Goal: Task Accomplishment & Management: Manage account settings

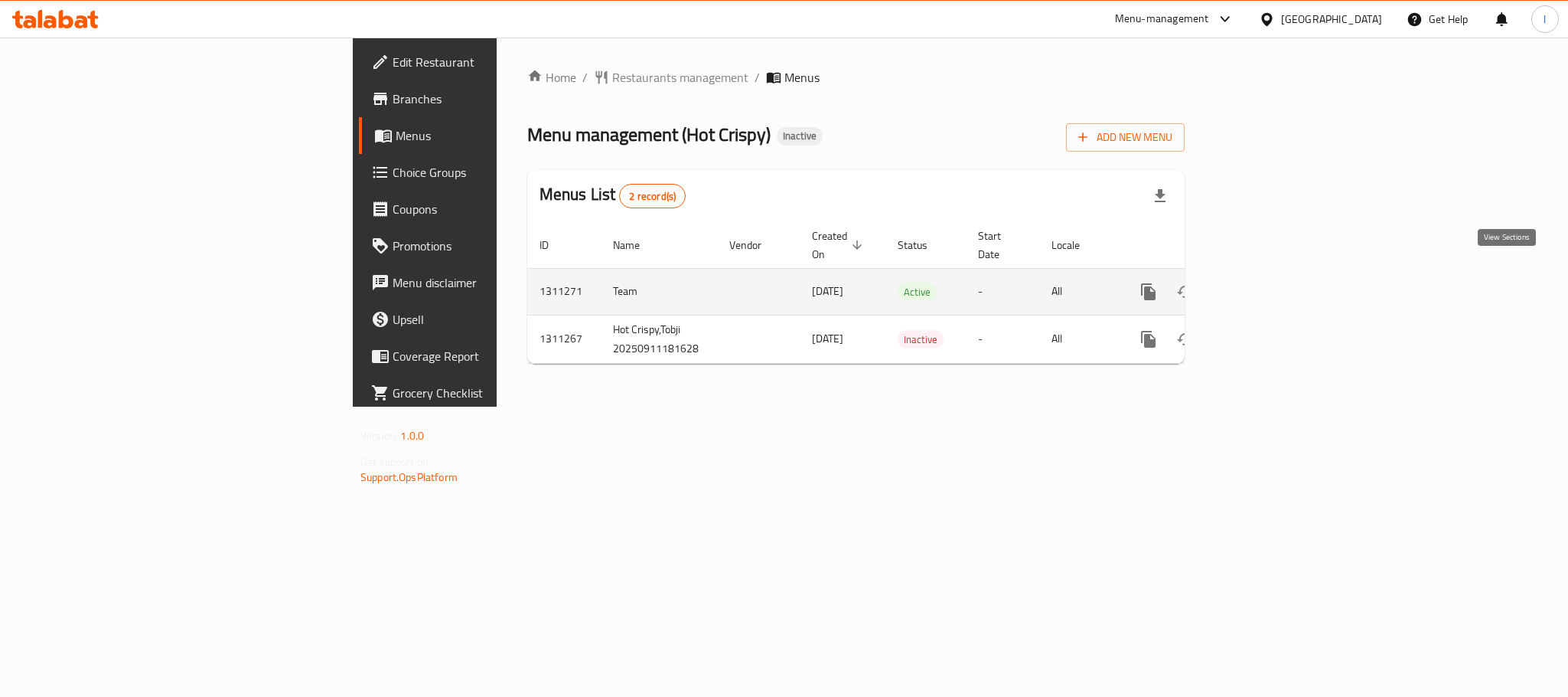
click at [1266, 285] on icon "enhanced table" at bounding box center [1259, 291] width 14 height 14
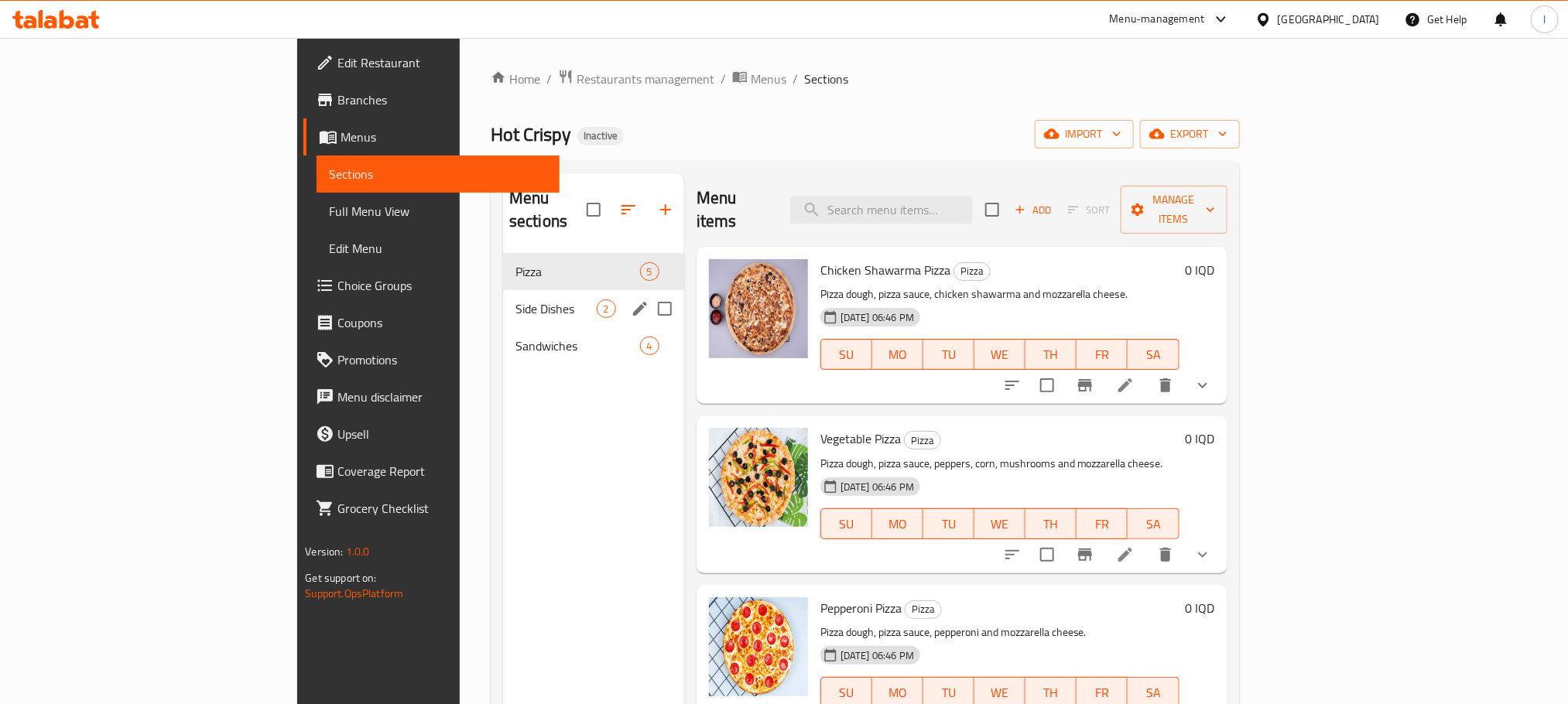
click at [503, 295] on div "Side Dishes 2" at bounding box center [593, 309] width 181 height 38
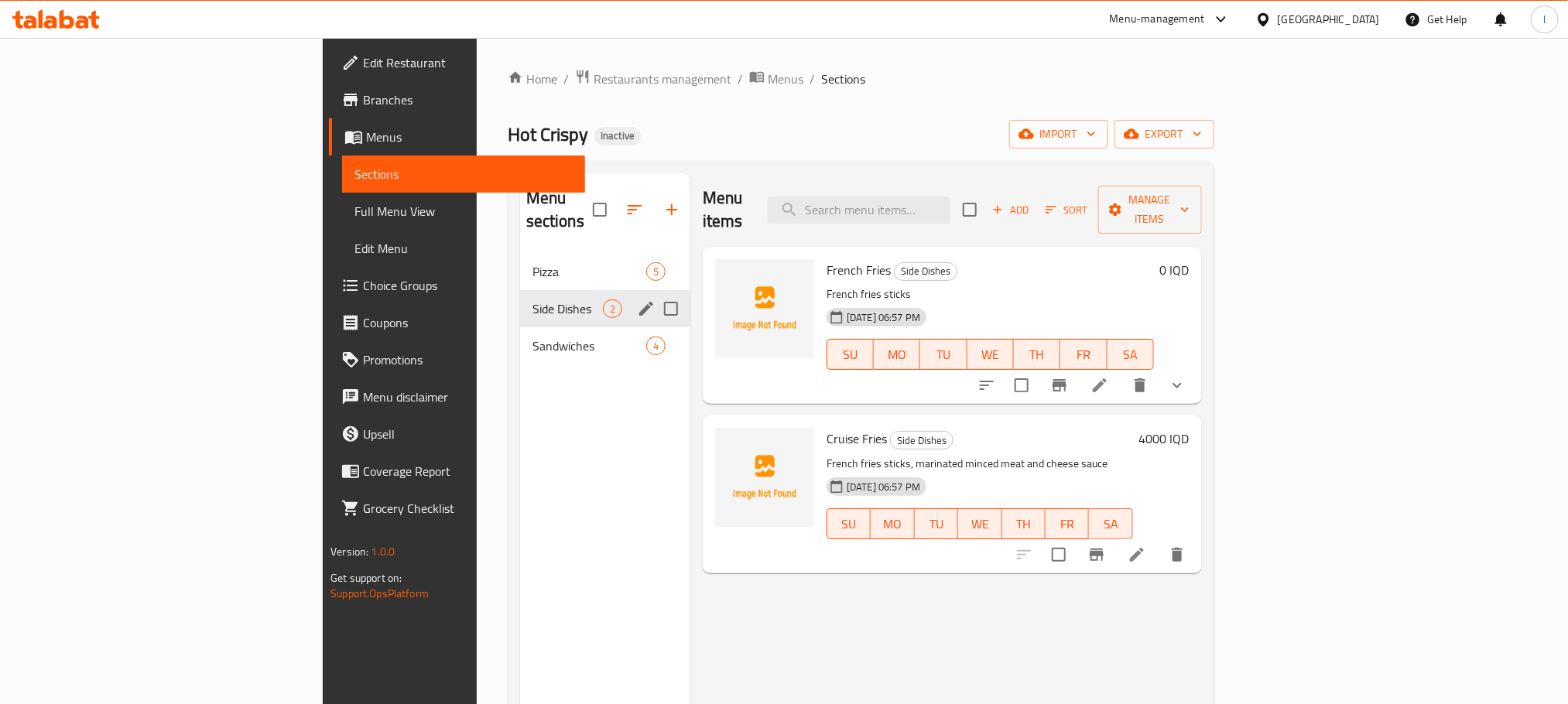
click at [636, 300] on icon "edit" at bounding box center [646, 309] width 19 height 19
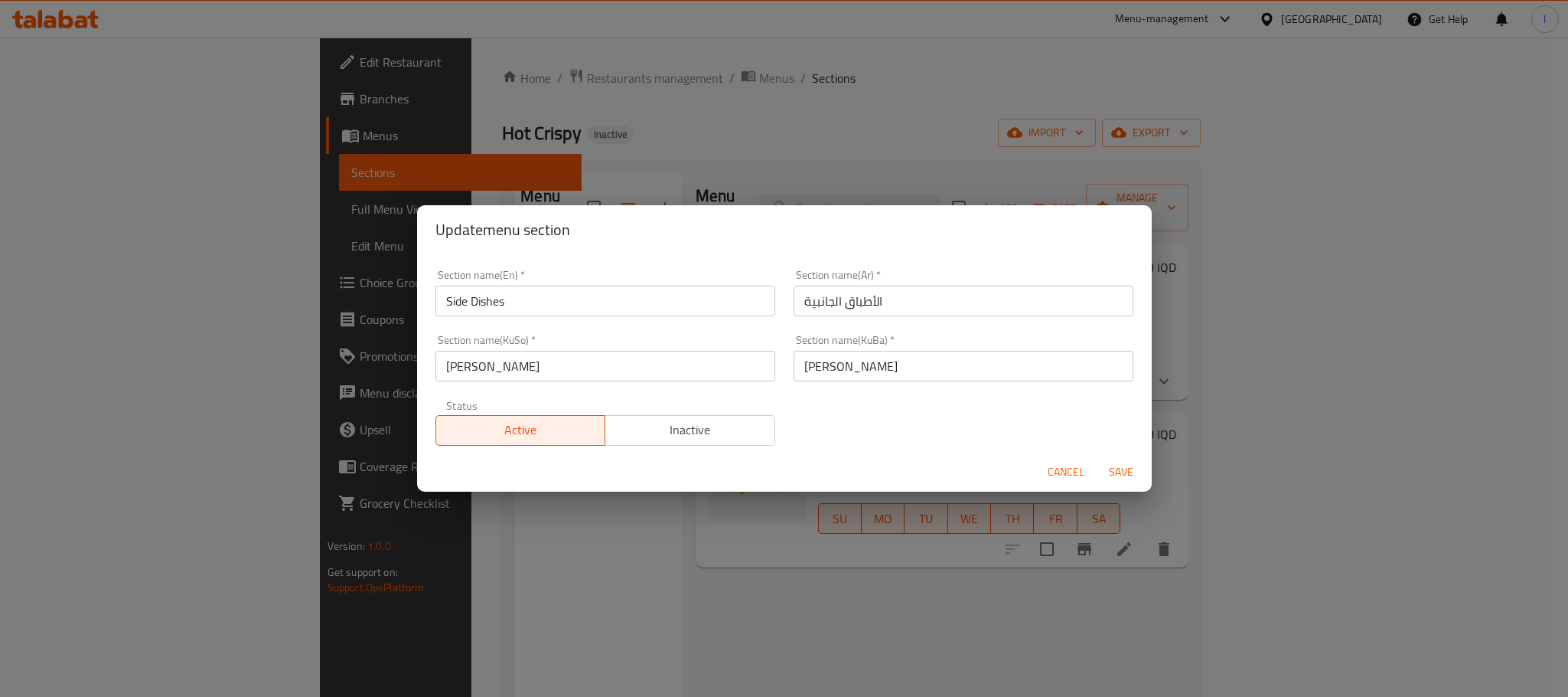
click at [1045, 467] on button "Cancel" at bounding box center [1066, 472] width 49 height 28
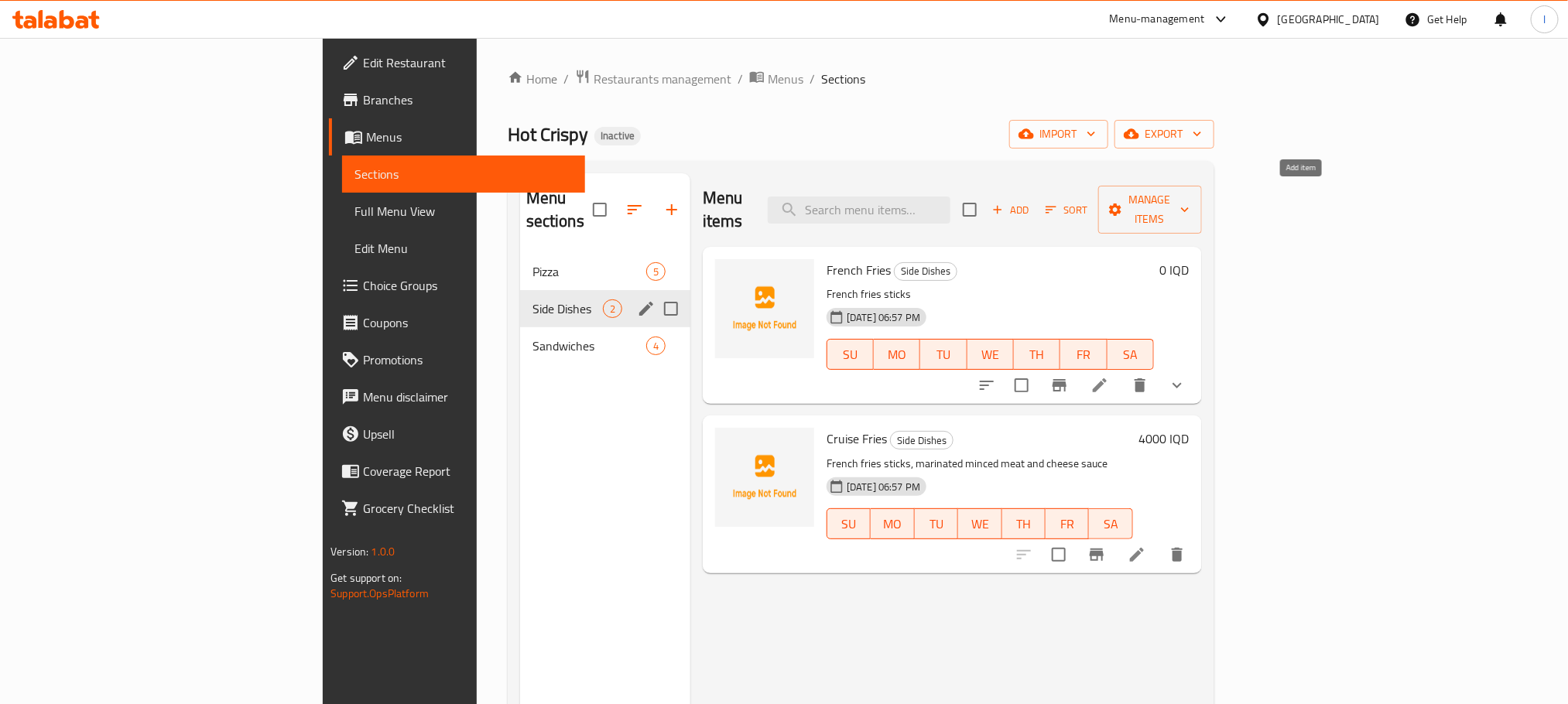
click at [1031, 201] on span "Add" at bounding box center [1011, 210] width 41 height 18
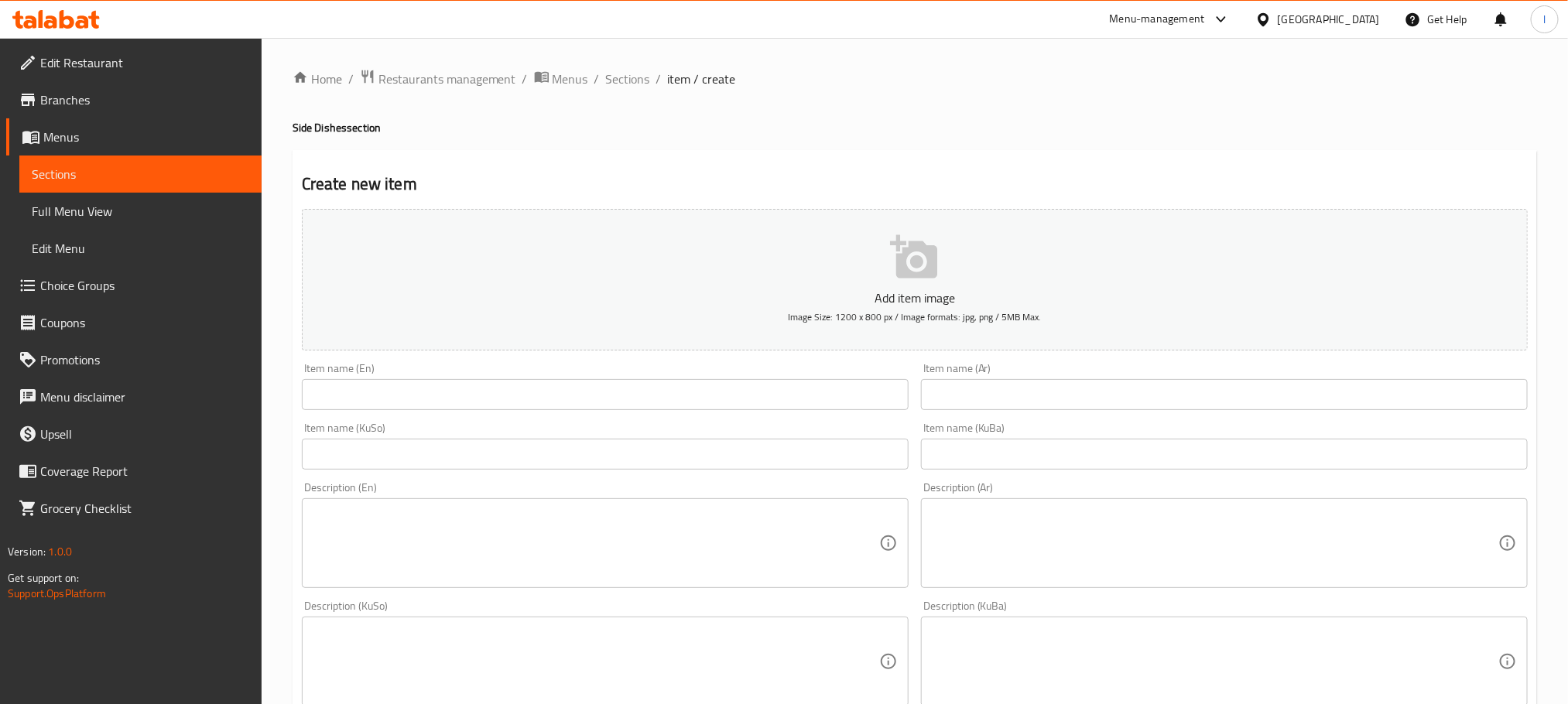
click at [602, 63] on div "Home / Restaurants management / Menus / Sections / item / create Side Dishes se…" at bounding box center [914, 654] width 1306 height 1233
click at [630, 82] on span "Sections" at bounding box center [627, 79] width 44 height 19
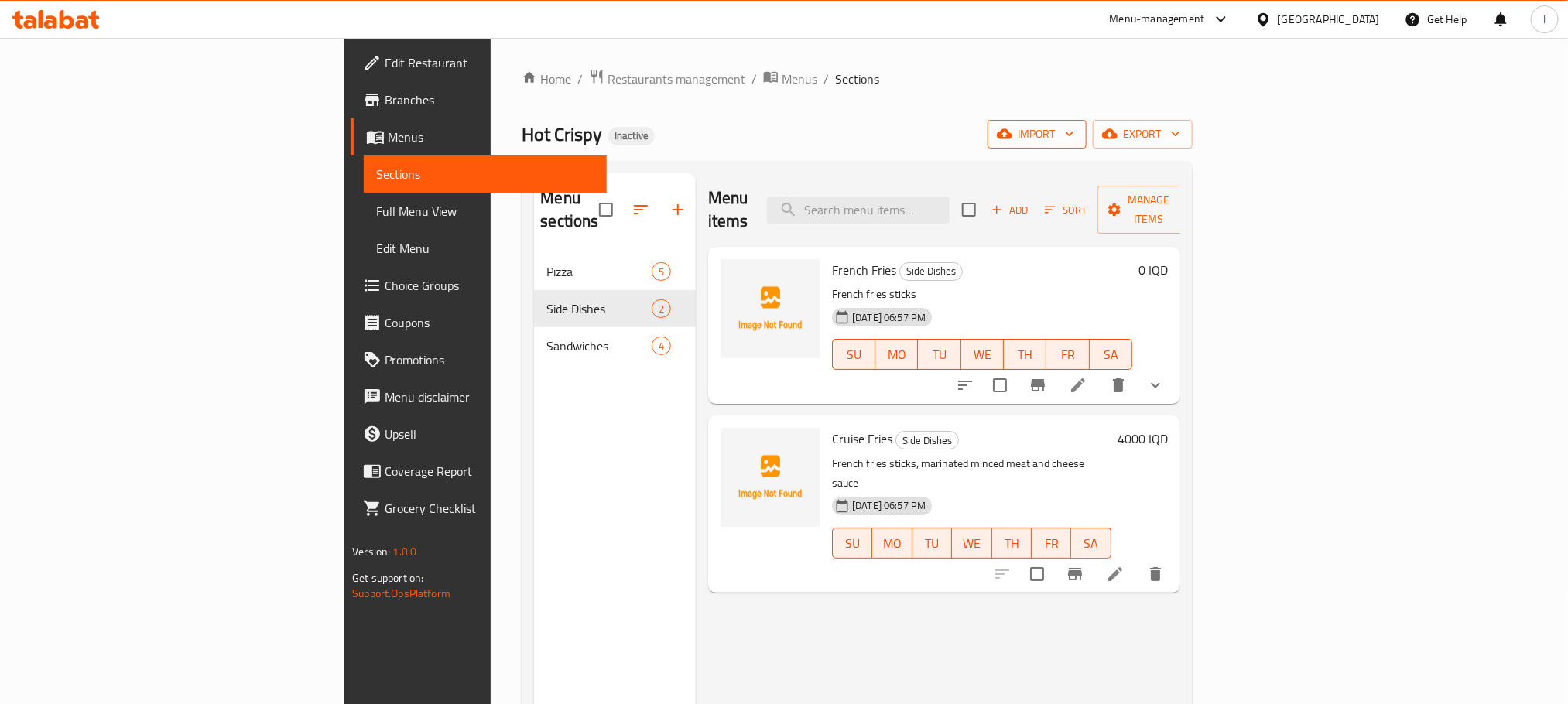
click at [1074, 130] on span "import" at bounding box center [1036, 134] width 74 height 20
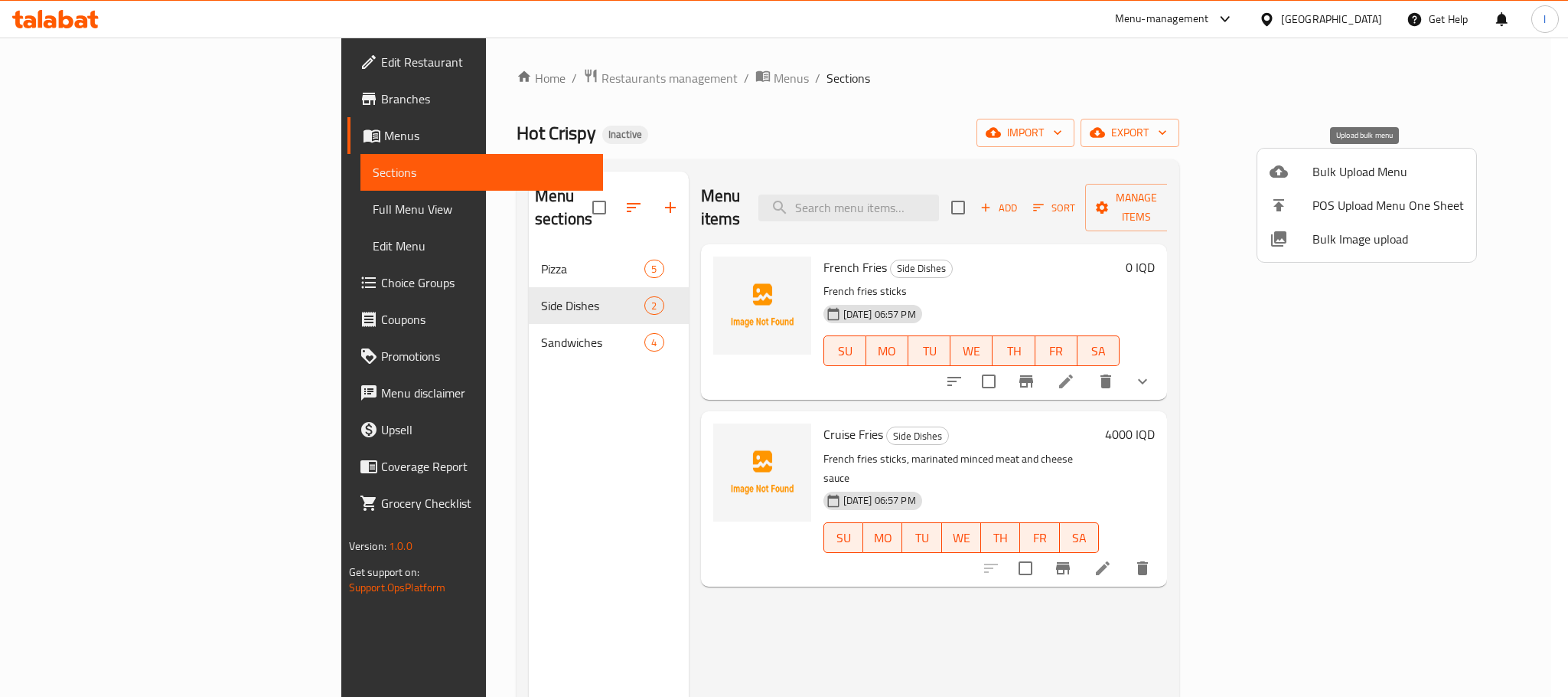
click at [1344, 175] on span "Bulk Upload Menu" at bounding box center [1389, 171] width 152 height 19
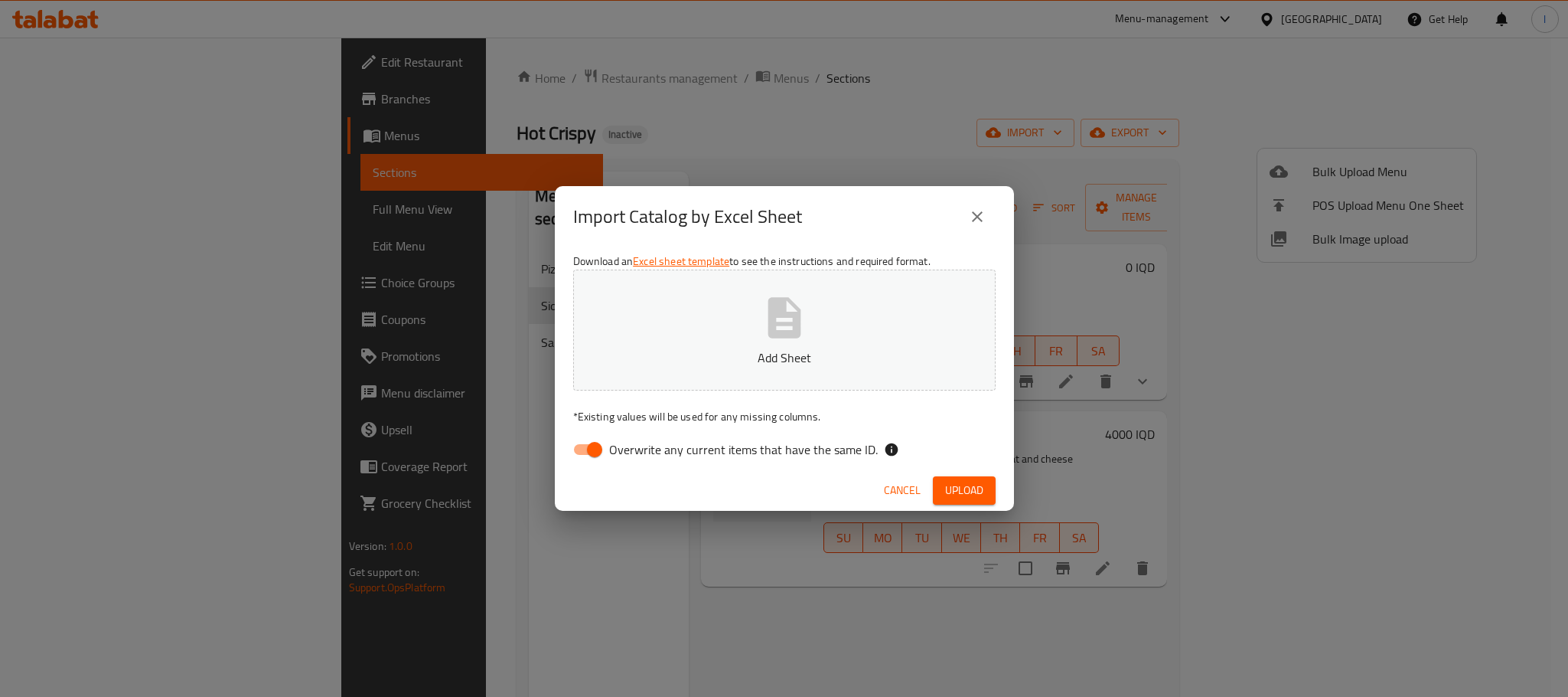
click at [605, 439] on input "Overwrite any current items that have the same ID." at bounding box center [595, 449] width 87 height 29
checkbox input "false"
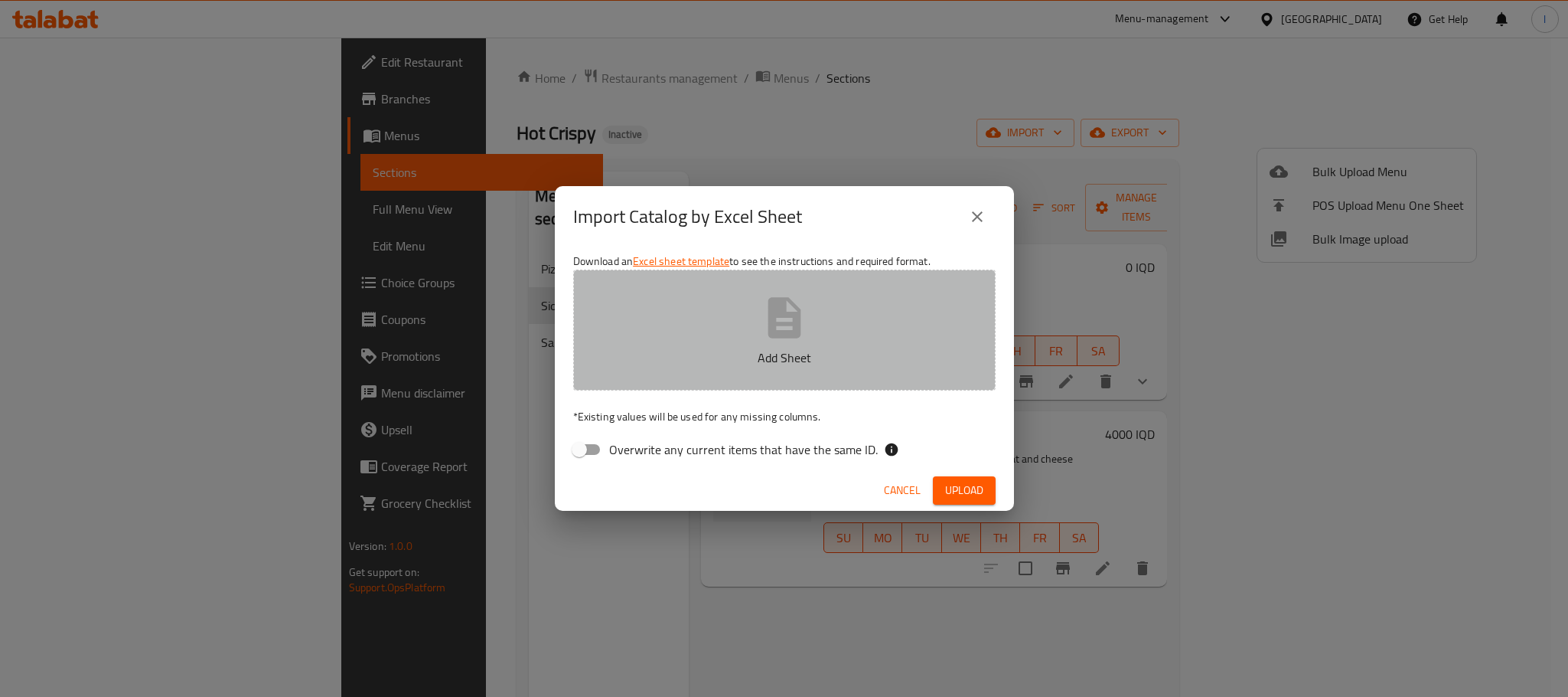
click at [747, 322] on button "Add Sheet" at bounding box center [784, 330] width 422 height 121
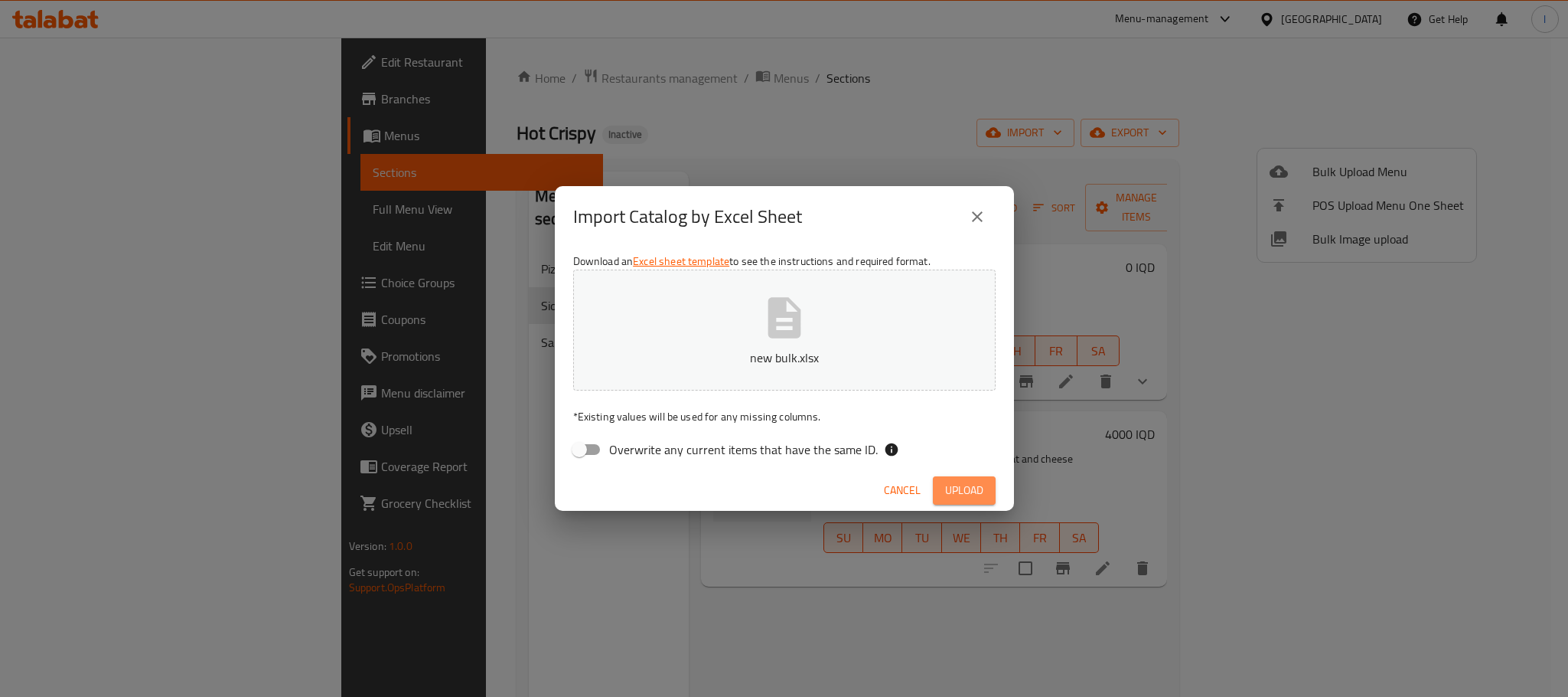
click at [967, 476] on button "Upload" at bounding box center [963, 490] width 62 height 28
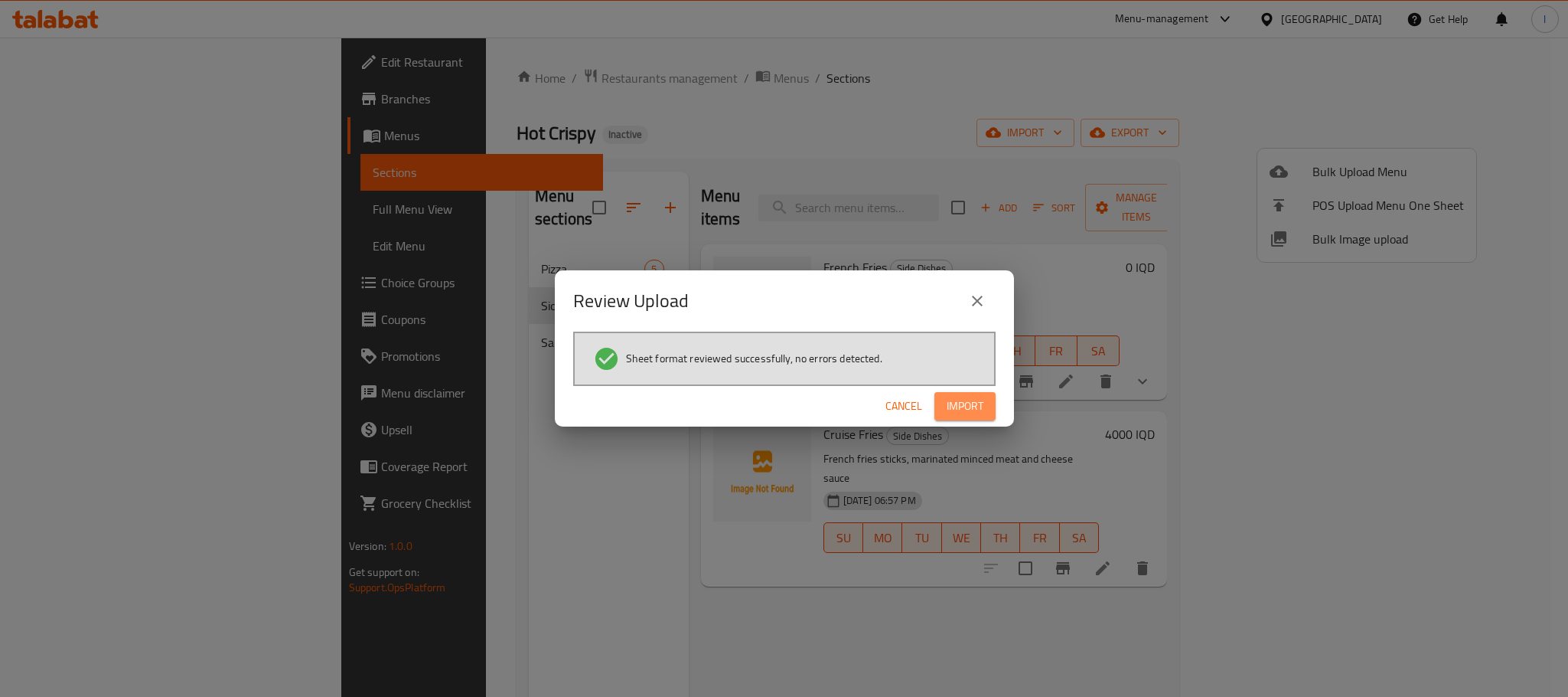
click at [961, 413] on span "Import" at bounding box center [965, 406] width 37 height 20
click at [980, 297] on icon "close" at bounding box center [977, 302] width 11 height 11
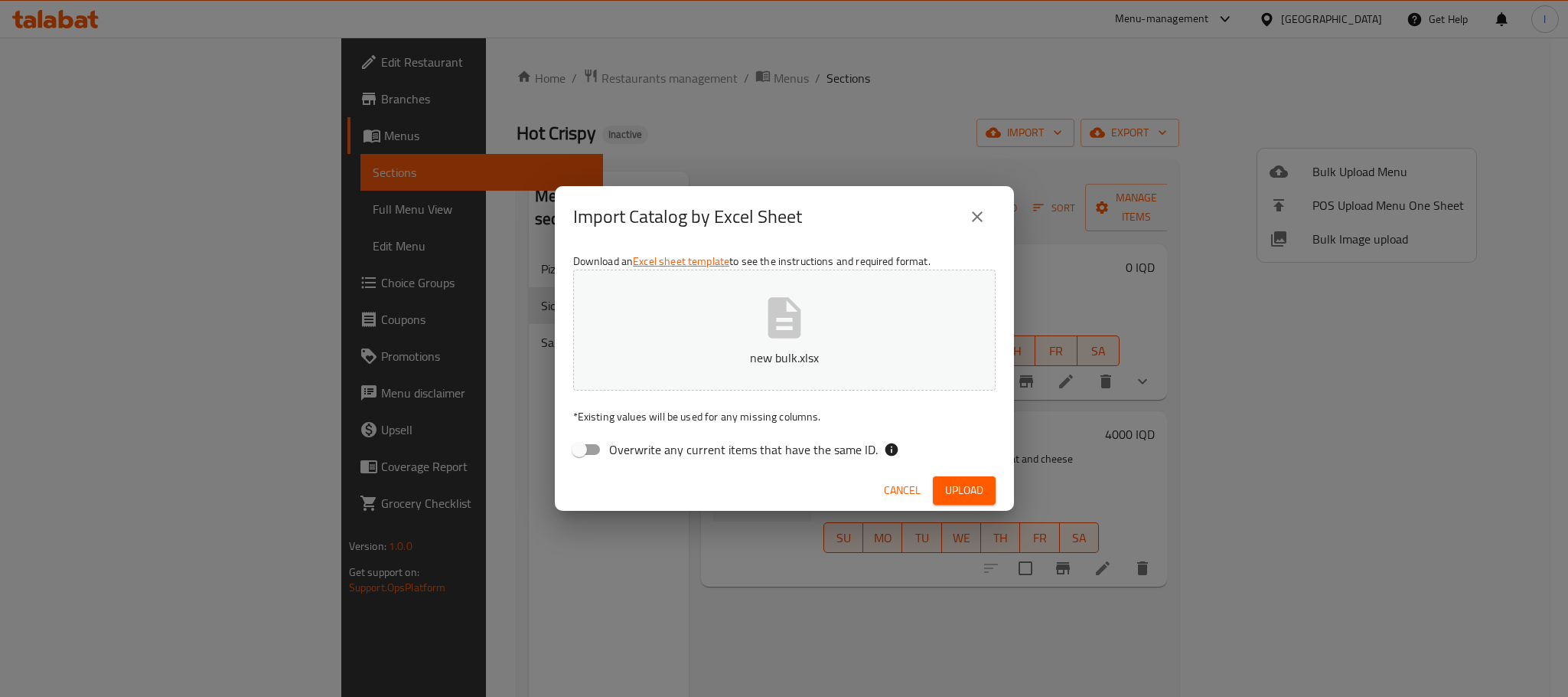
click at [974, 214] on icon "close" at bounding box center [977, 217] width 19 height 19
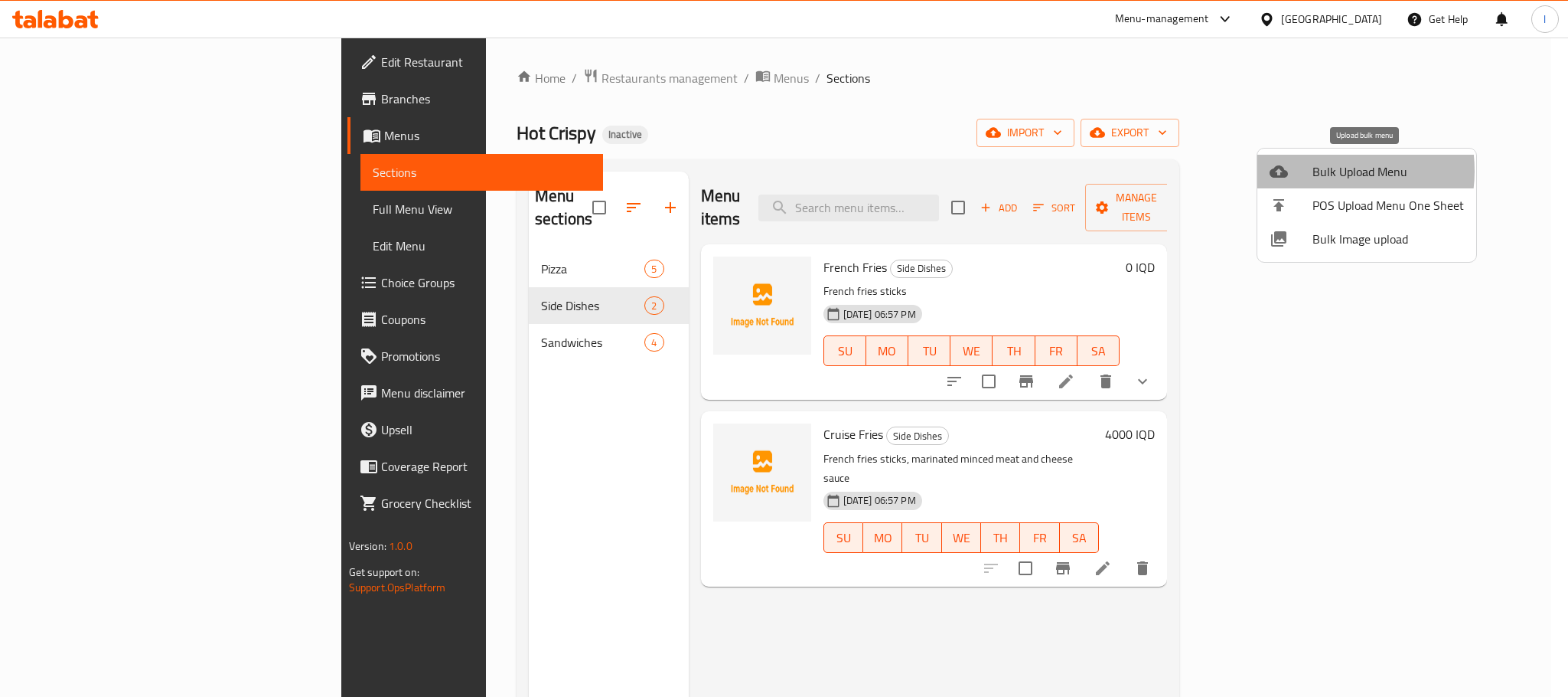
click at [1322, 171] on span "Bulk Upload Menu" at bounding box center [1389, 171] width 152 height 19
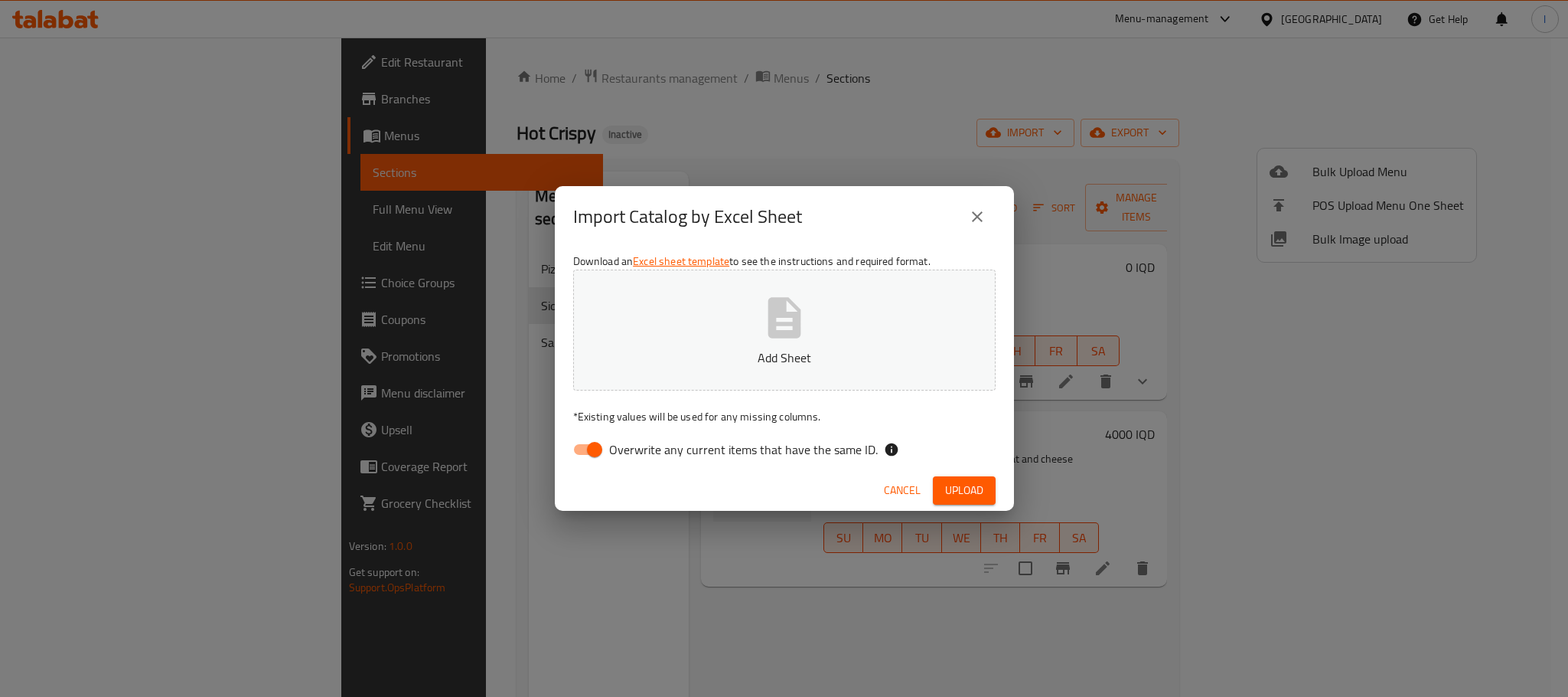
click at [586, 448] on input "Overwrite any current items that have the same ID." at bounding box center [595, 449] width 87 height 29
checkbox input "false"
click at [689, 370] on button "Add Sheet" at bounding box center [784, 330] width 422 height 121
click at [974, 487] on span "Upload" at bounding box center [963, 490] width 38 height 20
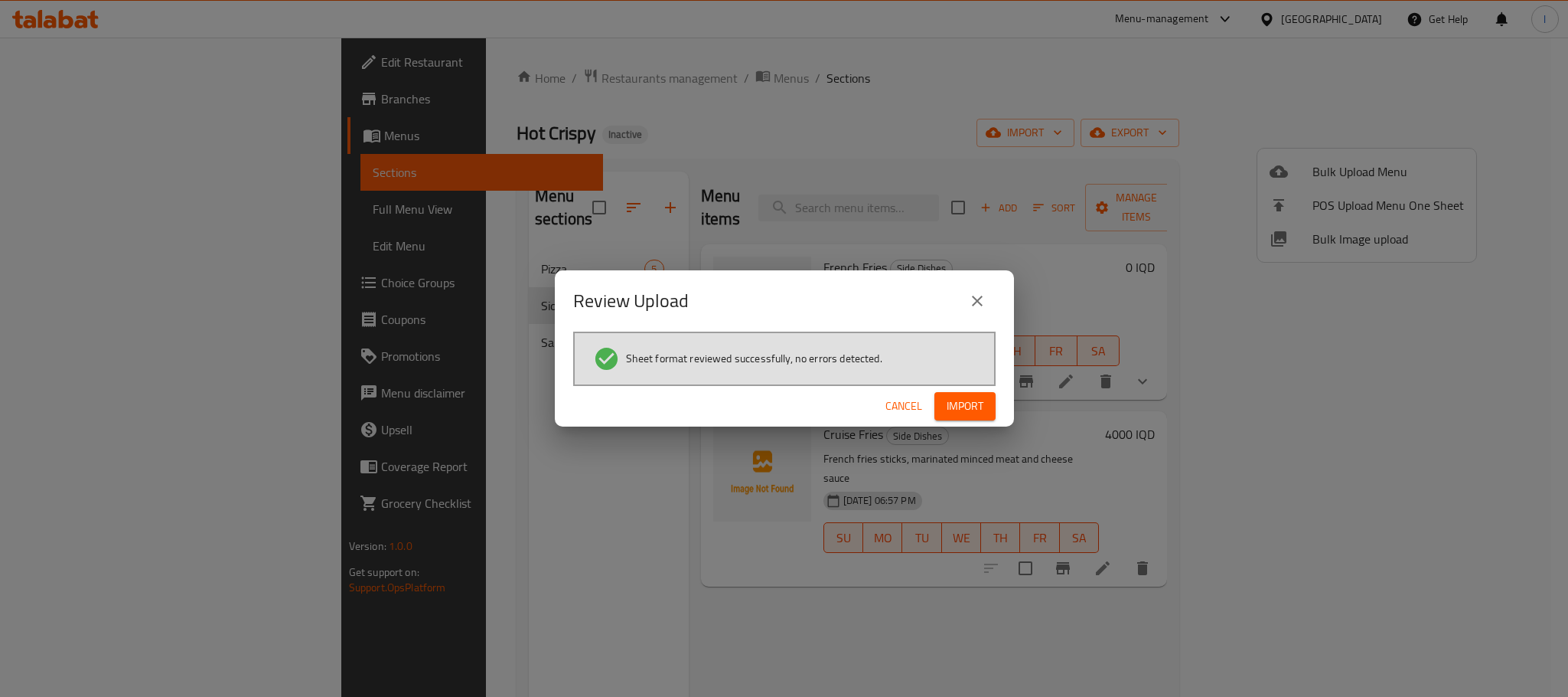
click at [975, 405] on span "Import" at bounding box center [965, 406] width 37 height 20
click at [977, 288] on button "close" at bounding box center [977, 302] width 37 height 37
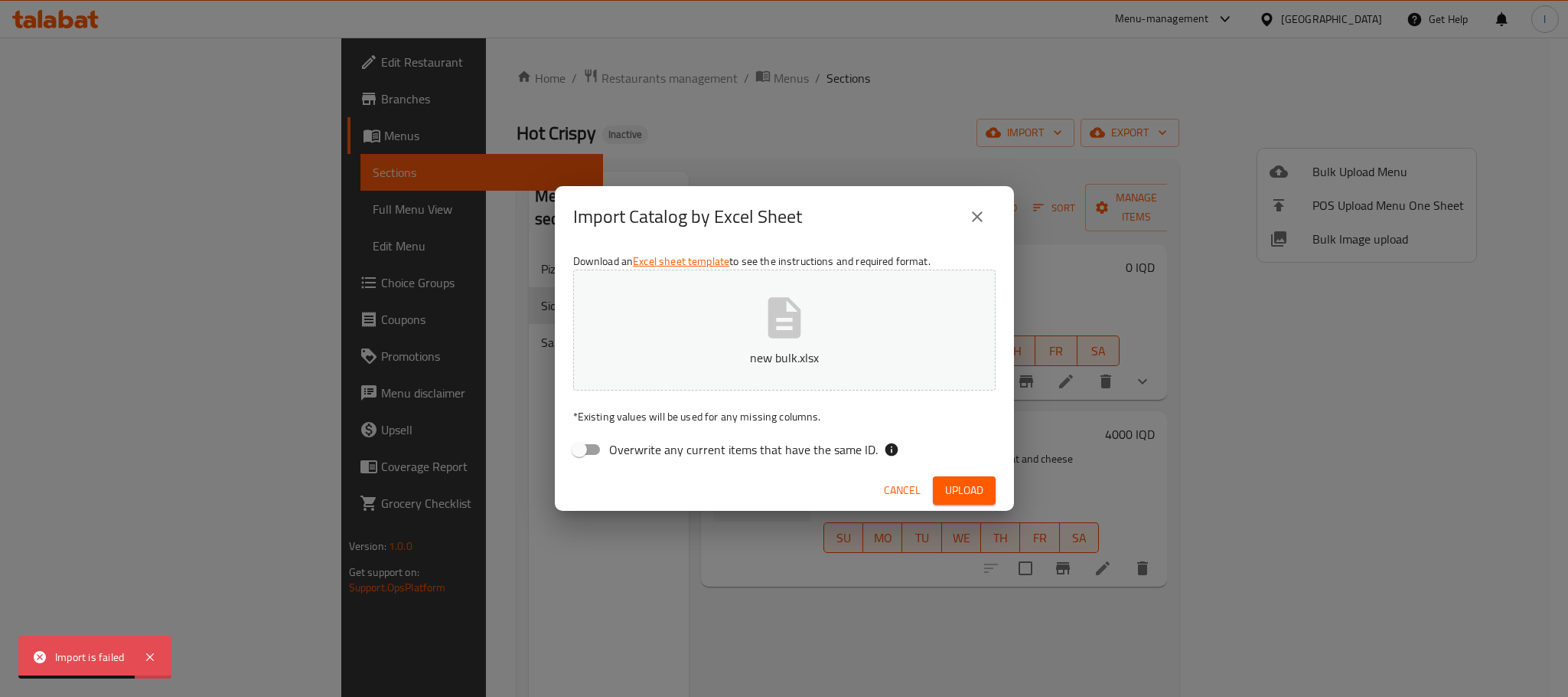
click at [995, 211] on div "Import Catalog by Excel Sheet" at bounding box center [785, 217] width 459 height 61
click at [979, 223] on icon "close" at bounding box center [977, 217] width 19 height 19
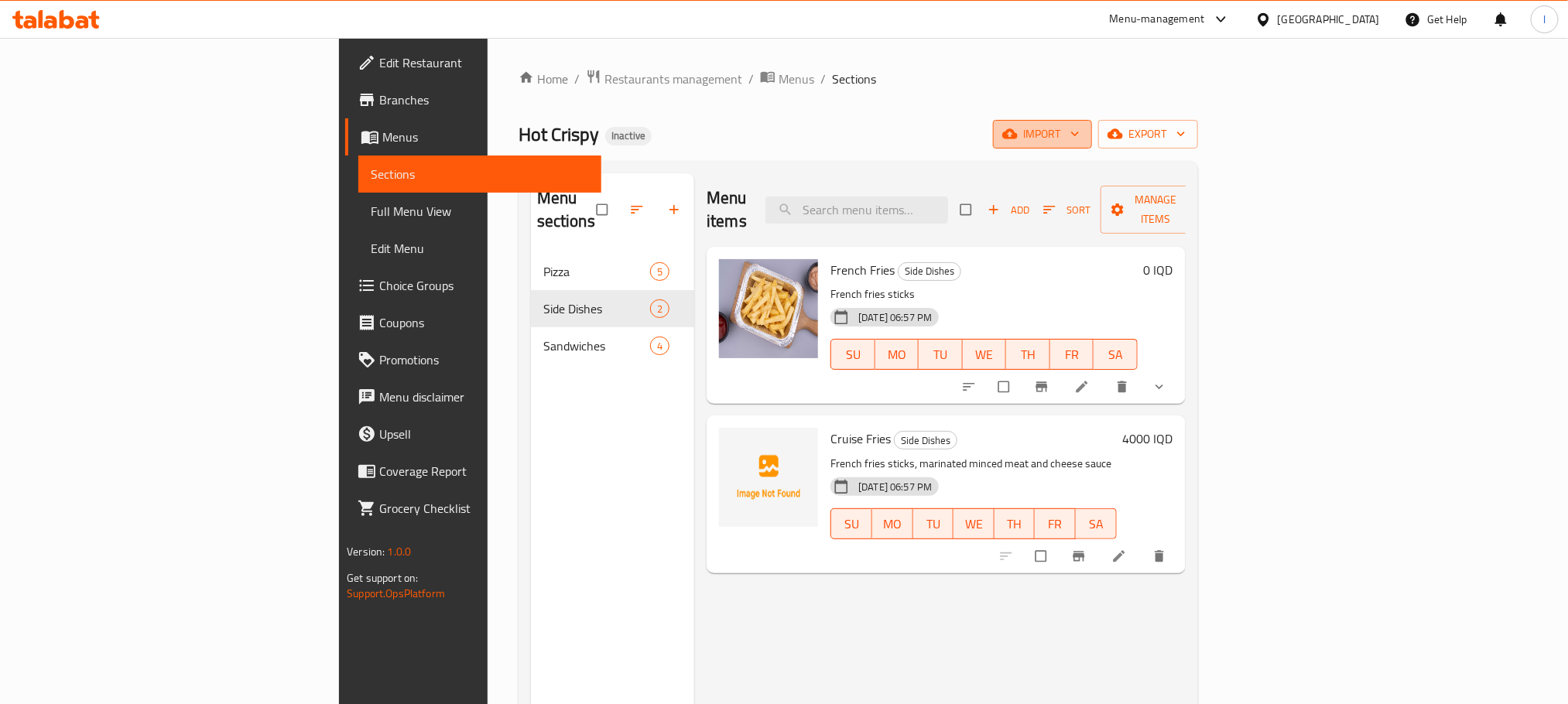
click at [1079, 134] on span "import" at bounding box center [1042, 134] width 74 height 20
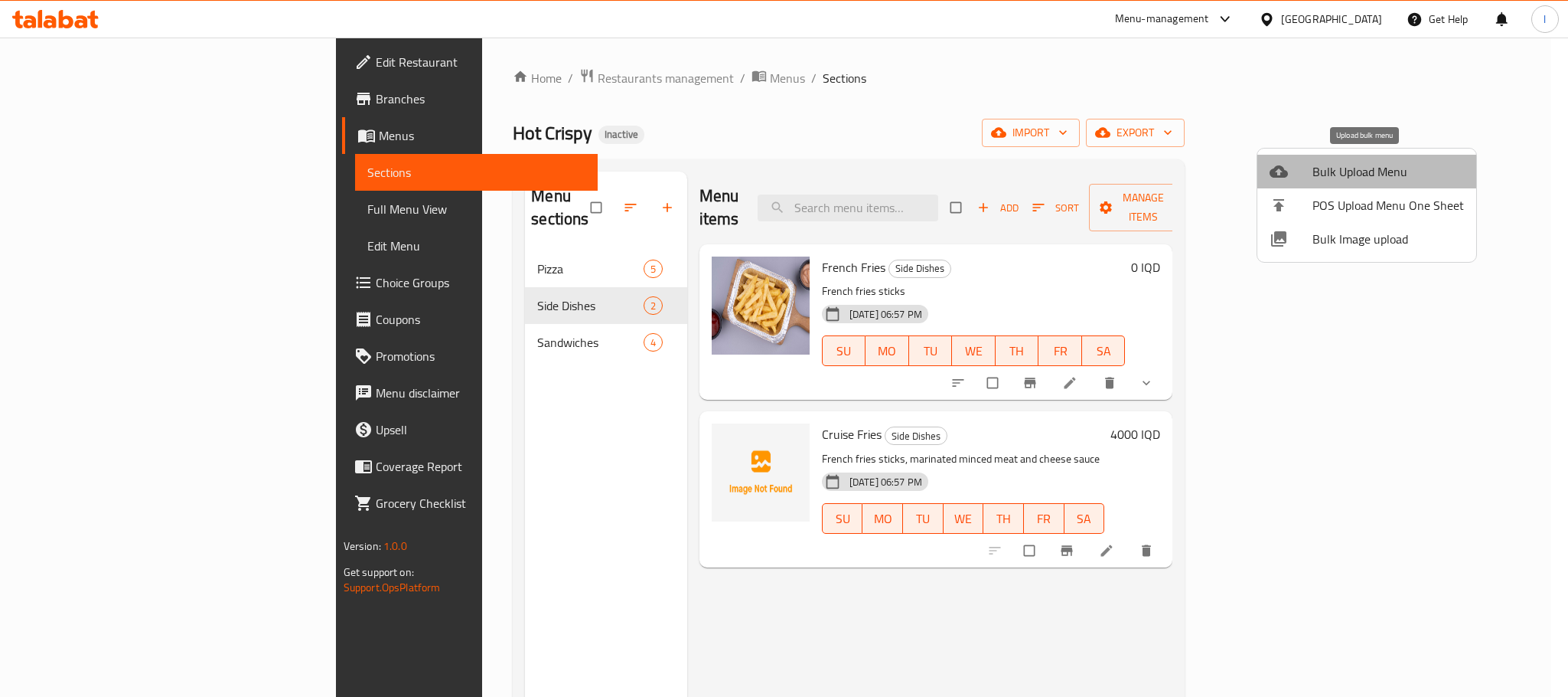
click at [1371, 180] on span "Bulk Upload Menu" at bounding box center [1389, 171] width 152 height 19
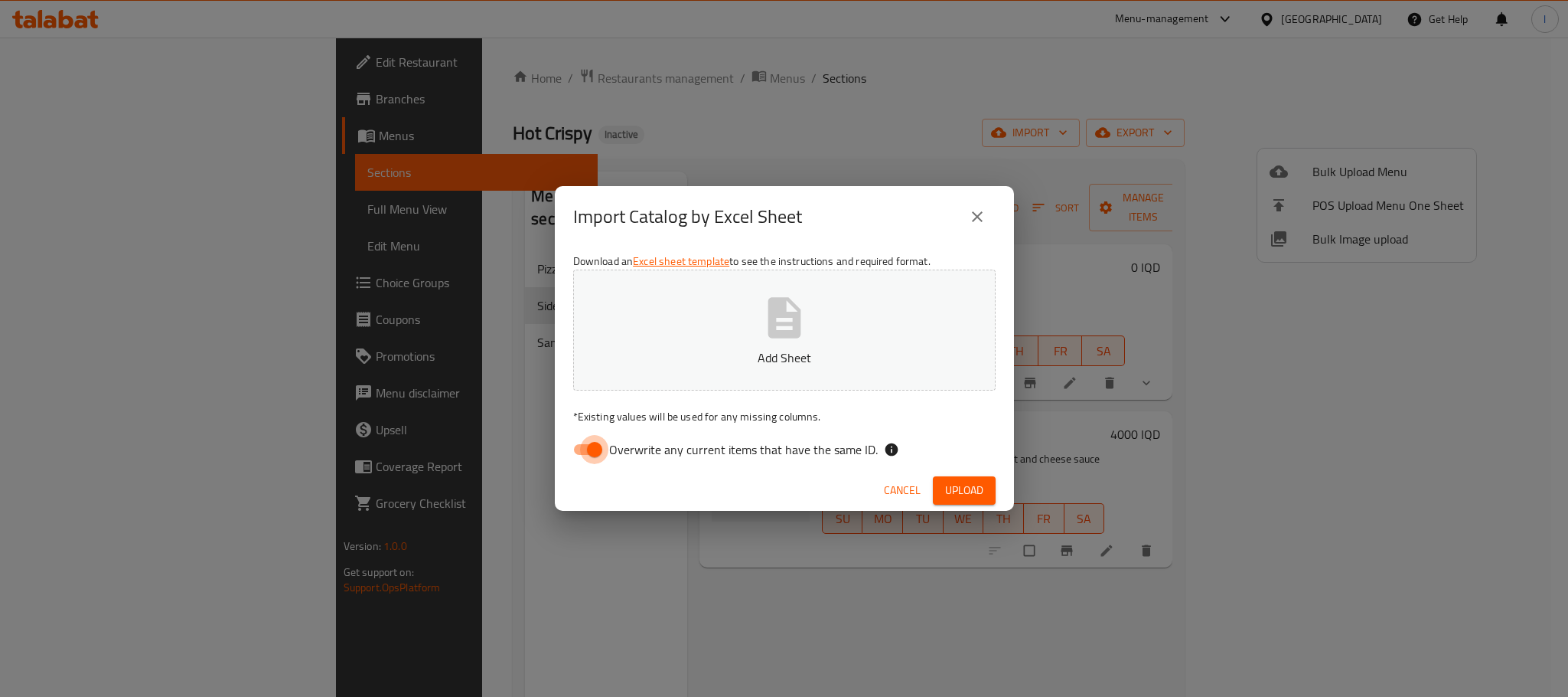
click at [599, 444] on input "Overwrite any current items that have the same ID." at bounding box center [595, 449] width 87 height 29
checkbox input "false"
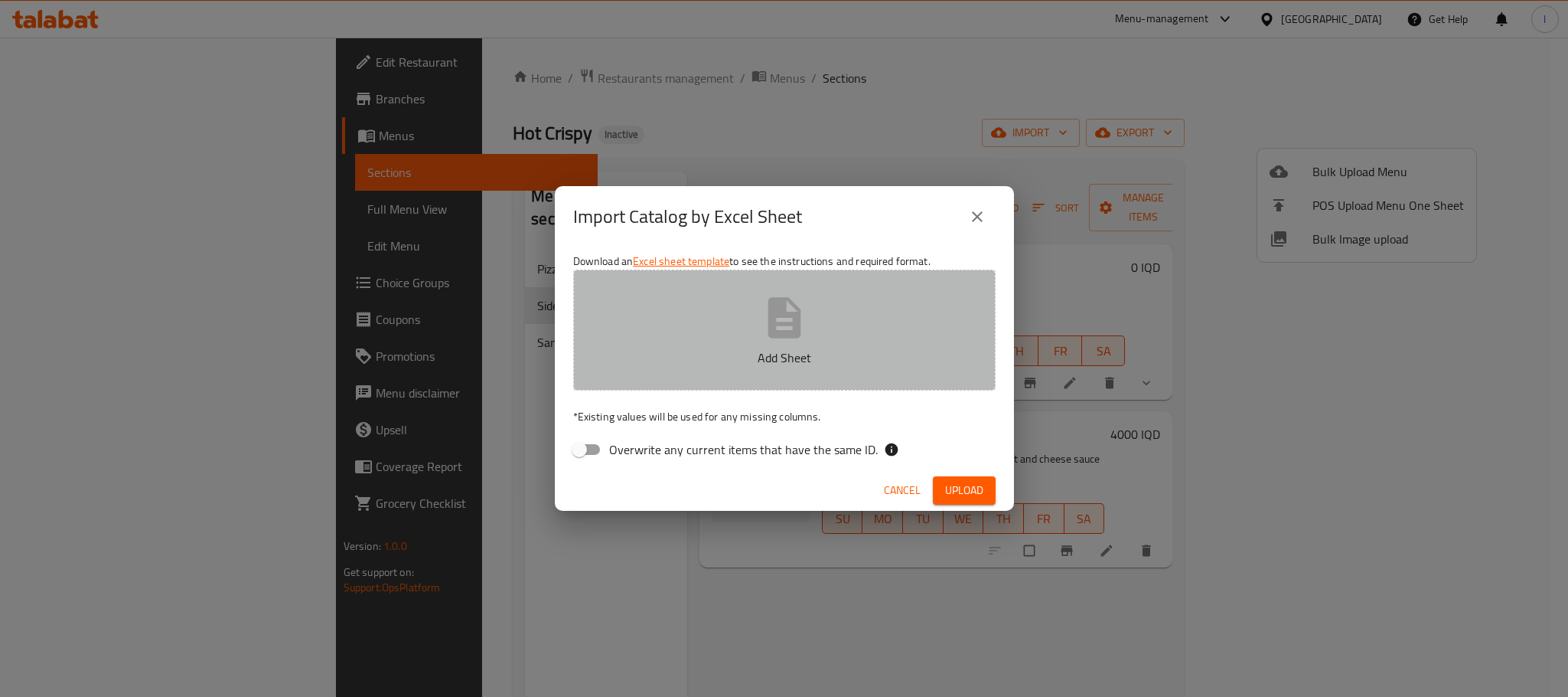
click at [788, 361] on p "Add Sheet" at bounding box center [784, 357] width 375 height 19
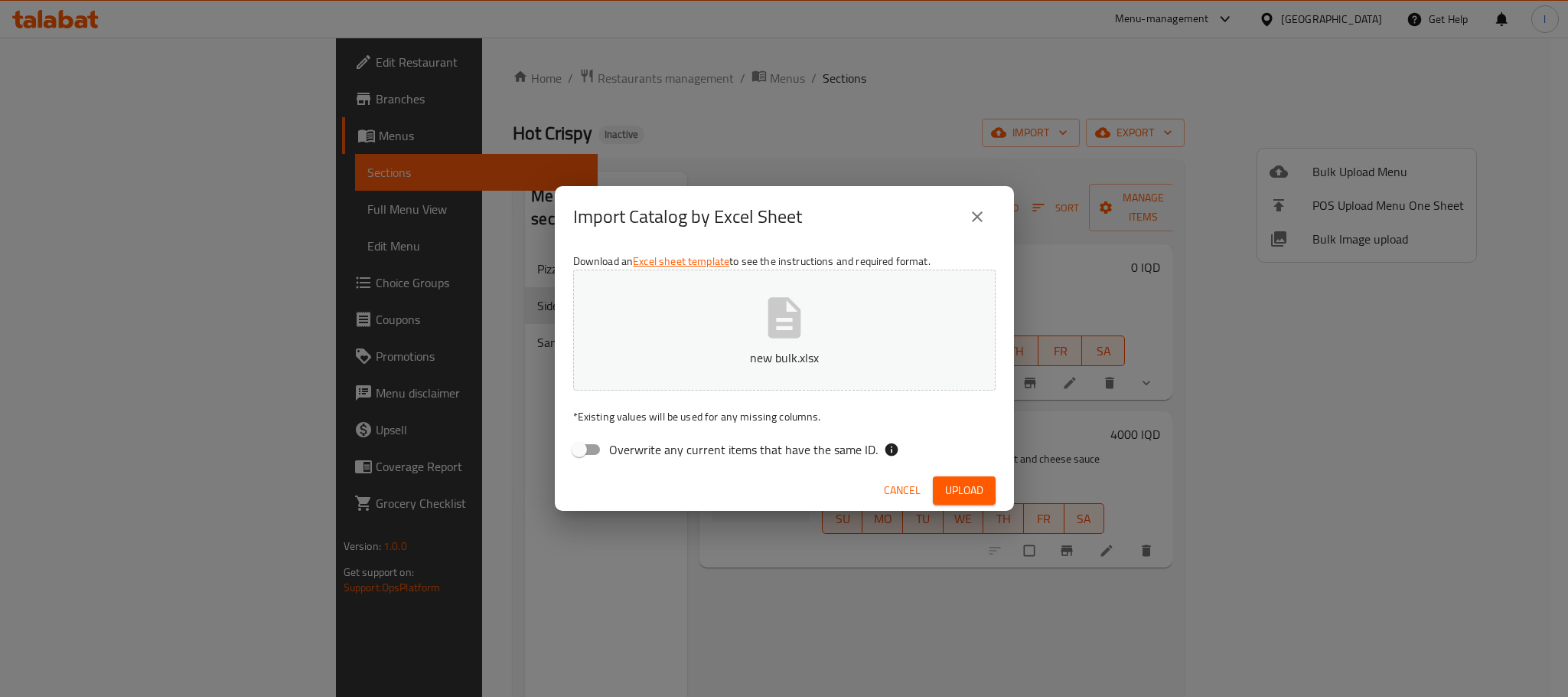
click at [990, 490] on button "Upload" at bounding box center [963, 490] width 62 height 28
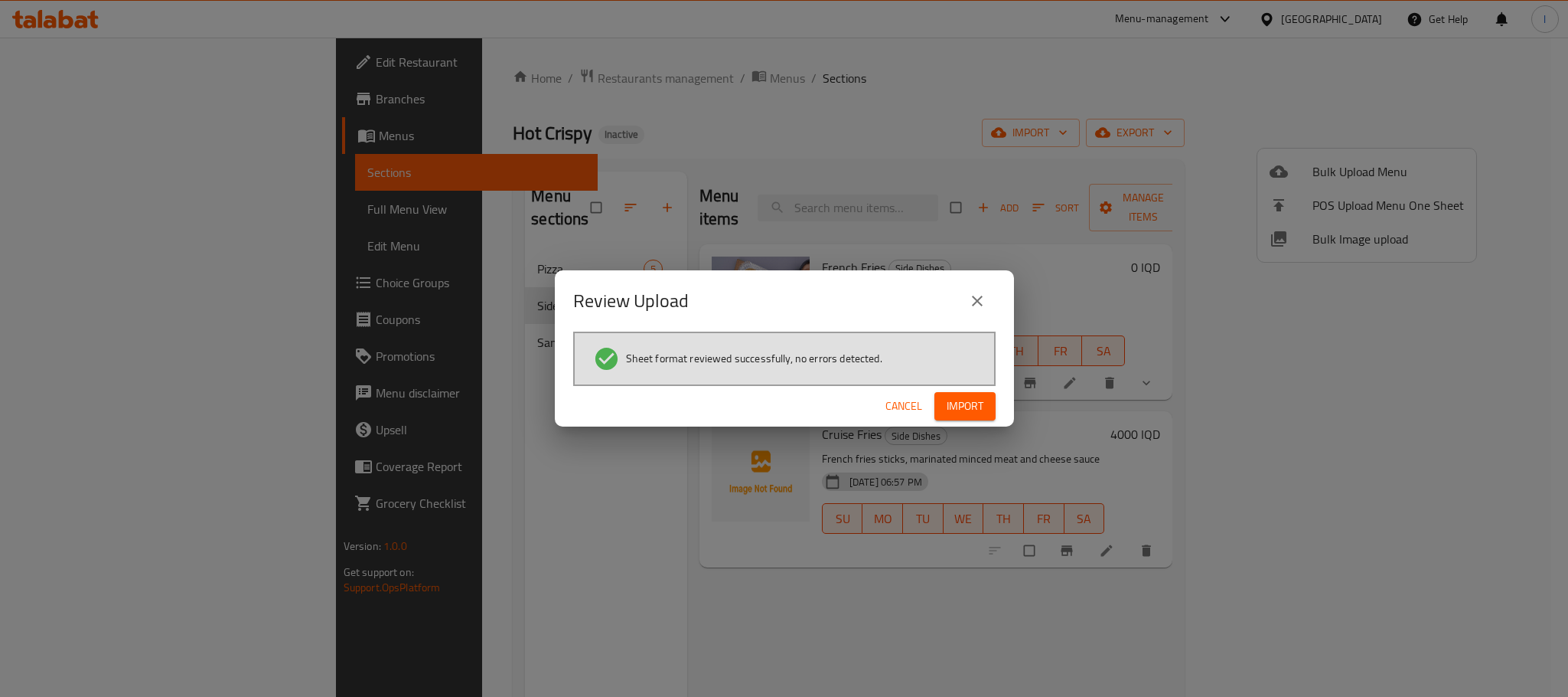
click at [969, 397] on span "Import" at bounding box center [965, 406] width 37 height 20
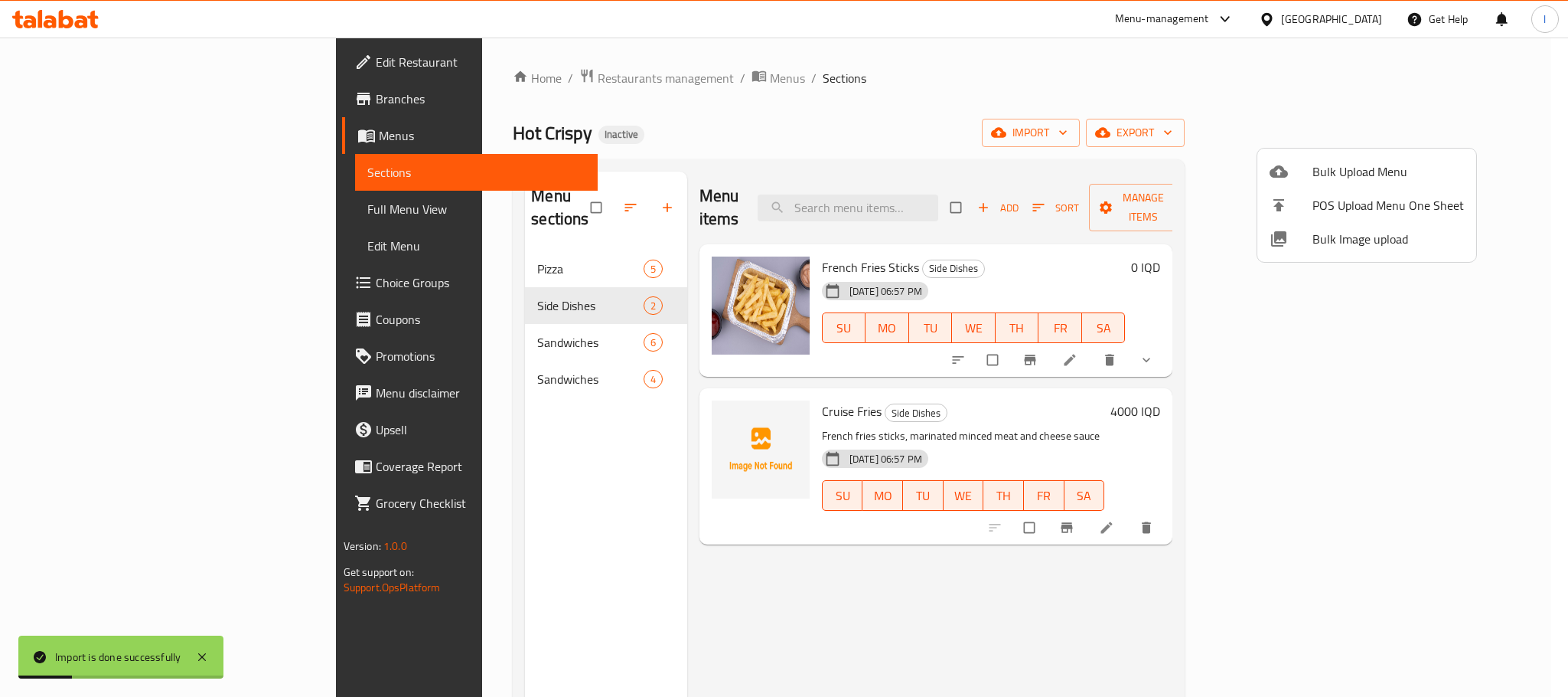
click at [911, 85] on div at bounding box center [784, 348] width 1568 height 697
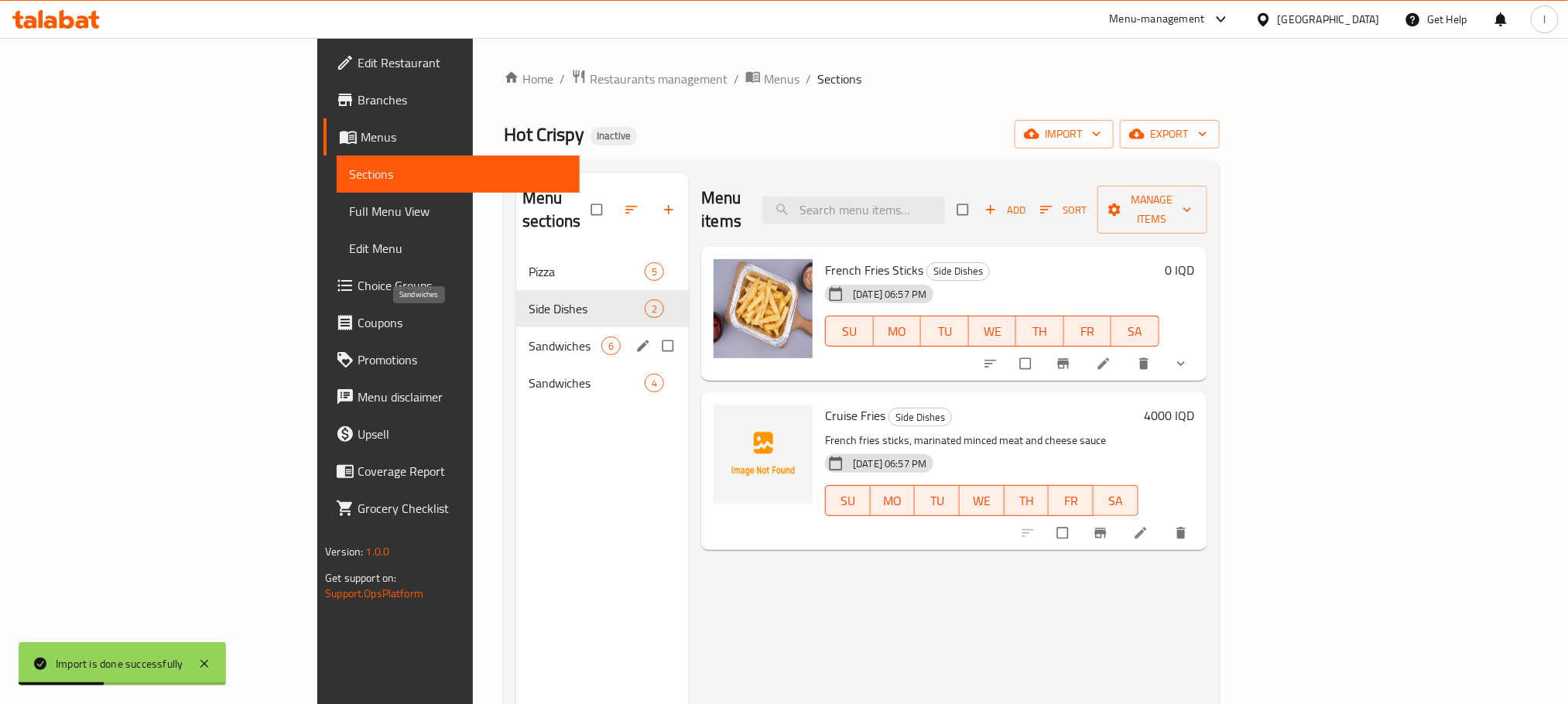
click at [528, 336] on span "Sandwiches" at bounding box center [564, 346] width 72 height 19
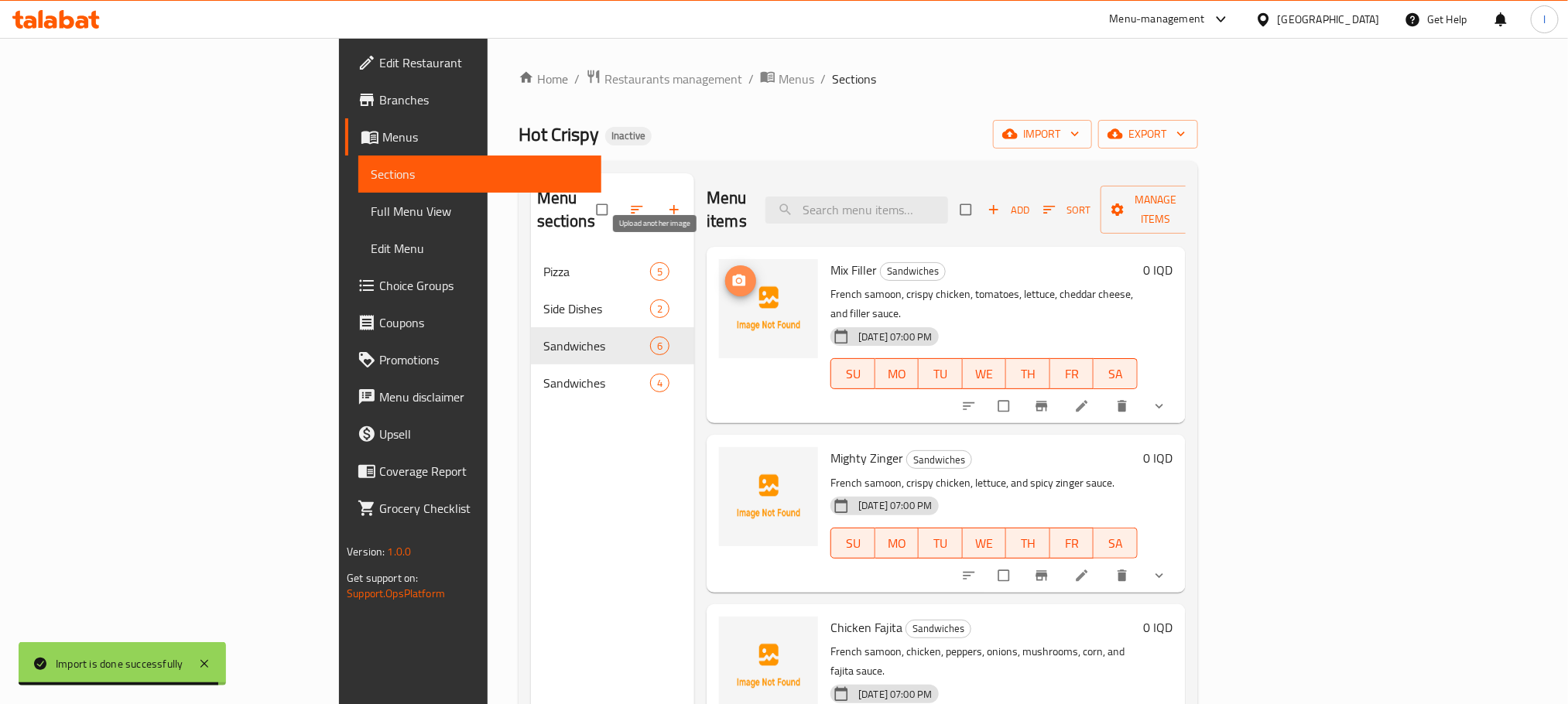
click at [731, 274] on icon "upload picture" at bounding box center [739, 281] width 15 height 15
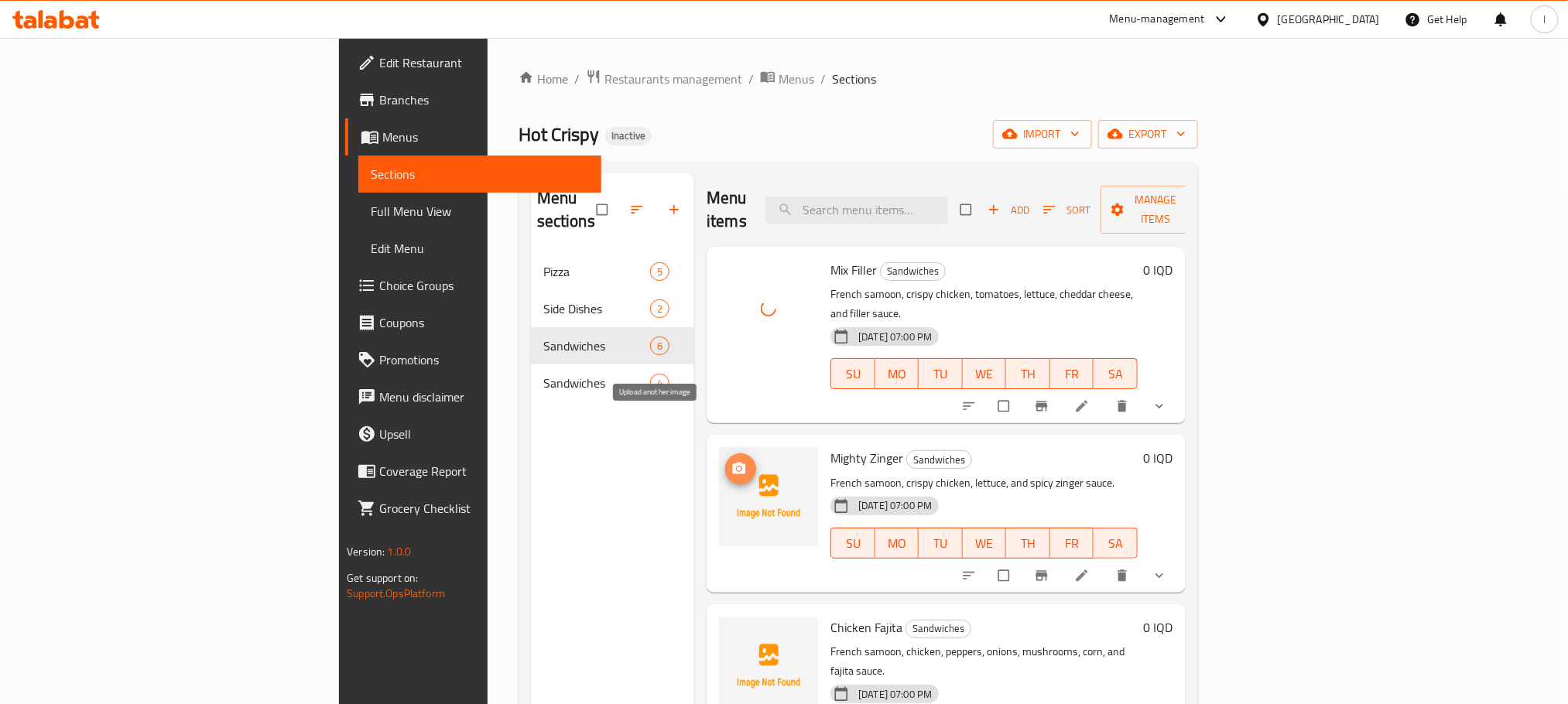
click at [731, 462] on icon "upload picture" at bounding box center [739, 469] width 15 height 15
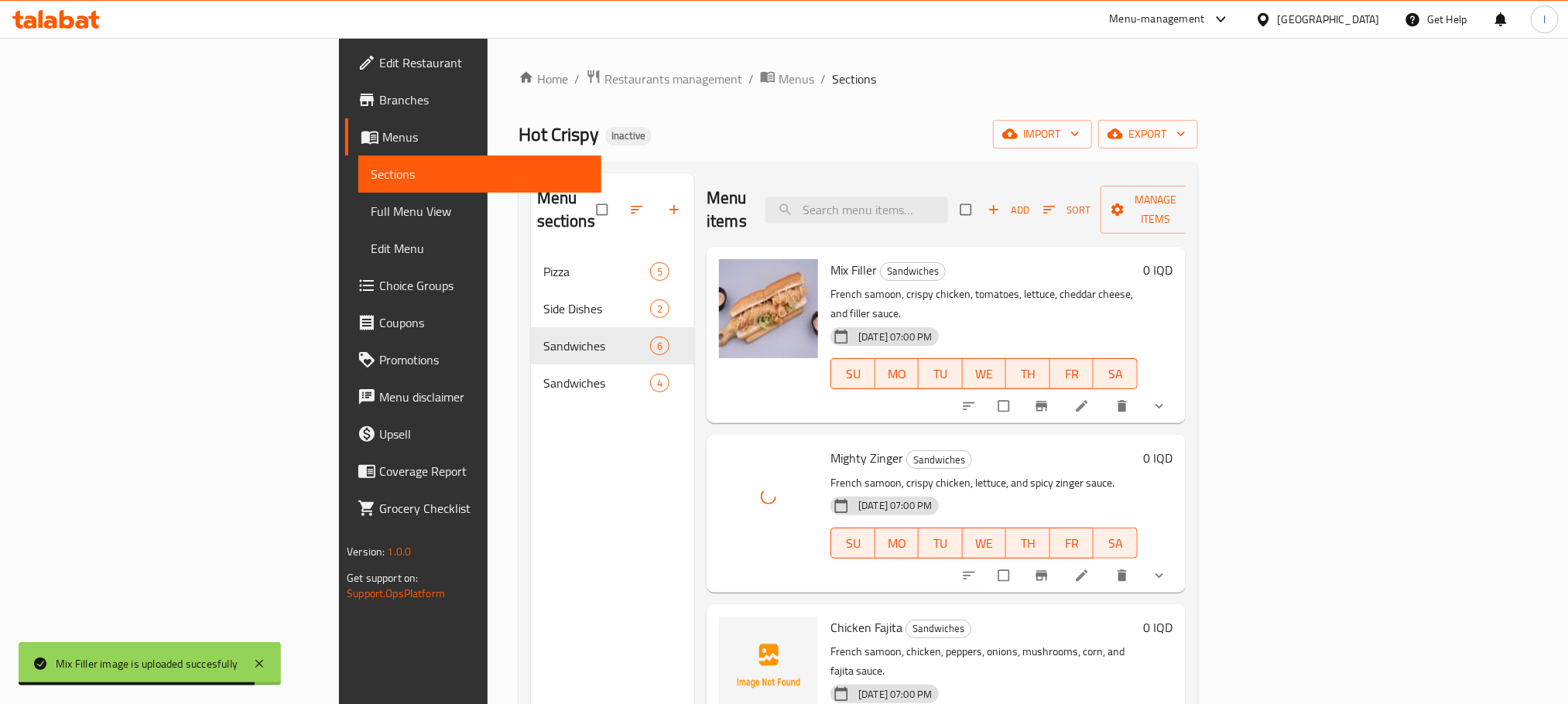
scroll to position [348, 0]
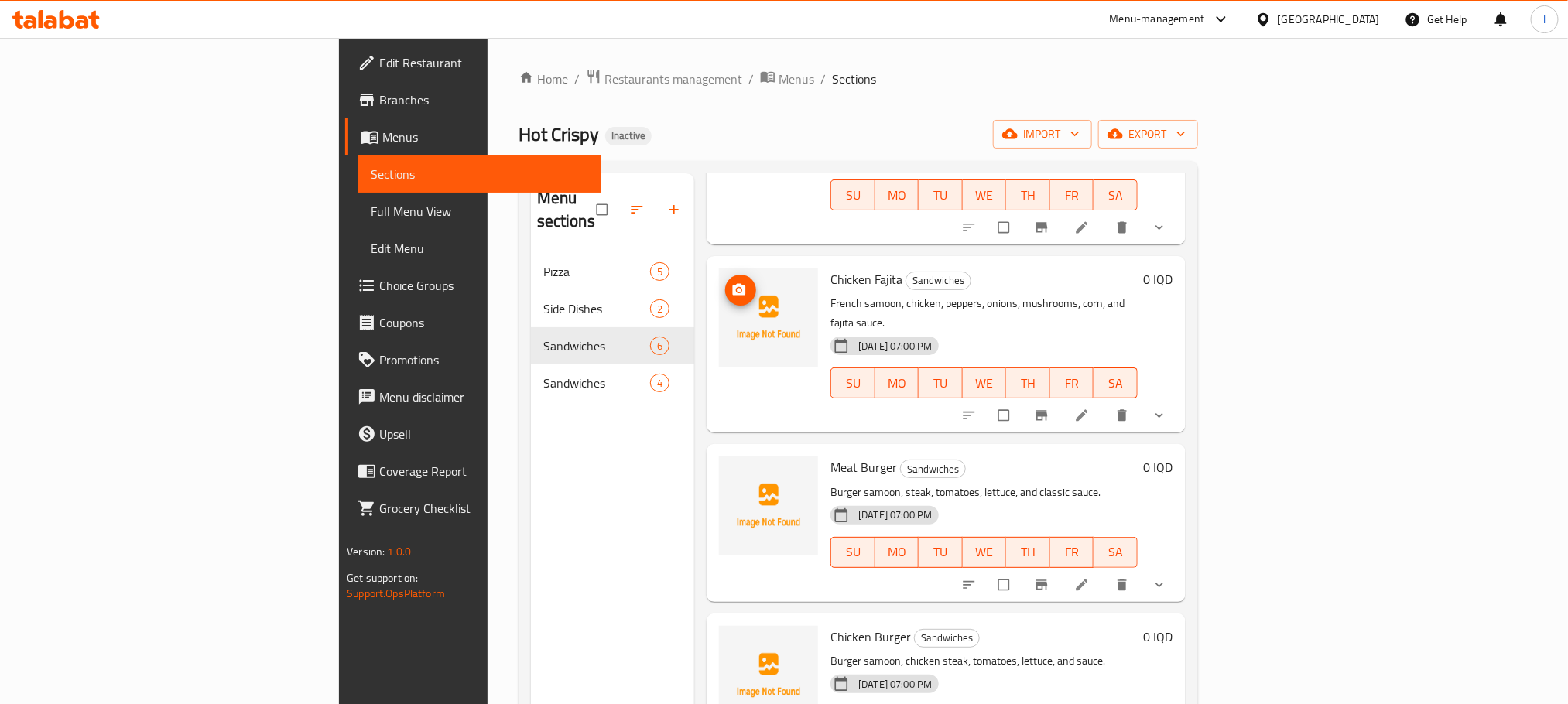
click at [725, 282] on span "upload picture" at bounding box center [740, 289] width 31 height 15
click at [732, 472] on icon "upload picture" at bounding box center [739, 477] width 13 height 11
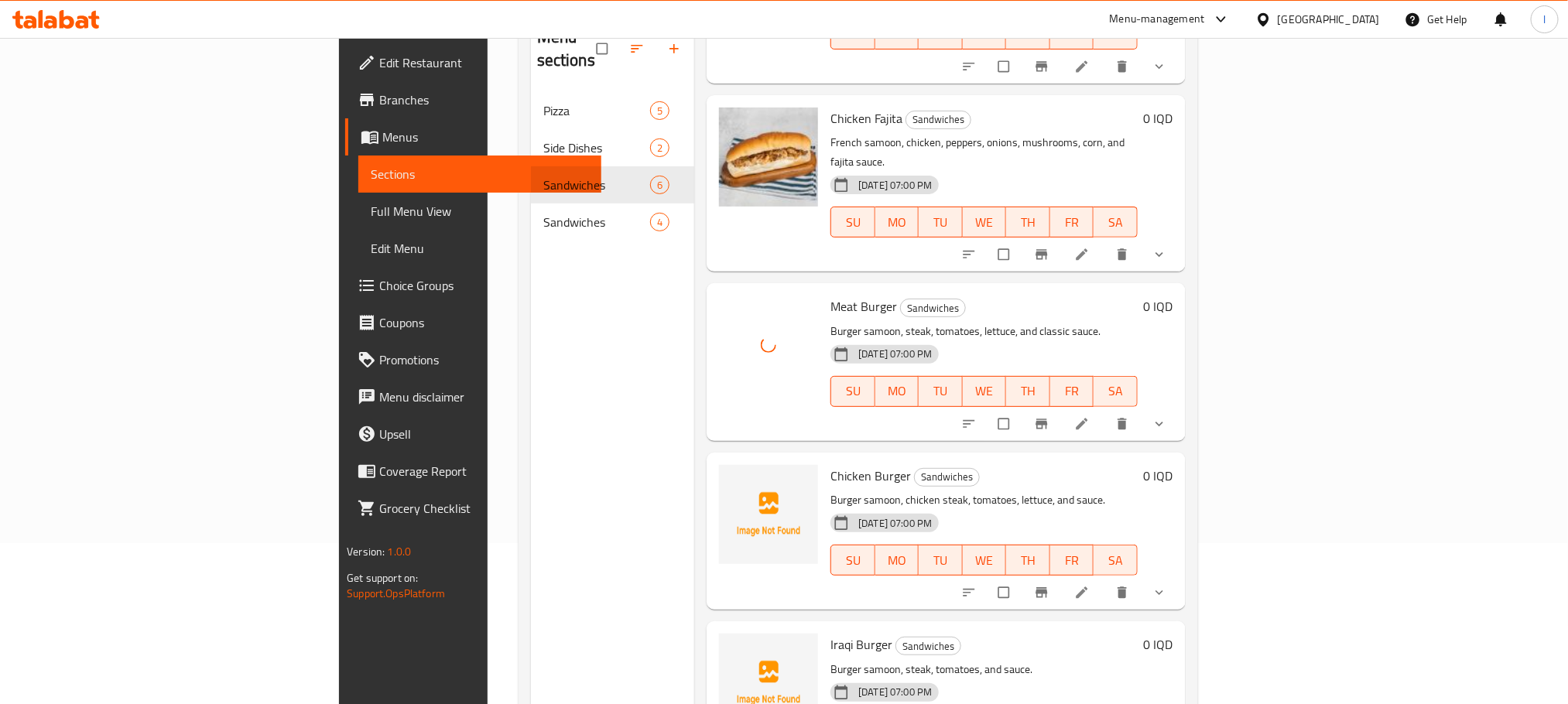
scroll to position [216, 0]
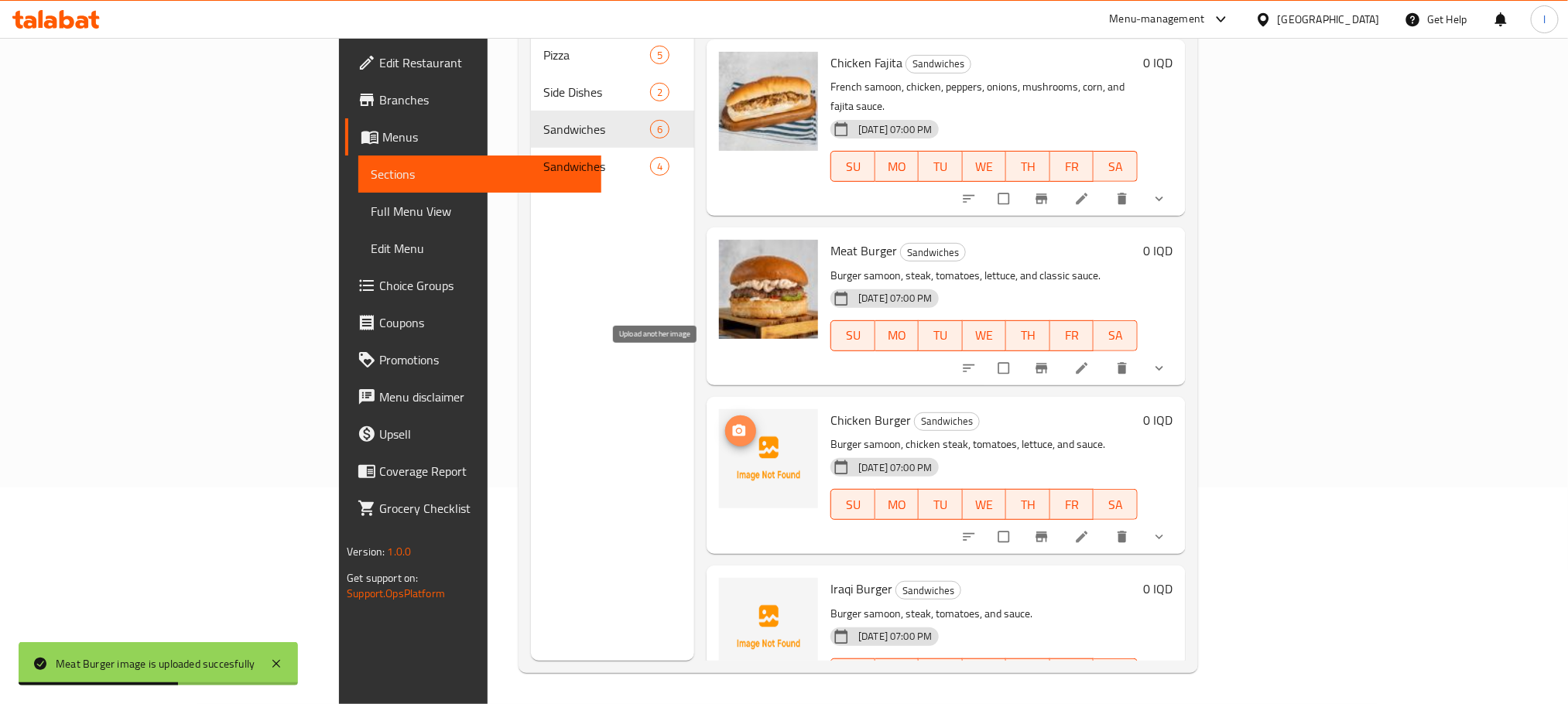
click at [725, 415] on button "upload picture" at bounding box center [740, 430] width 31 height 31
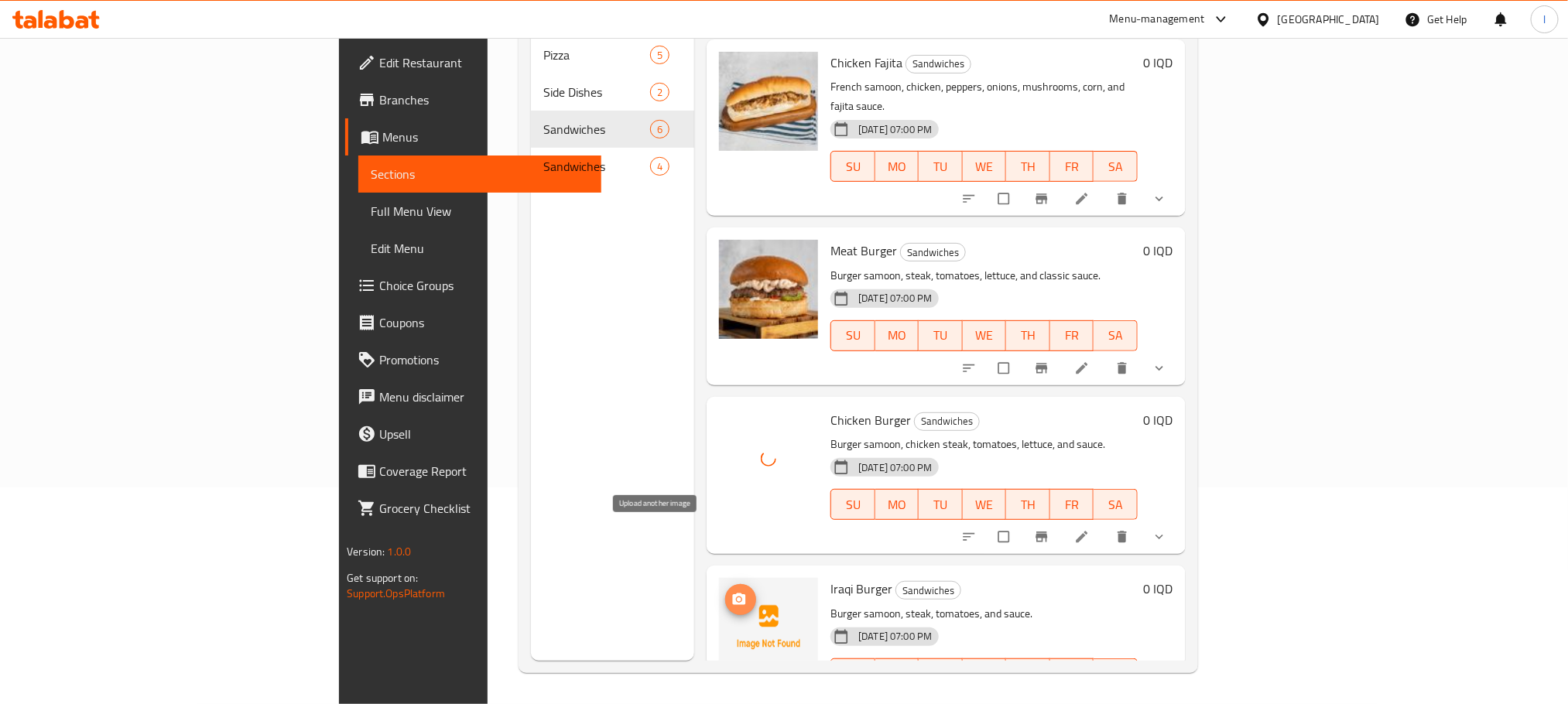
click at [732, 593] on icon "upload picture" at bounding box center [739, 599] width 13 height 11
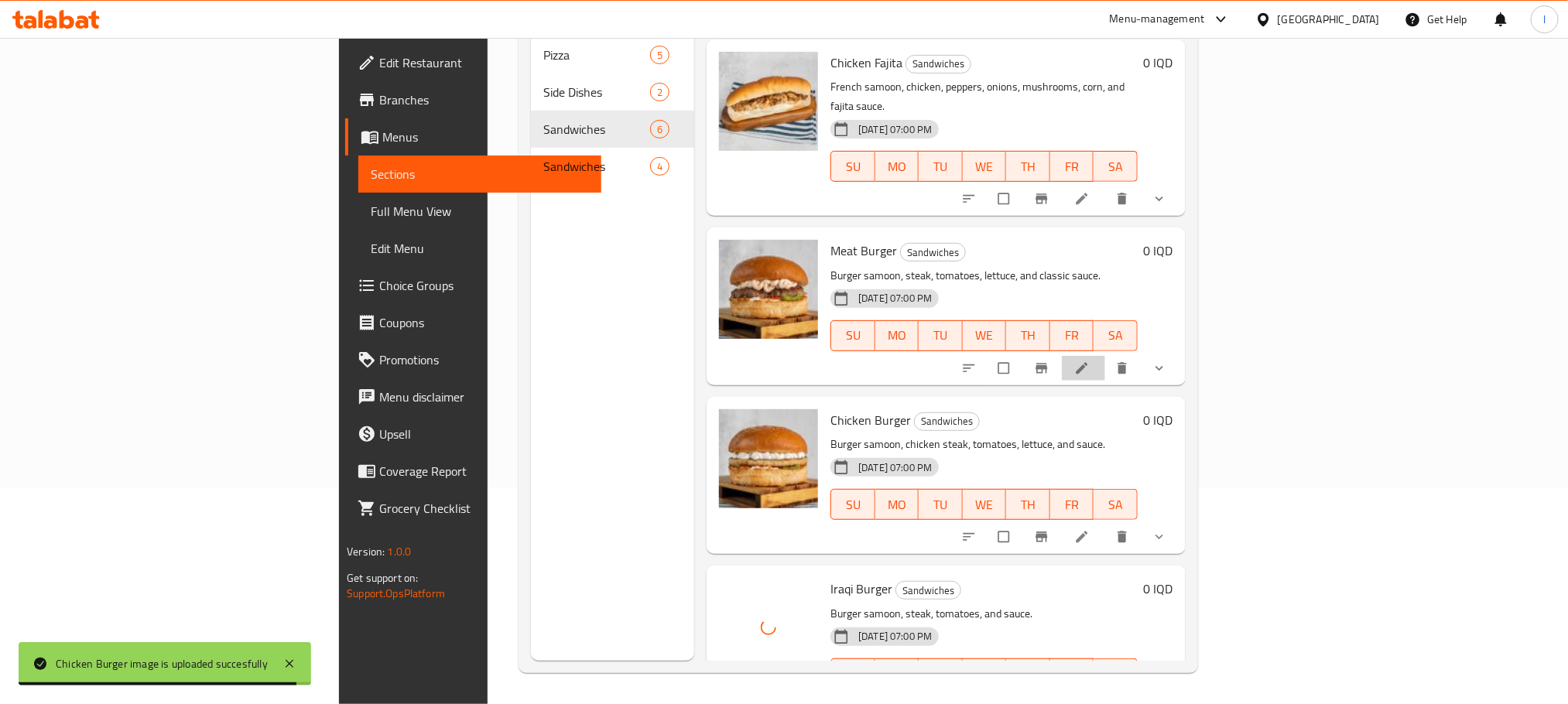
click at [1105, 356] on li at bounding box center [1083, 368] width 43 height 24
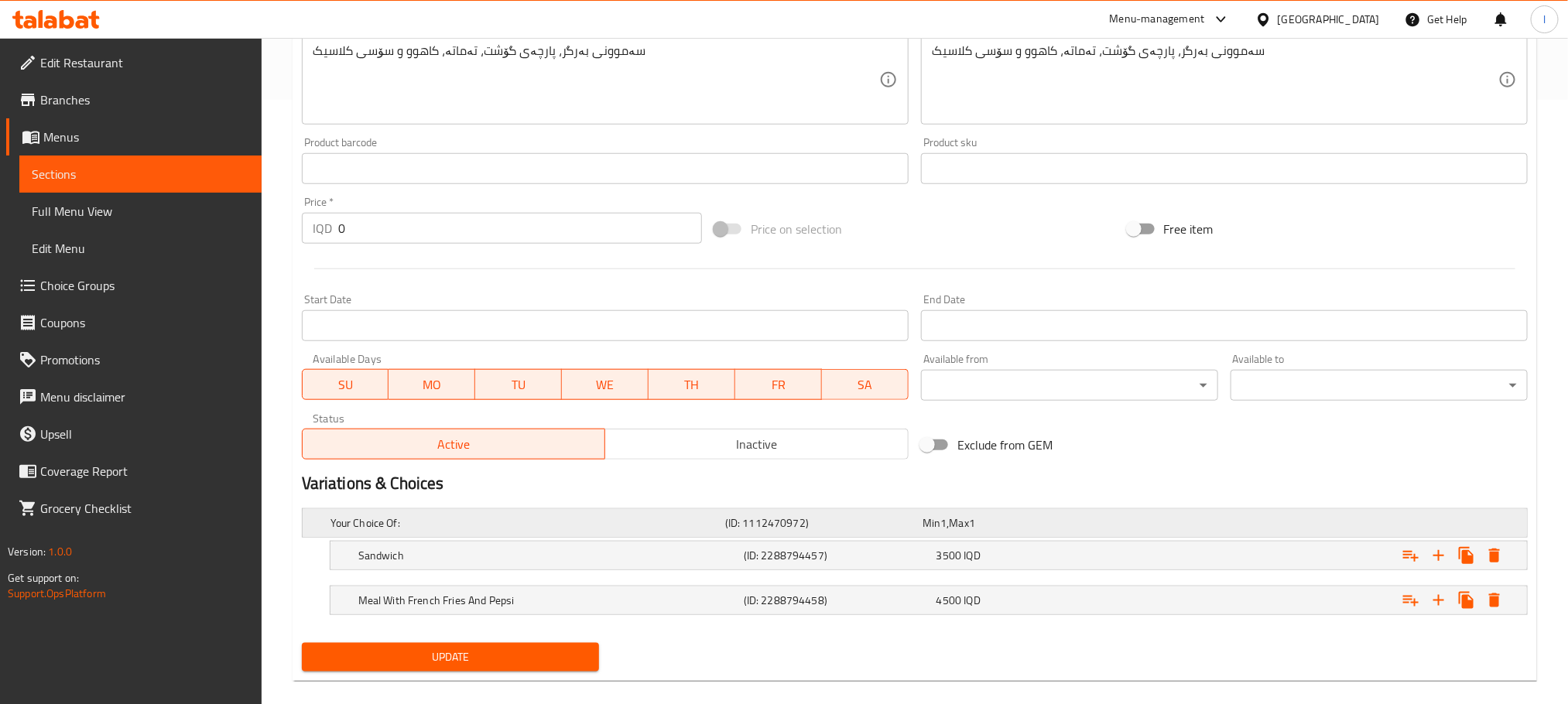
scroll to position [625, 0]
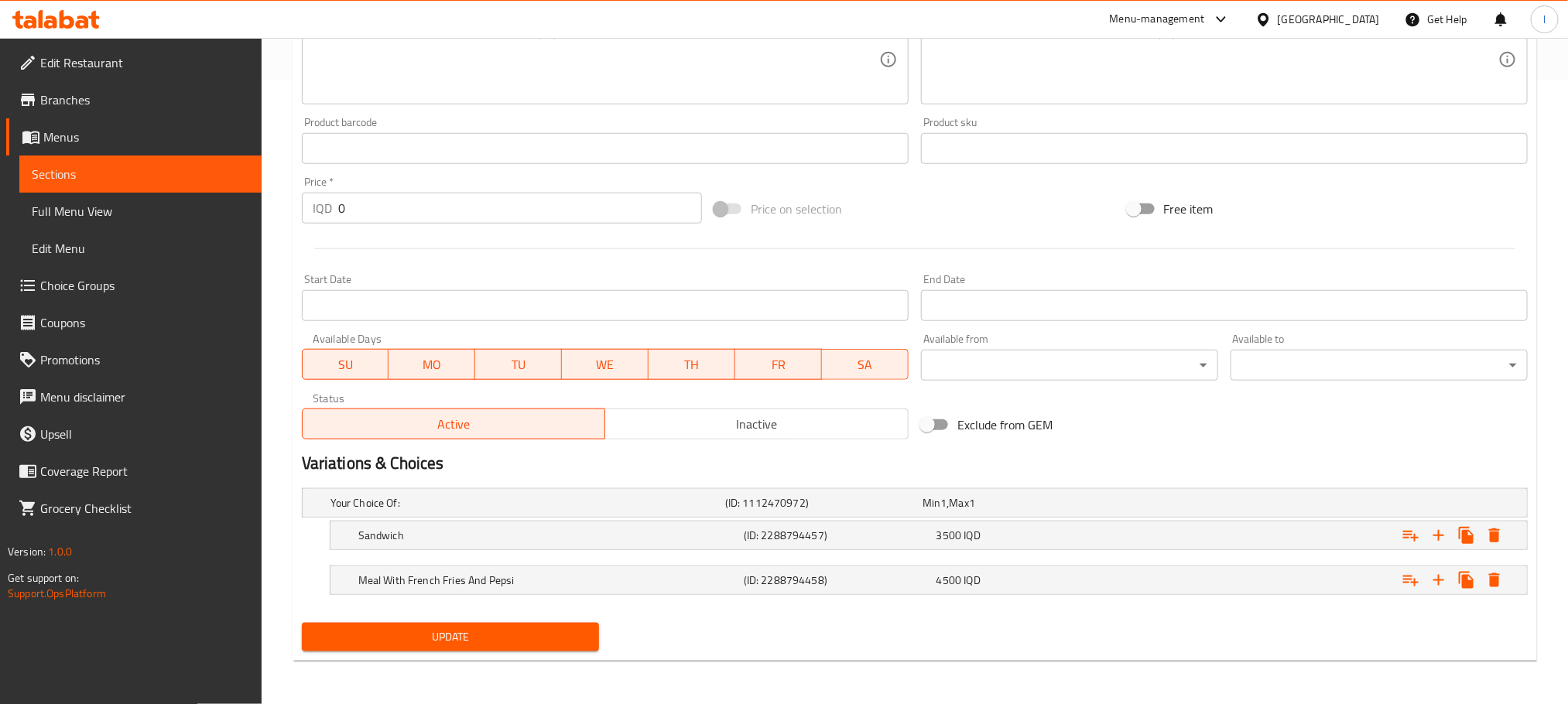
type textarea "Burger samoon, meat slice, tomatoes, lettuce, and classic sauce."
click at [495, 632] on span "Update" at bounding box center [450, 637] width 273 height 20
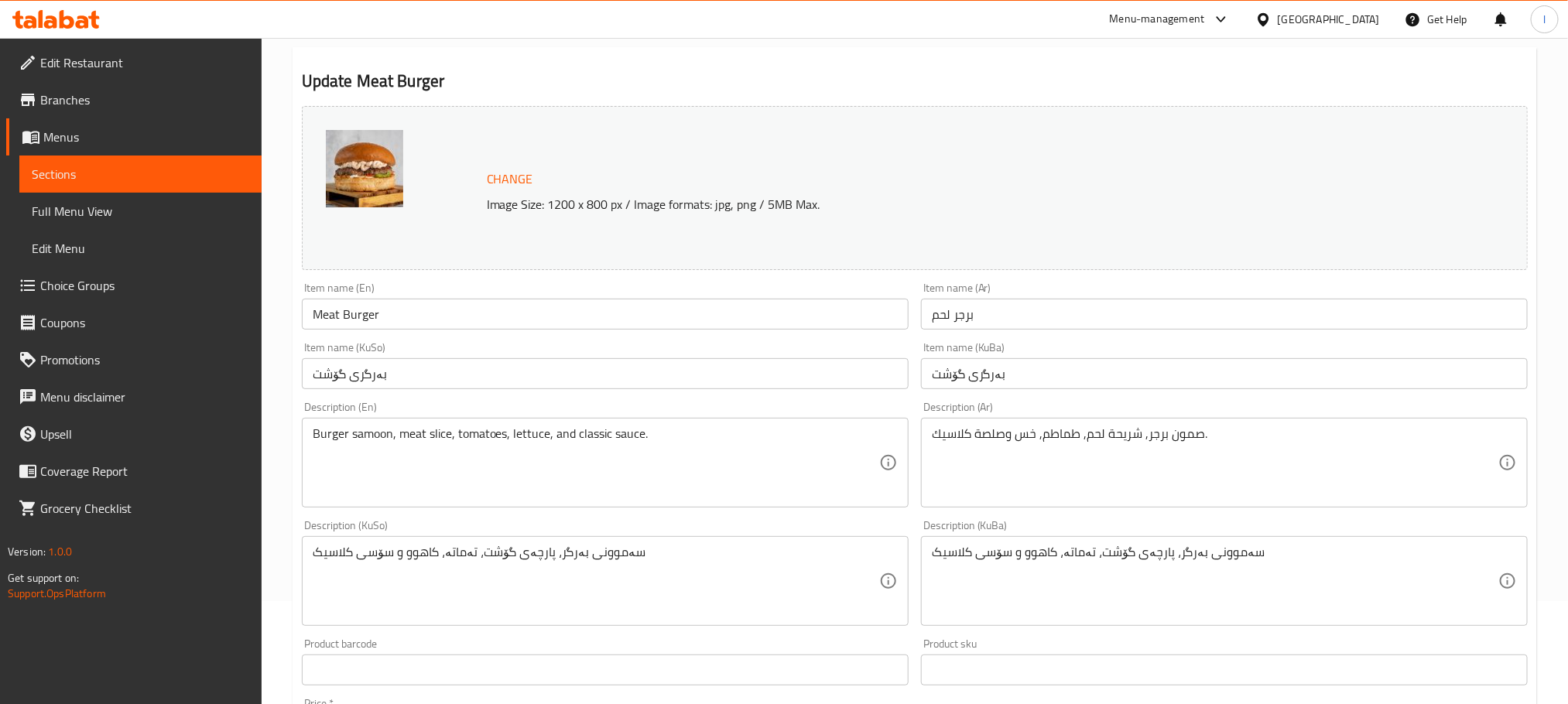
scroll to position [0, 0]
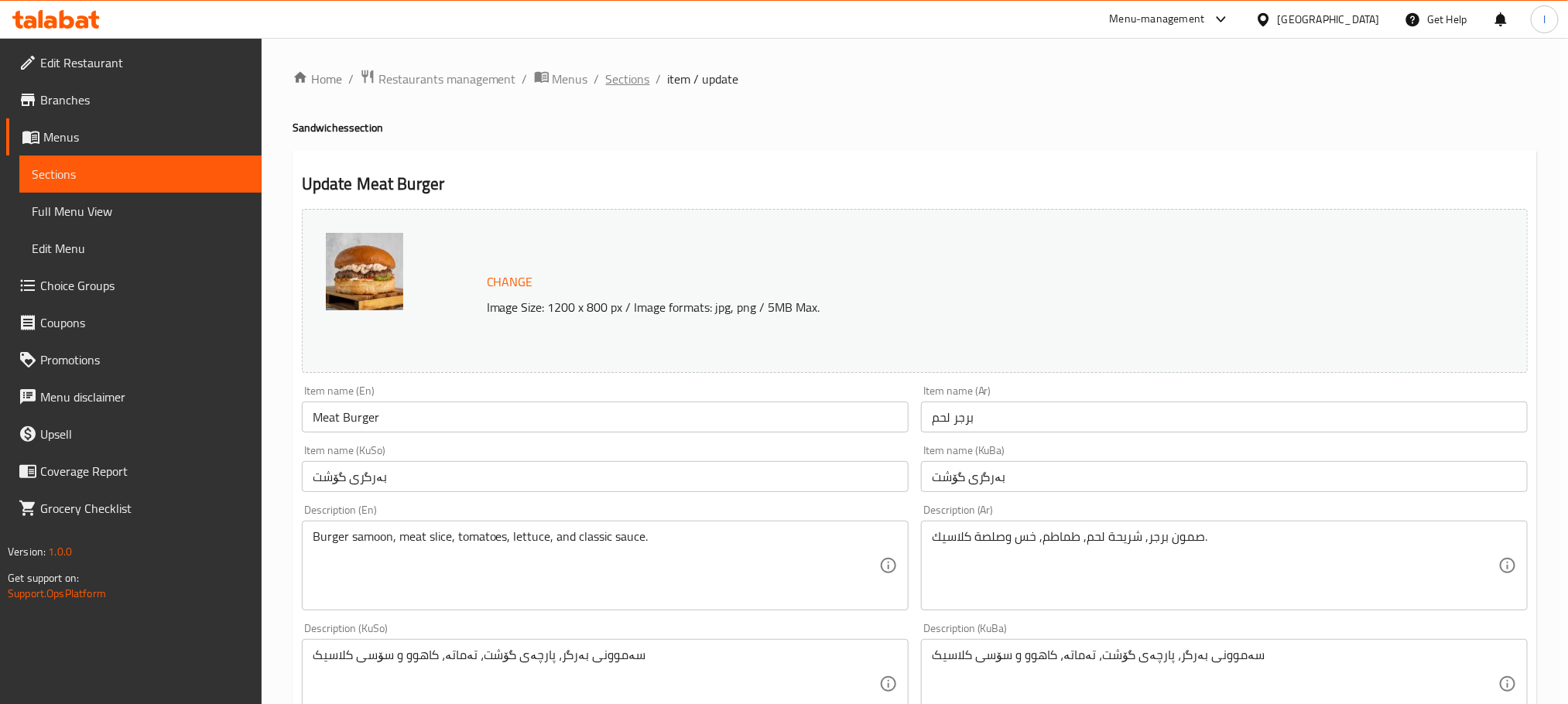
click at [641, 74] on span "Sections" at bounding box center [627, 79] width 44 height 19
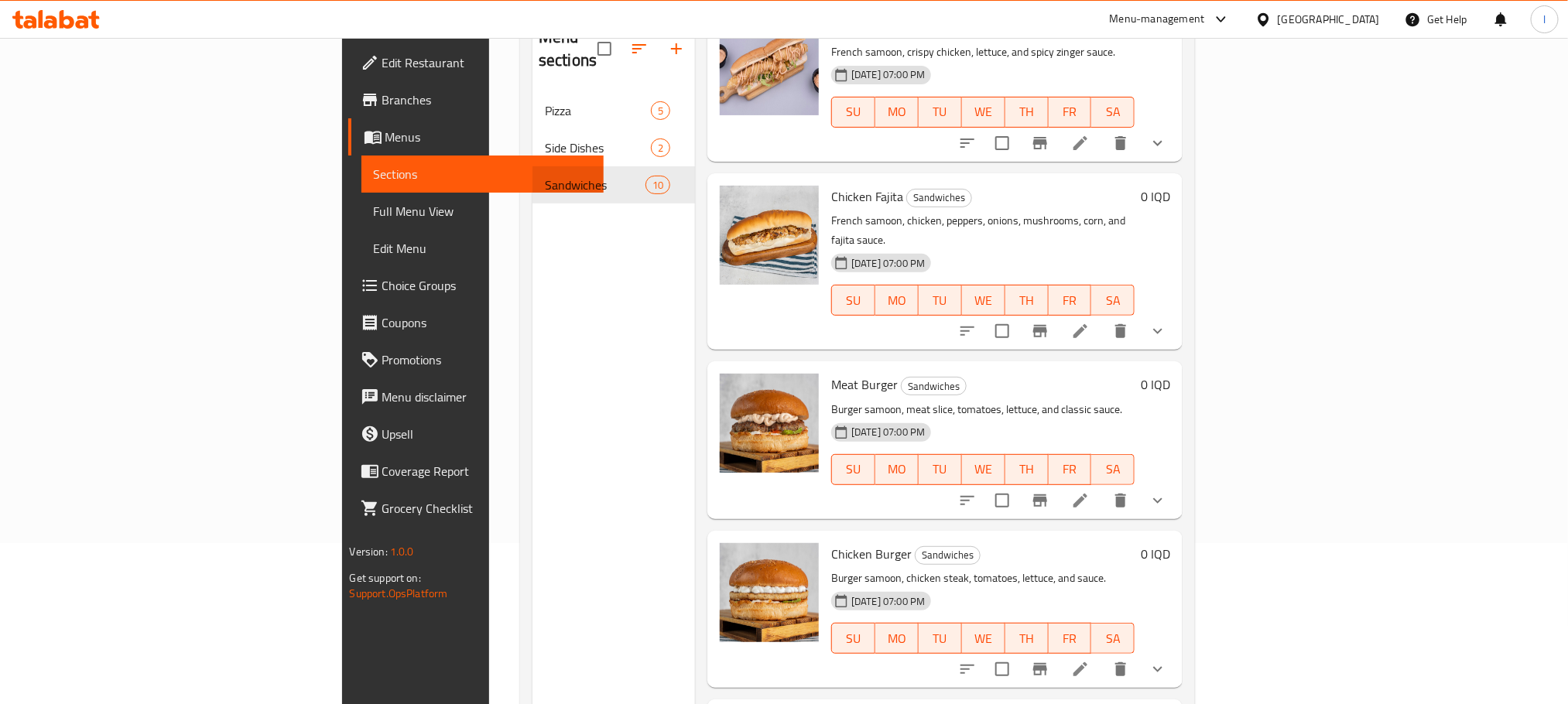
scroll to position [216, 0]
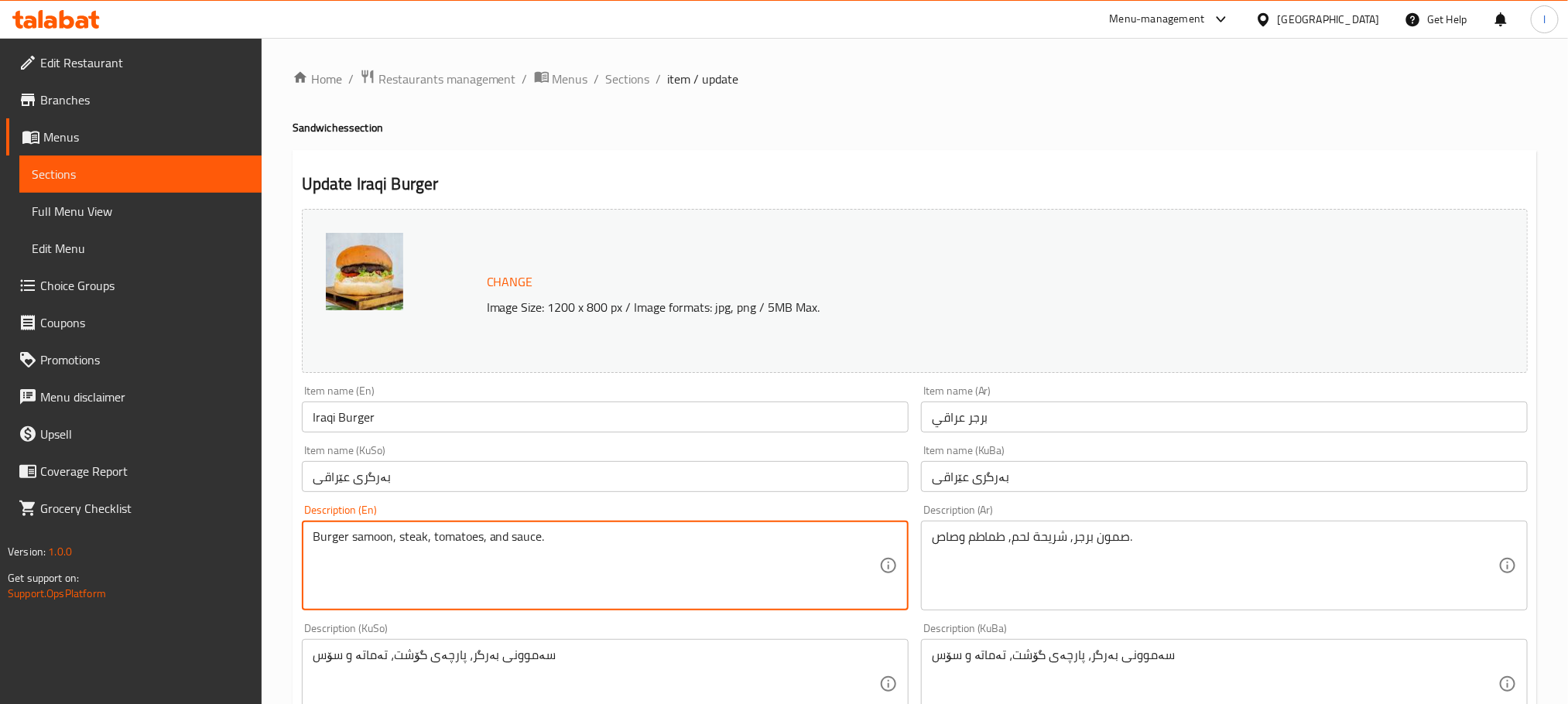
click at [428, 535] on textarea "Burger samoon, steak, tomatoes, and sauce." at bounding box center [596, 566] width 566 height 73
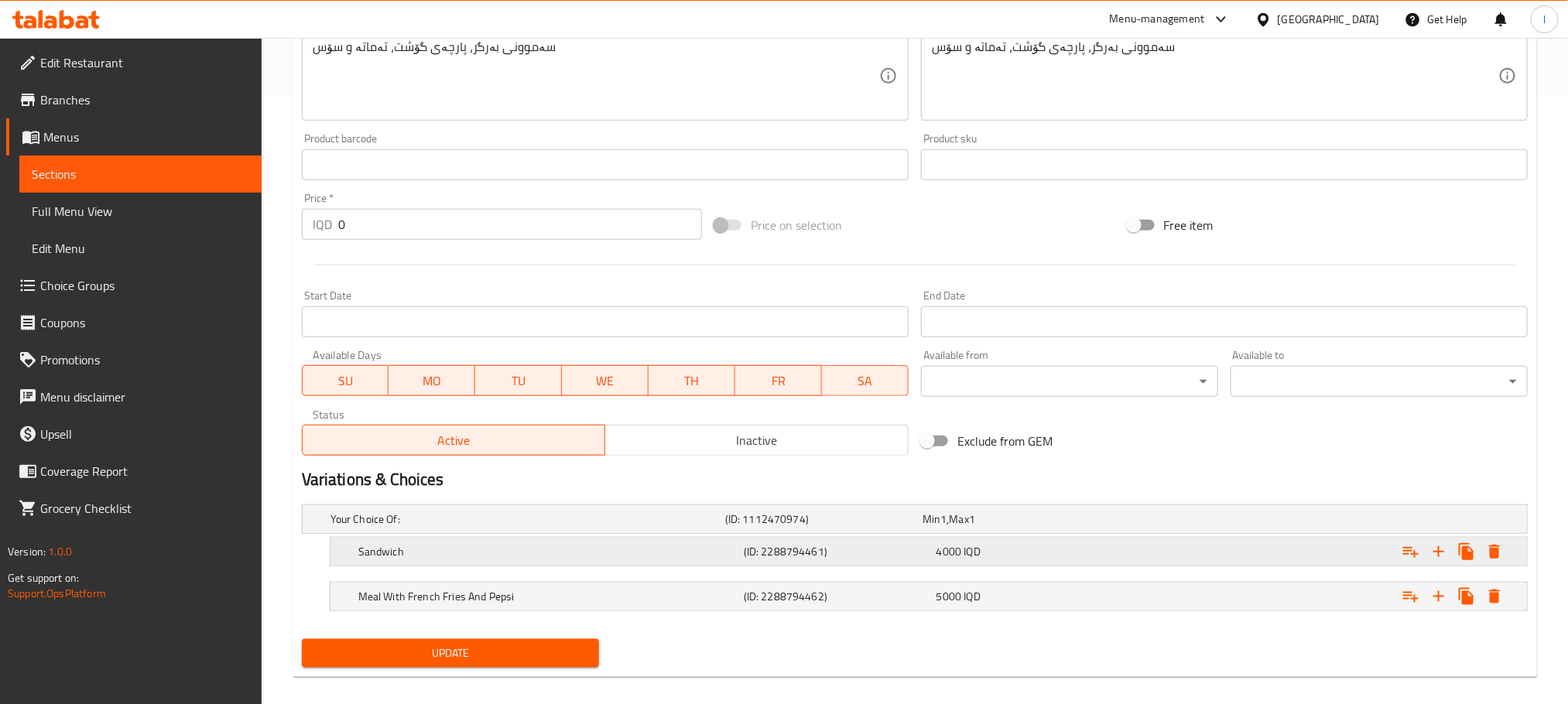
scroll to position [625, 0]
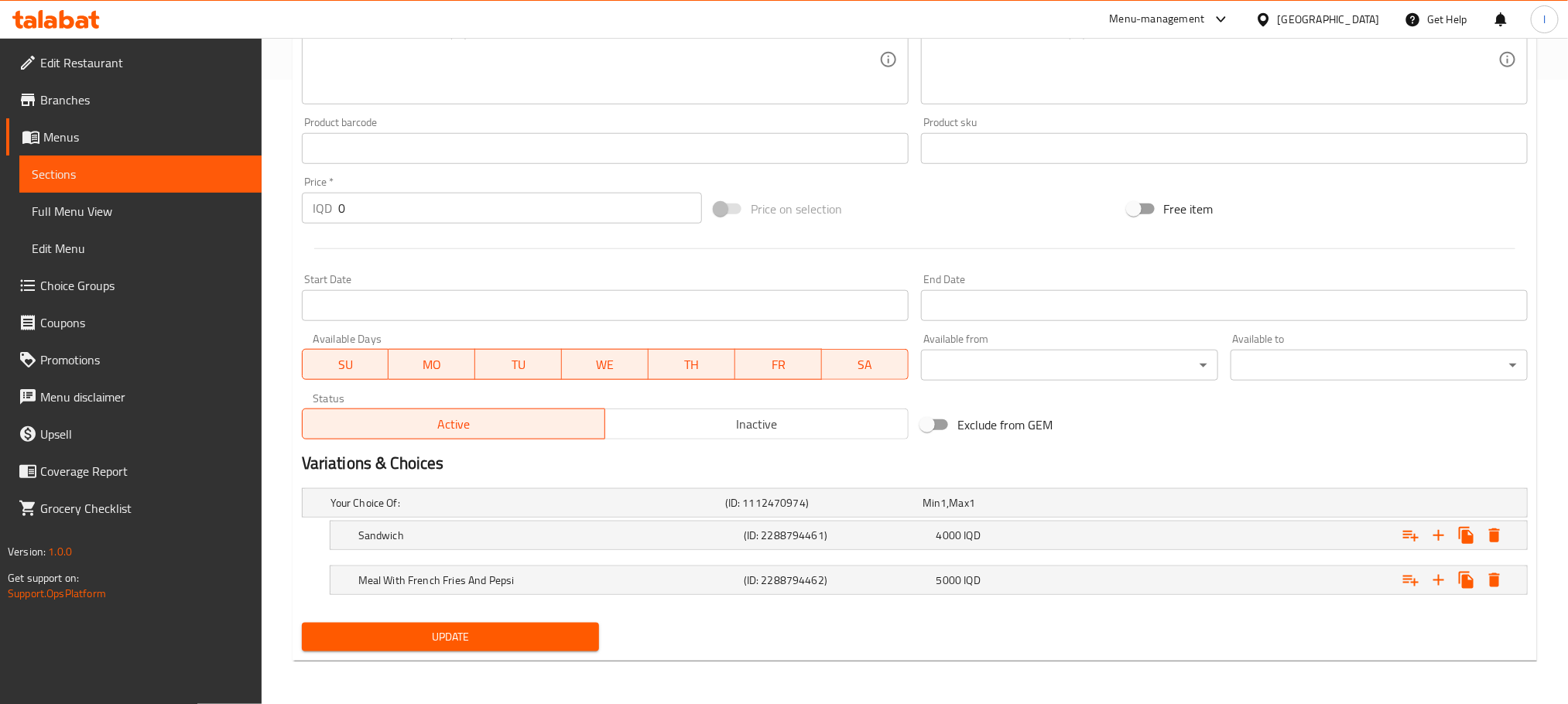
type textarea "Burger samoon, meat slice, tomatoes, and sauce."
click at [507, 628] on span "Update" at bounding box center [450, 637] width 273 height 20
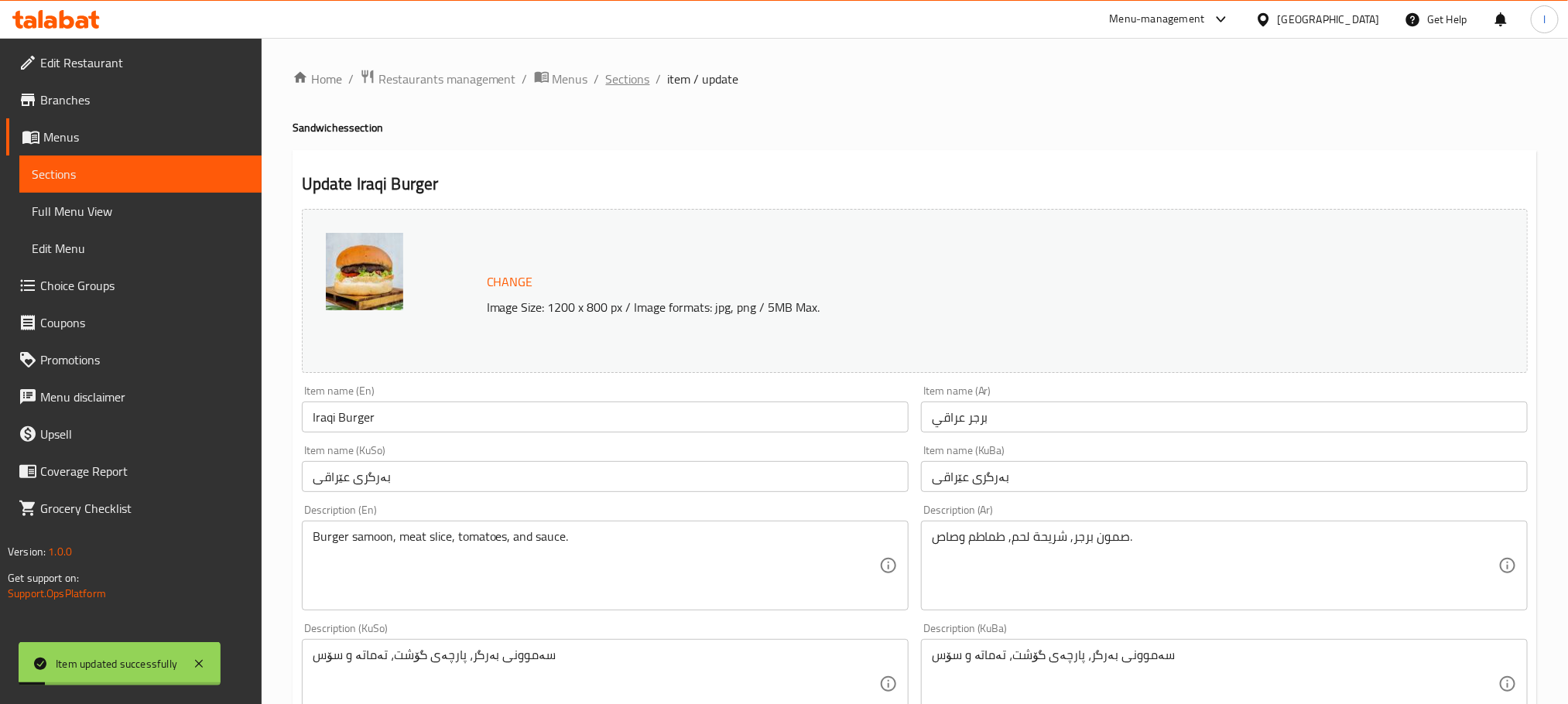
click at [630, 80] on span "Sections" at bounding box center [627, 79] width 44 height 19
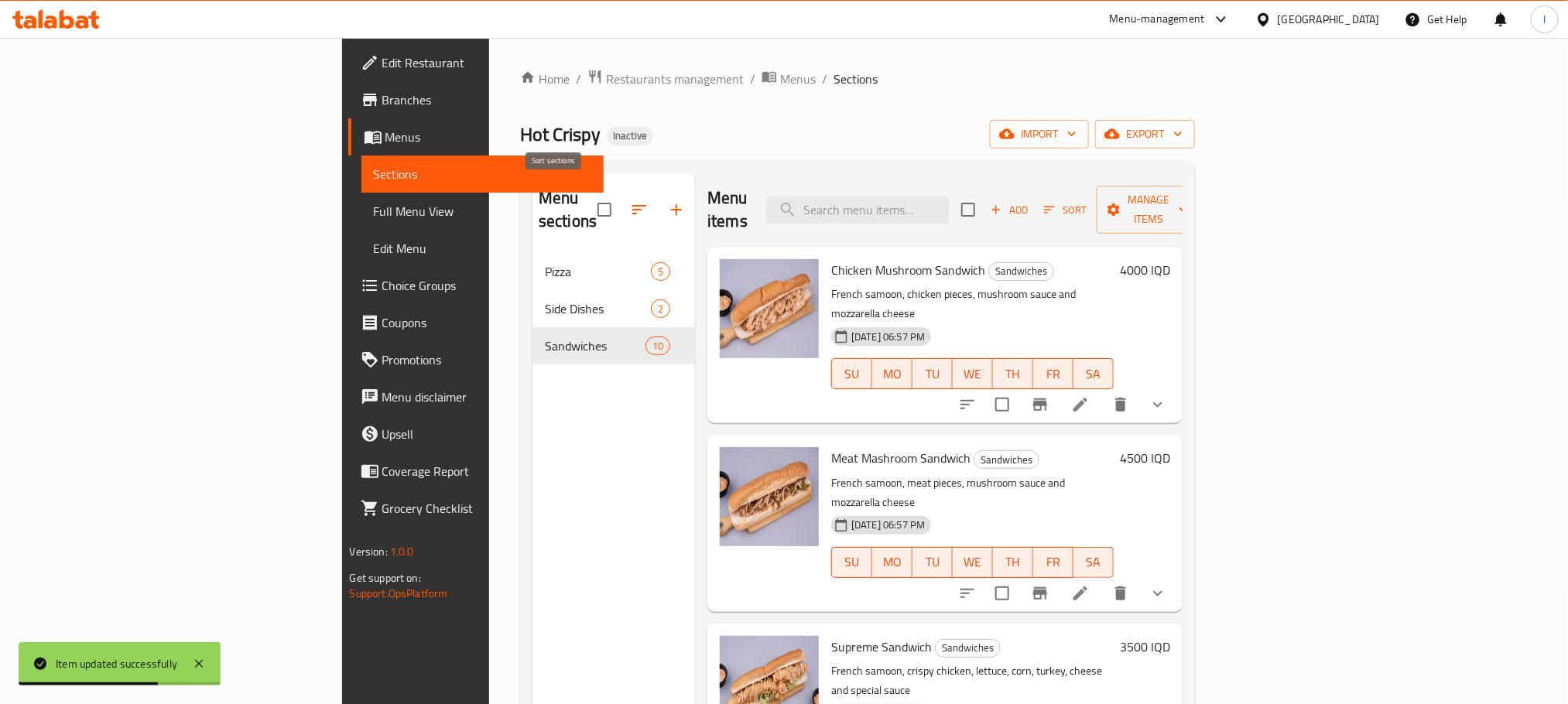
click at [632, 205] on icon "button" at bounding box center [638, 210] width 14 height 9
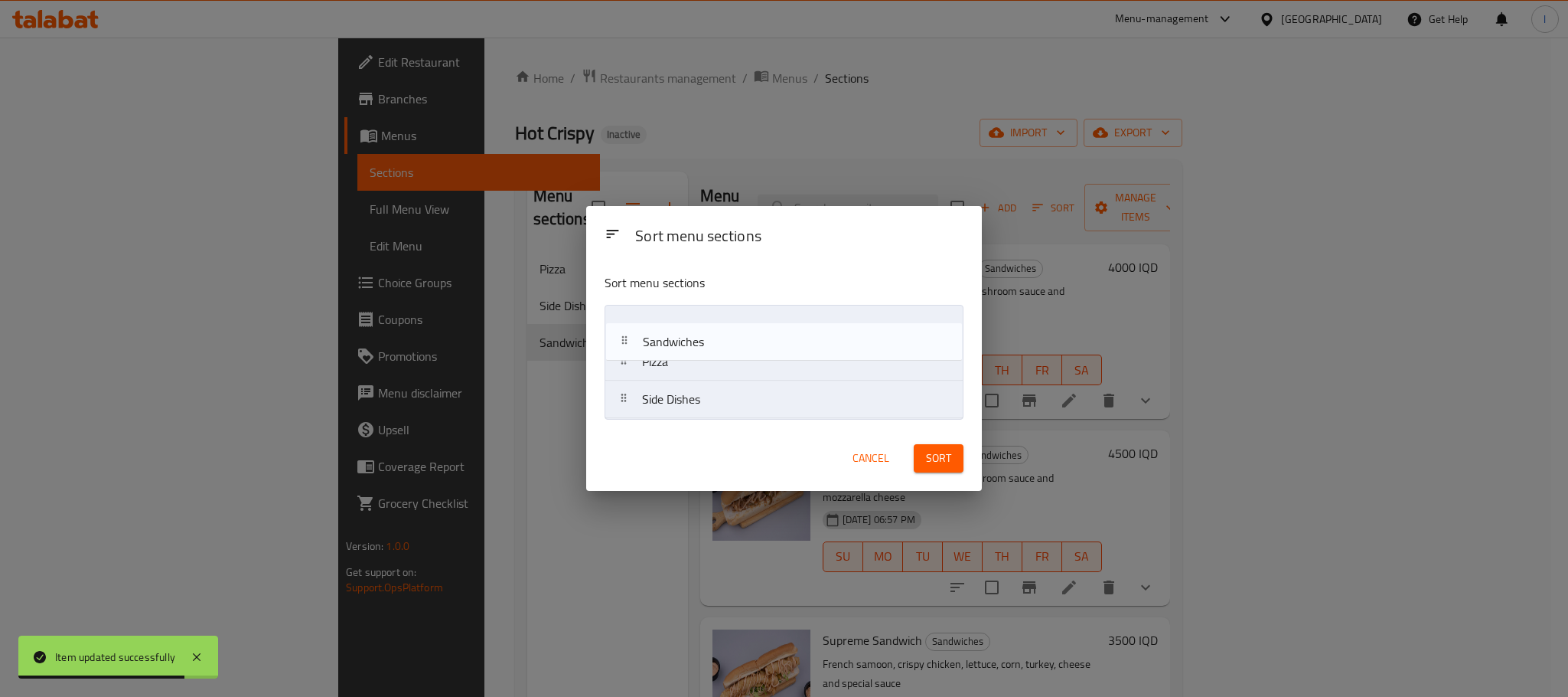
drag, startPoint x: 691, startPoint y: 397, endPoint x: 691, endPoint y: 318, distance: 79.0
click at [691, 318] on nav "Pizza Side Dishes Sandwiches" at bounding box center [784, 362] width 359 height 114
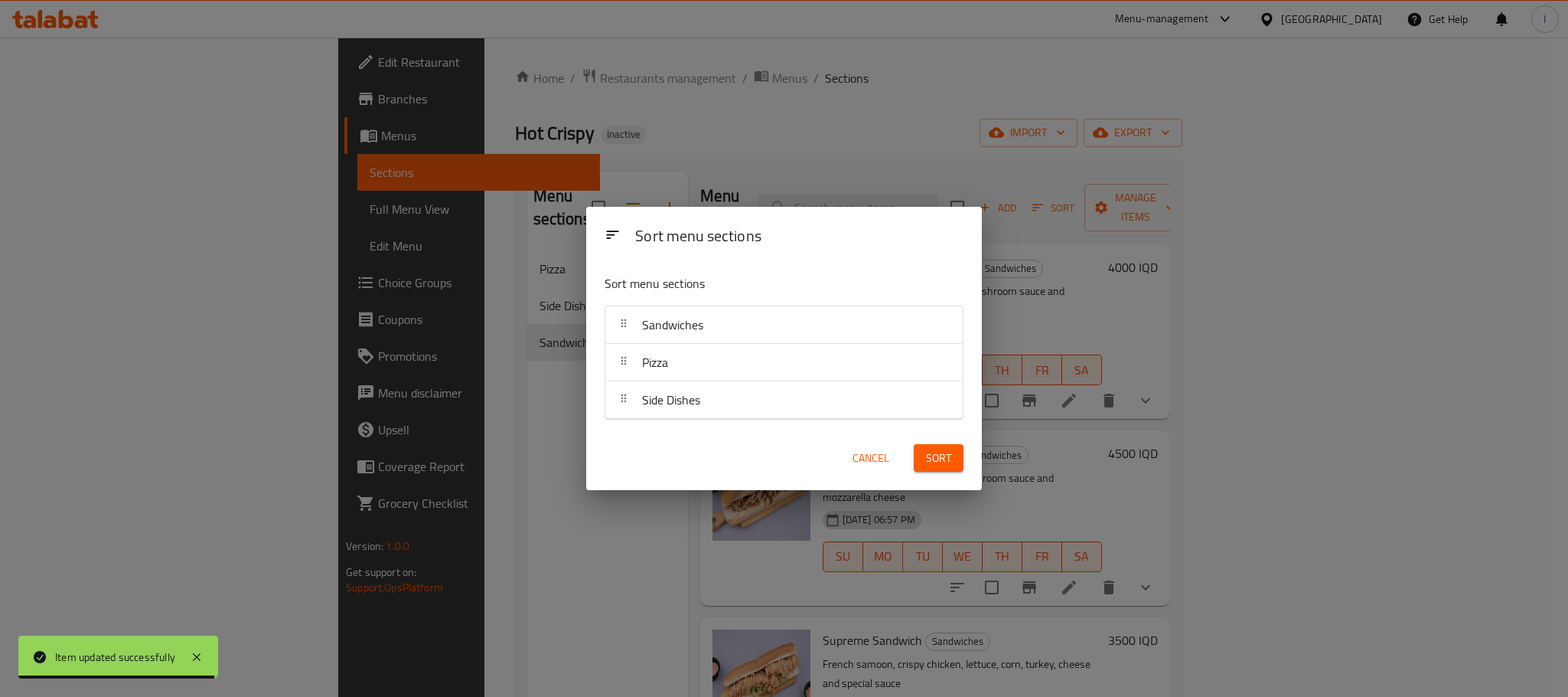
click at [935, 458] on span "Sort" at bounding box center [938, 458] width 25 height 20
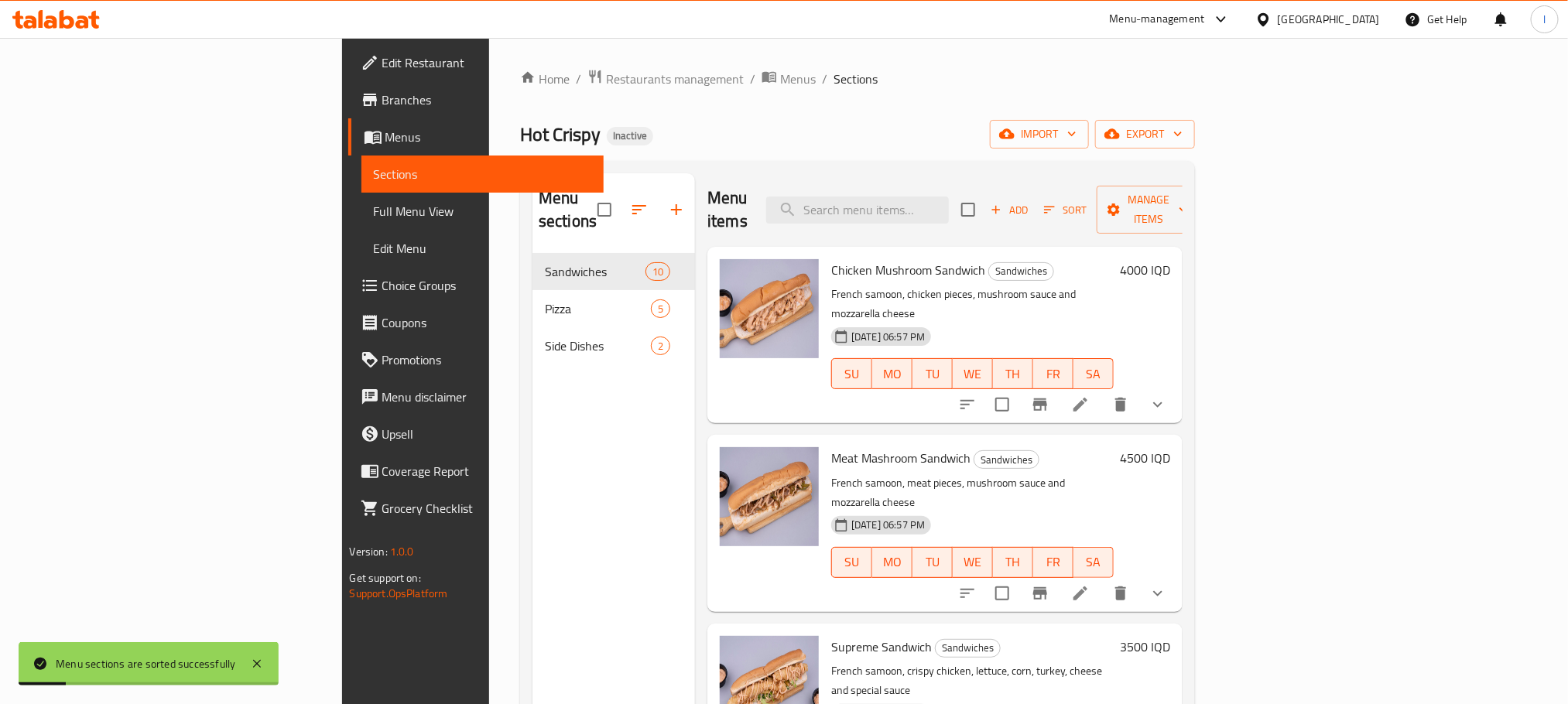
click at [374, 216] on span "Full Menu View" at bounding box center [482, 211] width 217 height 19
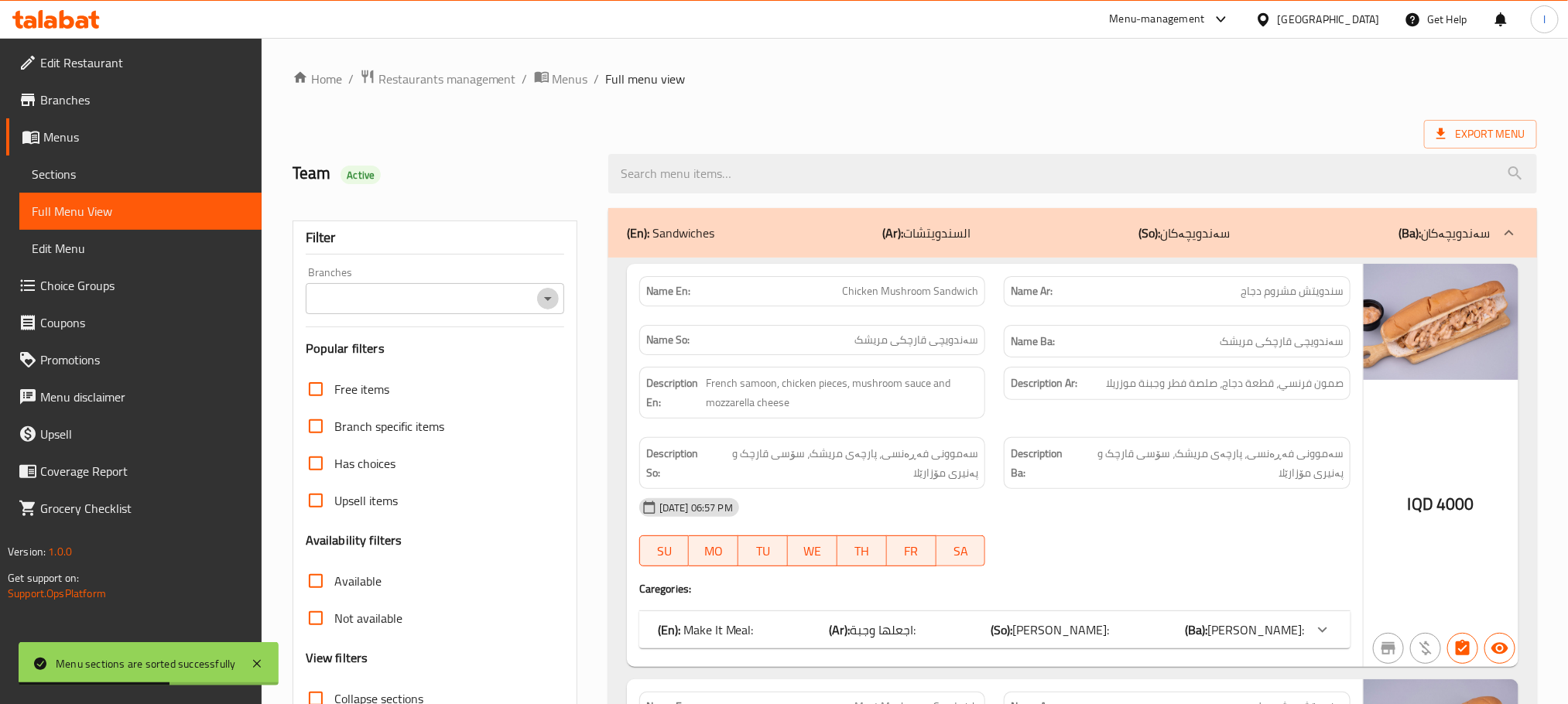
click at [546, 290] on icon "Open" at bounding box center [548, 299] width 19 height 19
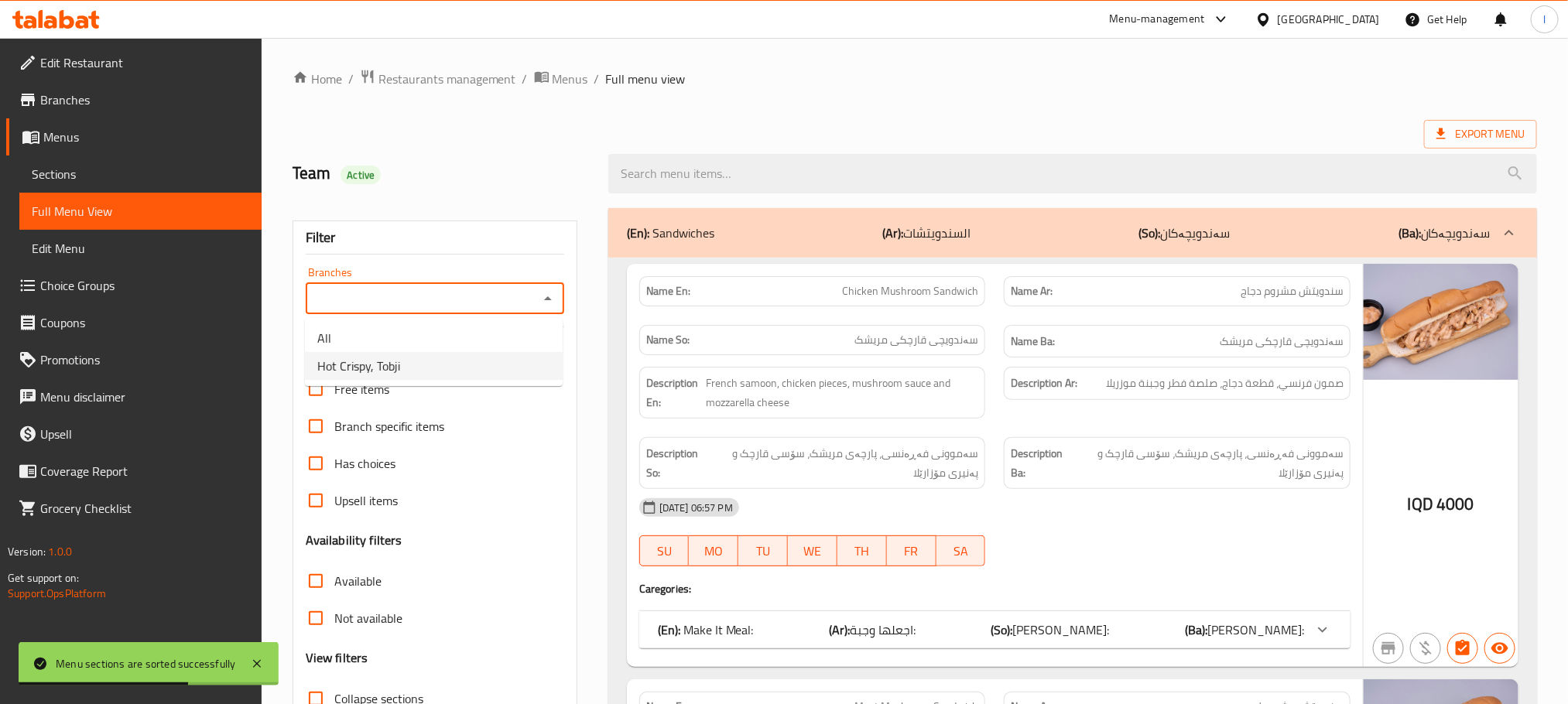
click at [510, 355] on li "Hot Crispy, Tobji" at bounding box center [433, 366] width 258 height 28
type input "Hot Crispy, Tobji"
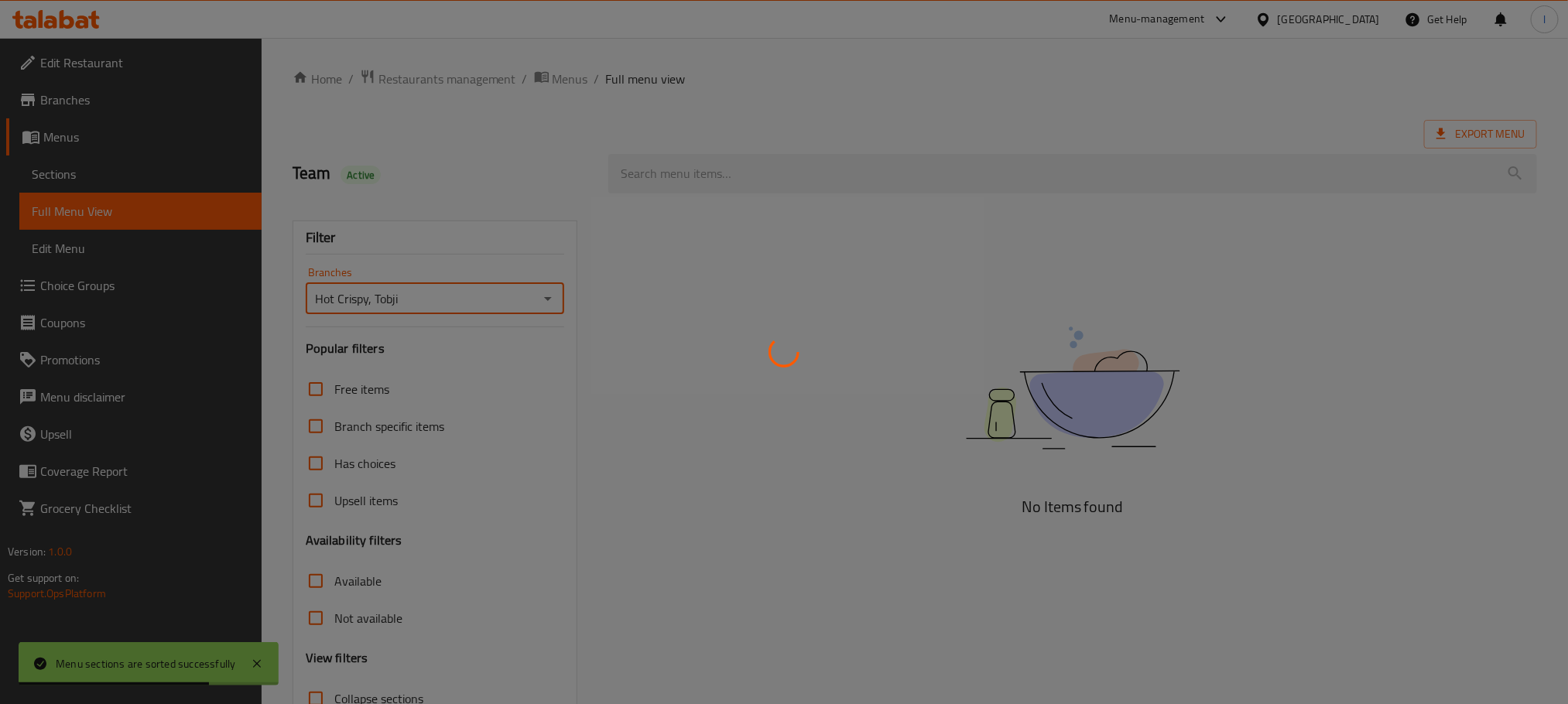
scroll to position [120, 0]
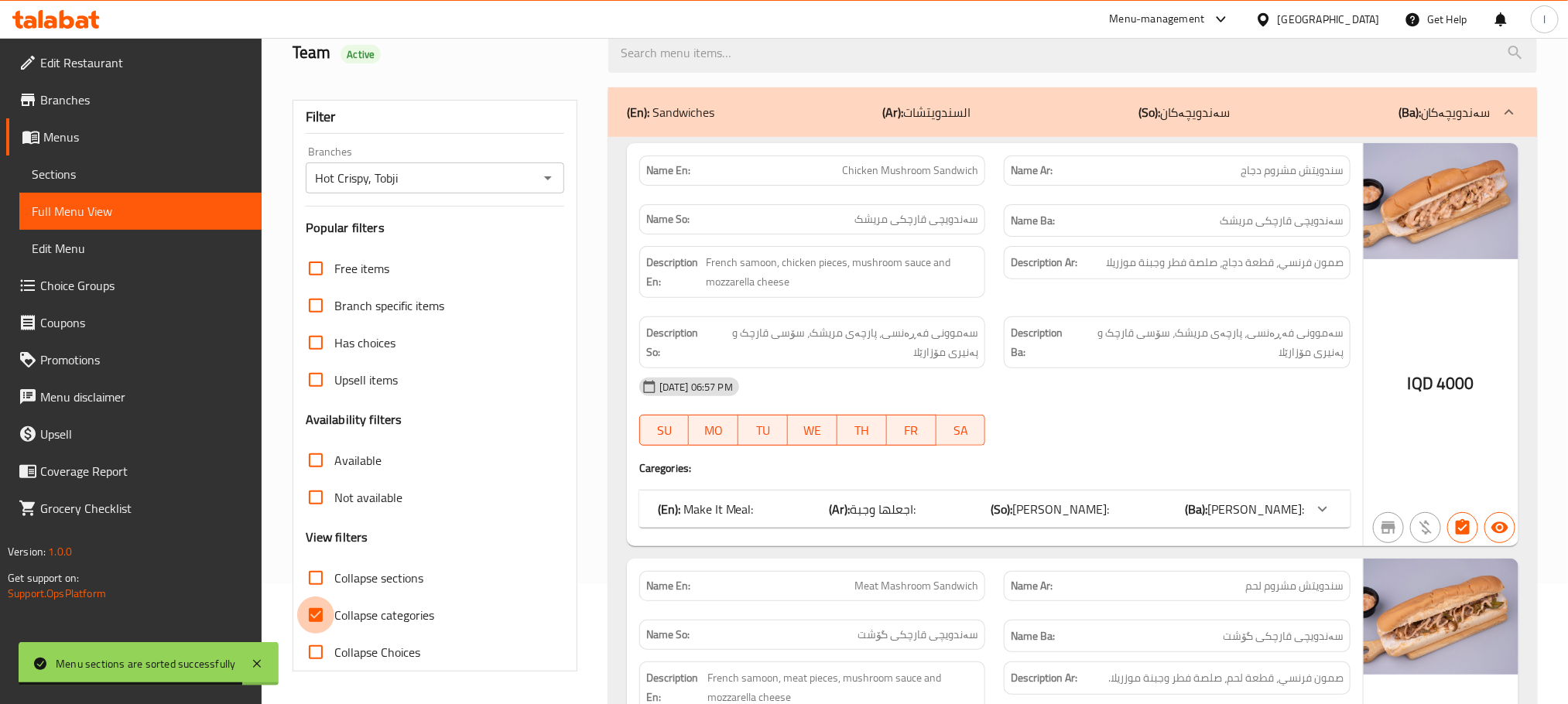
click at [322, 623] on input "Collapse categories" at bounding box center [316, 616] width 38 height 38
checkbox input "false"
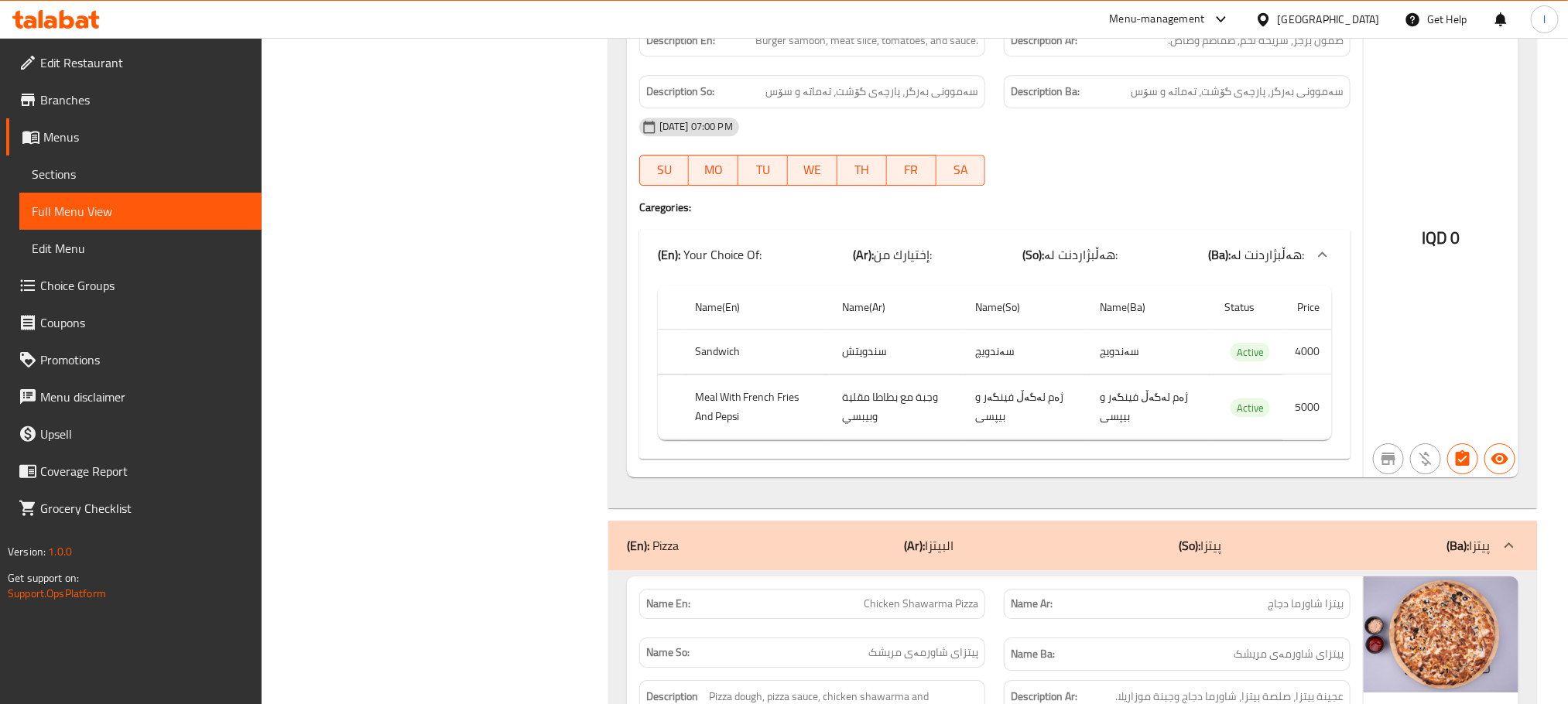
scroll to position [5652, 0]
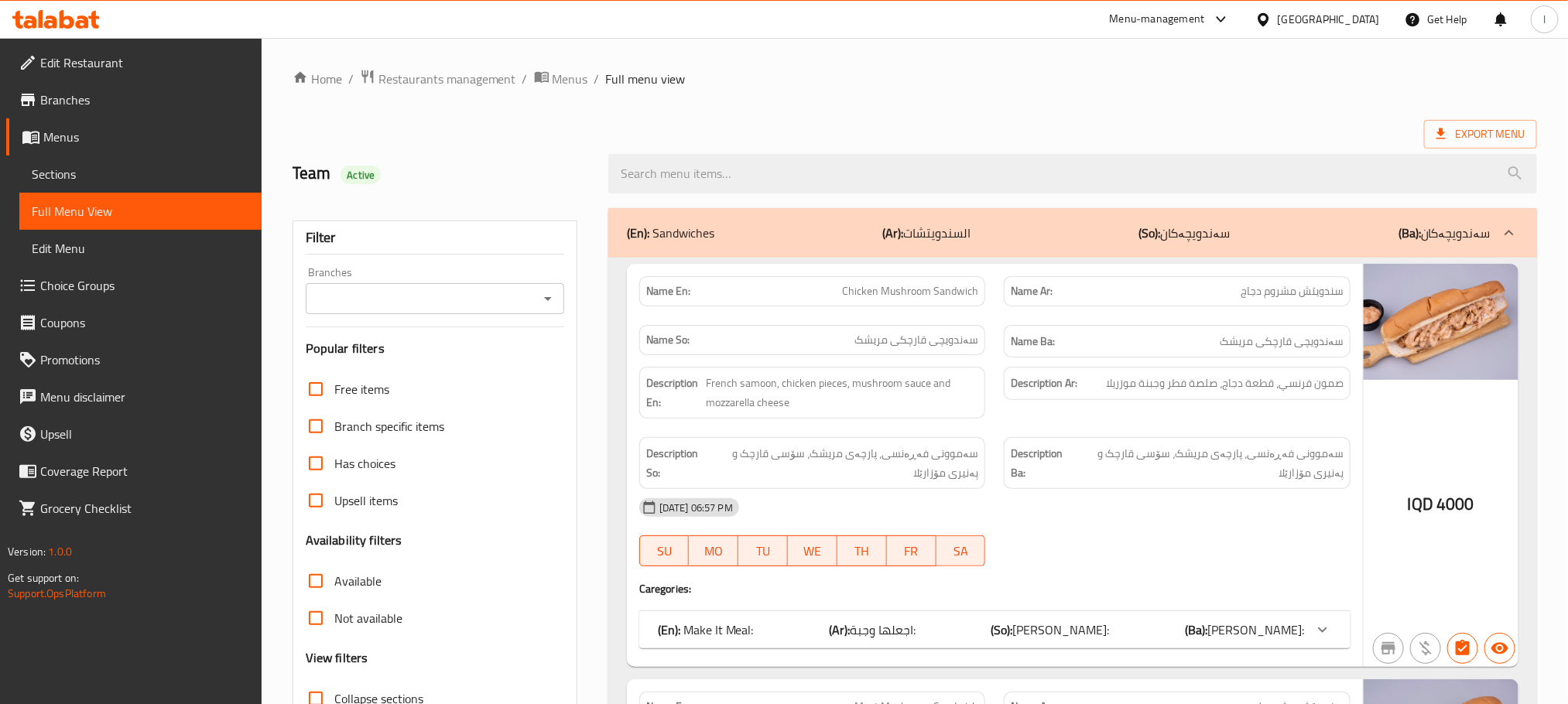
click at [86, 177] on span "Sections" at bounding box center [140, 174] width 217 height 19
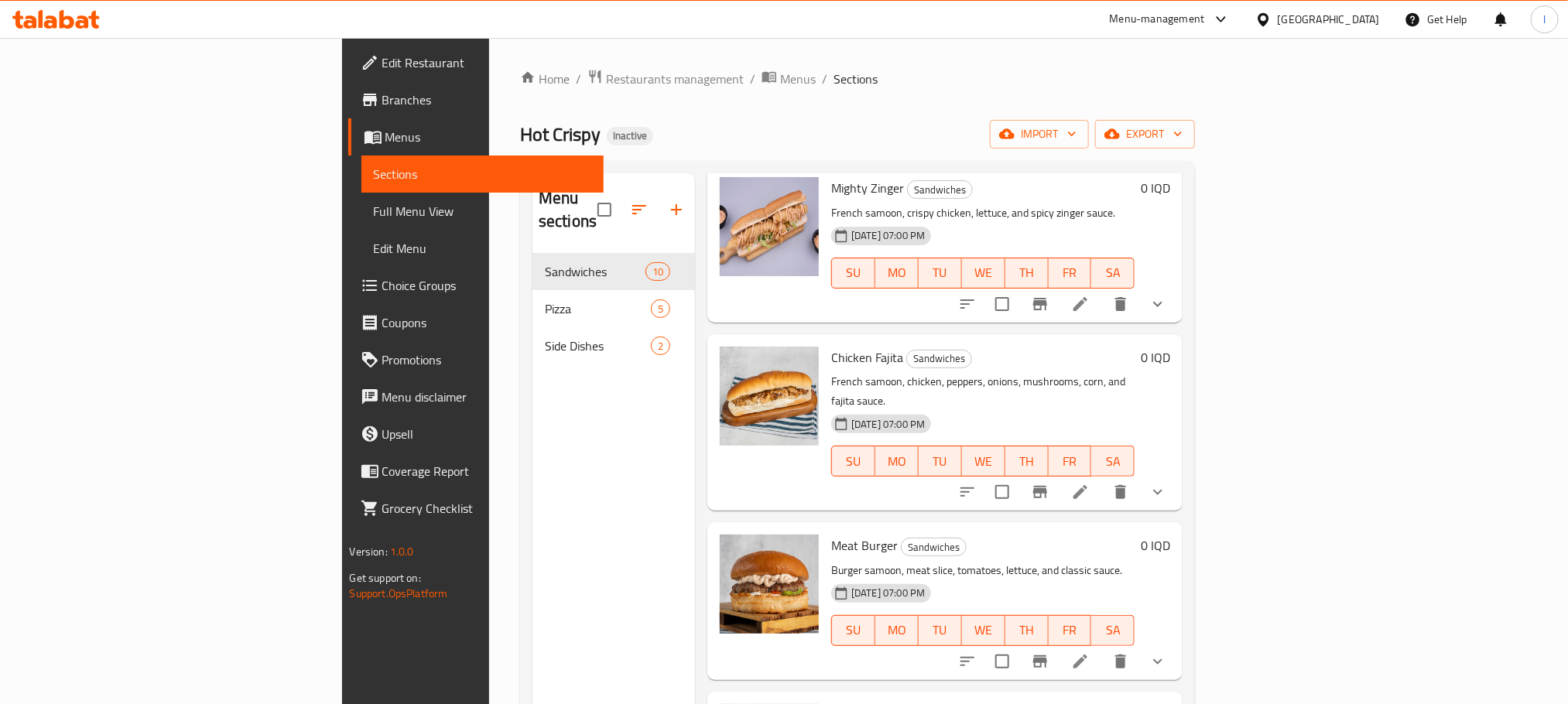
scroll to position [216, 0]
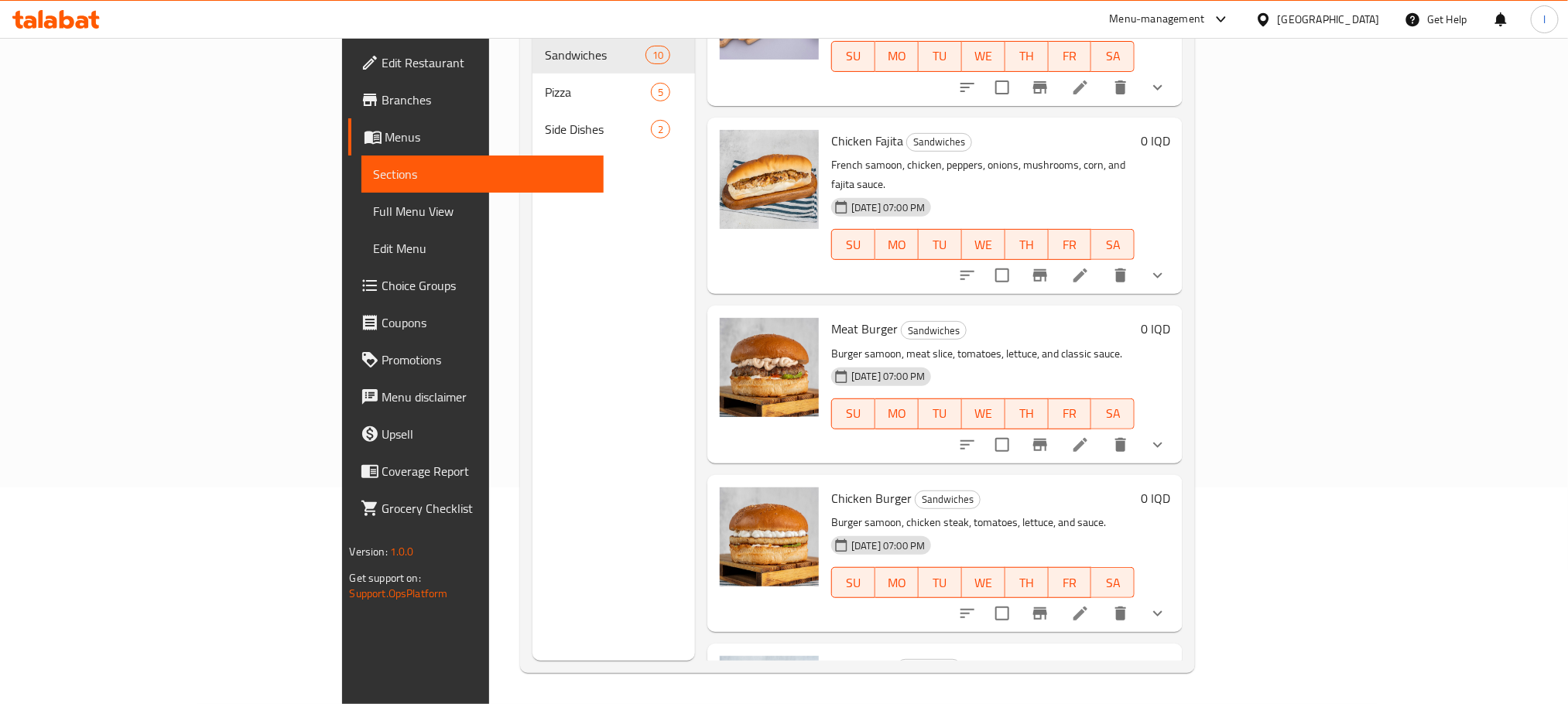
click at [1102, 600] on li at bounding box center [1080, 614] width 43 height 28
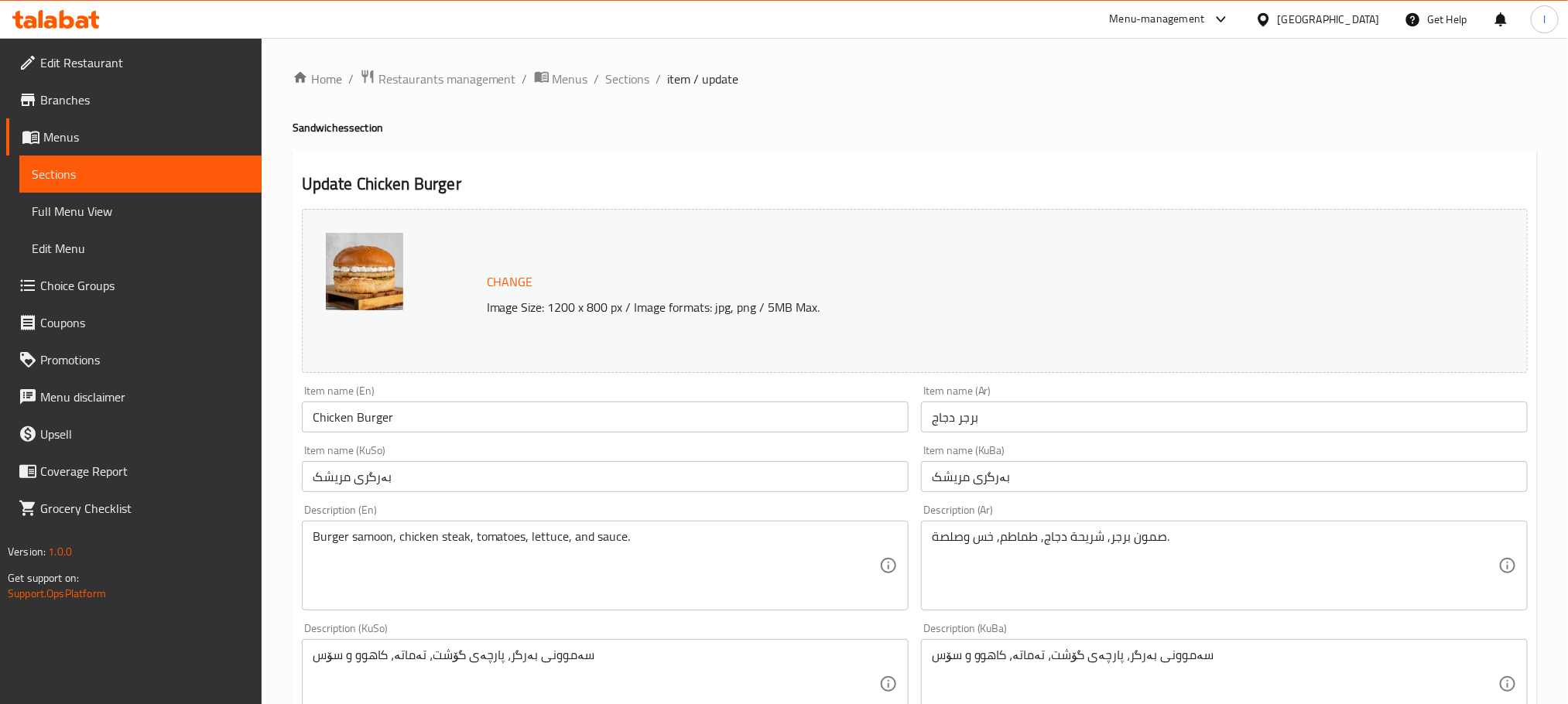
scroll to position [426, 0]
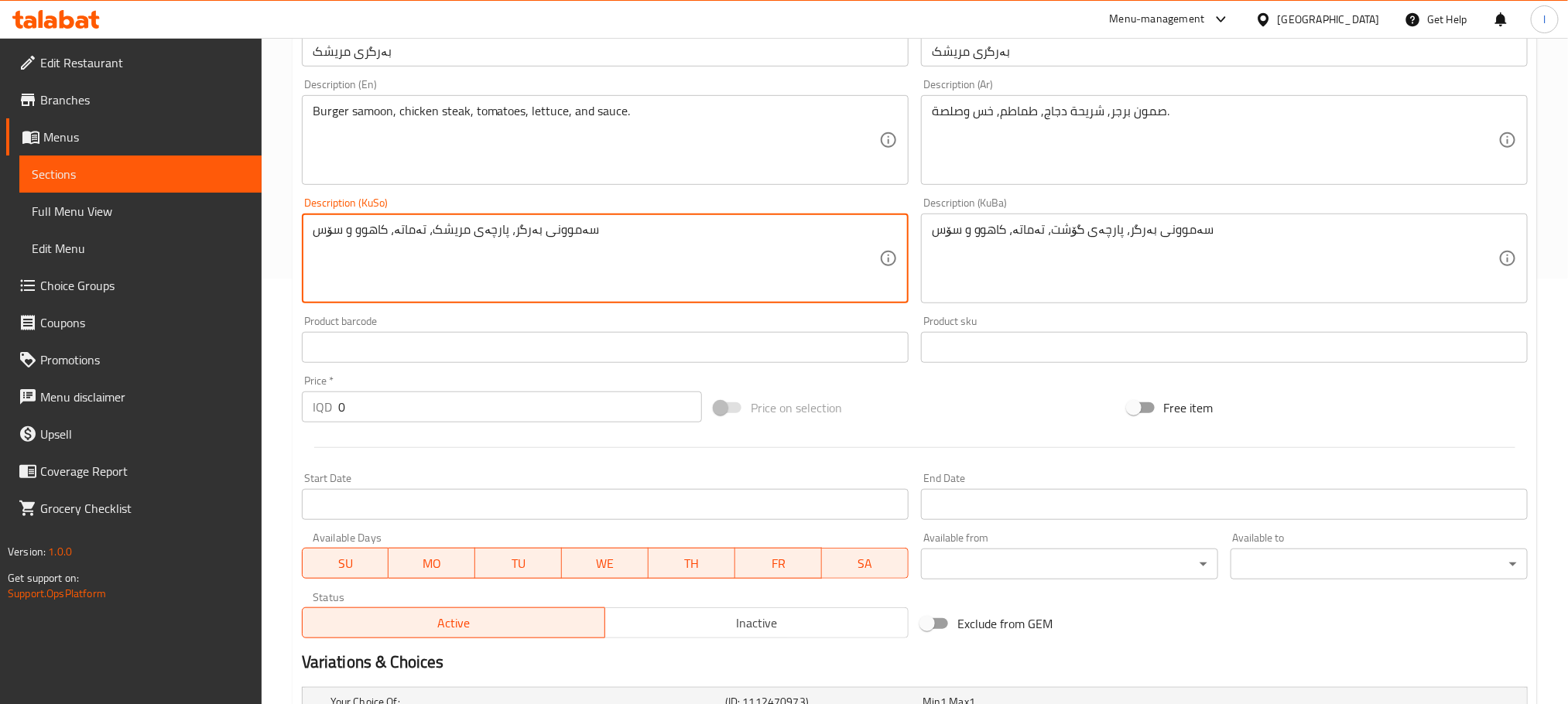
click at [469, 226] on textarea "سەموونی بەرگر، پارچەی مریشک، تەماتە، کاهوو و سۆس" at bounding box center [596, 258] width 566 height 73
type textarea "سەموونی بەرگر، پارچەی مریشک، تەماتە، کاهوو و سۆس"
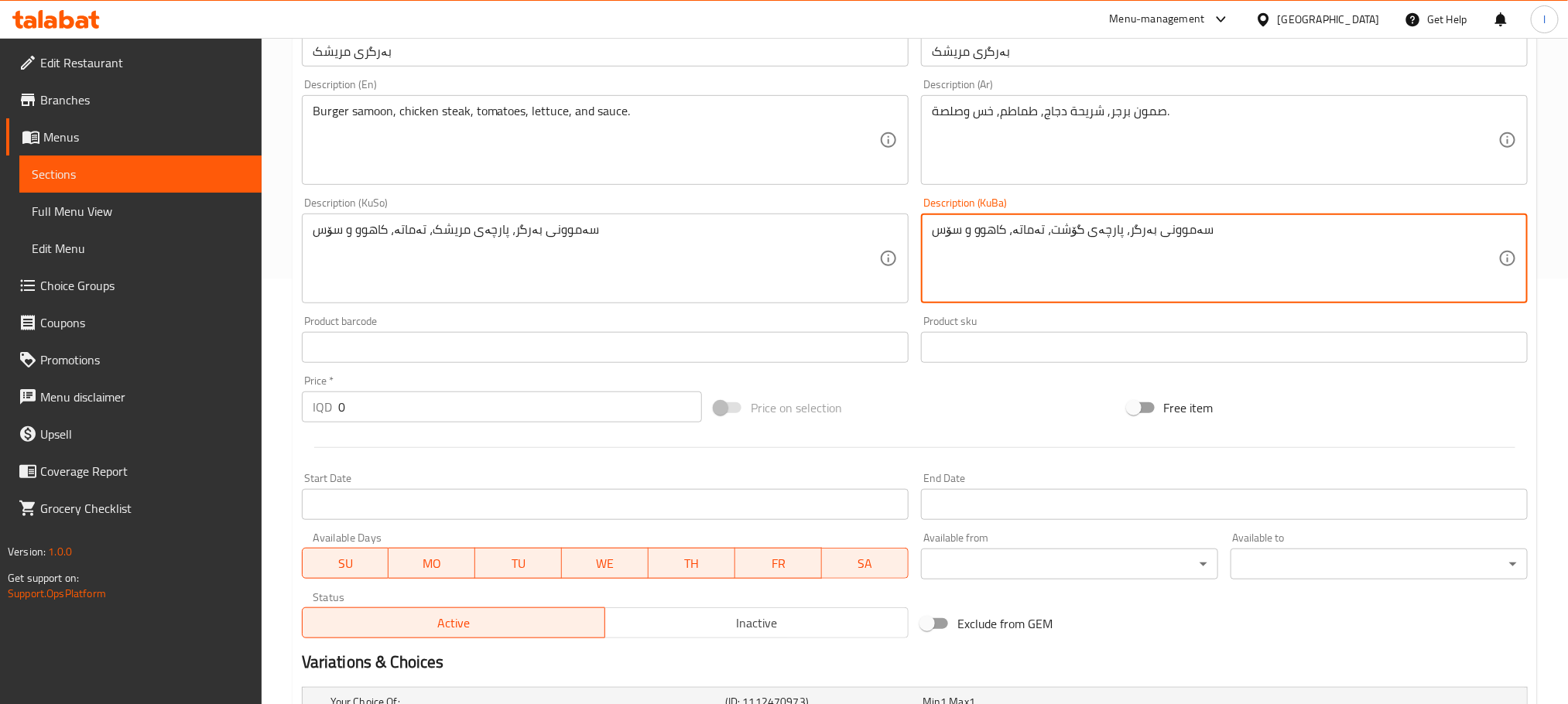
click at [954, 228] on textarea "سەموونی بەرگر، پارچەی گۆشت، تەماتە، کاهوو و سۆس" at bounding box center [1215, 258] width 566 height 73
paste textarea "مریشک"
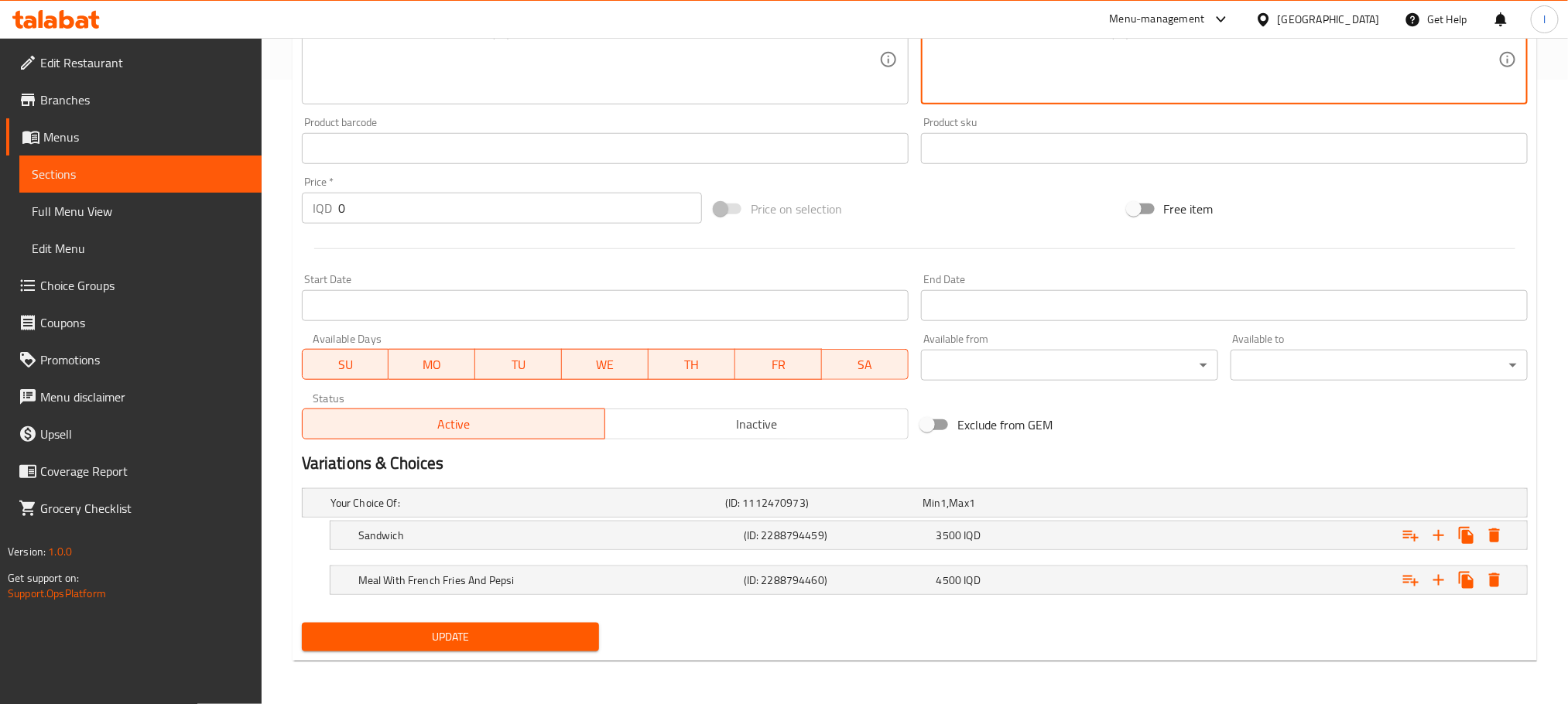
type textarea "سەموونی بەرگر، پارچەی مریشک، تەماتە، کاهوو و سۆس"
click at [501, 632] on span "Update" at bounding box center [450, 637] width 273 height 20
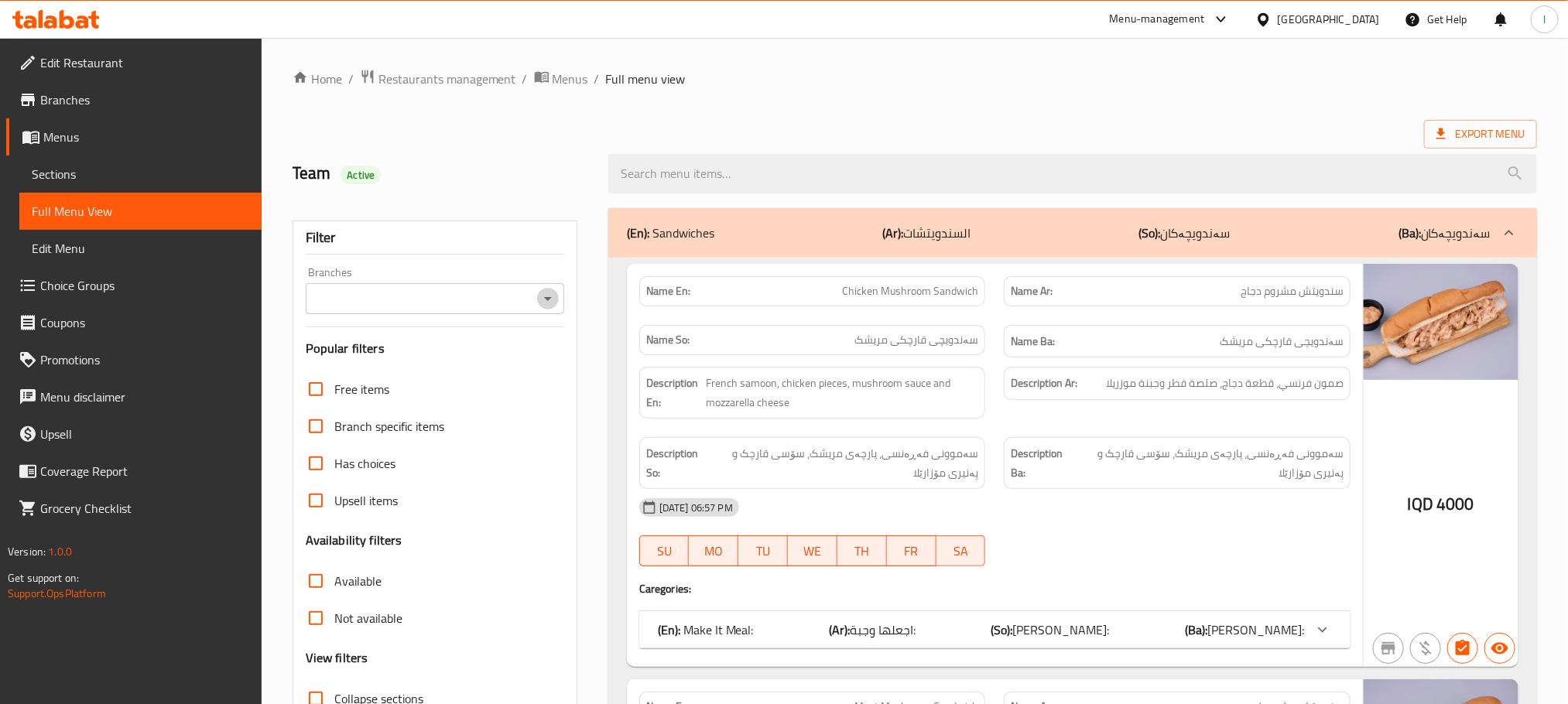
click at [541, 303] on icon "Open" at bounding box center [548, 299] width 19 height 19
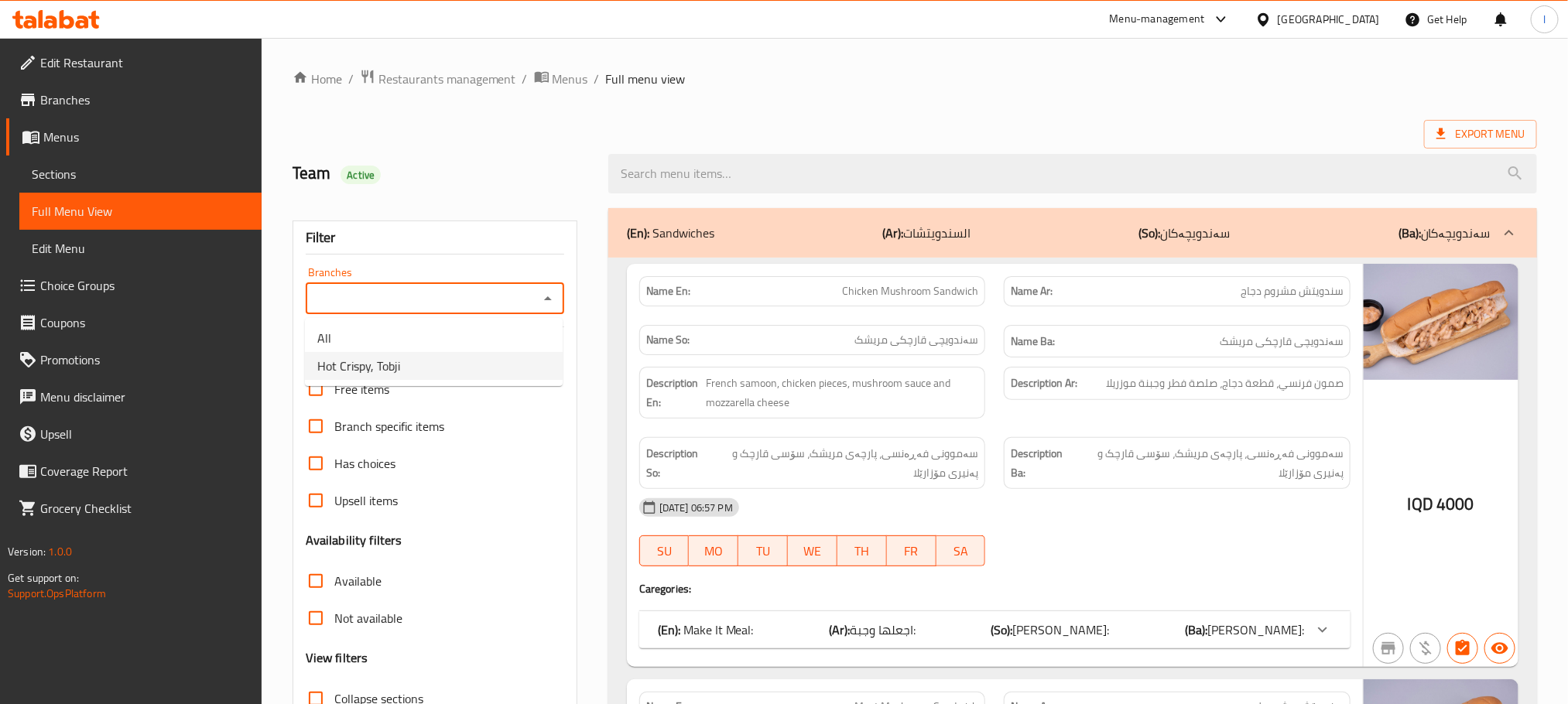
click at [504, 357] on li "Hot Crispy, Tobji" at bounding box center [433, 366] width 258 height 28
type input "Hot Crispy, Tobji"
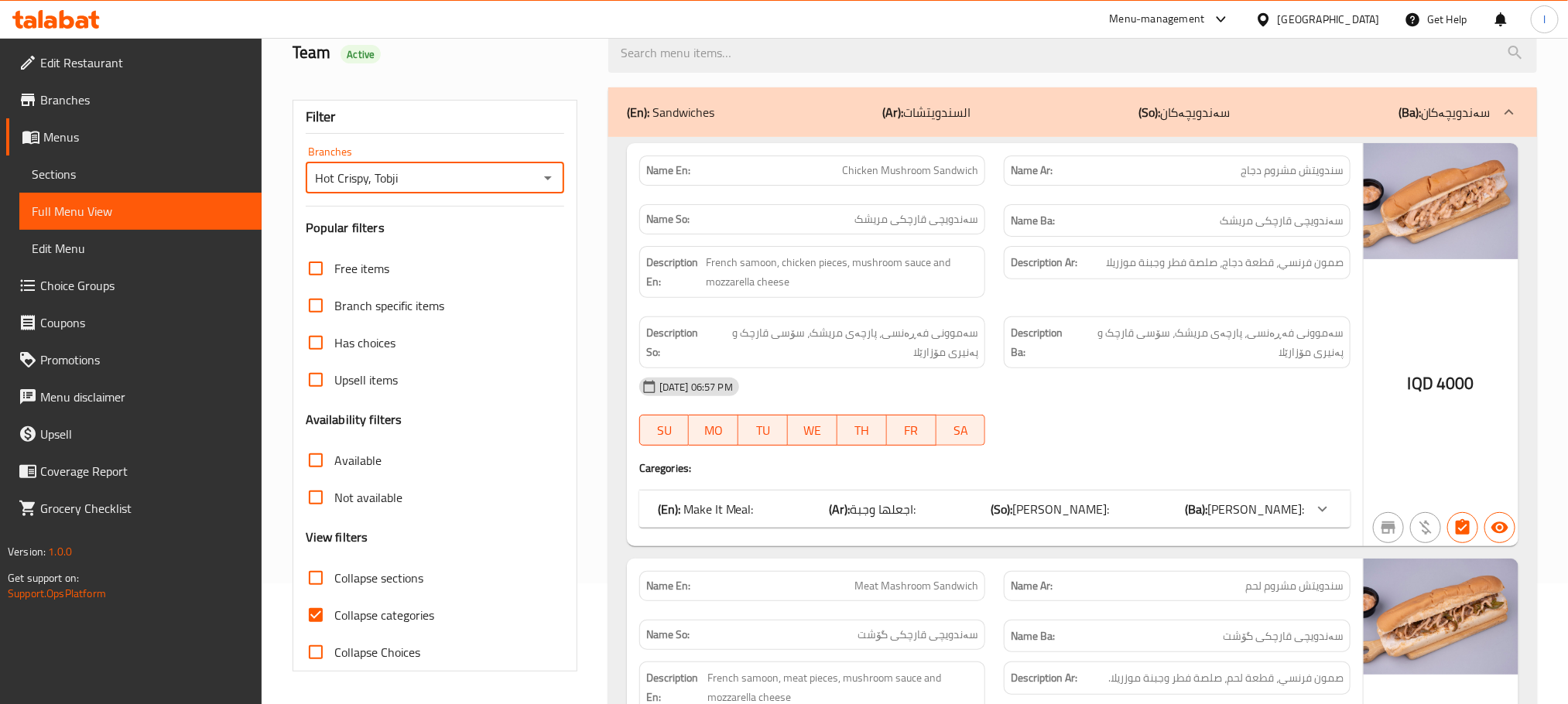
click at [325, 613] on input "Collapse categories" at bounding box center [316, 616] width 38 height 38
checkbox input "false"
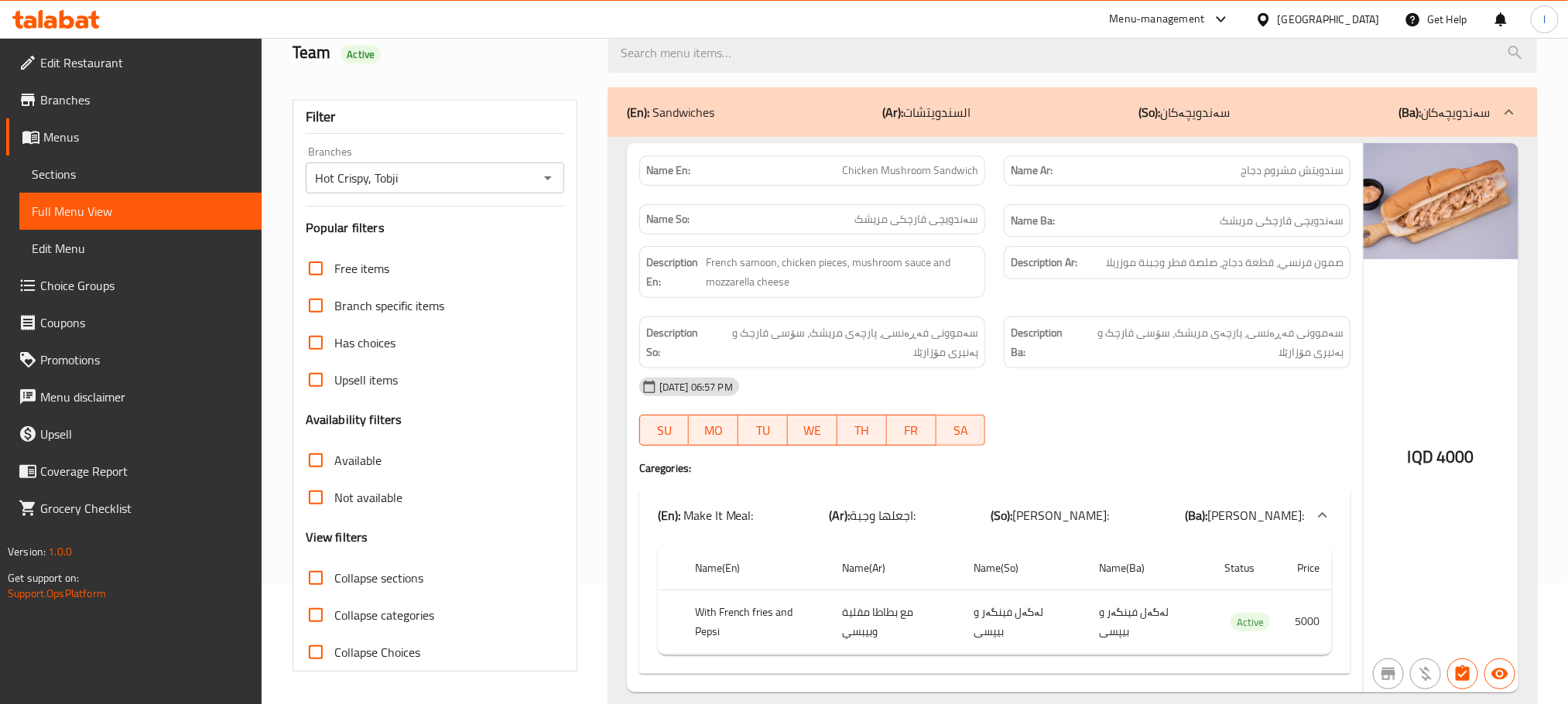
click at [319, 571] on input "Collapse sections" at bounding box center [316, 578] width 38 height 38
checkbox input "true"
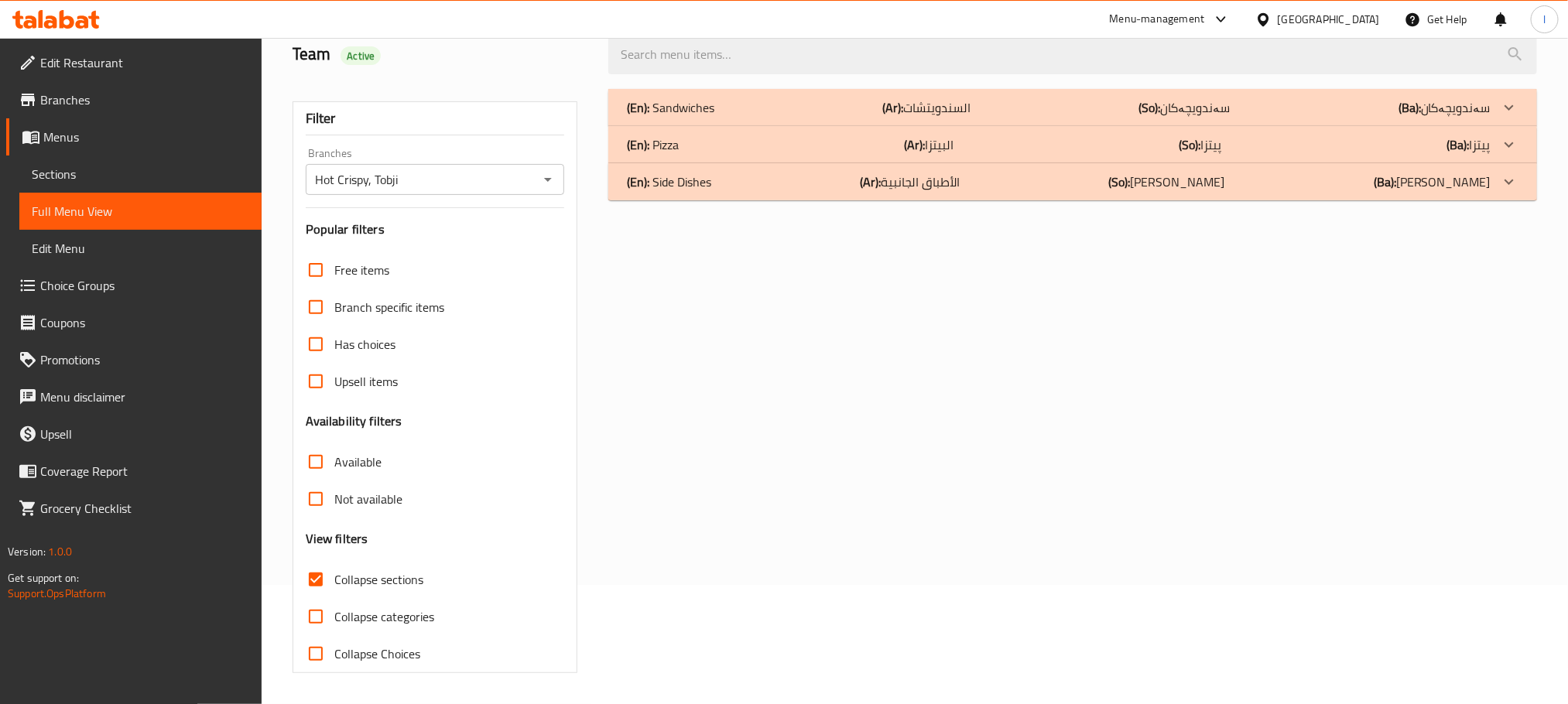
click at [699, 91] on div "(En): Sandwiches (Ar): السندويتشات (So): سەندویچەکان (Ba): سەندویچەکان" at bounding box center [1073, 108] width 929 height 38
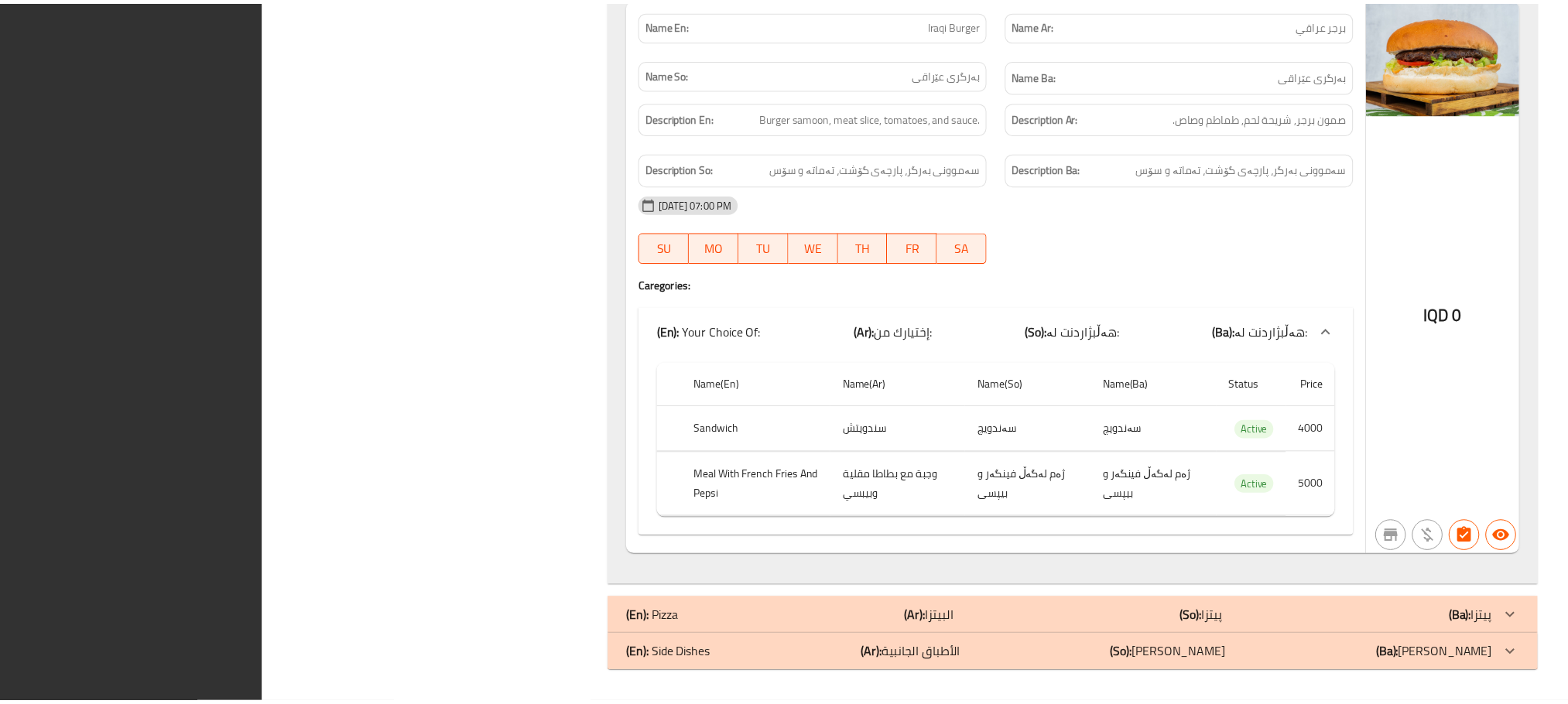
scroll to position [5494, 0]
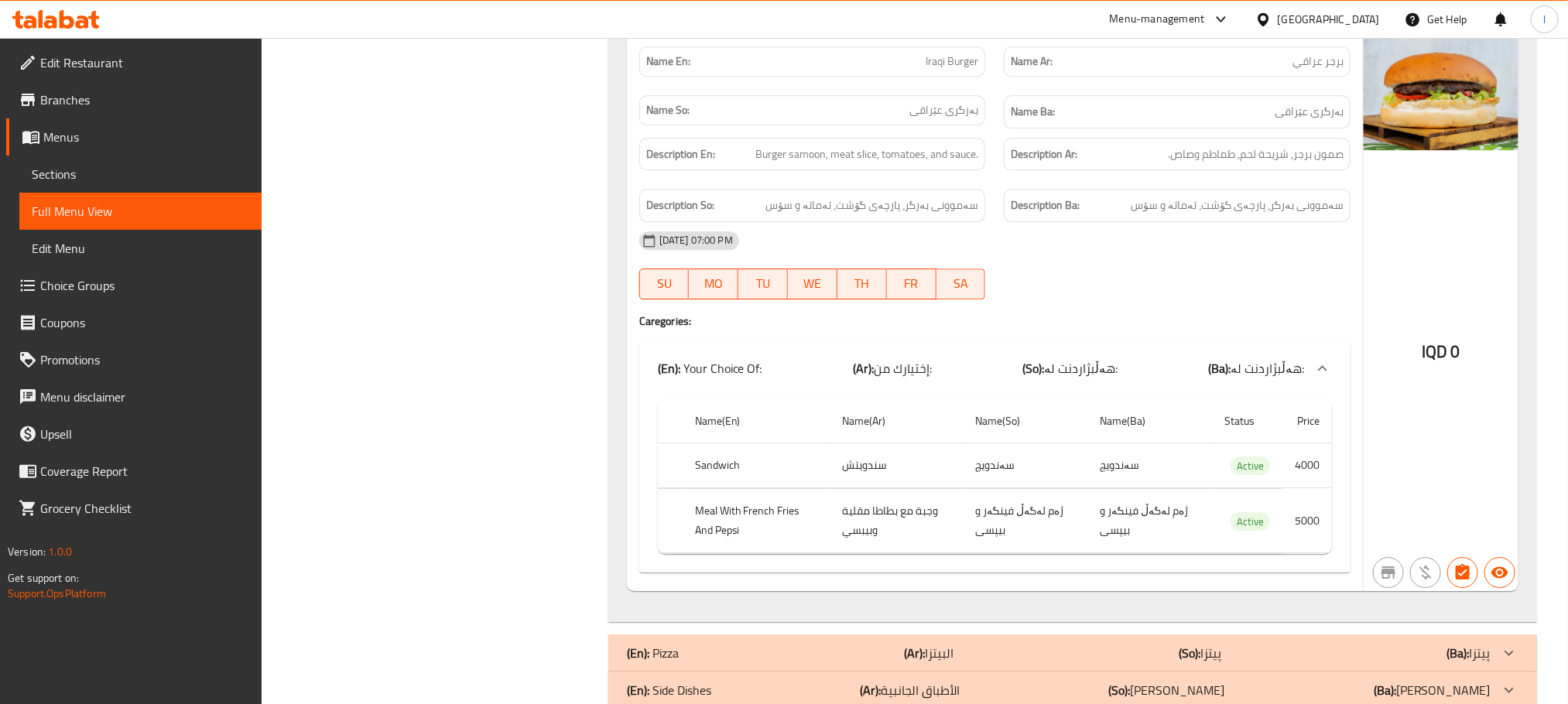
click at [80, 177] on span "Sections" at bounding box center [140, 174] width 217 height 19
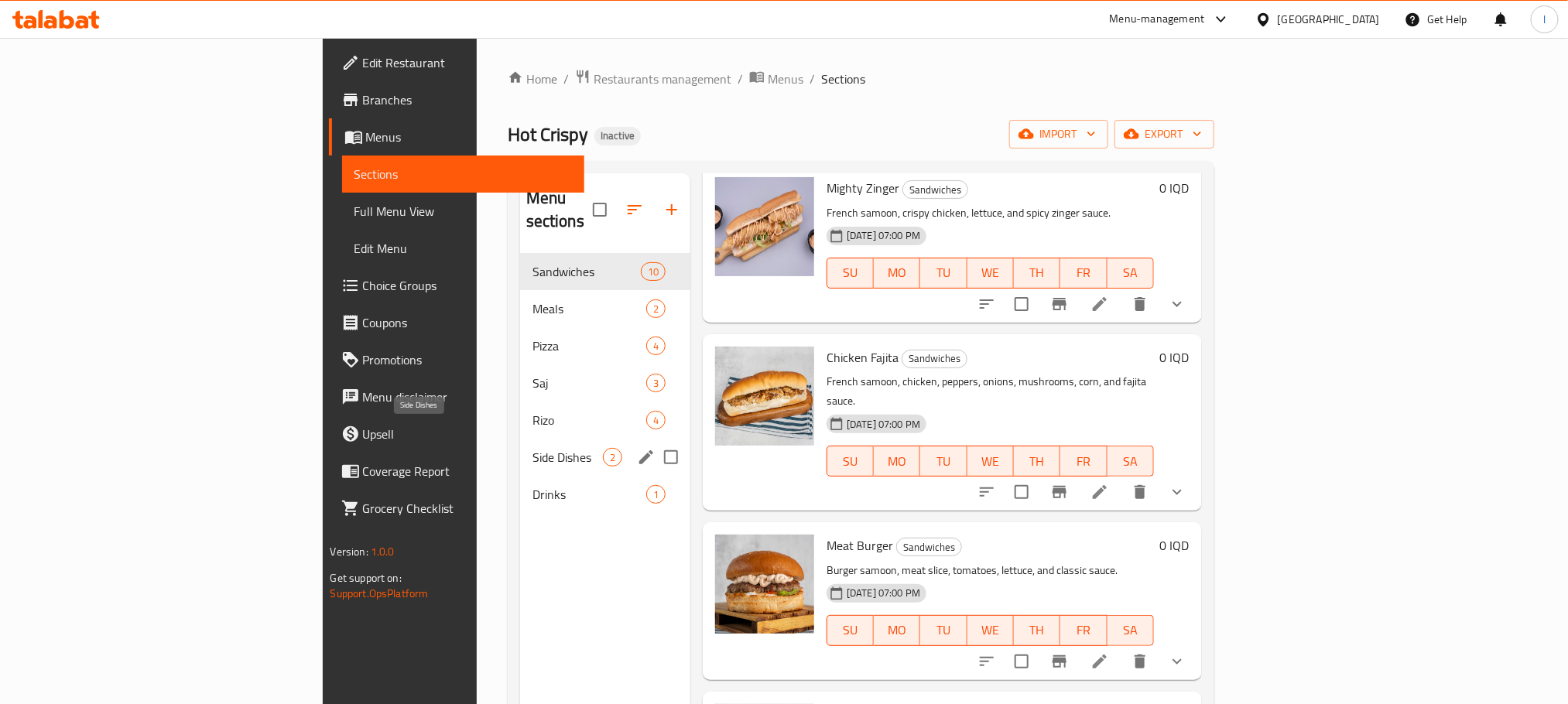
click at [532, 448] on span "Side Dishes" at bounding box center [567, 458] width 71 height 19
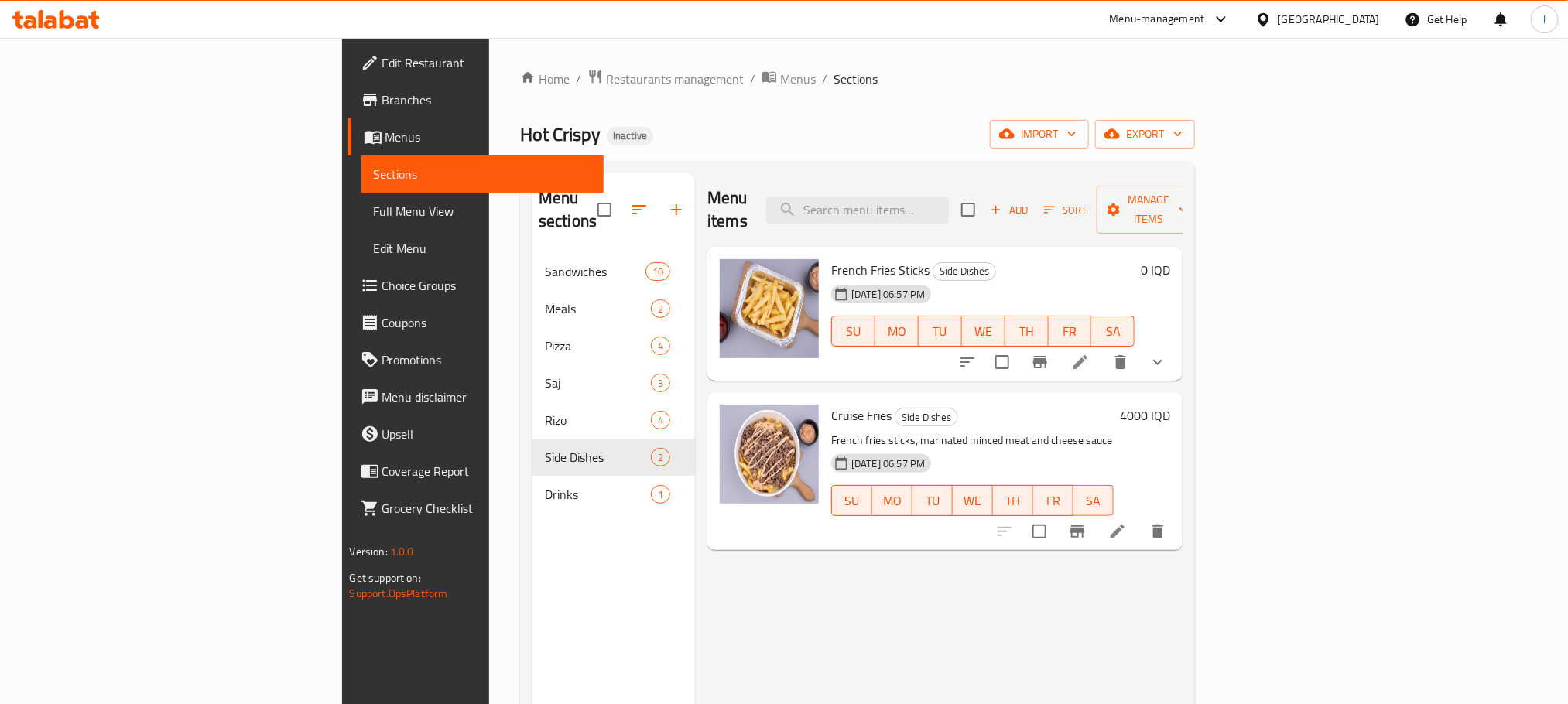
click at [28, 14] on icon at bounding box center [55, 20] width 87 height 19
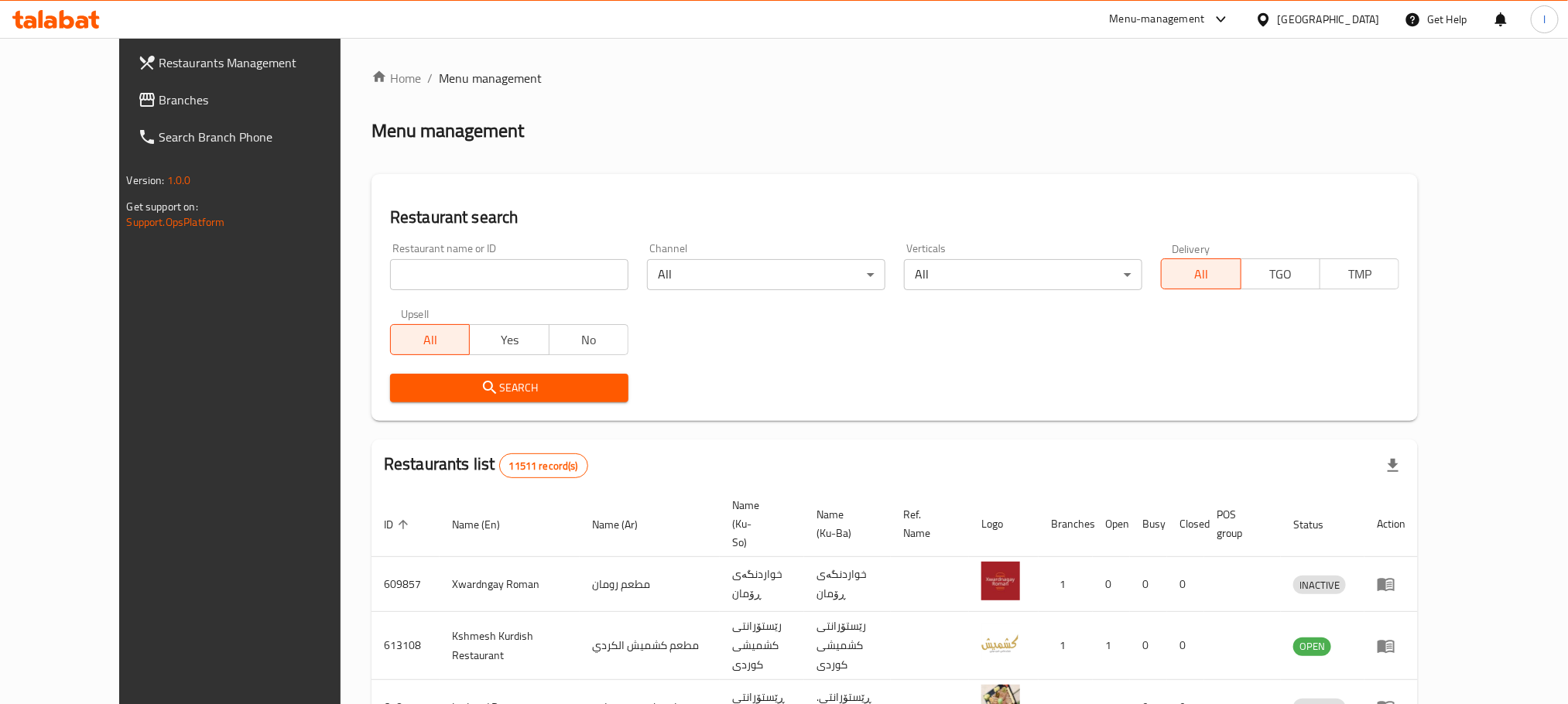
click at [390, 274] on input "search" at bounding box center [510, 274] width 239 height 31
paste input "690450"
type input "690450"
click button "Search" at bounding box center [510, 388] width 239 height 28
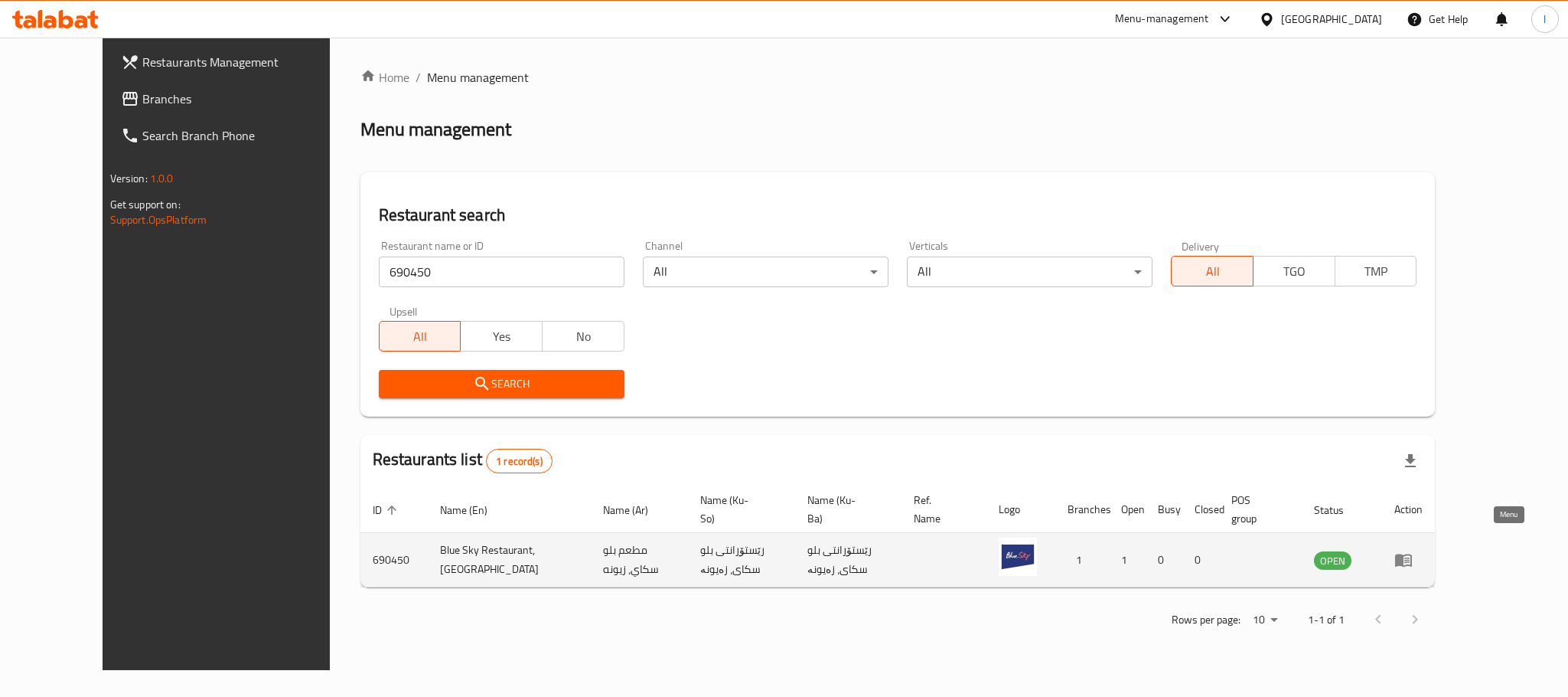
click at [1413, 551] on icon "enhanced table" at bounding box center [1404, 560] width 19 height 19
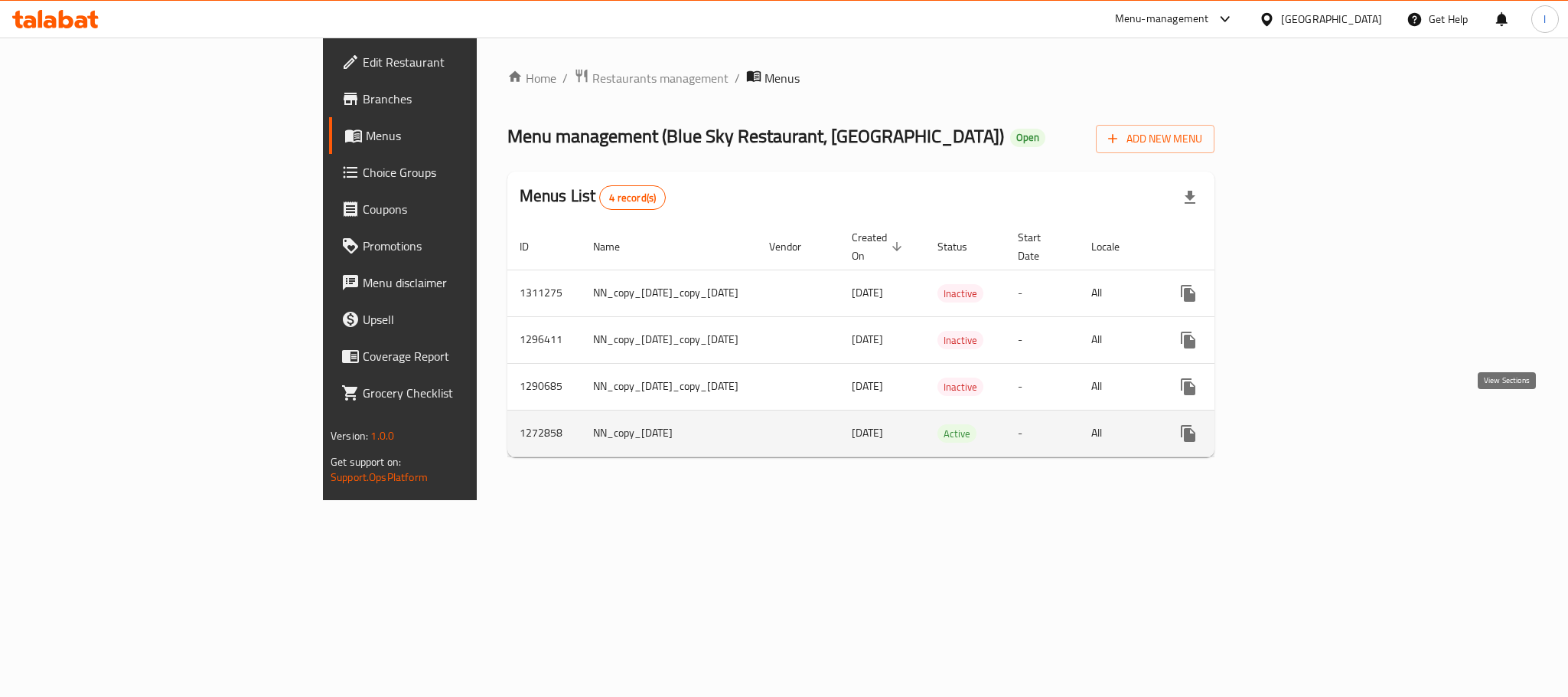
click at [1309, 424] on icon "enhanced table" at bounding box center [1299, 434] width 19 height 19
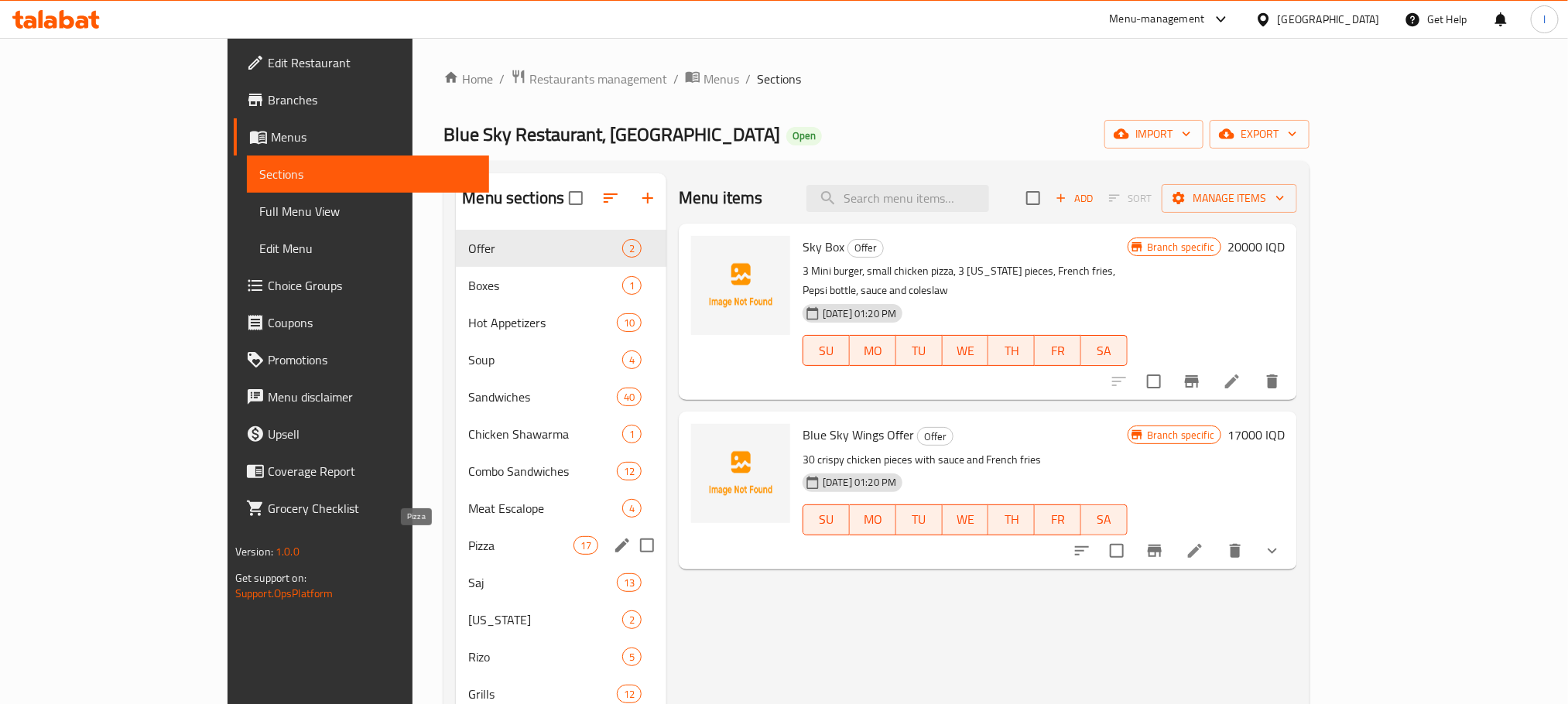
click at [468, 539] on span "Pizza" at bounding box center [520, 545] width 104 height 19
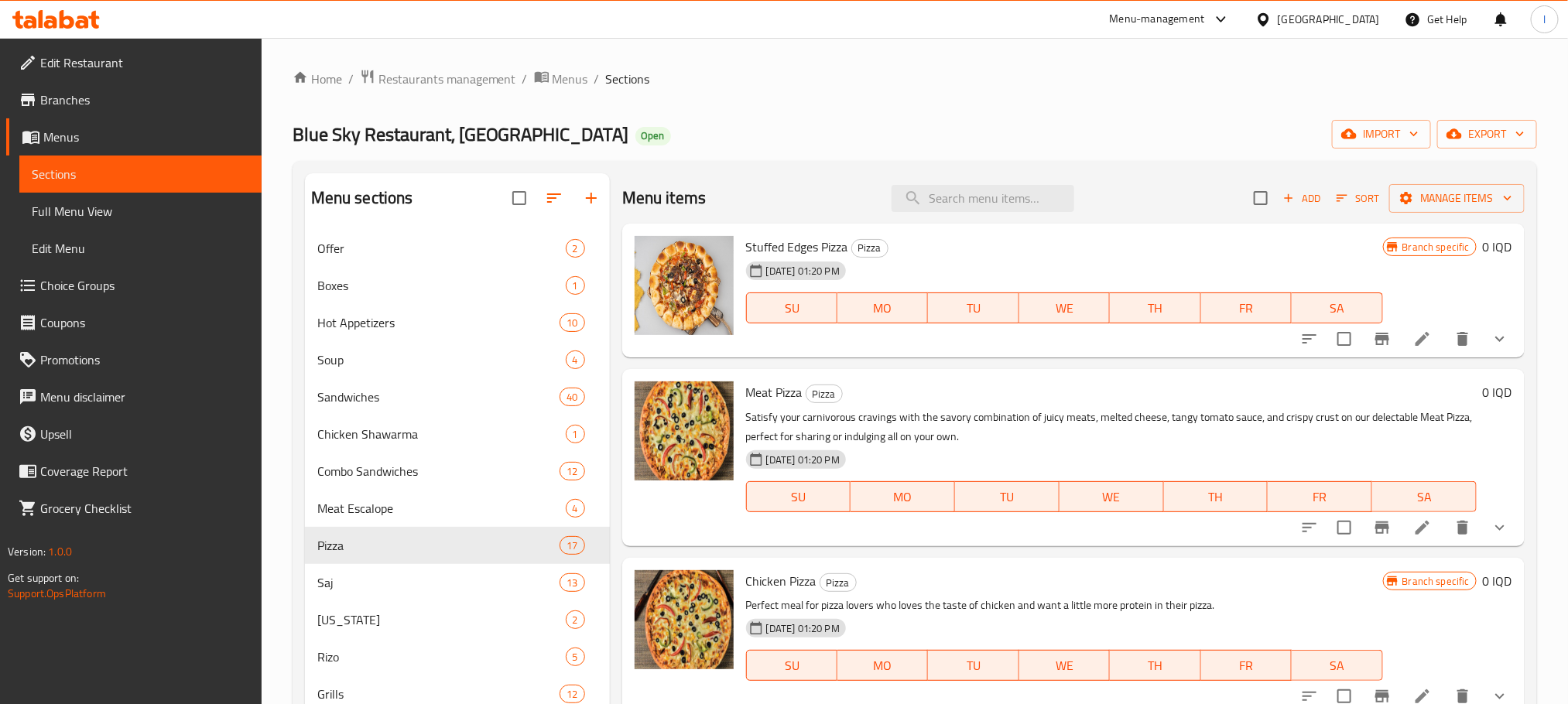
click at [1402, 327] on li at bounding box center [1422, 339] width 43 height 28
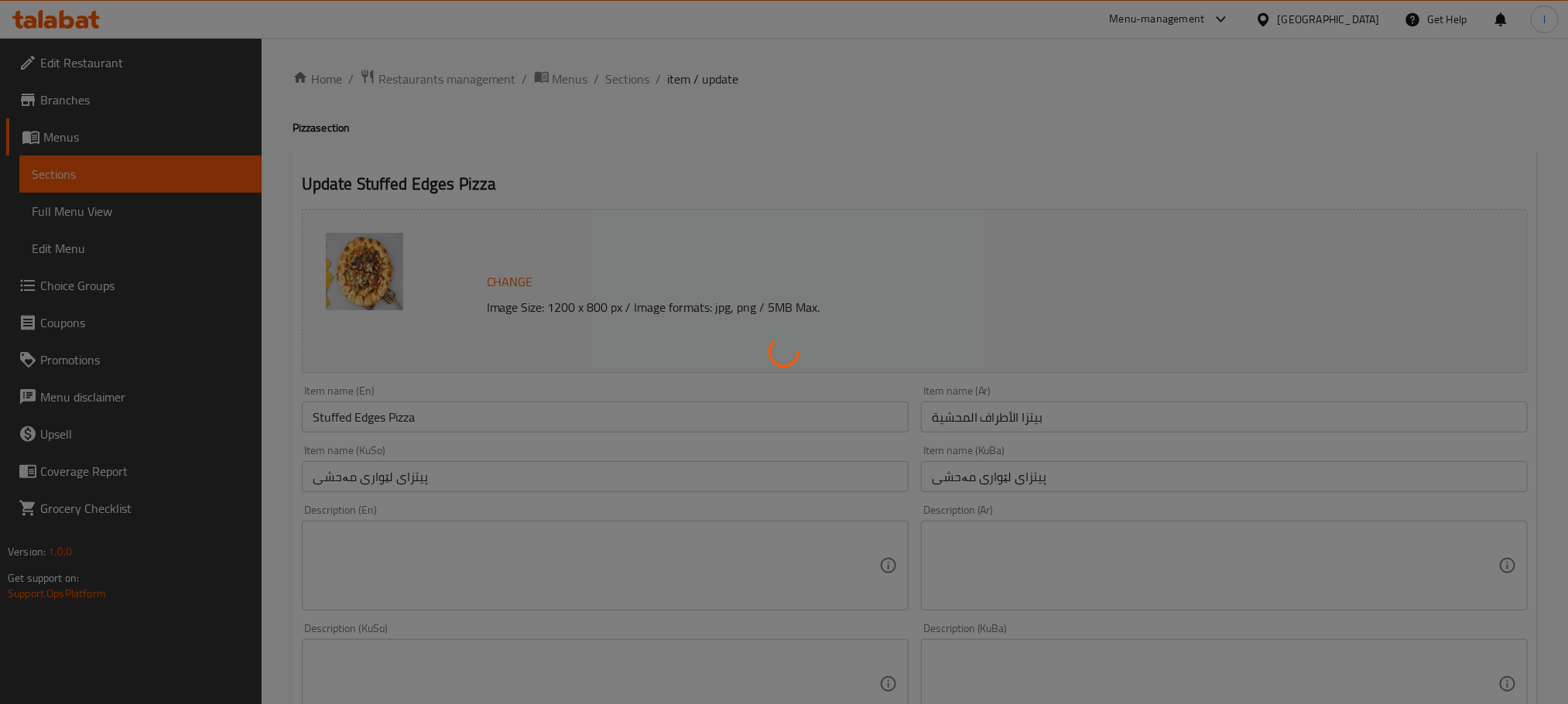
scroll to position [644, 0]
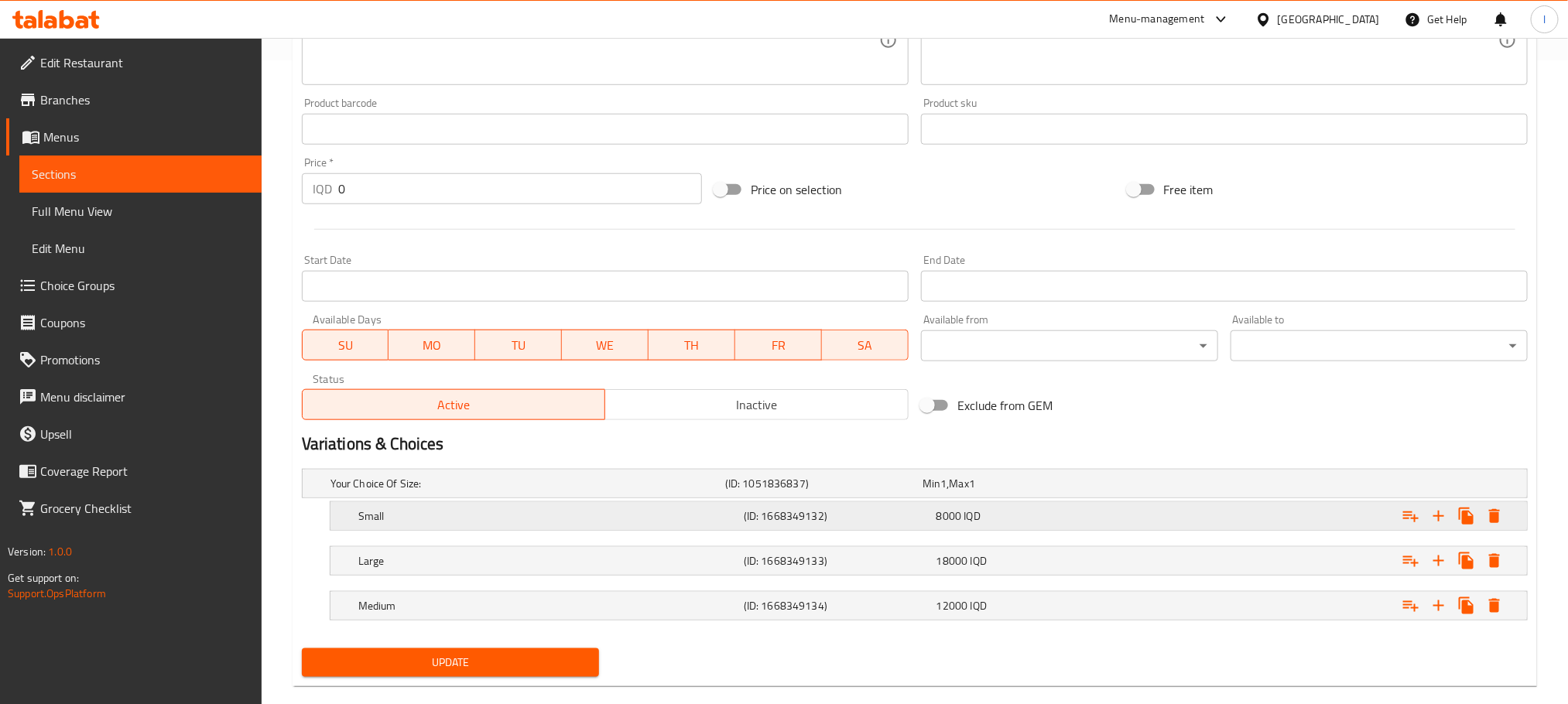
click at [823, 510] on h5 "(ID: 1668349132)" at bounding box center [837, 516] width 186 height 15
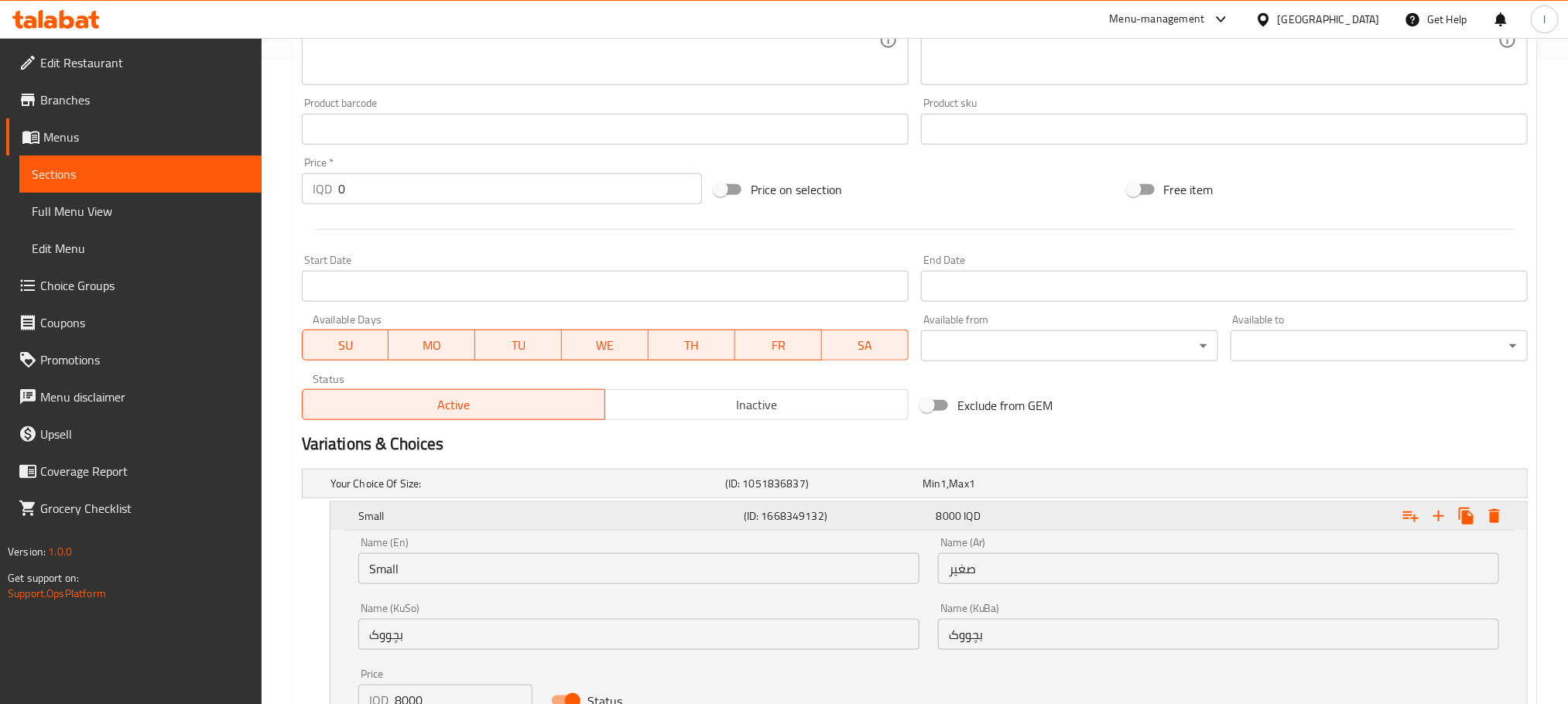
click at [823, 510] on h5 "(ID: 1668349132)" at bounding box center [837, 516] width 186 height 15
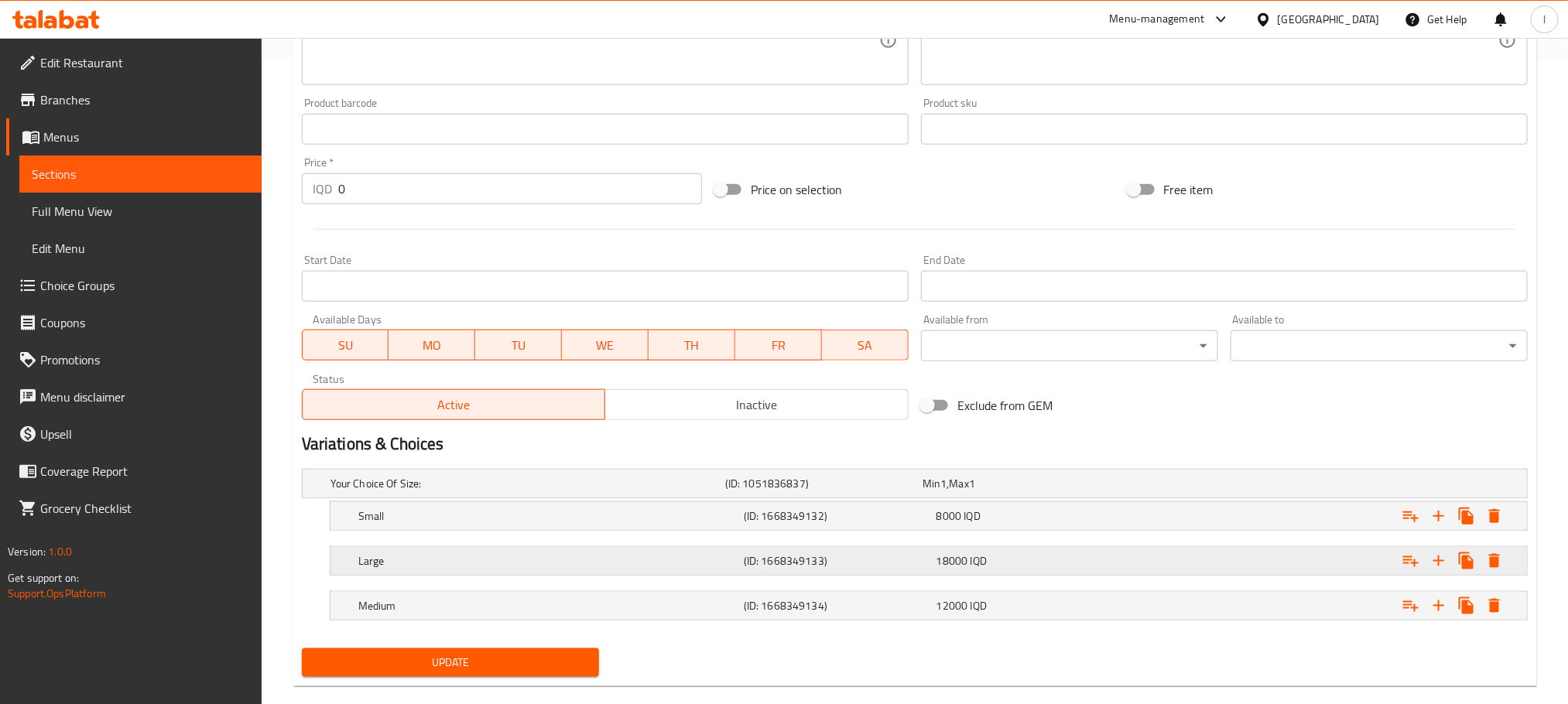
click at [792, 562] on h5 "(ID: 1668349133)" at bounding box center [837, 560] width 186 height 15
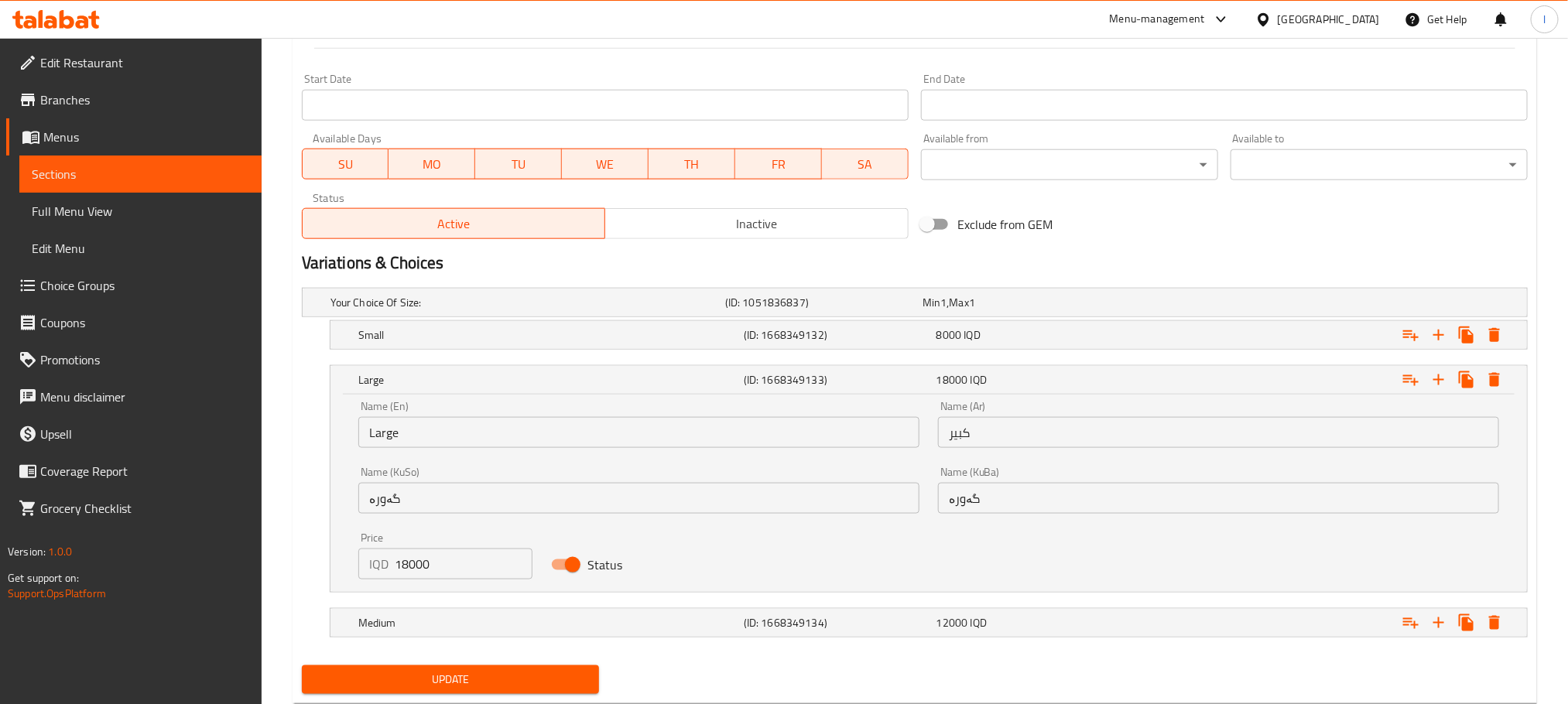
scroll to position [868, 0]
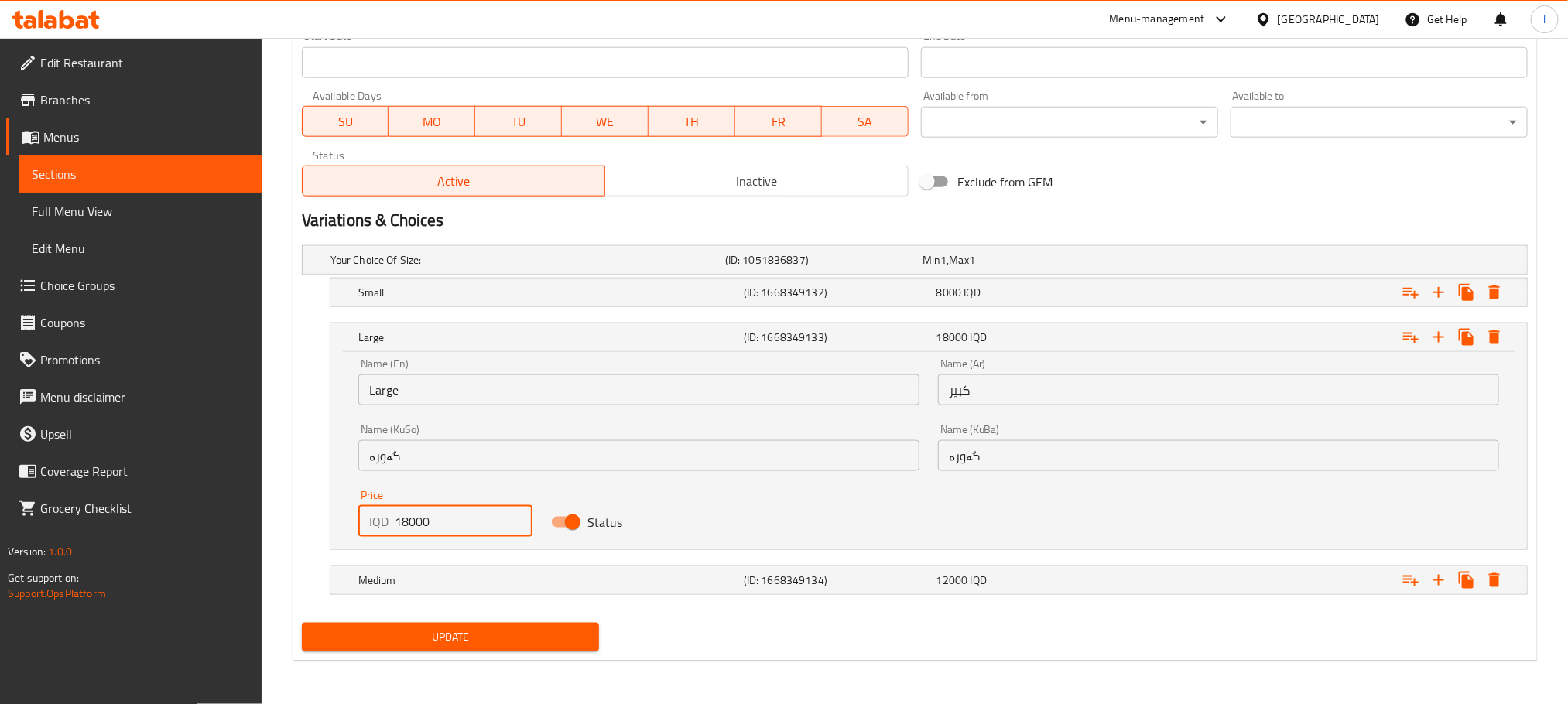
drag, startPoint x: 450, startPoint y: 518, endPoint x: 268, endPoint y: 495, distance: 183.4
type input "17000"
click at [447, 639] on span "Update" at bounding box center [450, 637] width 273 height 20
click at [541, 634] on span "Update" at bounding box center [450, 637] width 273 height 20
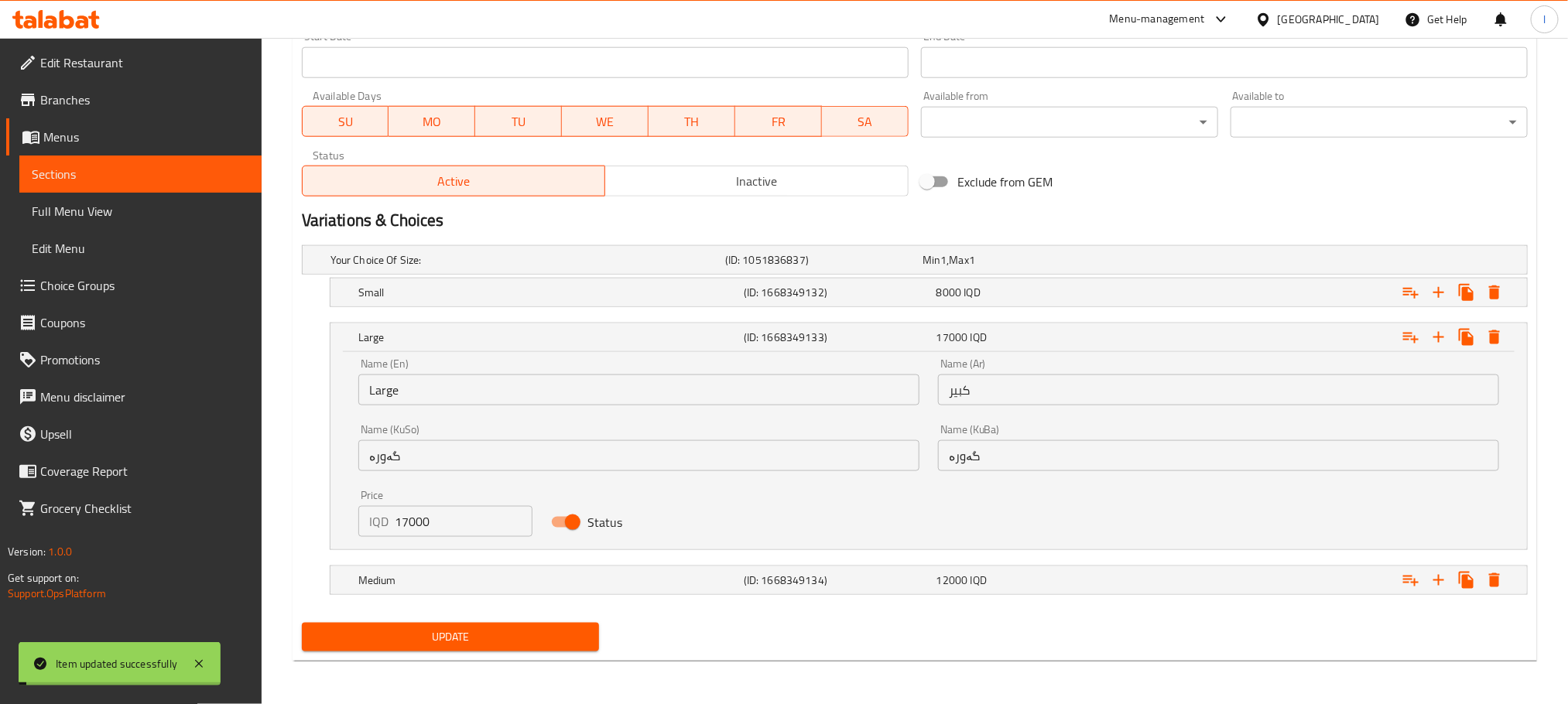
click at [525, 337] on h5 "Large" at bounding box center [547, 337] width 379 height 15
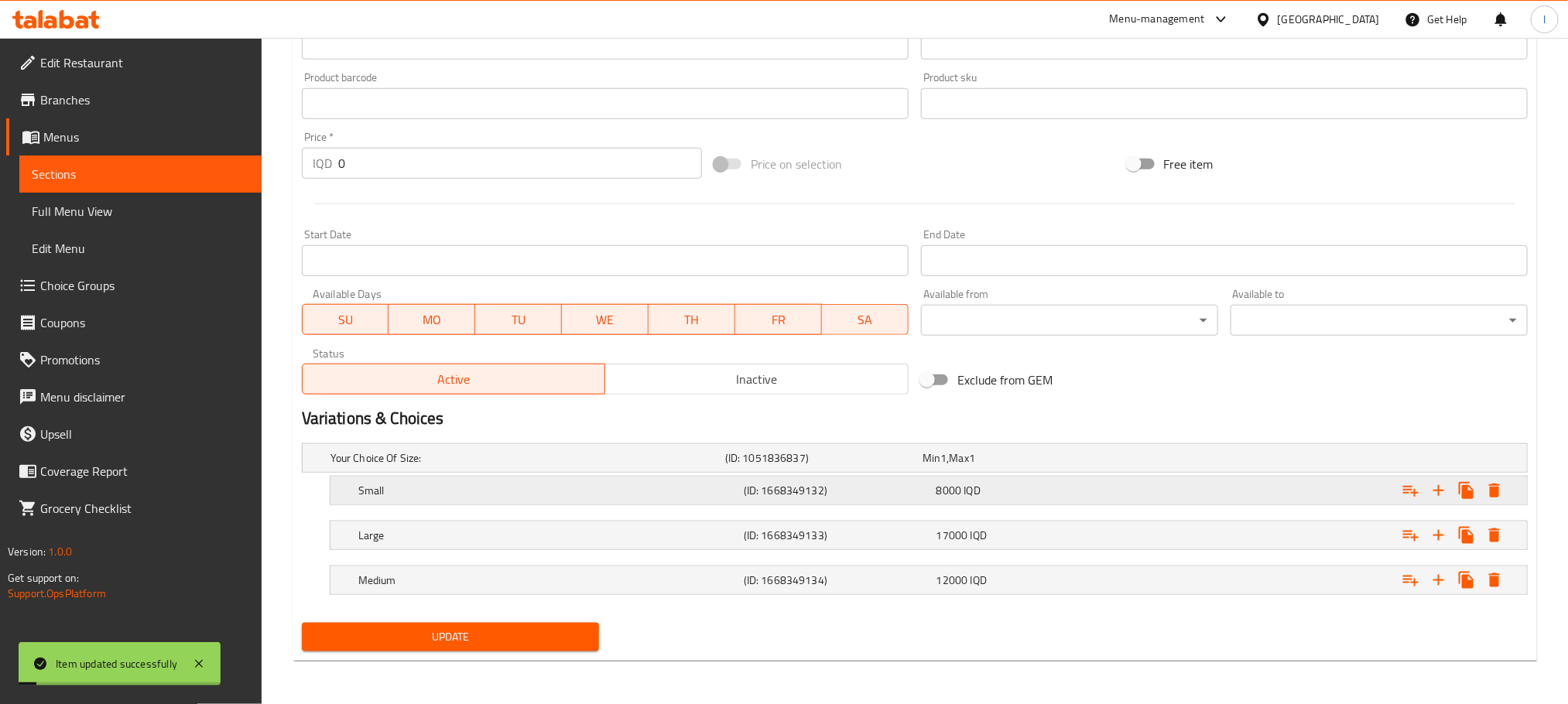
scroll to position [671, 0]
click at [535, 629] on span "Update" at bounding box center [450, 637] width 273 height 20
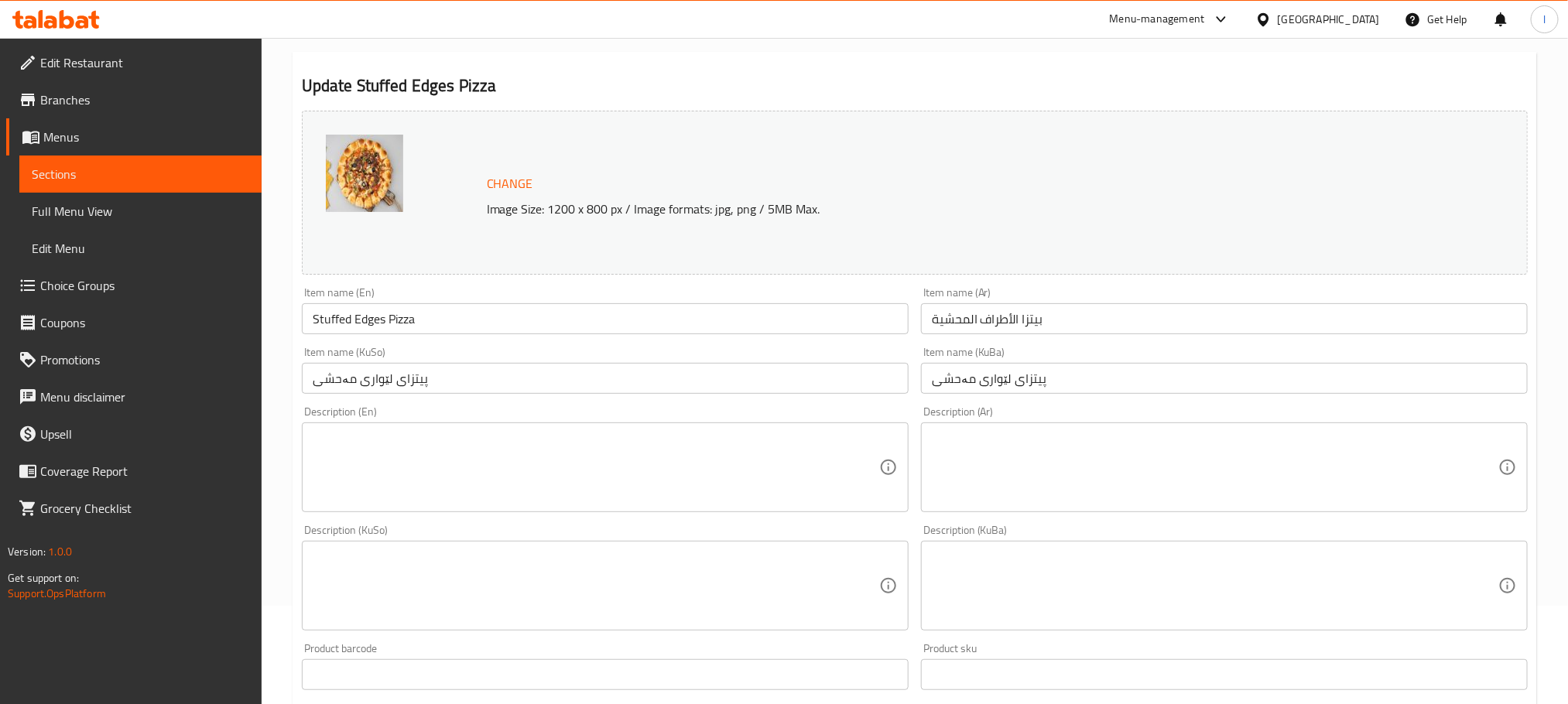
scroll to position [0, 0]
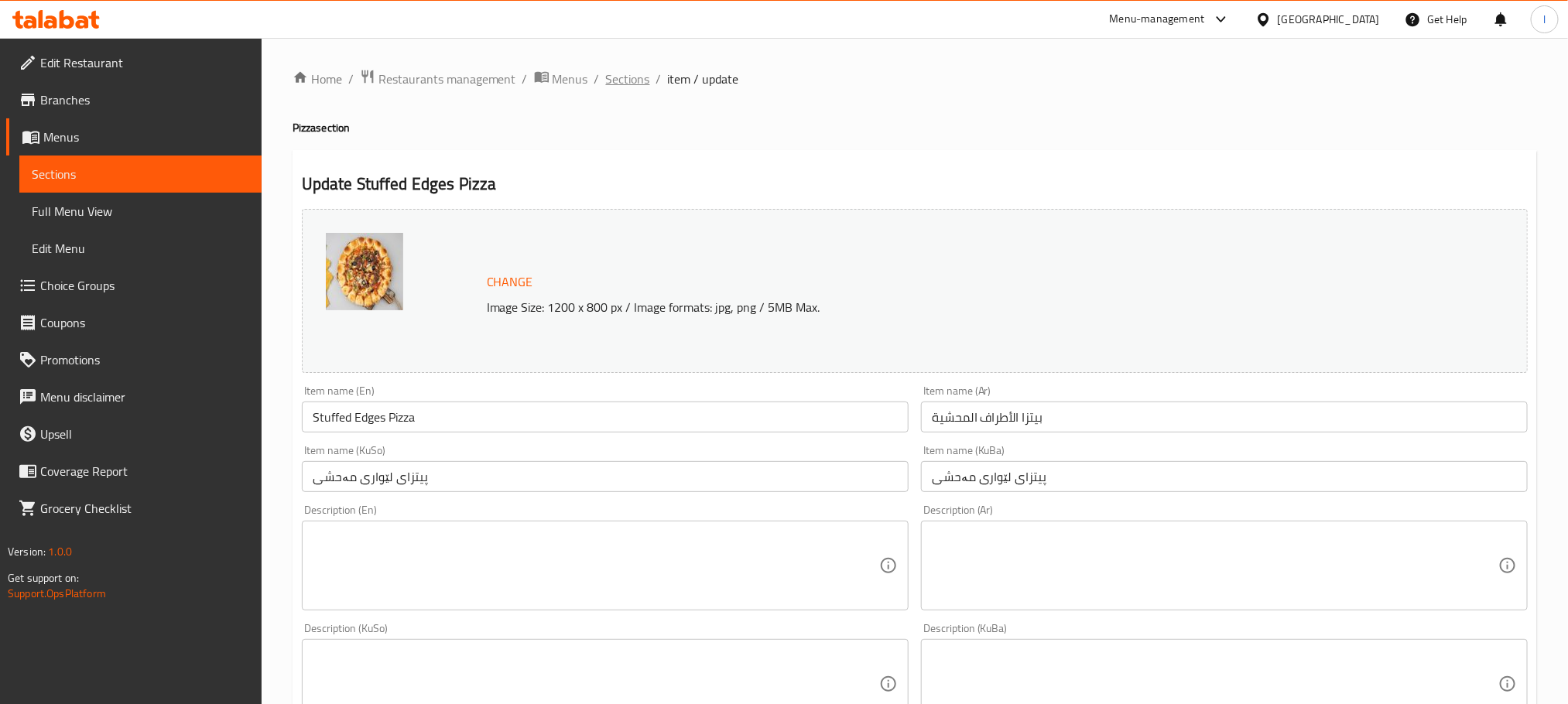
click at [638, 75] on span "Sections" at bounding box center [627, 79] width 44 height 19
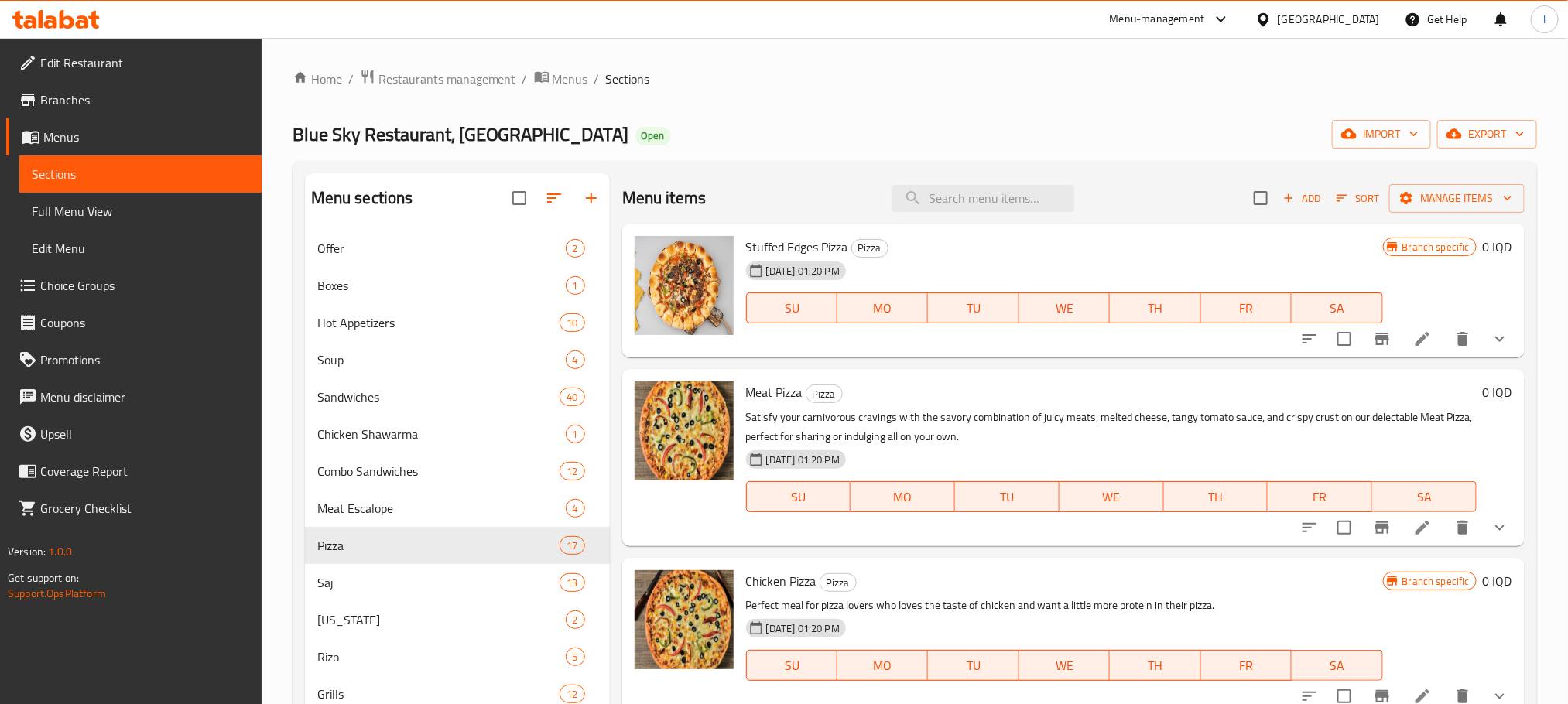
drag, startPoint x: 996, startPoint y: 114, endPoint x: 949, endPoint y: 128, distance: 49.0
click at [996, 114] on div "Home / Restaurants management / Menus / Sections Blue Sky Restaurant, Zayona Op…" at bounding box center [914, 567] width 1244 height 996
click at [144, 196] on link "Full Menu View" at bounding box center [141, 211] width 243 height 38
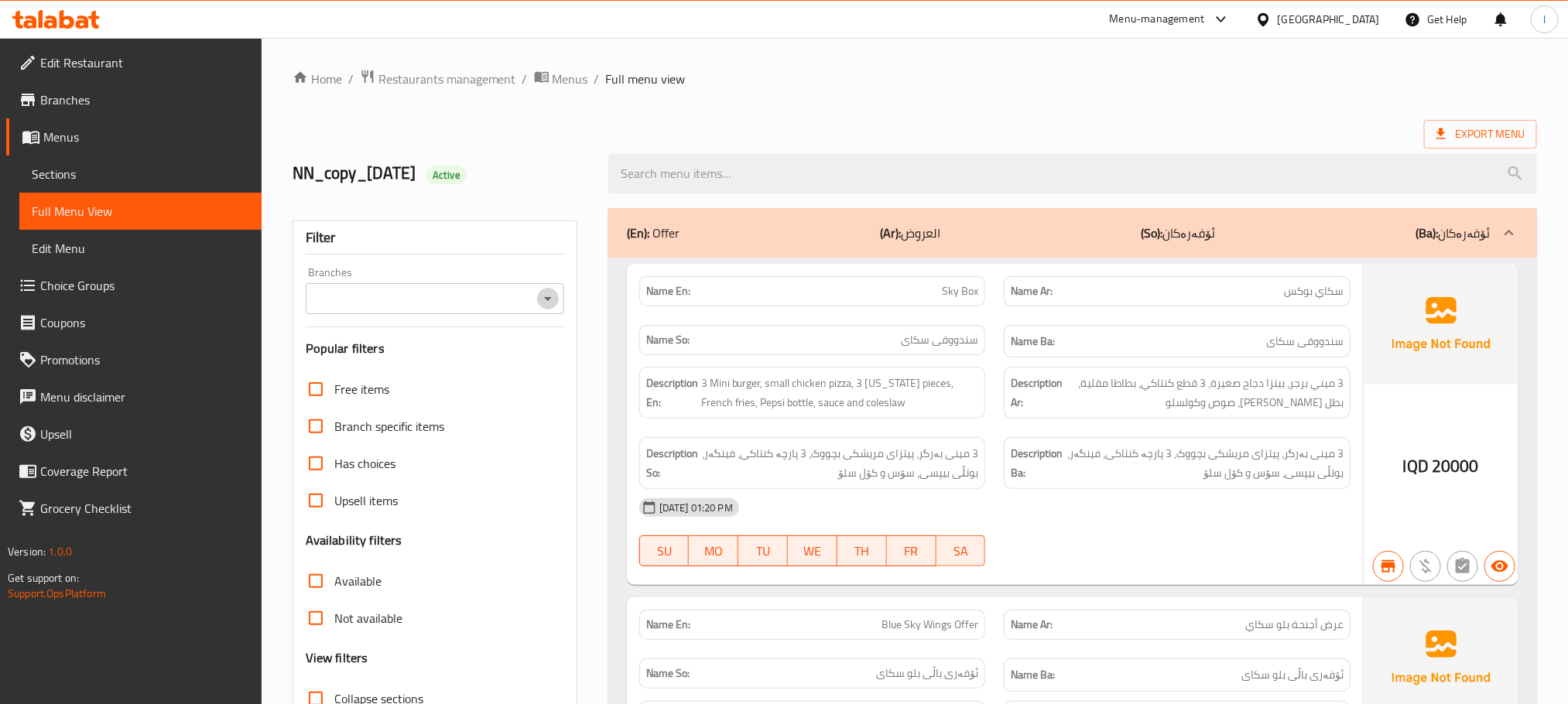
click at [545, 295] on icon "Open" at bounding box center [548, 299] width 19 height 19
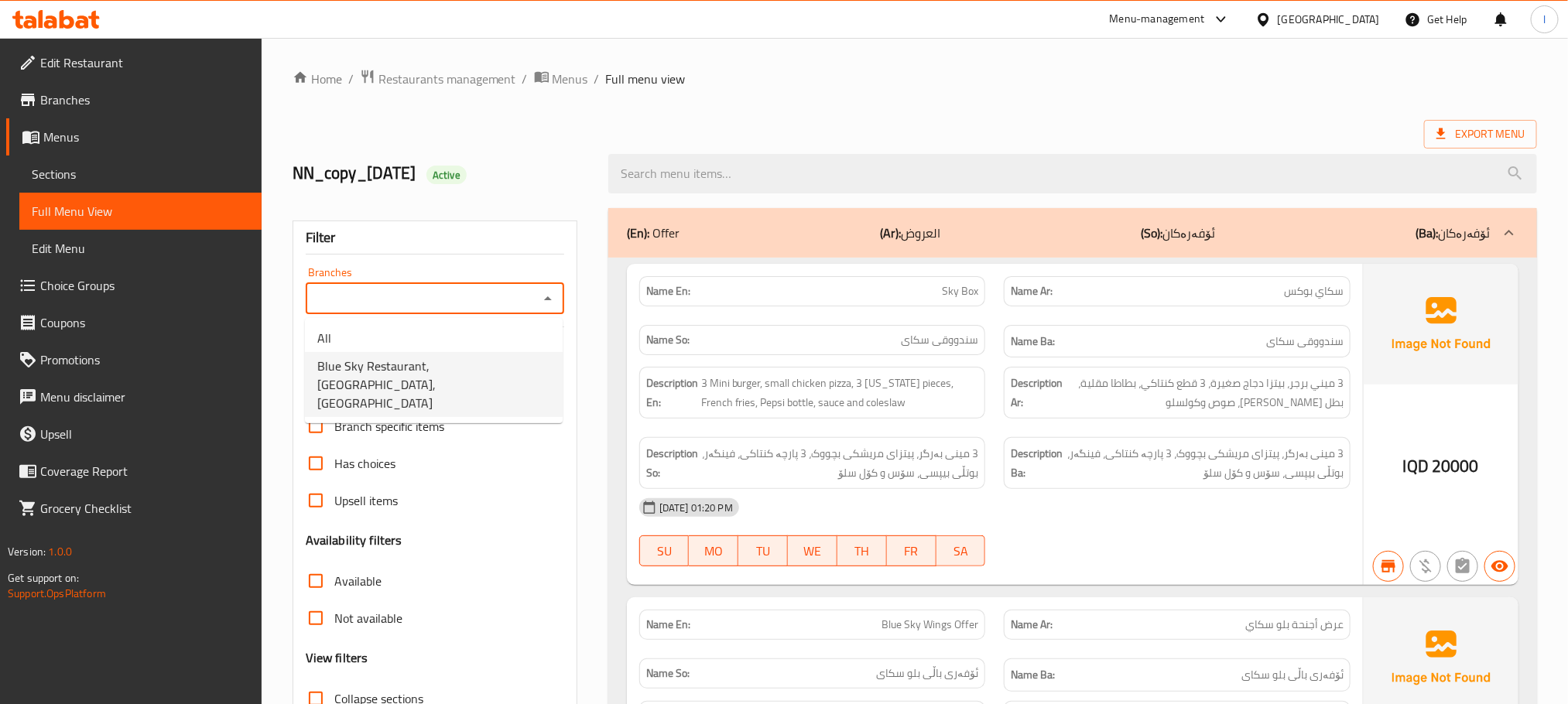
click at [467, 352] on li "Blue Sky Restaurant, [GEOGRAPHIC_DATA], [GEOGRAPHIC_DATA]" at bounding box center [433, 383] width 258 height 65
type input "Blue Sky Restaurant, [GEOGRAPHIC_DATA], [GEOGRAPHIC_DATA]"
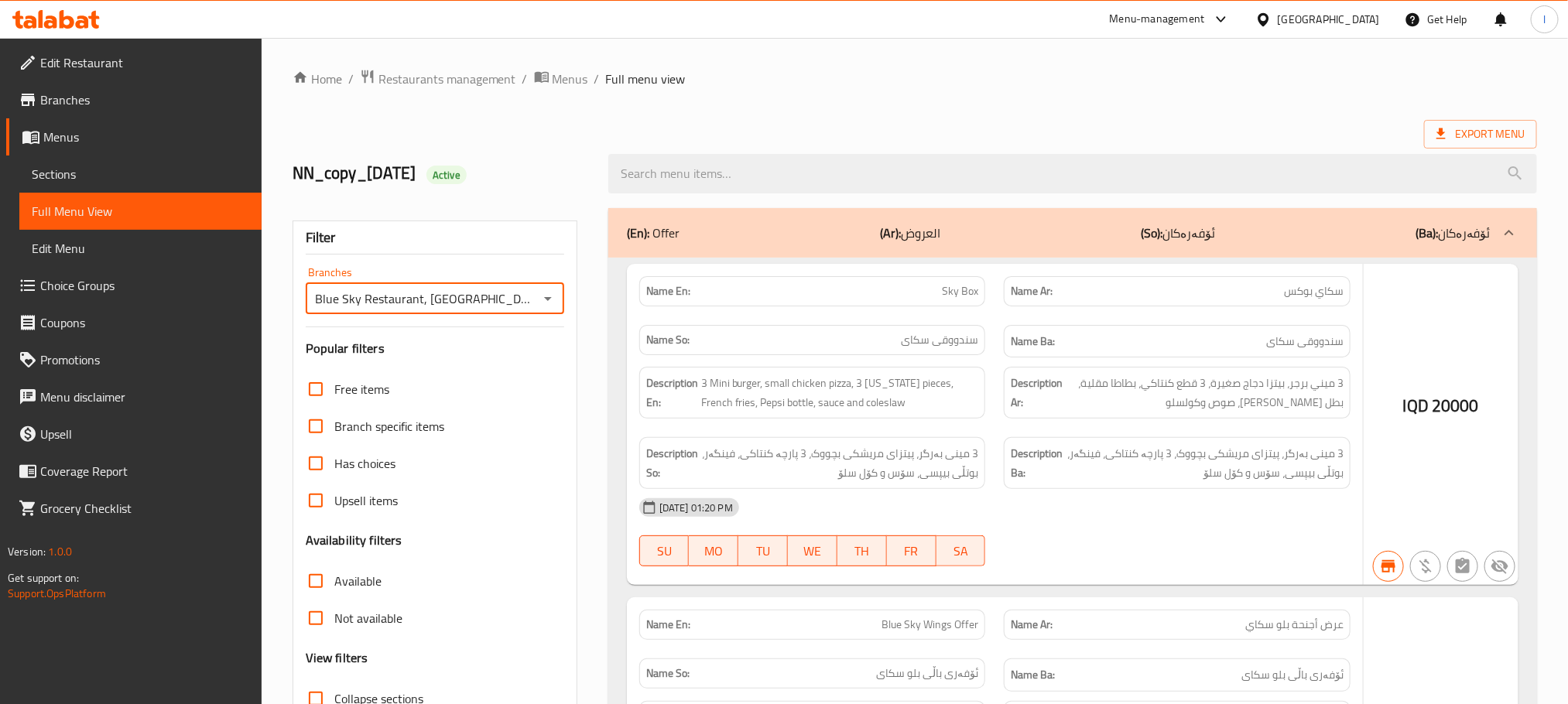
click at [314, 282] on div "Branches [GEOGRAPHIC_DATA], [GEOGRAPHIC_DATA], Zayona Branches" at bounding box center [434, 290] width 259 height 47
click at [321, 270] on div "Branches [GEOGRAPHIC_DATA], [GEOGRAPHIC_DATA], Zayona Branches" at bounding box center [434, 290] width 259 height 47
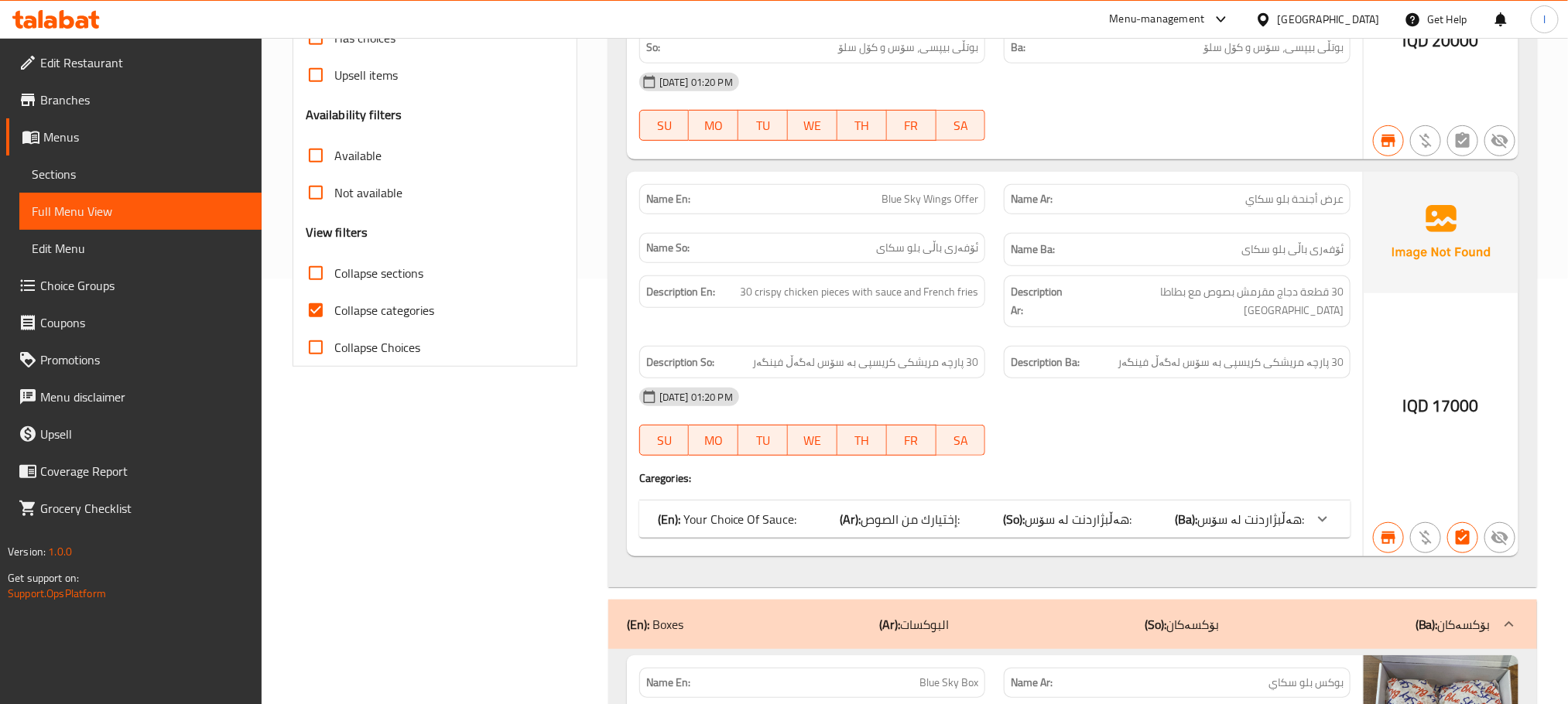
click at [316, 317] on input "Collapse categories" at bounding box center [316, 310] width 38 height 38
checkbox input "false"
click at [316, 270] on input "Collapse sections" at bounding box center [316, 274] width 38 height 38
checkbox input "true"
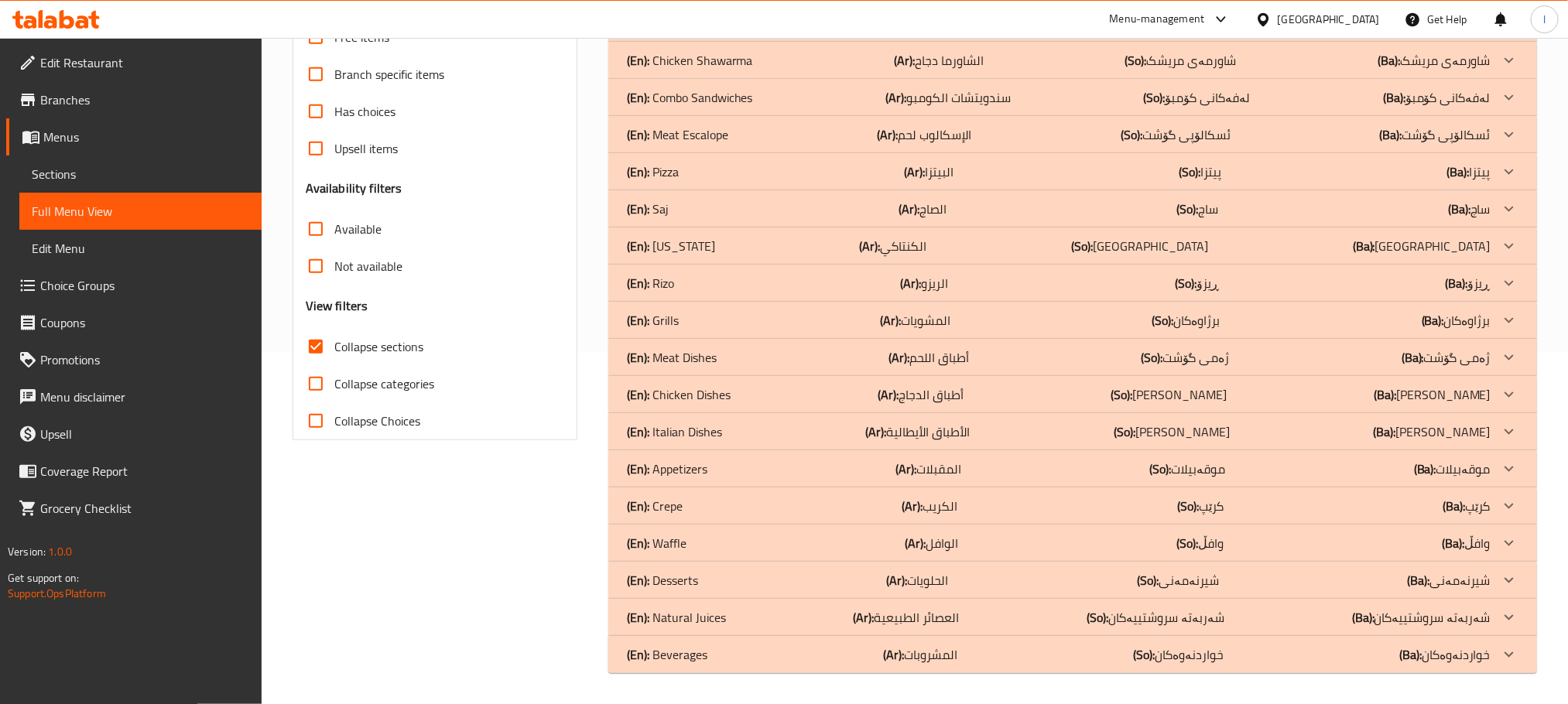
scroll to position [352, 0]
click at [706, 164] on div "(En): Pizza (Ar): البيتزا (So): پیتزا (Ba): پیتزا" at bounding box center [1058, 173] width 864 height 19
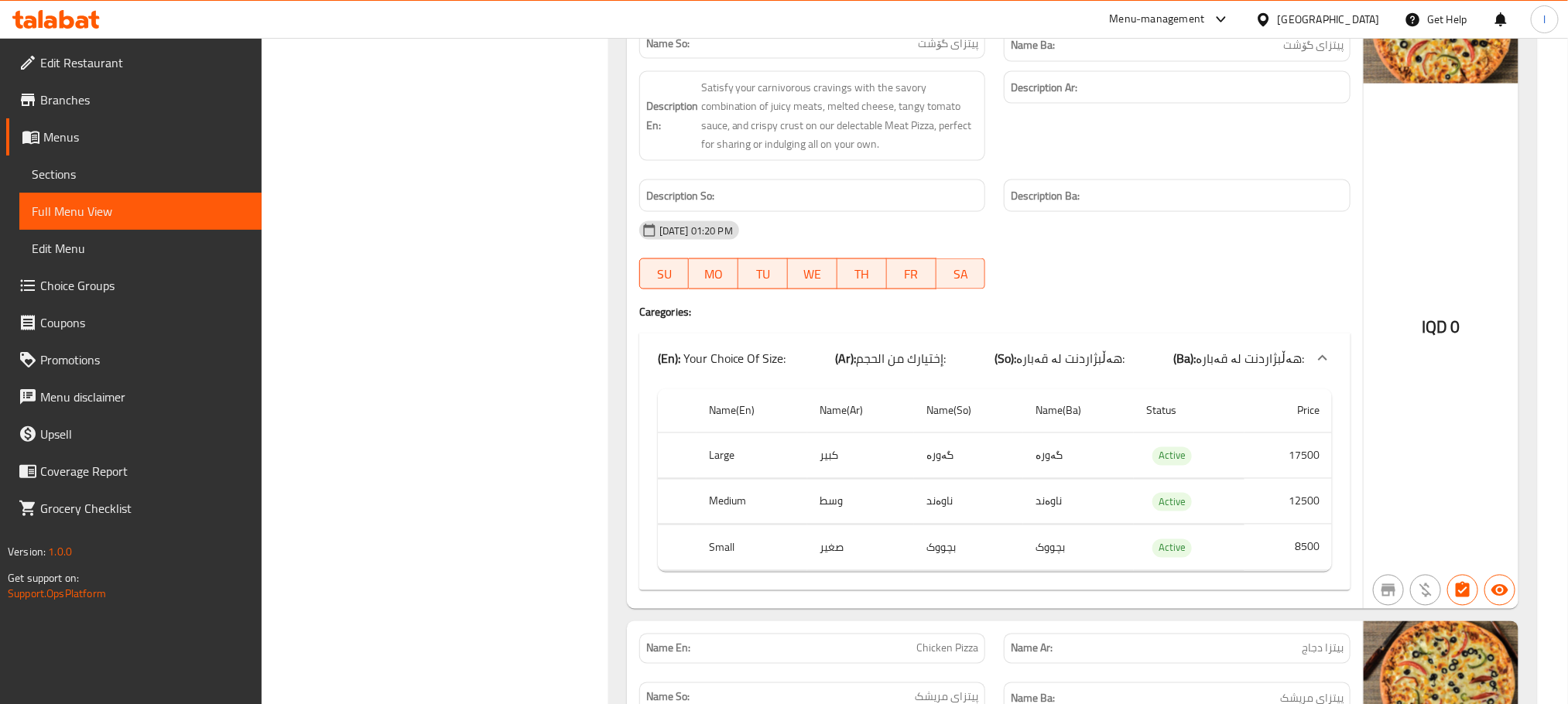
scroll to position [776, 0]
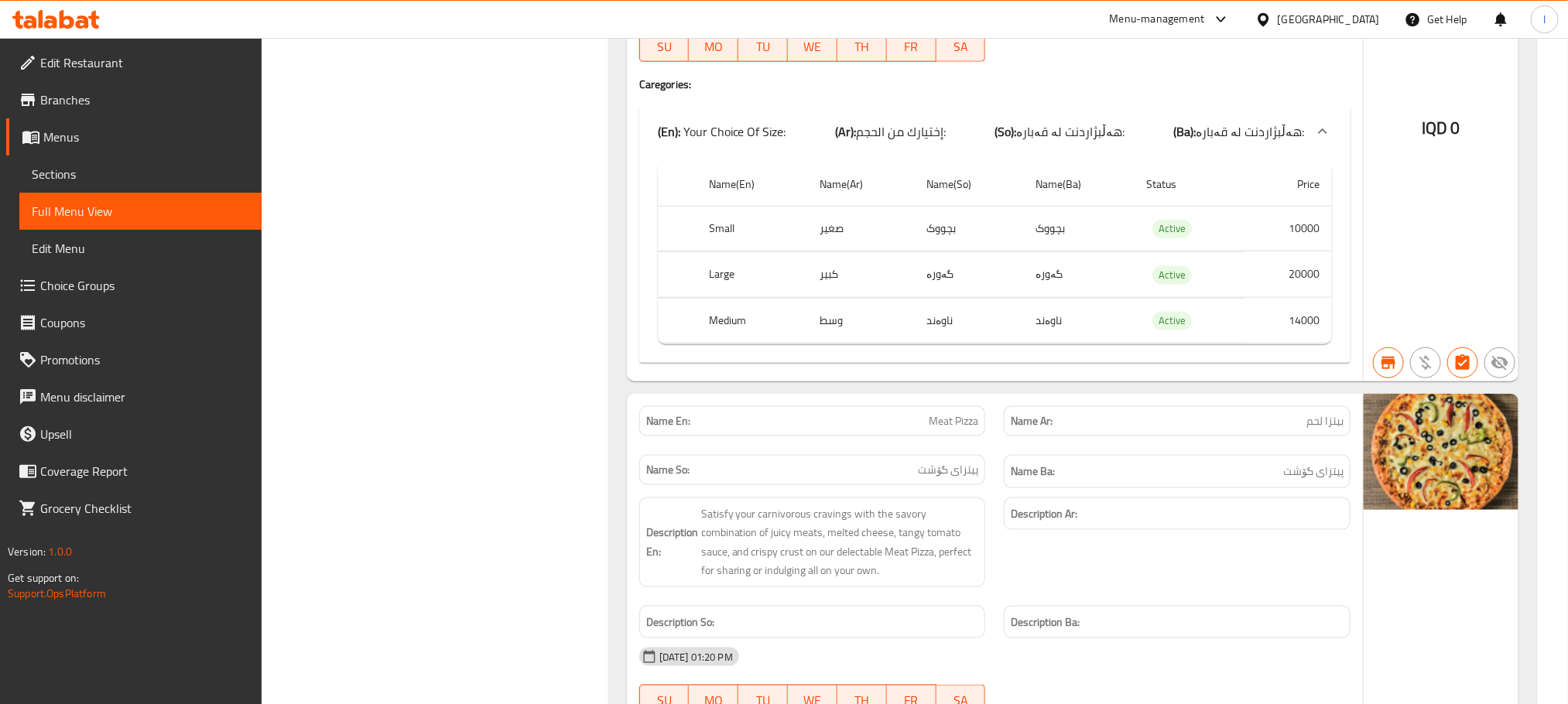
drag, startPoint x: 622, startPoint y: 2, endPoint x: 531, endPoint y: 20, distance: 92.8
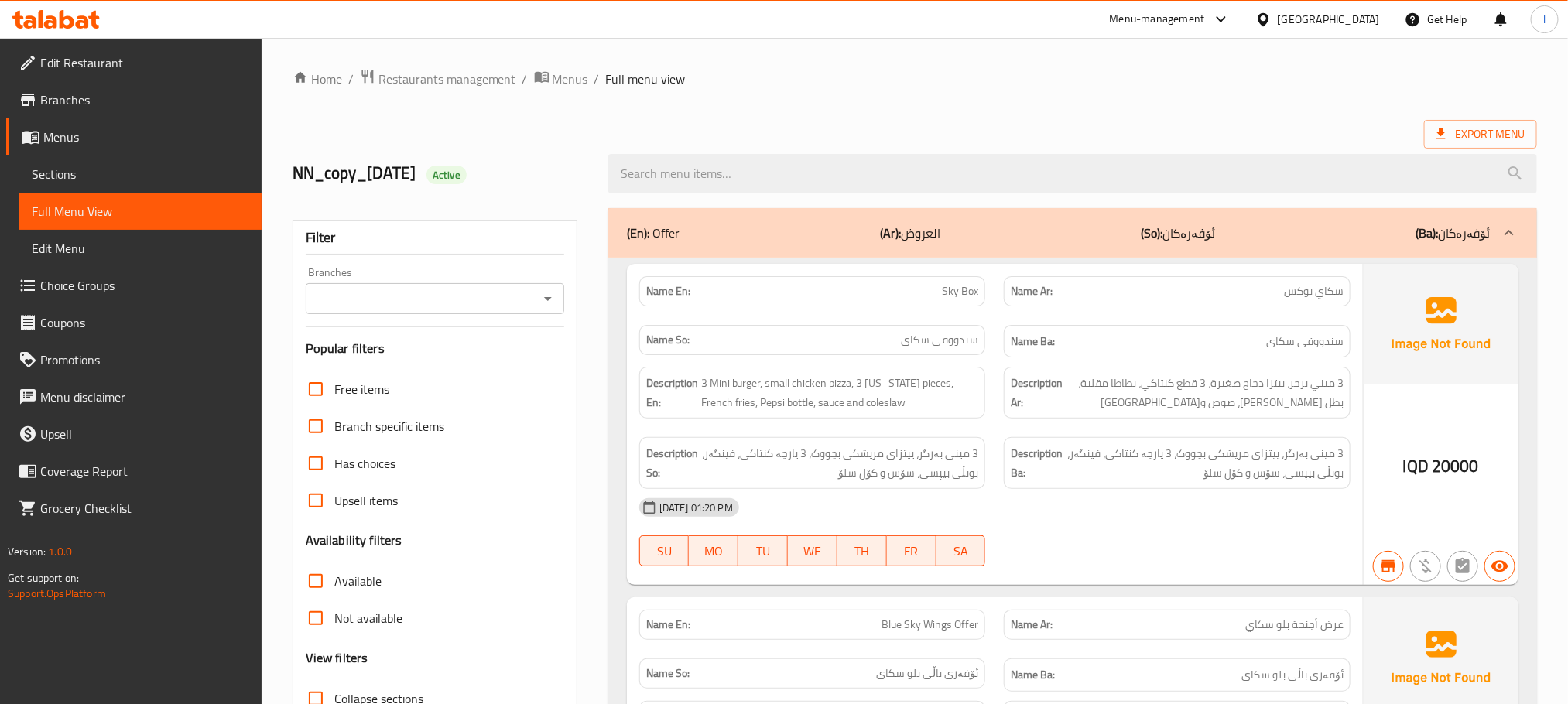
click at [49, 175] on span "Sections" at bounding box center [140, 174] width 217 height 19
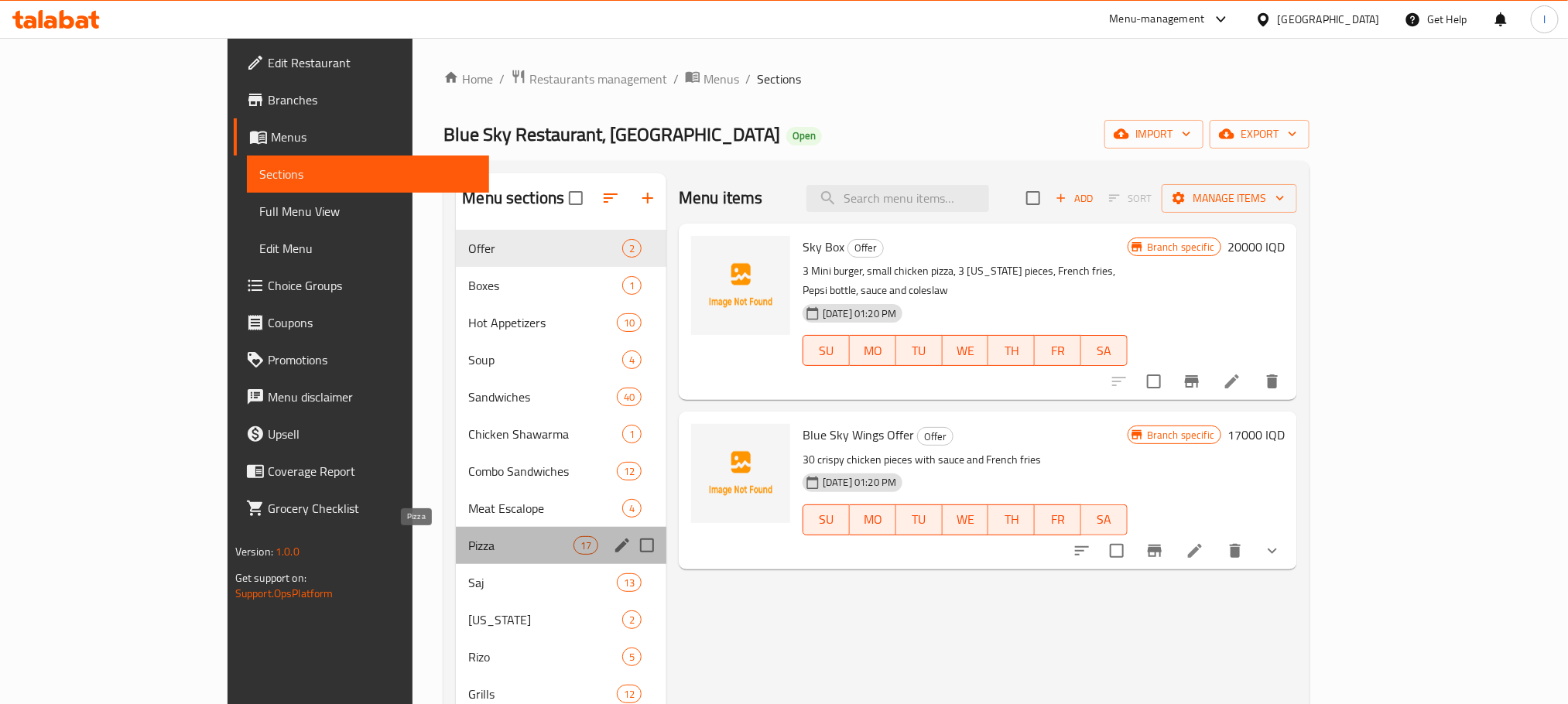
click at [468, 546] on span "Pizza" at bounding box center [520, 545] width 104 height 19
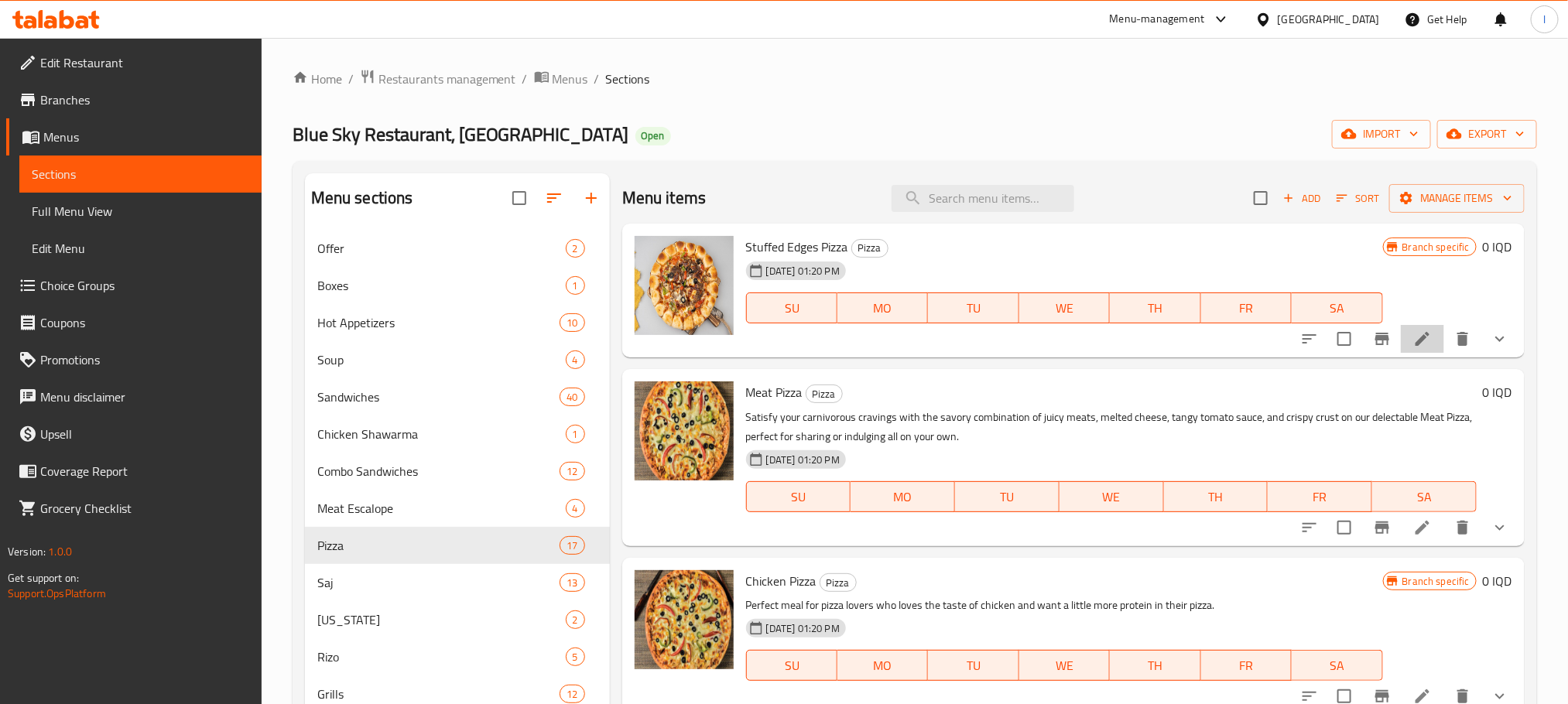
click at [1416, 335] on li at bounding box center [1422, 339] width 43 height 28
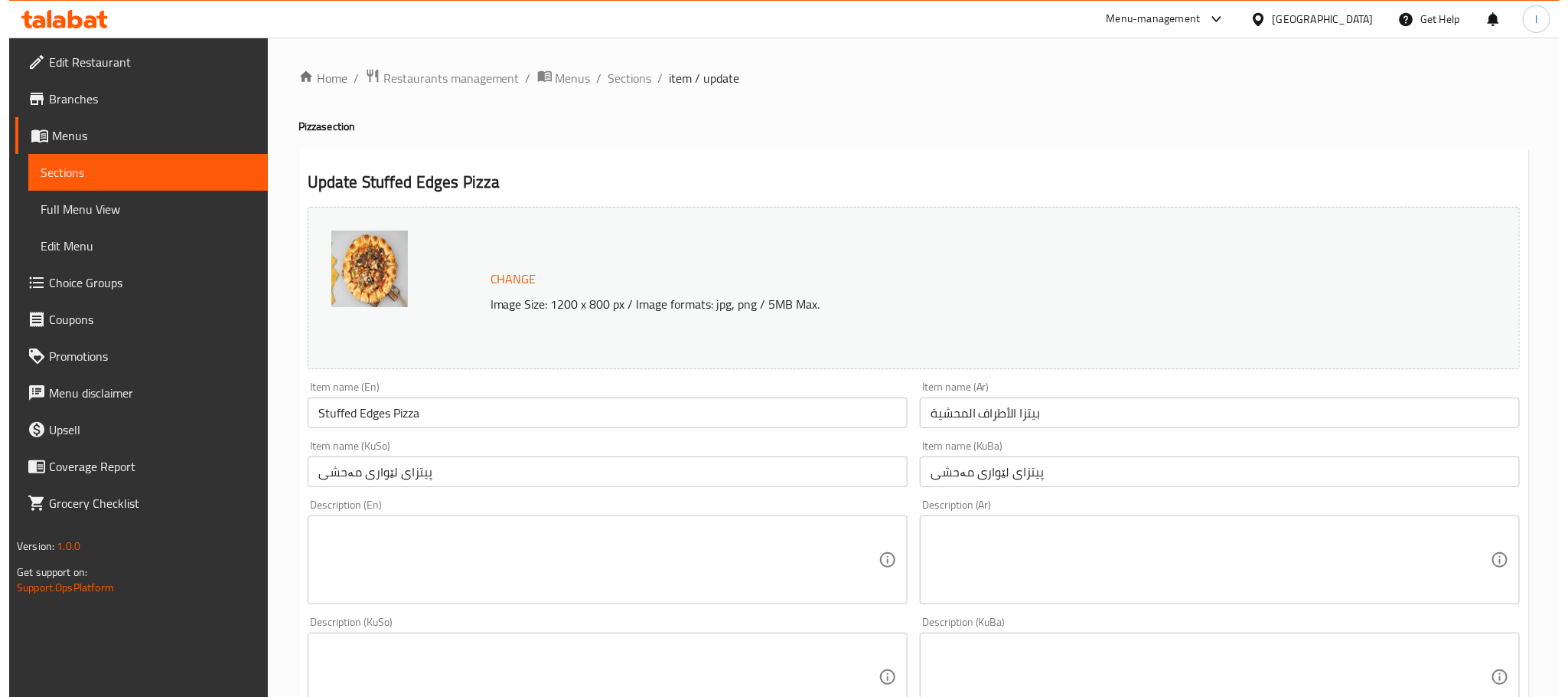
scroll to position [664, 0]
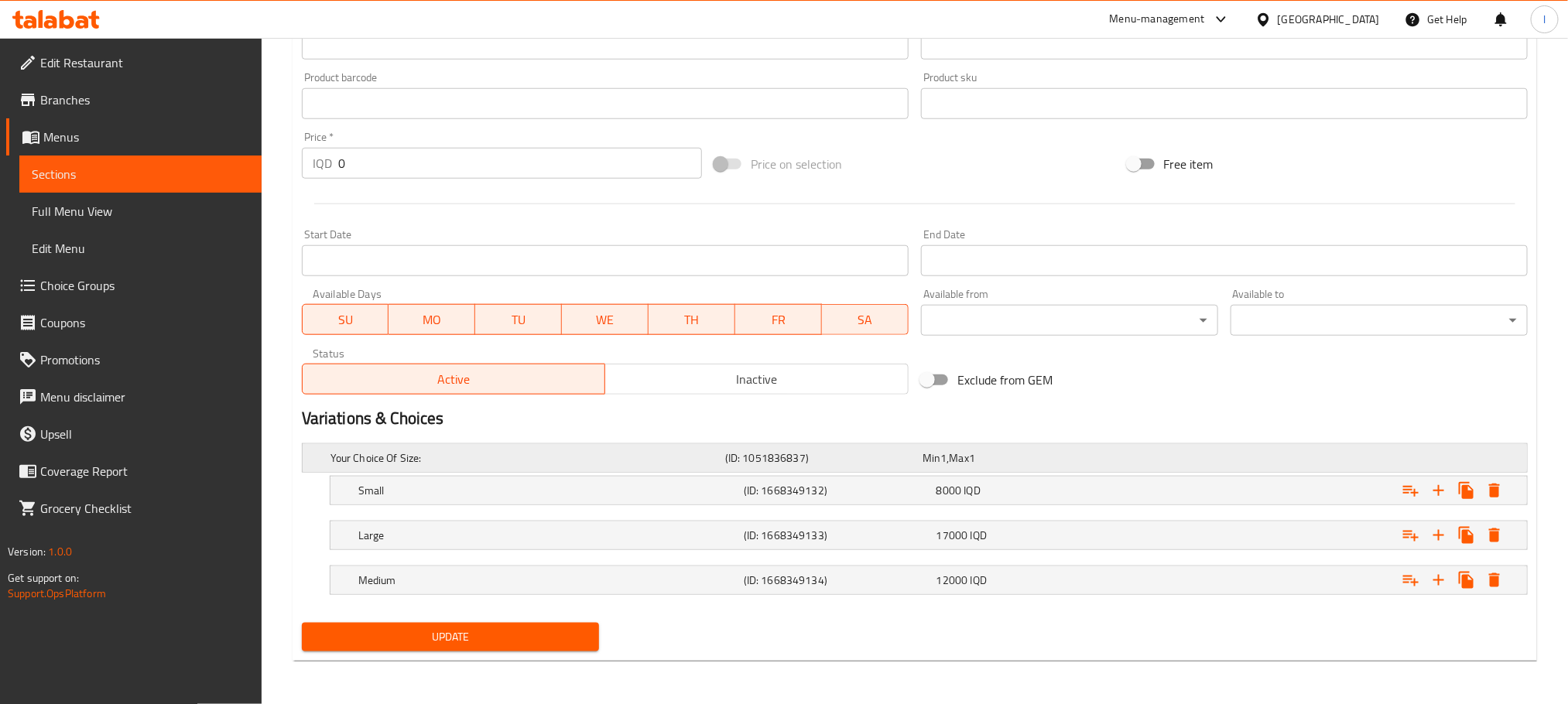
click at [1254, 455] on div "Expand" at bounding box center [1314, 458] width 395 height 7
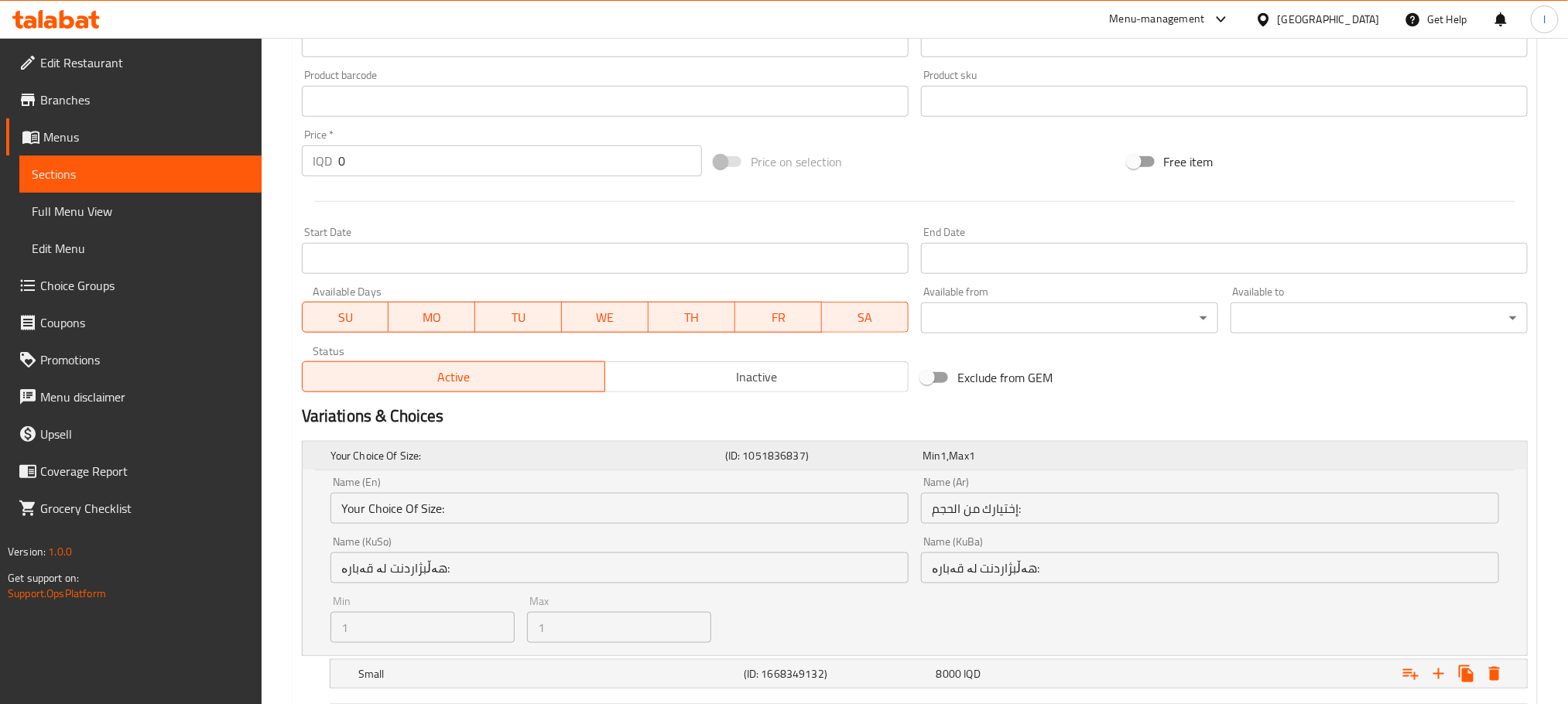
click at [1254, 452] on div "Expand" at bounding box center [1314, 455] width 395 height 7
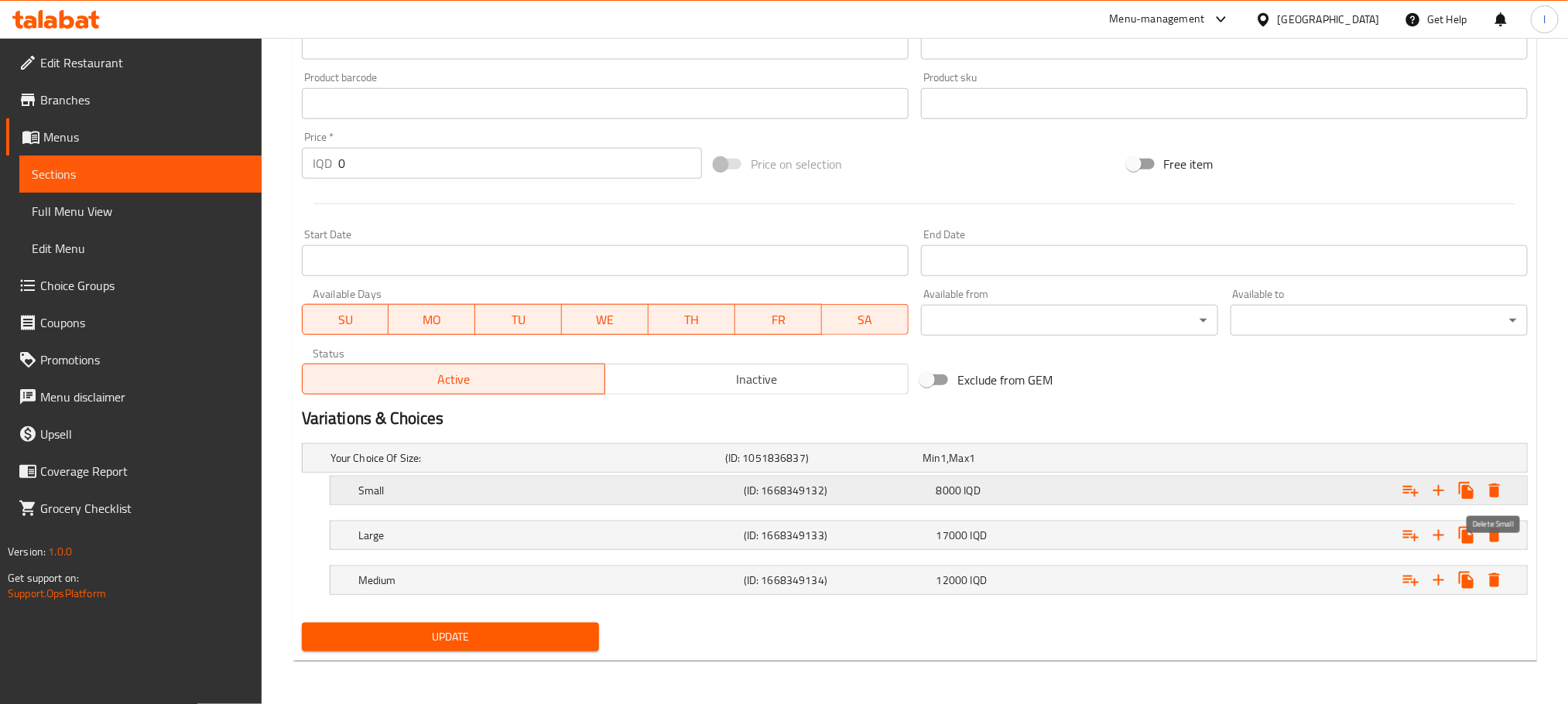
click at [1496, 491] on icon "Expand" at bounding box center [1495, 490] width 11 height 14
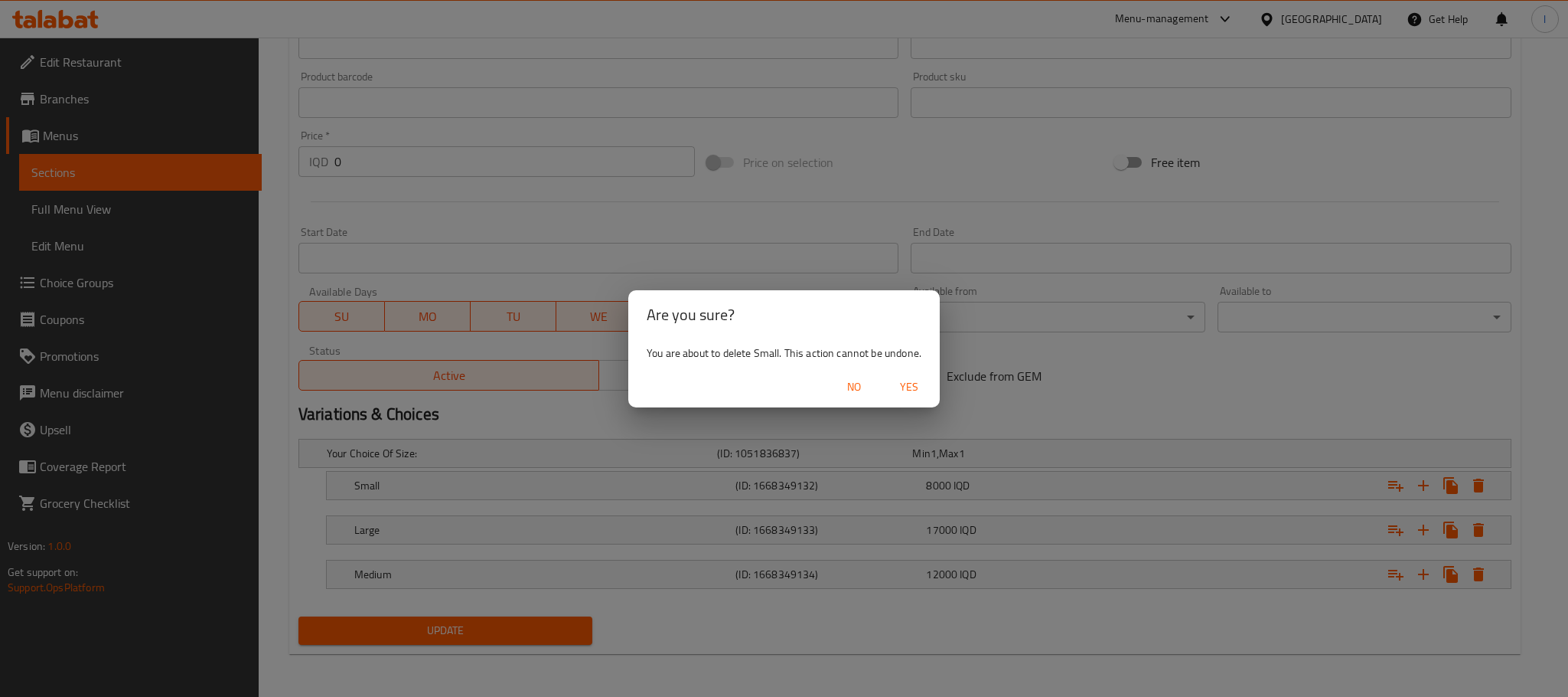
click at [914, 378] on span "Yes" at bounding box center [910, 387] width 37 height 20
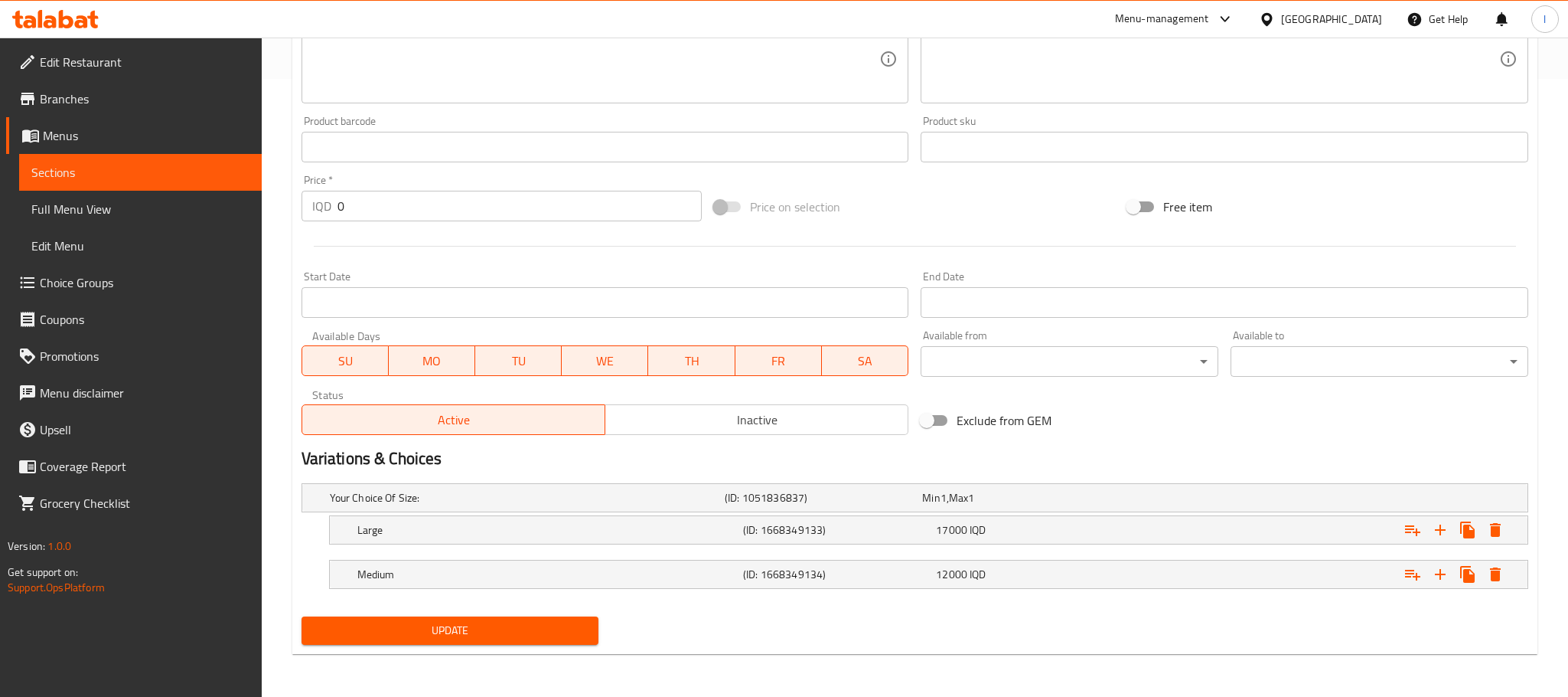
scroll to position [619, 0]
click at [1486, 533] on icon "Expand" at bounding box center [1478, 530] width 19 height 19
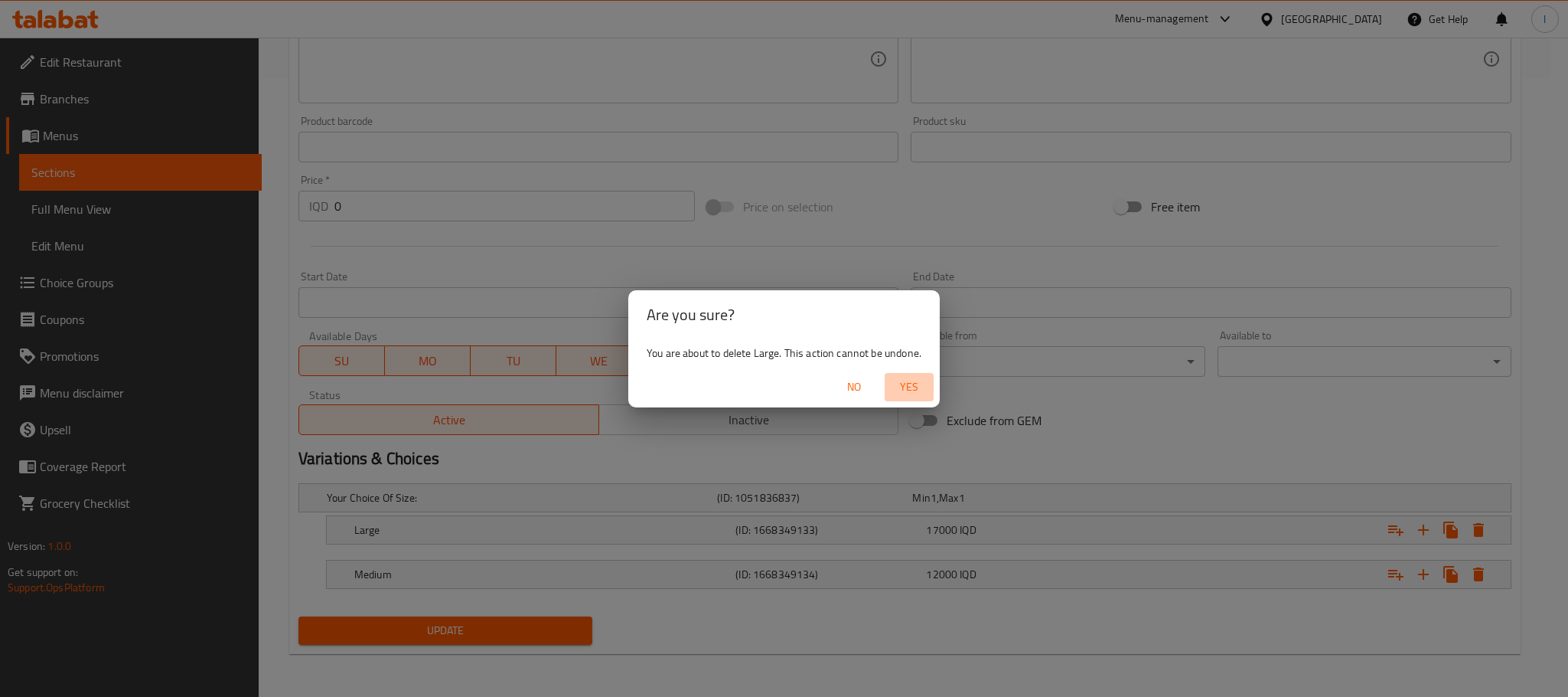
click at [920, 392] on span "Yes" at bounding box center [910, 387] width 37 height 20
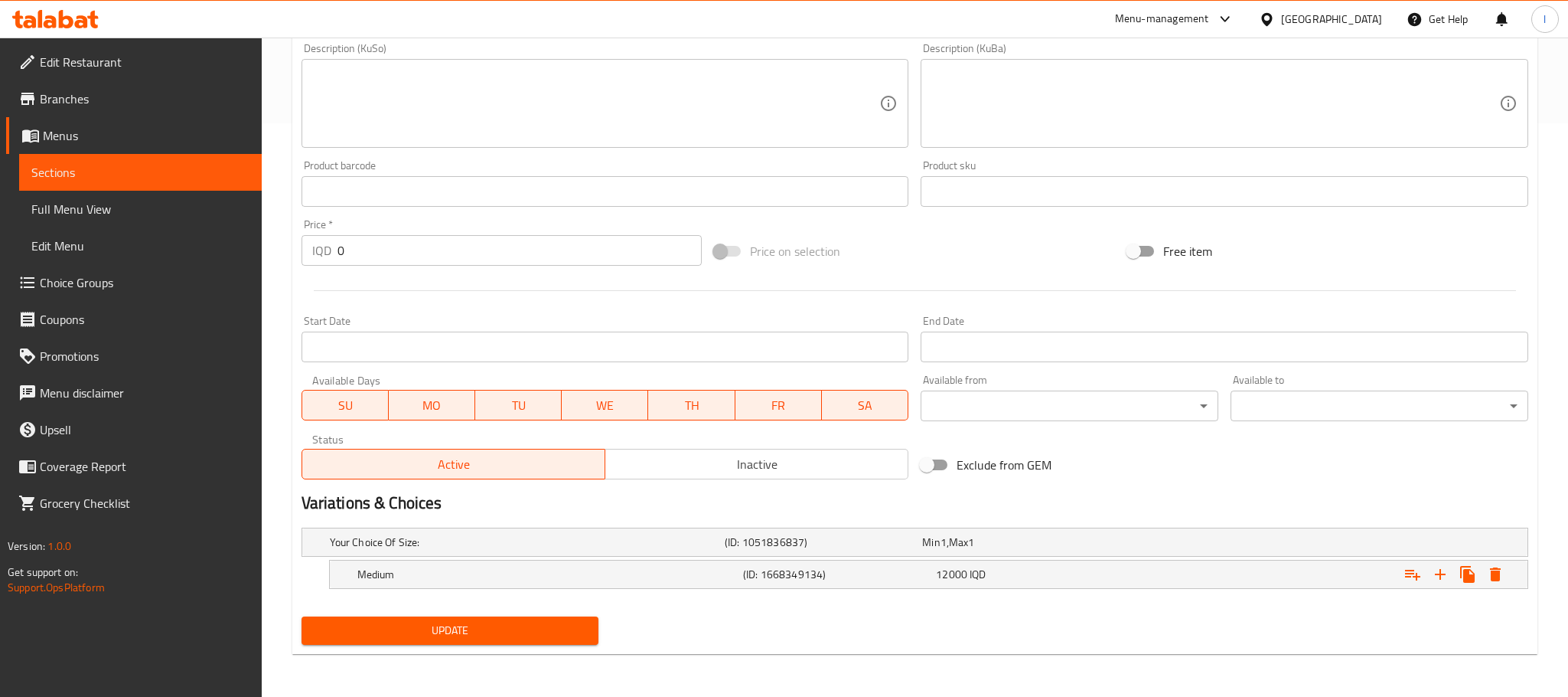
scroll to position [574, 0]
click at [1474, 563] on button "Expand" at bounding box center [1479, 574] width 28 height 28
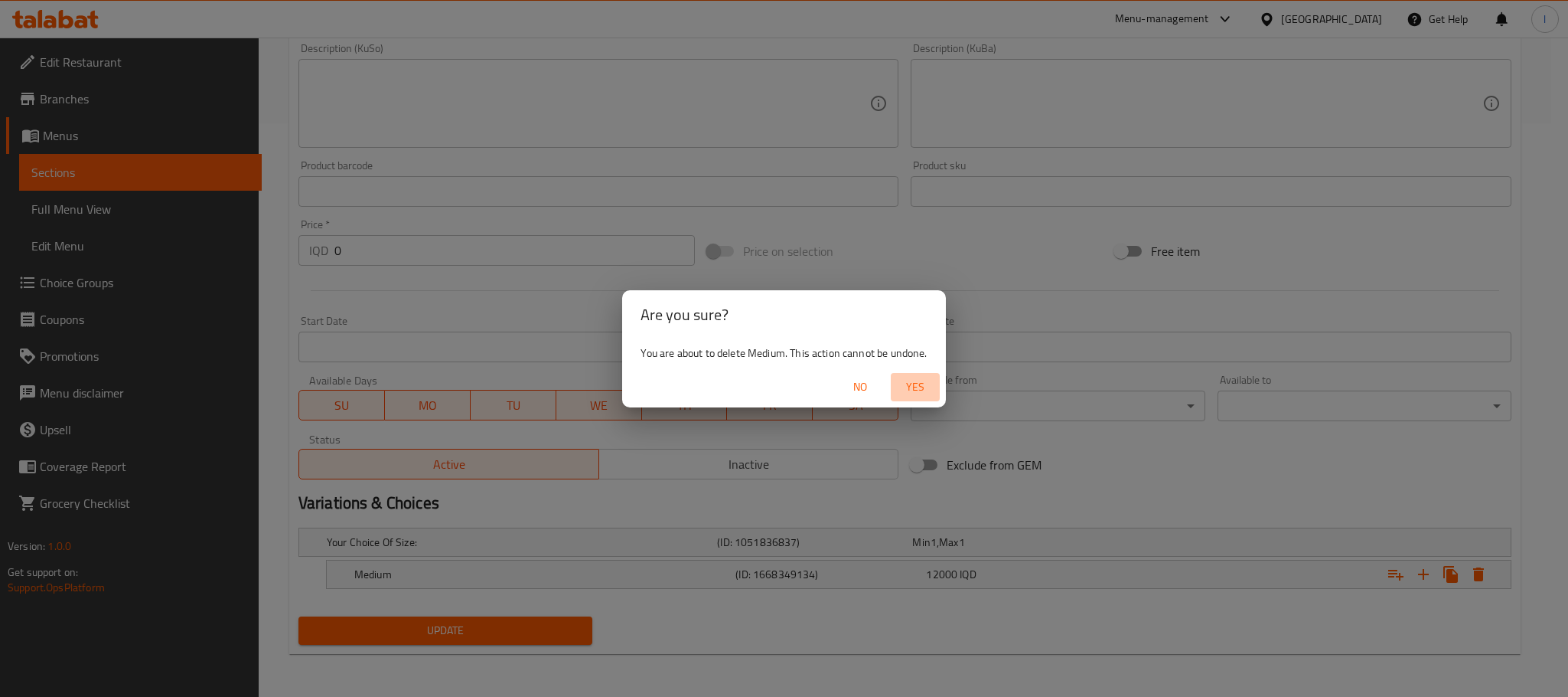
click at [912, 373] on button "Yes" at bounding box center [915, 387] width 49 height 28
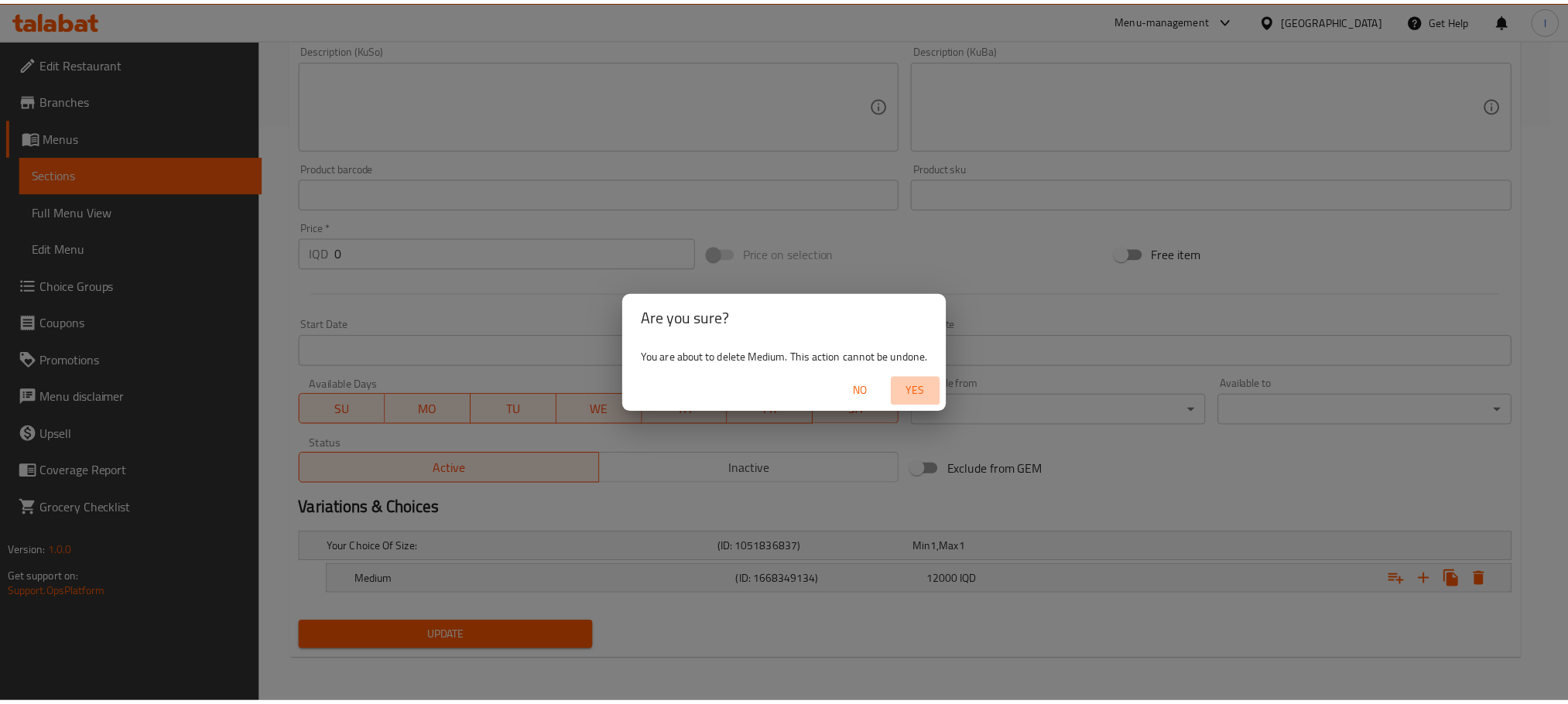
scroll to position [574, 0]
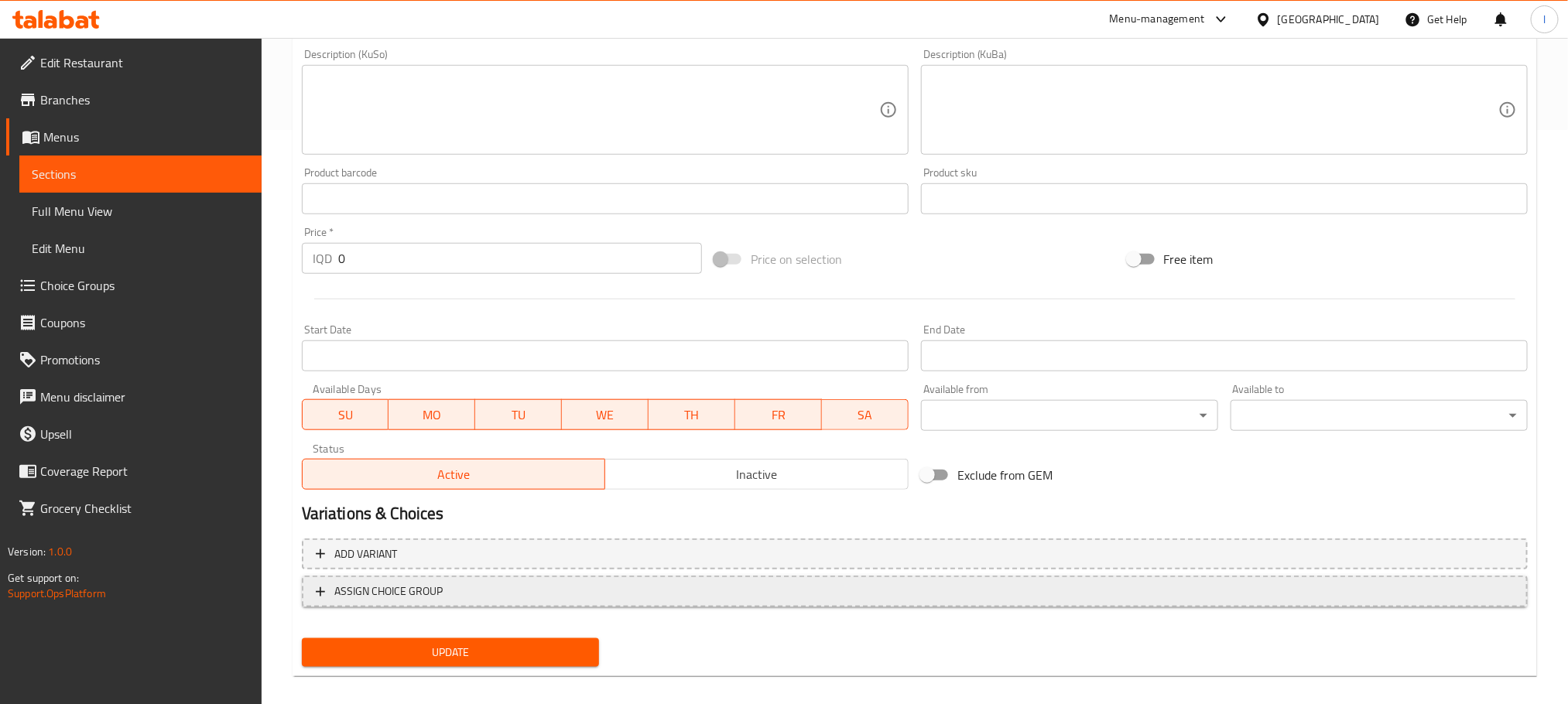
click at [553, 590] on span "ASSIGN CHOICE GROUP" at bounding box center [915, 591] width 1198 height 20
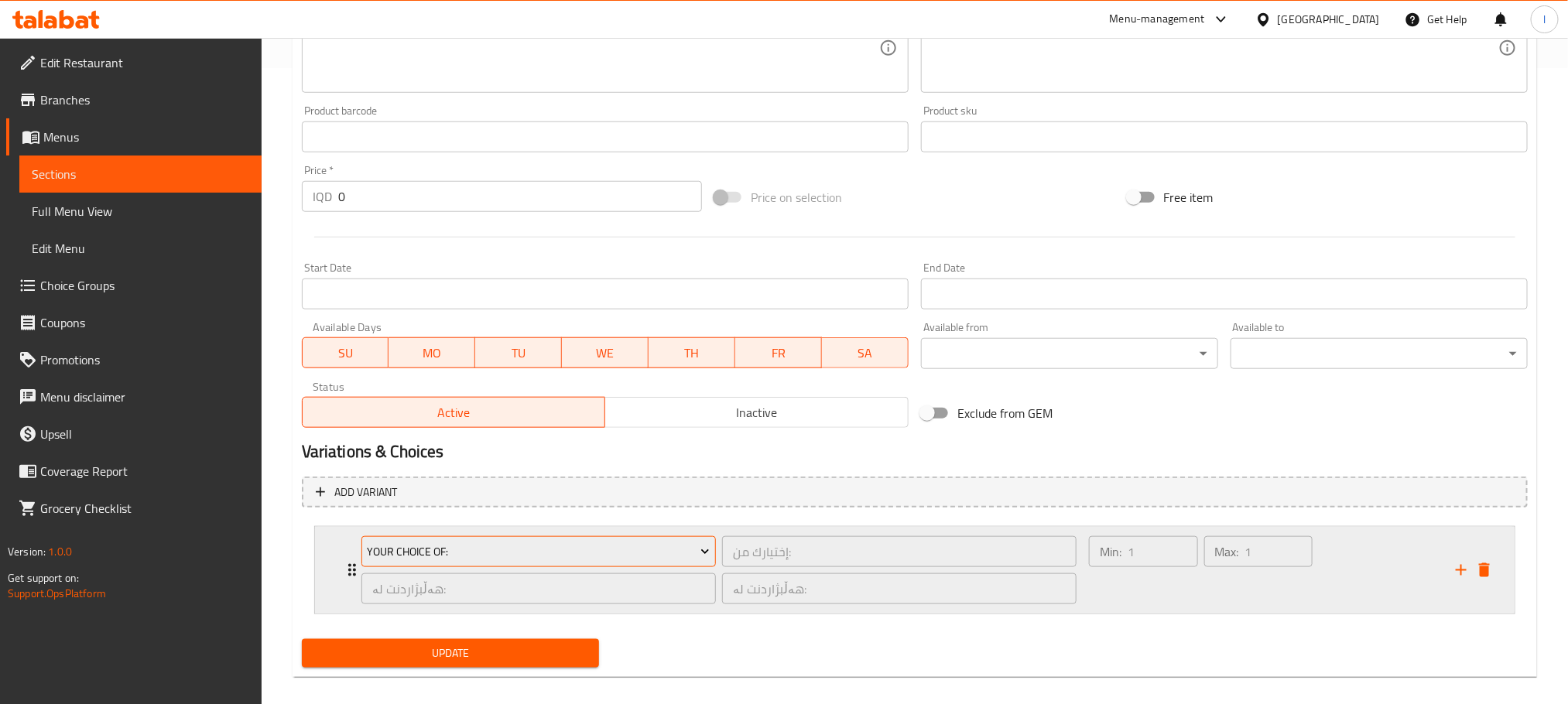
scroll to position [653, 0]
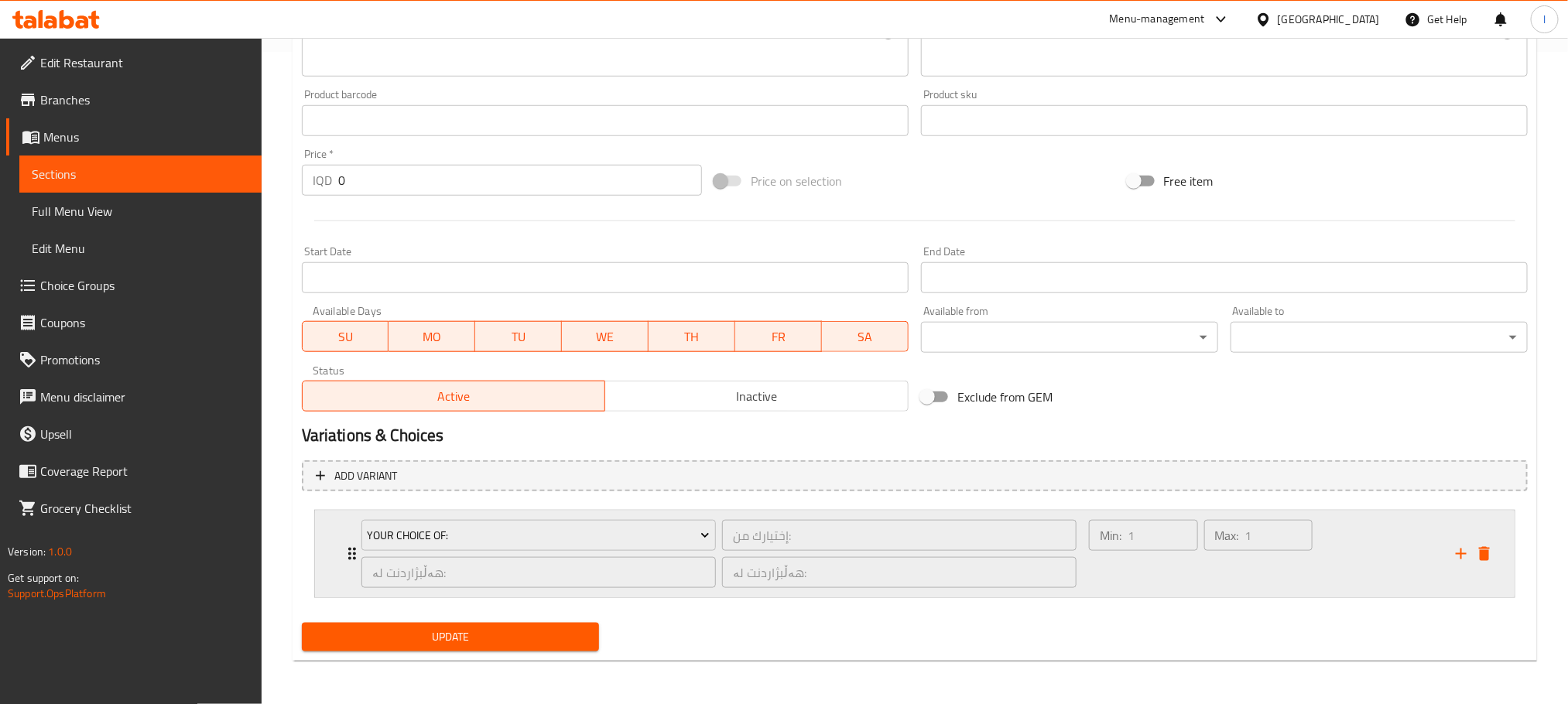
click at [1153, 567] on div "Min: 1 ​" at bounding box center [1143, 554] width 116 height 74
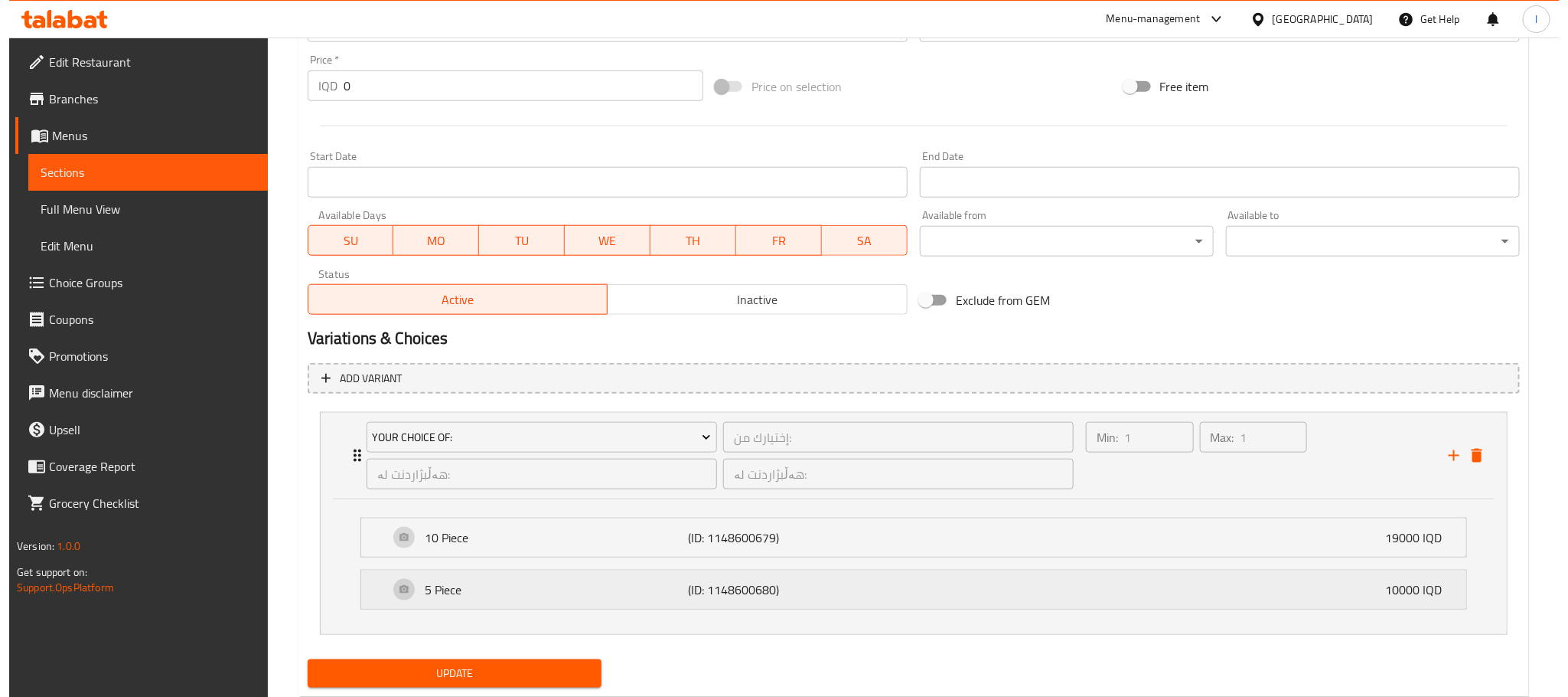
scroll to position [784, 0]
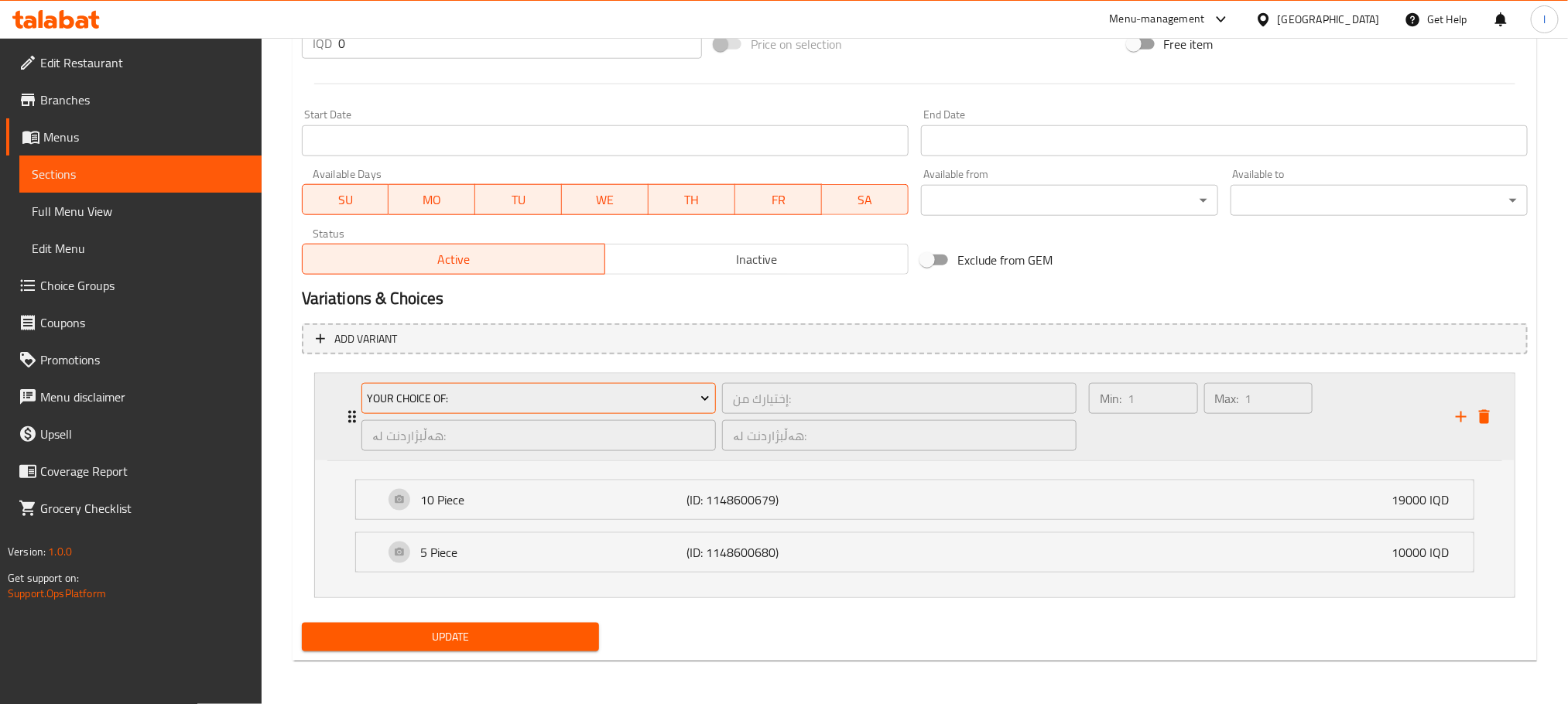
click at [585, 392] on span "Your Choice Of:" at bounding box center [538, 399] width 343 height 20
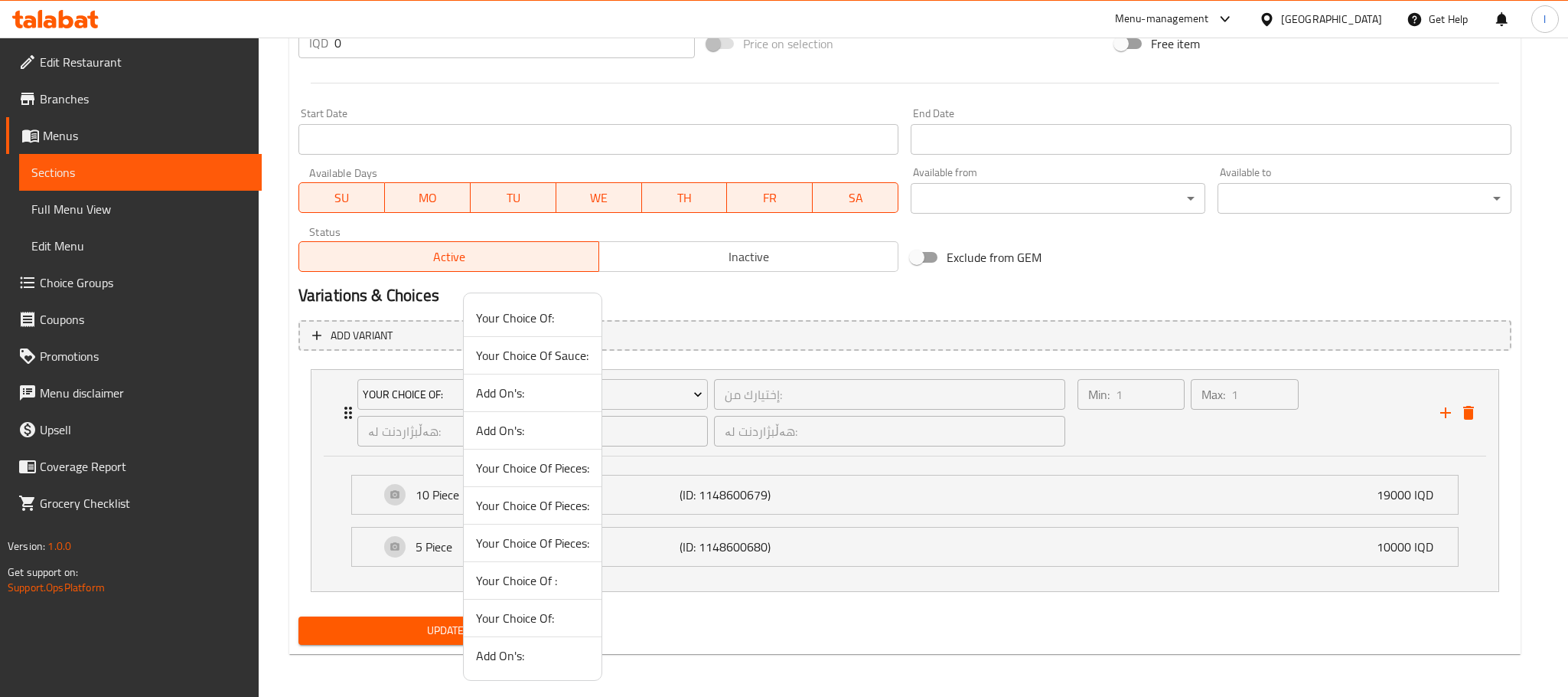
click at [573, 353] on span "Your Choice Of Sauce:" at bounding box center [533, 355] width 113 height 19
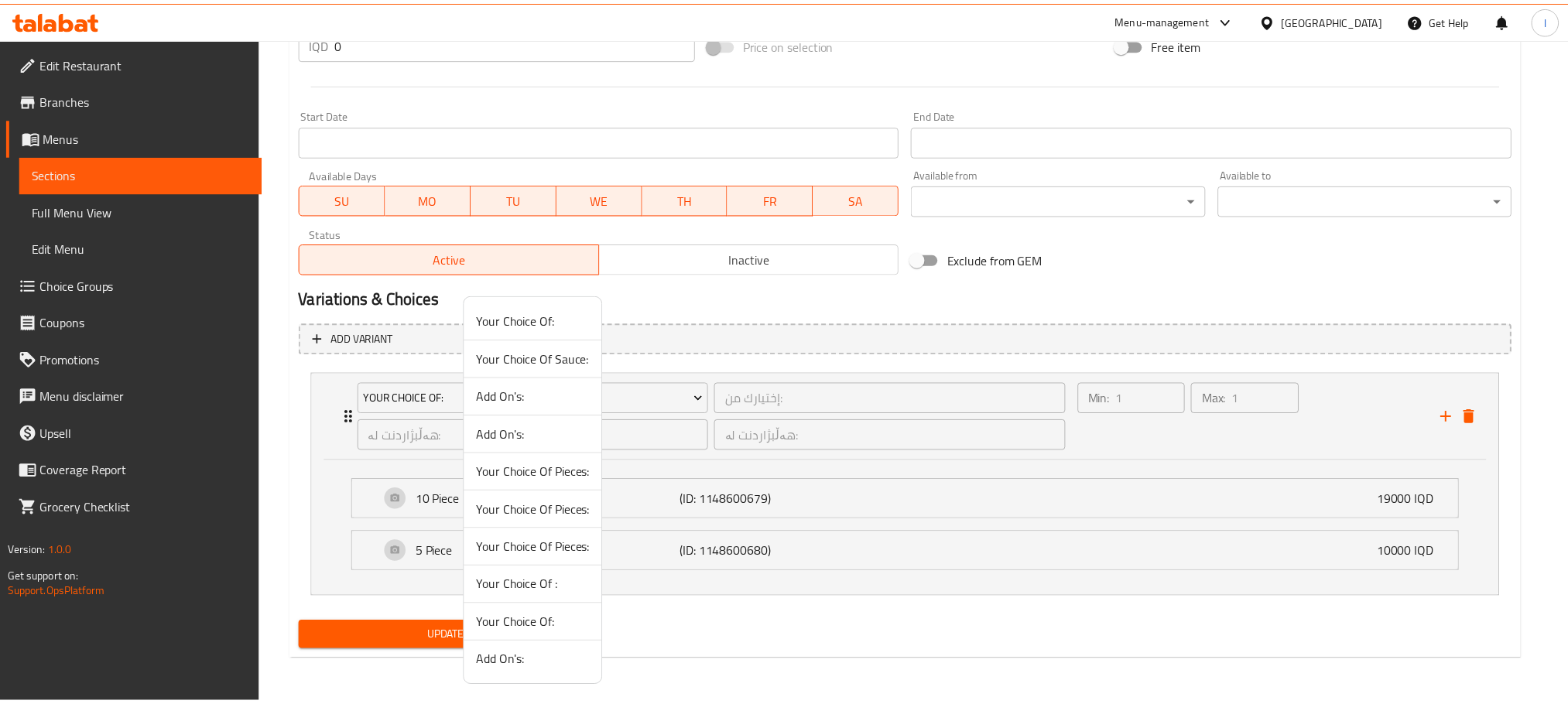
scroll to position [653, 0]
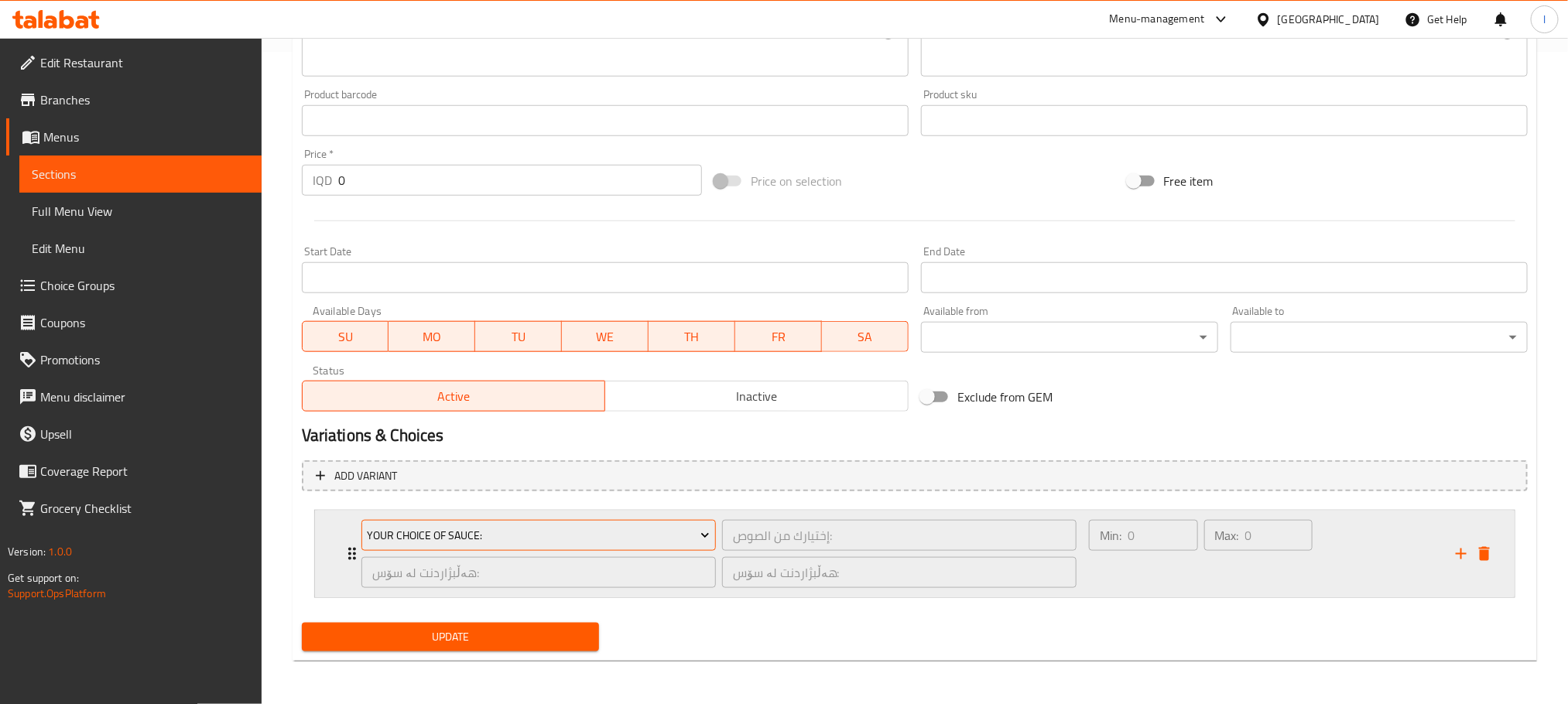
click at [530, 539] on span "Your Choice Of Sauce:" at bounding box center [538, 536] width 343 height 20
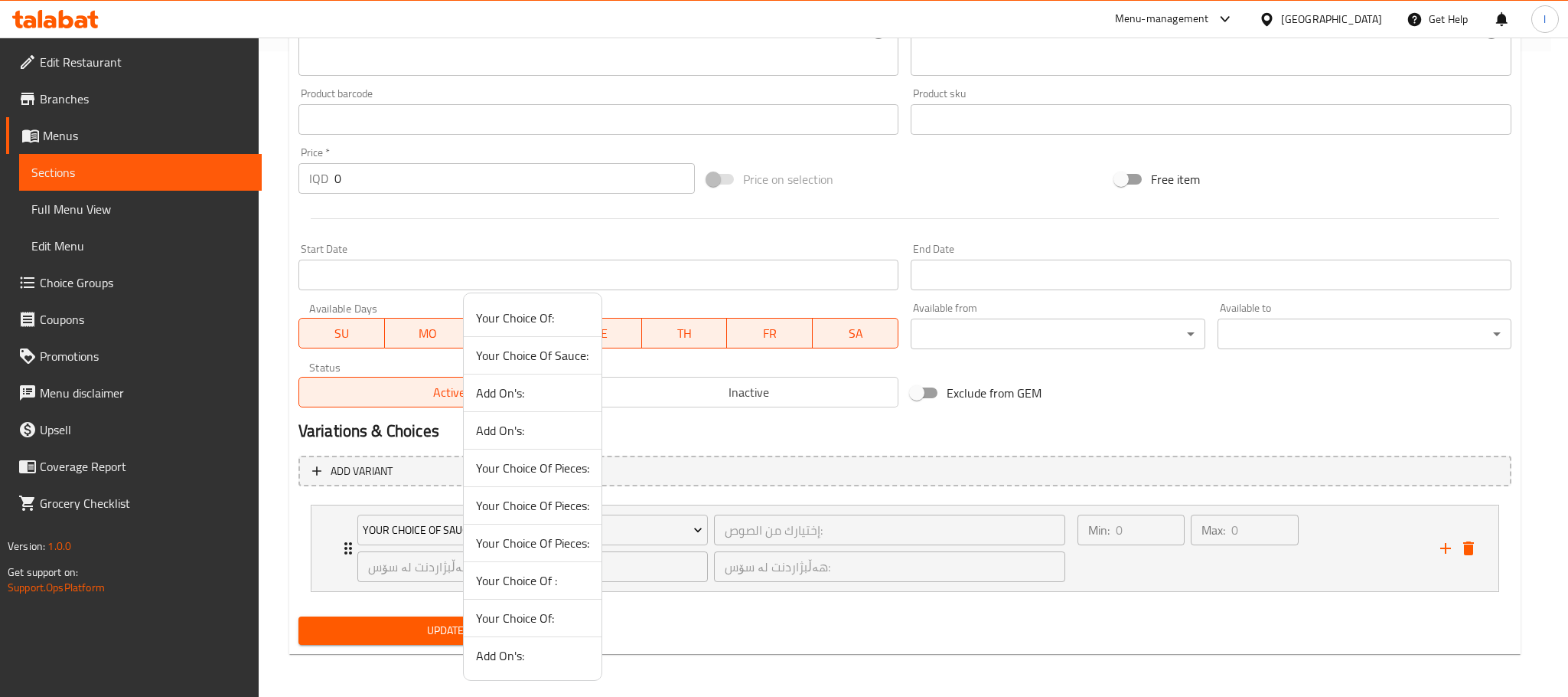
click at [572, 586] on span "Your Choice Of :" at bounding box center [533, 581] width 113 height 19
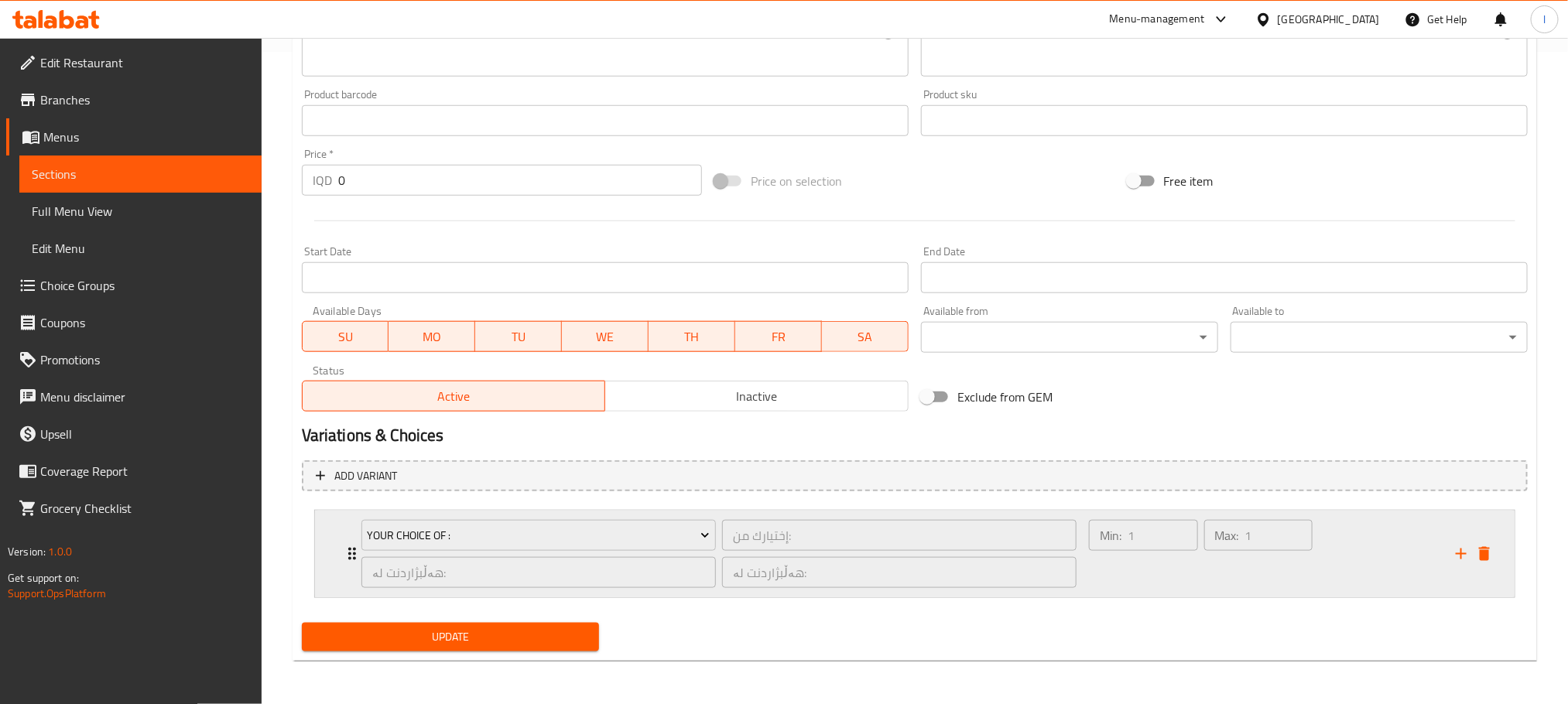
click at [1187, 571] on div "Min: 1 ​" at bounding box center [1143, 554] width 116 height 74
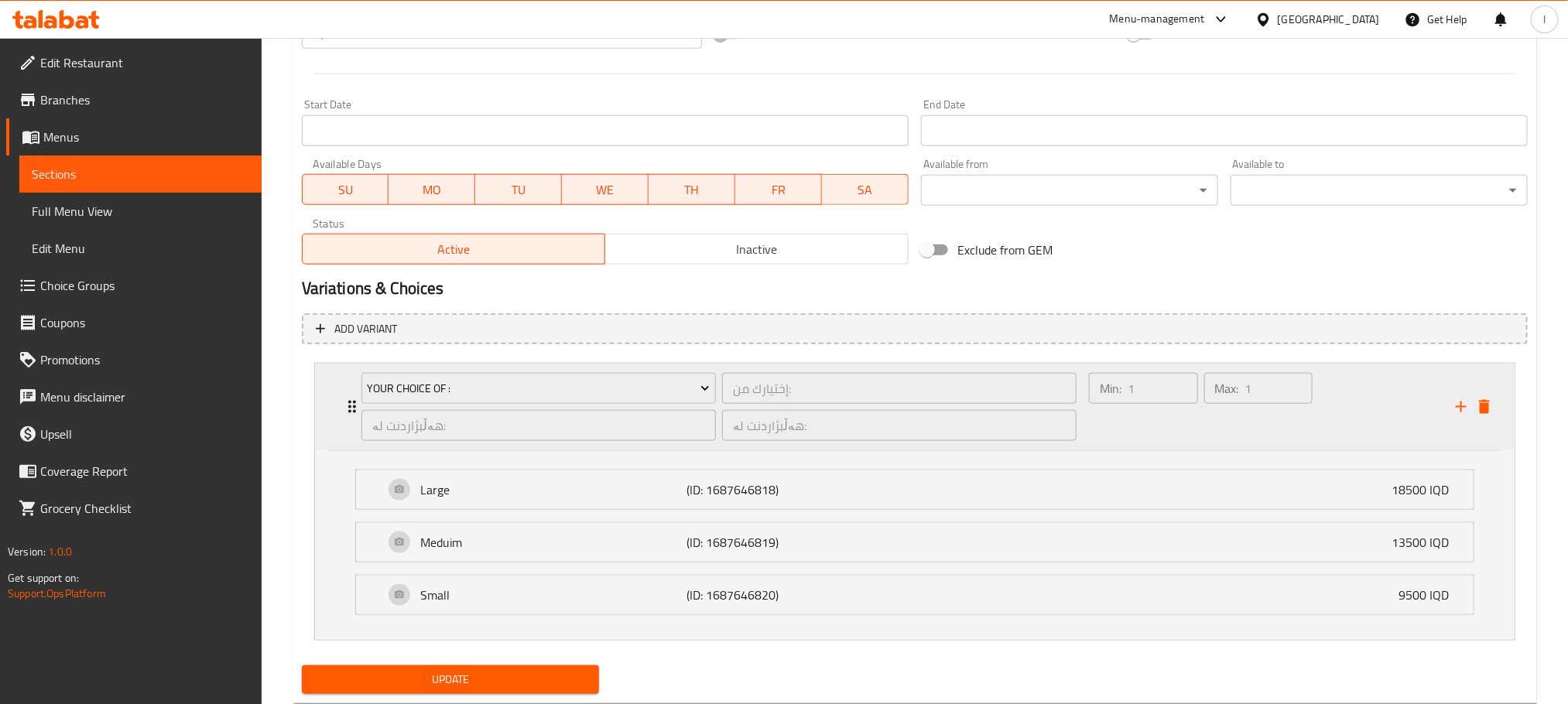
scroll to position [845, 0]
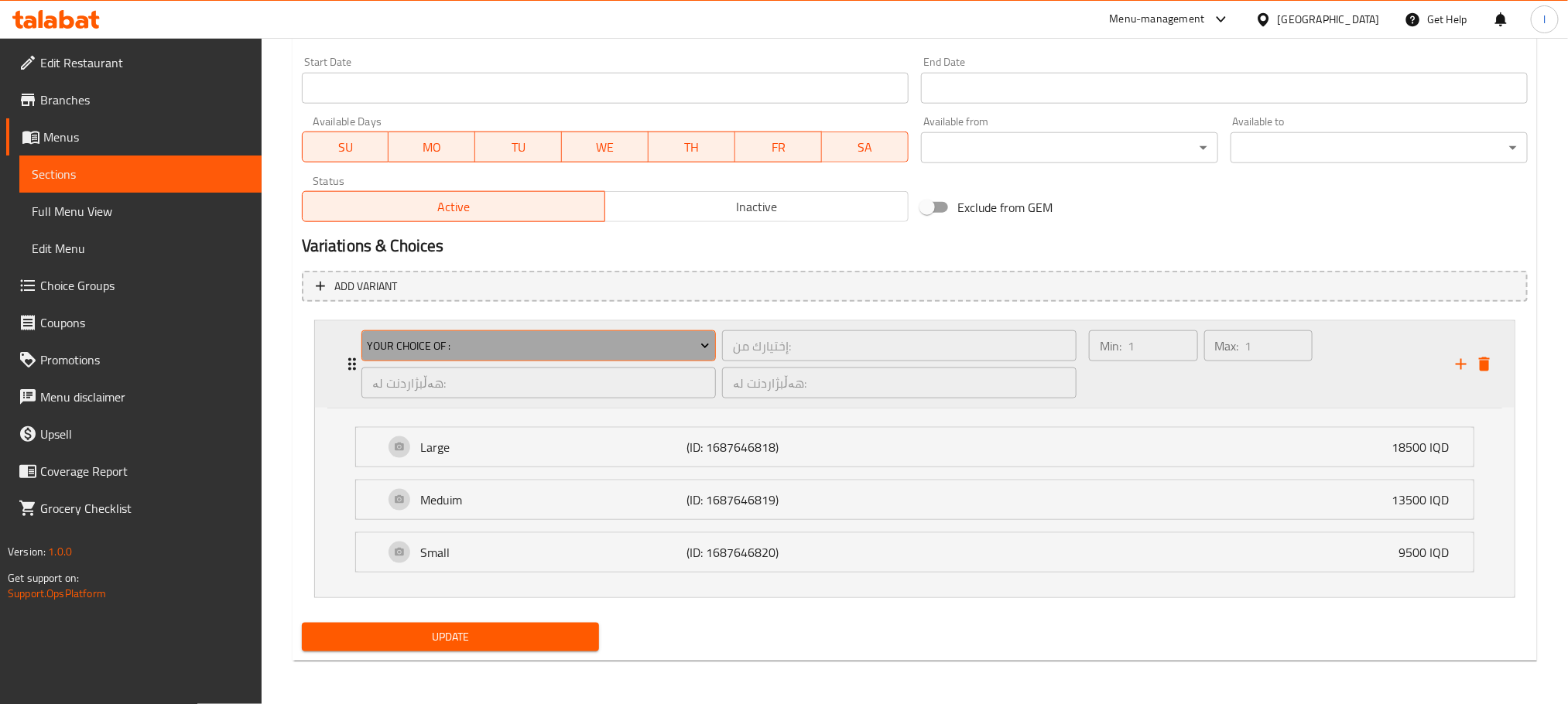
click at [625, 346] on span "Your Choice Of :" at bounding box center [538, 346] width 343 height 20
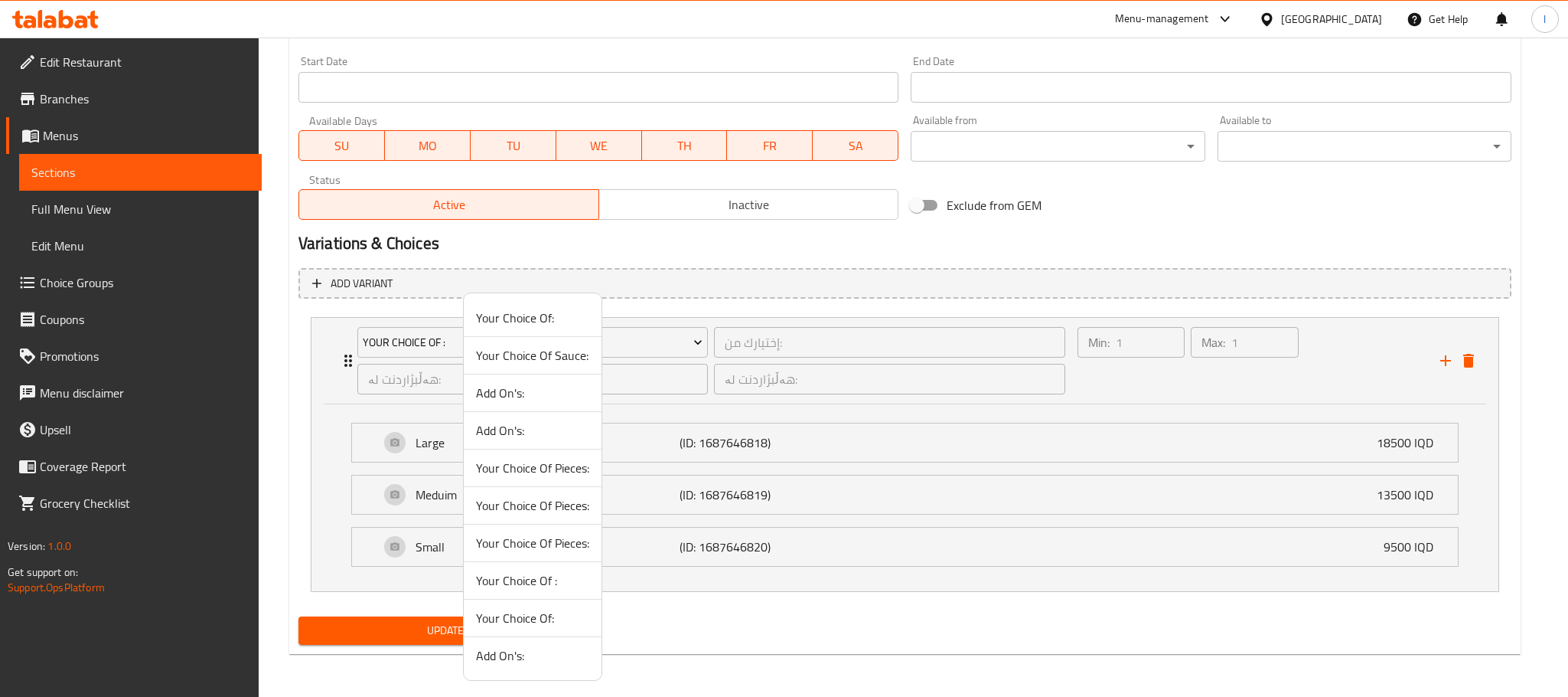
click at [1319, 375] on div at bounding box center [784, 348] width 1568 height 697
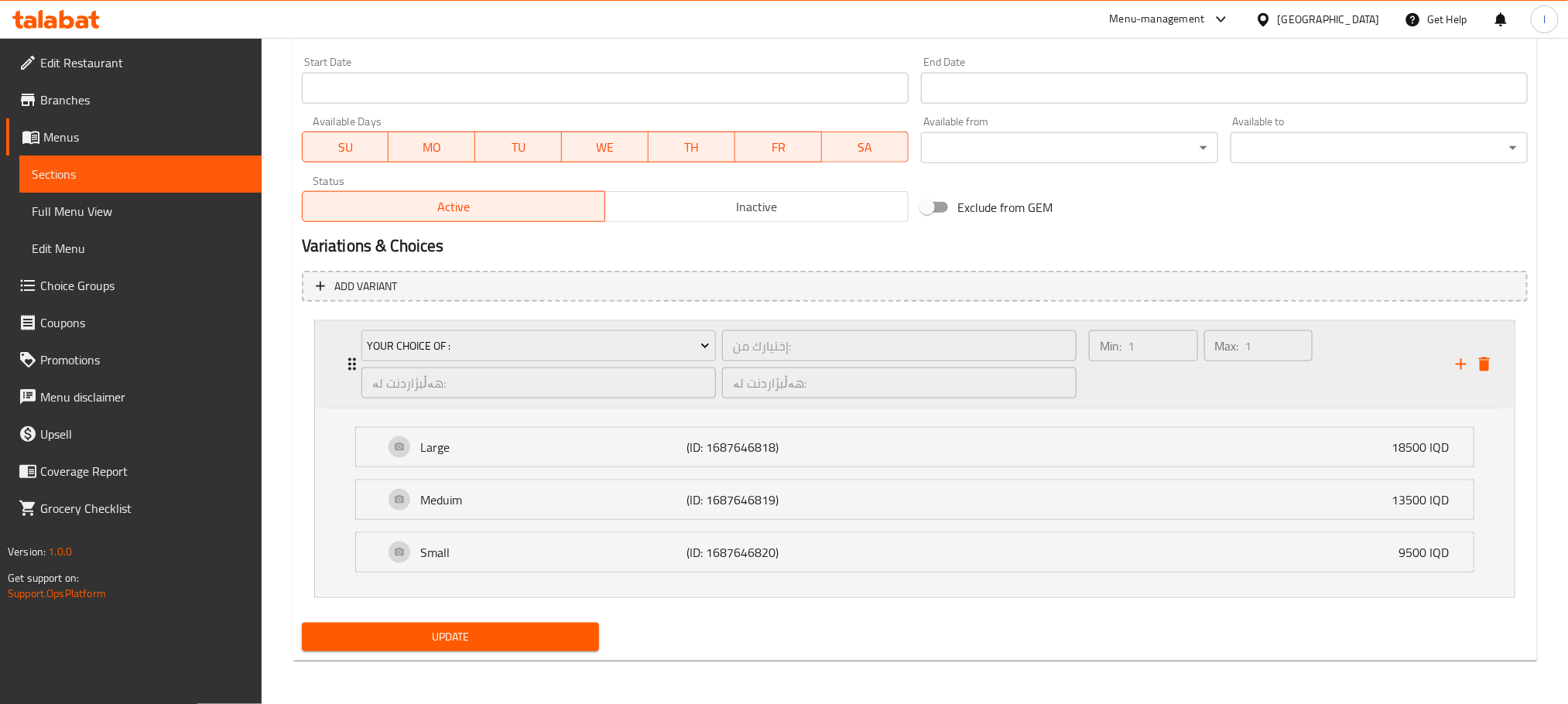
click at [1166, 379] on div "Min: 1 ​" at bounding box center [1143, 364] width 116 height 74
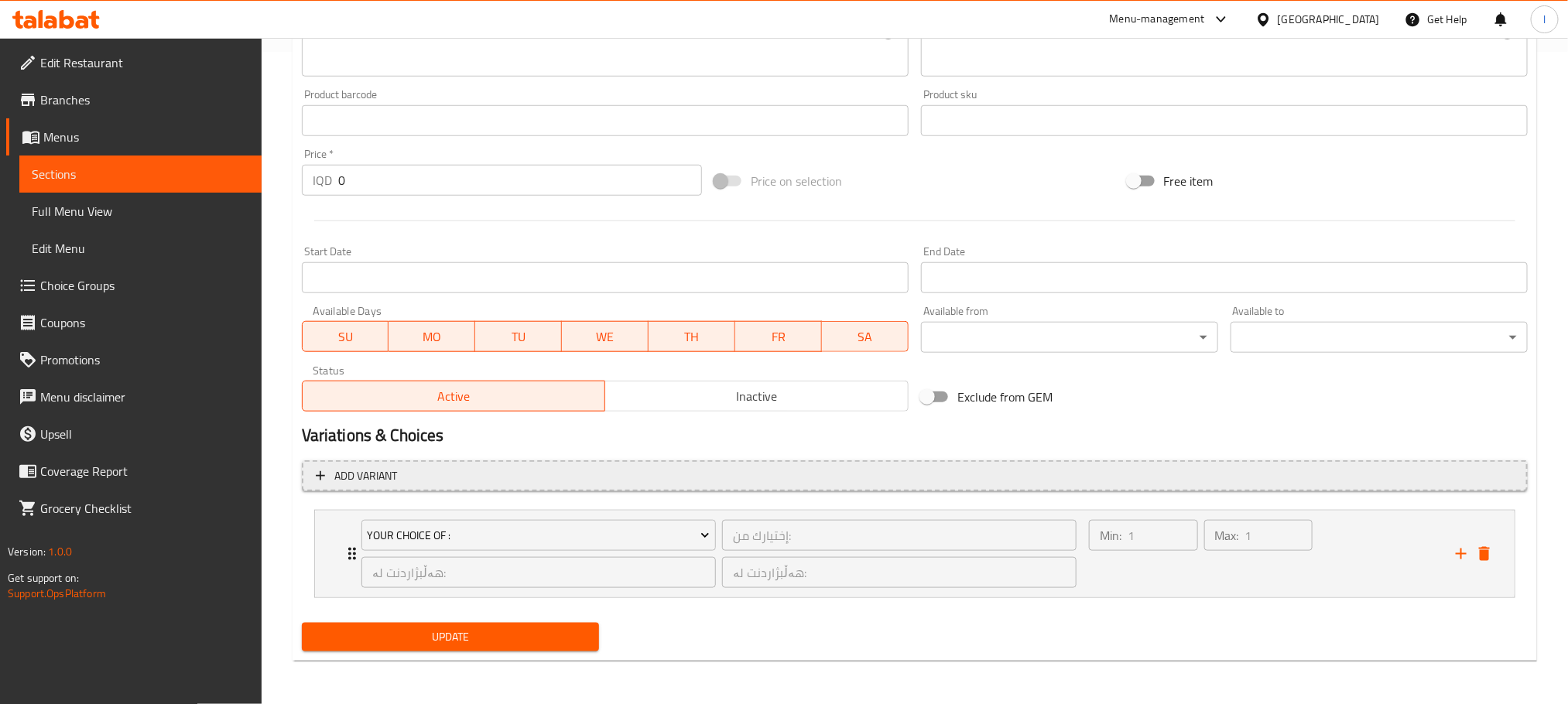
scroll to position [653, 0]
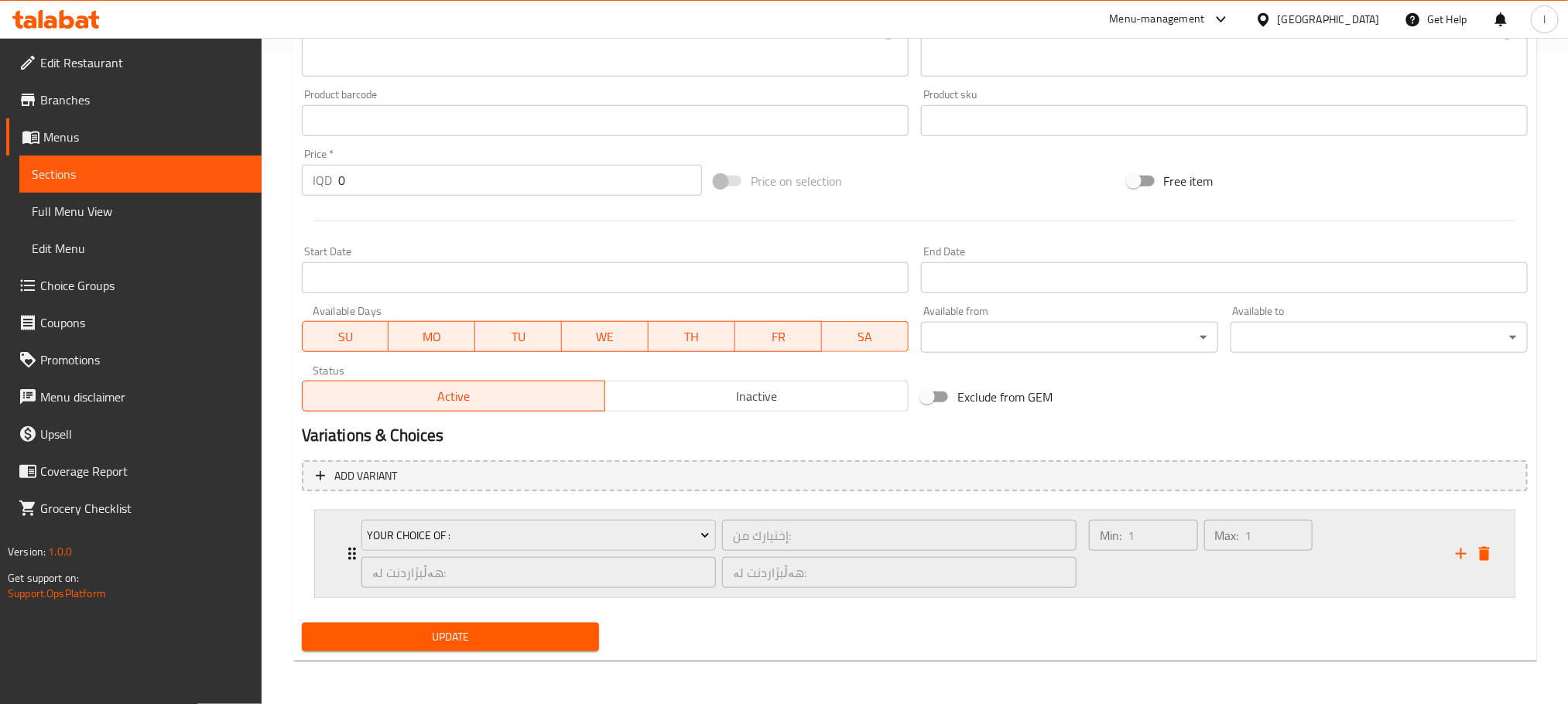
click at [1214, 576] on div "Max: 1 ​" at bounding box center [1258, 554] width 116 height 74
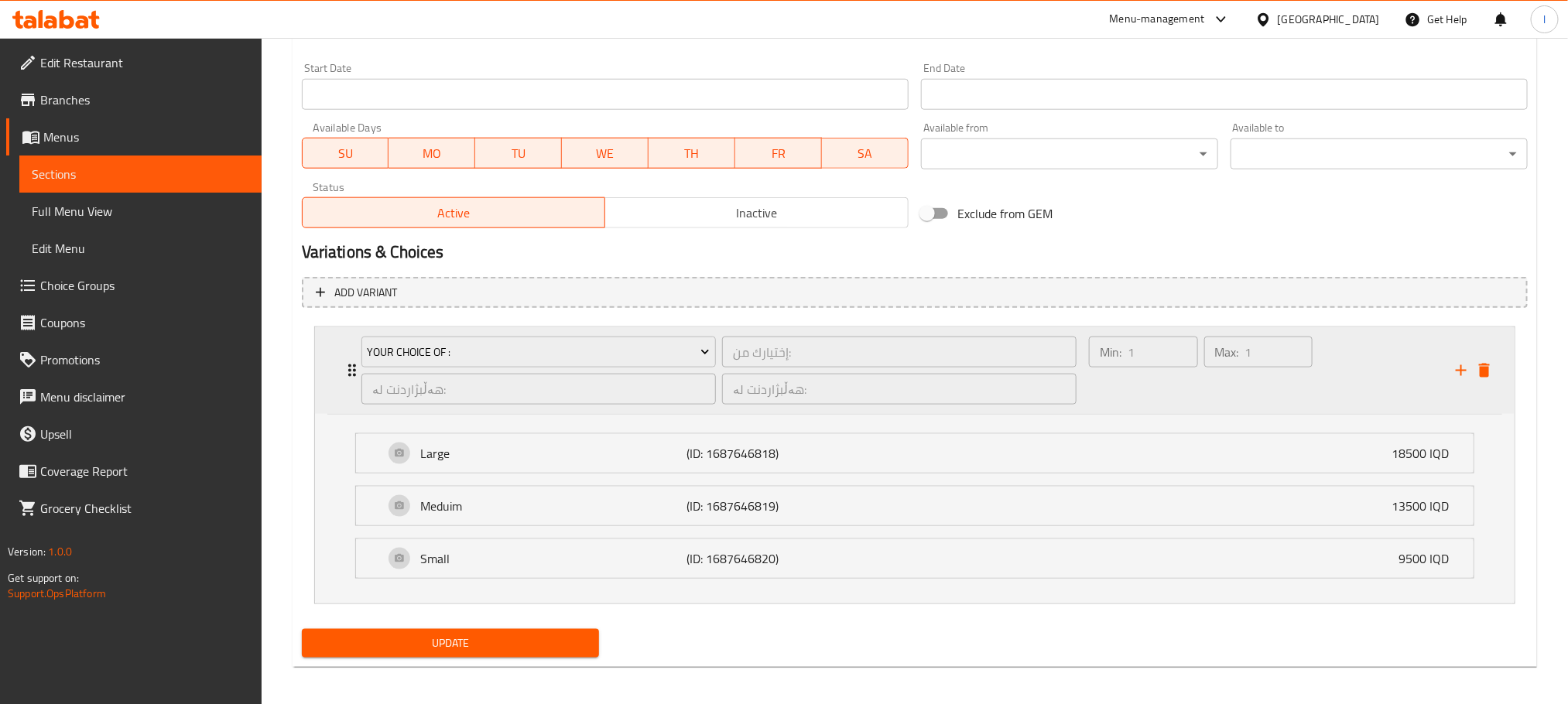
scroll to position [845, 0]
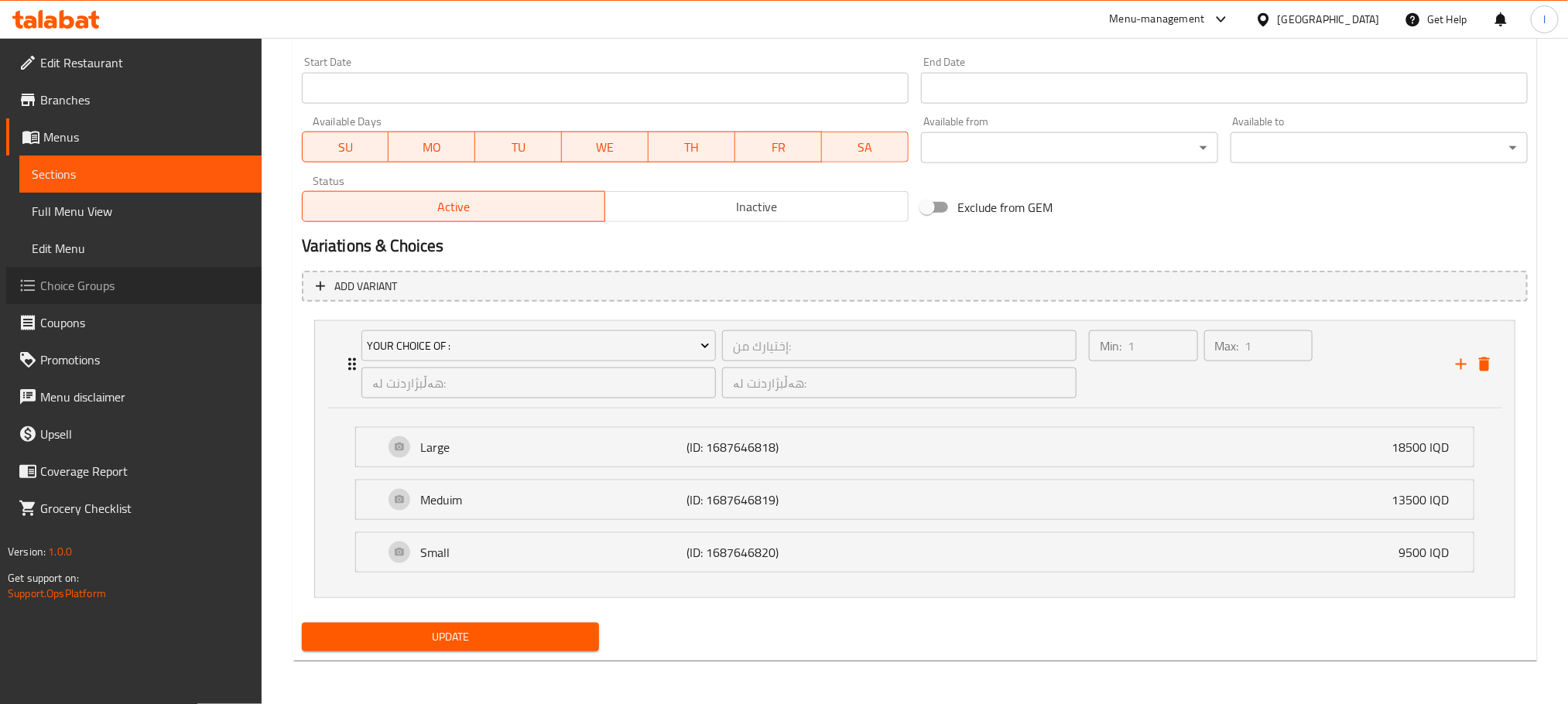
click at [123, 293] on span "Choice Groups" at bounding box center [145, 286] width 209 height 19
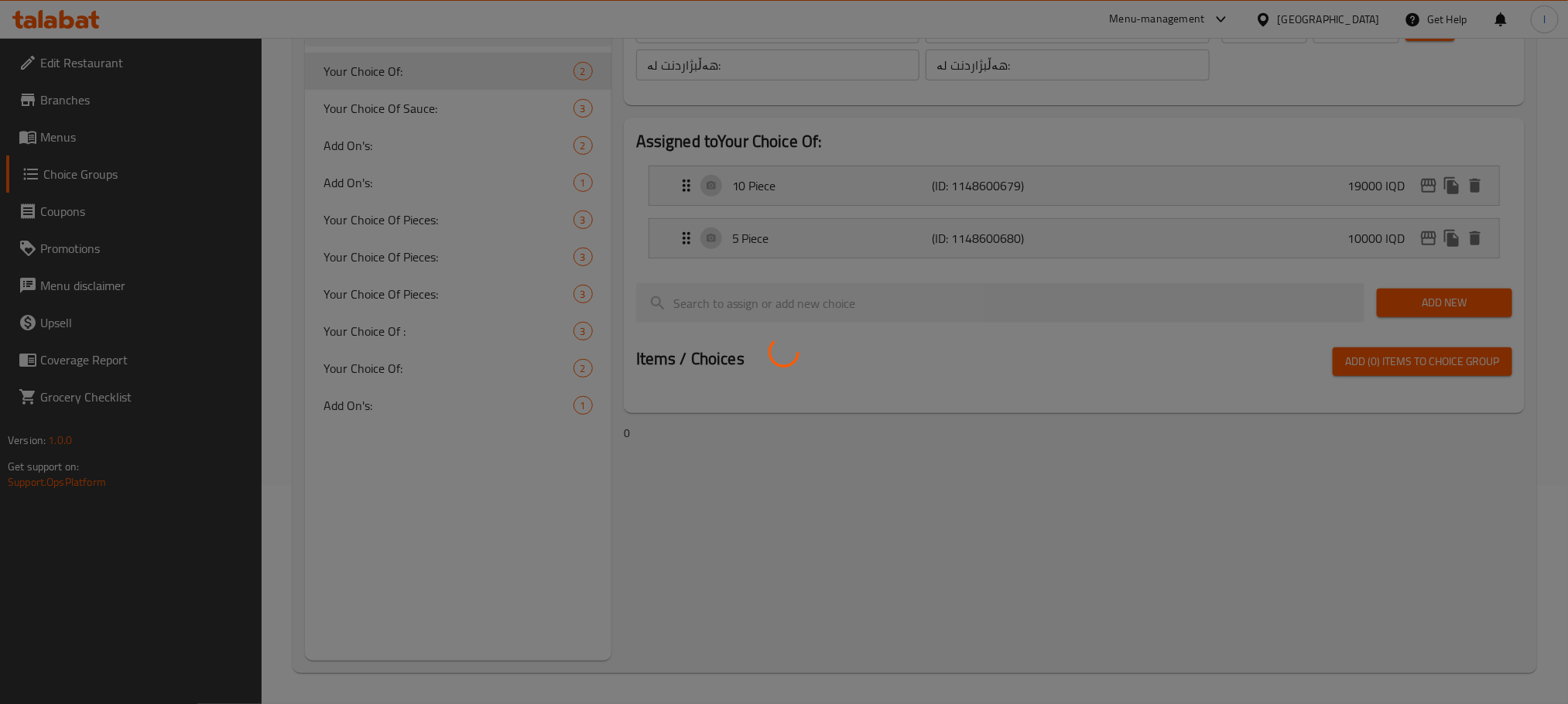
scroll to position [219, 0]
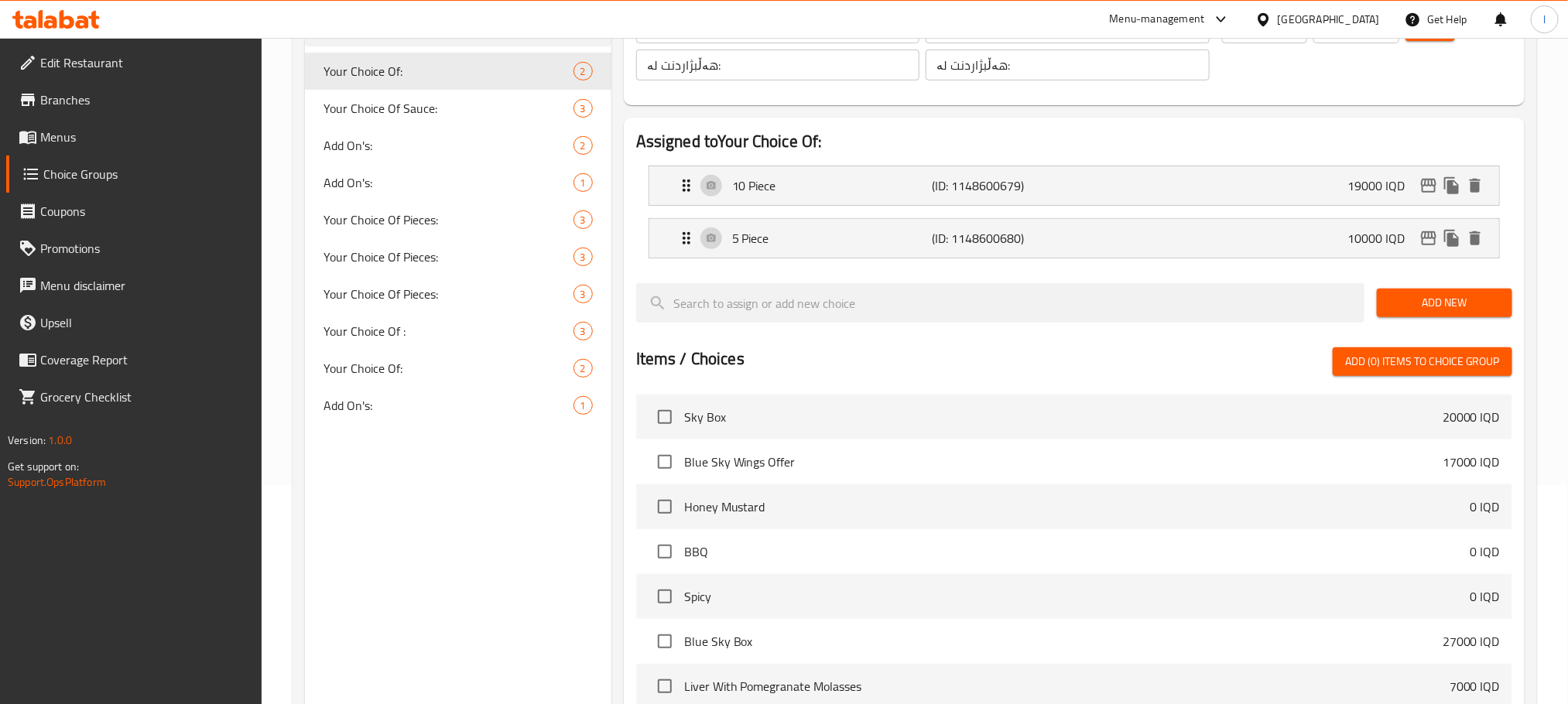
click at [431, 323] on div "Home / Restaurants management / Choice Groups Choice Groups Choice Groups Your …" at bounding box center [914, 399] width 1244 height 1100
click at [431, 323] on span "Your Choice Of :" at bounding box center [425, 331] width 203 height 19
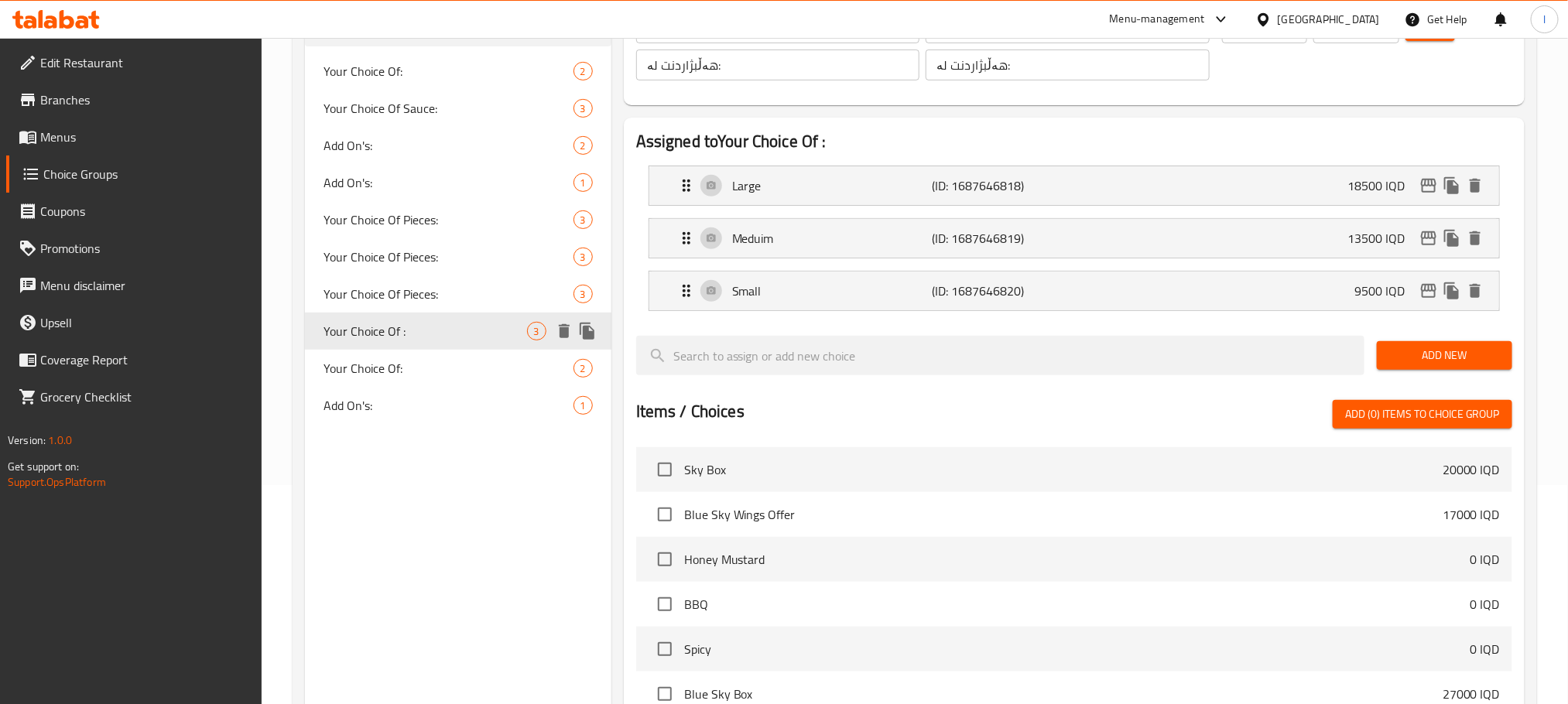
type input "Your Choice Of :"
type input "إختيارك من:"
type input "هەڵبژاردنت لە:"
click at [584, 330] on icon "duplicate" at bounding box center [587, 331] width 15 height 17
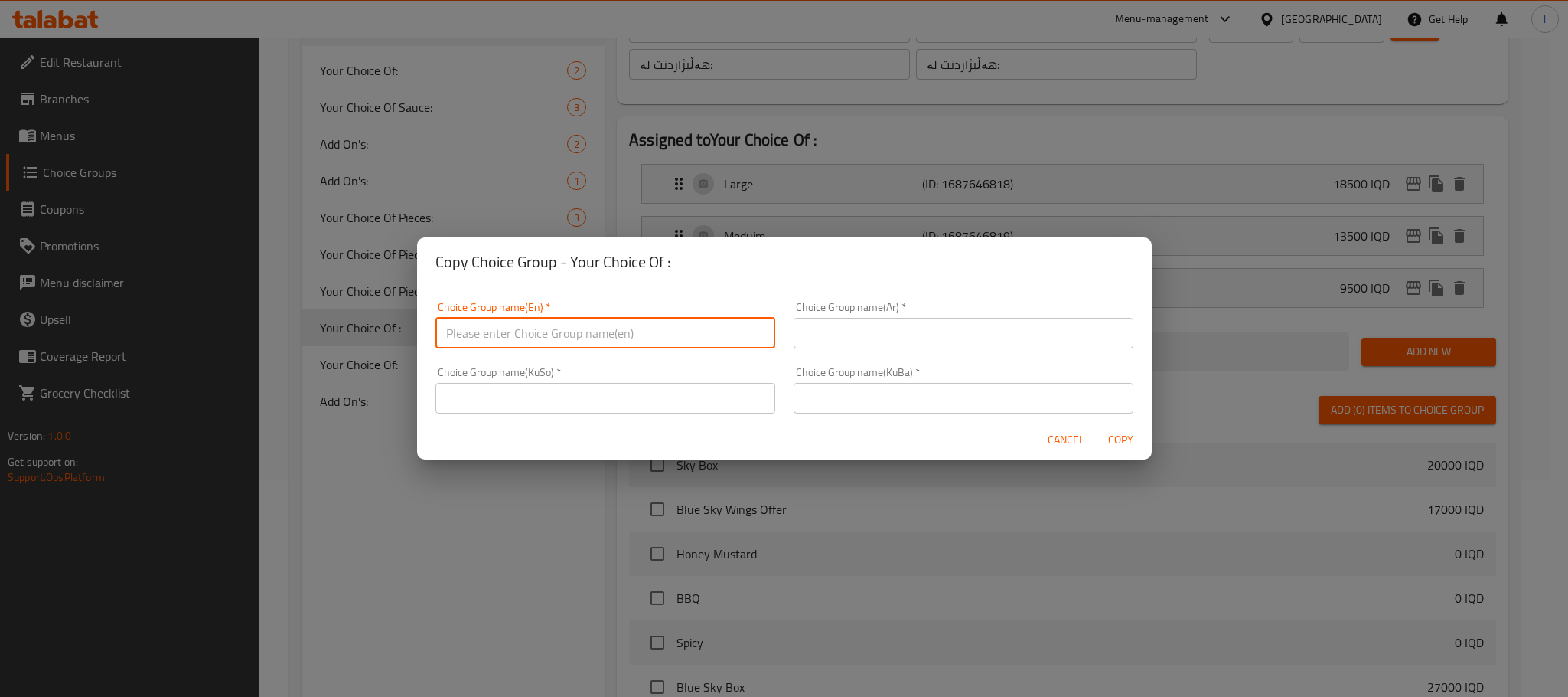
click at [519, 334] on input "text" at bounding box center [605, 333] width 339 height 31
click at [453, 338] on input "Your Choice Of:" at bounding box center [605, 333] width 339 height 31
type input "1Your Choice Of:"
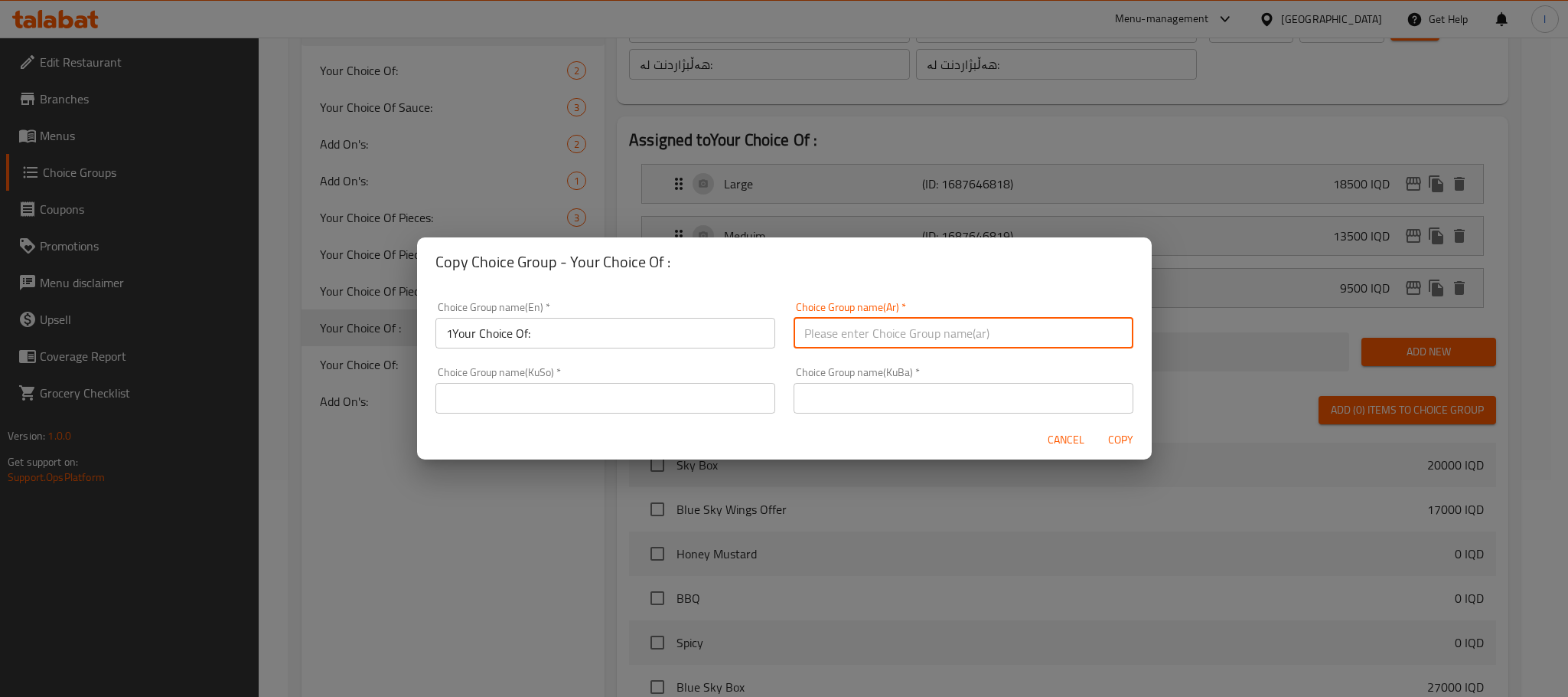
click at [926, 336] on input "text" at bounding box center [963, 333] width 339 height 31
type input "إختيارك من:"
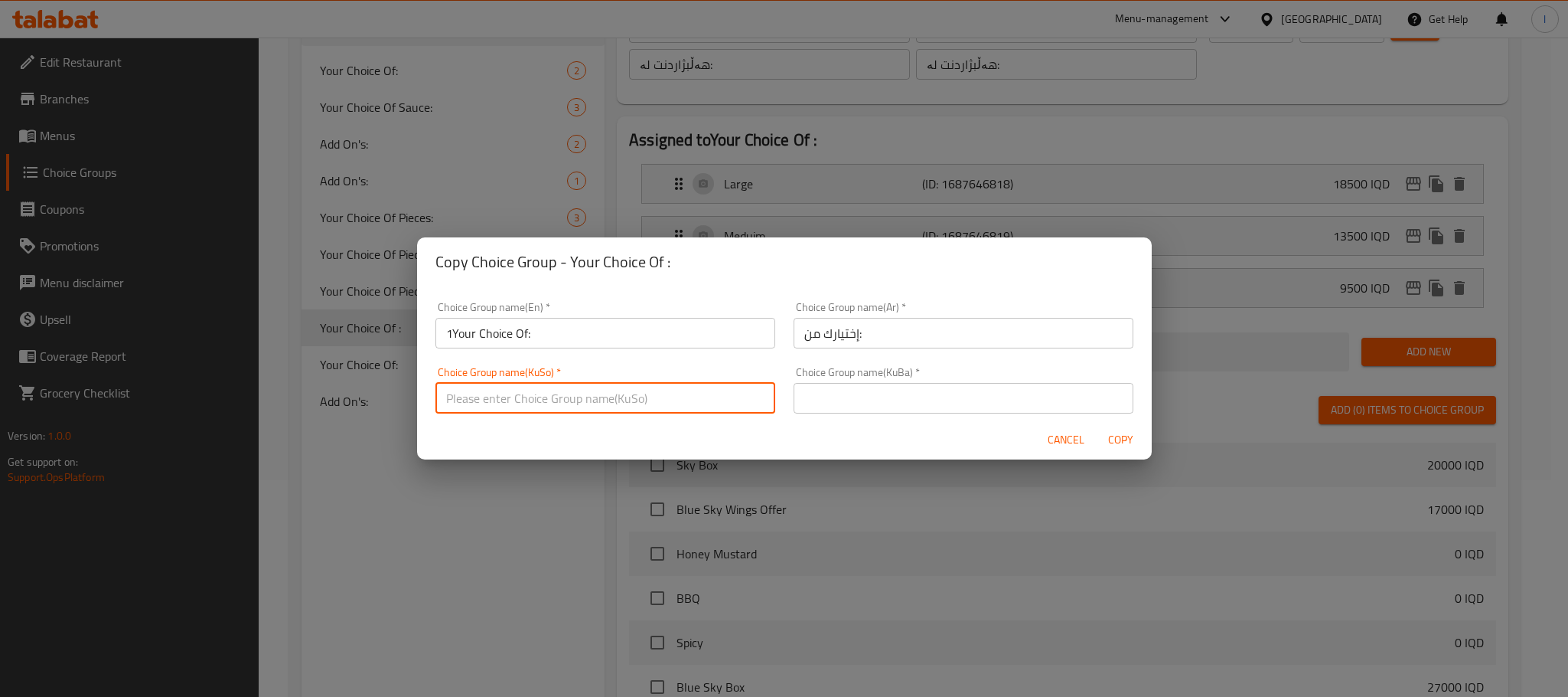
click at [517, 409] on input "text" at bounding box center [605, 398] width 339 height 31
type input "هەڵبژاردنت لە:"
click at [842, 400] on input "text" at bounding box center [963, 398] width 339 height 31
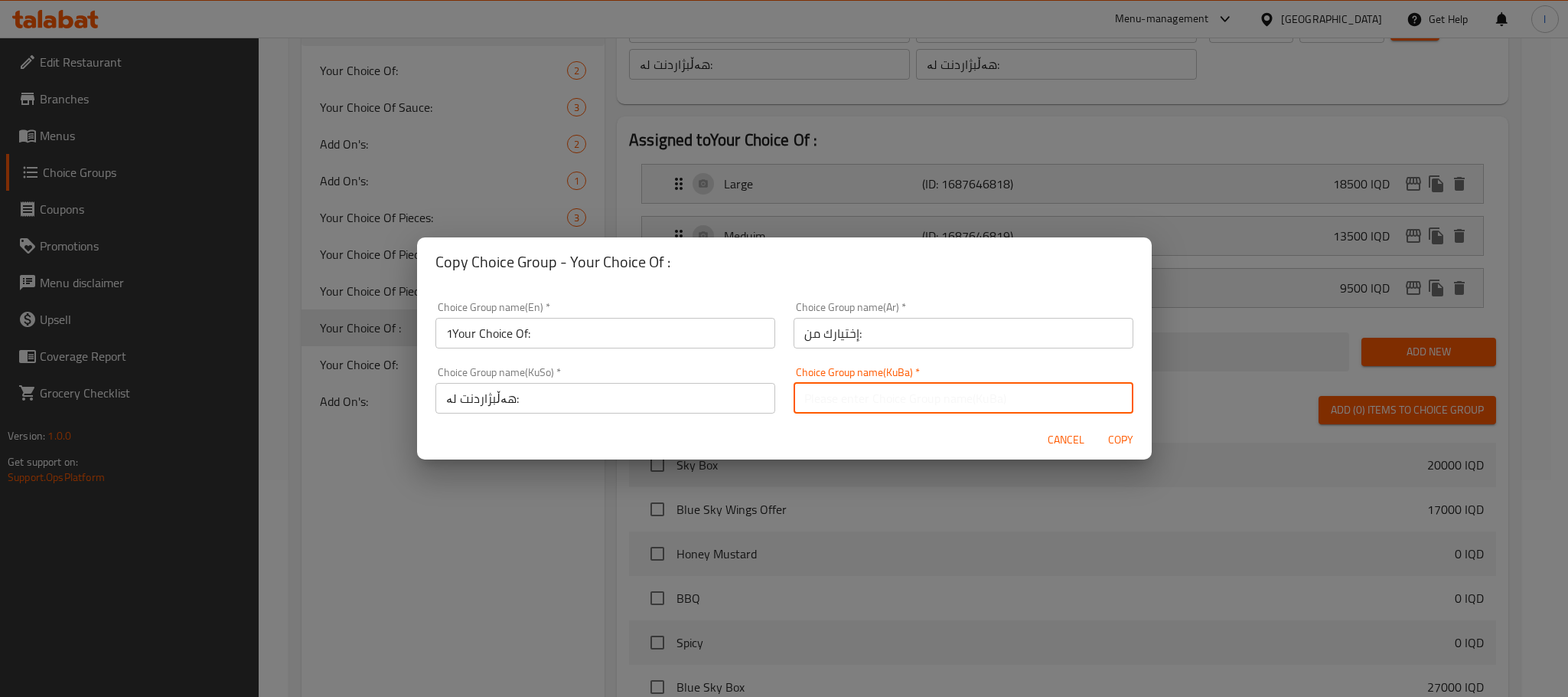
type input "هەڵبژاردنت لە:"
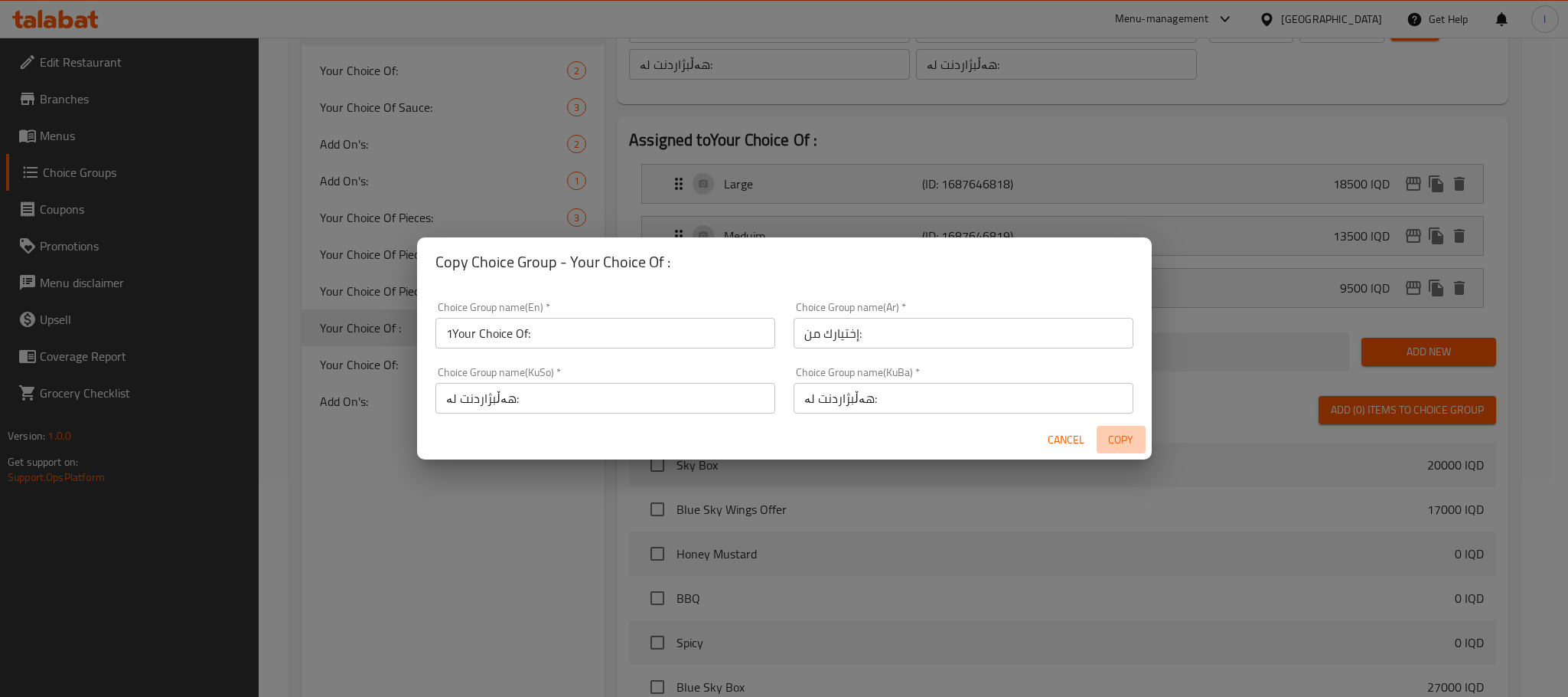
click at [1116, 432] on span "Copy" at bounding box center [1122, 440] width 37 height 20
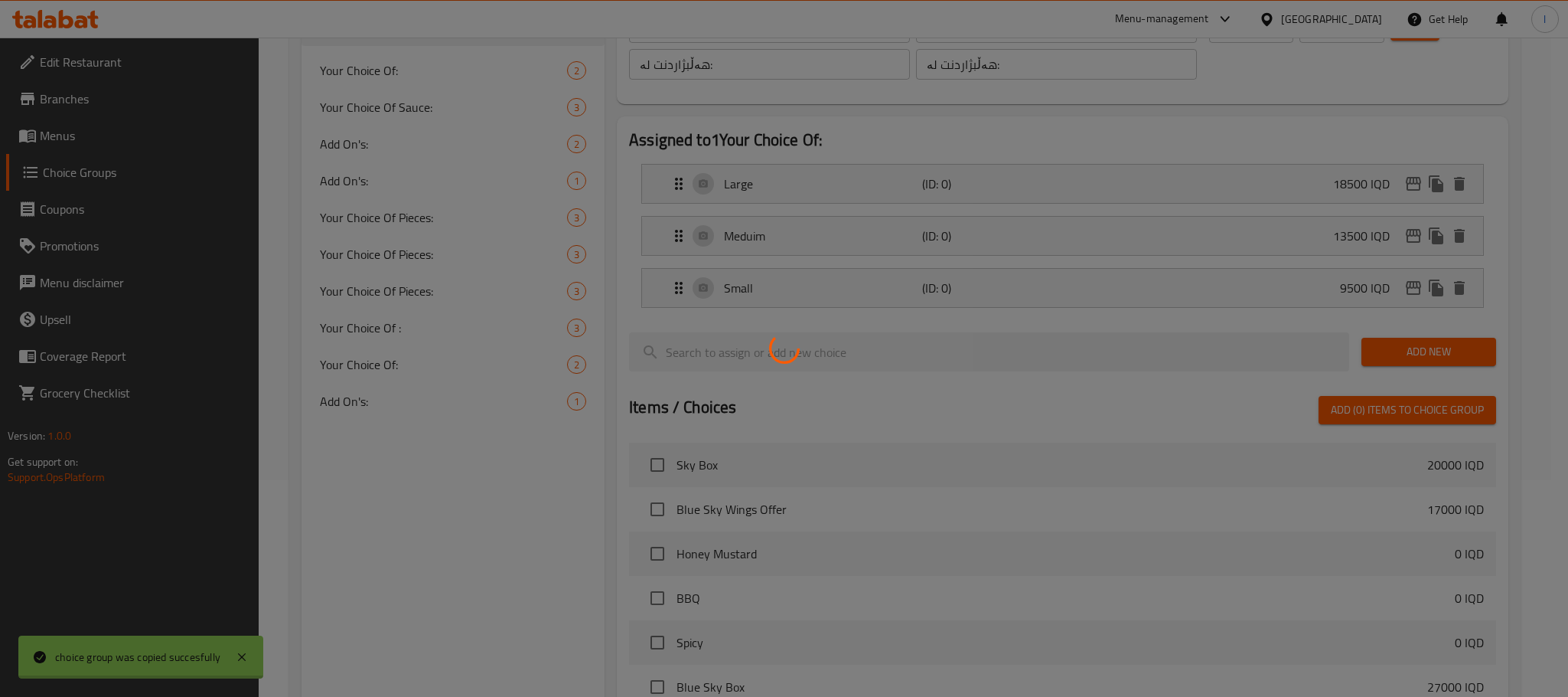
type input "1Your Choice Of:"
type input "إختيارك من:"
type input "هەڵبژاردنت لە:"
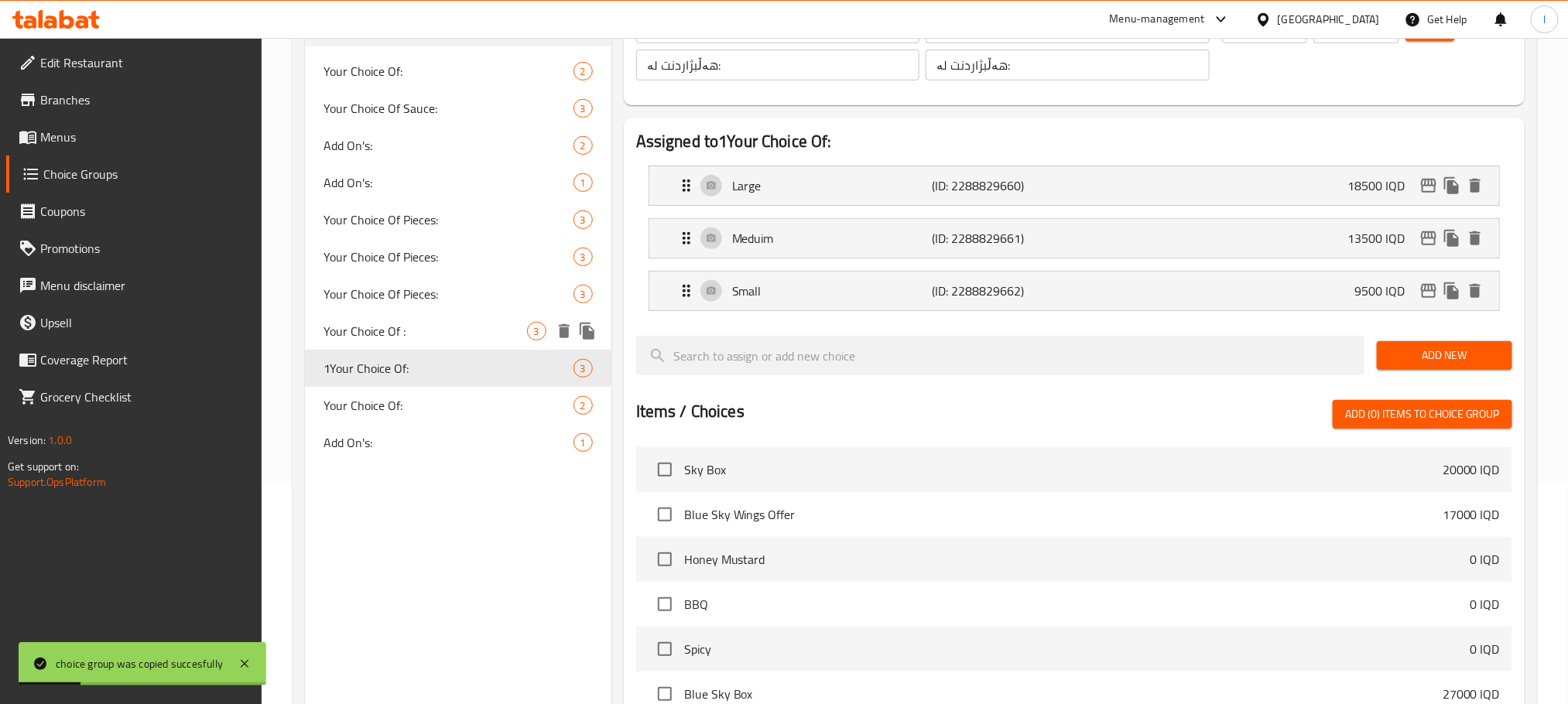
click at [412, 341] on div "Your Choice Of : 3" at bounding box center [458, 332] width 306 height 38
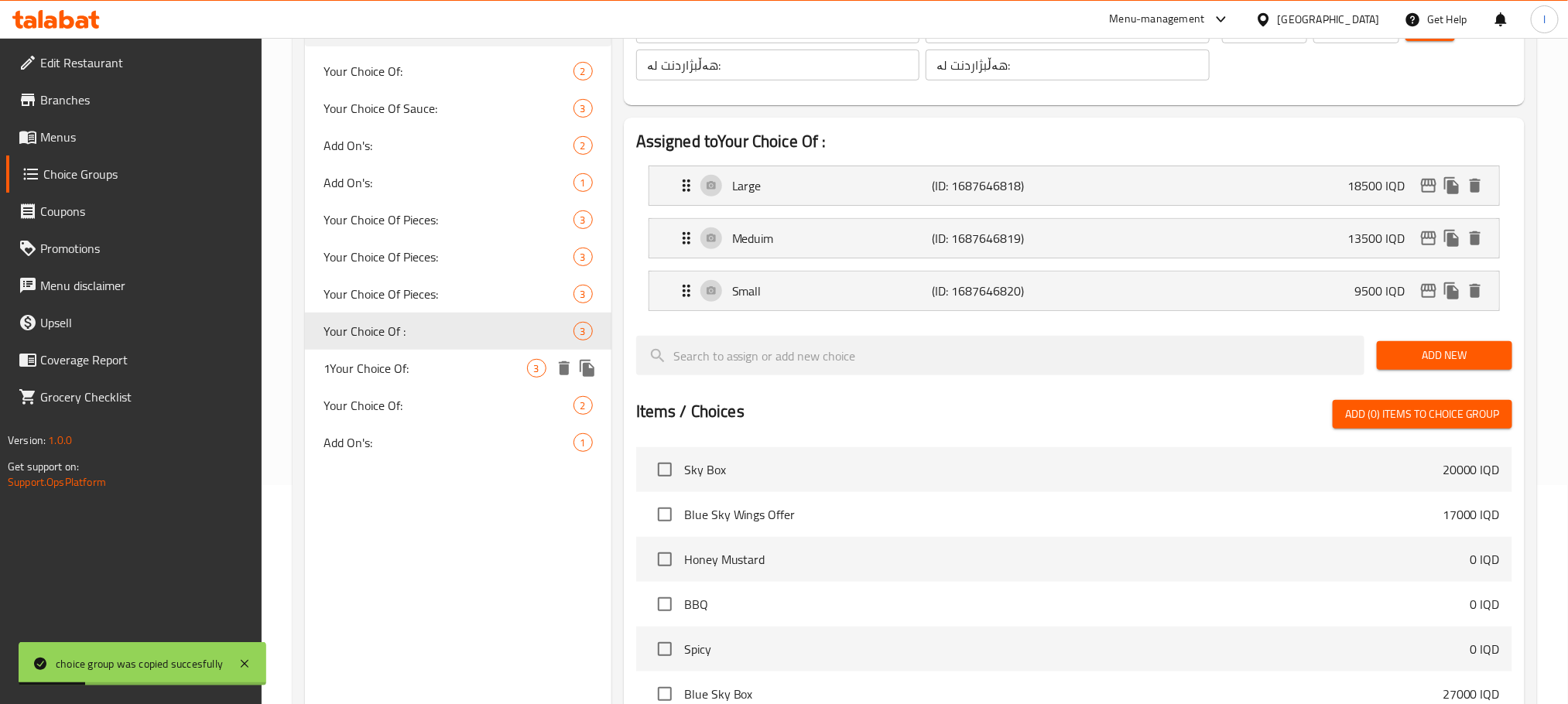
type input "Your Choice Of :"
type input "إختيارك من:"
type input "هەڵبژاردنت لە:"
click at [430, 363] on span "1Your Choice Of:" at bounding box center [425, 368] width 203 height 19
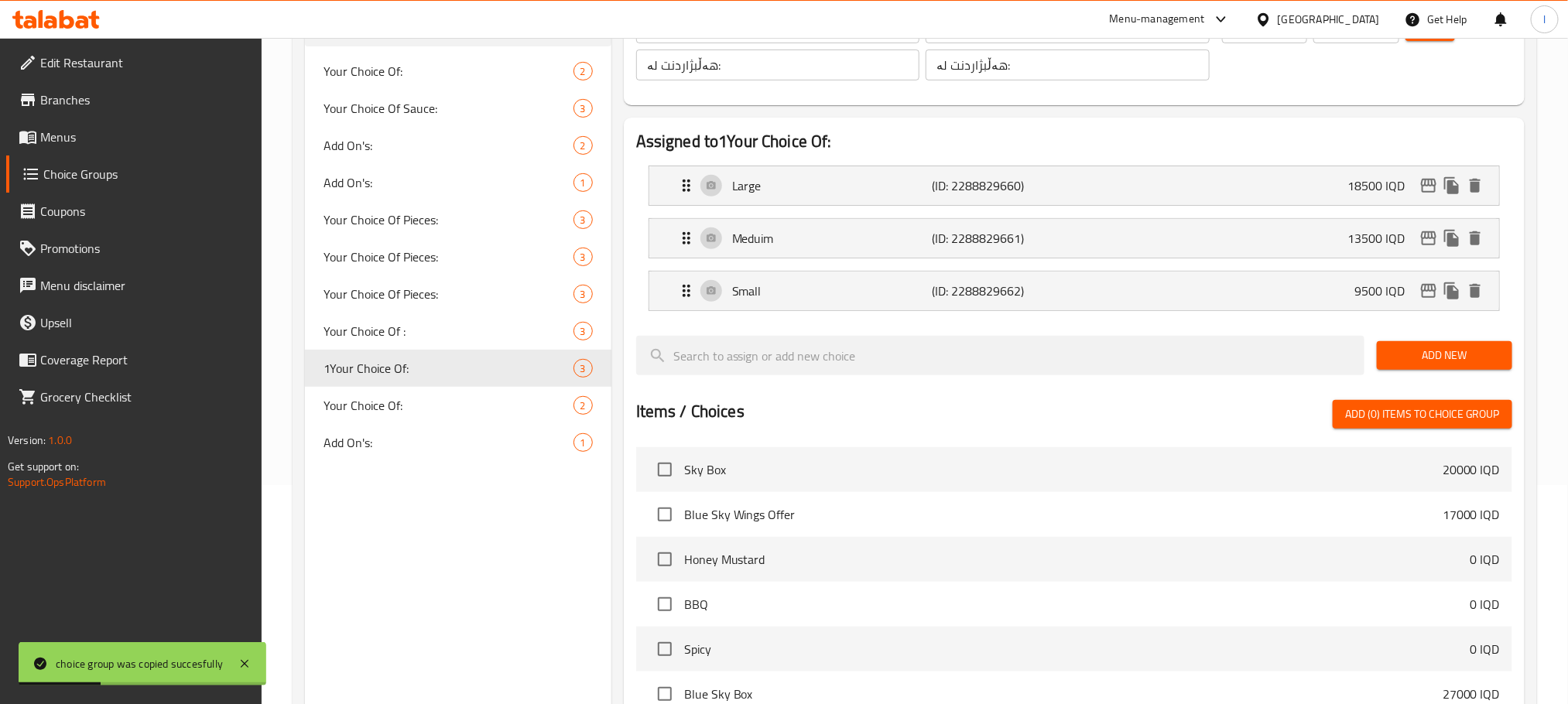
type input "1Your Choice Of:"
type input "إختيارك من:"
type input "هەڵبژاردنت لە:"
click at [1079, 197] on div "Large (ID: 2288829660) 18500 IQD" at bounding box center [1078, 185] width 803 height 39
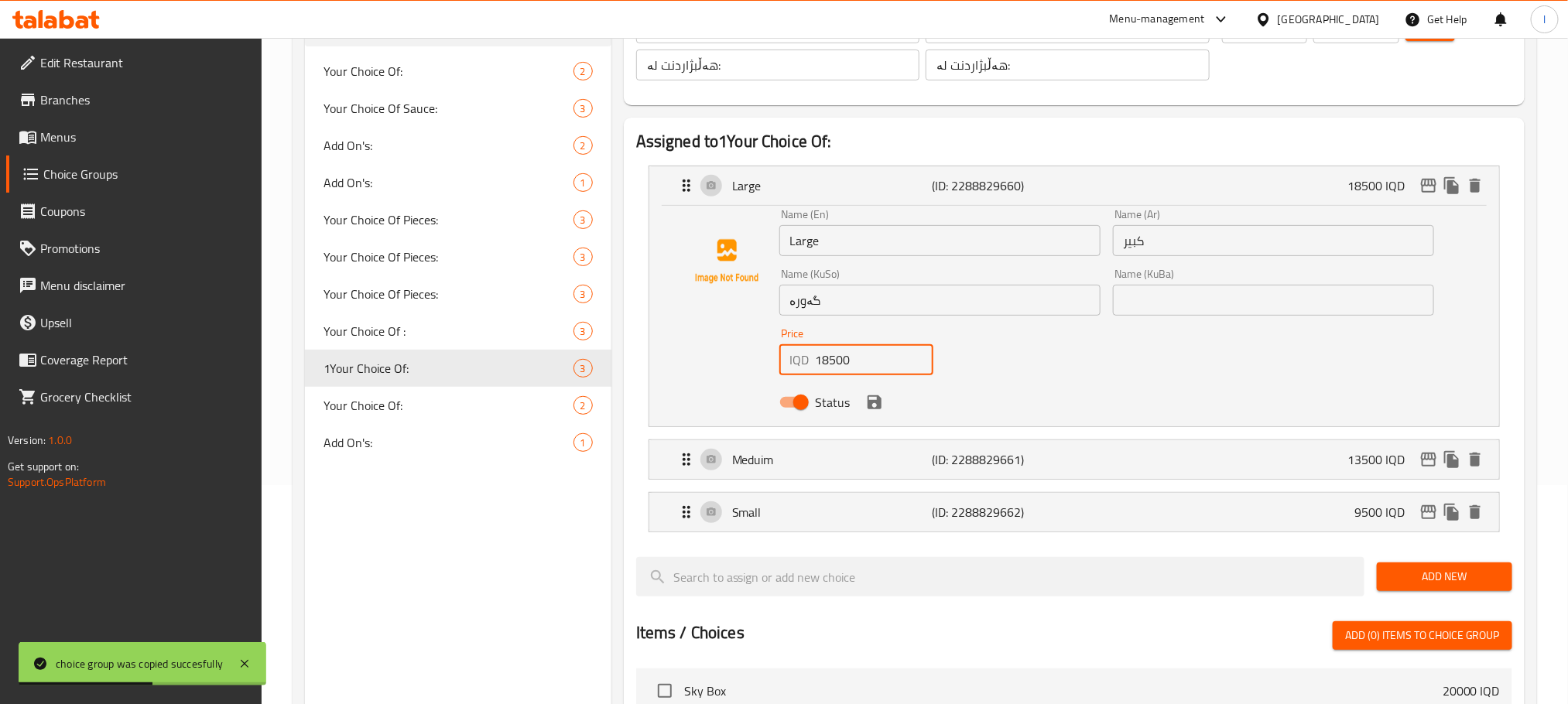
drag, startPoint x: 864, startPoint y: 360, endPoint x: 715, endPoint y: 362, distance: 149.0
click at [715, 362] on div "Name (En) Large Name (En) Name (Ar) كبير Name (Ar) Name (KuSo) گەورە Name (KuSo…" at bounding box center [1074, 312] width 800 height 208
click at [868, 409] on icon "save" at bounding box center [874, 402] width 19 height 19
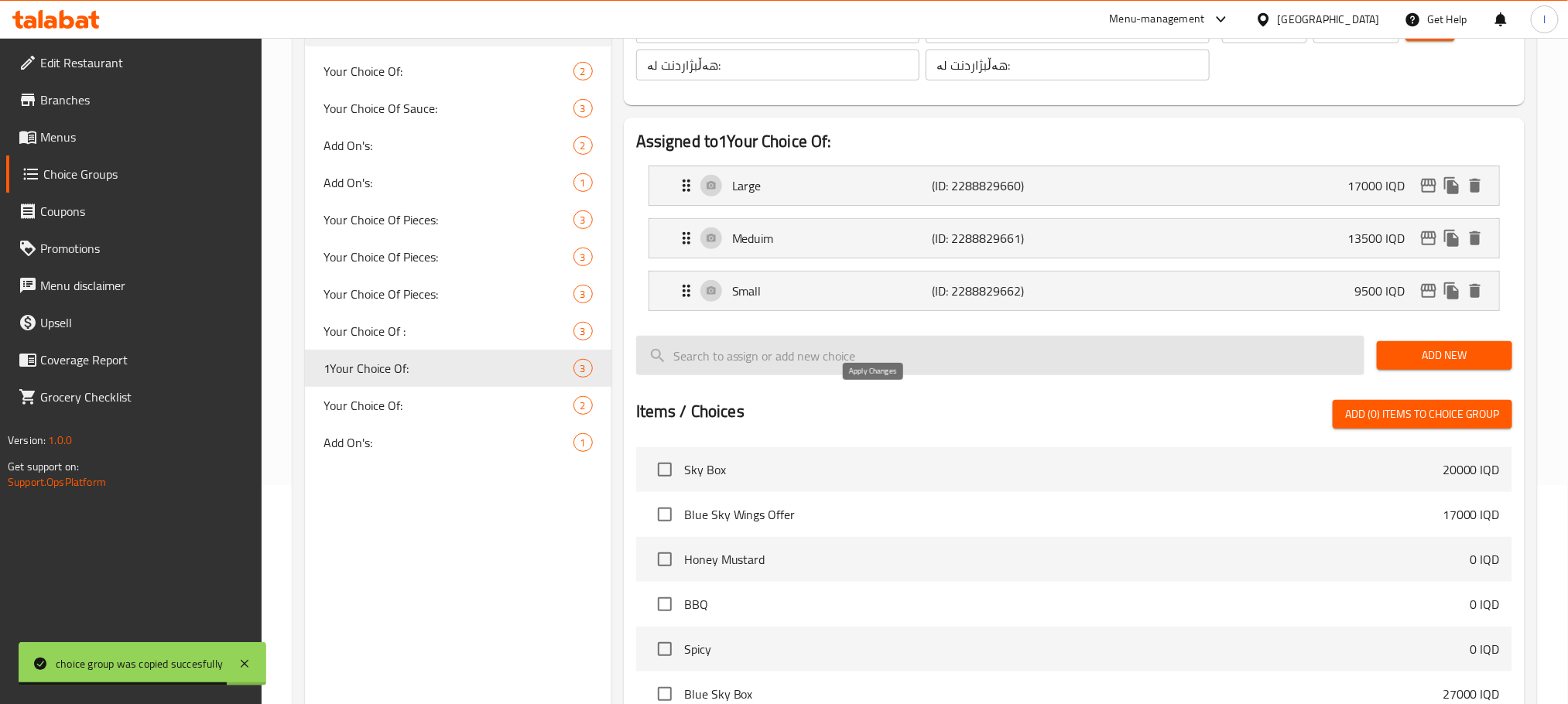
type input "17000"
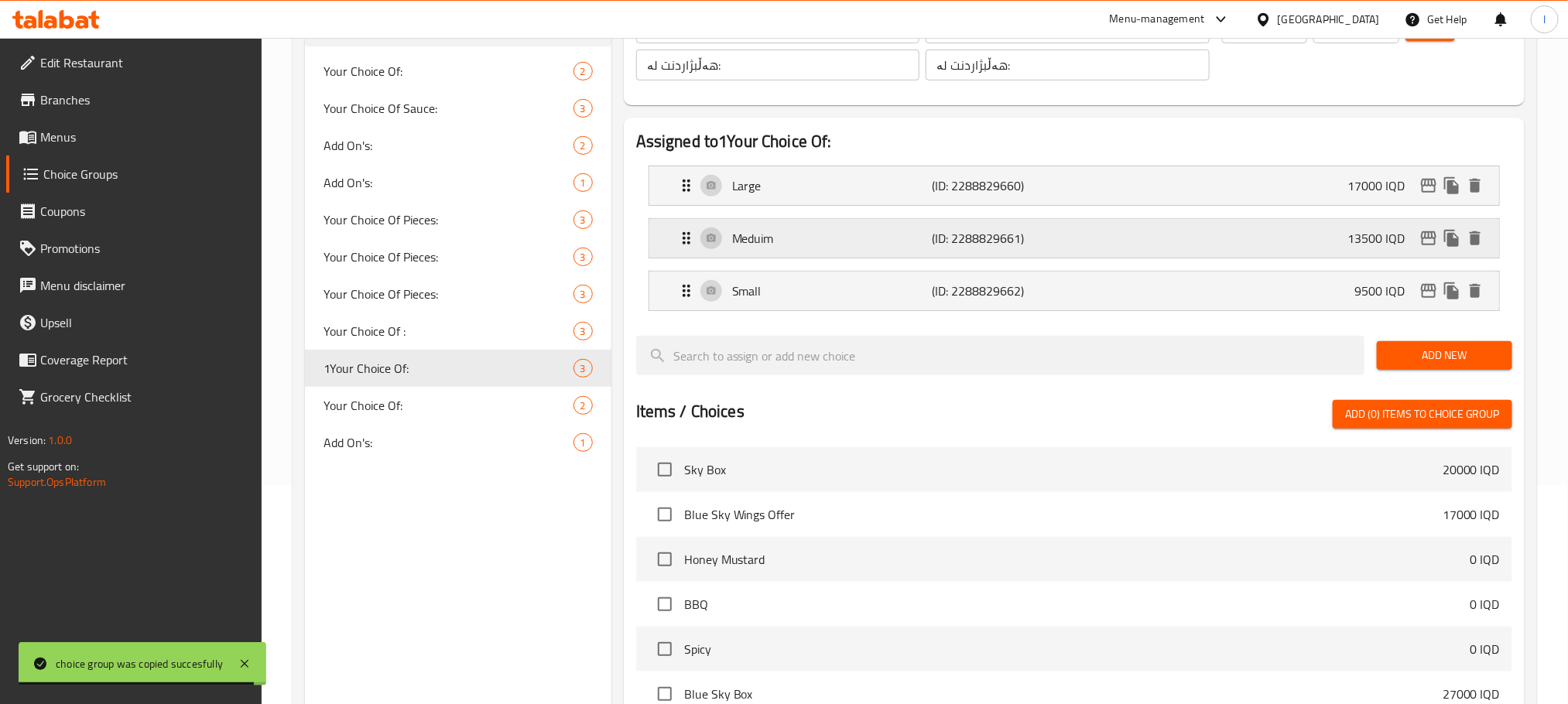
click at [1025, 243] on p "(ID: 2288829661)" at bounding box center [998, 239] width 133 height 19
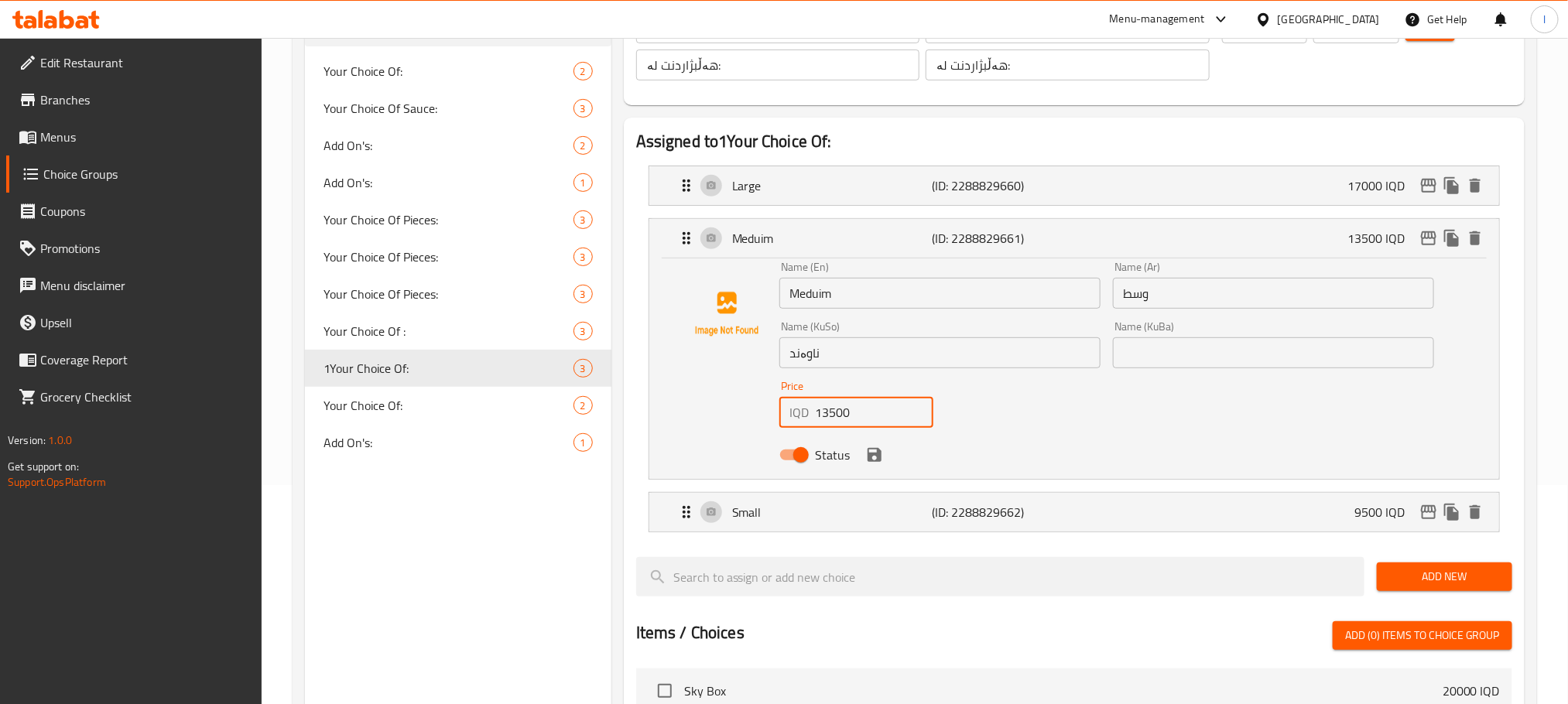
drag, startPoint x: 864, startPoint y: 414, endPoint x: 722, endPoint y: 418, distance: 142.1
click at [722, 418] on div "Name (En) Meduim Name (En) Name (Ar) وسط Name (Ar) Name (KuSo) ناوەند Name (KuS…" at bounding box center [1074, 365] width 800 height 208
click at [871, 455] on icon "save" at bounding box center [874, 455] width 14 height 14
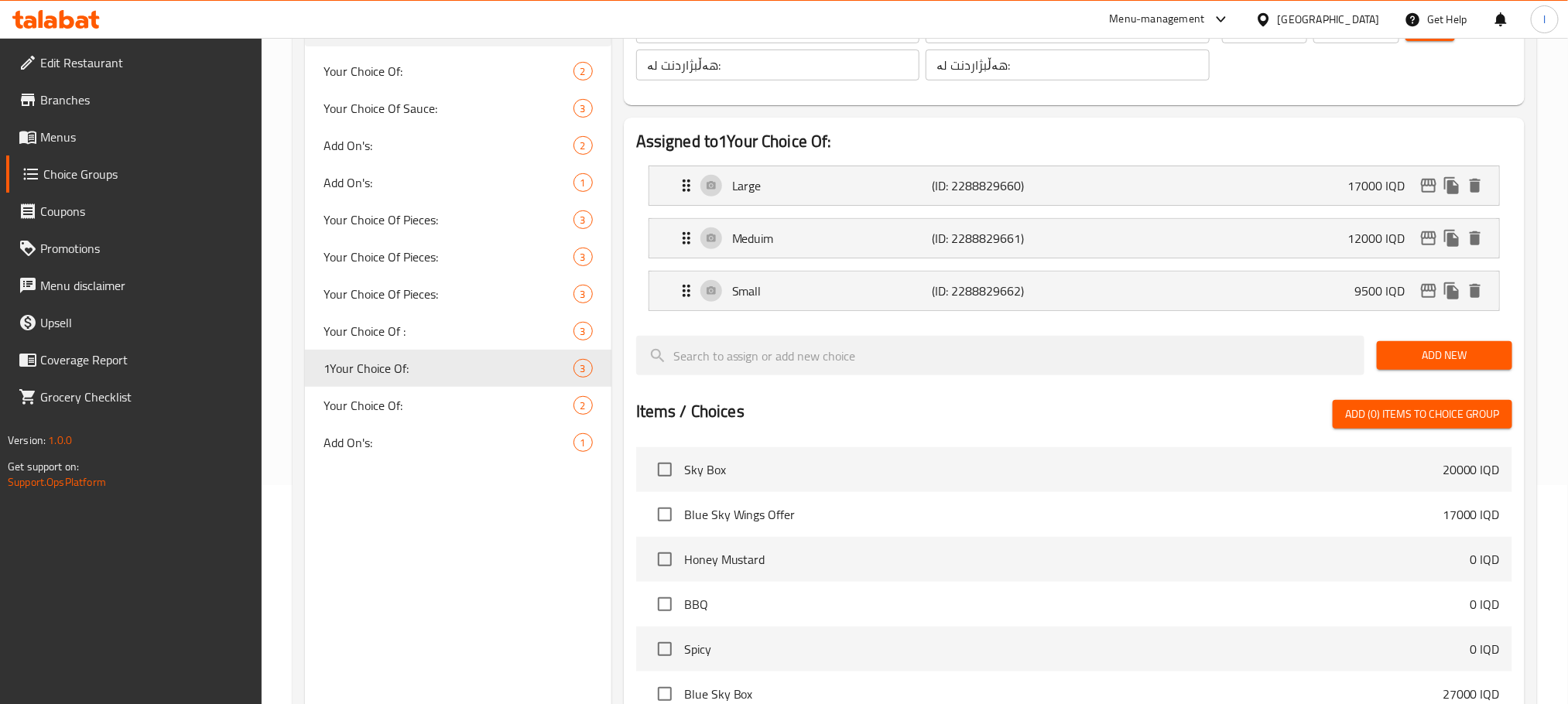
type input "12000"
click at [957, 295] on p "(ID: 2288829662)" at bounding box center [998, 291] width 133 height 19
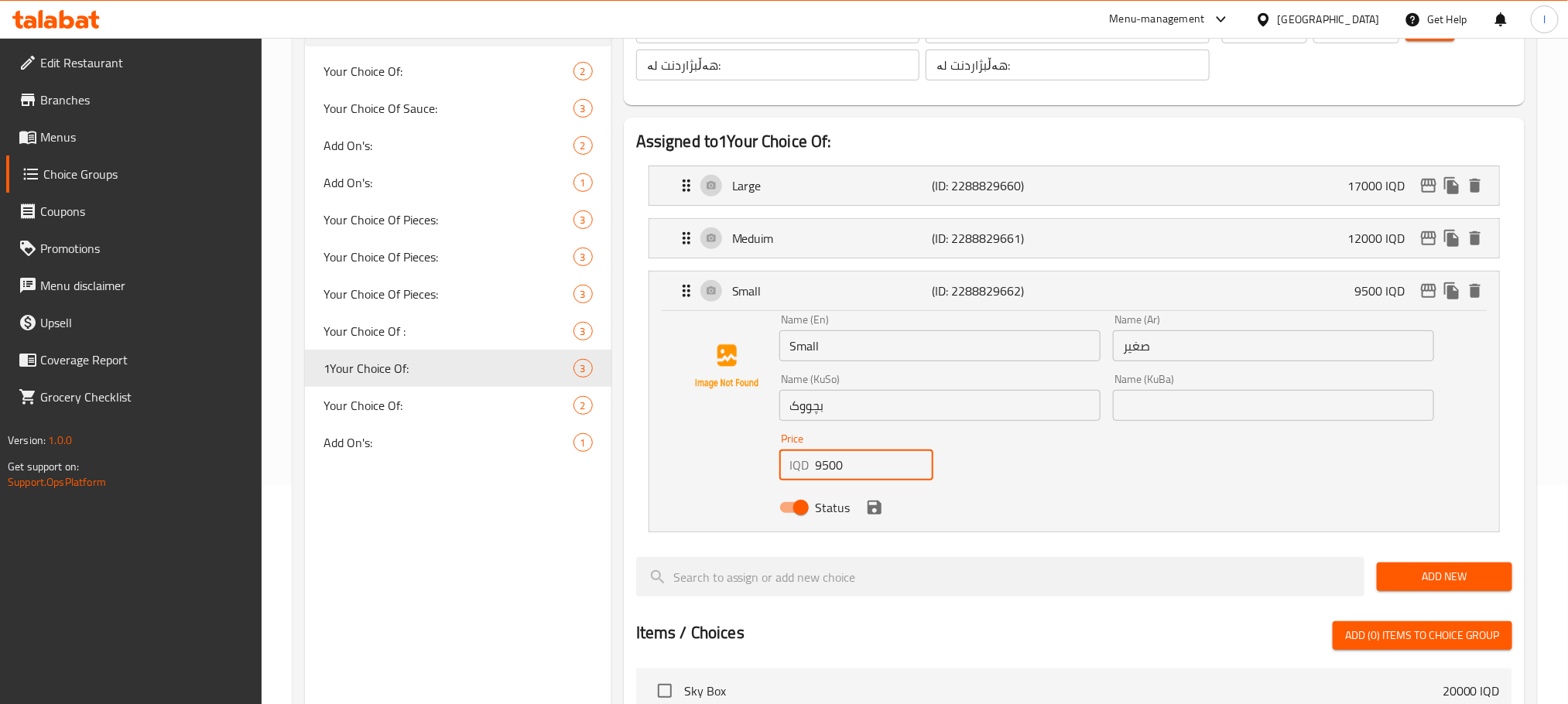
drag, startPoint x: 856, startPoint y: 467, endPoint x: 737, endPoint y: 465, distance: 119.0
click at [737, 465] on div "Name (En) Small Name (En) Name (Ar) صغير Name (Ar) Name (KuSo) بچووک Name (KuSo…" at bounding box center [1074, 417] width 800 height 208
click at [869, 500] on icon "save" at bounding box center [874, 508] width 19 height 19
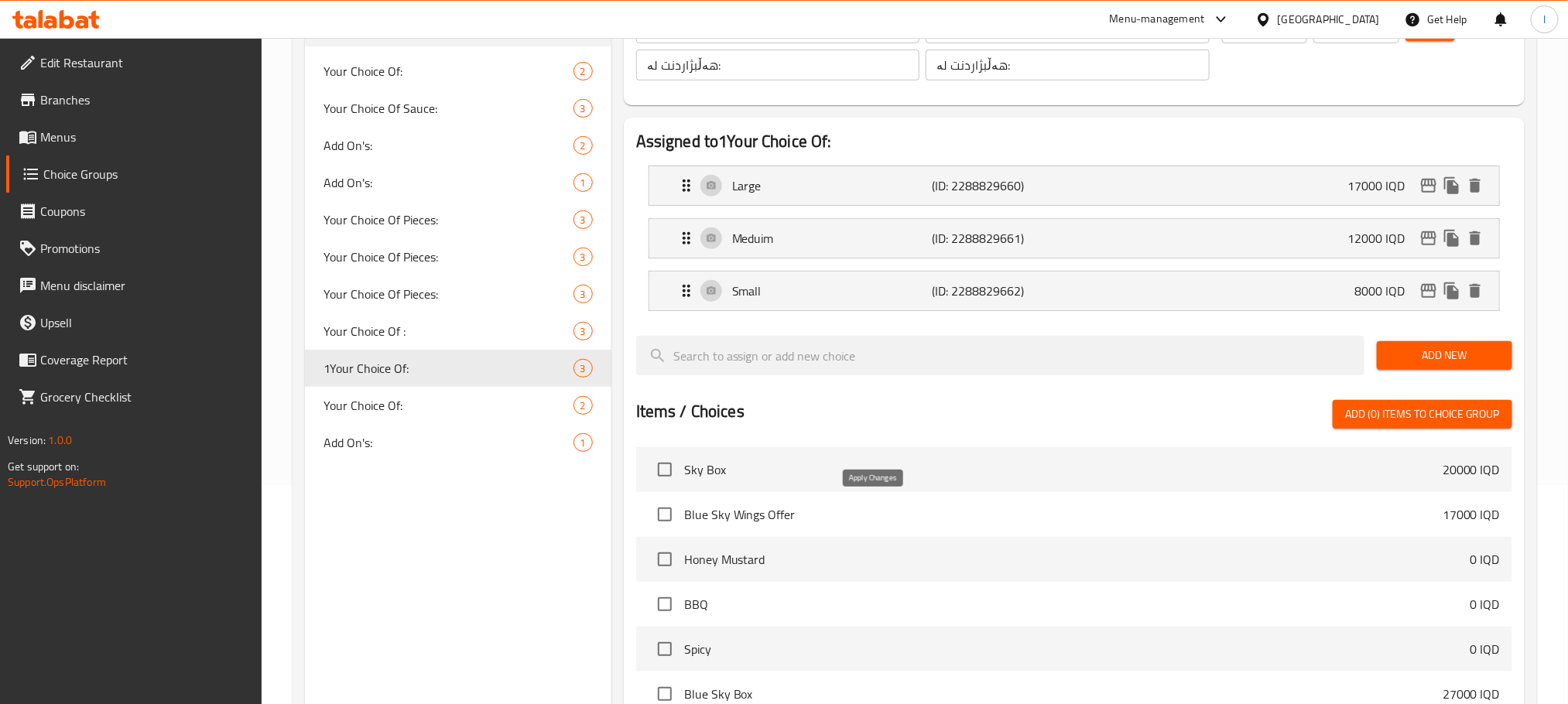
type input "8000"
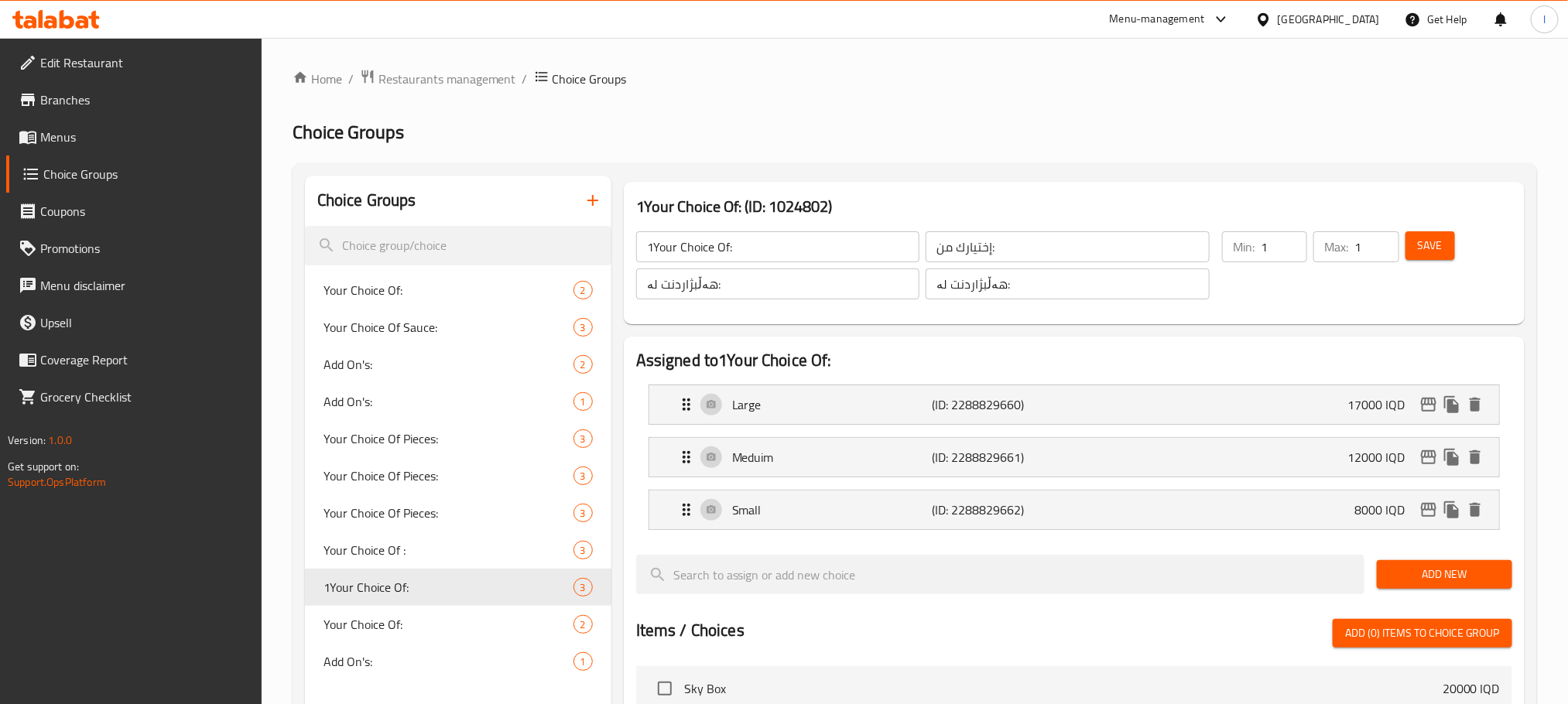
click at [1437, 229] on div "Save" at bounding box center [1449, 265] width 94 height 74
click at [1428, 244] on span "Save" at bounding box center [1430, 245] width 24 height 20
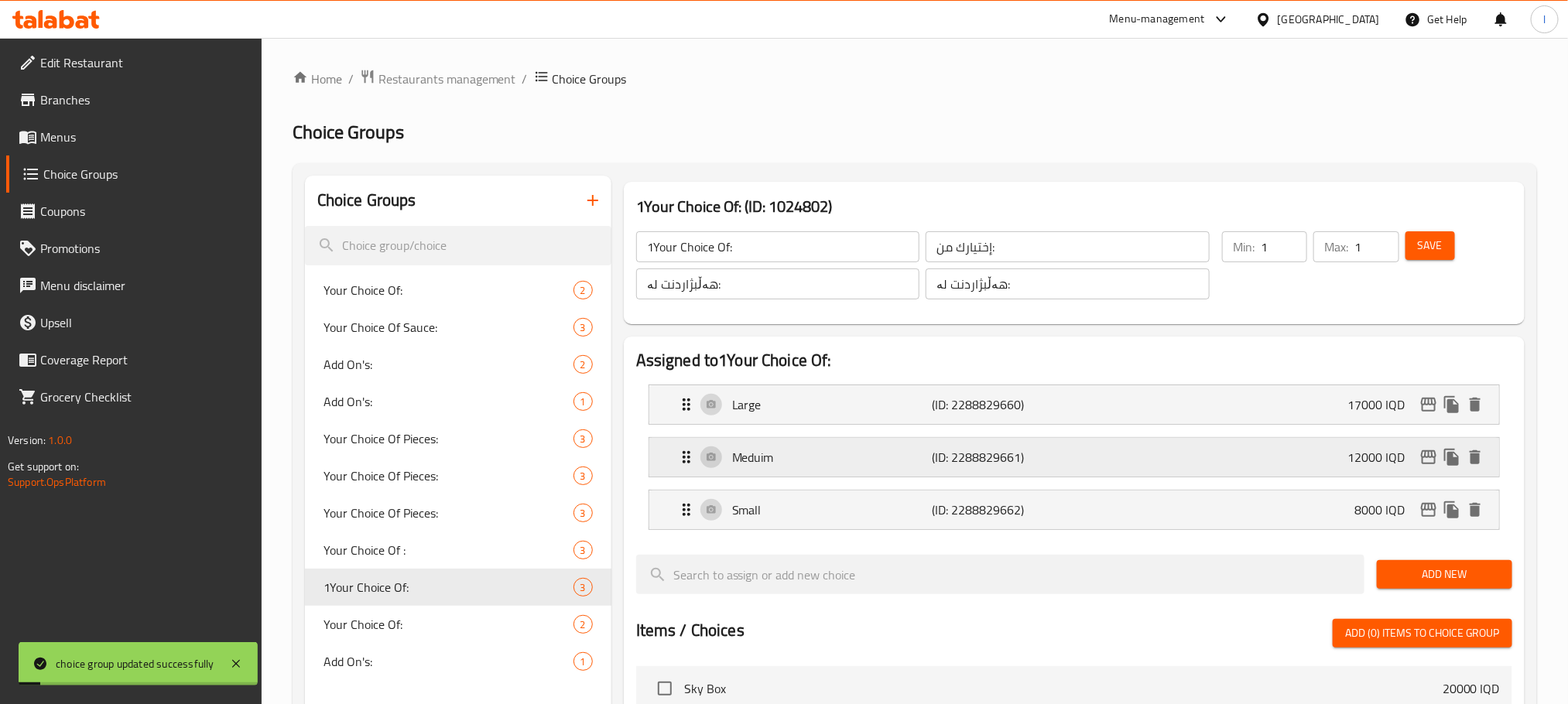
click at [876, 440] on div "Meduim (ID: 2288829661) 12000 IQD" at bounding box center [1078, 457] width 803 height 39
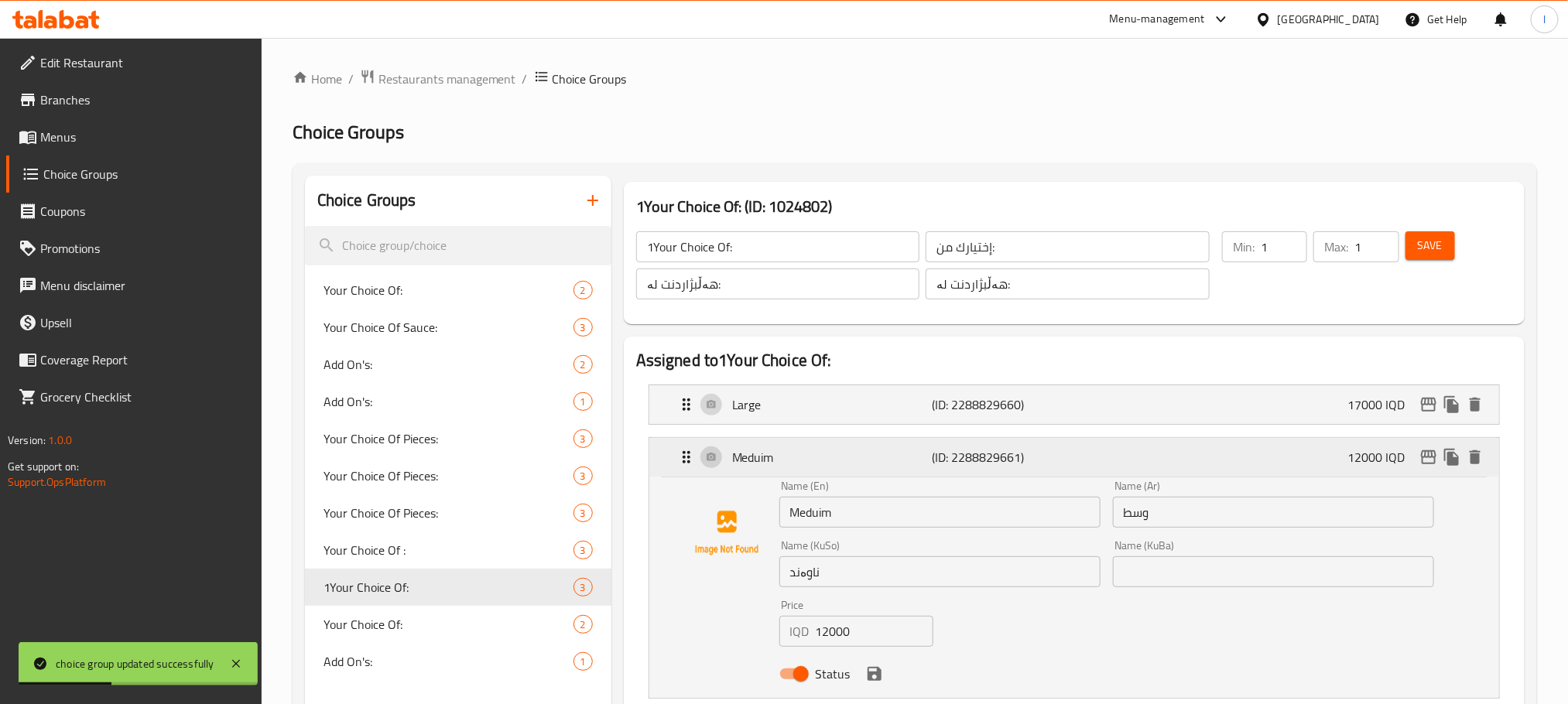
click at [1421, 458] on icon "edit" at bounding box center [1428, 457] width 15 height 14
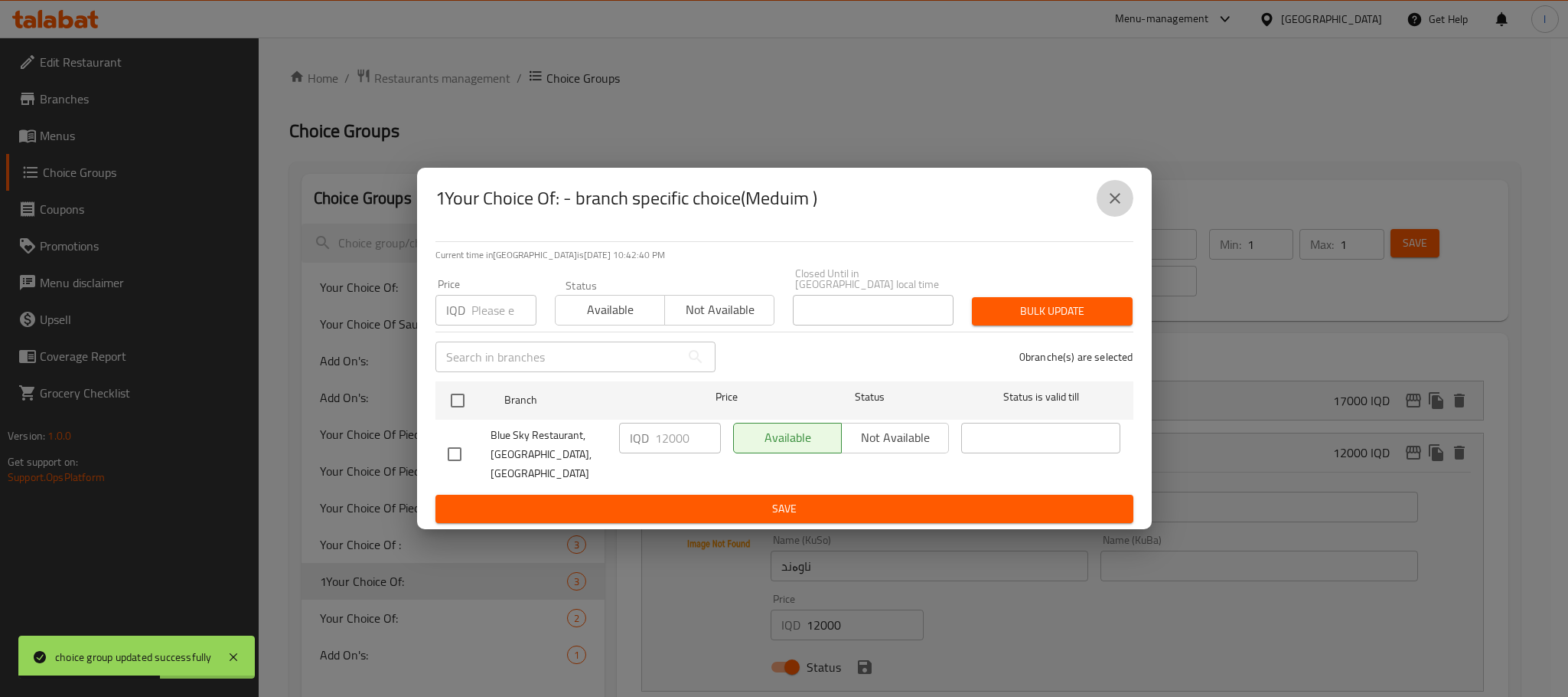
click at [1119, 217] on button "close" at bounding box center [1115, 198] width 37 height 37
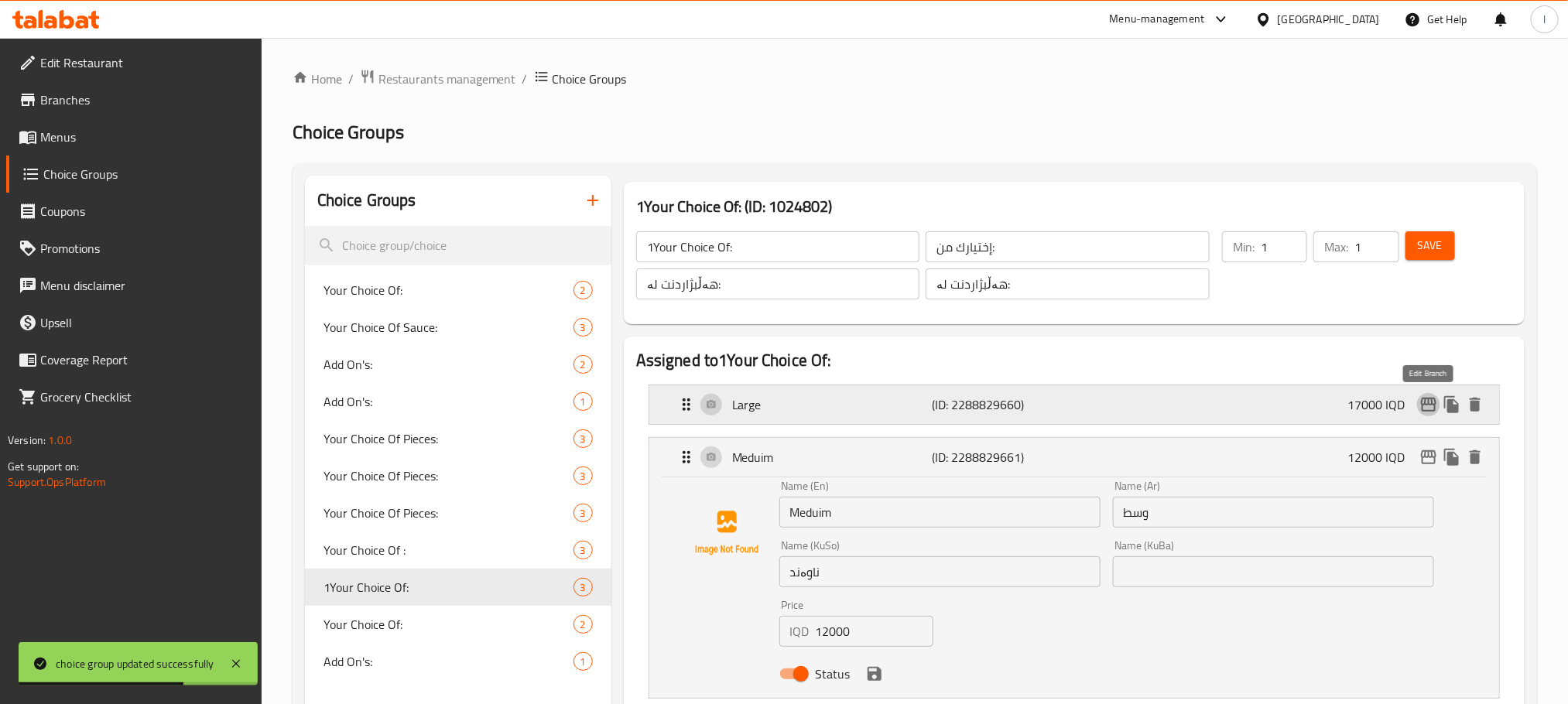
click at [1423, 404] on icon "edit" at bounding box center [1428, 404] width 15 height 14
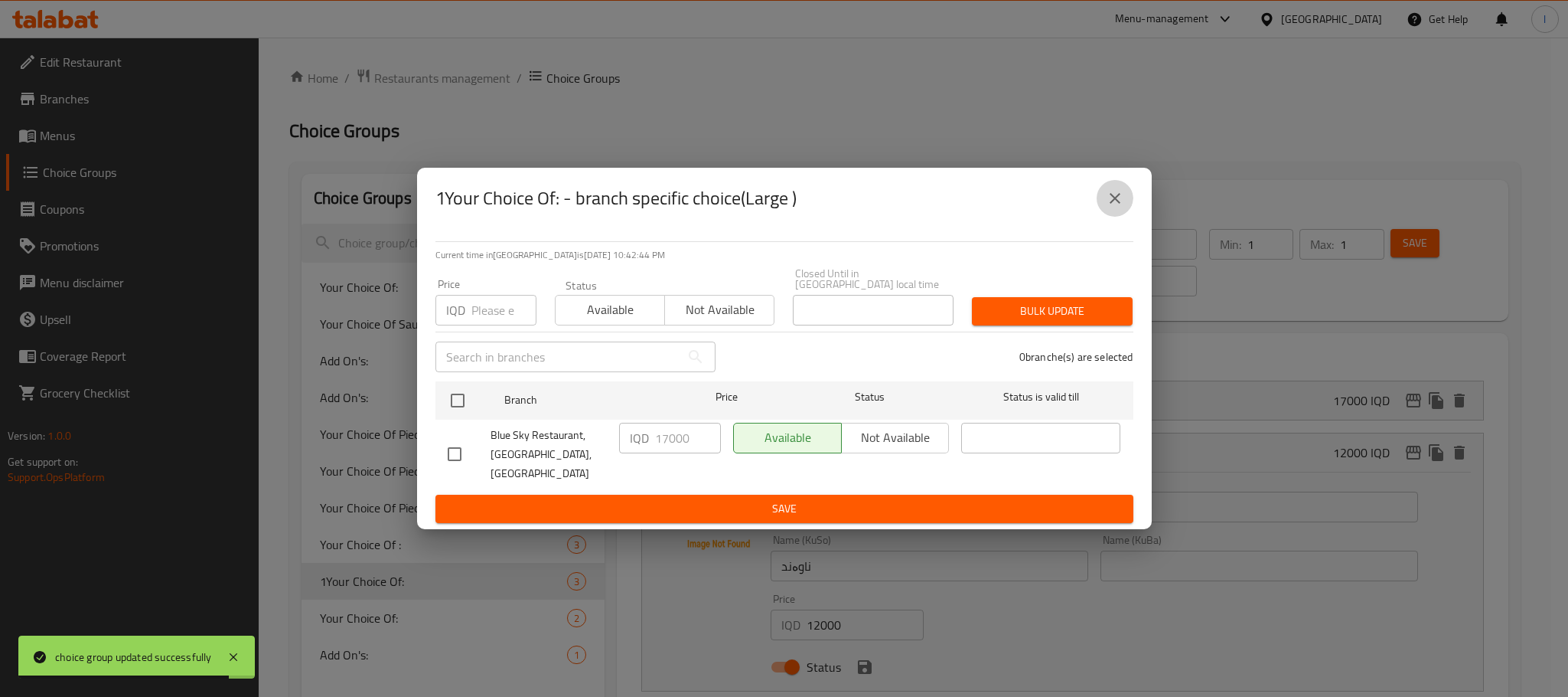
click at [1111, 208] on icon "close" at bounding box center [1115, 198] width 19 height 19
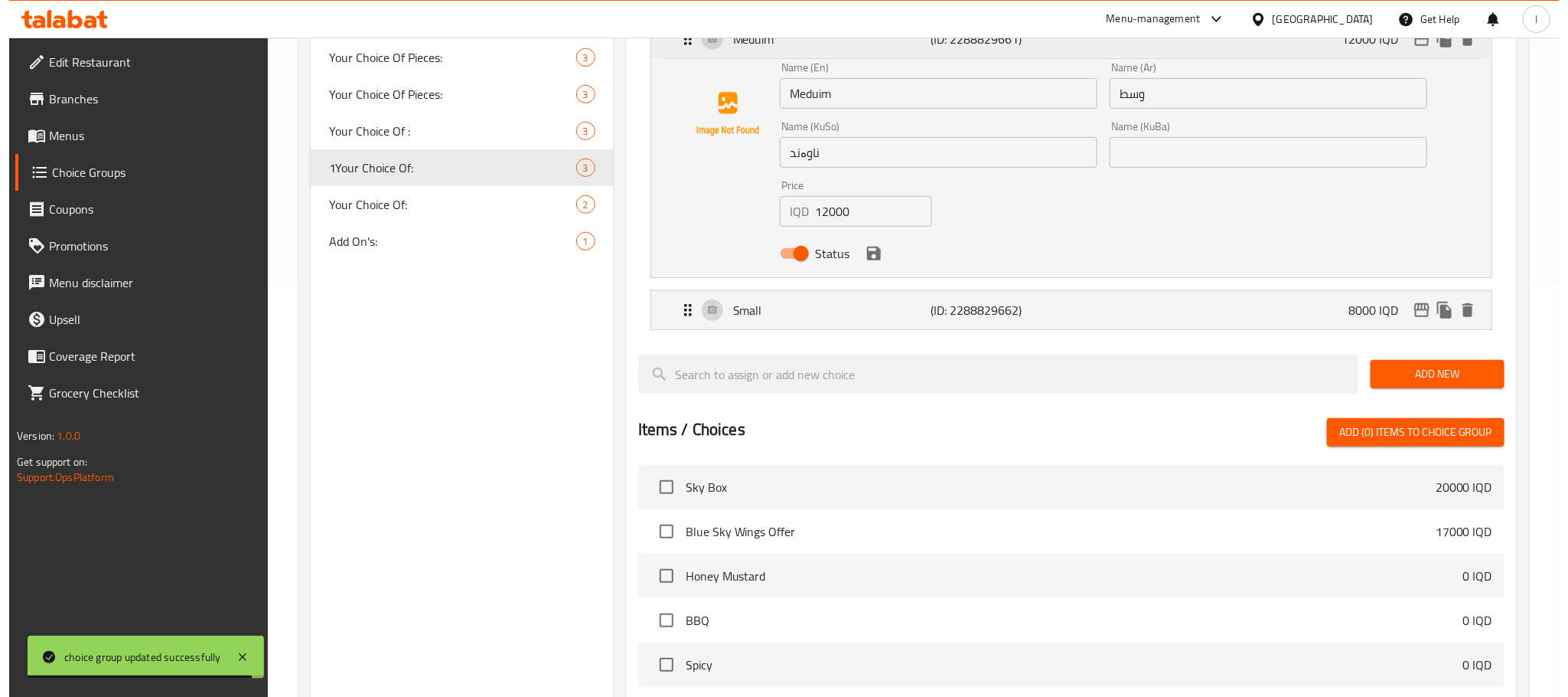
scroll to position [422, 0]
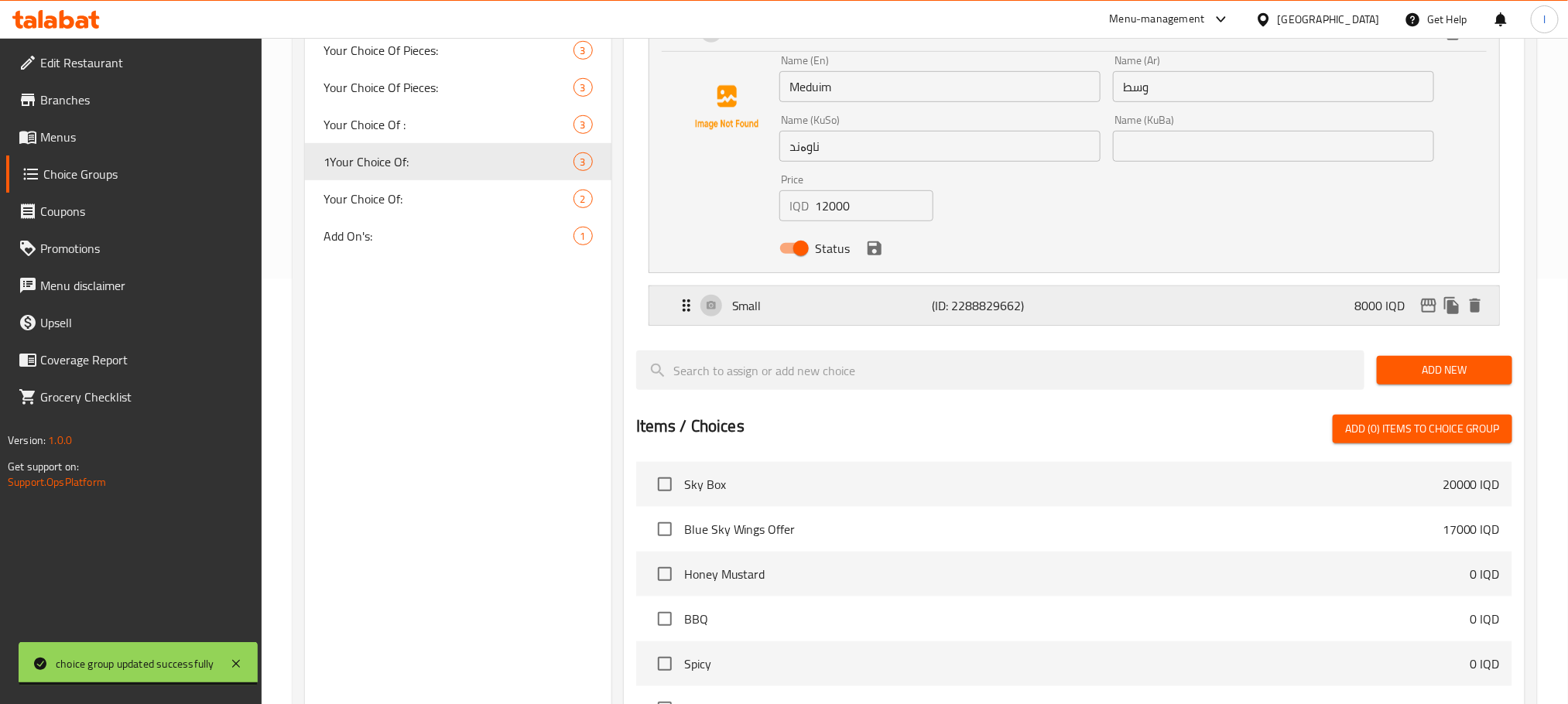
click at [981, 304] on p "(ID: 2288829662)" at bounding box center [998, 305] width 133 height 19
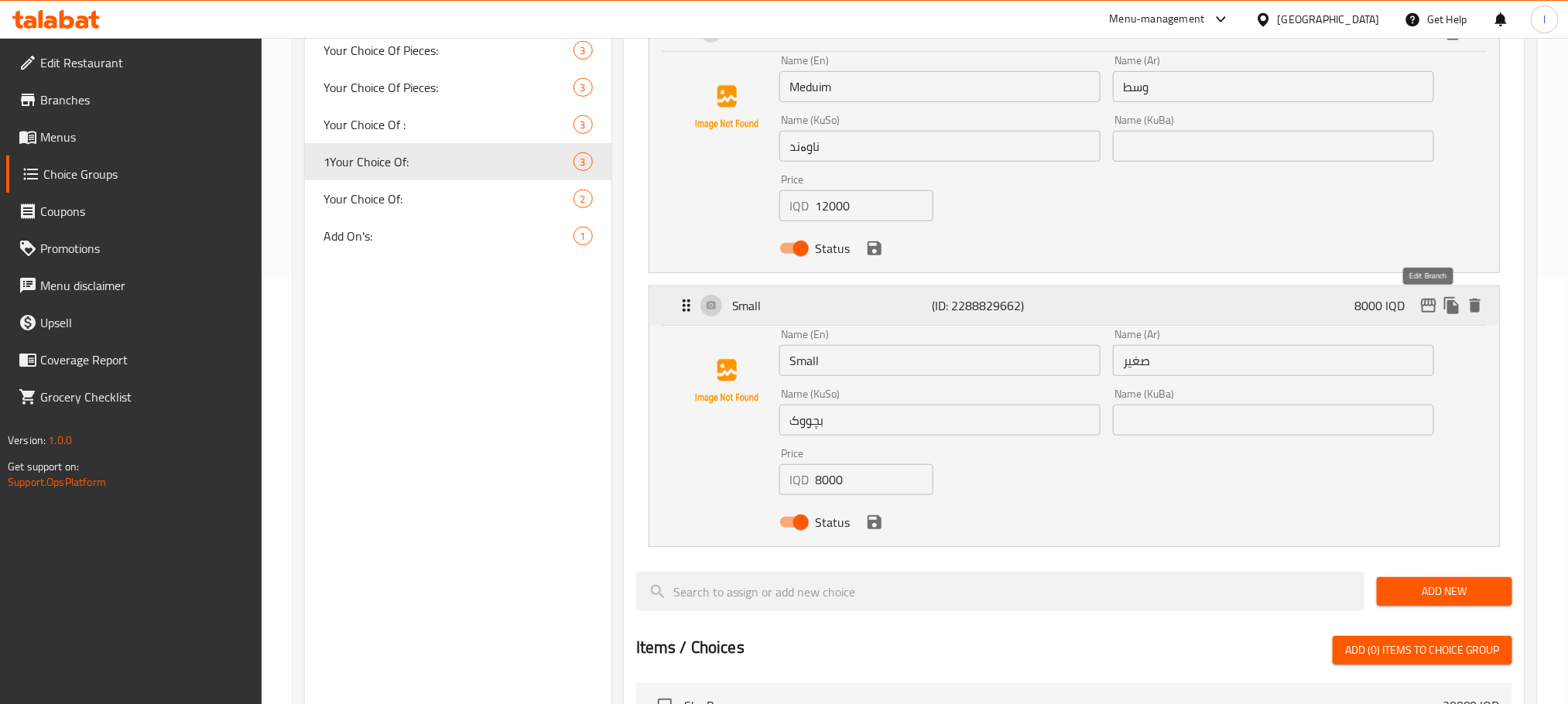
click at [1433, 300] on icon "edit" at bounding box center [1429, 305] width 19 height 19
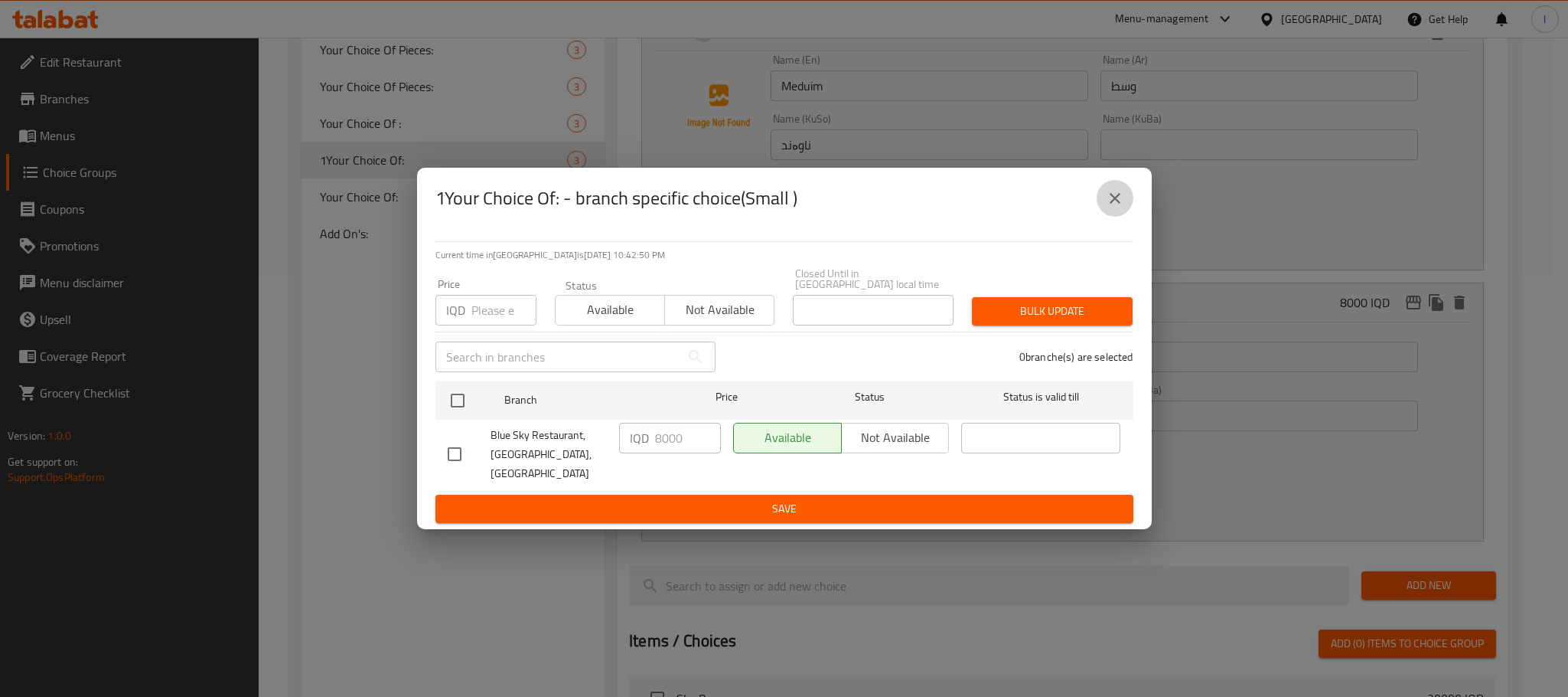
click at [1121, 208] on icon "close" at bounding box center [1115, 198] width 19 height 19
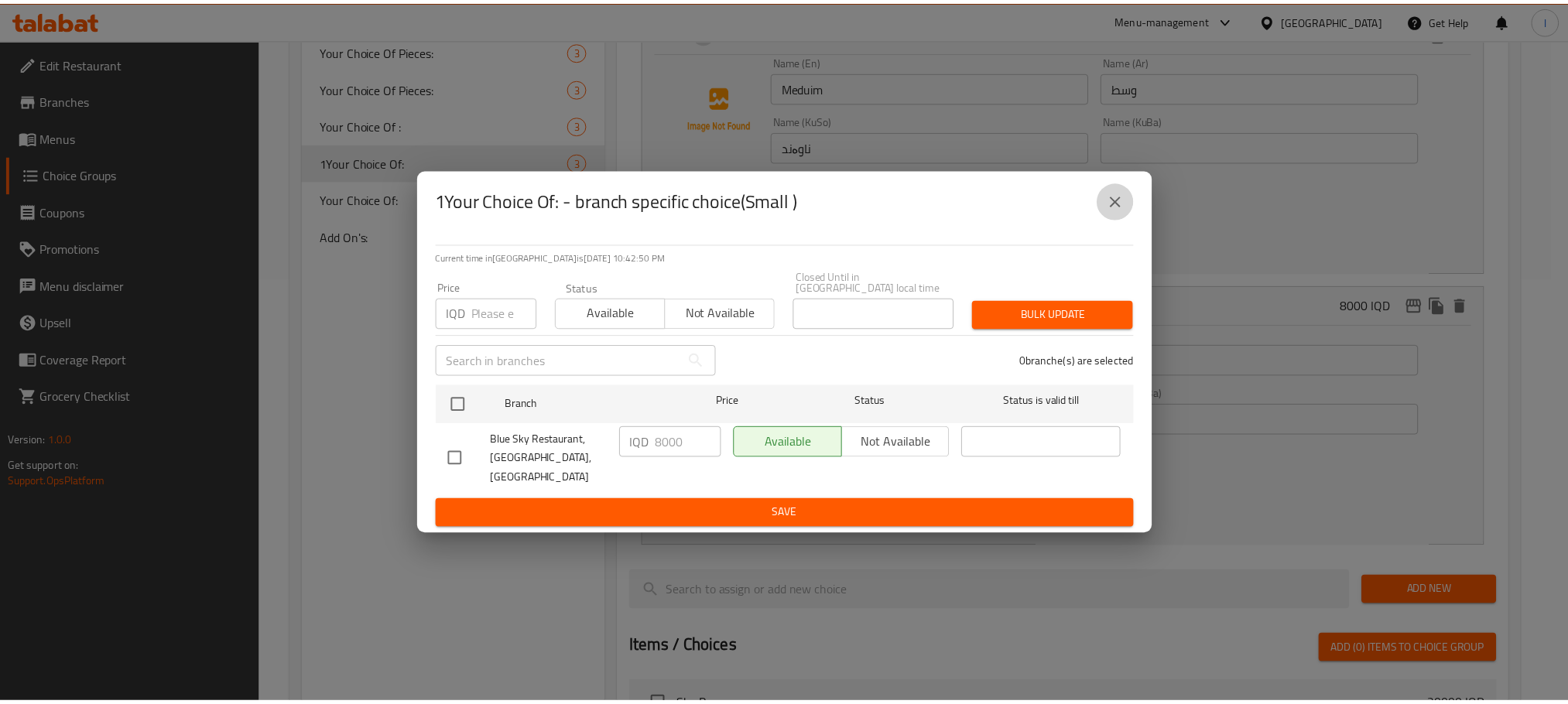
scroll to position [0, 0]
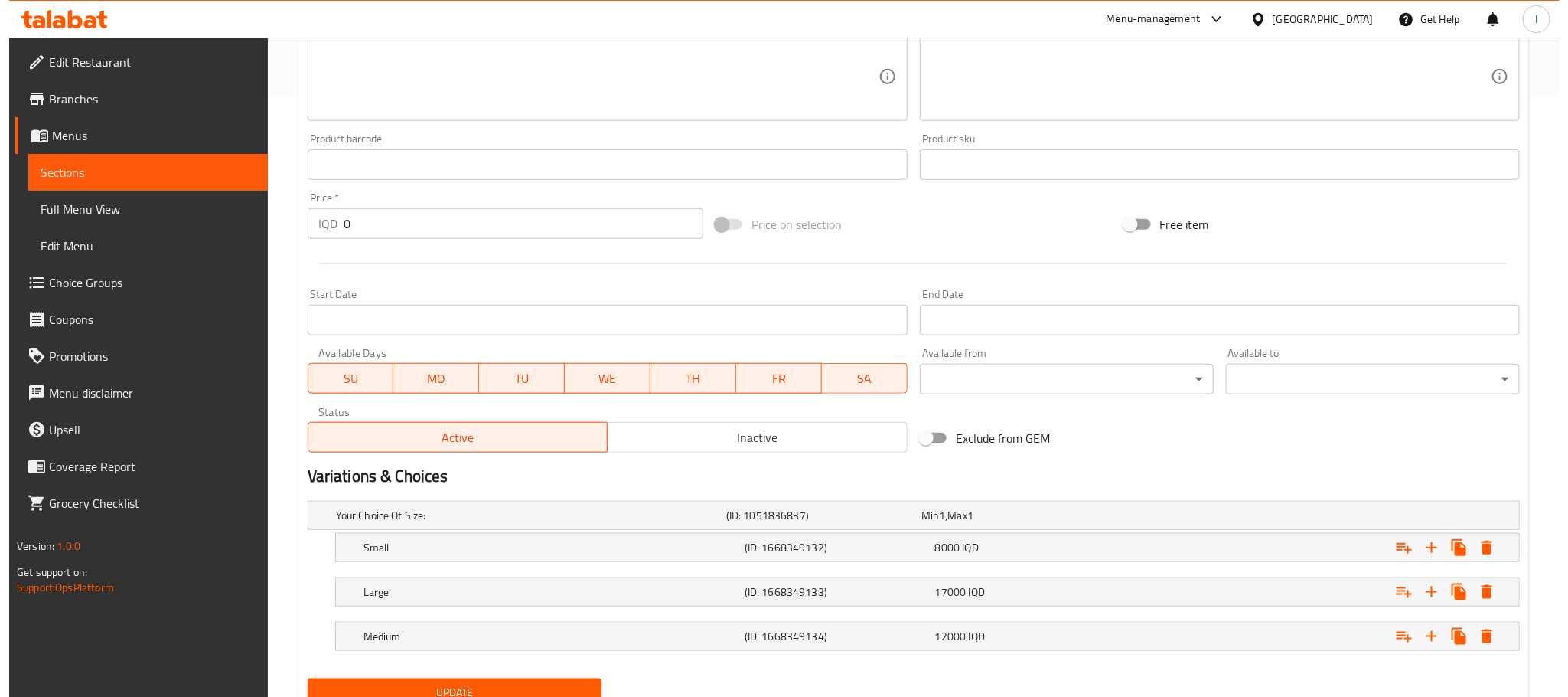
scroll to position [664, 0]
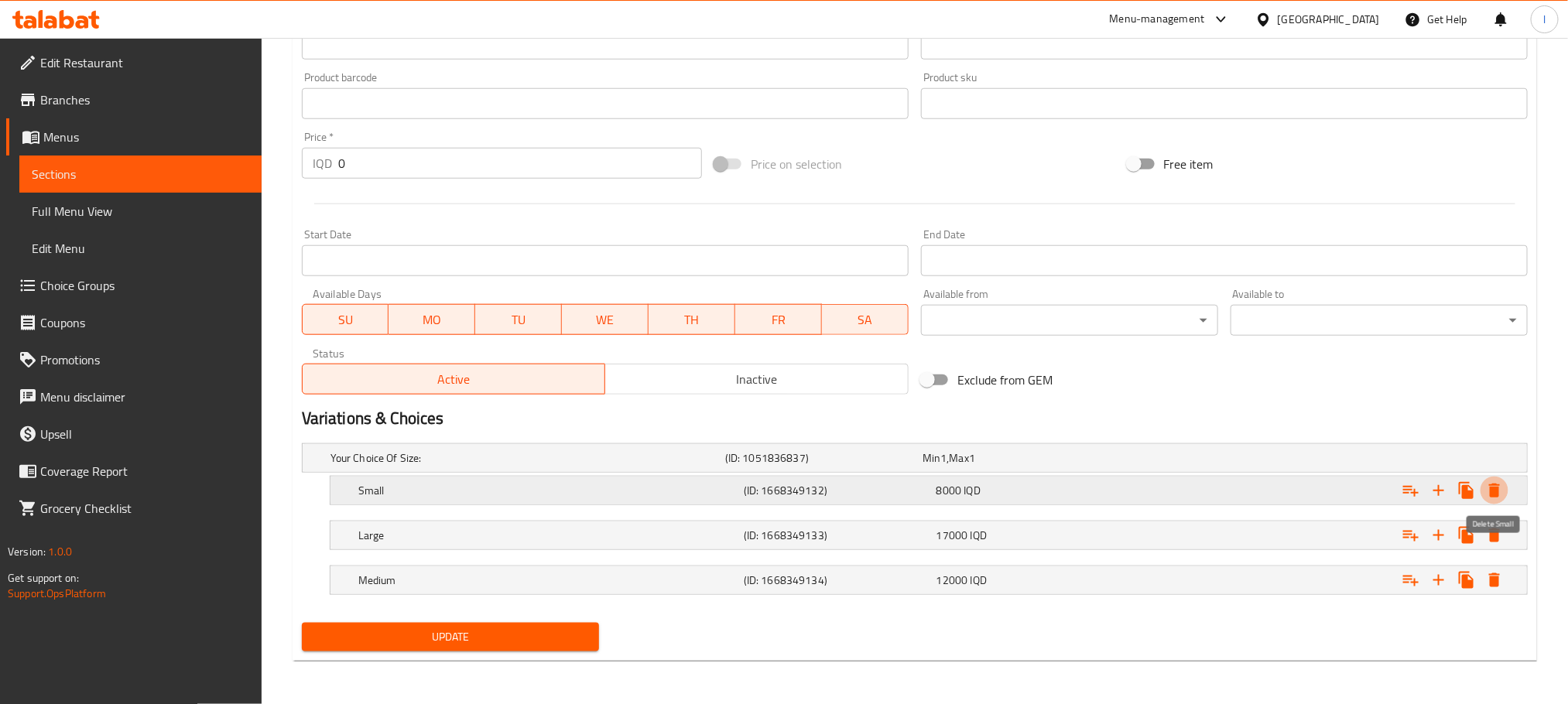
click at [1494, 488] on icon "Expand" at bounding box center [1495, 490] width 11 height 14
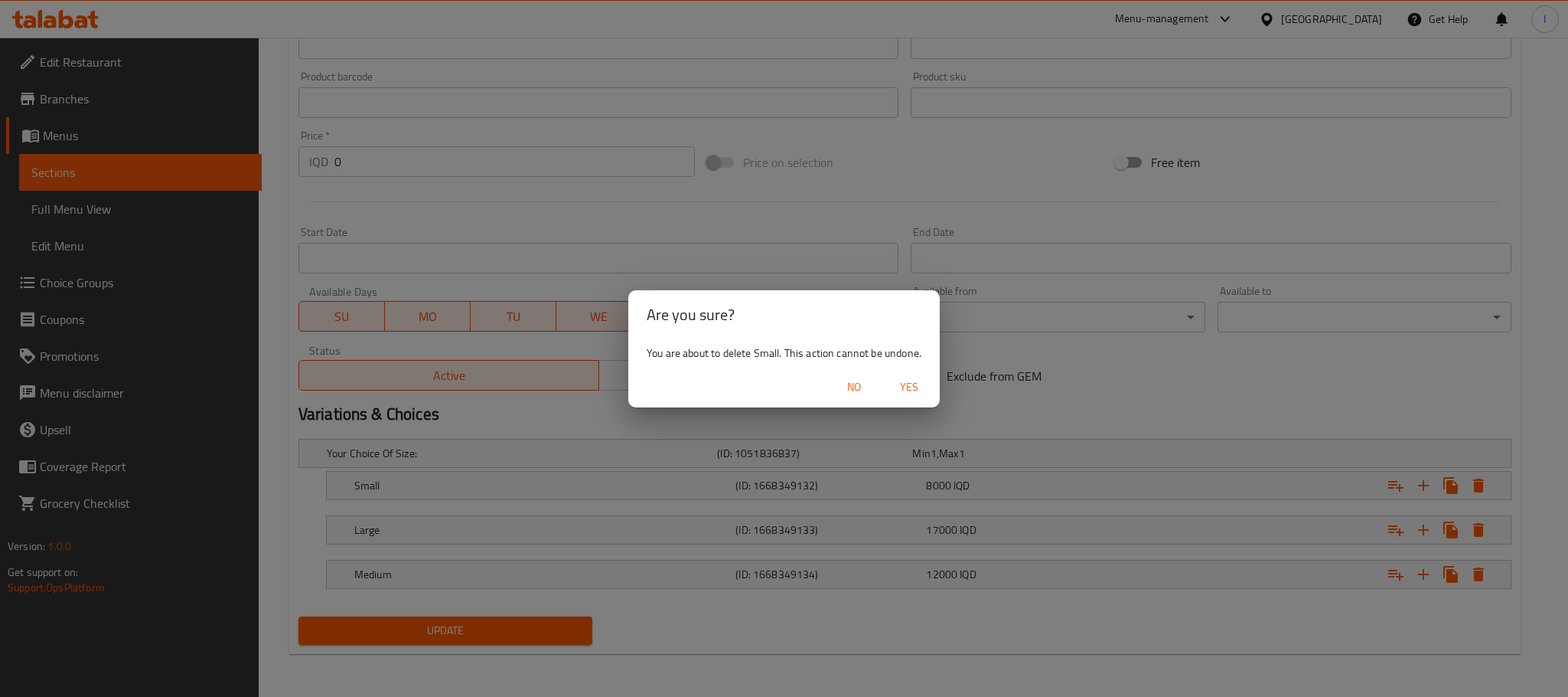
click at [906, 380] on span "Yes" at bounding box center [910, 387] width 37 height 20
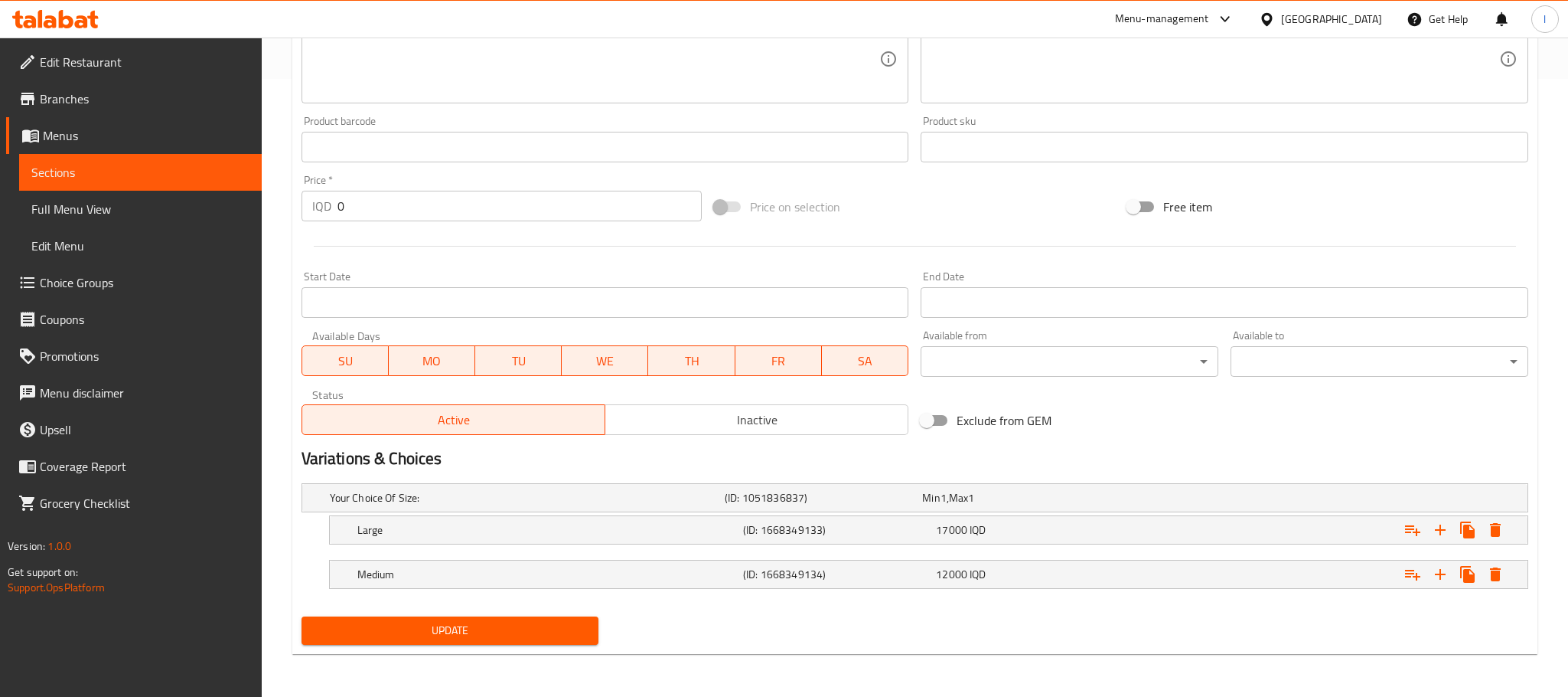
scroll to position [619, 0]
click at [1477, 517] on button "Expand" at bounding box center [1479, 530] width 28 height 28
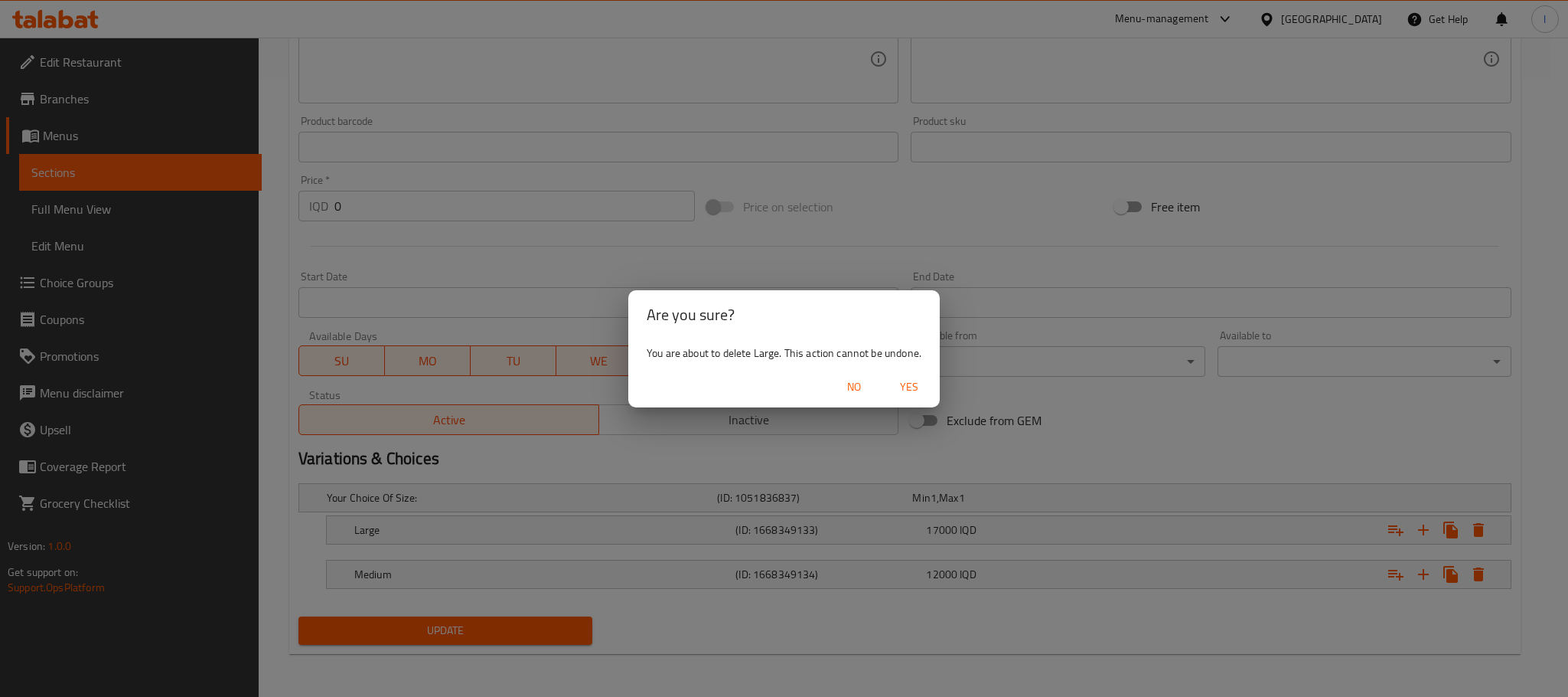
click at [907, 388] on span "Yes" at bounding box center [910, 387] width 37 height 20
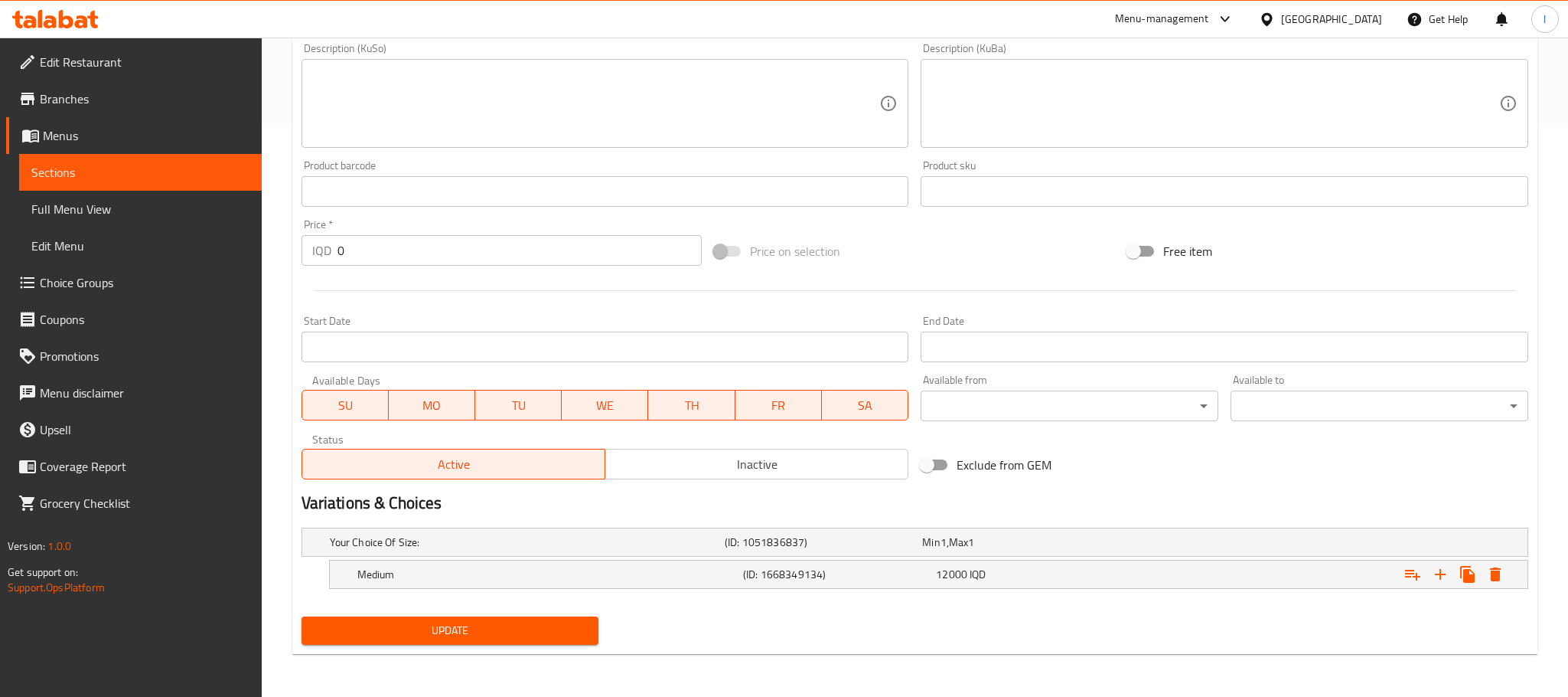
scroll to position [574, 0]
click at [1470, 574] on icon "Expand" at bounding box center [1478, 574] width 19 height 19
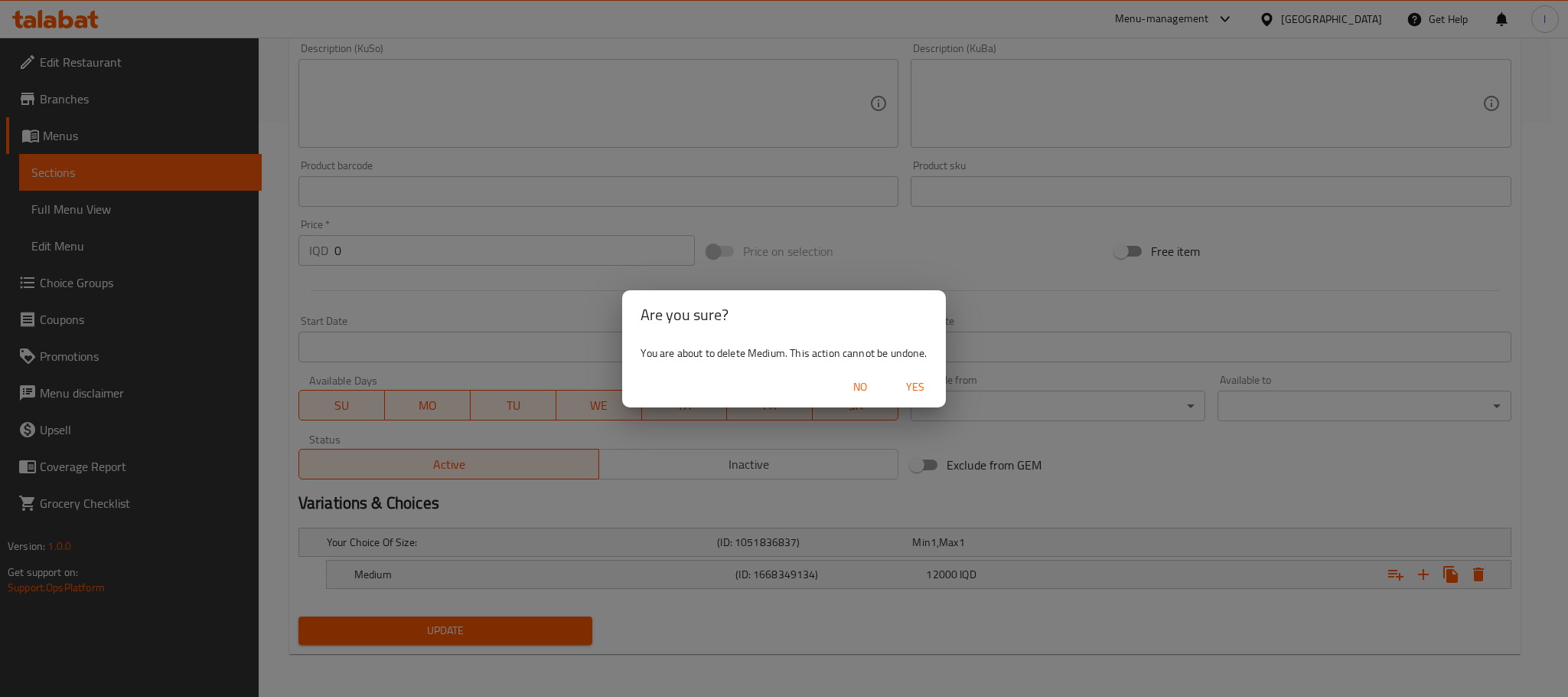
click at [910, 388] on span "Yes" at bounding box center [916, 387] width 37 height 20
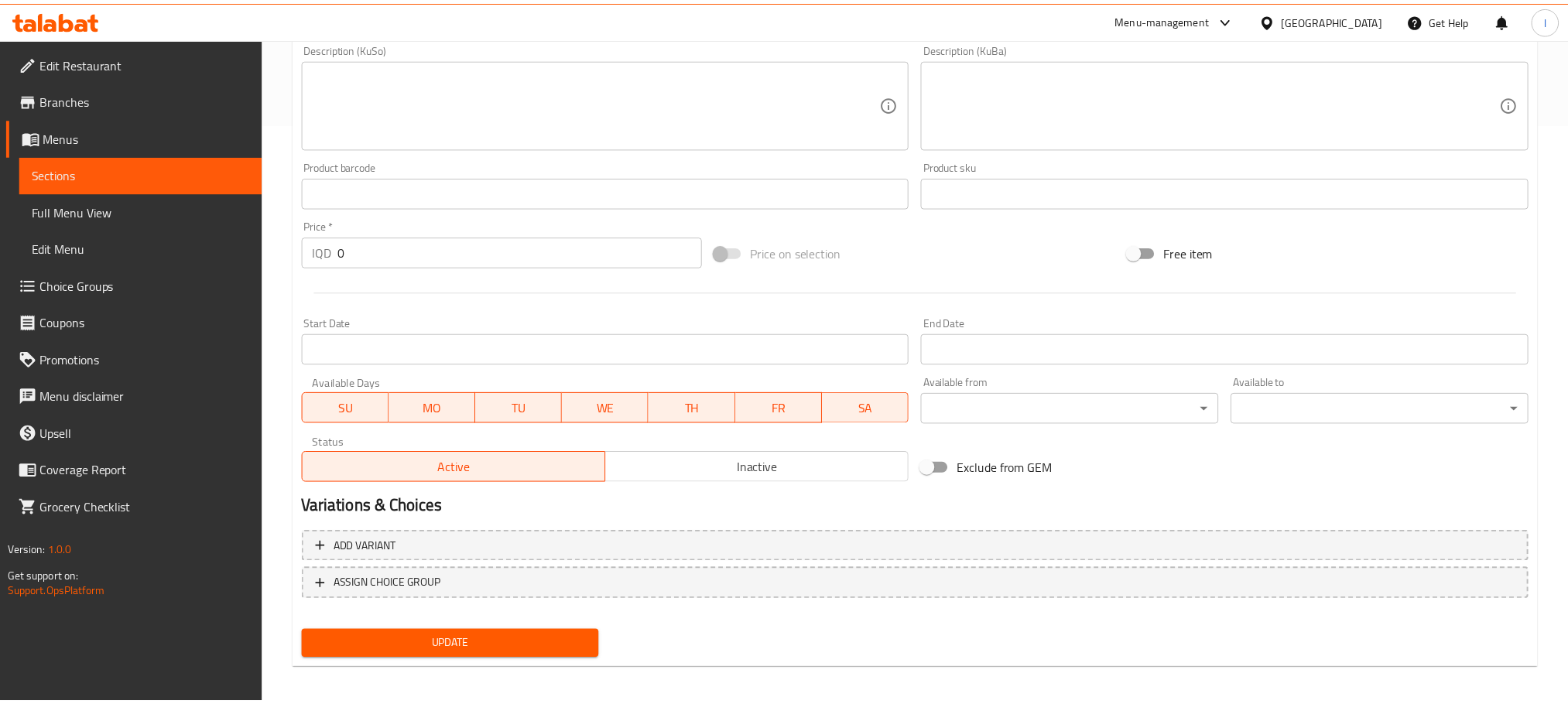
scroll to position [574, 0]
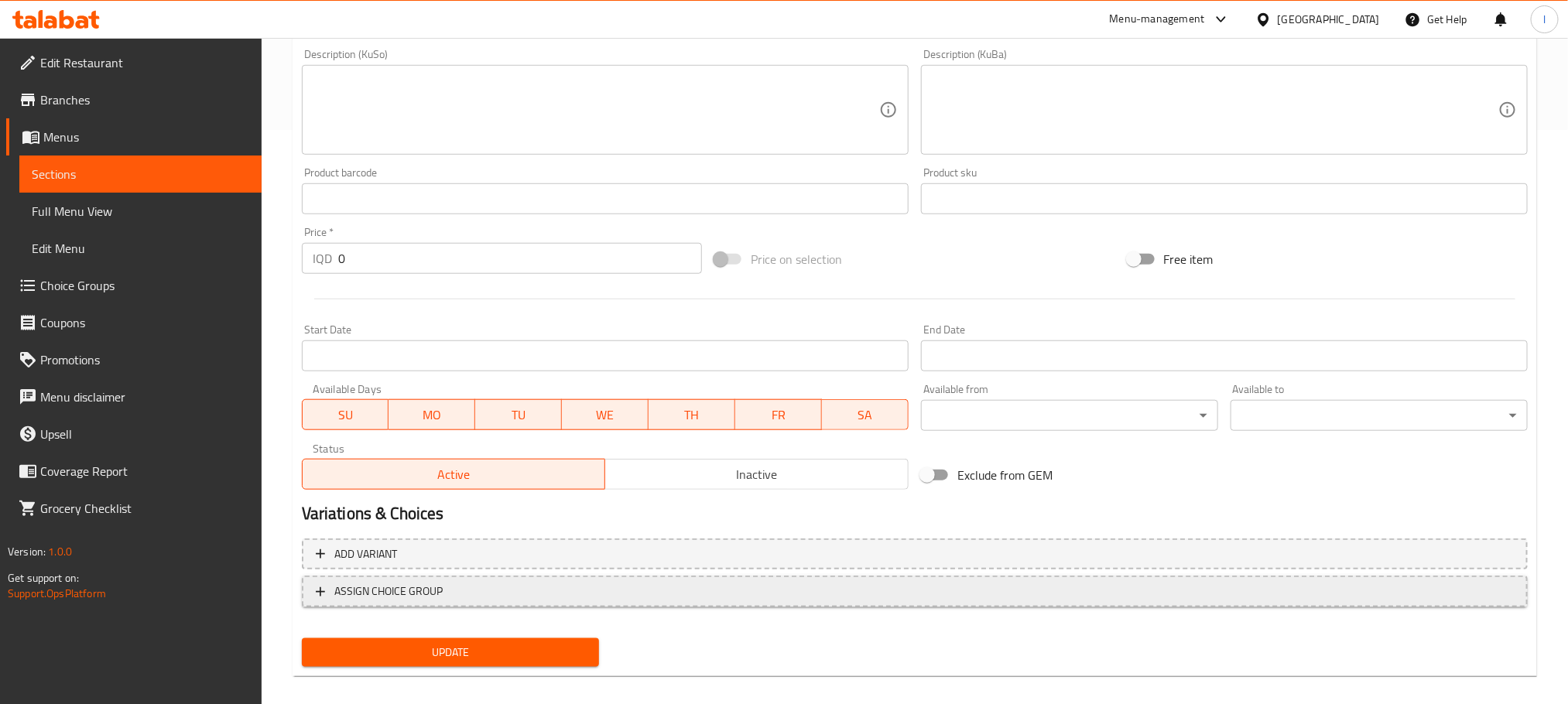
click at [684, 582] on span "ASSIGN CHOICE GROUP" at bounding box center [915, 591] width 1198 height 20
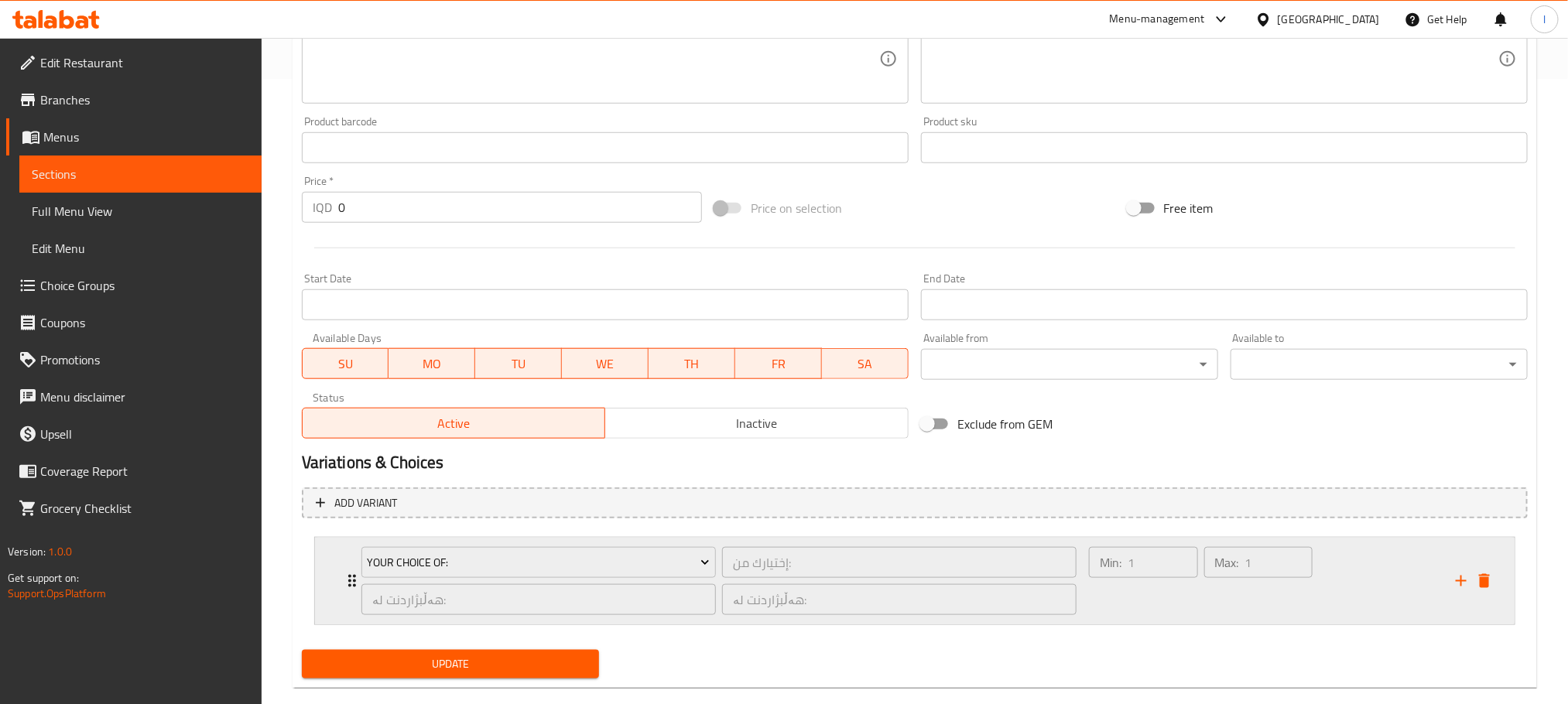
scroll to position [653, 0]
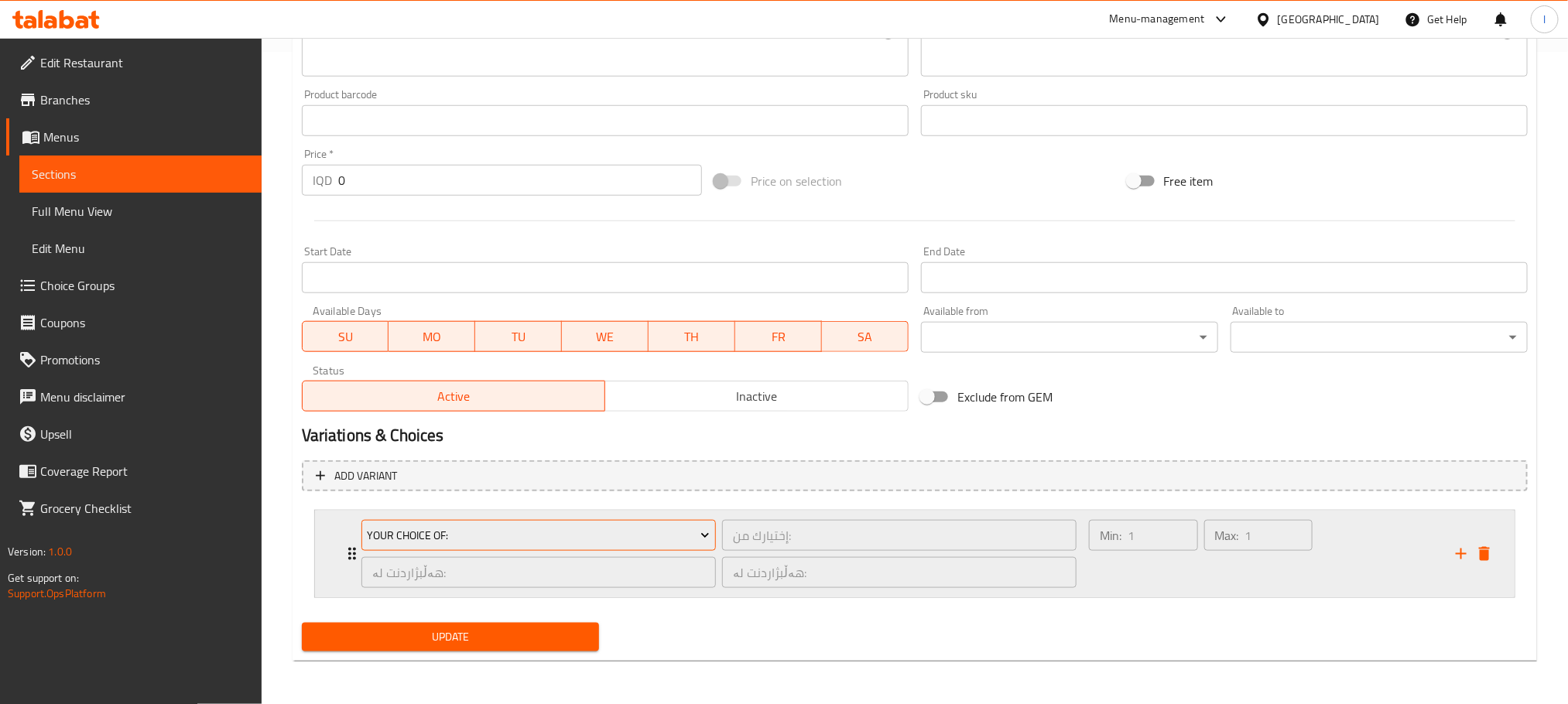
click at [588, 534] on span "Your Choice Of:" at bounding box center [538, 536] width 343 height 20
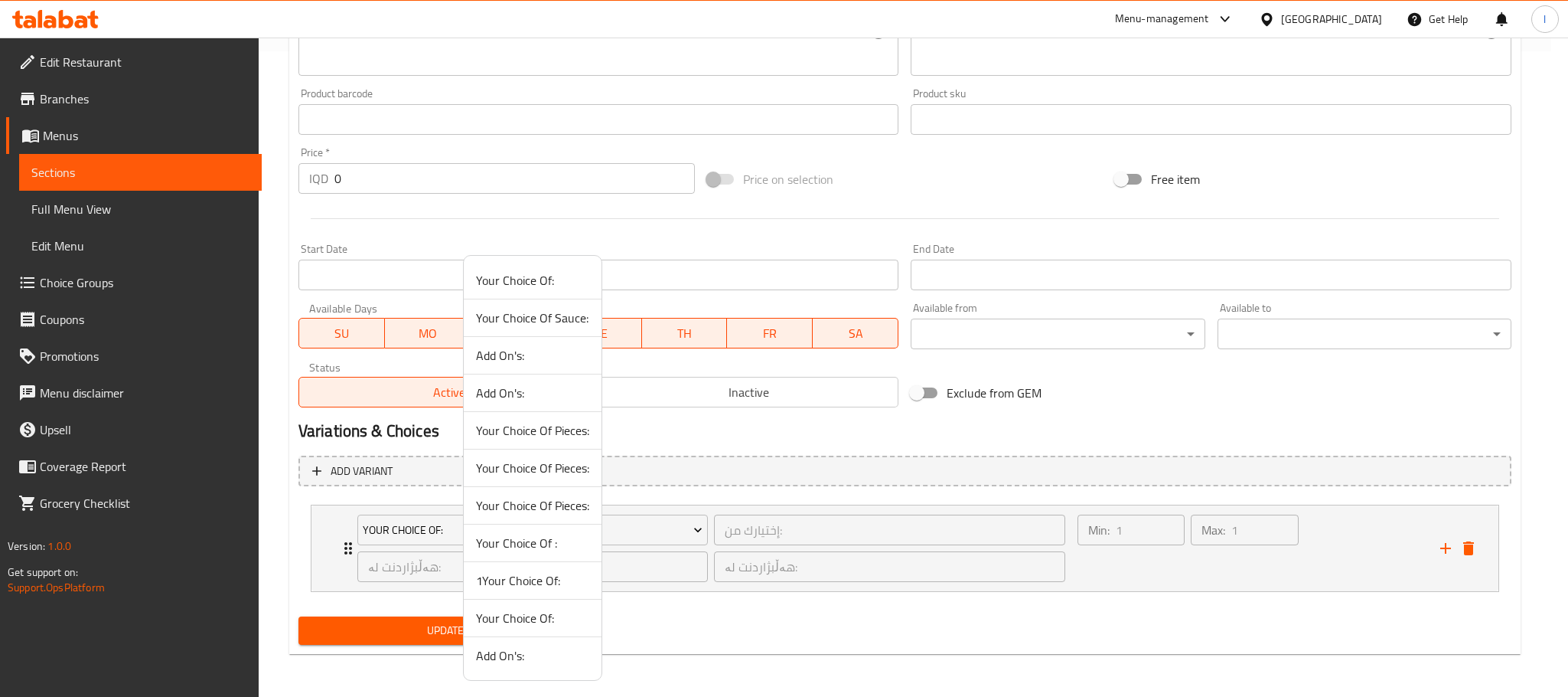
click at [551, 584] on span "1Your Choice Of:" at bounding box center [533, 581] width 113 height 19
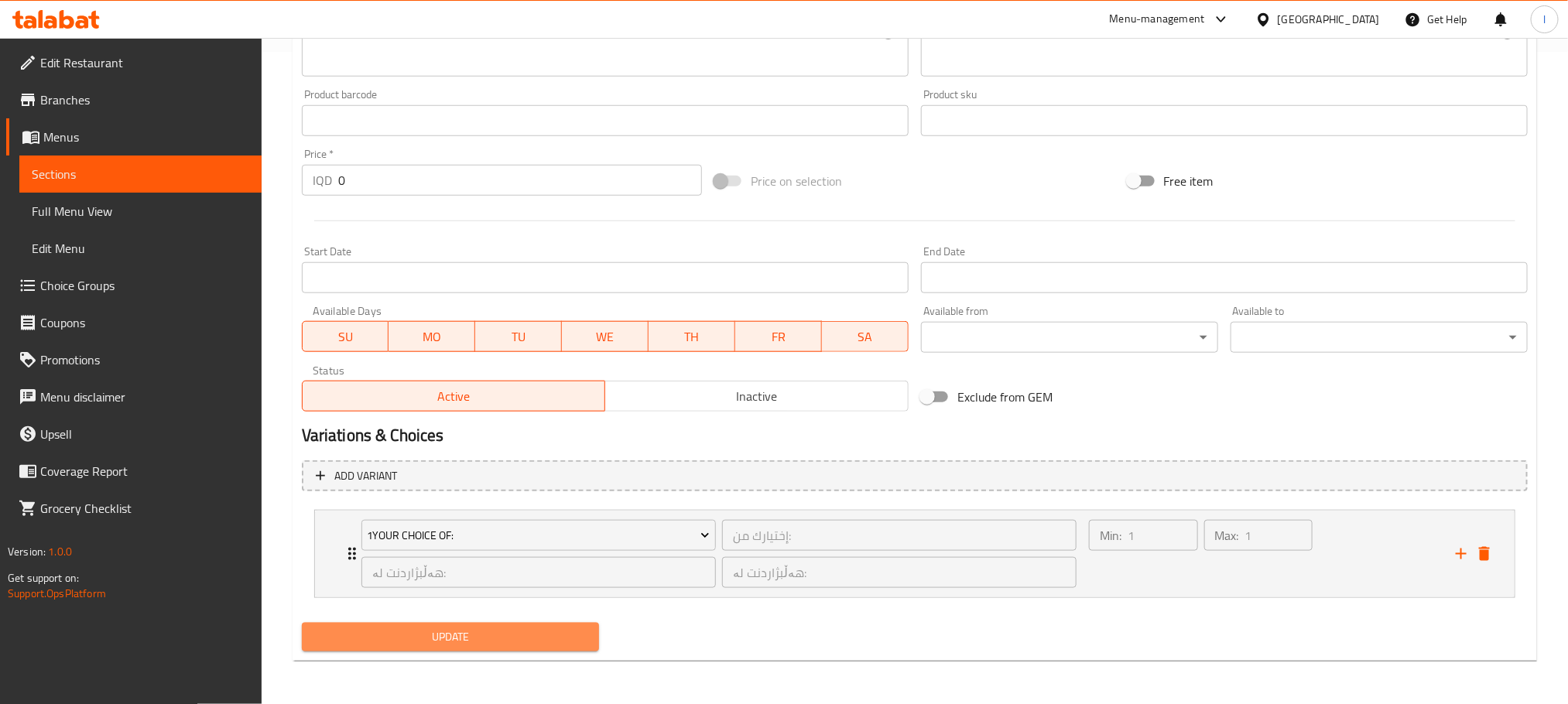
click at [506, 636] on span "Update" at bounding box center [450, 637] width 273 height 20
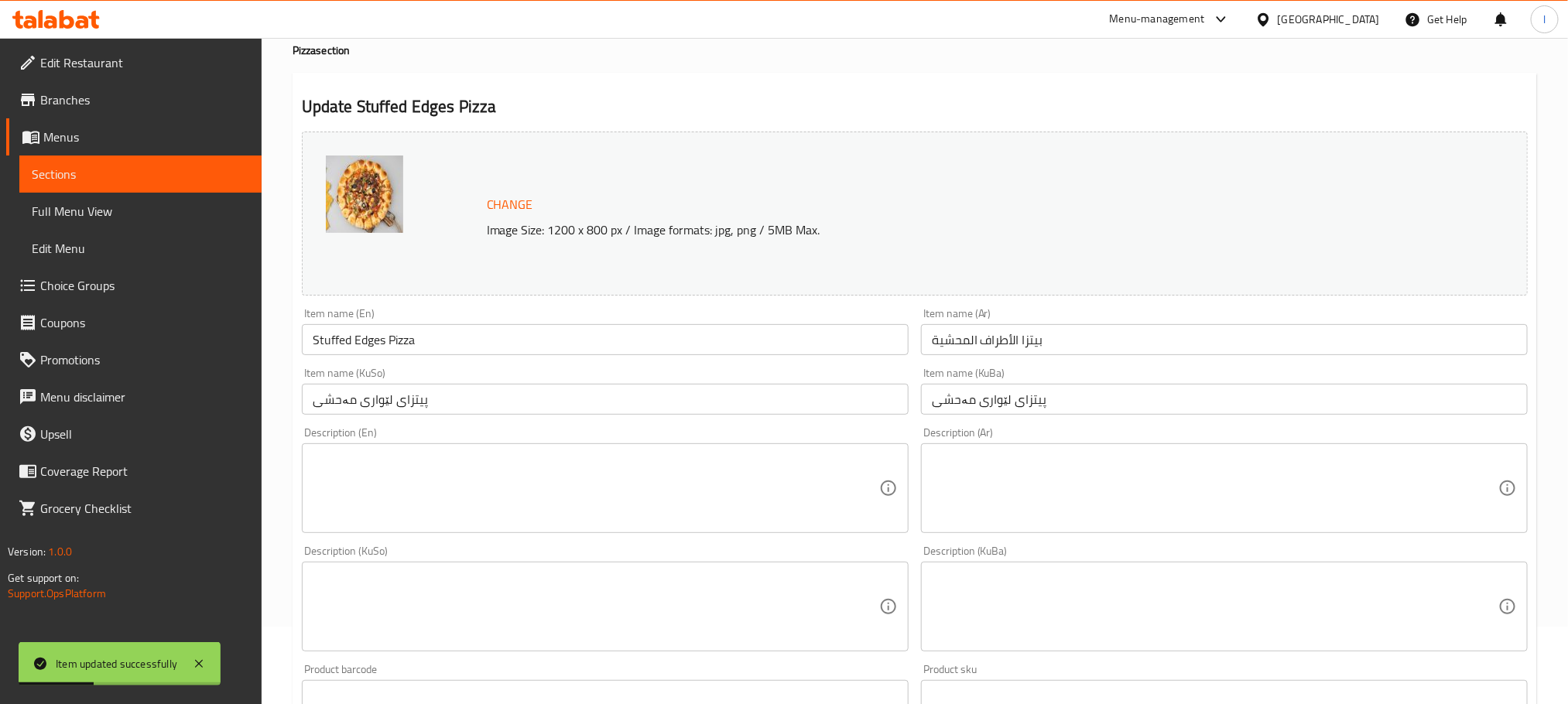
scroll to position [0, 0]
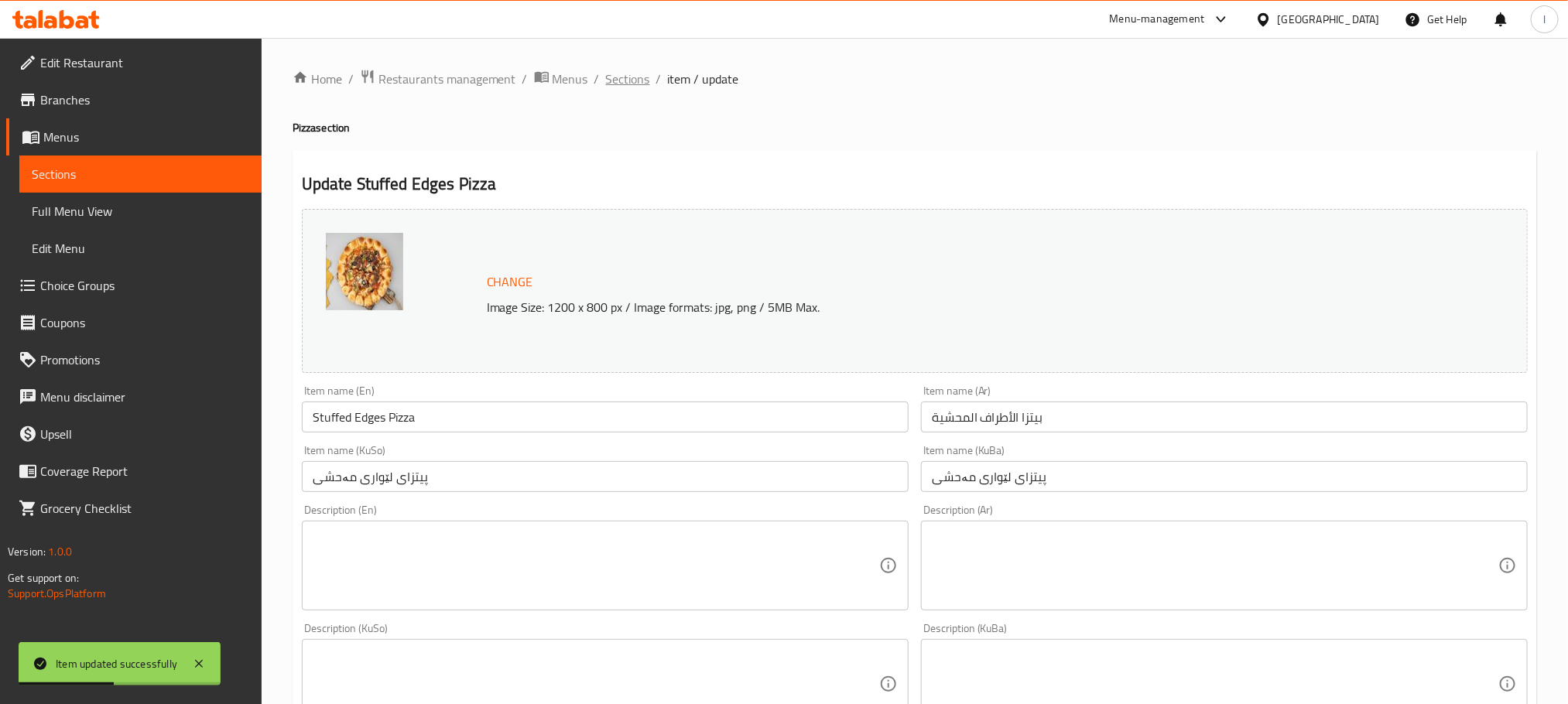
click at [622, 86] on span "Sections" at bounding box center [627, 79] width 44 height 19
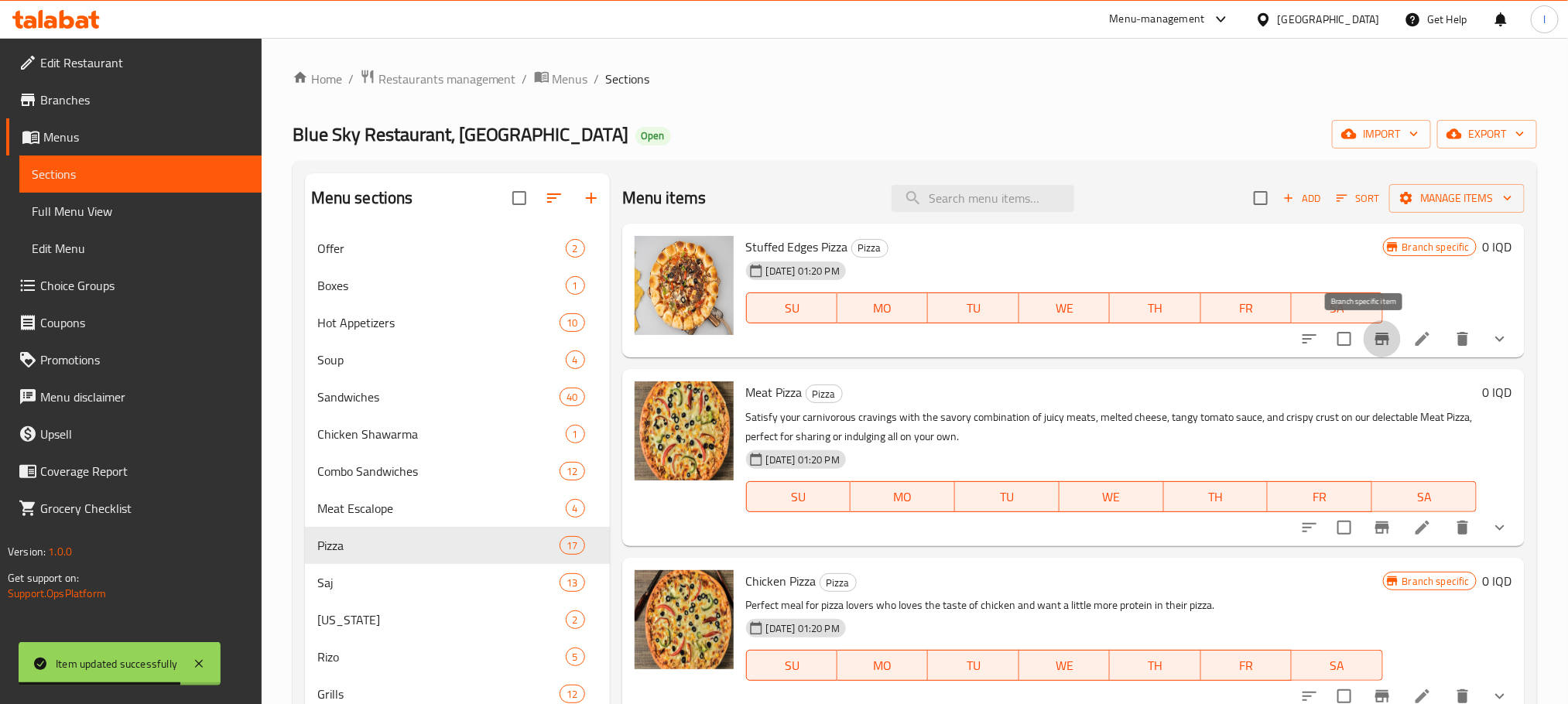
click at [1372, 348] on icon "Branch-specific-item" at bounding box center [1382, 339] width 19 height 19
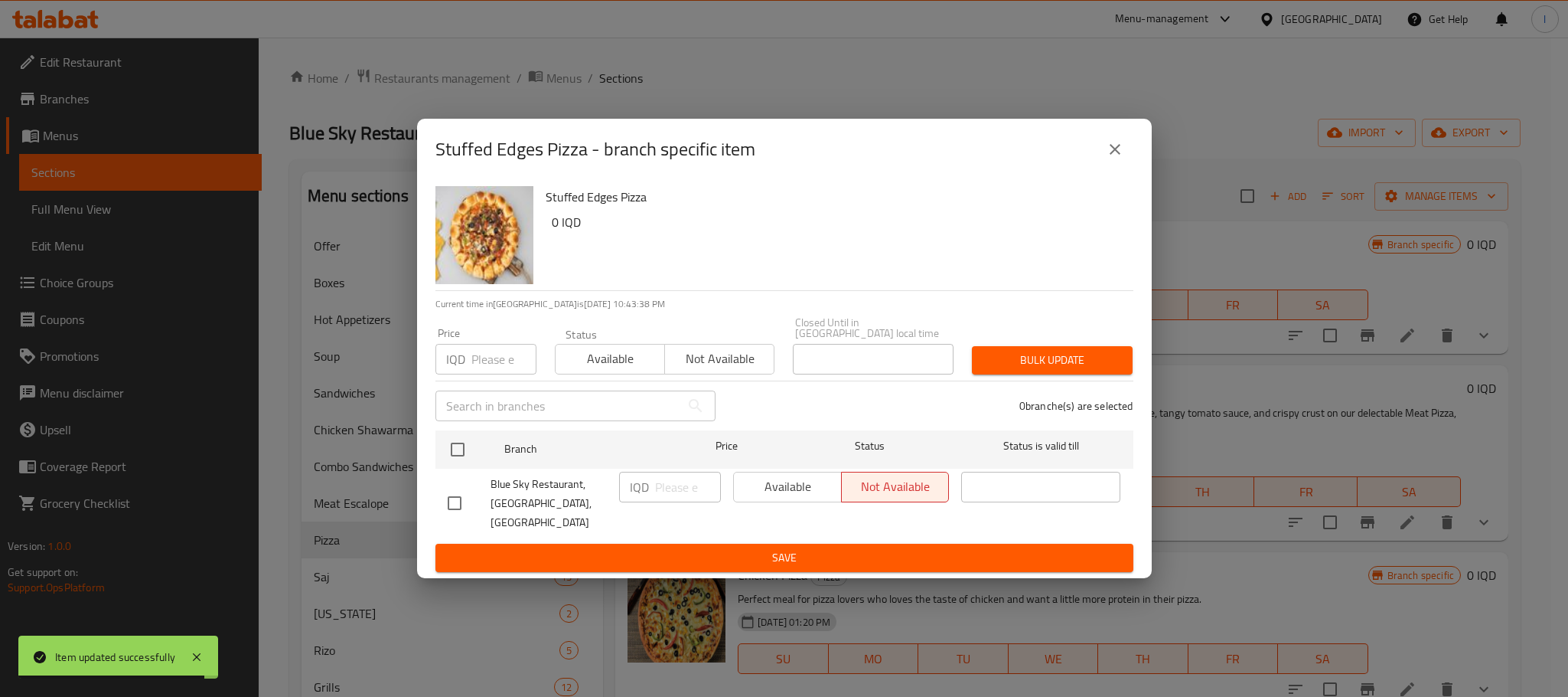
click at [1121, 158] on icon "close" at bounding box center [1115, 150] width 19 height 19
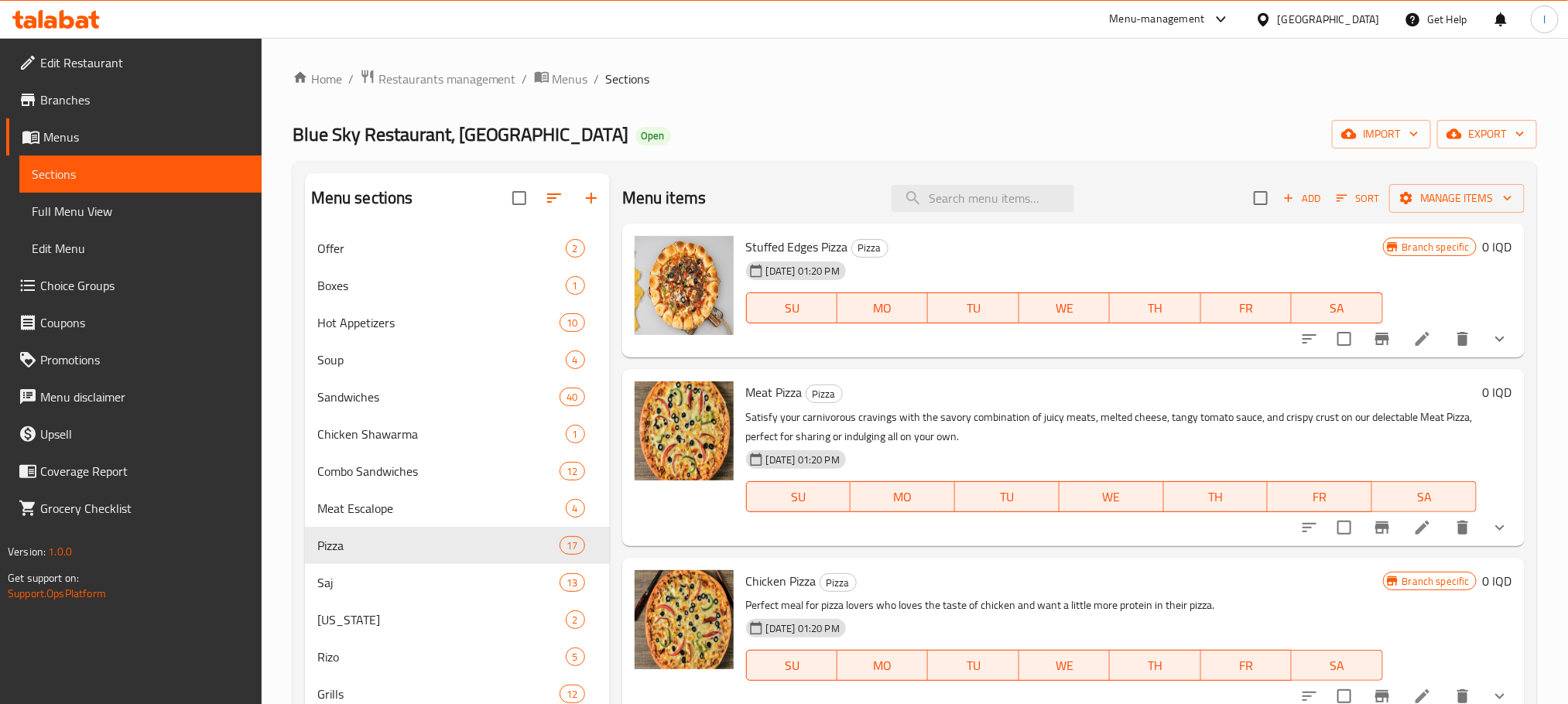
click at [1135, 160] on div "Home / Restaurants management / Menus / Sections Blue Sky Restaurant, Zayona Op…" at bounding box center [914, 567] width 1244 height 996
click at [159, 281] on span "Choice Groups" at bounding box center [145, 286] width 209 height 19
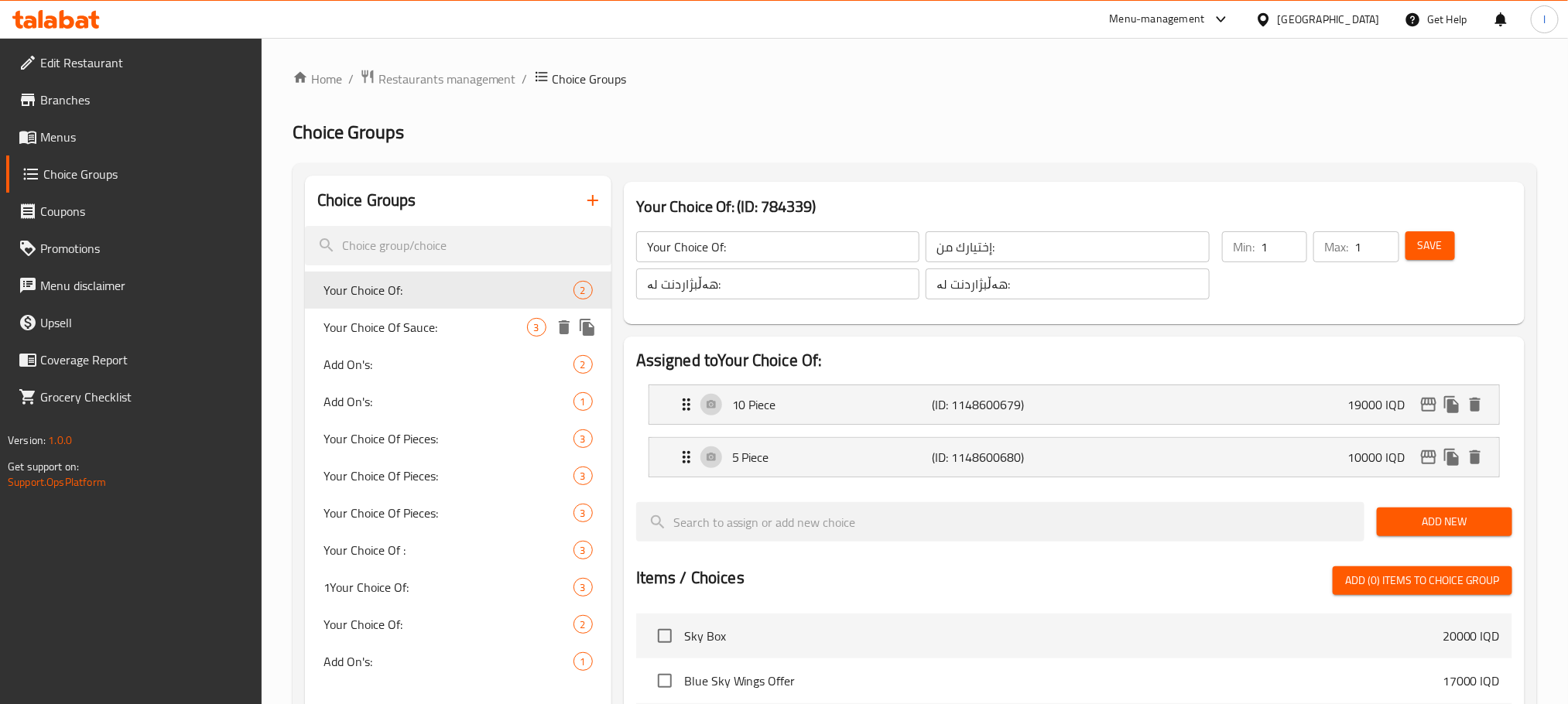
click at [441, 325] on span "Your Choice Of Sauce:" at bounding box center [425, 327] width 203 height 19
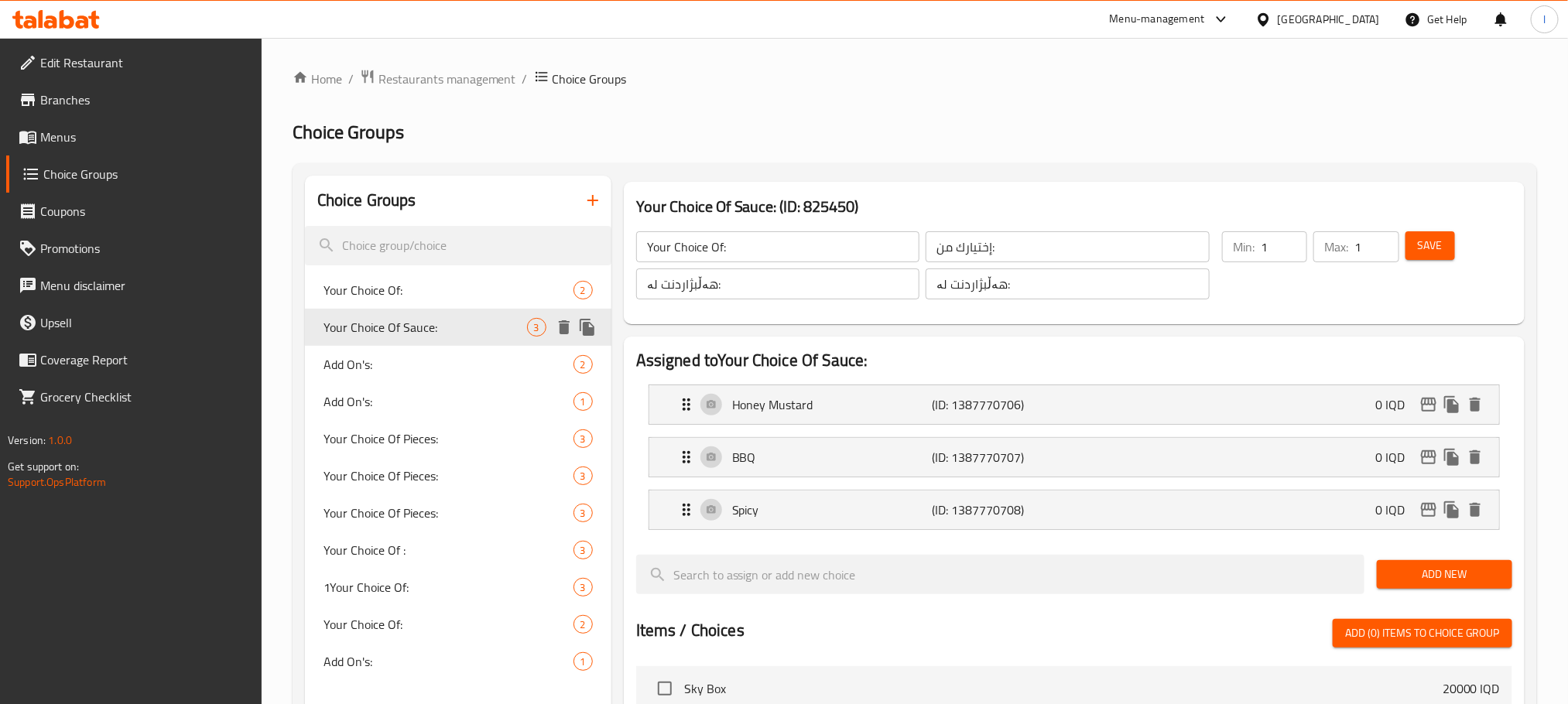
type input "Your Choice Of Sauce:"
type input "إختيارك من الصوص:"
type input "هەڵبژاردنت لە سۆس:"
type input "0"
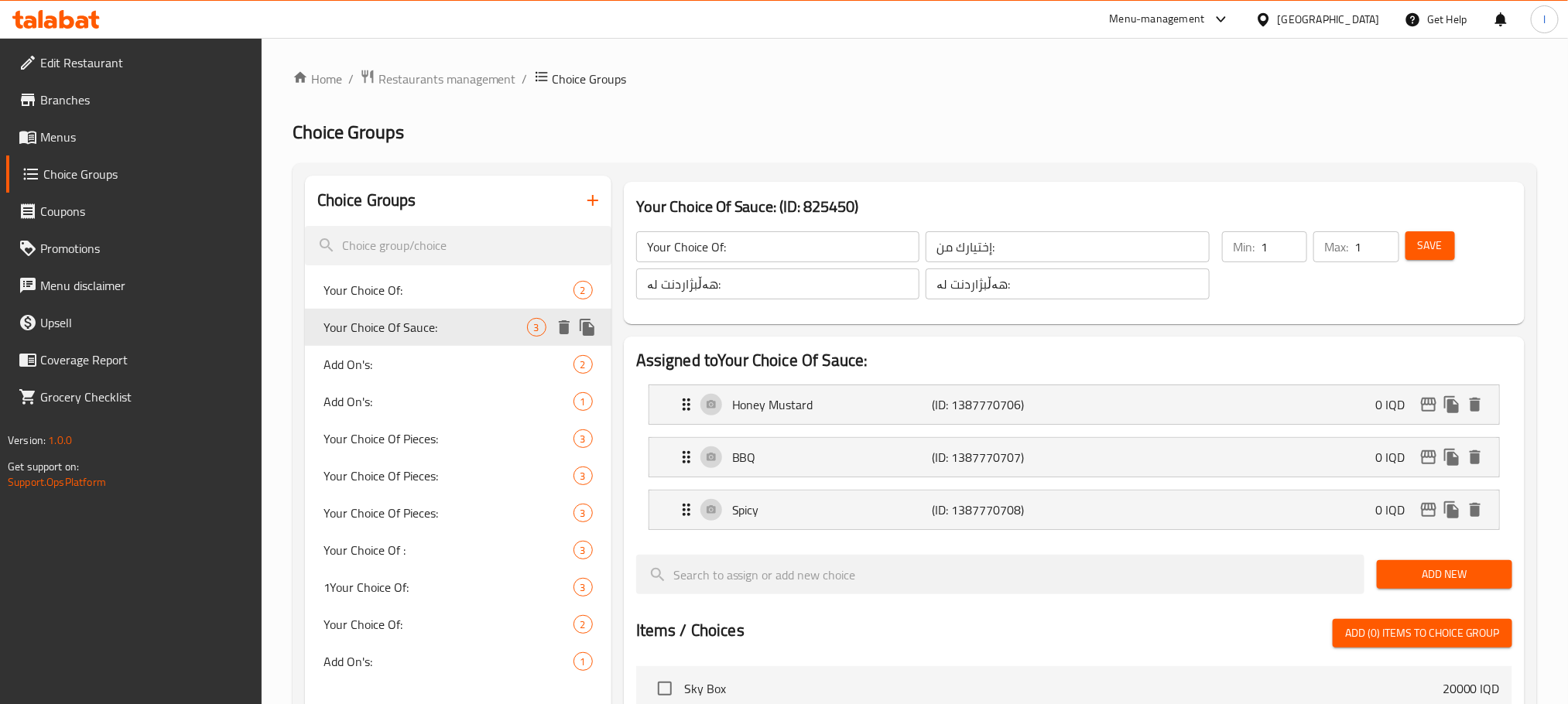
type input "0"
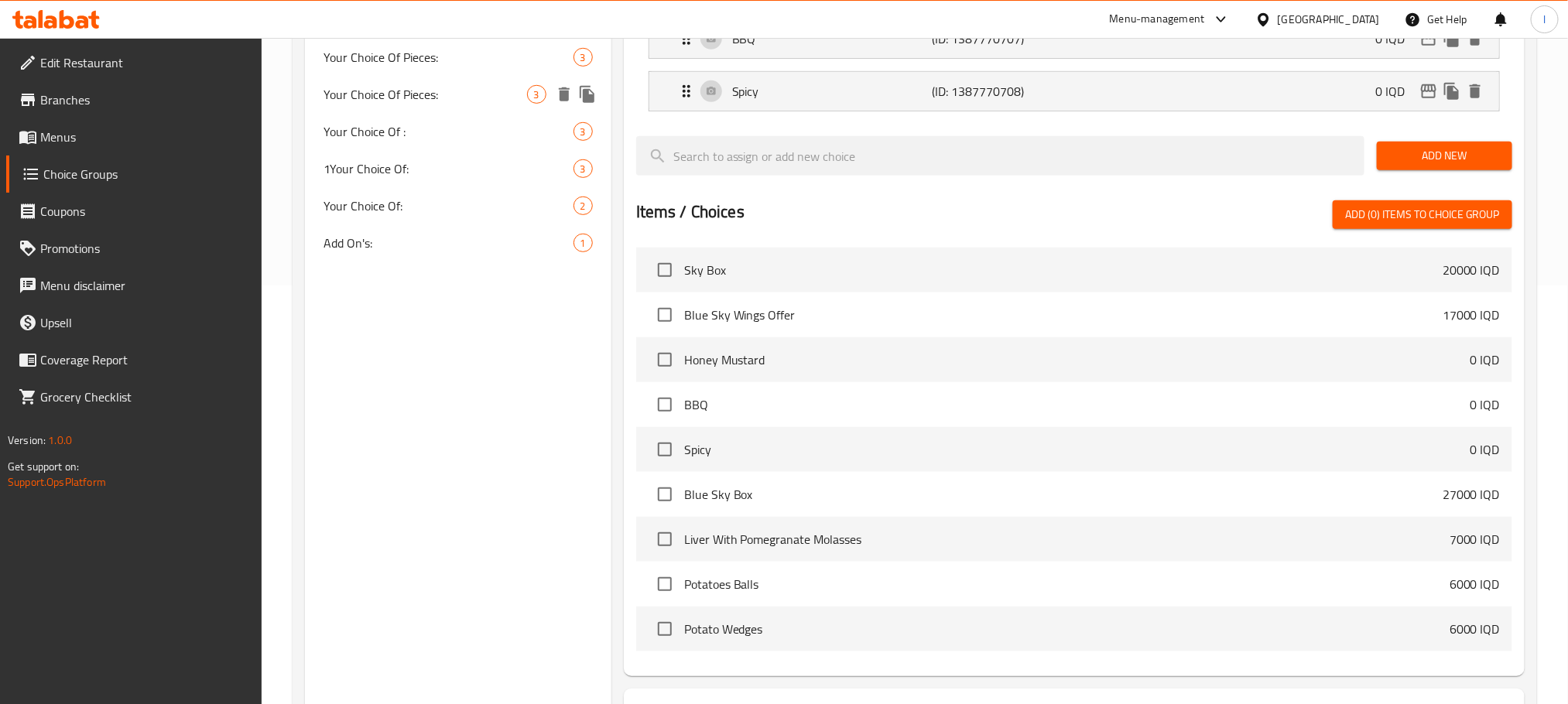
scroll to position [426, 0]
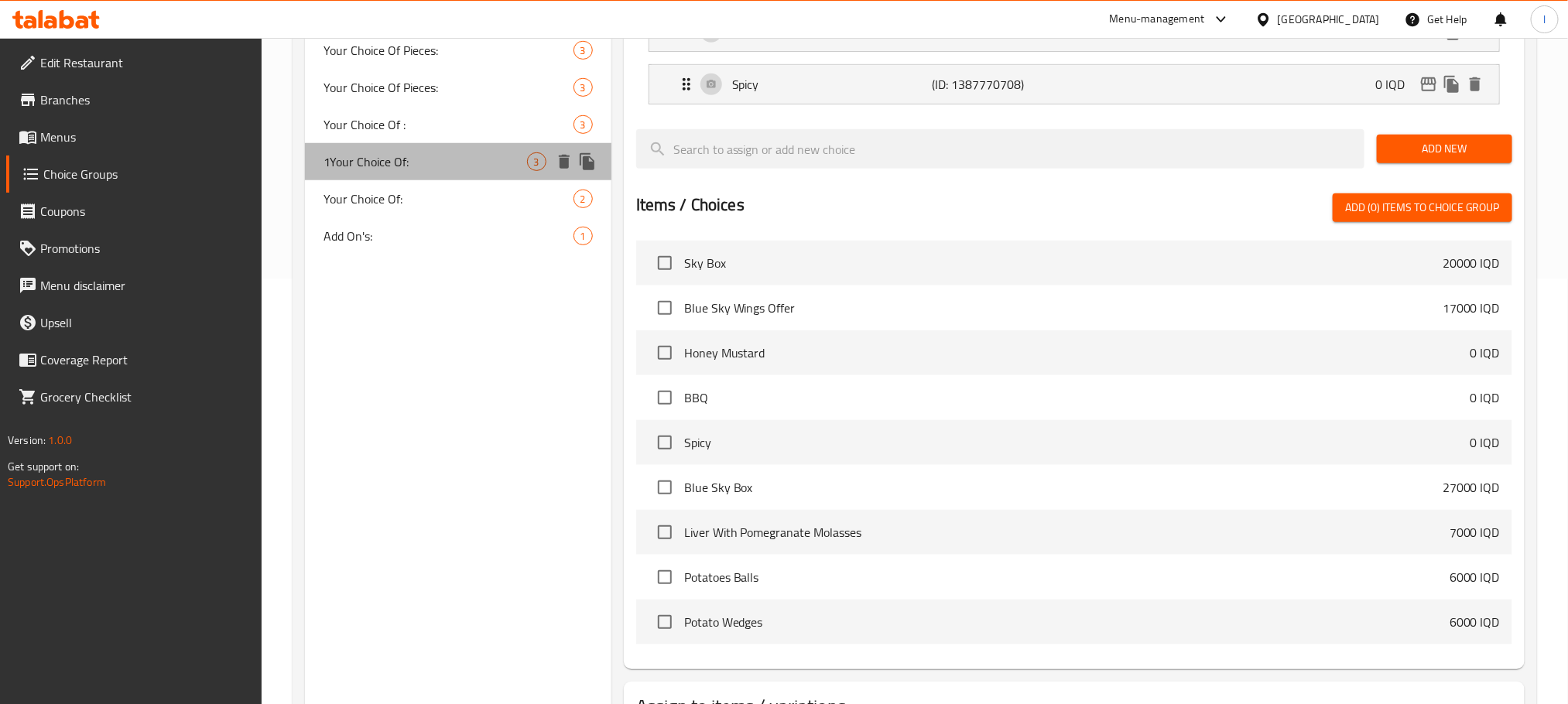
click at [418, 173] on div "1Your Choice Of: 3" at bounding box center [458, 162] width 306 height 38
type input "1Your Choice Of:"
type input "إختيارك من:"
type input "هەڵبژاردنت لە:"
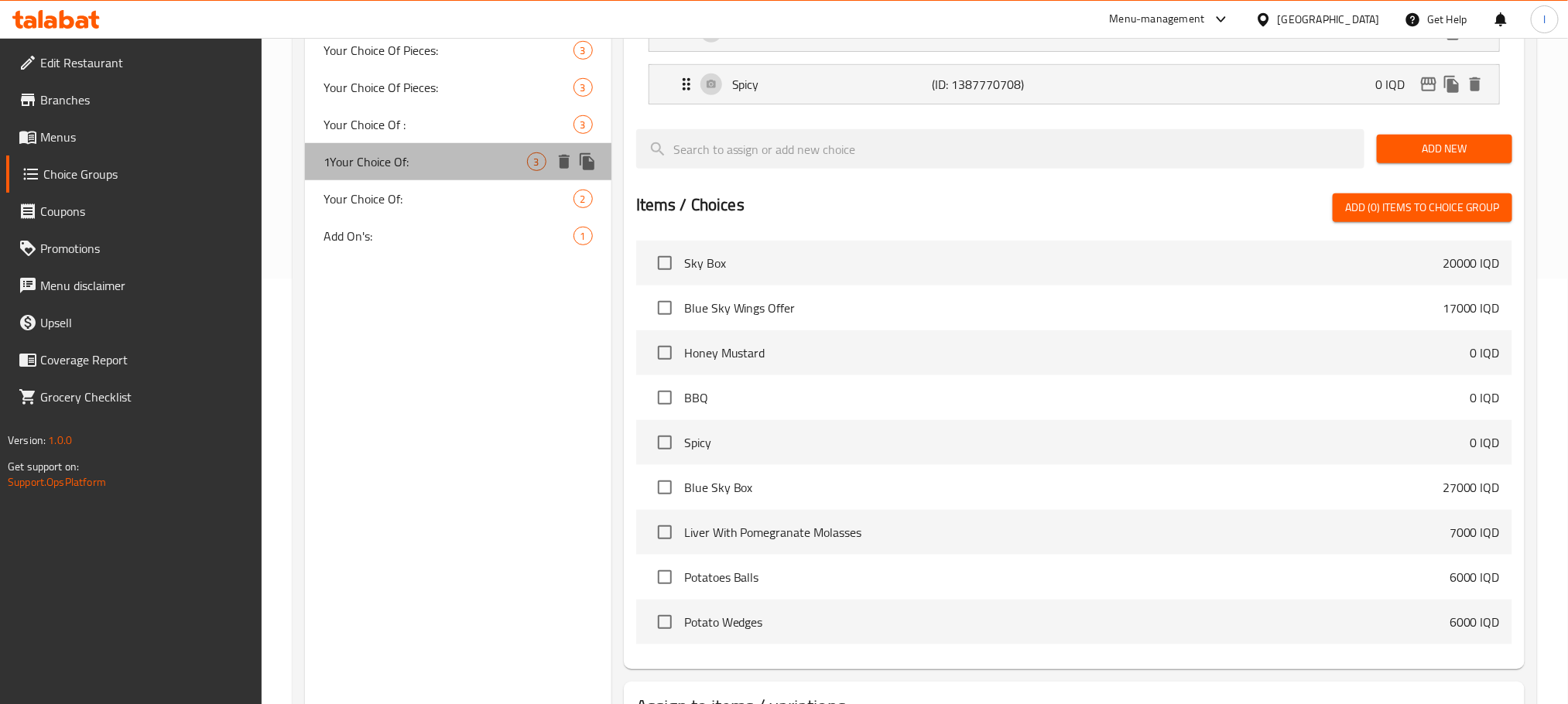
type input "1"
click at [584, 160] on icon "duplicate" at bounding box center [587, 162] width 15 height 17
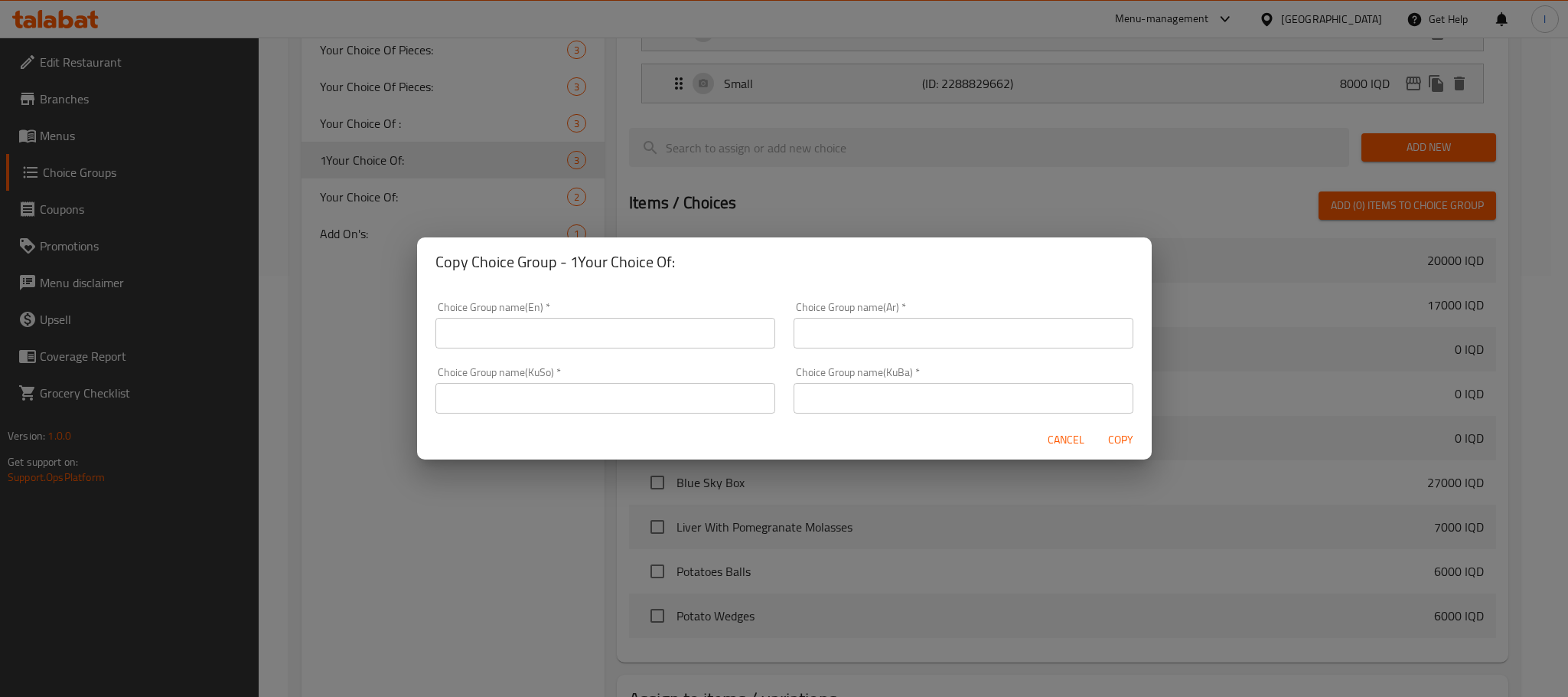
click at [486, 336] on input "text" at bounding box center [605, 333] width 339 height 31
click at [450, 334] on input "Your Choice Of:" at bounding box center [605, 333] width 339 height 31
type input "2Your Choice Of:"
click at [830, 323] on input "text" at bounding box center [963, 333] width 339 height 31
type input "إختيارك من:"
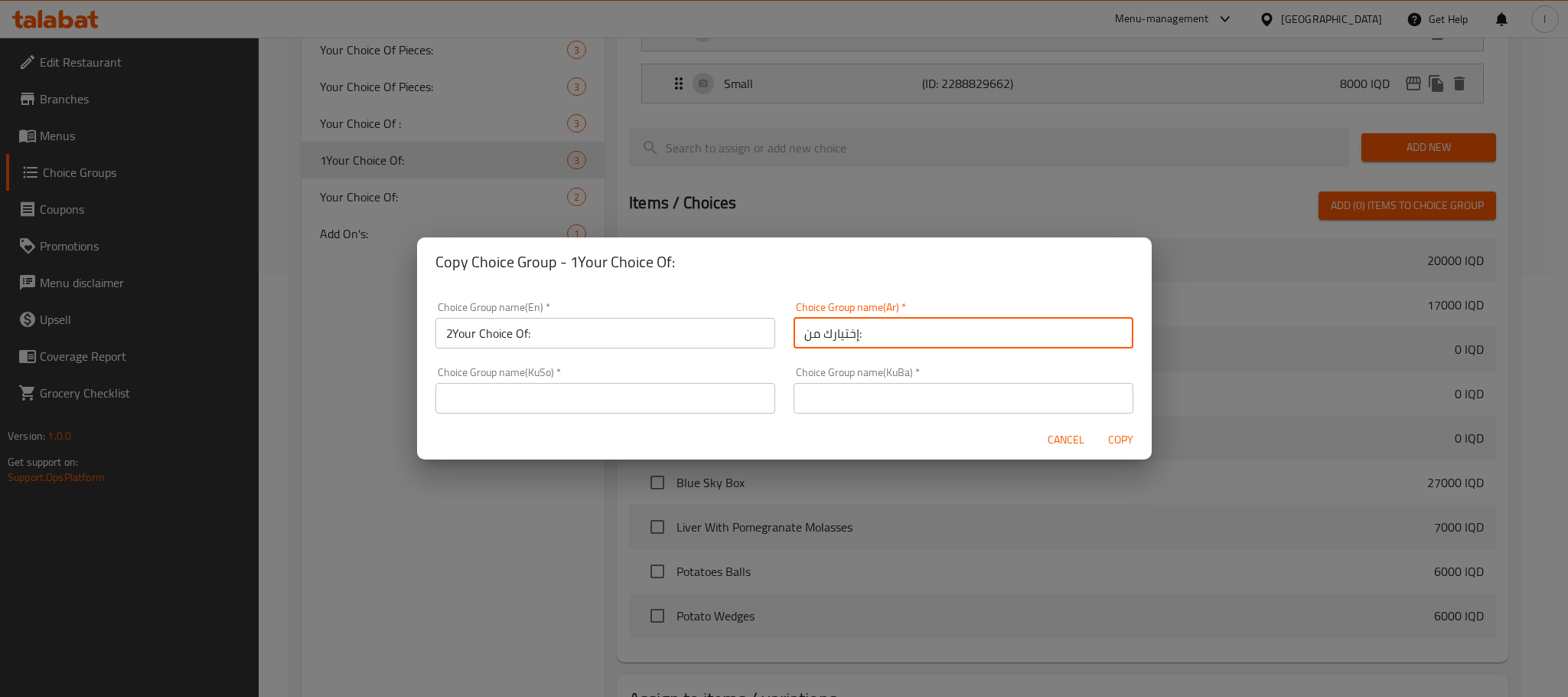
click at [573, 398] on input "text" at bounding box center [605, 398] width 339 height 31
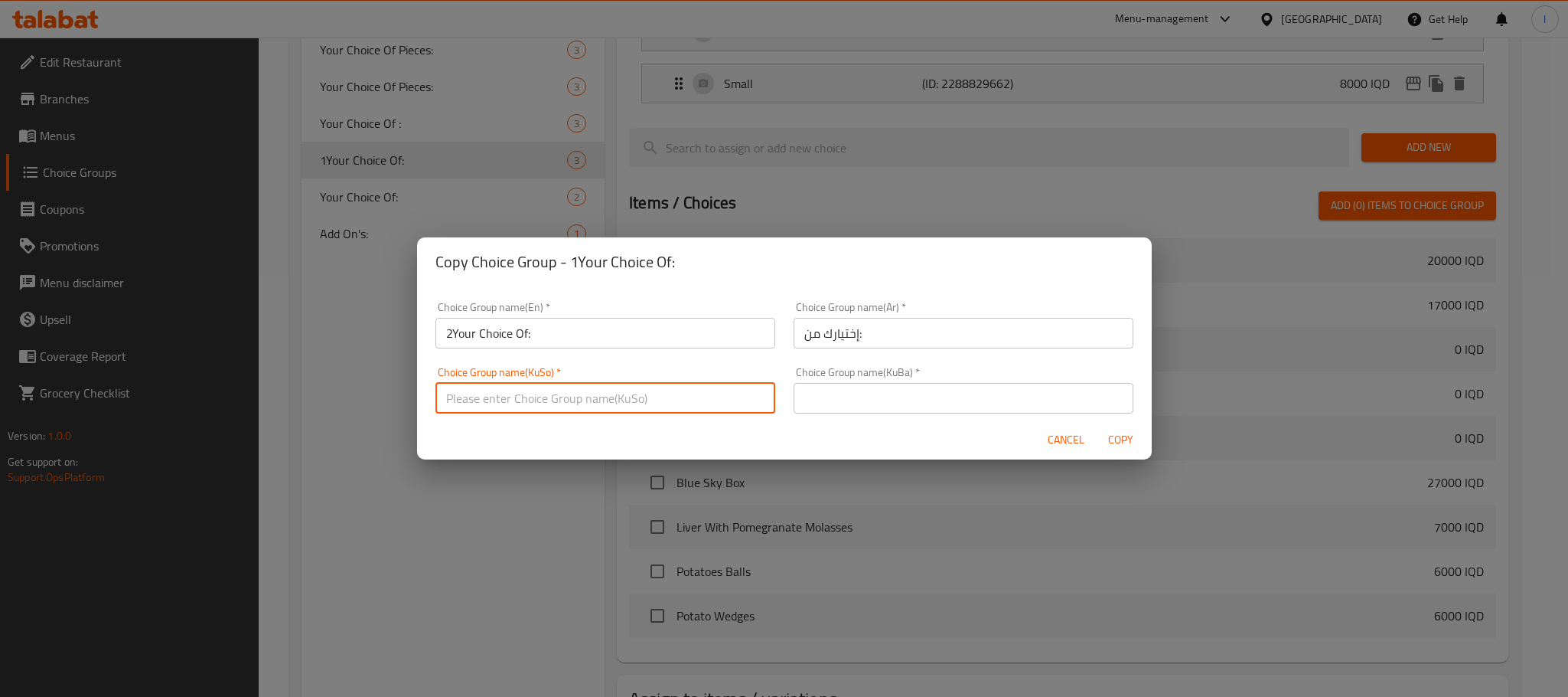
type input "هەڵبژاردنت لە:"
click at [850, 386] on input "text" at bounding box center [963, 398] width 339 height 31
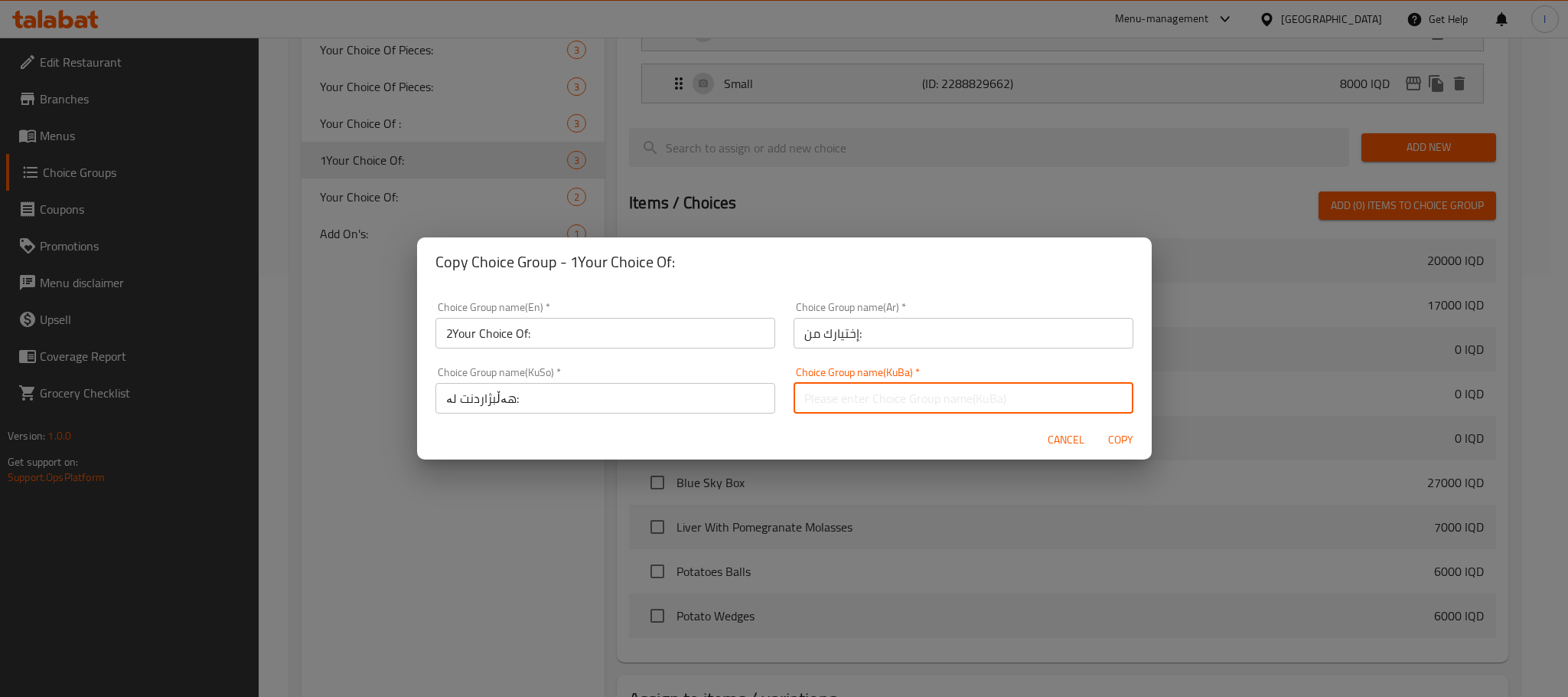
type input "هەڵبژاردنت لە:"
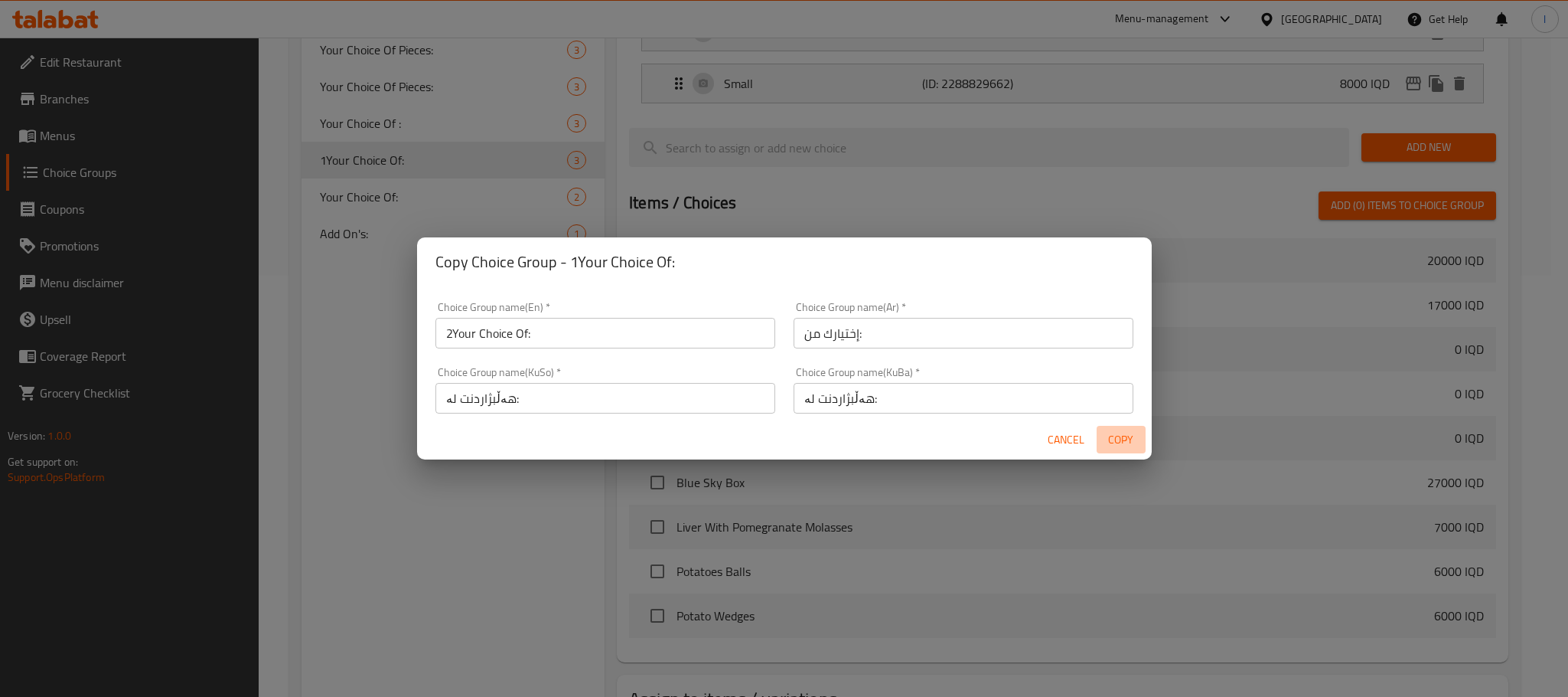
click at [1097, 427] on button "Copy" at bounding box center [1121, 440] width 49 height 28
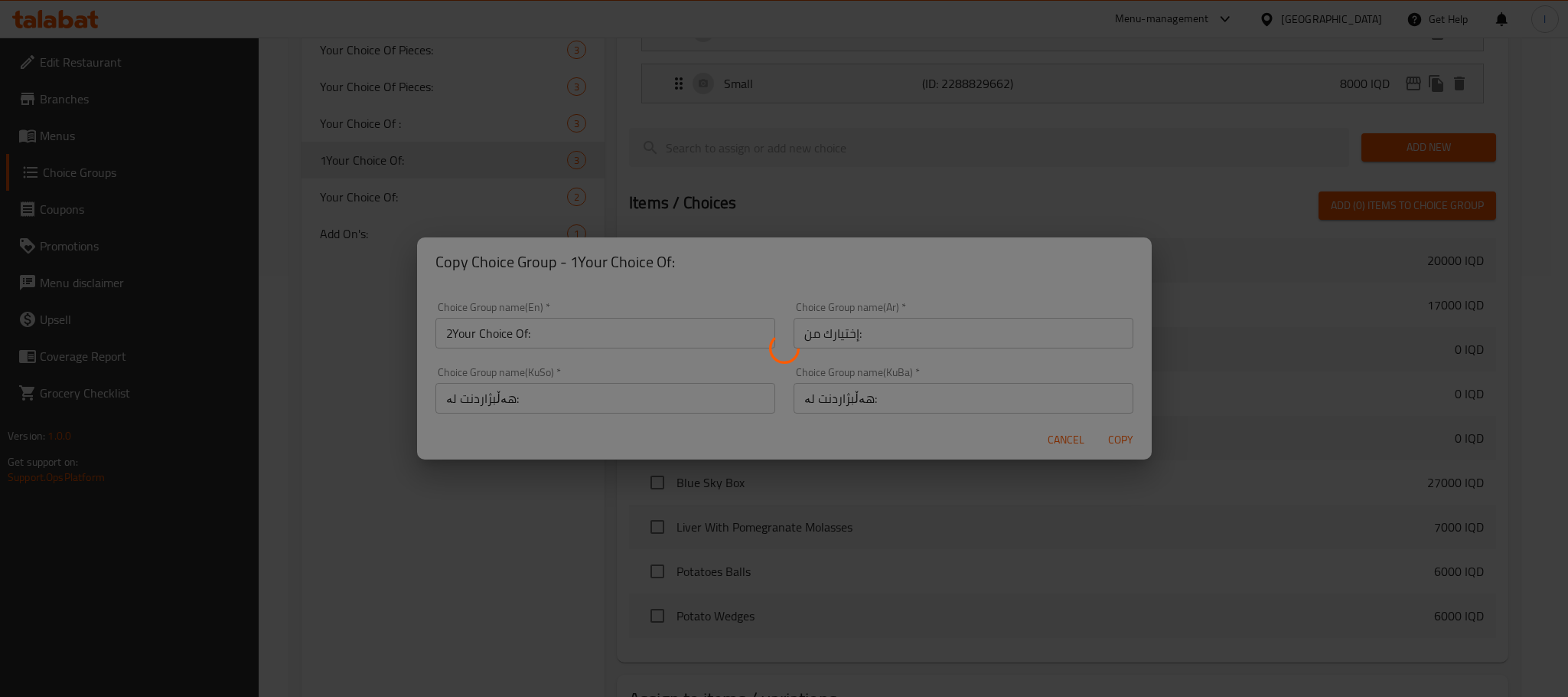
click at [1121, 433] on div at bounding box center [784, 348] width 1568 height 697
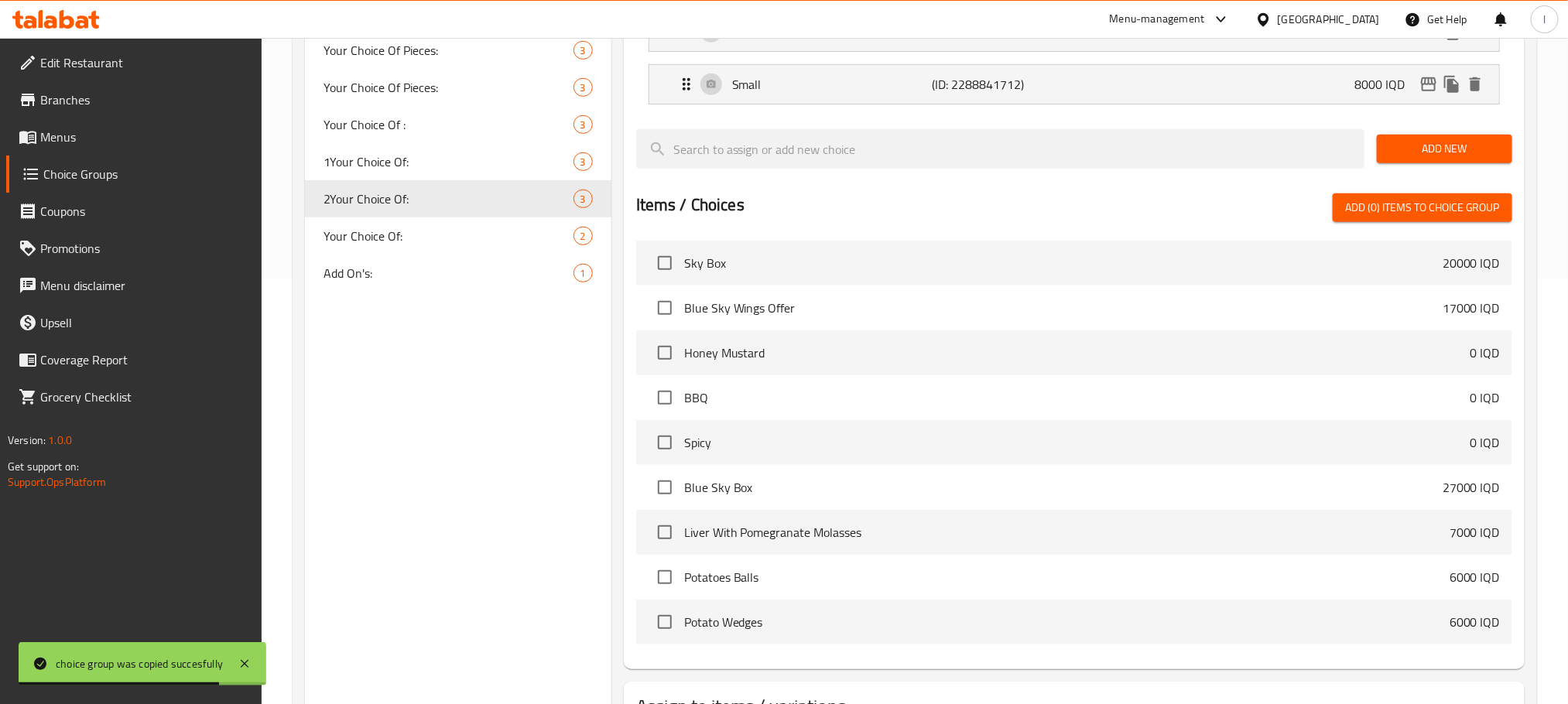
scroll to position [0, 0]
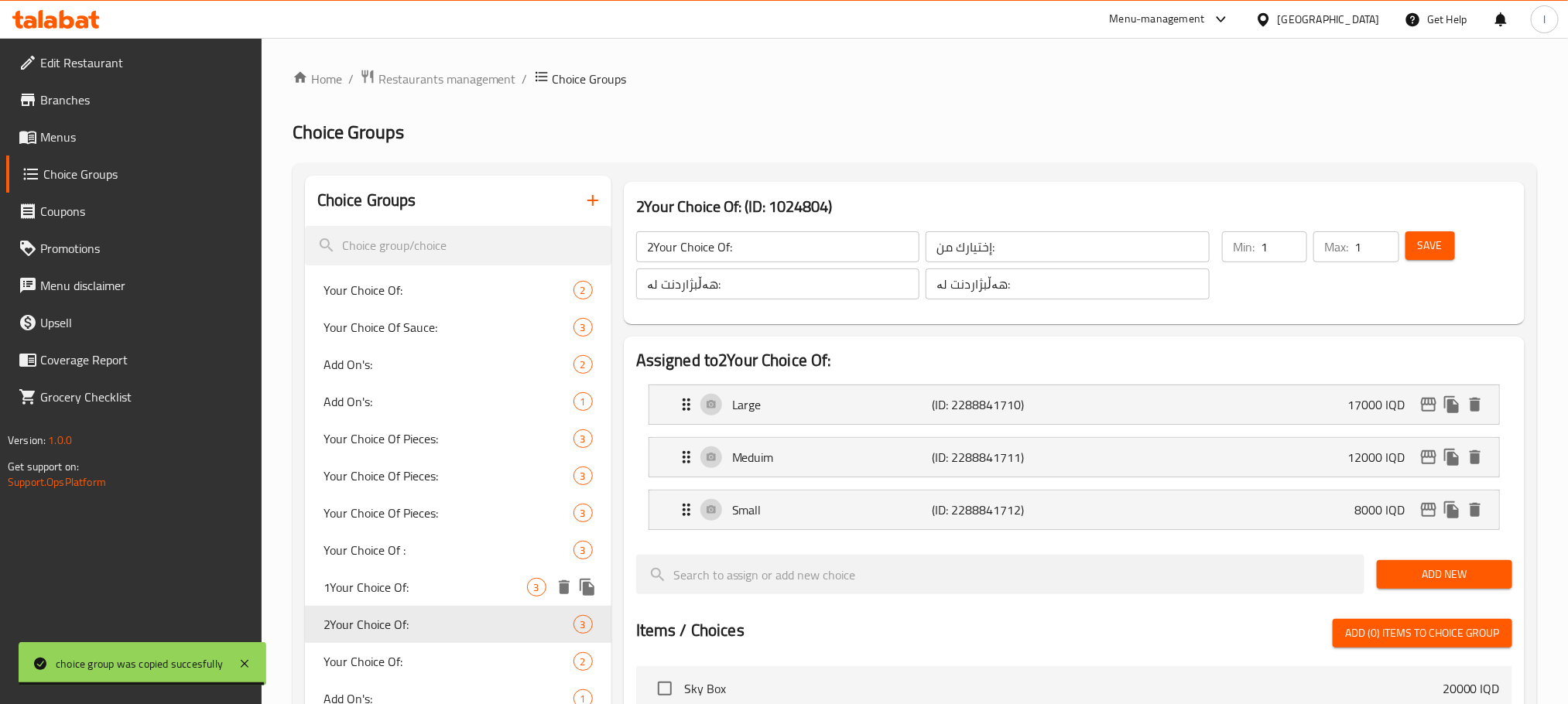
click at [327, 592] on span "1Your Choice Of:" at bounding box center [425, 587] width 203 height 19
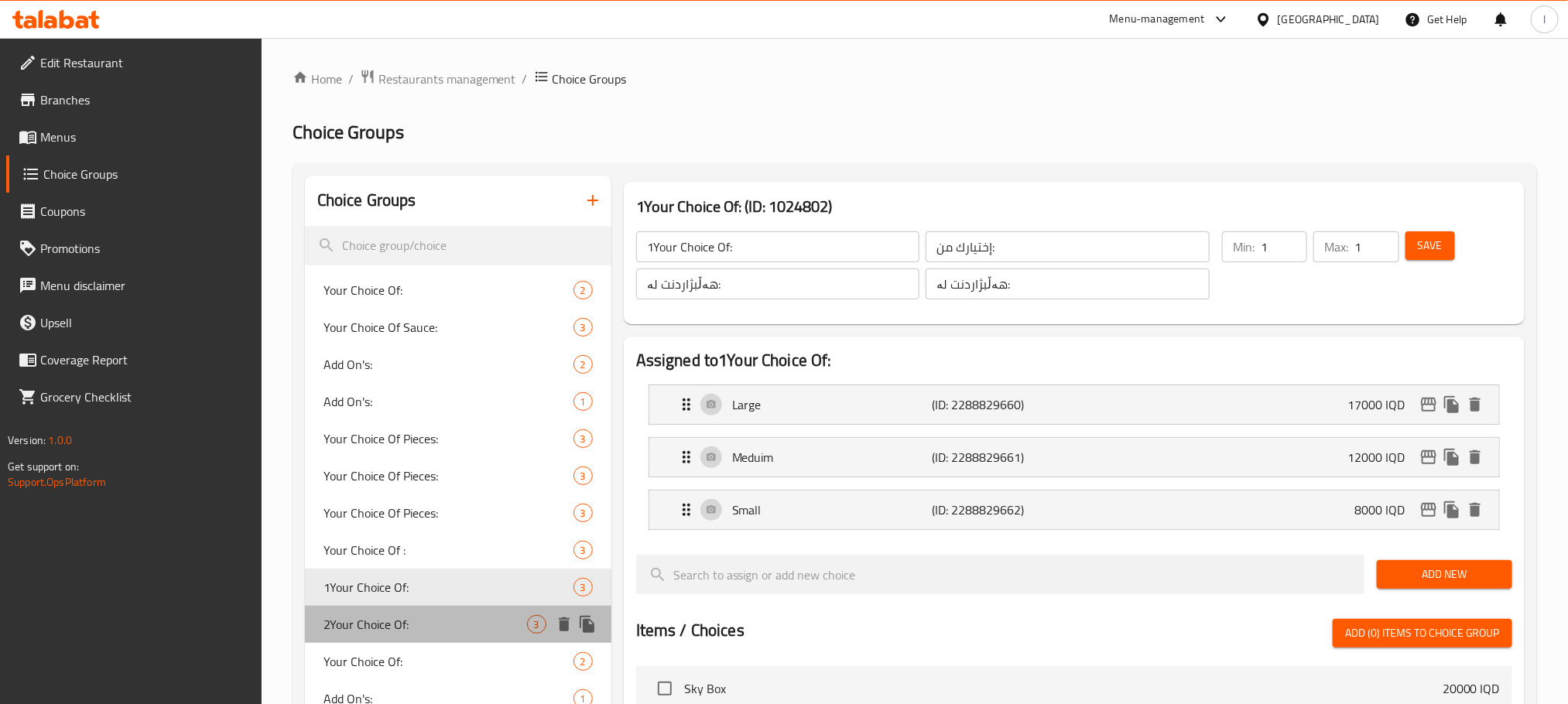
click at [453, 620] on span "2Your Choice Of:" at bounding box center [425, 624] width 203 height 19
type input "2Your Choice Of:"
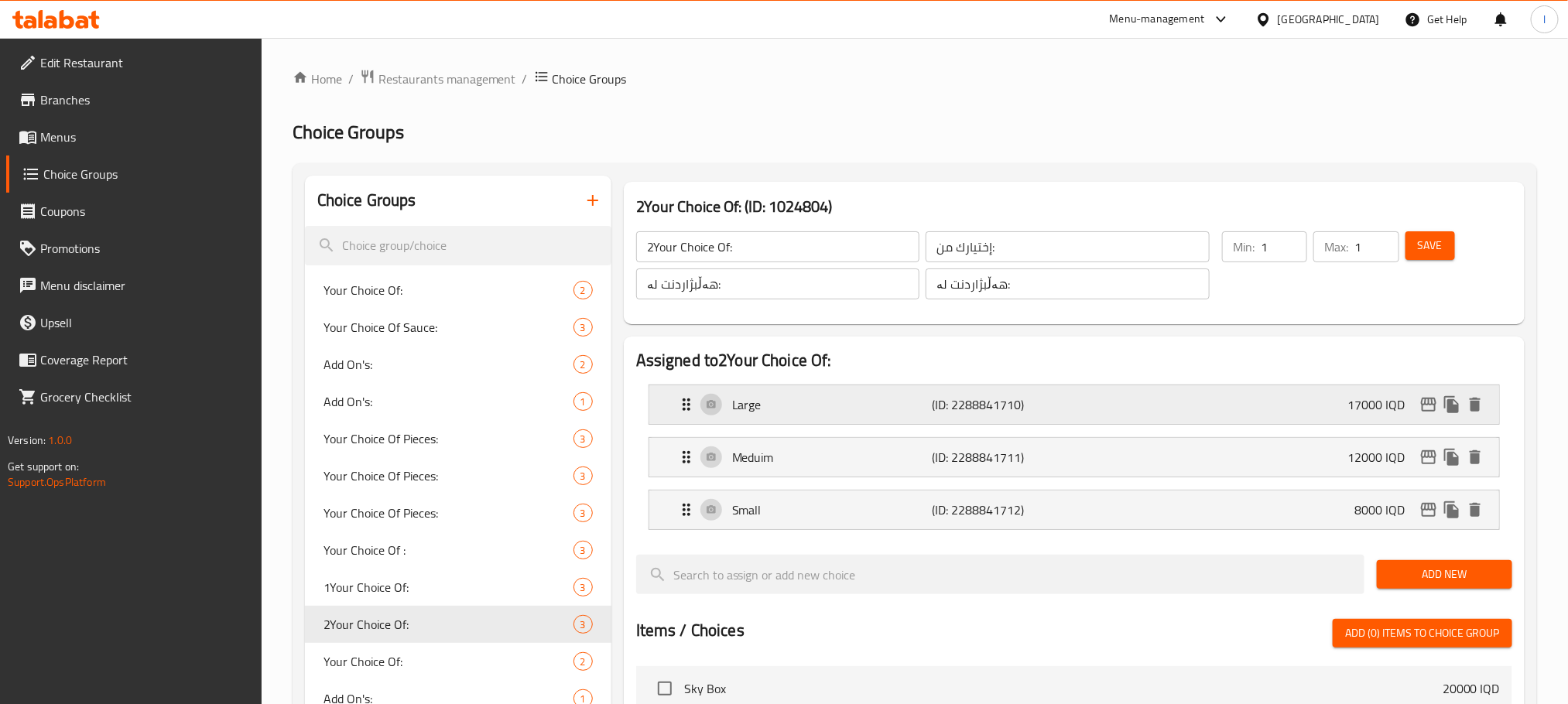
click at [873, 409] on p "Large" at bounding box center [832, 405] width 199 height 19
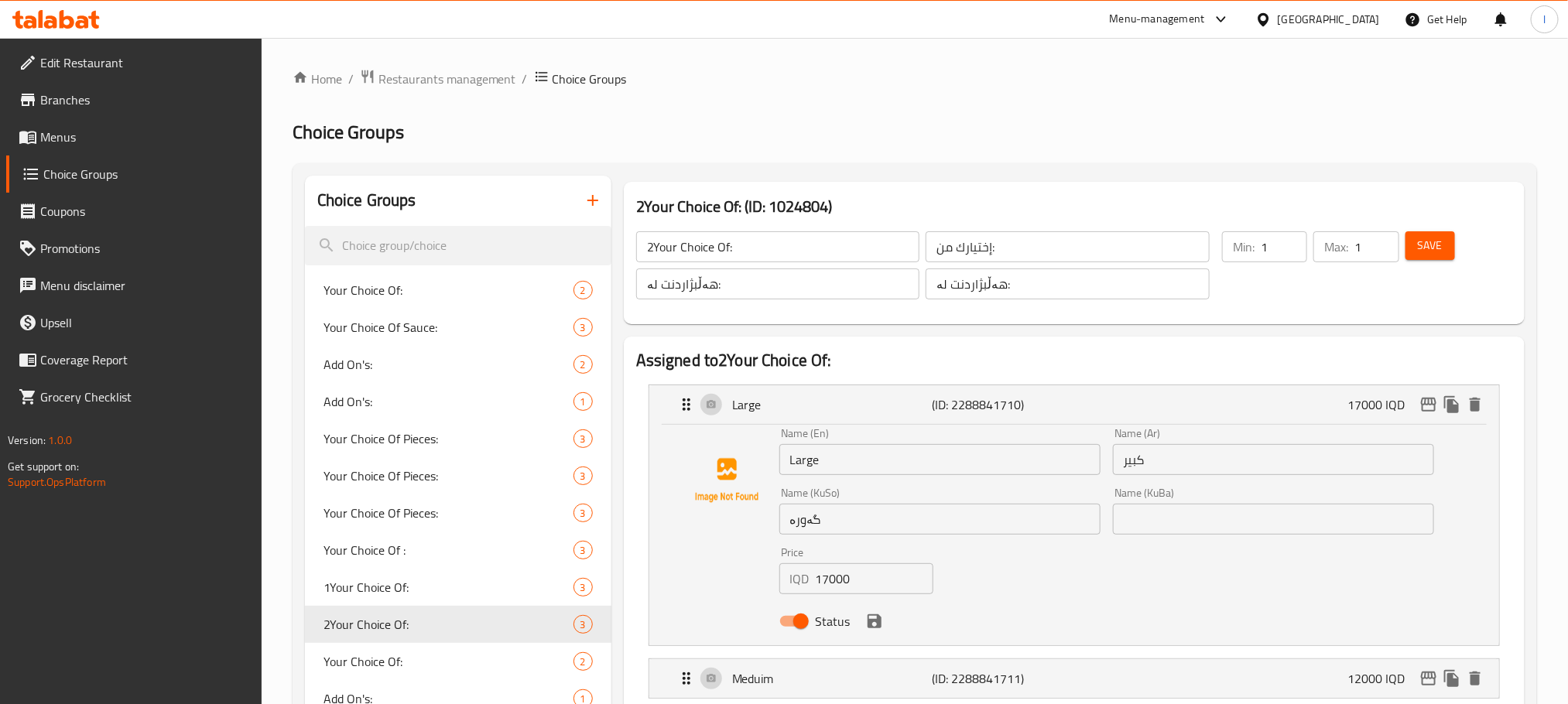
click at [1108, 138] on h2 "Choice Groups" at bounding box center [914, 133] width 1244 height 24
drag, startPoint x: 857, startPoint y: 580, endPoint x: 753, endPoint y: 578, distance: 104.0
click at [753, 578] on div "Name (En) Large Name (En) Name (Ar) كبير Name (Ar) Name (KuSo) گەورە Name (KuSo…" at bounding box center [1074, 531] width 800 height 208
type input "16000"
click at [885, 618] on button "save" at bounding box center [874, 621] width 24 height 23
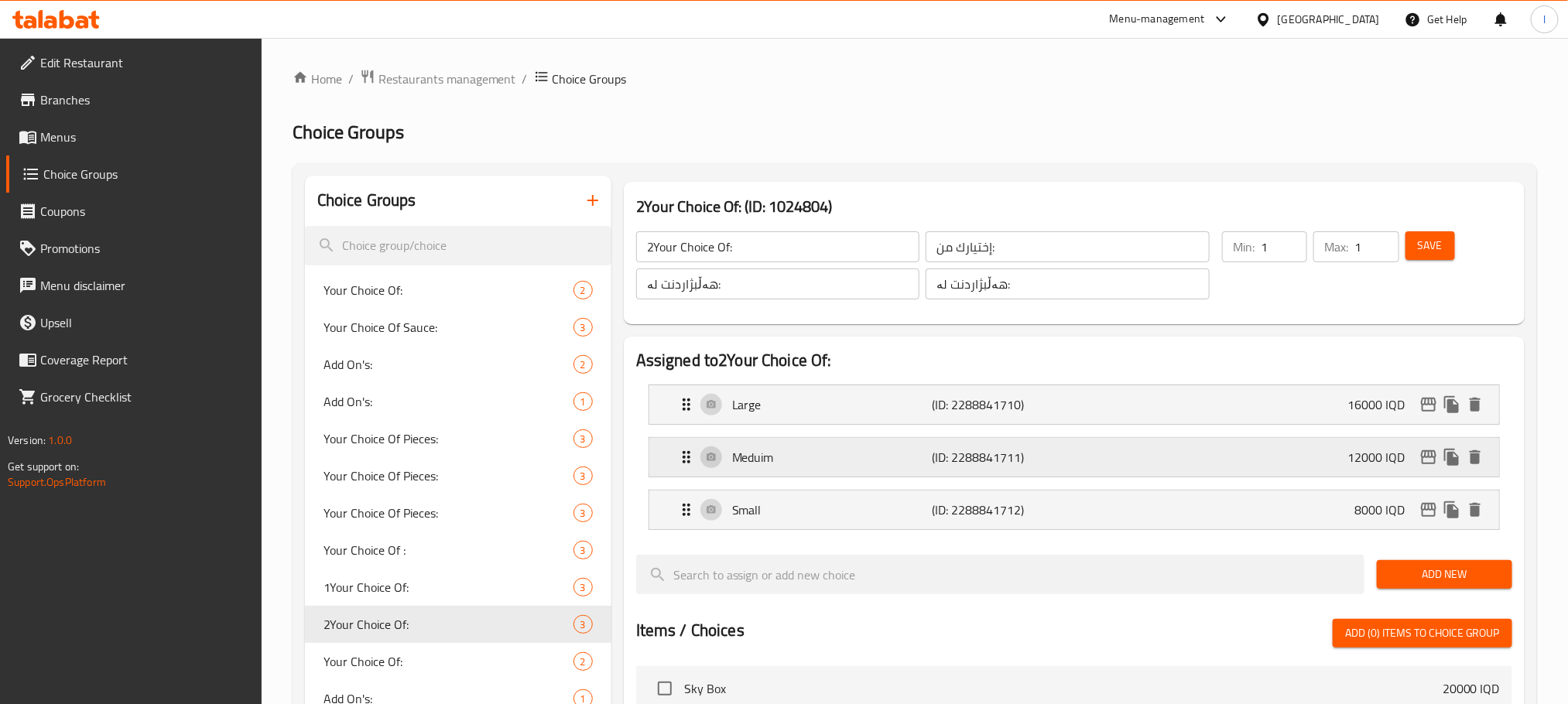
click at [922, 453] on p "Meduim" at bounding box center [832, 458] width 199 height 19
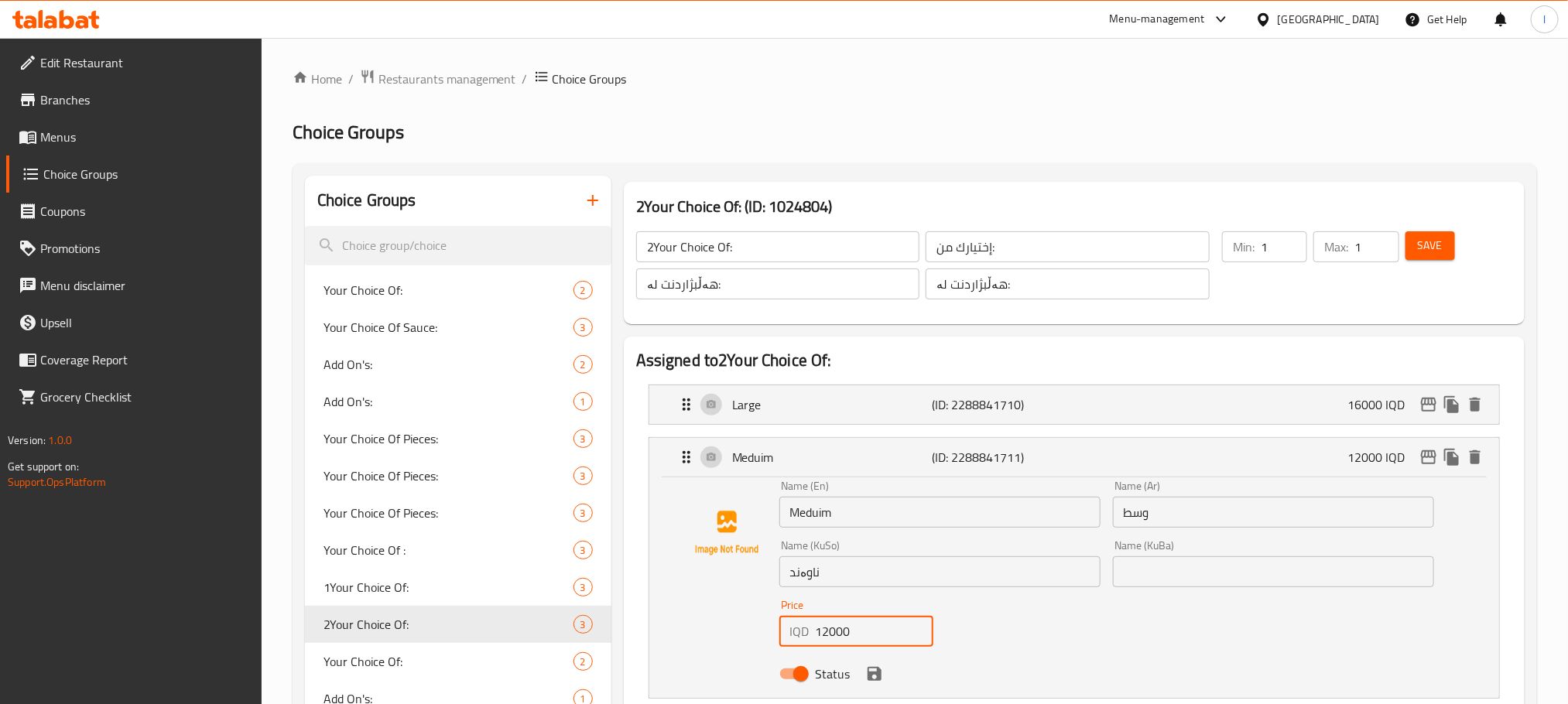
drag, startPoint x: 852, startPoint y: 634, endPoint x: 669, endPoint y: 636, distance: 183.0
click at [669, 636] on div "Name (En) Meduim Name (En) Name (Ar) وسط Name (Ar) Name (KuSo) ناوەند Name (KuS…" at bounding box center [1074, 587] width 850 height 221
click at [881, 671] on icon "save" at bounding box center [874, 674] width 19 height 19
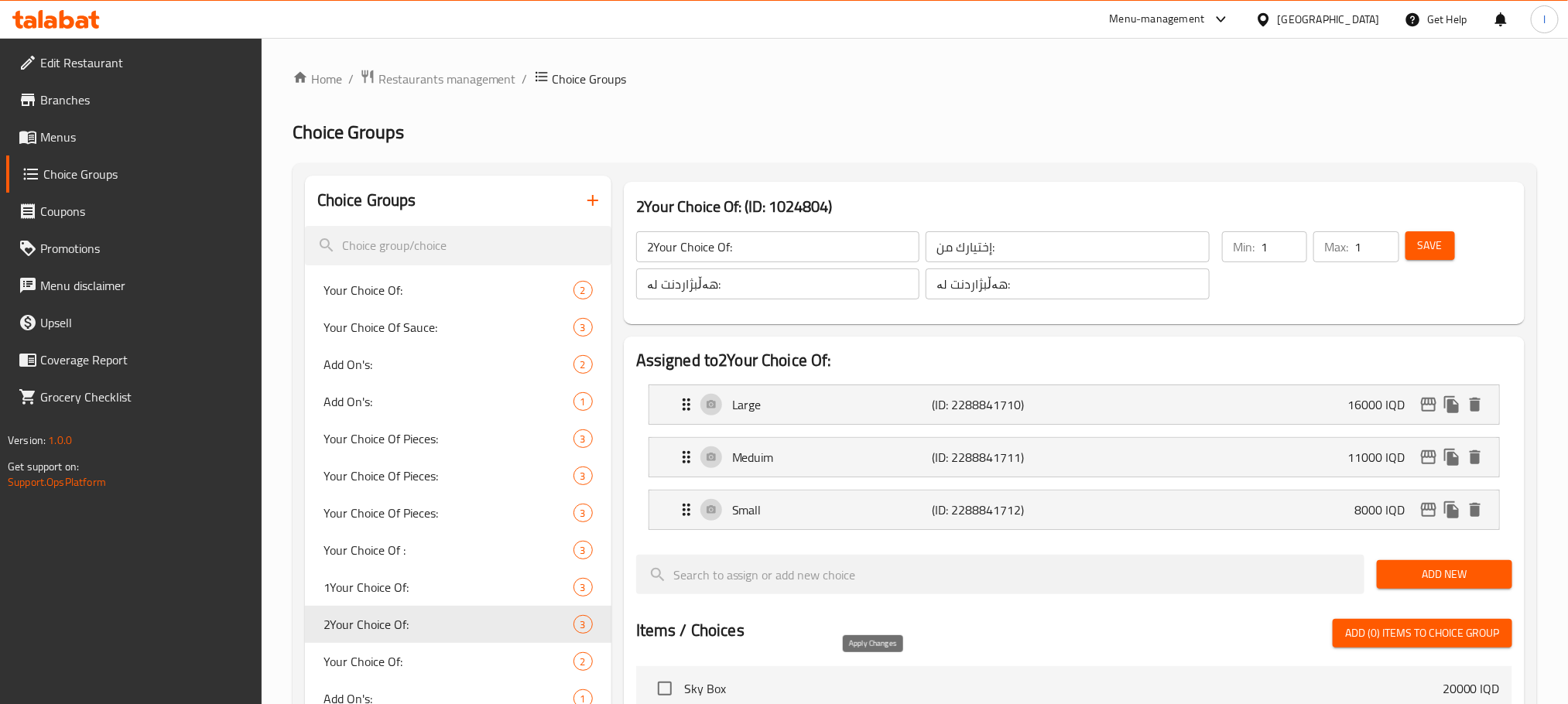
type input "11000"
click at [901, 518] on p "Small" at bounding box center [832, 510] width 199 height 19
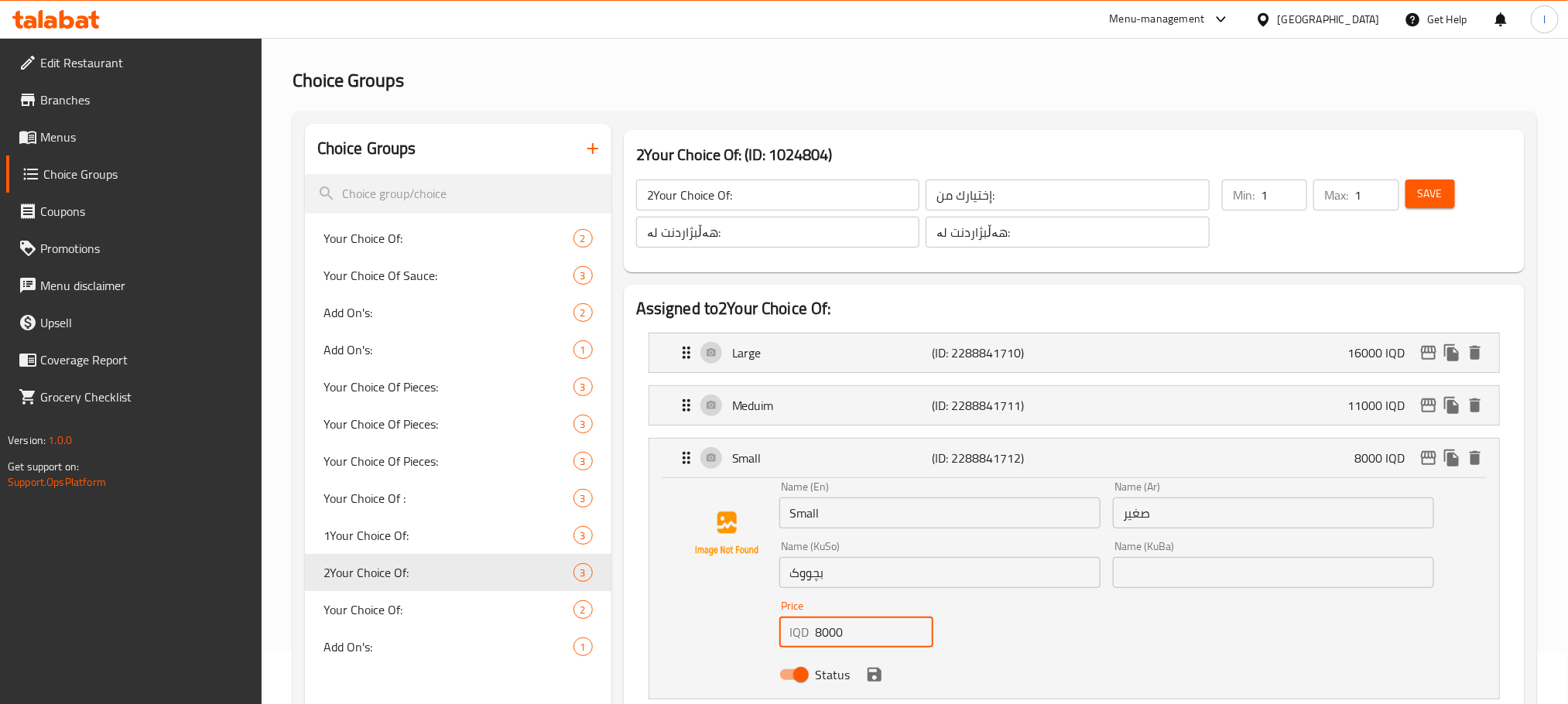
drag, startPoint x: 850, startPoint y: 685, endPoint x: 687, endPoint y: 685, distance: 163.0
click at [687, 685] on div "Name (En) Small Name (En) Name (Ar) صغير Name (Ar) Name (KuSo) بچووک Name (KuSo…" at bounding box center [1074, 588] width 850 height 221
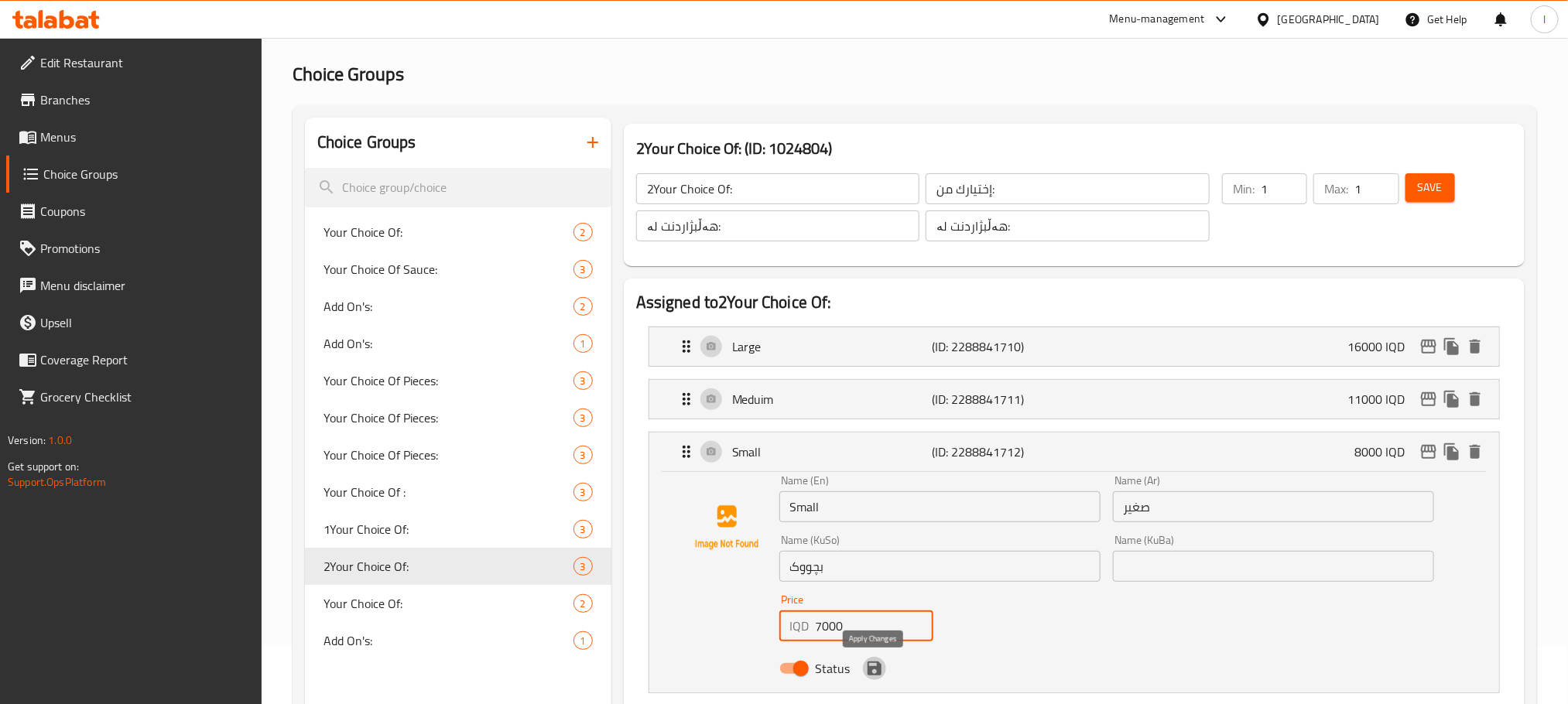
click at [870, 666] on icon "save" at bounding box center [874, 668] width 19 height 19
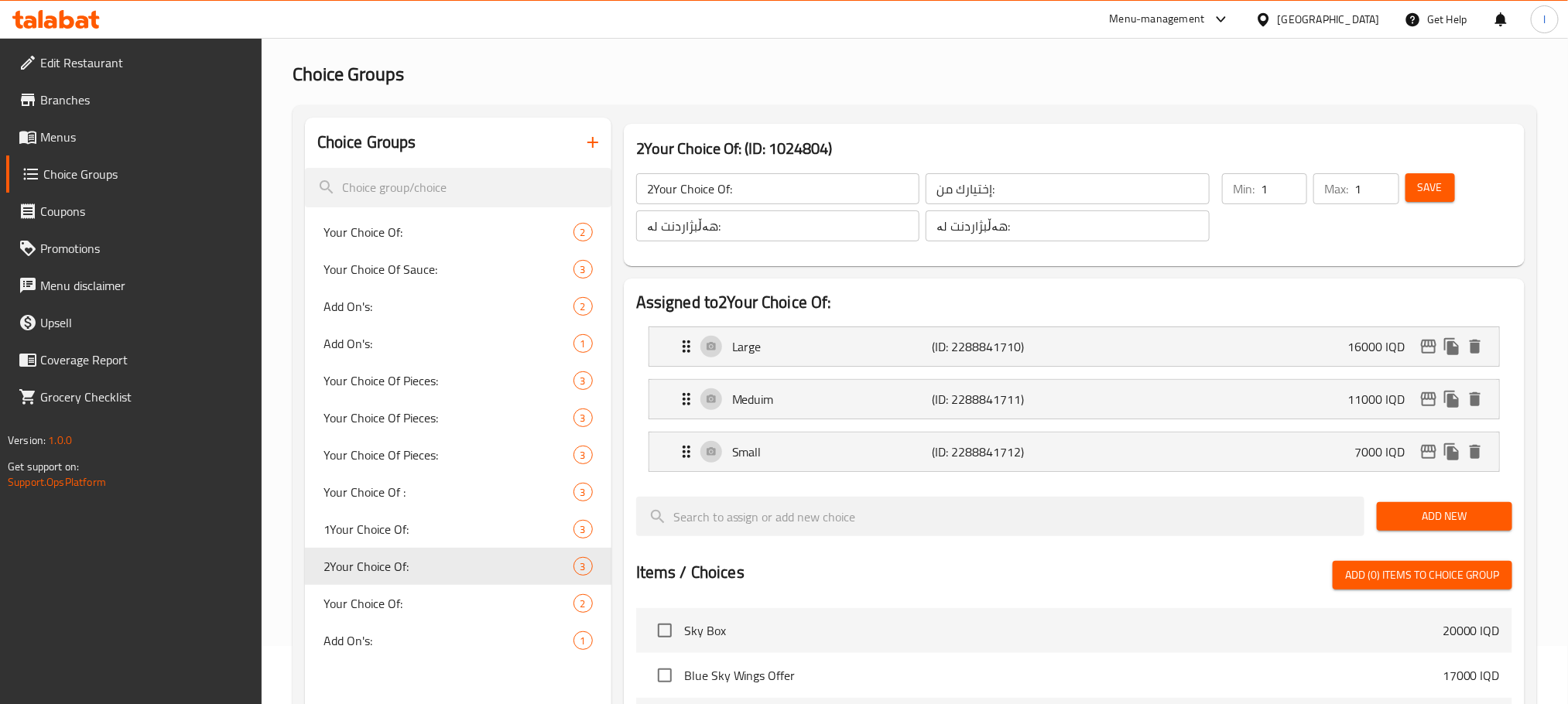
type input "7000"
click at [1437, 190] on span "Save" at bounding box center [1430, 187] width 24 height 20
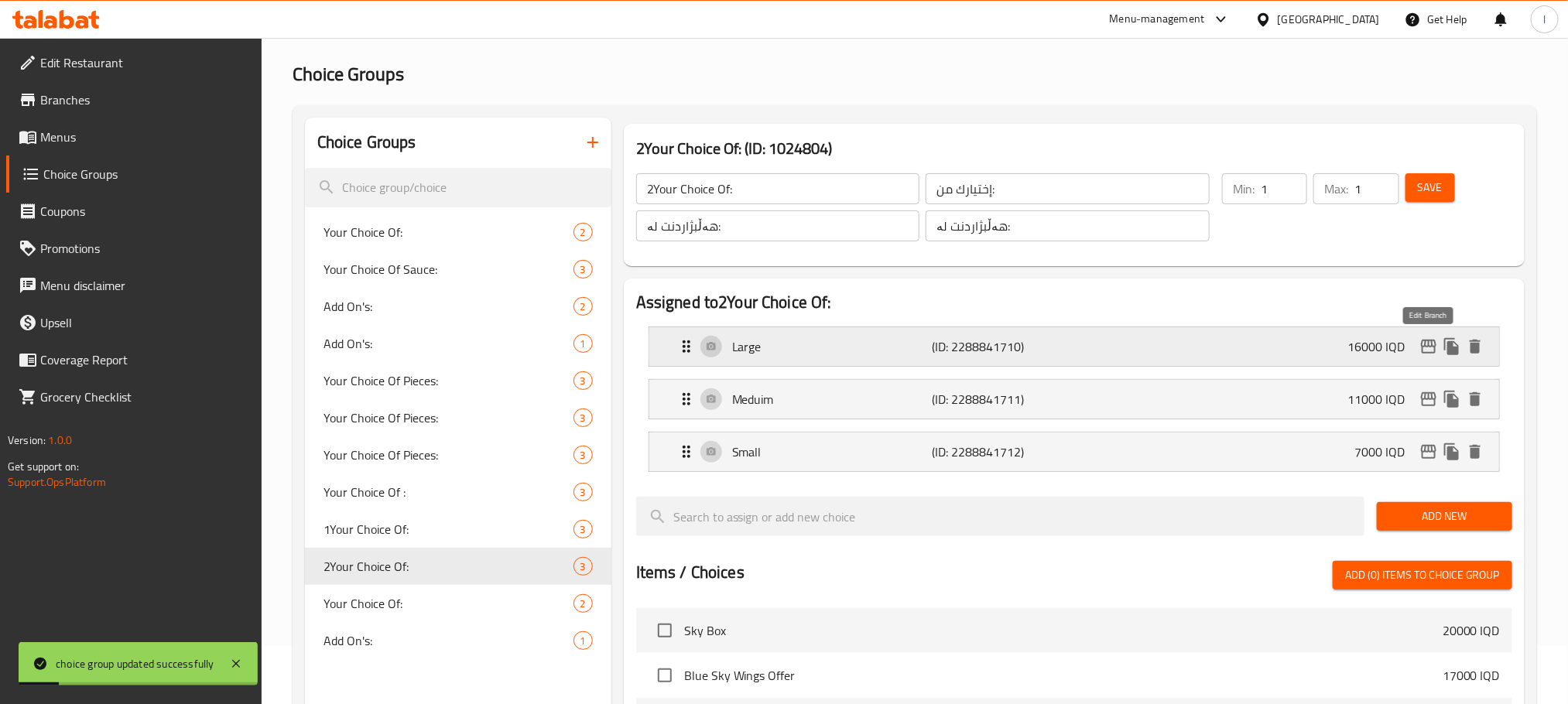
click at [1435, 352] on icon "edit" at bounding box center [1429, 347] width 19 height 19
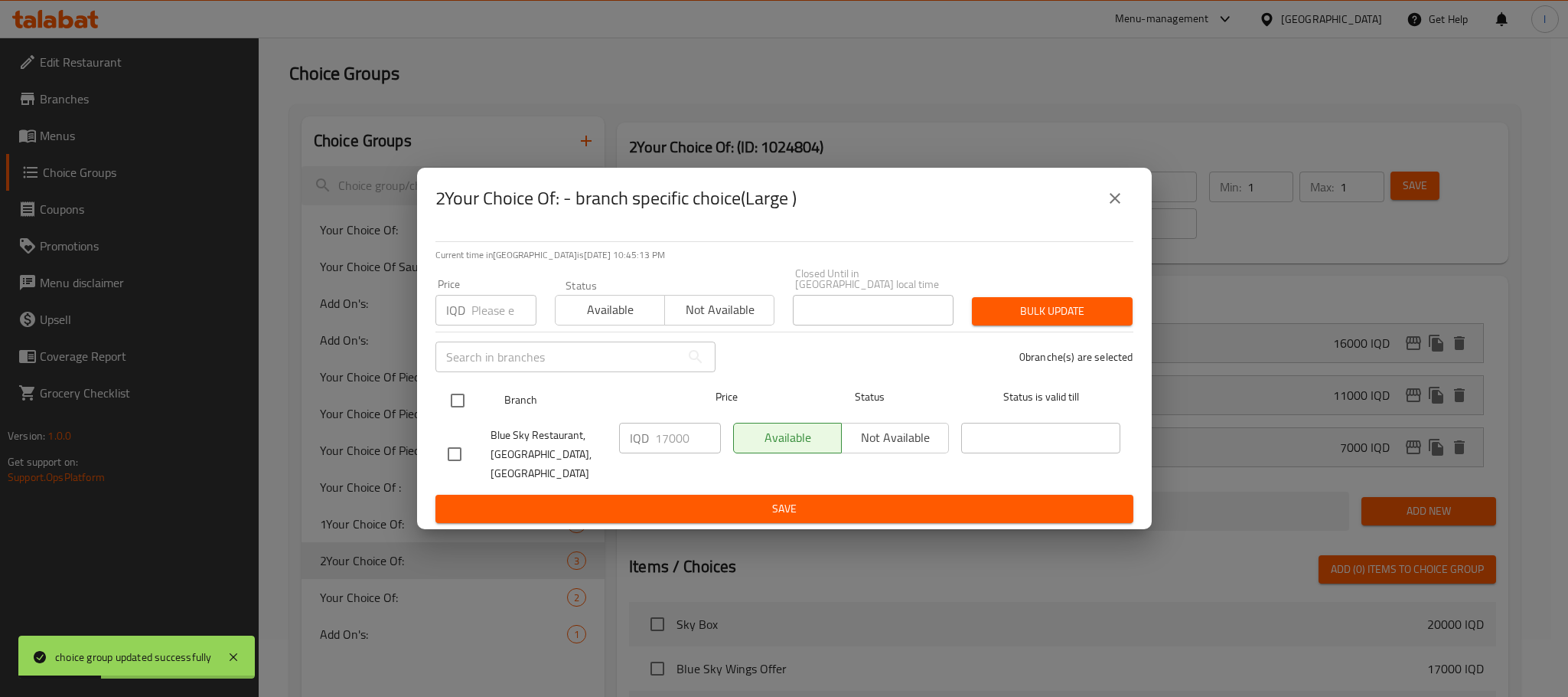
click at [461, 402] on input "checkbox" at bounding box center [458, 400] width 33 height 33
checkbox input "true"
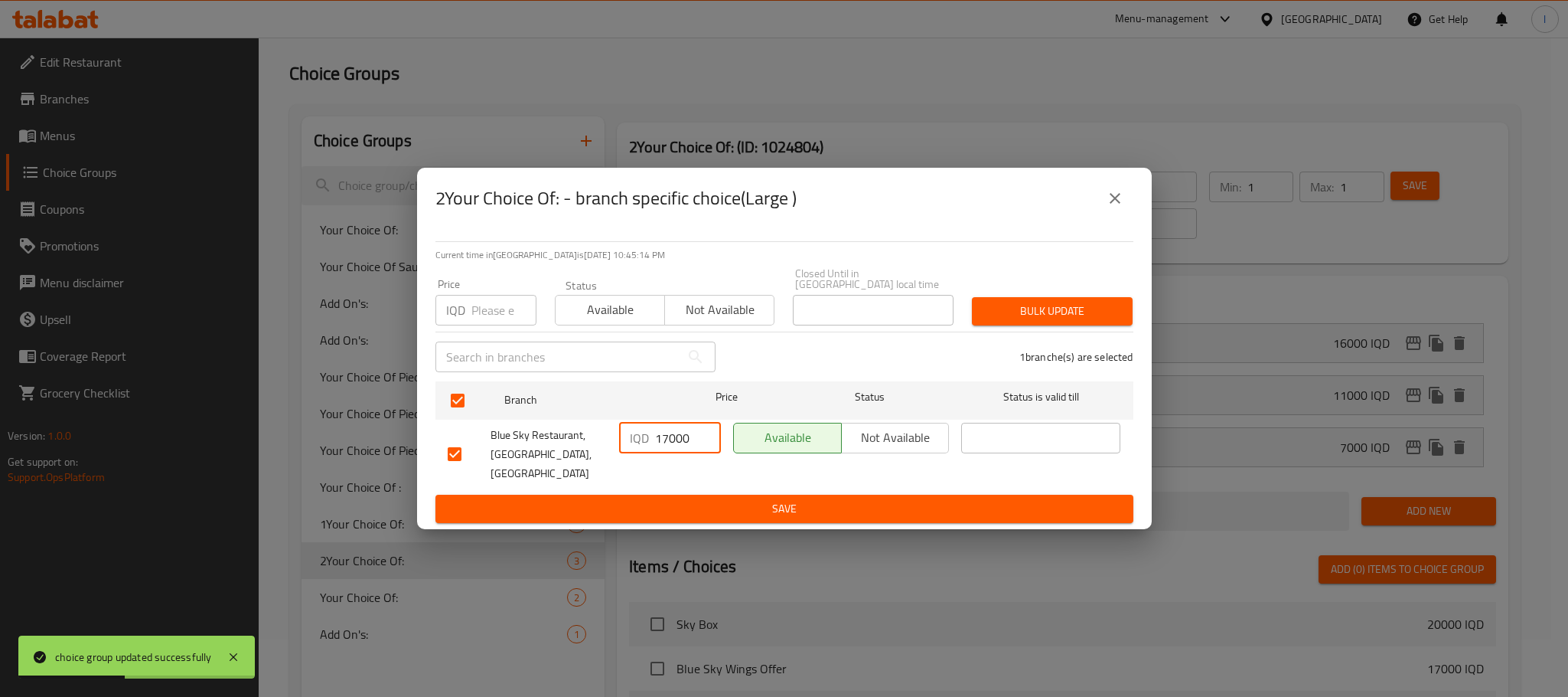
drag, startPoint x: 692, startPoint y: 444, endPoint x: 517, endPoint y: 441, distance: 175.0
click at [517, 441] on div "Blue Sky Restaurant, Zayona, Zayona IQD 17000 ​ Available Not available ​" at bounding box center [784, 454] width 685 height 75
type input "16000"
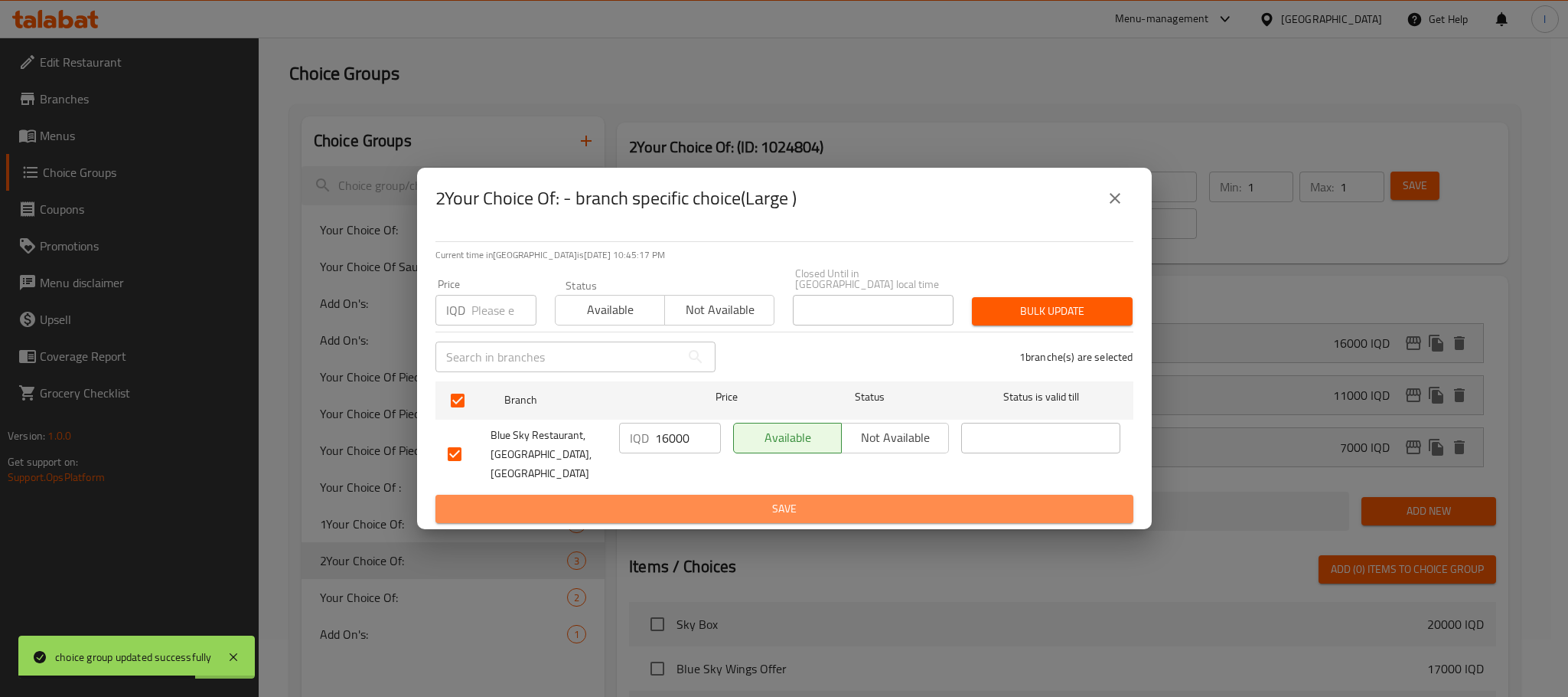
click at [550, 501] on span "Save" at bounding box center [784, 509] width 673 height 20
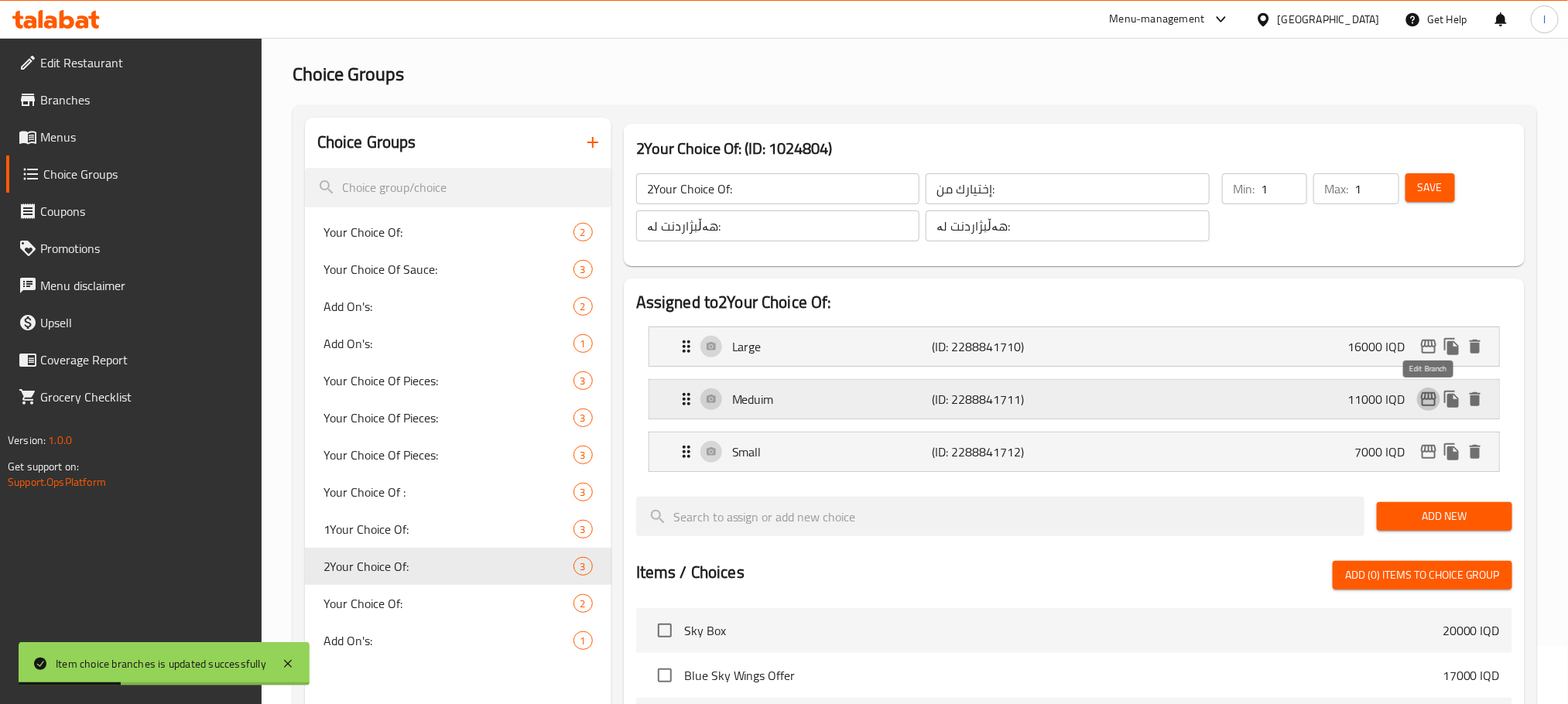
click at [1420, 404] on icon "edit" at bounding box center [1429, 399] width 19 height 19
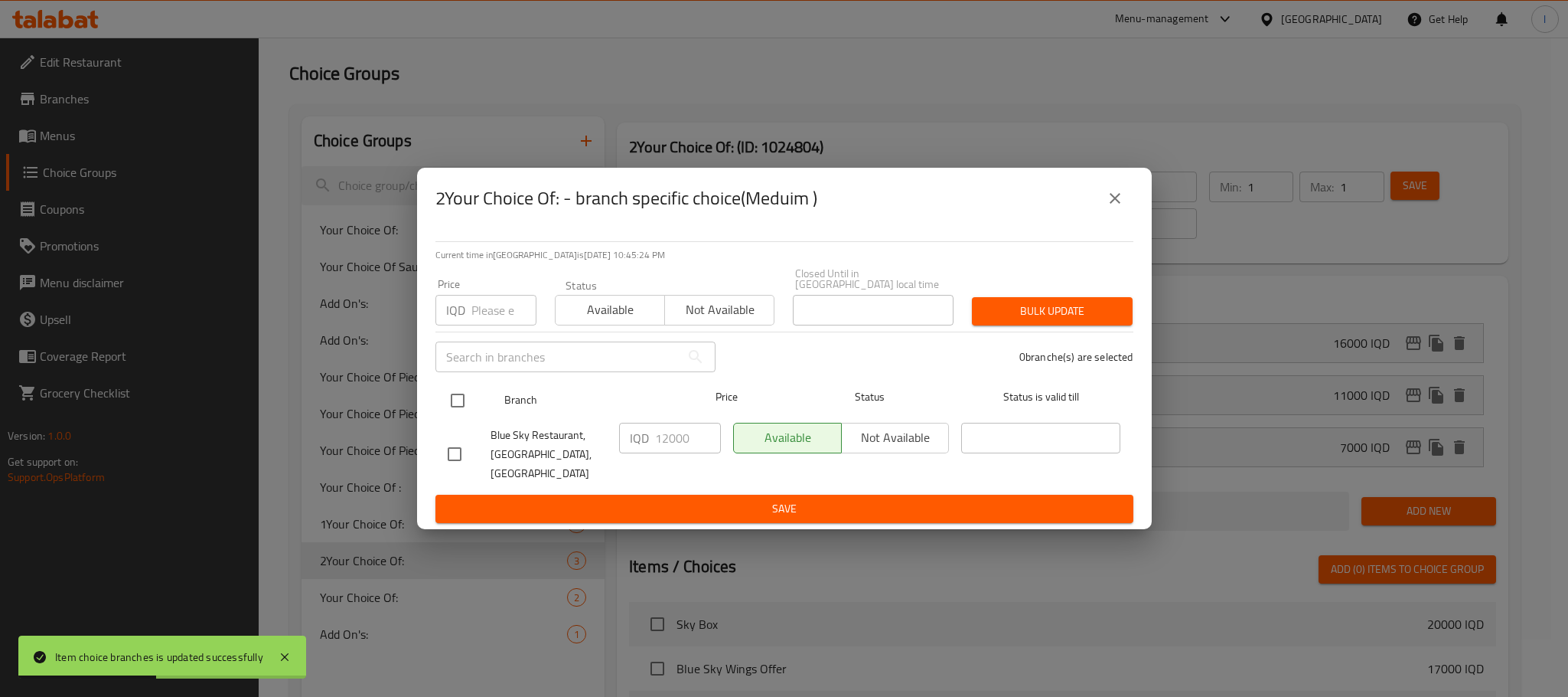
click at [461, 405] on input "checkbox" at bounding box center [458, 400] width 33 height 33
checkbox input "true"
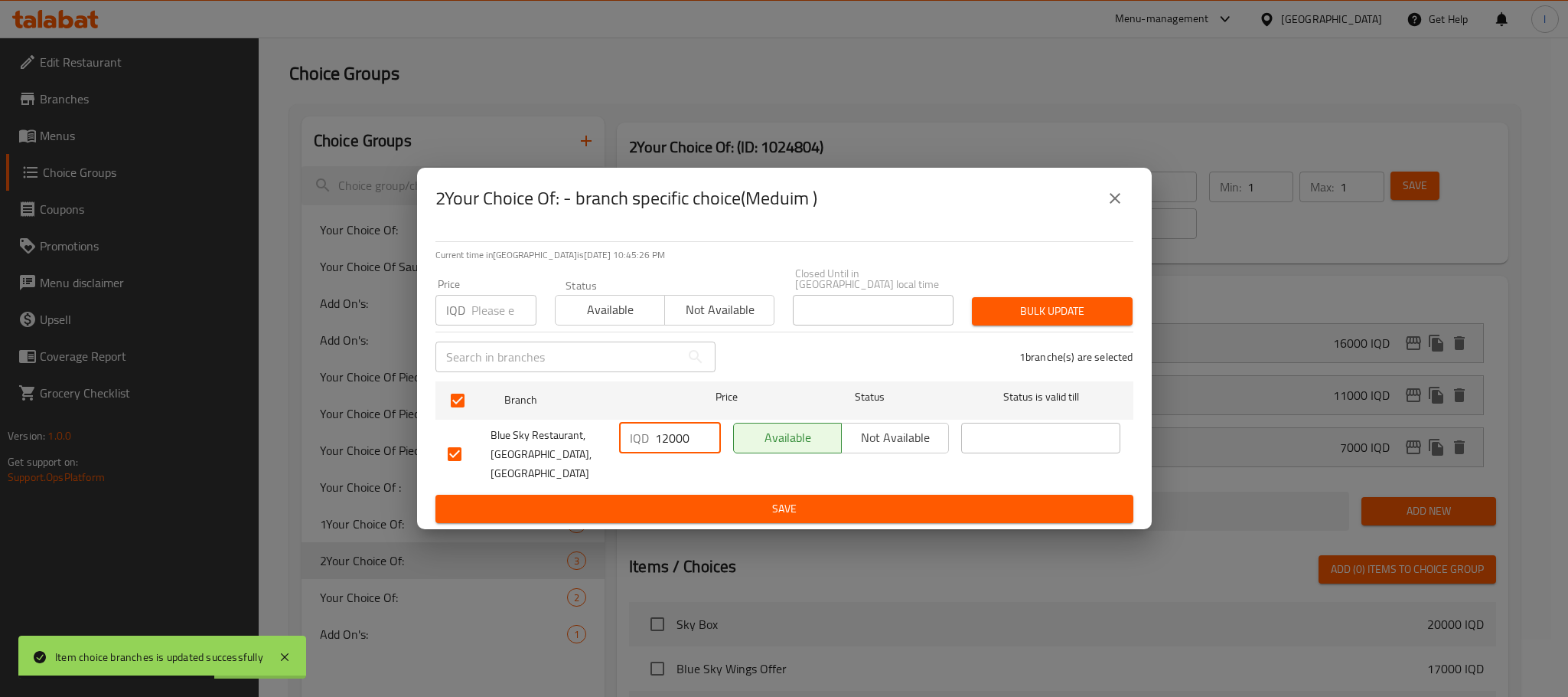
drag, startPoint x: 669, startPoint y: 436, endPoint x: 592, endPoint y: 436, distance: 77.0
click at [592, 436] on div "Blue Sky Restaurant, Zayona, Zayona IQD 12000 ​ Available Not available ​" at bounding box center [784, 454] width 685 height 75
type input "11000"
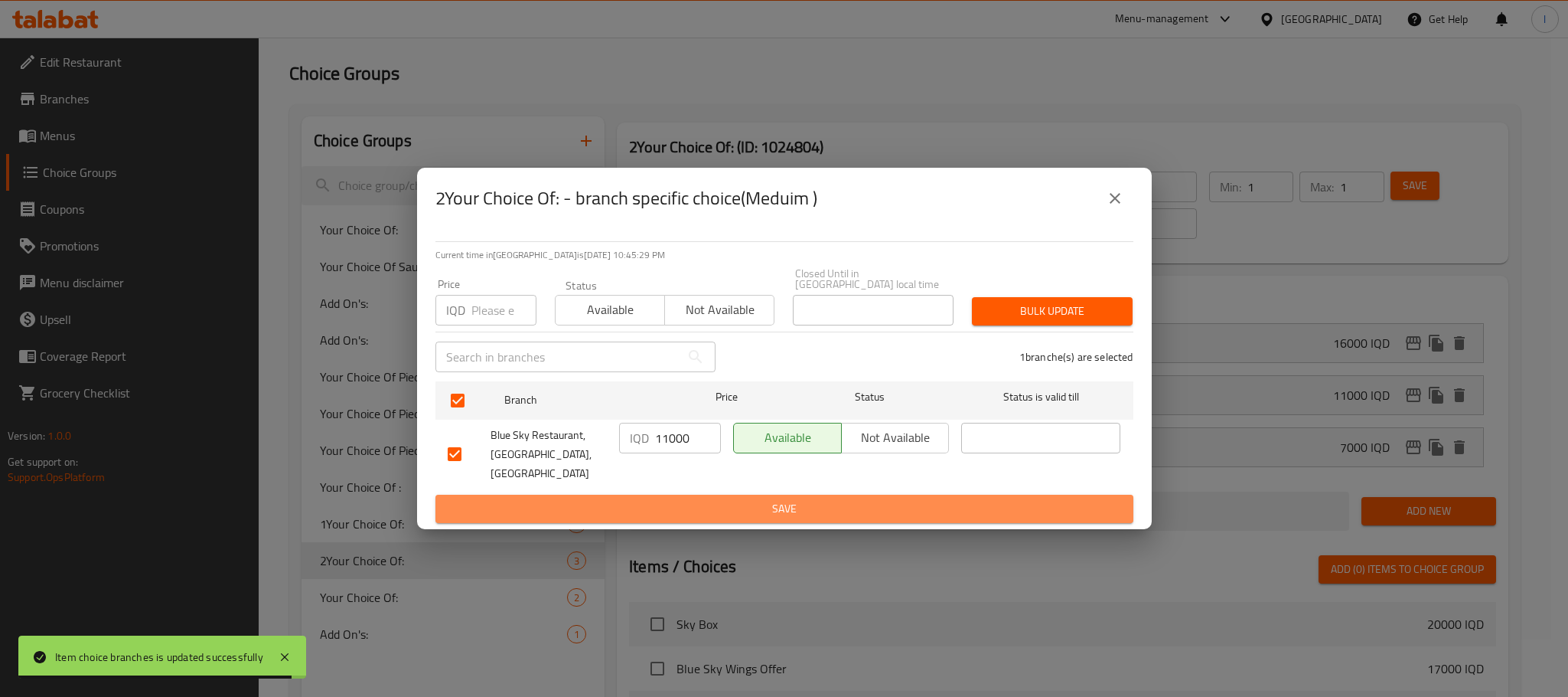
click at [638, 500] on span "Save" at bounding box center [784, 509] width 673 height 20
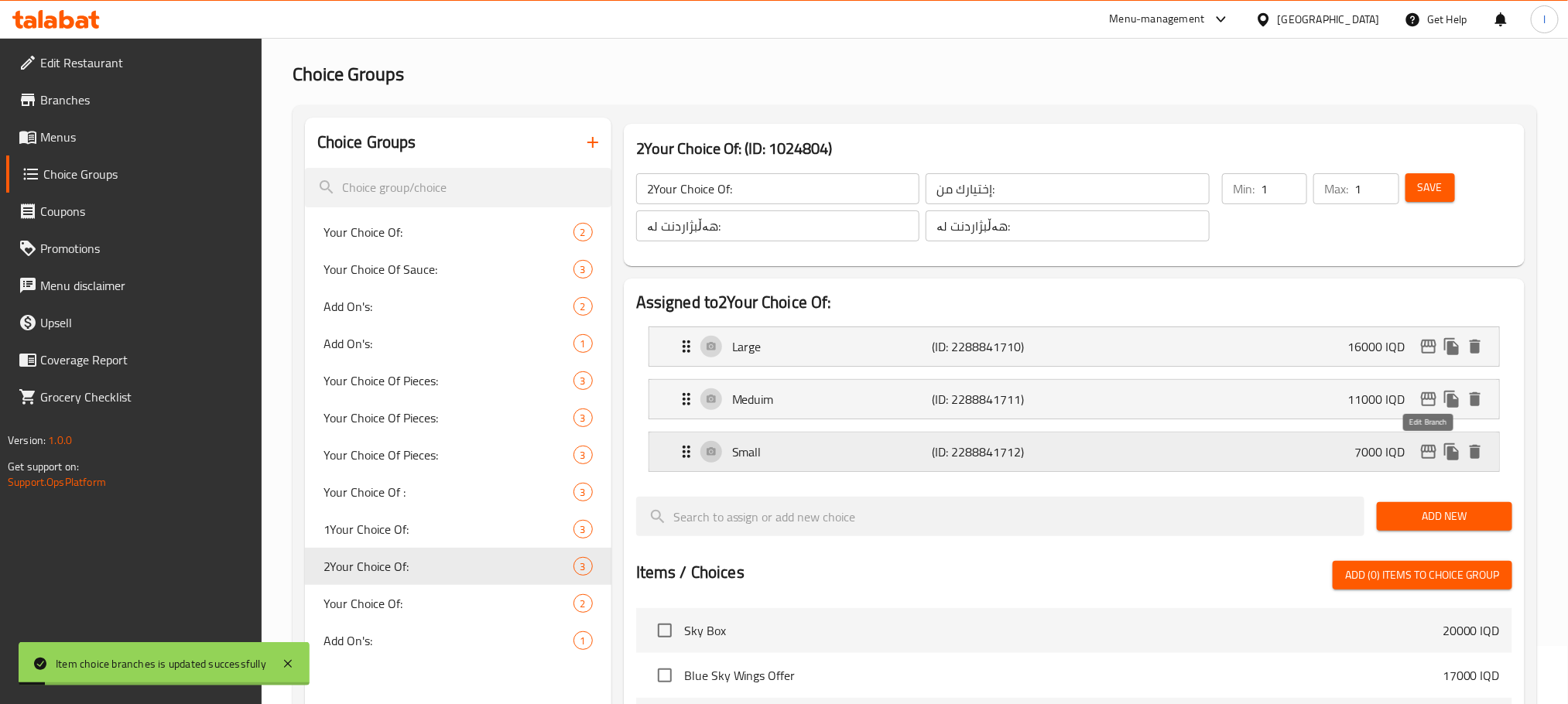
click at [1428, 448] on icon "edit" at bounding box center [1428, 451] width 15 height 14
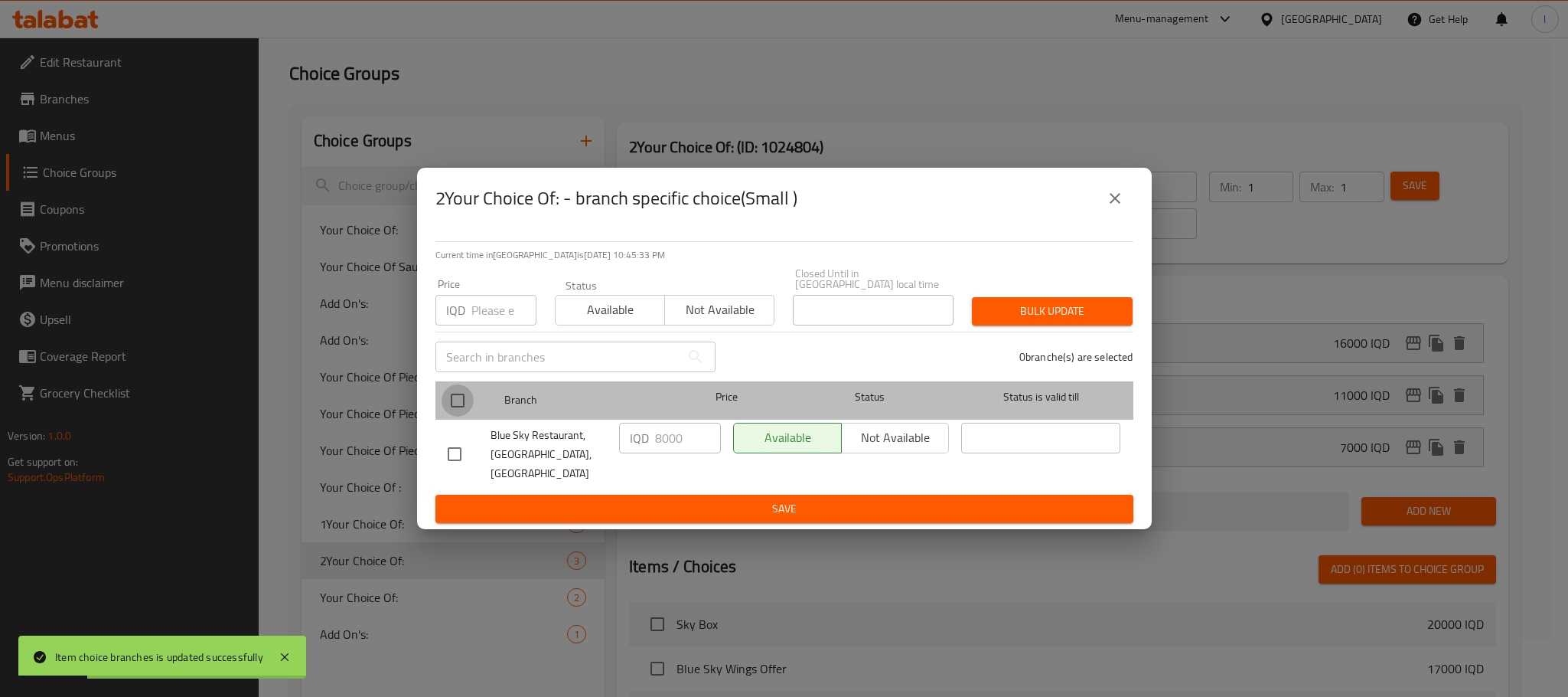
click at [453, 400] on input "checkbox" at bounding box center [458, 400] width 33 height 33
checkbox input "true"
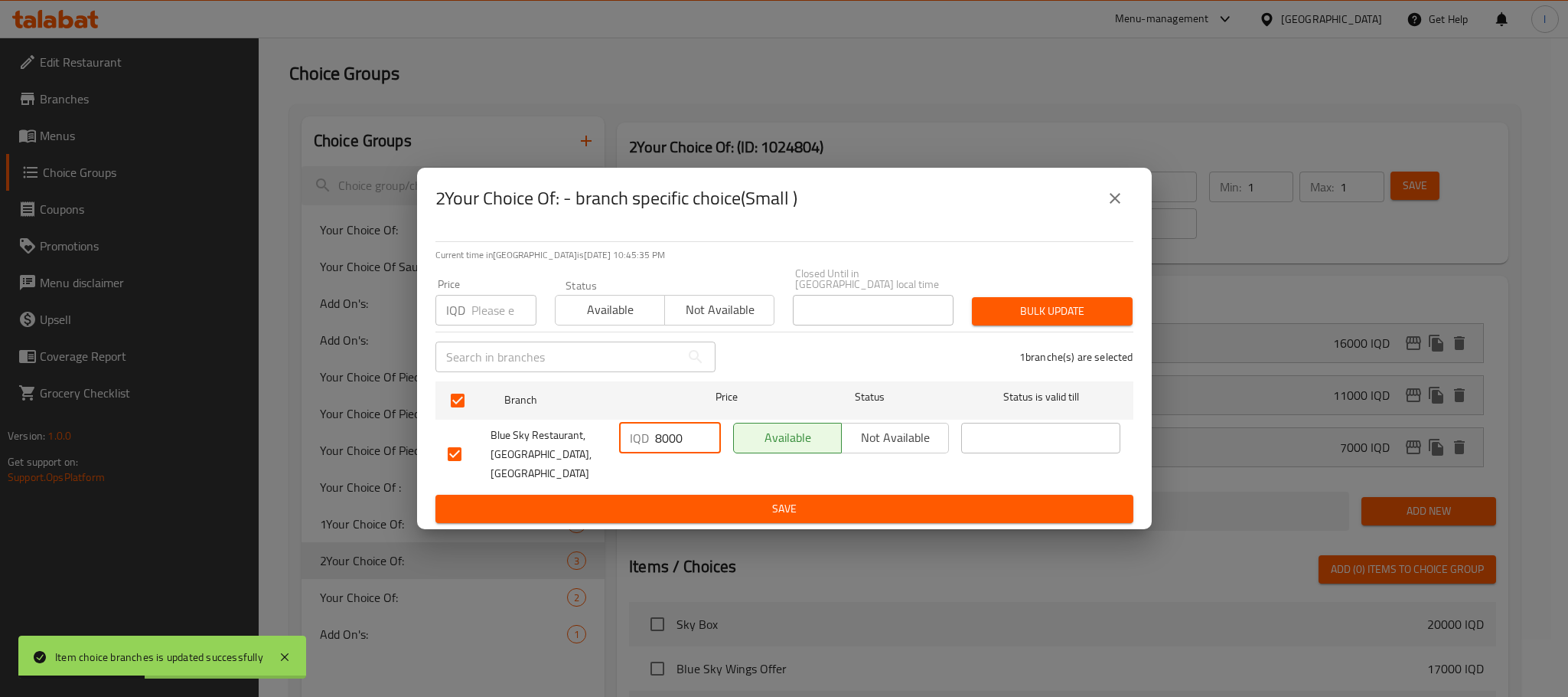
drag, startPoint x: 661, startPoint y: 433, endPoint x: 579, endPoint y: 437, distance: 82.1
click at [579, 437] on div "Blue Sky Restaurant, Zayona, Zayona IQD 8000 ​ Available Not available ​" at bounding box center [784, 454] width 685 height 75
type input "7000"
click at [606, 500] on span "Save" at bounding box center [784, 509] width 673 height 20
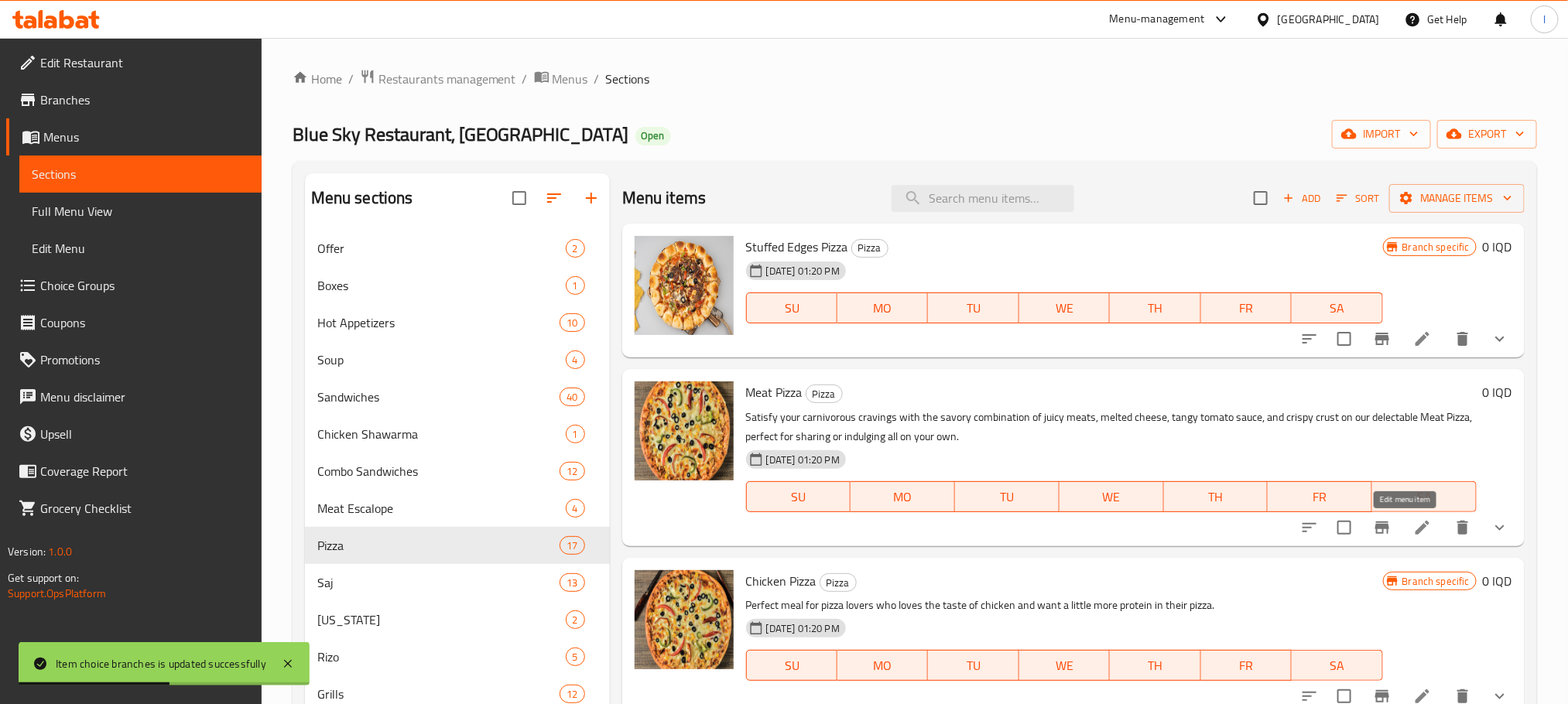
click at [1415, 527] on icon at bounding box center [1421, 527] width 14 height 14
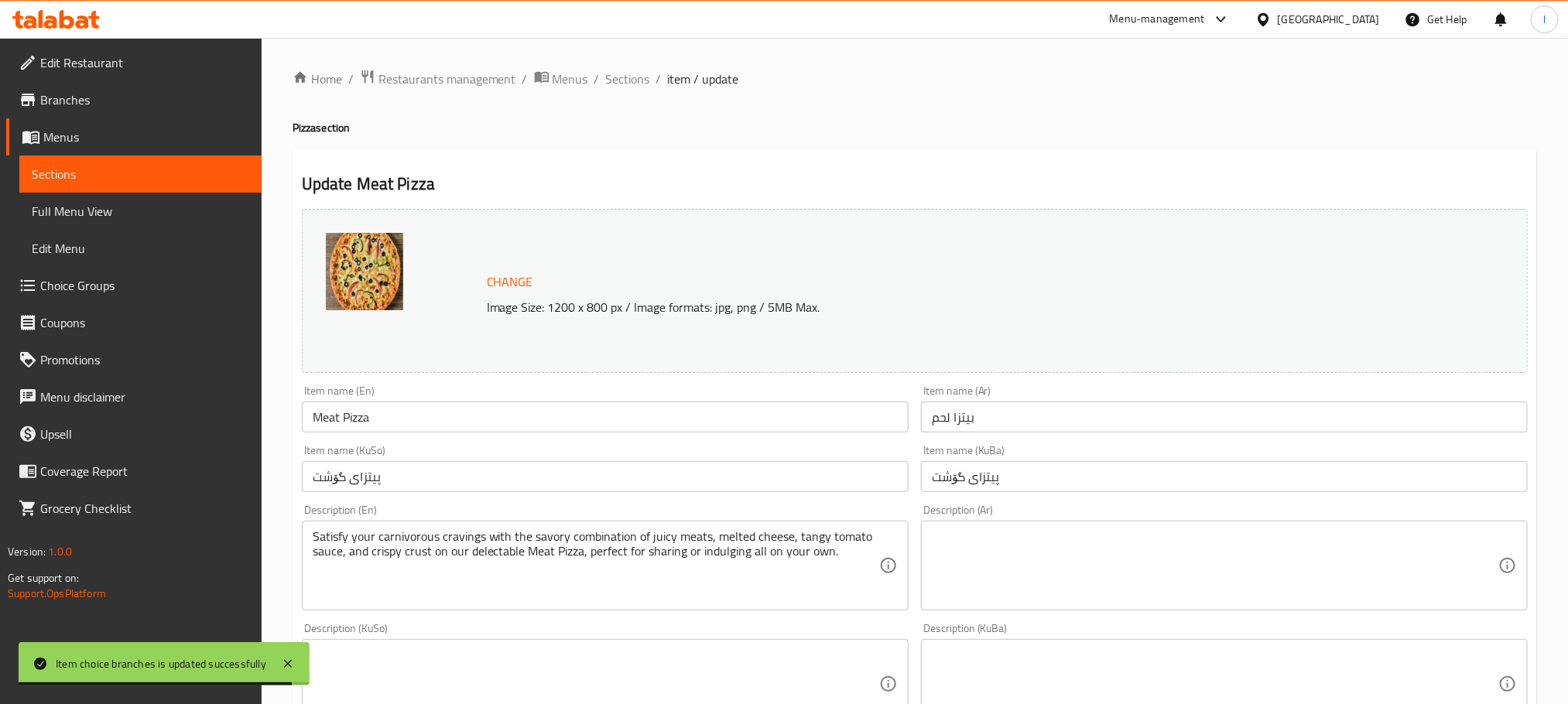
click at [1058, 137] on div "Home / Restaurants management / Menus / Sections / item / update Pizza section …" at bounding box center [914, 705] width 1244 height 1274
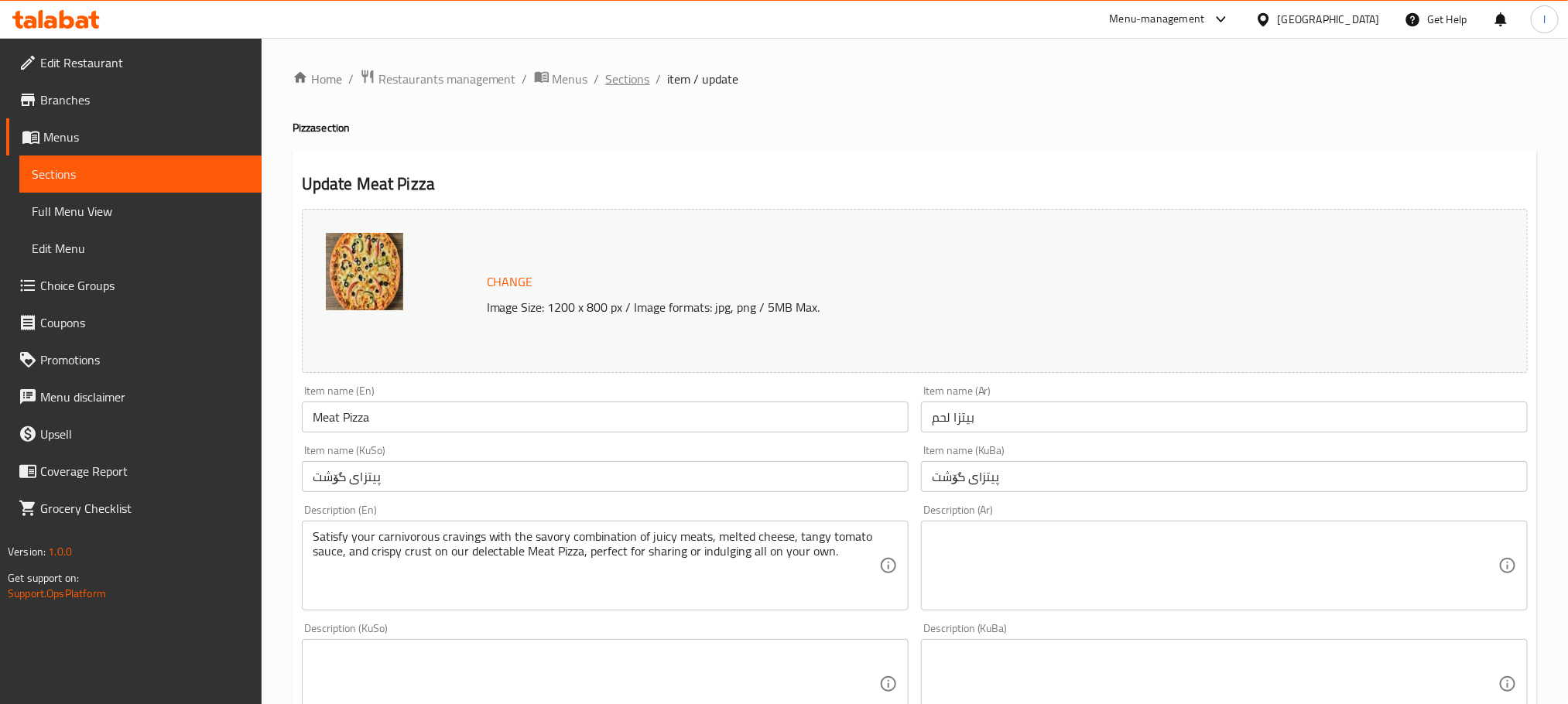
click at [615, 70] on span "Sections" at bounding box center [627, 79] width 44 height 19
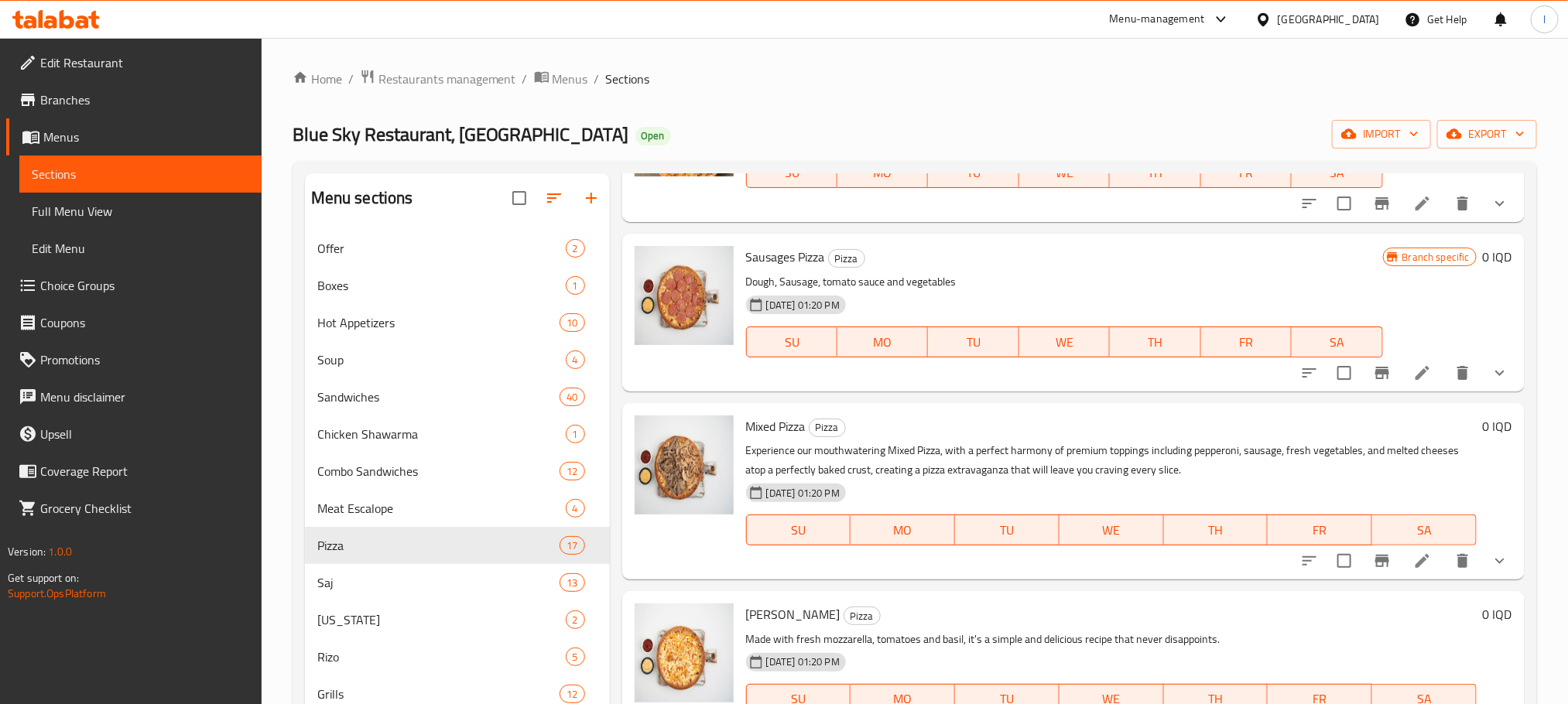
scroll to position [540, 0]
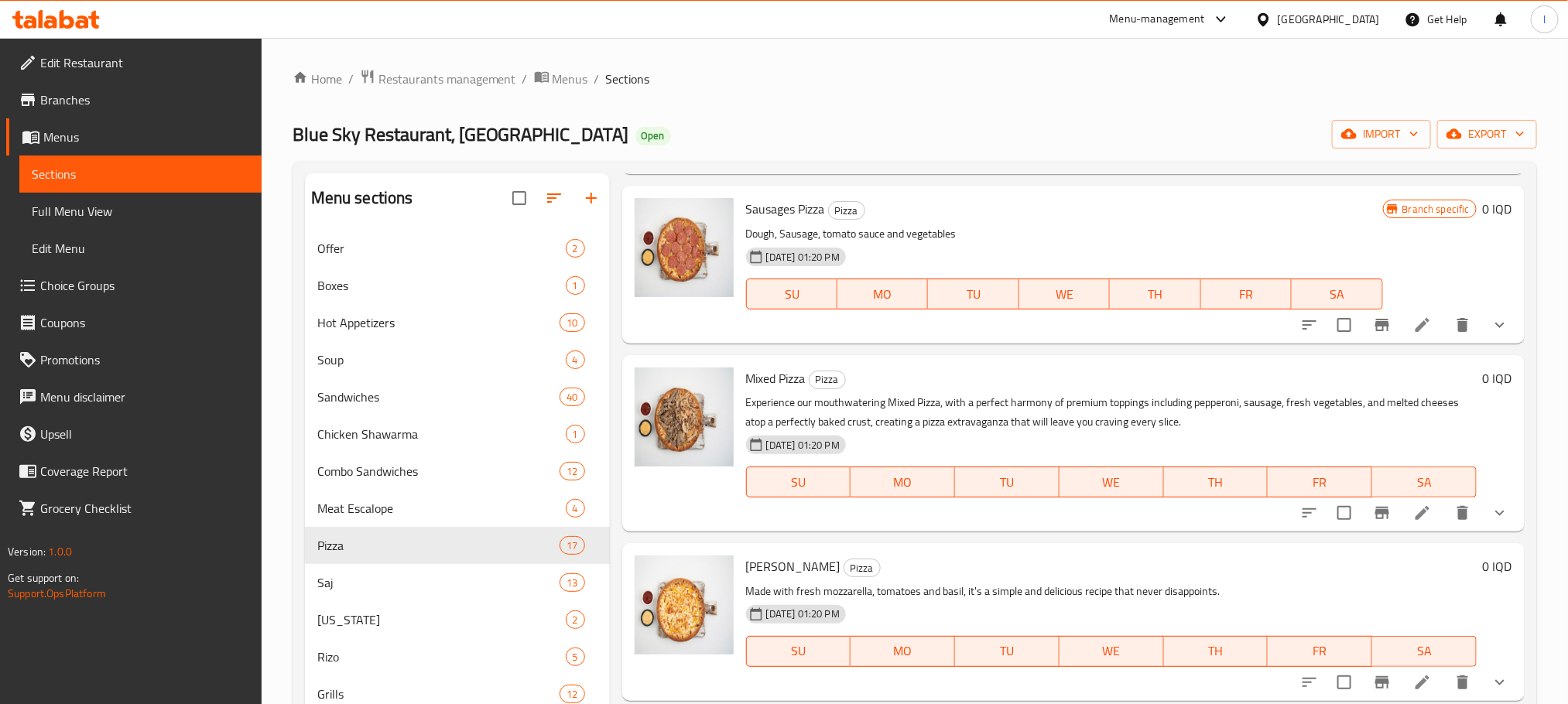
click at [1413, 520] on icon at bounding box center [1422, 513] width 19 height 19
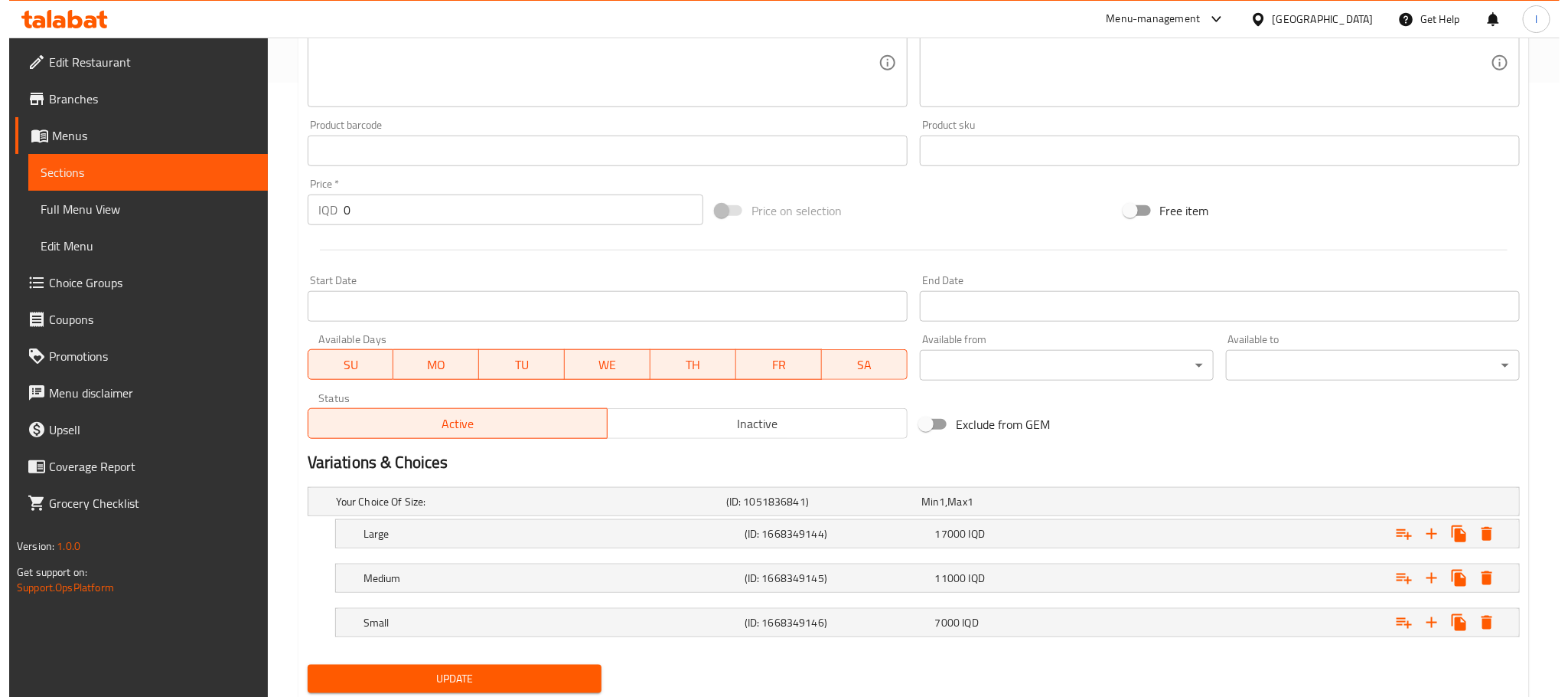
scroll to position [664, 0]
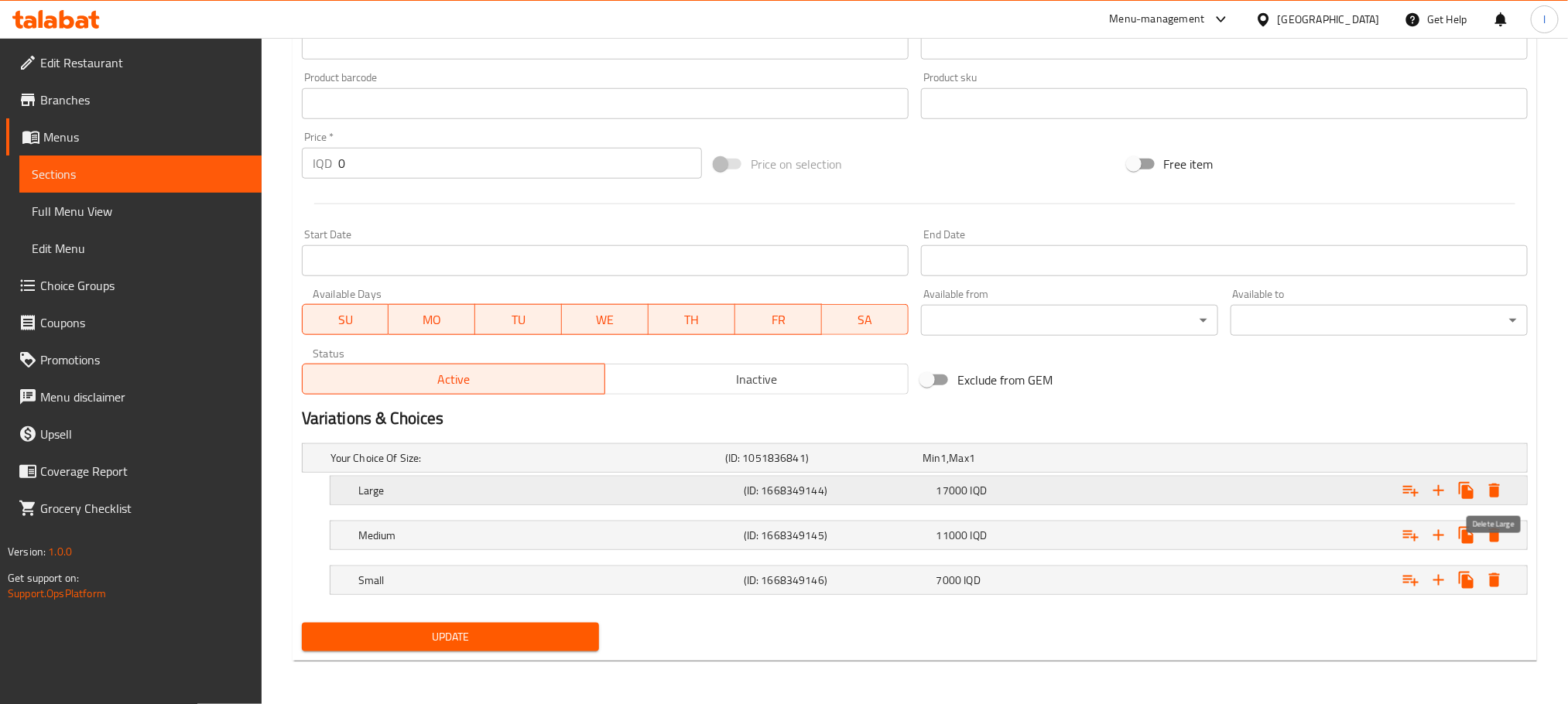
click at [1502, 485] on icon "Expand" at bounding box center [1494, 491] width 19 height 19
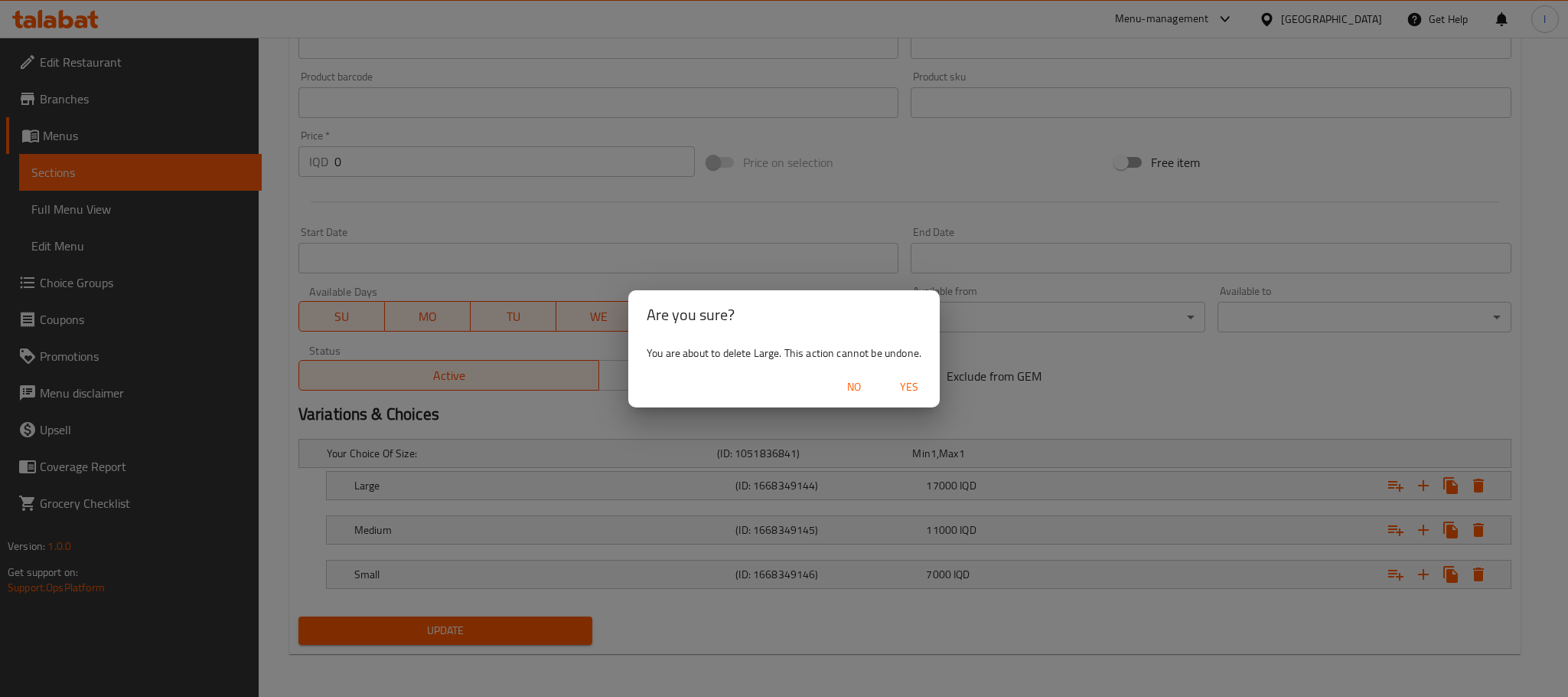
click at [924, 388] on span "Yes" at bounding box center [910, 387] width 37 height 20
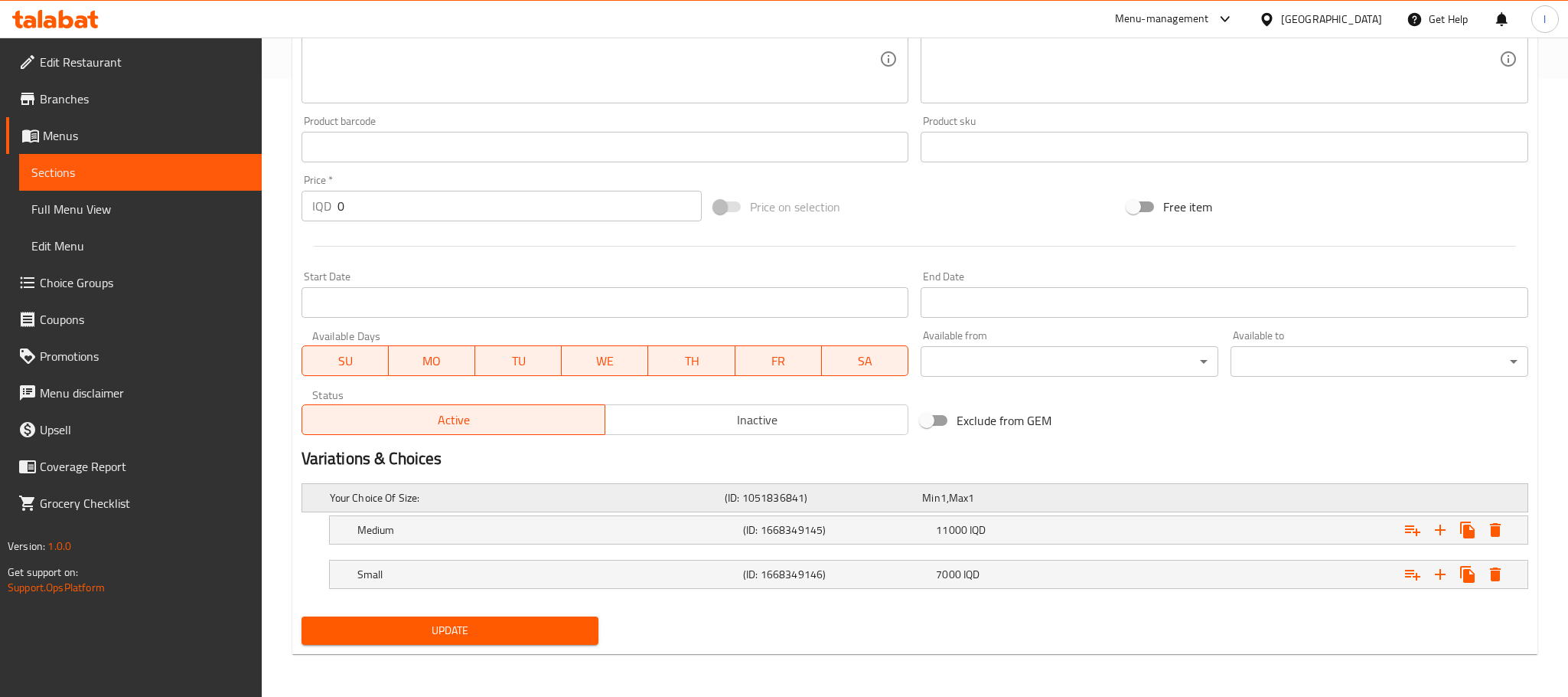
scroll to position [619, 0]
click at [1479, 534] on icon "Expand" at bounding box center [1479, 529] width 11 height 14
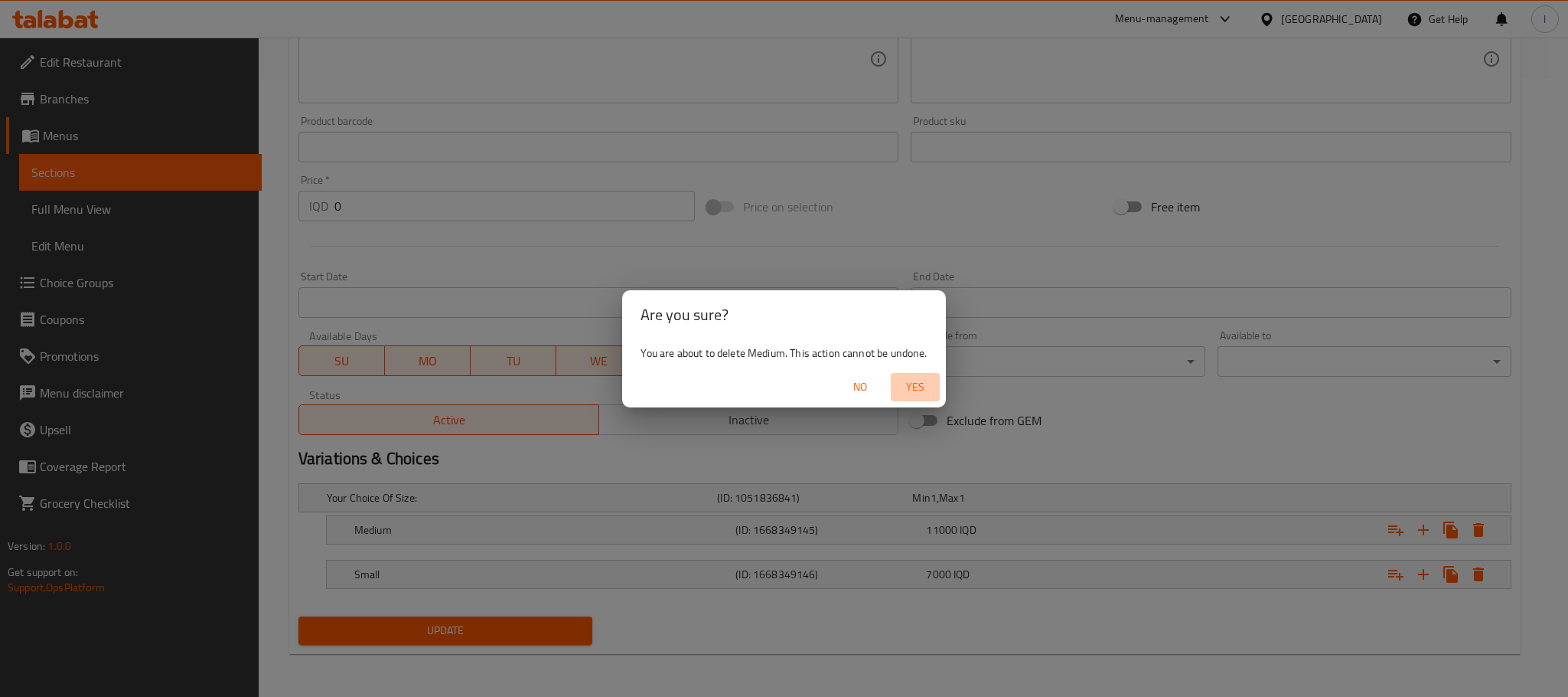
click at [903, 387] on span "Yes" at bounding box center [916, 387] width 37 height 20
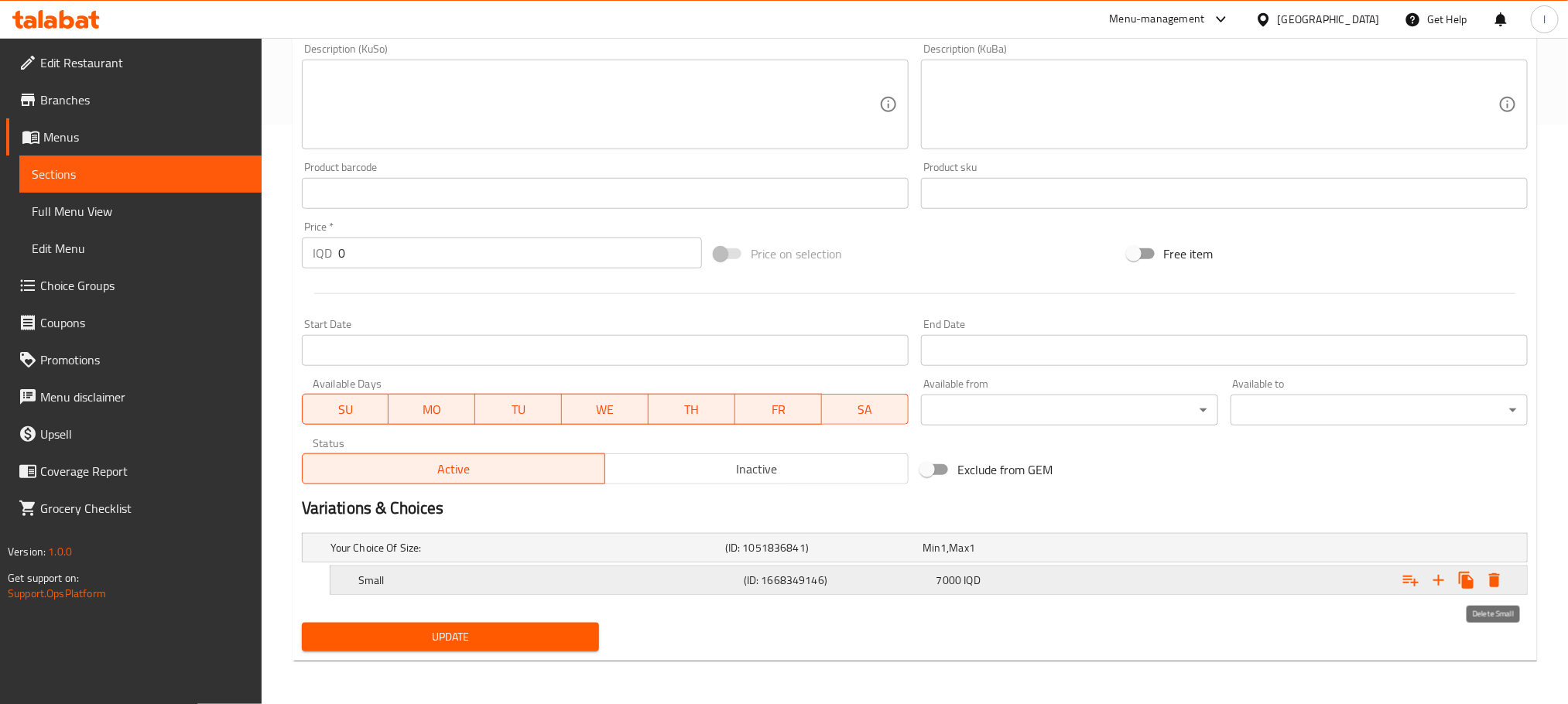
click at [1494, 569] on button "Expand" at bounding box center [1495, 580] width 28 height 28
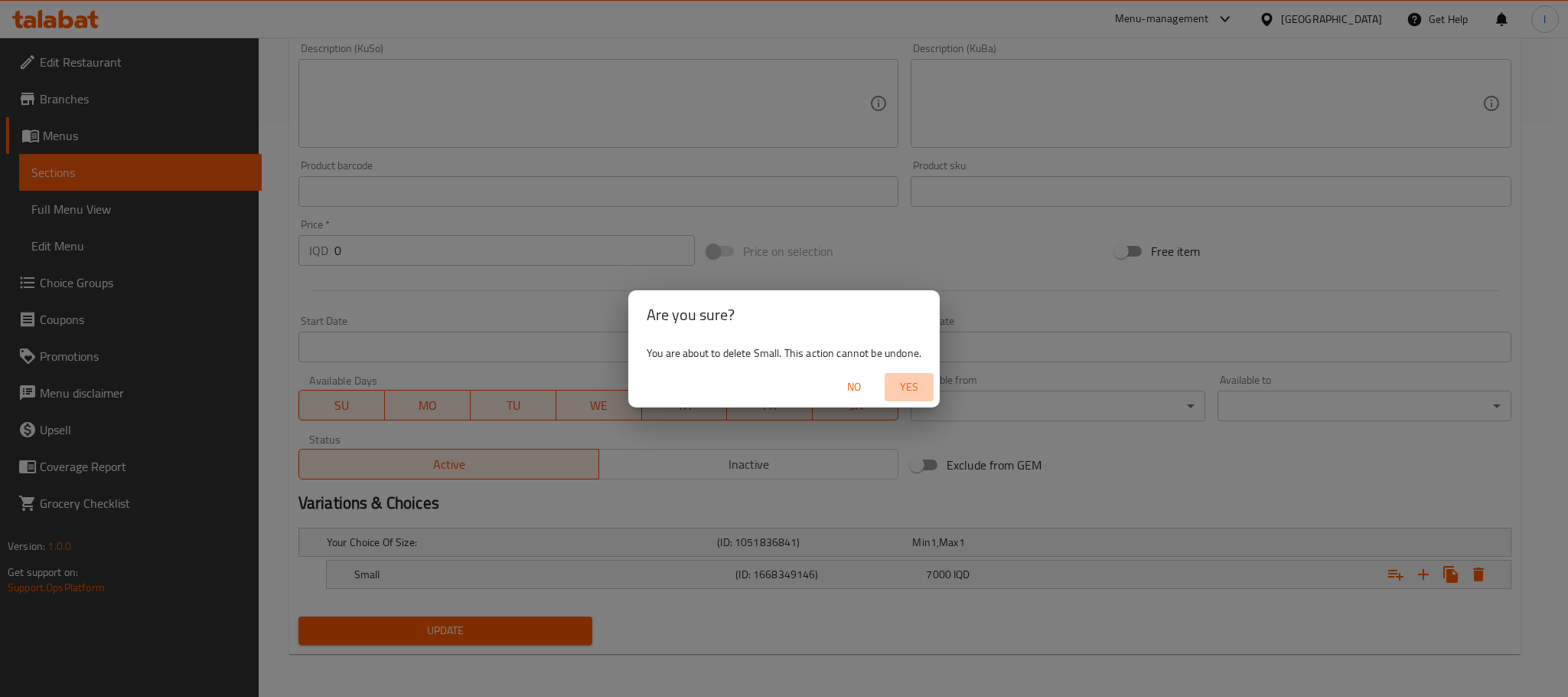
drag, startPoint x: 911, startPoint y: 382, endPoint x: 887, endPoint y: 397, distance: 28.3
click at [912, 382] on span "Yes" at bounding box center [910, 387] width 37 height 20
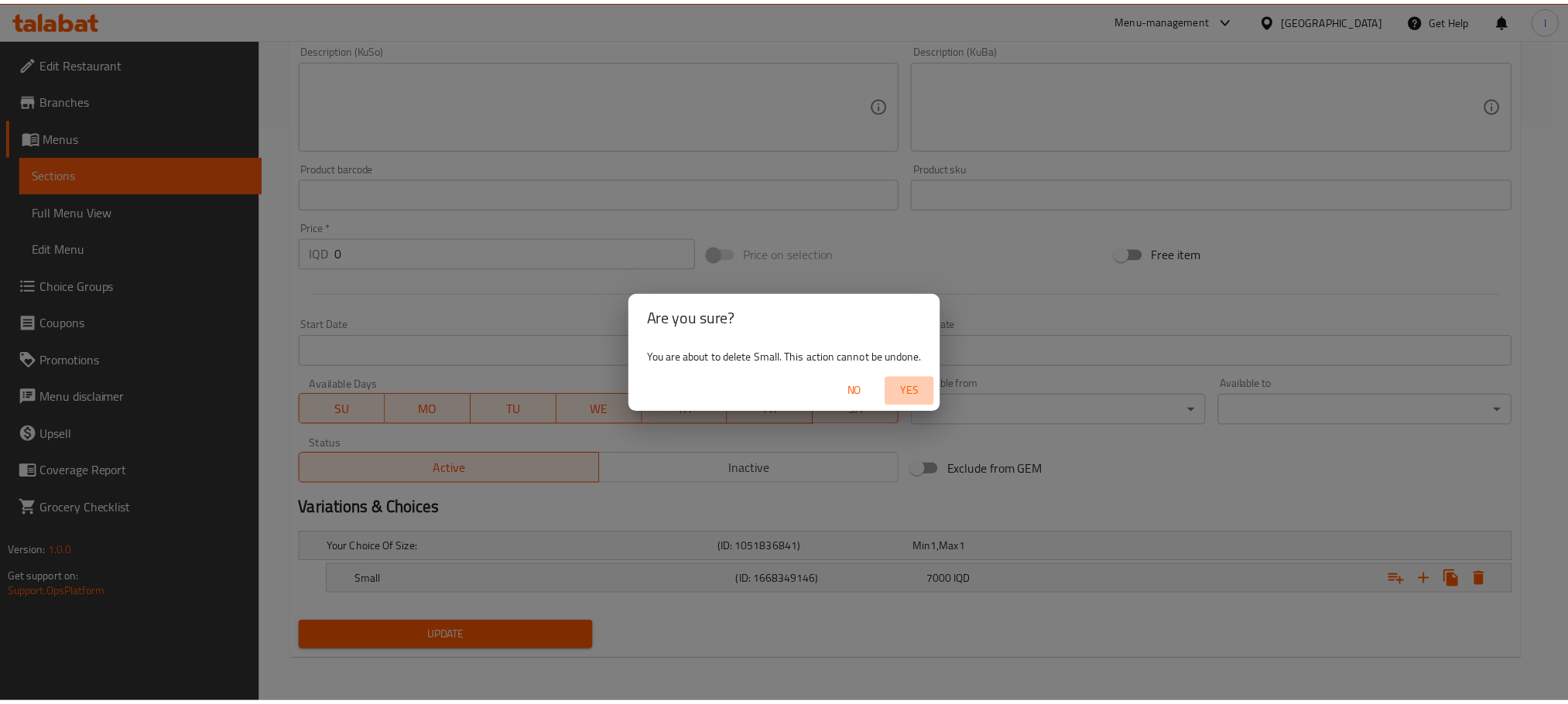
scroll to position [574, 0]
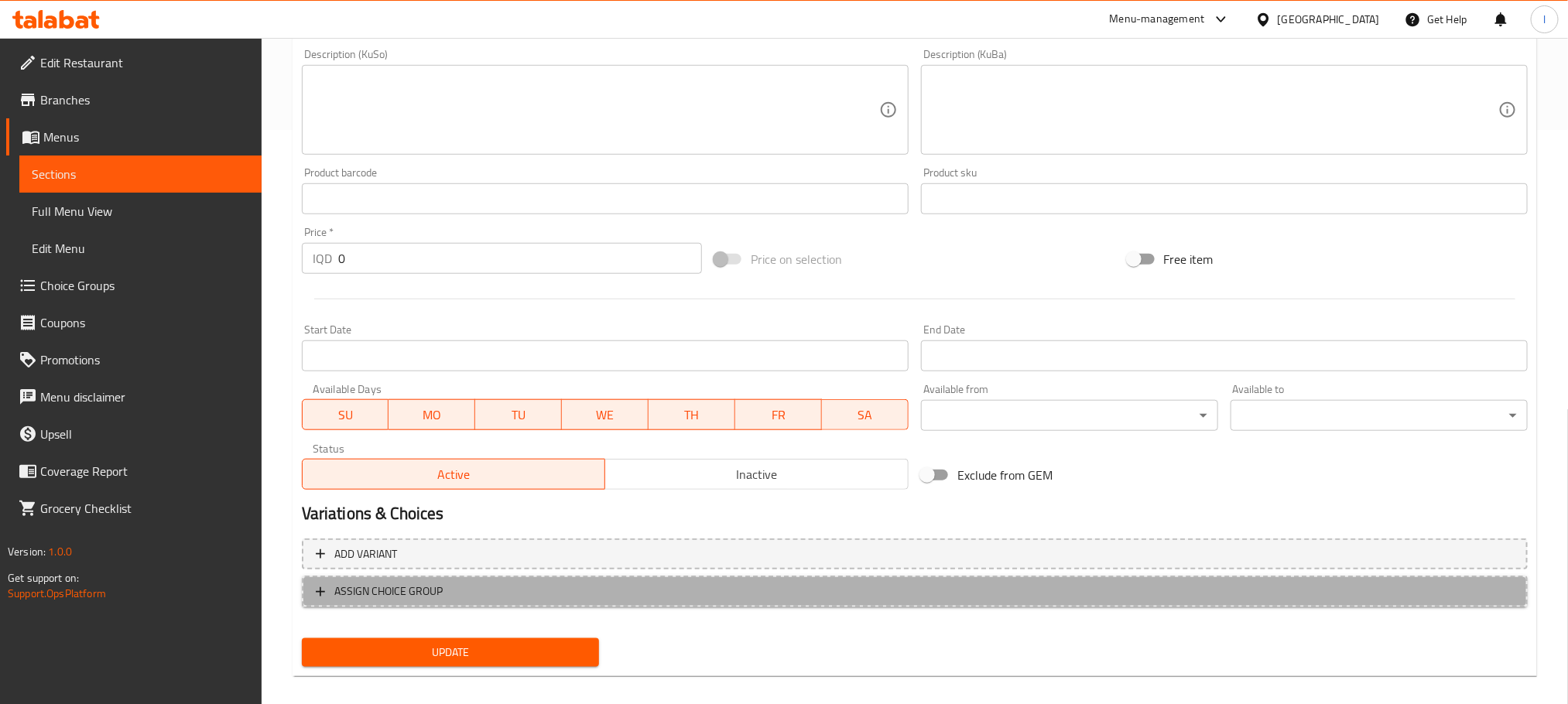
click at [534, 578] on button "ASSIGN CHOICE GROUP" at bounding box center [915, 591] width 1226 height 32
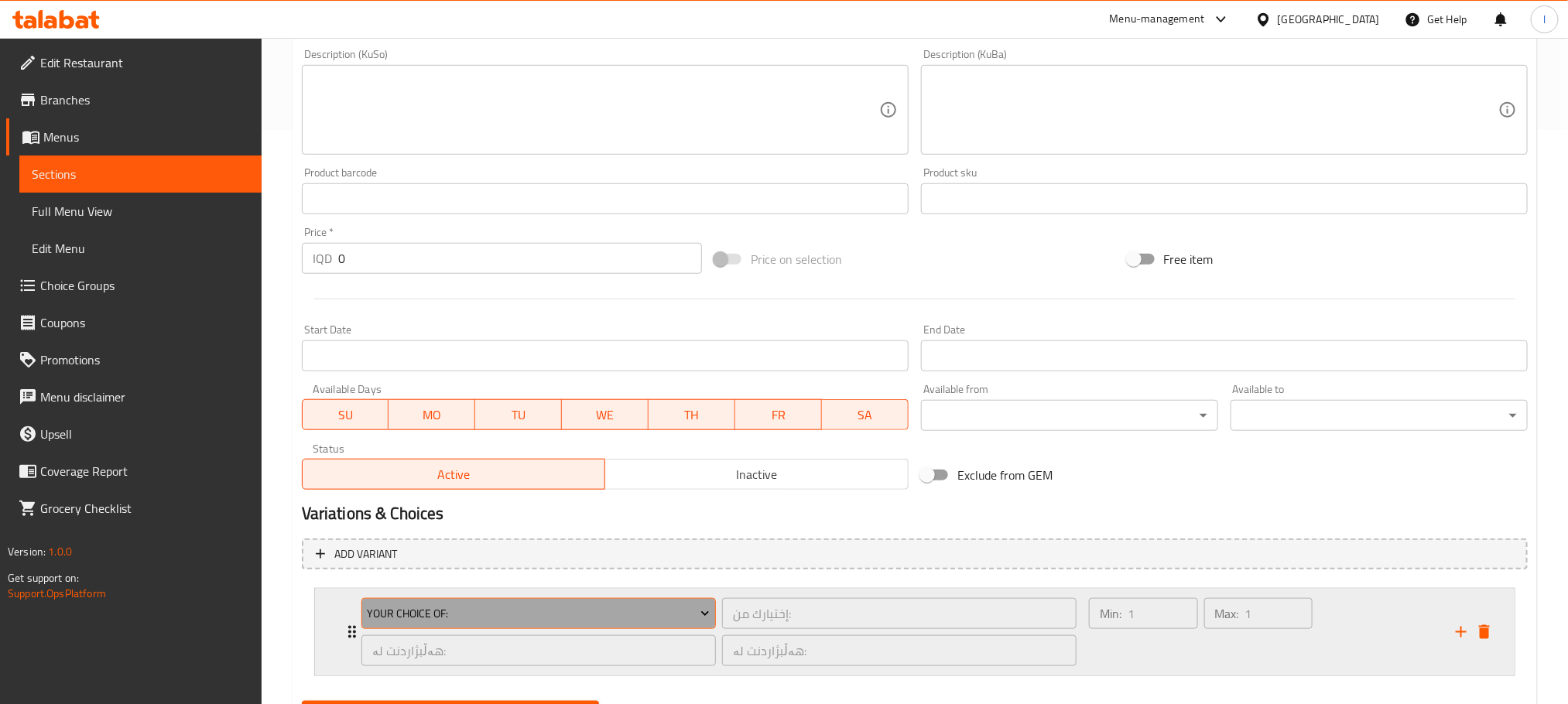
click at [518, 602] on button "Your Choice Of:" at bounding box center [538, 613] width 354 height 31
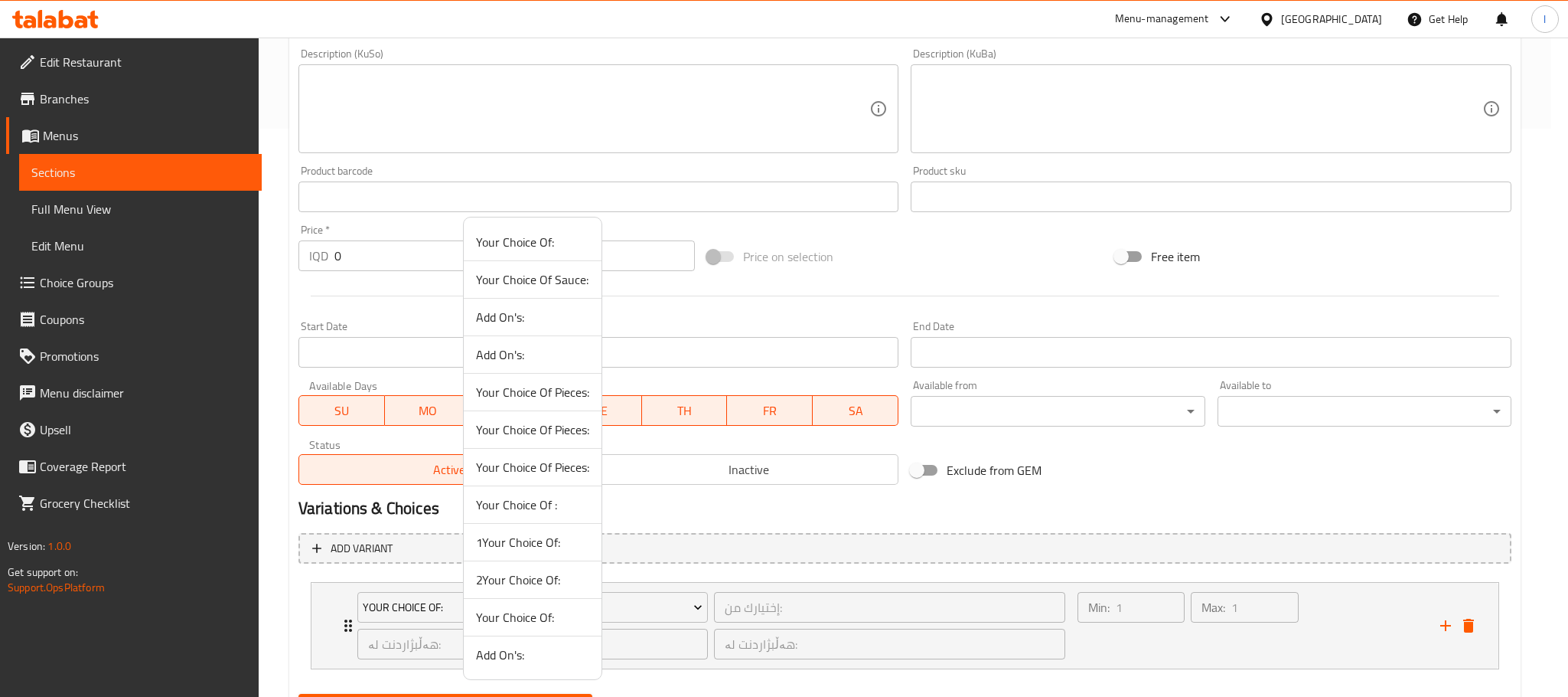
click at [560, 588] on span "2Your Choice Of:" at bounding box center [533, 580] width 113 height 19
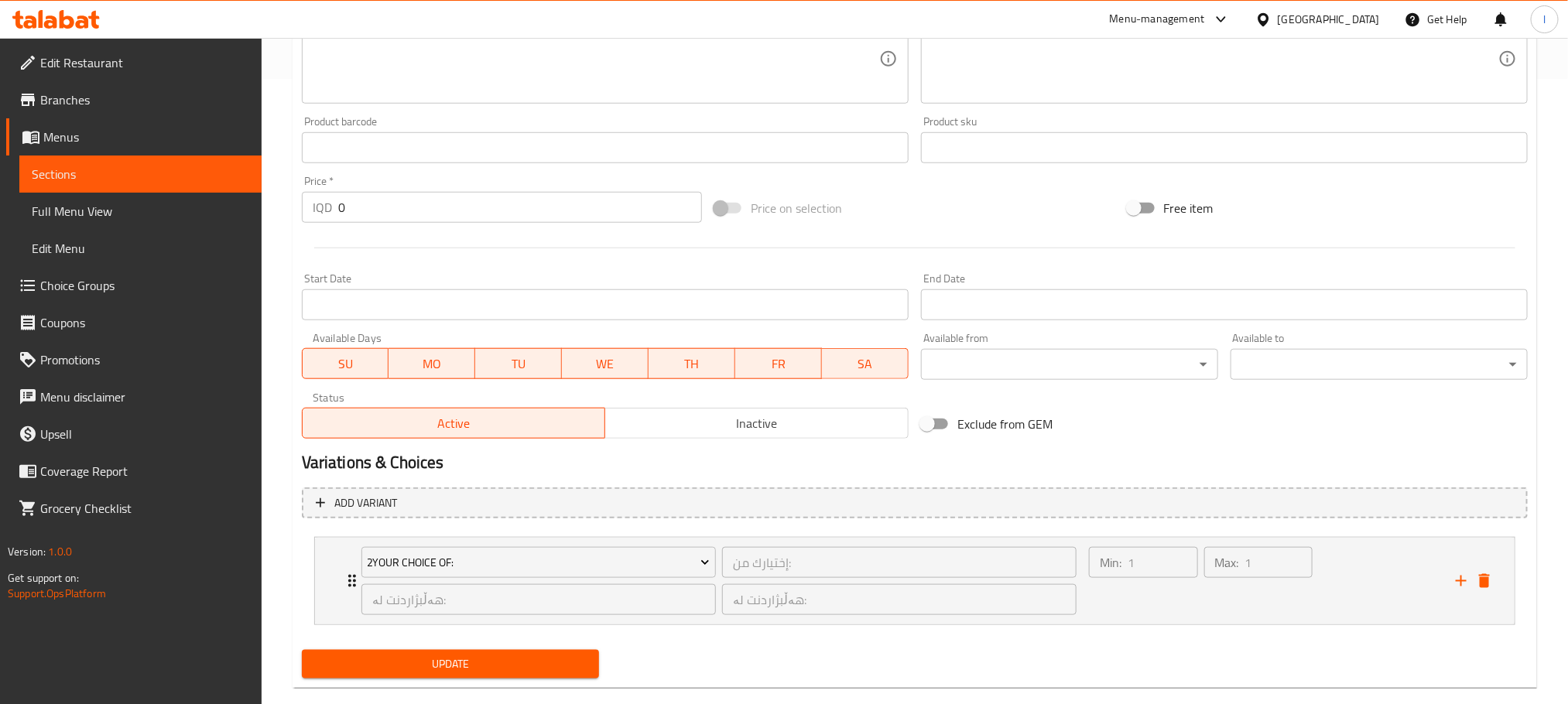
scroll to position [653, 0]
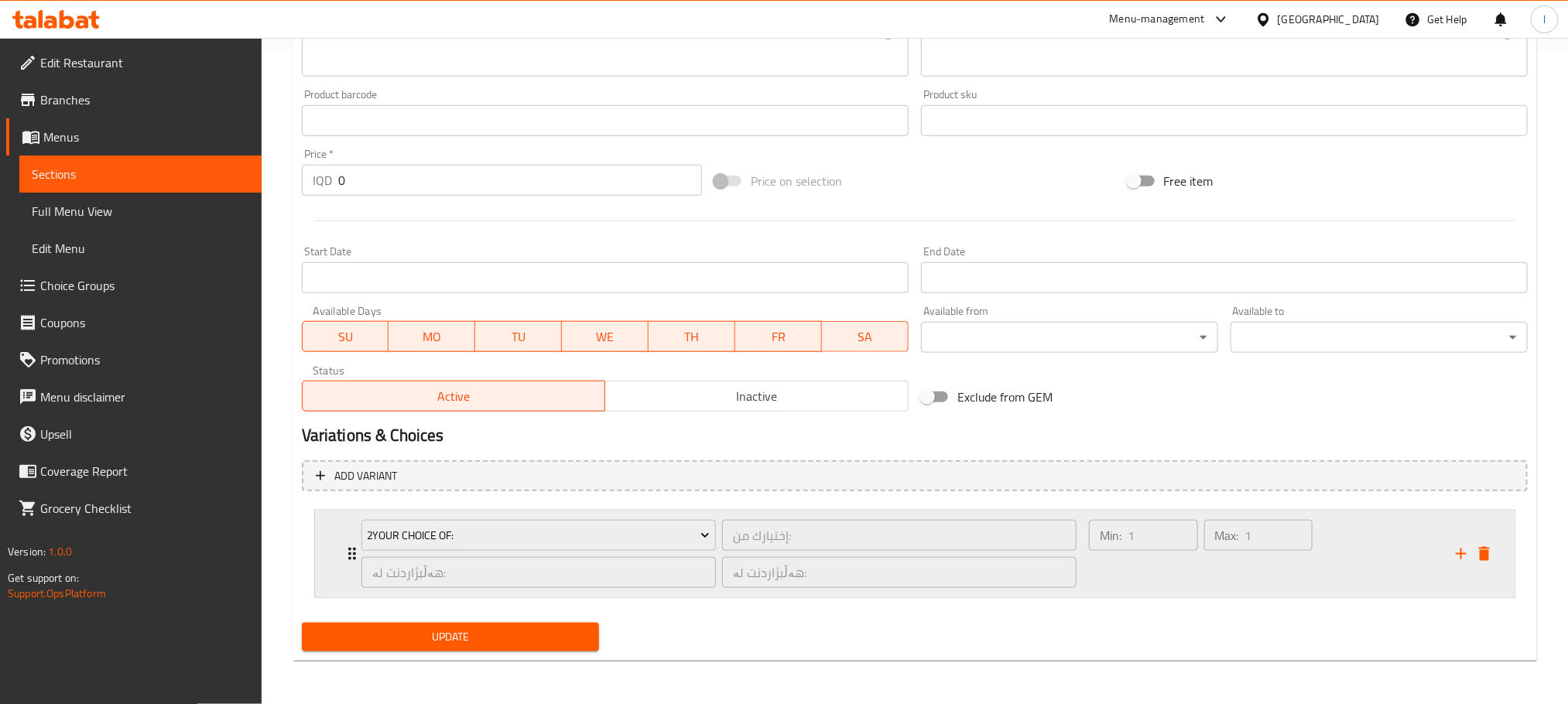
click at [1121, 584] on div "Min: 1 ​" at bounding box center [1143, 554] width 116 height 74
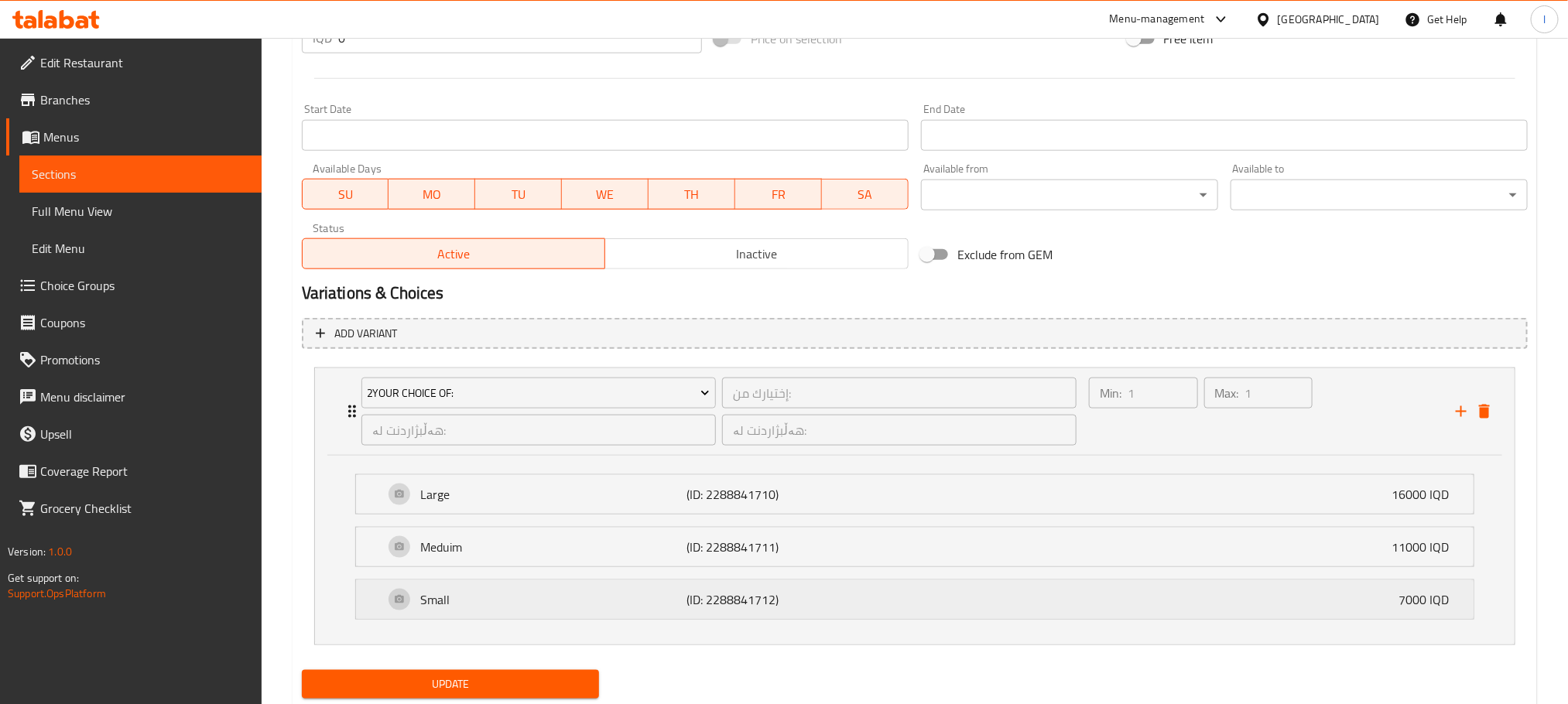
scroll to position [845, 0]
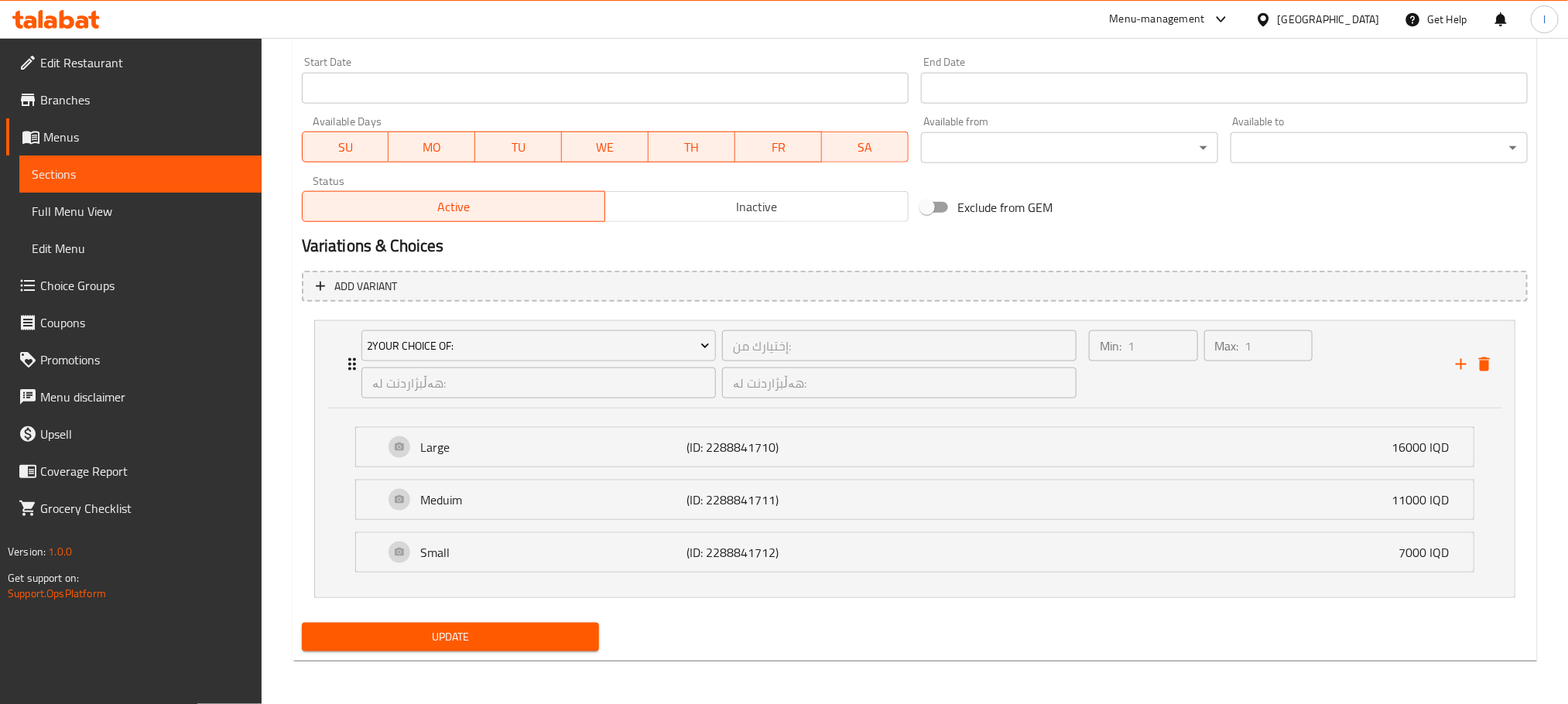
click at [546, 638] on span "Update" at bounding box center [450, 637] width 273 height 20
click at [1126, 258] on div "Variations & Choices" at bounding box center [914, 246] width 1238 height 36
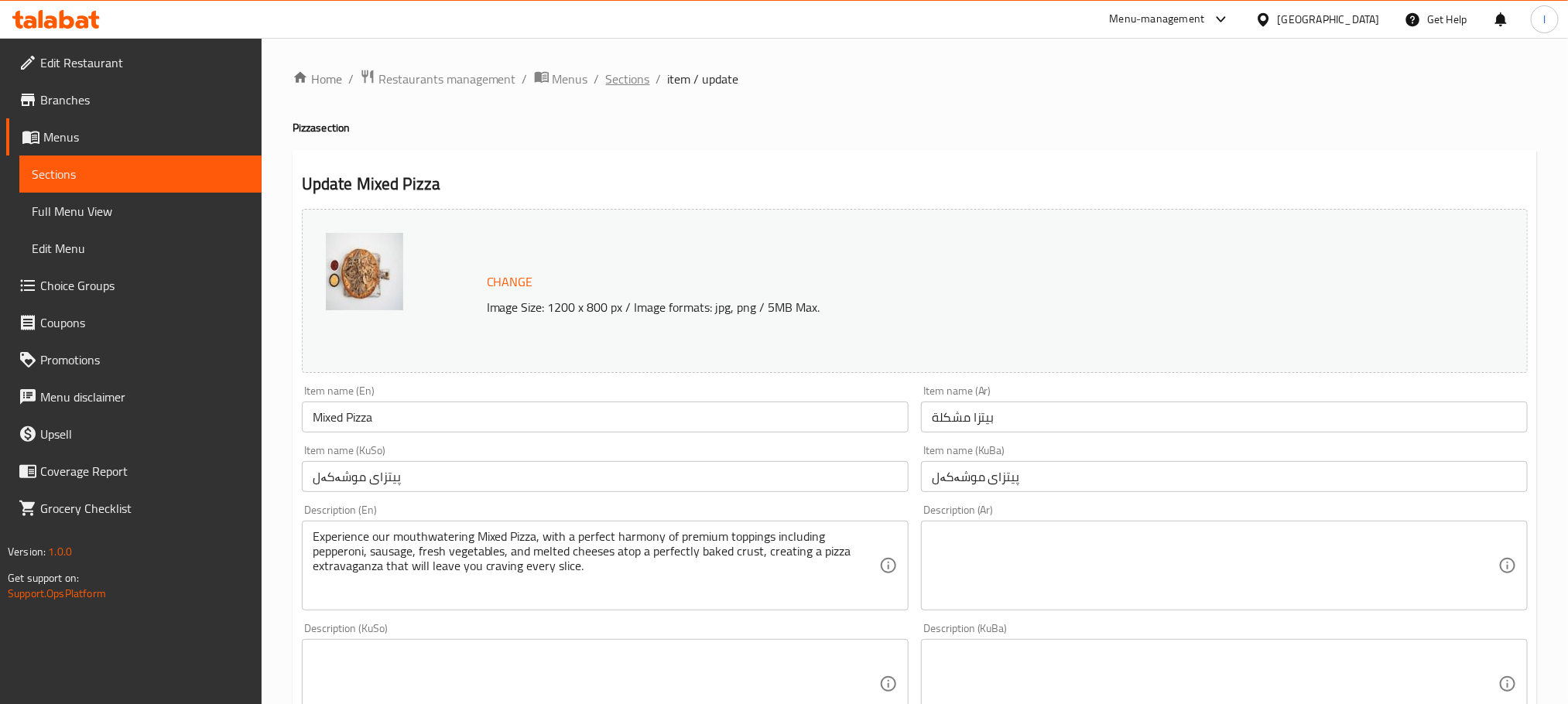
click at [632, 81] on span "Sections" at bounding box center [627, 79] width 44 height 19
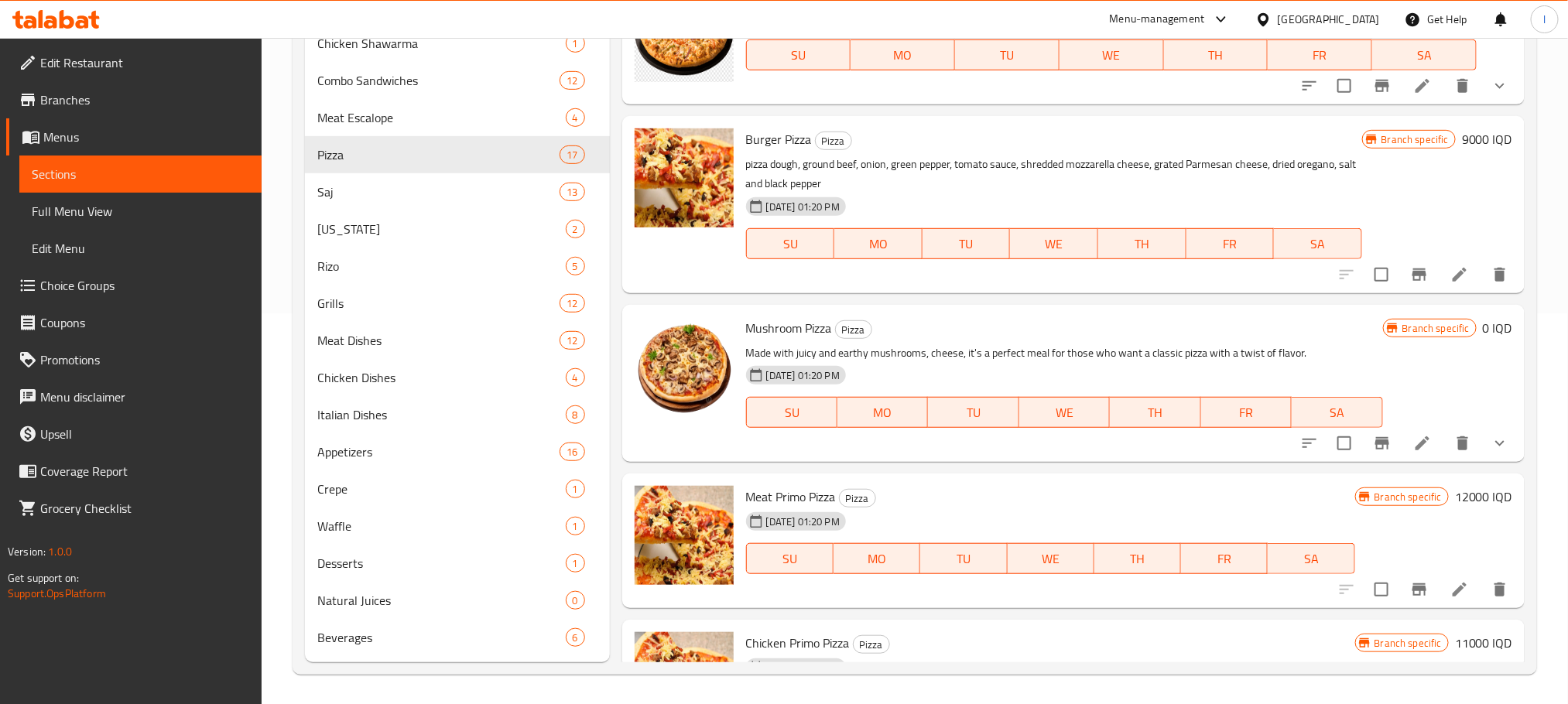
scroll to position [1117, 0]
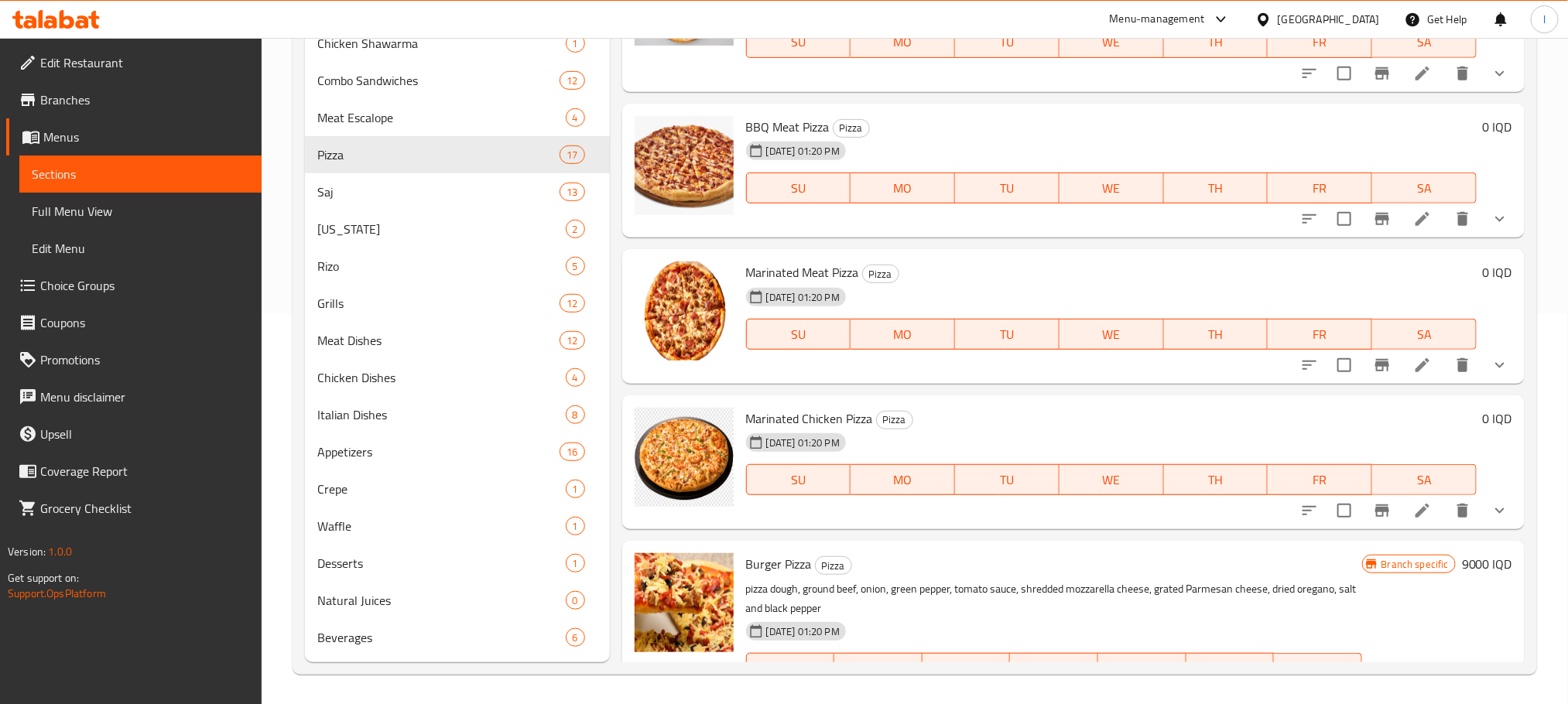
click at [1413, 360] on icon at bounding box center [1422, 366] width 19 height 19
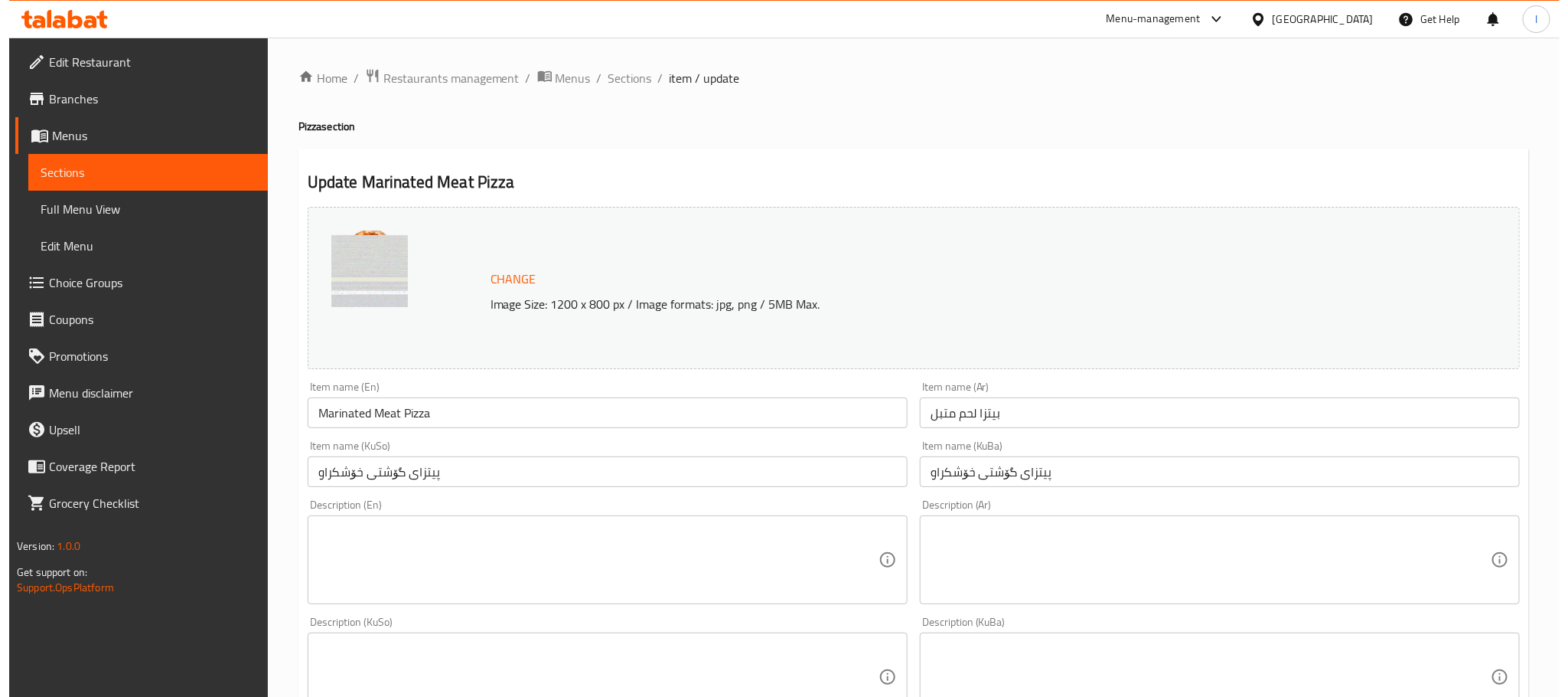
scroll to position [664, 0]
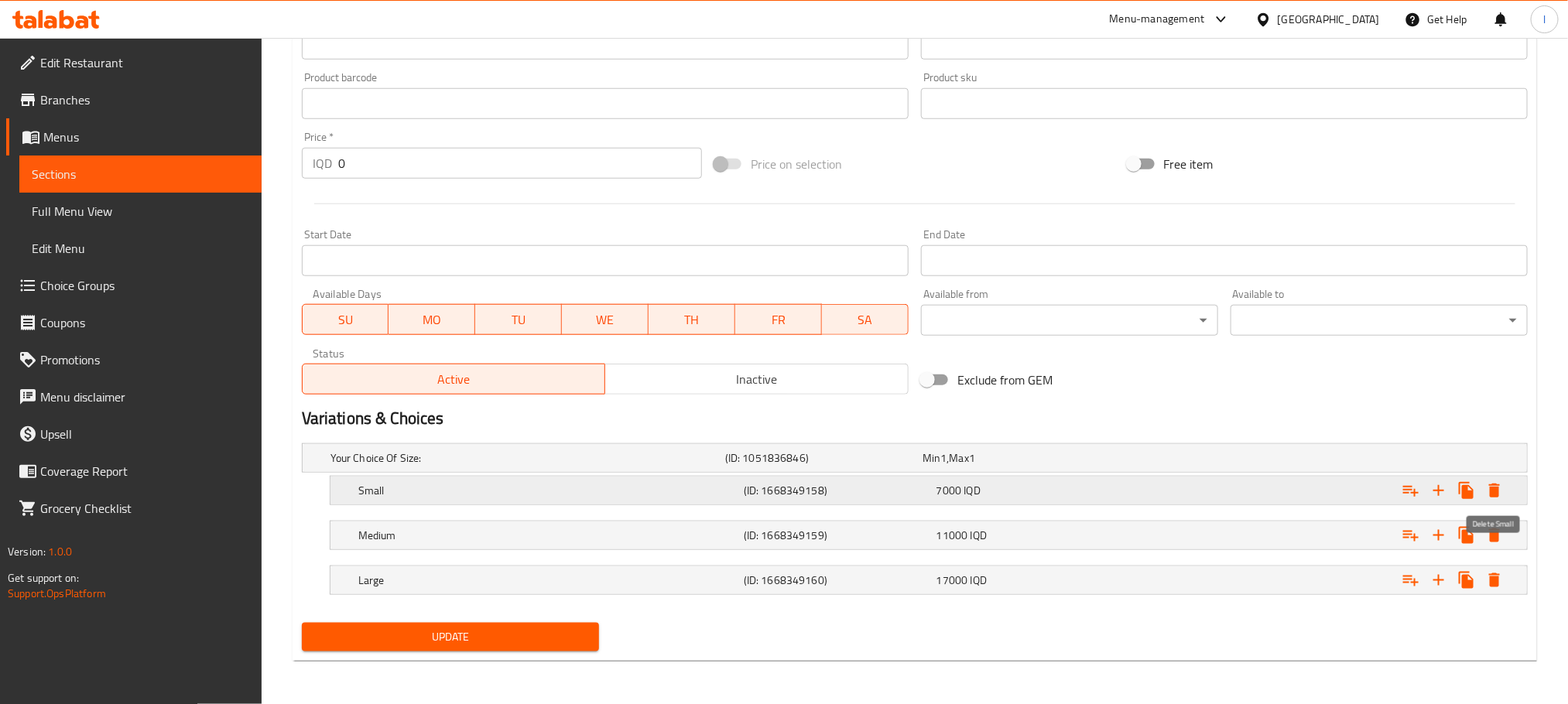
click at [1491, 477] on button "Expand" at bounding box center [1495, 491] width 28 height 28
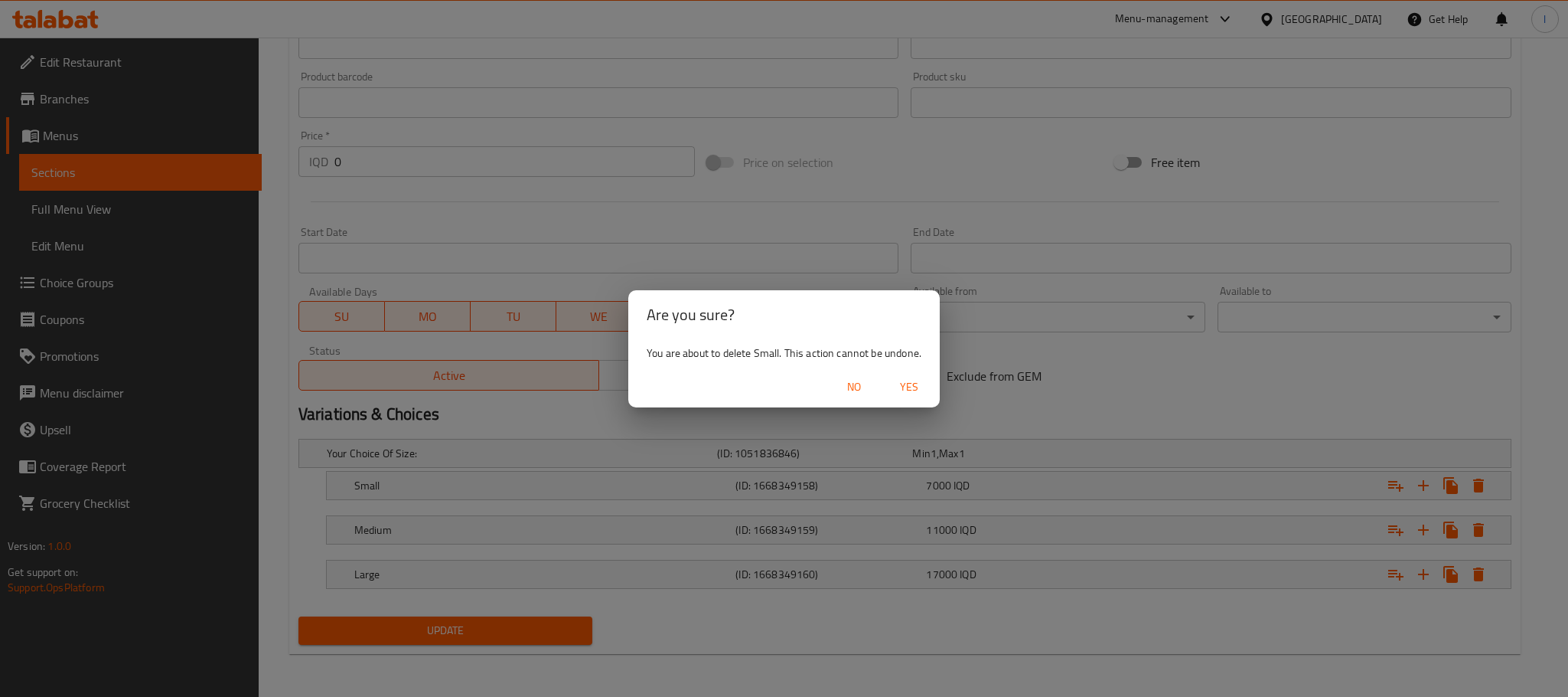
click at [911, 382] on span "Yes" at bounding box center [910, 387] width 37 height 20
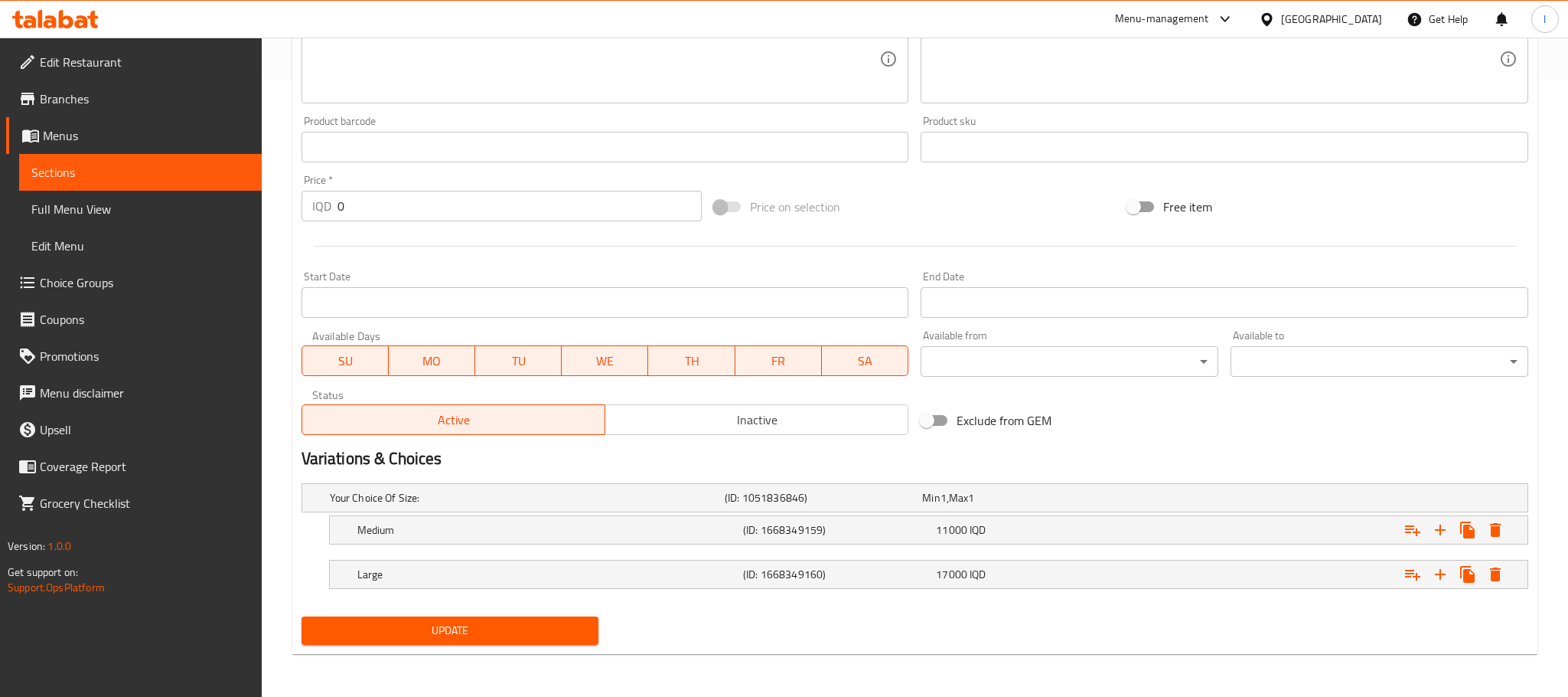
scroll to position [619, 0]
click at [1472, 526] on icon "Expand" at bounding box center [1478, 530] width 19 height 19
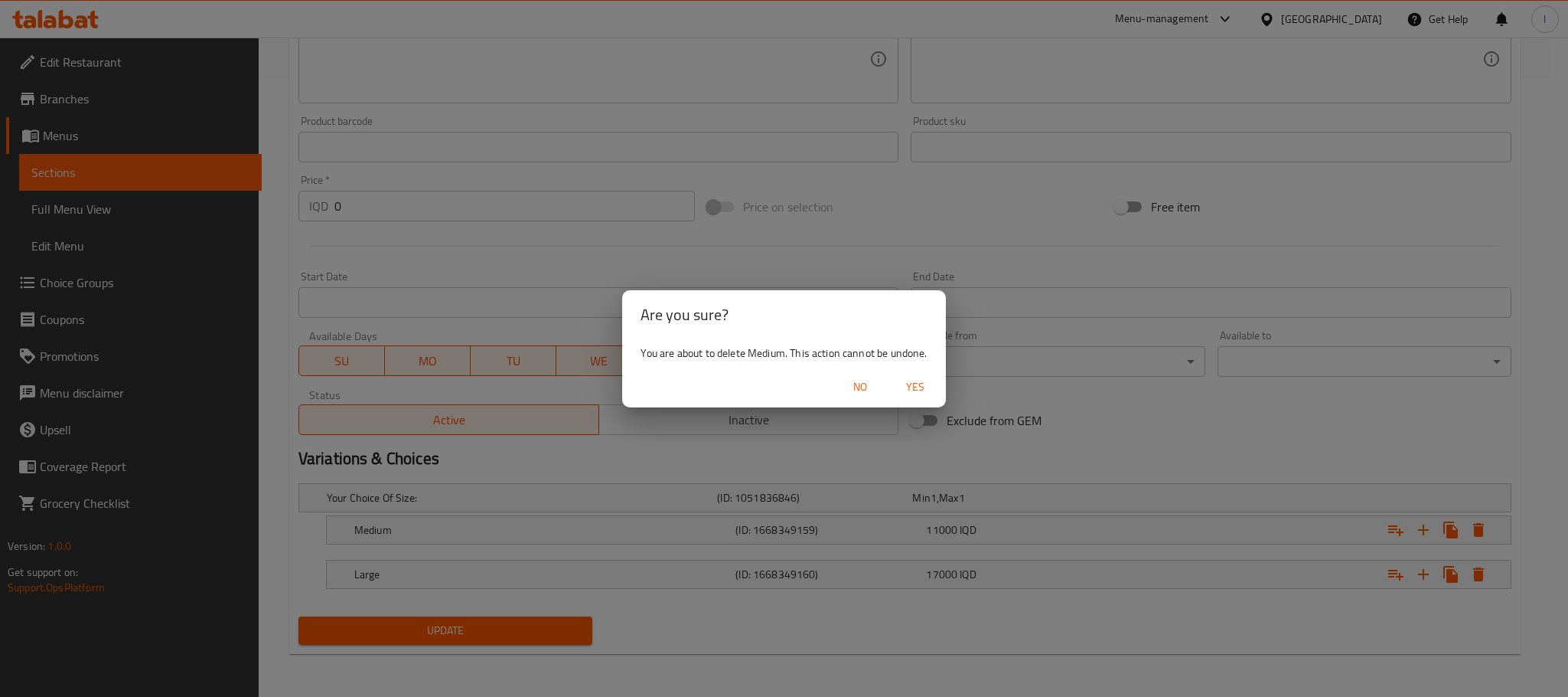
click at [933, 383] on span "Yes" at bounding box center [916, 387] width 37 height 20
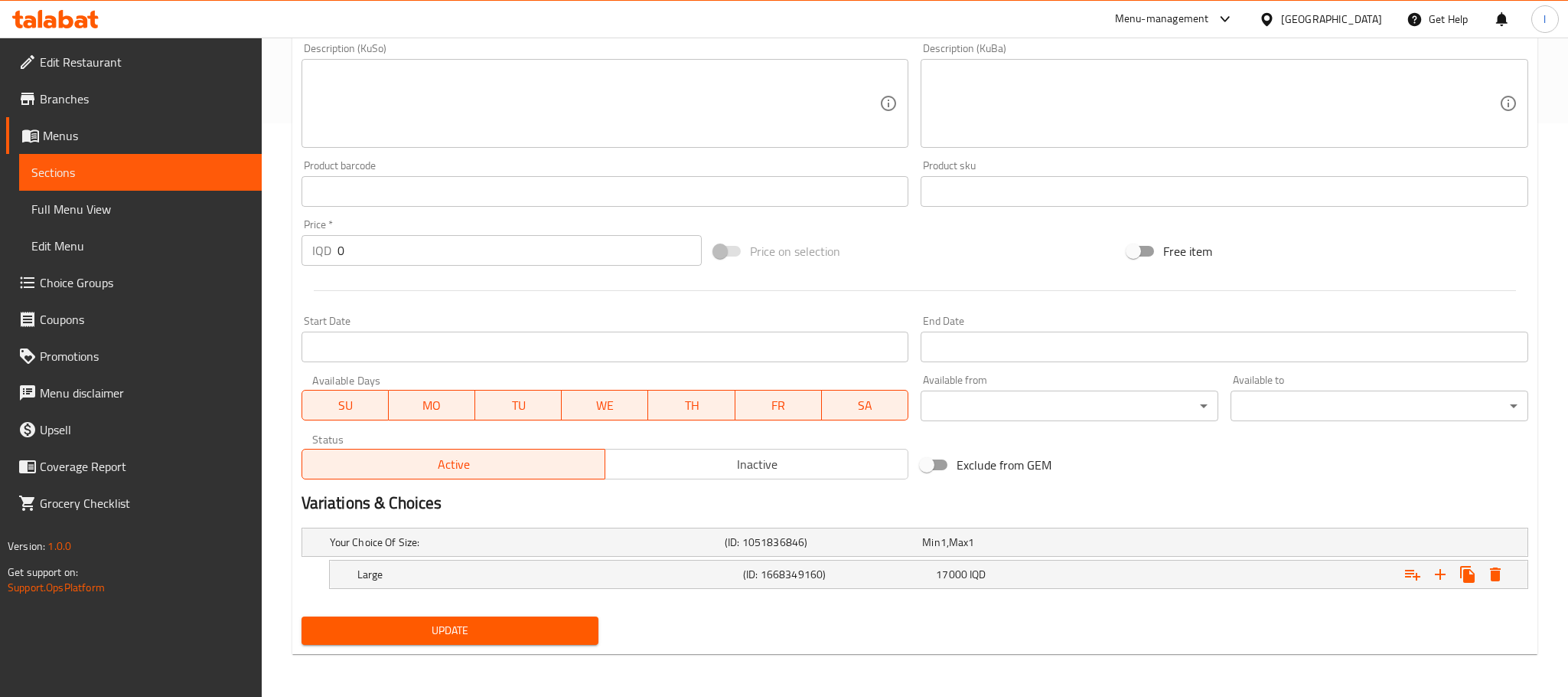
scroll to position [574, 0]
click at [1482, 573] on icon "Expand" at bounding box center [1479, 574] width 11 height 14
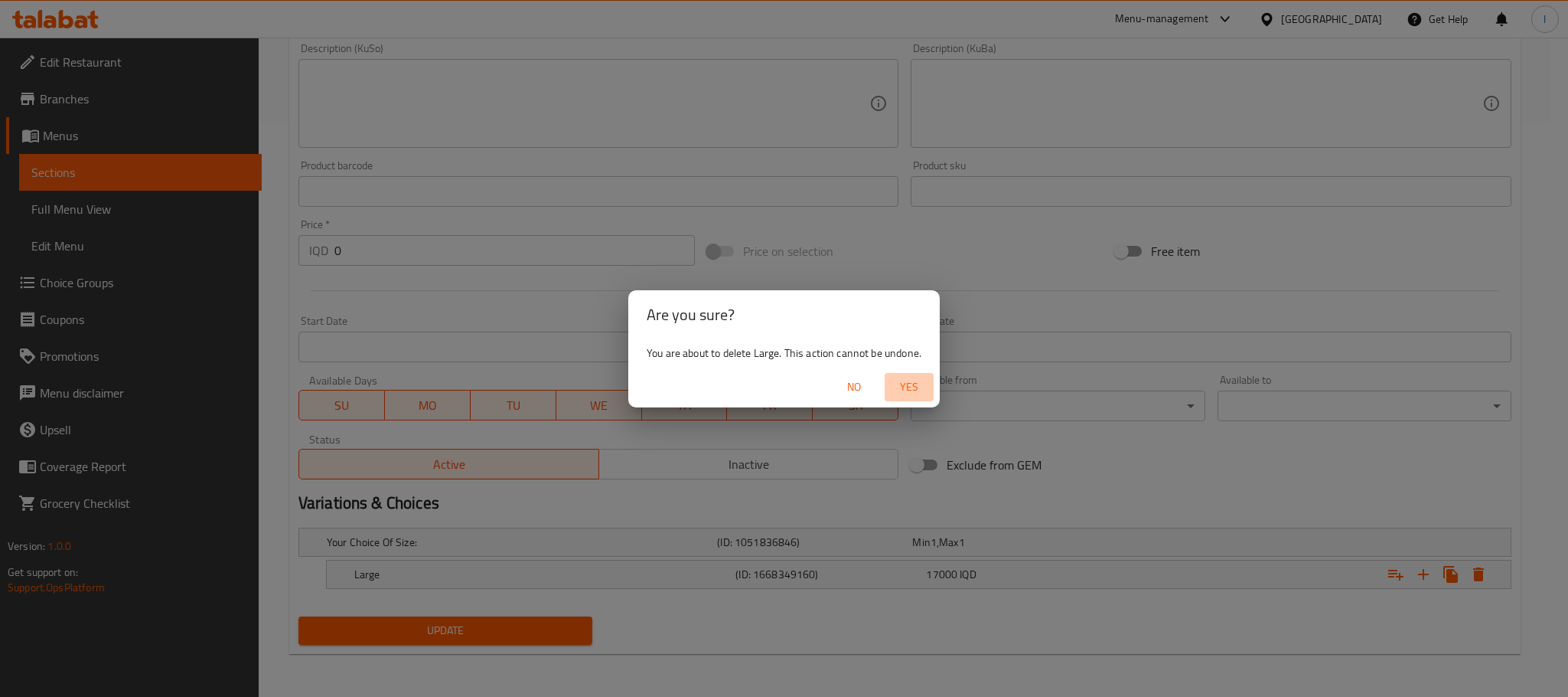
click at [924, 386] on span "Yes" at bounding box center [910, 387] width 37 height 20
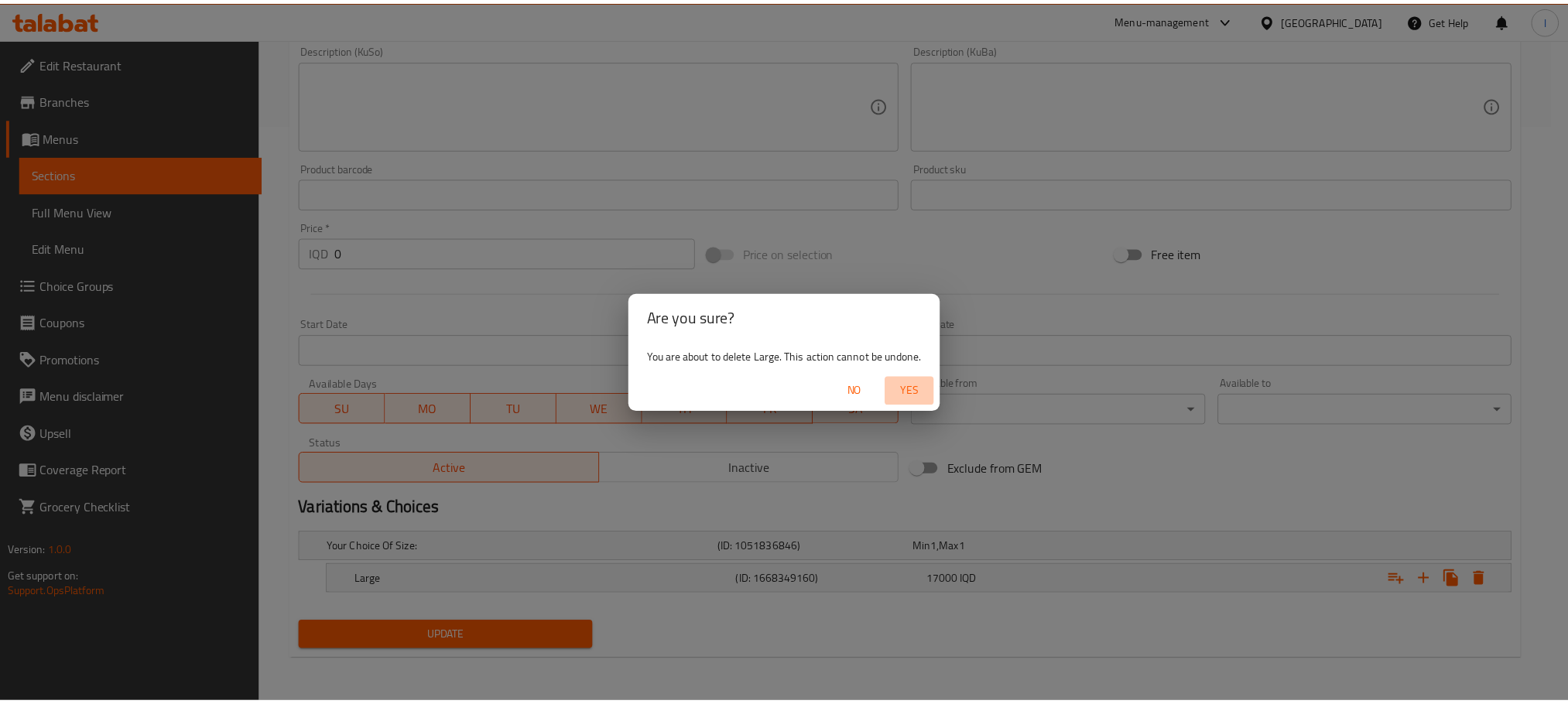
scroll to position [574, 0]
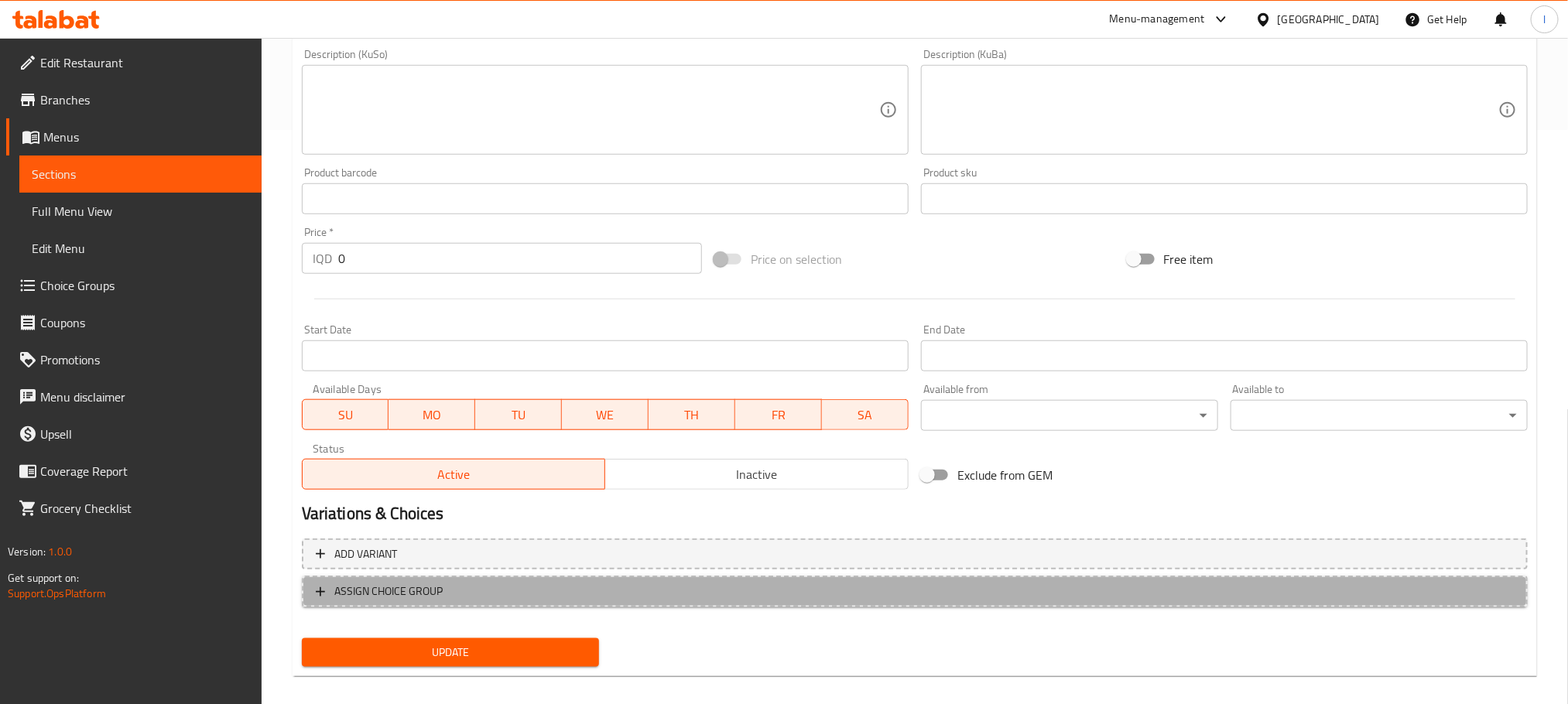
click at [569, 578] on button "ASSIGN CHOICE GROUP" at bounding box center [915, 591] width 1226 height 32
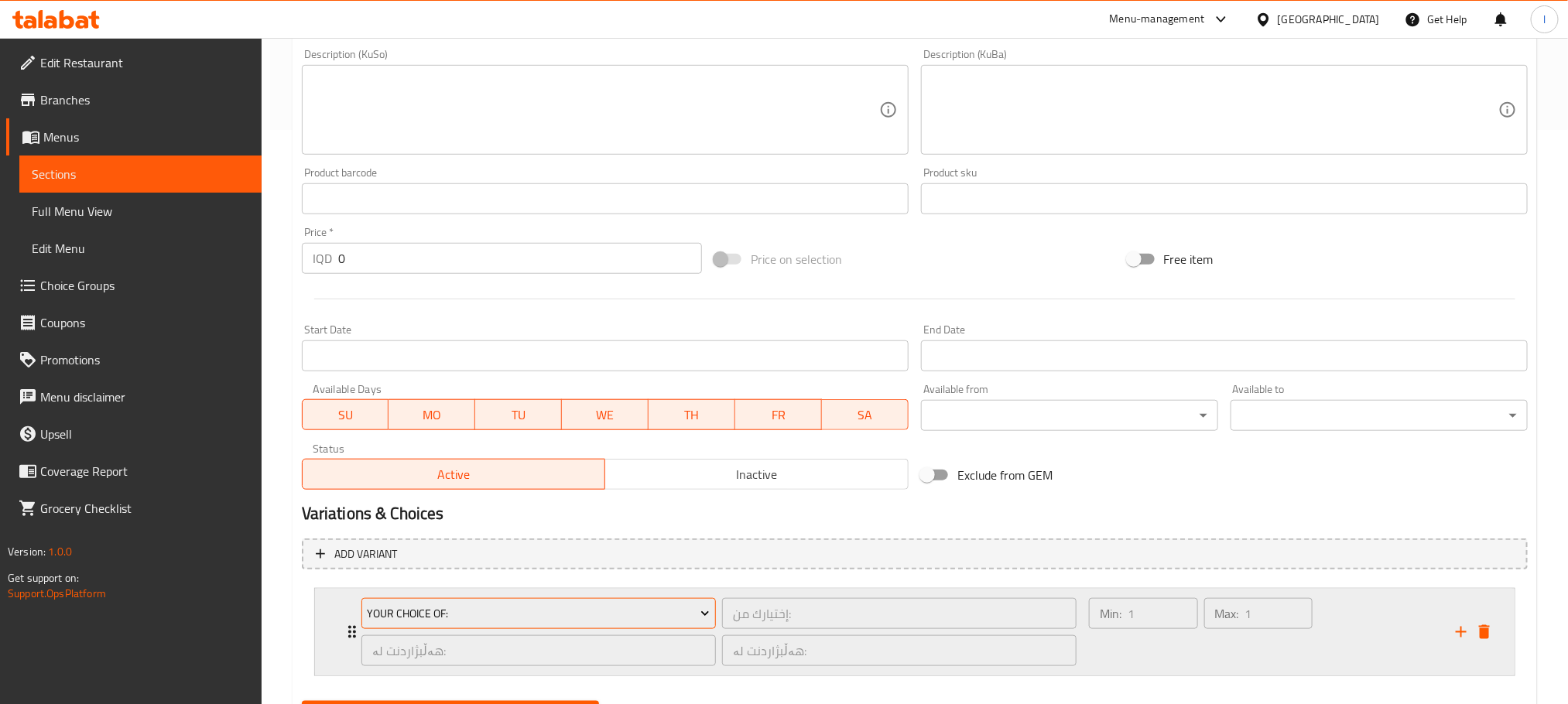
click at [525, 615] on span "Your Choice Of:" at bounding box center [538, 614] width 343 height 20
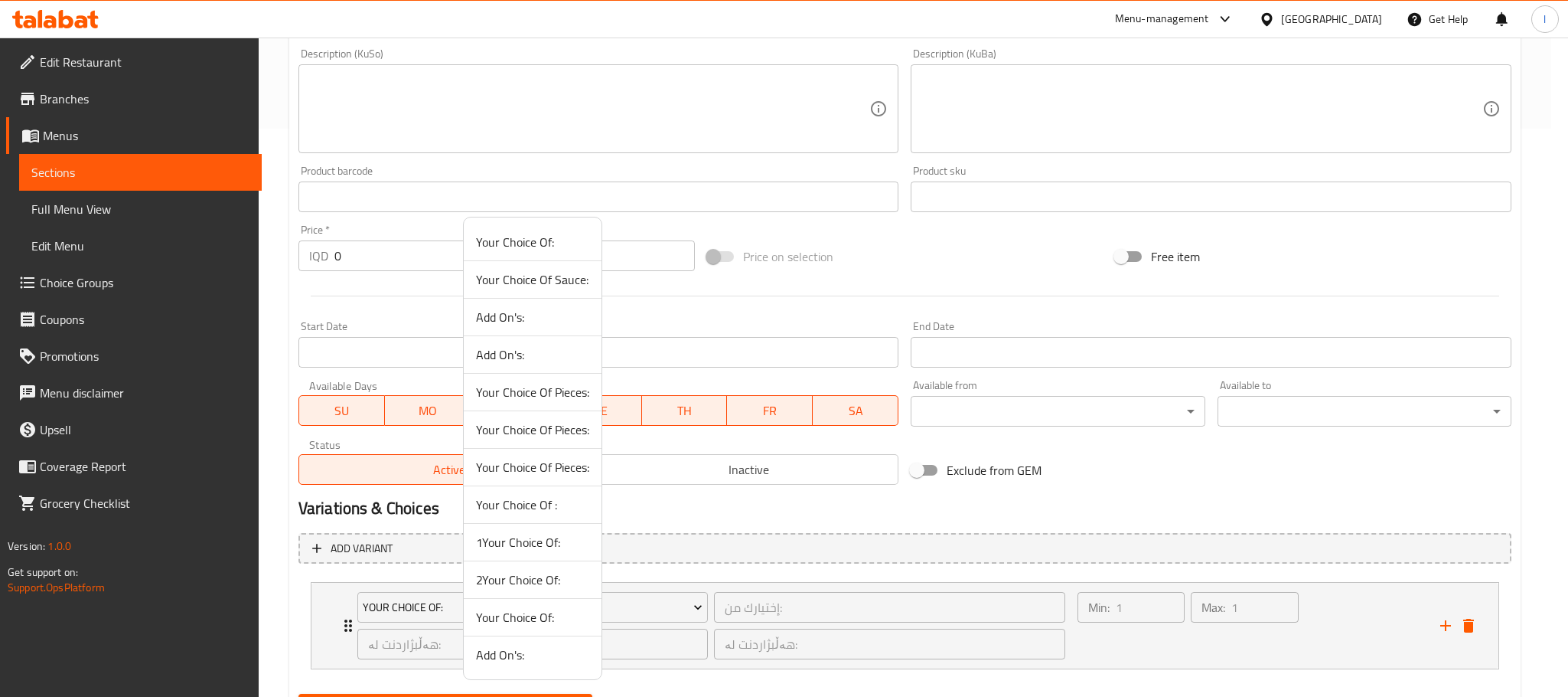
click at [550, 586] on span "2Your Choice Of:" at bounding box center [533, 580] width 113 height 19
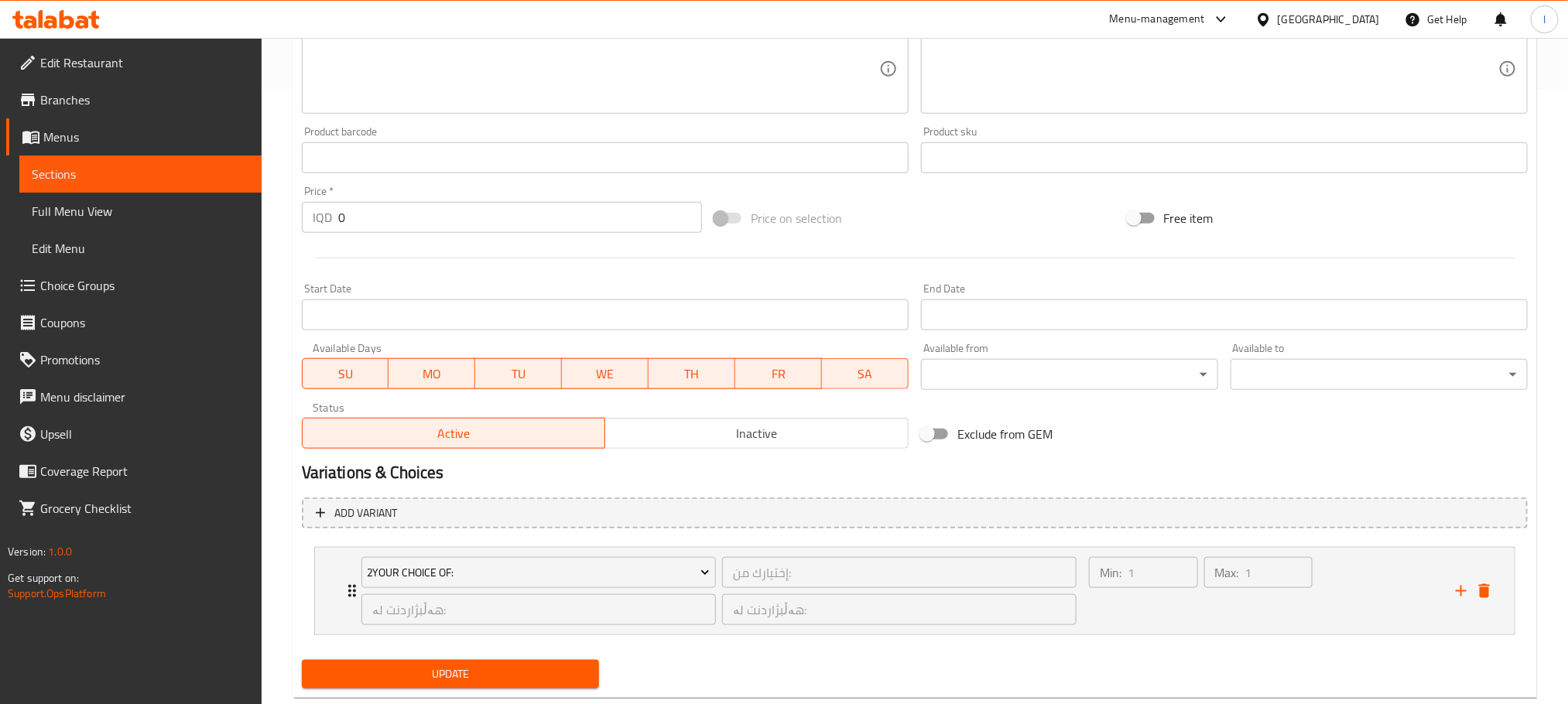
scroll to position [653, 0]
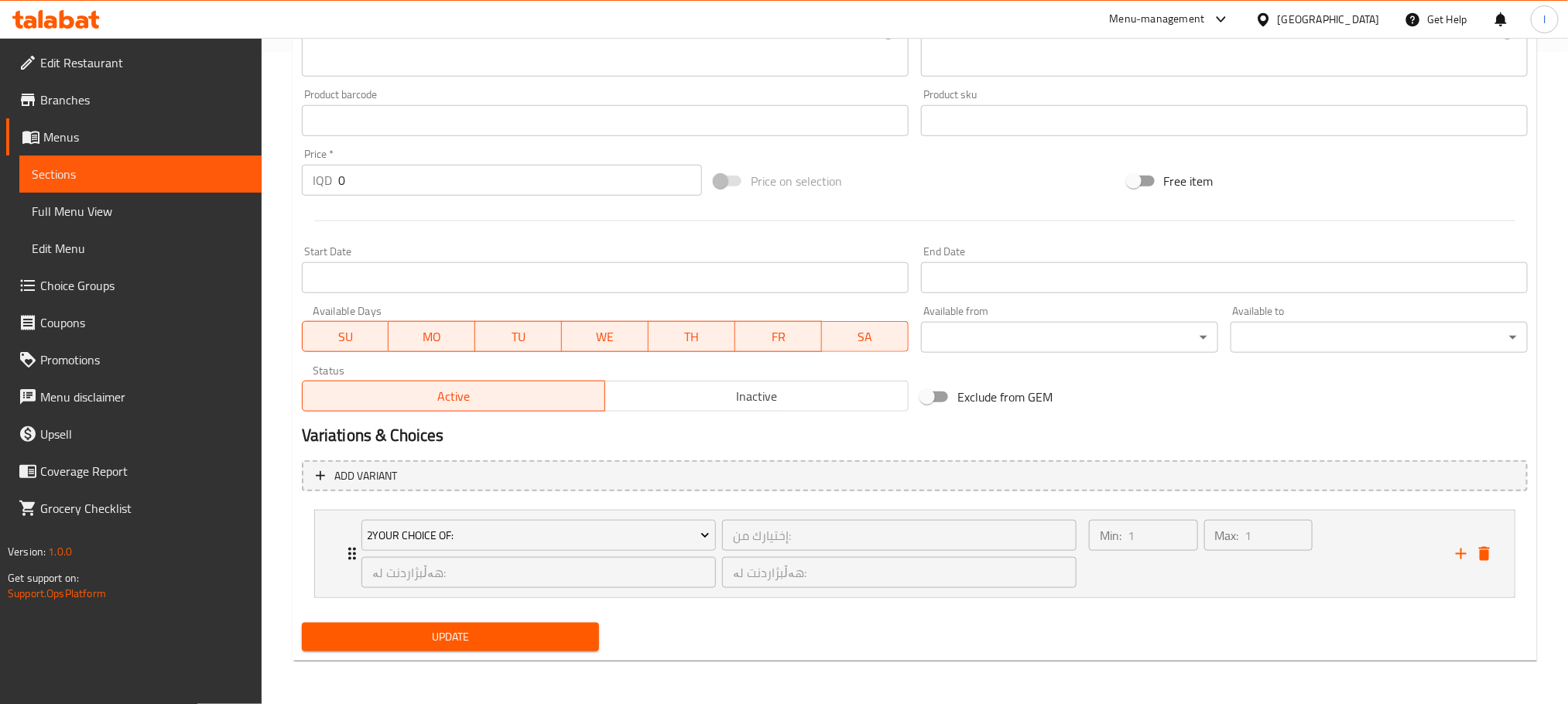
click at [540, 634] on span "Update" at bounding box center [450, 637] width 273 height 20
click at [525, 636] on span "Update" at bounding box center [450, 637] width 273 height 20
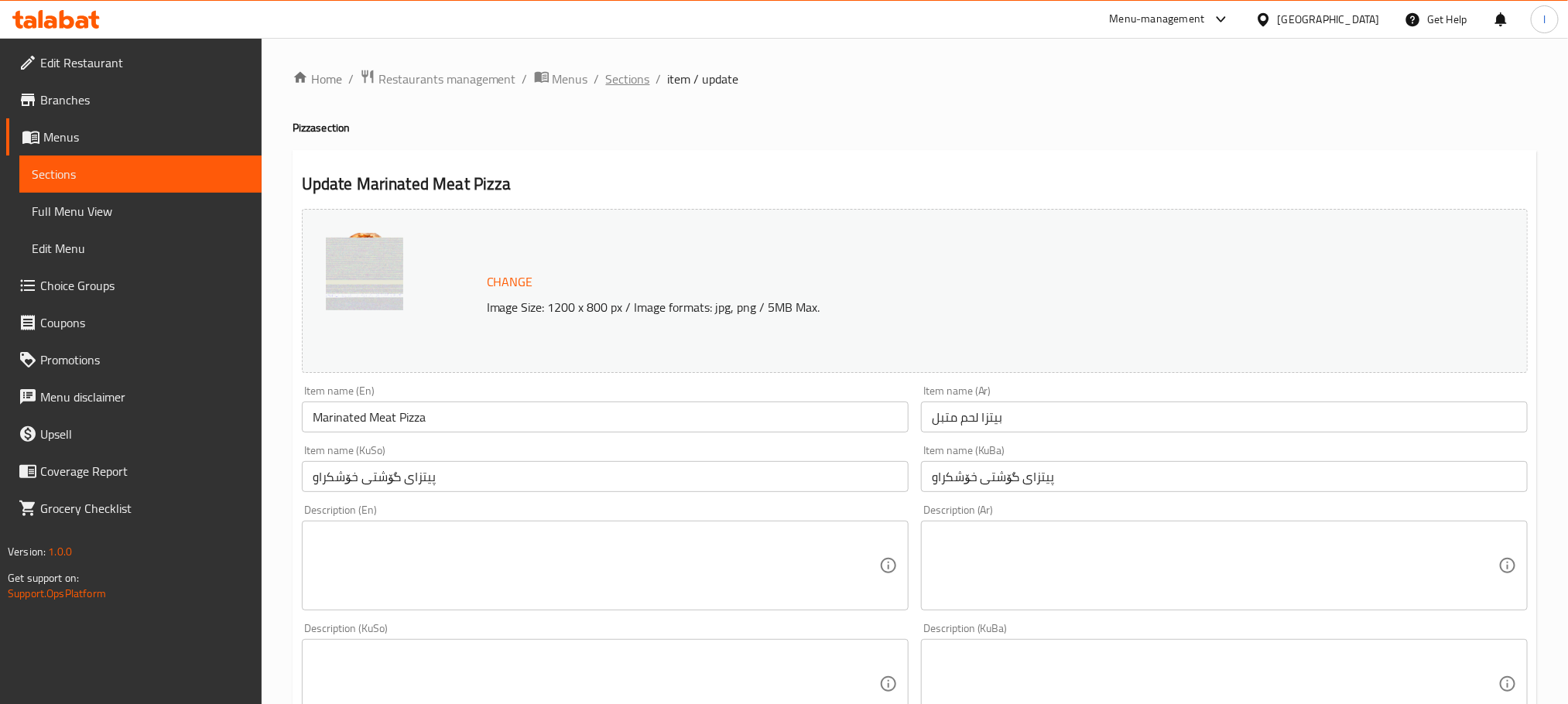
click at [643, 76] on span "Sections" at bounding box center [627, 79] width 44 height 19
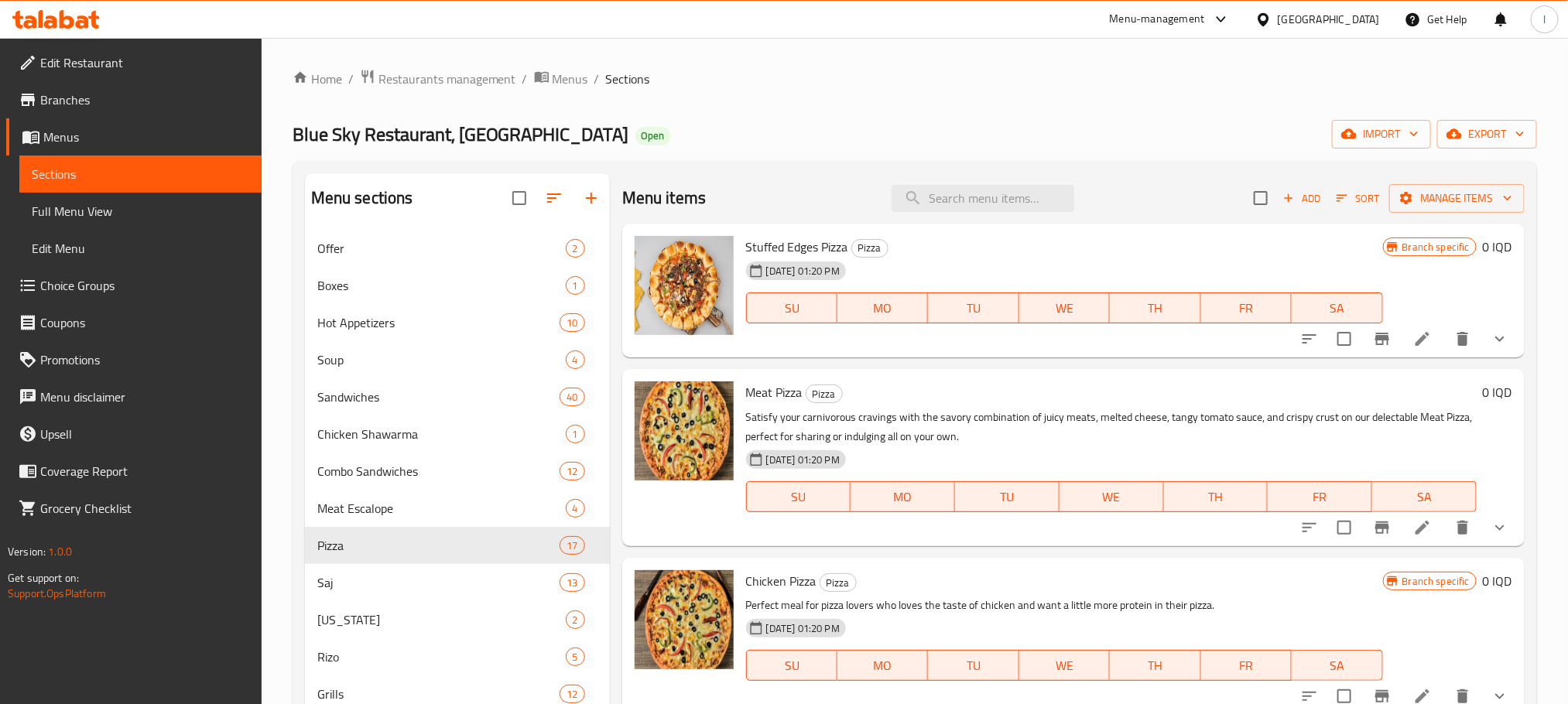
scroll to position [426, 0]
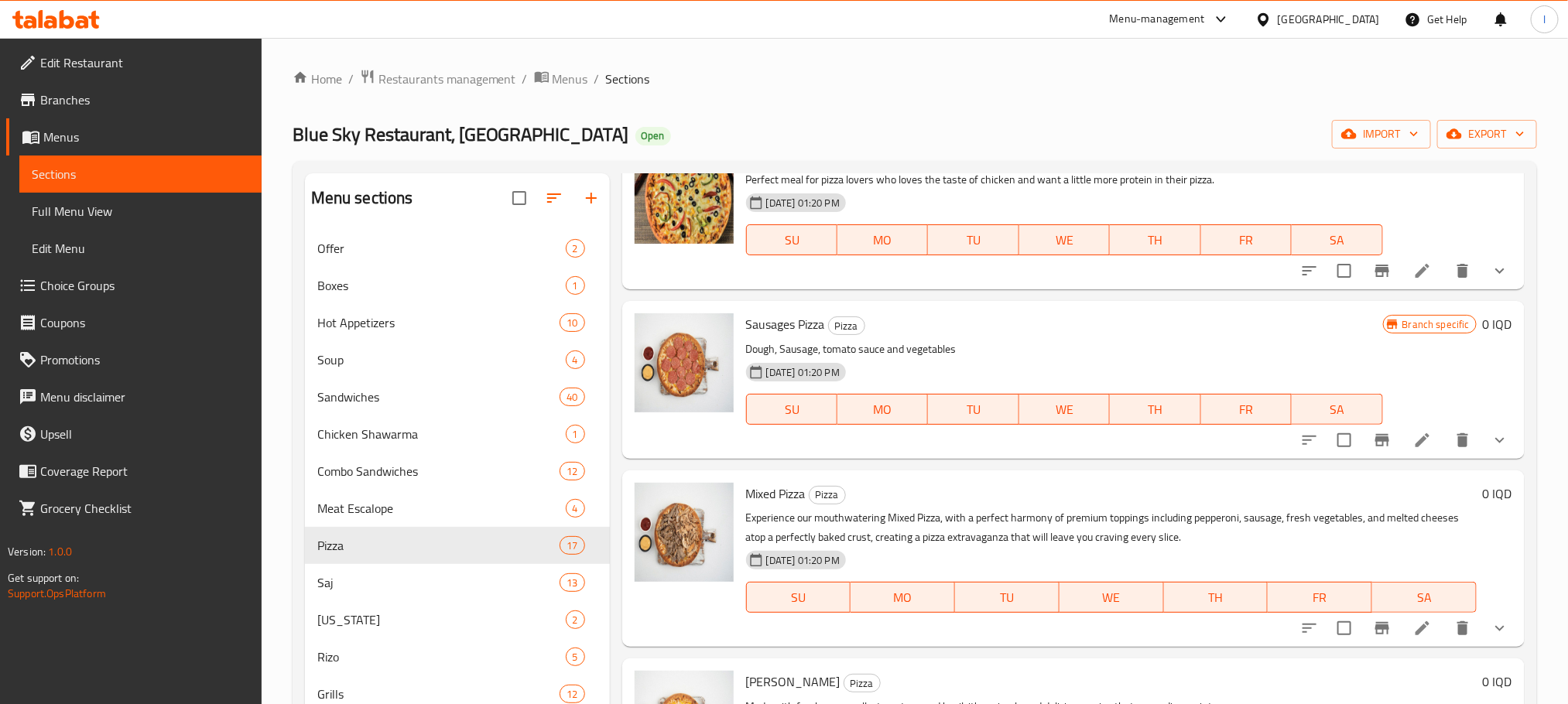
click at [1085, 75] on ol "Home / Restaurants management / Menus / Sections" at bounding box center [914, 78] width 1244 height 20
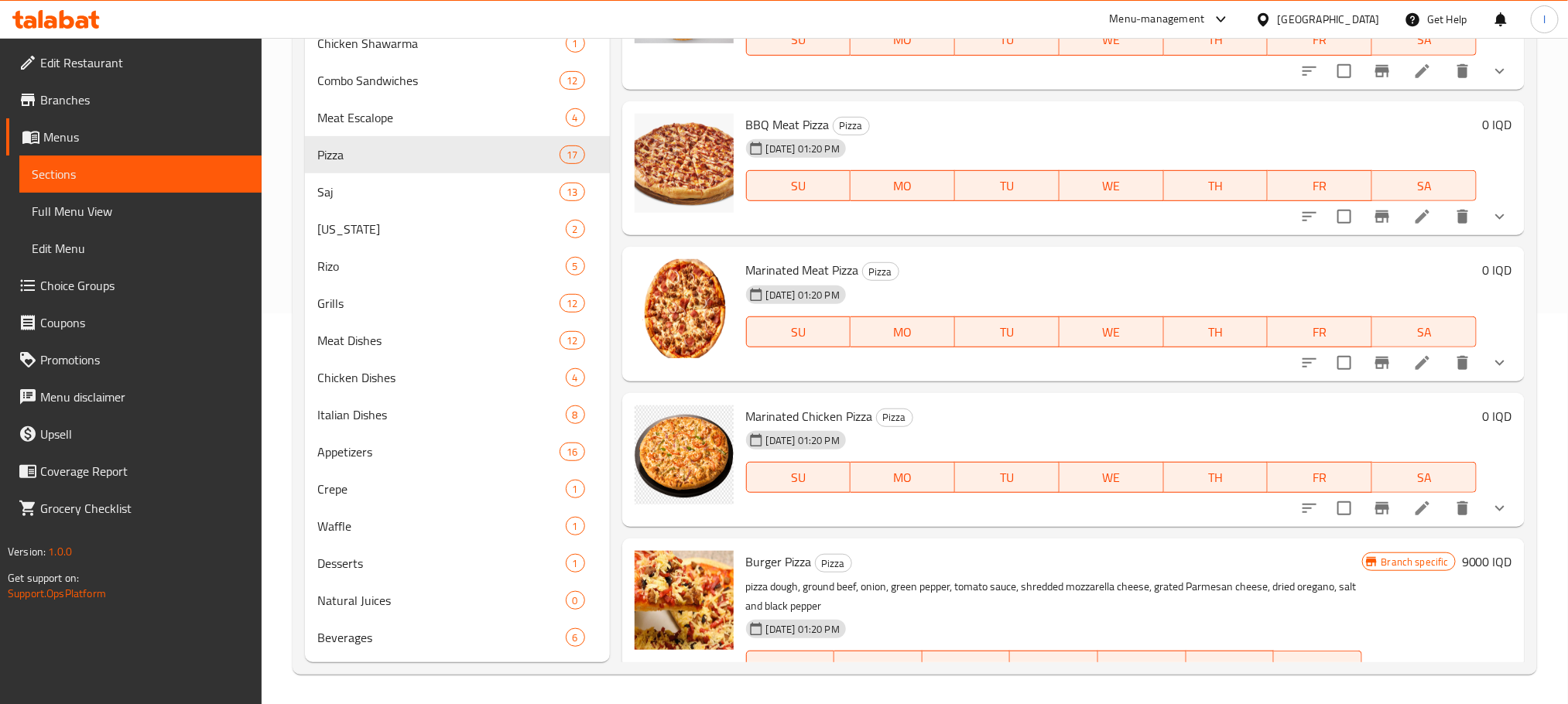
scroll to position [1117, 0]
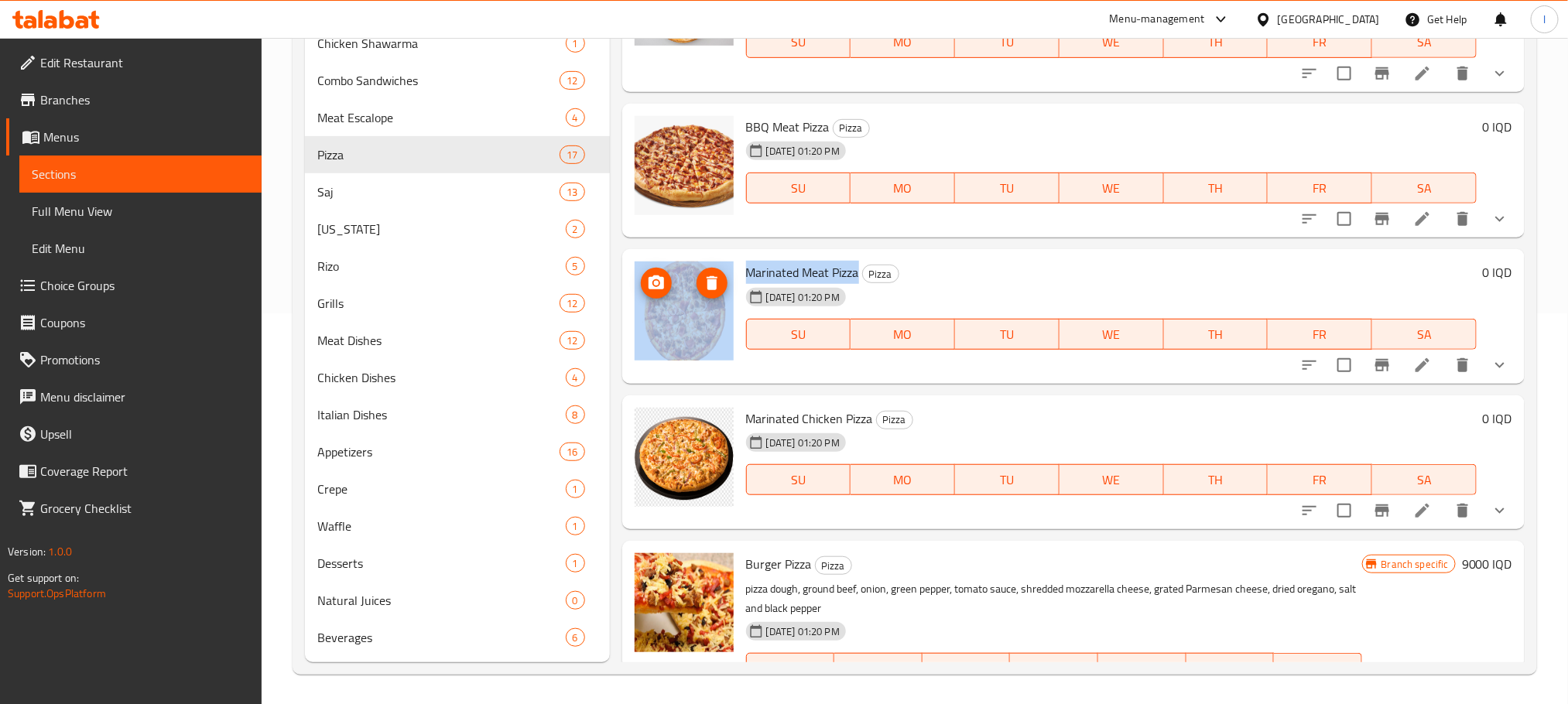
drag, startPoint x: 859, startPoint y: 273, endPoint x: 711, endPoint y: 254, distance: 149.2
click at [706, 258] on div "Marinated Meat Pizza Pizza [DATE] 01:20 PM SU MO TU WE TH FR SA 0 IQD" at bounding box center [1073, 317] width 890 height 122
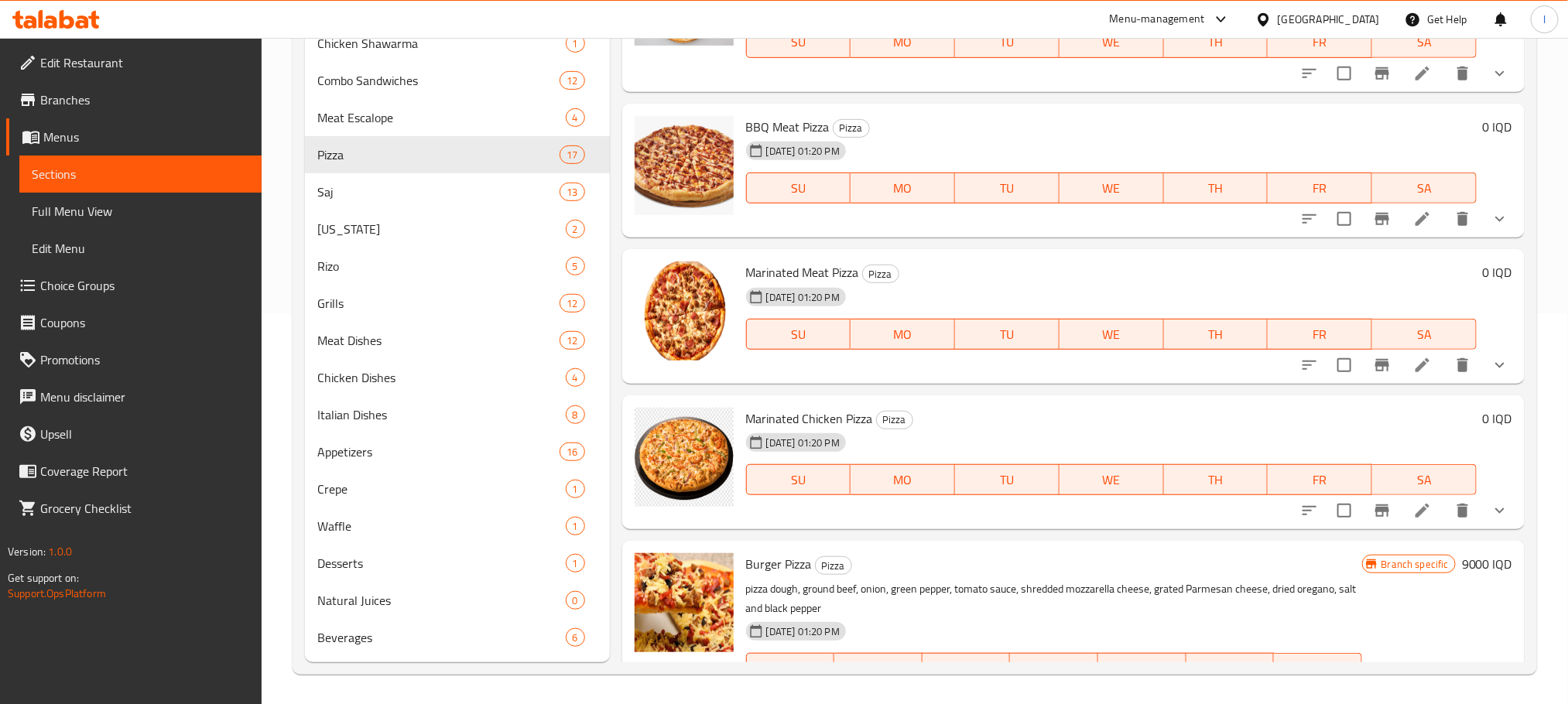
click at [782, 283] on div "[DATE] 01:20 PM" at bounding box center [833, 297] width 186 height 31
click at [748, 267] on span "Marinated Meat Pizza" at bounding box center [802, 272] width 113 height 23
copy h6 "Marinated Meat Pizza"
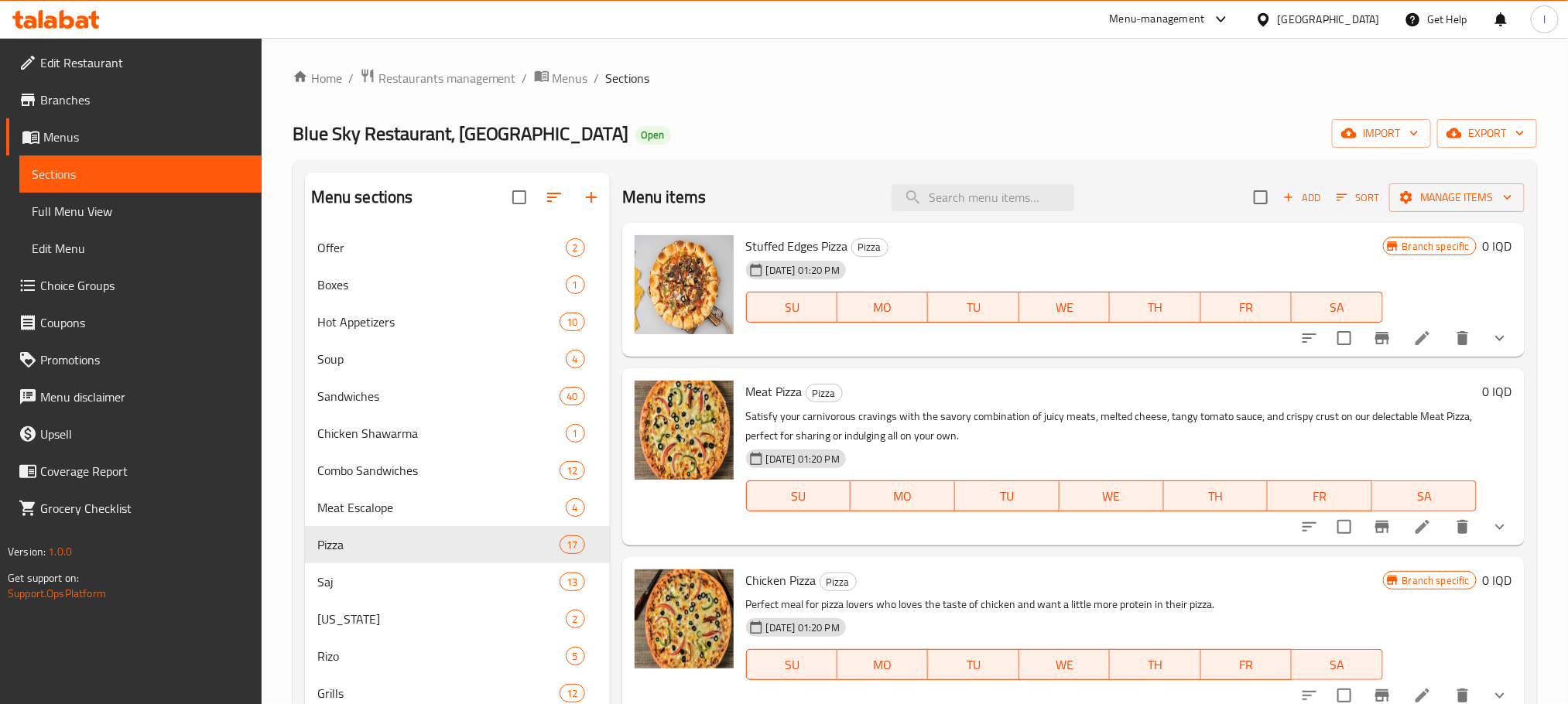
scroll to position [0, 0]
click at [976, 214] on div "Menu items Add Sort Manage items" at bounding box center [1074, 197] width 902 height 50
click at [980, 207] on input "search" at bounding box center [982, 198] width 182 height 27
paste input "Marinated Meat Pizza"
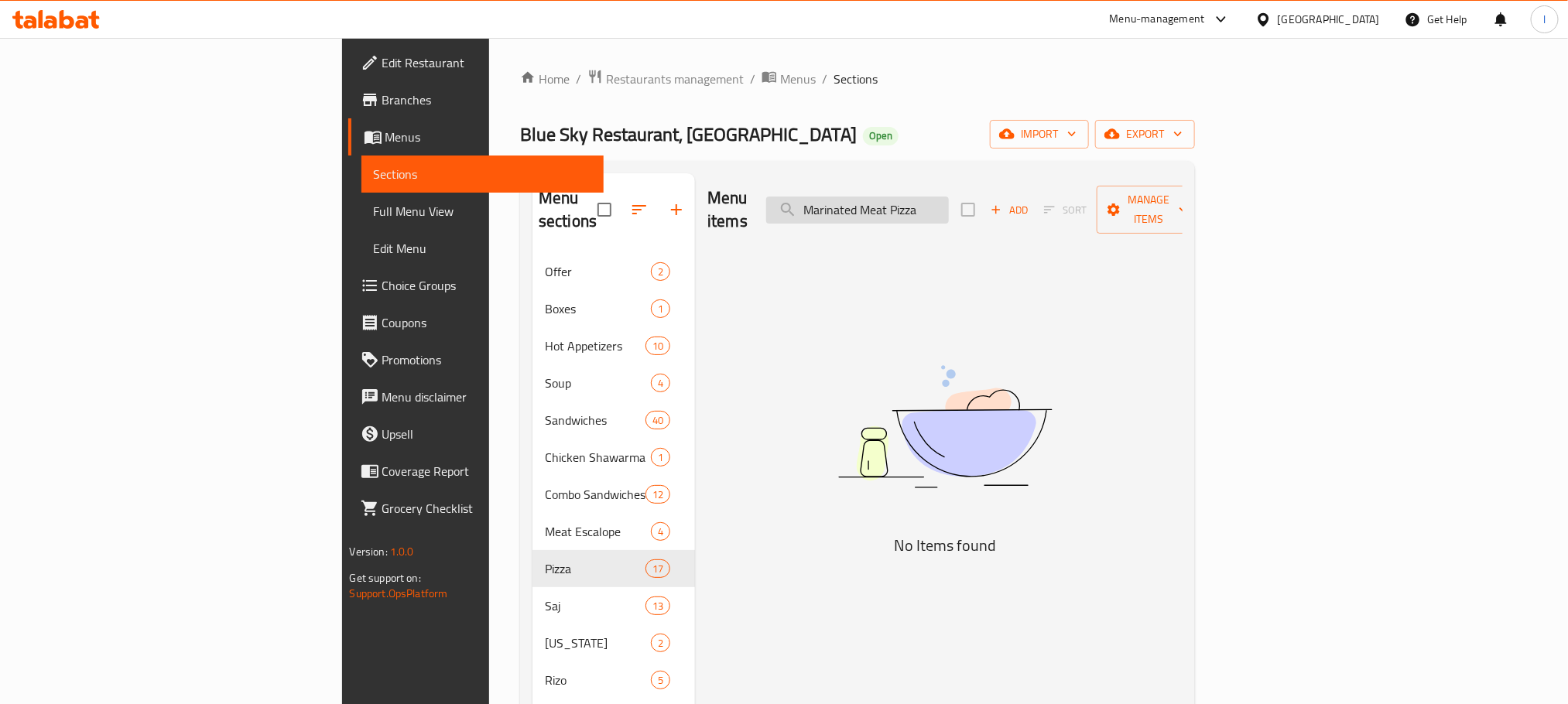
drag, startPoint x: 1015, startPoint y: 197, endPoint x: 989, endPoint y: 203, distance: 26.7
click at [949, 203] on input "Marinated Meat Pizza" at bounding box center [857, 210] width 182 height 27
click at [938, 196] on input "Marinated chicken Pizza" at bounding box center [857, 210] width 182 height 27
click at [931, 196] on input "Marinated chicken Pizza" at bounding box center [857, 210] width 182 height 27
drag, startPoint x: 1028, startPoint y: 194, endPoint x: 1147, endPoint y: 172, distance: 121.0
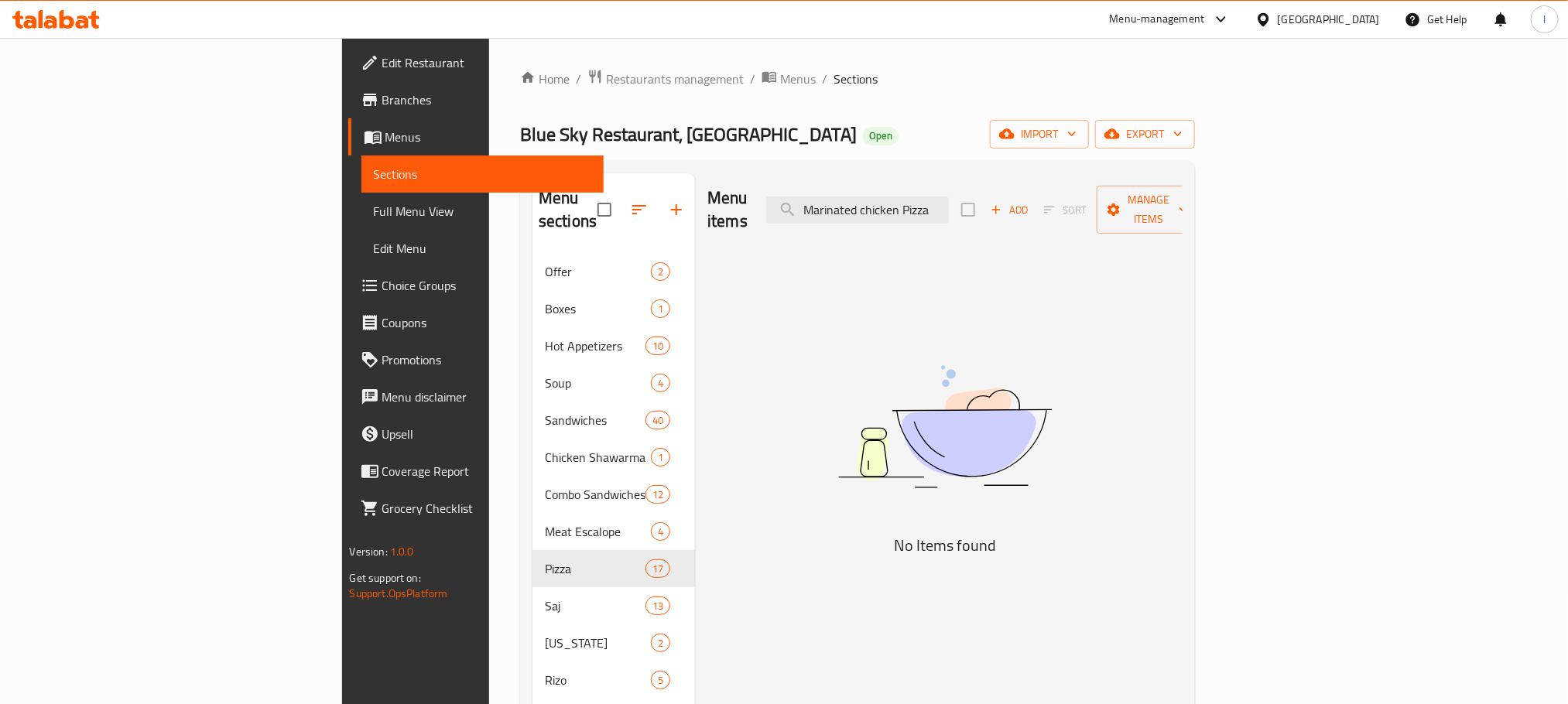
click at [1147, 172] on div "Menu sections Offer 2 Boxes 1 Hot Appetizers 10 Soup 4 Sandwiches 40 Chicken Sh…" at bounding box center [857, 624] width 675 height 928
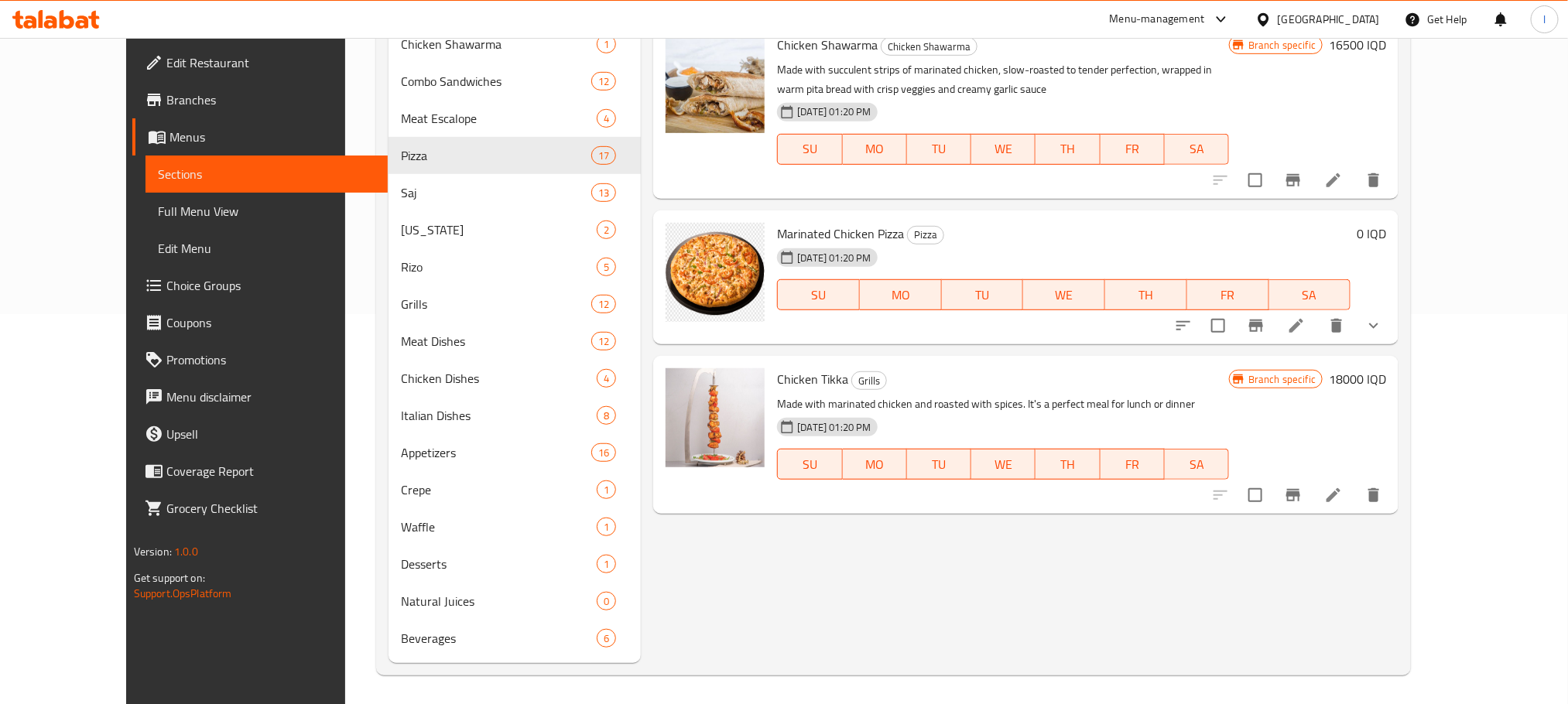
scroll to position [391, 0]
type input "Marinated chicken"
click at [1318, 339] on li at bounding box center [1296, 325] width 43 height 28
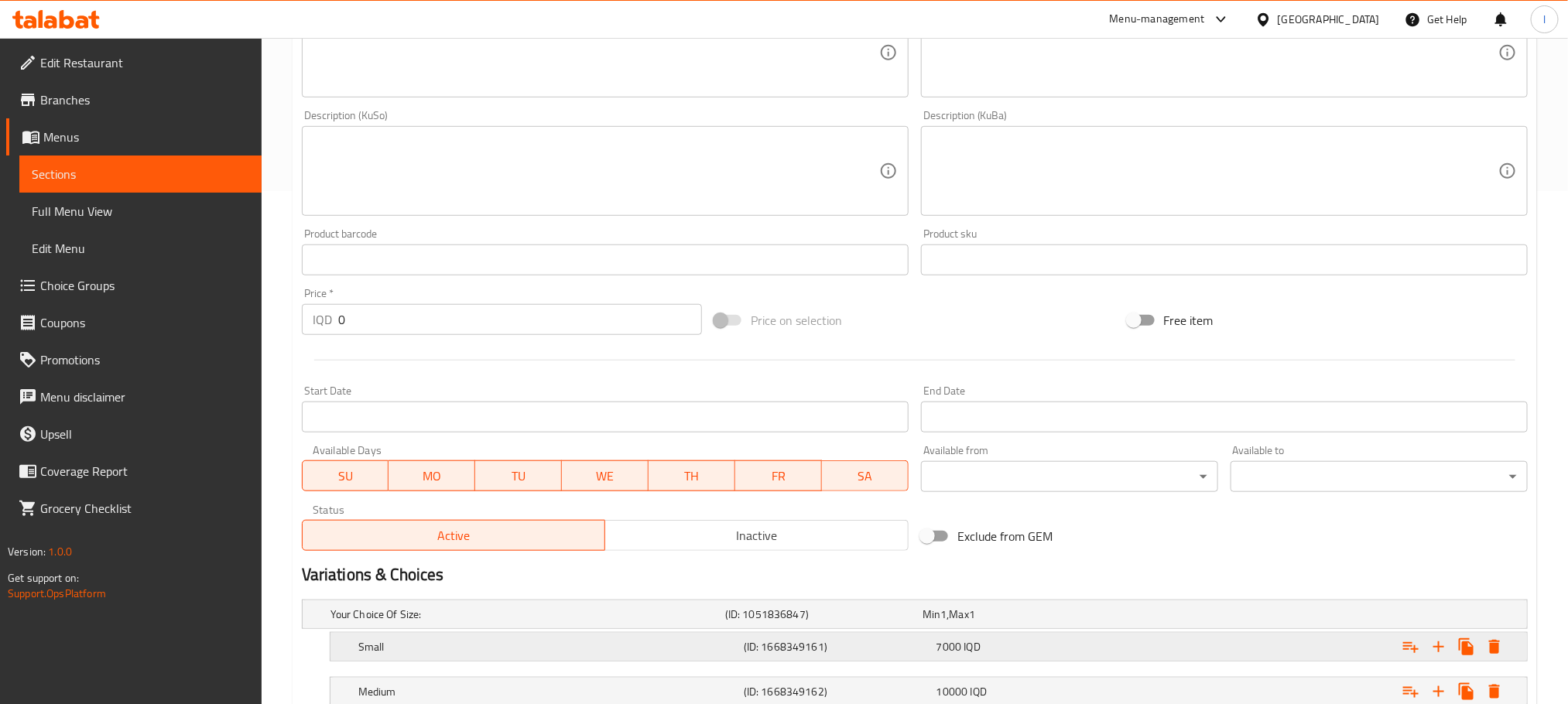
scroll to position [671, 0]
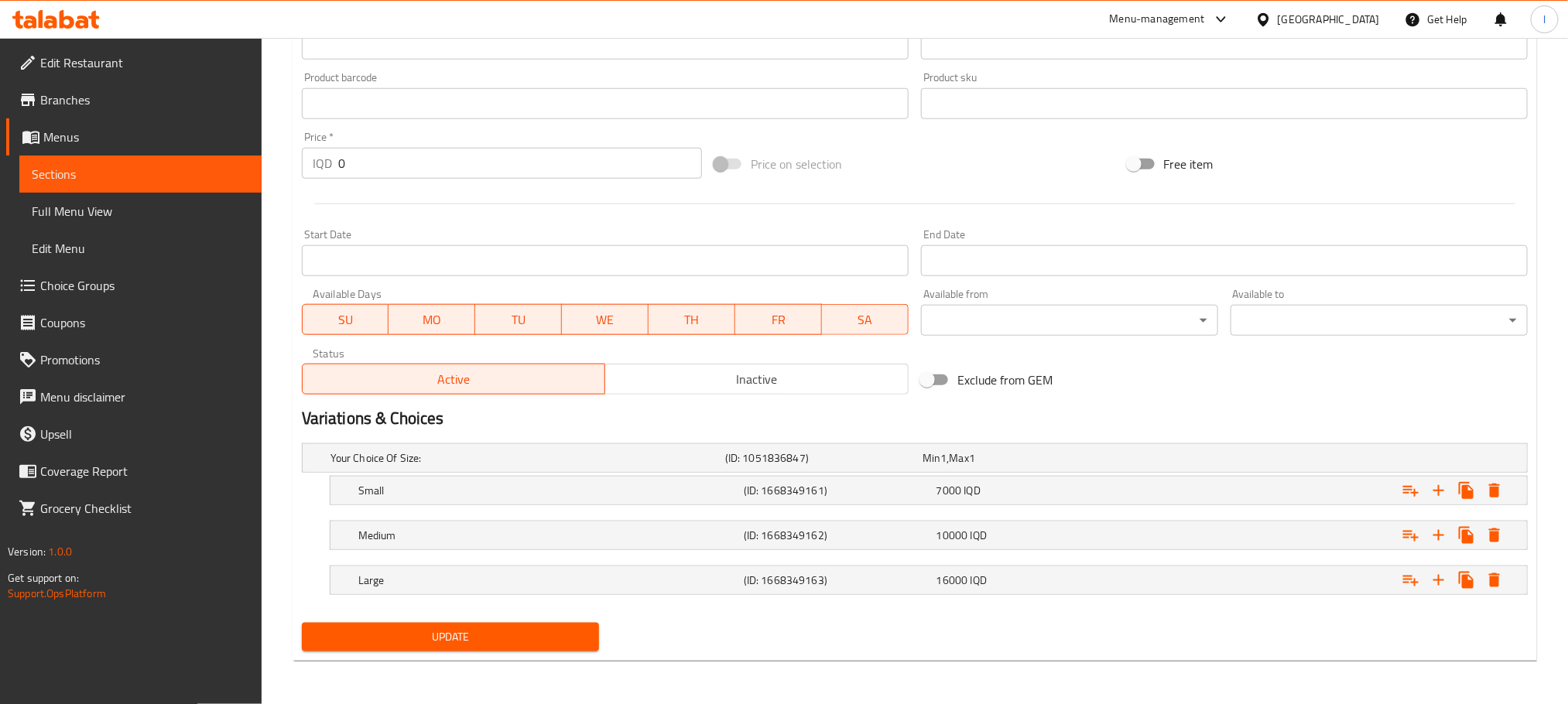
click at [1279, 407] on h2 "Variations & Choices" at bounding box center [915, 418] width 1226 height 23
click at [832, 573] on h5 "(ID: 1668349163)" at bounding box center [837, 580] width 186 height 15
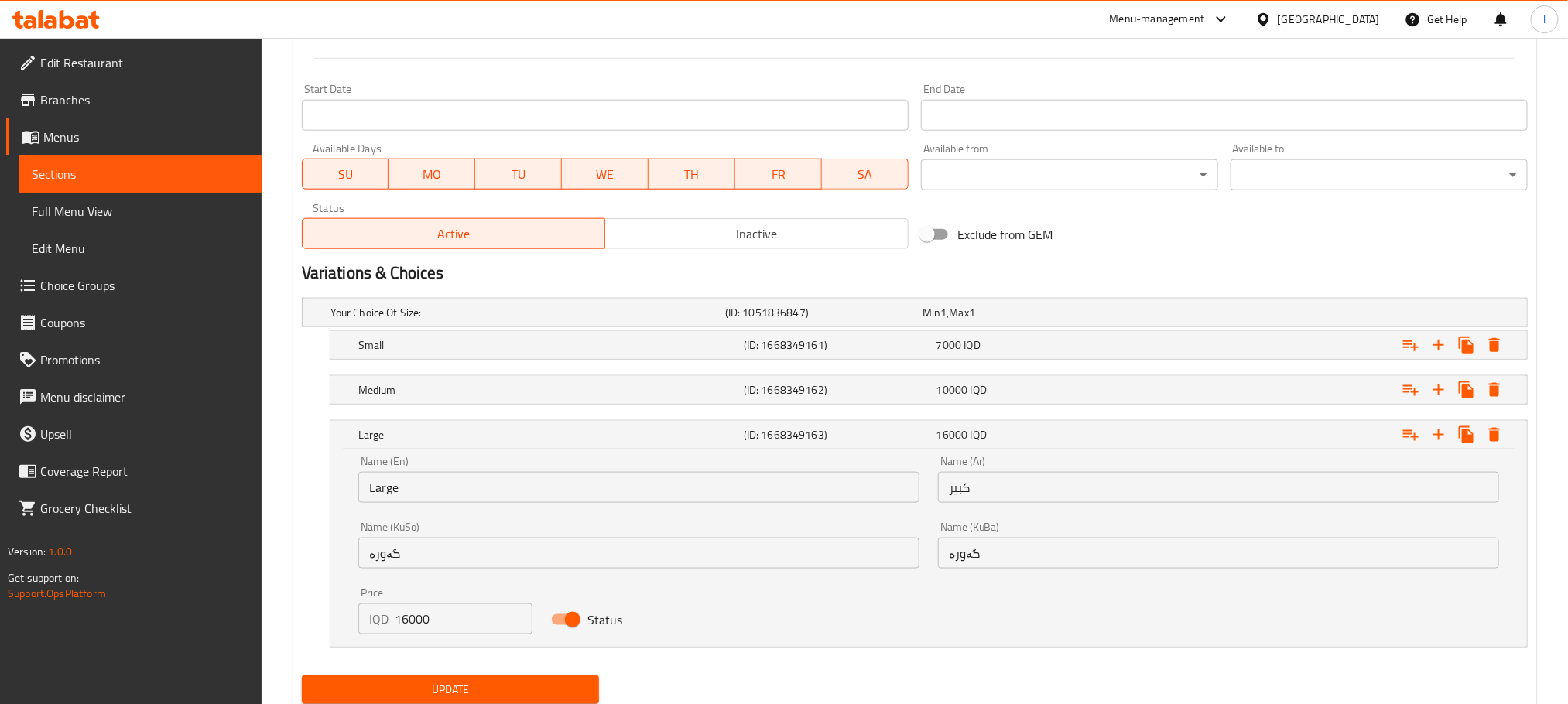
scroll to position [868, 0]
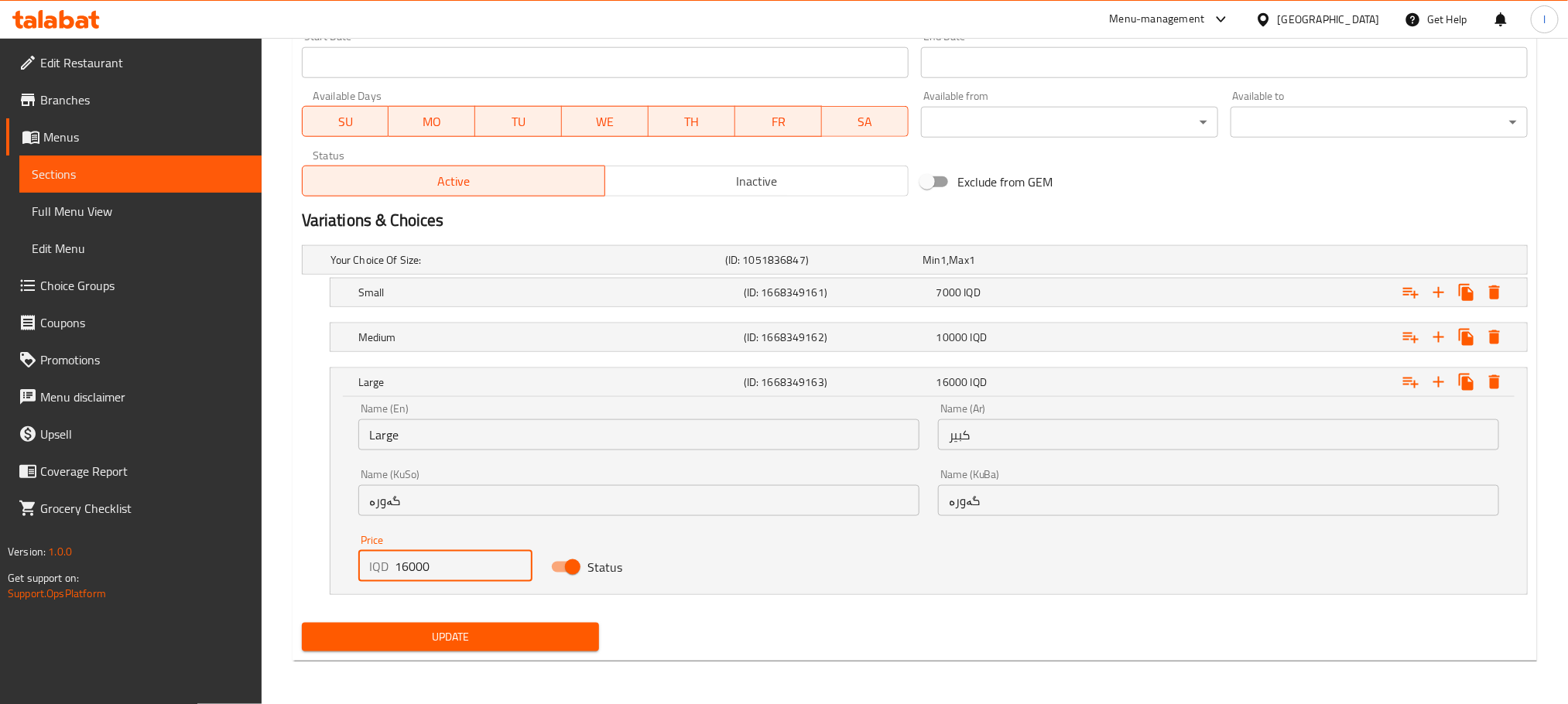
drag, startPoint x: 478, startPoint y: 557, endPoint x: 330, endPoint y: 540, distance: 149.0
click at [330, 540] on div "Name (En) Large Name (En) Name (Ar) كبير Name (Ar) Name (KuSo) گەورە Name (KuSo…" at bounding box center [928, 495] width 1196 height 197
type input "15000"
click at [521, 643] on span "Update" at bounding box center [450, 637] width 273 height 20
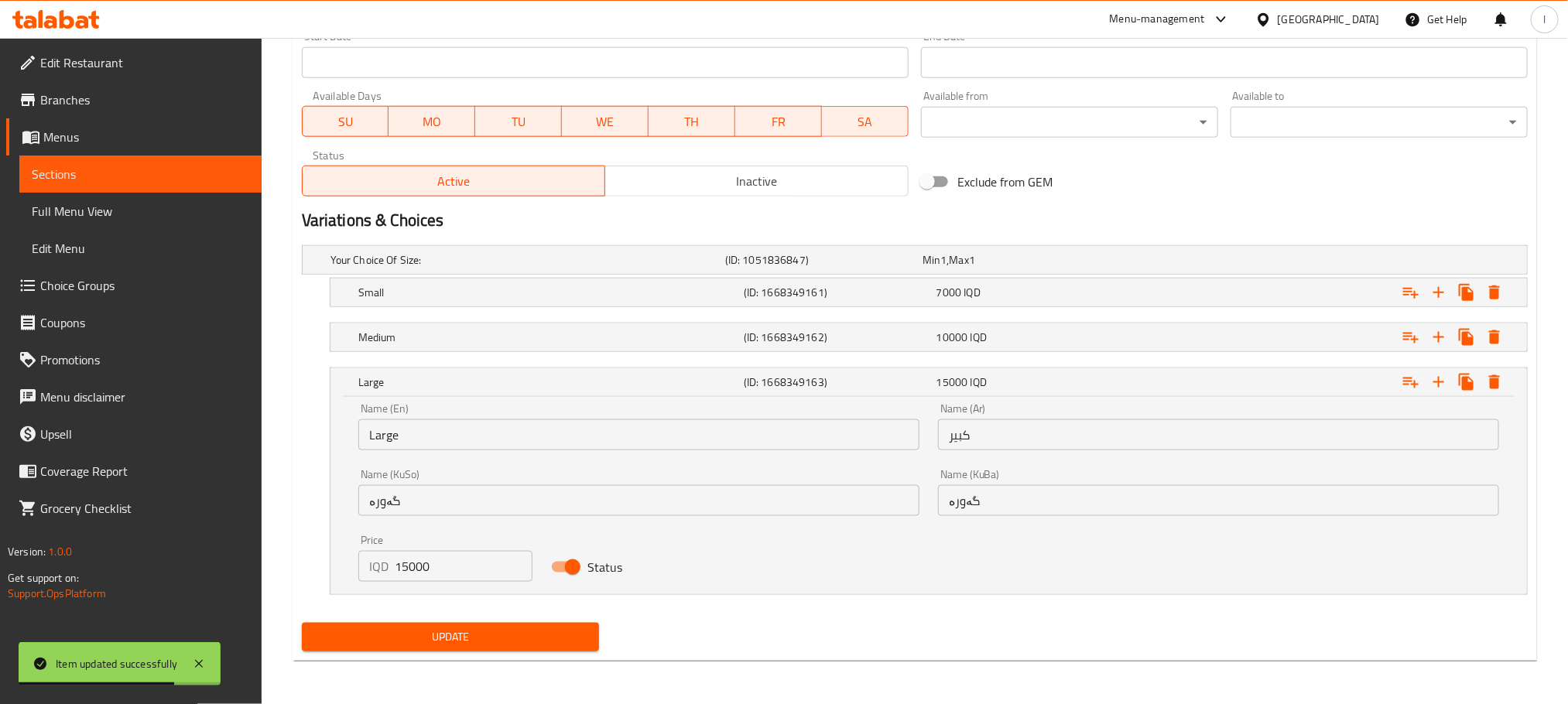
click at [555, 625] on button "Update" at bounding box center [450, 637] width 297 height 28
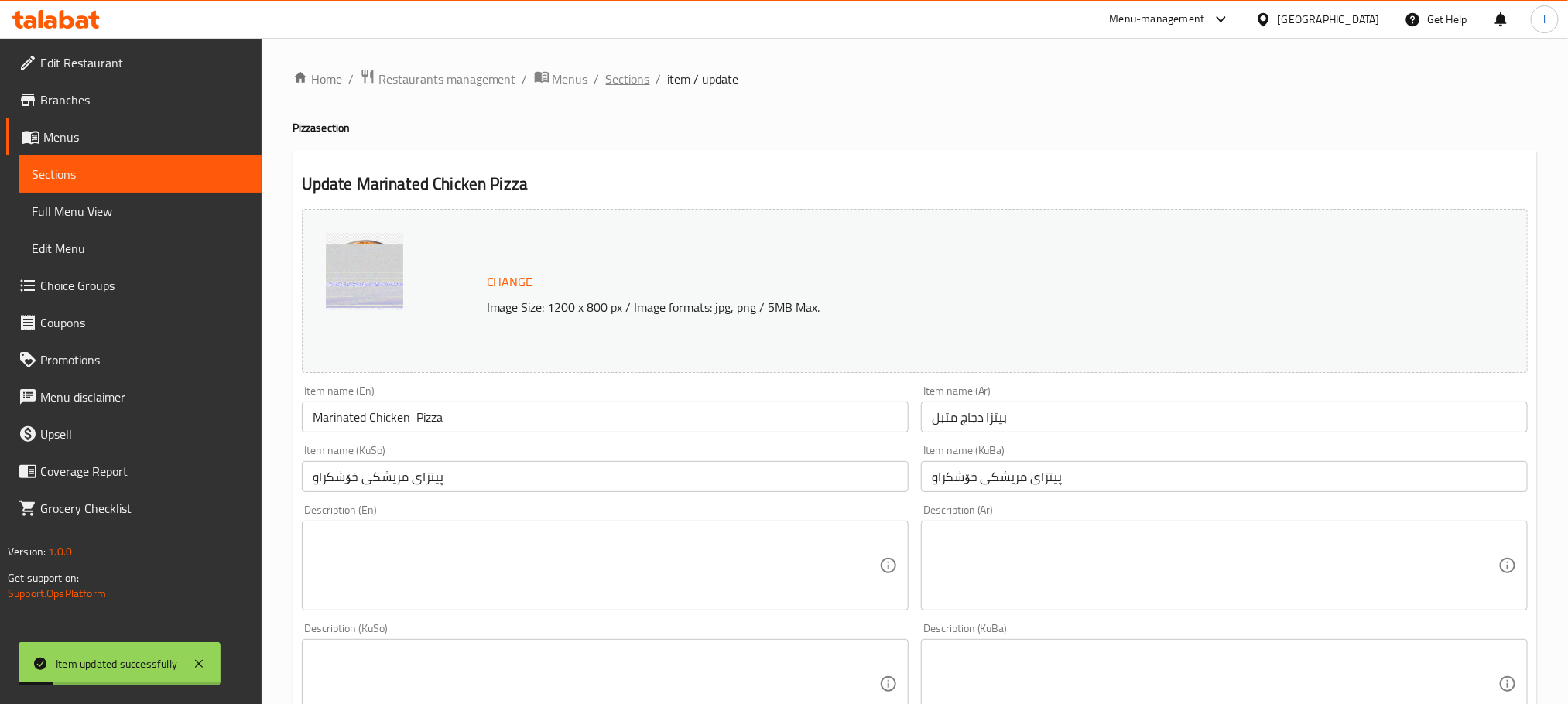
click at [632, 72] on span "Sections" at bounding box center [627, 79] width 44 height 19
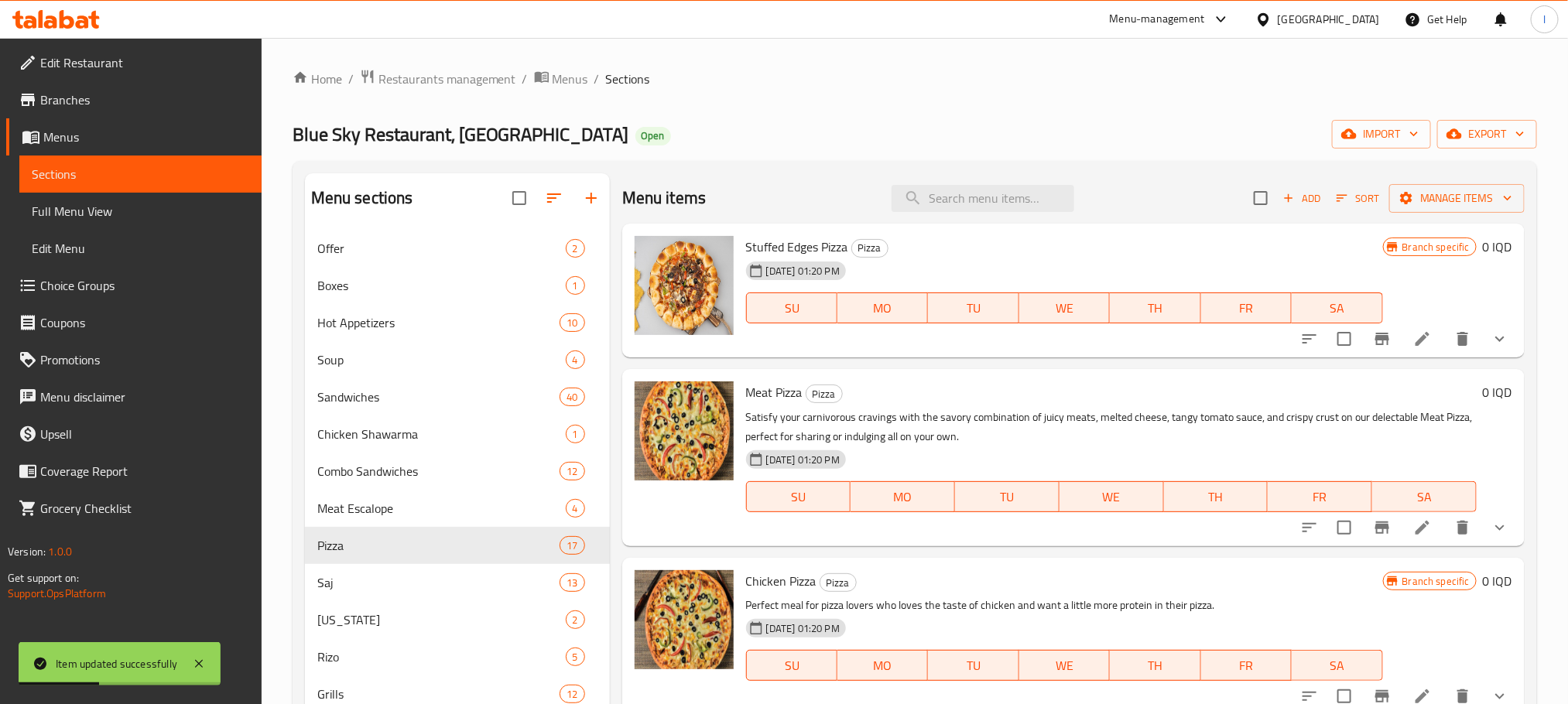
click at [91, 278] on span "Choice Groups" at bounding box center [145, 286] width 209 height 19
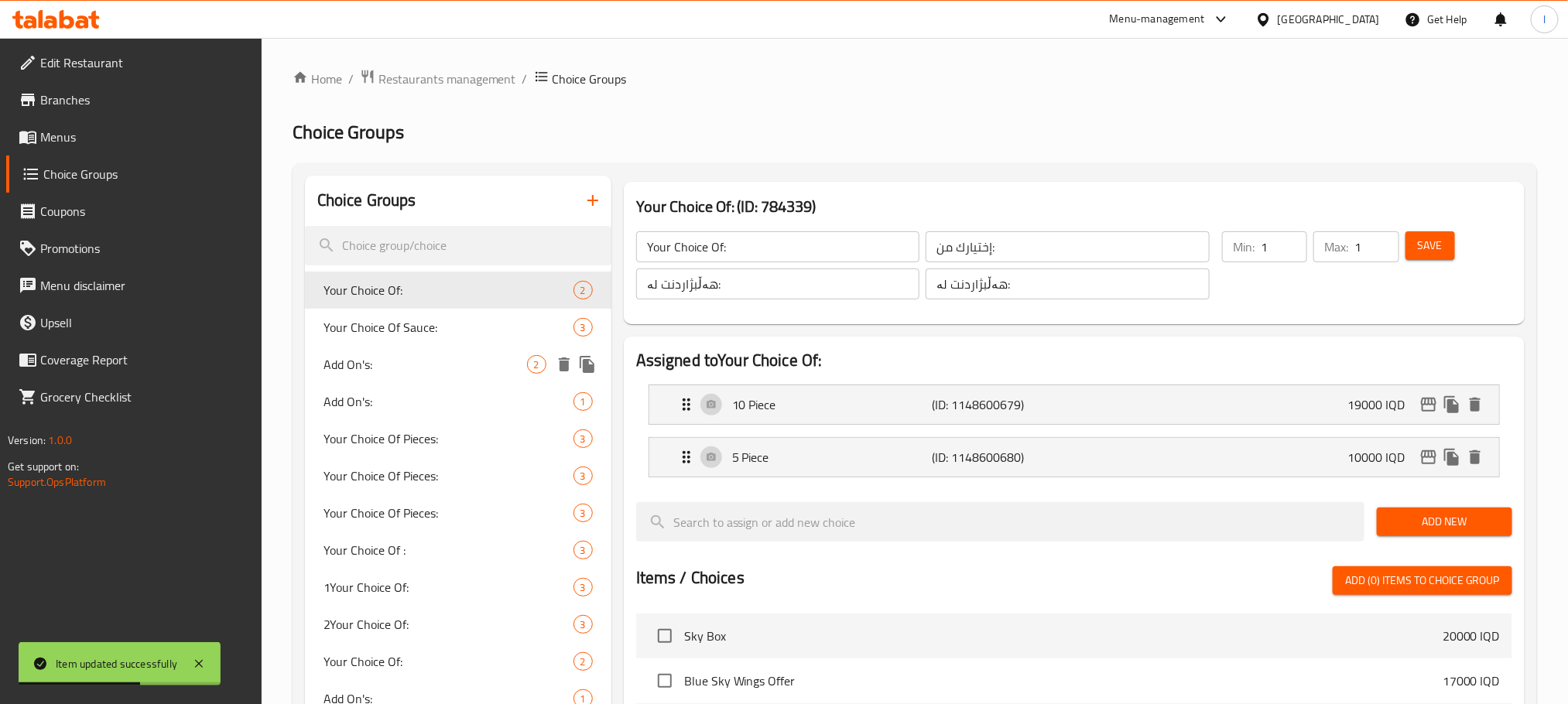
scroll to position [496, 0]
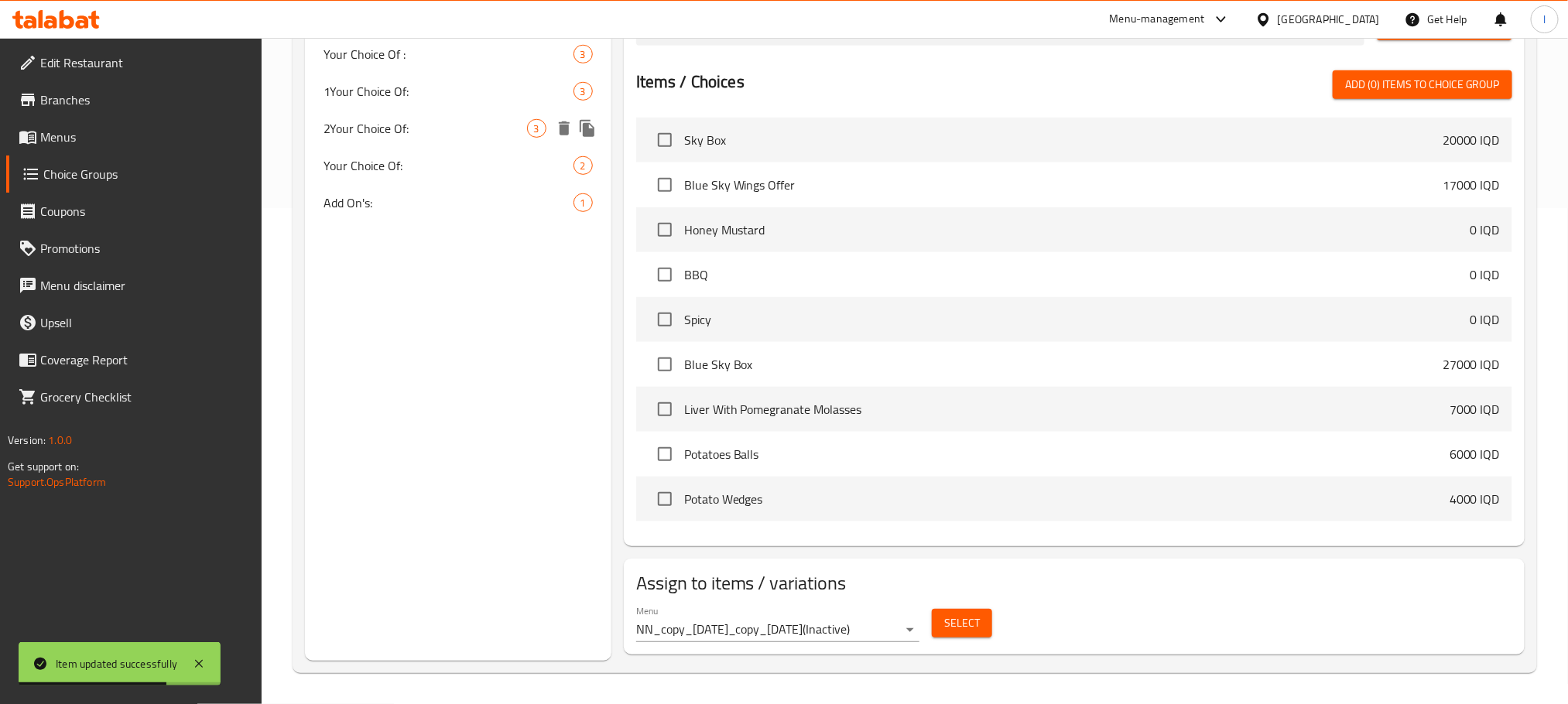
click at [440, 110] on div "2Your Choice Of: 3" at bounding box center [458, 129] width 306 height 38
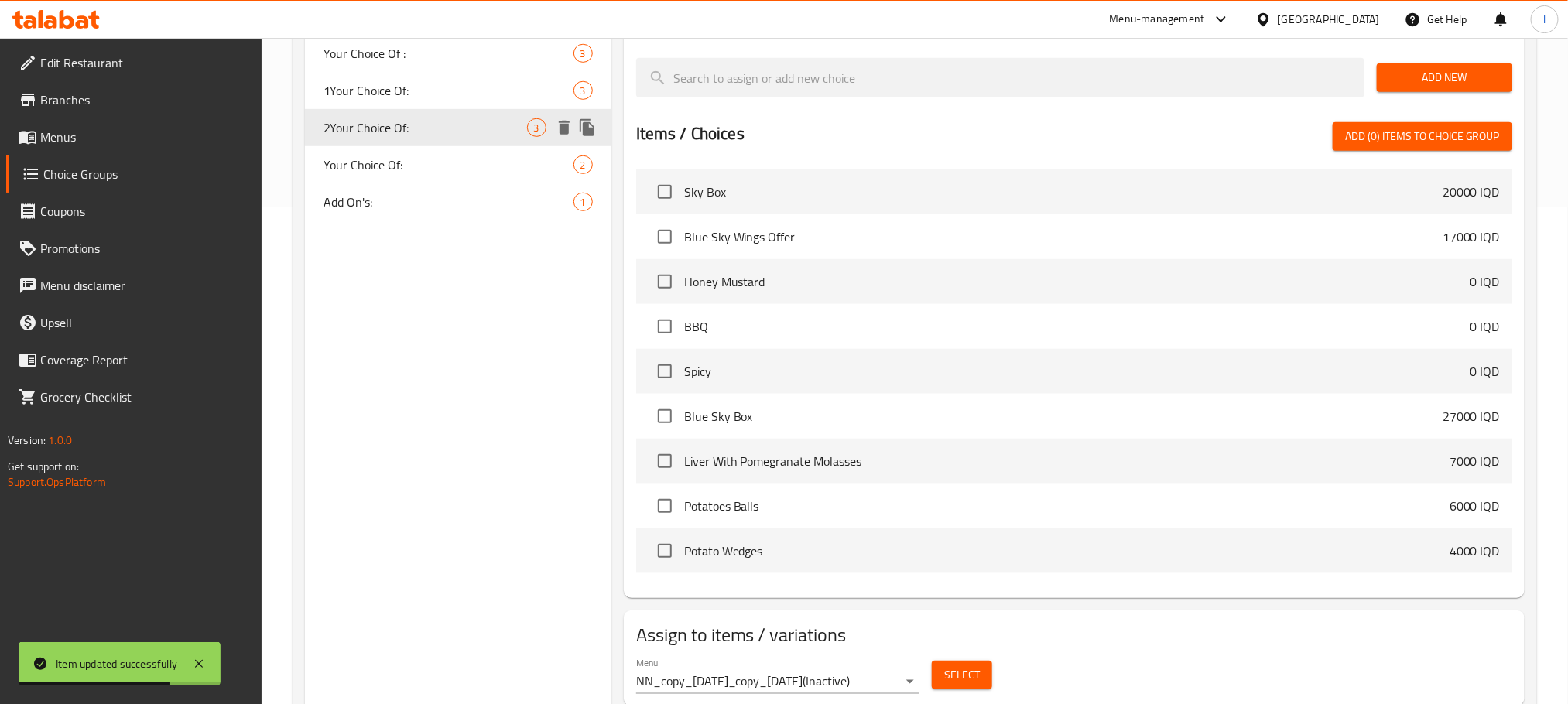
type input "2Your Choice Of:"
click at [588, 119] on icon "duplicate" at bounding box center [587, 128] width 15 height 17
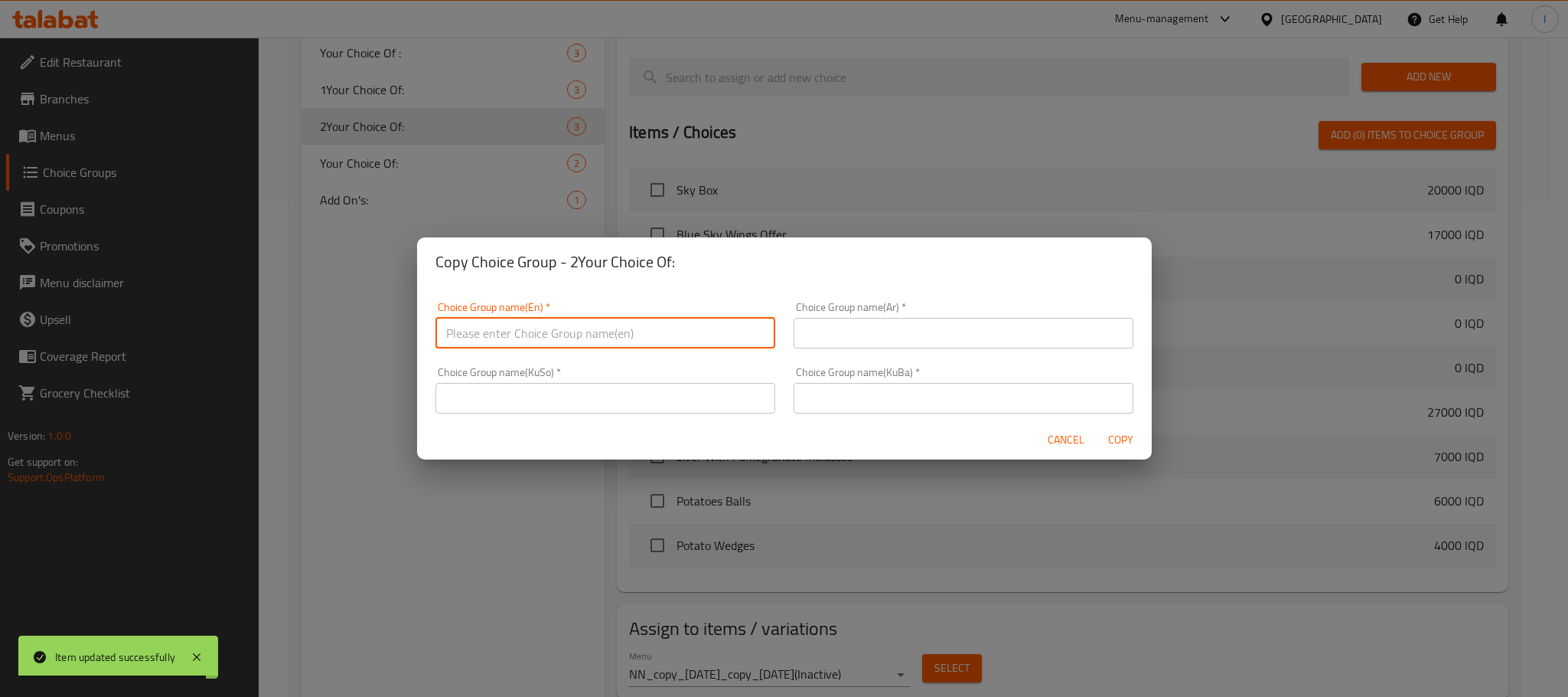
click at [531, 324] on input "text" at bounding box center [605, 333] width 339 height 31
click at [451, 343] on input "Your Choice Of:" at bounding box center [605, 333] width 339 height 31
type input "3Your Choice Of:"
click at [848, 348] on input "text" at bounding box center [963, 333] width 339 height 31
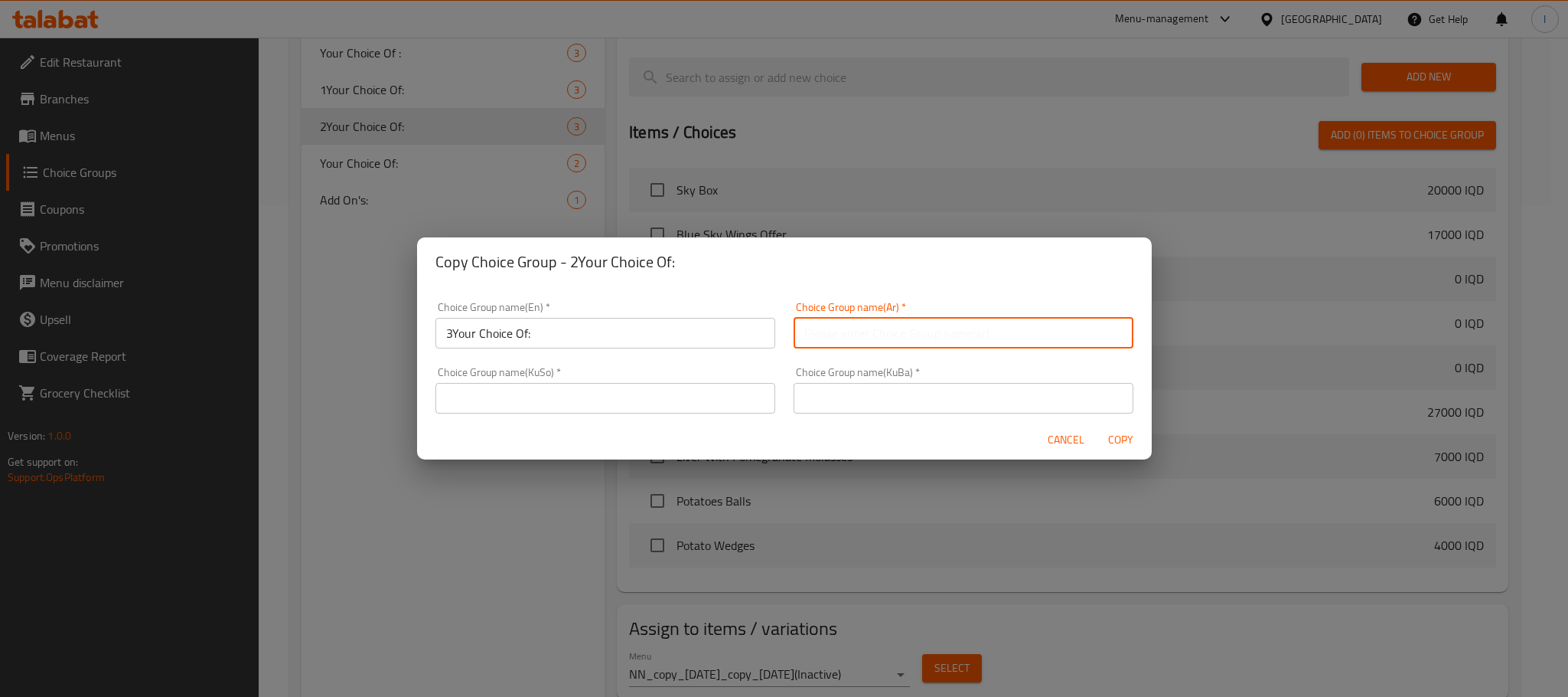
type input "الإضافات:"
drag, startPoint x: 894, startPoint y: 342, endPoint x: 628, endPoint y: 342, distance: 266.0
click at [628, 342] on div "Choice Group name(En)   * 3Your Choice Of: Choice Group name(En) * Choice Group…" at bounding box center [784, 357] width 716 height 130
click at [873, 348] on input "text" at bounding box center [963, 333] width 339 height 31
type input "إختيارك من:"
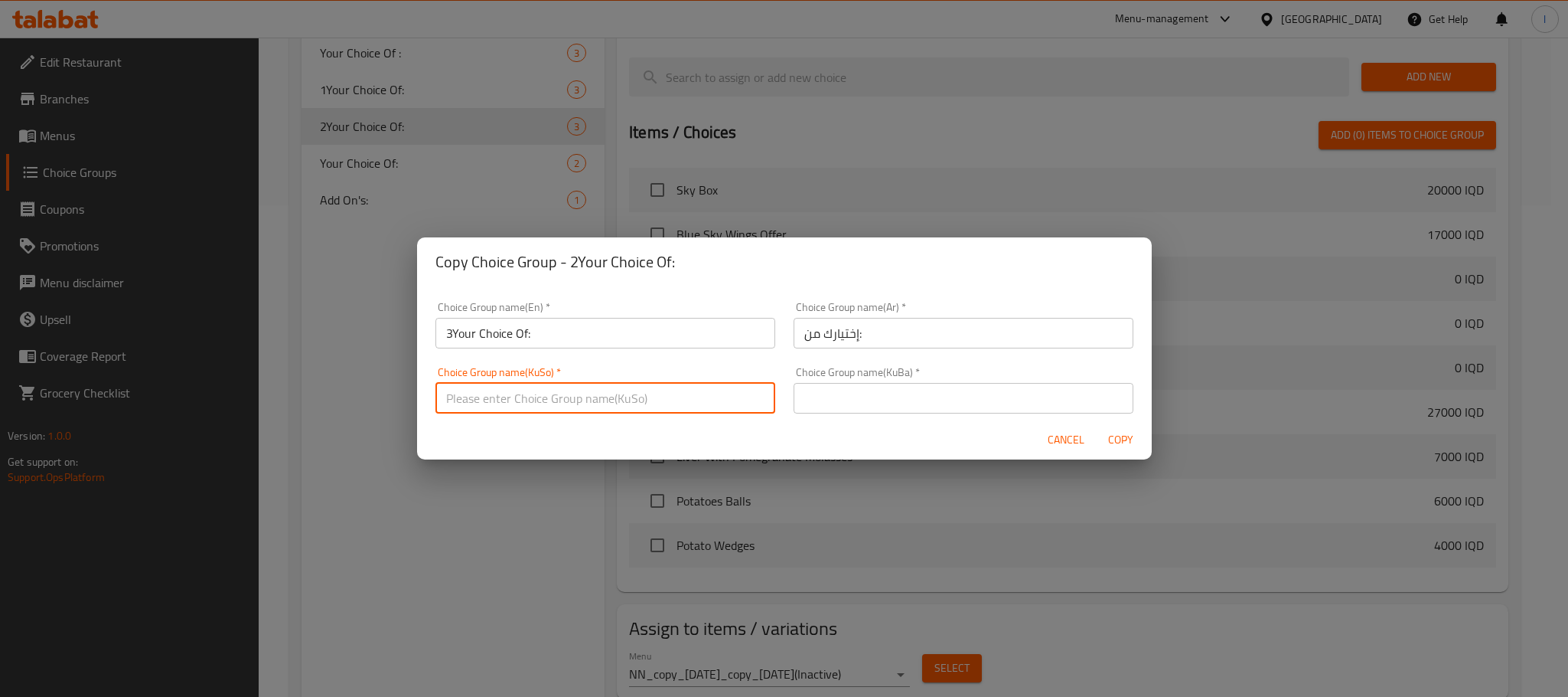
click at [554, 411] on input "text" at bounding box center [605, 398] width 339 height 31
type input "هەڵبژاردنت لە:"
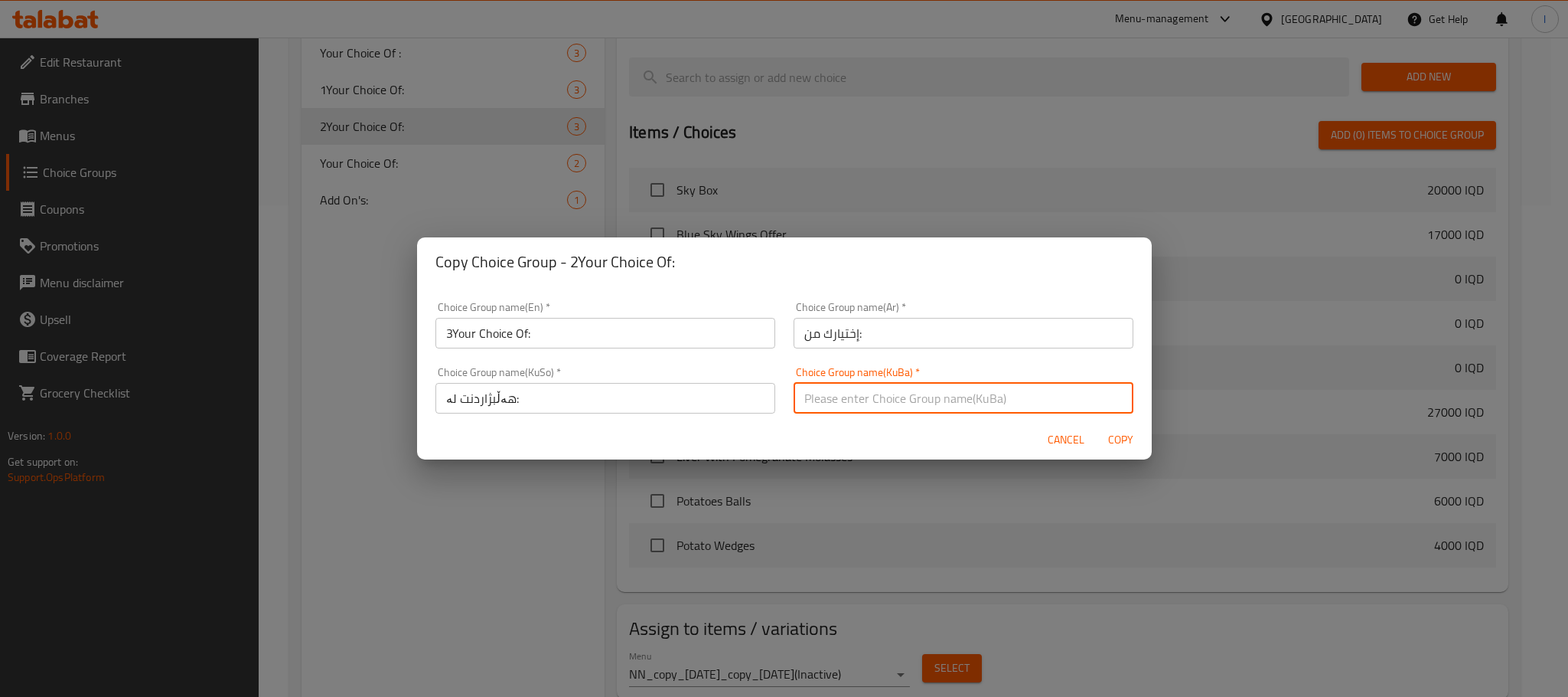
click at [842, 402] on input "text" at bounding box center [963, 398] width 339 height 31
type input "هەڵبژاردنت لە:"
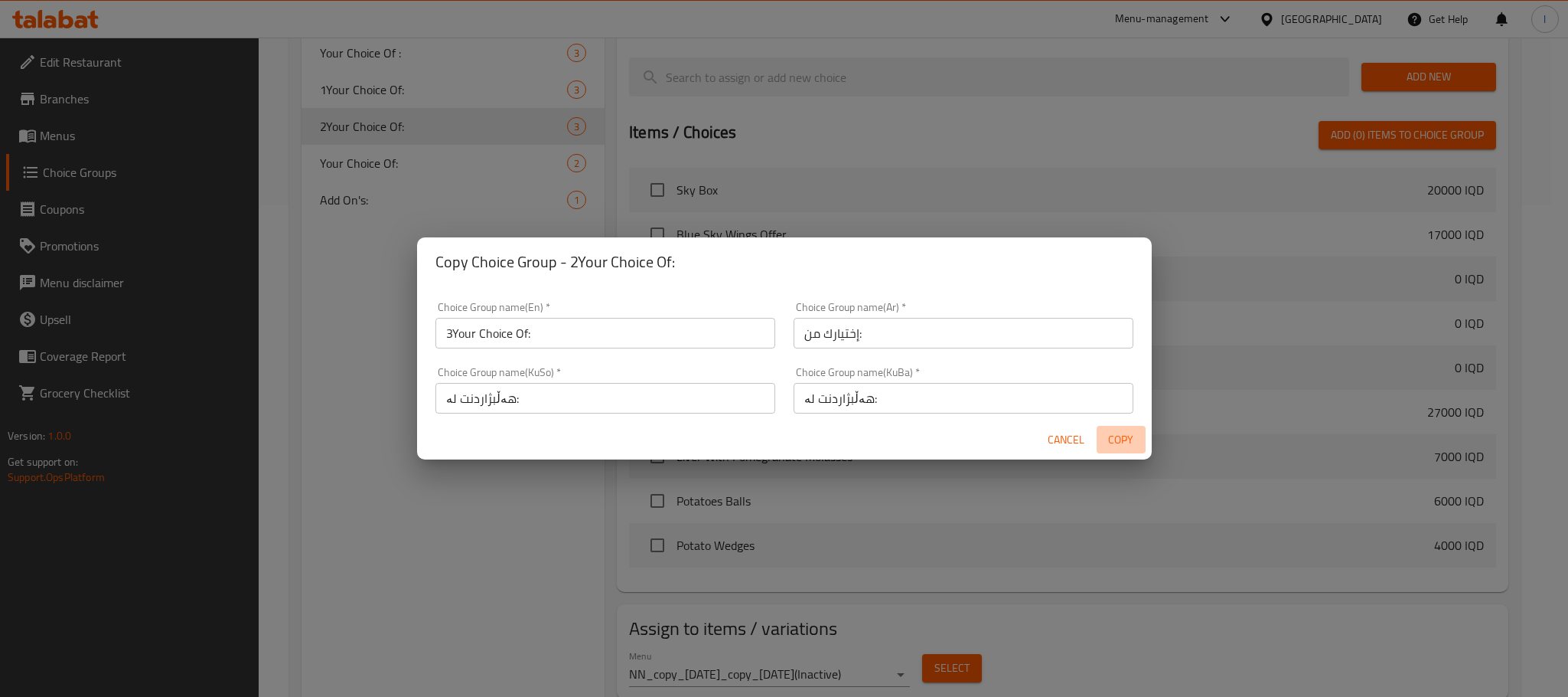
click at [1112, 437] on span "Copy" at bounding box center [1122, 440] width 37 height 20
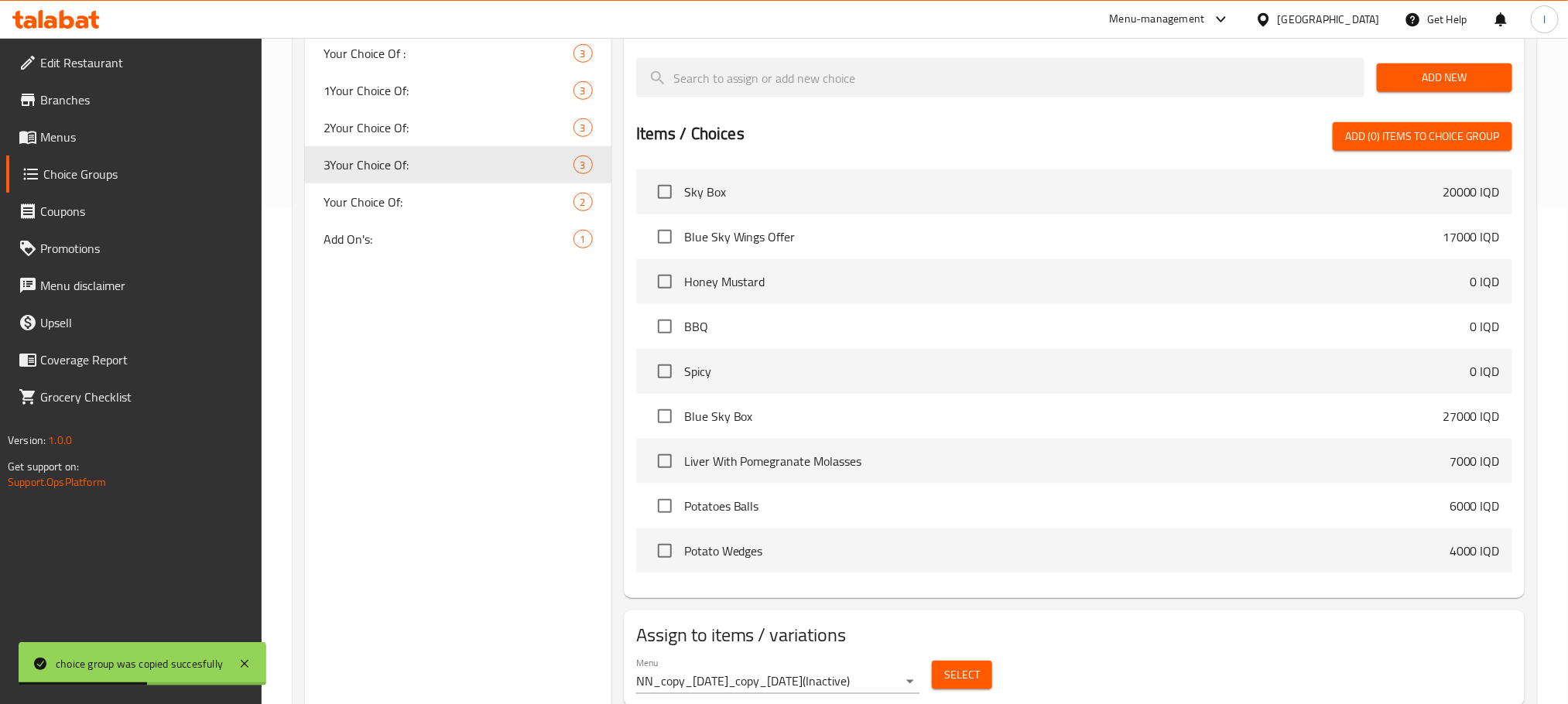
scroll to position [70, 0]
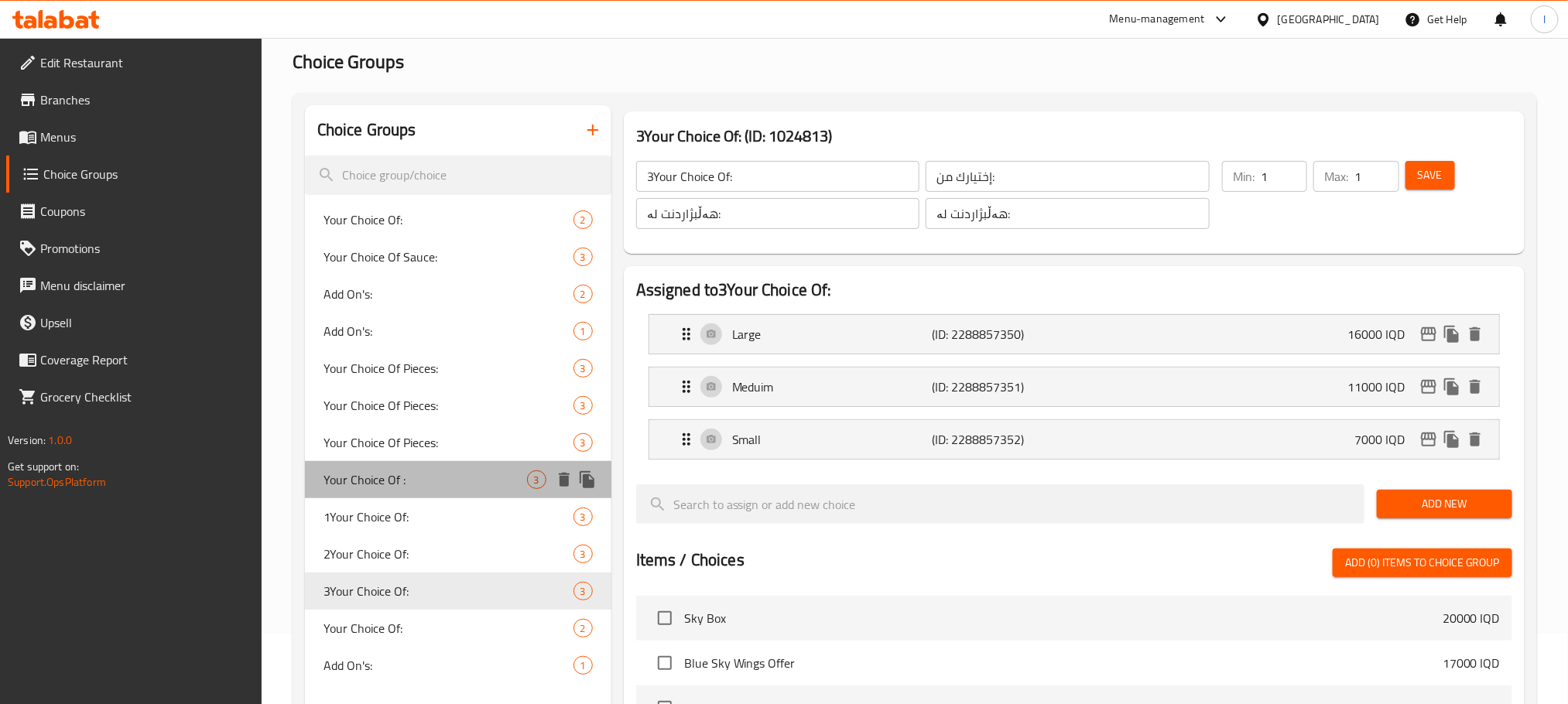
click at [469, 481] on span "Your Choice Of :" at bounding box center [425, 479] width 203 height 19
type input "Your Choice Of :"
type input "إختيارك من:"
type input "هەڵبژاردنت لە:"
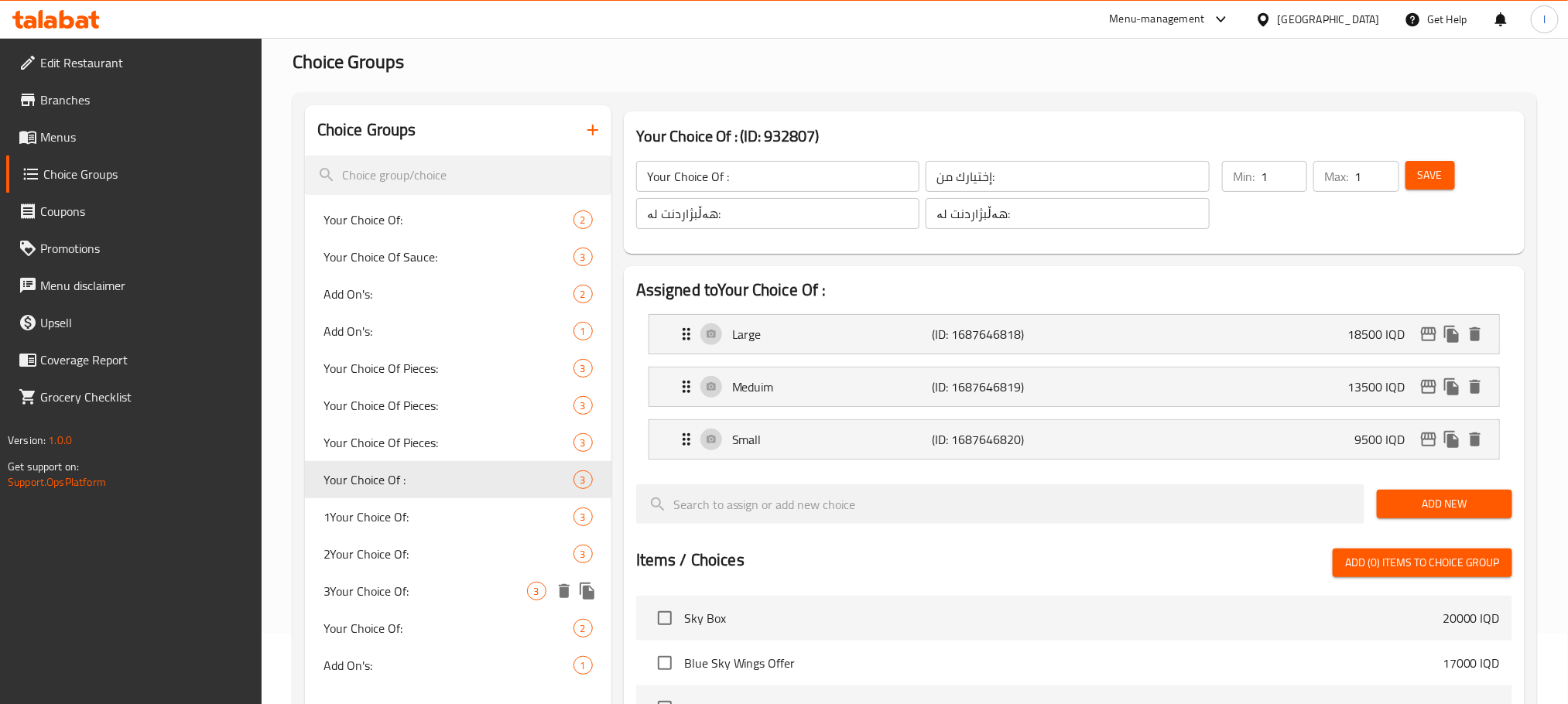
click at [453, 585] on span "3Your Choice Of:" at bounding box center [425, 591] width 203 height 19
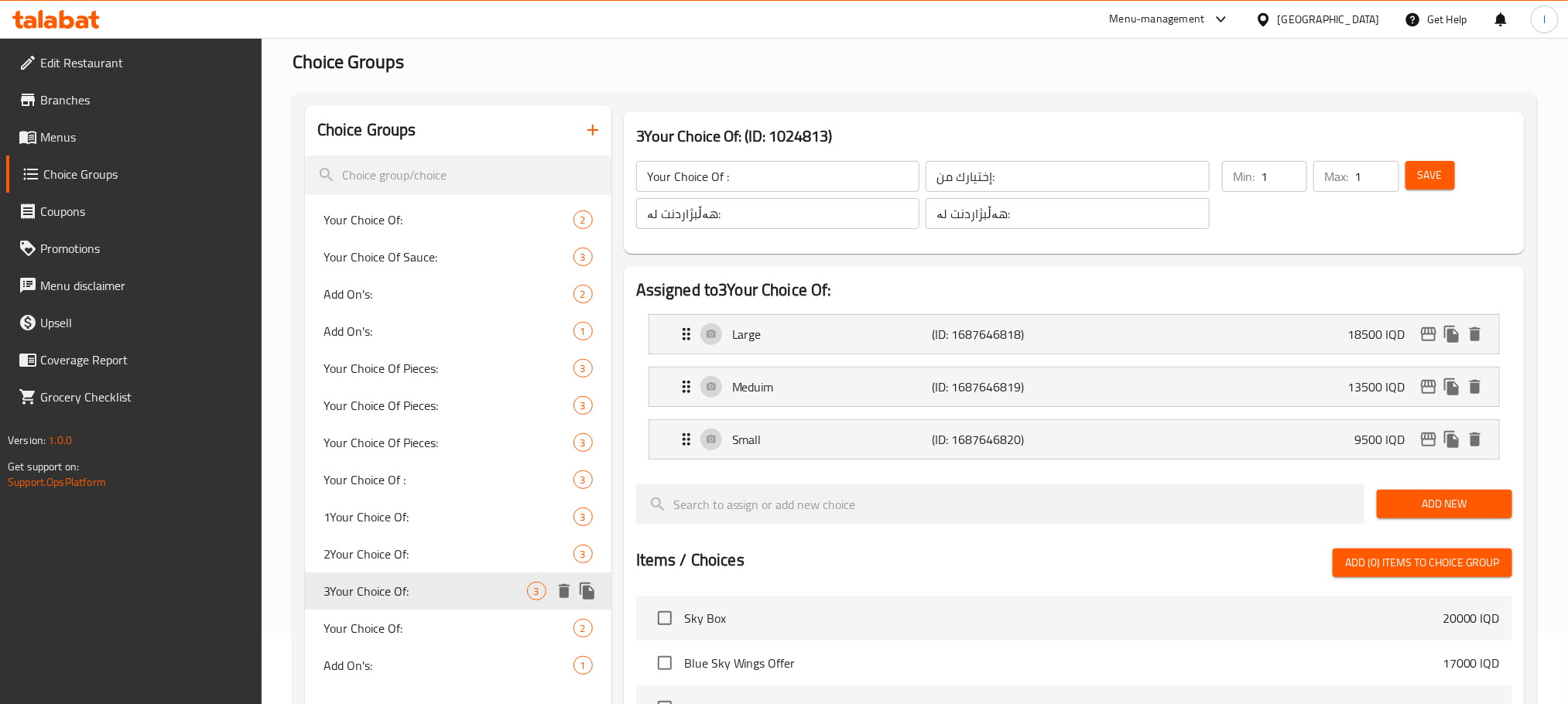
type input "3Your Choice Of:"
type input "إختيارك من:"
type input "هەڵبژاردنت لە:"
click at [994, 82] on div "Home / Restaurants management / Choice Groups Choice Groups Choice Groups Your …" at bounding box center [914, 574] width 1244 height 1152
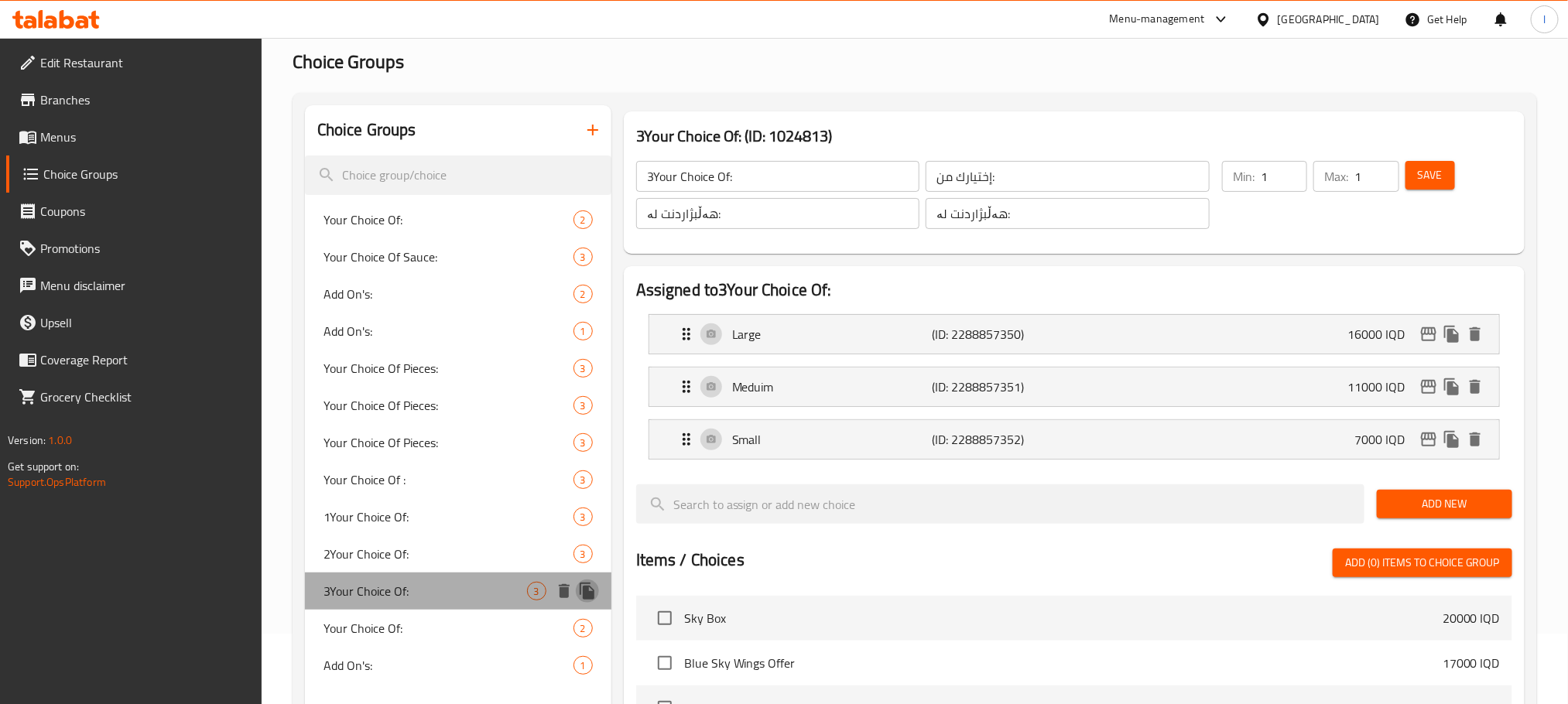
click at [589, 579] on button "duplicate" at bounding box center [587, 590] width 24 height 23
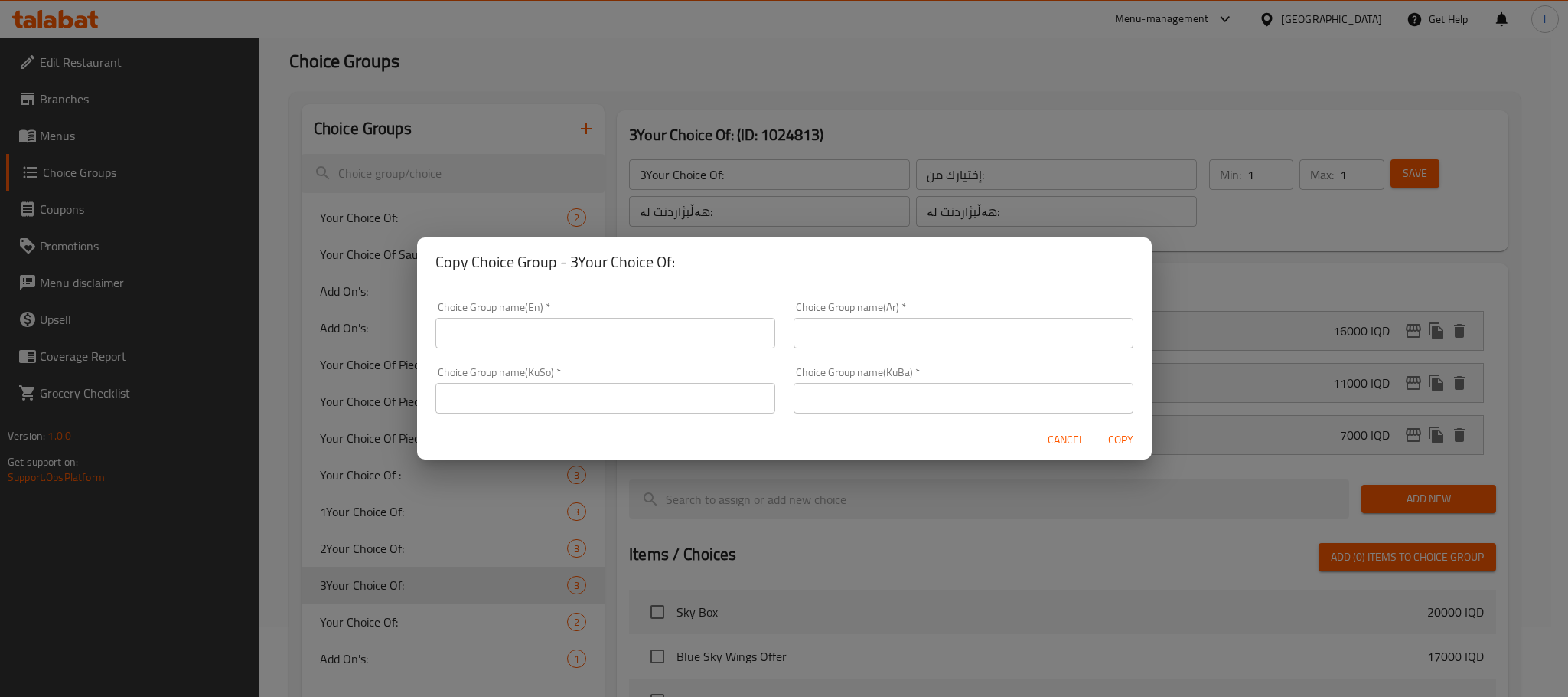
click at [524, 314] on div "Choice Group name(En)   * Choice Group name(En) *" at bounding box center [605, 325] width 339 height 47
click at [524, 331] on input "text" at bounding box center [605, 333] width 339 height 31
click at [450, 339] on input "Your Choice Of:" at bounding box center [605, 333] width 339 height 31
type input "4Your Choice Of:"
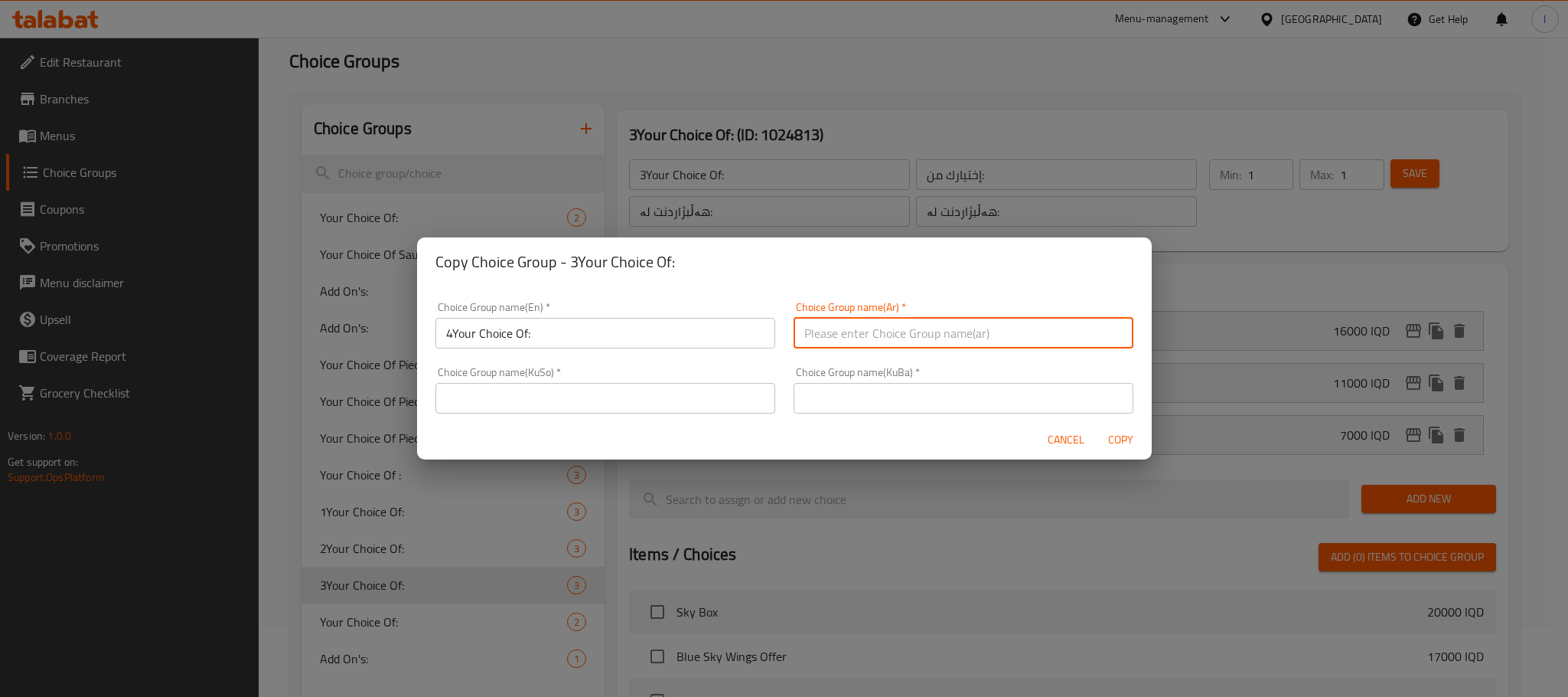
click at [820, 331] on input "text" at bounding box center [963, 333] width 339 height 31
type input "إختيارك من:"
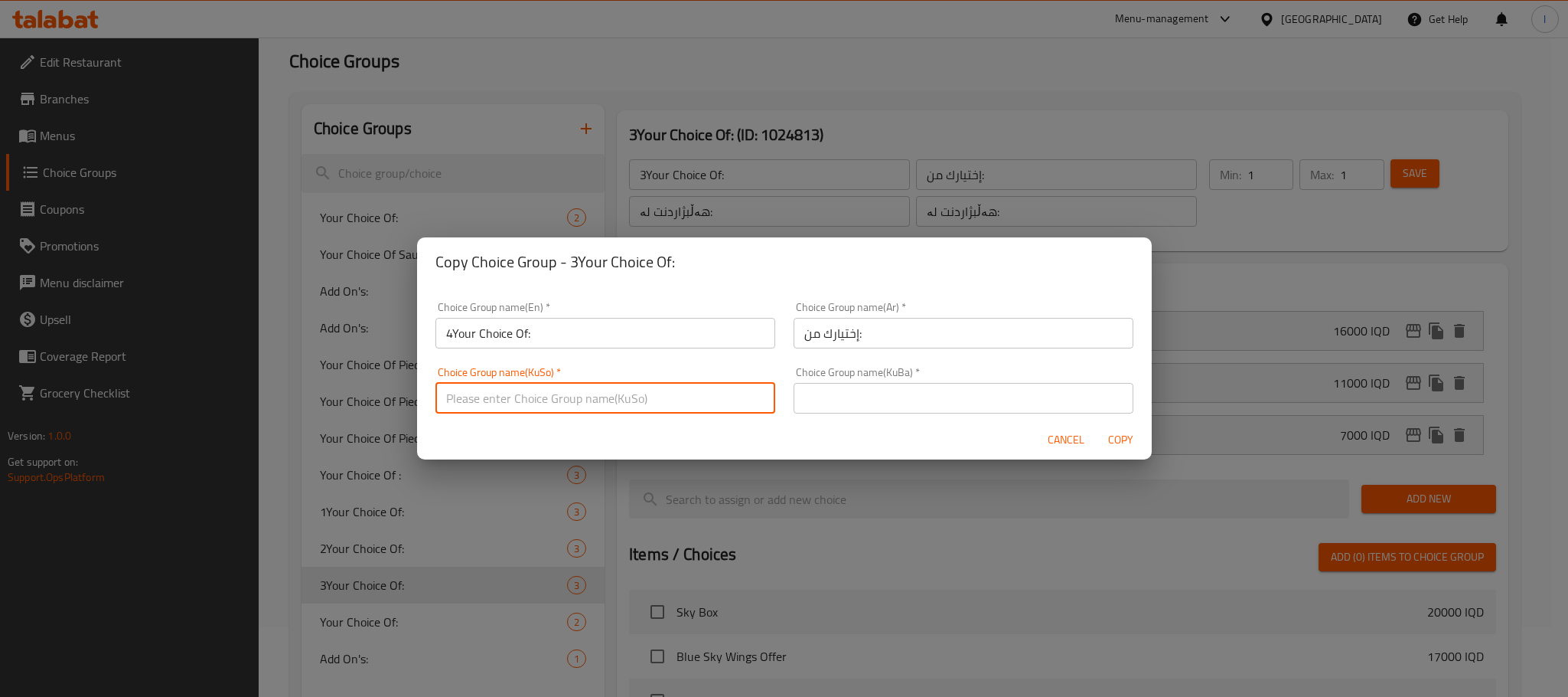
click at [499, 405] on input "text" at bounding box center [605, 398] width 339 height 31
type input "هەڵبژاردنت لە:"
click at [855, 400] on input "text" at bounding box center [963, 398] width 339 height 31
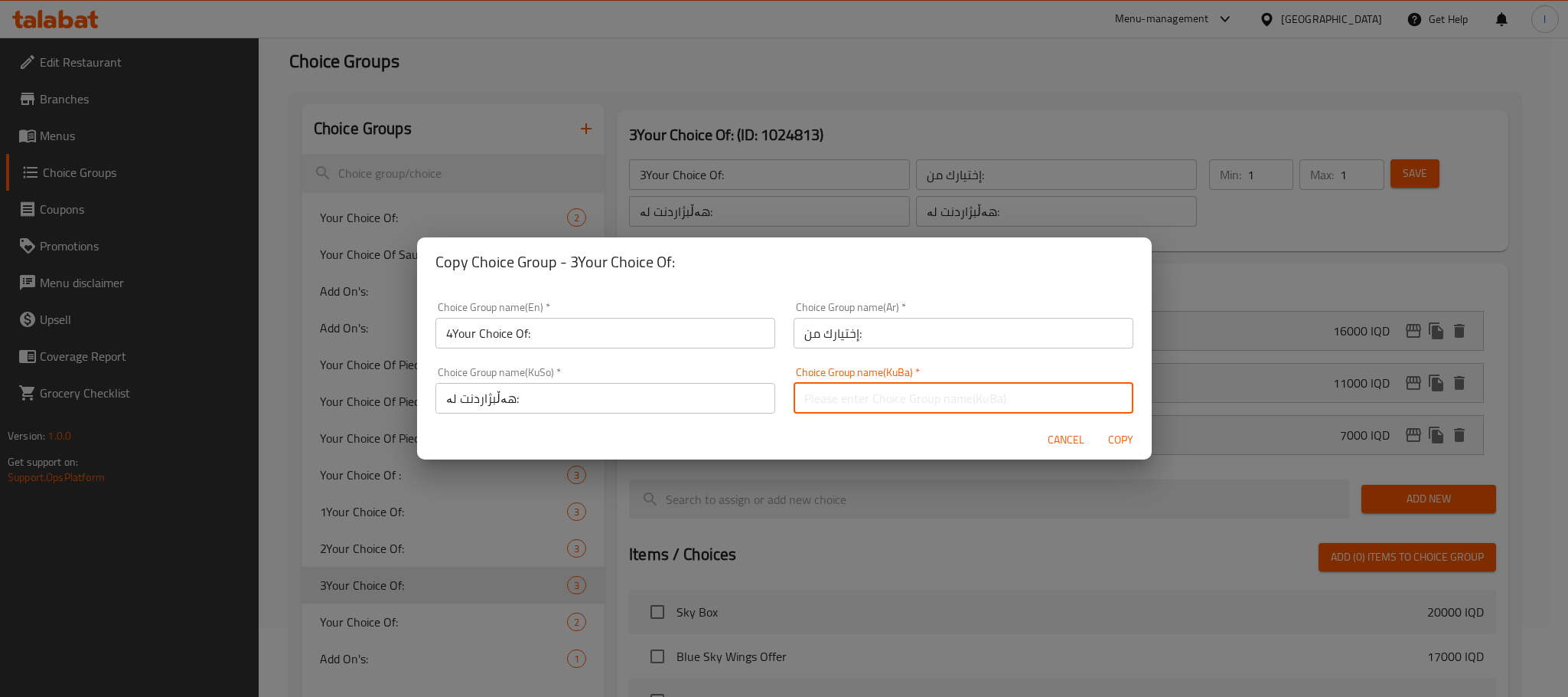
type input "هەڵبژاردنت لە:"
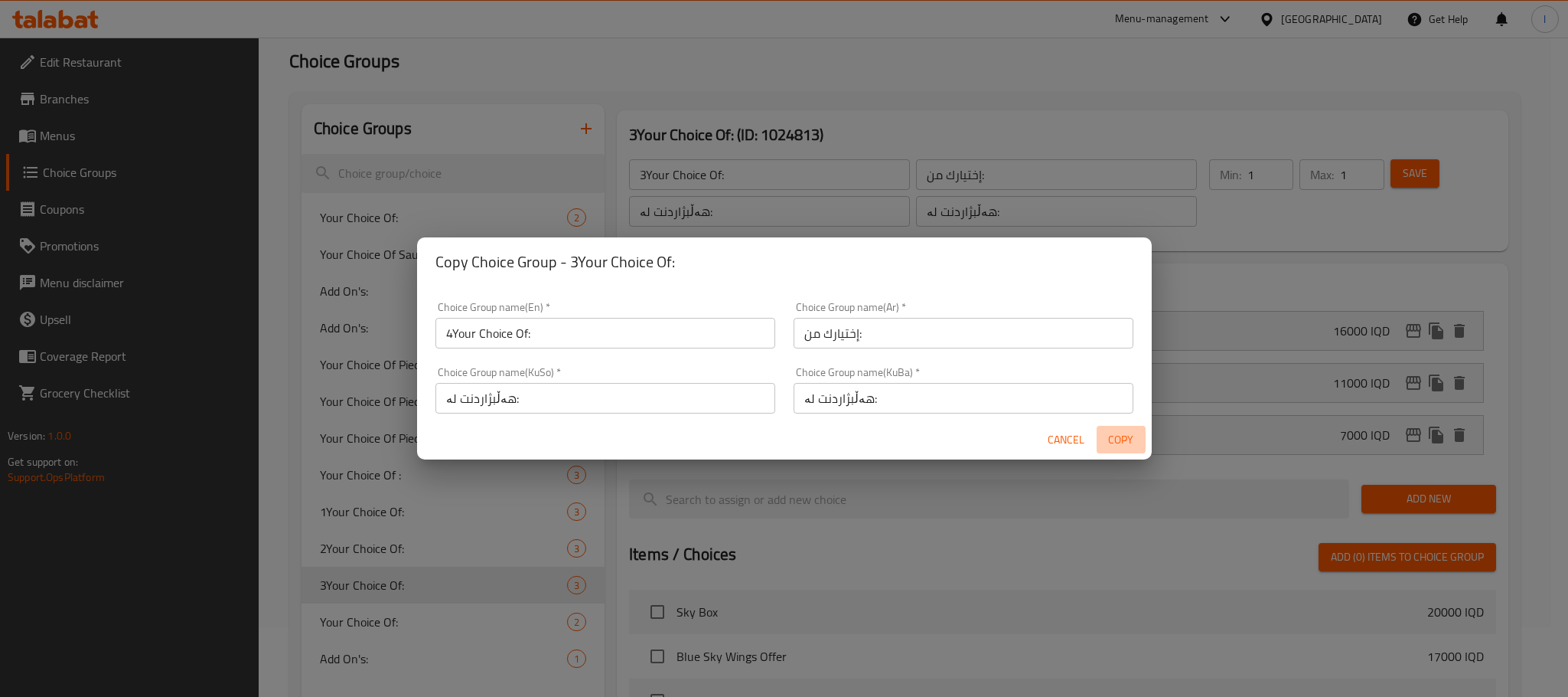
click at [1136, 432] on span "Copy" at bounding box center [1122, 440] width 37 height 20
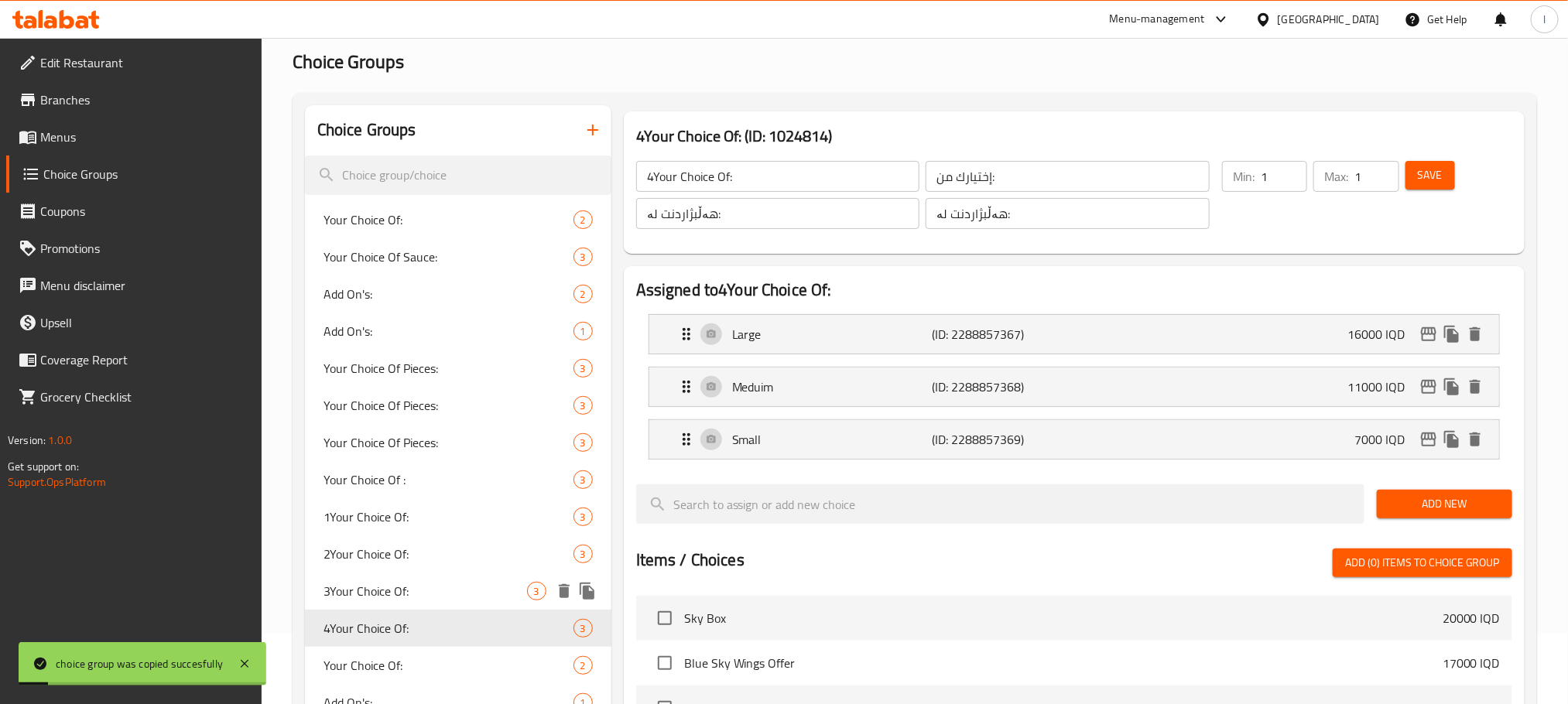
click at [502, 588] on span "3Your Choice Of:" at bounding box center [425, 591] width 203 height 19
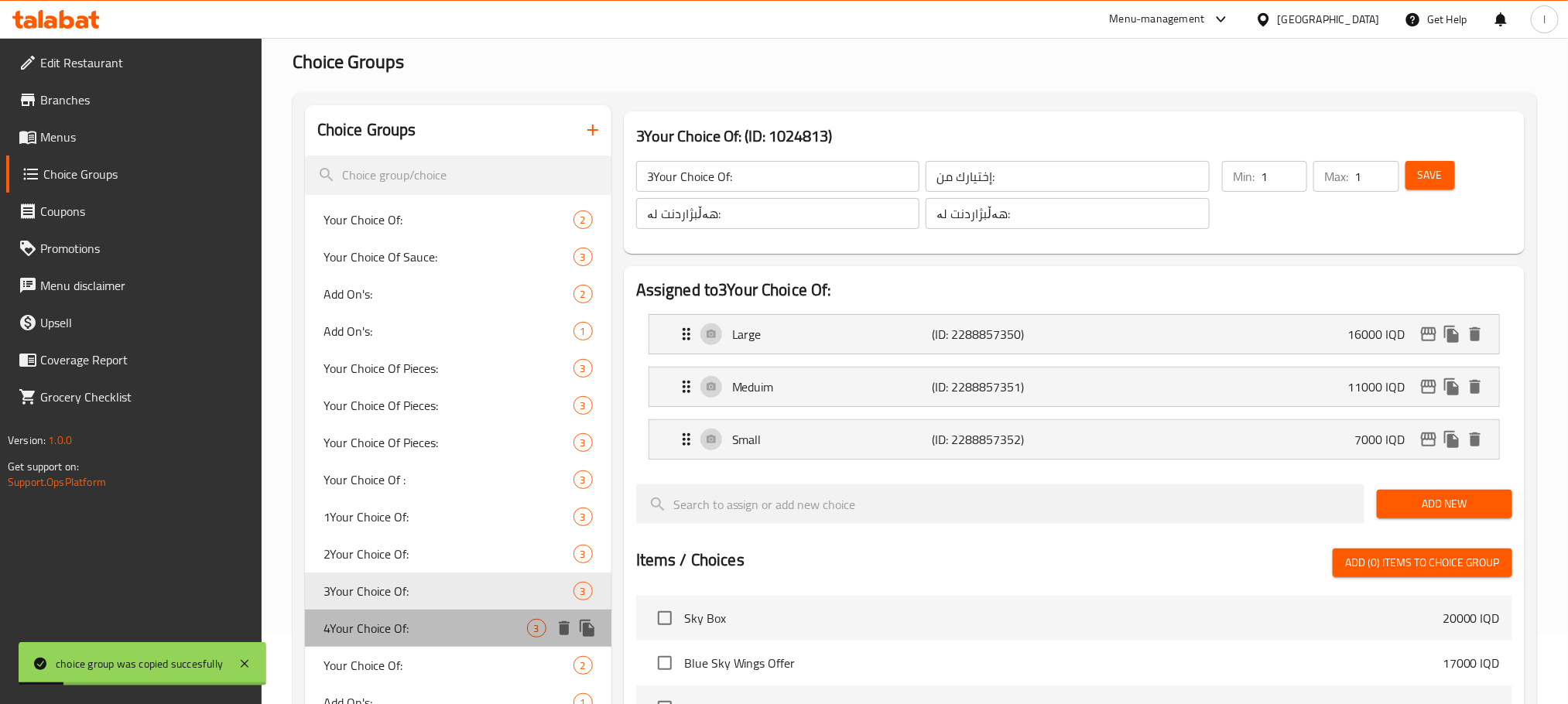
click at [452, 634] on span "4Your Choice Of:" at bounding box center [425, 628] width 203 height 19
type input "4Your Choice Of:"
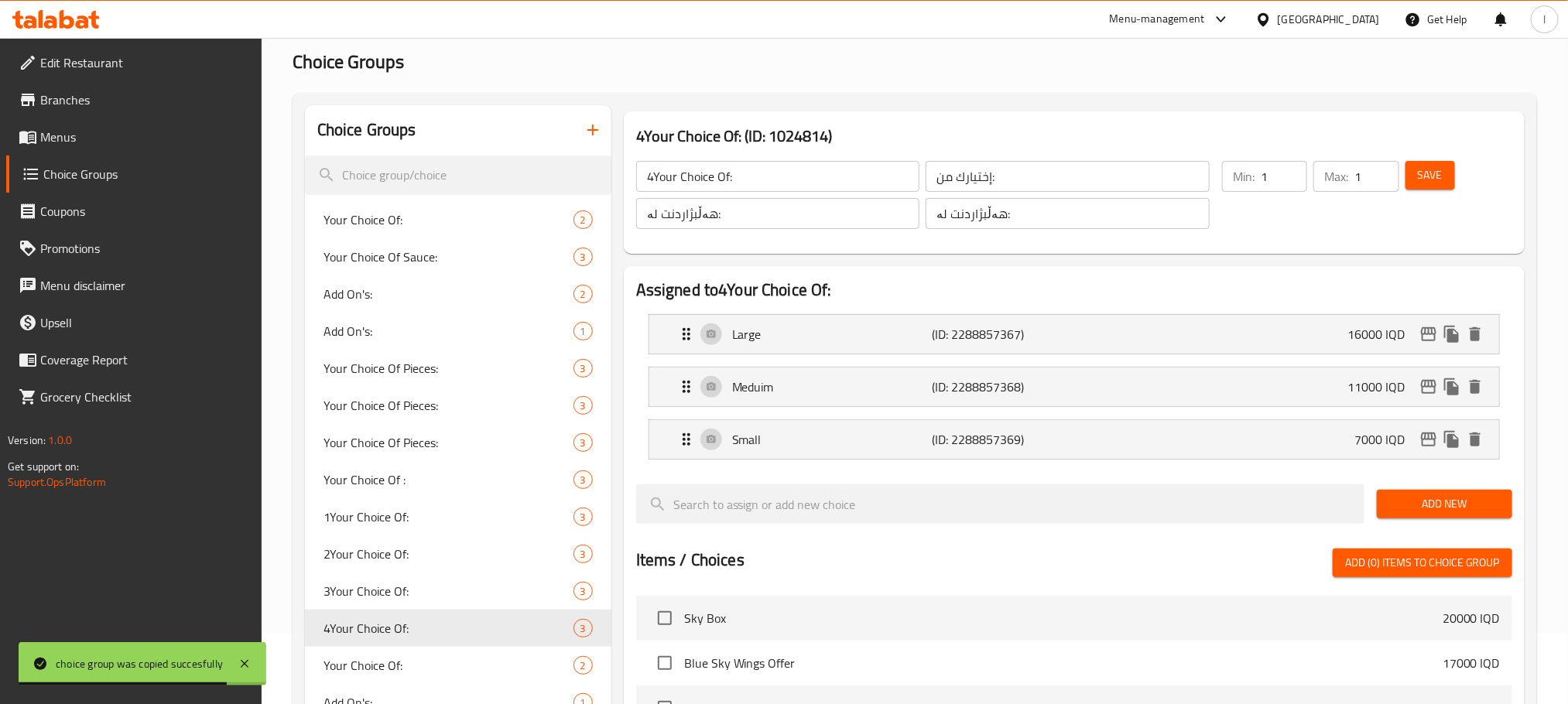
click at [1080, 269] on div "Assigned to 4Your Choice Of: Large (ID: 2288857367) 16000 IQD Name (En) Large N…" at bounding box center [1074, 645] width 901 height 759
click at [899, 319] on div "Large (ID: 2288857367) 16000 IQD" at bounding box center [1078, 334] width 803 height 39
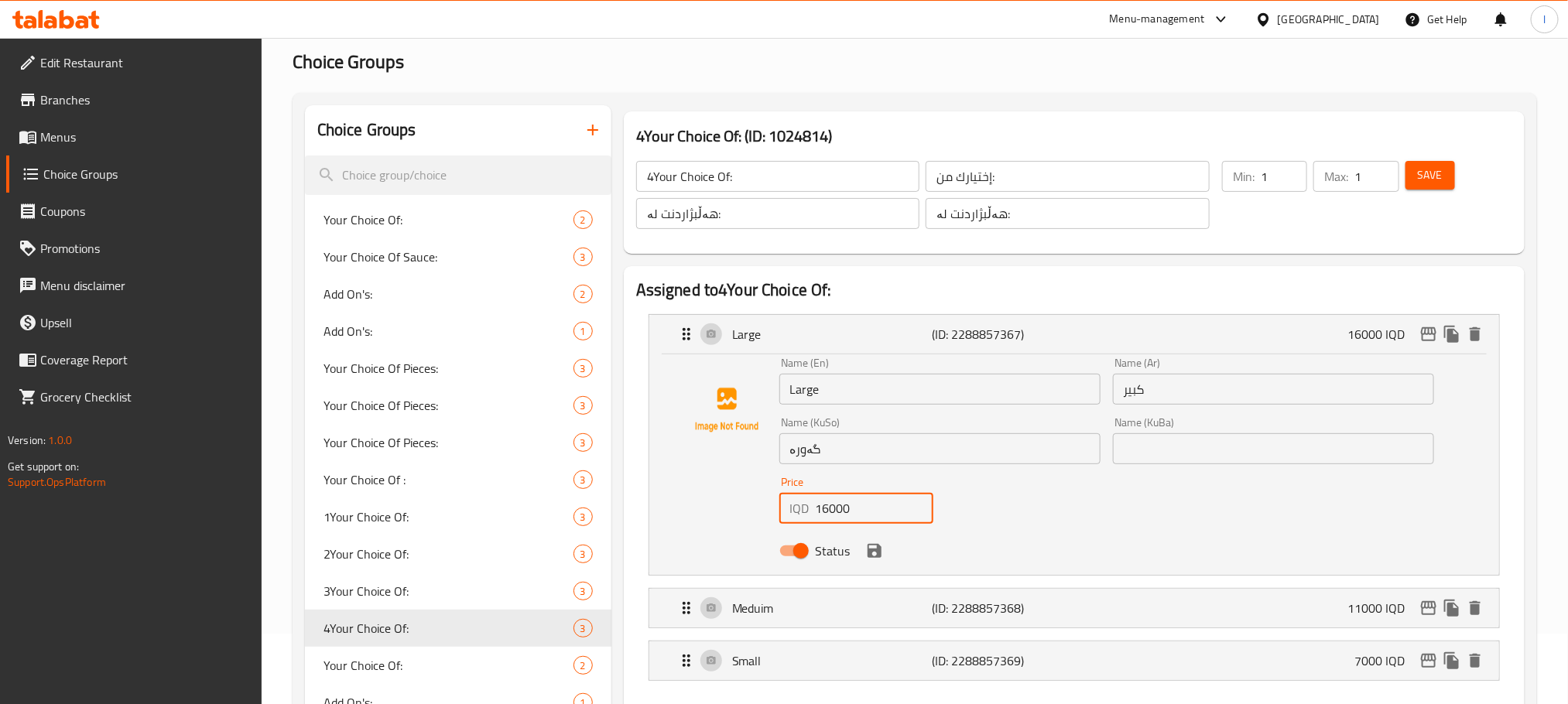
drag, startPoint x: 875, startPoint y: 513, endPoint x: 695, endPoint y: 501, distance: 180.4
click at [695, 501] on div "Name (En) Large Name (En) Name (Ar) كبير Name (Ar) Name (KuSo) گەورە Name (KuSo…" at bounding box center [1074, 461] width 800 height 208
click at [875, 550] on icon "save" at bounding box center [874, 551] width 14 height 14
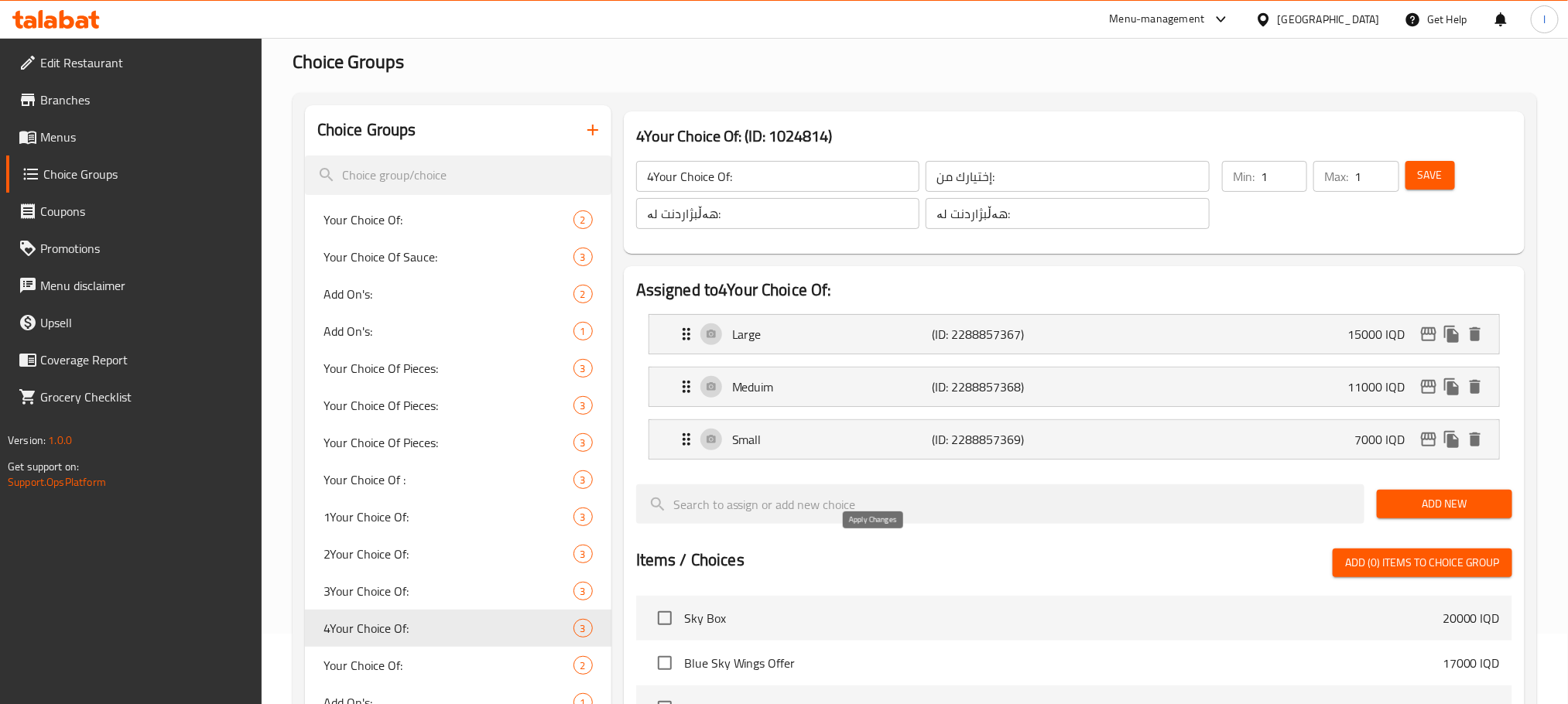
type input "15000"
click at [903, 383] on p "Meduim" at bounding box center [832, 387] width 199 height 19
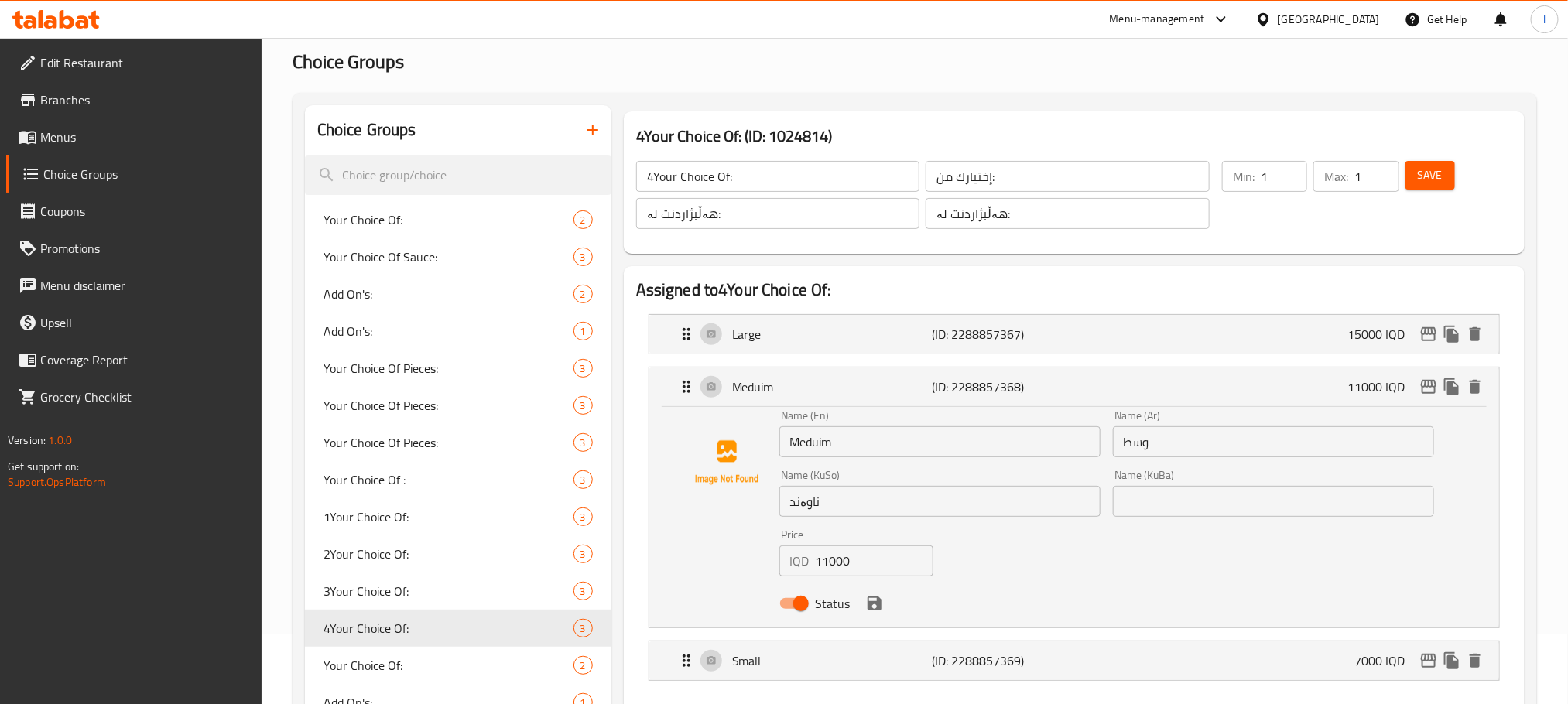
drag, startPoint x: 869, startPoint y: 566, endPoint x: 566, endPoint y: 566, distance: 303.0
click at [881, 594] on icon "save" at bounding box center [874, 603] width 19 height 19
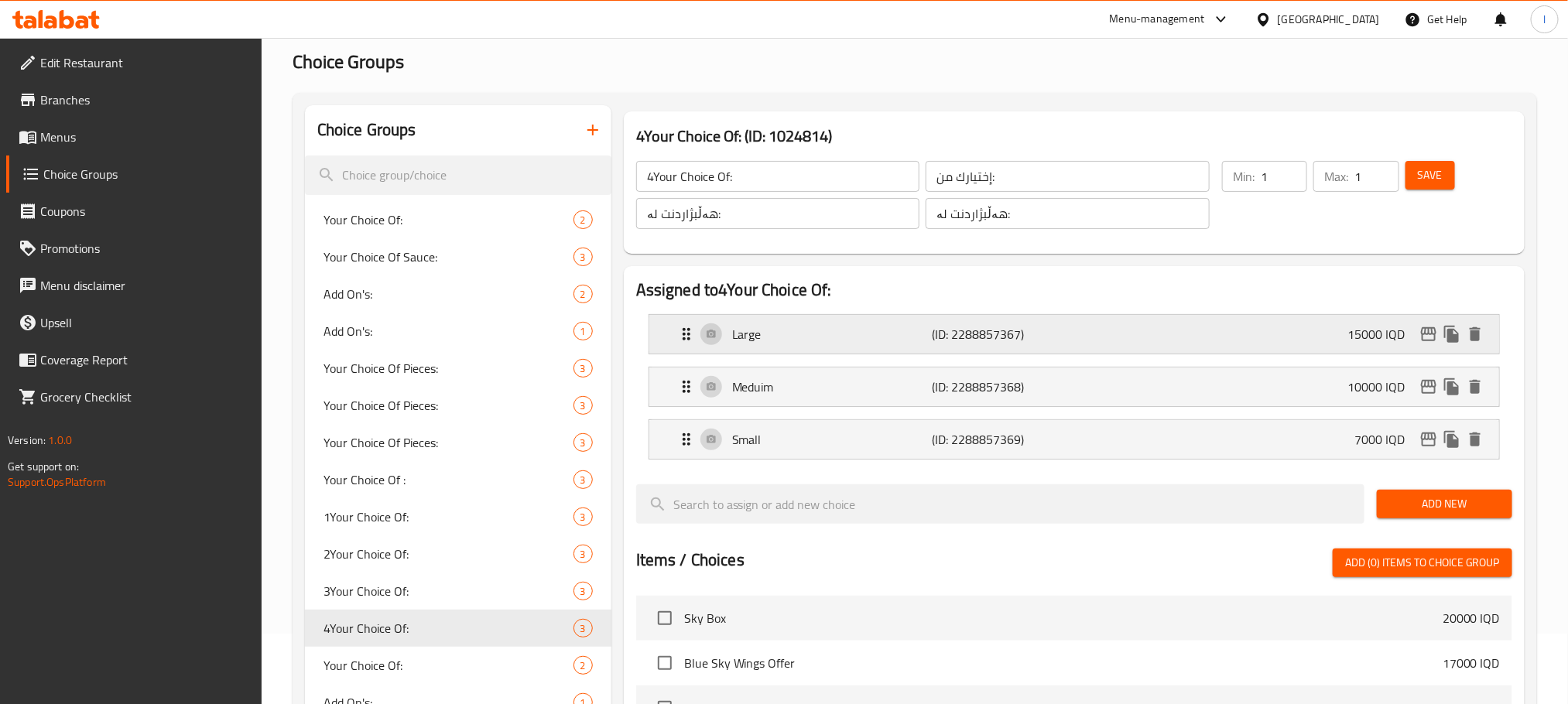
type input "10000"
click at [1453, 165] on button "Save" at bounding box center [1430, 175] width 50 height 28
click at [1430, 330] on icon "edit" at bounding box center [1429, 335] width 19 height 19
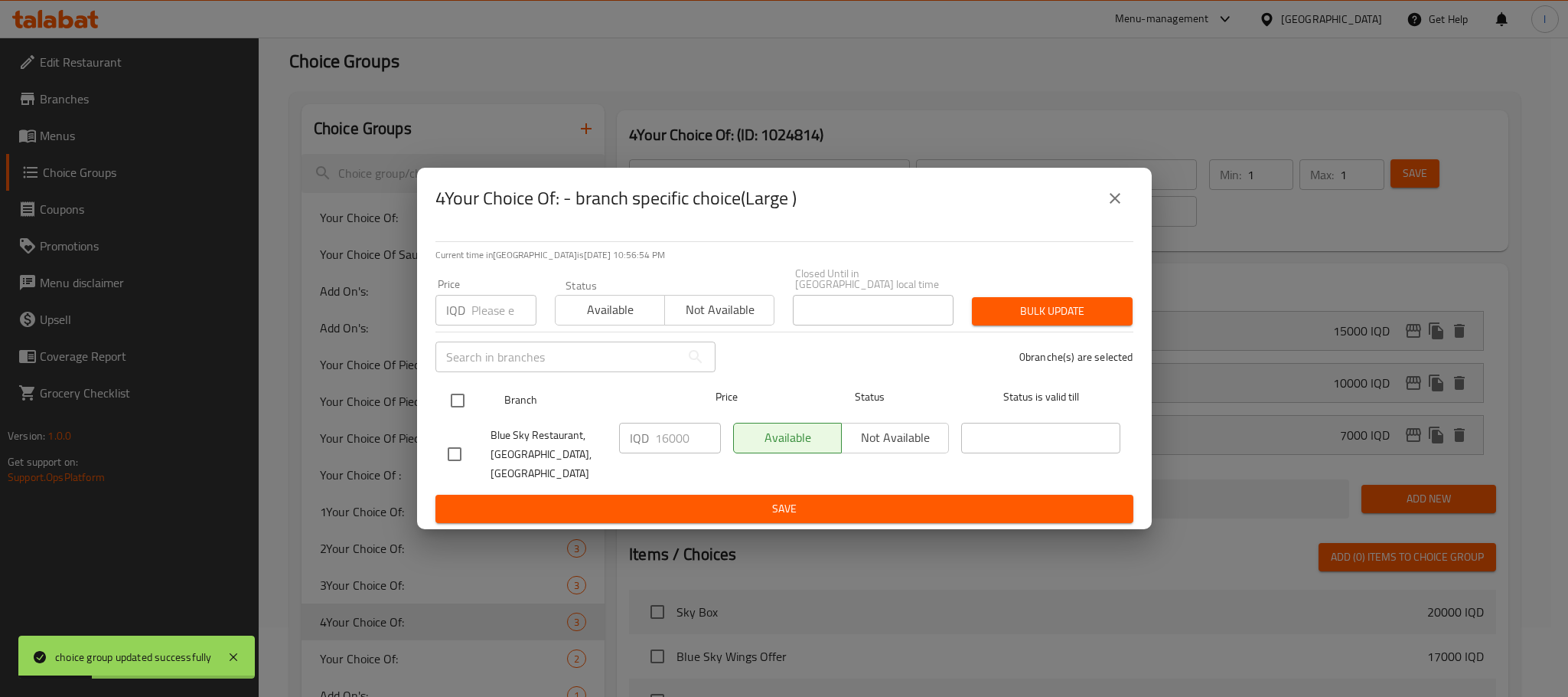
click at [461, 400] on input "checkbox" at bounding box center [458, 400] width 33 height 33
checkbox input "true"
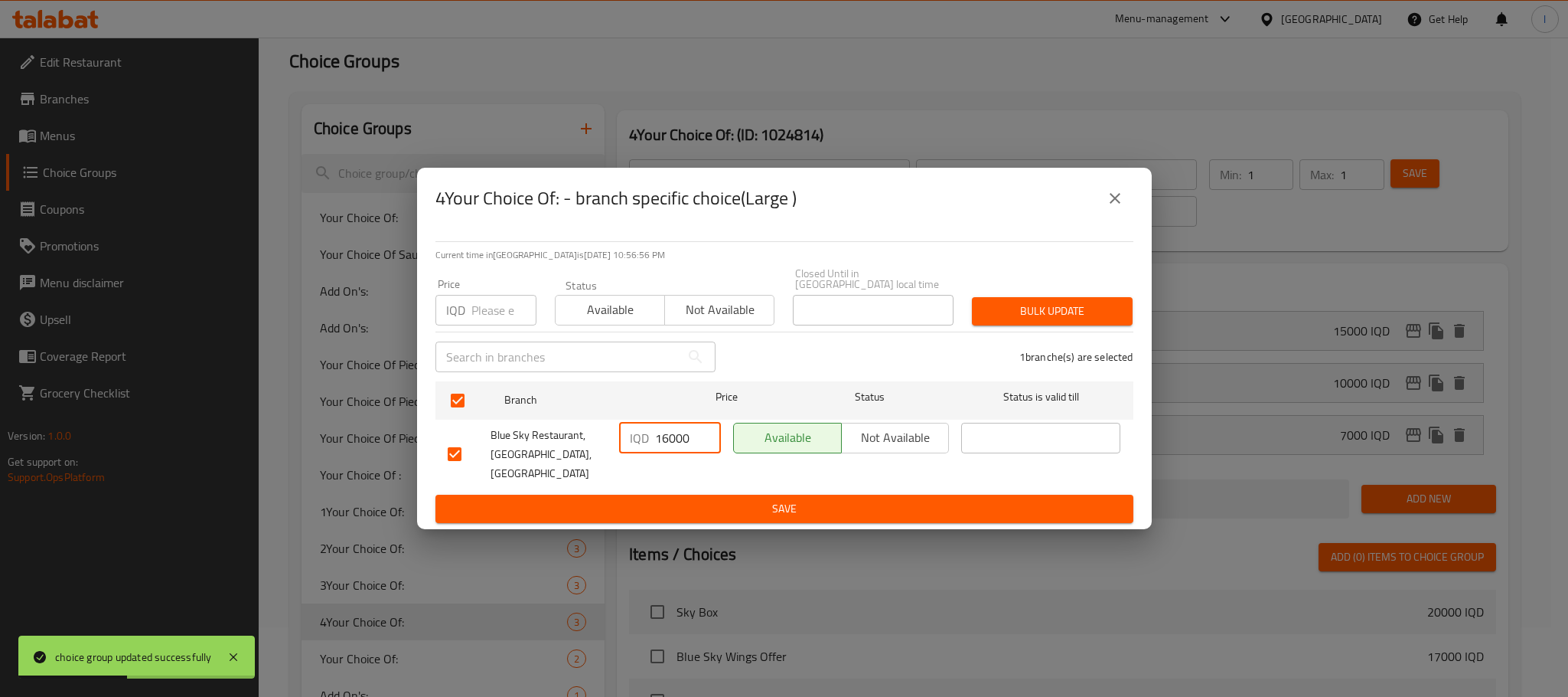
drag, startPoint x: 672, startPoint y: 441, endPoint x: 637, endPoint y: 441, distance: 35.0
click at [637, 441] on div "IQD 16000 ​" at bounding box center [670, 437] width 101 height 31
type input "15000"
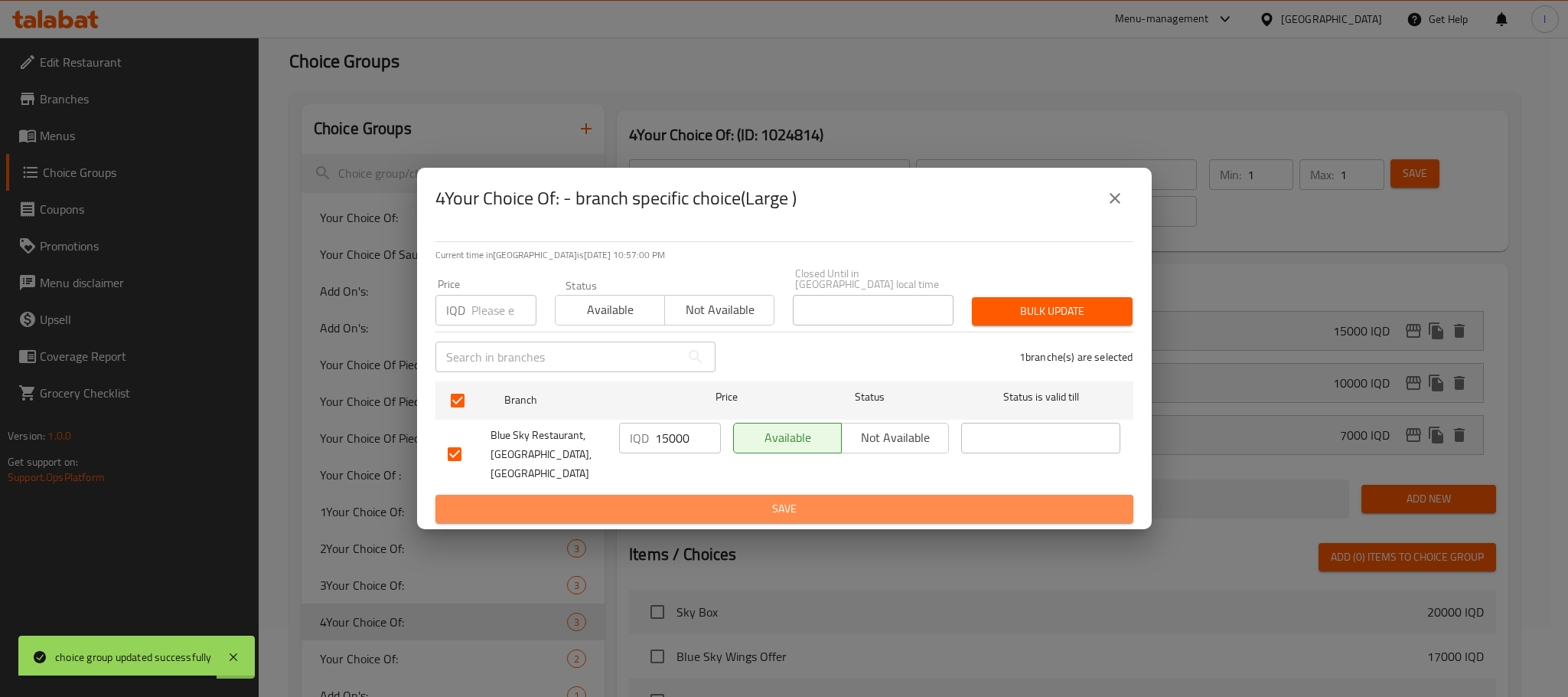
click at [705, 500] on span "Save" at bounding box center [784, 509] width 673 height 20
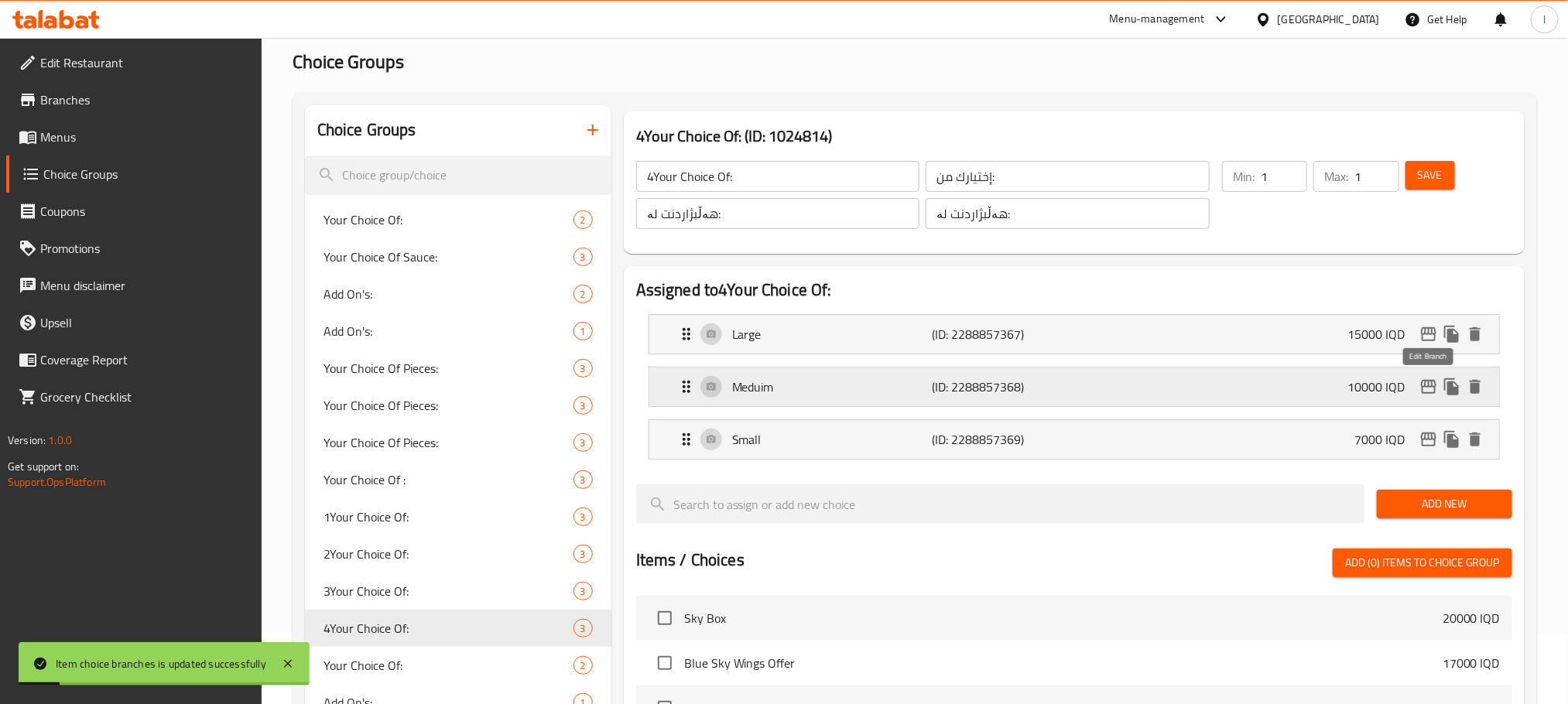
click at [1428, 385] on icon "edit" at bounding box center [1429, 387] width 19 height 19
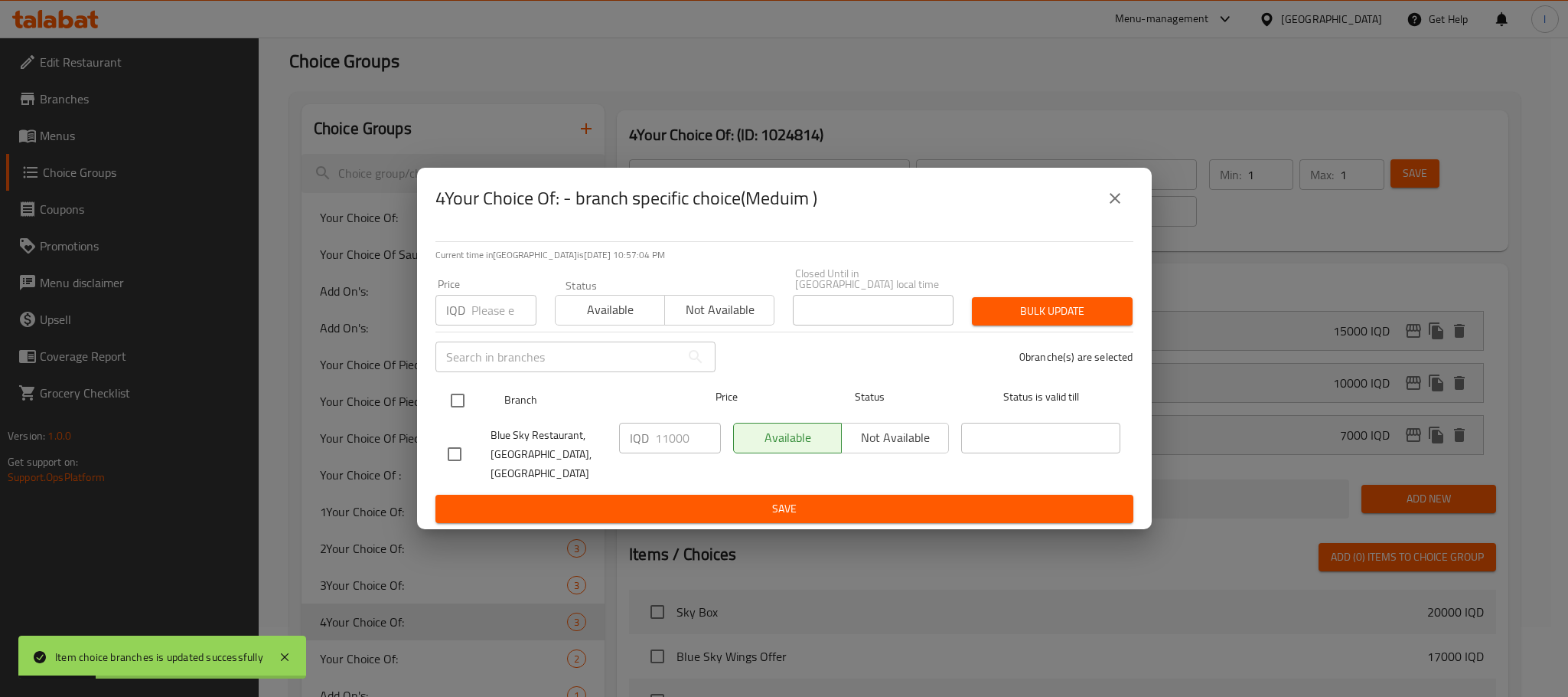
click at [448, 400] on input "checkbox" at bounding box center [458, 400] width 33 height 33
checkbox input "true"
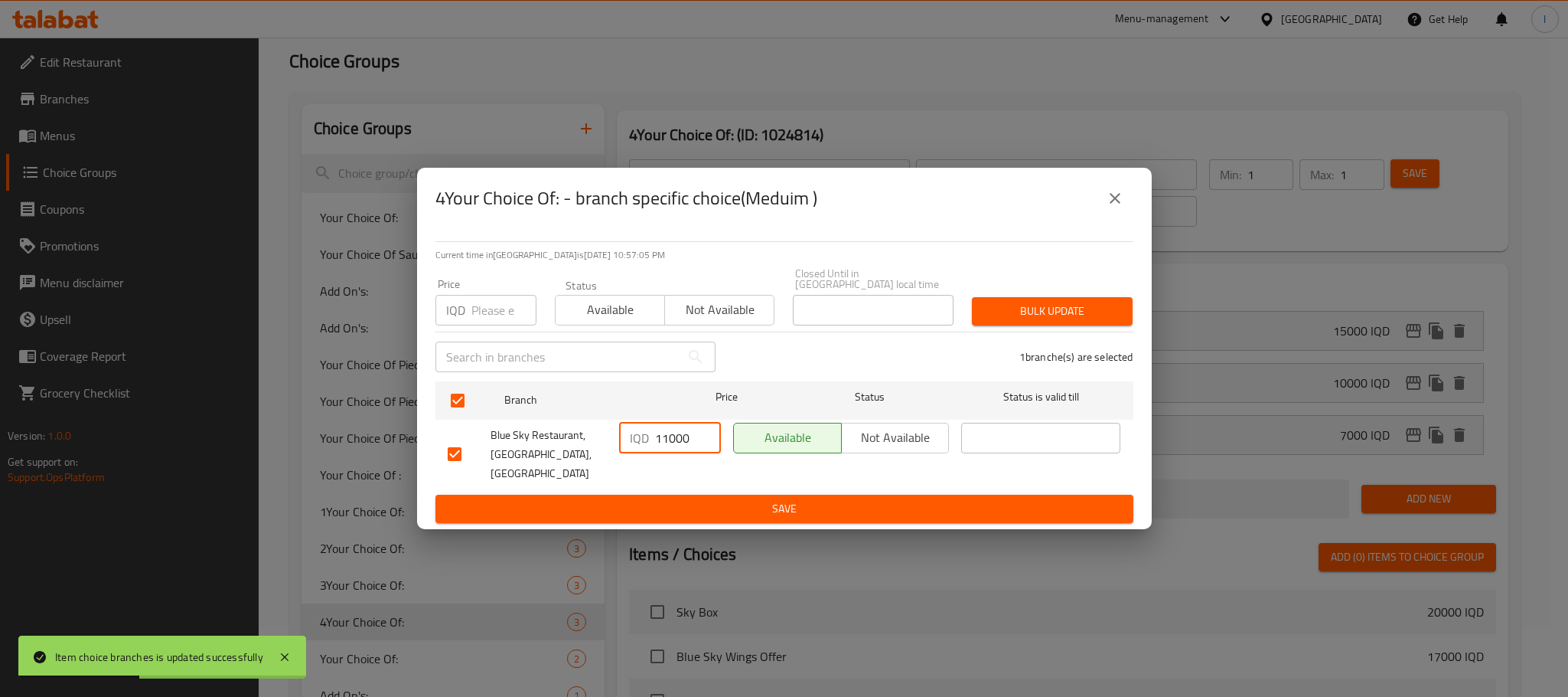
click at [669, 431] on input "11000" at bounding box center [688, 437] width 66 height 31
type input "10000"
click at [769, 502] on span "Save" at bounding box center [784, 509] width 673 height 20
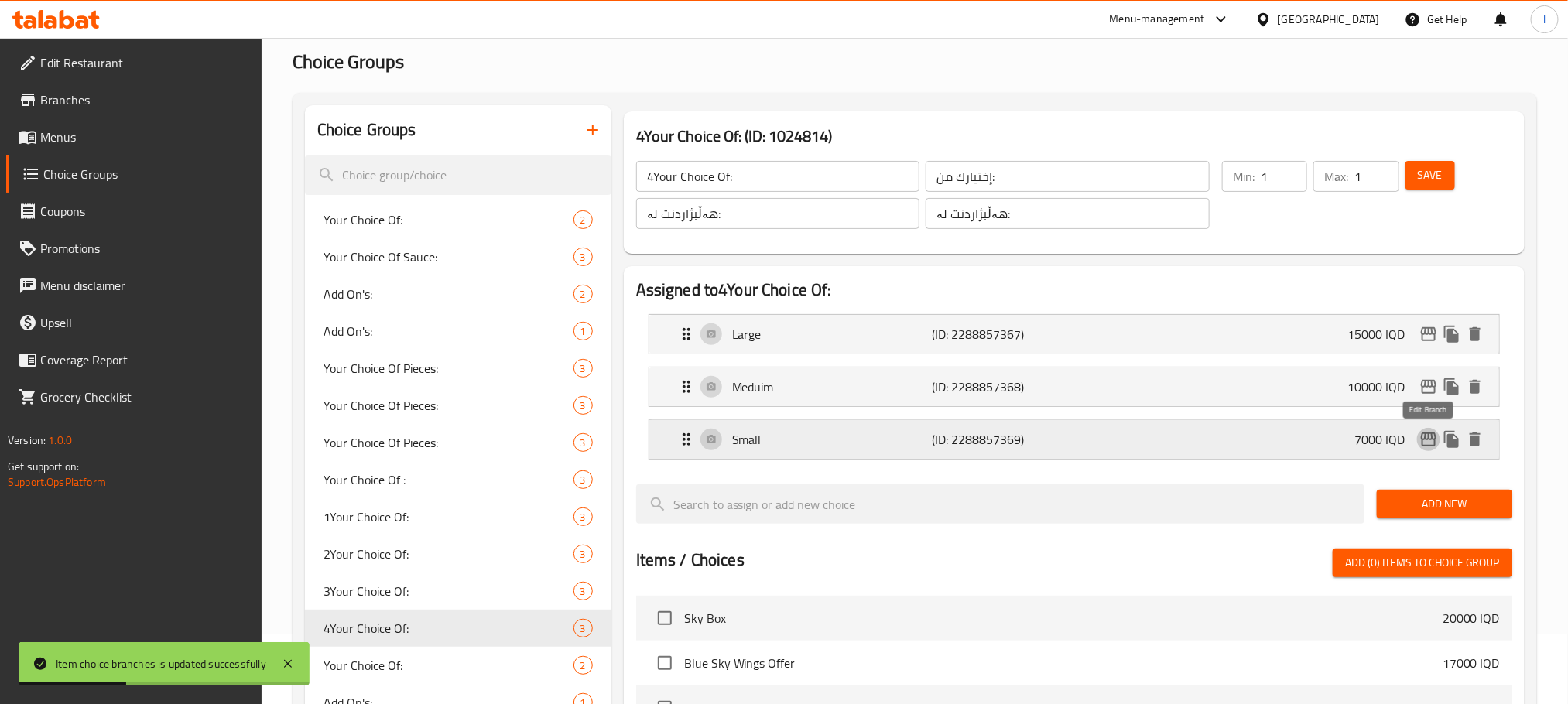
click at [1417, 442] on button "edit" at bounding box center [1428, 439] width 24 height 23
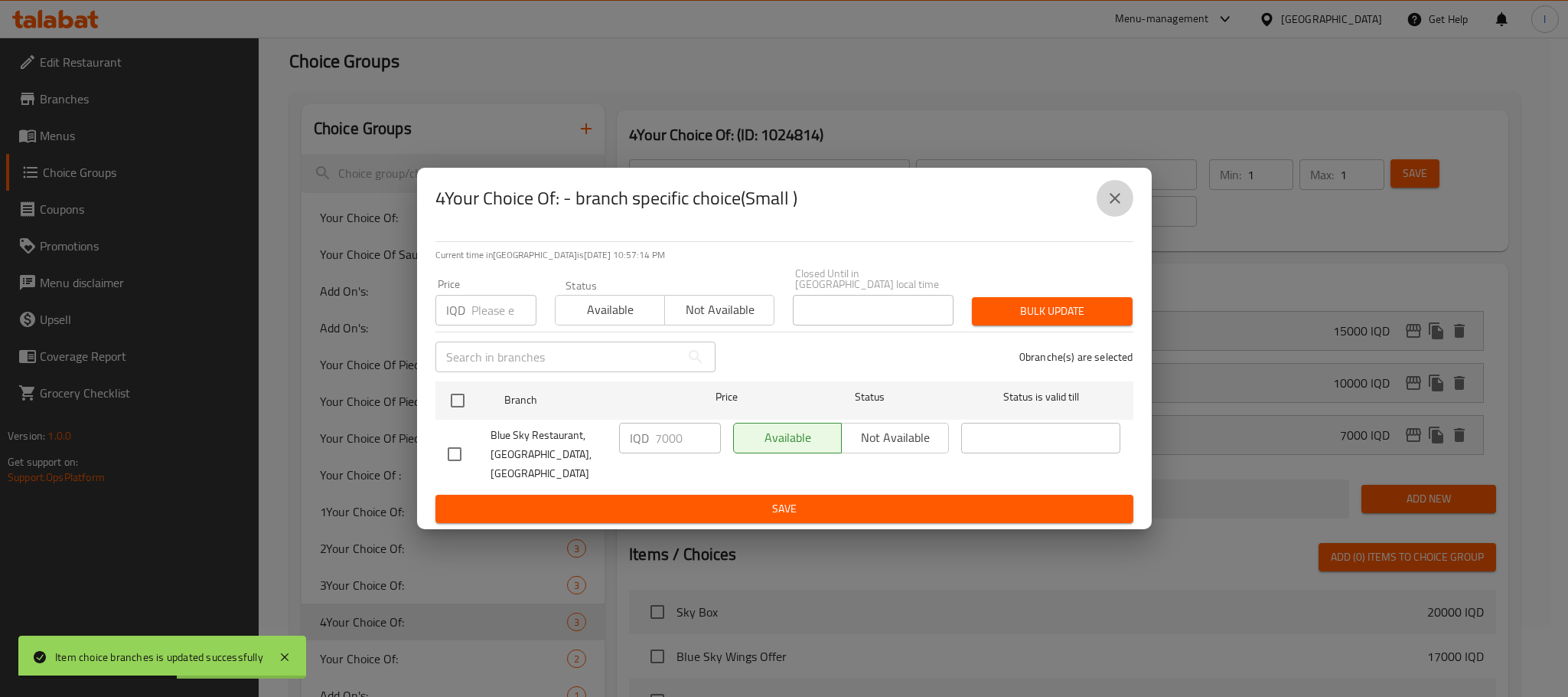
click at [1130, 217] on button "close" at bounding box center [1115, 198] width 37 height 37
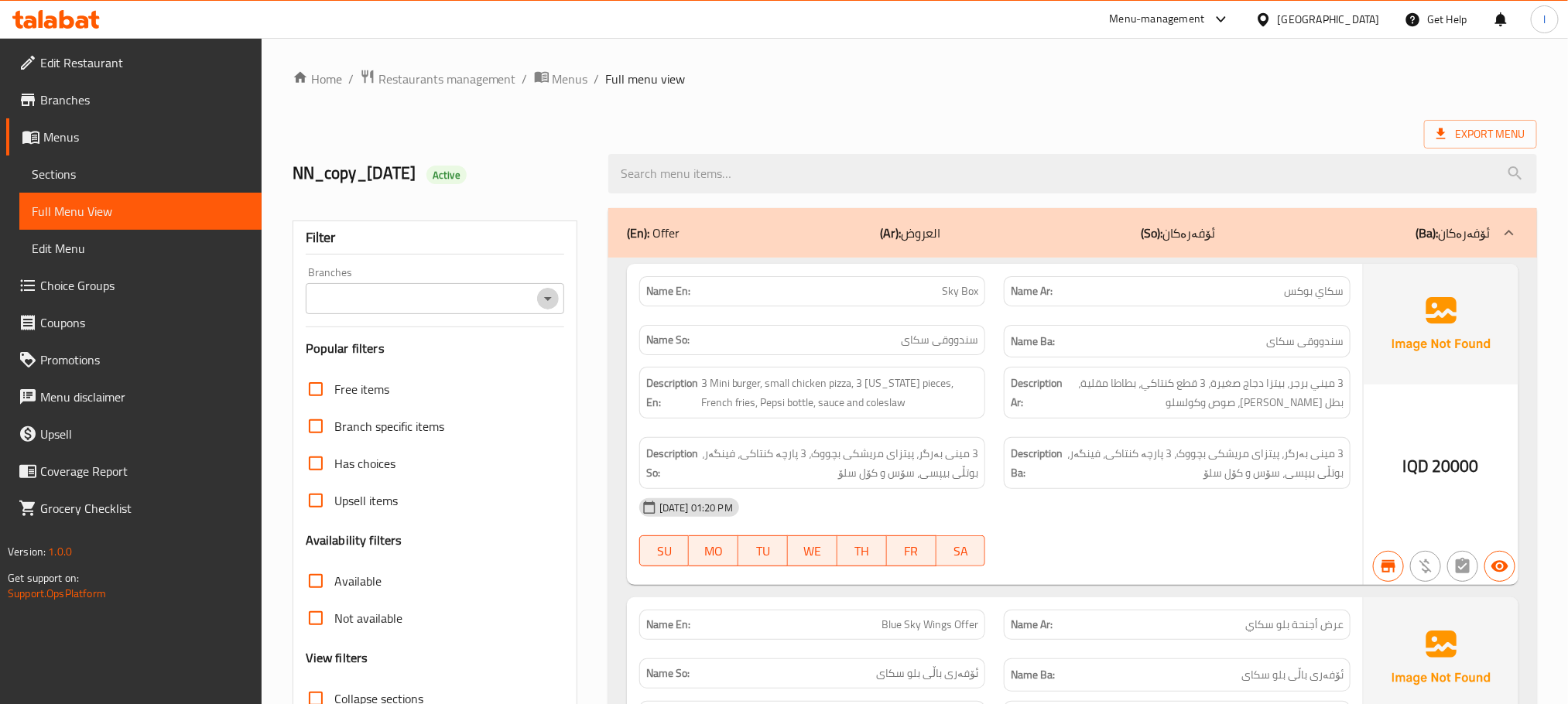
click at [541, 300] on icon "Open" at bounding box center [548, 299] width 19 height 19
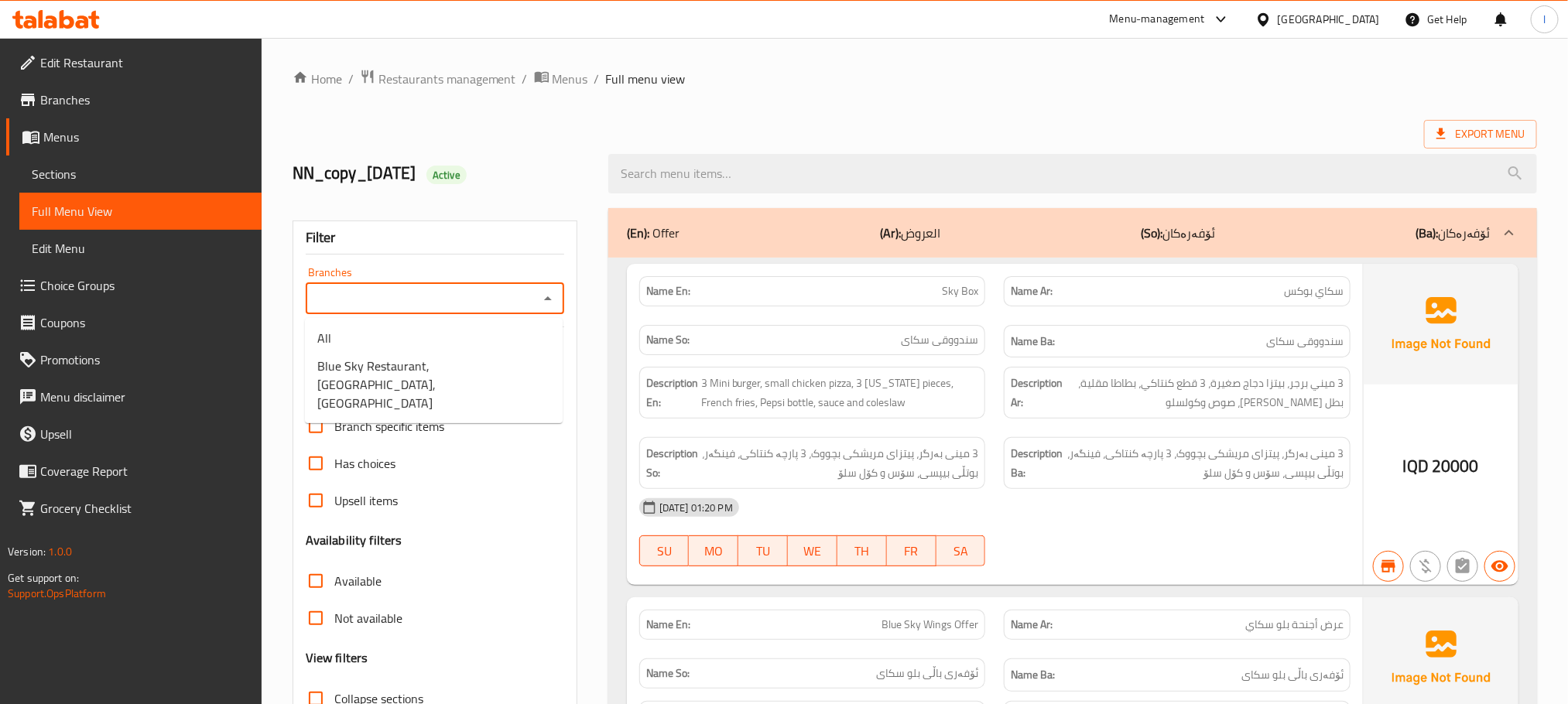
click at [541, 300] on icon "Close" at bounding box center [548, 299] width 19 height 19
click at [541, 300] on icon "Open" at bounding box center [548, 299] width 19 height 19
click at [520, 352] on li "Blue Sky Restaurant, Zayona, Zayona" at bounding box center [433, 383] width 258 height 65
type input "Blue Sky Restaurant, Zayona, Zayona"
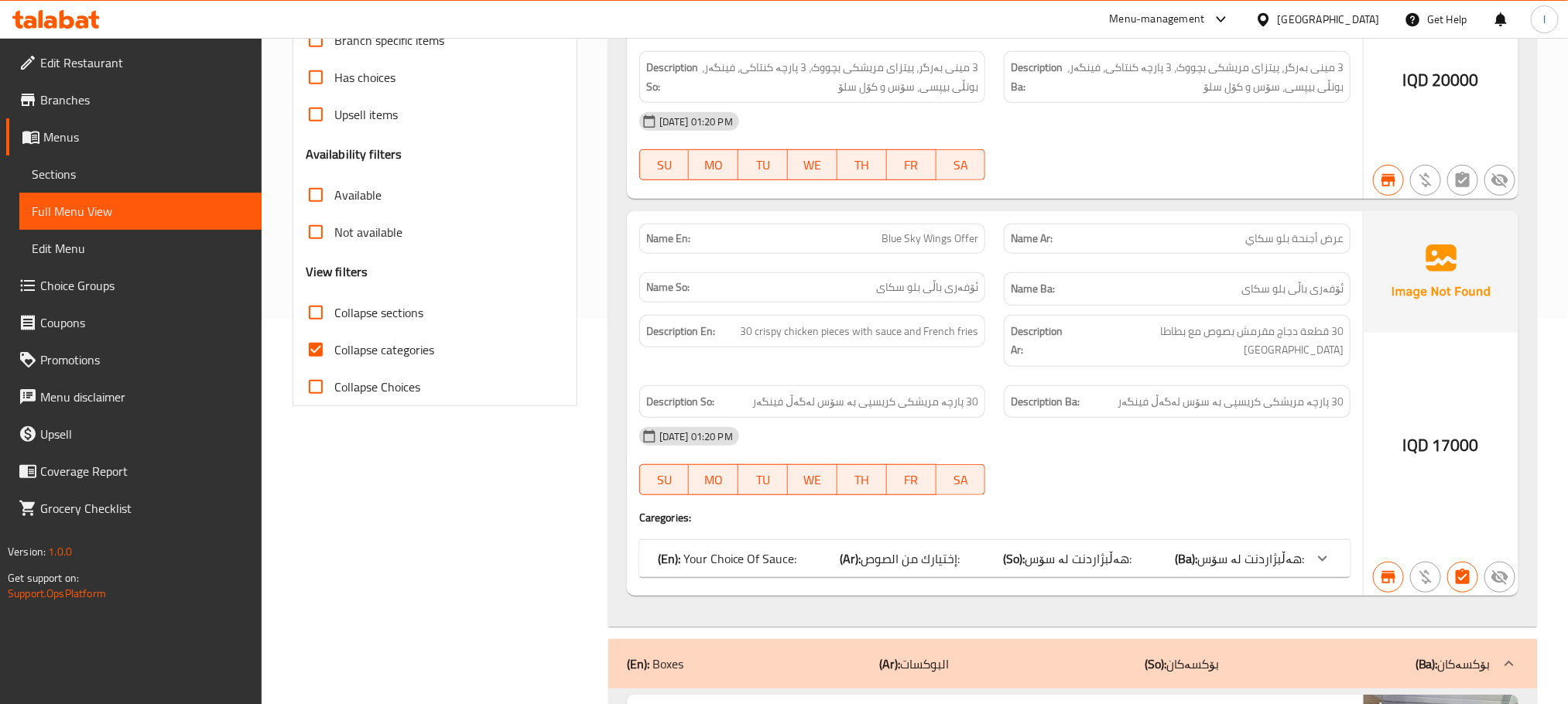
scroll to position [426, 0]
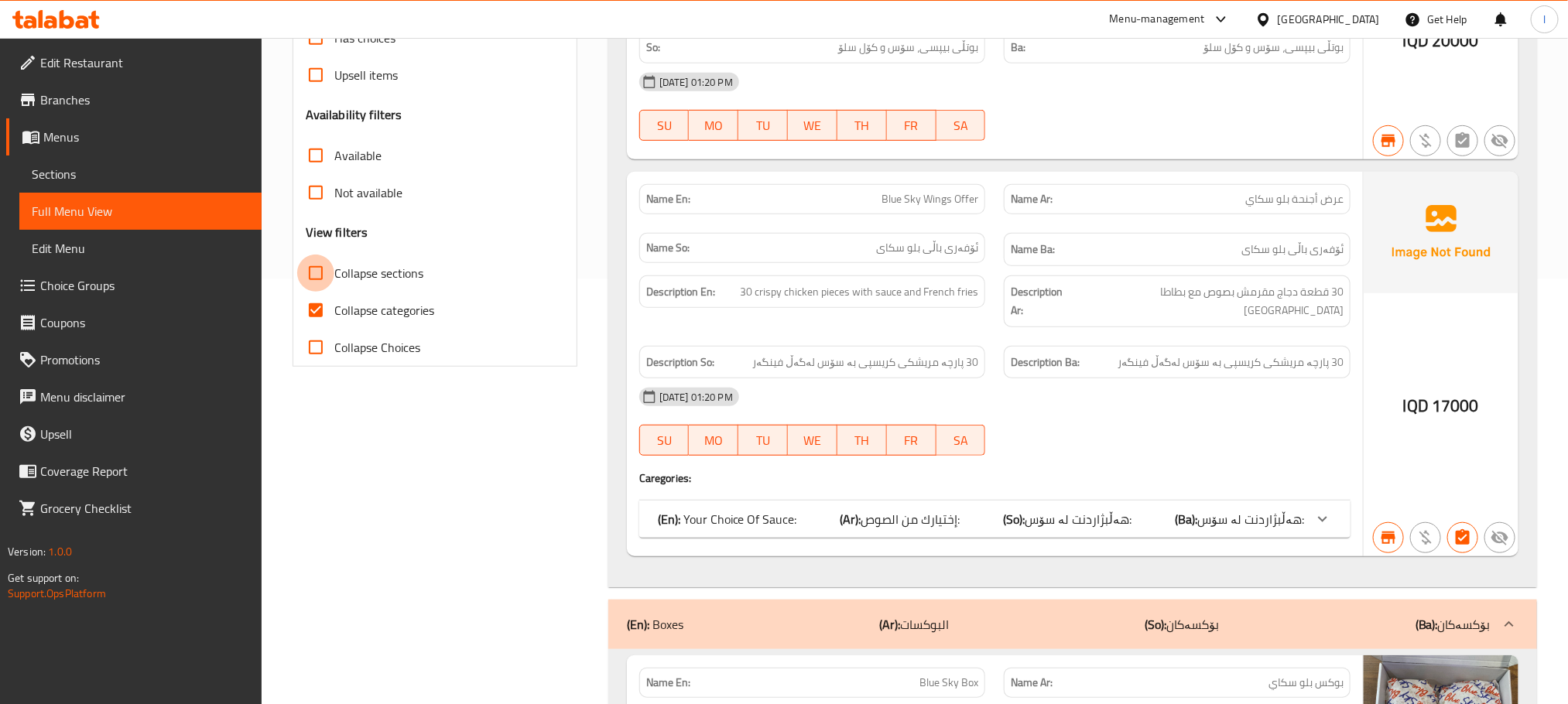
click at [322, 278] on input "Collapse sections" at bounding box center [316, 274] width 38 height 38
checkbox input "true"
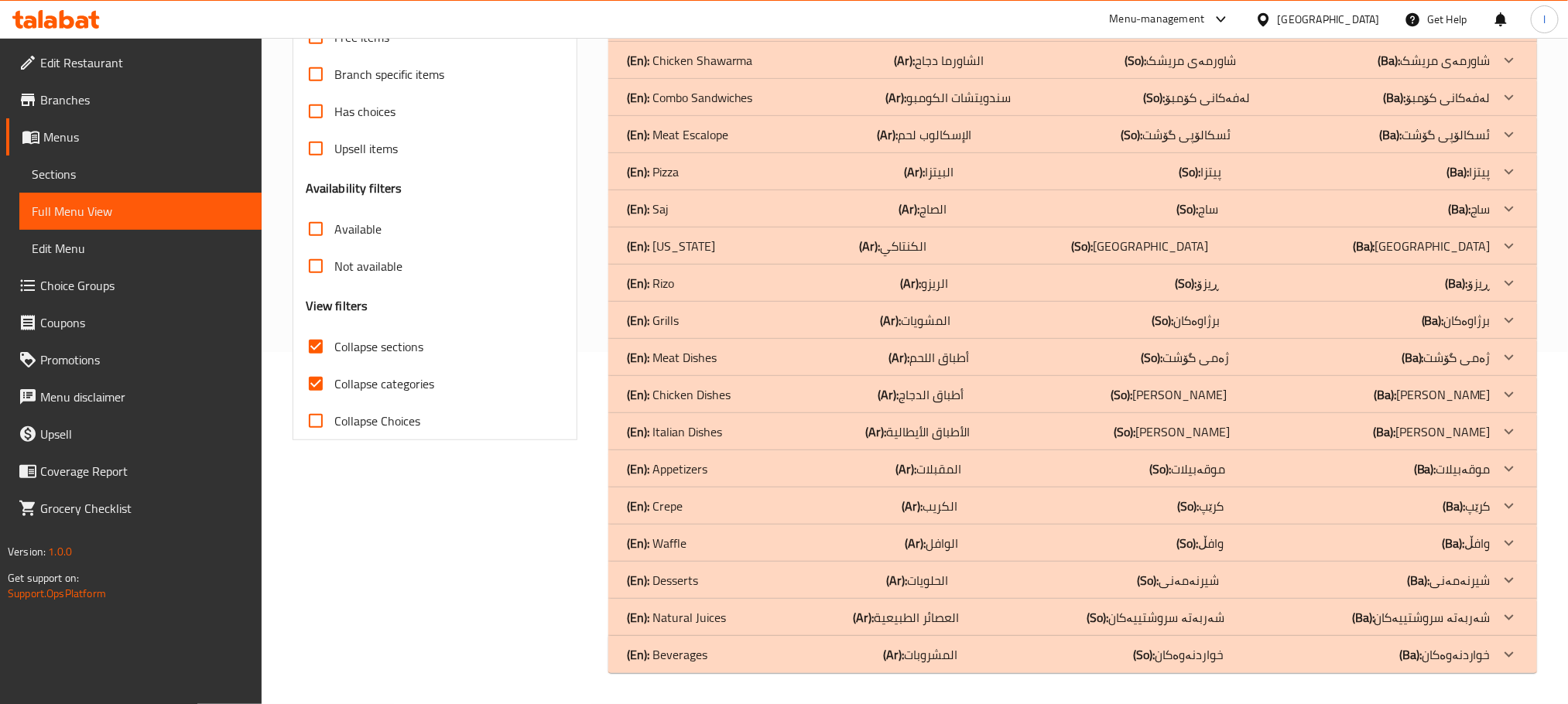
scroll to position [352, 0]
click at [309, 381] on input "Collapse categories" at bounding box center [316, 384] width 38 height 38
checkbox input "false"
click at [681, 167] on div "(En): Pizza (Ar): البيتزا (So): پیتزا (Ba): پیتزا" at bounding box center [1058, 173] width 864 height 19
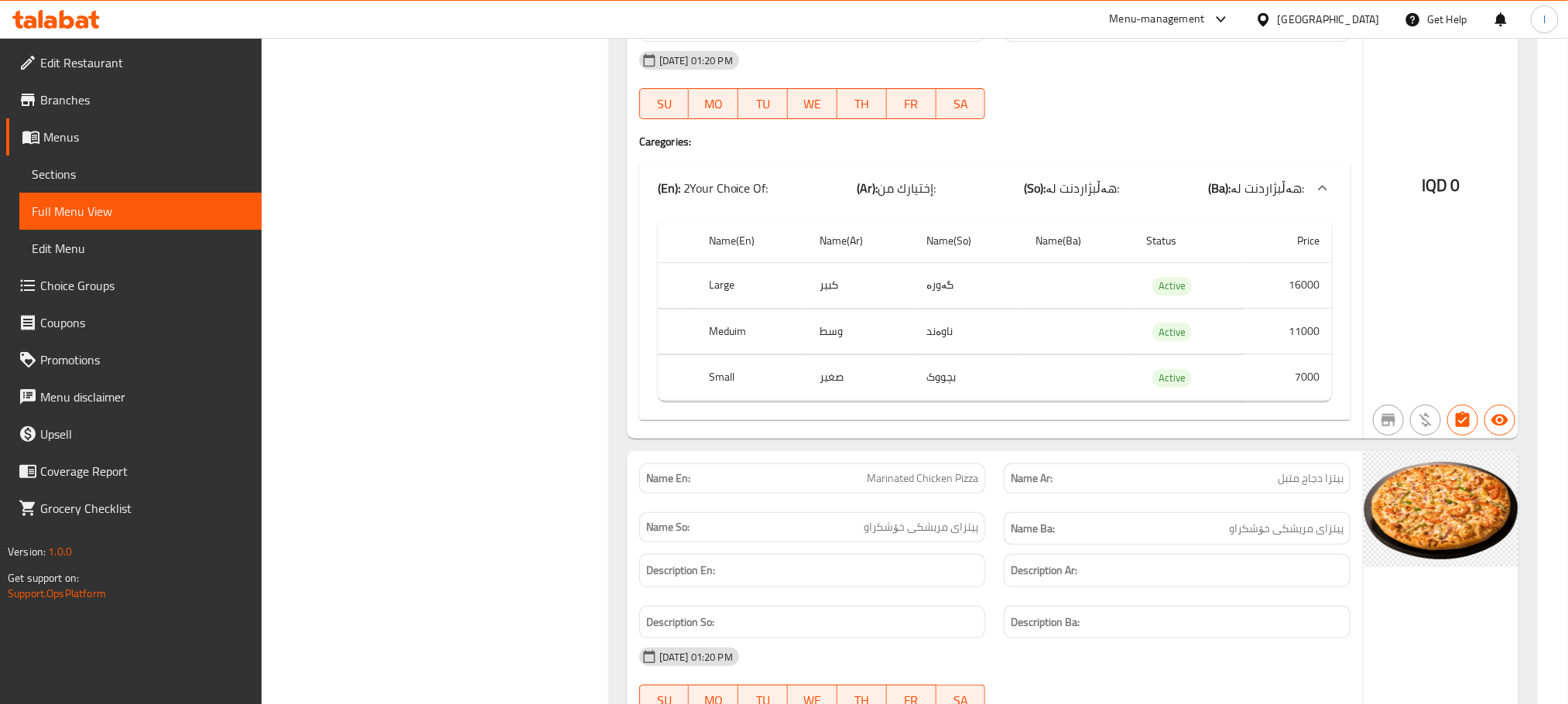
scroll to position [6734, 0]
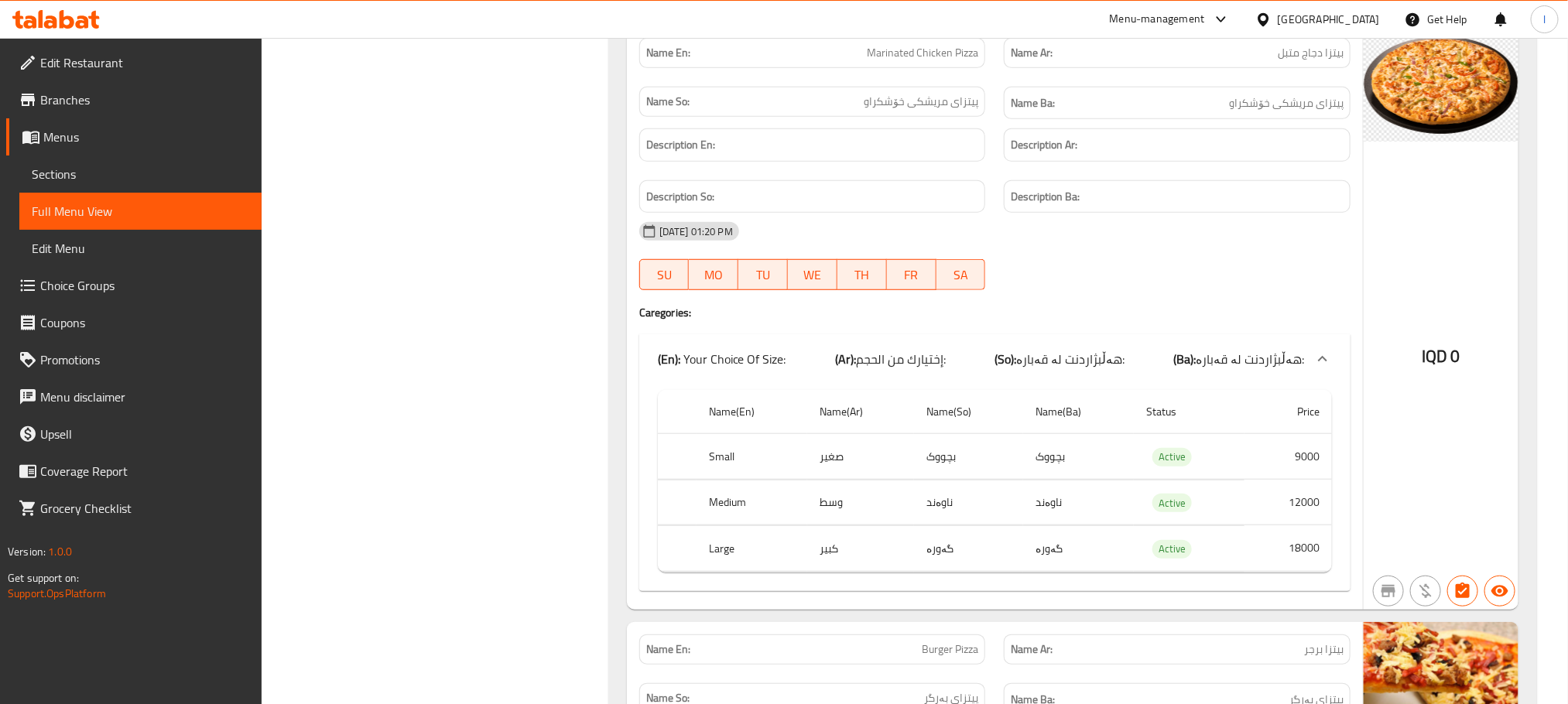
click at [102, 286] on span "Choice Groups" at bounding box center [145, 286] width 209 height 19
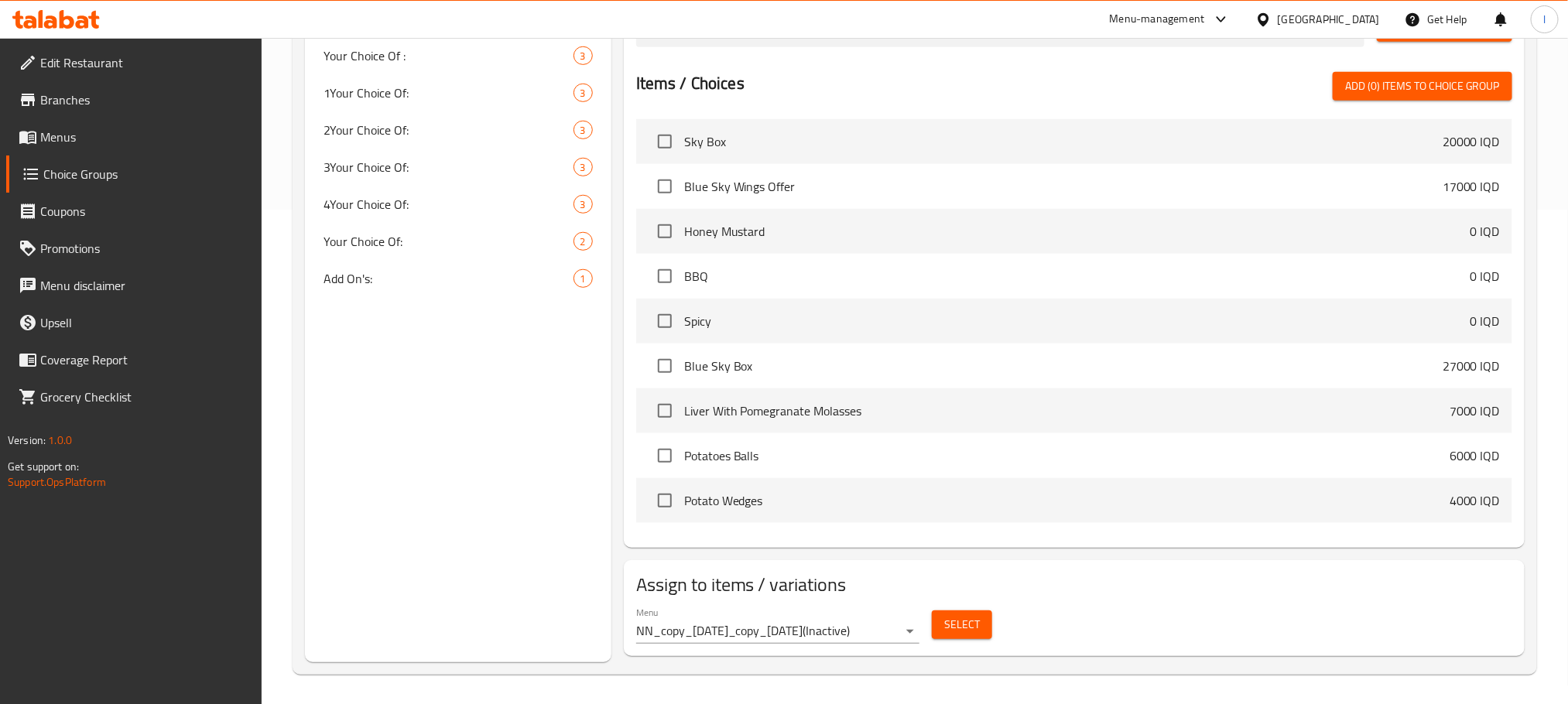
scroll to position [496, 0]
click at [530, 186] on div "4Your Choice Of: 3" at bounding box center [458, 203] width 306 height 38
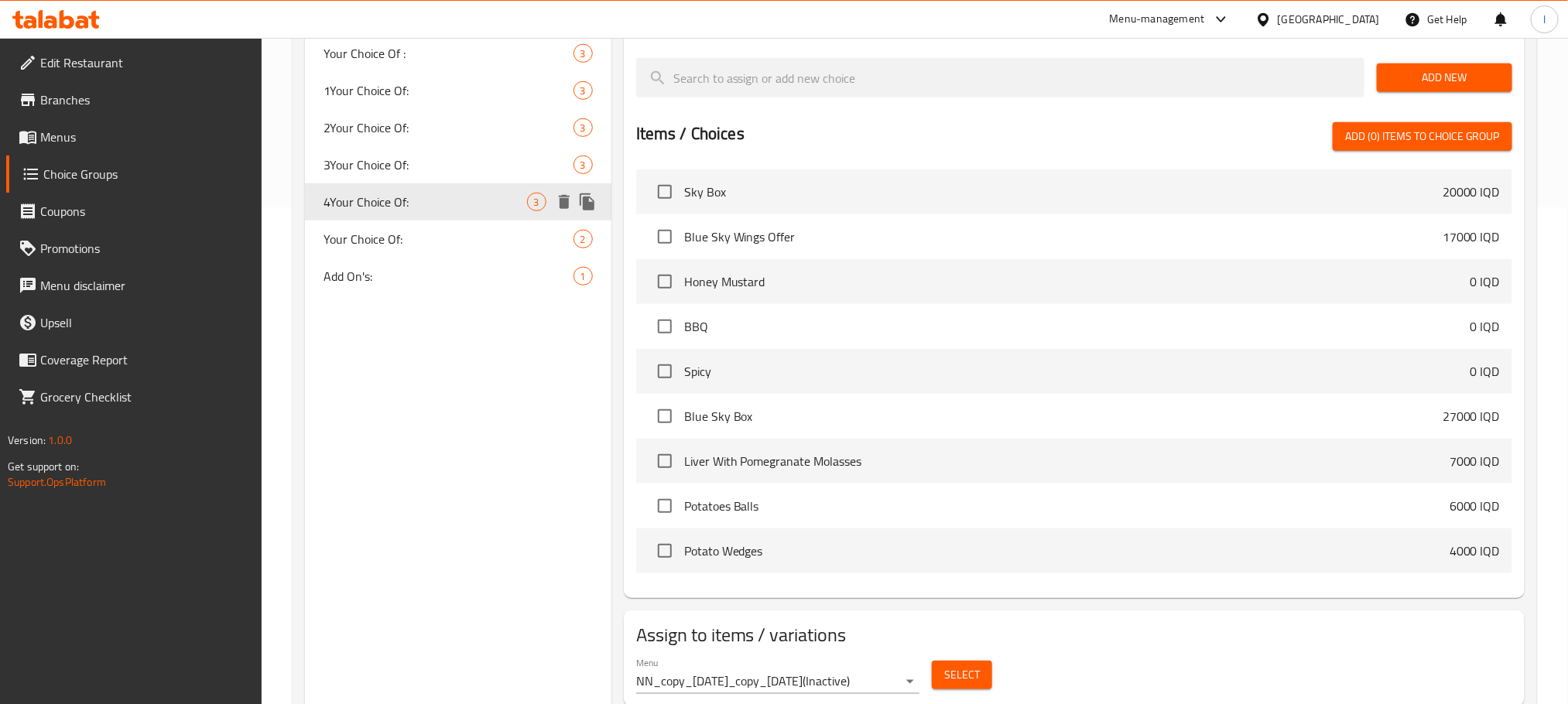
type input "4Your Choice Of:"
click at [583, 196] on icon "duplicate" at bounding box center [588, 202] width 19 height 19
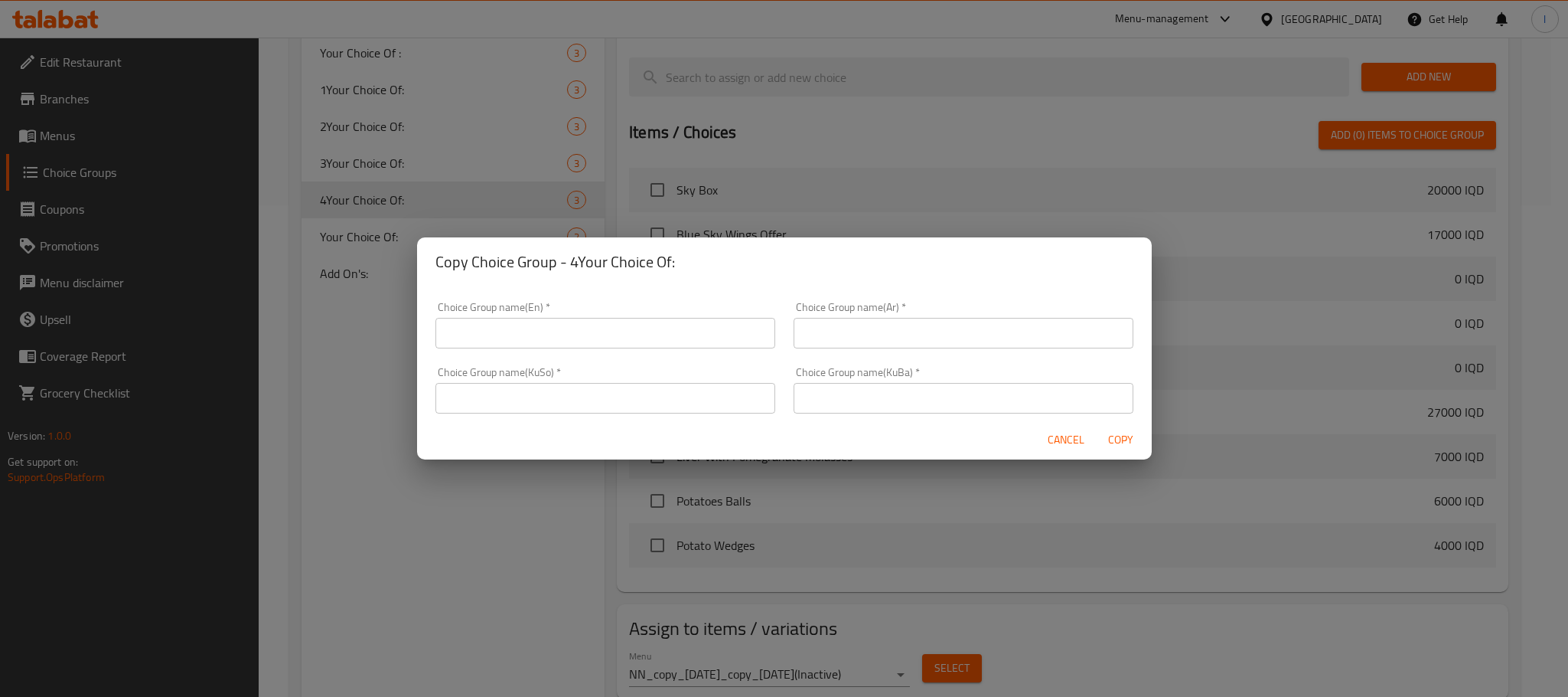
click at [490, 327] on input "text" at bounding box center [605, 333] width 339 height 31
drag, startPoint x: 447, startPoint y: 338, endPoint x: 403, endPoint y: 338, distance: 44.0
click at [403, 338] on div "Copy Choice Group - 4Your Choice Of: Choice Group name(En)   * Your Choice Of: …" at bounding box center [784, 348] width 1568 height 697
type input "5 Your Choice Of:"
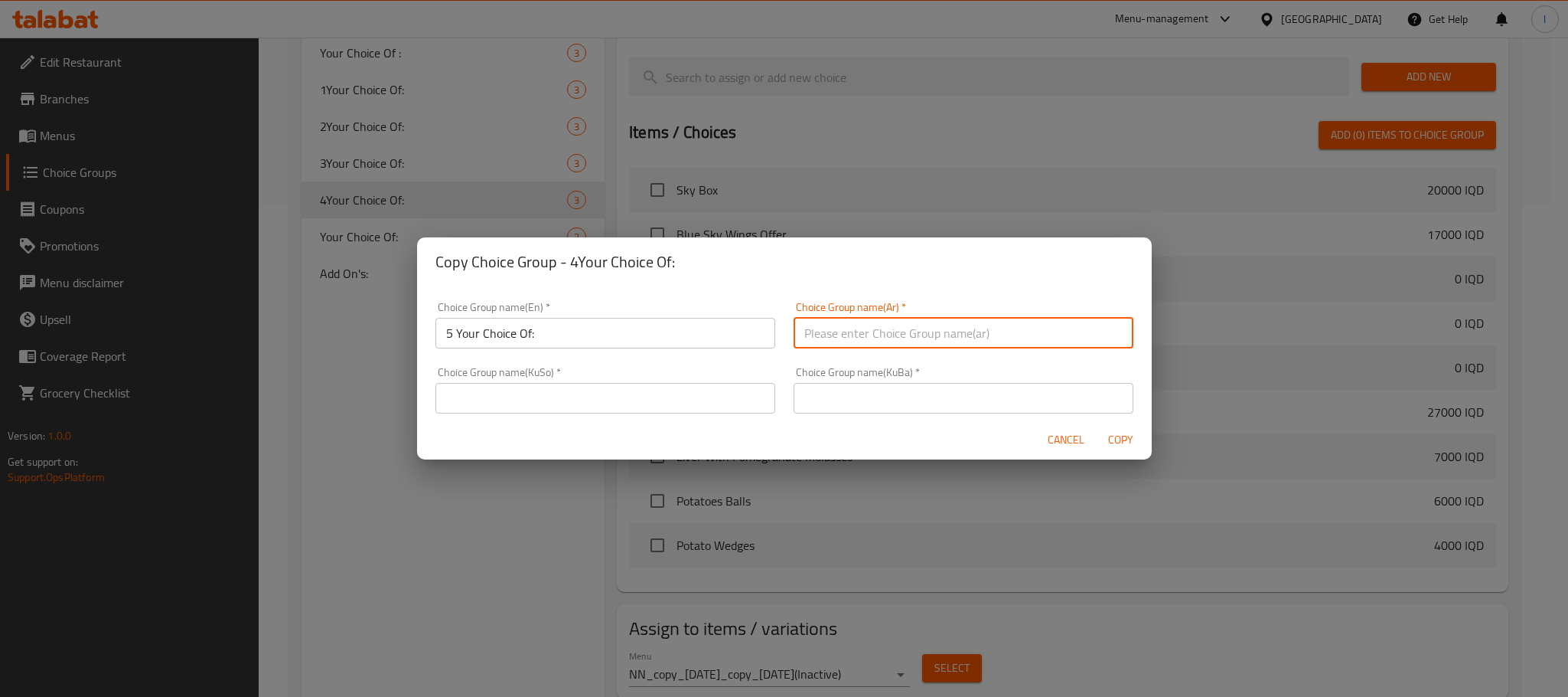
click at [922, 322] on input "text" at bounding box center [963, 333] width 339 height 31
type input "إختيارك من:"
click at [547, 394] on input "text" at bounding box center [605, 398] width 339 height 31
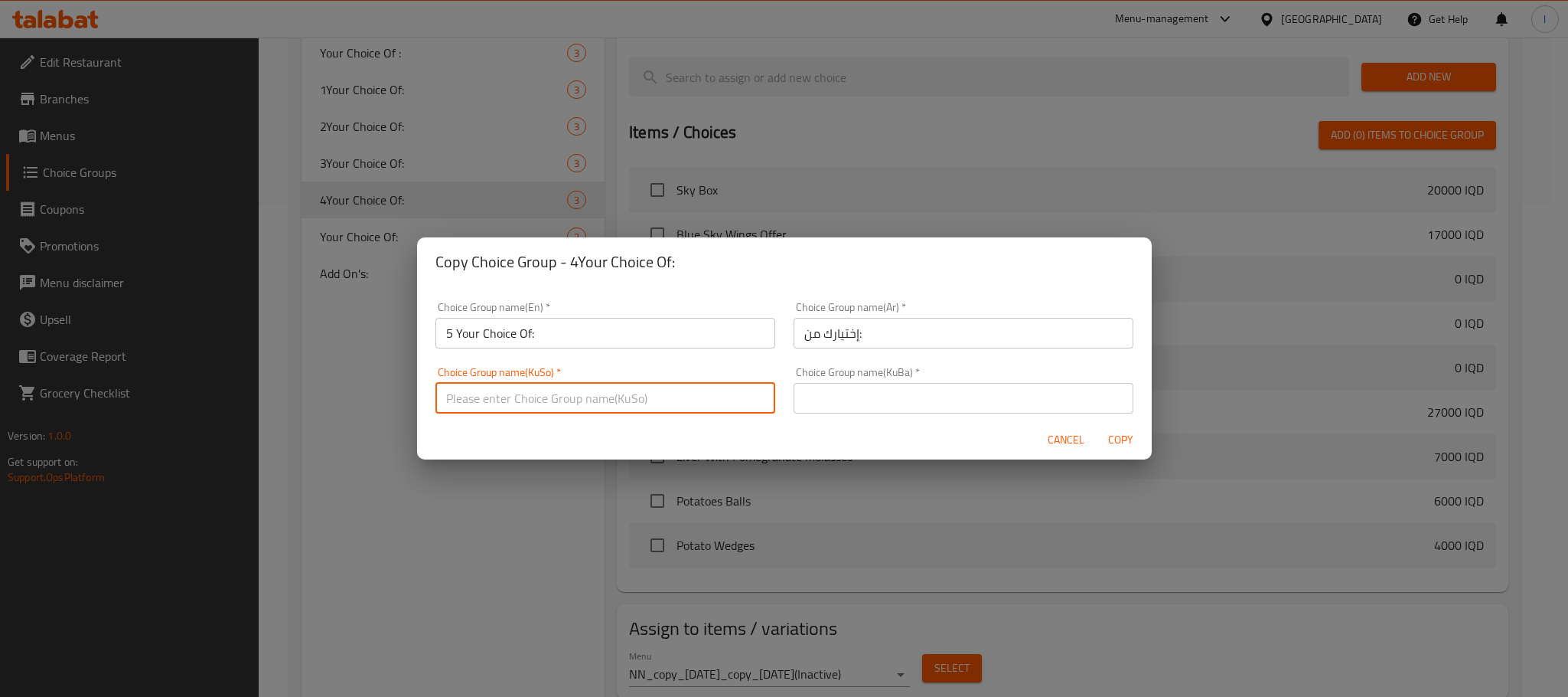
type input "هەڵبژاردنت لە:"
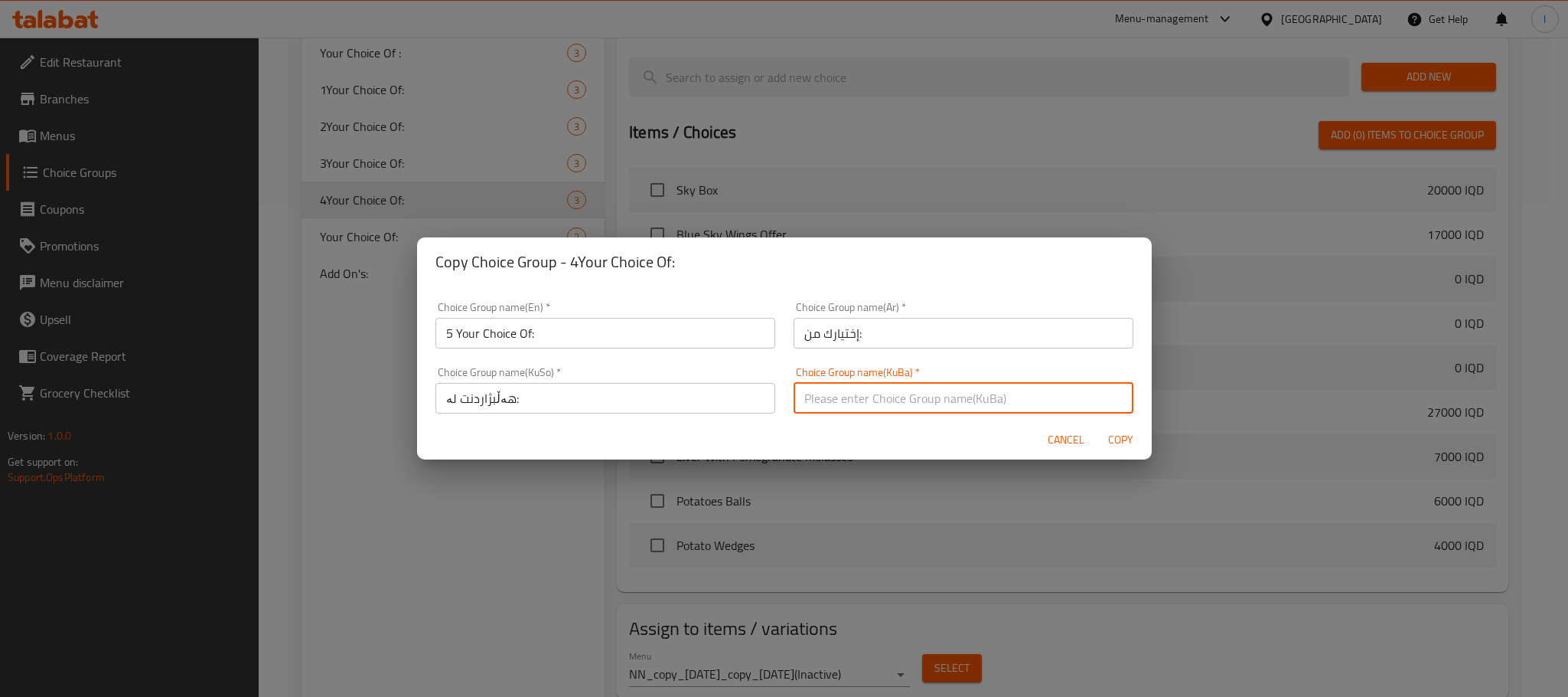
click at [872, 398] on input "text" at bounding box center [963, 398] width 339 height 31
type input "هەڵبژاردنت لە:"
click at [1126, 433] on span "Copy" at bounding box center [1122, 440] width 37 height 20
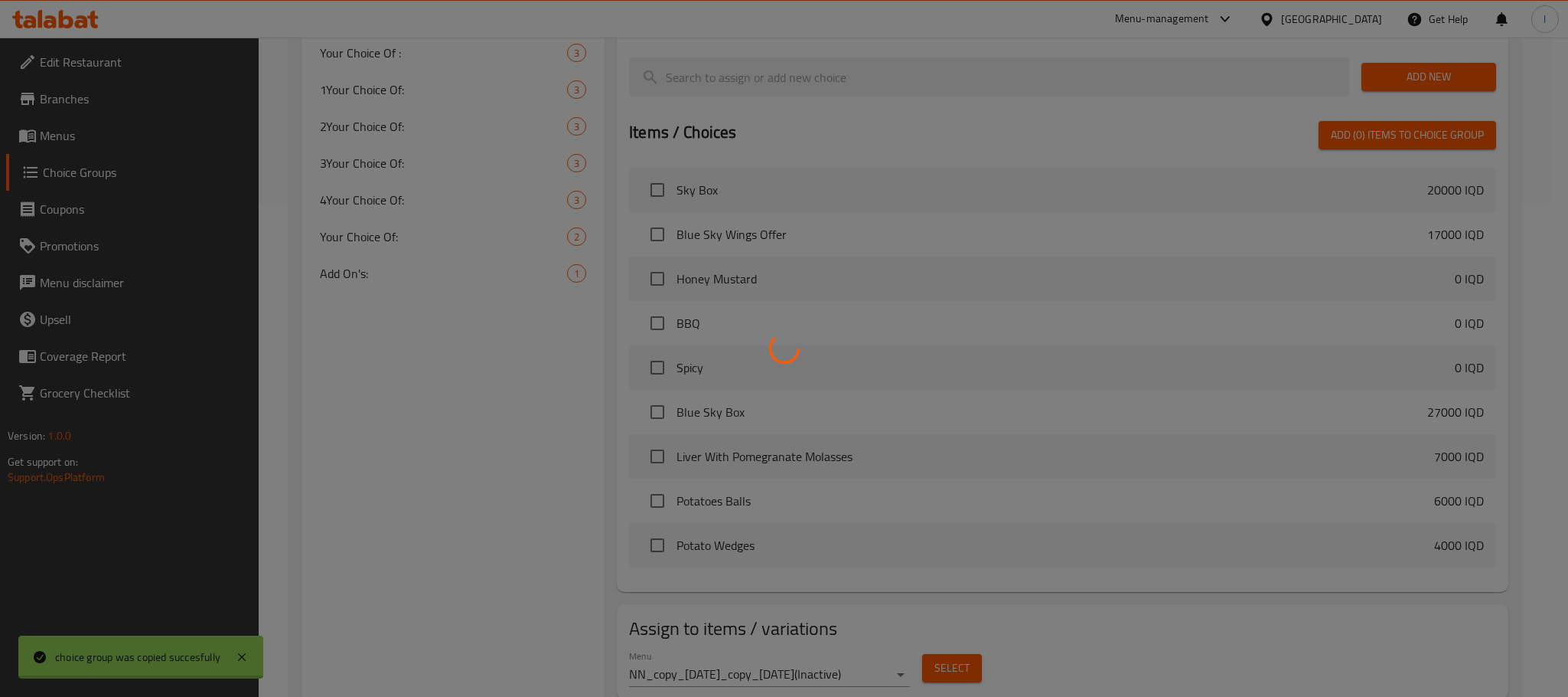
type input "5 Your Choice Of:"
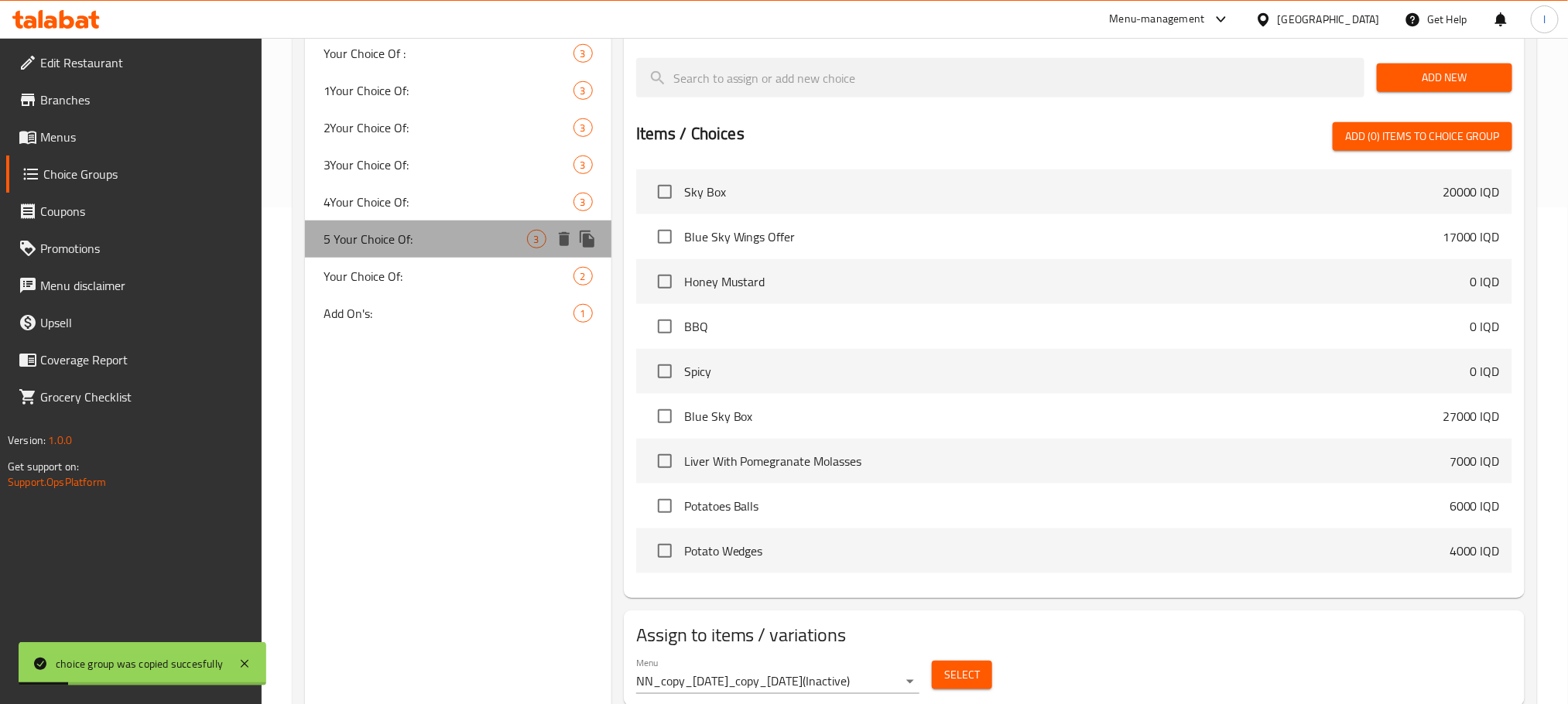
click at [427, 226] on div "5 Your Choice Of: 3" at bounding box center [458, 240] width 306 height 38
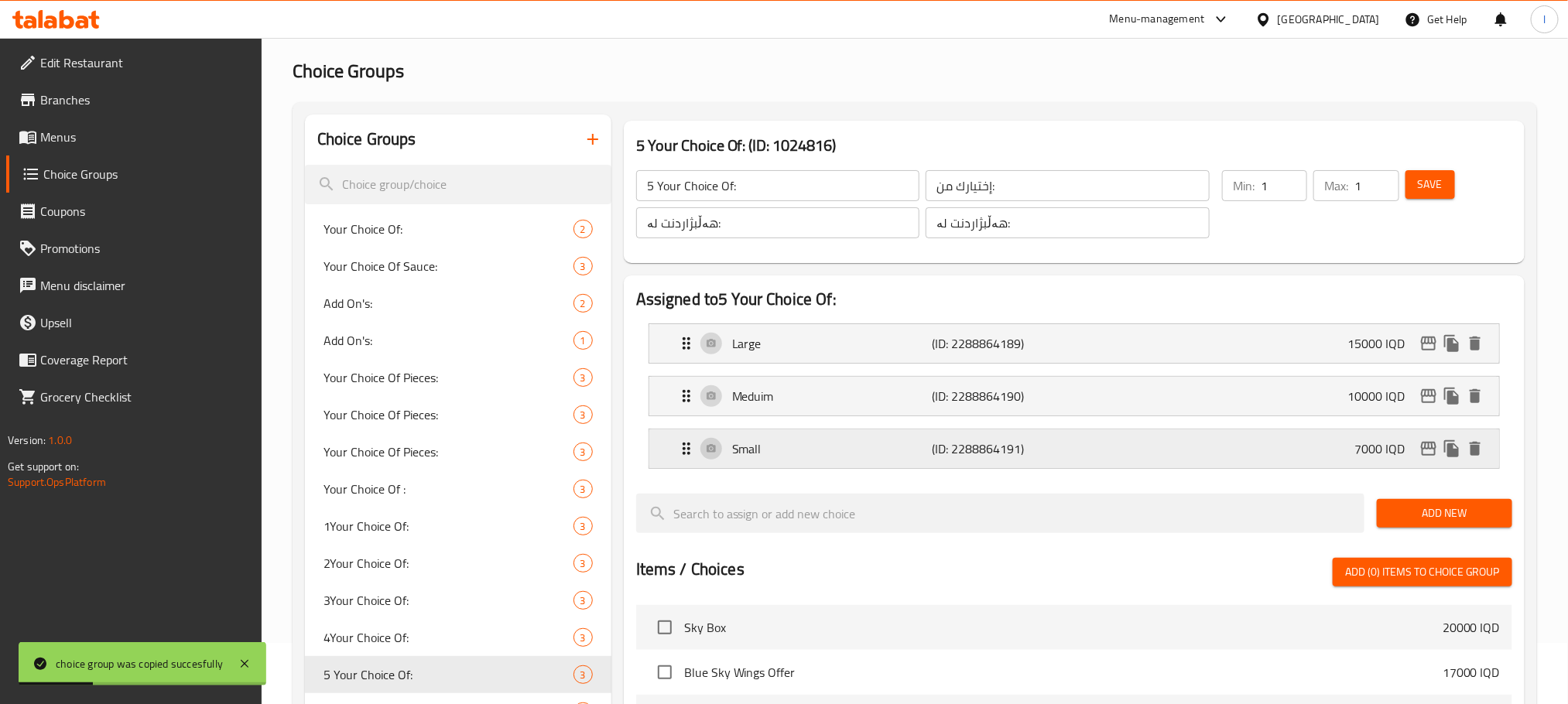
scroll to position [0, 0]
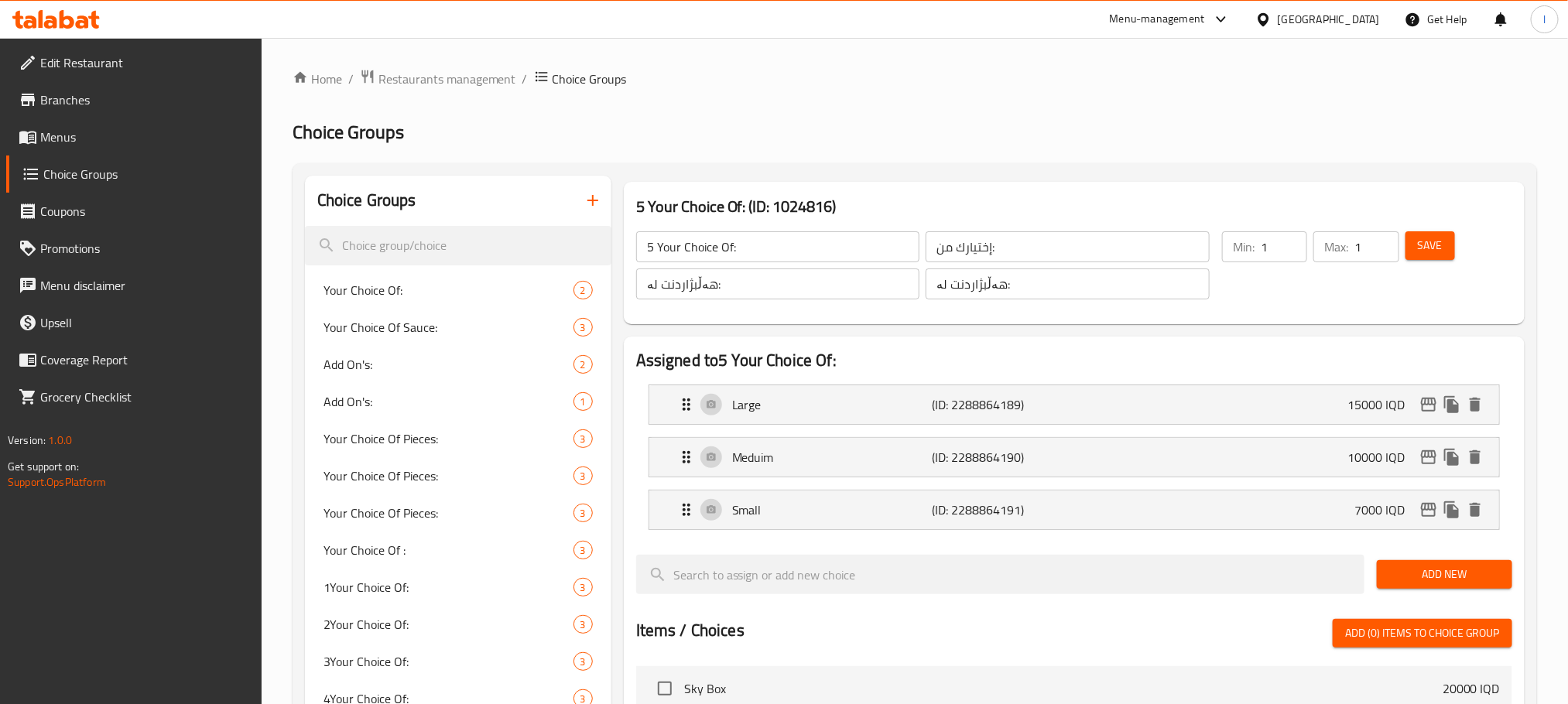
click at [1063, 99] on div "Home / Restaurants management / Choice Groups Choice Groups Choice Groups Your …" at bounding box center [914, 645] width 1244 height 1152
click at [933, 396] on p "(ID: 2288864189)" at bounding box center [998, 405] width 133 height 19
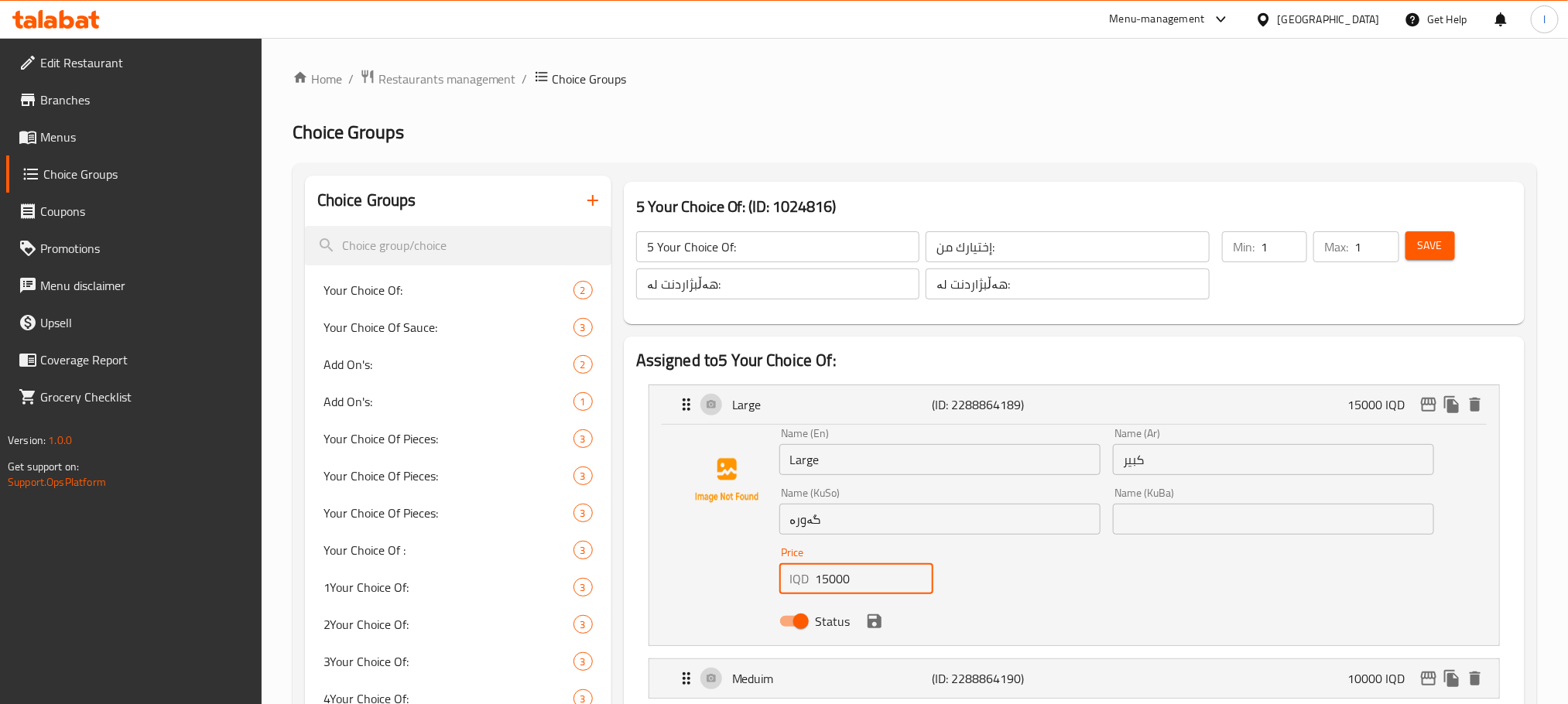
drag, startPoint x: 864, startPoint y: 584, endPoint x: 671, endPoint y: 576, distance: 193.2
click at [657, 574] on div "Name (En) Large Name (En) Name (Ar) كبير Name (Ar) Name (KuSo) گەورە Name (KuSo…" at bounding box center [1074, 535] width 850 height 221
click at [876, 624] on icon "save" at bounding box center [874, 621] width 14 height 14
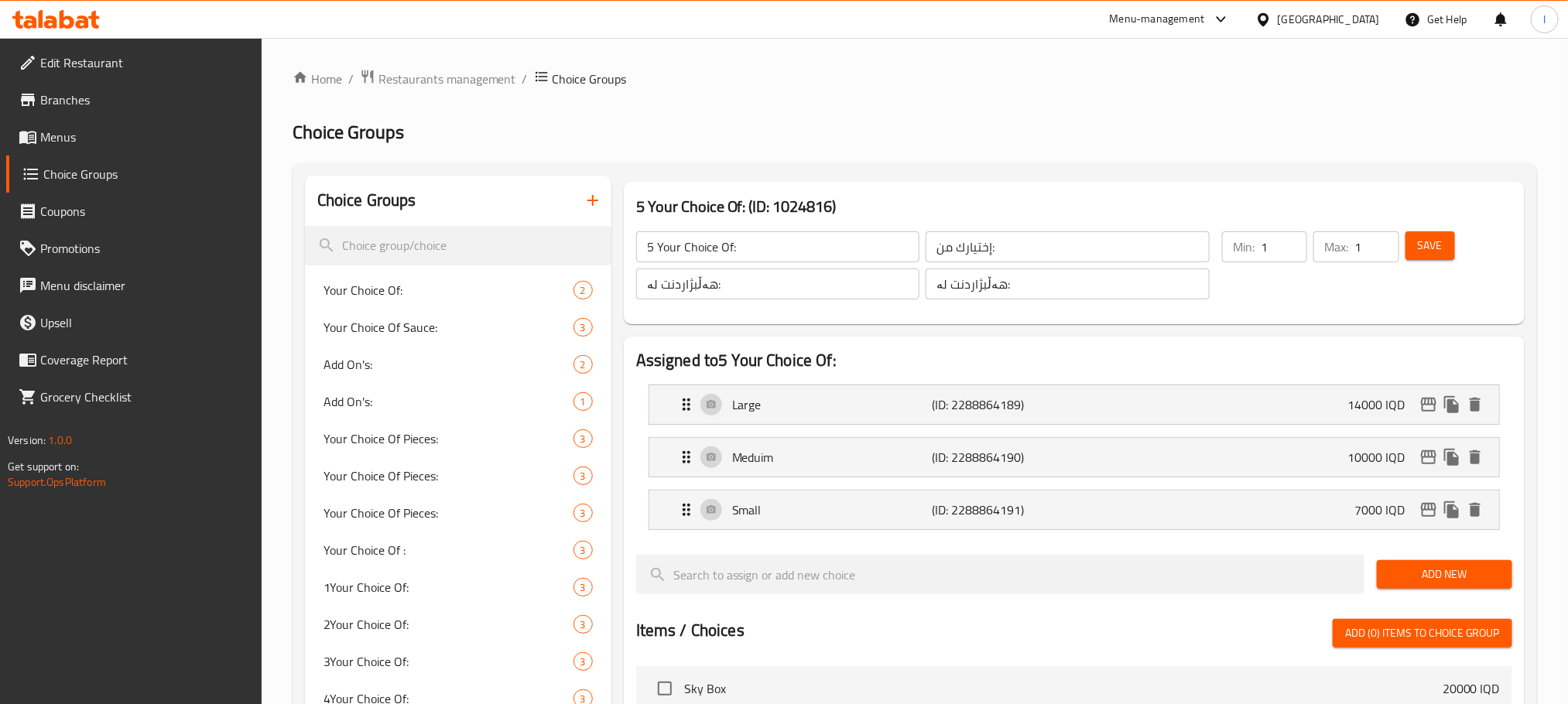
type input "14000"
click at [1433, 402] on icon "edit" at bounding box center [1428, 404] width 15 height 14
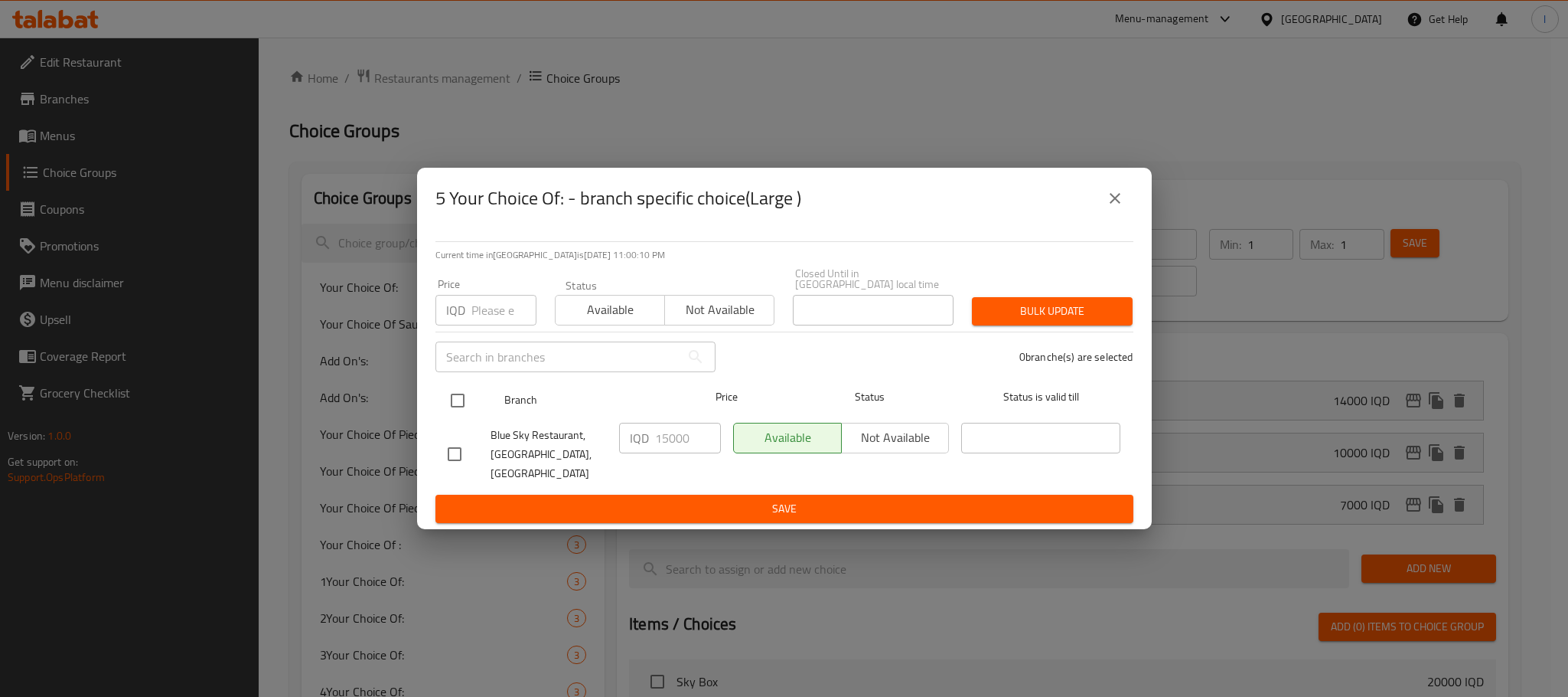
click at [447, 405] on input "checkbox" at bounding box center [458, 400] width 33 height 33
checkbox input "true"
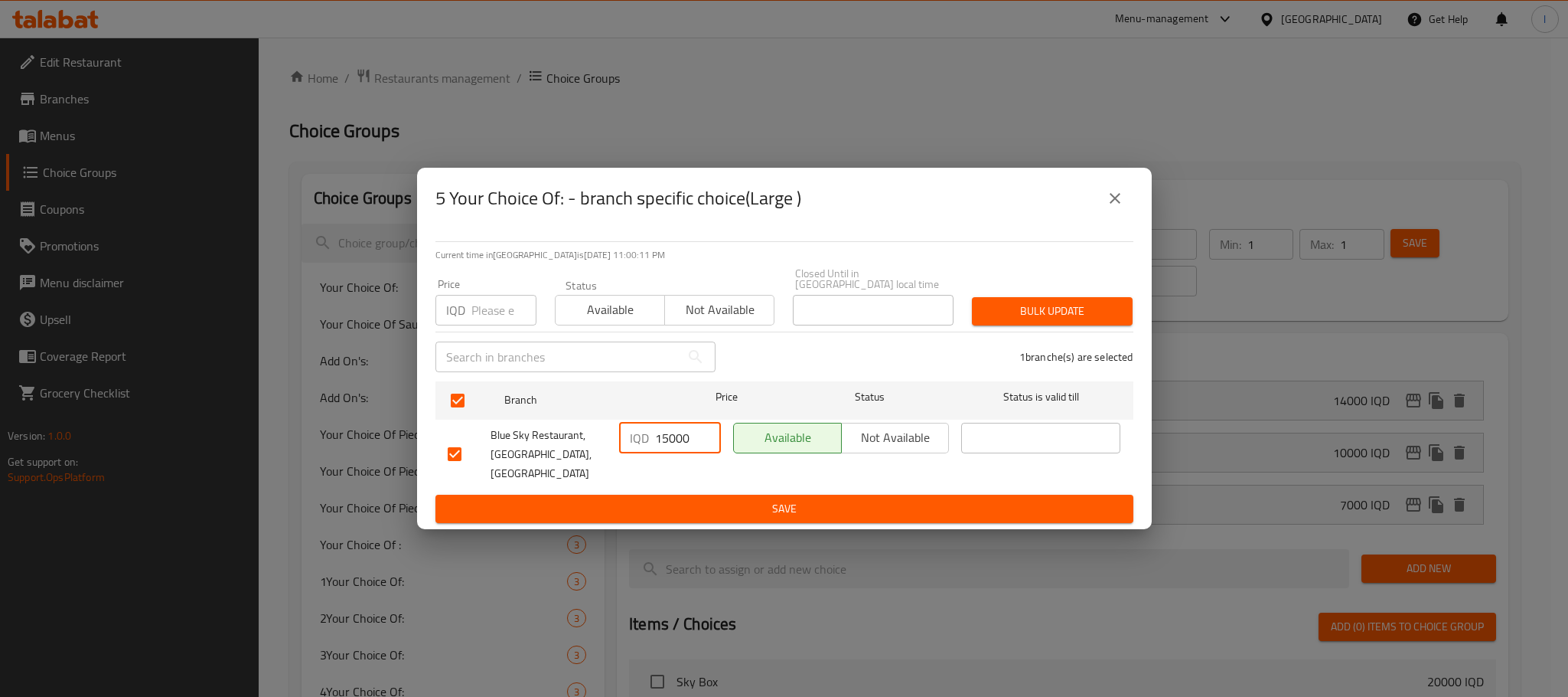
drag, startPoint x: 671, startPoint y: 446, endPoint x: 609, endPoint y: 447, distance: 62.0
click at [609, 447] on div "Blue Sky Restaurant, Zayona, Zayona IQD 15000 ​ Available Not available ​" at bounding box center [784, 454] width 685 height 75
type input "14000"
click at [677, 500] on span "Save" at bounding box center [784, 509] width 673 height 20
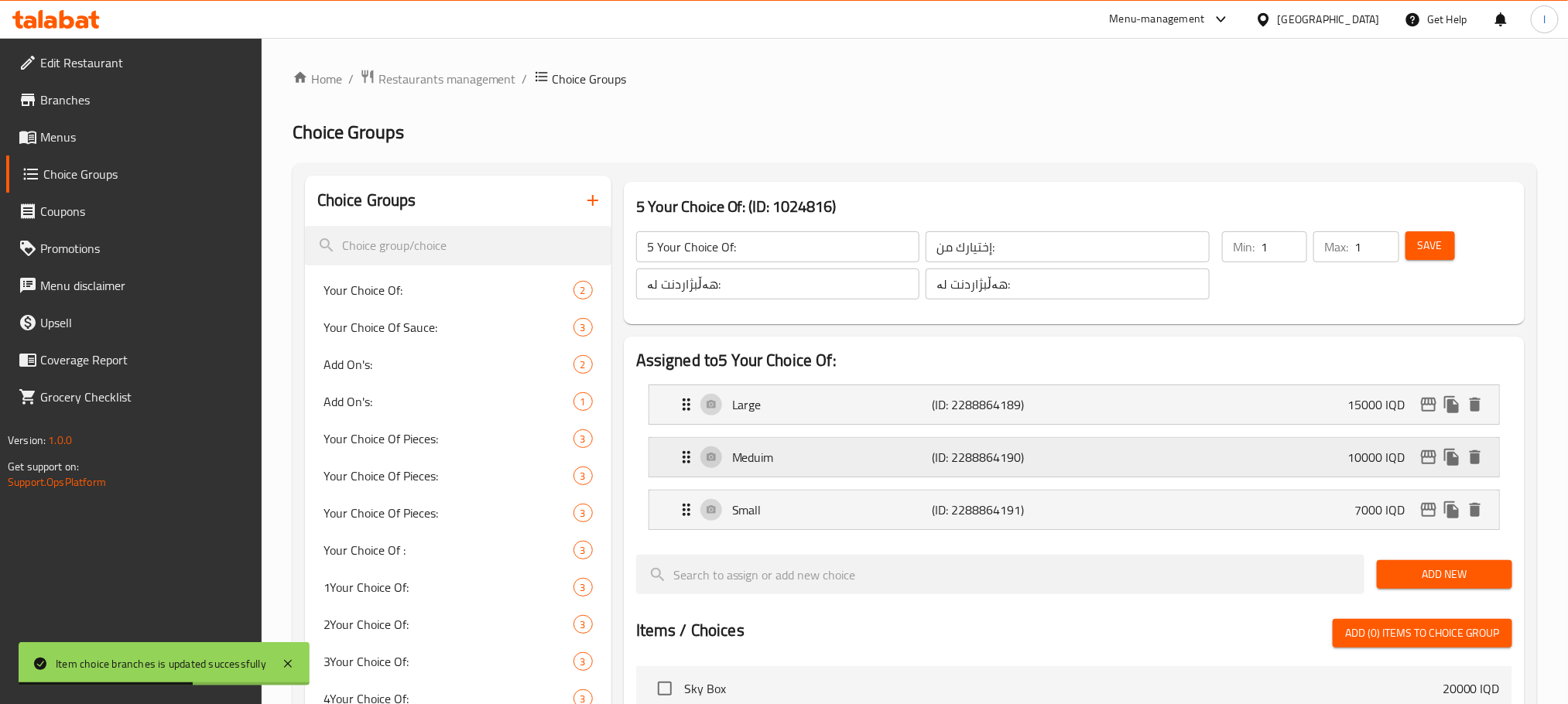
click at [1192, 441] on div "Meduim (ID: 2288864190) 10000 IQD" at bounding box center [1078, 457] width 803 height 39
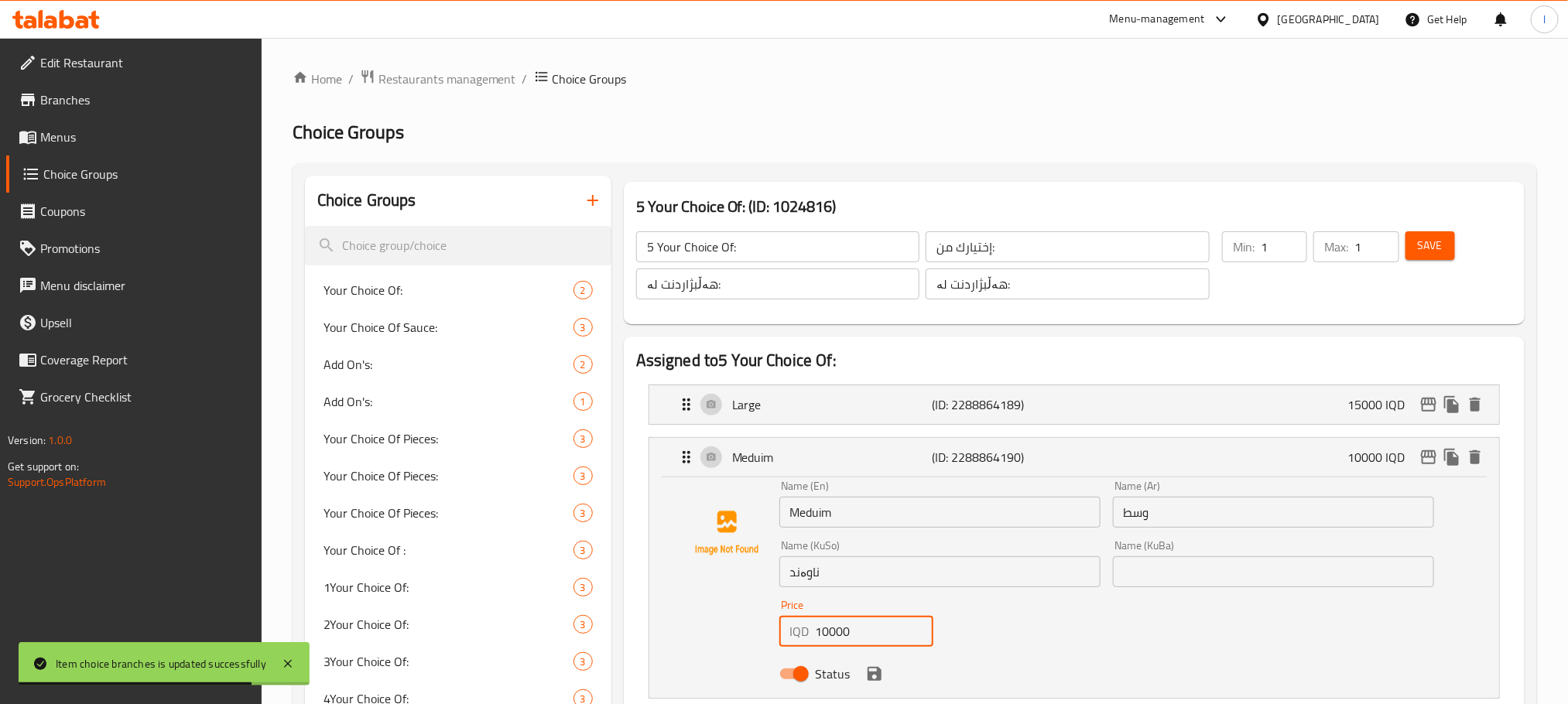
drag, startPoint x: 868, startPoint y: 638, endPoint x: 658, endPoint y: 627, distance: 210.3
click at [658, 627] on div "Name (En) Meduim Name (En) Name (Ar) وسط Name (Ar) Name (KuSo) ناوەند Name (KuS…" at bounding box center [1074, 587] width 850 height 221
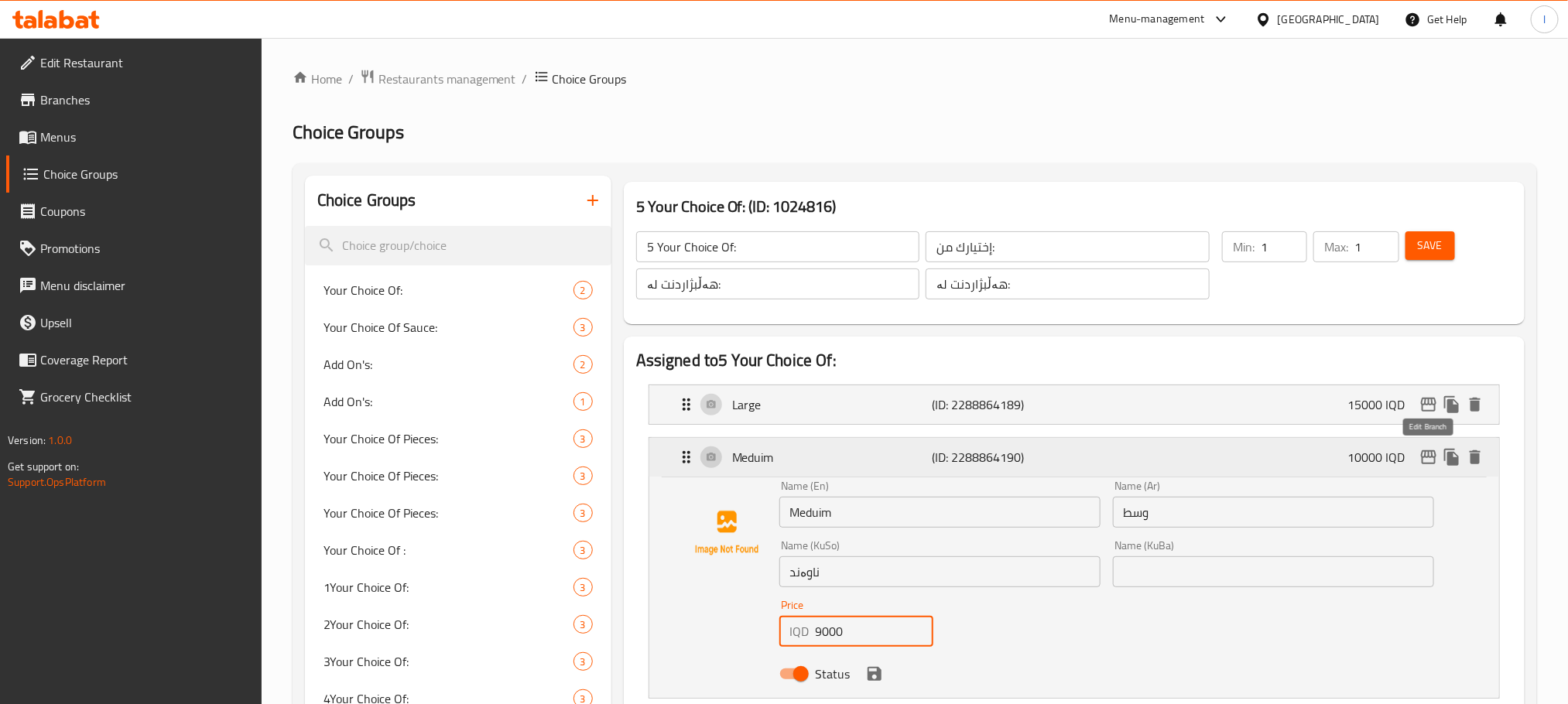
click at [1425, 456] on icon "edit" at bounding box center [1428, 457] width 15 height 14
type input "9000"
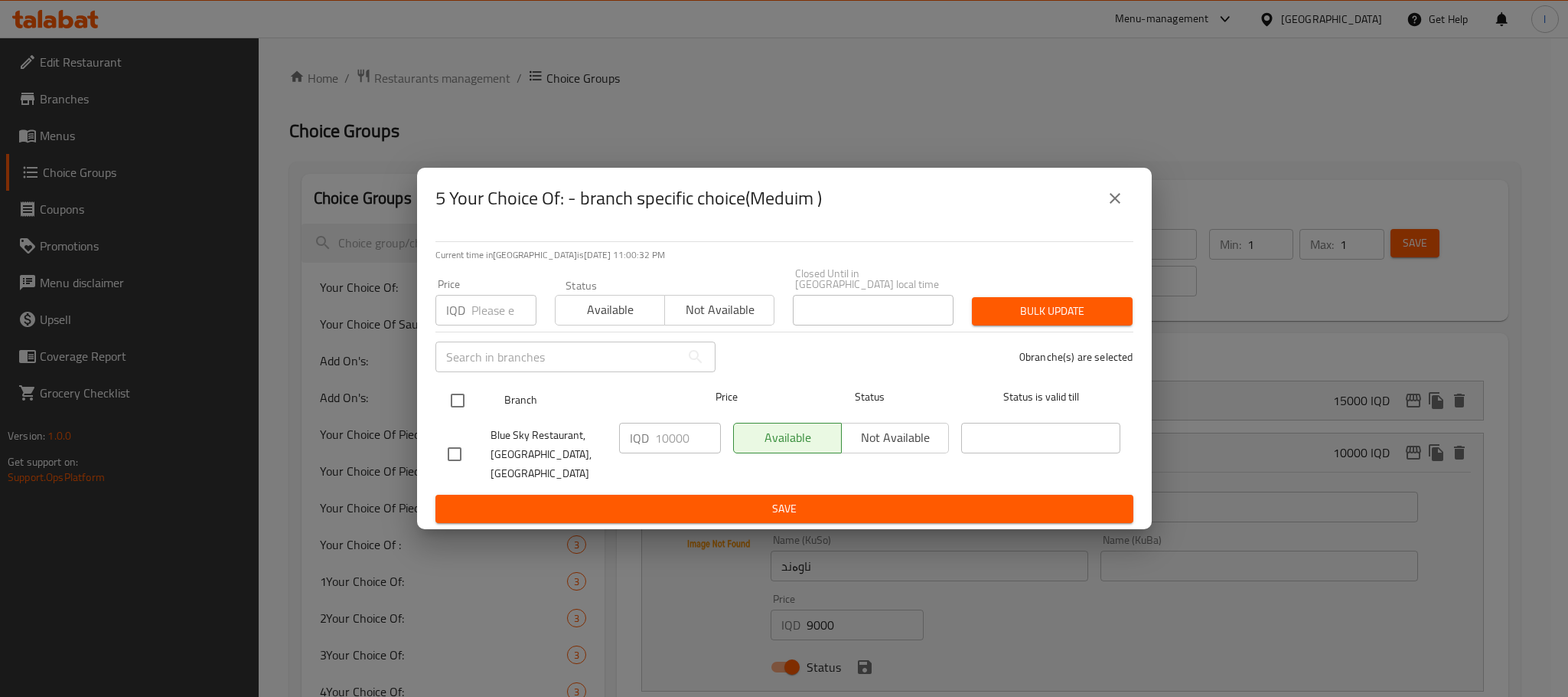
click at [456, 403] on input "checkbox" at bounding box center [458, 400] width 33 height 33
checkbox input "true"
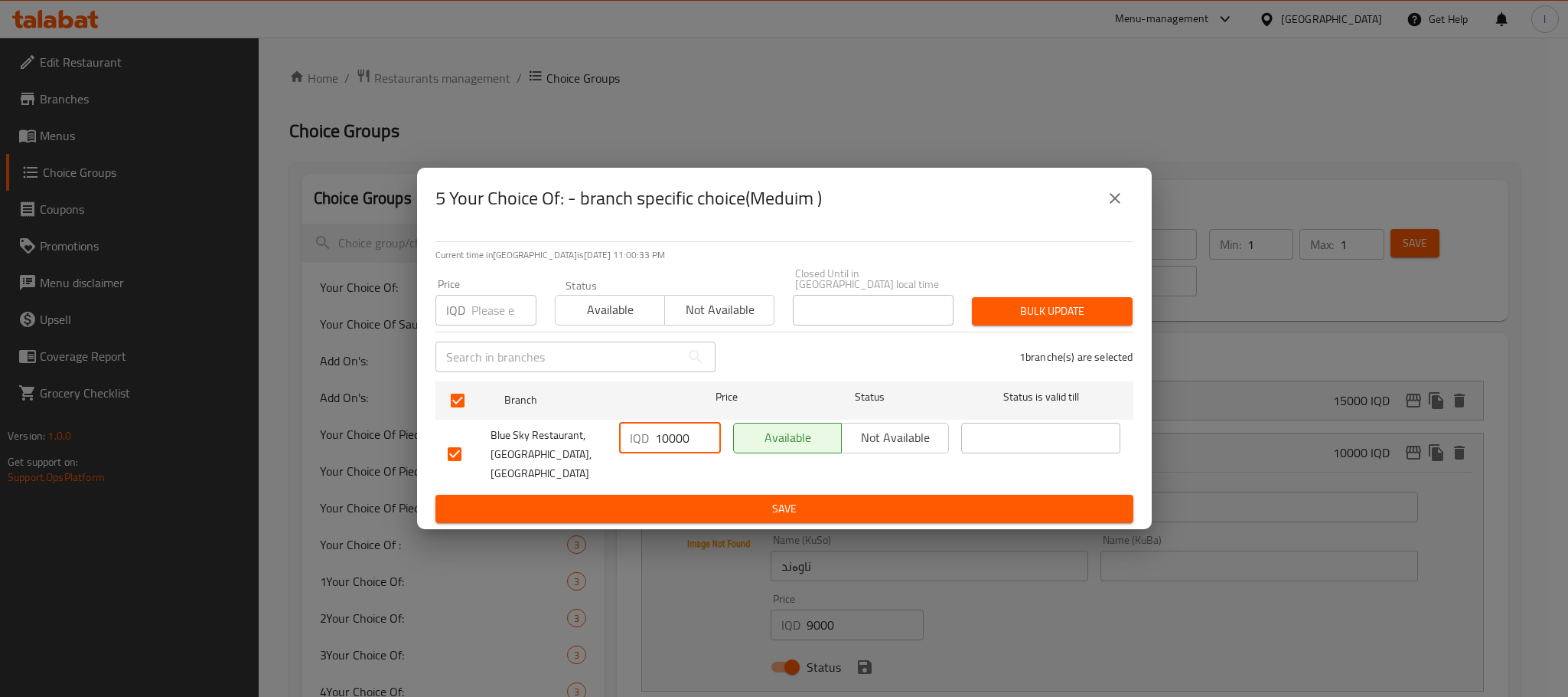
drag, startPoint x: 692, startPoint y: 444, endPoint x: 524, endPoint y: 442, distance: 168.0
click at [524, 442] on div "Blue Sky Restaurant, Zayona, Zayona IQD 10000 ​ Available Not available ​" at bounding box center [784, 454] width 685 height 75
type input "9000"
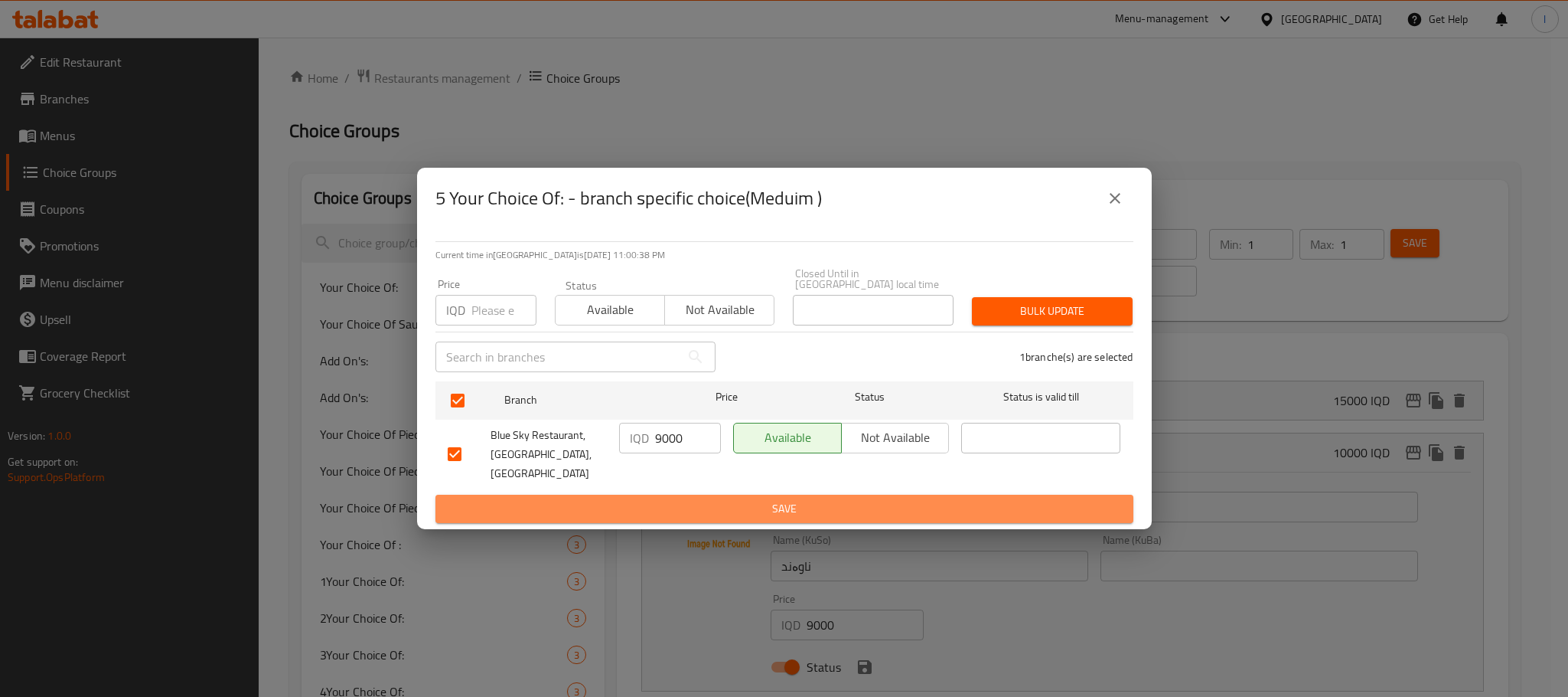
click at [778, 502] on span "Save" at bounding box center [784, 509] width 673 height 20
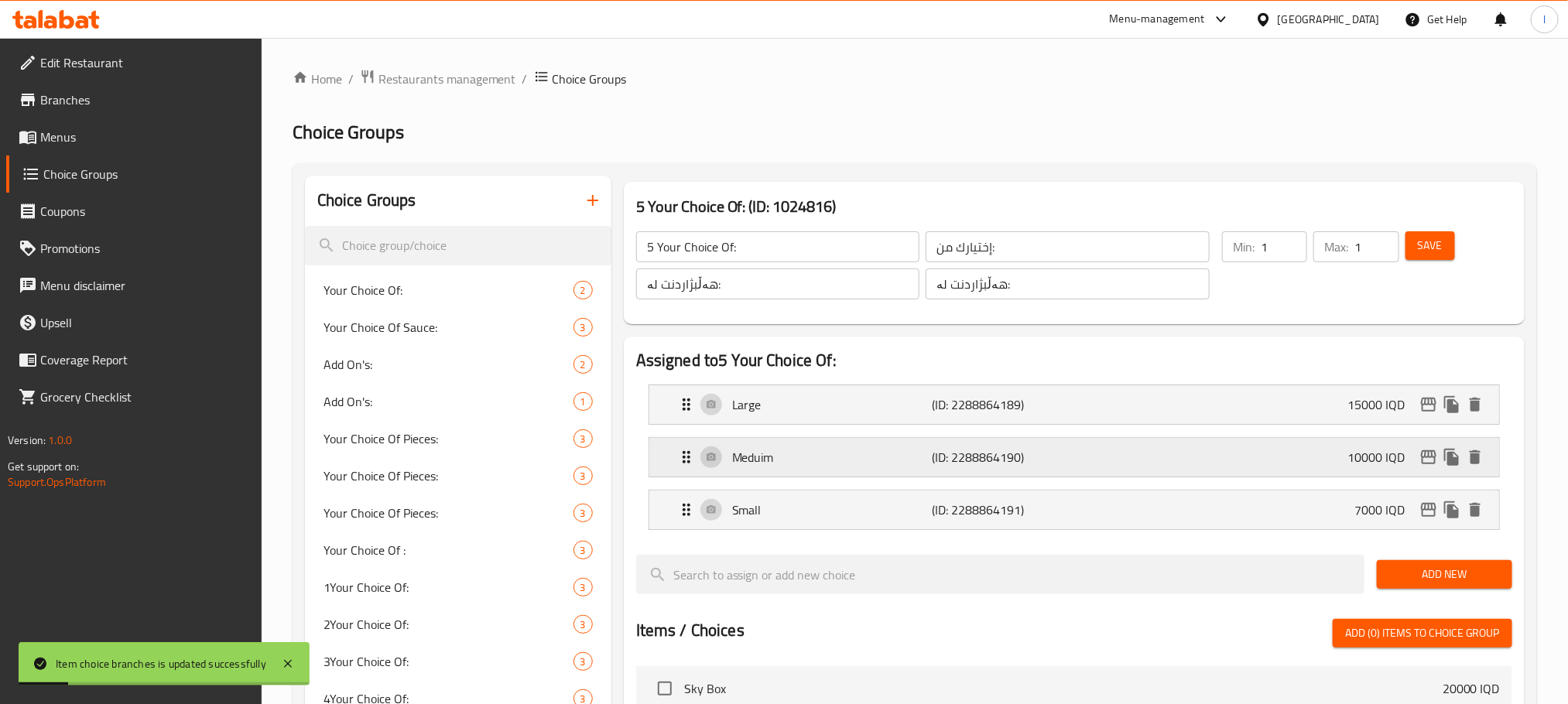
click at [968, 471] on div "Meduim (ID: 2288864190) 10000 IQD" at bounding box center [1078, 457] width 803 height 39
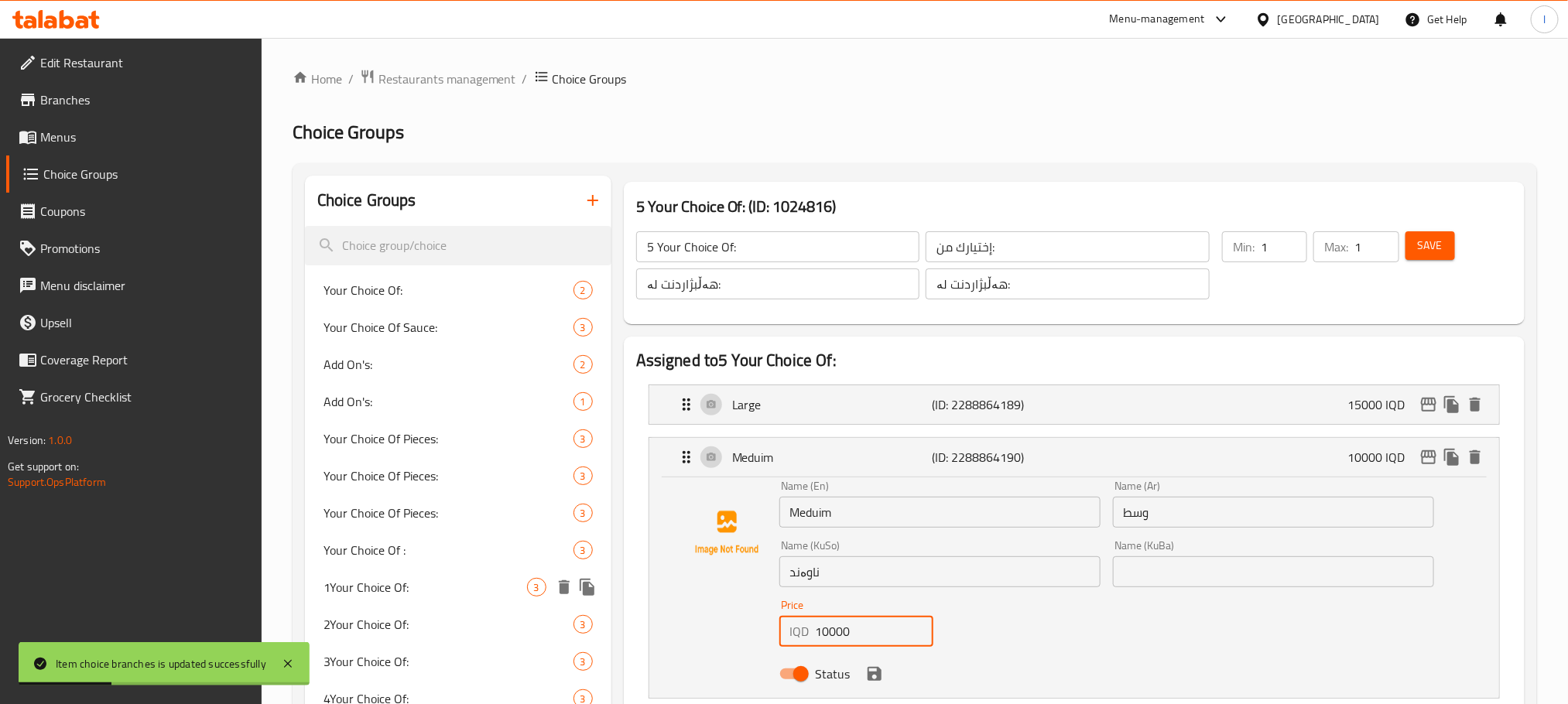
drag, startPoint x: 871, startPoint y: 627, endPoint x: 576, endPoint y: 597, distance: 296.5
click at [875, 669] on icon "save" at bounding box center [874, 674] width 19 height 19
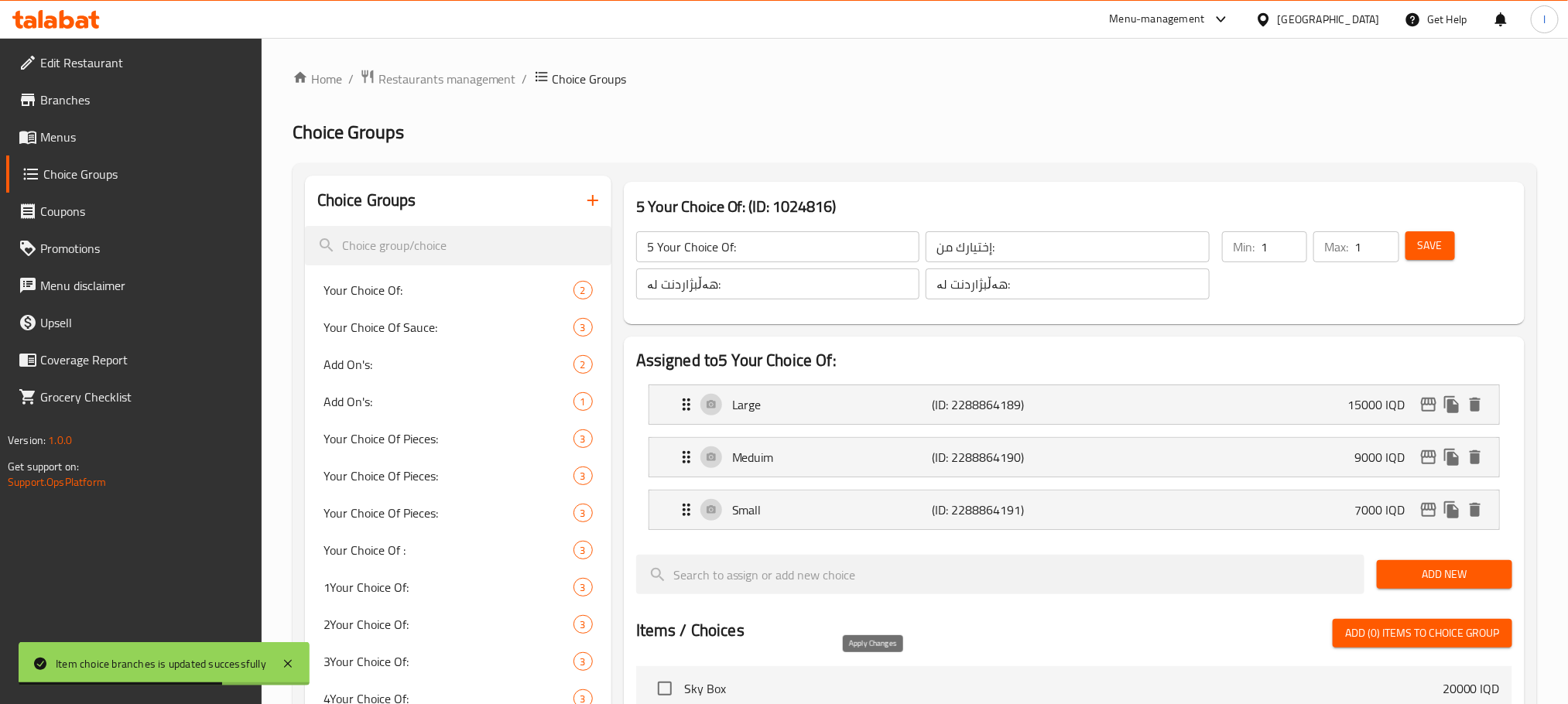
type input "9000"
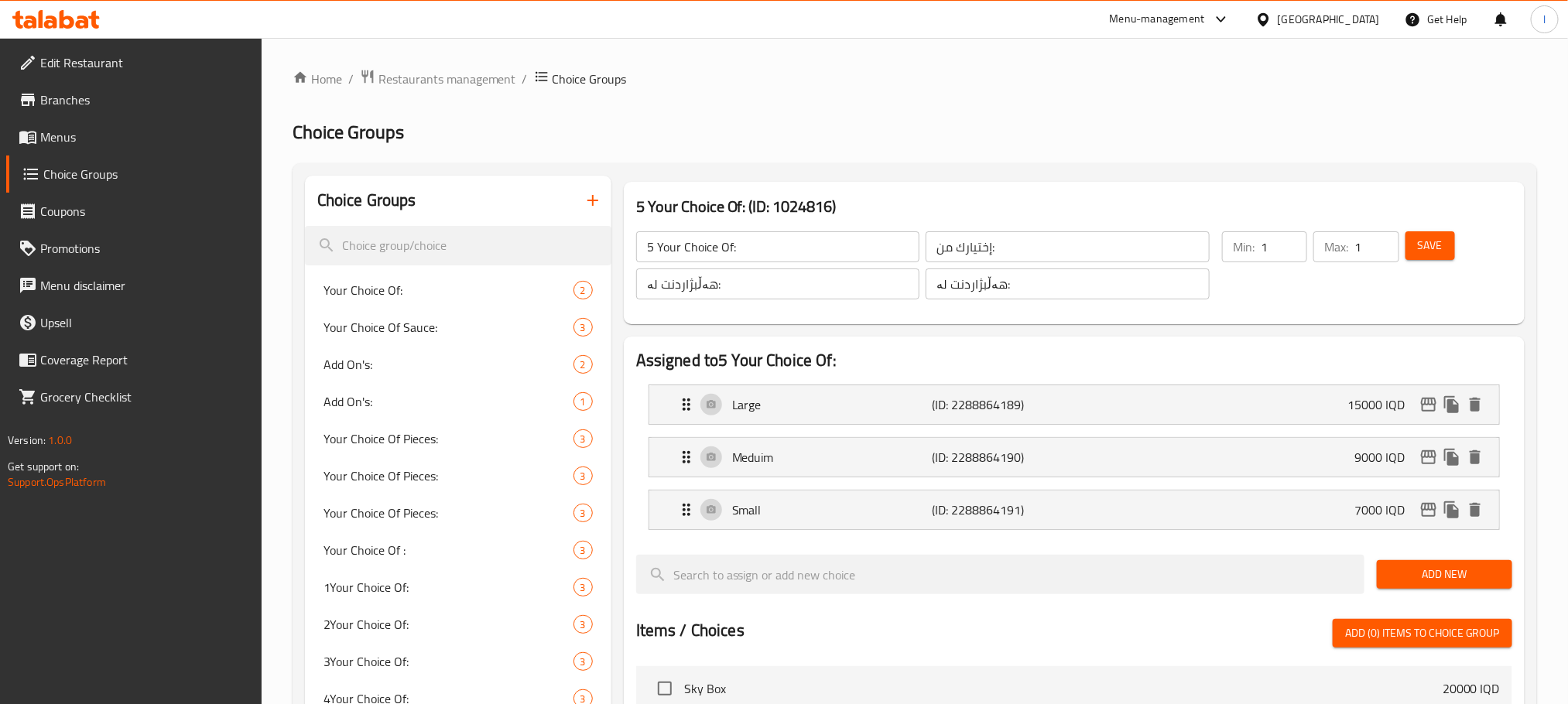
click at [1173, 488] on li "Small (ID: 2288864191) 7000 IQD Name (En) Small Name (En) Name (Ar) صغير Name (…" at bounding box center [1074, 509] width 876 height 53
click at [1168, 504] on div "Small (ID: 2288864191) 7000 IQD" at bounding box center [1078, 509] width 803 height 39
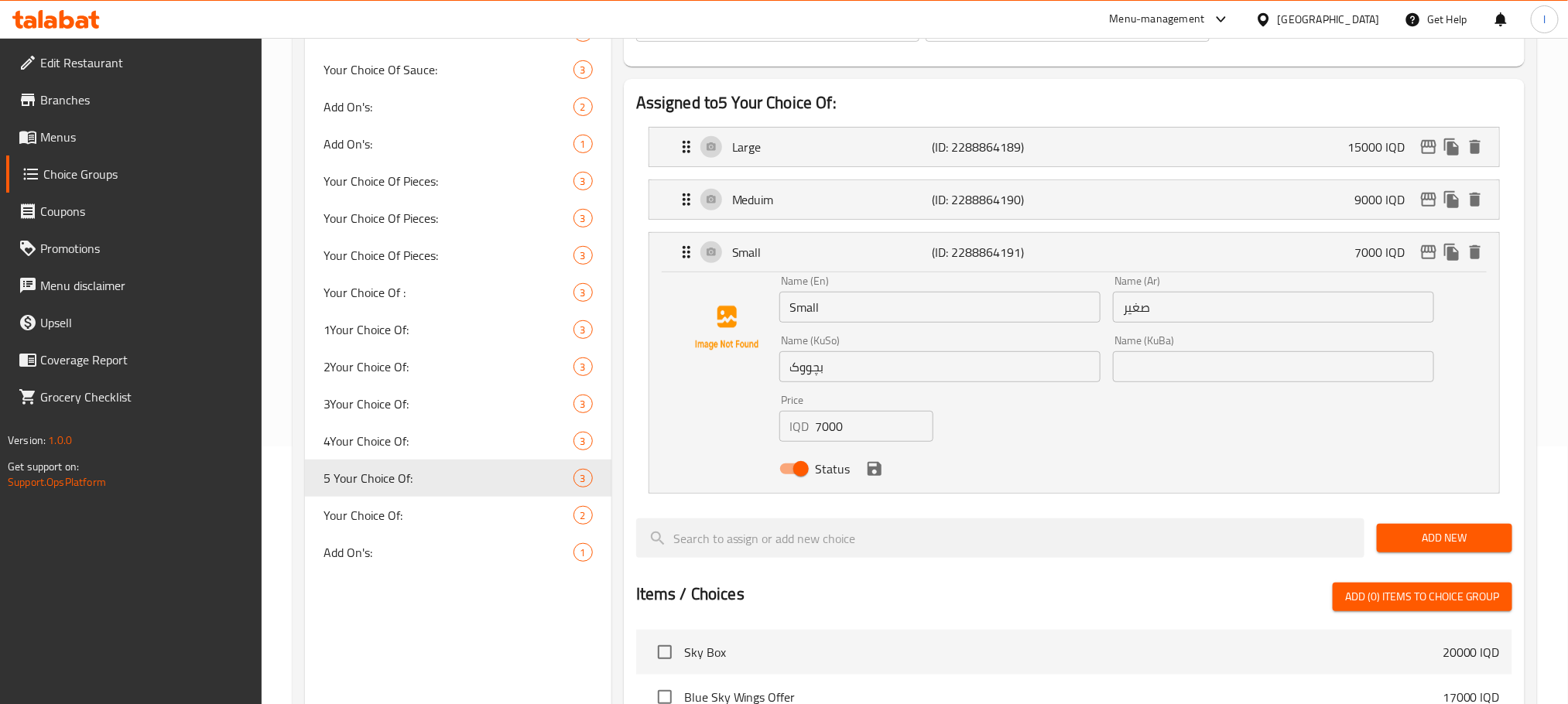
scroll to position [426, 0]
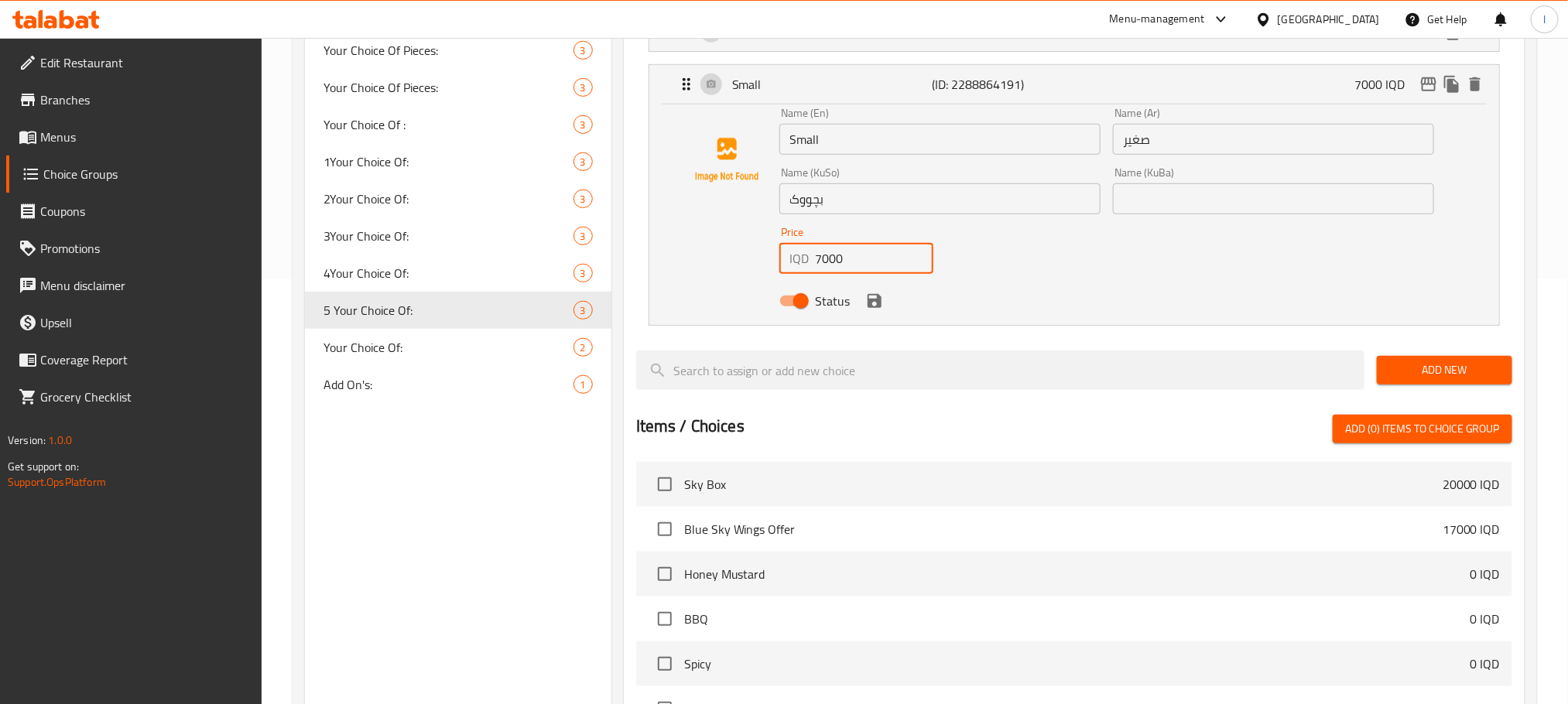
drag, startPoint x: 864, startPoint y: 248, endPoint x: 476, endPoint y: 221, distance: 388.9
click at [476, 221] on div "Choice Groups Your Choice Of: 2 Your Choice Of Sauce: 3 Add On's: 2 Add On's: 1…" at bounding box center [917, 377] width 1226 height 1255
click at [872, 300] on icon "save" at bounding box center [874, 301] width 14 height 14
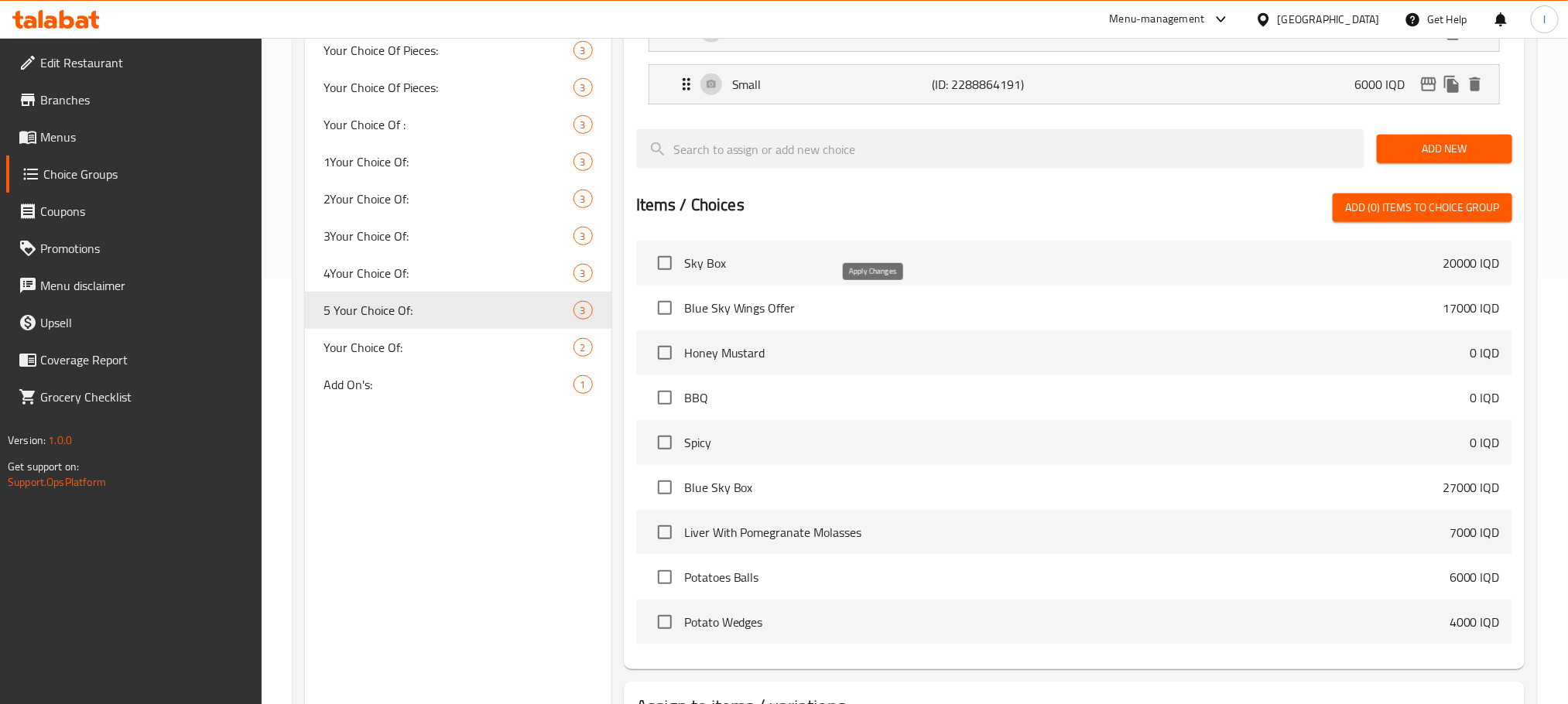
type input "6000"
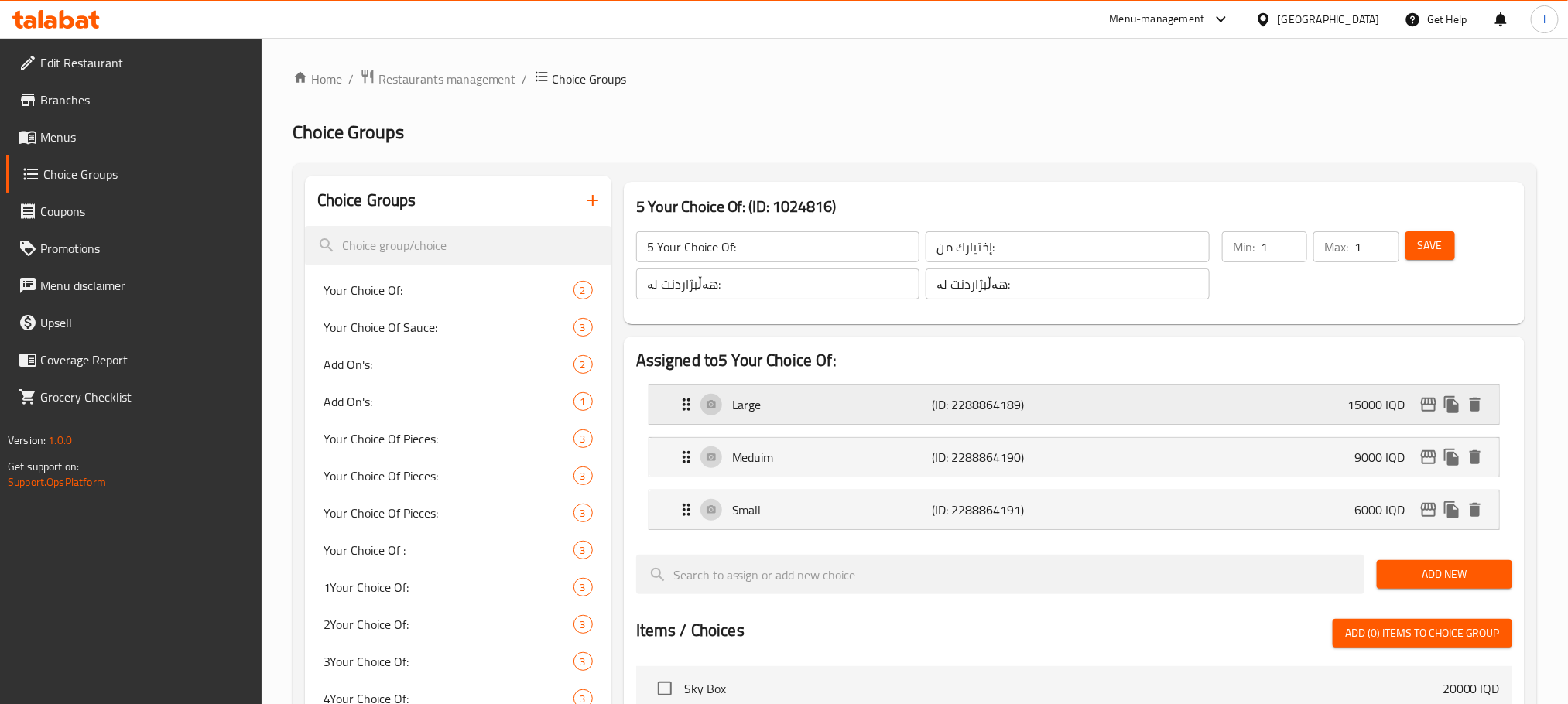
click at [1168, 414] on div "Large (ID: 2288864189) 15000 IQD" at bounding box center [1078, 404] width 803 height 39
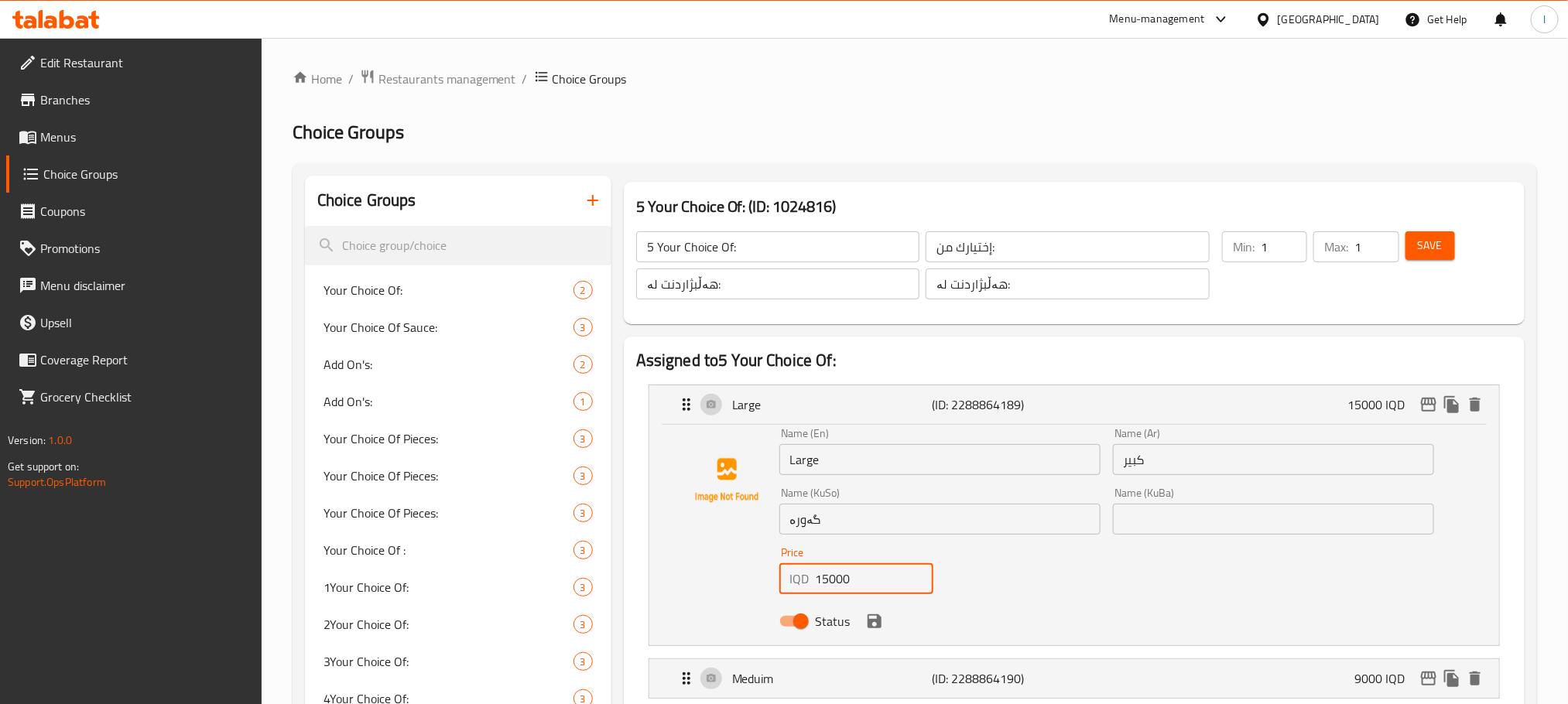
drag, startPoint x: 857, startPoint y: 573, endPoint x: 665, endPoint y: 579, distance: 192.1
click at [665, 579] on div "Name (En) Large Name (En) Name (Ar) كبير Name (Ar) Name (KuSo) گەورە Name (KuSo…" at bounding box center [1074, 535] width 850 height 221
click at [868, 615] on icon "save" at bounding box center [874, 621] width 14 height 14
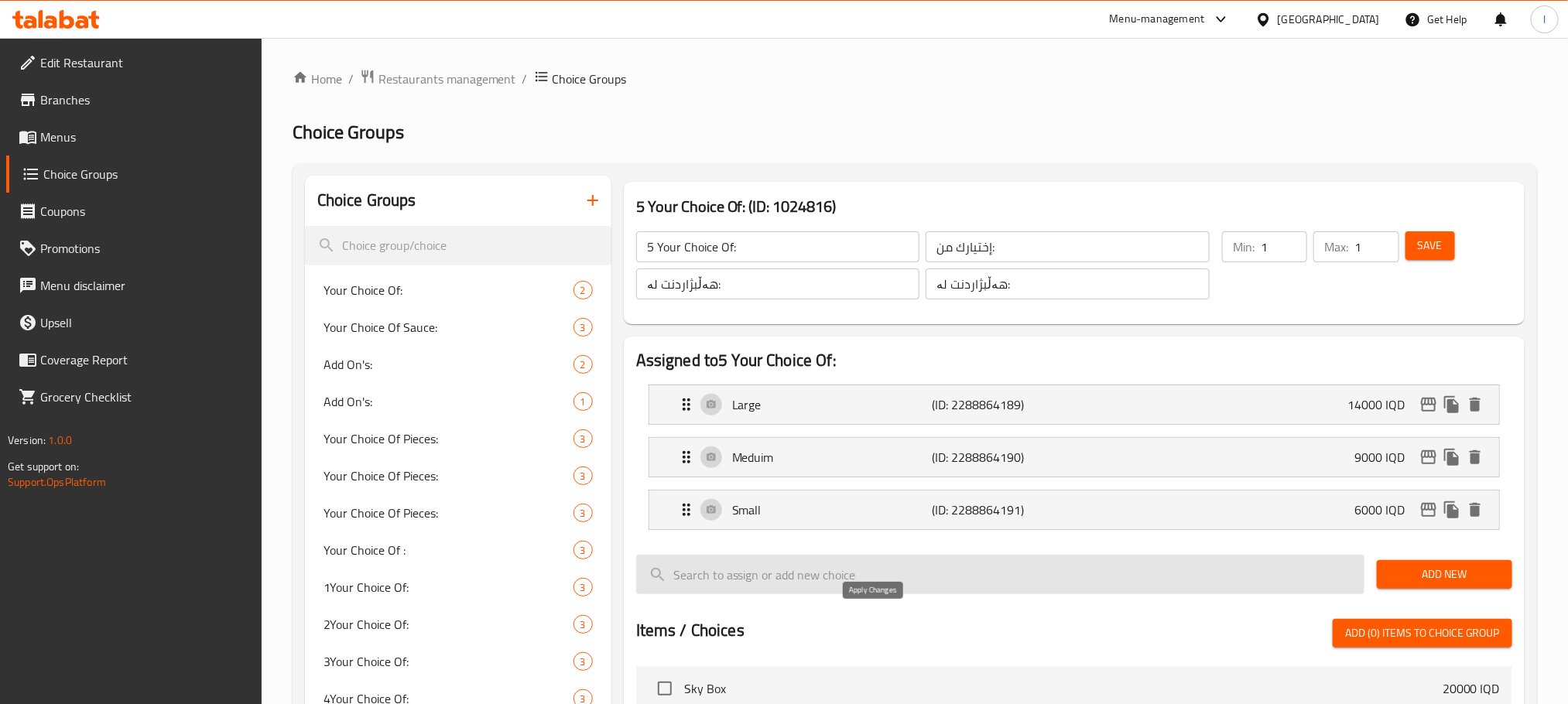
type input "14000"
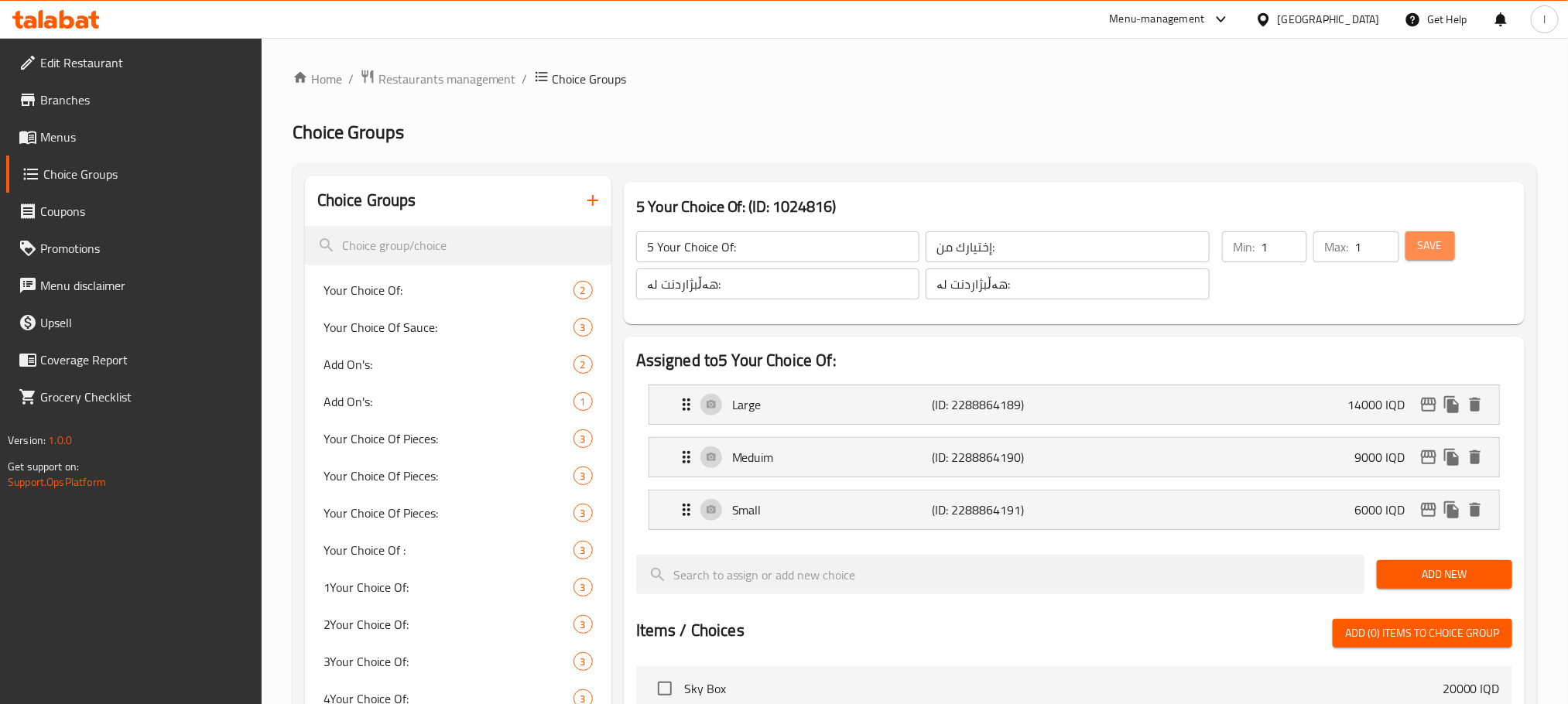
click at [1433, 256] on button "Save" at bounding box center [1430, 245] width 50 height 28
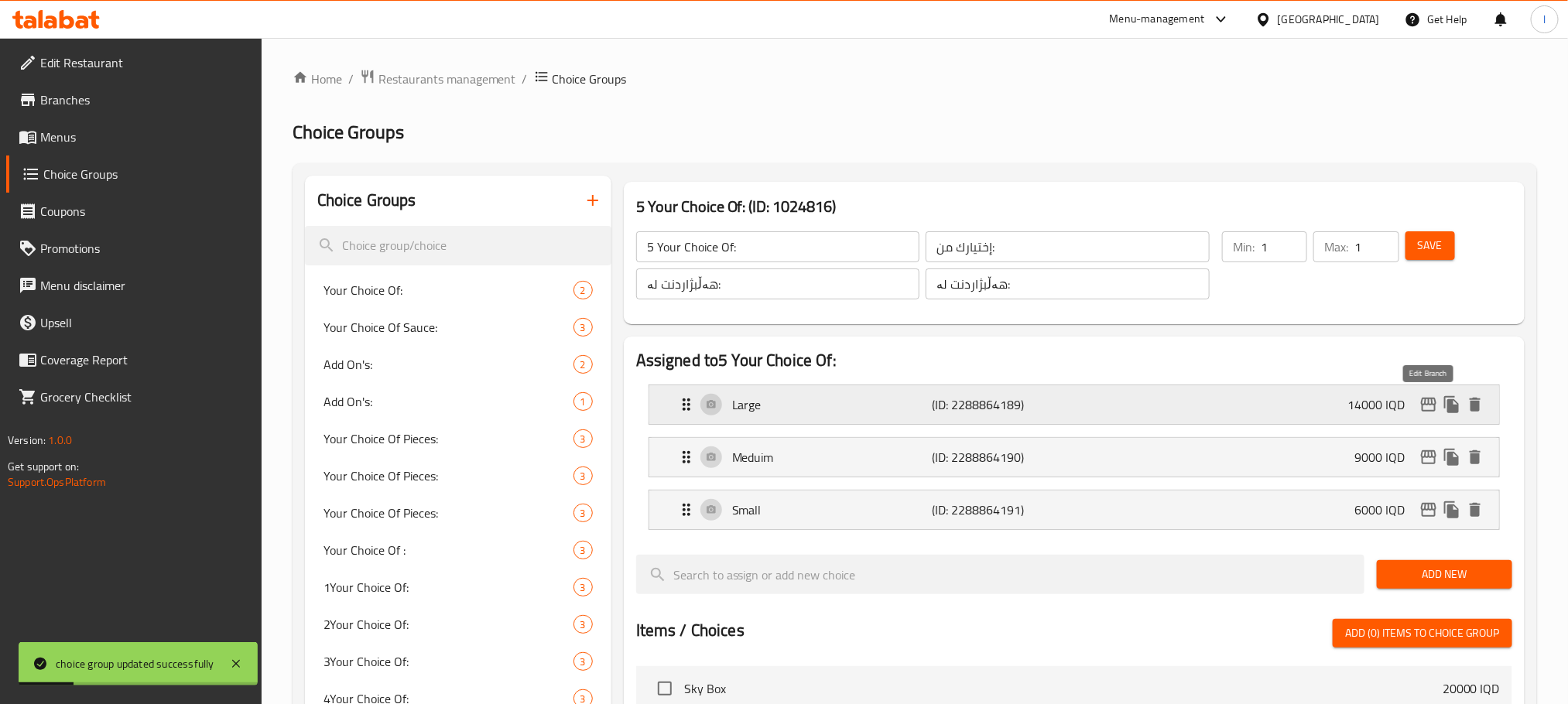
click at [1423, 409] on icon "edit" at bounding box center [1428, 404] width 15 height 14
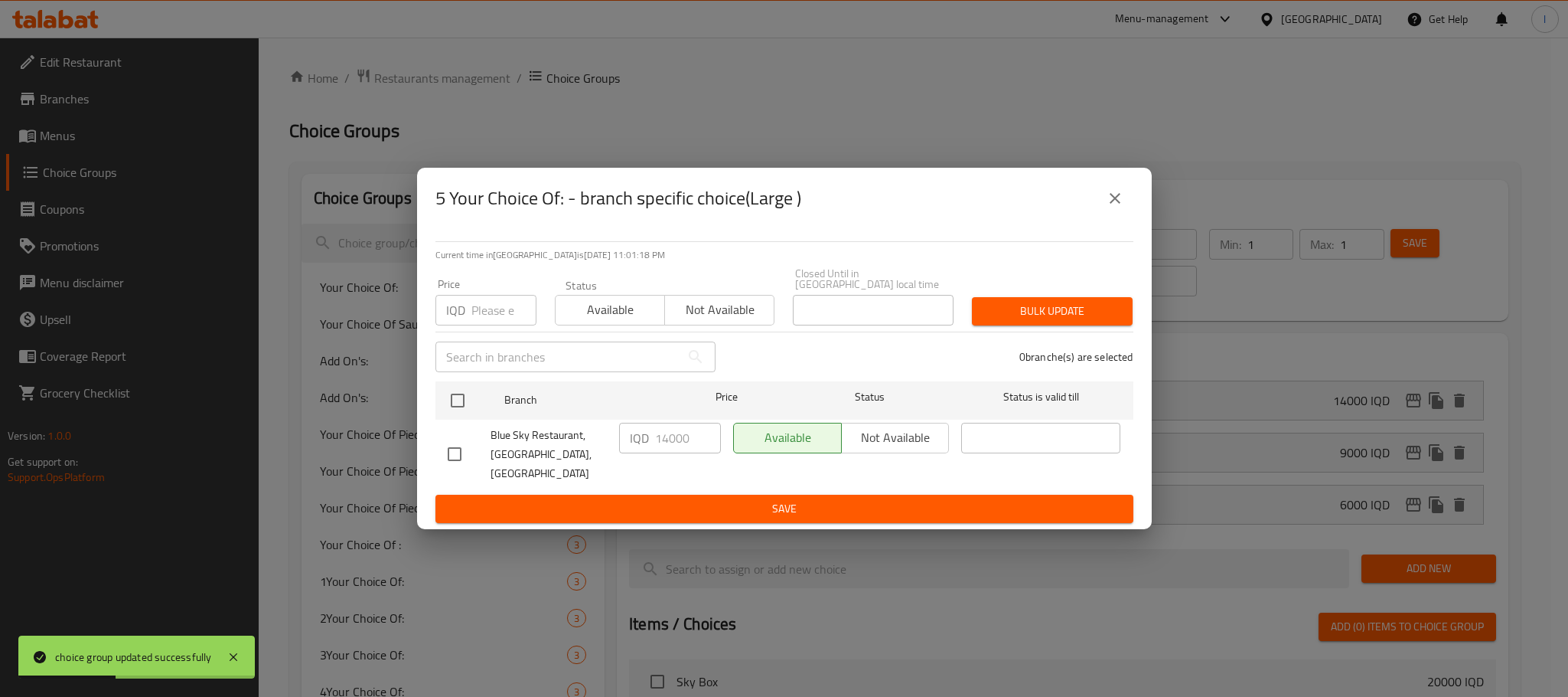
click at [1098, 212] on button "close" at bounding box center [1115, 198] width 37 height 37
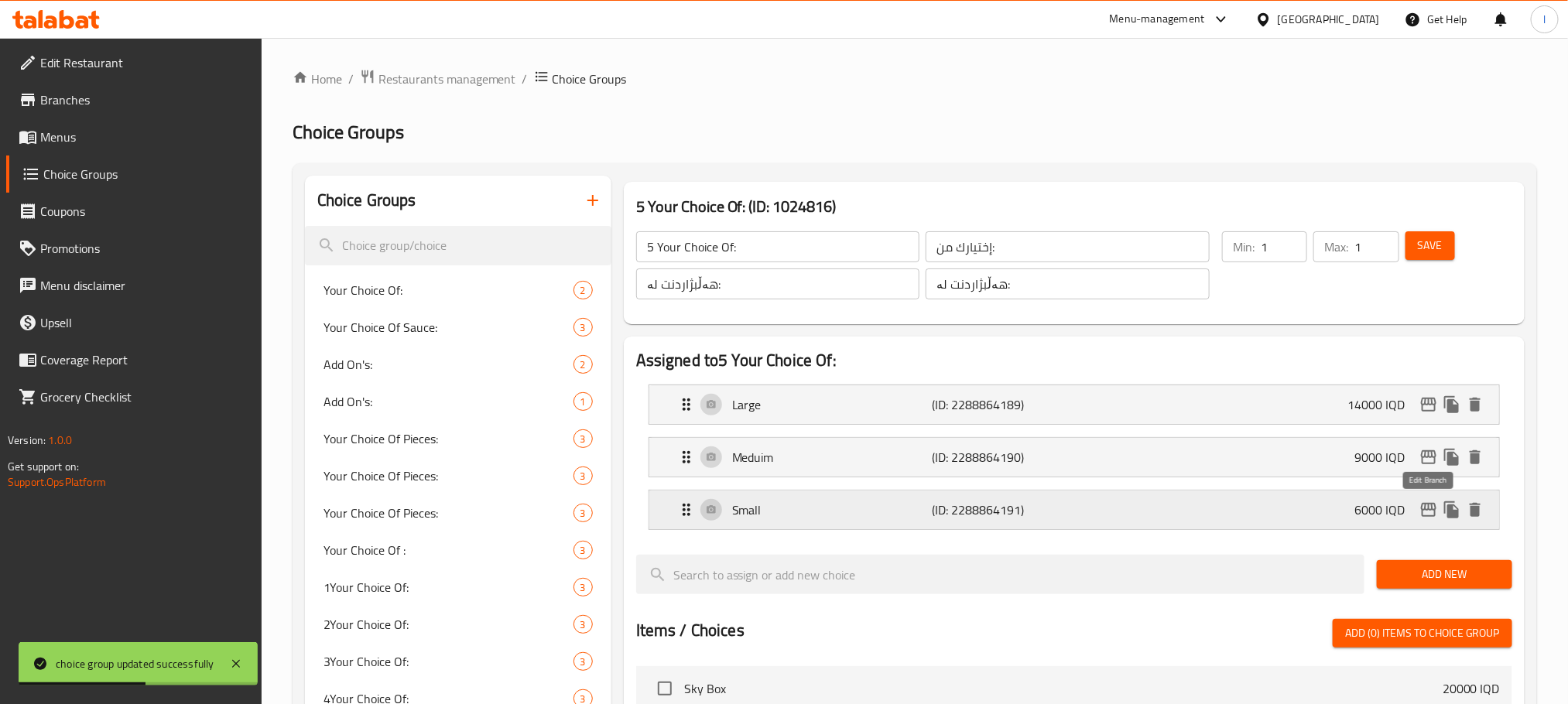
click at [1433, 509] on icon "edit" at bounding box center [1429, 510] width 19 height 19
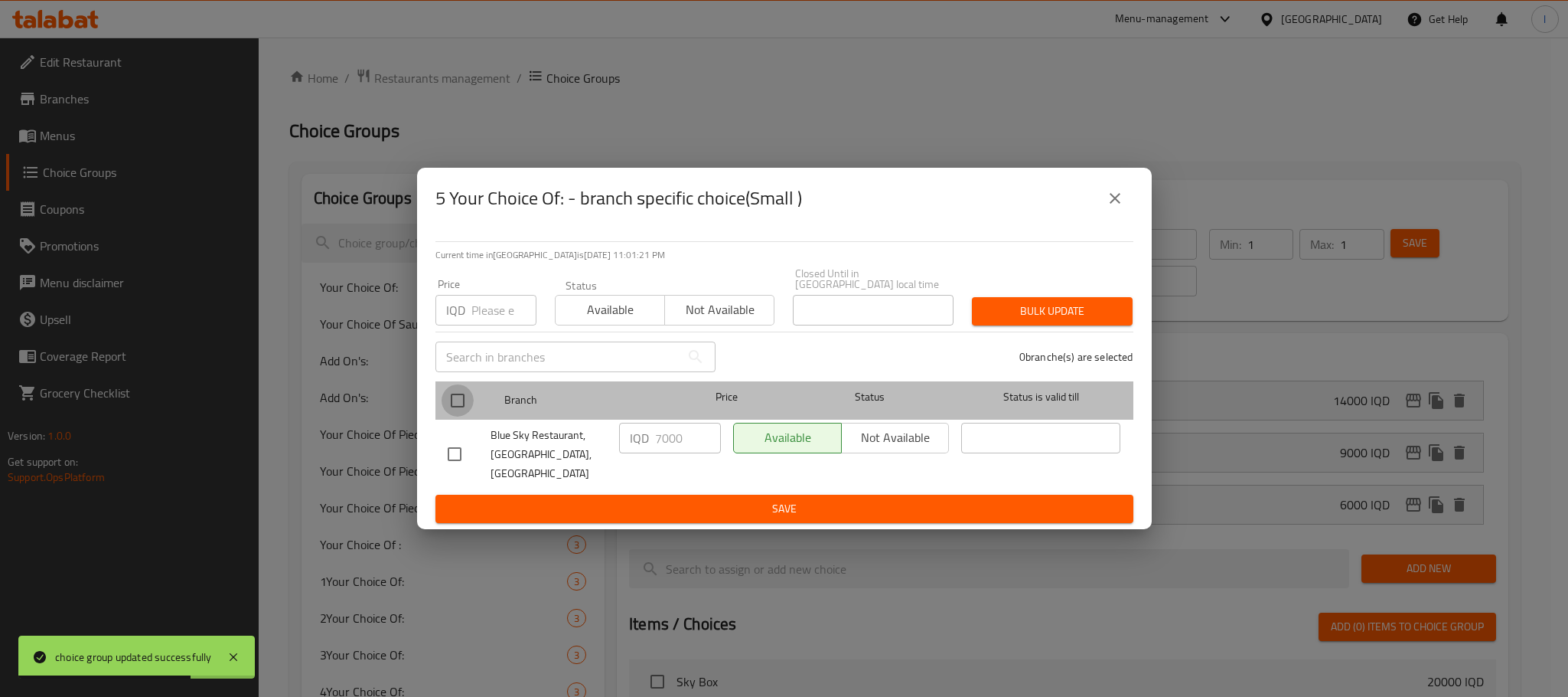
click at [452, 400] on input "checkbox" at bounding box center [458, 400] width 33 height 33
checkbox input "true"
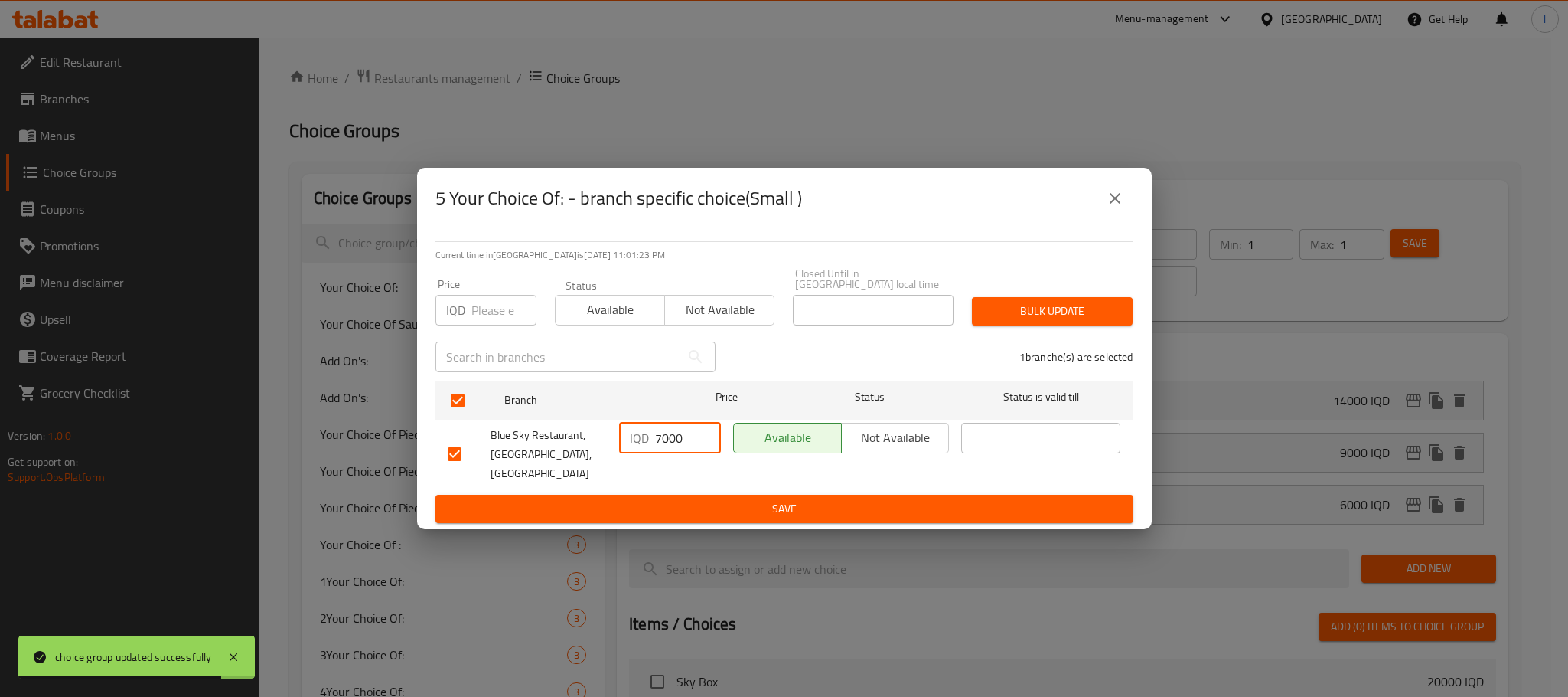
drag, startPoint x: 662, startPoint y: 439, endPoint x: 586, endPoint y: 441, distance: 76.0
click at [586, 441] on div "Blue Sky Restaurant, Zayona, Zayona IQD 7000 ​ Available Not available ​" at bounding box center [784, 454] width 685 height 75
type input "6000"
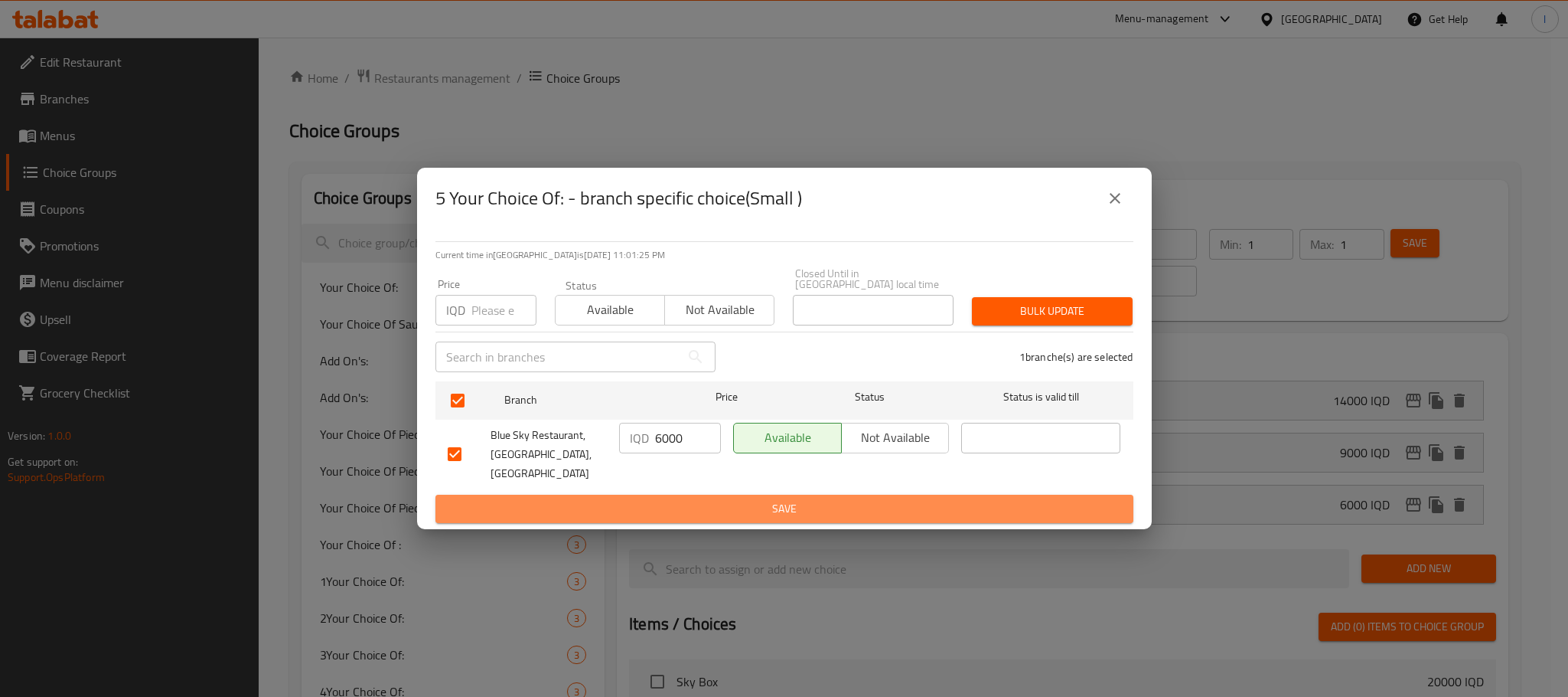
click at [690, 500] on span "Save" at bounding box center [784, 509] width 673 height 20
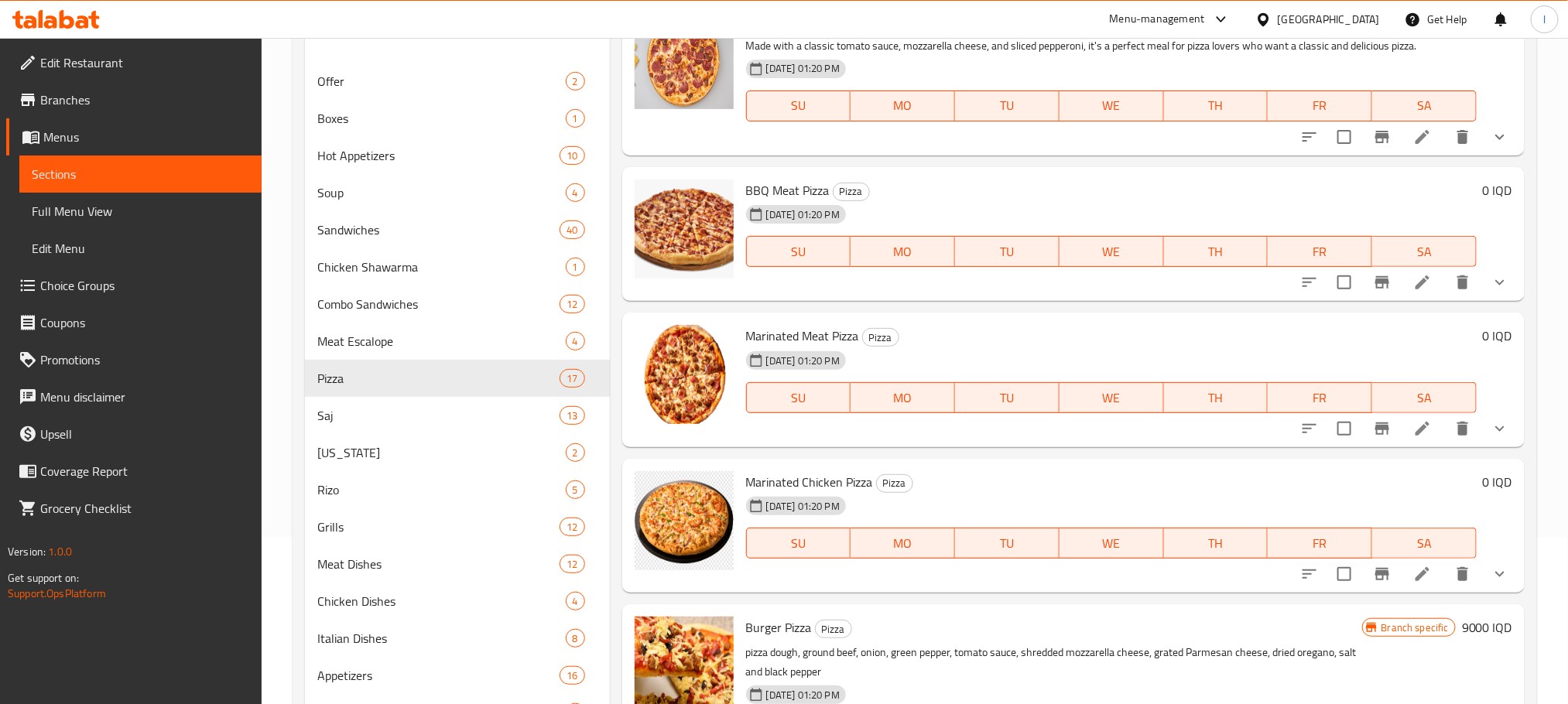
scroll to position [186, 0]
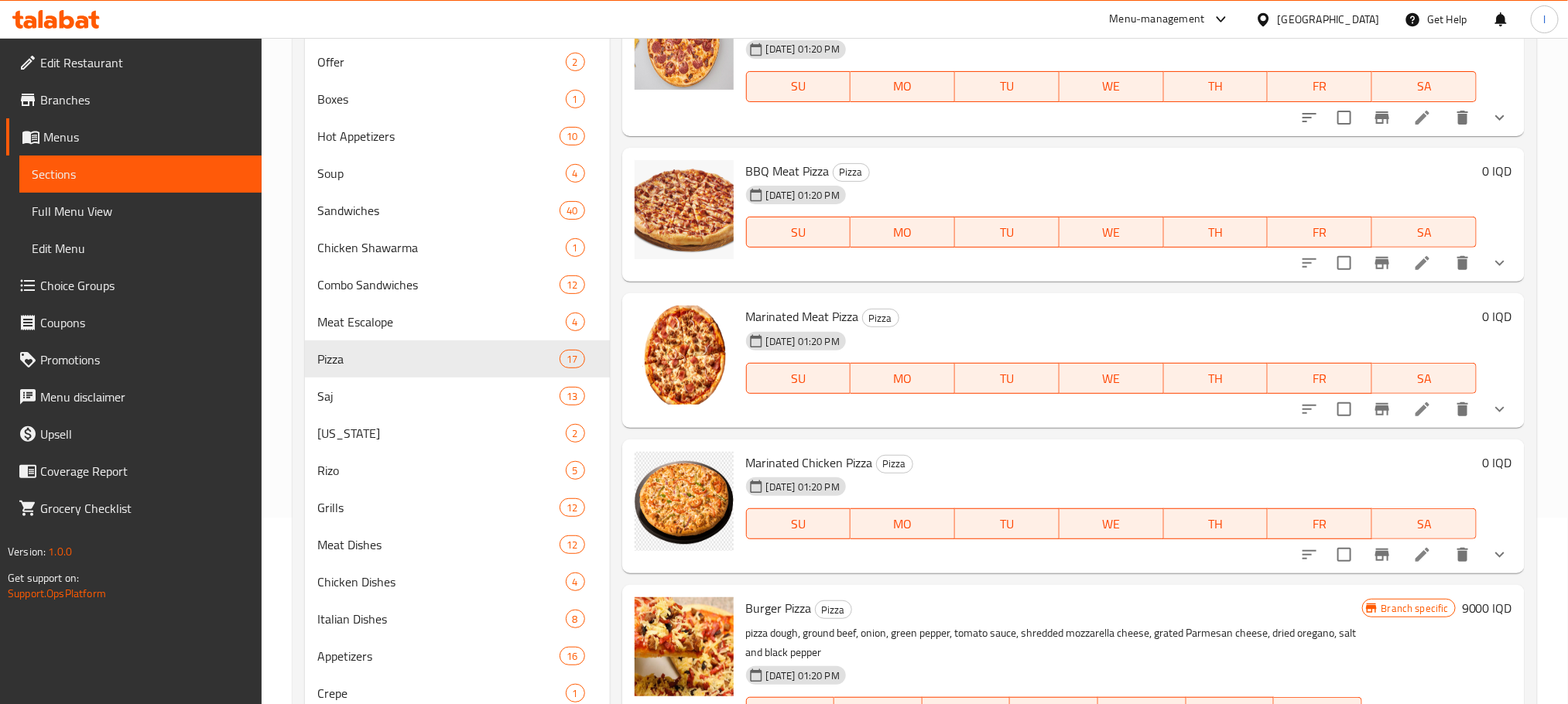
click at [1413, 546] on icon at bounding box center [1422, 555] width 19 height 19
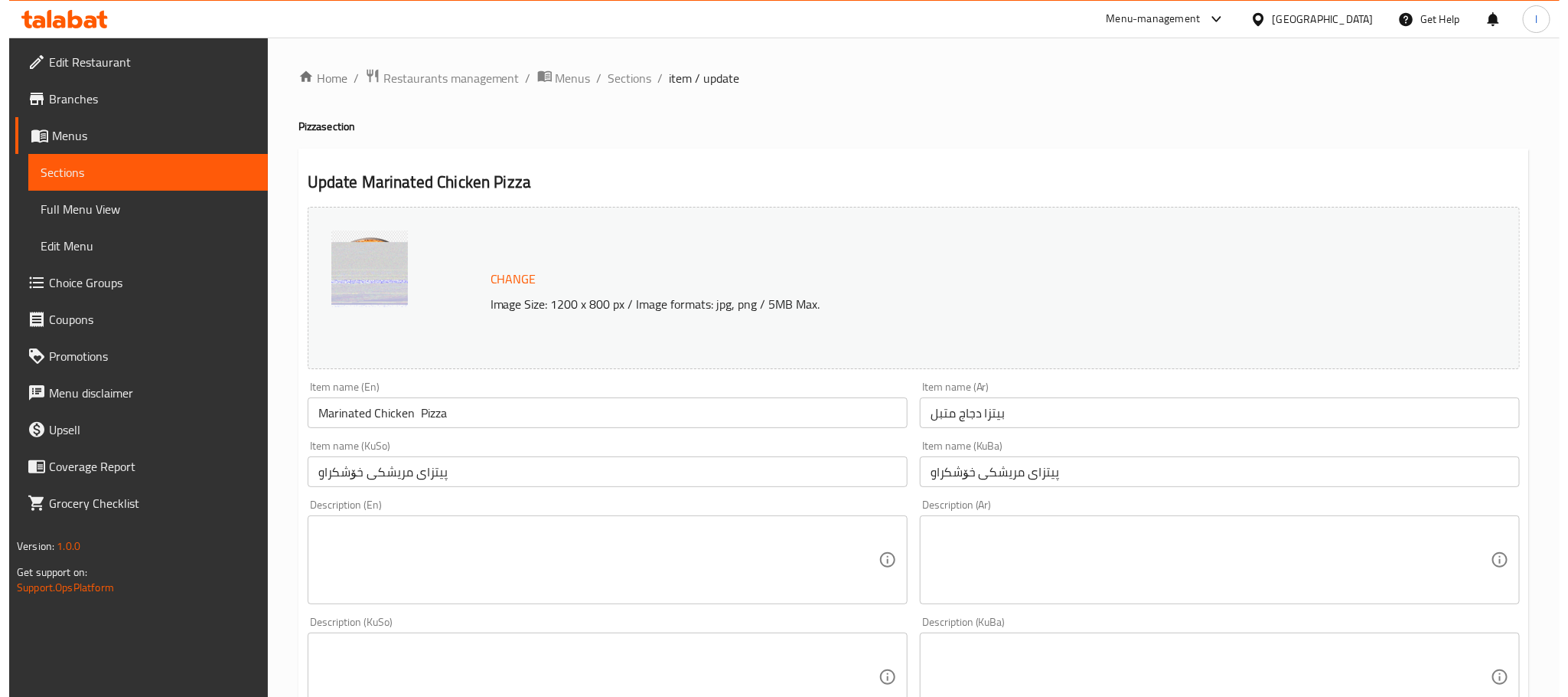
scroll to position [664, 0]
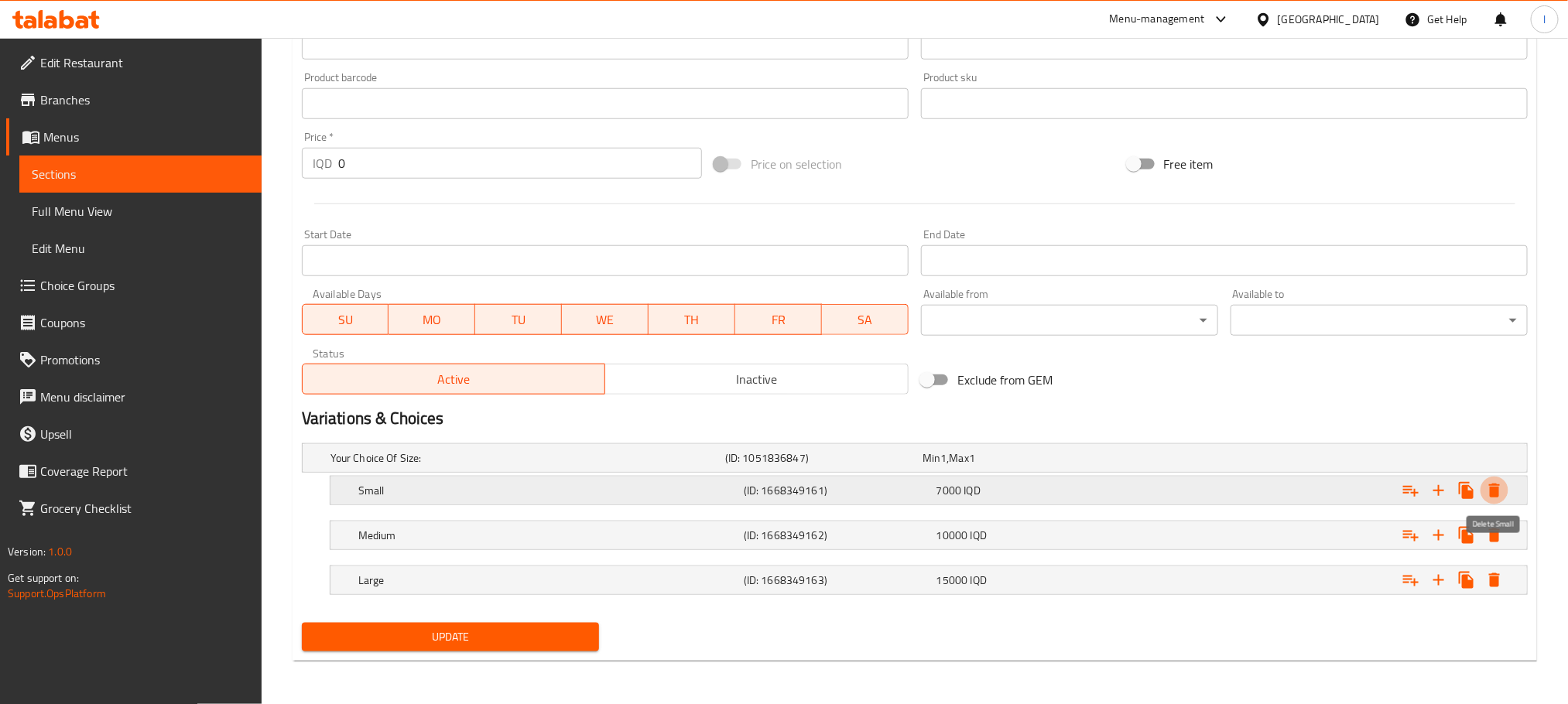
click at [1497, 488] on icon "Expand" at bounding box center [1495, 490] width 11 height 14
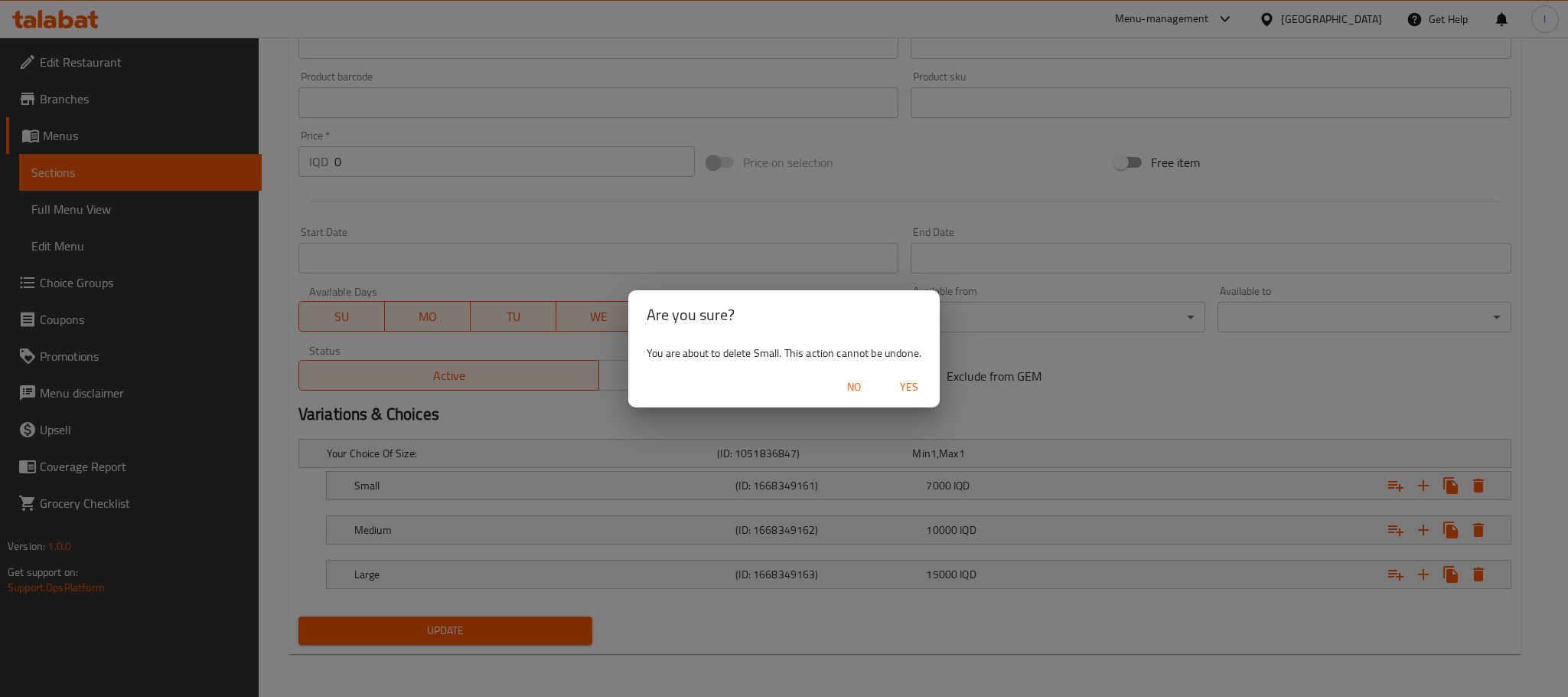
click at [905, 383] on span "Yes" at bounding box center [910, 387] width 37 height 20
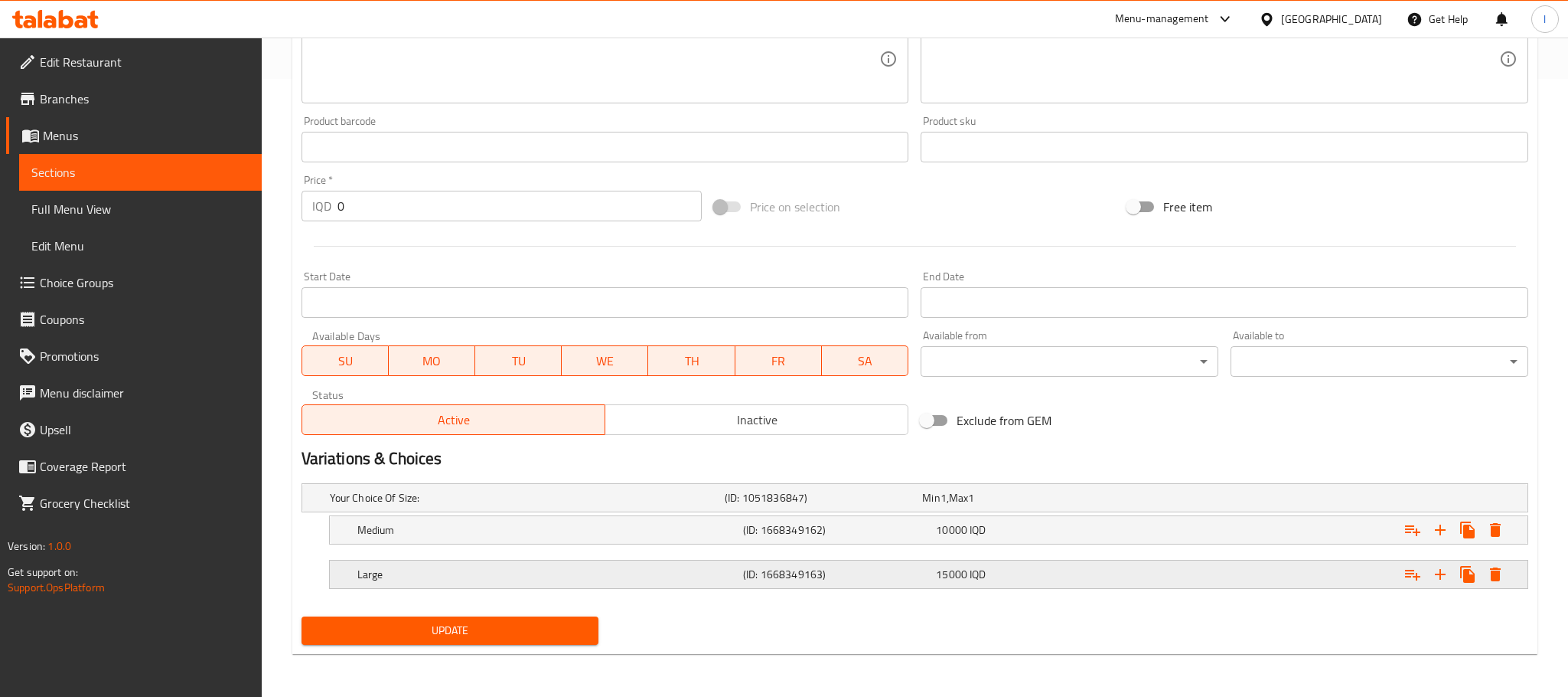
scroll to position [619, 0]
click at [1473, 525] on icon "Expand" at bounding box center [1479, 529] width 11 height 14
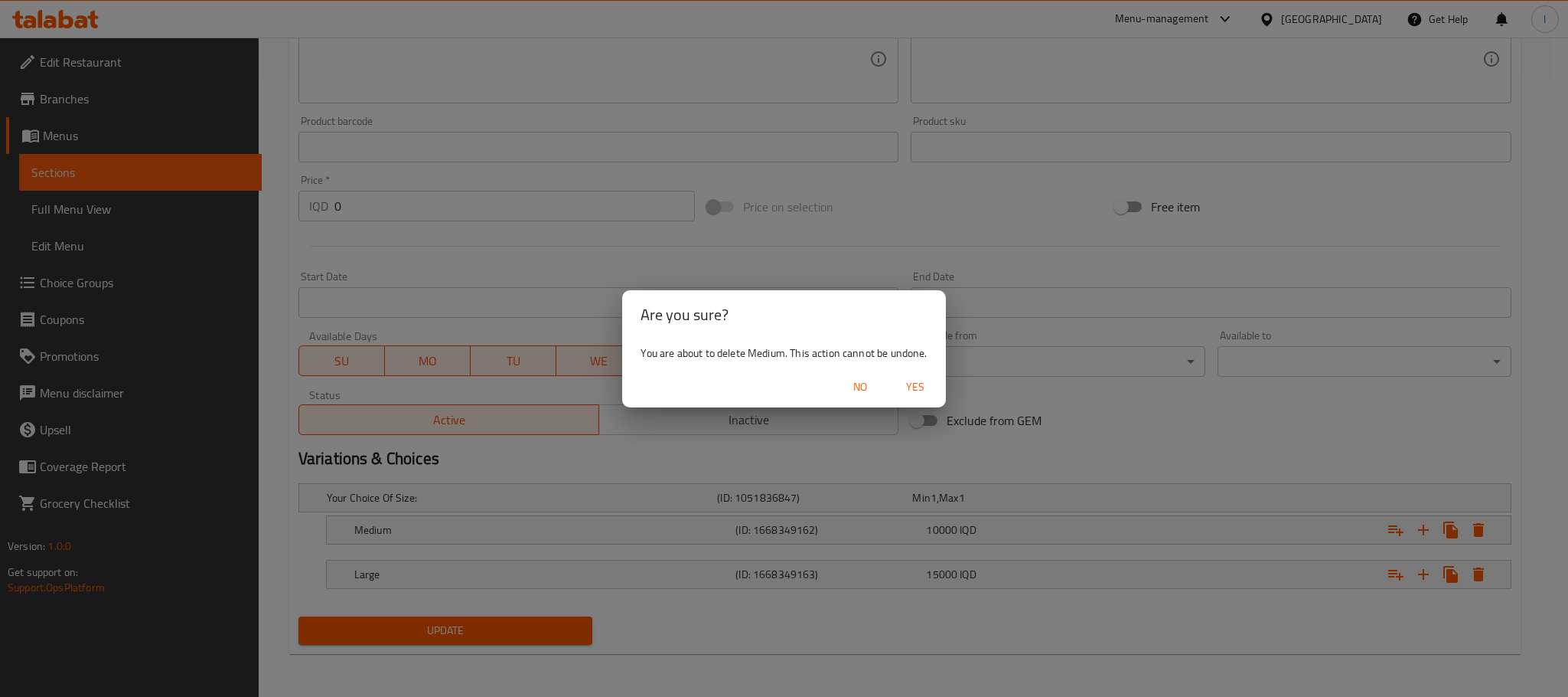
click at [915, 380] on span "Yes" at bounding box center [916, 387] width 37 height 20
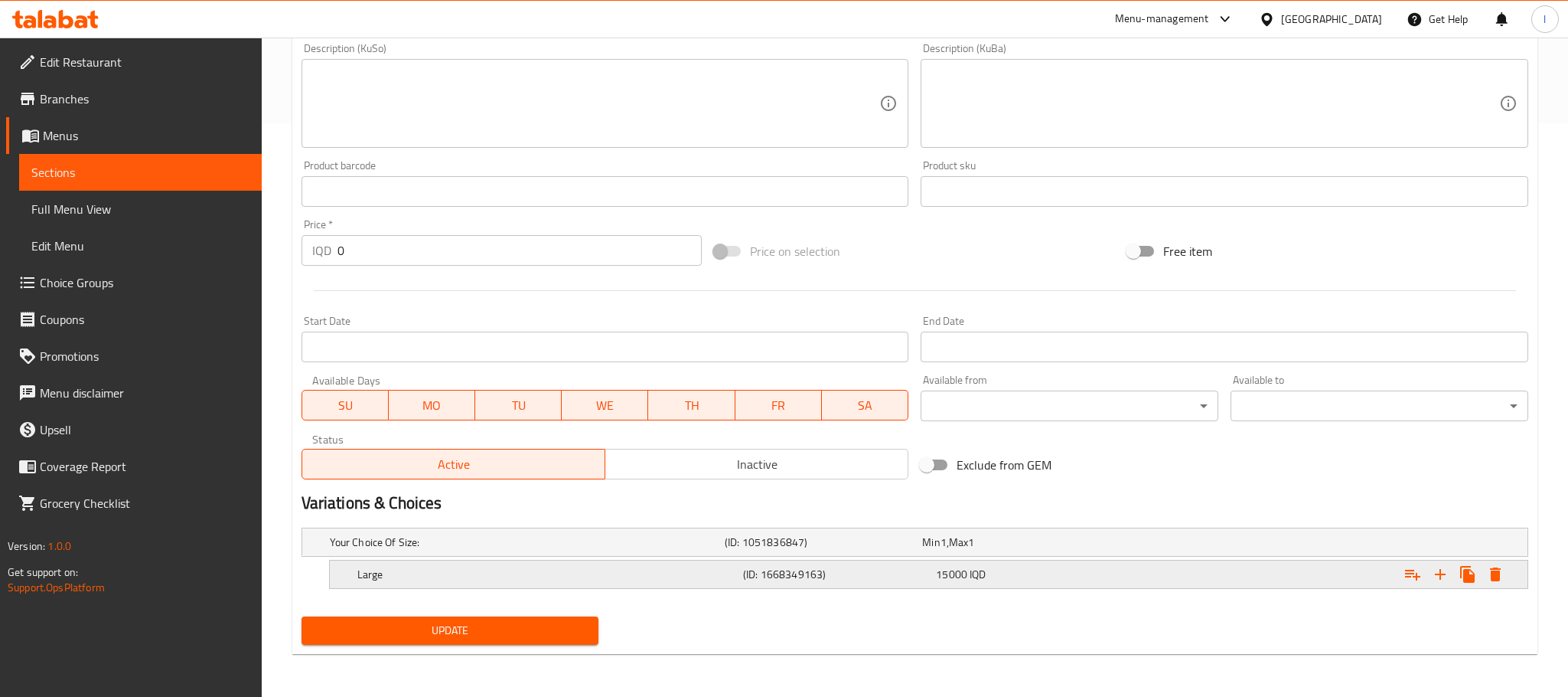
scroll to position [574, 0]
click at [1484, 564] on button "Expand" at bounding box center [1479, 574] width 28 height 28
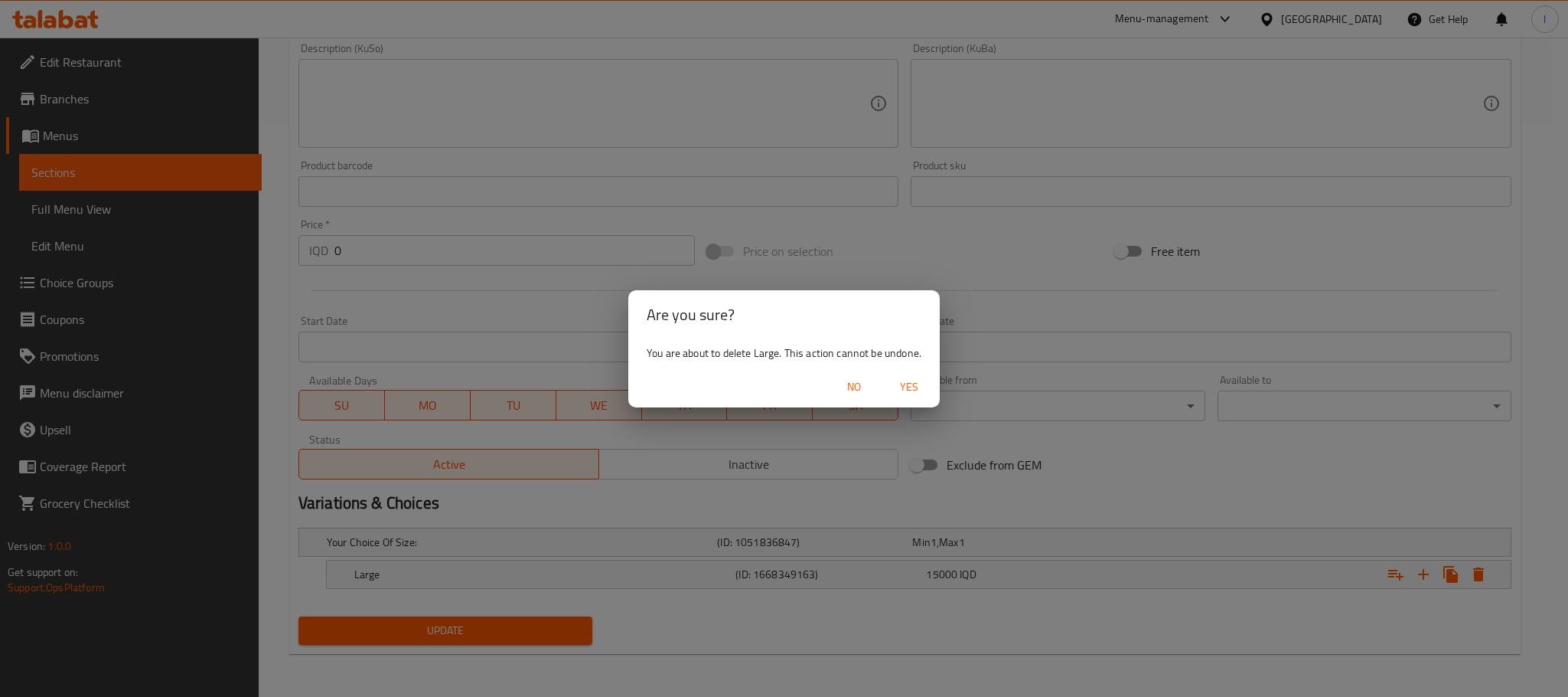
click at [919, 392] on span "Yes" at bounding box center [910, 387] width 37 height 20
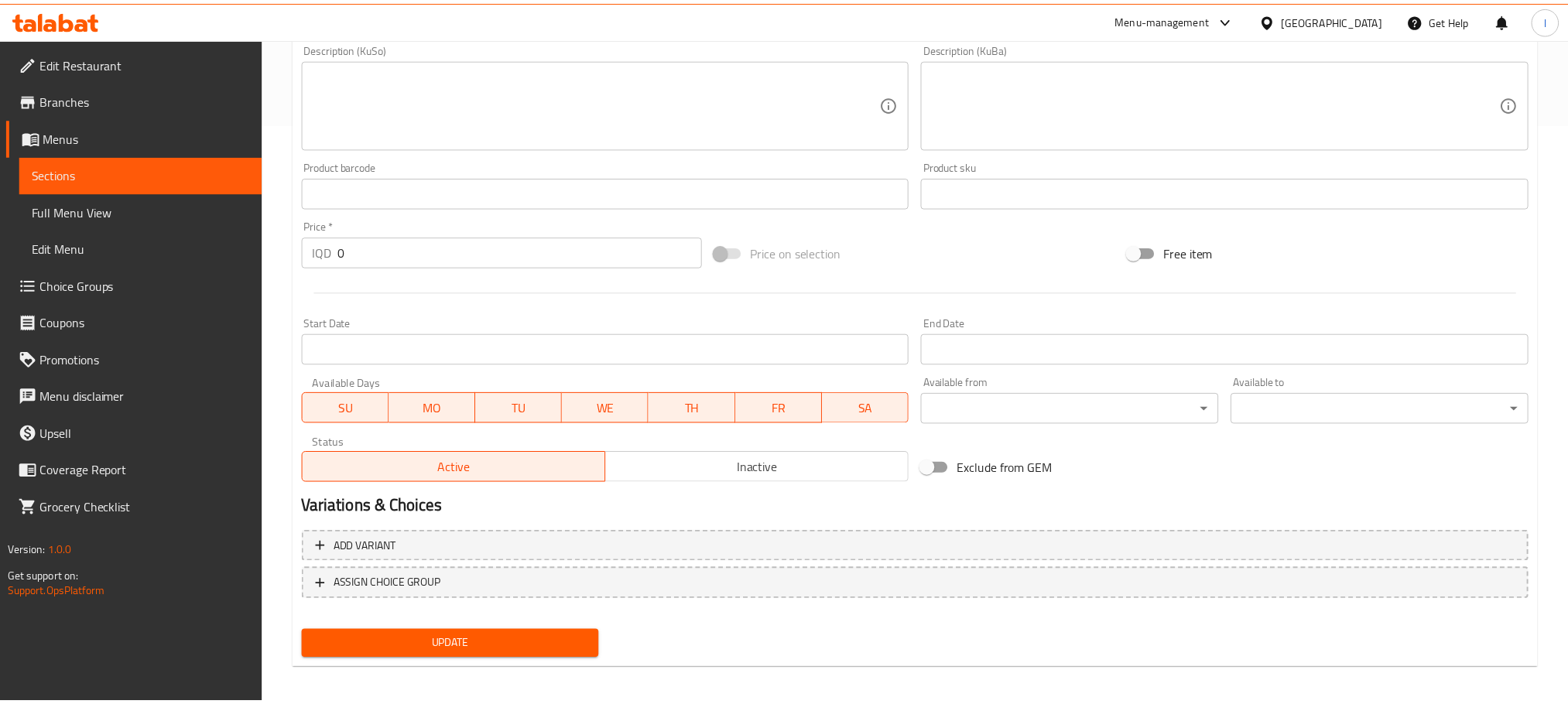
scroll to position [574, 0]
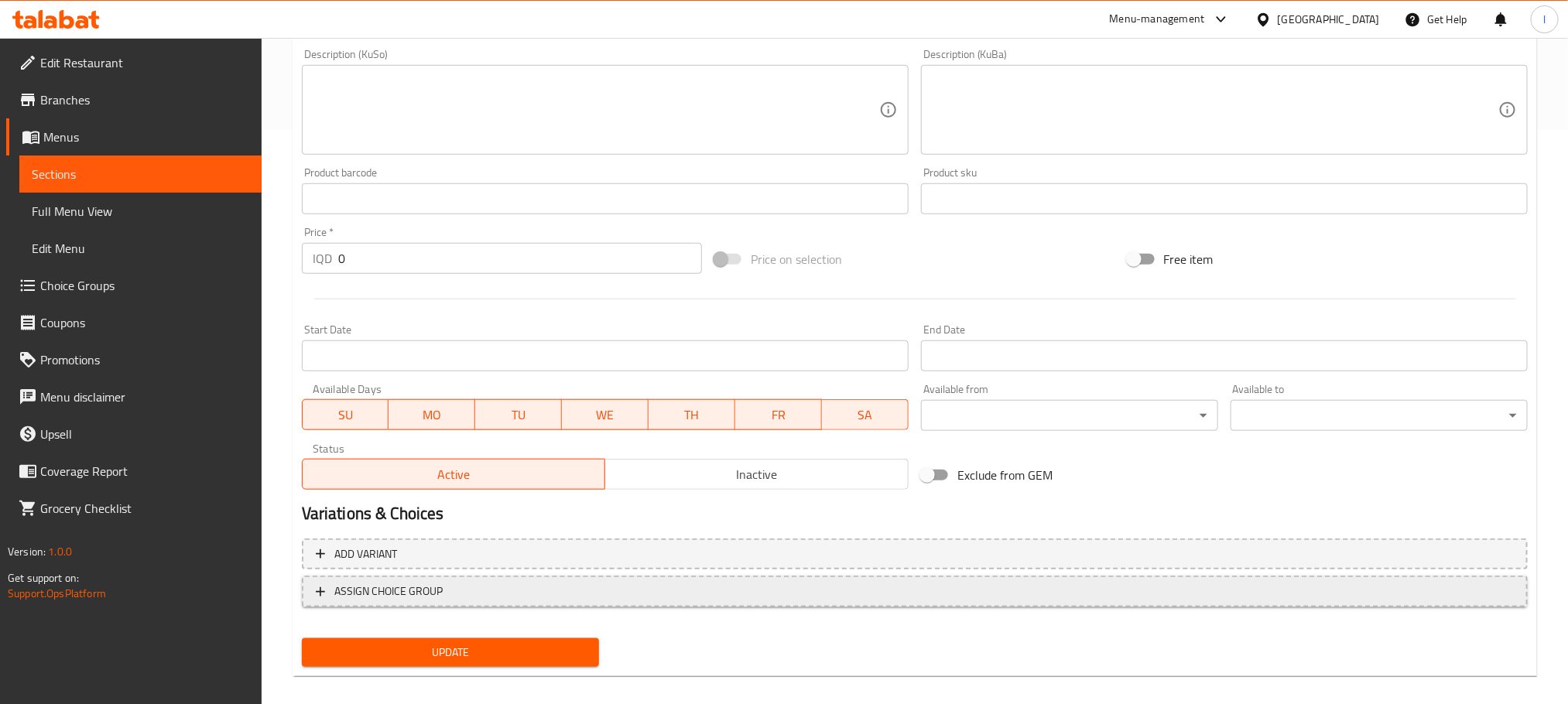
click at [578, 604] on button "ASSIGN CHOICE GROUP" at bounding box center [915, 591] width 1226 height 32
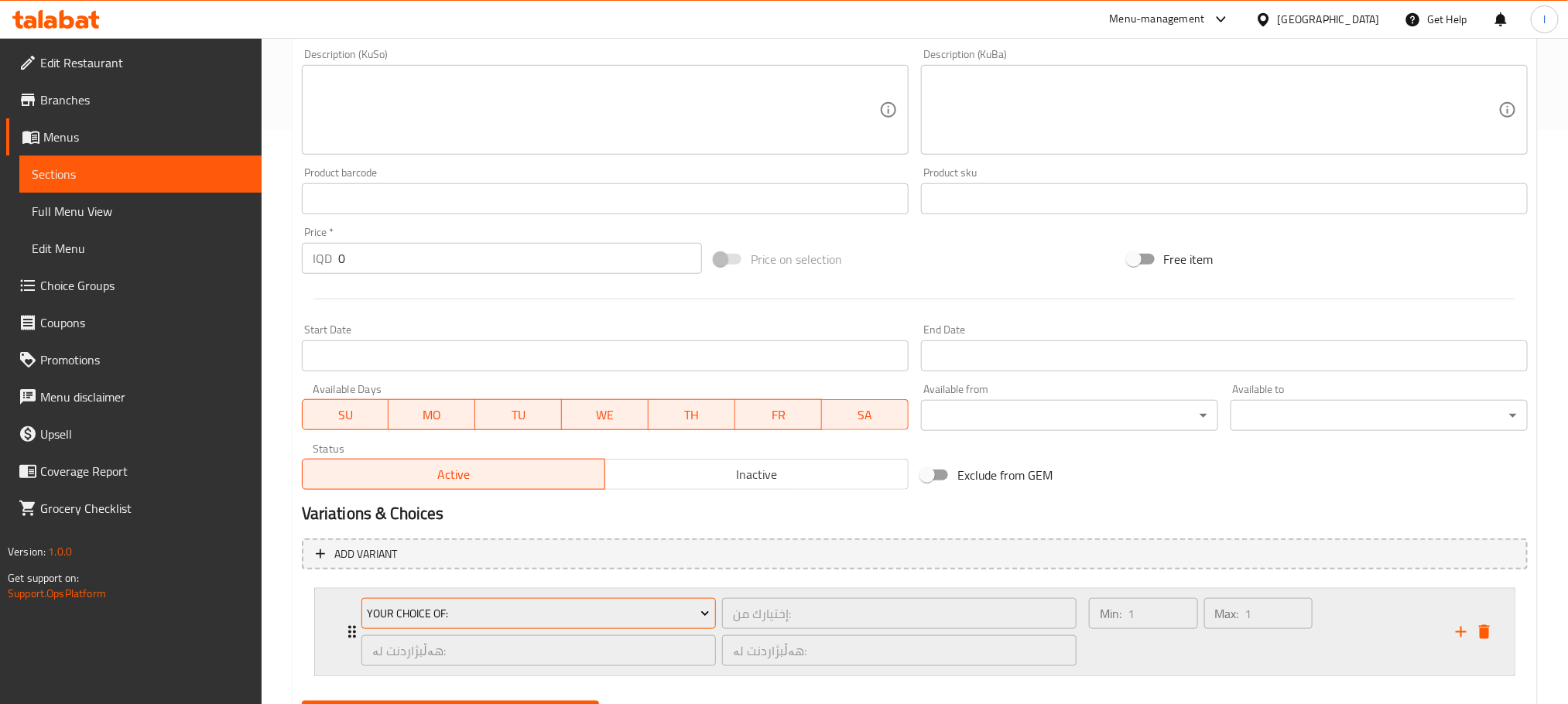
click at [562, 606] on span "Your Choice Of:" at bounding box center [538, 614] width 343 height 20
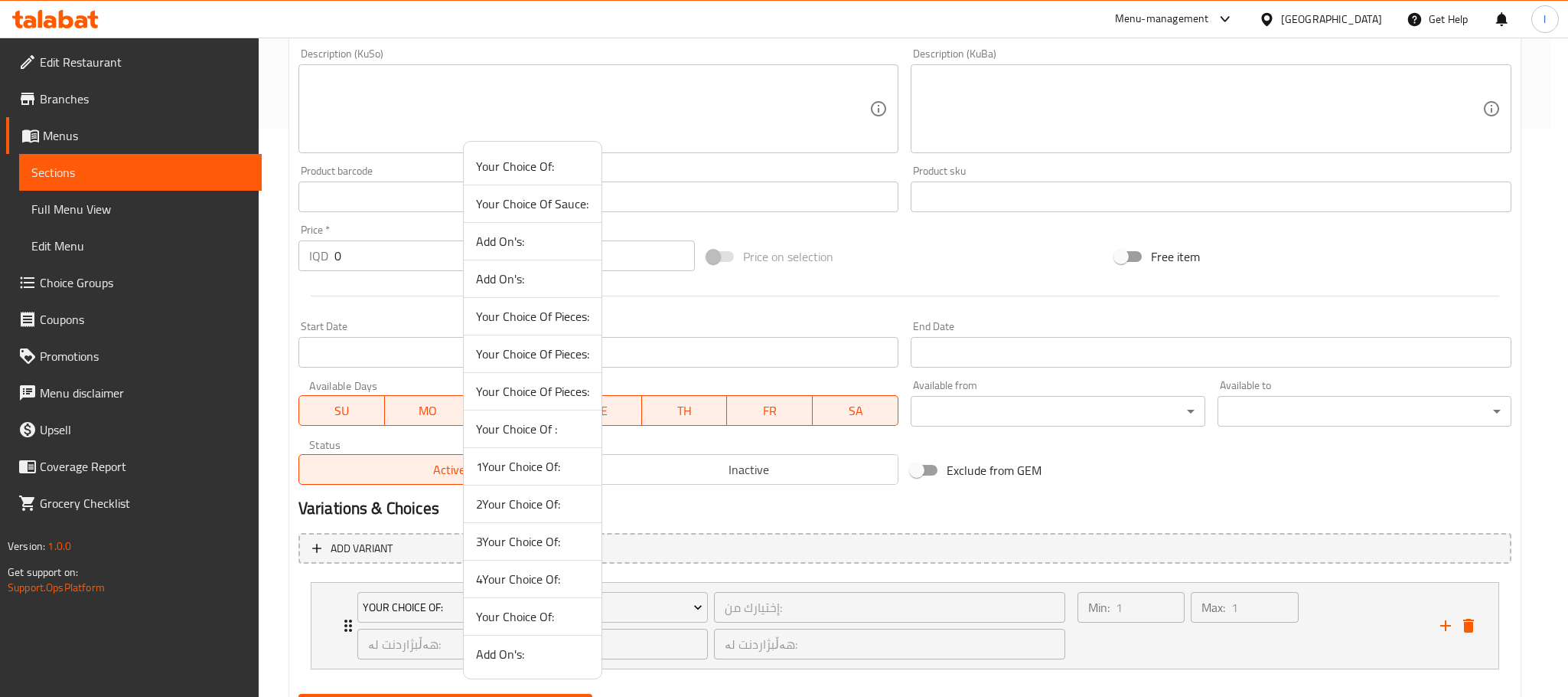
click at [547, 586] on span "4Your Choice Of:" at bounding box center [533, 579] width 113 height 19
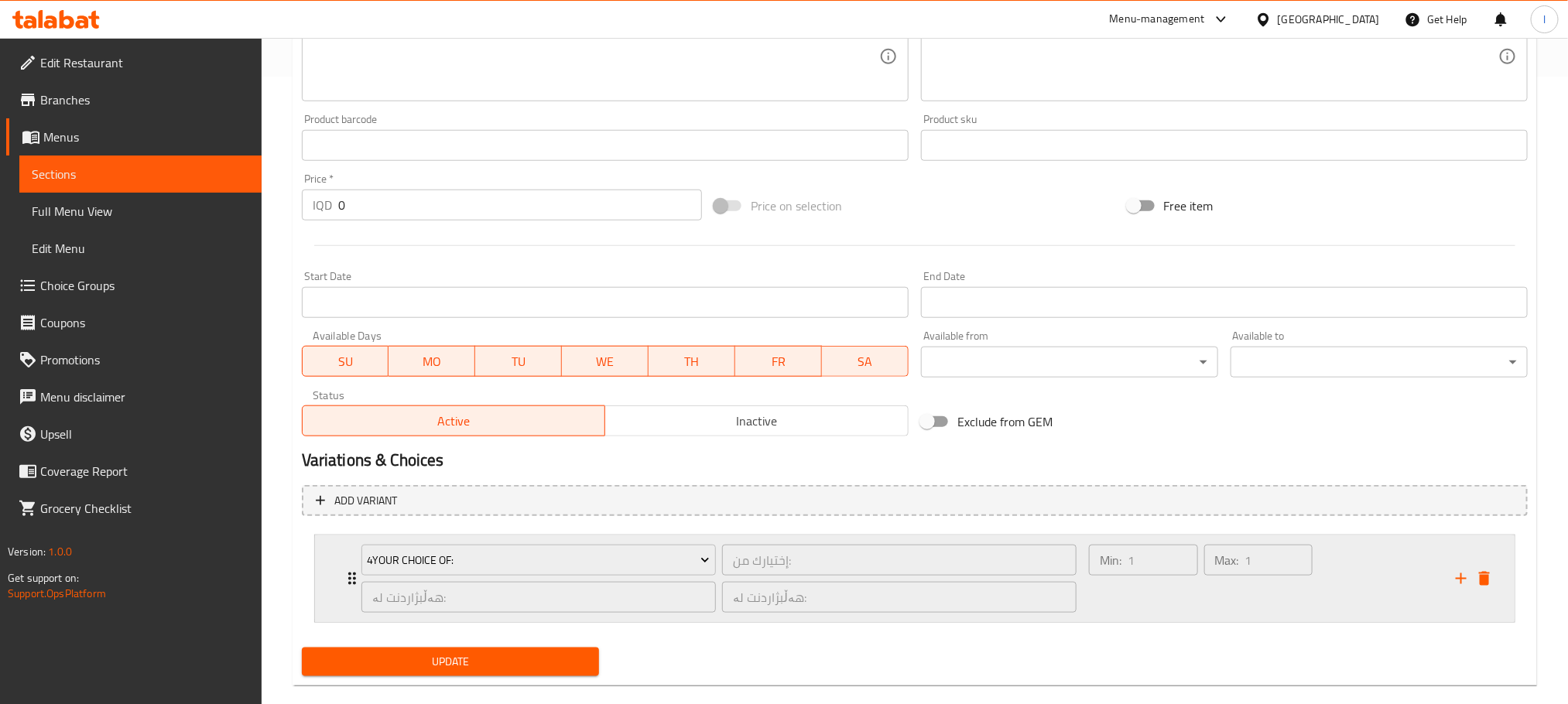
scroll to position [653, 0]
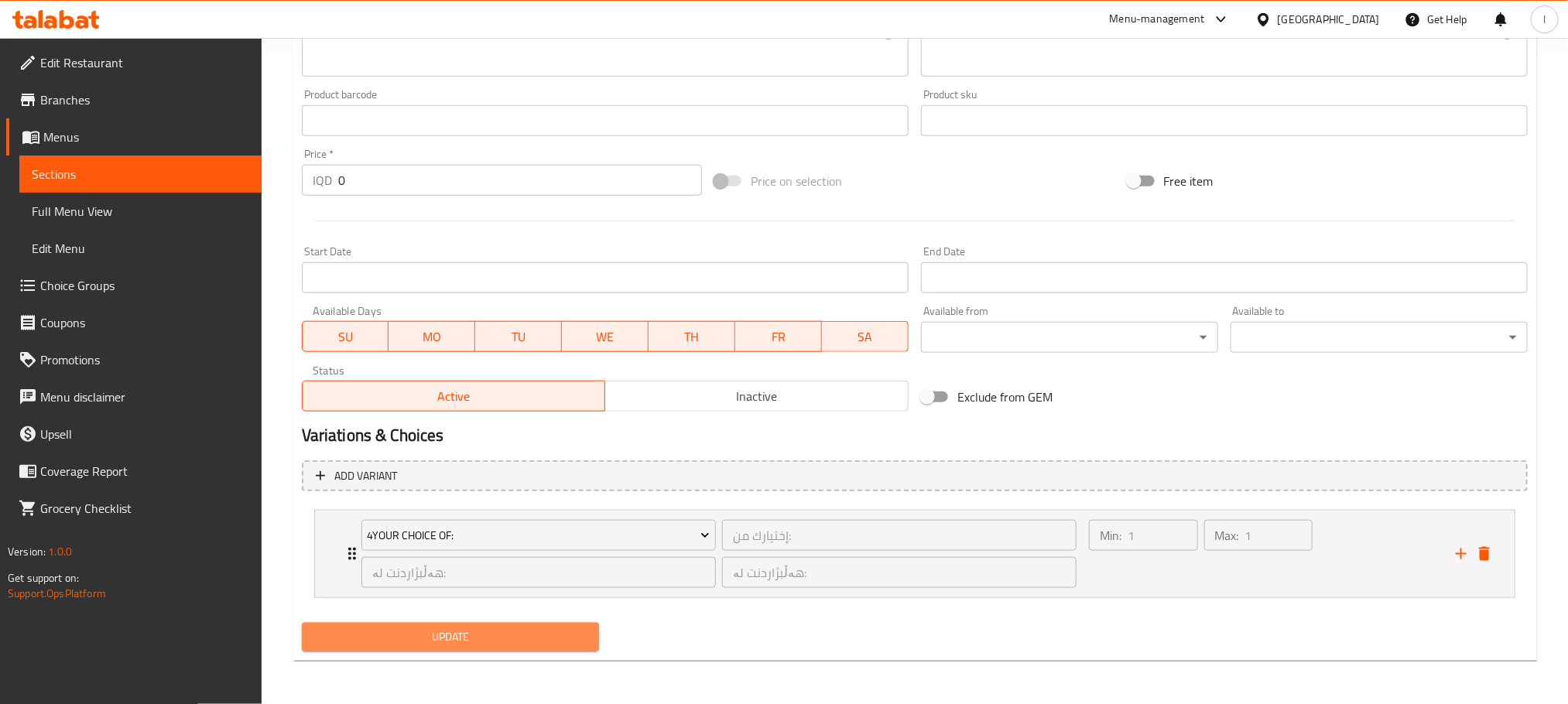
click at [553, 638] on span "Update" at bounding box center [450, 637] width 273 height 20
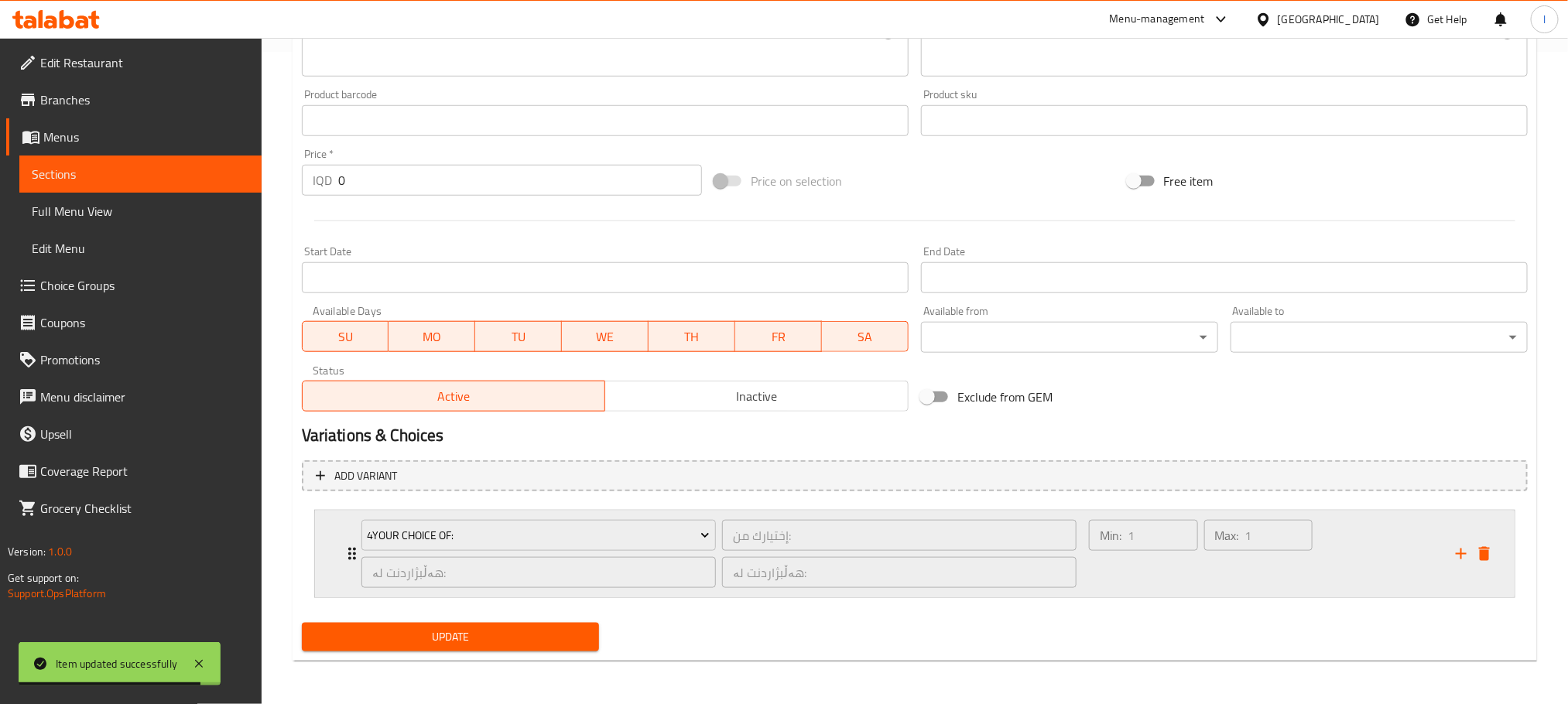
click at [1186, 567] on div "Min: 1 ​" at bounding box center [1143, 554] width 116 height 74
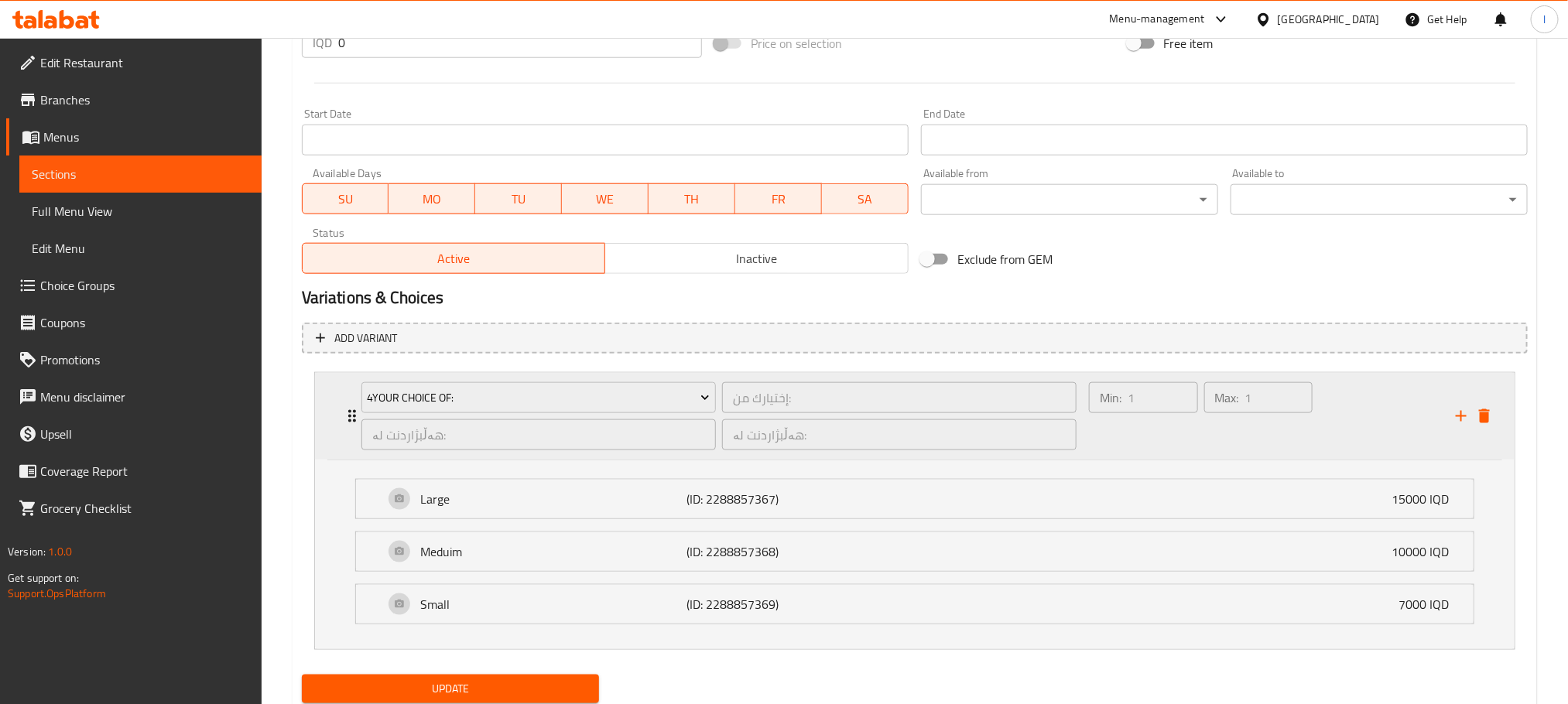
scroll to position [845, 0]
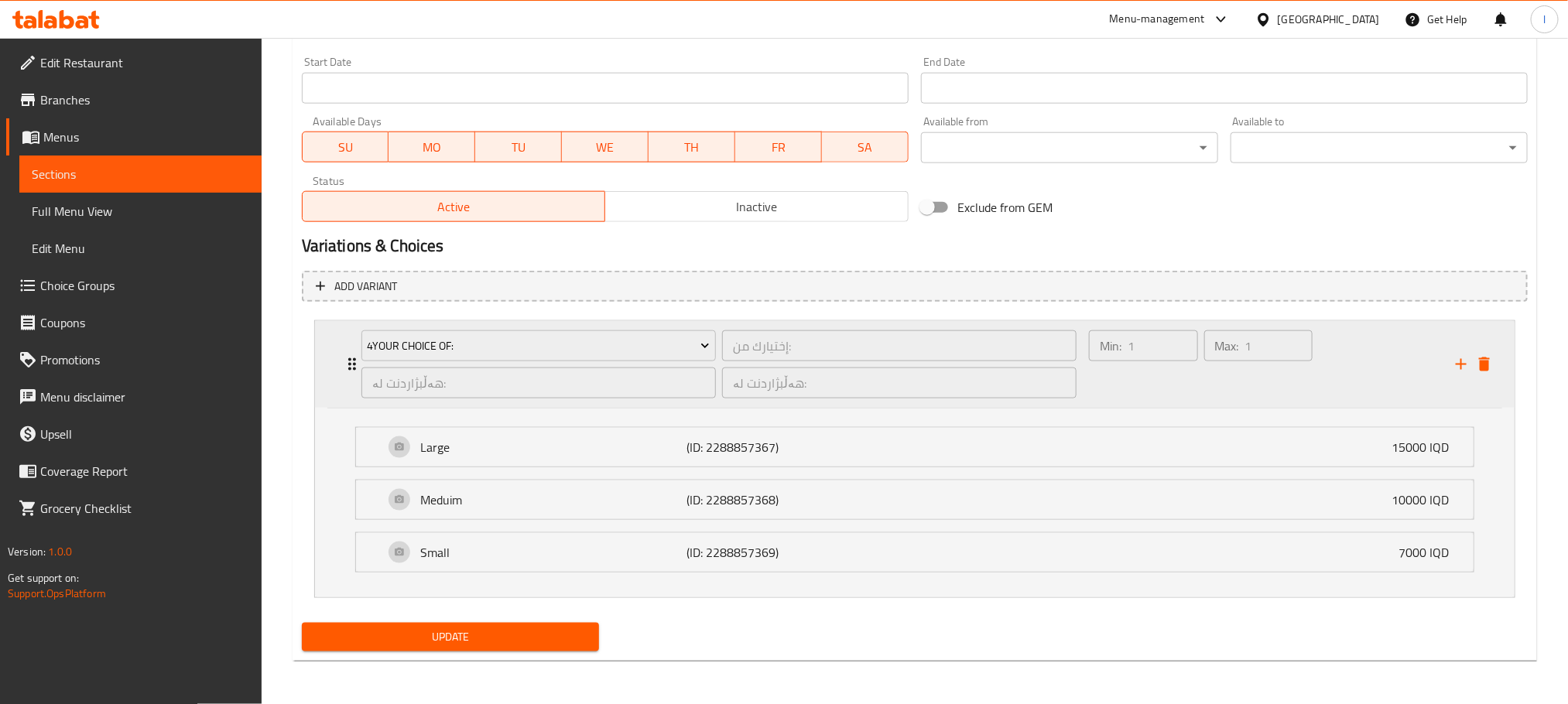
click at [1377, 383] on div "Min: 1 ​ Max: 1 ​" at bounding box center [1262, 365] width 367 height 86
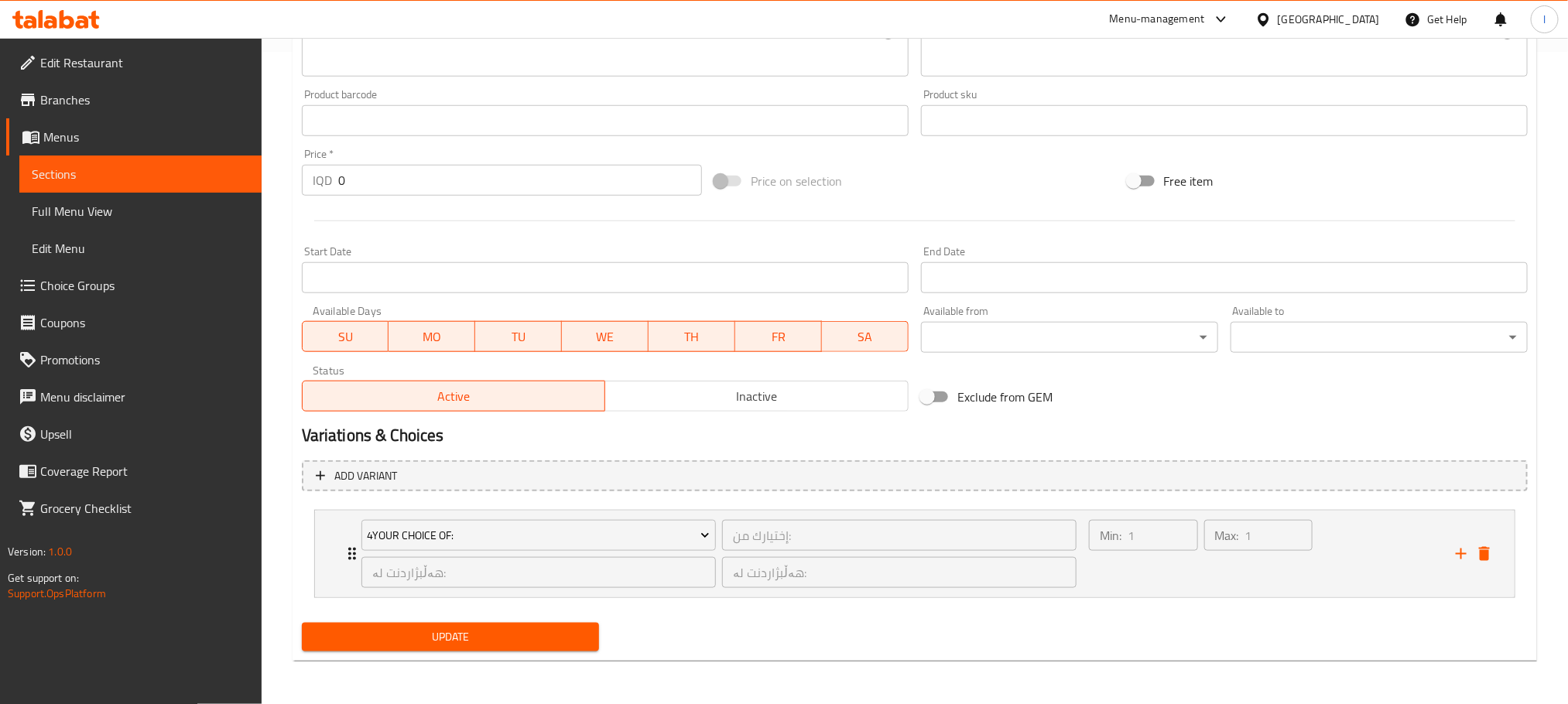
scroll to position [653, 0]
click at [569, 652] on div "Update" at bounding box center [449, 637] width 309 height 41
click at [569, 644] on span "Update" at bounding box center [450, 637] width 273 height 20
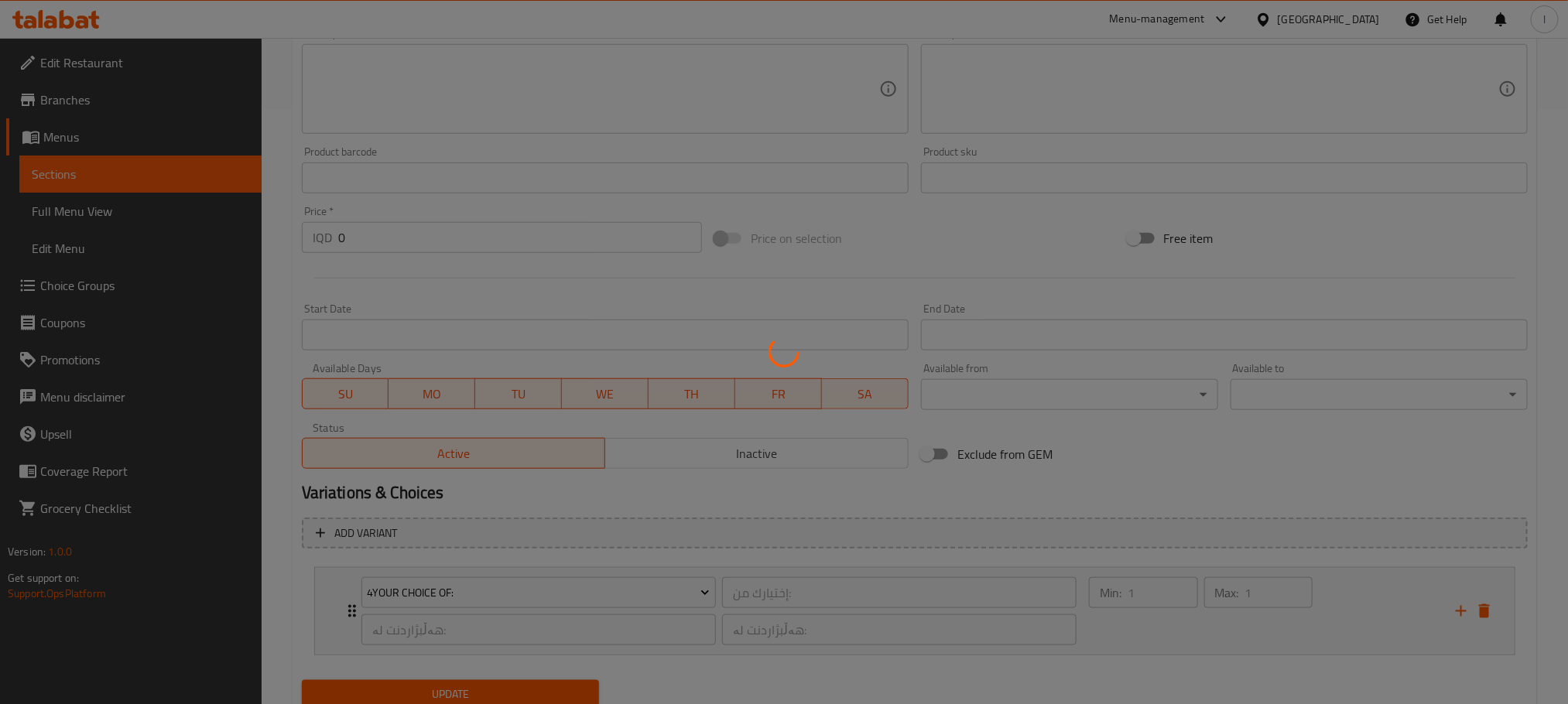
scroll to position [0, 0]
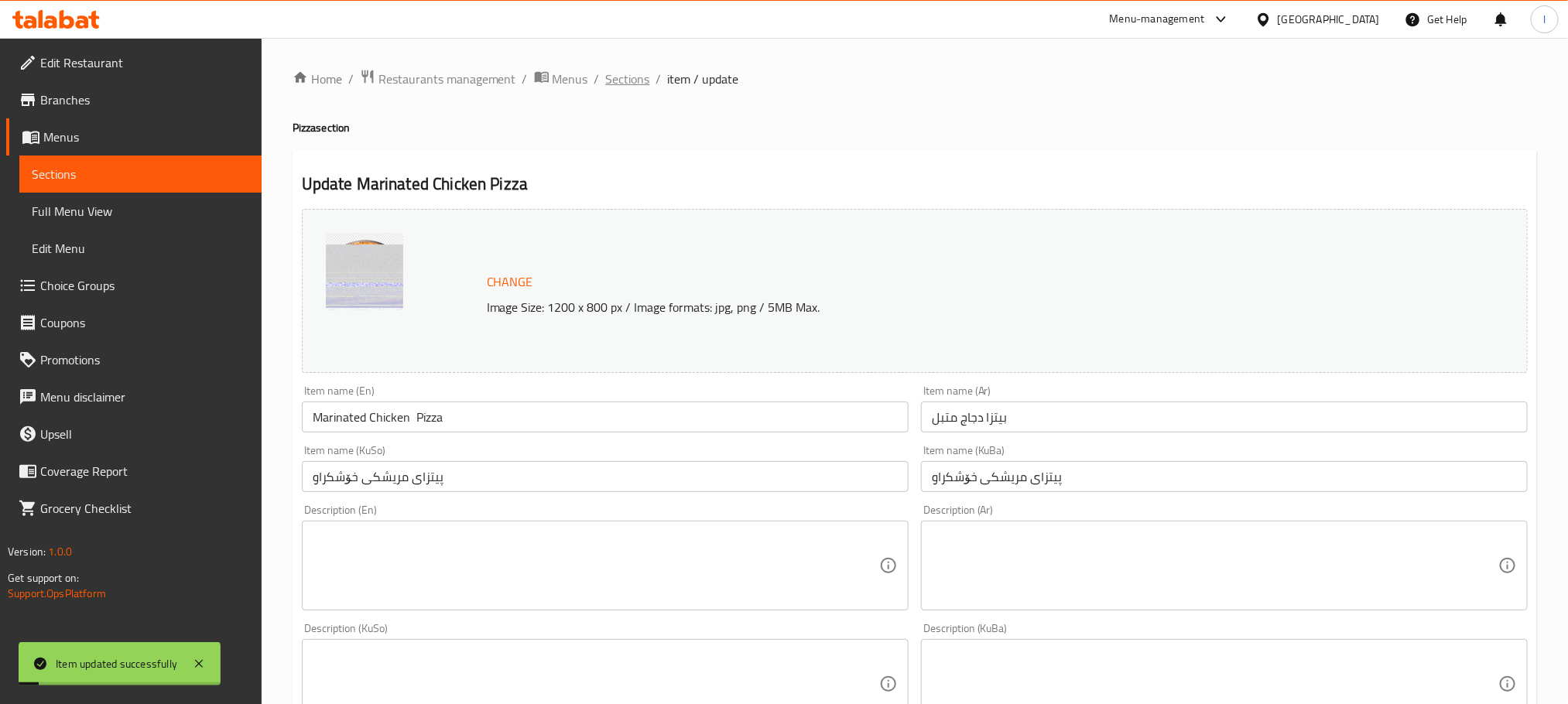
click at [625, 82] on span "Sections" at bounding box center [627, 79] width 44 height 19
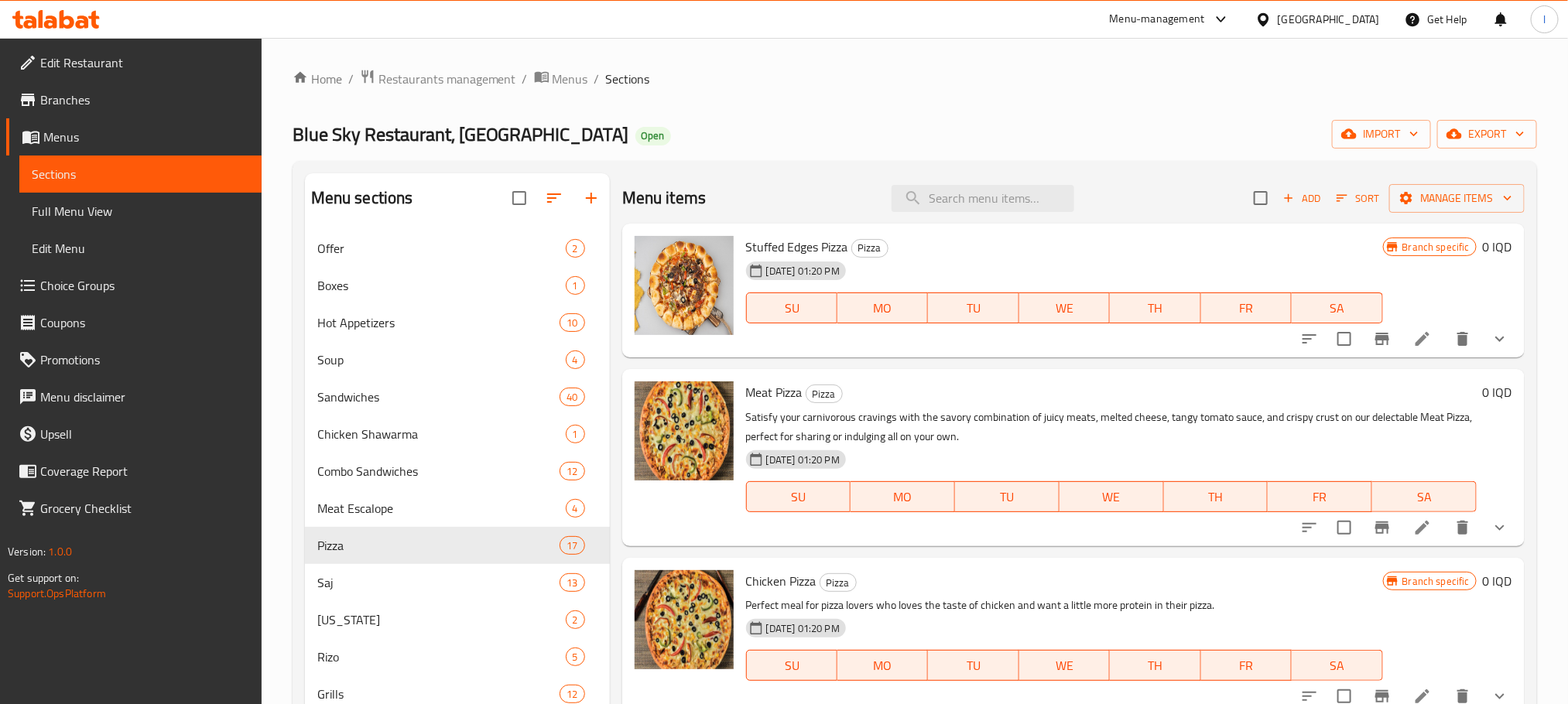
click at [1084, 72] on ol "Home / Restaurants management / Menus / Sections" at bounding box center [914, 78] width 1244 height 20
click at [1021, 126] on div "Blue Sky Restaurant, Zayona Open import export" at bounding box center [914, 134] width 1244 height 28
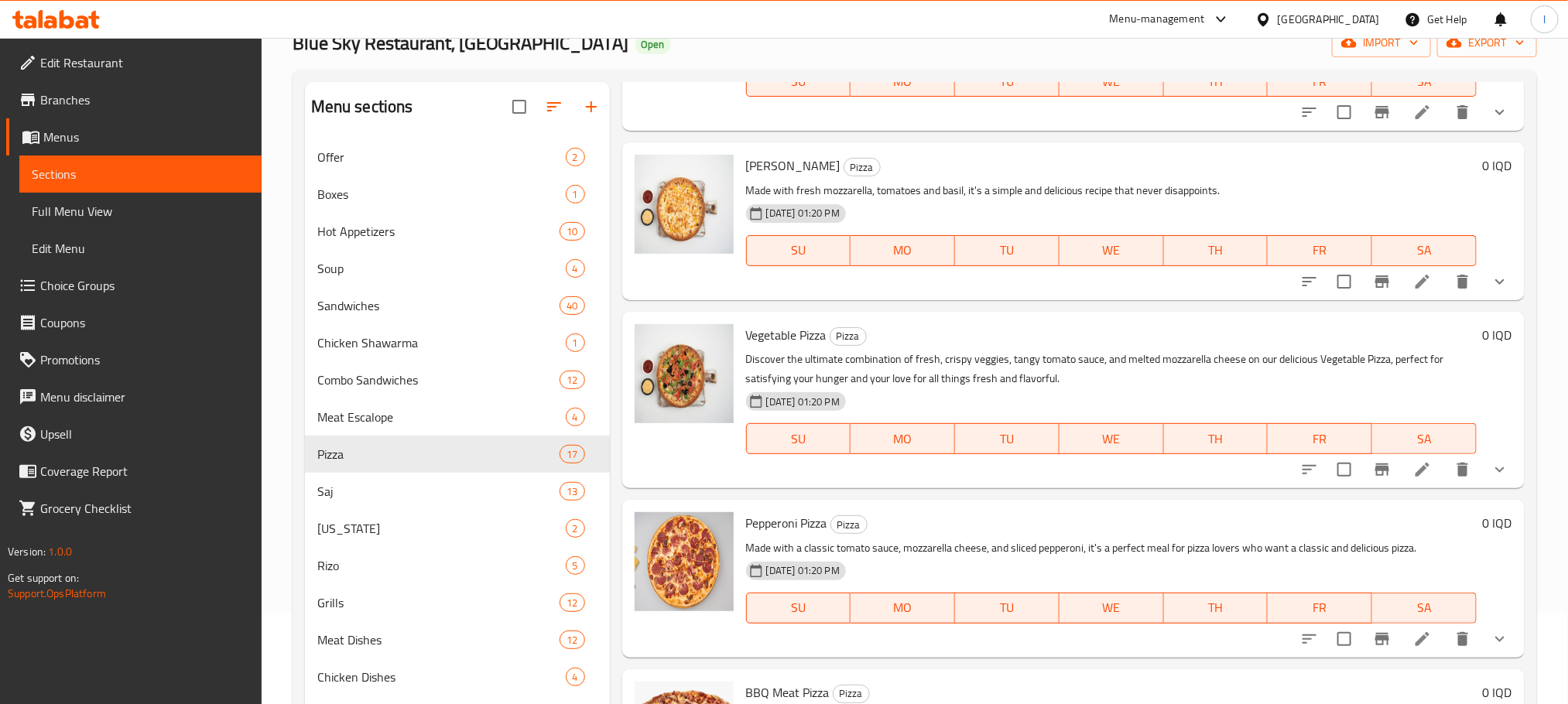
scroll to position [168, 0]
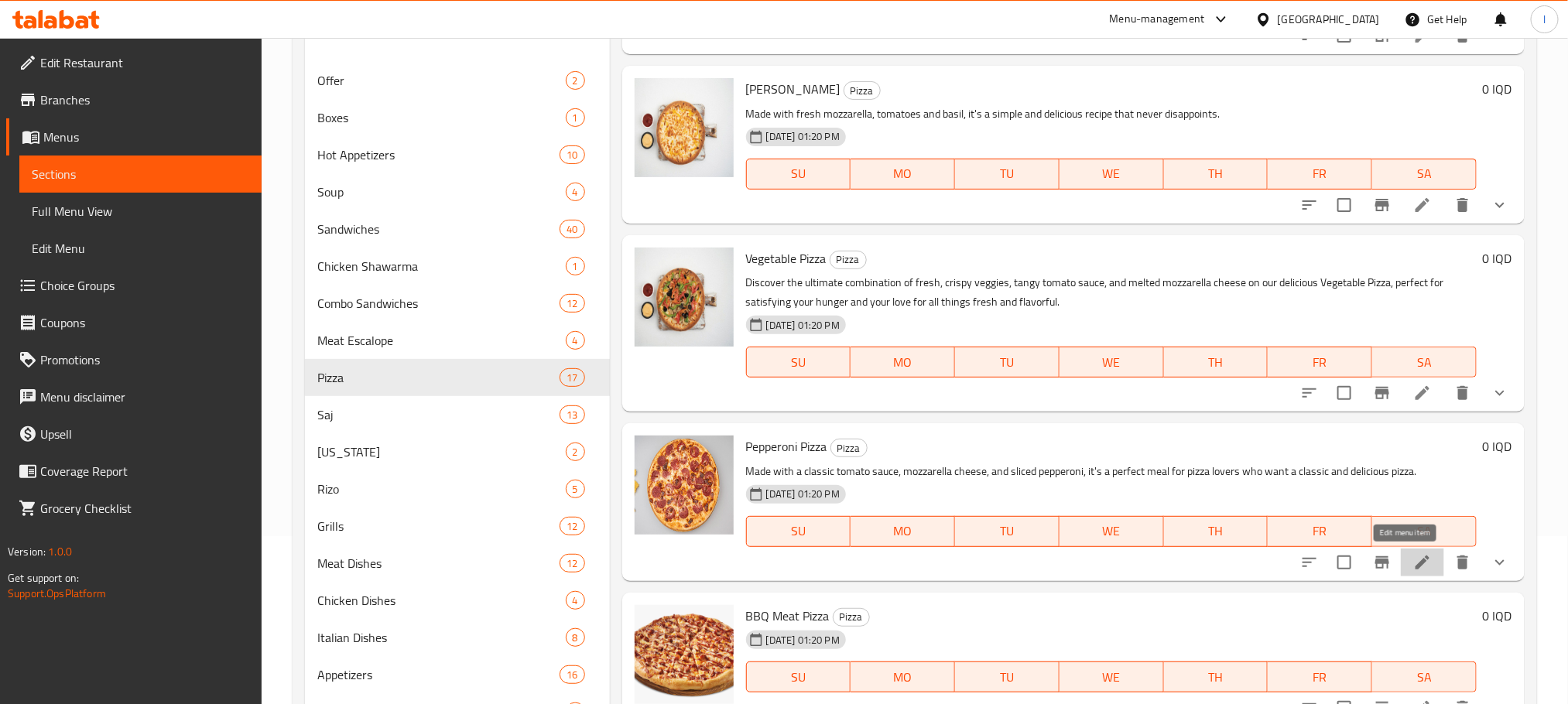
click at [1413, 559] on icon at bounding box center [1422, 562] width 19 height 19
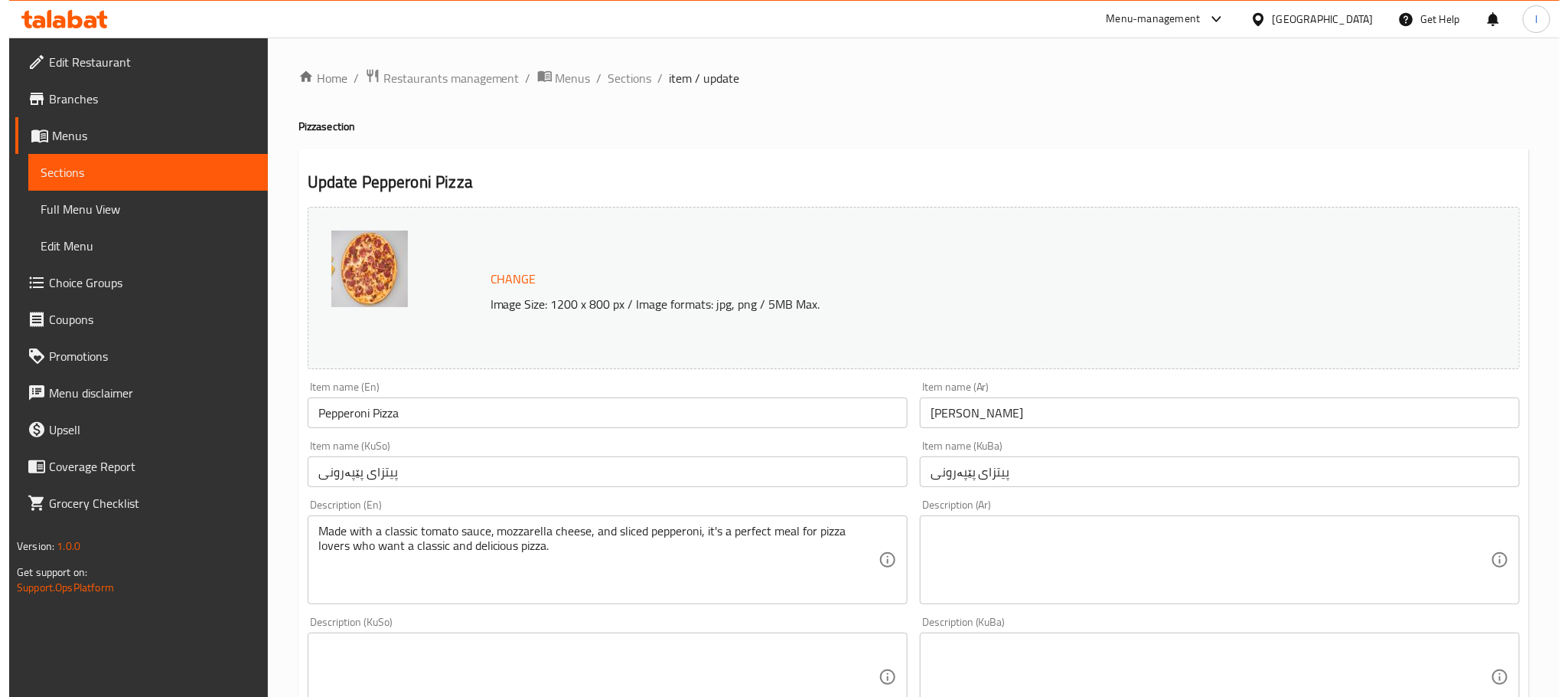
scroll to position [664, 0]
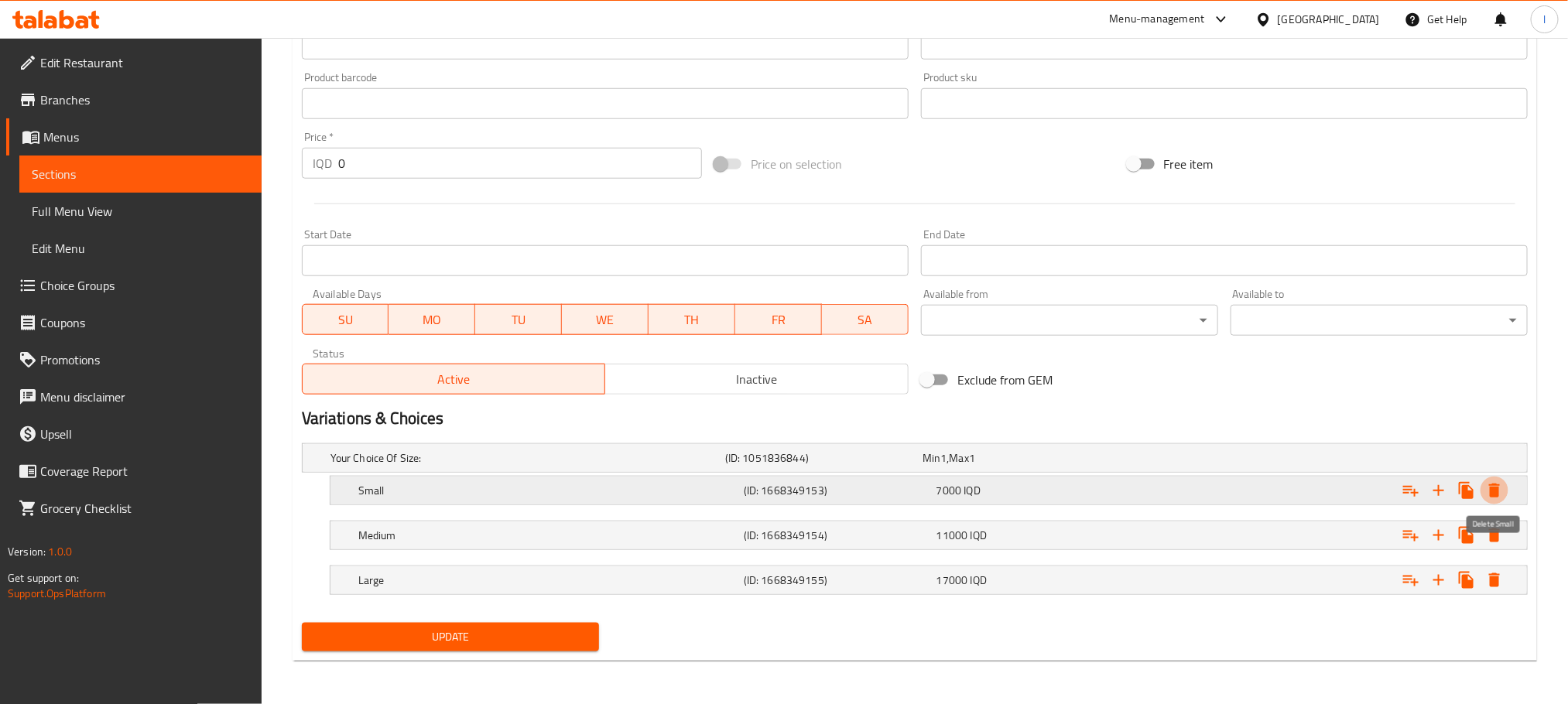
click at [1491, 488] on icon "Expand" at bounding box center [1495, 490] width 11 height 14
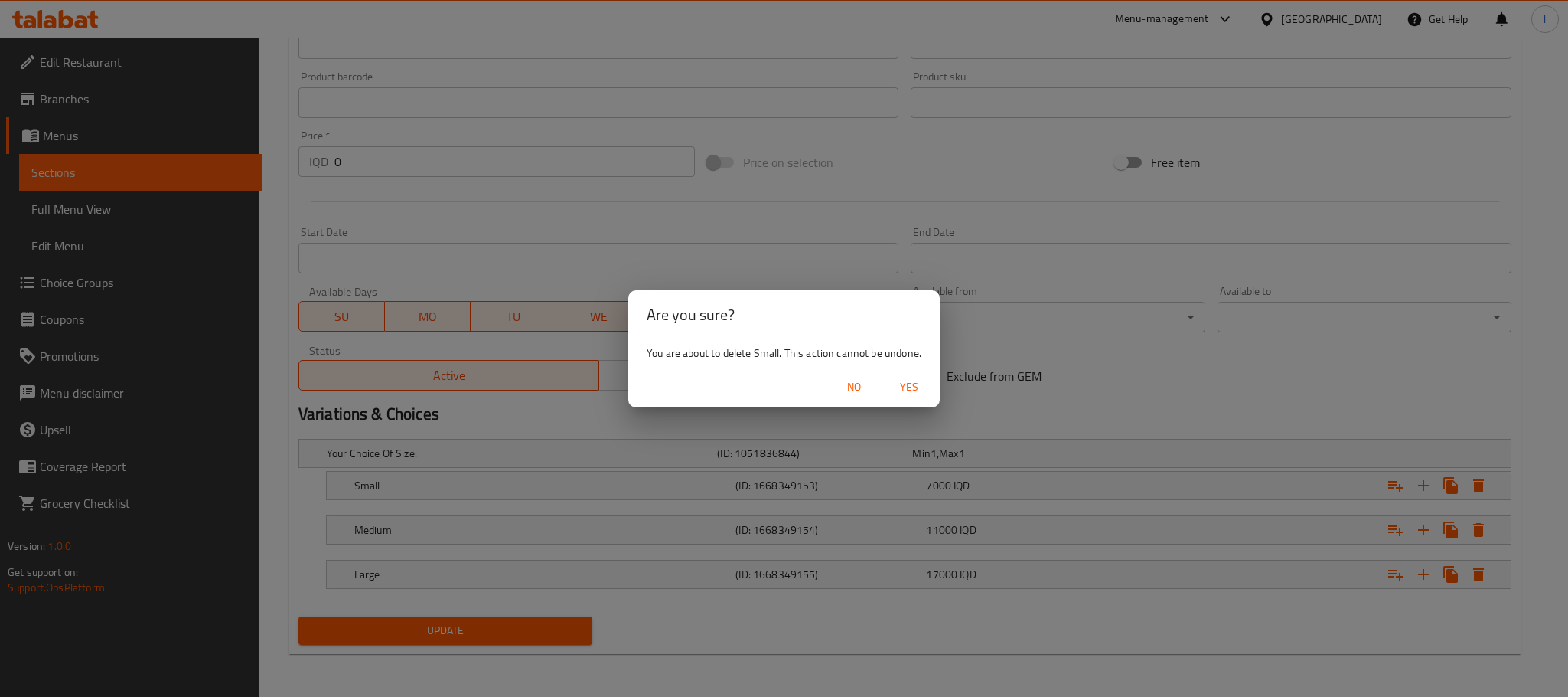
click at [906, 382] on span "Yes" at bounding box center [910, 387] width 37 height 20
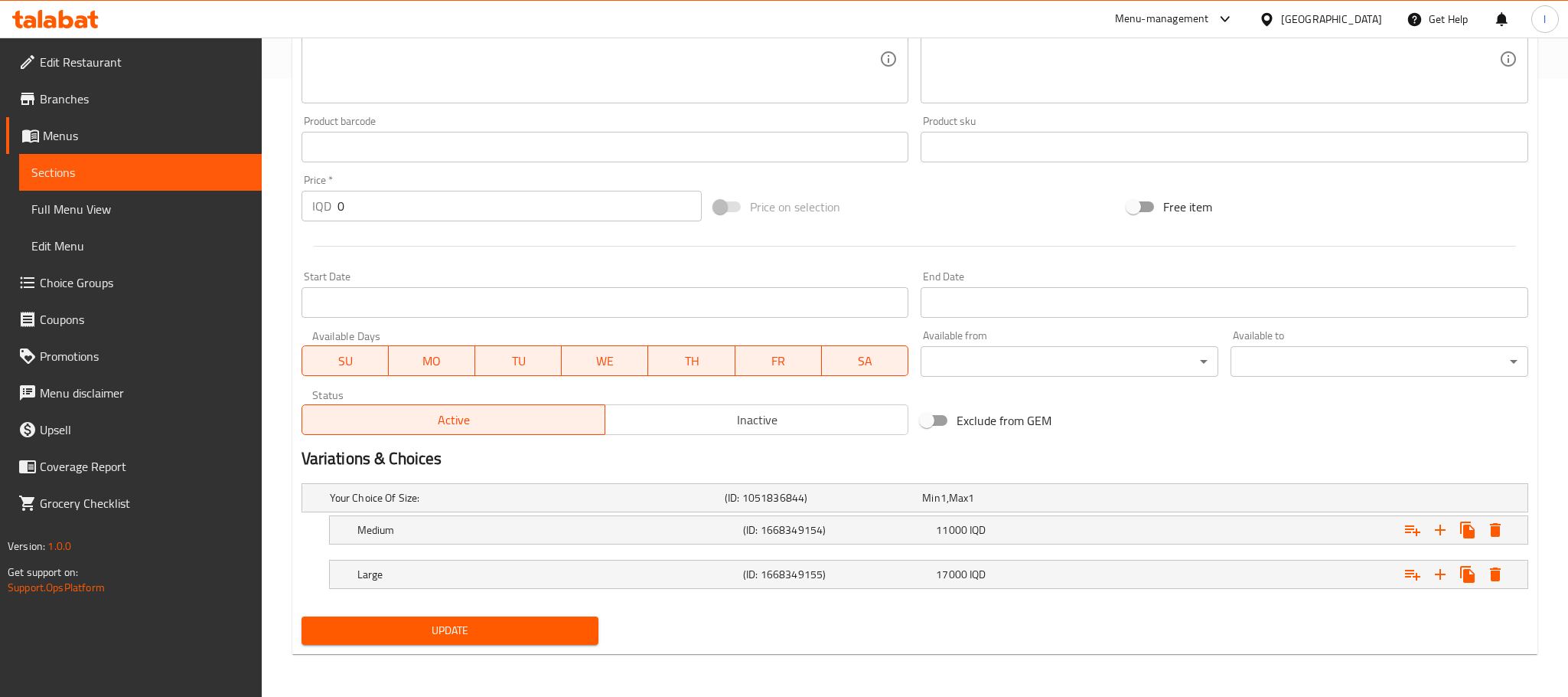
scroll to position [619, 0]
click at [1478, 531] on icon "Expand" at bounding box center [1479, 529] width 11 height 14
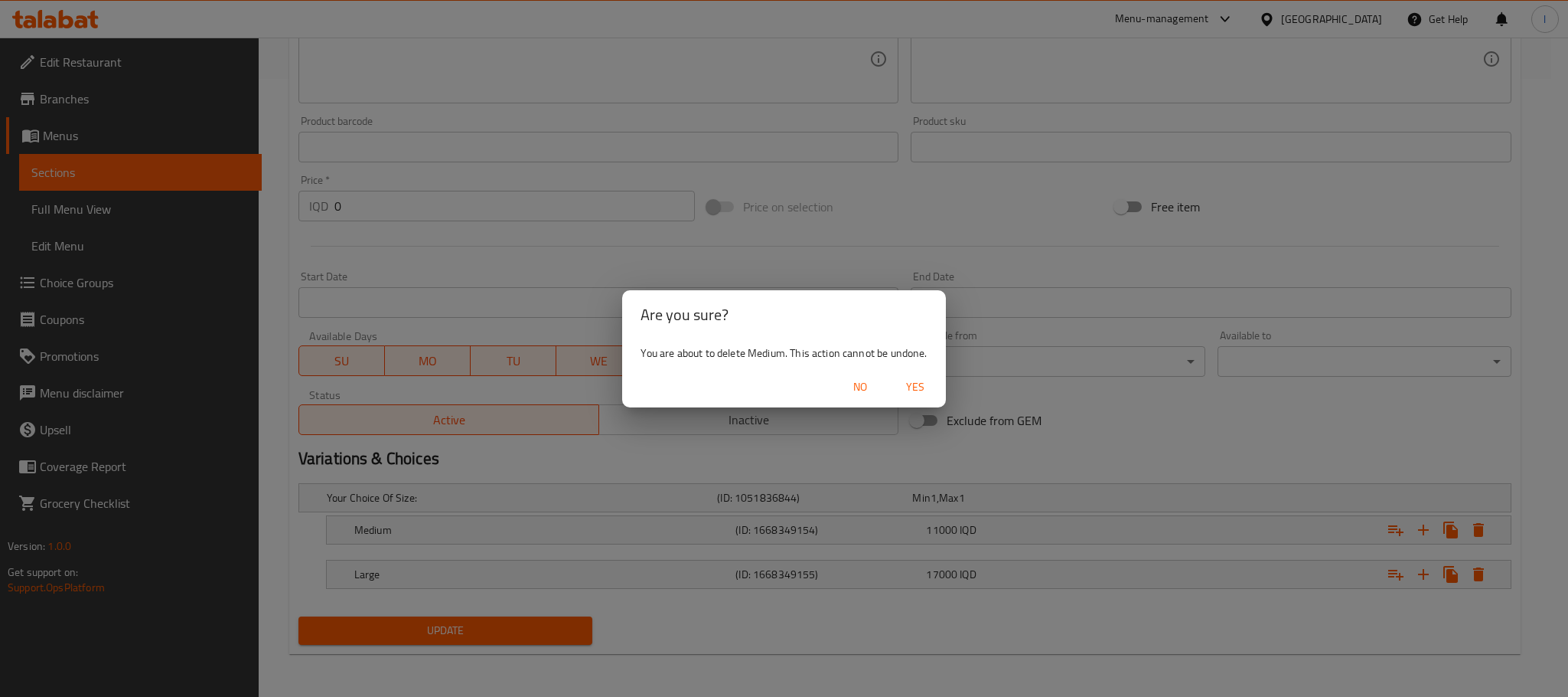
click at [920, 389] on span "Yes" at bounding box center [916, 387] width 37 height 20
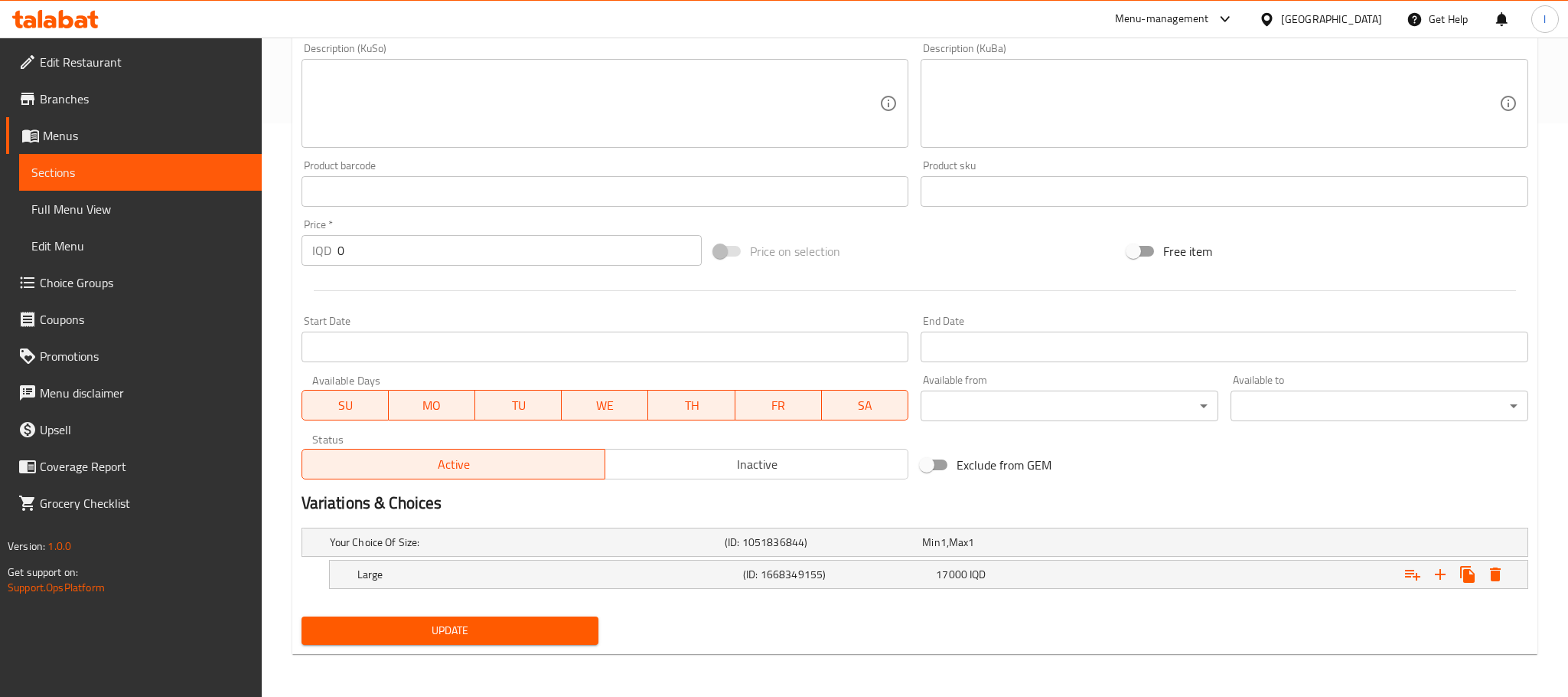
scroll to position [574, 0]
click at [1473, 572] on icon "Expand" at bounding box center [1478, 574] width 19 height 19
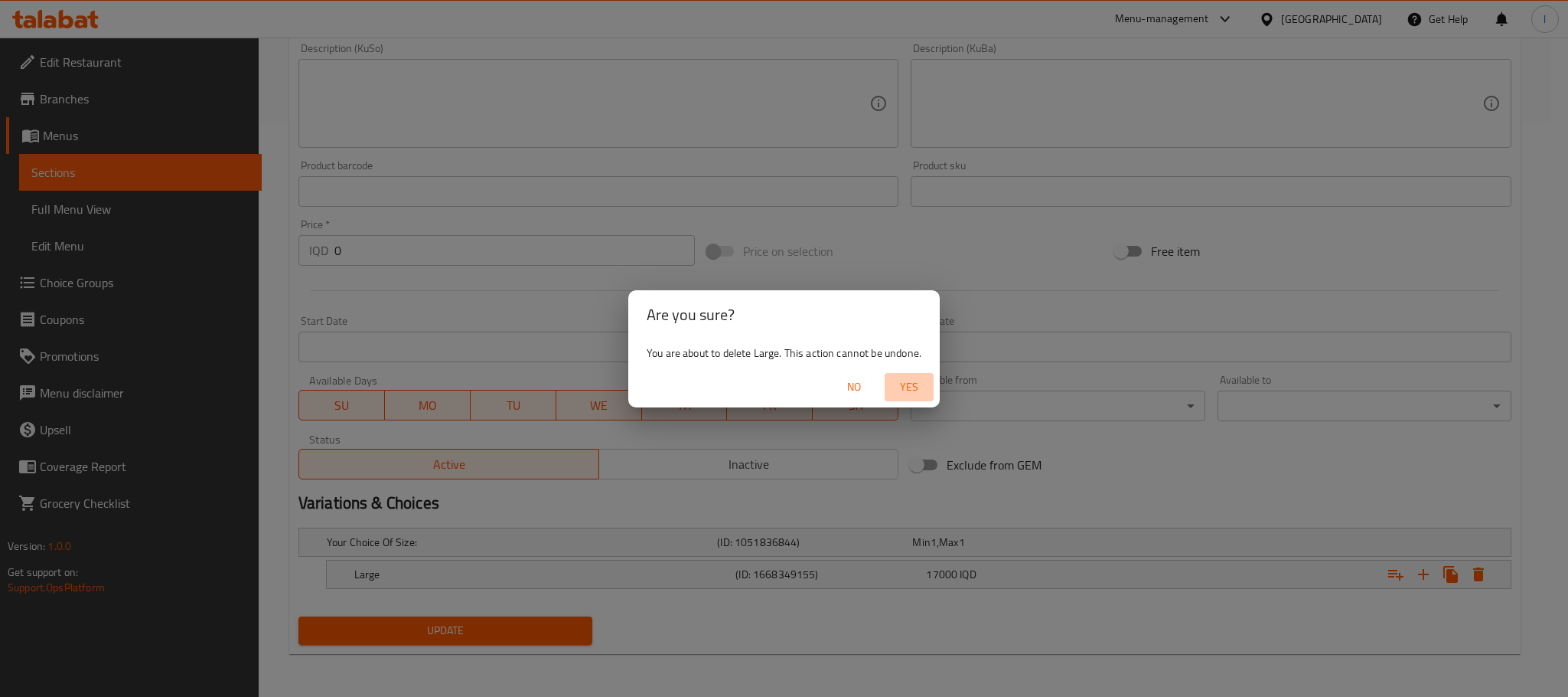
click at [915, 386] on span "Yes" at bounding box center [910, 387] width 37 height 20
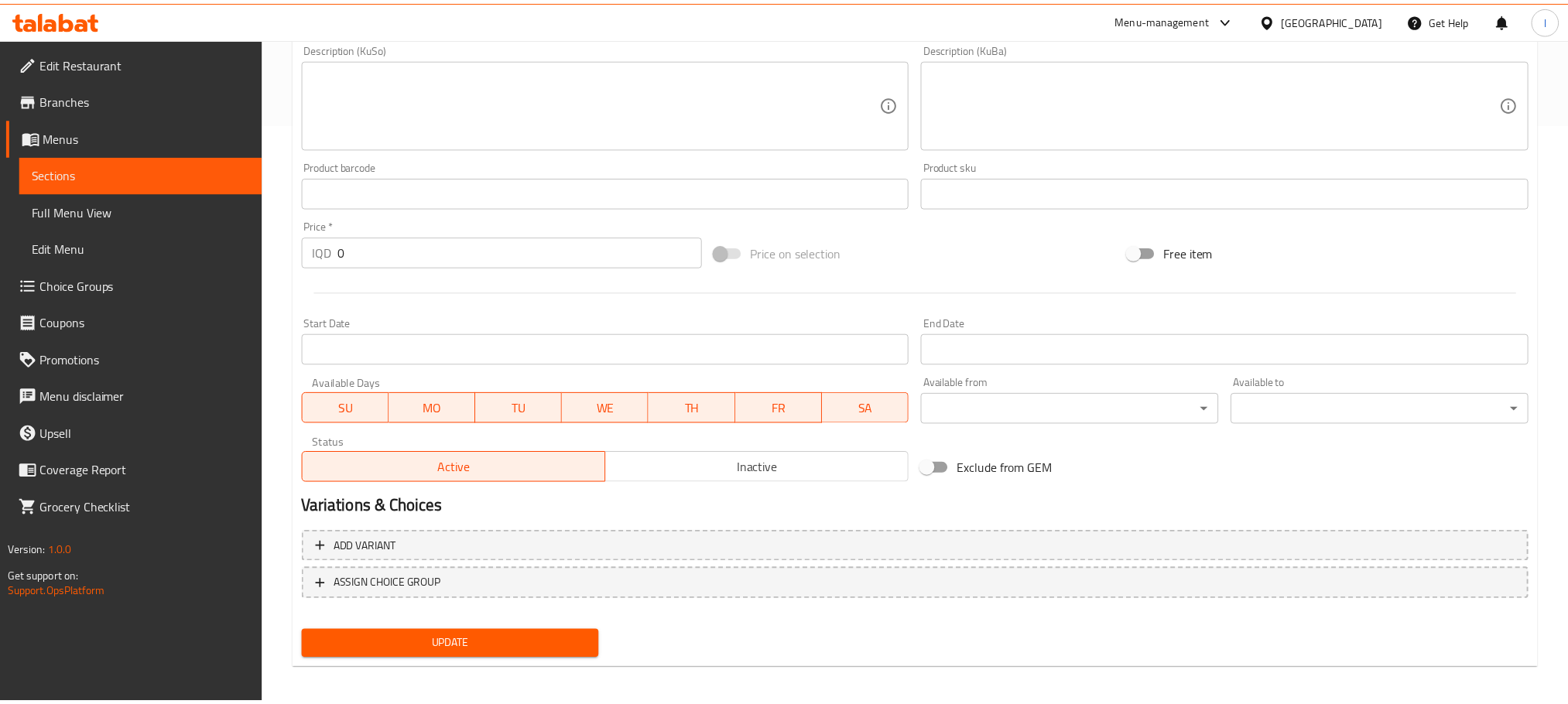
scroll to position [574, 0]
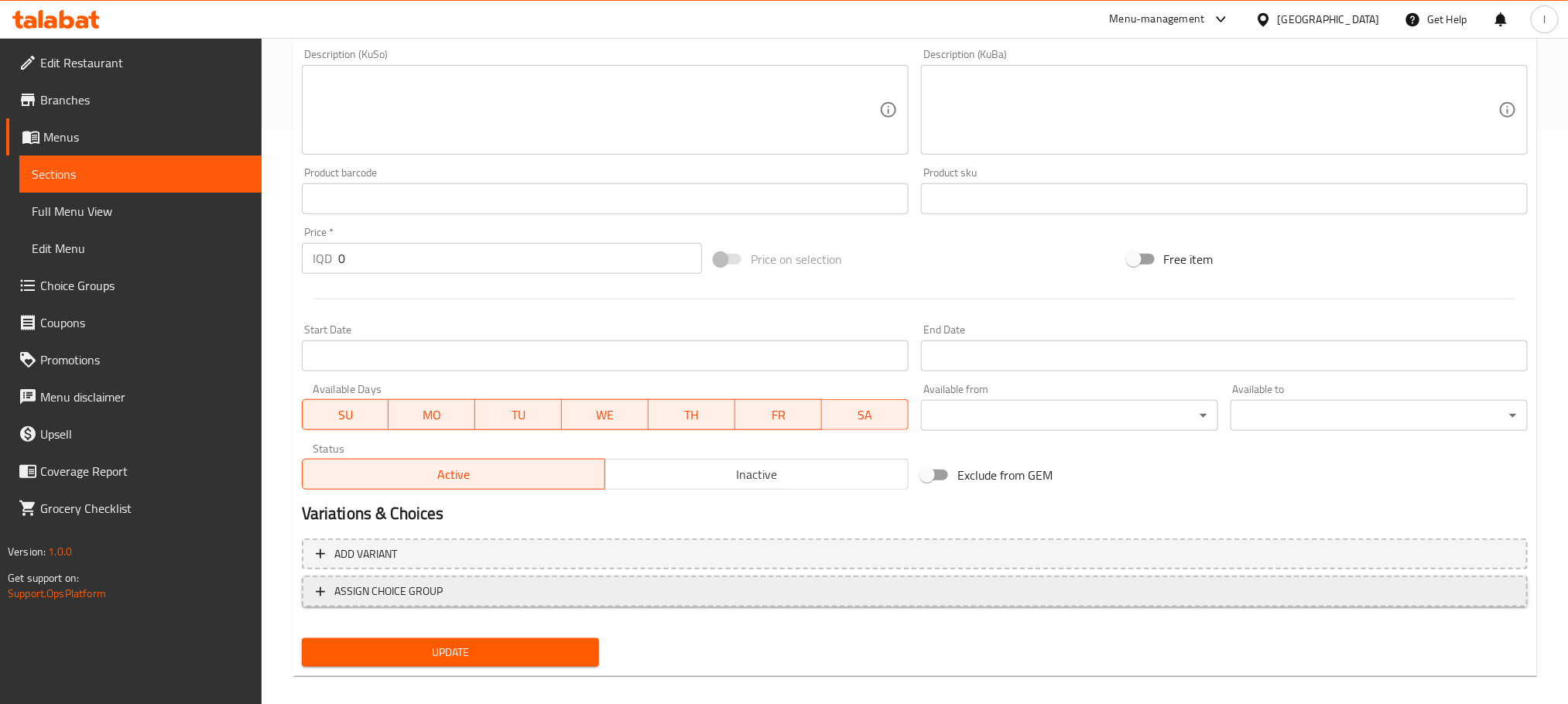
click at [579, 587] on span "ASSIGN CHOICE GROUP" at bounding box center [915, 591] width 1198 height 20
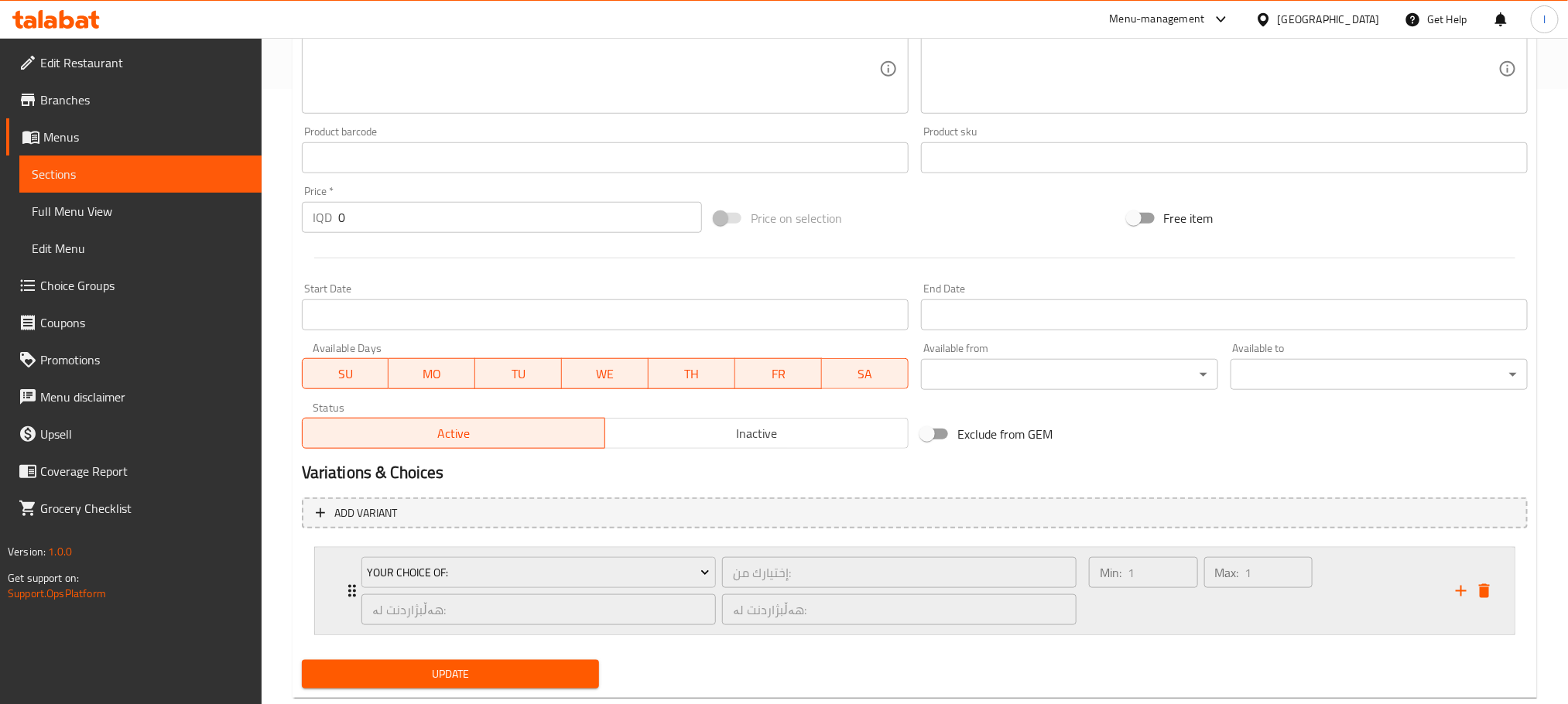
scroll to position [653, 0]
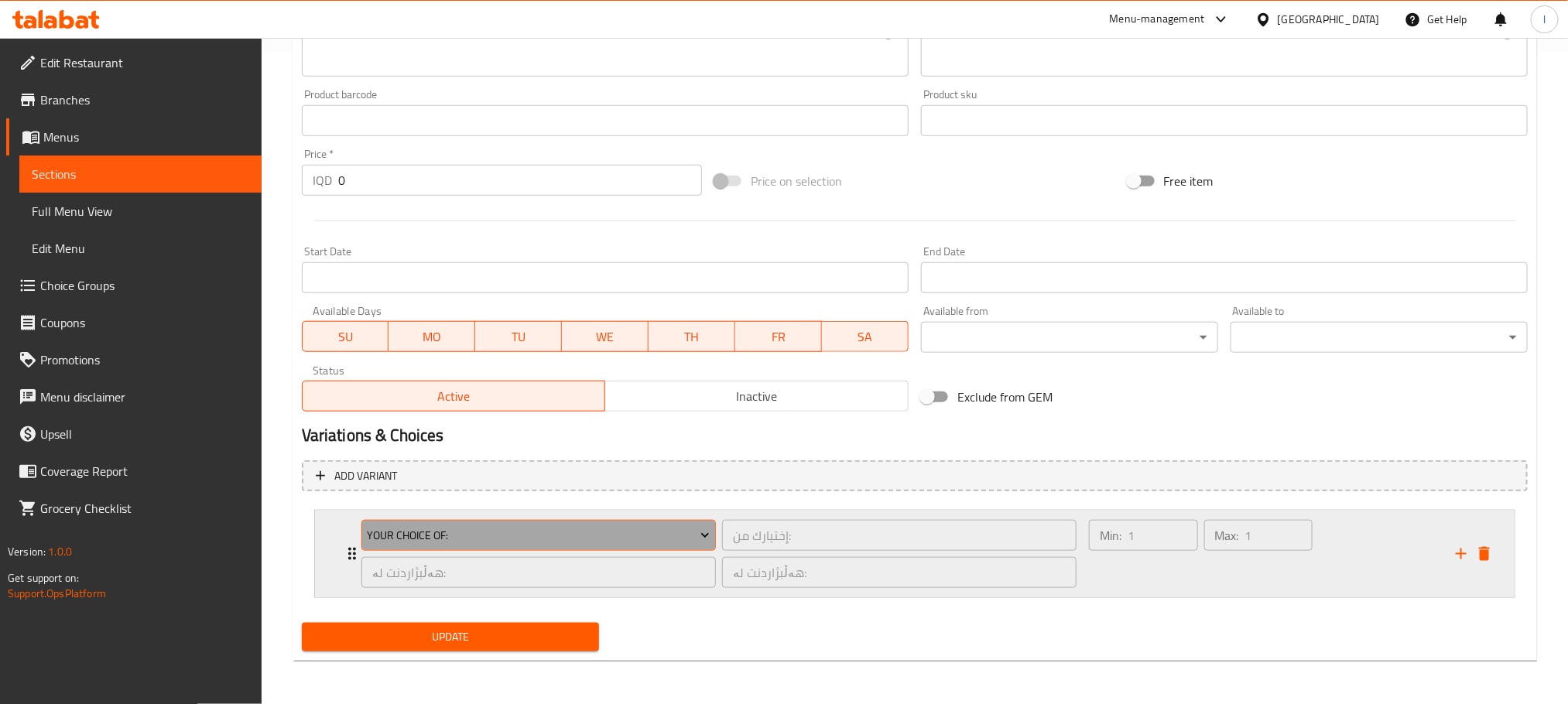
click at [585, 536] on span "Your Choice Of:" at bounding box center [538, 536] width 343 height 20
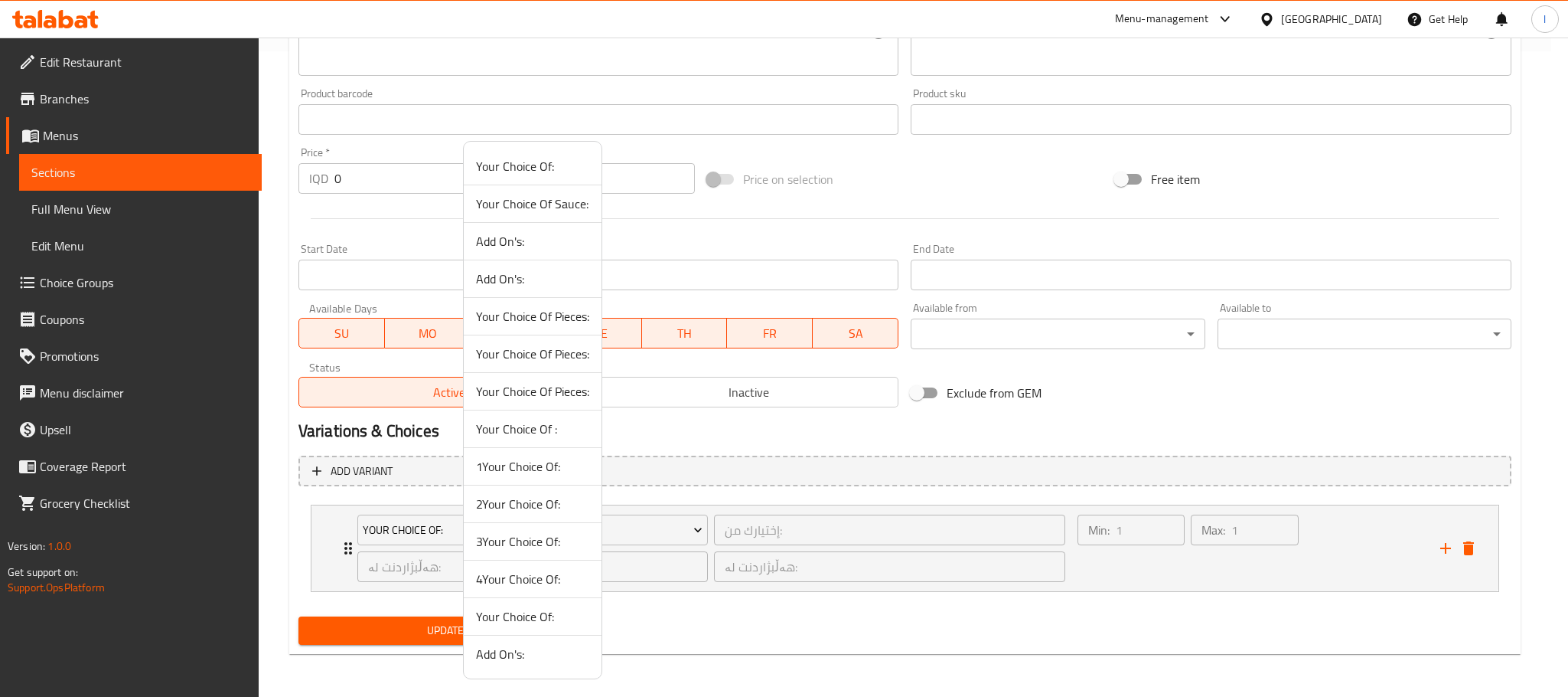
click at [551, 551] on span "3Your Choice Of:" at bounding box center [533, 542] width 113 height 19
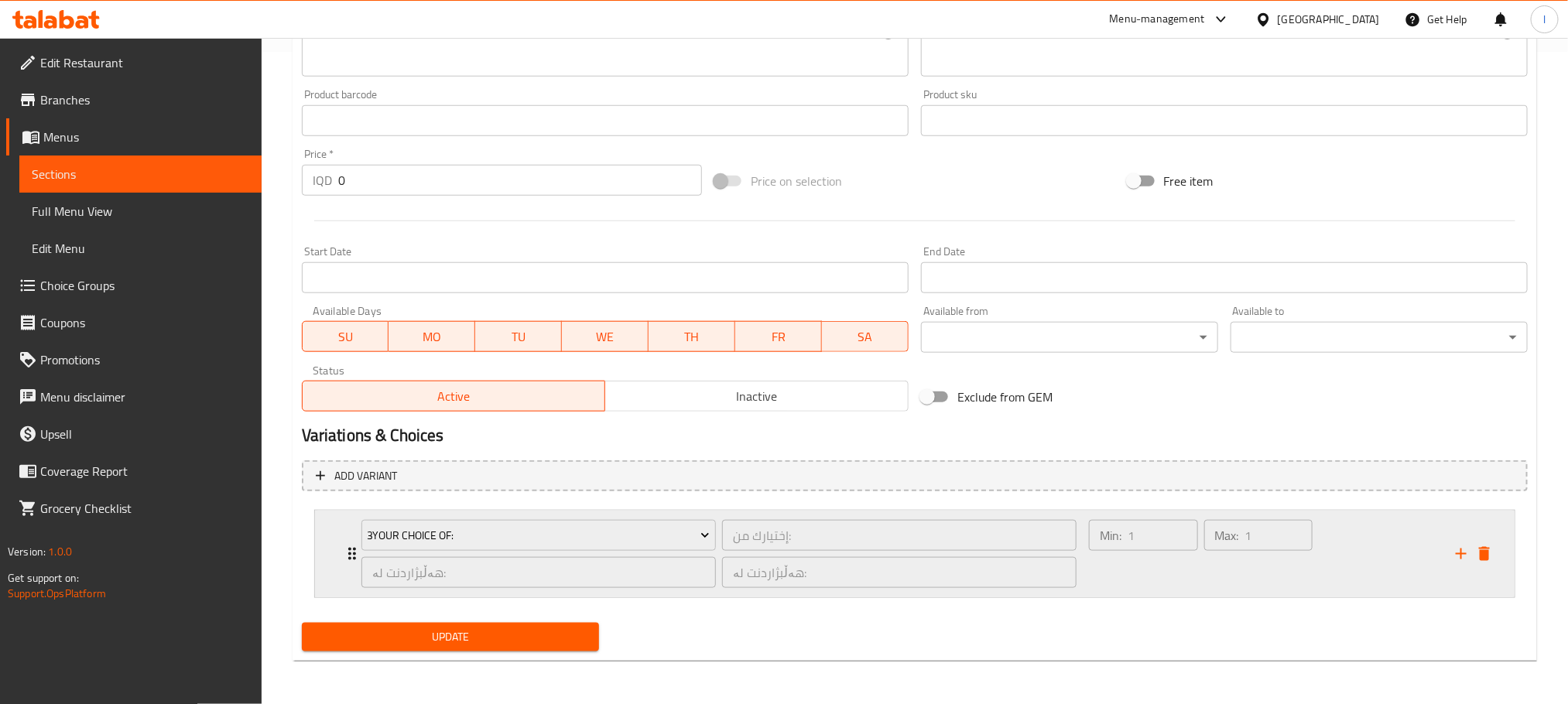
click at [1233, 571] on div "Max: 1 ​" at bounding box center [1258, 554] width 116 height 74
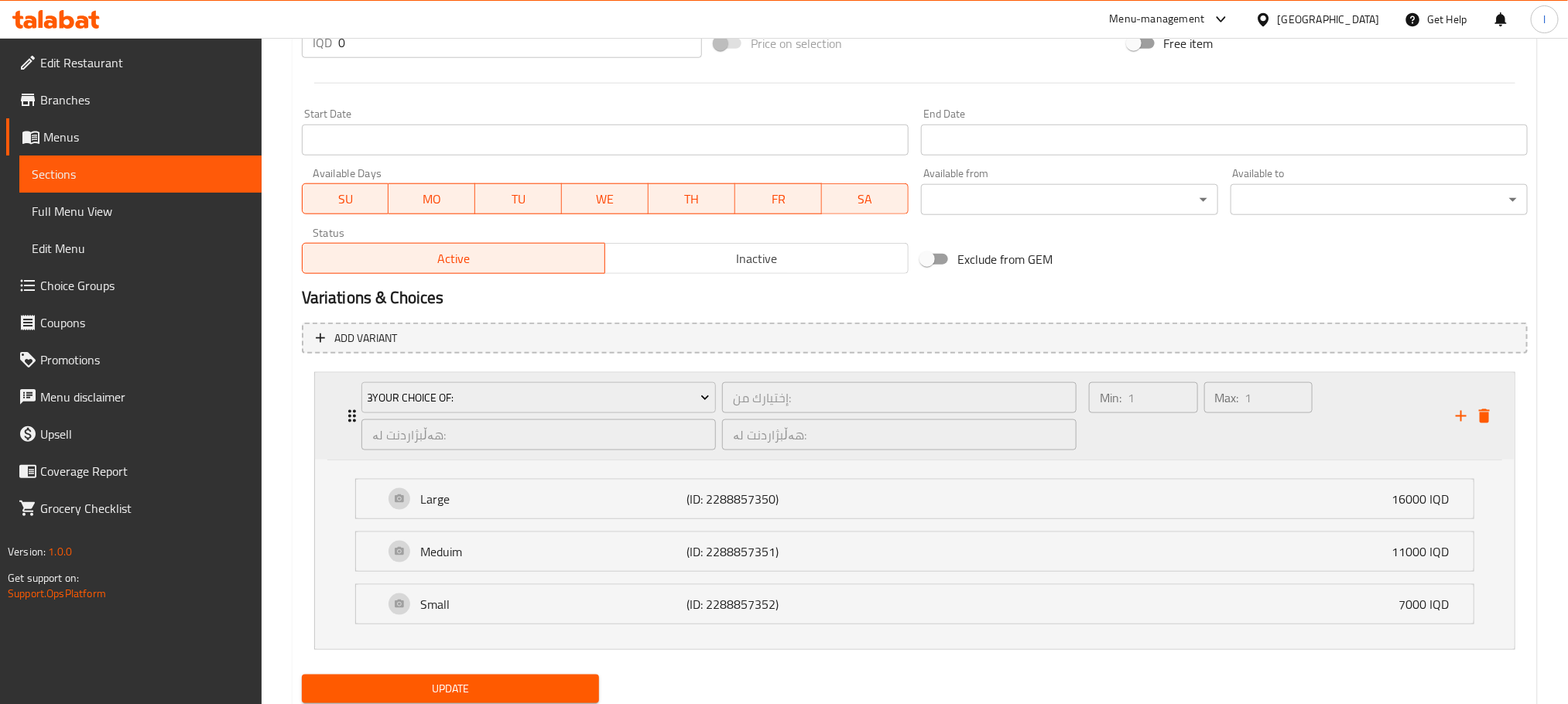
scroll to position [845, 0]
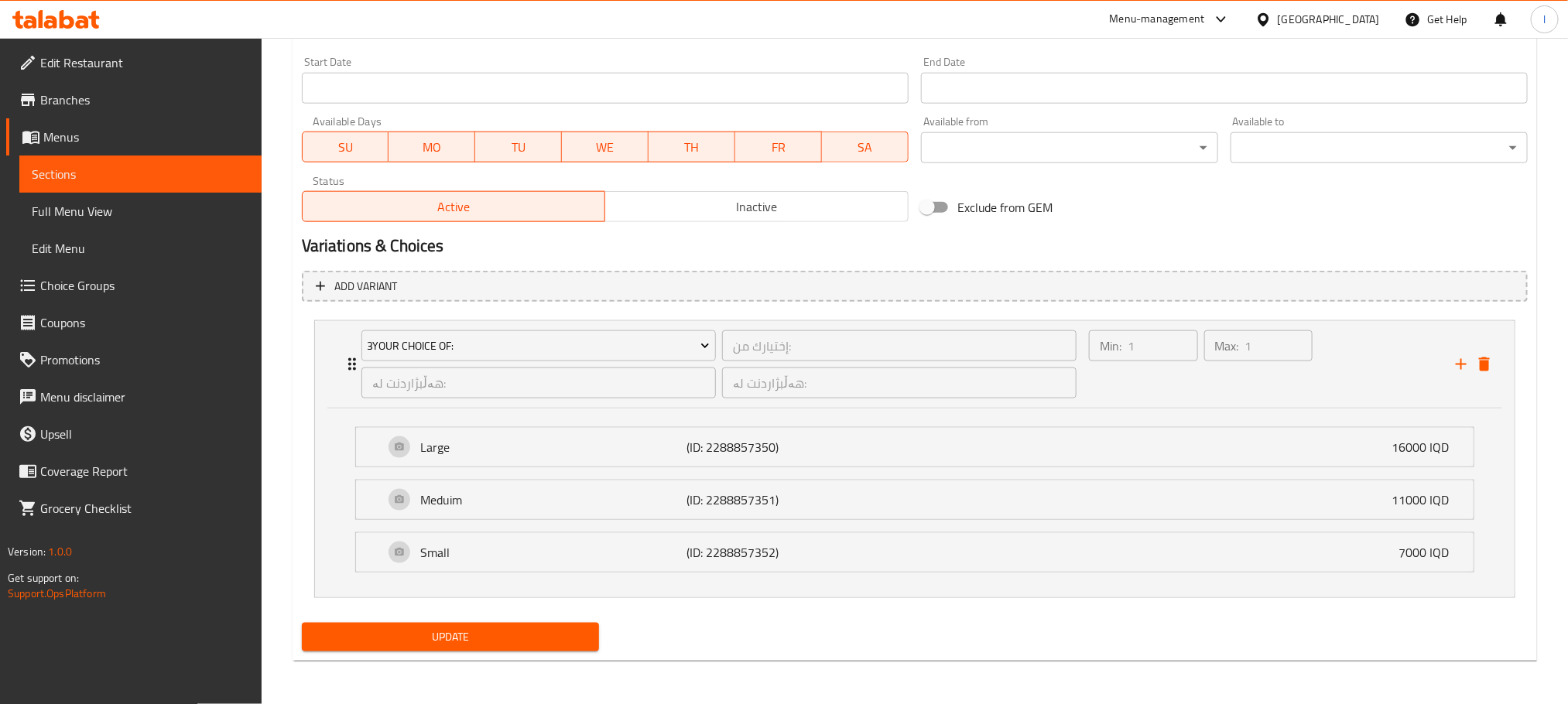
click at [1057, 636] on div "Update" at bounding box center [914, 637] width 1238 height 41
click at [564, 632] on span "Update" at bounding box center [450, 637] width 273 height 20
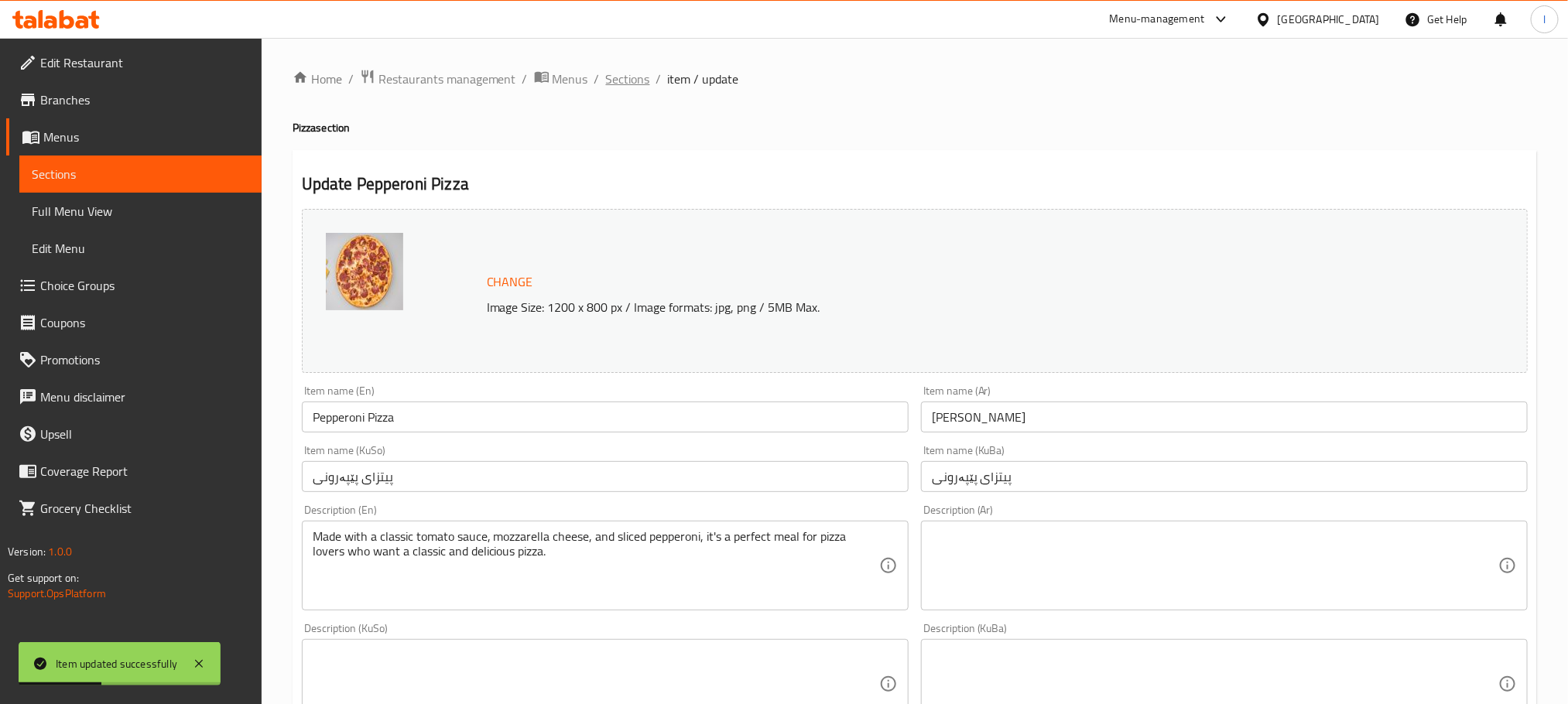
click at [634, 72] on span "Sections" at bounding box center [627, 79] width 44 height 19
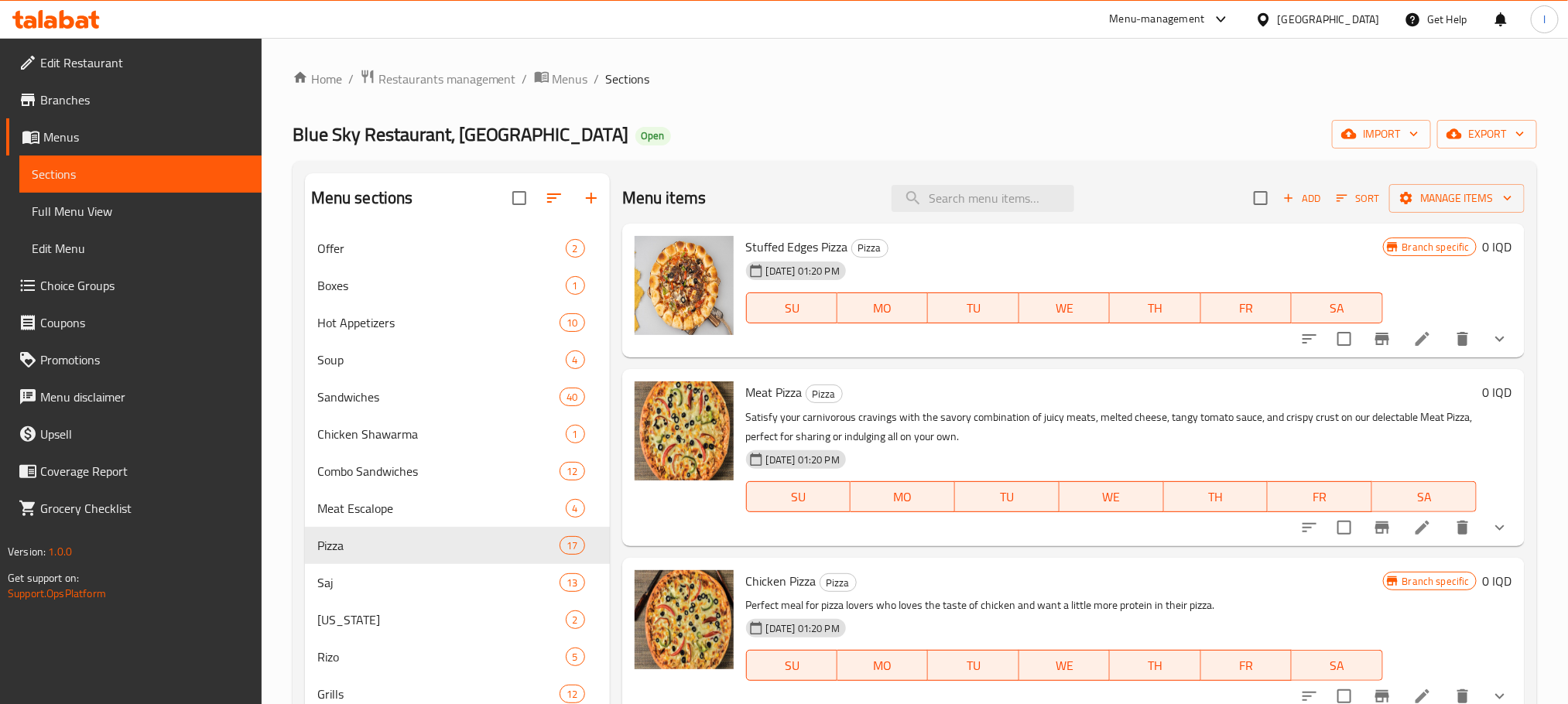
click at [1049, 114] on div "Home / Restaurants management / Menus / Sections Blue Sky Restaurant, Zayona Op…" at bounding box center [914, 567] width 1244 height 996
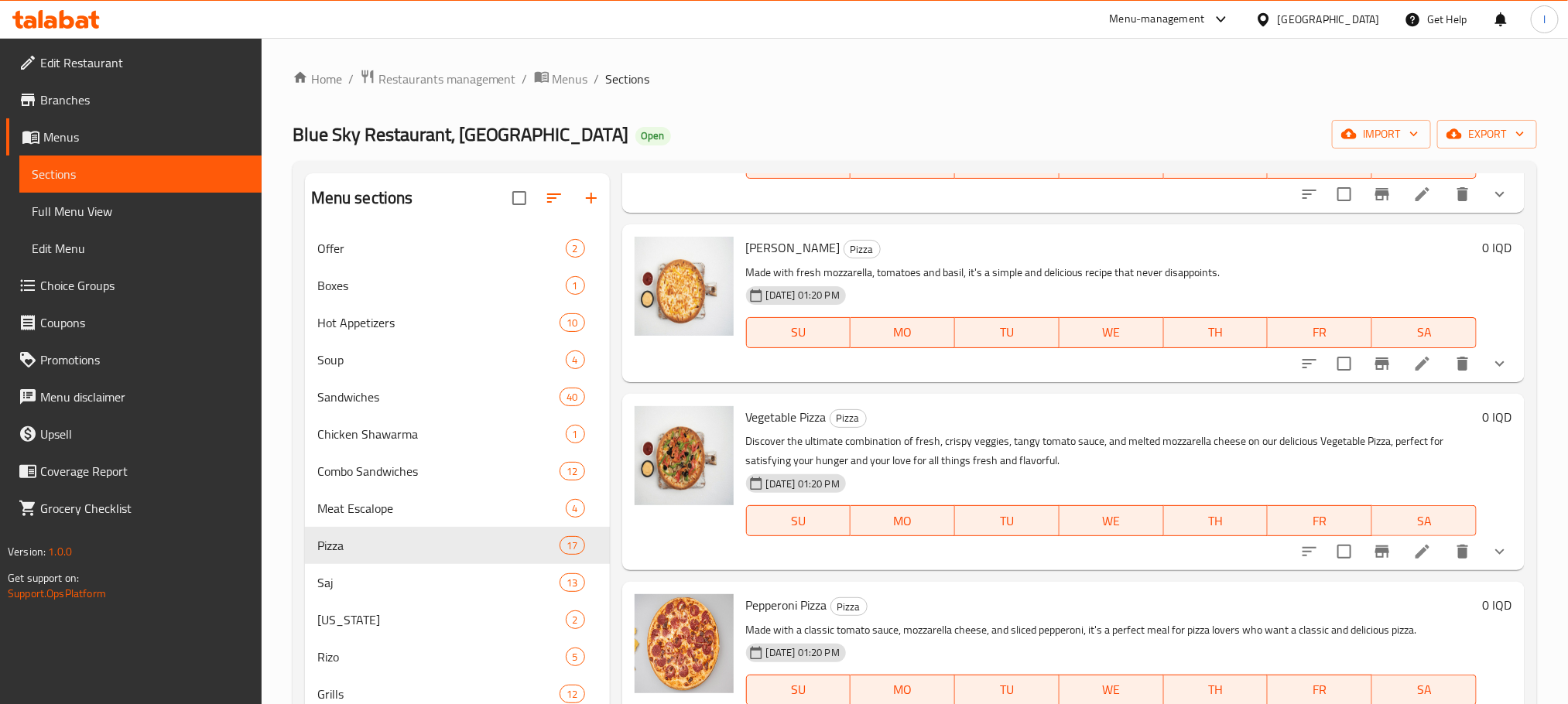
scroll to position [851, 0]
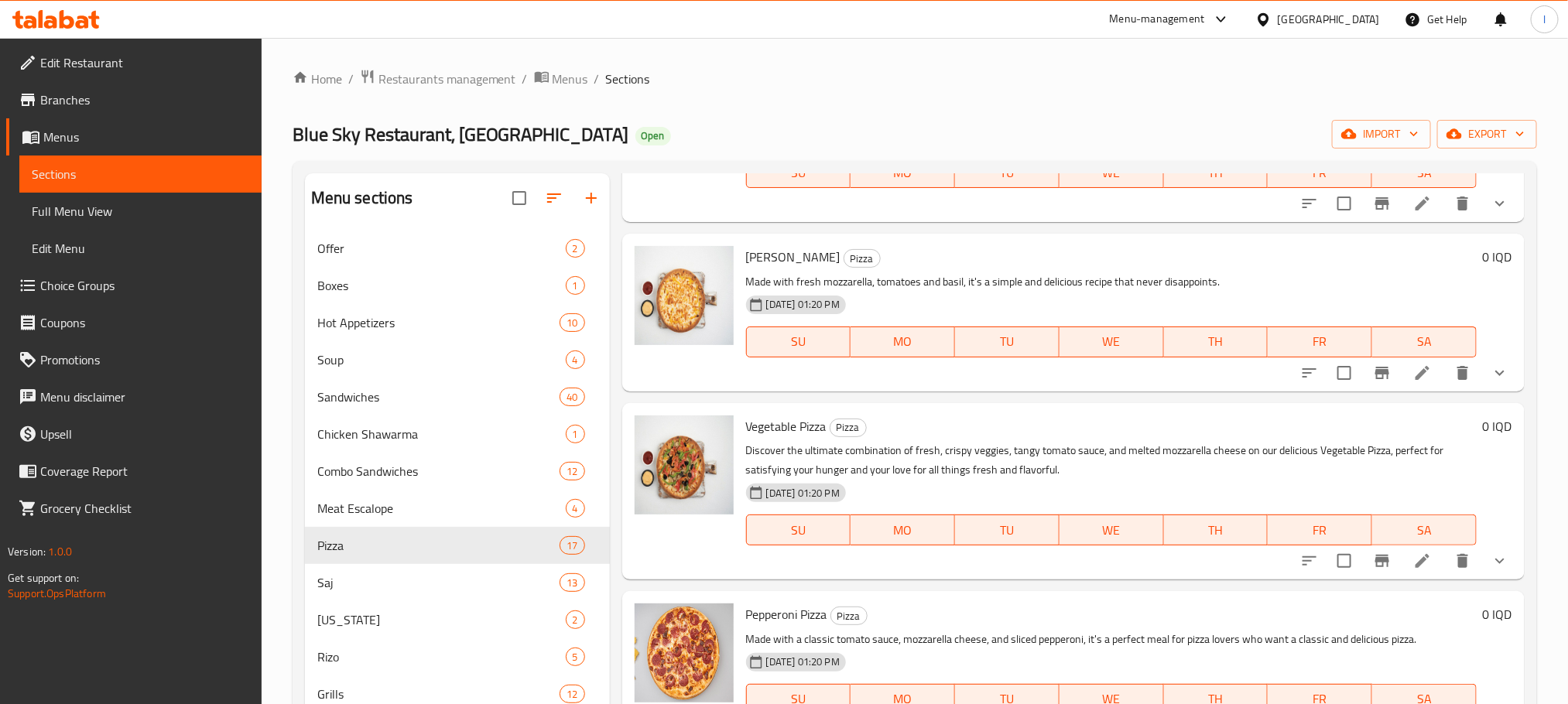
click at [1413, 369] on icon at bounding box center [1422, 373] width 19 height 19
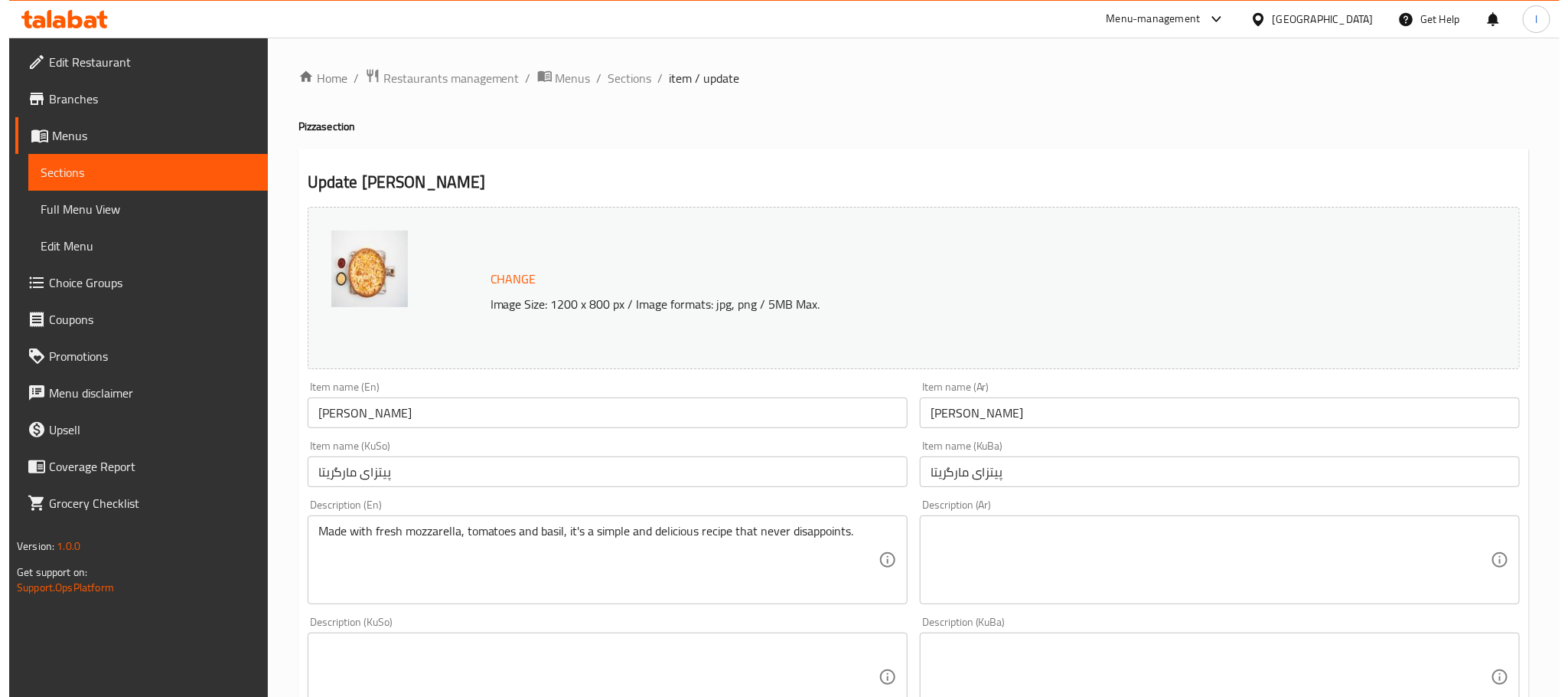
scroll to position [664, 0]
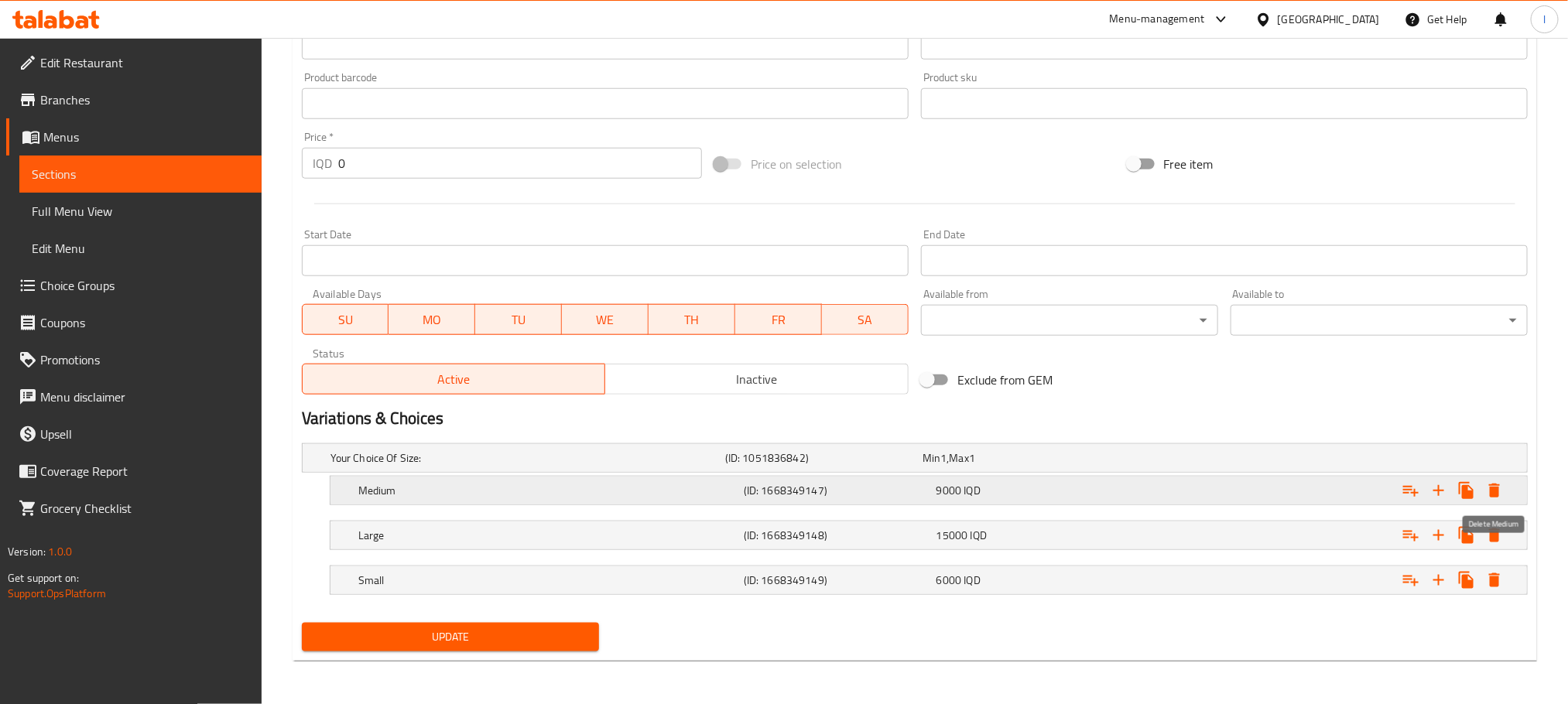
click at [1493, 477] on button "Expand" at bounding box center [1495, 491] width 28 height 28
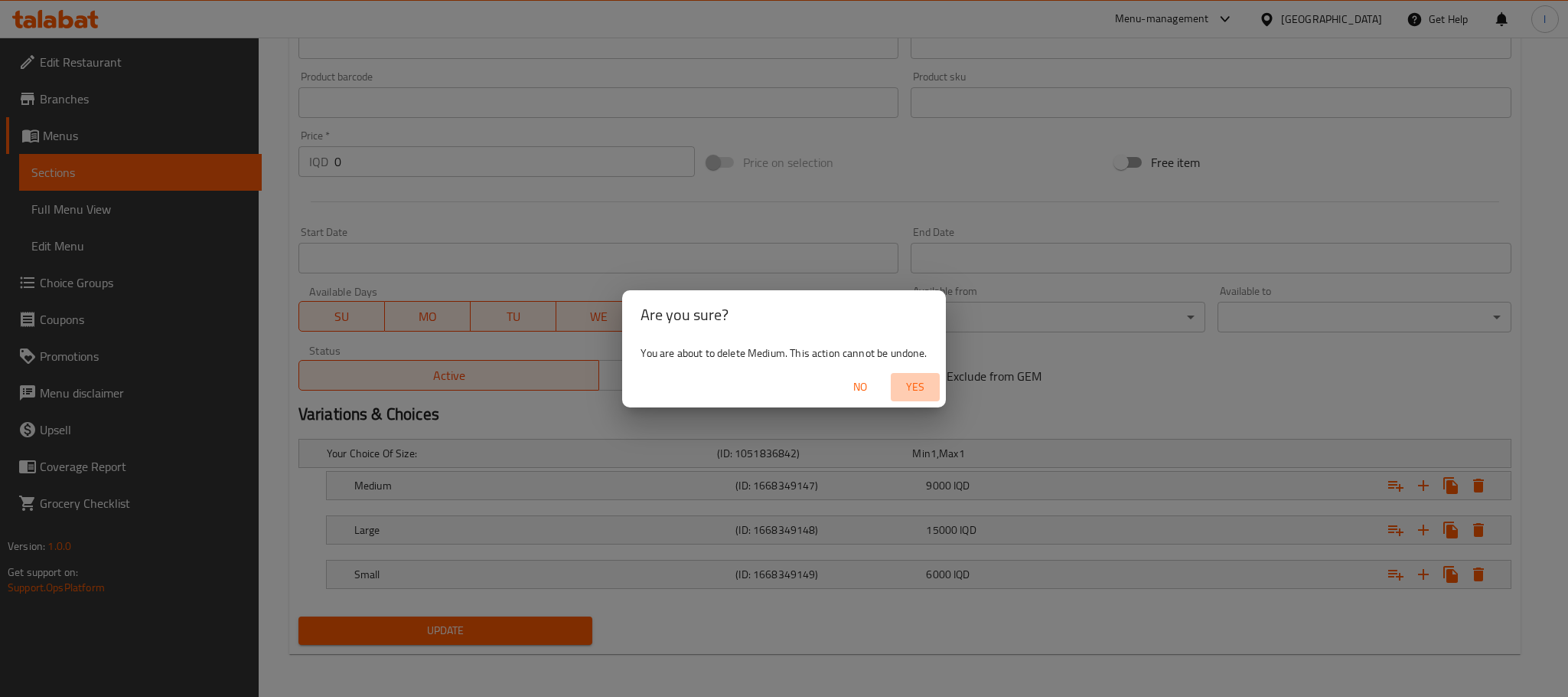
click at [911, 374] on button "Yes" at bounding box center [915, 387] width 49 height 28
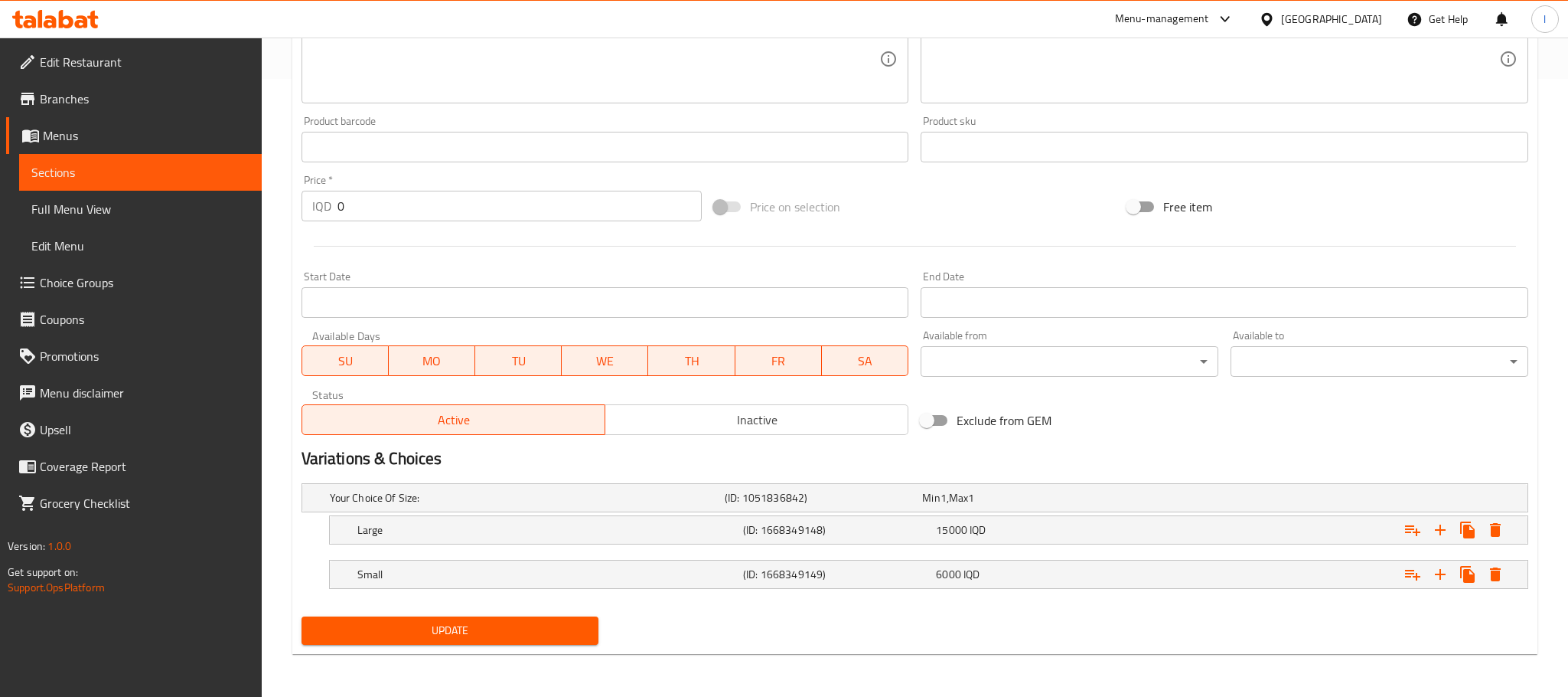
scroll to position [619, 0]
click at [1477, 522] on icon "Expand" at bounding box center [1478, 530] width 19 height 19
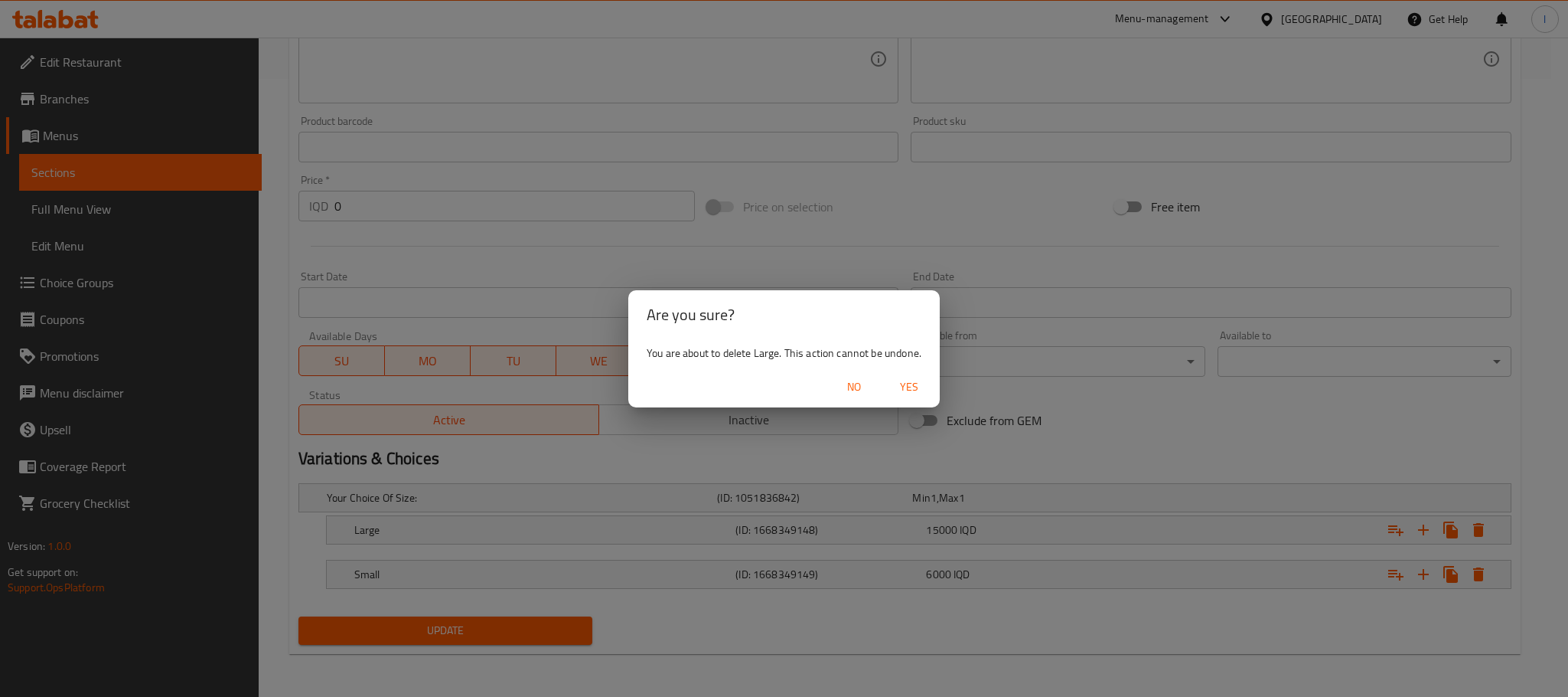
click at [911, 389] on span "Yes" at bounding box center [910, 387] width 37 height 20
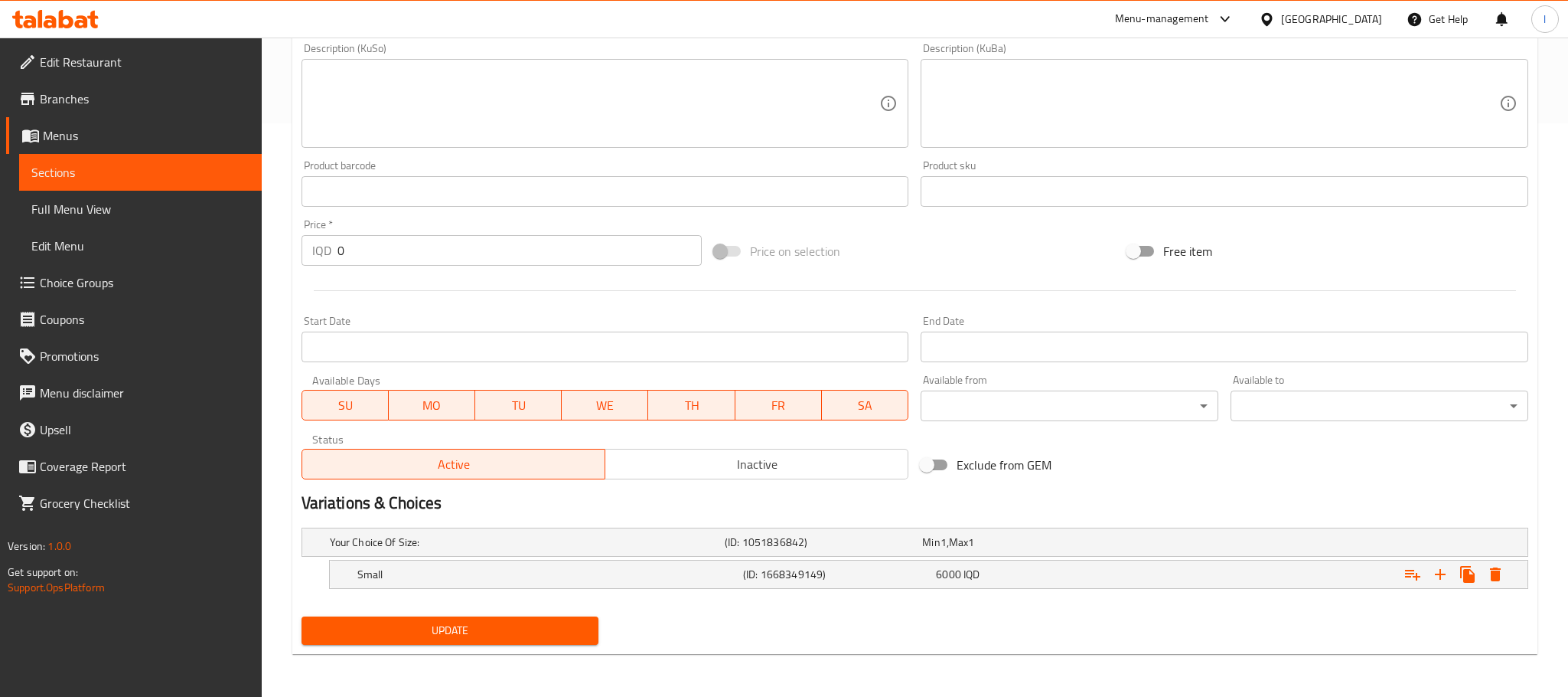
scroll to position [574, 0]
click at [1479, 570] on icon "Expand" at bounding box center [1479, 574] width 11 height 14
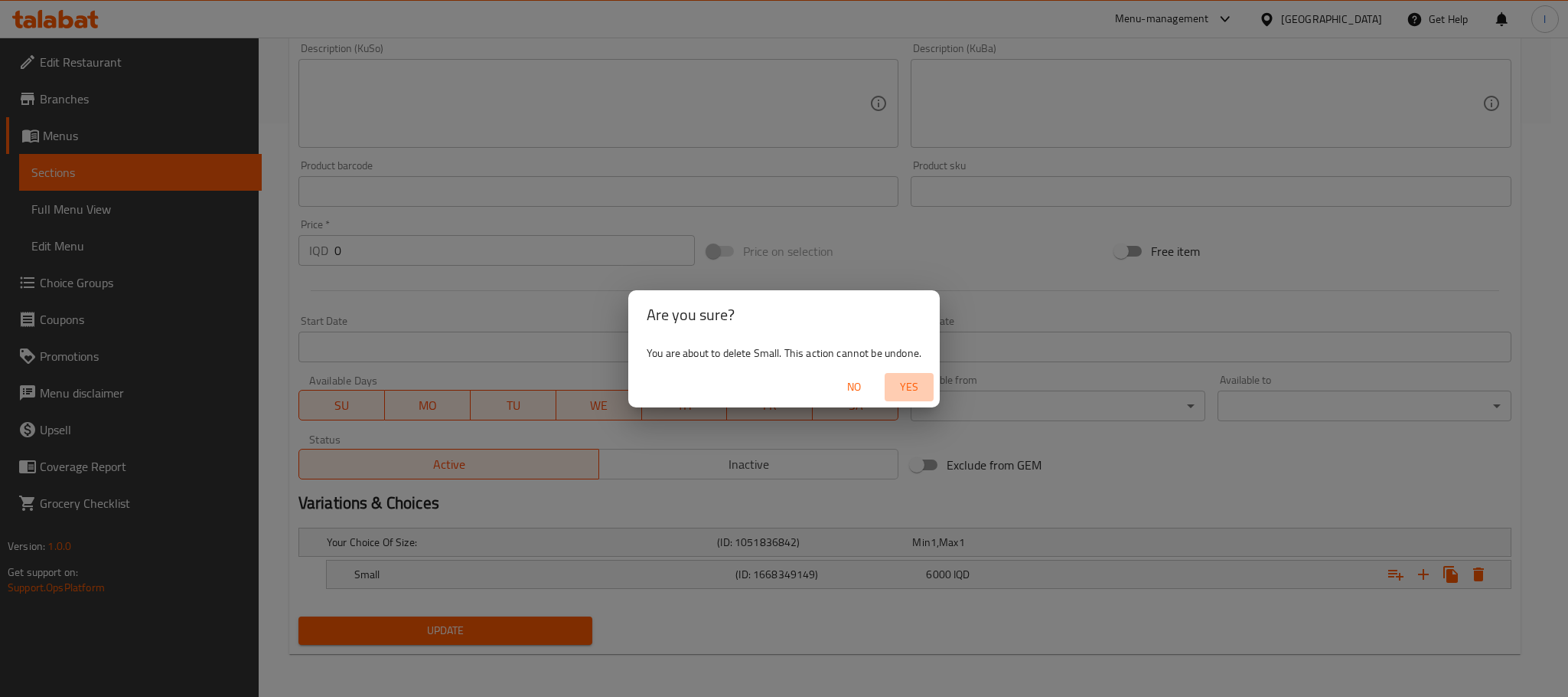
click at [919, 393] on span "Yes" at bounding box center [910, 387] width 37 height 20
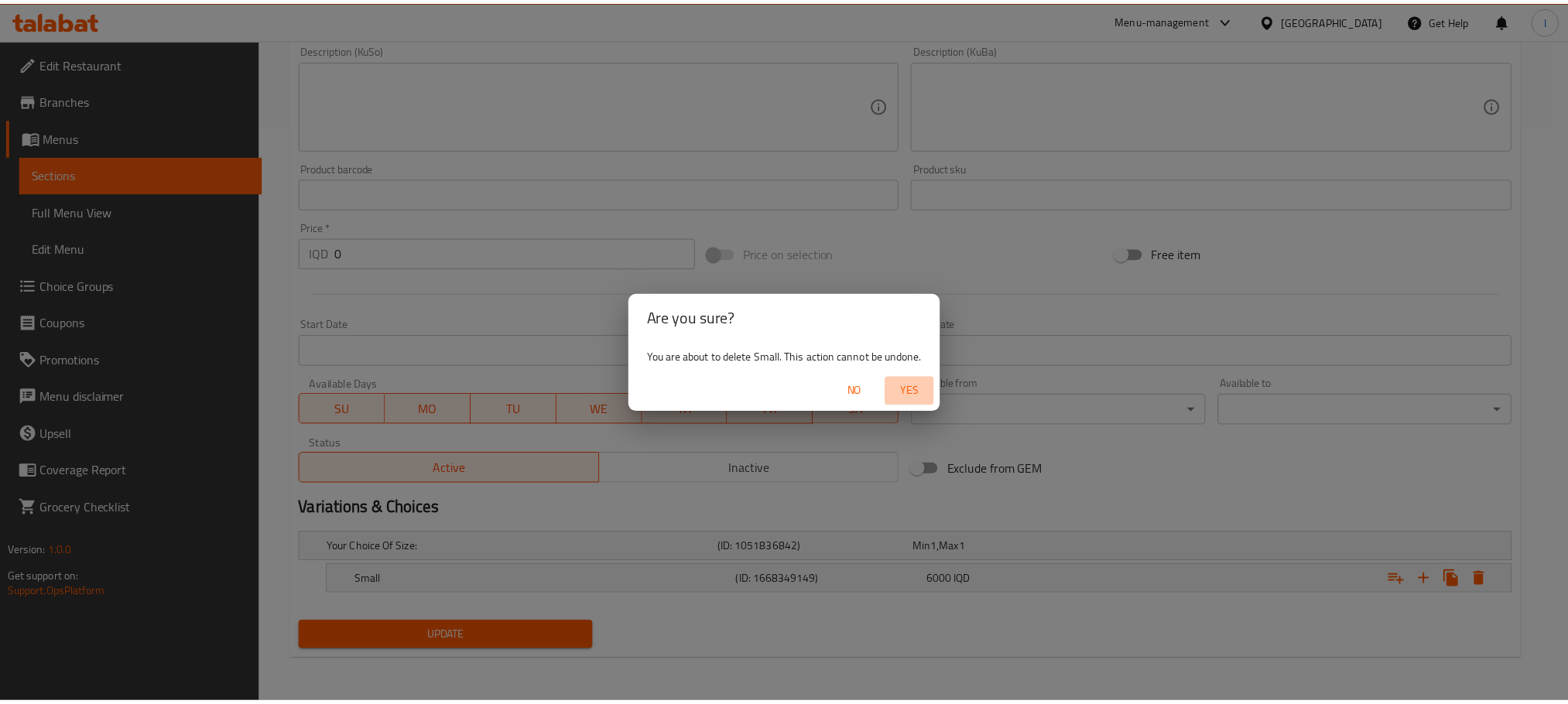
scroll to position [574, 0]
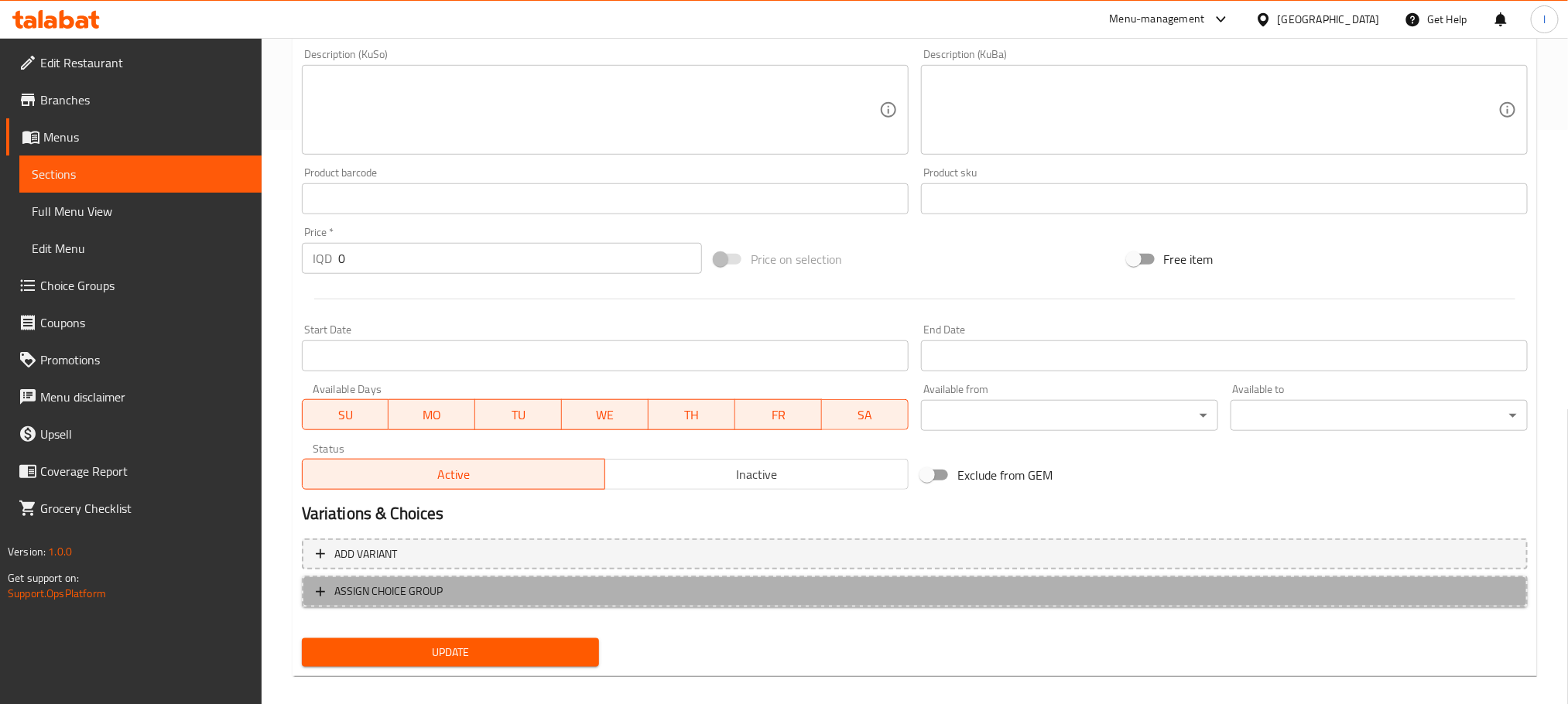
click at [588, 583] on span "ASSIGN CHOICE GROUP" at bounding box center [915, 591] width 1198 height 20
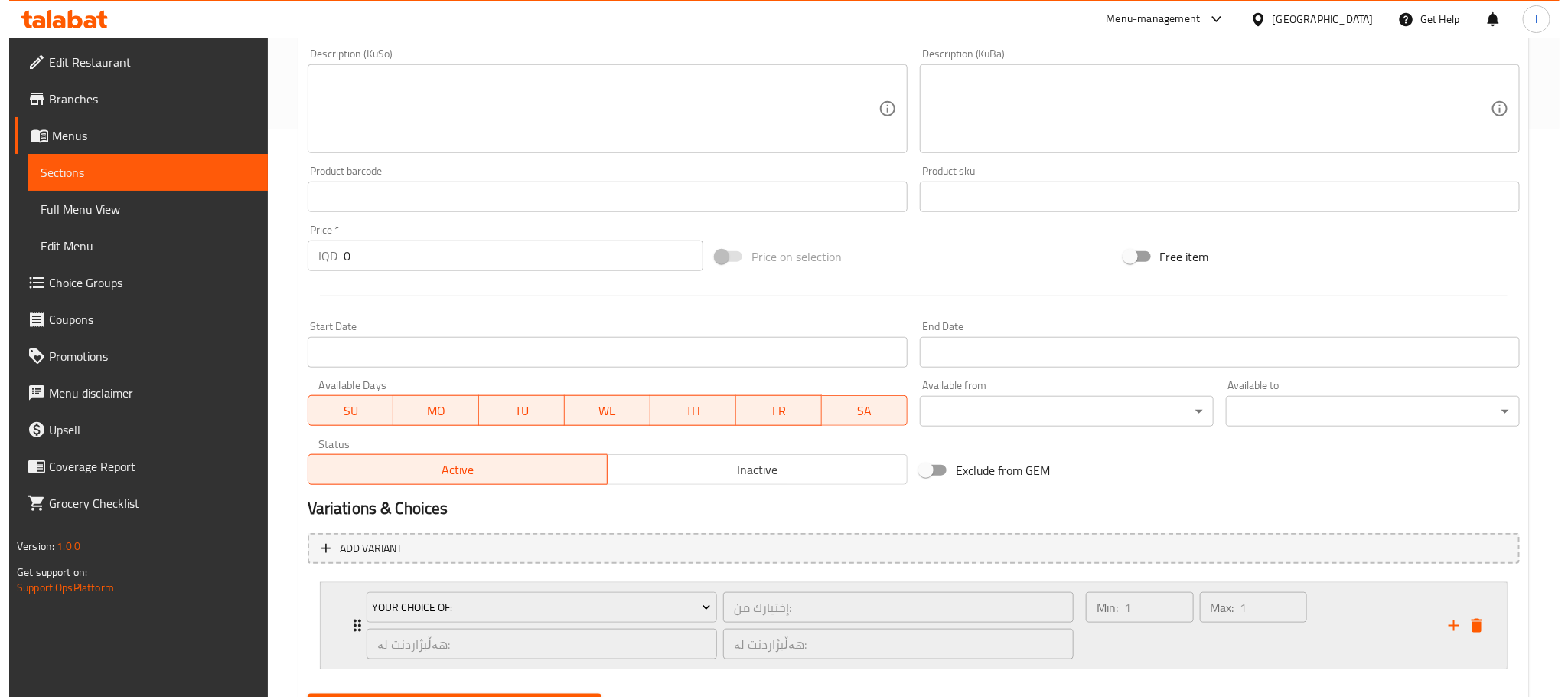
scroll to position [647, 0]
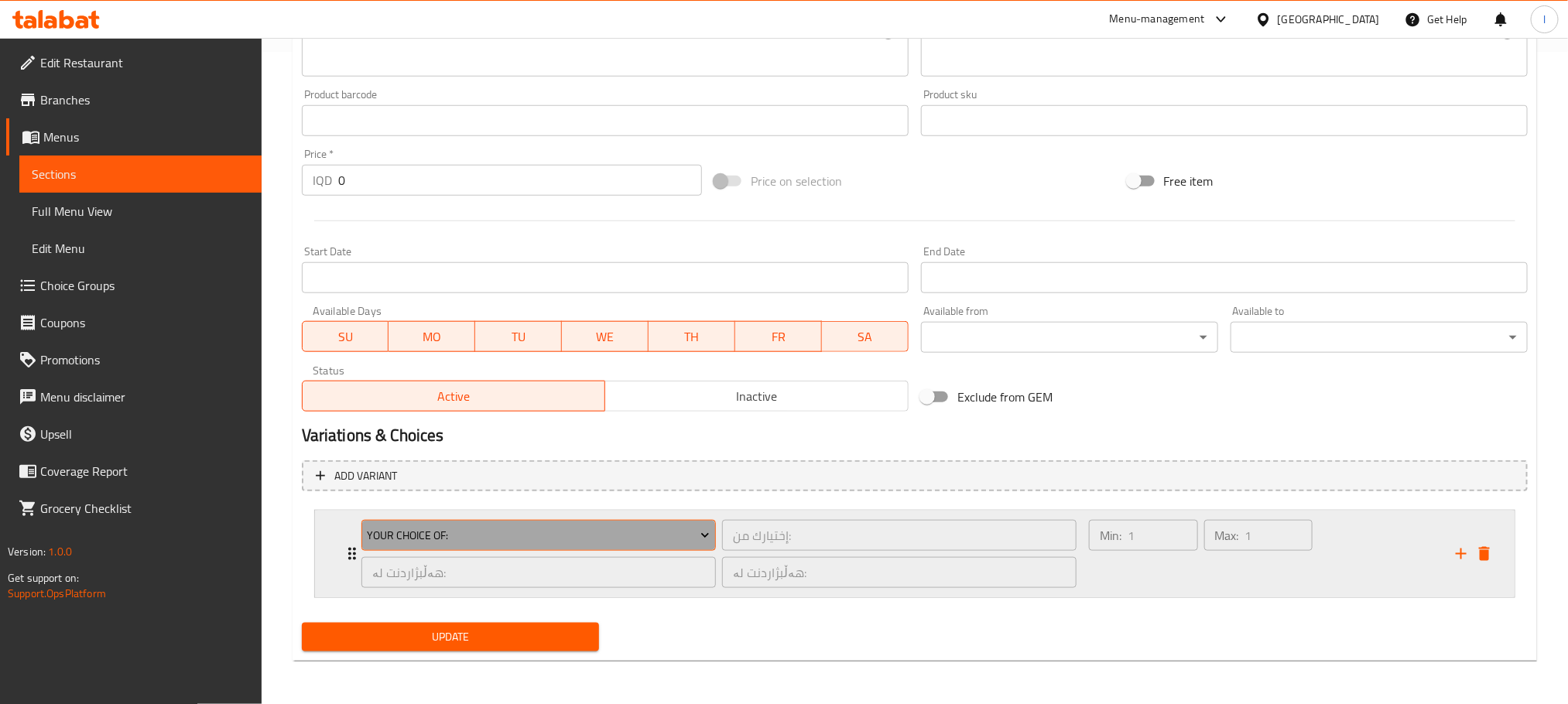
click at [527, 540] on span "Your Choice Of:" at bounding box center [538, 536] width 343 height 20
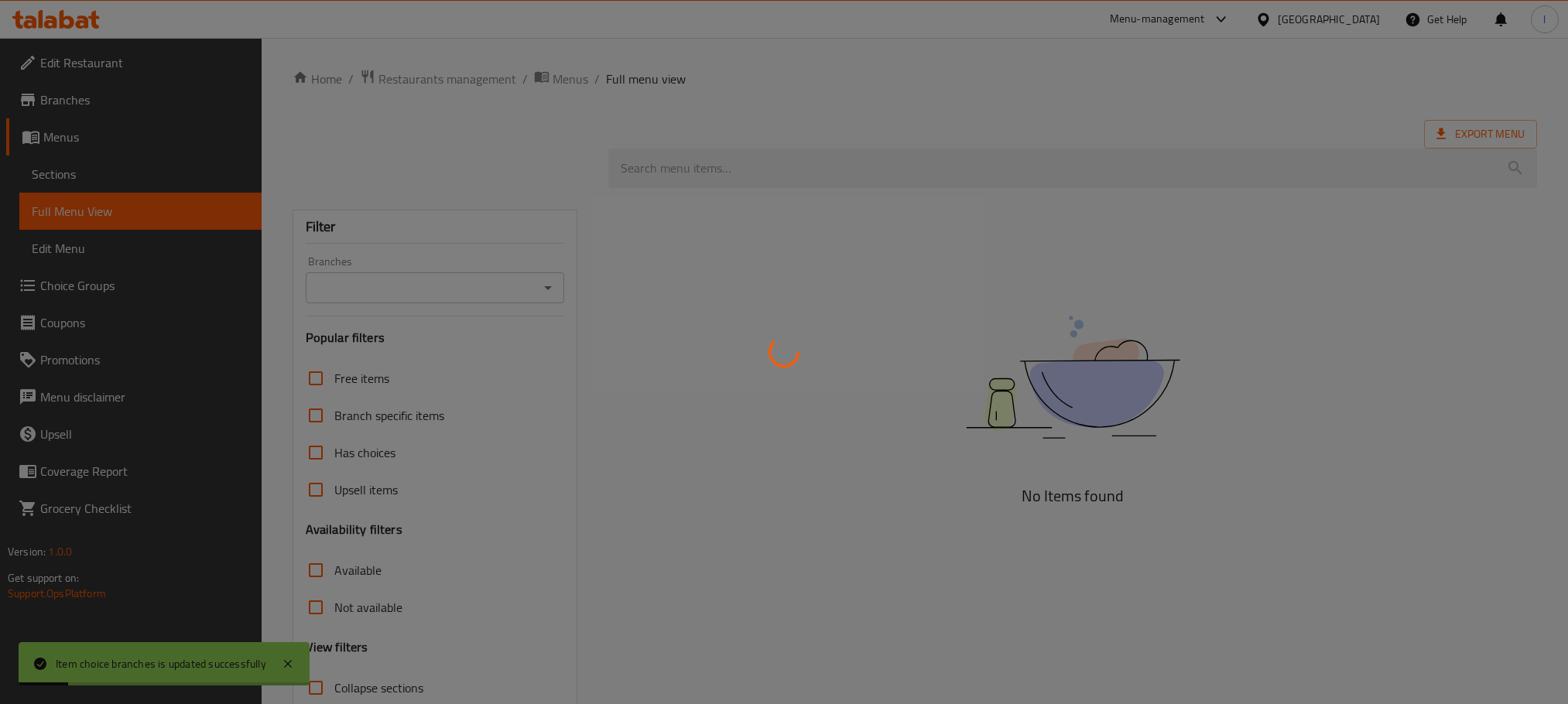
scroll to position [110, 0]
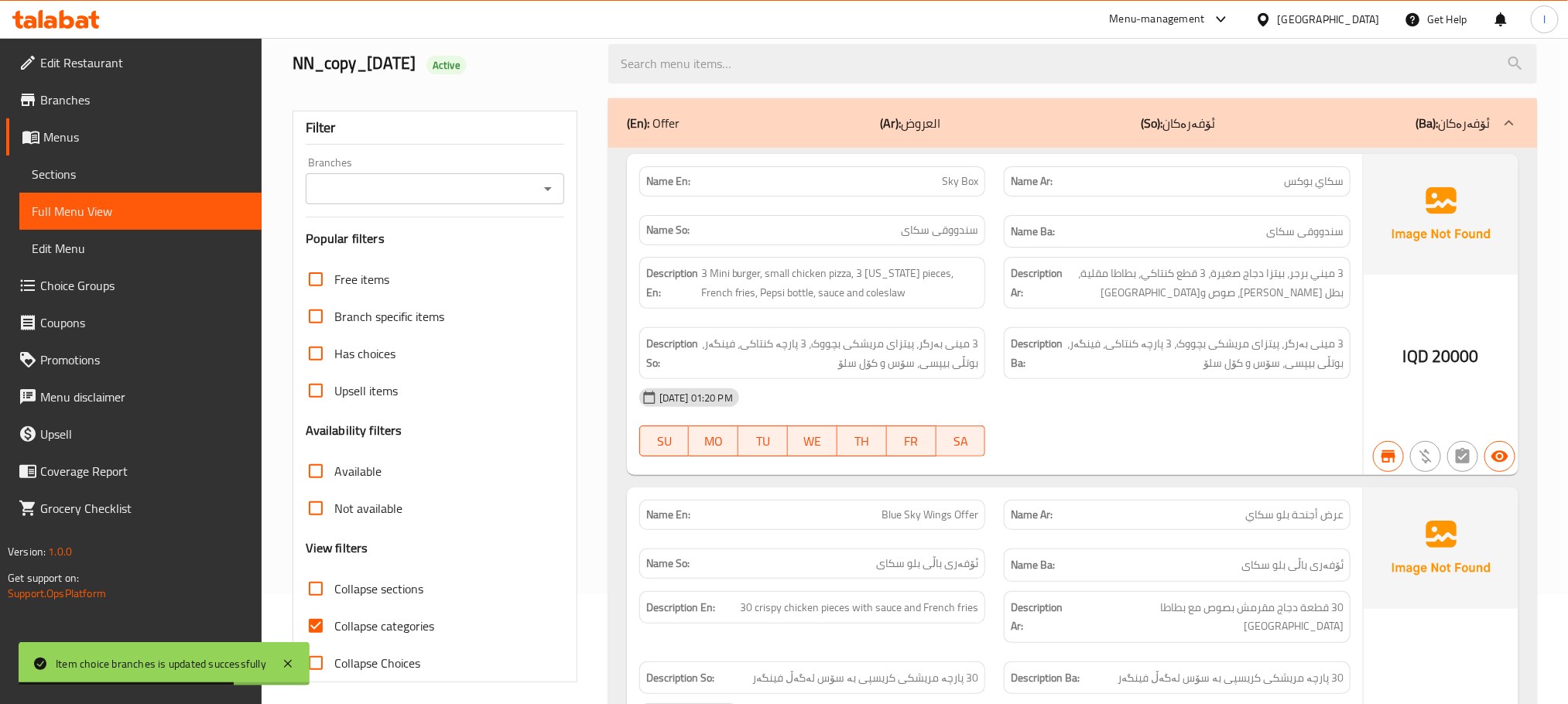
click at [114, 281] on span "Choice Groups" at bounding box center [145, 286] width 209 height 19
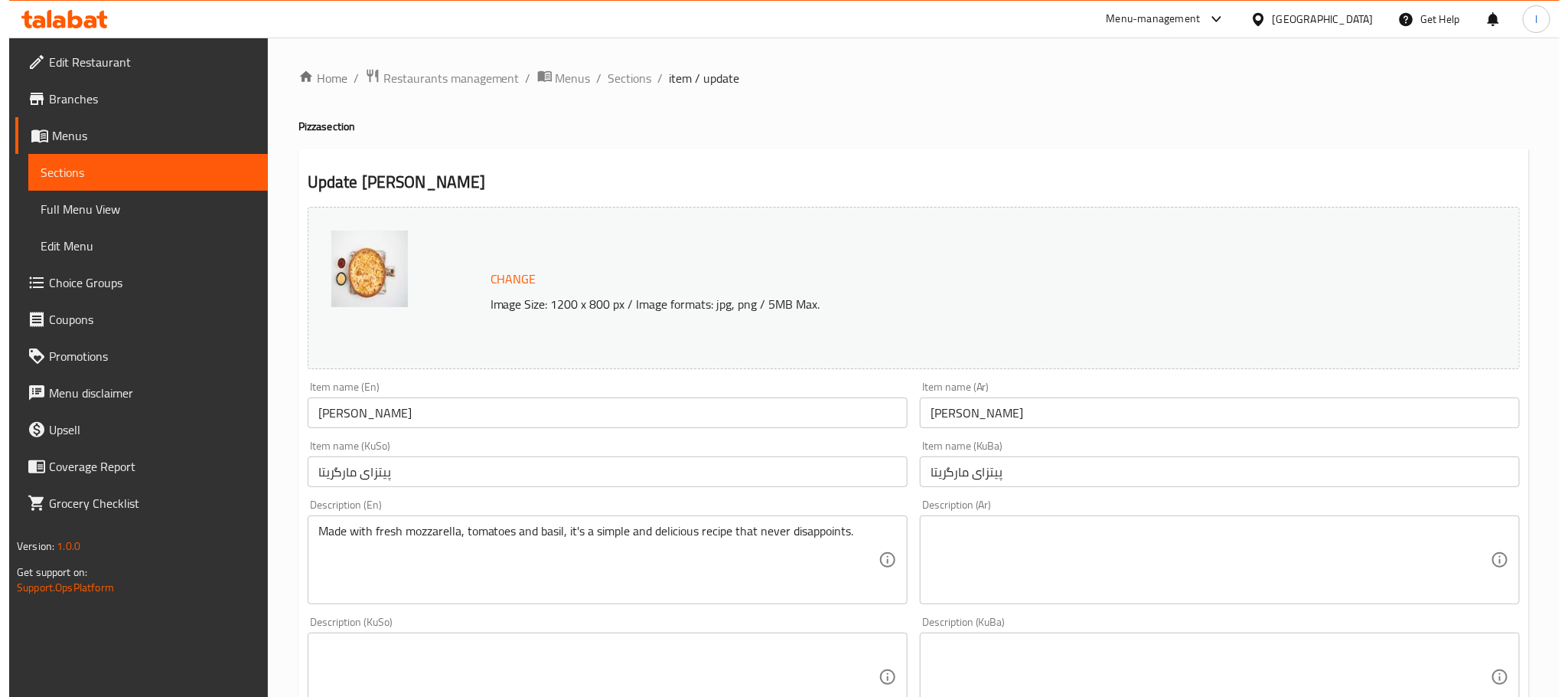
scroll to position [664, 0]
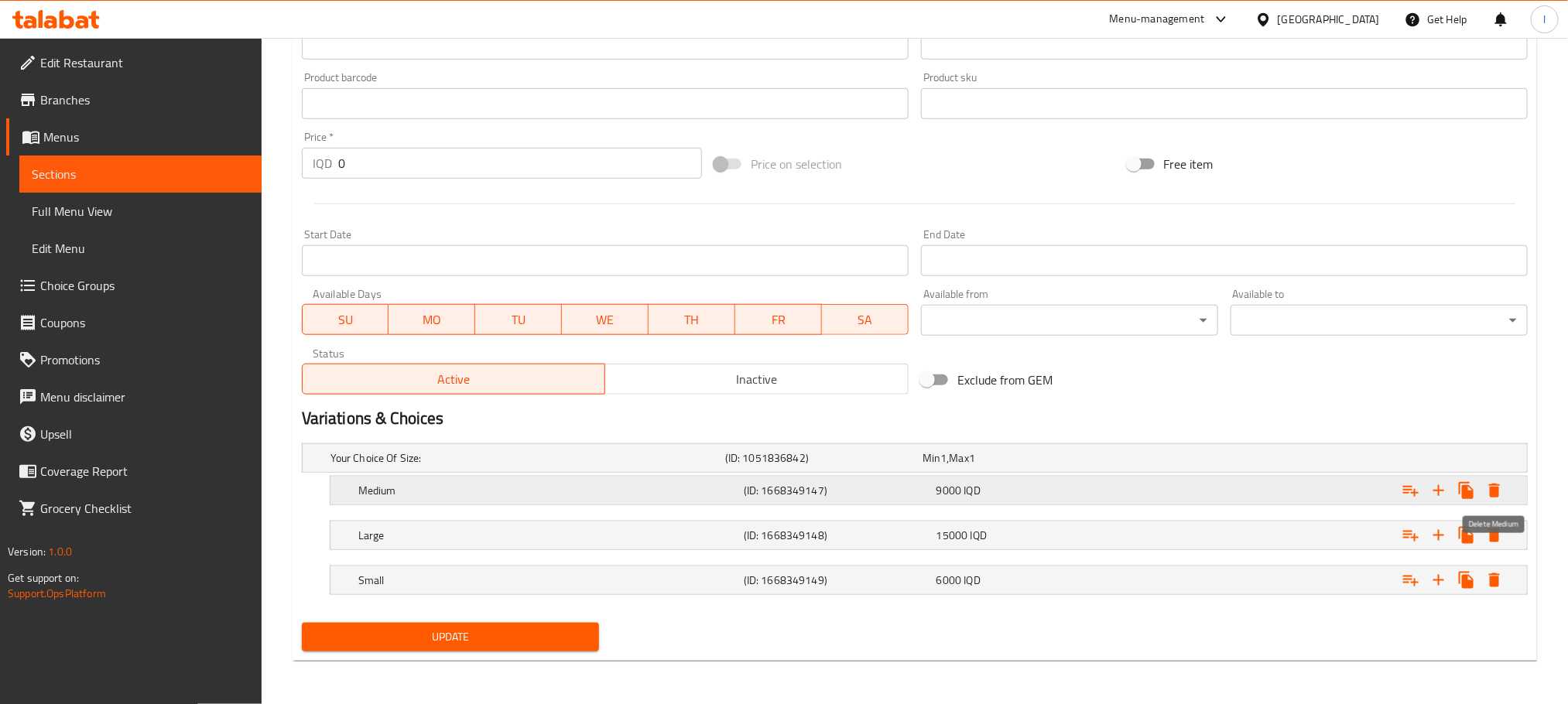
click at [1486, 486] on icon "Expand" at bounding box center [1494, 491] width 19 height 19
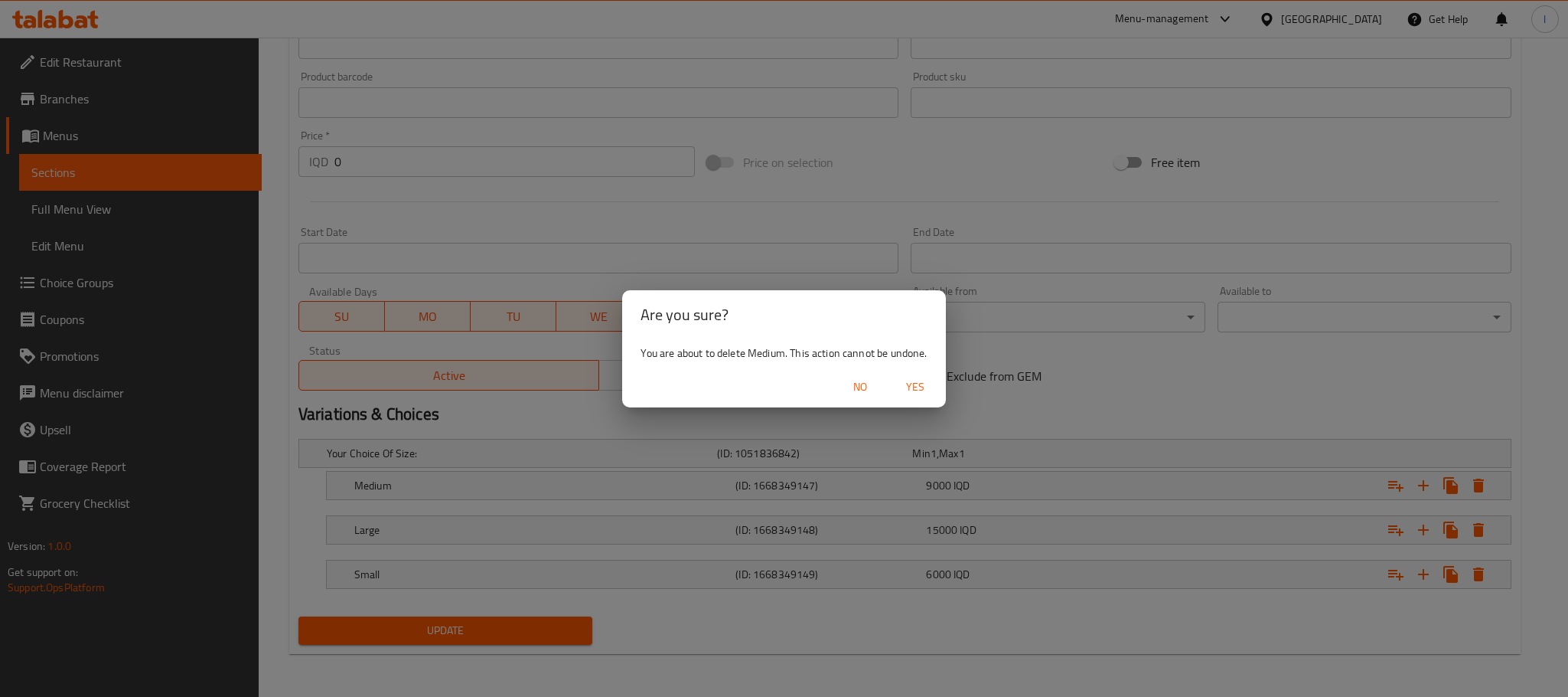
click at [928, 388] on span "Yes" at bounding box center [916, 387] width 37 height 20
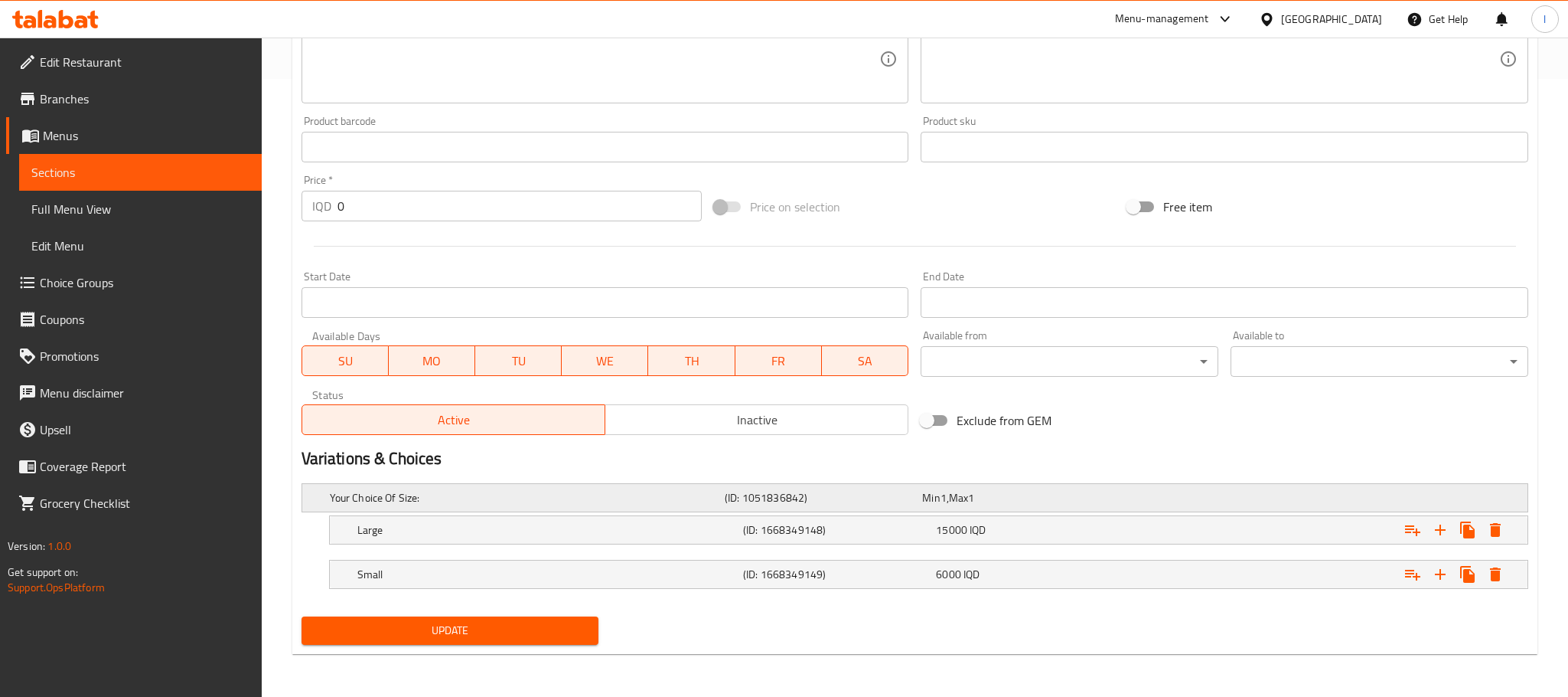
scroll to position [619, 0]
click at [1483, 525] on icon "Expand" at bounding box center [1478, 530] width 19 height 19
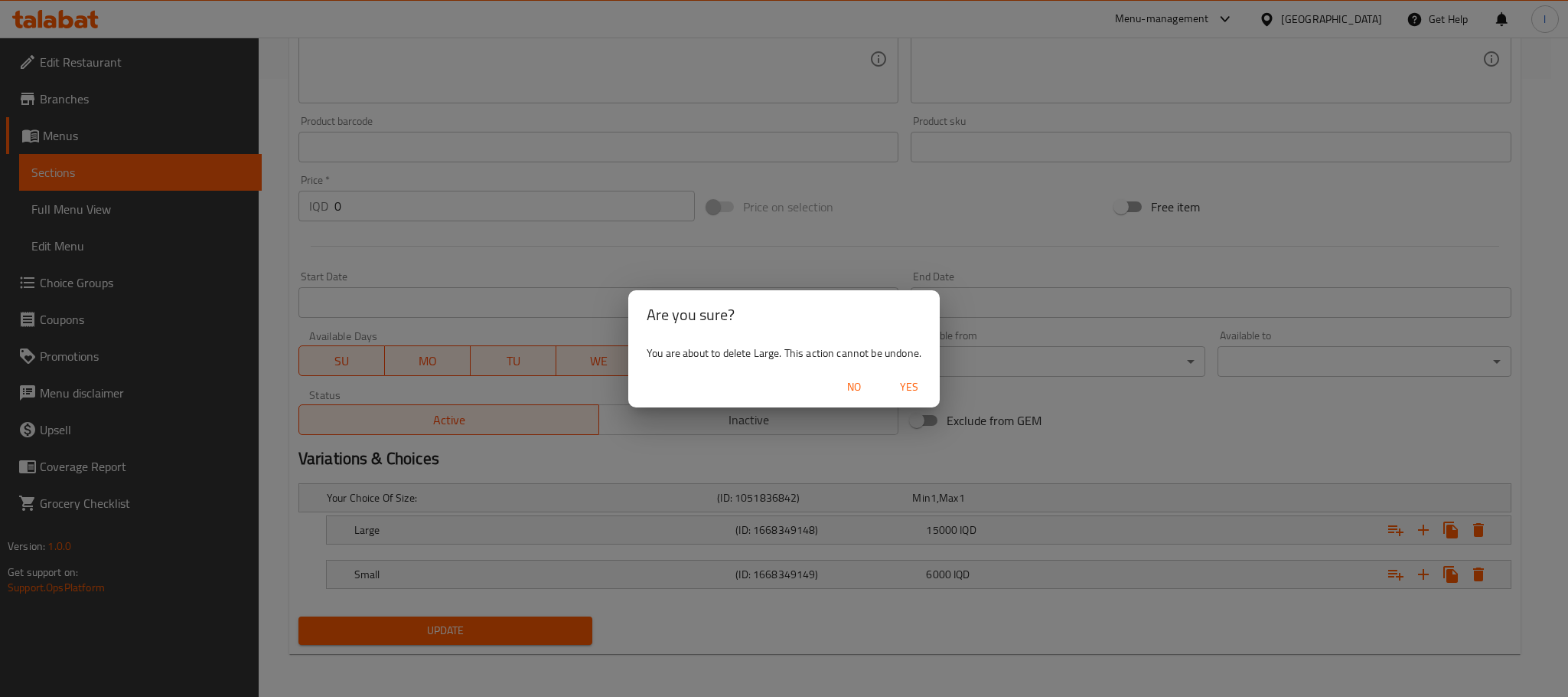
click at [910, 383] on span "Yes" at bounding box center [910, 387] width 37 height 20
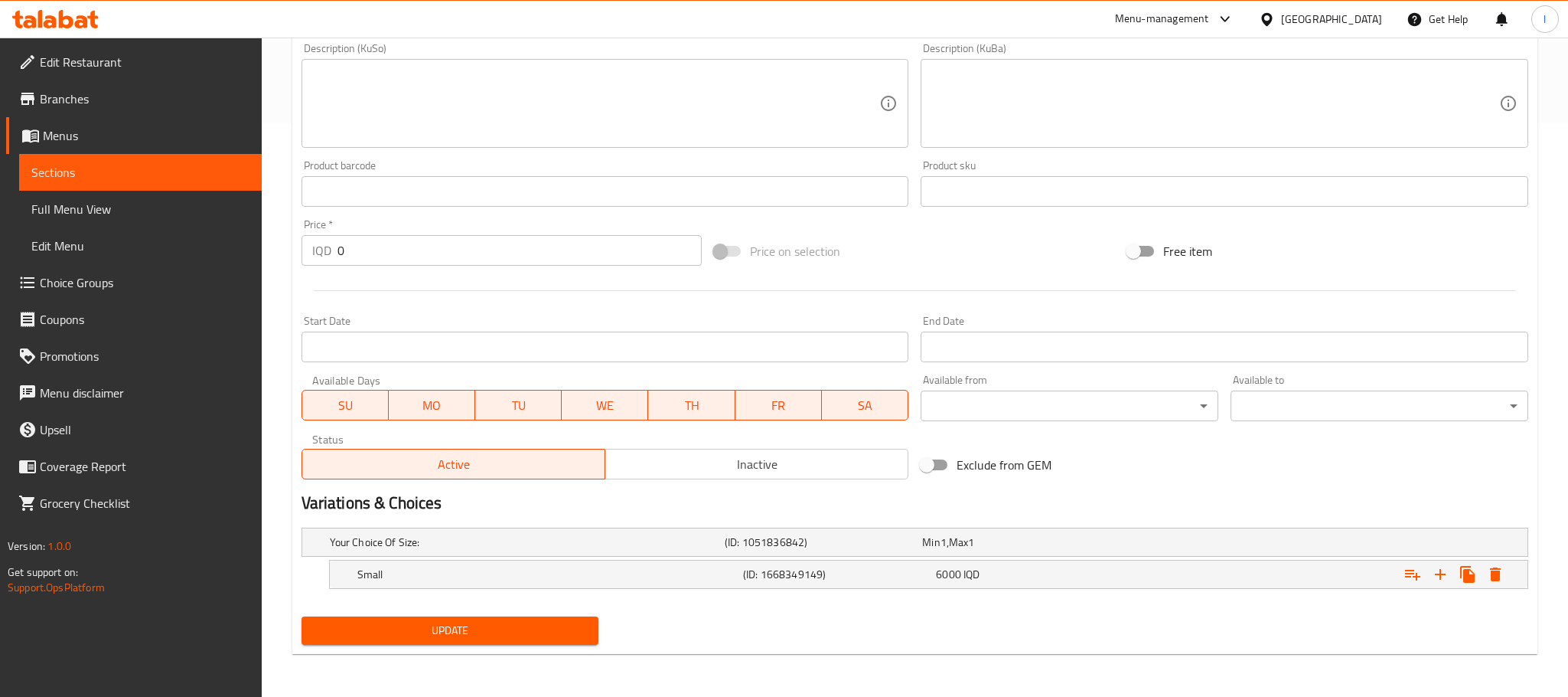
scroll to position [574, 0]
click at [1473, 572] on icon "Expand" at bounding box center [1478, 574] width 19 height 19
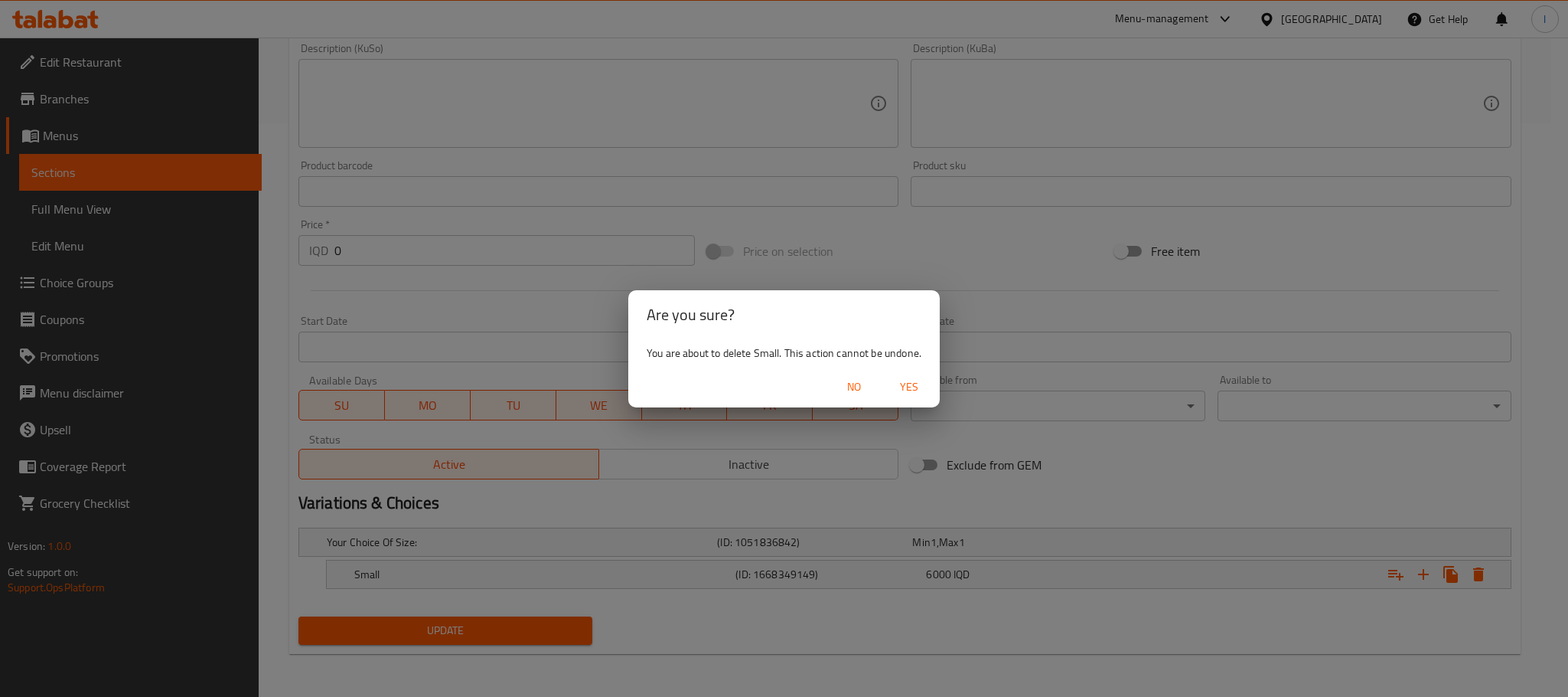
click at [907, 384] on span "Yes" at bounding box center [910, 387] width 37 height 20
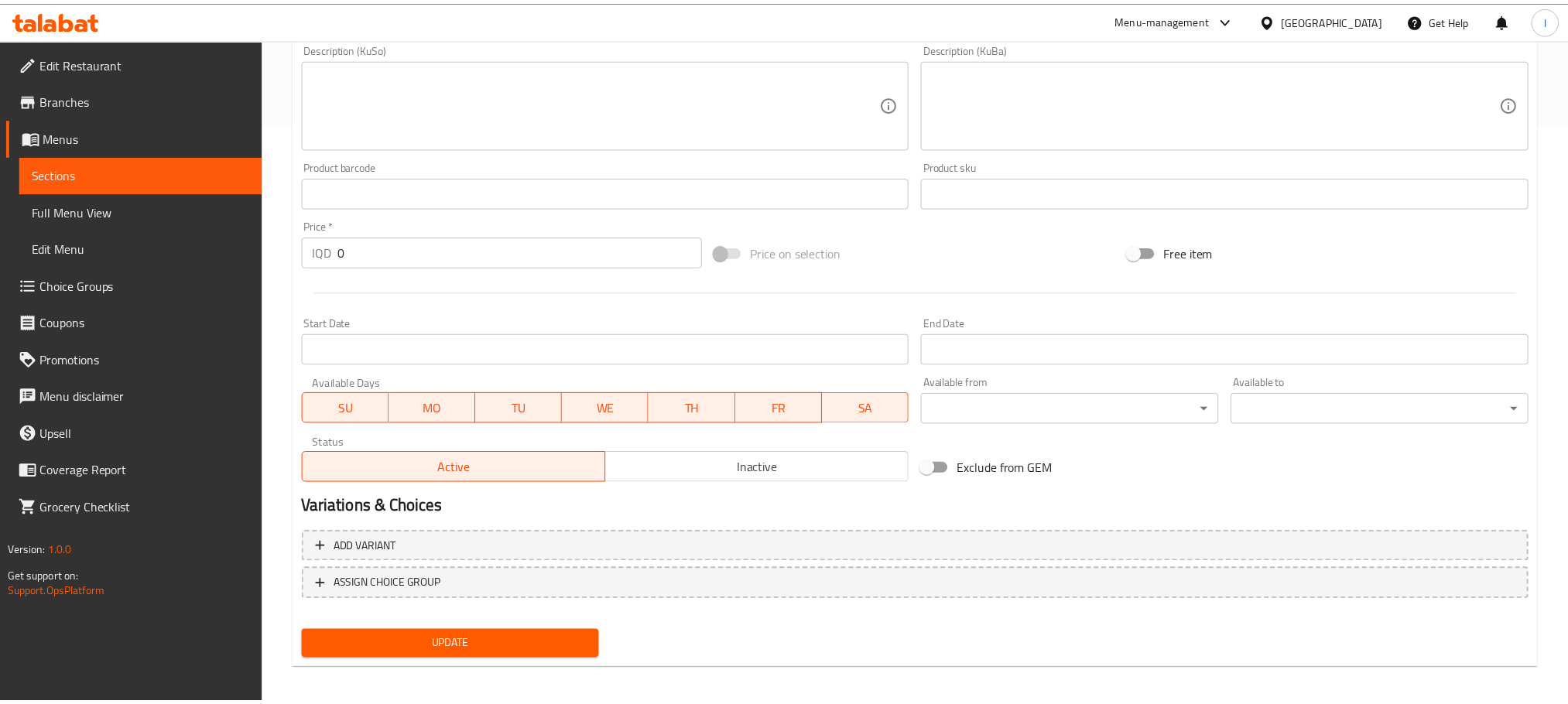
scroll to position [574, 0]
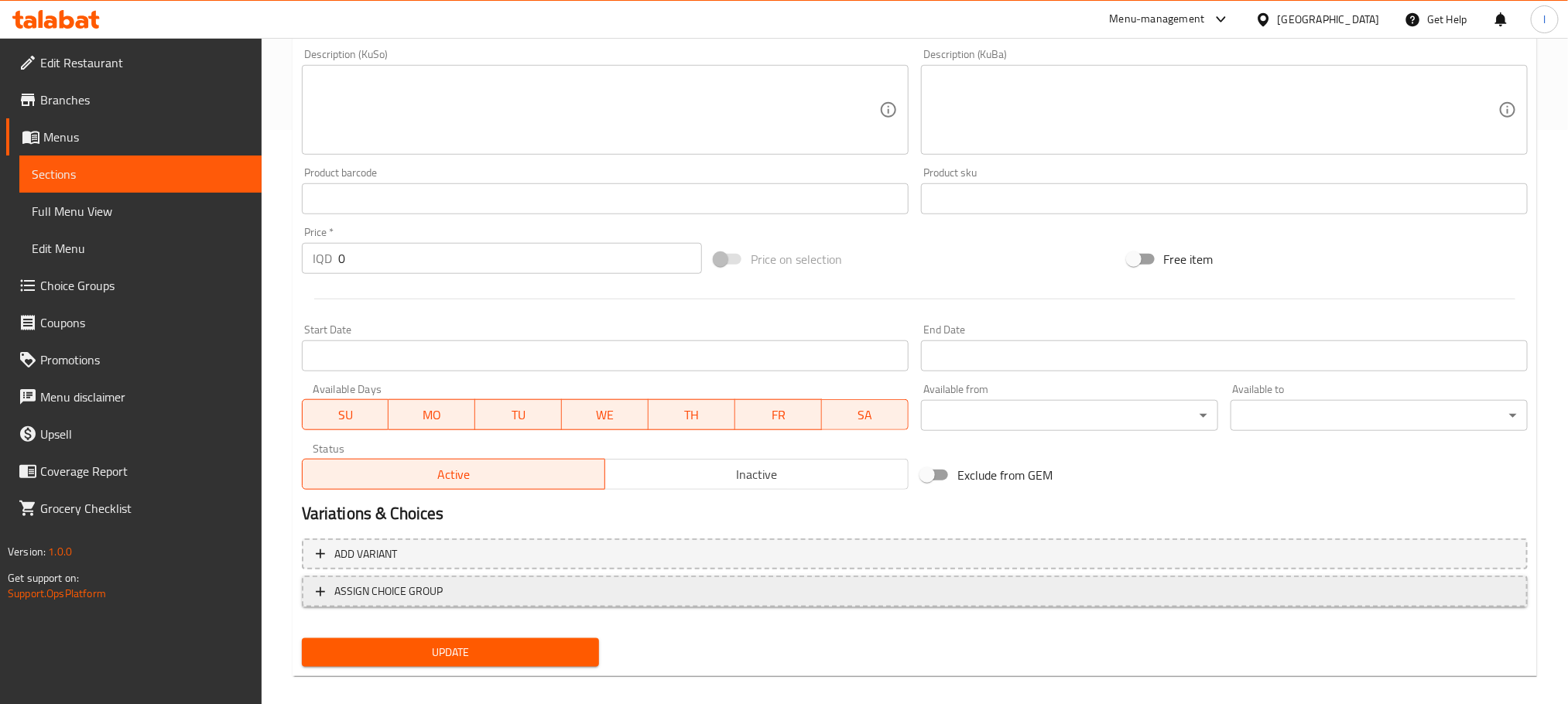
click at [648, 592] on span "ASSIGN CHOICE GROUP" at bounding box center [915, 591] width 1198 height 20
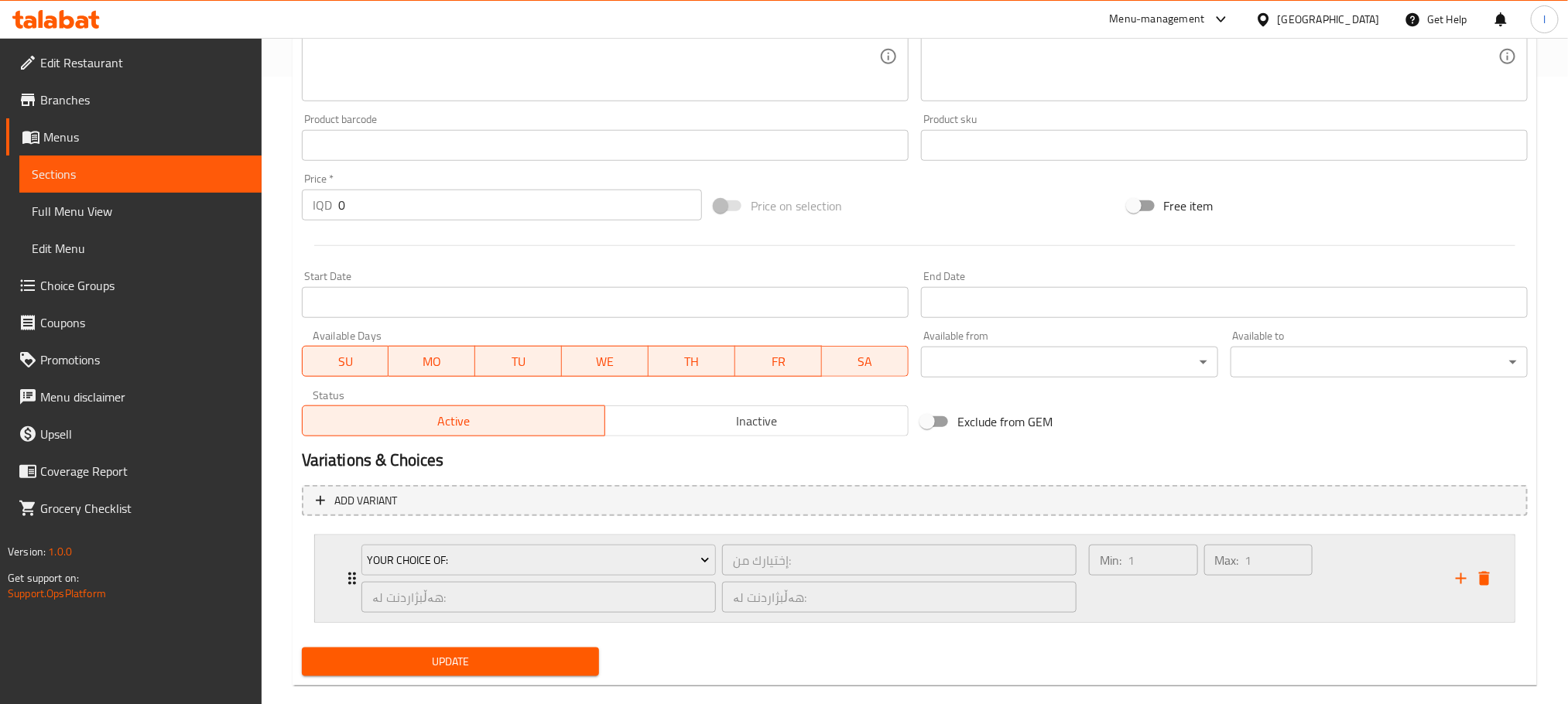
scroll to position [653, 0]
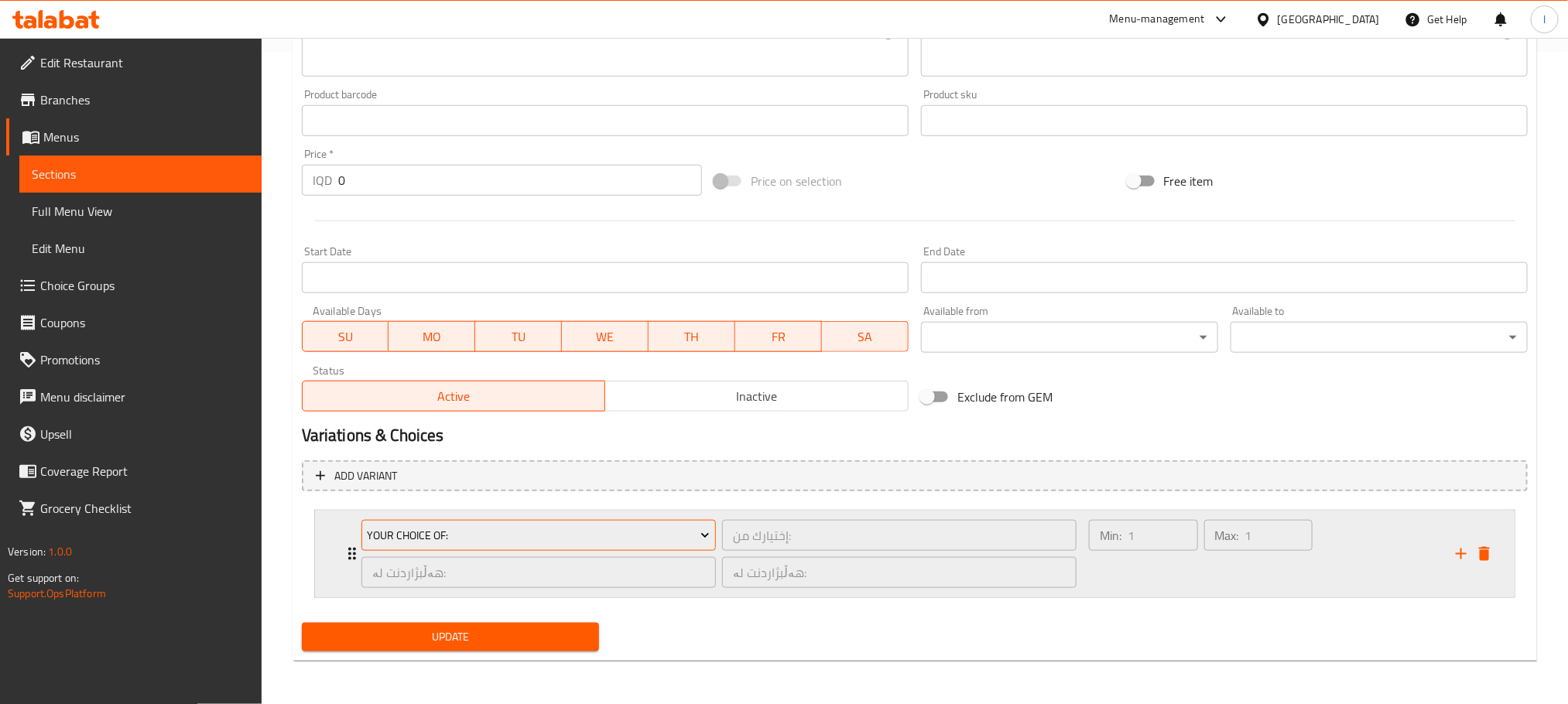
click at [520, 527] on span "Your Choice Of:" at bounding box center [538, 536] width 343 height 20
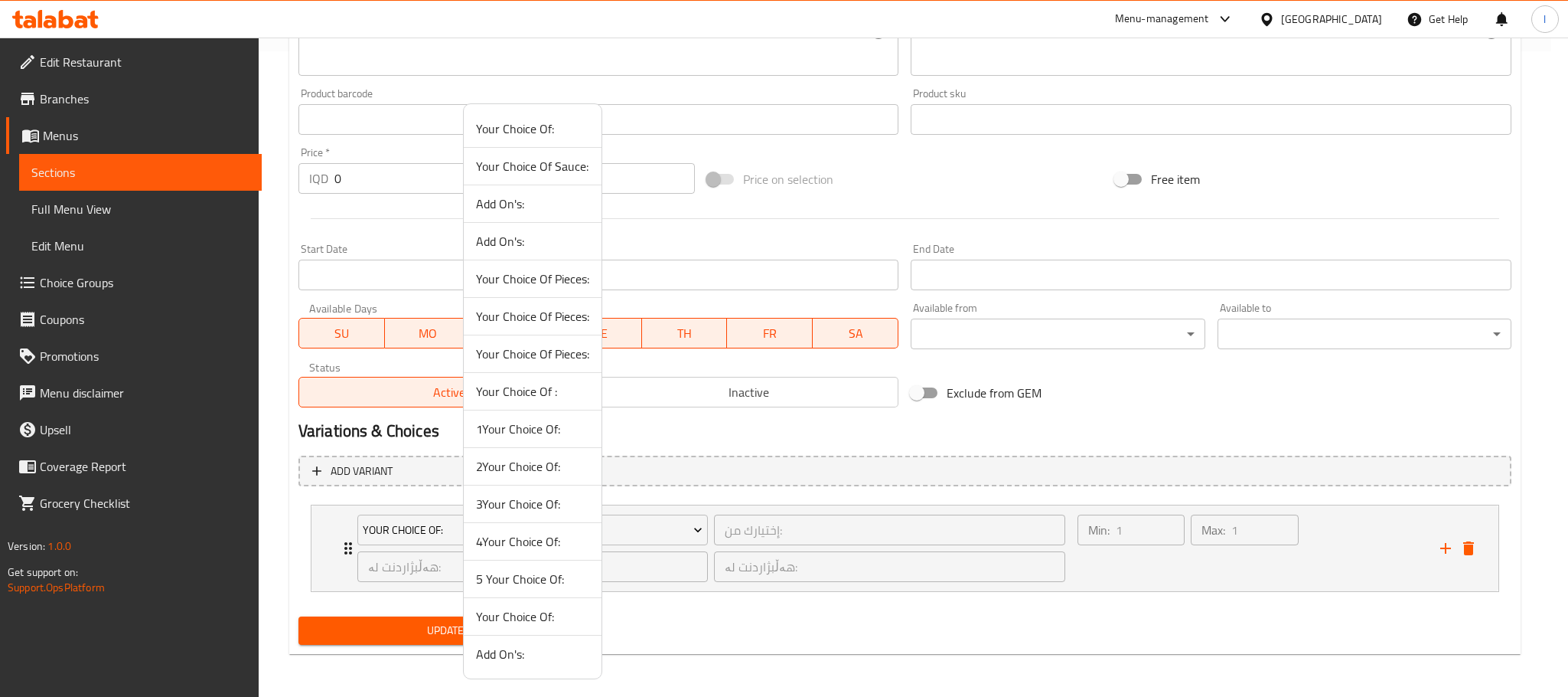
click at [568, 580] on span "5 Your Choice Of:" at bounding box center [533, 579] width 113 height 19
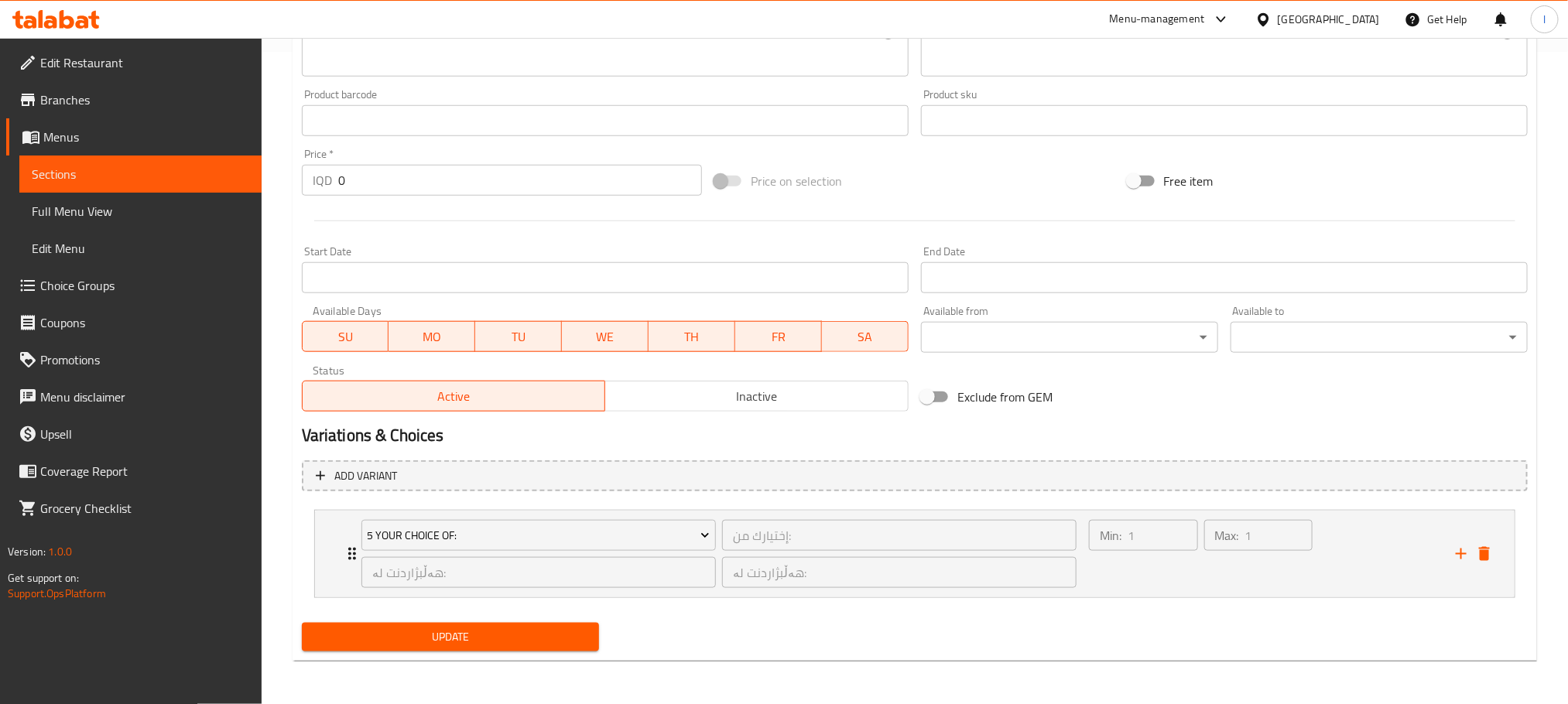
click at [551, 641] on span "Update" at bounding box center [450, 637] width 273 height 20
click at [1117, 587] on div "Min: 1 ​" at bounding box center [1143, 554] width 116 height 74
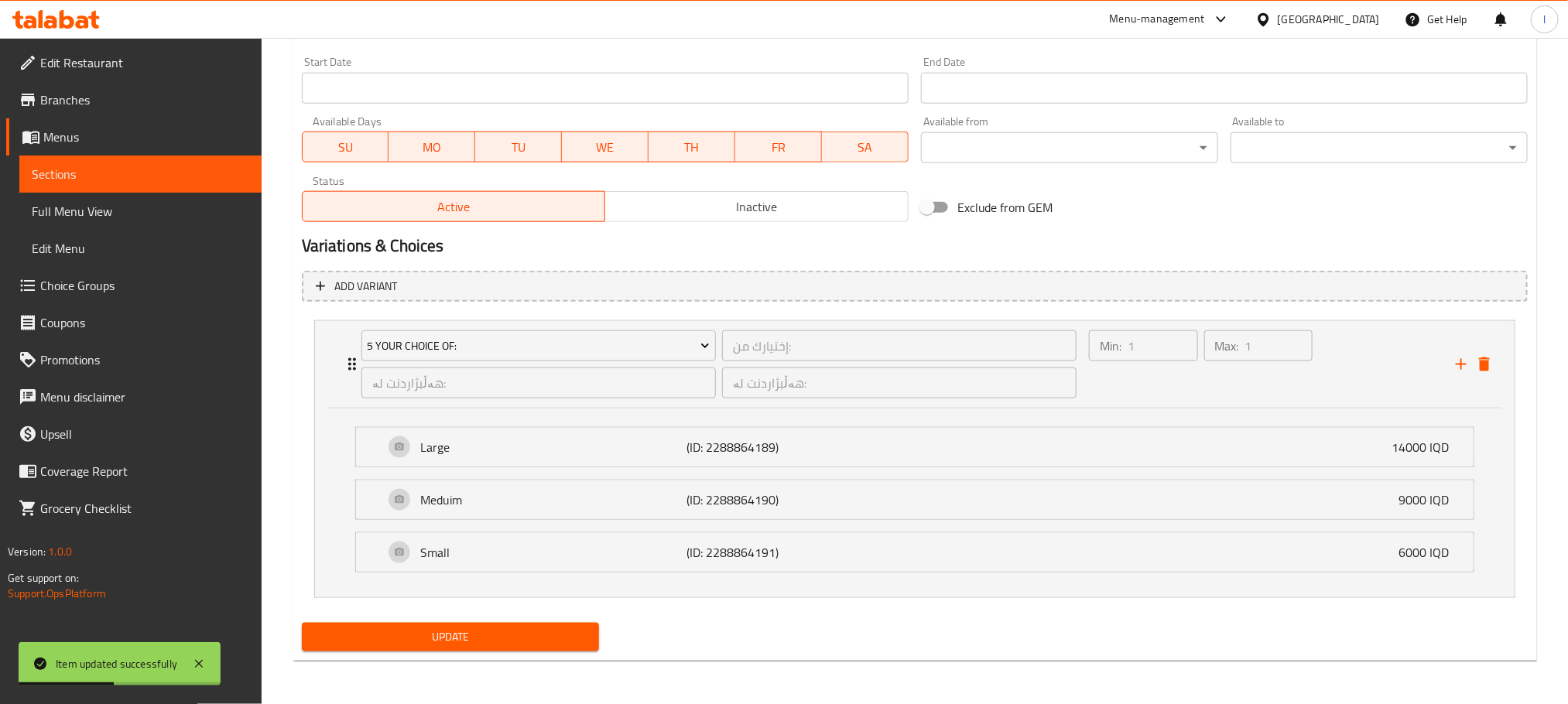
scroll to position [0, 0]
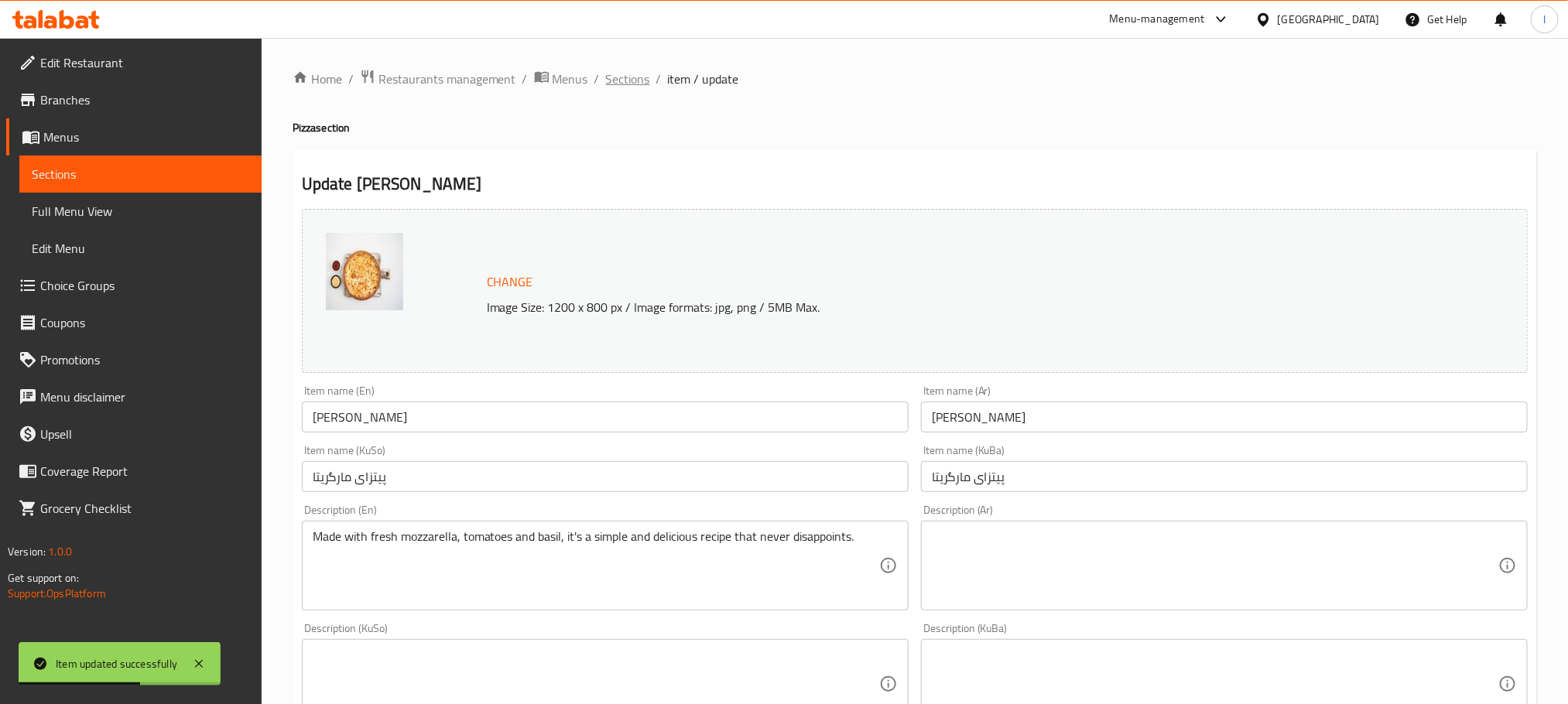
click at [625, 70] on span "Sections" at bounding box center [627, 79] width 44 height 19
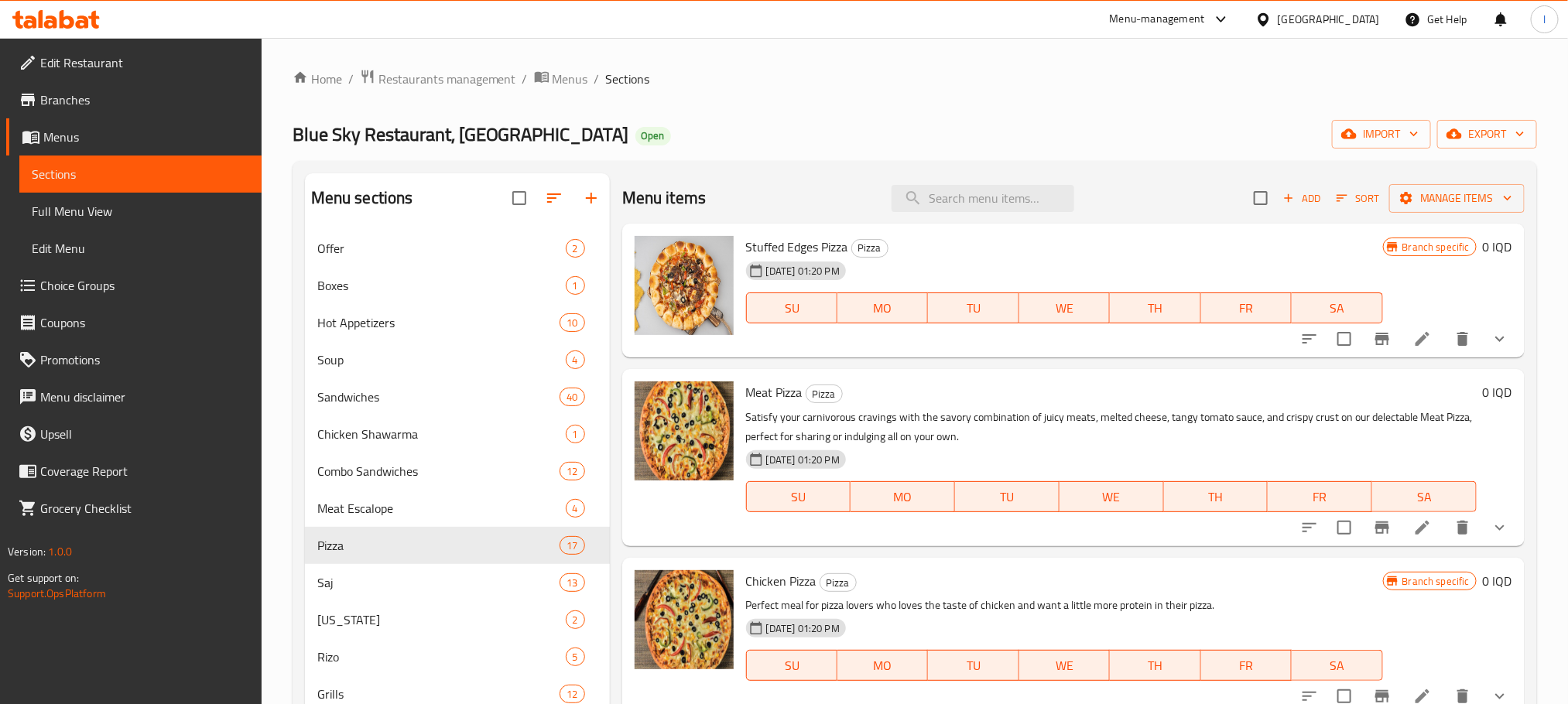
click at [1044, 109] on div "Home / Restaurants management / Menus / Sections Blue Sky Restaurant, Zayona Op…" at bounding box center [914, 567] width 1244 height 996
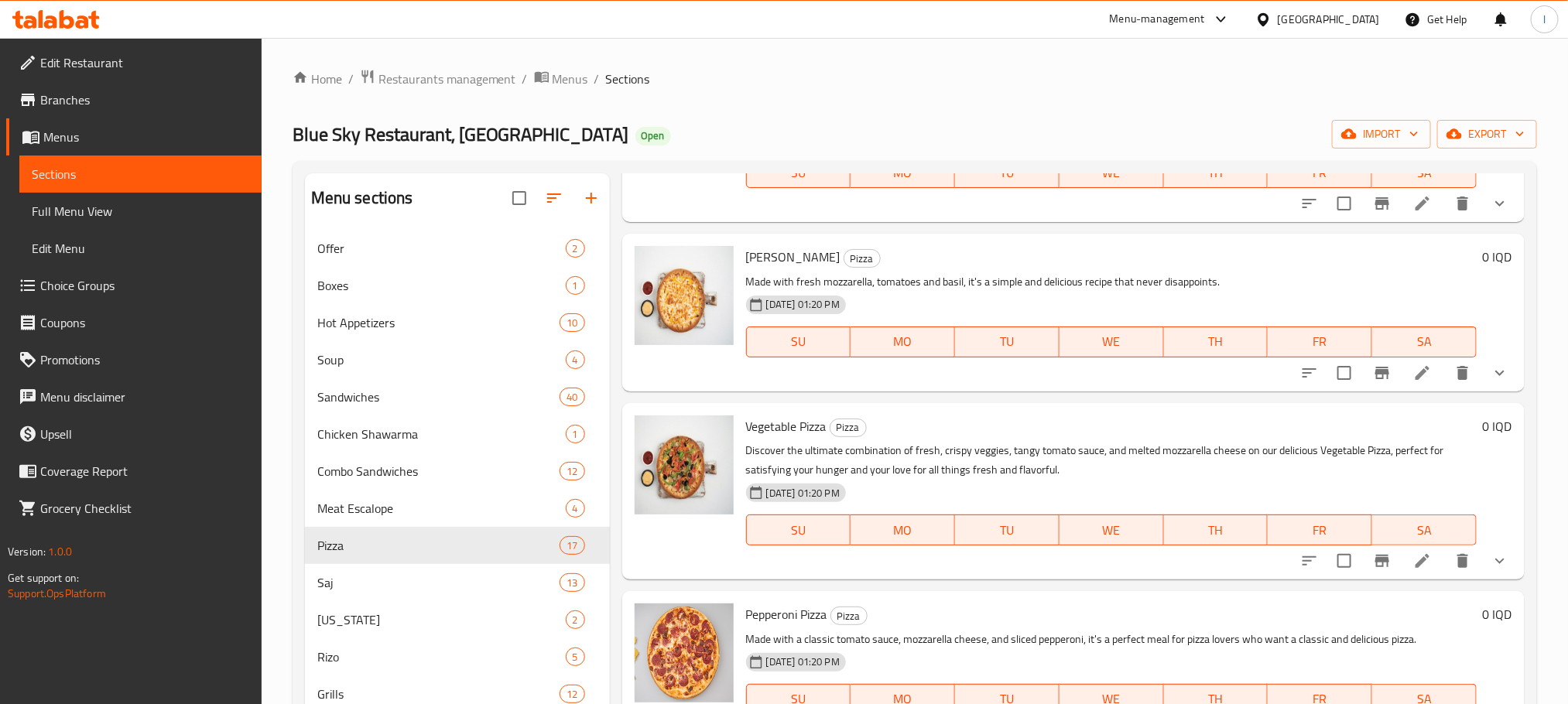
scroll to position [426, 0]
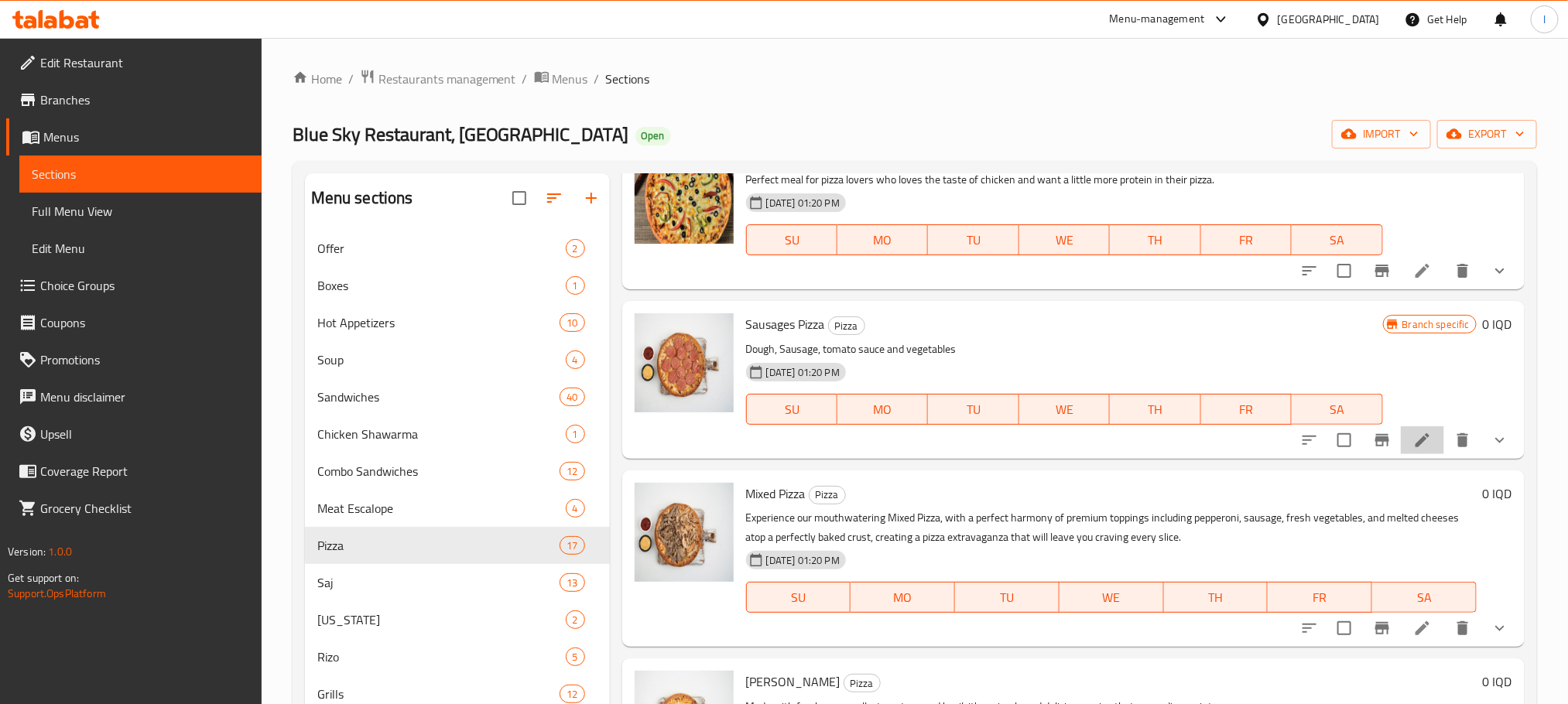
click at [1401, 431] on li at bounding box center [1422, 441] width 43 height 28
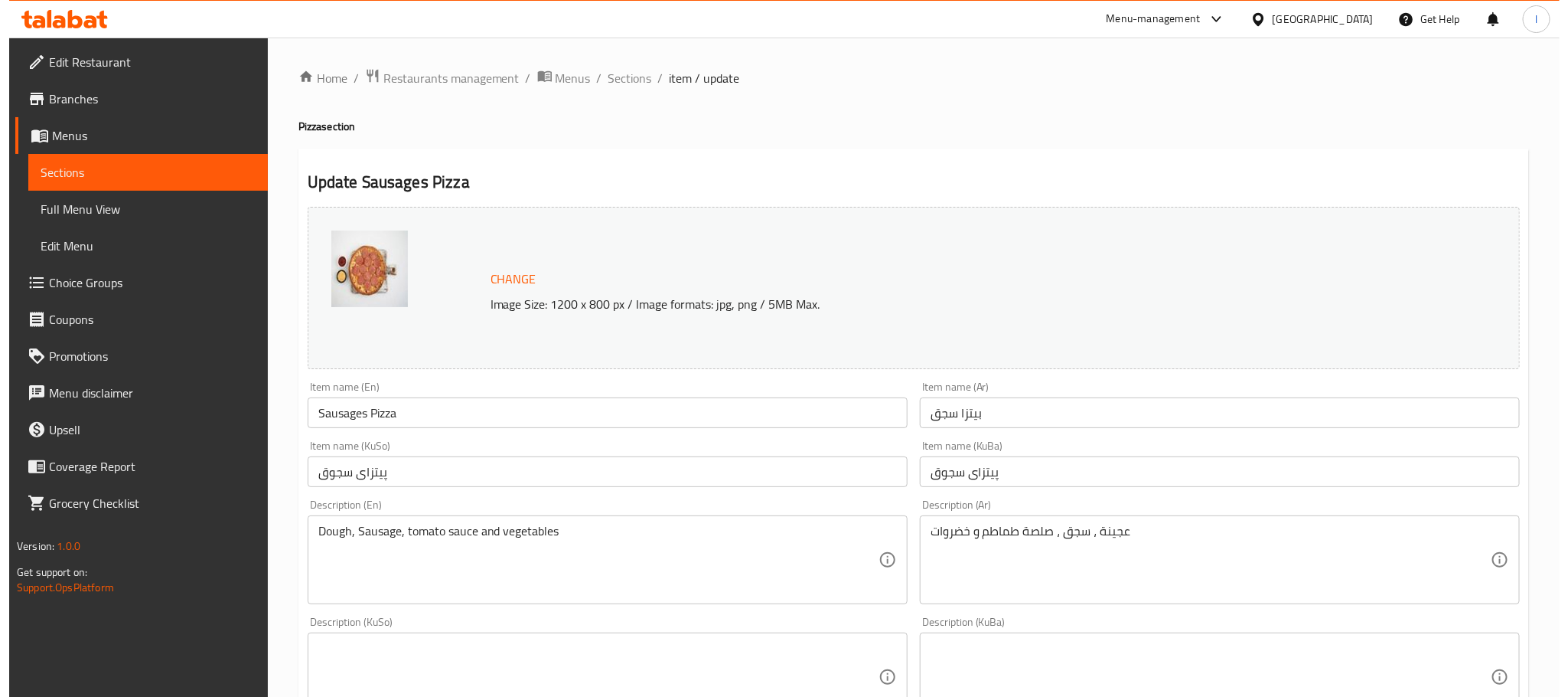
scroll to position [664, 0]
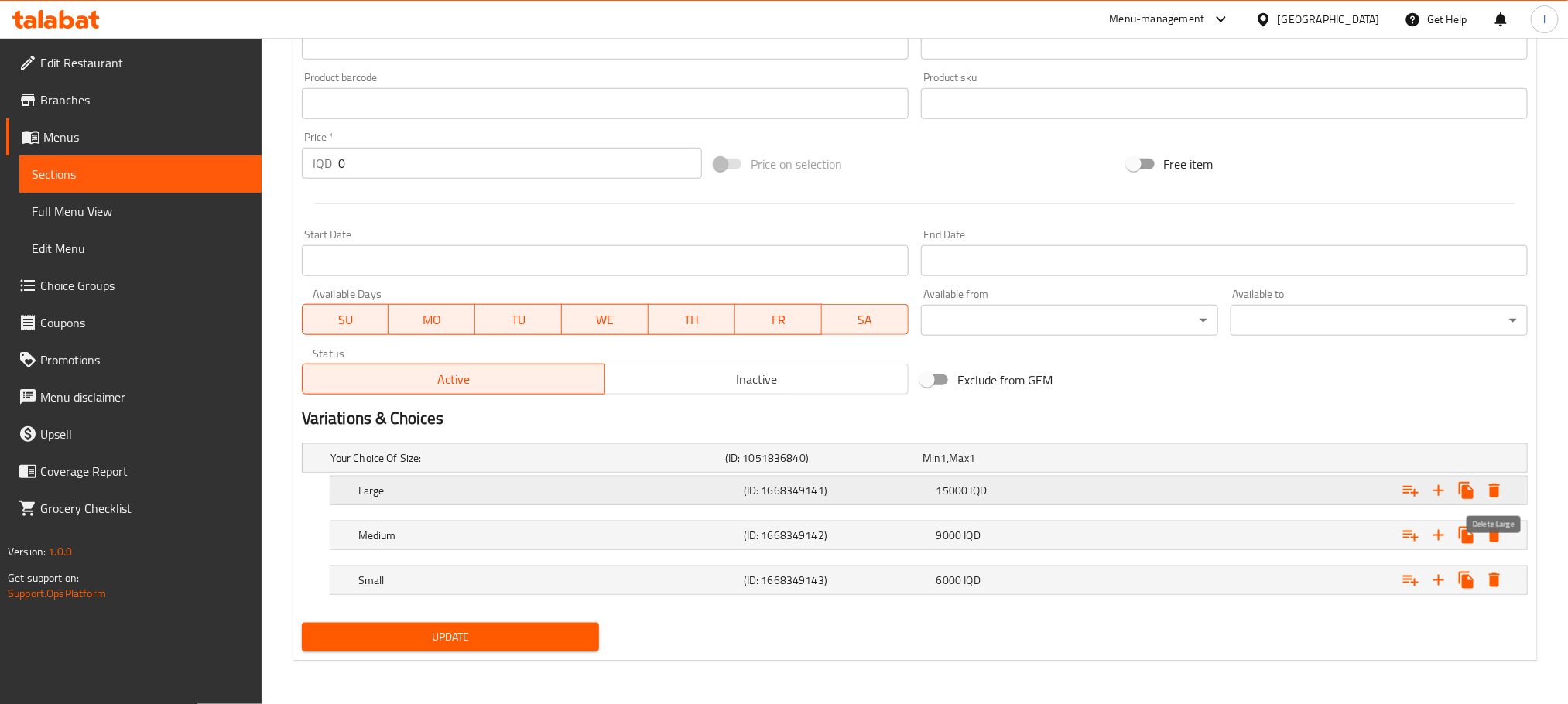
click at [1488, 486] on icon "Expand" at bounding box center [1494, 491] width 19 height 19
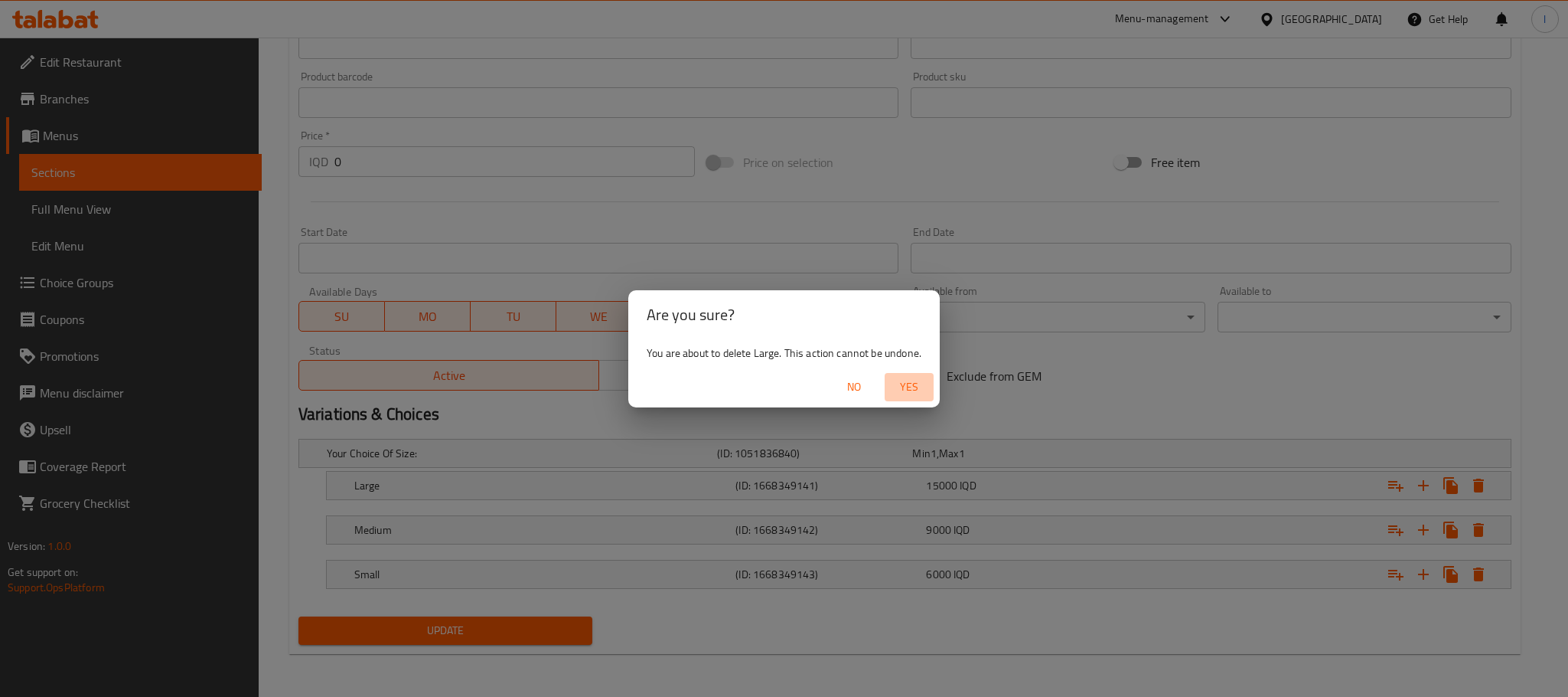
click at [906, 382] on span "Yes" at bounding box center [910, 387] width 37 height 20
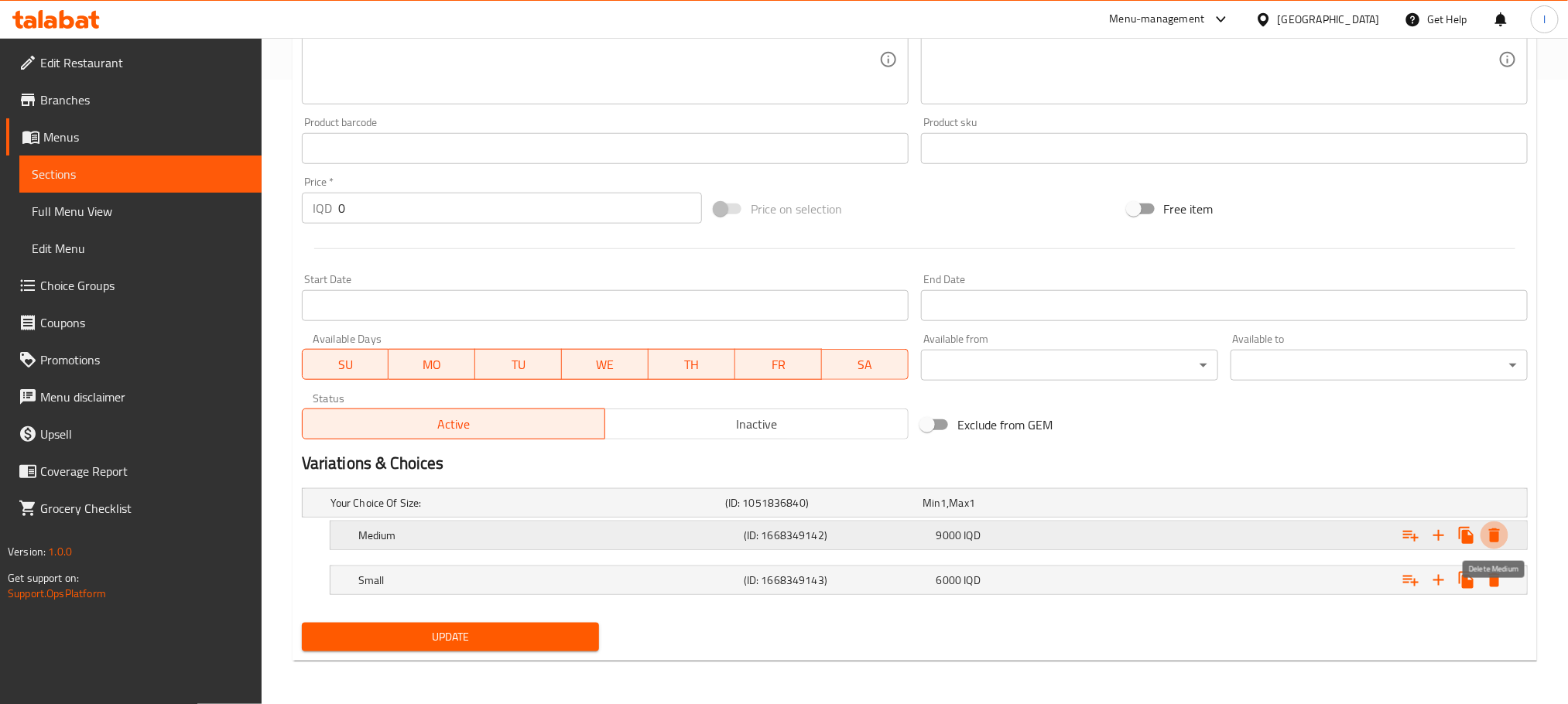
click at [1491, 524] on button "Expand" at bounding box center [1495, 536] width 28 height 28
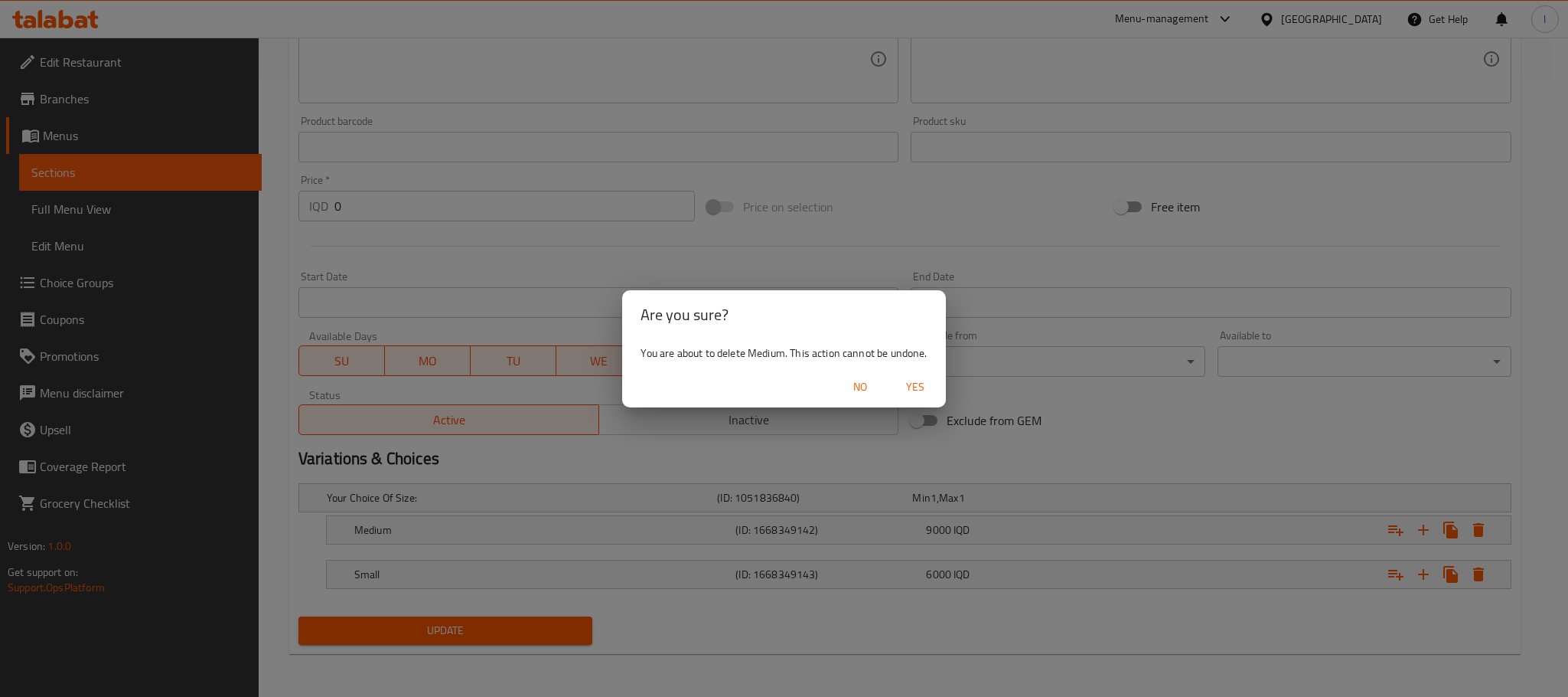
click at [920, 389] on span "Yes" at bounding box center [916, 387] width 37 height 20
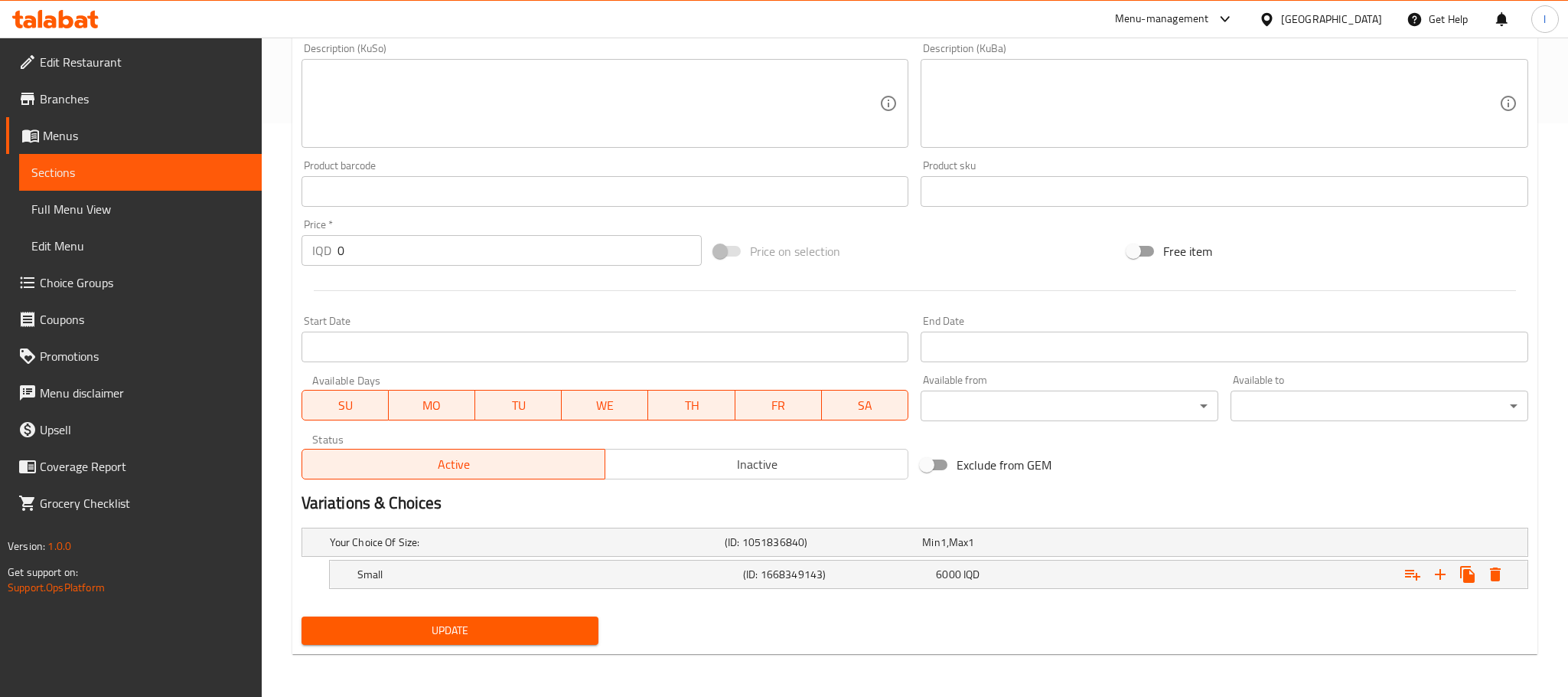
scroll to position [574, 0]
click at [1474, 566] on icon "Expand" at bounding box center [1478, 574] width 19 height 19
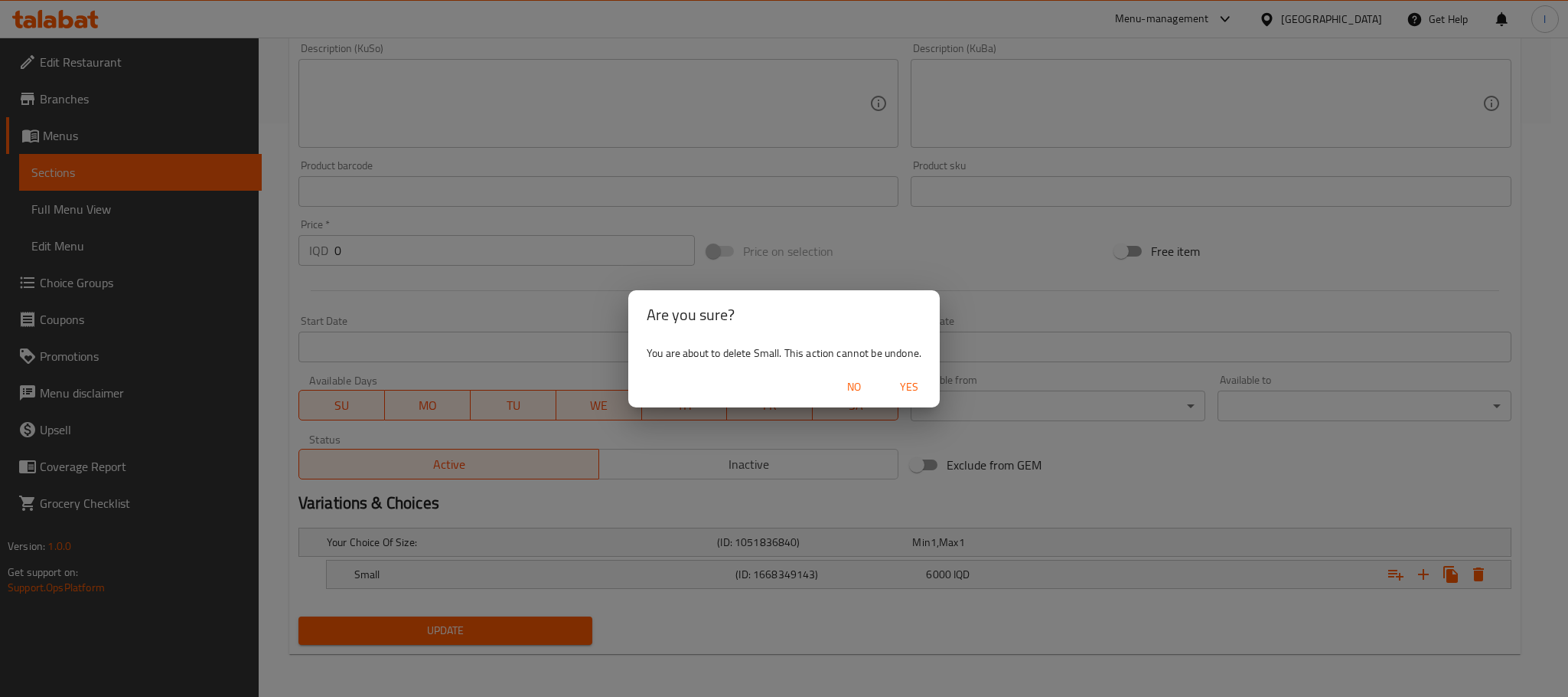
click at [907, 386] on span "Yes" at bounding box center [910, 387] width 37 height 20
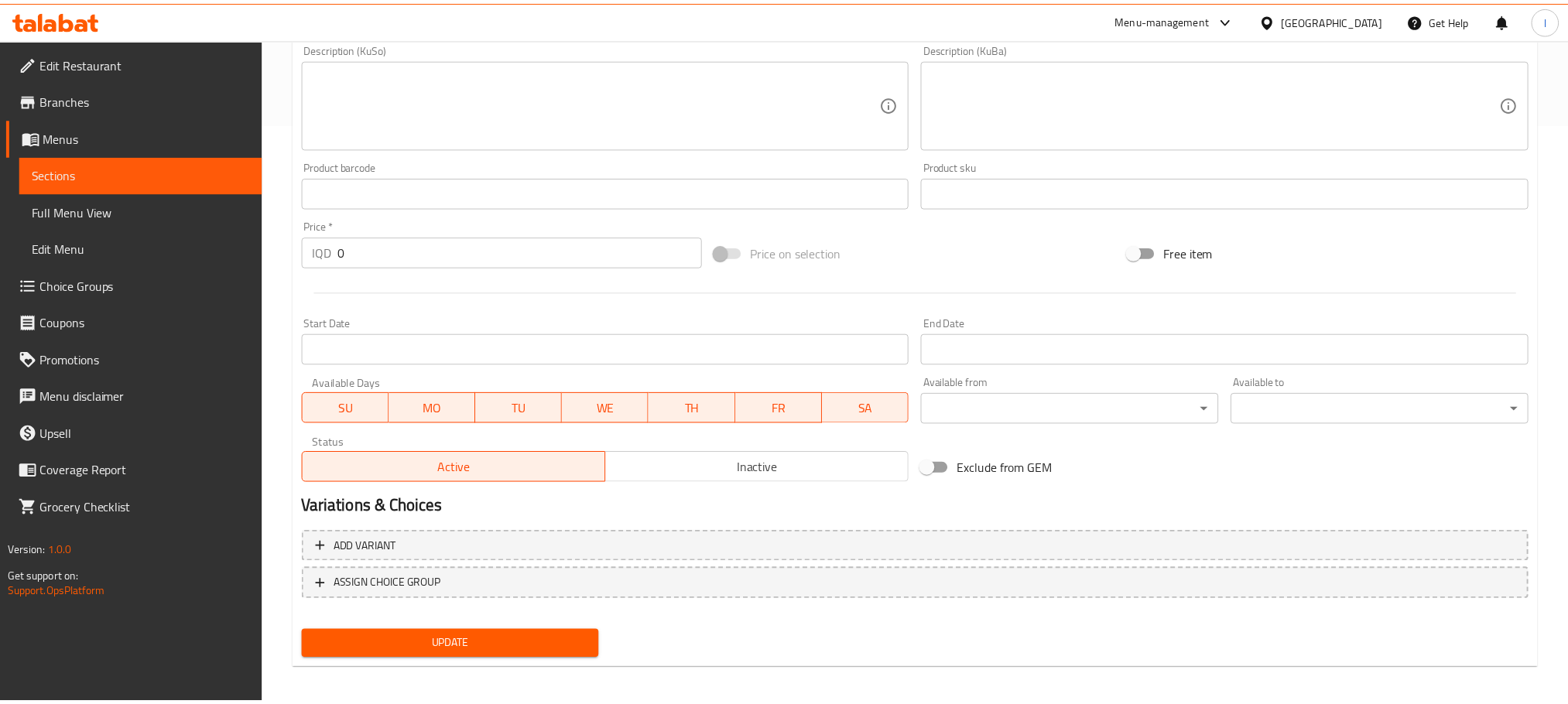
scroll to position [574, 0]
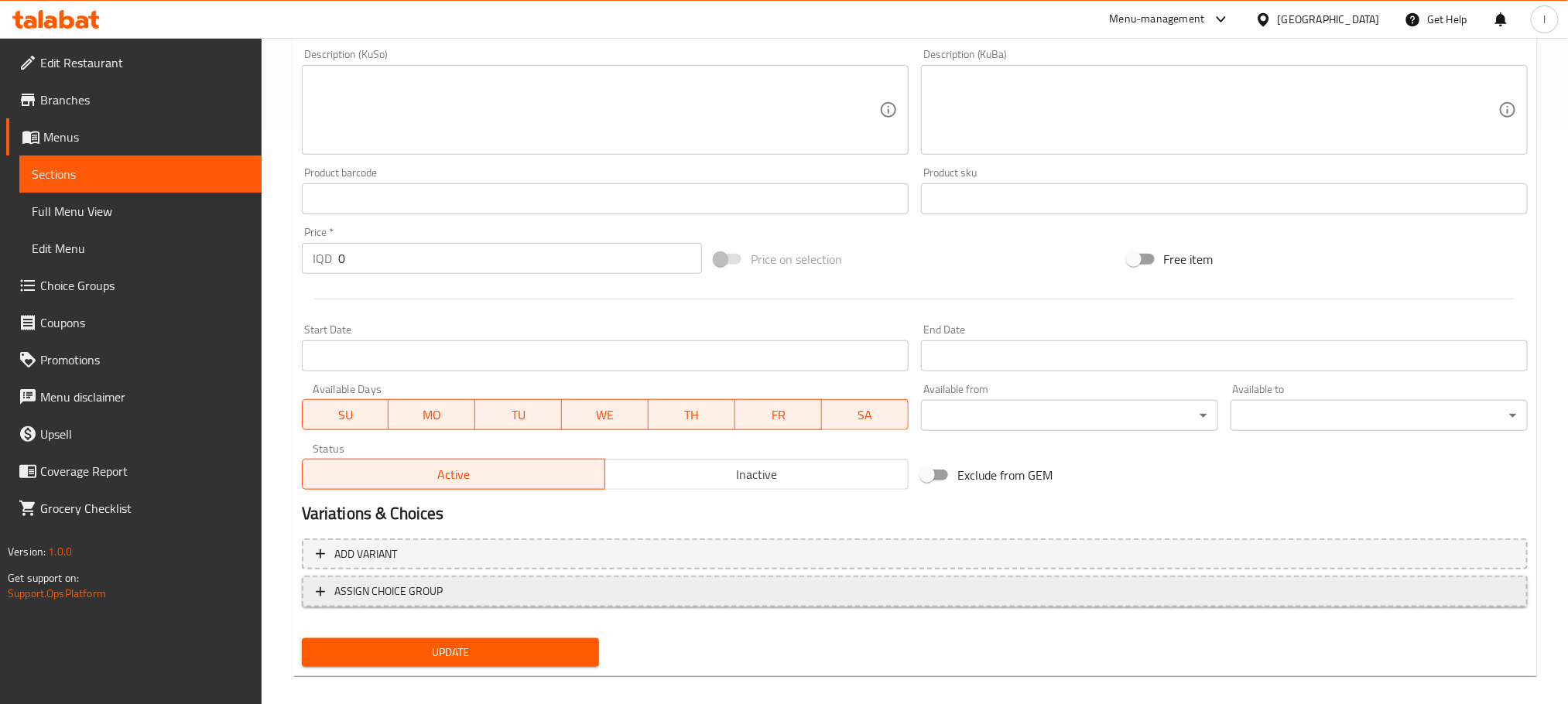
click at [619, 576] on button "ASSIGN CHOICE GROUP" at bounding box center [915, 591] width 1226 height 32
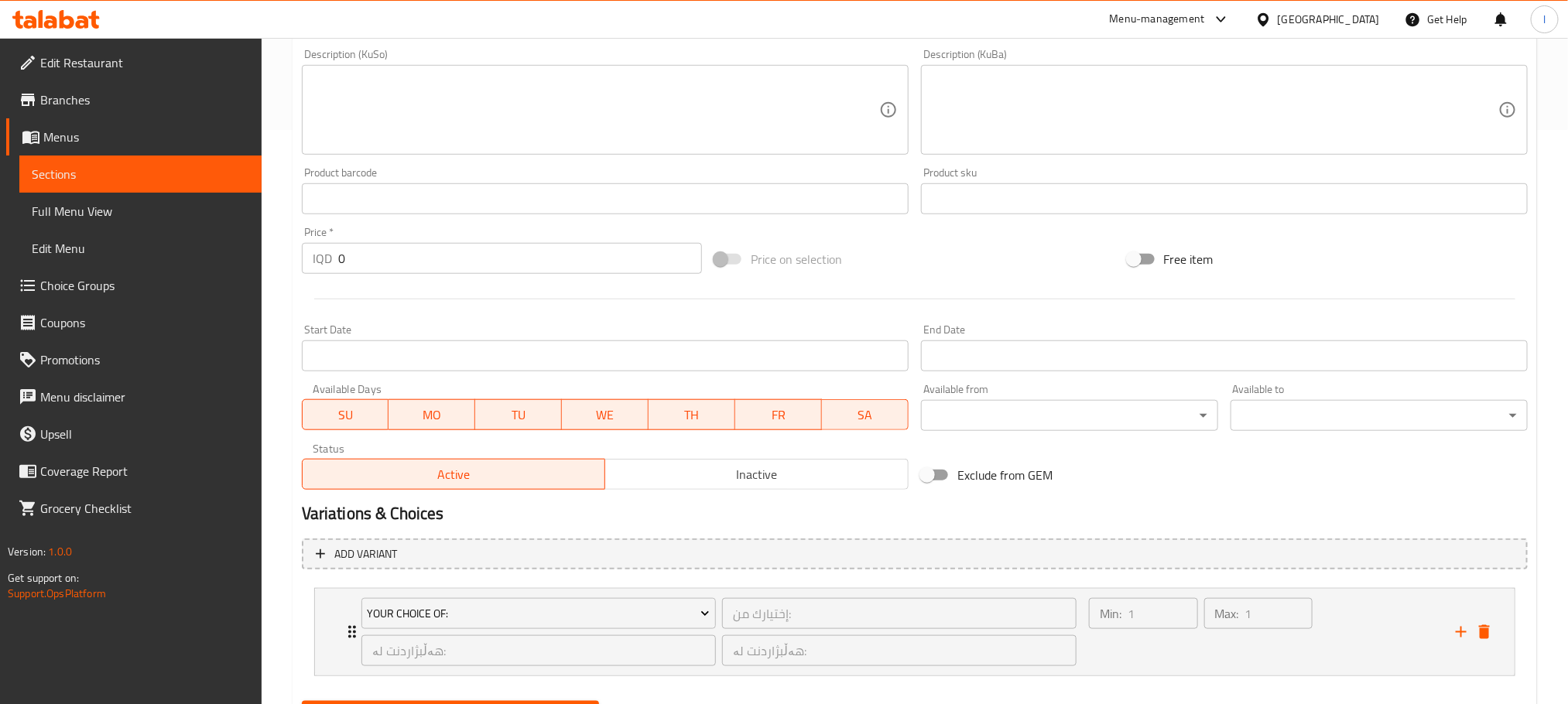
scroll to position [653, 0]
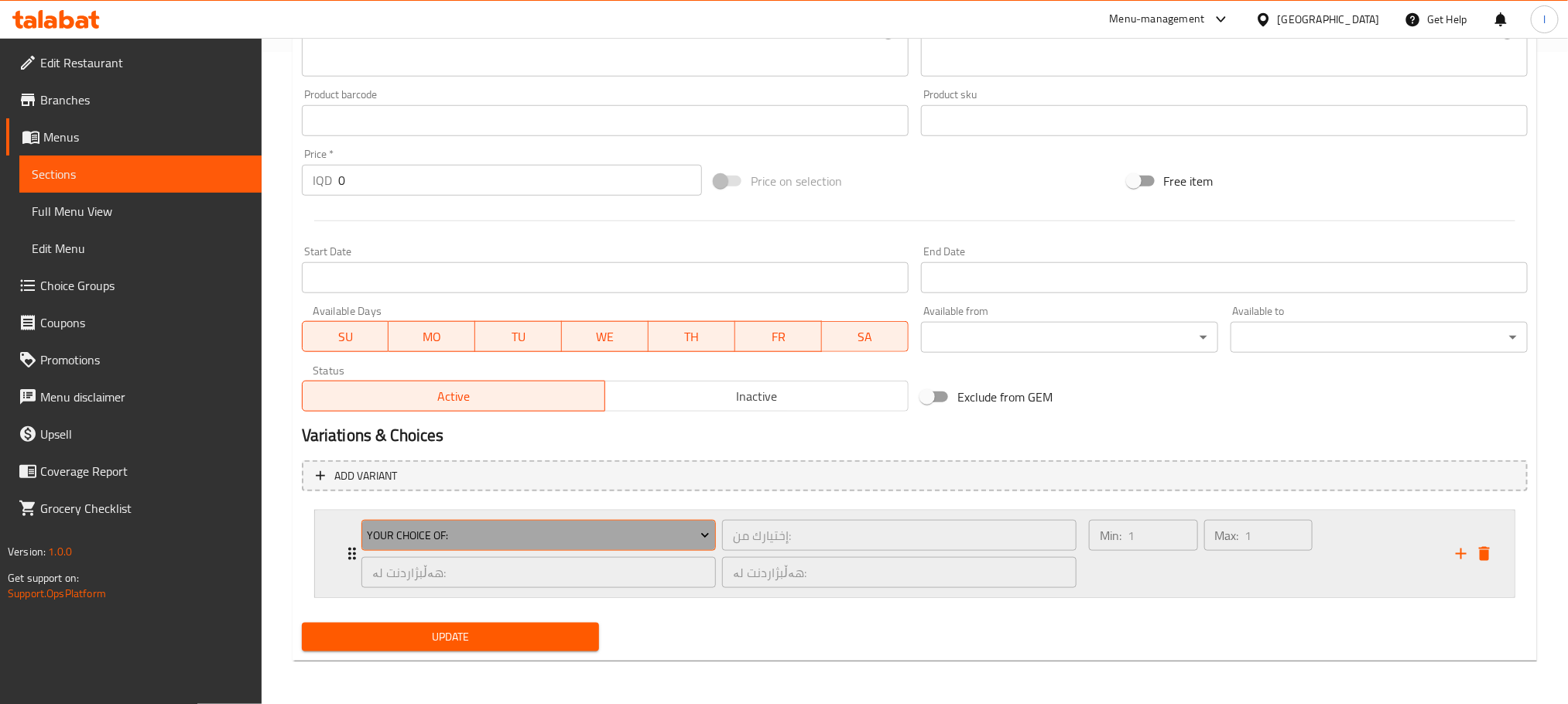
click at [525, 526] on span "Your Choice Of:" at bounding box center [538, 536] width 343 height 20
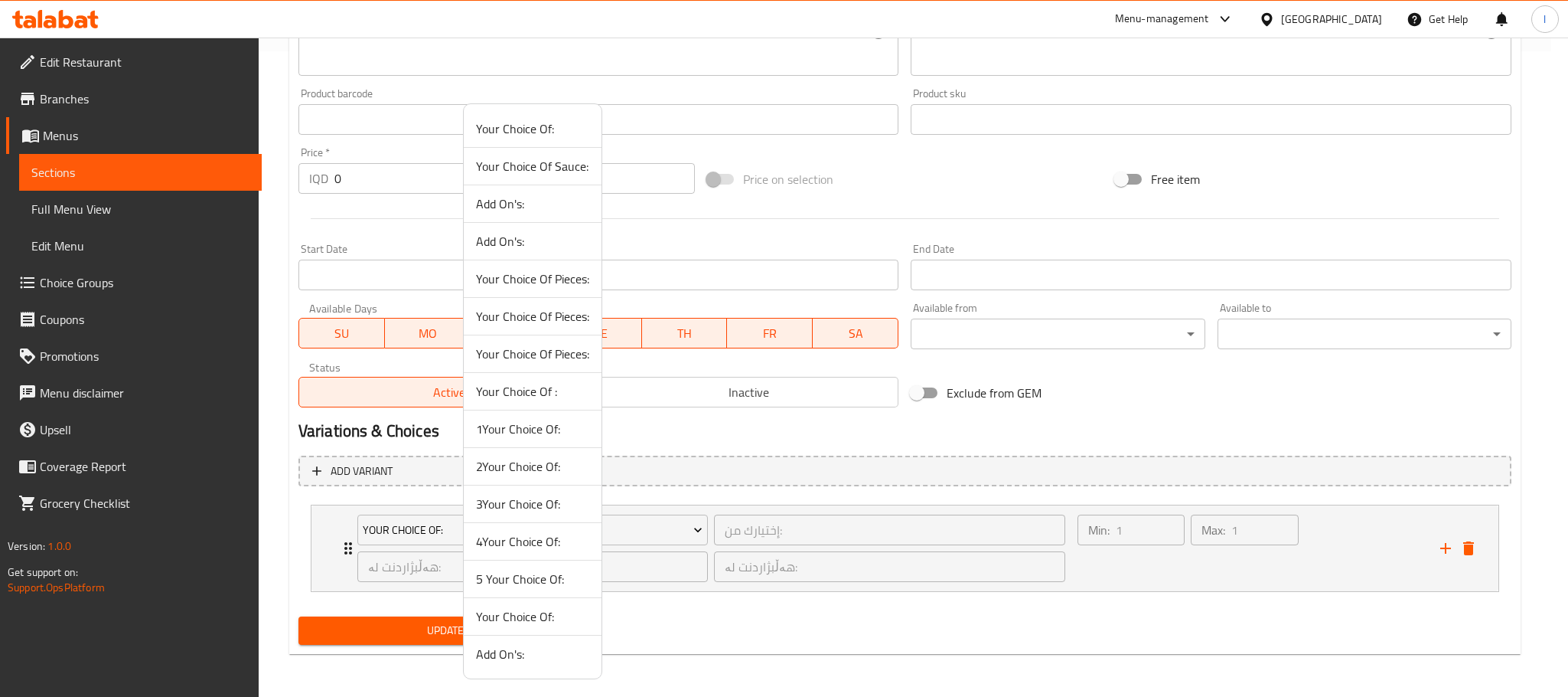
click at [520, 584] on span "5 Your Choice Of:" at bounding box center [533, 579] width 113 height 19
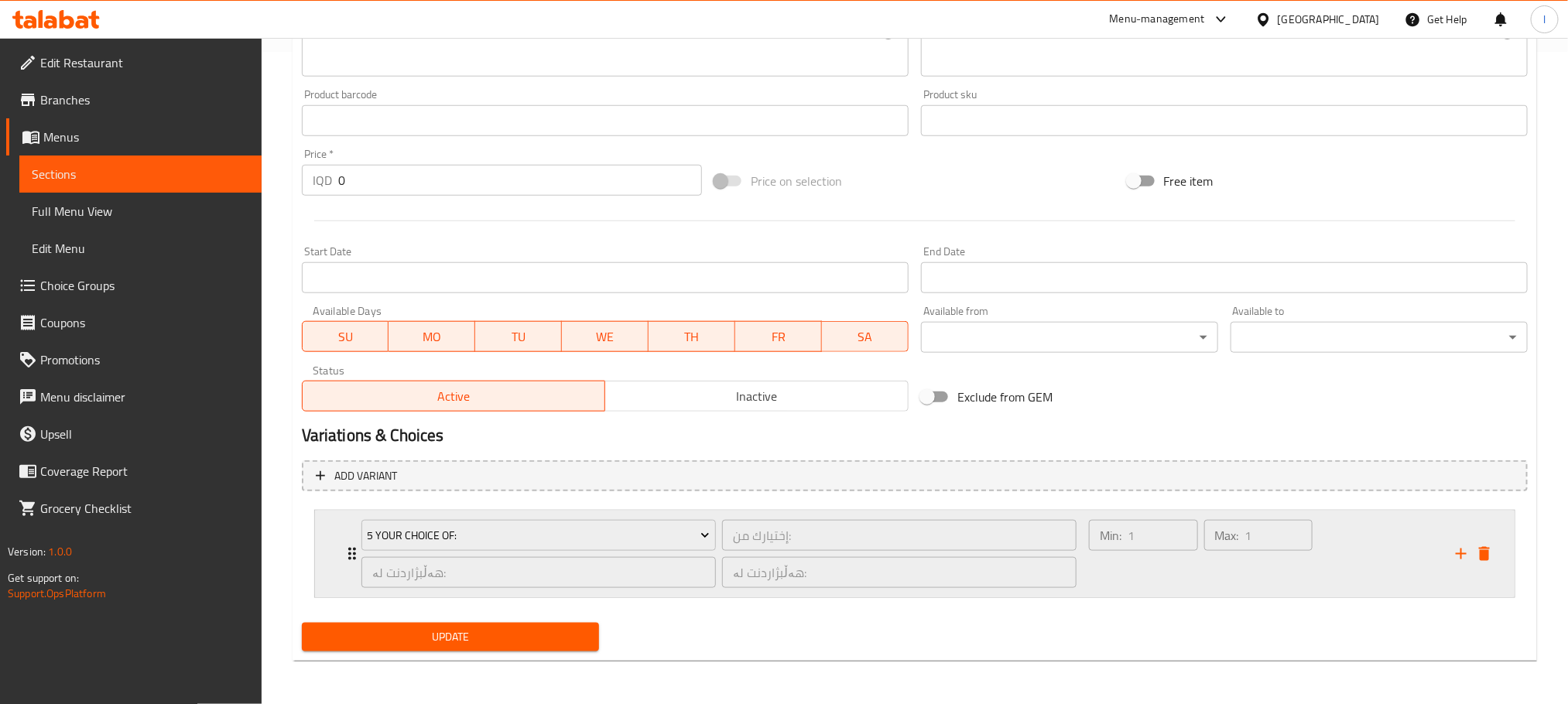
click at [1108, 566] on div "Min: 1 ​" at bounding box center [1143, 554] width 116 height 74
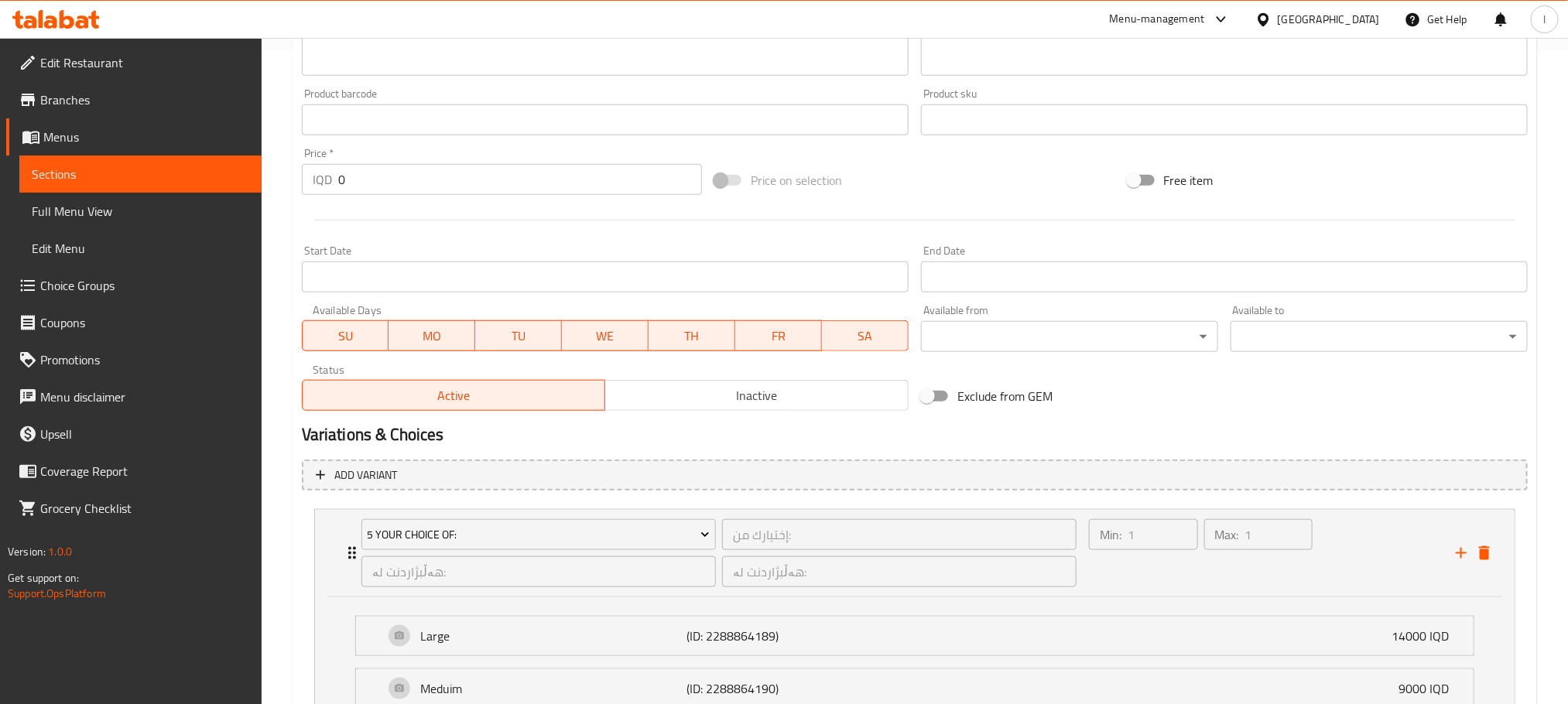
scroll to position [845, 0]
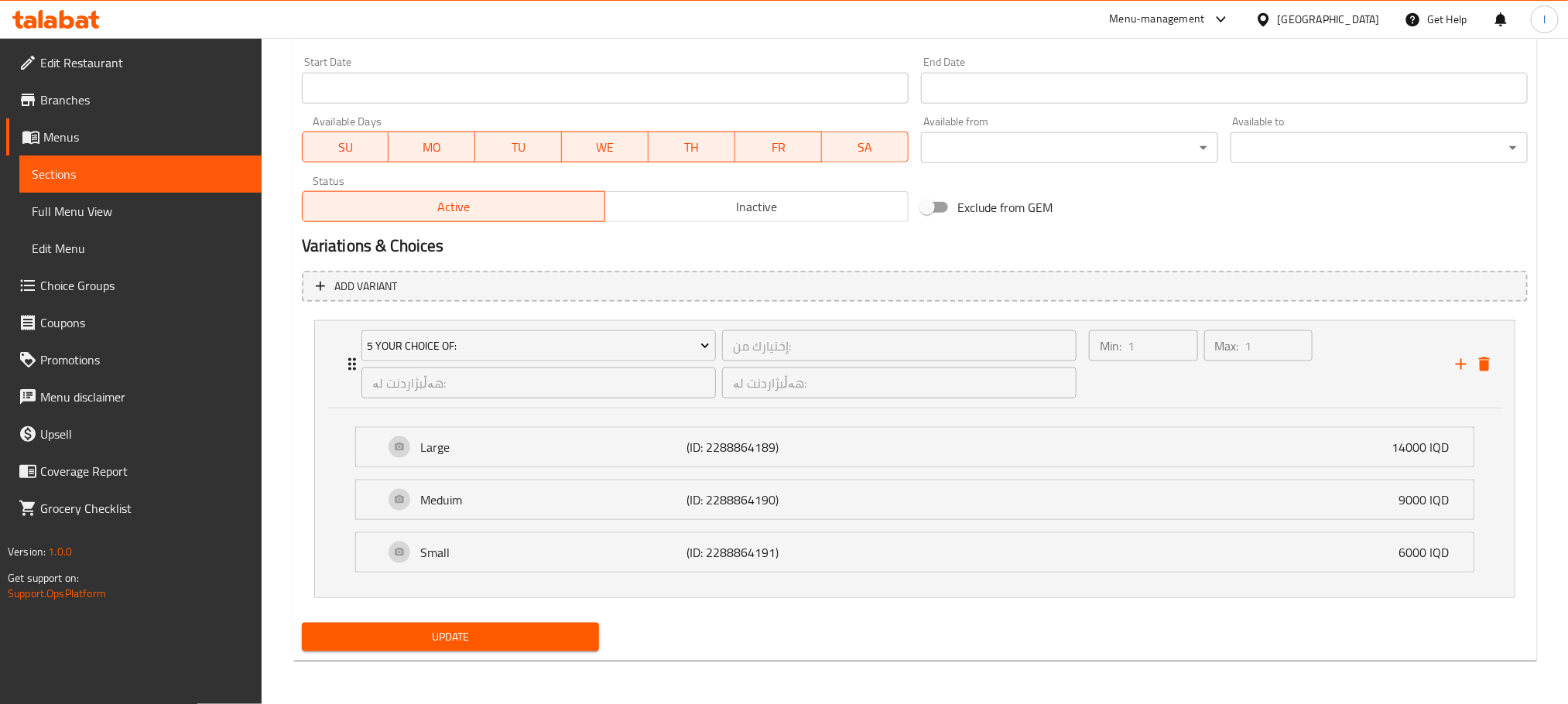
click at [465, 634] on span "Update" at bounding box center [450, 637] width 273 height 20
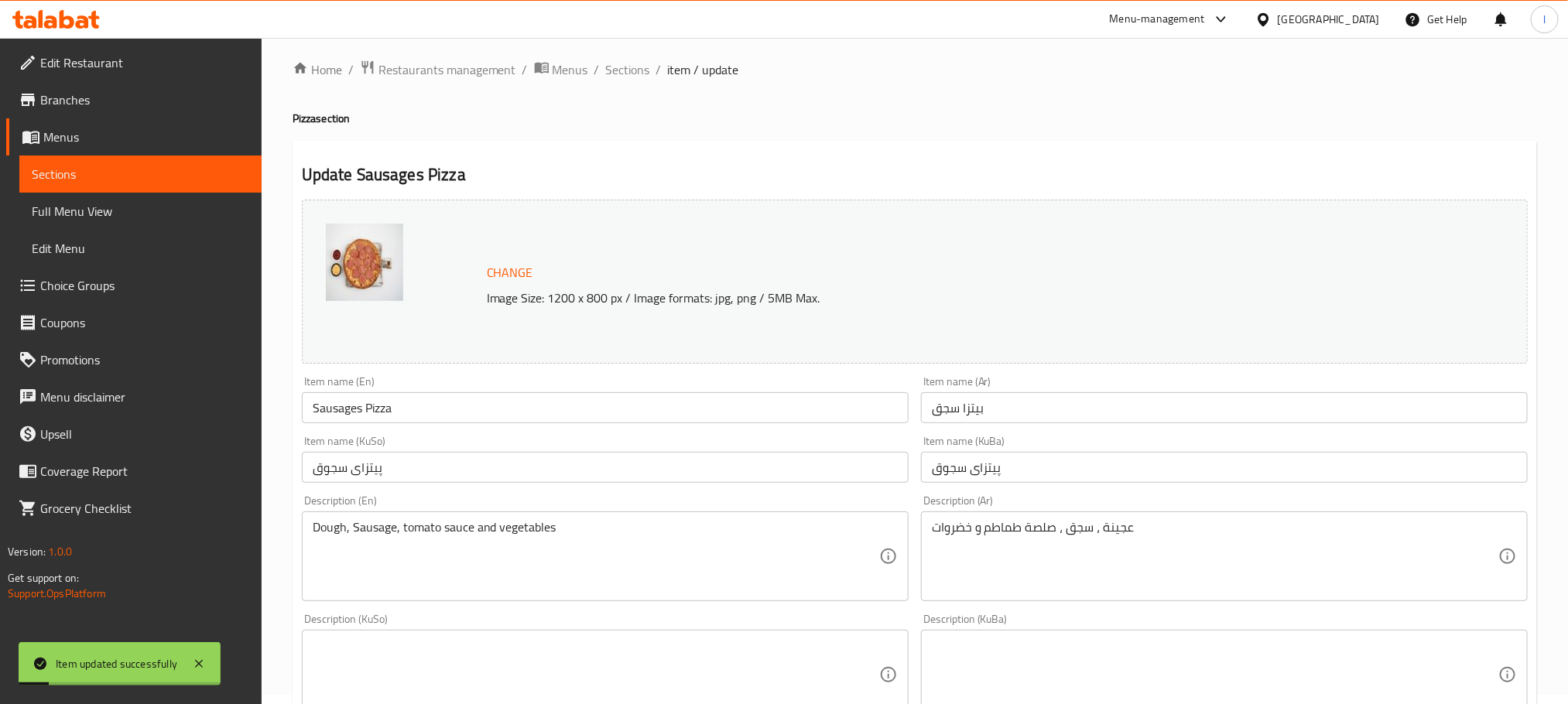
scroll to position [0, 0]
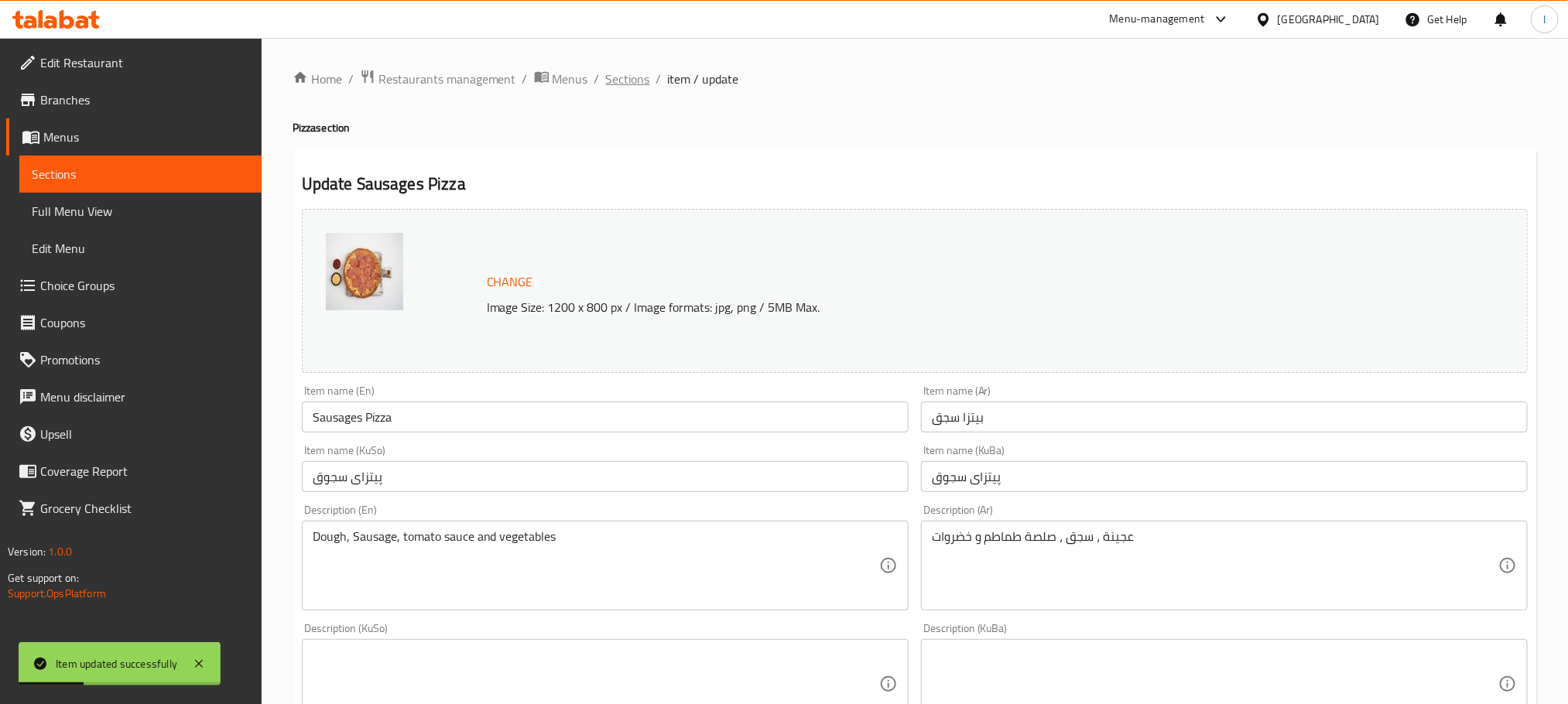
click at [641, 70] on span "Sections" at bounding box center [627, 79] width 44 height 19
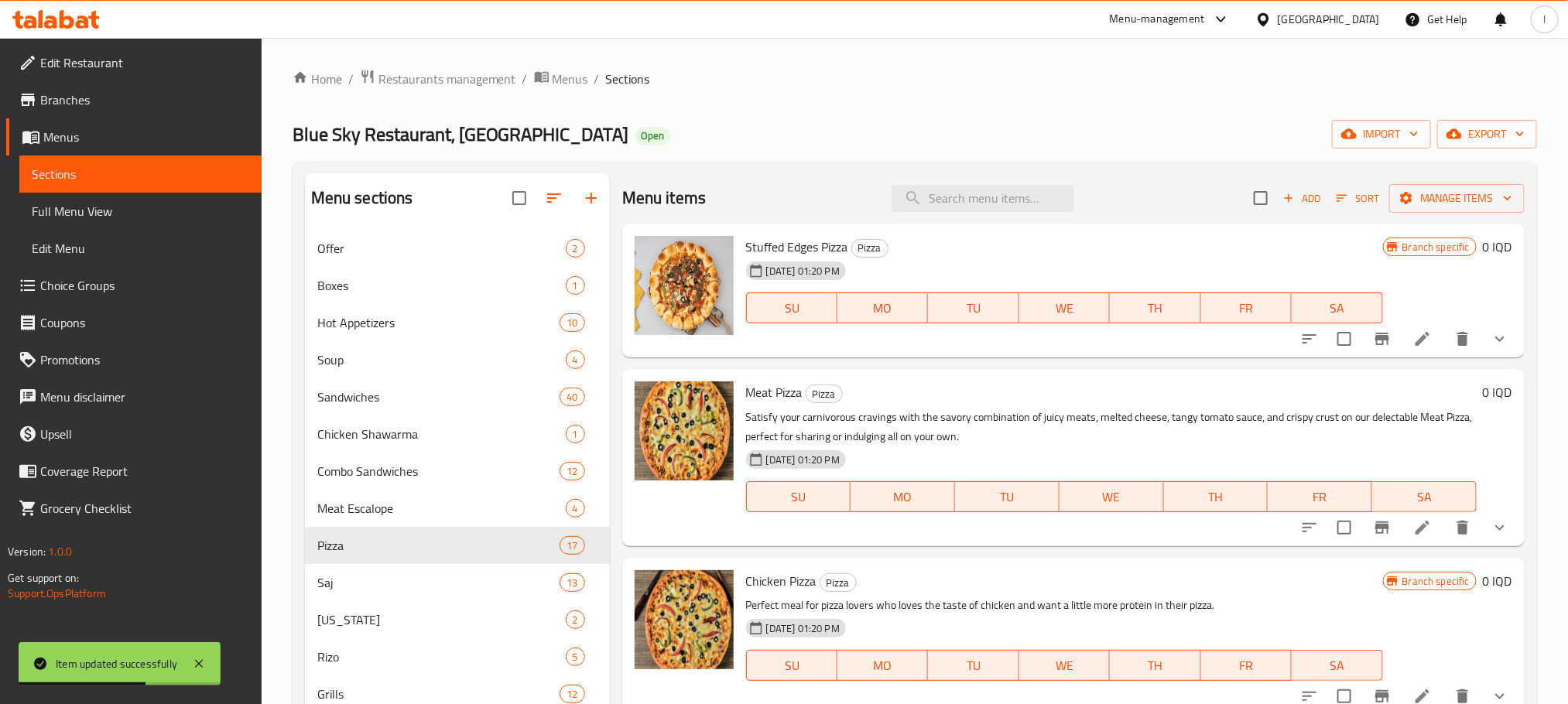
click at [1014, 140] on div "Blue Sky Restaurant, Zayona Open import export" at bounding box center [914, 134] width 1244 height 28
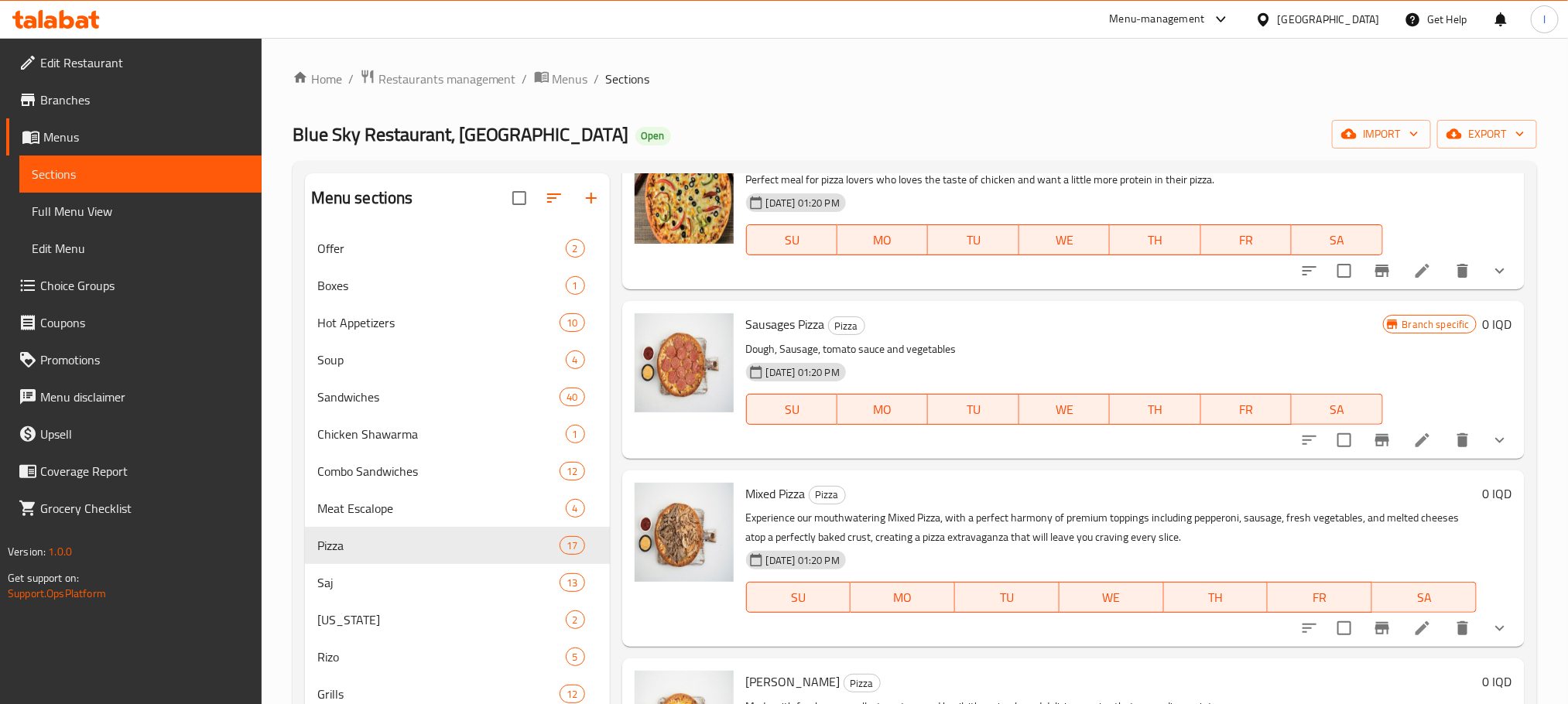
scroll to position [851, 0]
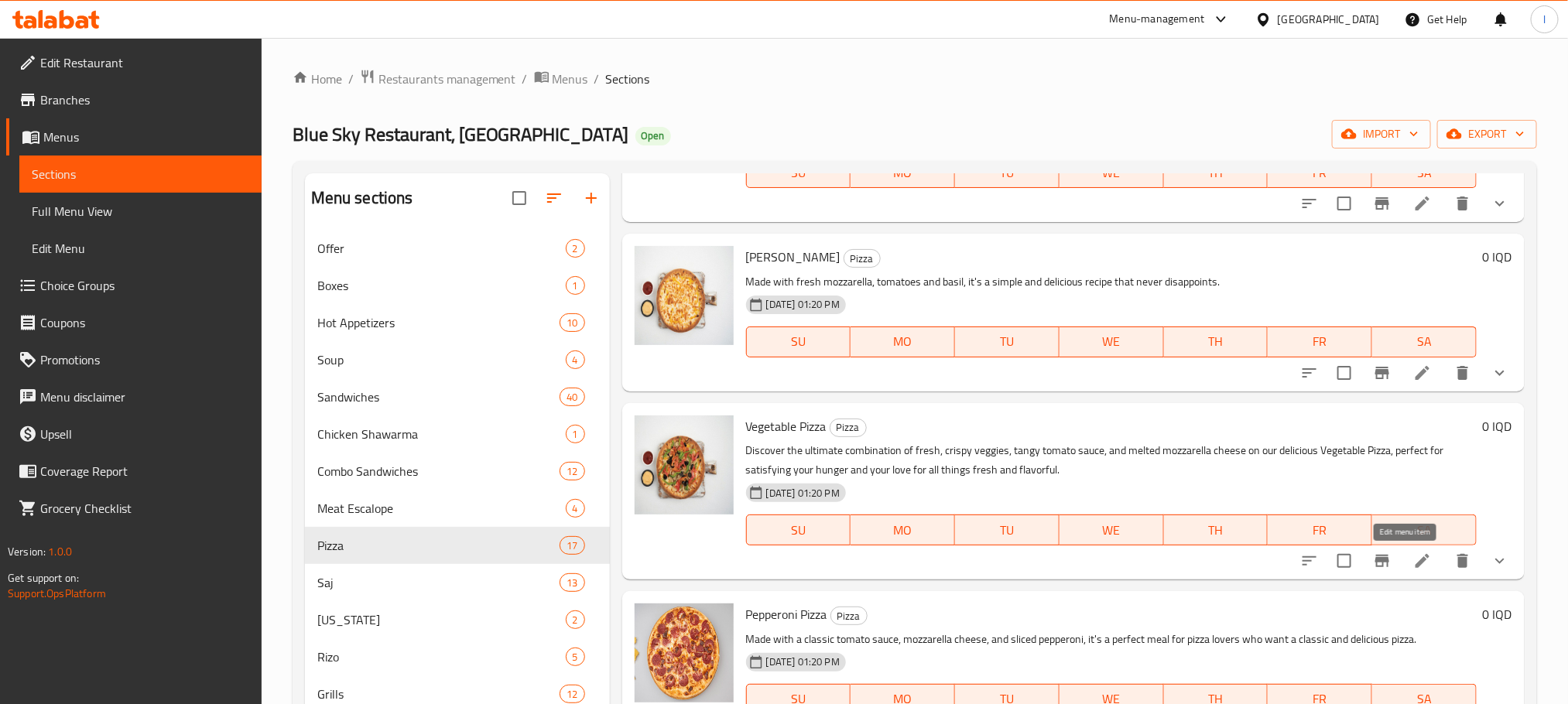
click at [1413, 560] on icon at bounding box center [1422, 561] width 19 height 19
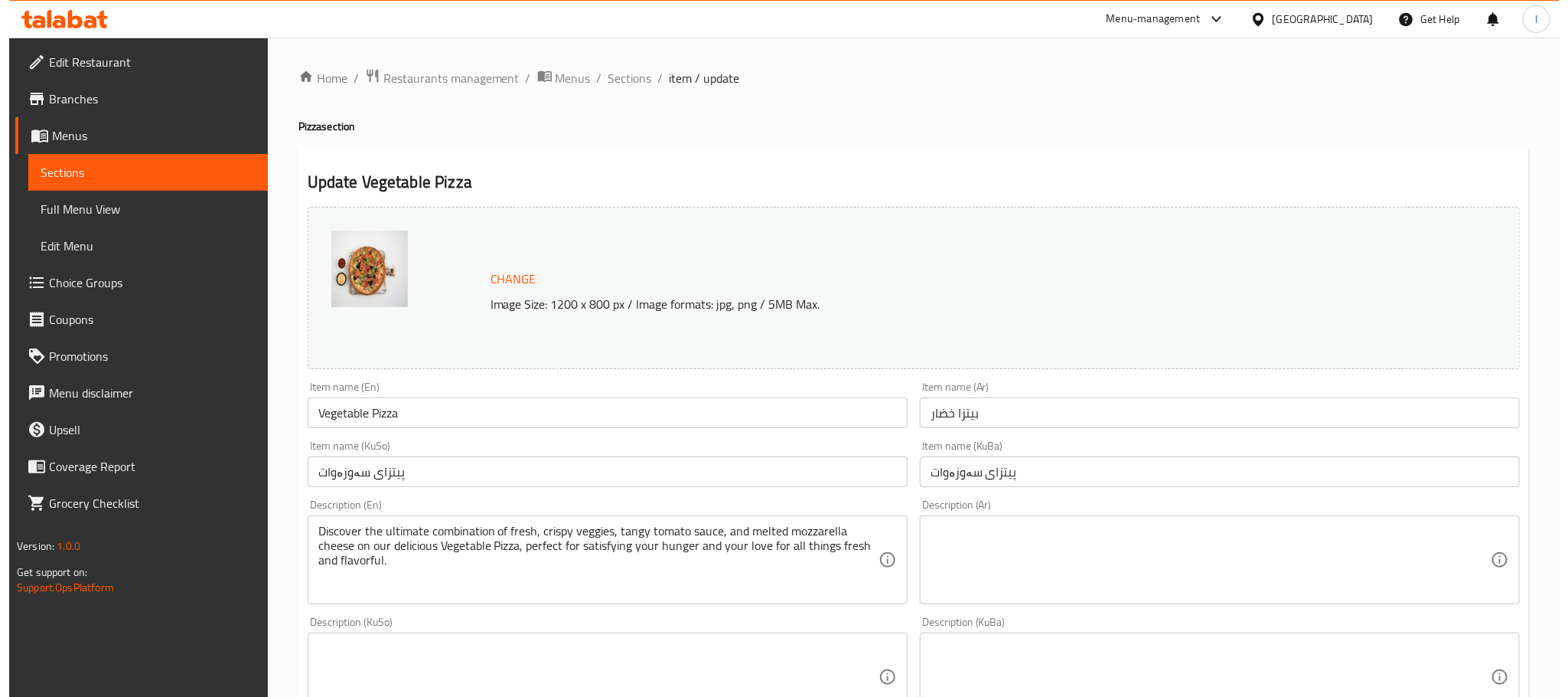
scroll to position [664, 0]
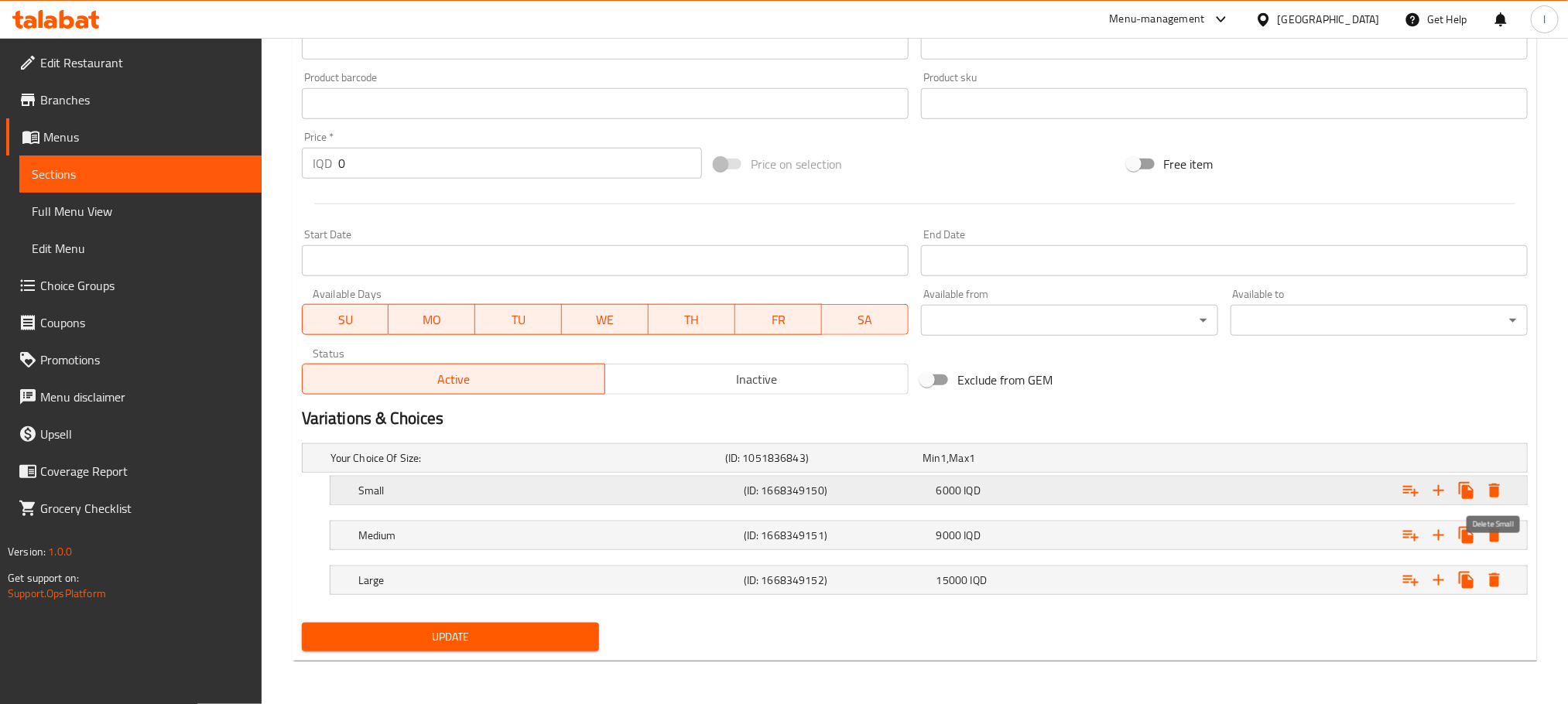
click at [1497, 488] on icon "Expand" at bounding box center [1495, 490] width 11 height 14
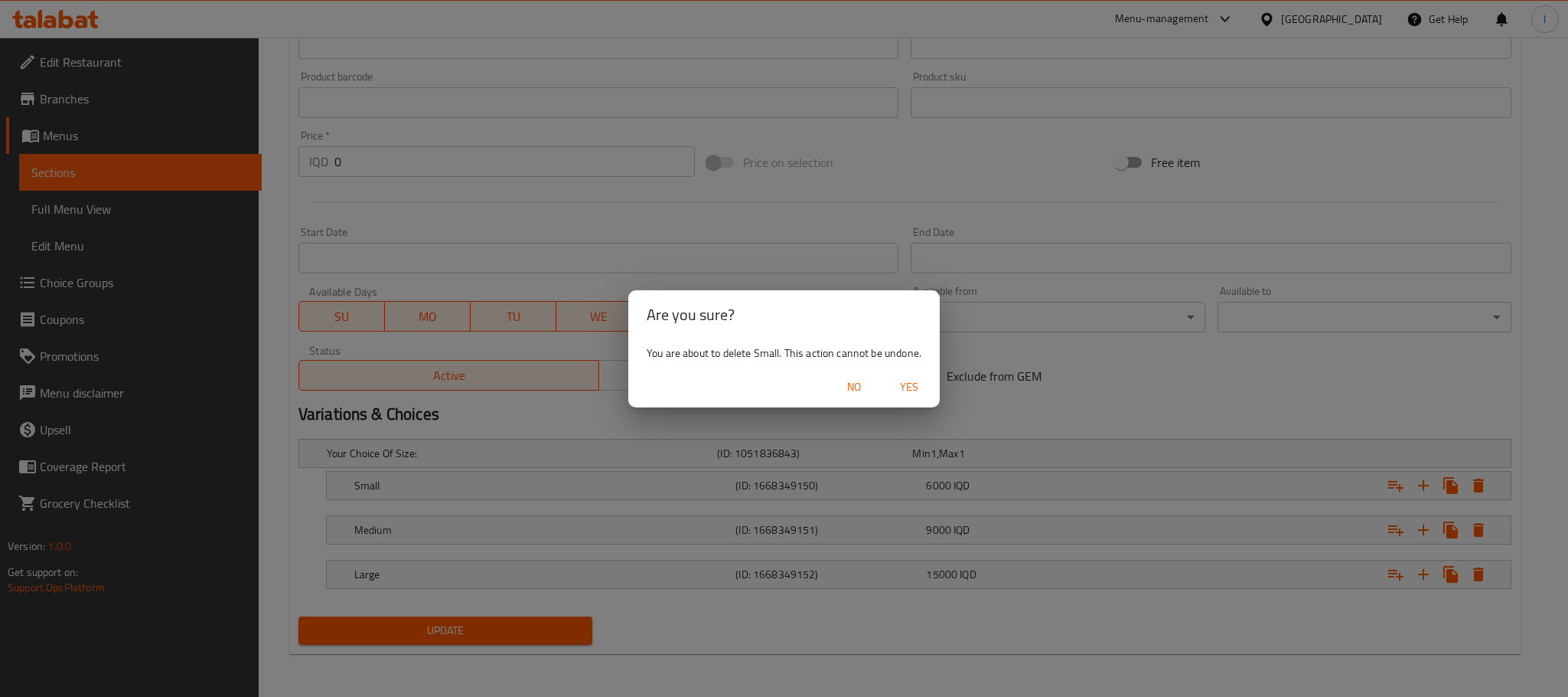
click at [911, 378] on span "Yes" at bounding box center [910, 387] width 37 height 20
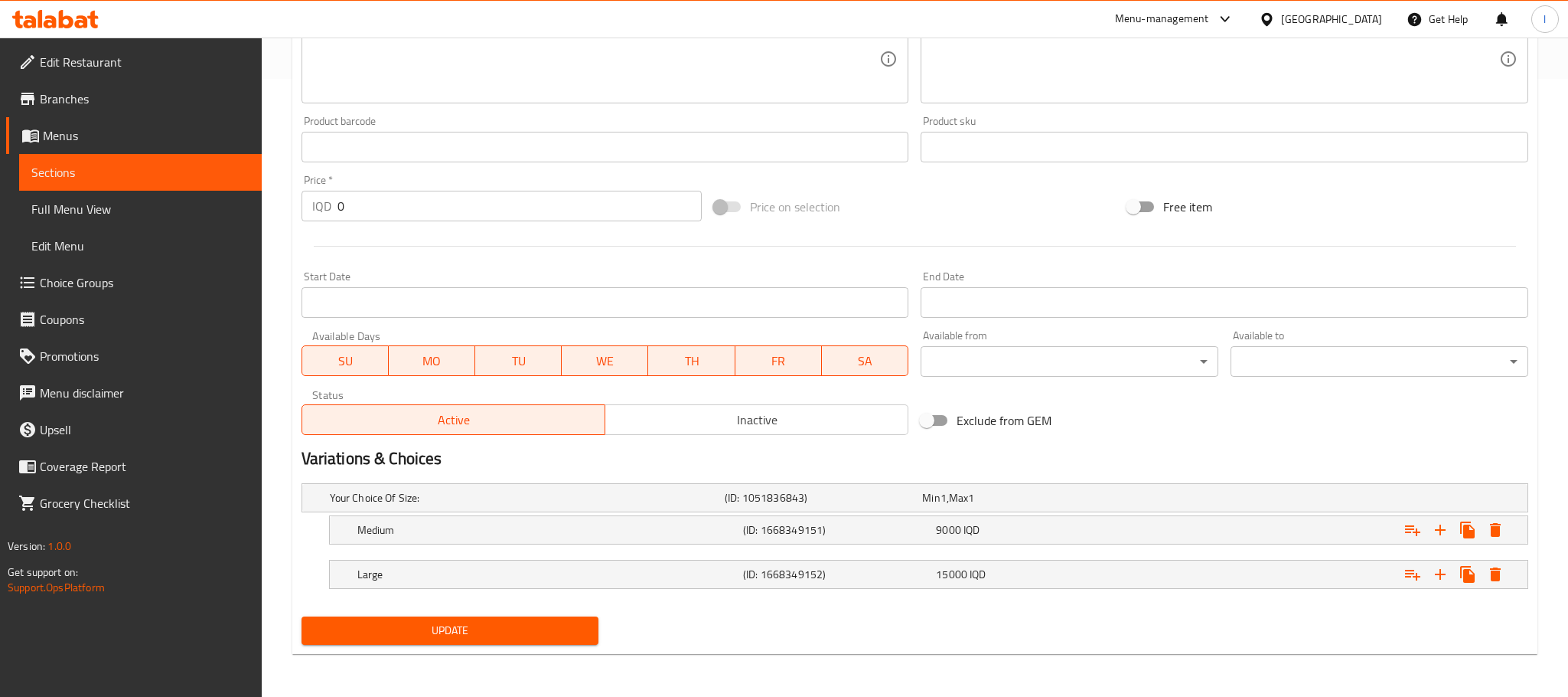
scroll to position [619, 0]
click at [1473, 521] on icon "Expand" at bounding box center [1478, 530] width 19 height 19
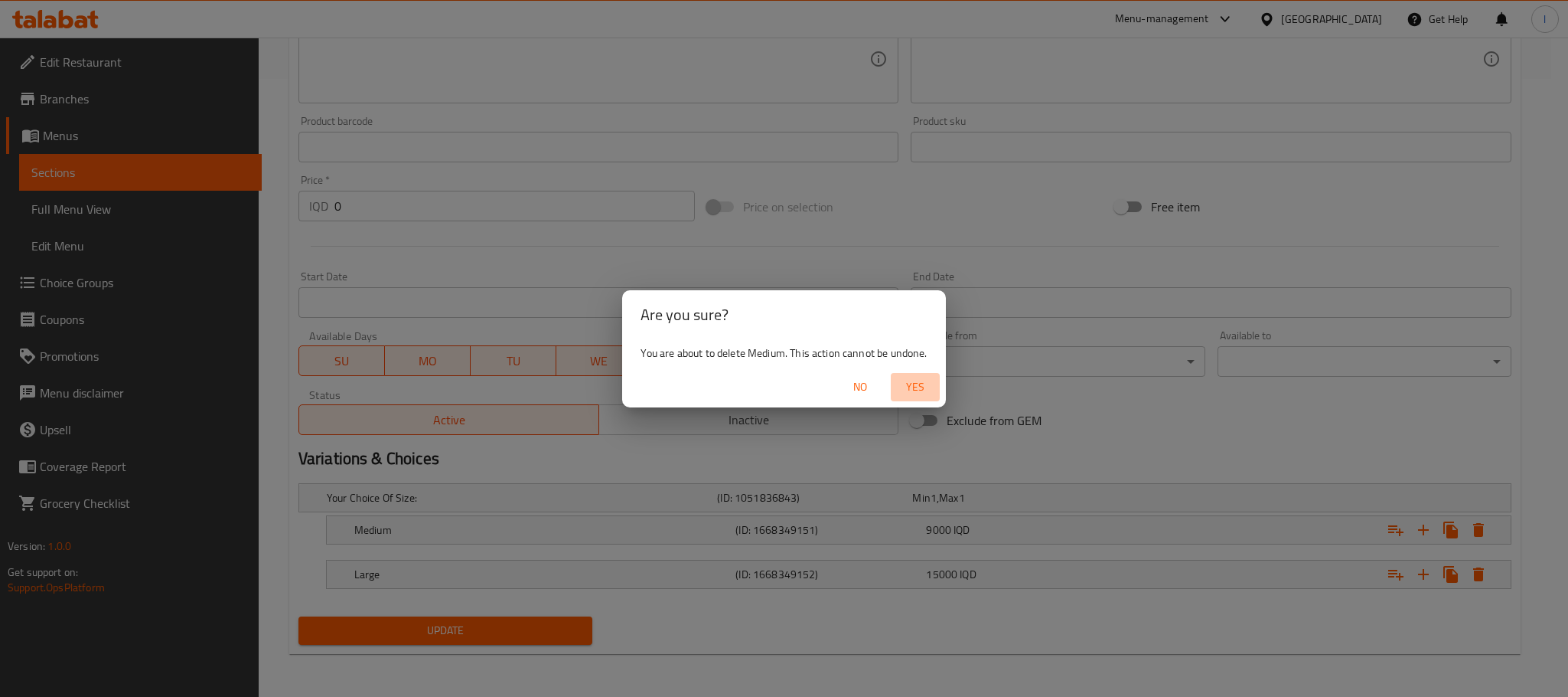
click at [907, 389] on span "Yes" at bounding box center [916, 387] width 37 height 20
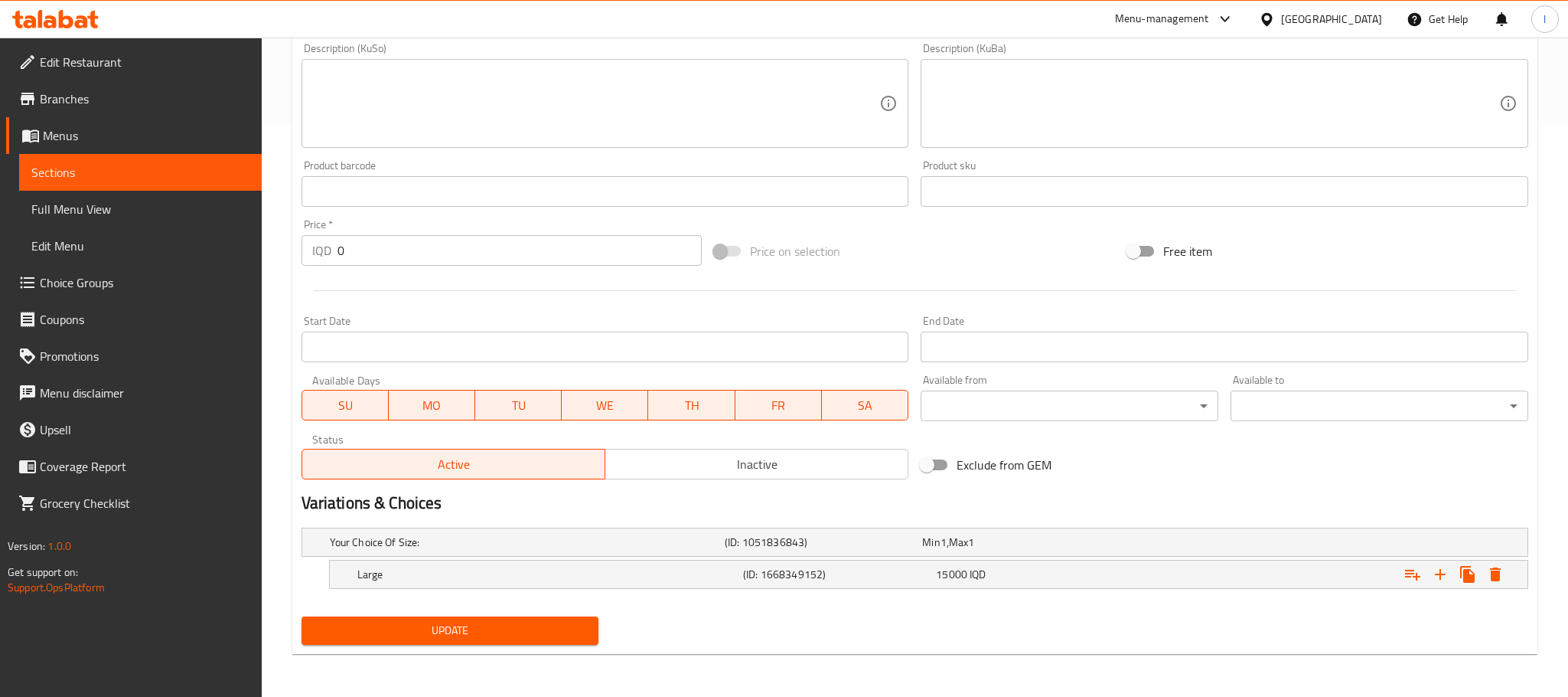
scroll to position [574, 0]
click at [1477, 573] on icon "Expand" at bounding box center [1479, 574] width 11 height 14
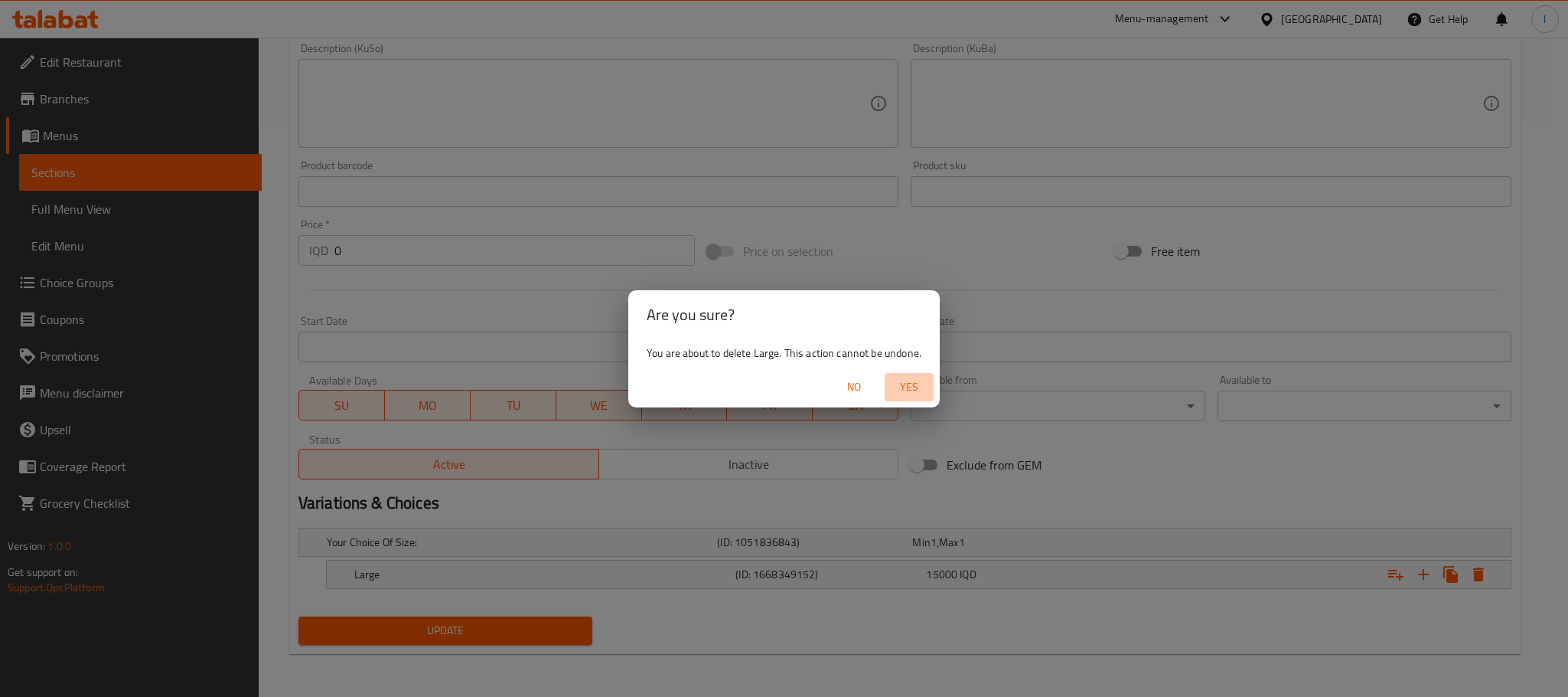
click at [906, 382] on span "Yes" at bounding box center [910, 387] width 37 height 20
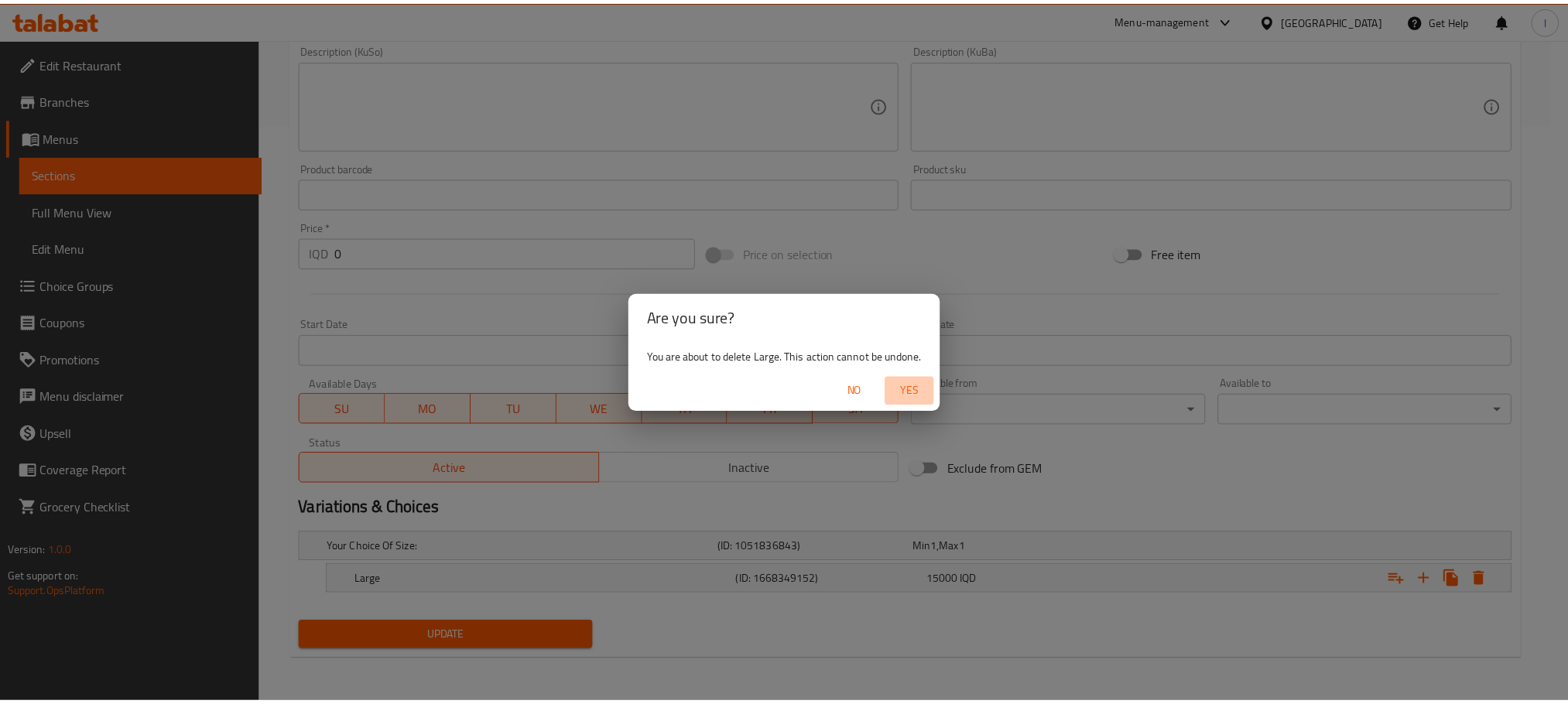
scroll to position [574, 0]
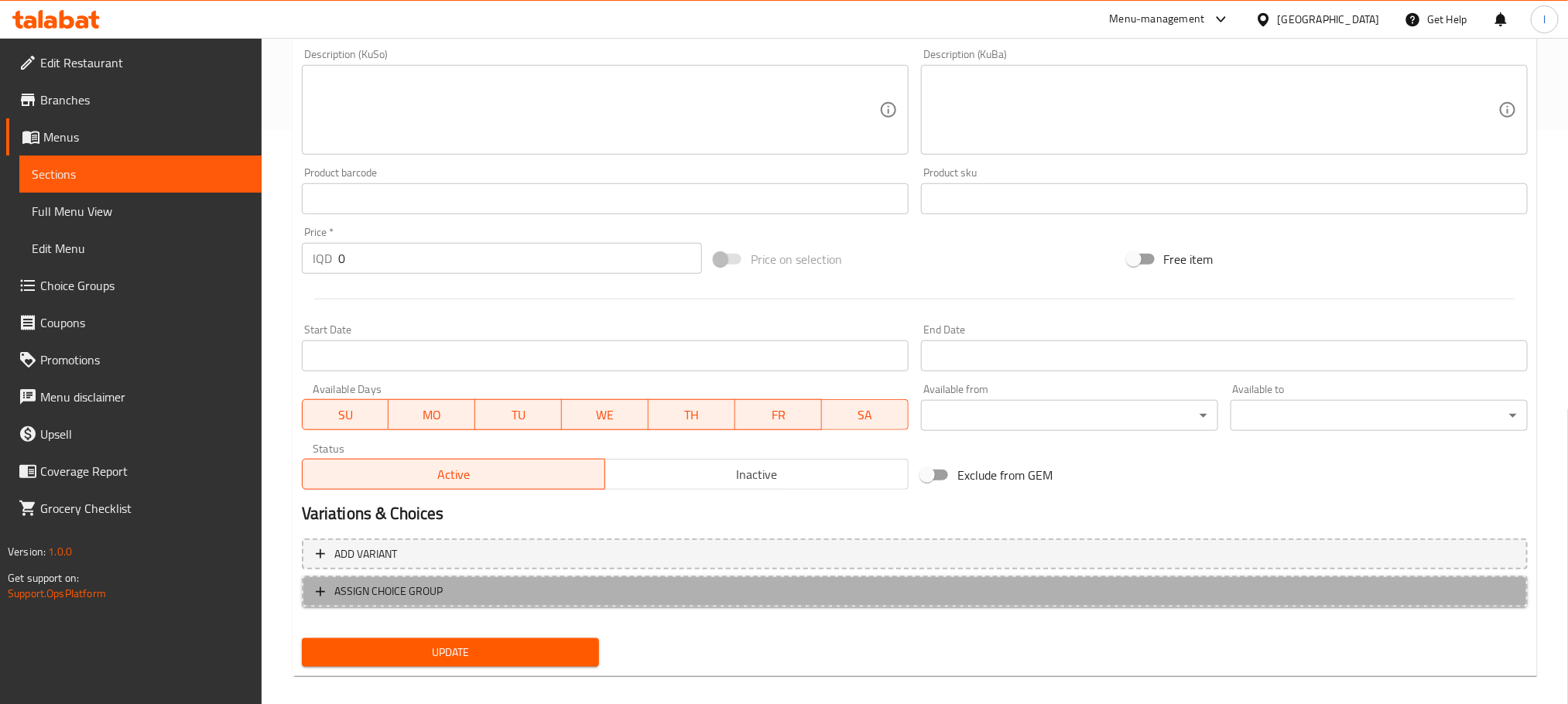
click at [509, 589] on span "ASSIGN CHOICE GROUP" at bounding box center [915, 591] width 1198 height 20
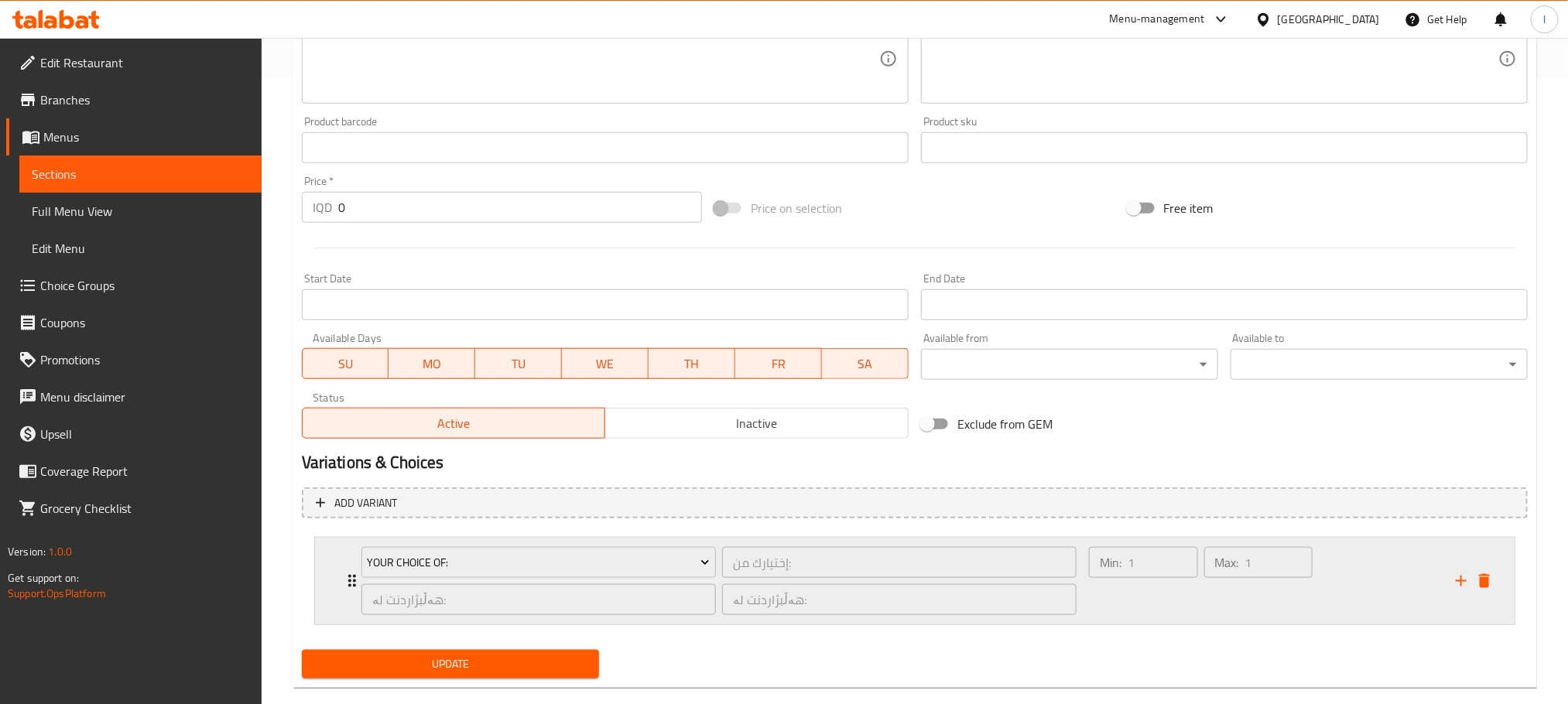
scroll to position [653, 0]
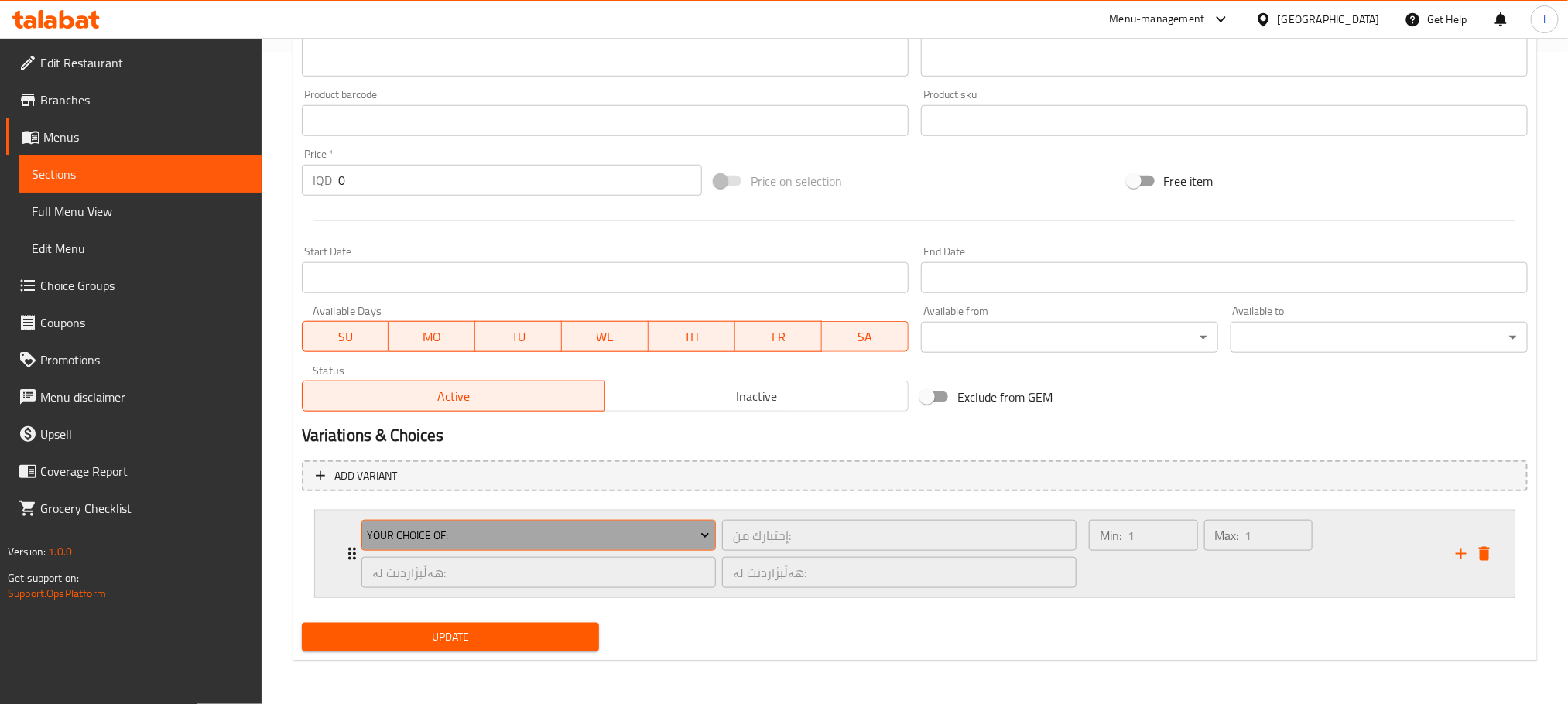
click at [540, 527] on span "Your Choice Of:" at bounding box center [538, 536] width 343 height 20
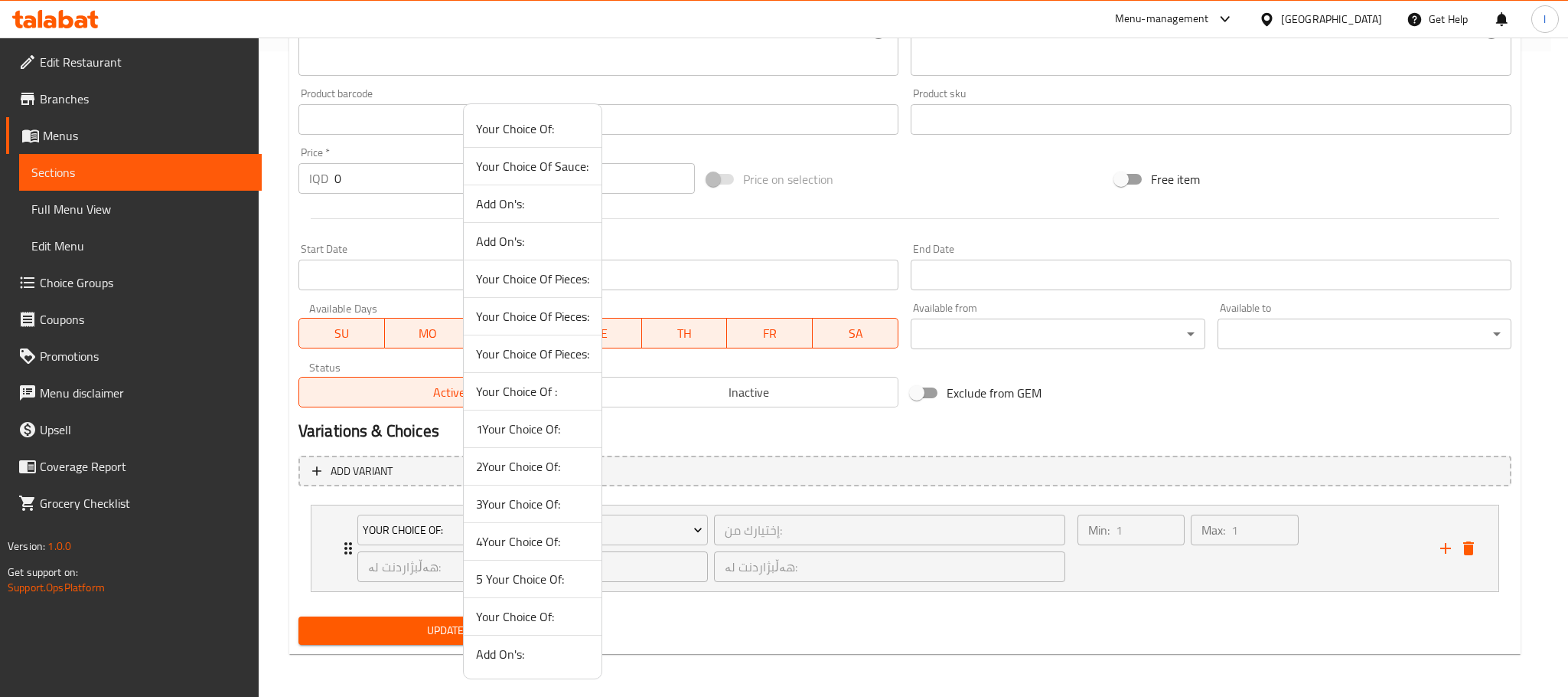
click at [522, 579] on span "5 Your Choice Of:" at bounding box center [533, 579] width 113 height 19
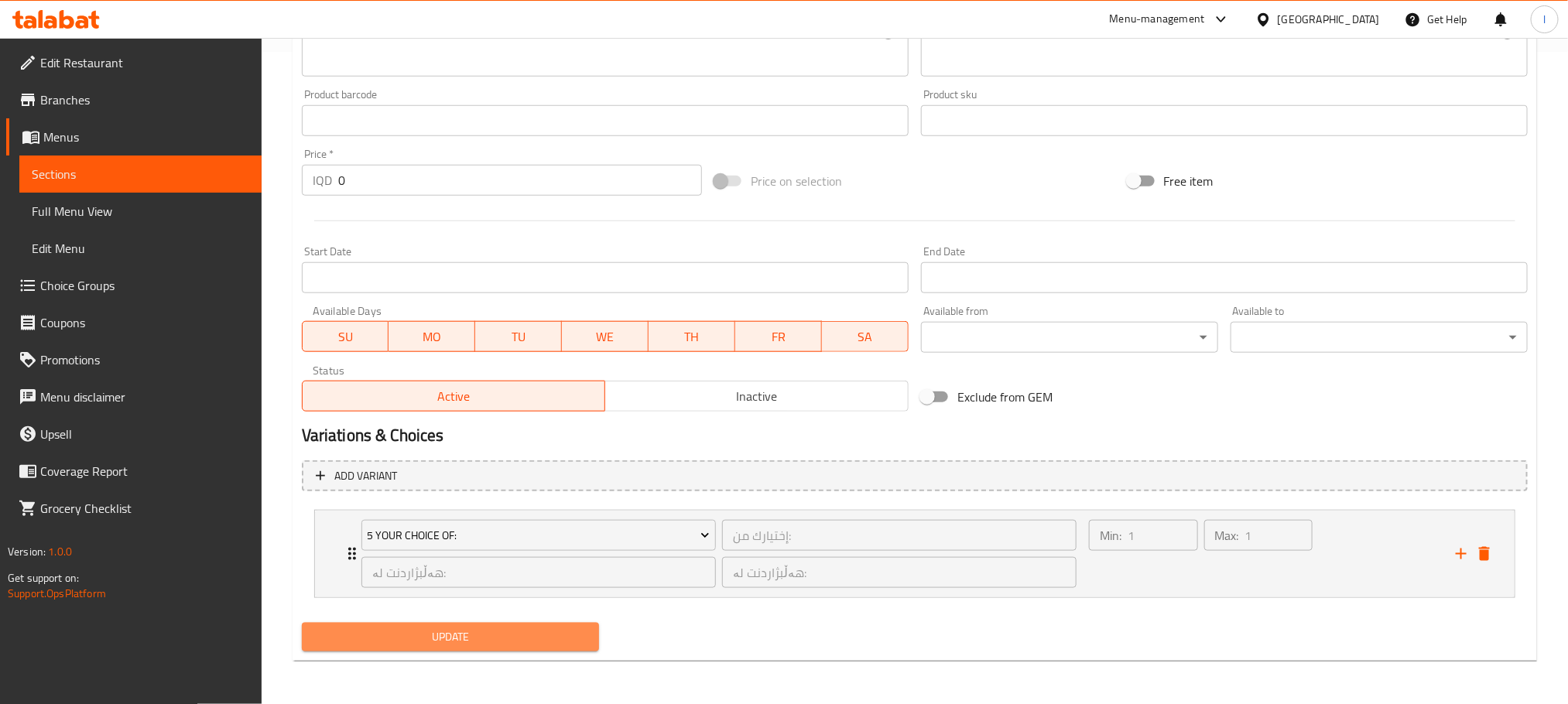
click at [543, 638] on span "Update" at bounding box center [450, 637] width 273 height 20
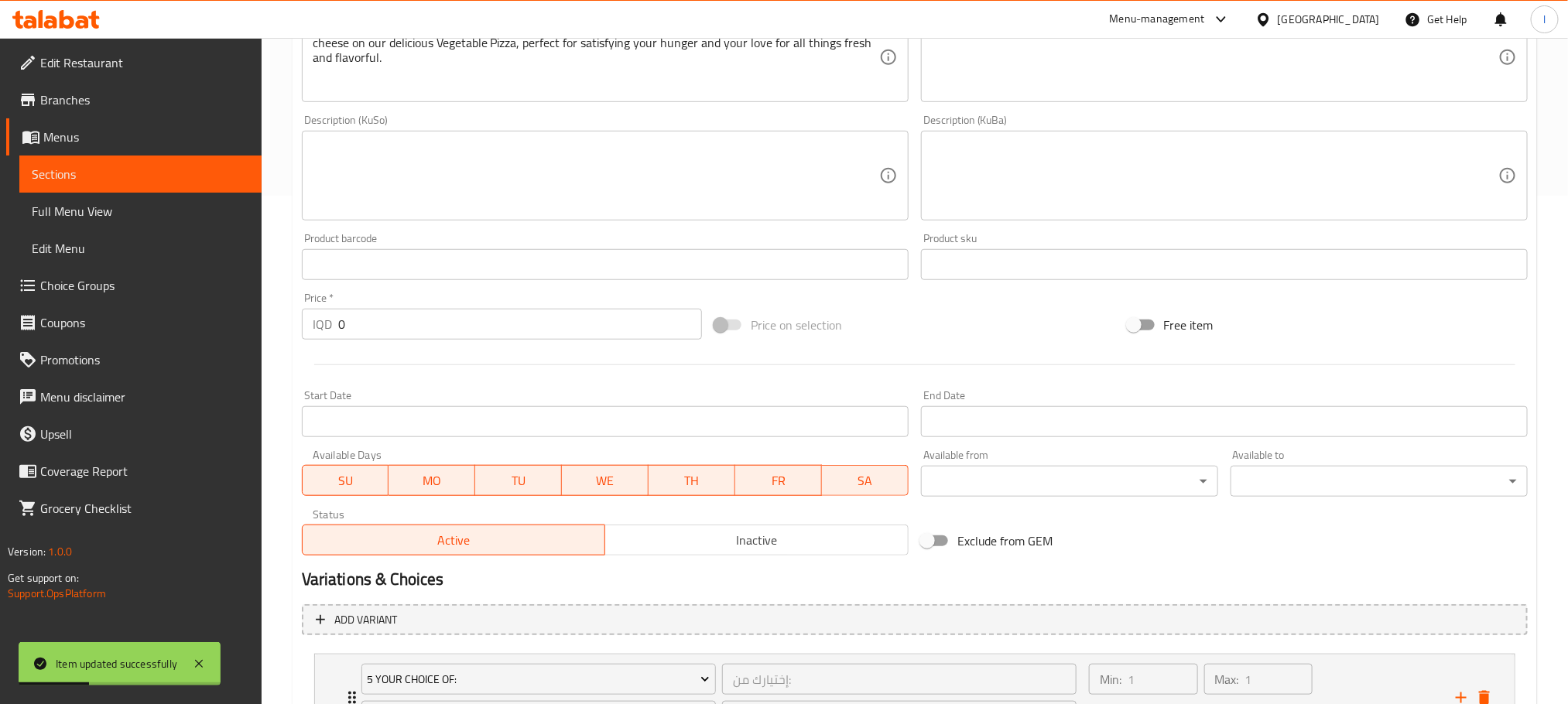
scroll to position [0, 0]
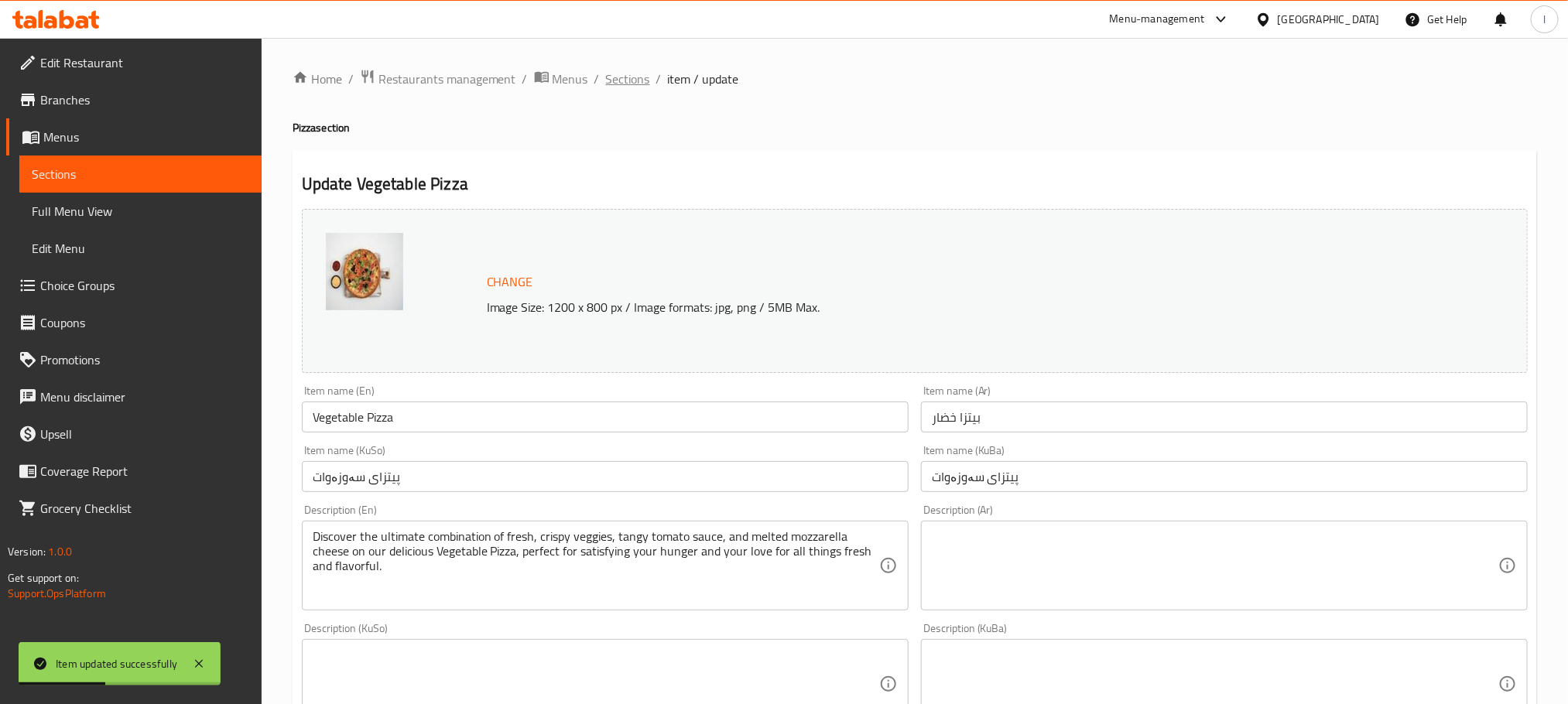
click at [639, 74] on span "Sections" at bounding box center [627, 79] width 44 height 19
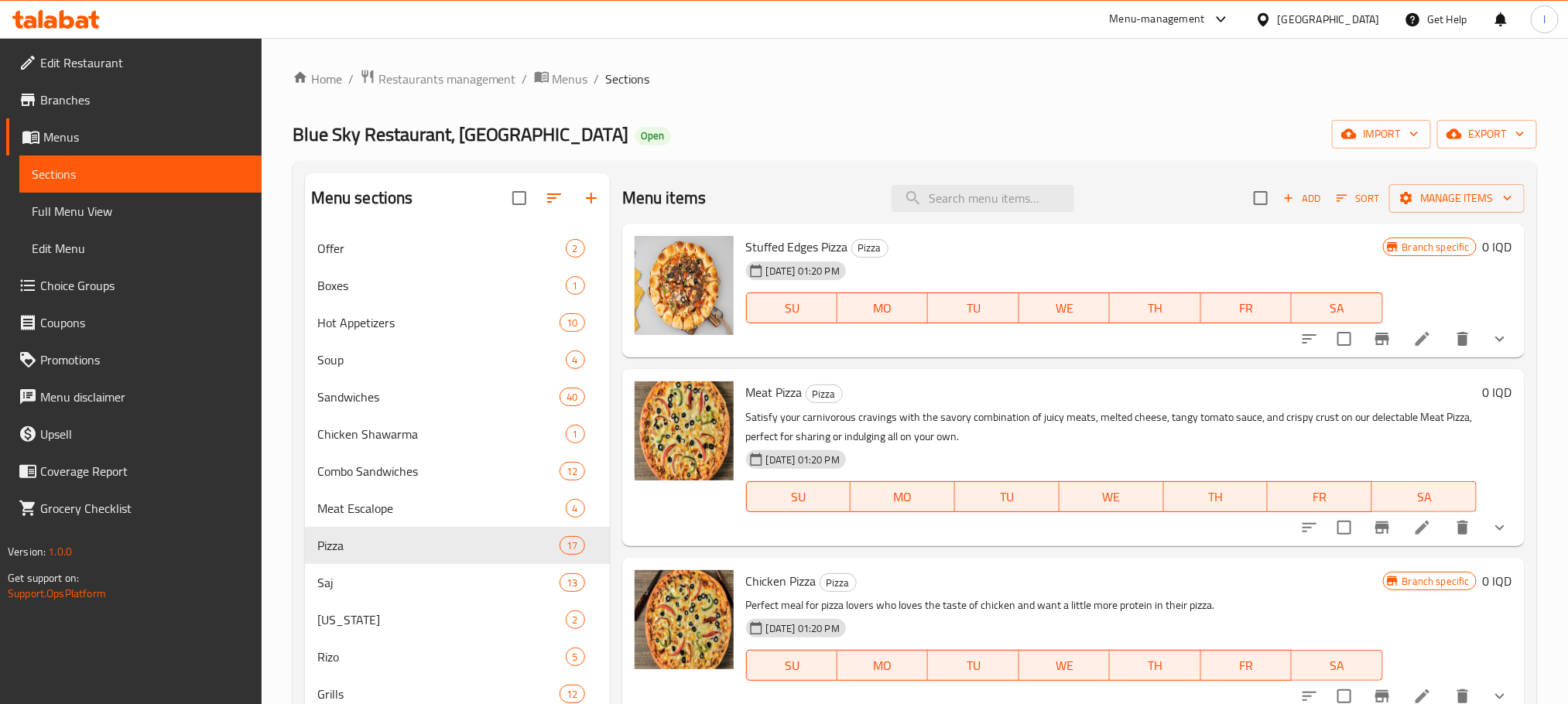
click at [971, 120] on div "Blue Sky Restaurant, Zayona Open import export" at bounding box center [914, 134] width 1244 height 28
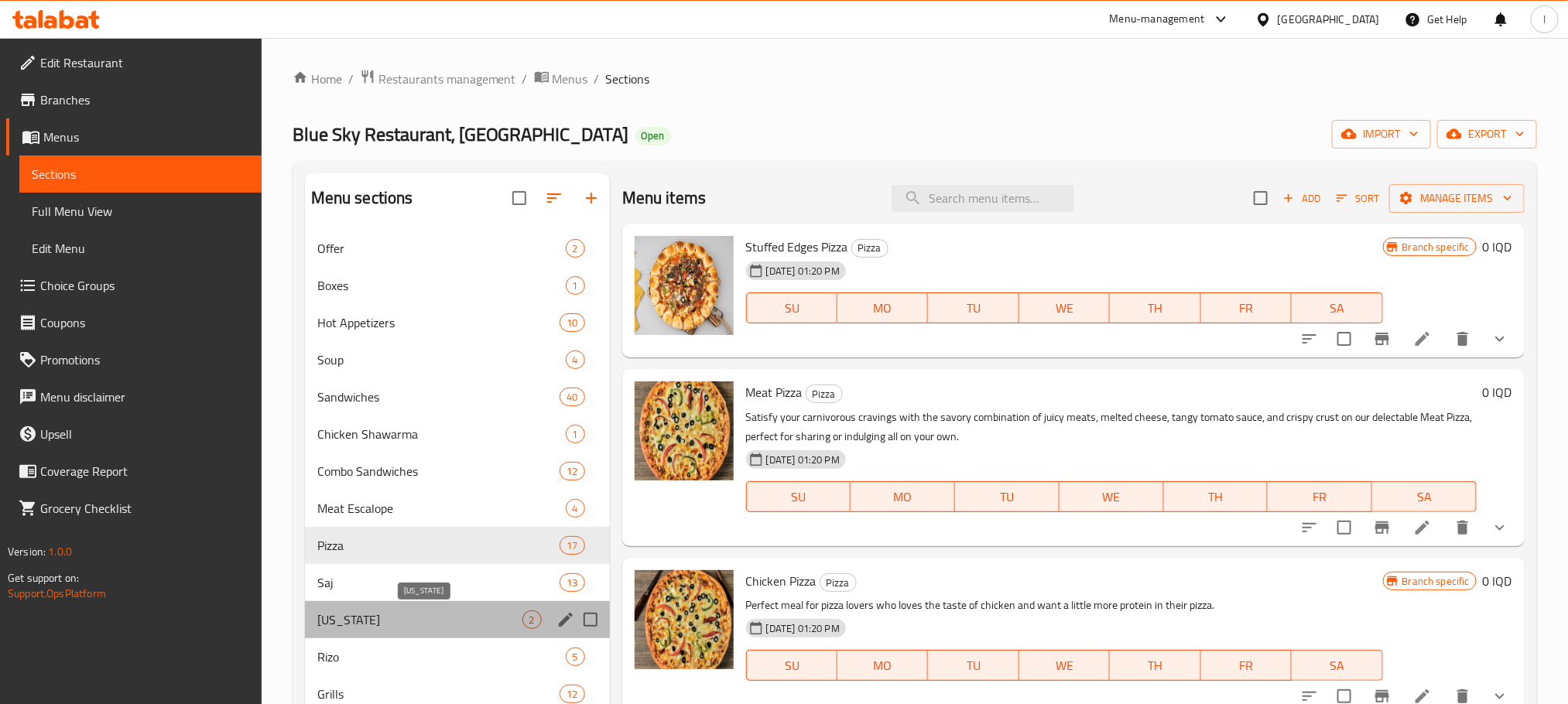
click at [404, 616] on span "[US_STATE]" at bounding box center [419, 619] width 205 height 19
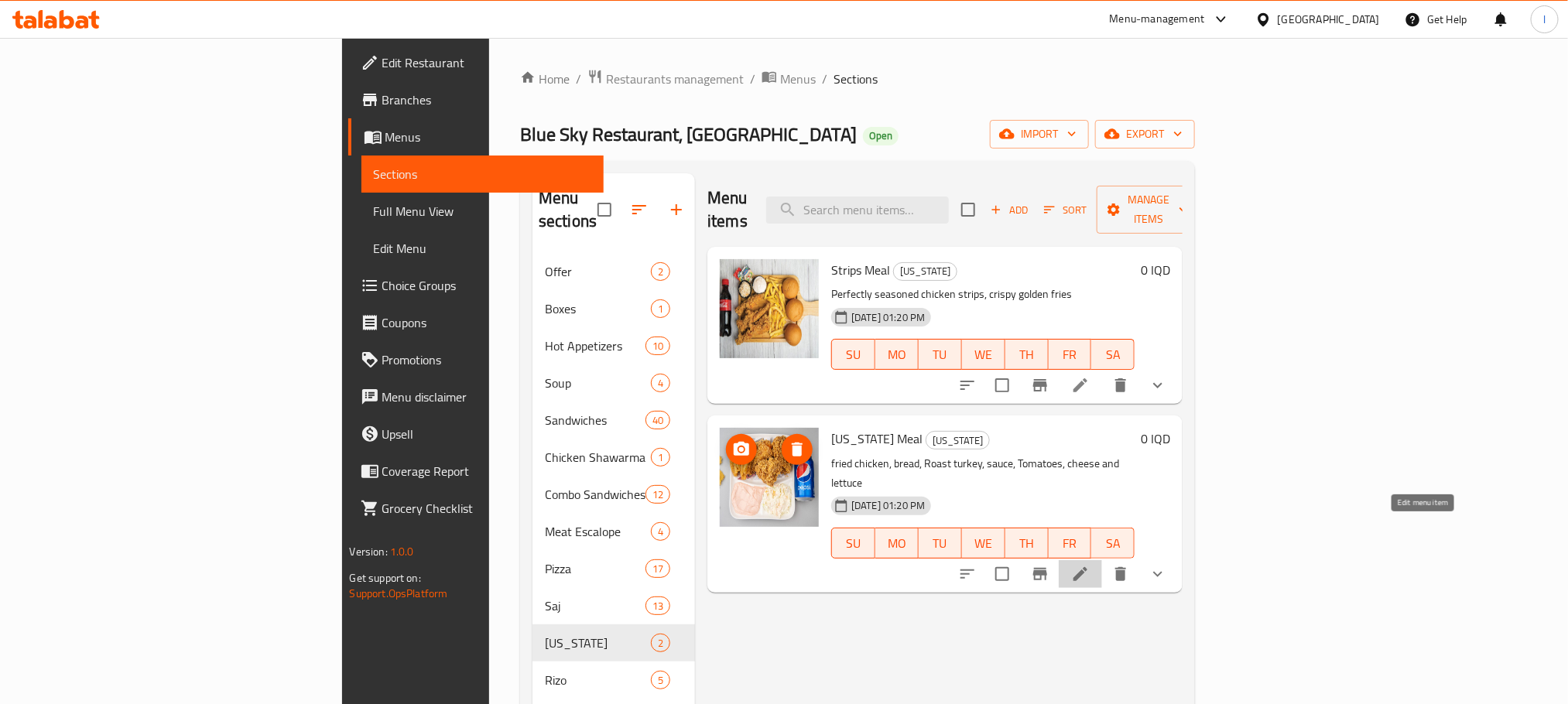
click at [1090, 565] on icon at bounding box center [1080, 574] width 19 height 19
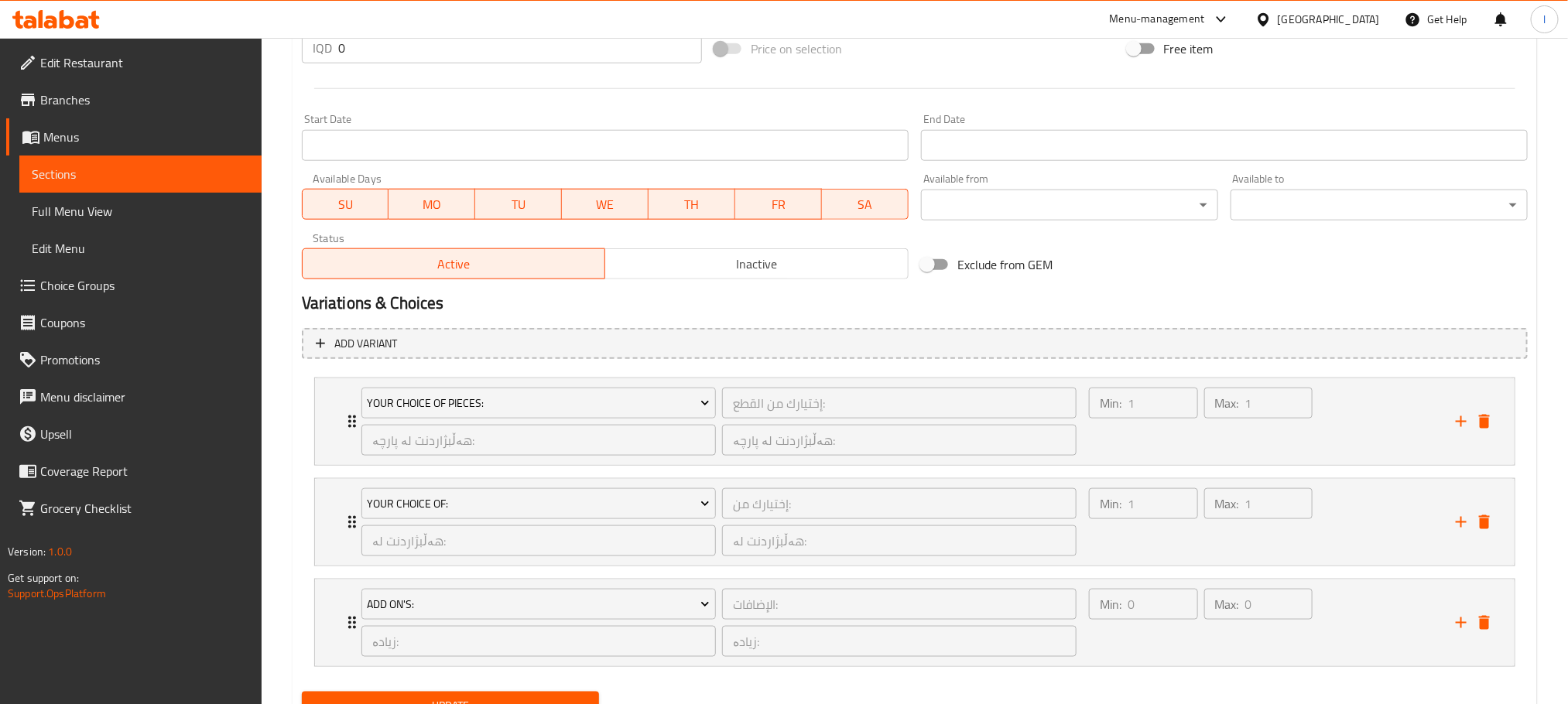
scroll to position [851, 0]
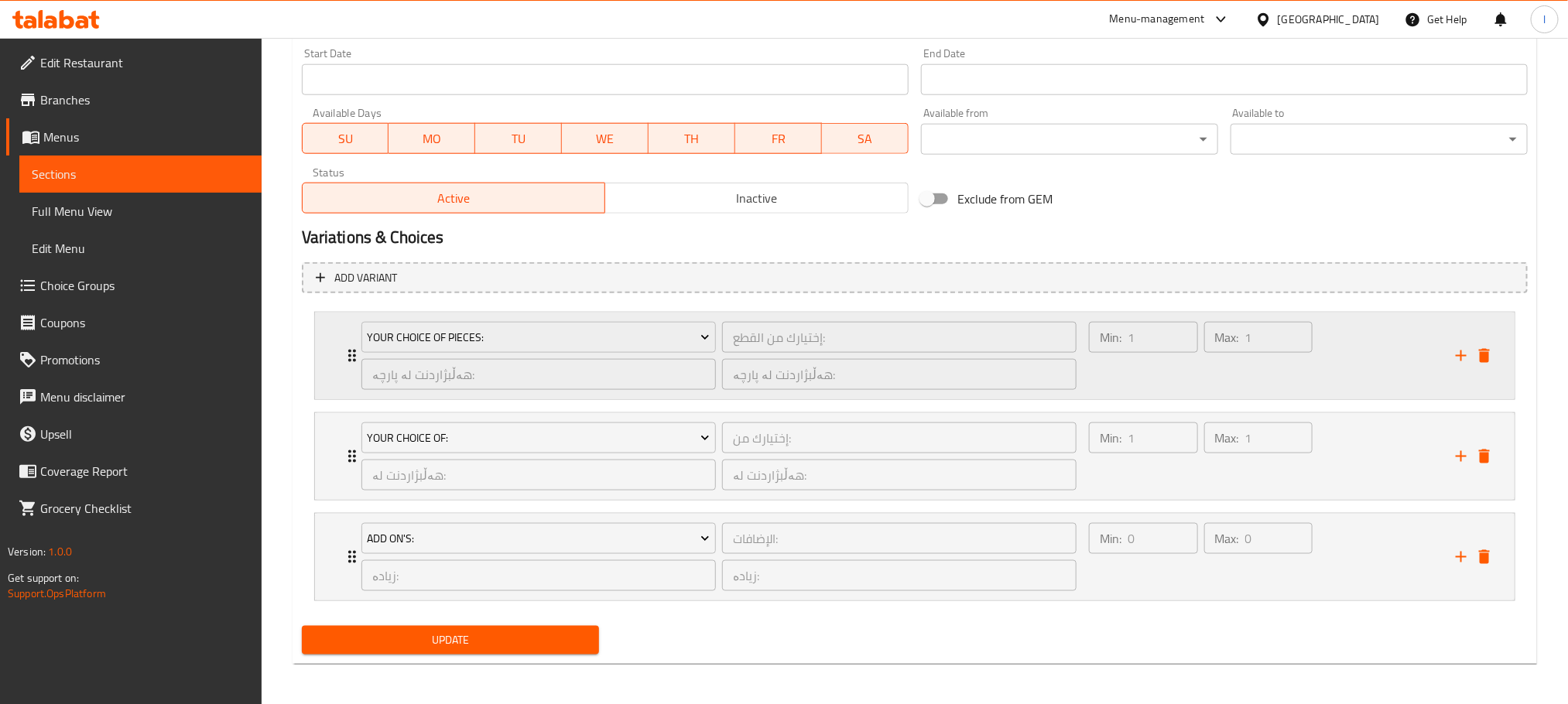
click at [1254, 362] on div "Max: 1 ​" at bounding box center [1258, 355] width 116 height 74
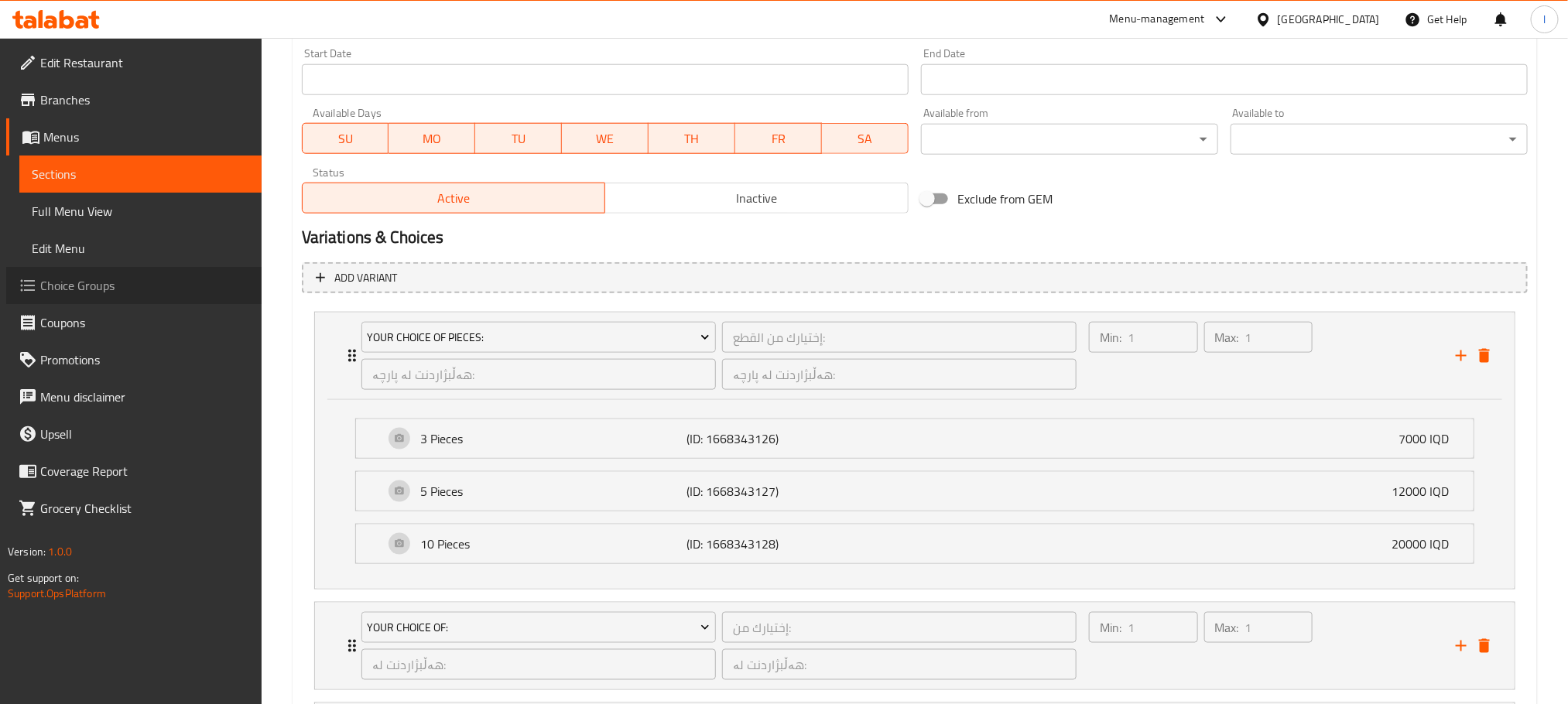
click at [149, 293] on span "Choice Groups" at bounding box center [145, 286] width 209 height 19
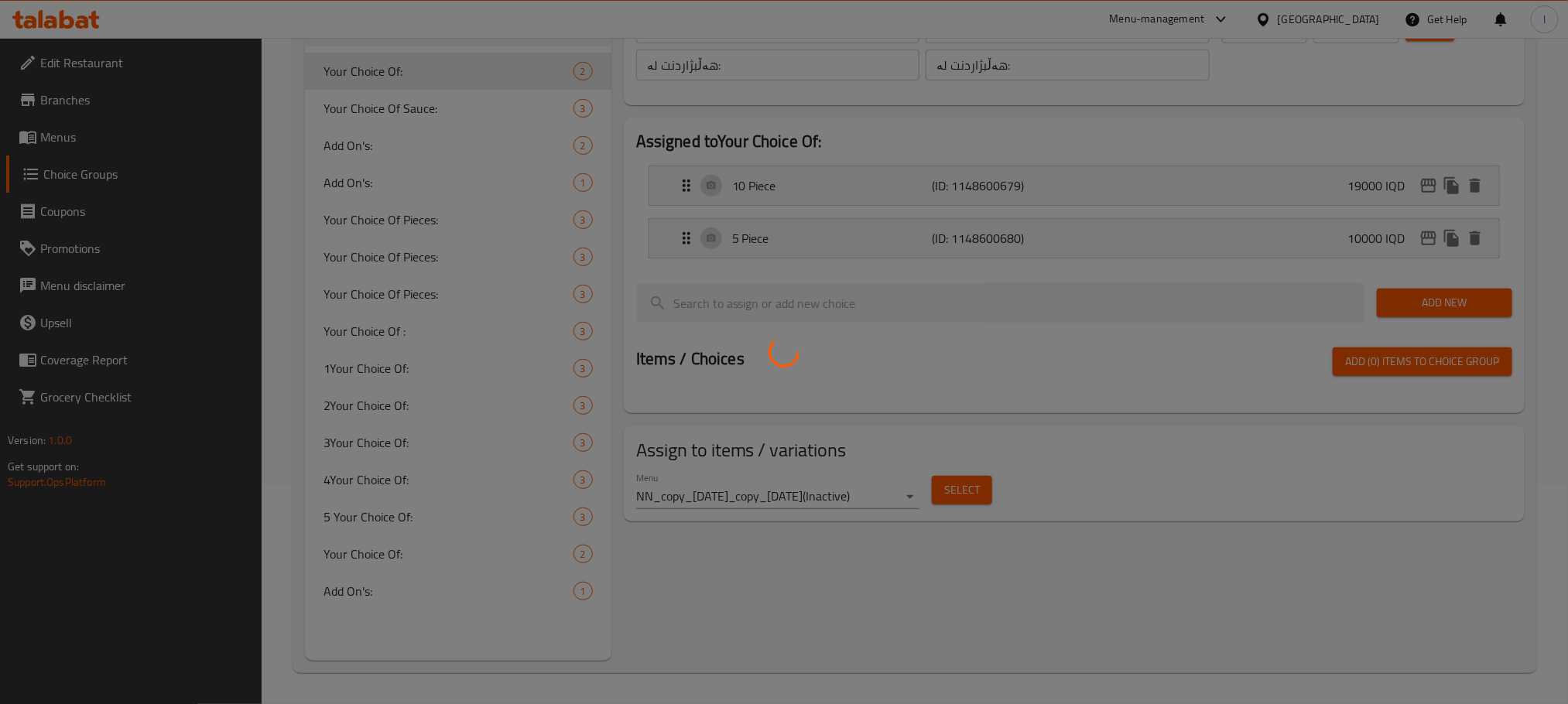
scroll to position [219, 0]
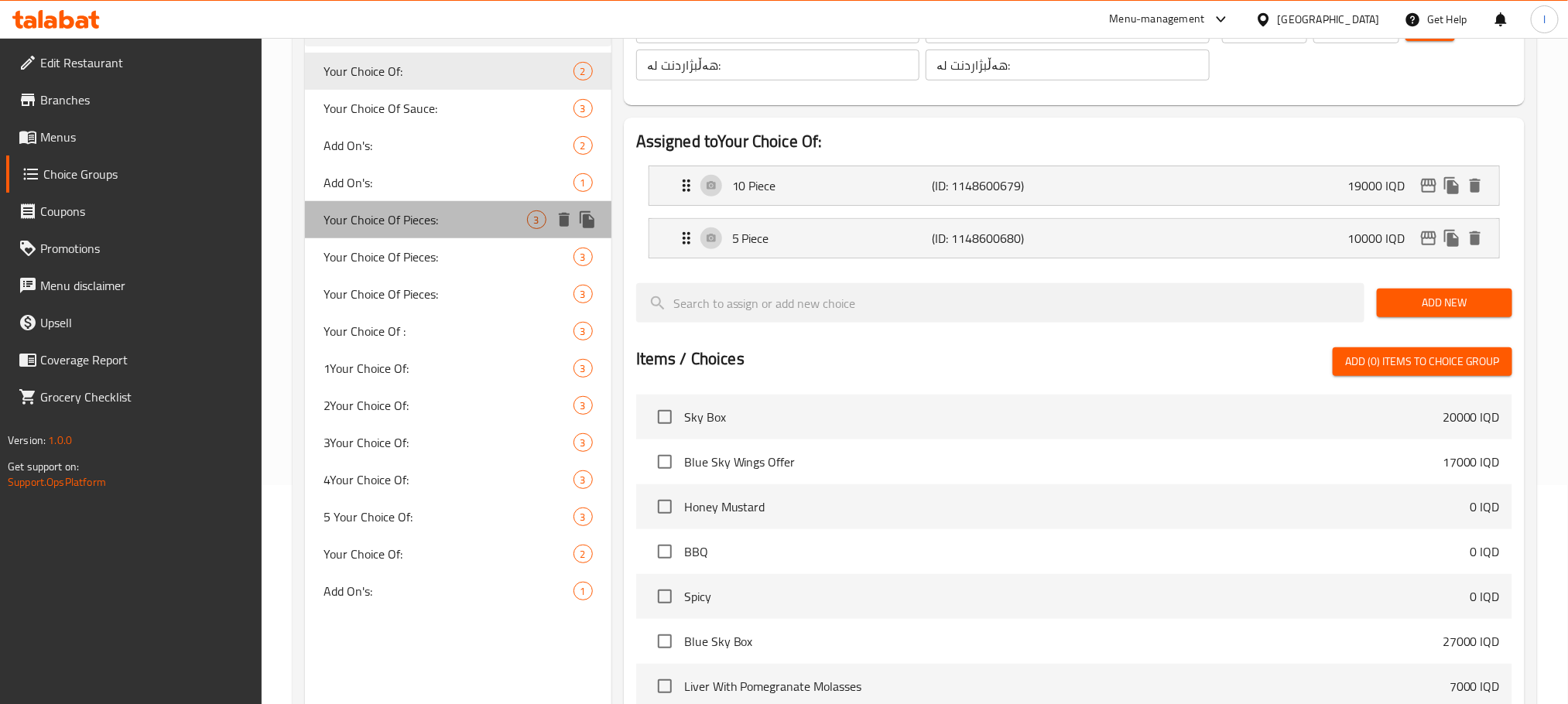
click at [418, 212] on span "Your Choice Of Pieces:" at bounding box center [425, 220] width 203 height 19
type input "Your Choice Of Pieces:"
type input "إختيارك من القطع:"
type input "هەڵبژاردنت لە پارچە:"
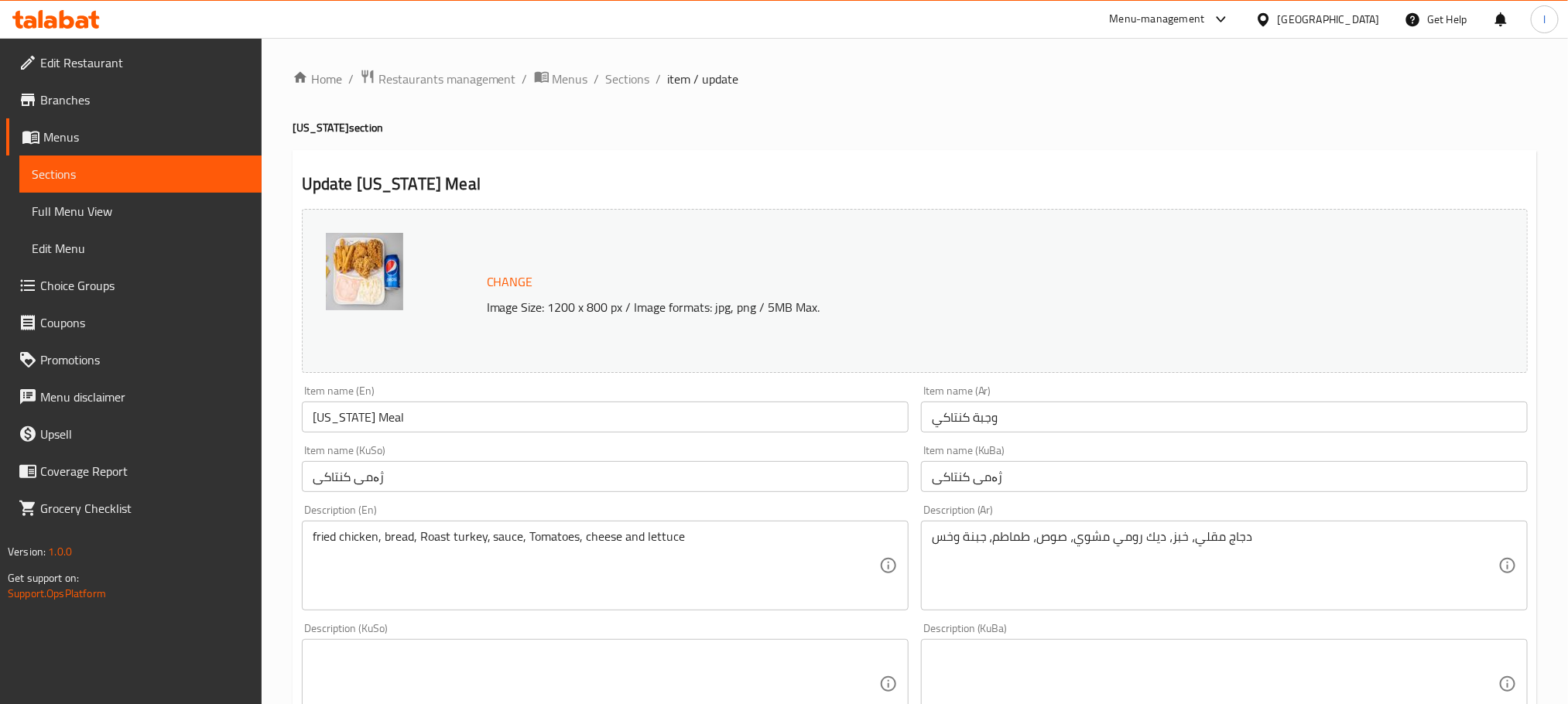
scroll to position [856, 0]
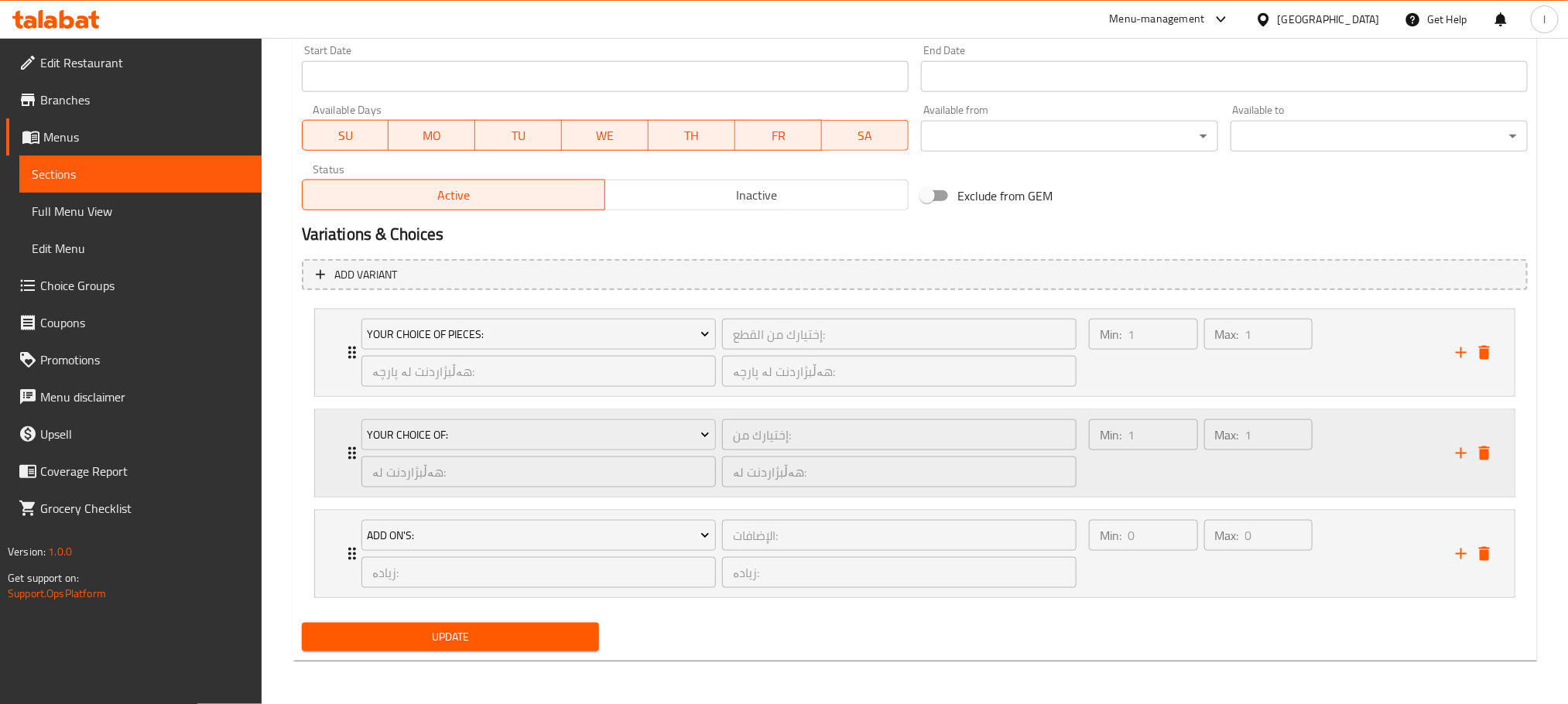
click at [1170, 464] on div "Min: 1 ​" at bounding box center [1143, 453] width 116 height 74
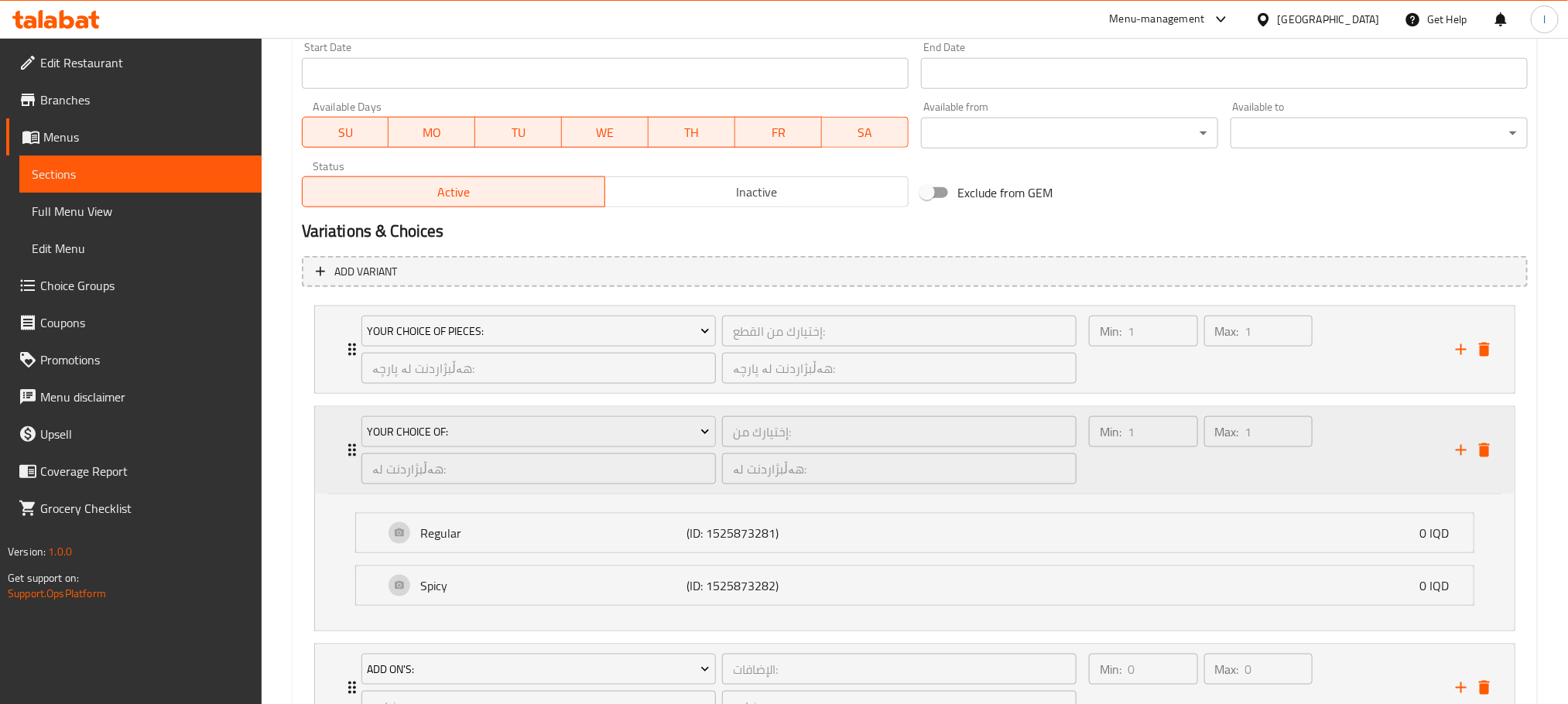
click at [1172, 462] on div "Min: 1 ​" at bounding box center [1143, 450] width 116 height 74
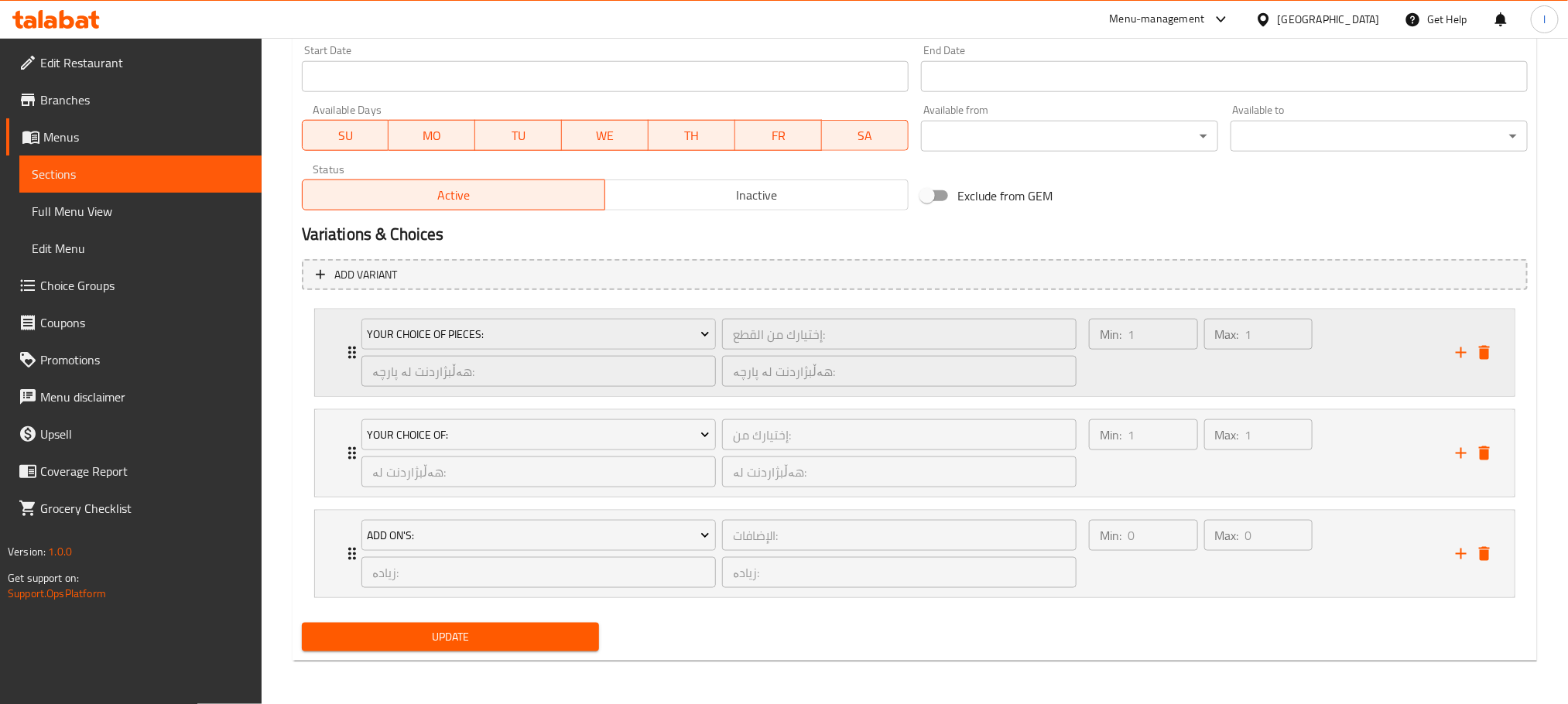
click at [1295, 388] on div "Min: 1 ​ Max: 1 ​" at bounding box center [1200, 353] width 236 height 81
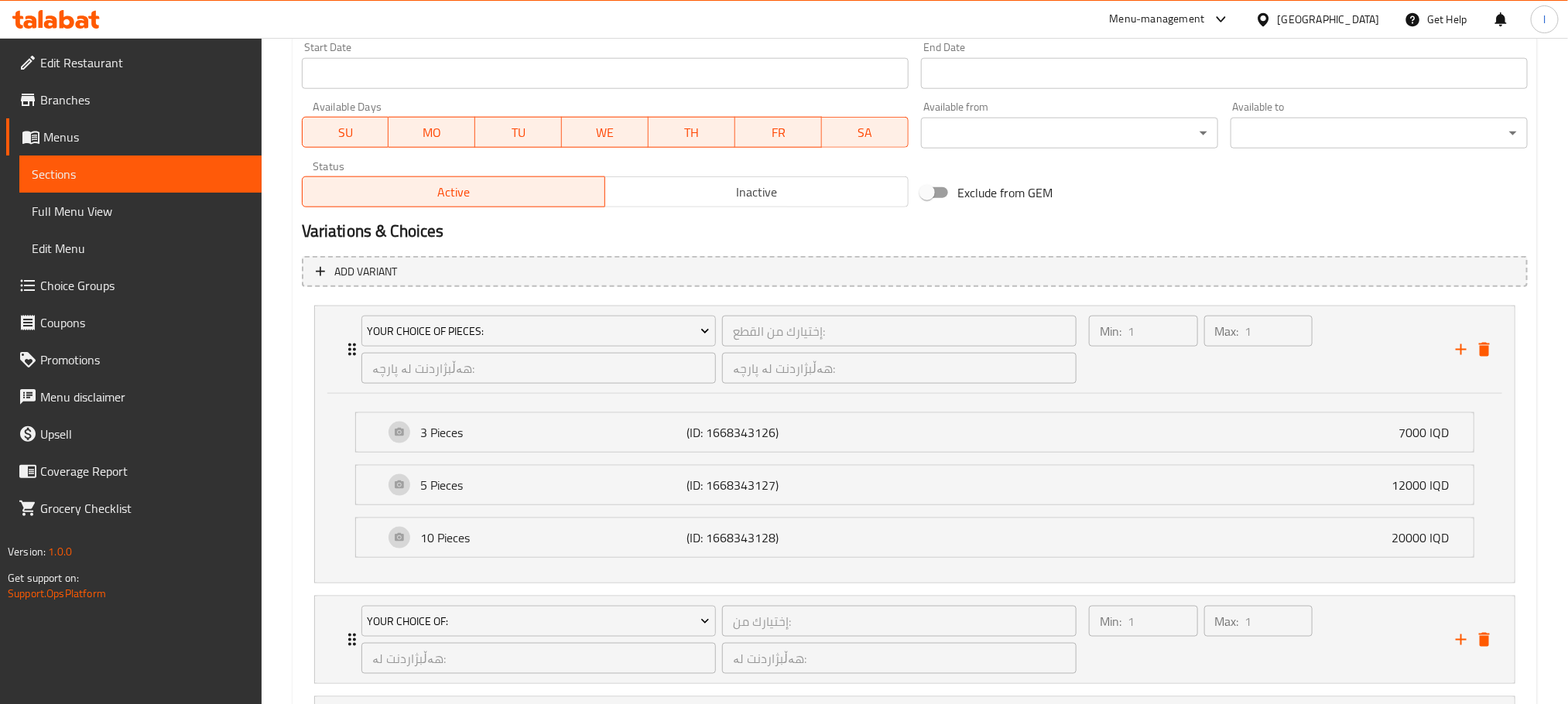
click at [95, 276] on span "Choice Groups" at bounding box center [145, 286] width 209 height 19
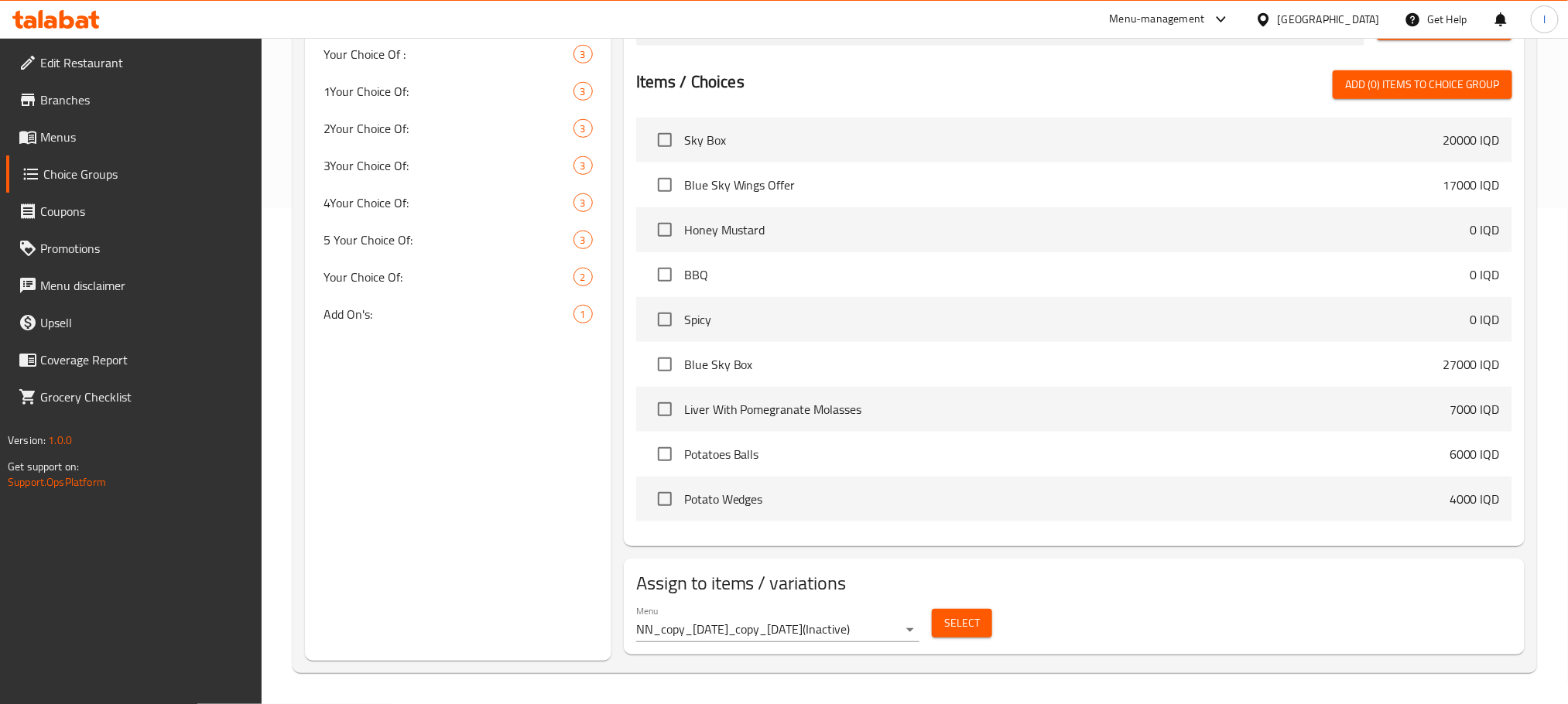
scroll to position [219, 0]
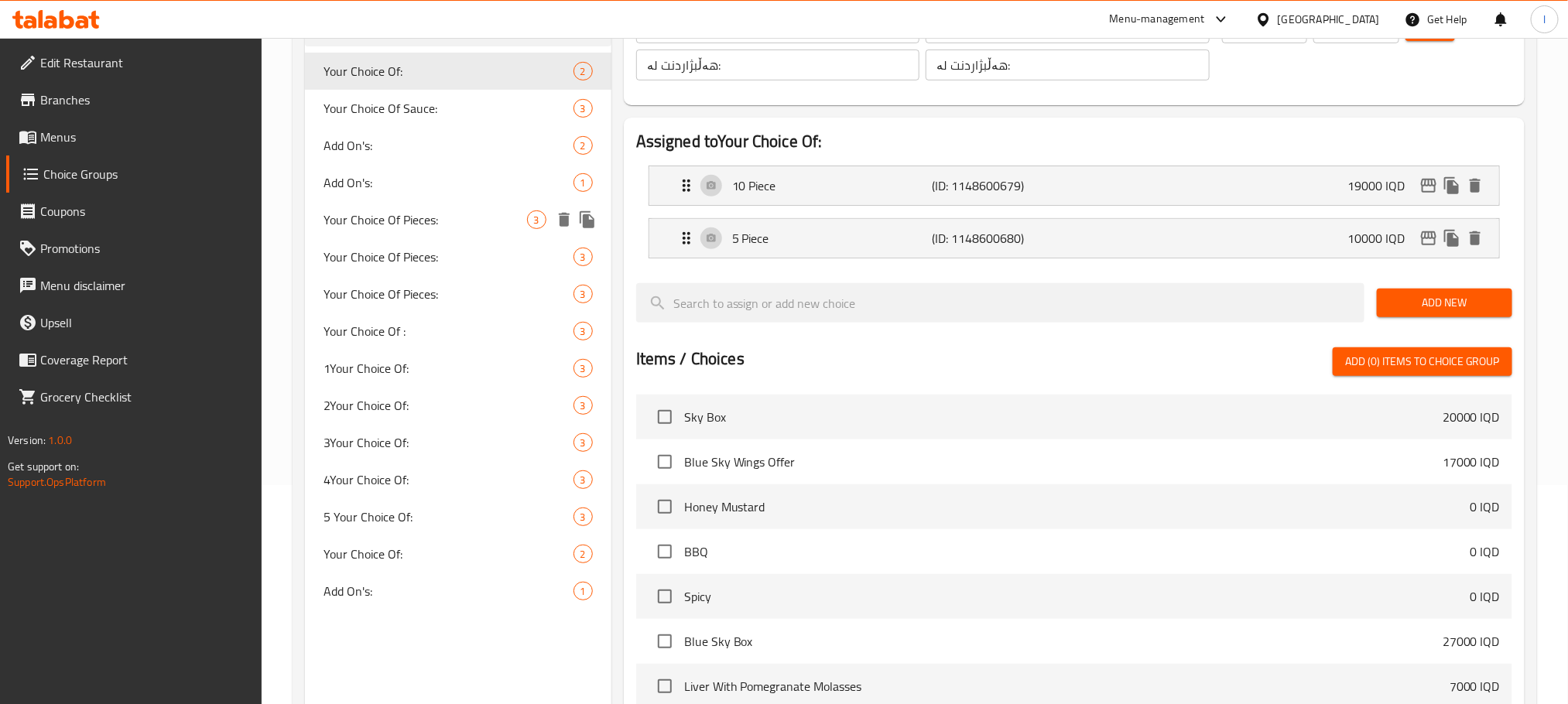
click at [448, 221] on span "Your Choice Of Pieces:" at bounding box center [425, 220] width 203 height 19
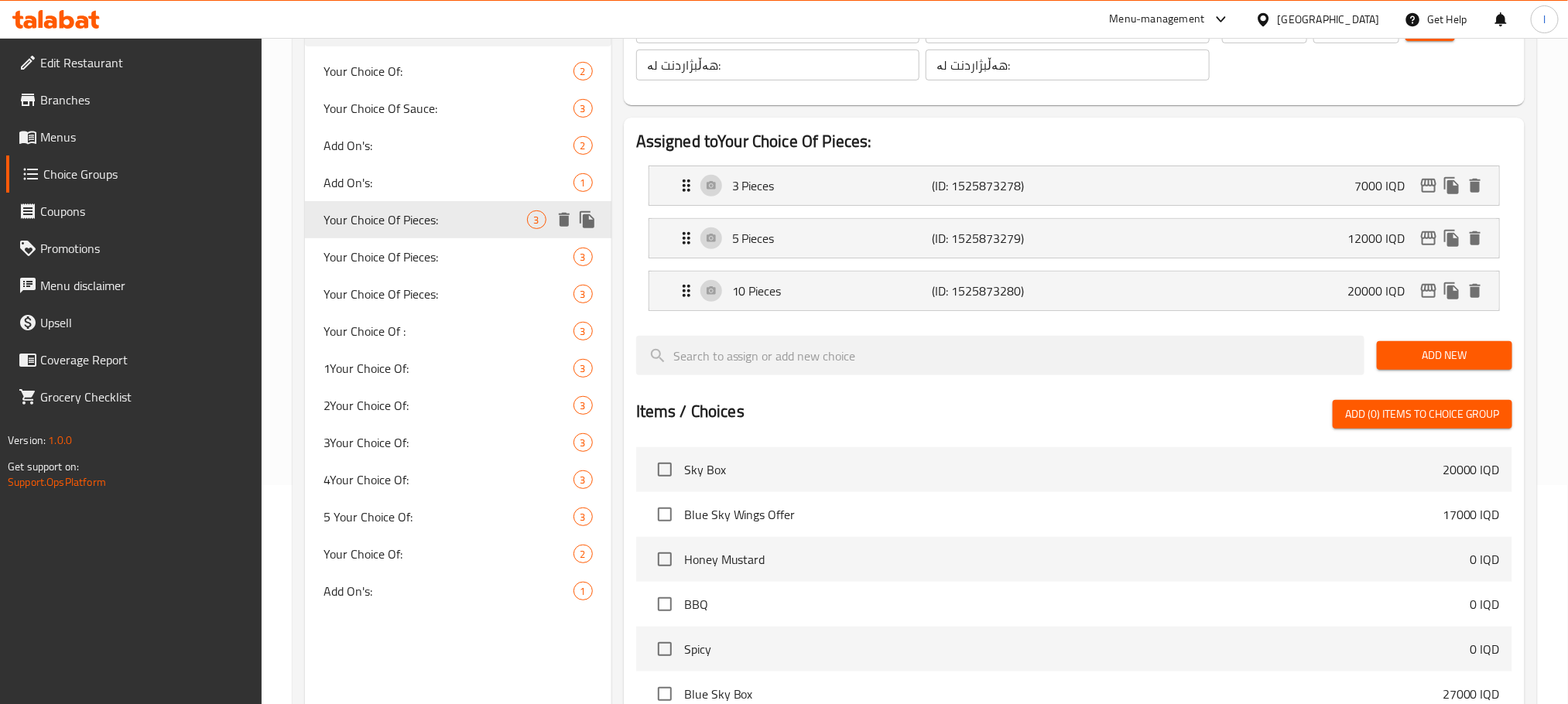
type input "Your Choice Of Pieces:"
type input "إختيارك من القطع:"
type input "هەڵبژاردنت لە پارچە:"
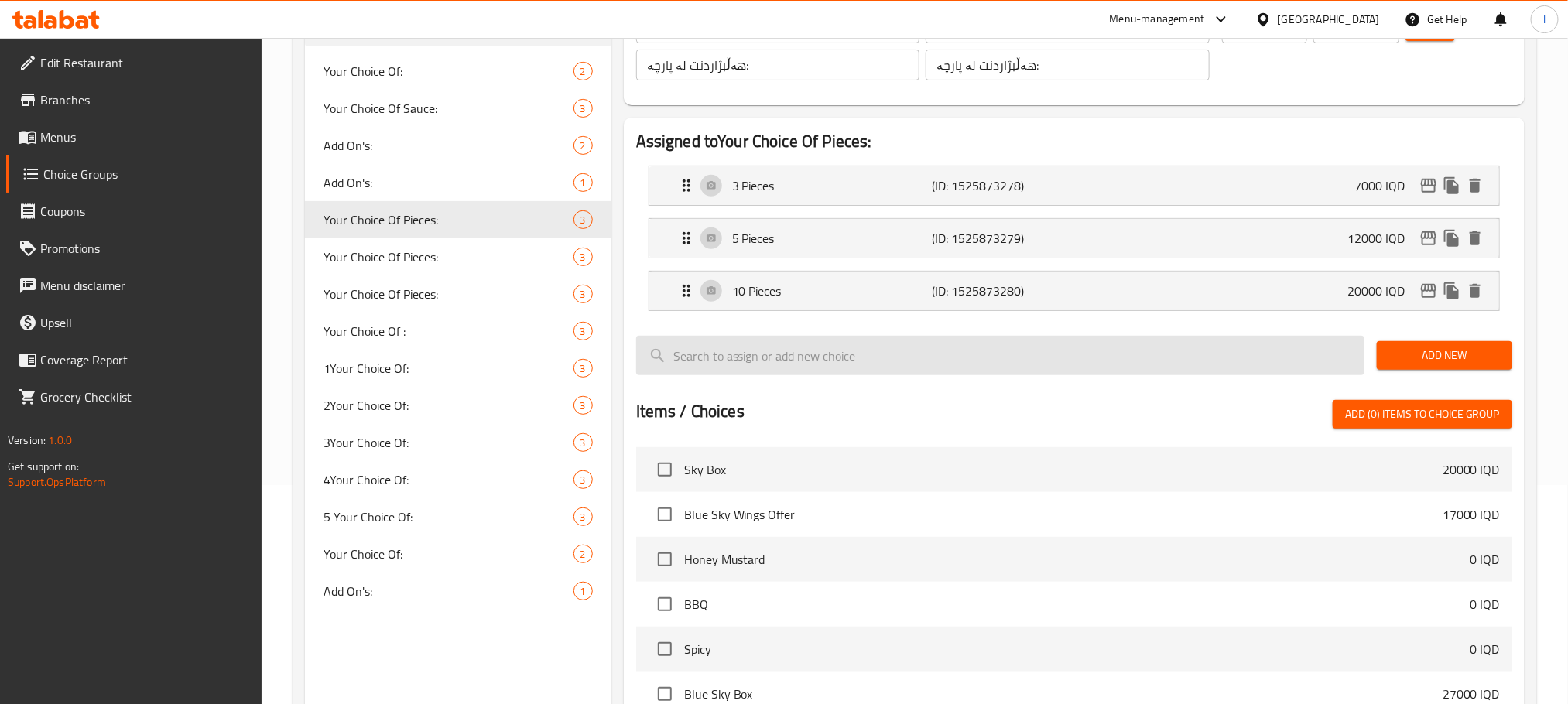
click at [1126, 360] on input "search" at bounding box center [1000, 355] width 729 height 39
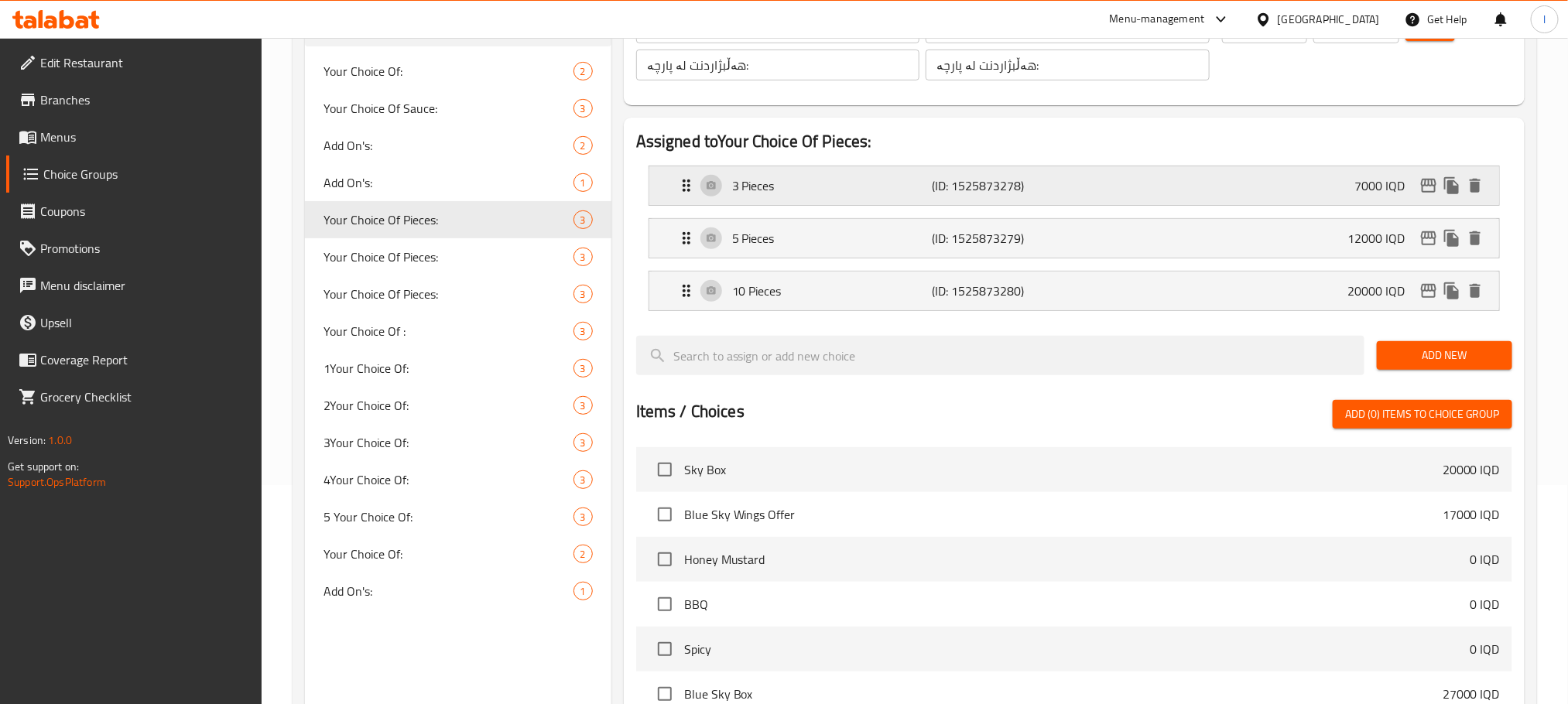
click at [1100, 179] on div "3 Pieces (ID: 1525873278) 7000 IQD" at bounding box center [1078, 185] width 803 height 39
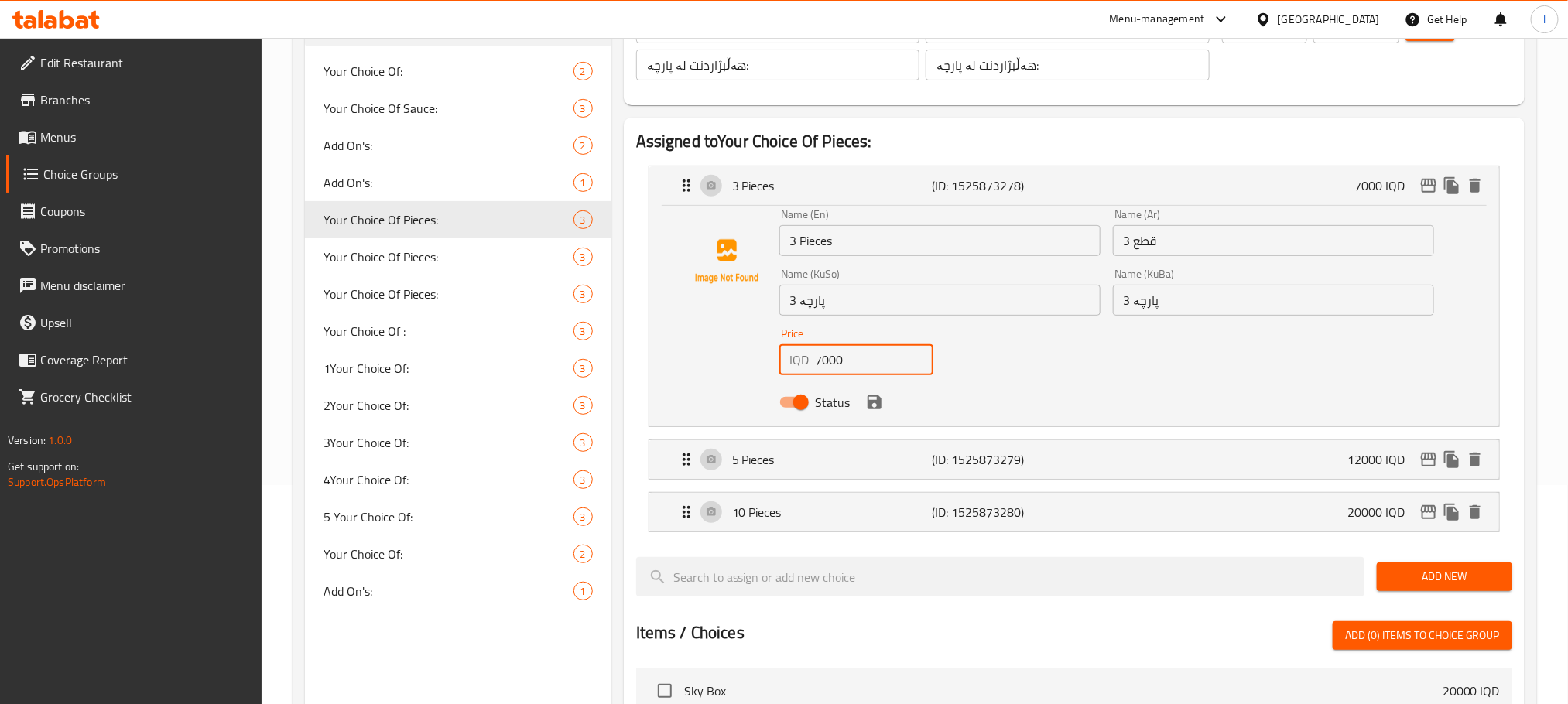
drag, startPoint x: 871, startPoint y: 374, endPoint x: 702, endPoint y: 376, distance: 169.0
click at [702, 376] on div "Name (En) 3 Pieces Name (En) Name (Ar) 3 قطع Name (Ar) Name (KuSo) 3 پارچە Name…" at bounding box center [1074, 312] width 800 height 208
type input "7500"
click at [883, 406] on button "save" at bounding box center [874, 402] width 24 height 23
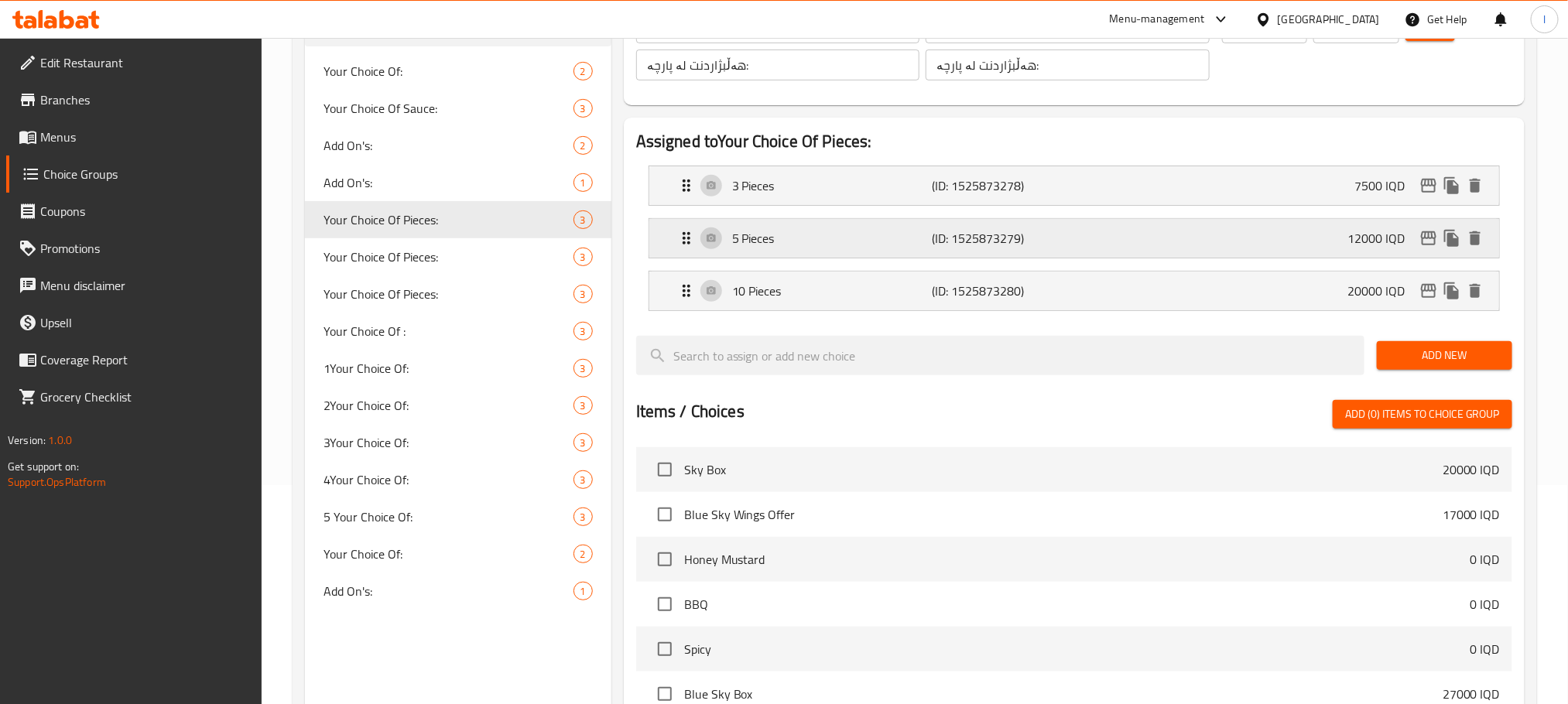
click at [1103, 230] on div "5 Pieces (ID: 1525873279) 12000 IQD" at bounding box center [1078, 238] width 803 height 39
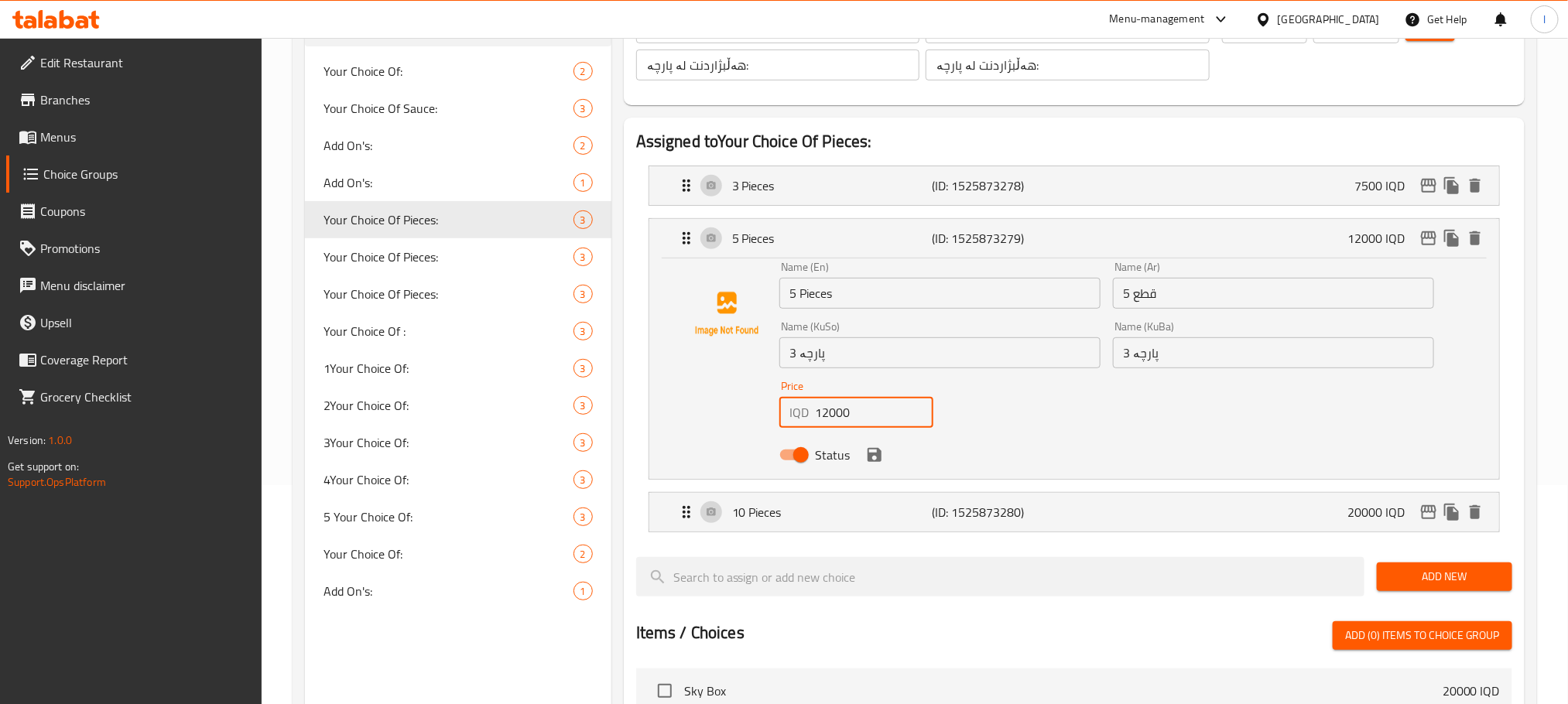
drag, startPoint x: 861, startPoint y: 414, endPoint x: 754, endPoint y: 414, distance: 107.0
click at [754, 414] on div "Name (En) 5 Pieces Name (En) Name (Ar) 5 قطع Name (Ar) Name (KuSo) 3 پارچە Name…" at bounding box center [1074, 365] width 800 height 208
type input "12500"
click at [883, 451] on button "save" at bounding box center [874, 455] width 24 height 23
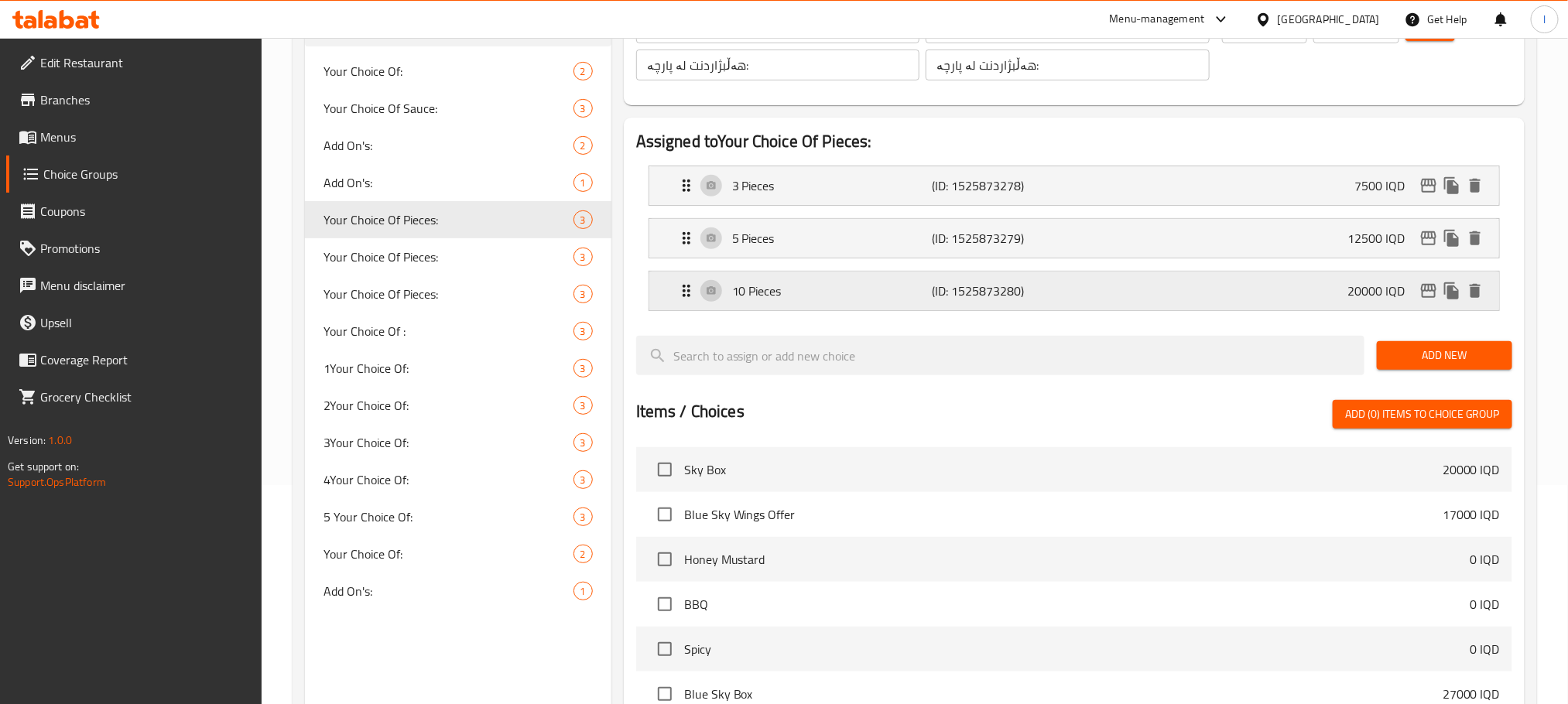
click at [973, 293] on p "(ID: 1525873280)" at bounding box center [998, 291] width 133 height 19
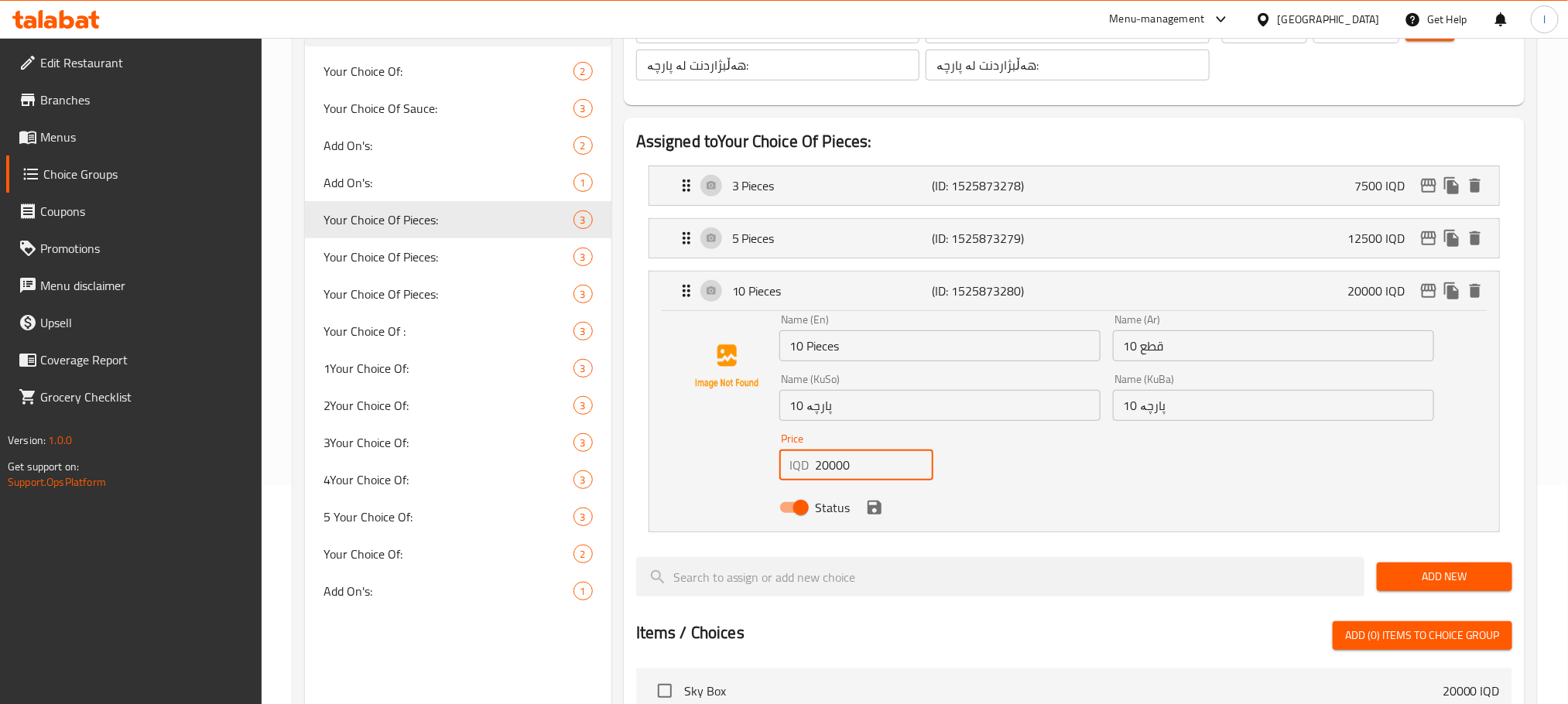
drag, startPoint x: 864, startPoint y: 476, endPoint x: 627, endPoint y: 488, distance: 237.3
click at [628, 477] on div "Assigned to Your Choice Of Pieces: 3 Pieces (ID: 1525873278) 7500 IQD Name (En)…" at bounding box center [1074, 607] width 901 height 979
click at [875, 508] on icon "save" at bounding box center [874, 508] width 14 height 14
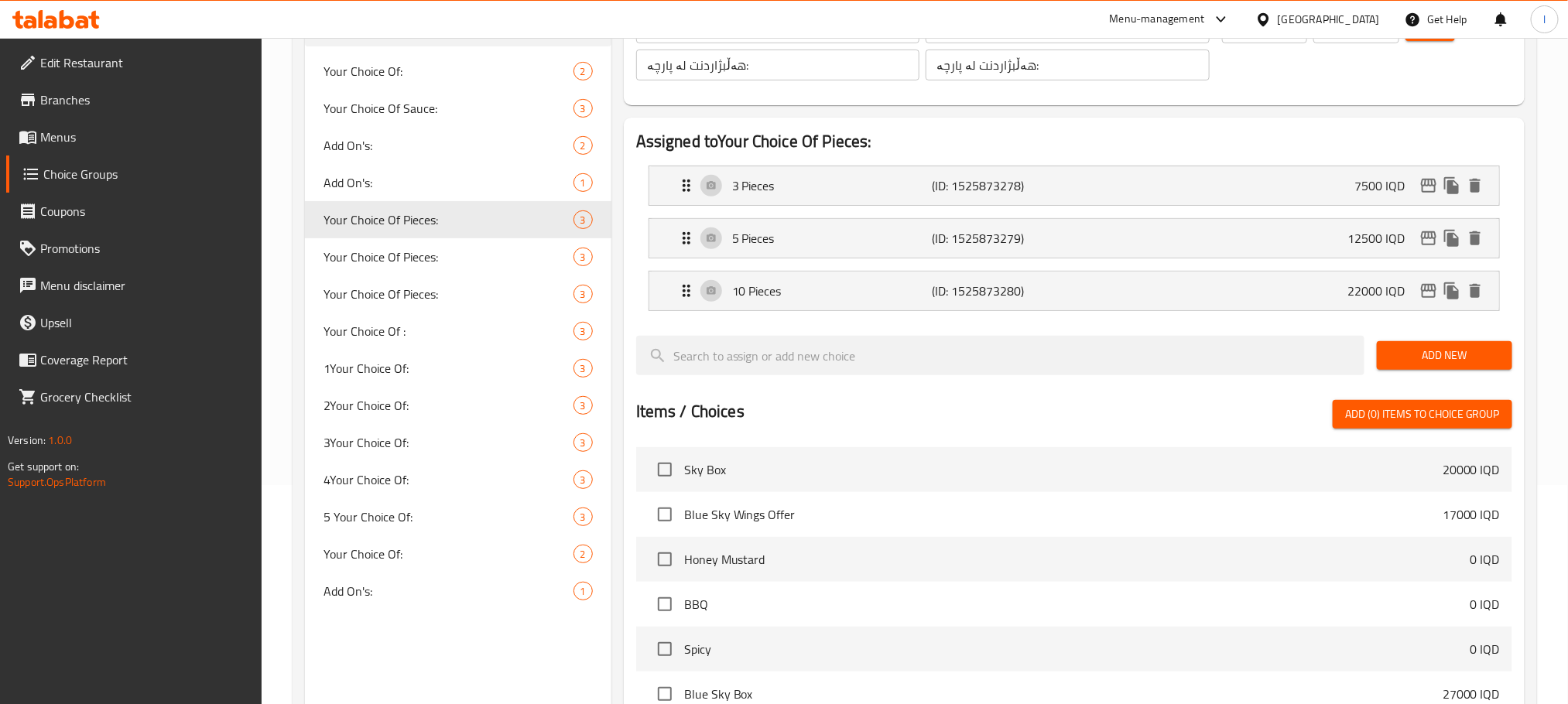
type input "22000"
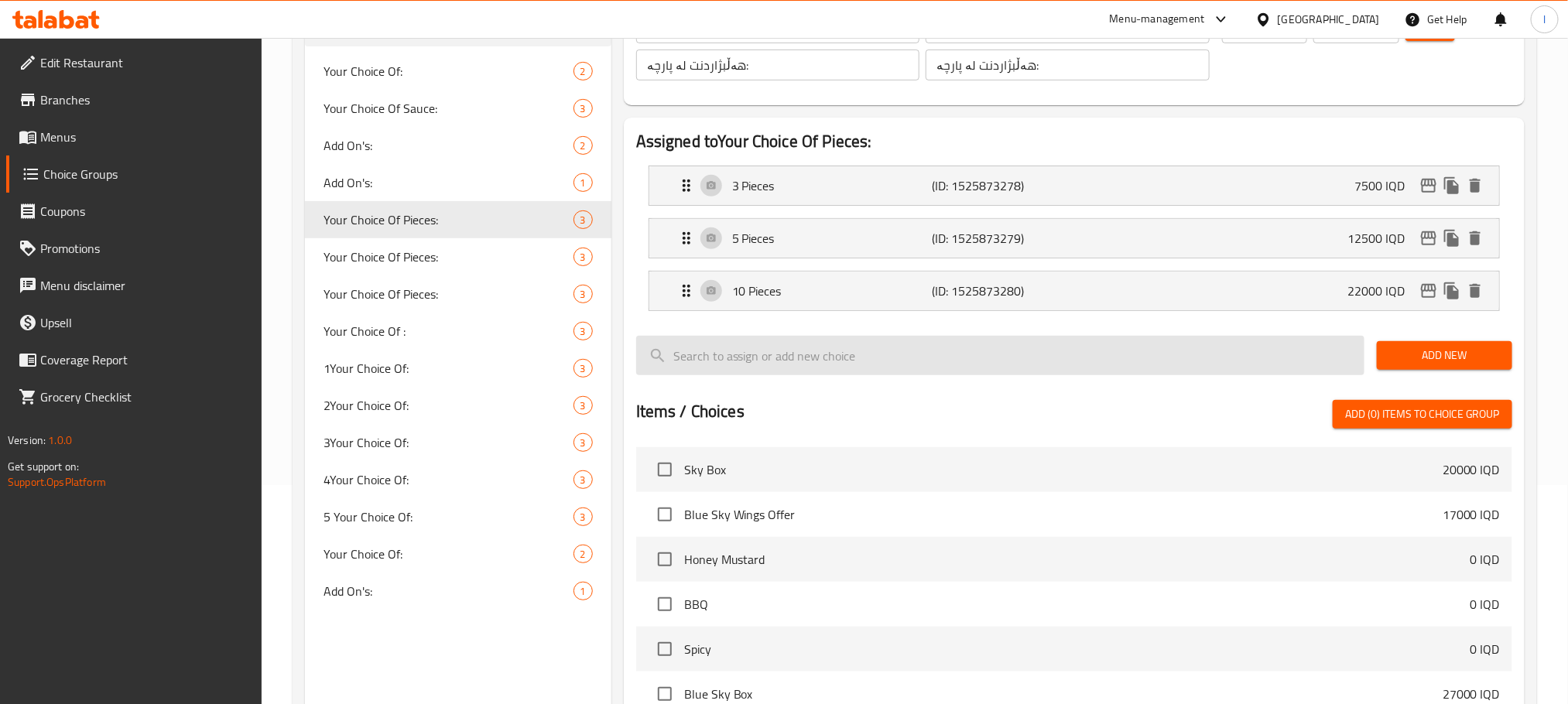
click at [1138, 351] on input "search" at bounding box center [1000, 355] width 729 height 39
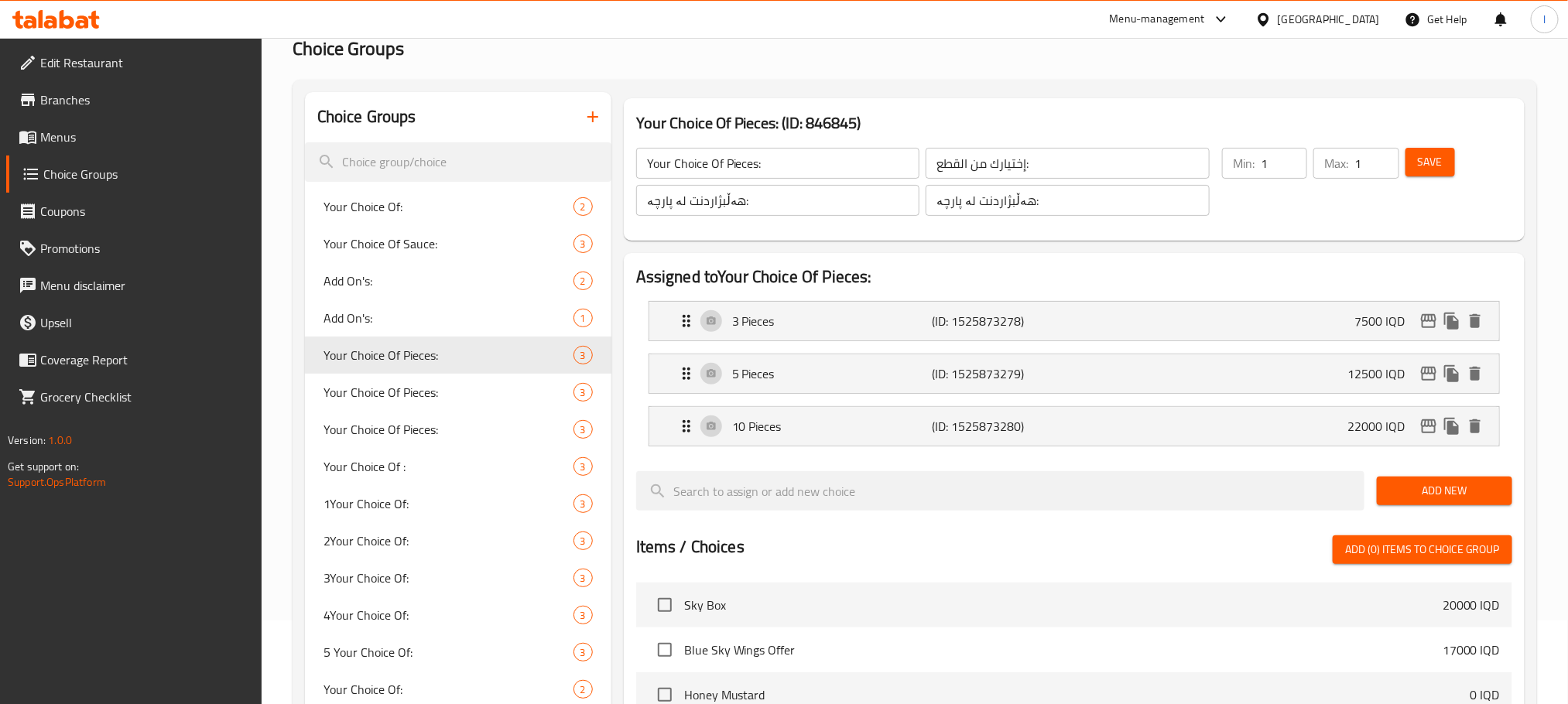
scroll to position [0, 0]
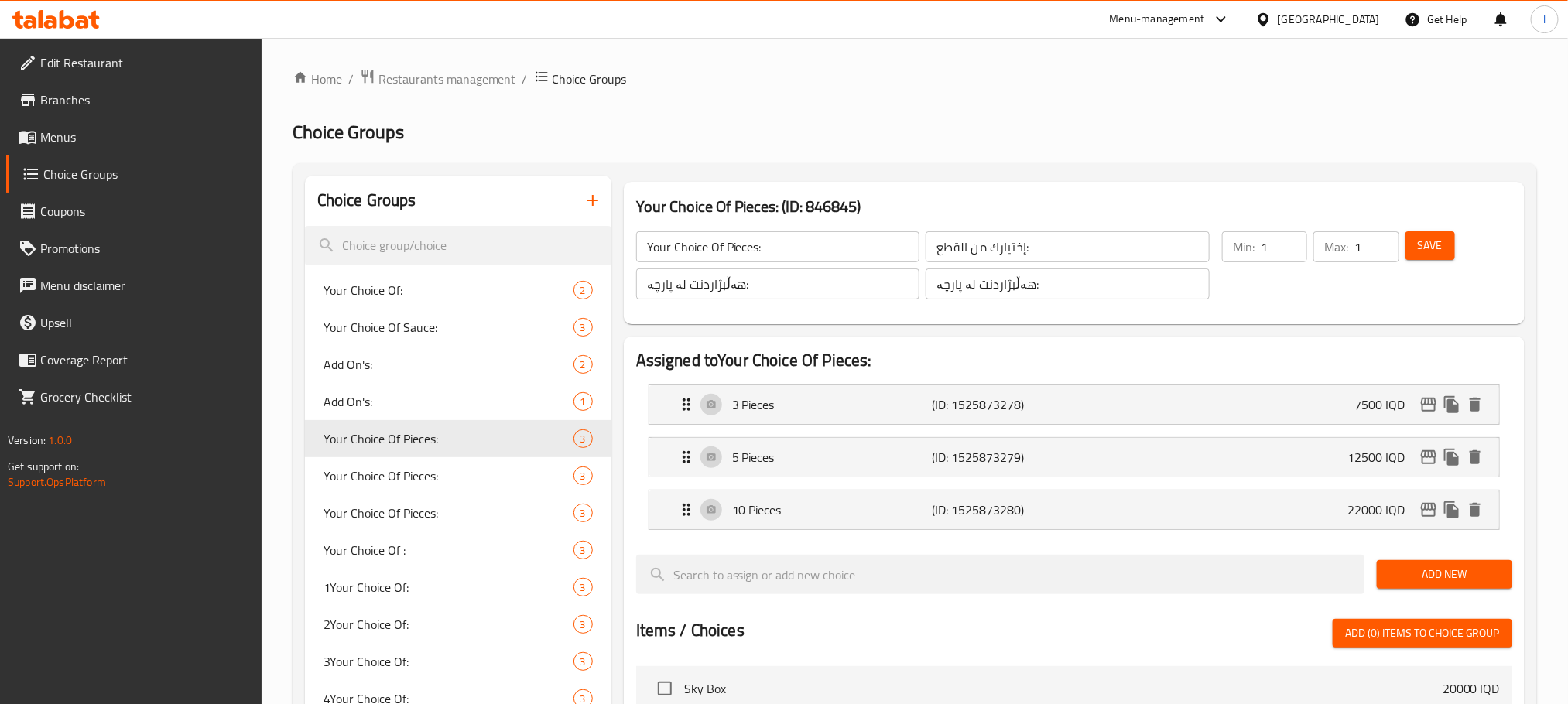
click at [1441, 229] on div "Save" at bounding box center [1449, 265] width 94 height 74
click at [1439, 232] on button "Save" at bounding box center [1430, 245] width 50 height 28
click at [1428, 404] on icon "edit" at bounding box center [1428, 404] width 15 height 14
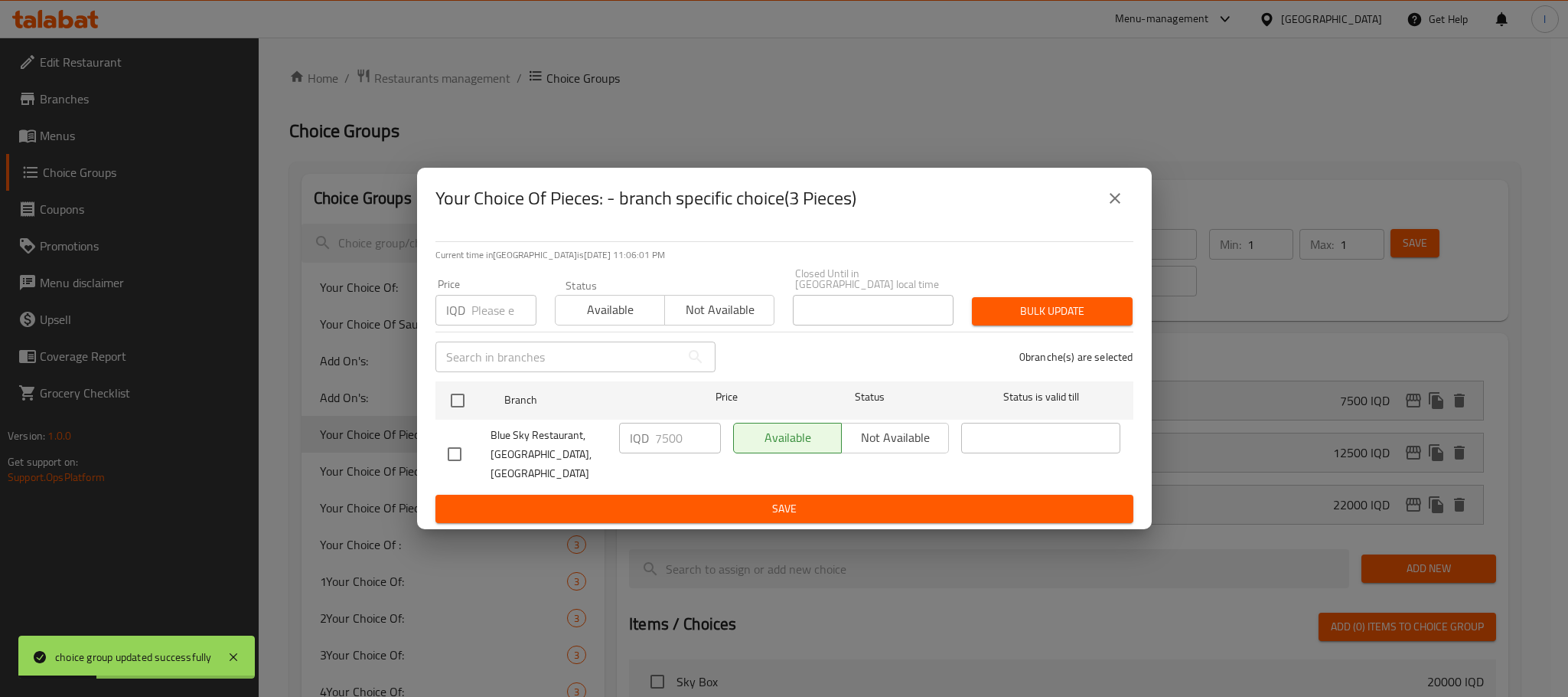
click at [1096, 195] on div "Your Choice Of Pieces: - branch specific choice(3 Pieces)" at bounding box center [784, 198] width 698 height 37
click at [1106, 200] on button "close" at bounding box center [1115, 198] width 37 height 37
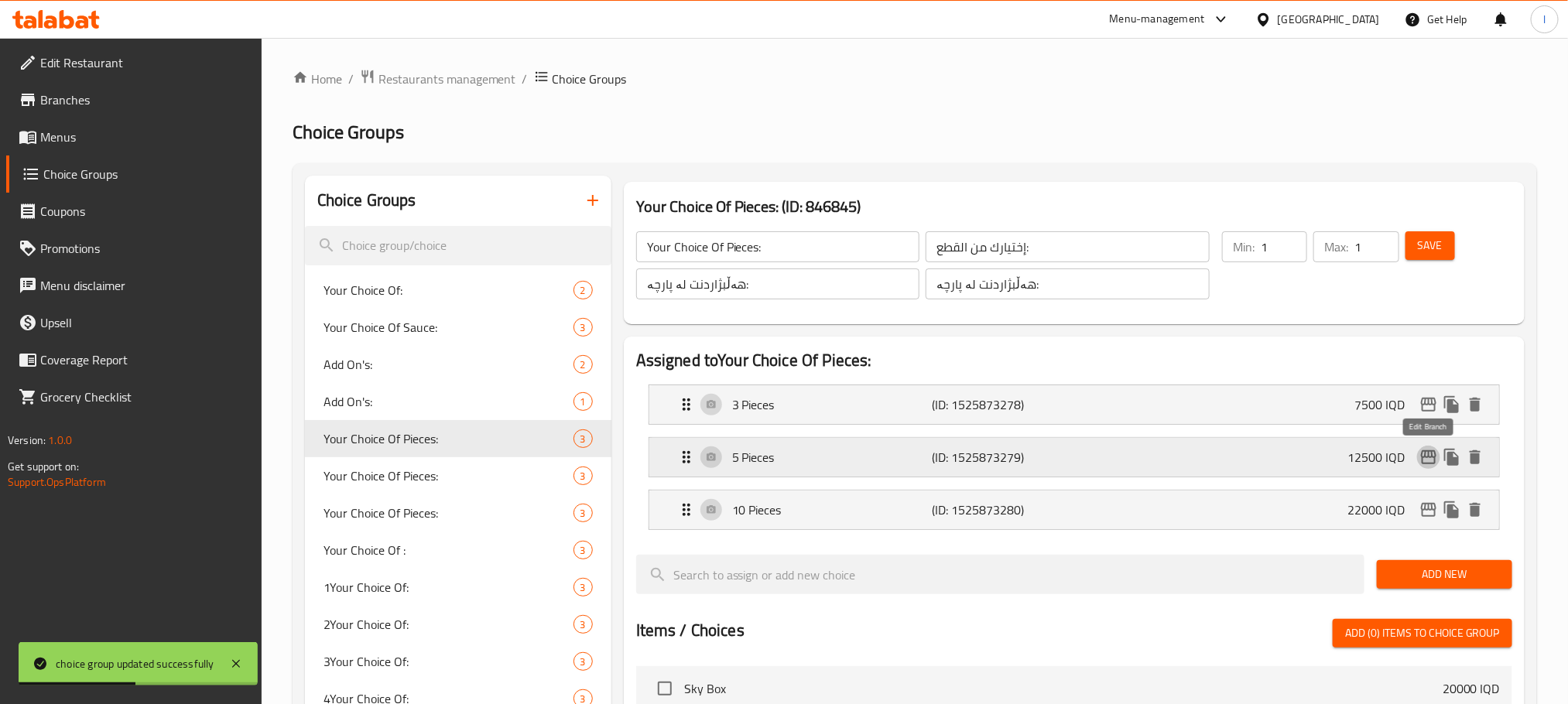
click at [1428, 460] on icon "edit" at bounding box center [1429, 458] width 19 height 19
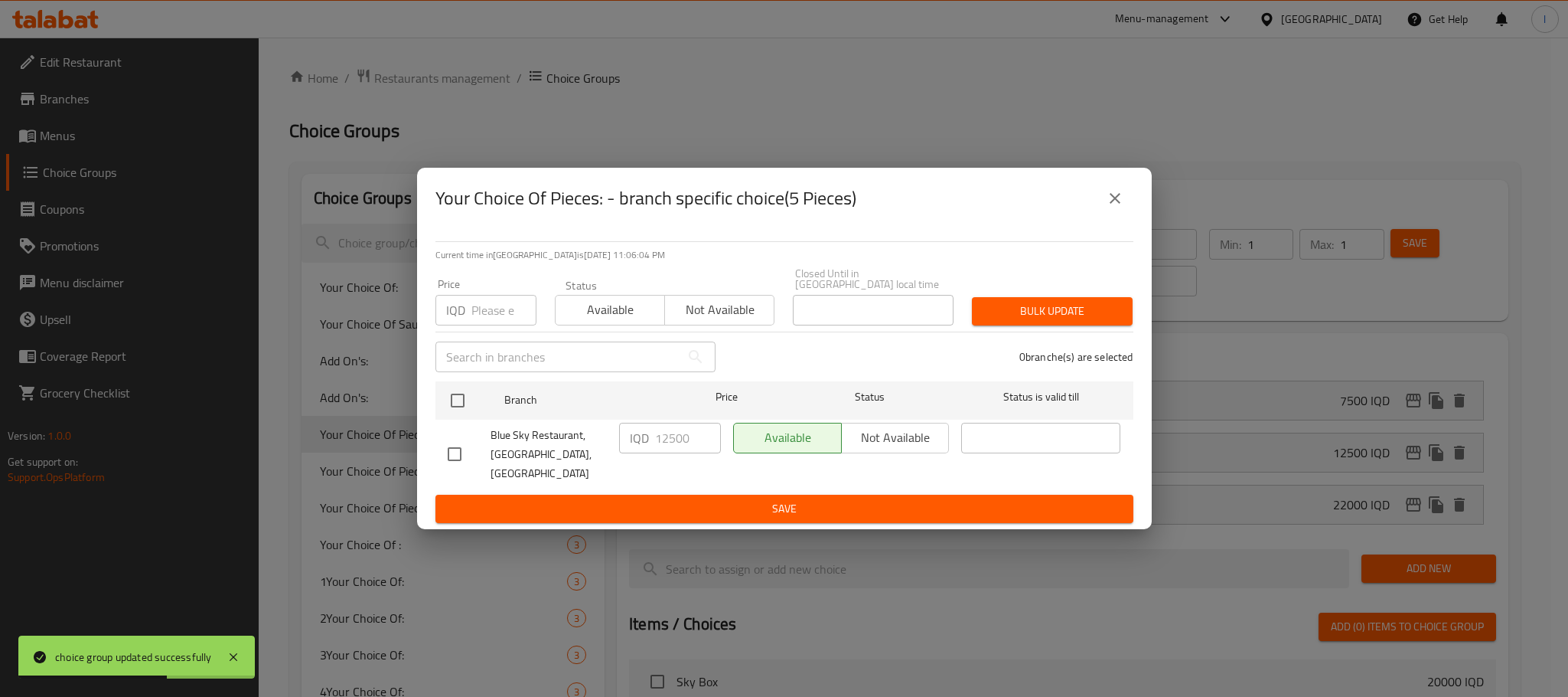
click at [1110, 207] on icon "close" at bounding box center [1115, 198] width 19 height 19
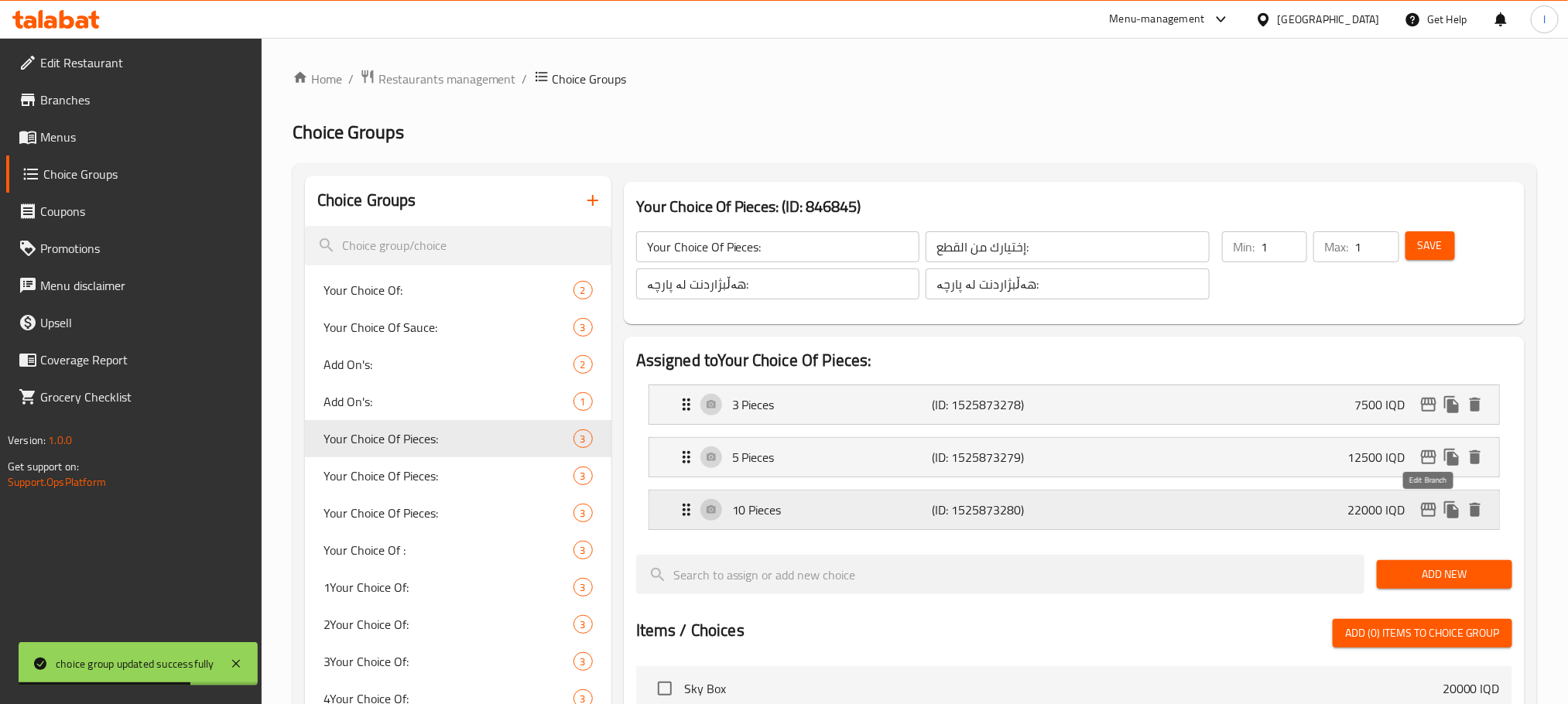
click at [1423, 517] on icon "edit" at bounding box center [1428, 509] width 15 height 14
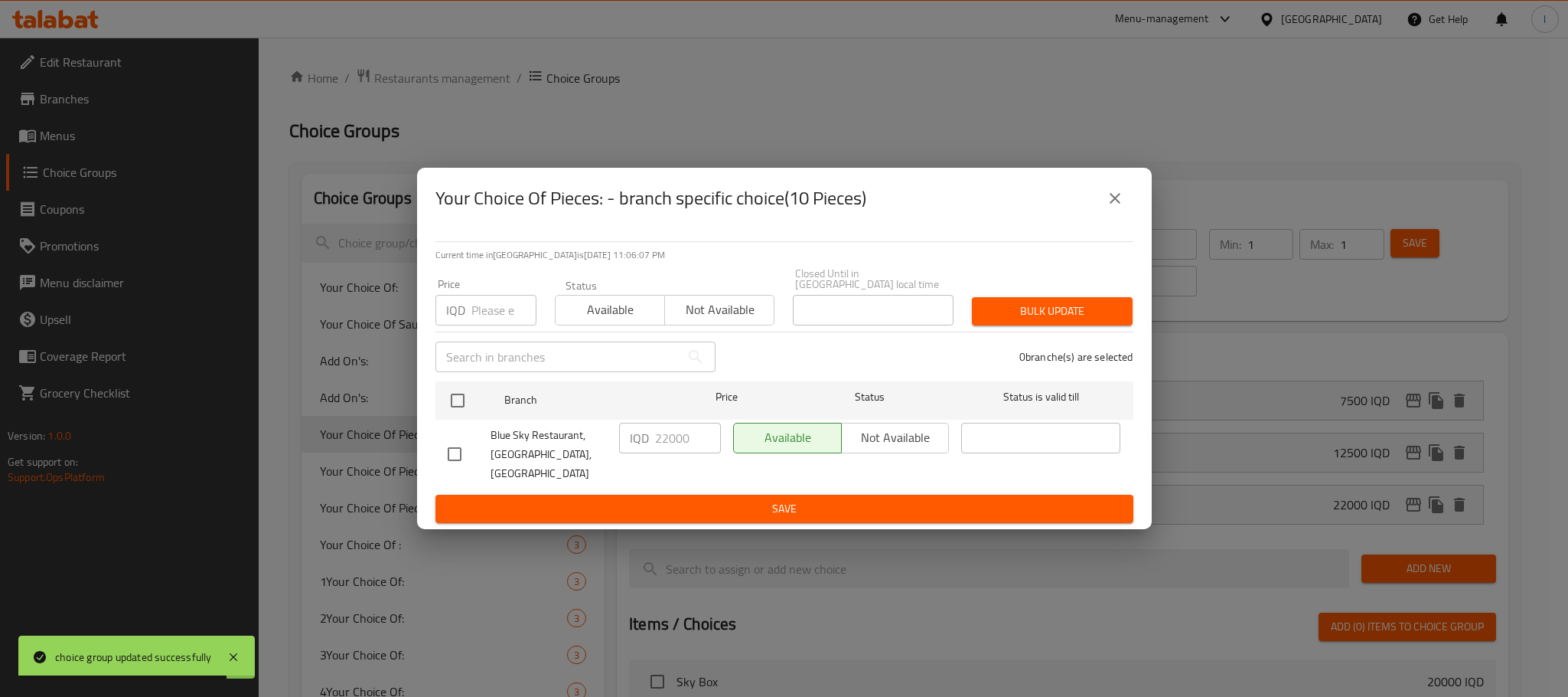
click at [1110, 201] on button "close" at bounding box center [1115, 198] width 37 height 37
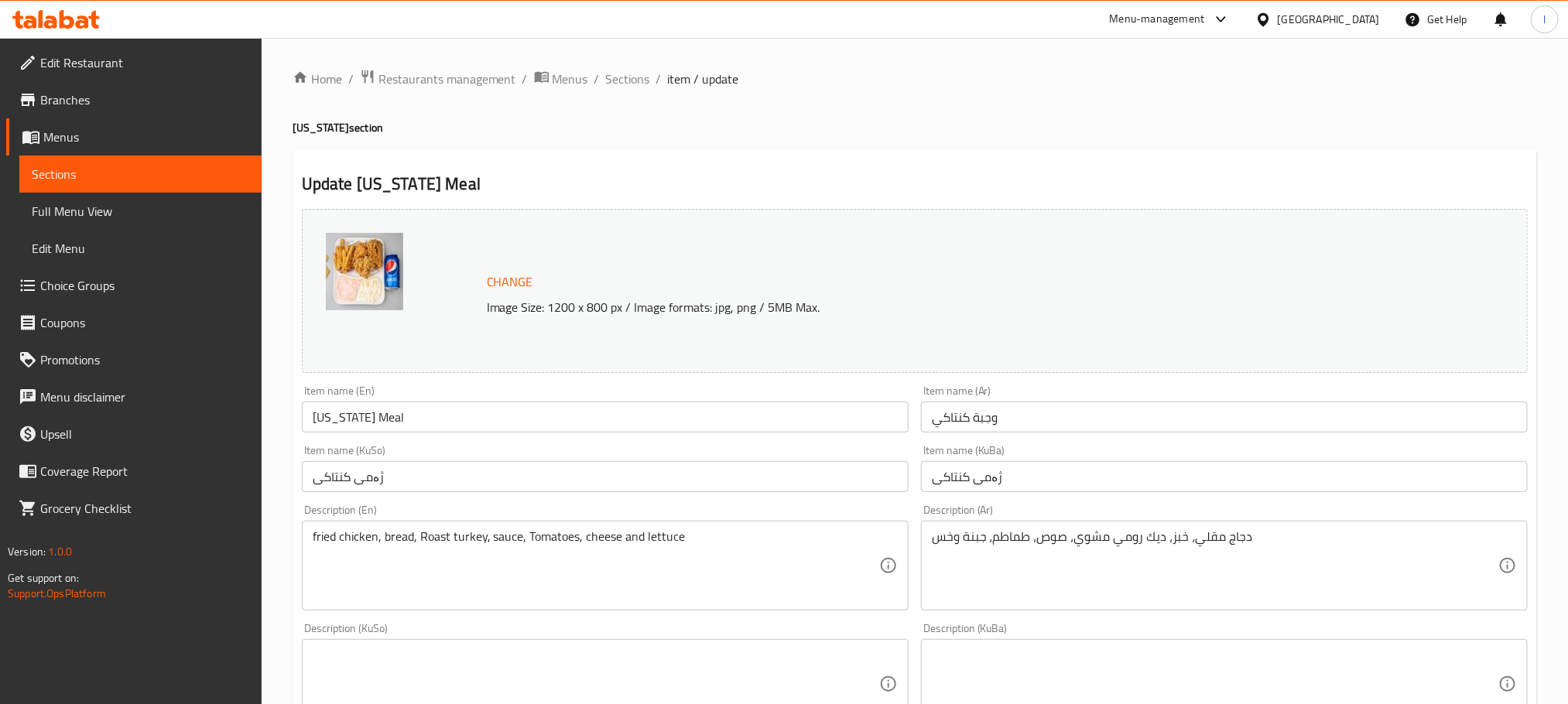
scroll to position [856, 0]
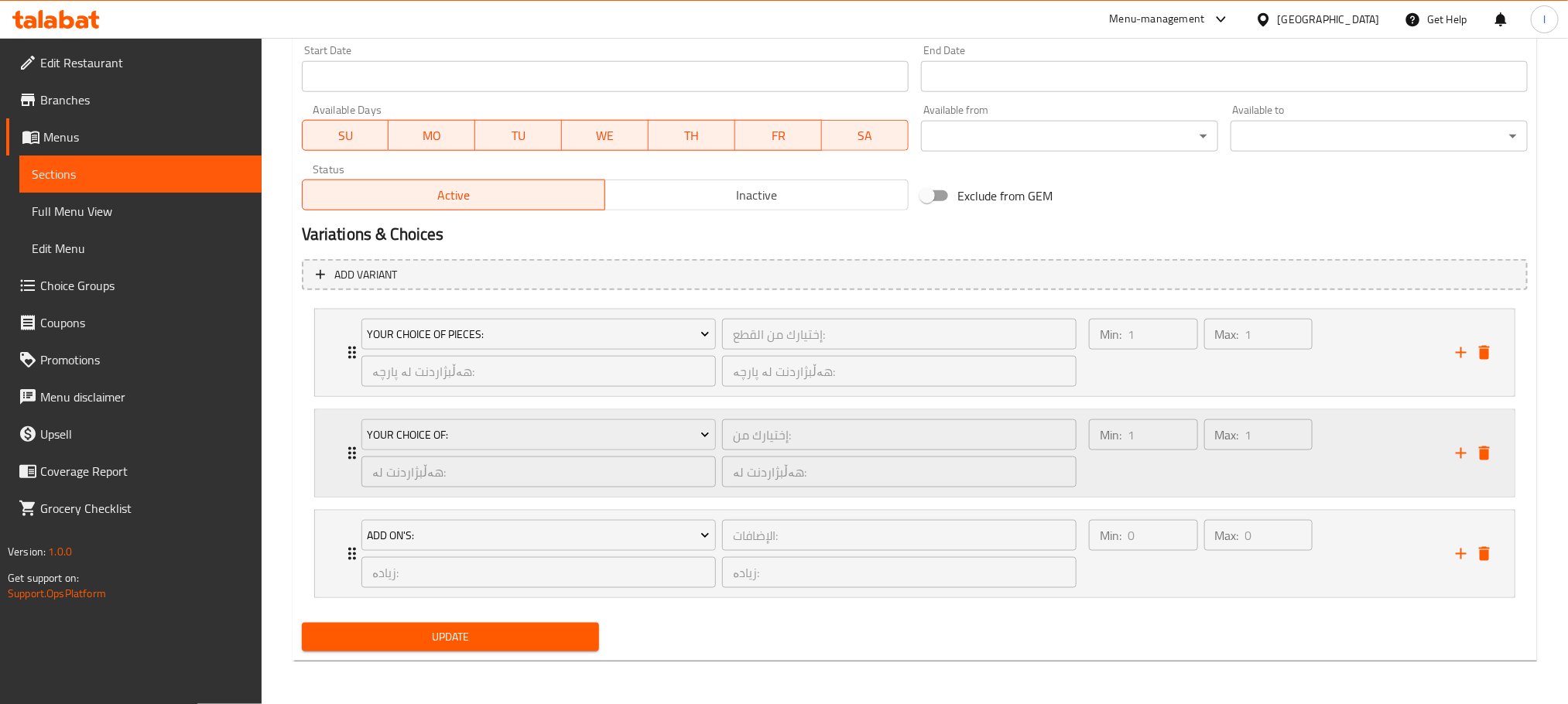
click at [1270, 472] on div "Max: 1 ​" at bounding box center [1258, 453] width 116 height 74
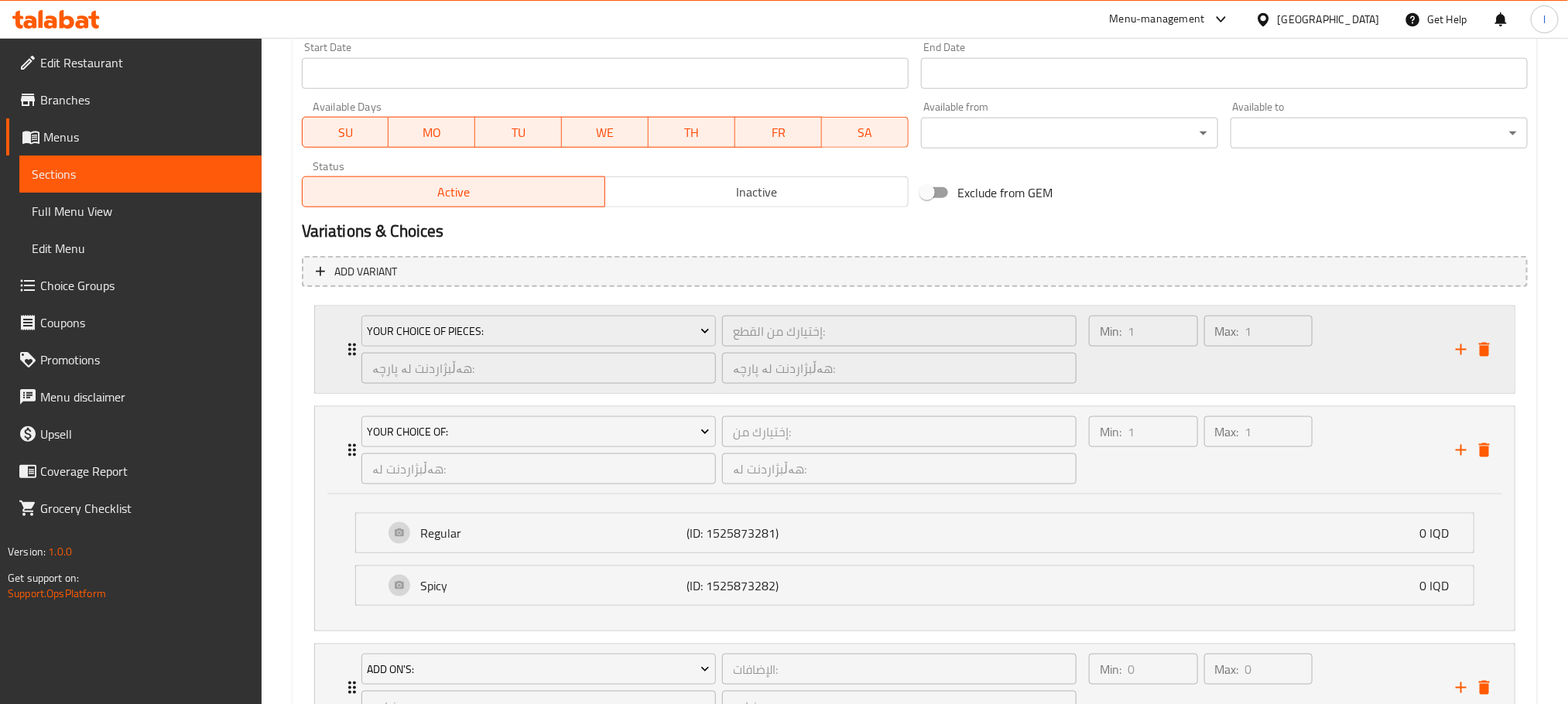
click at [1333, 374] on div "Min: 1 ​ Max: 1 ​" at bounding box center [1262, 350] width 367 height 86
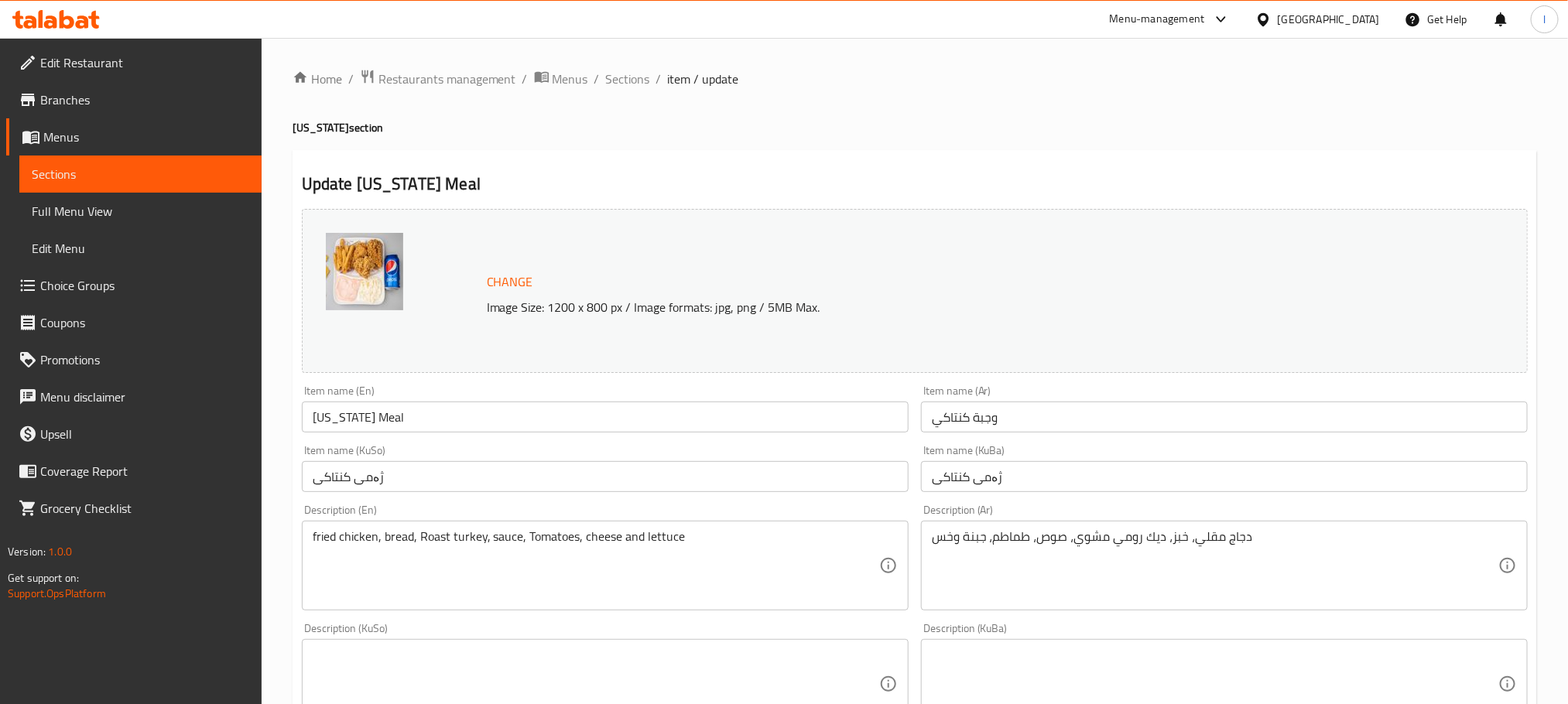
scroll to position [856, 0]
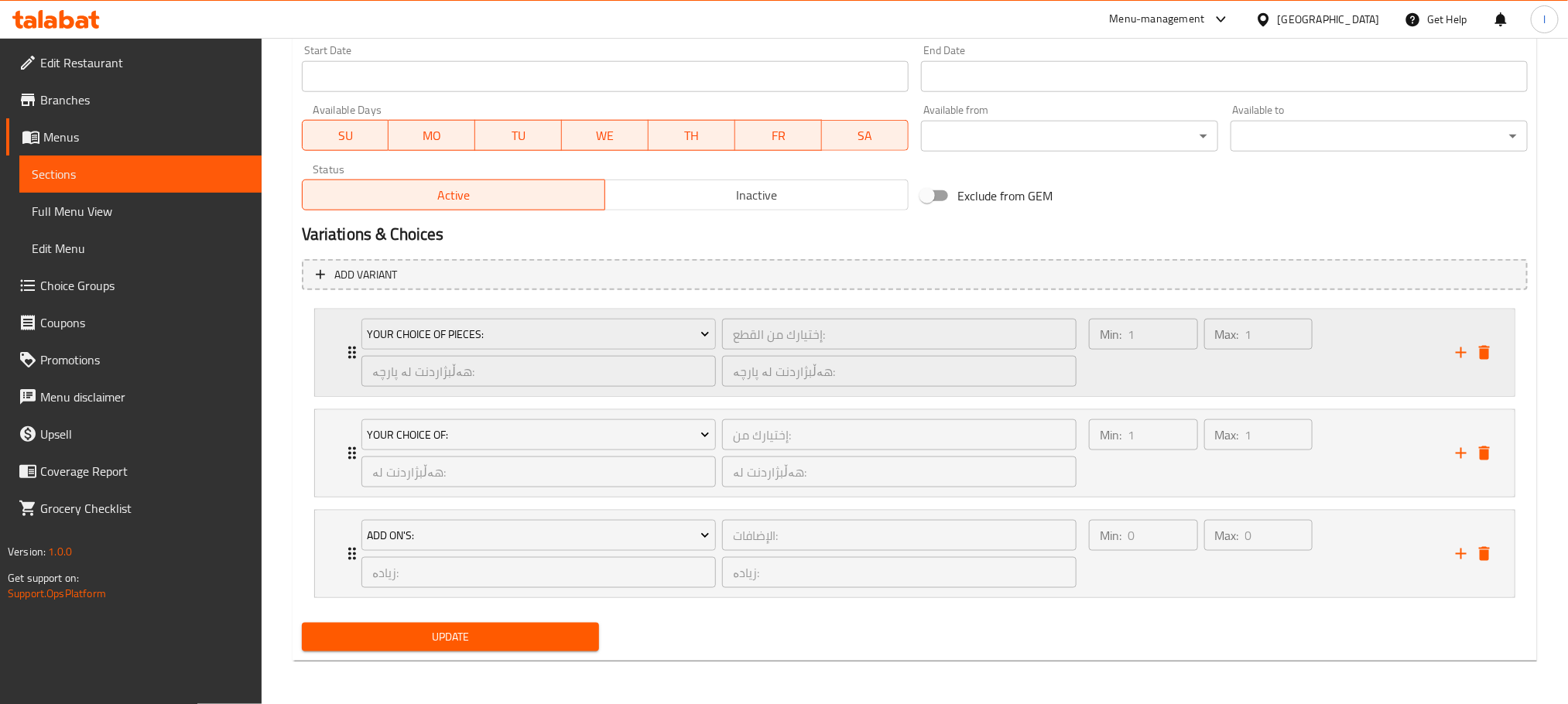
click at [1108, 371] on div "Min: 1 ​" at bounding box center [1143, 352] width 116 height 74
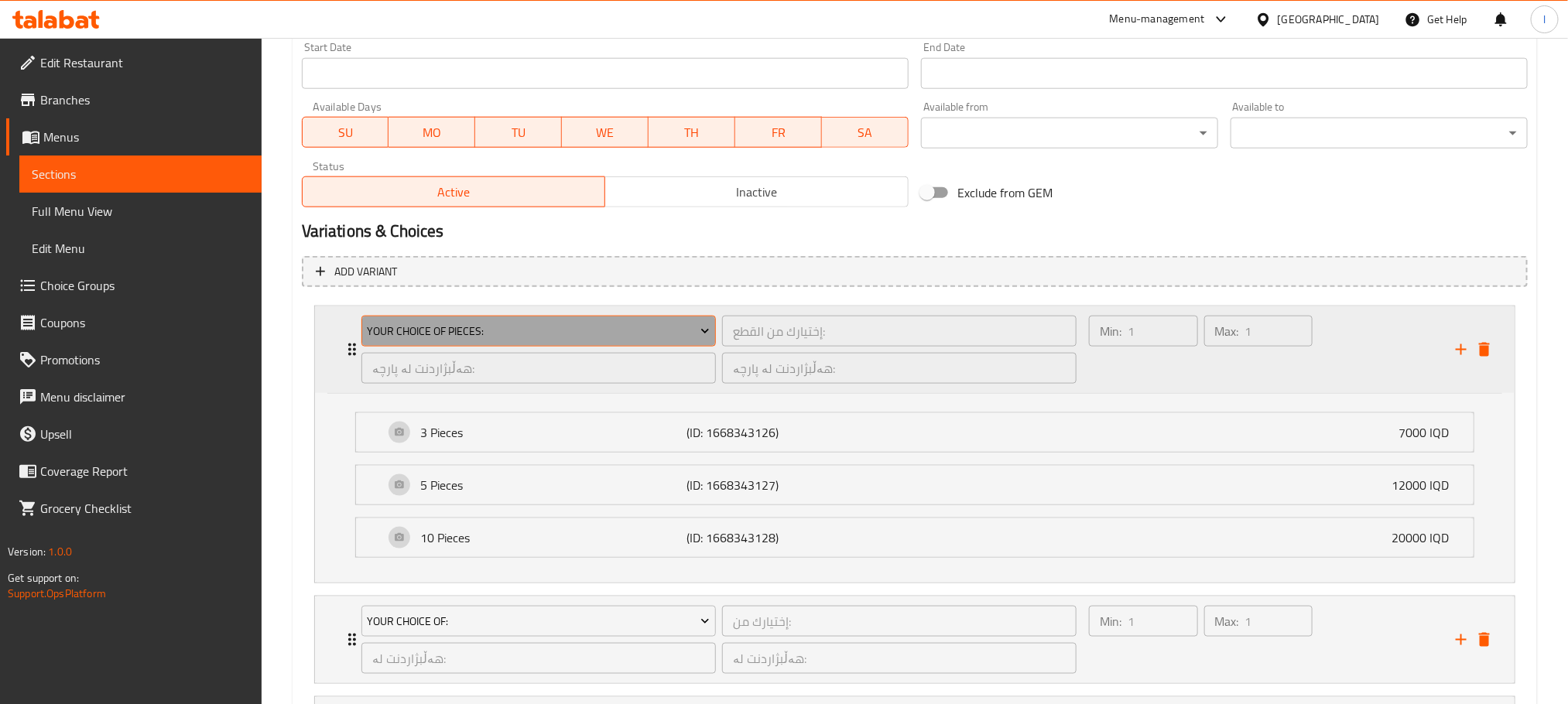
click at [436, 319] on button "Your Choice Of Pieces:" at bounding box center [538, 331] width 354 height 31
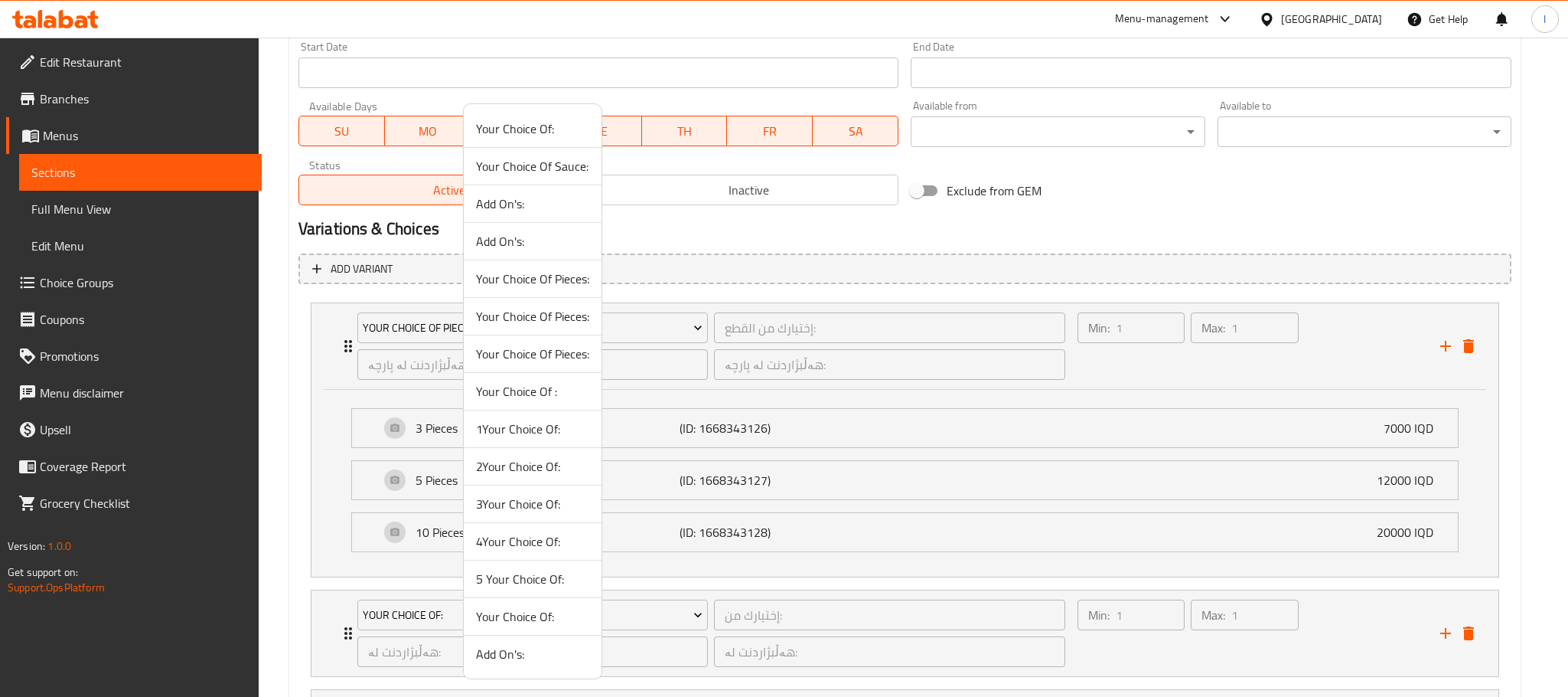
click at [556, 288] on span "Your Choice Of Pieces:" at bounding box center [533, 279] width 113 height 19
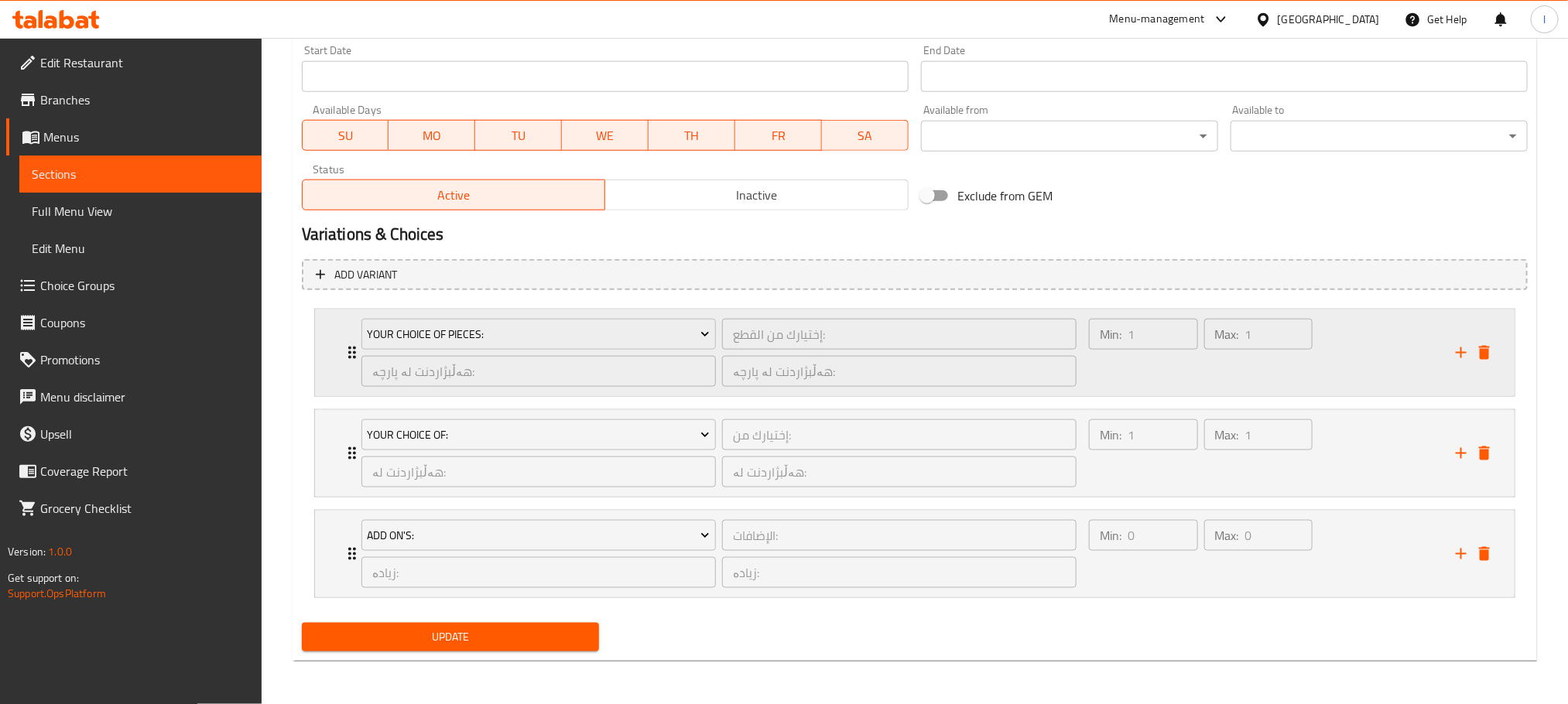
click at [1104, 356] on div "Min: 1 ​" at bounding box center [1143, 352] width 116 height 74
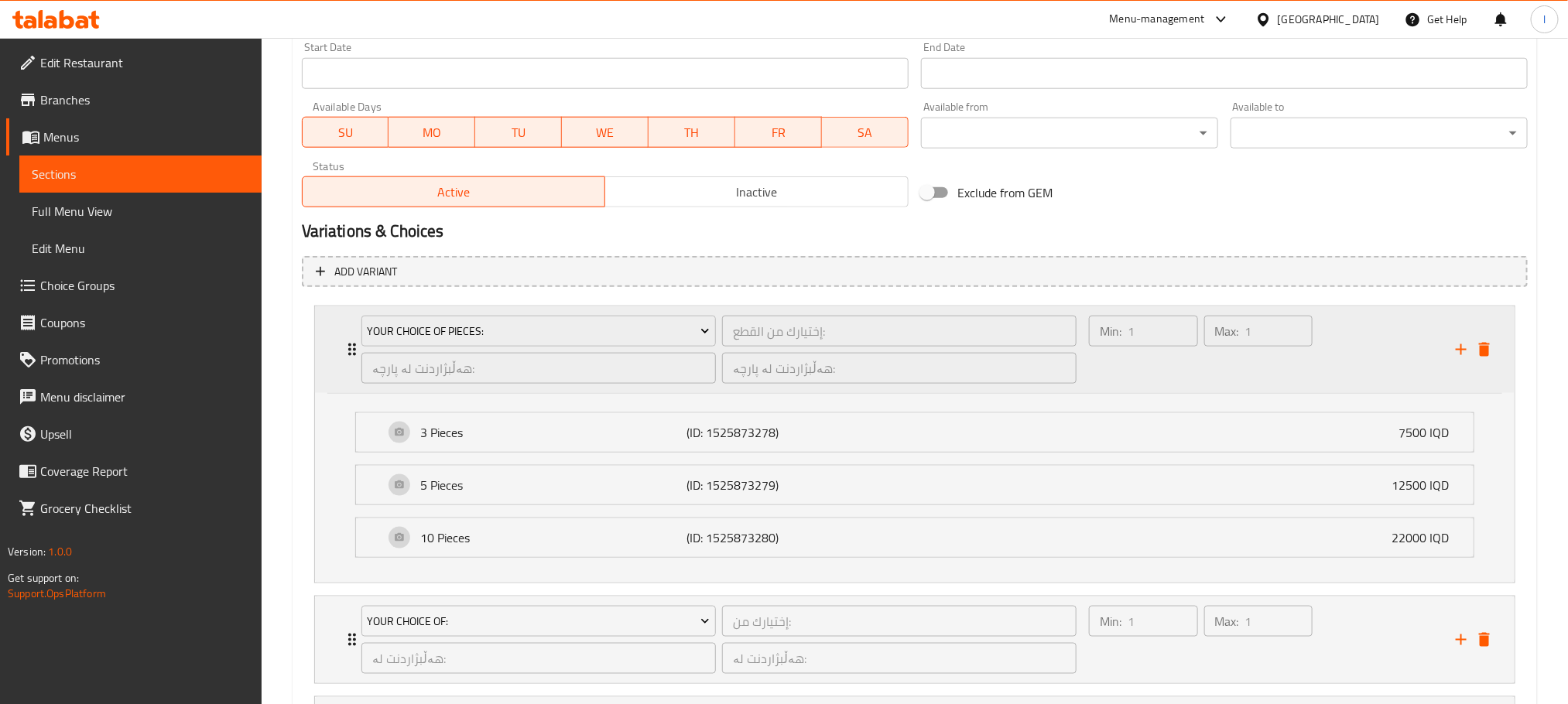
scroll to position [1047, 0]
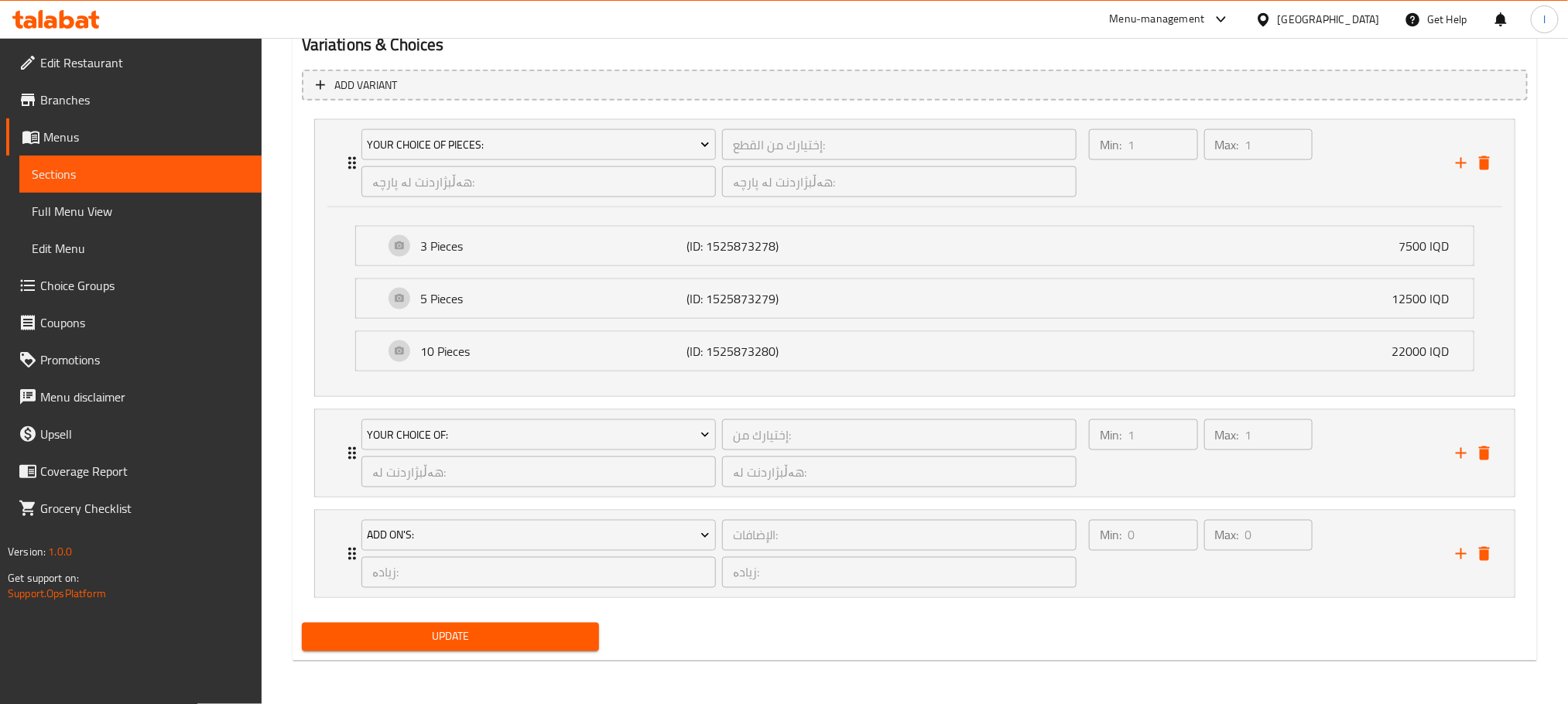
click at [480, 643] on span "Update" at bounding box center [450, 637] width 273 height 20
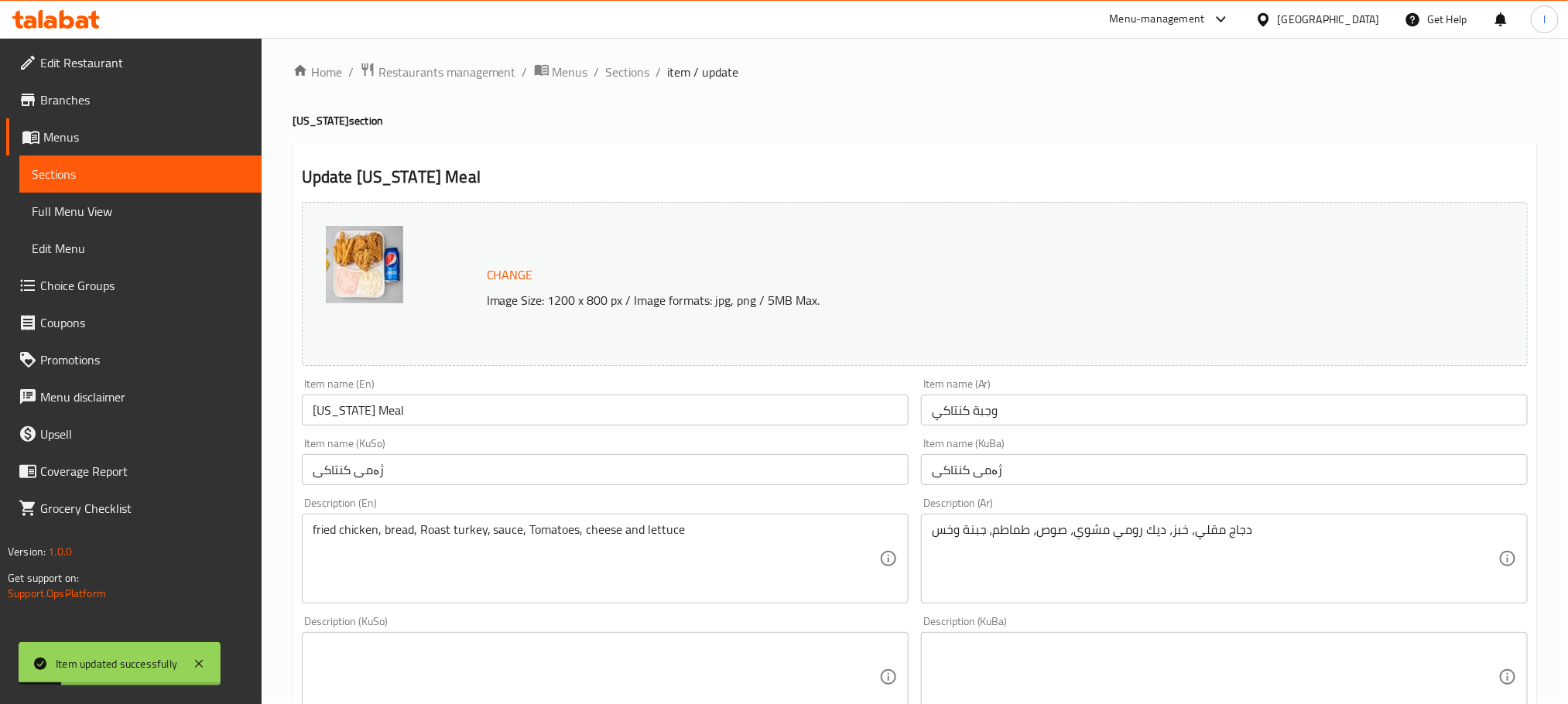
scroll to position [0, 0]
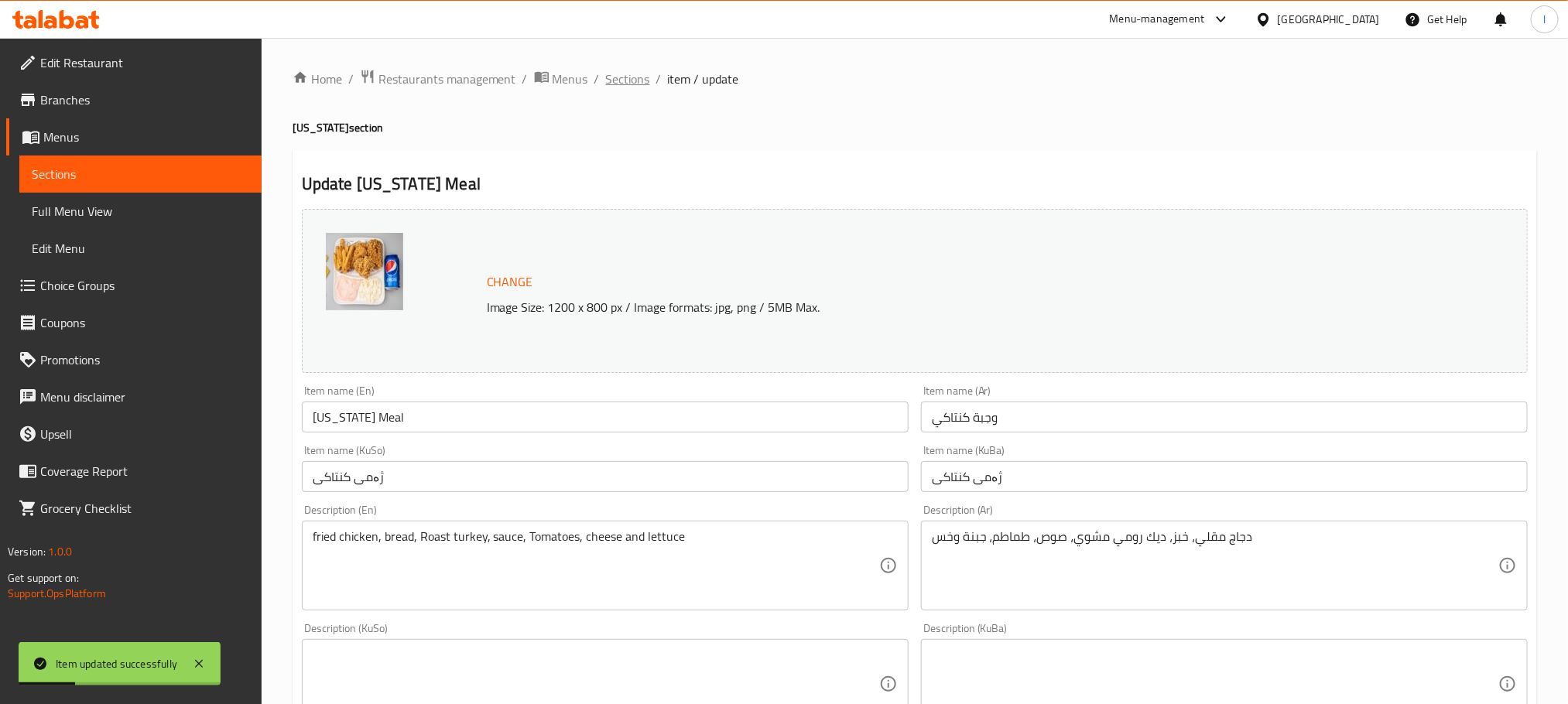
click at [622, 74] on span "Sections" at bounding box center [627, 79] width 44 height 19
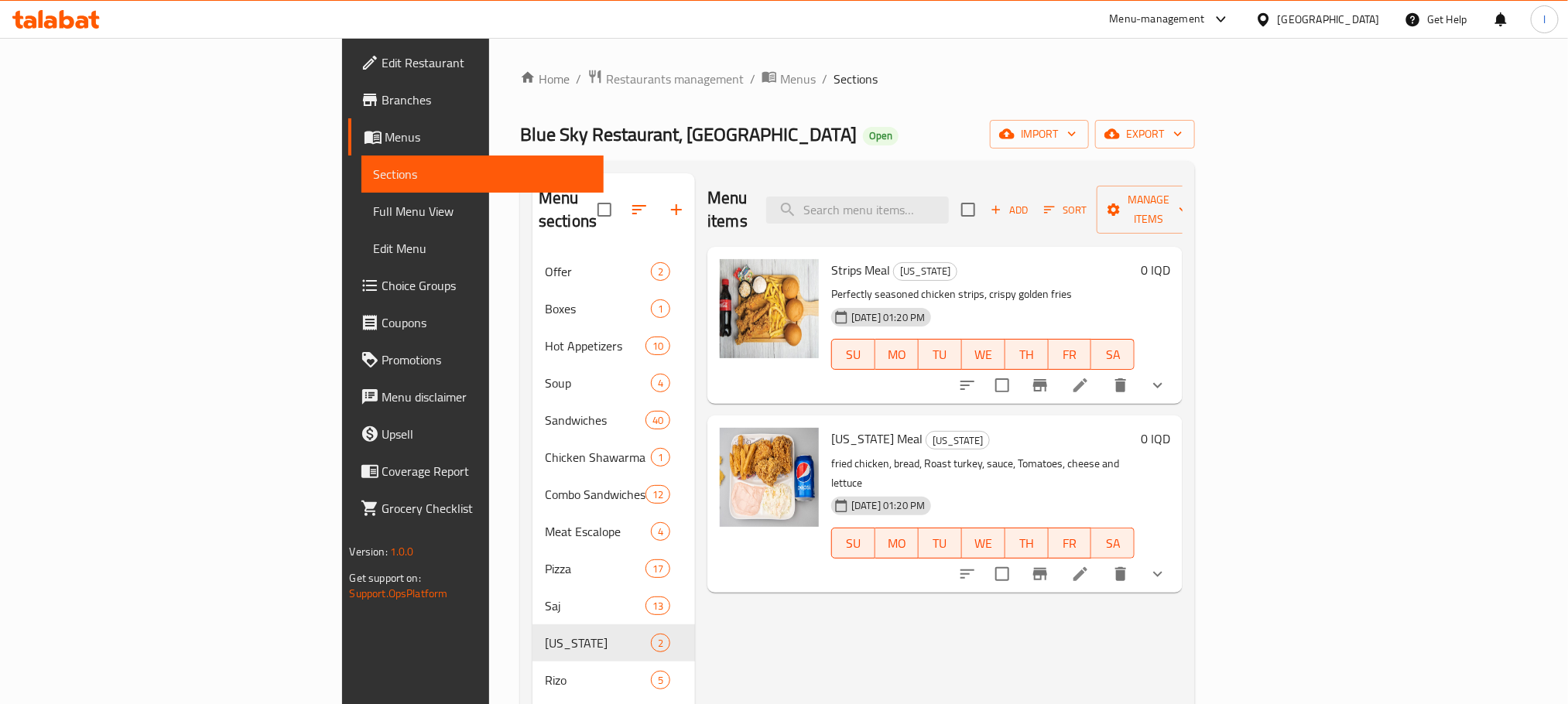
click at [1041, 131] on div "Blue Sky Restaurant, Zayona Open import export" at bounding box center [857, 134] width 675 height 28
click at [949, 198] on input "search" at bounding box center [857, 210] width 182 height 27
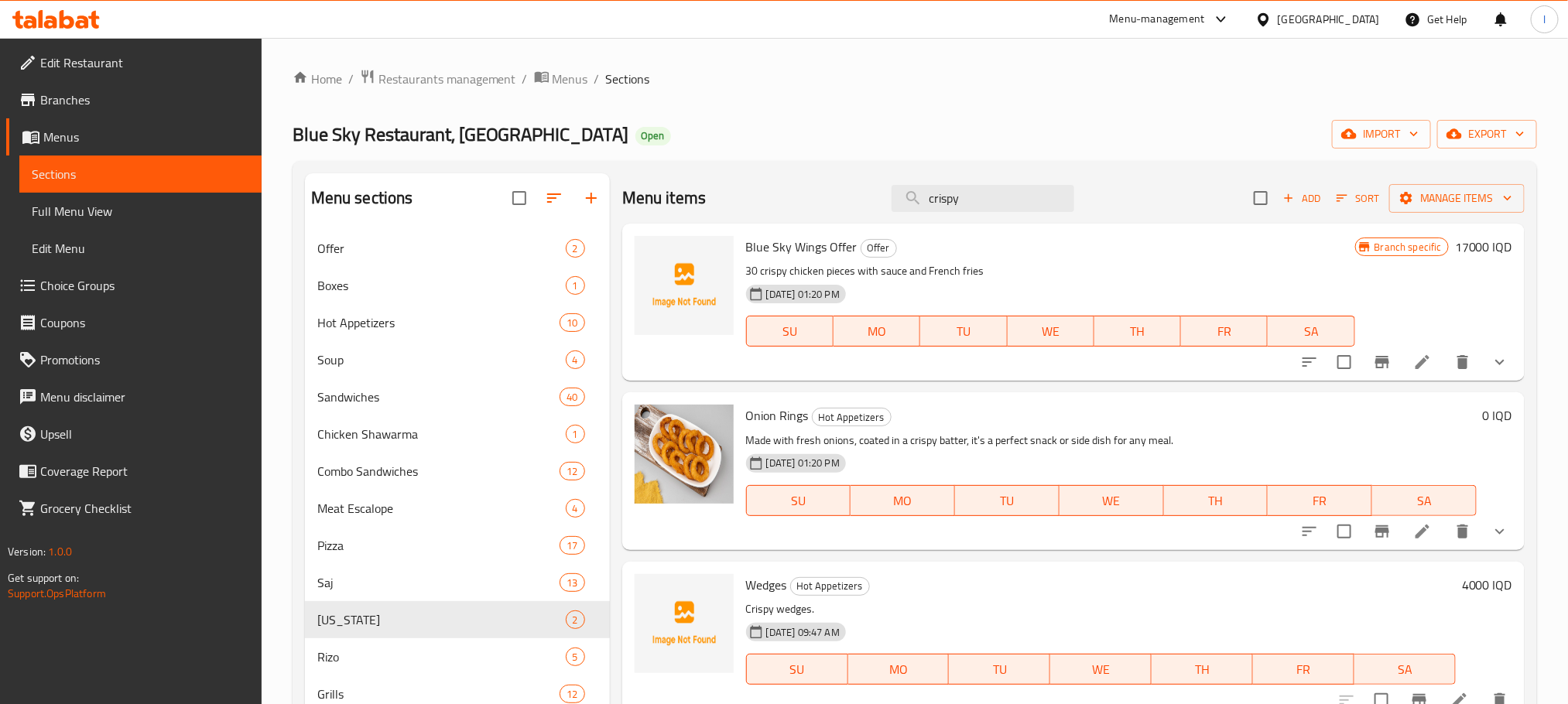
type input "crispy"
click at [1087, 129] on div "Blue Sky Restaurant, Zayona Open import export" at bounding box center [914, 134] width 1244 height 28
drag, startPoint x: 981, startPoint y: 200, endPoint x: 651, endPoint y: 189, distance: 330.2
click at [652, 189] on div "Menu items crispy Add Sort Manage items" at bounding box center [1074, 197] width 902 height 50
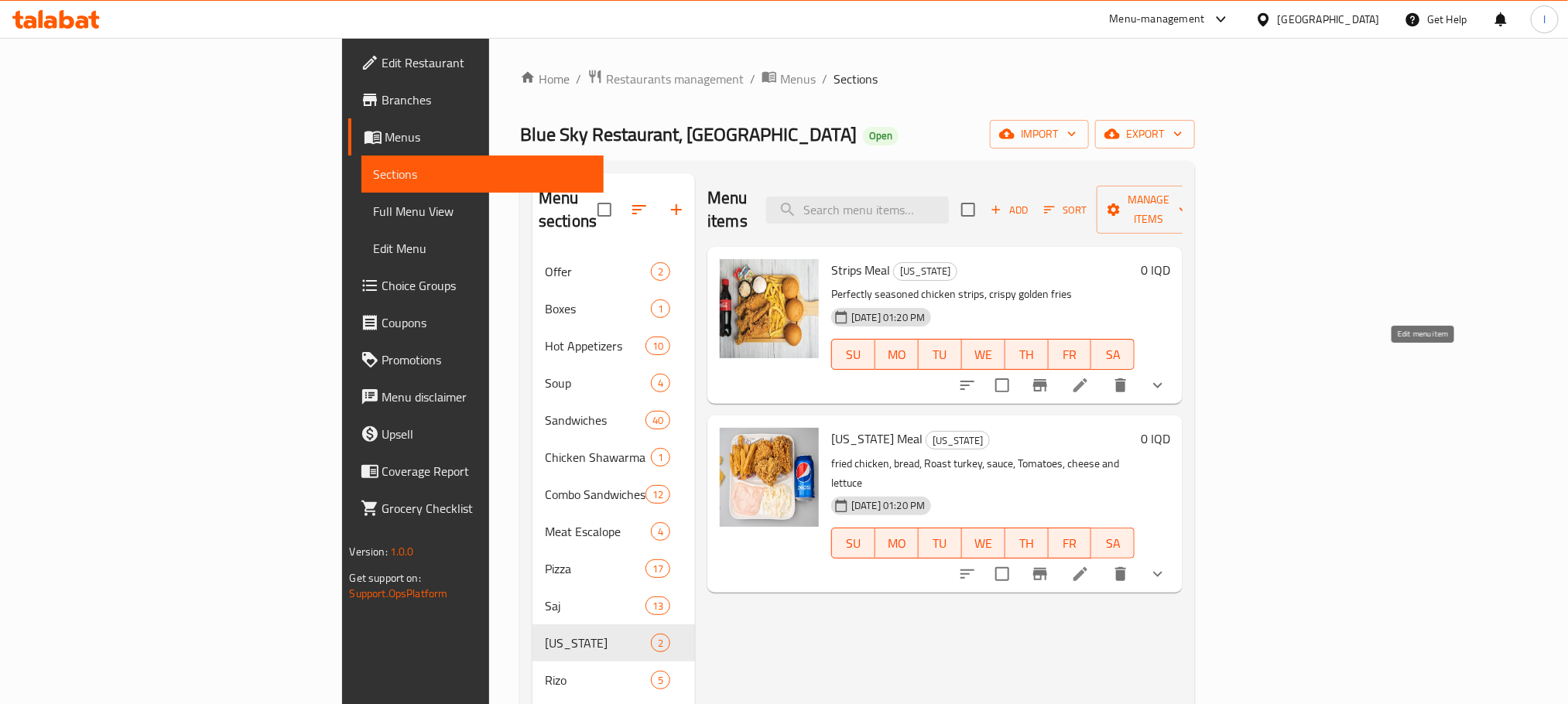
click at [1090, 376] on icon at bounding box center [1080, 385] width 19 height 19
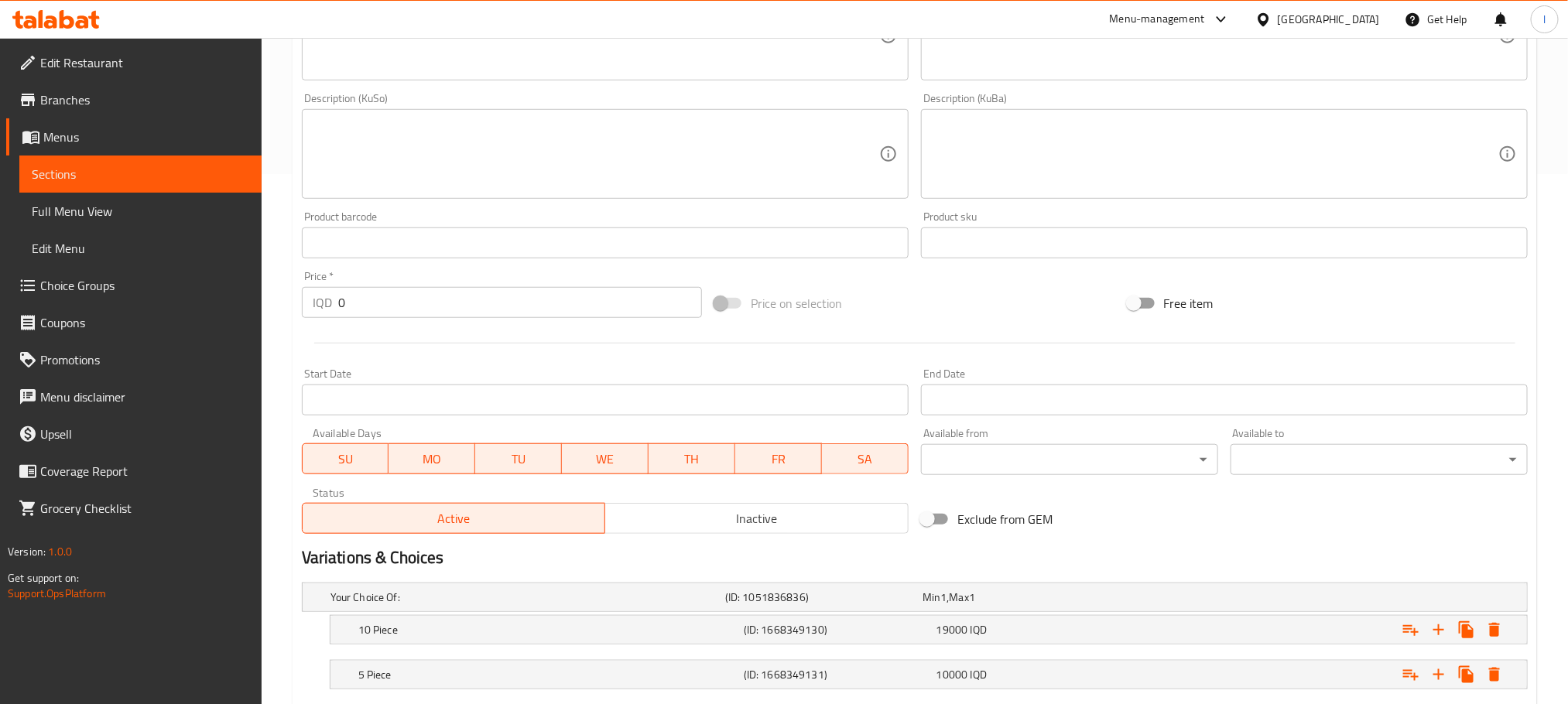
scroll to position [625, 0]
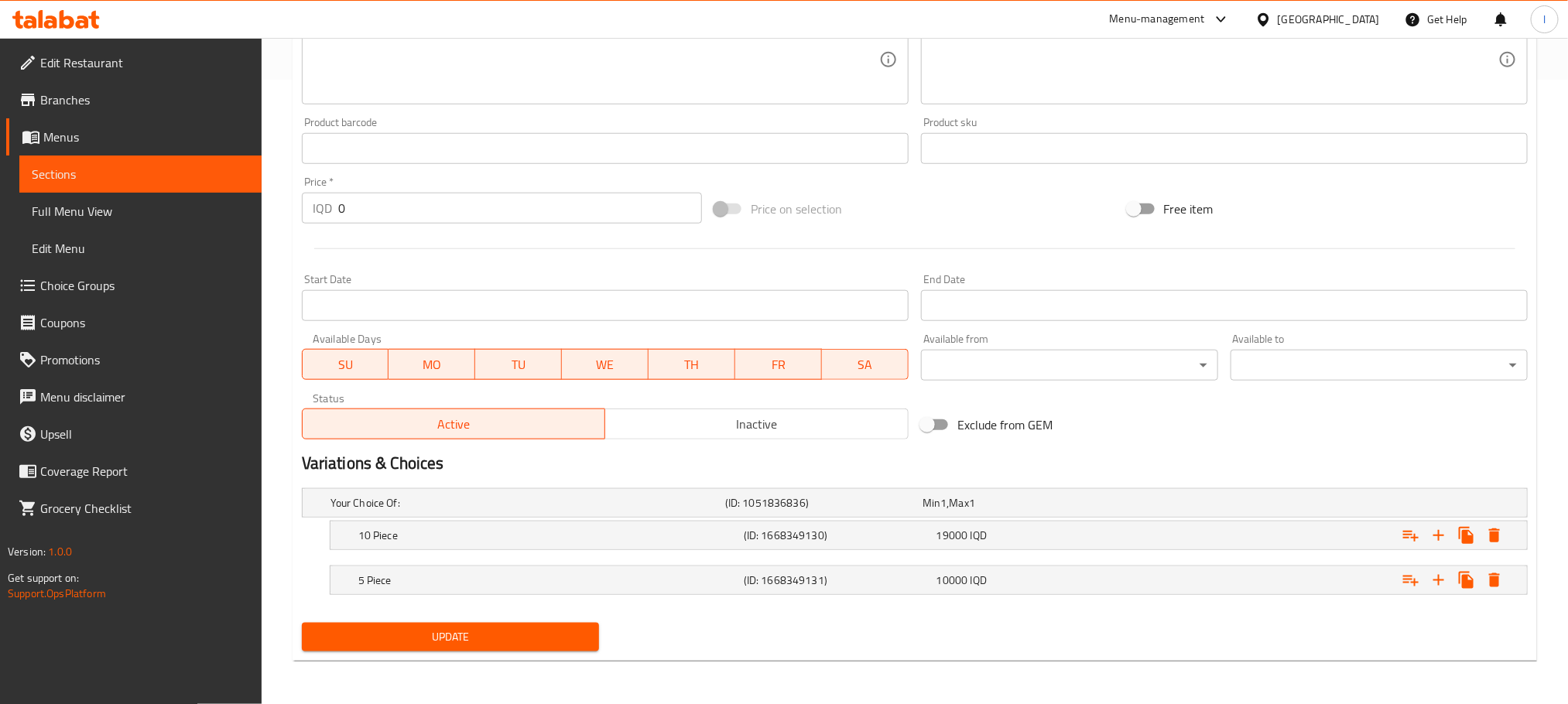
click at [991, 650] on div "Update" at bounding box center [914, 637] width 1238 height 41
click at [1057, 609] on nav at bounding box center [915, 603] width 1226 height 12
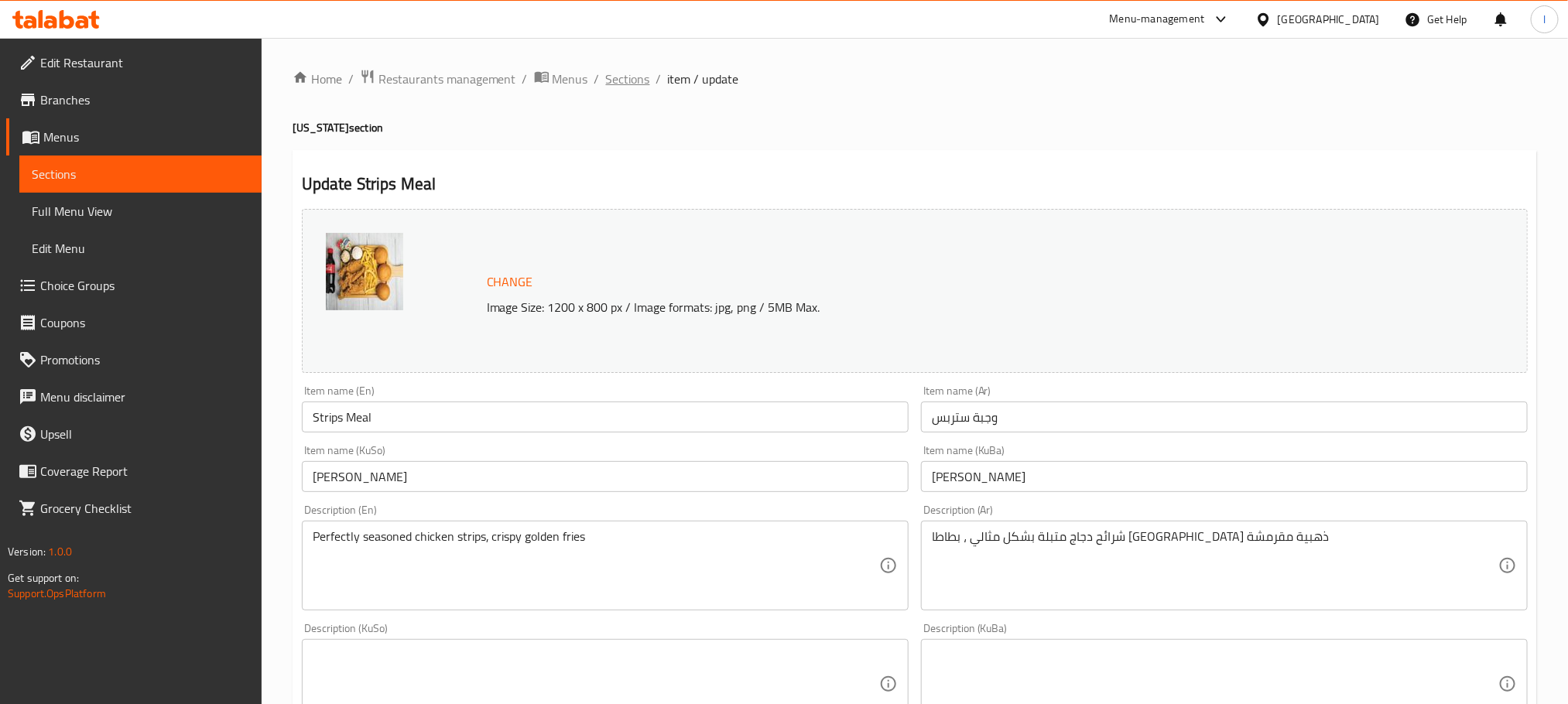
click at [624, 79] on span "Sections" at bounding box center [627, 79] width 44 height 19
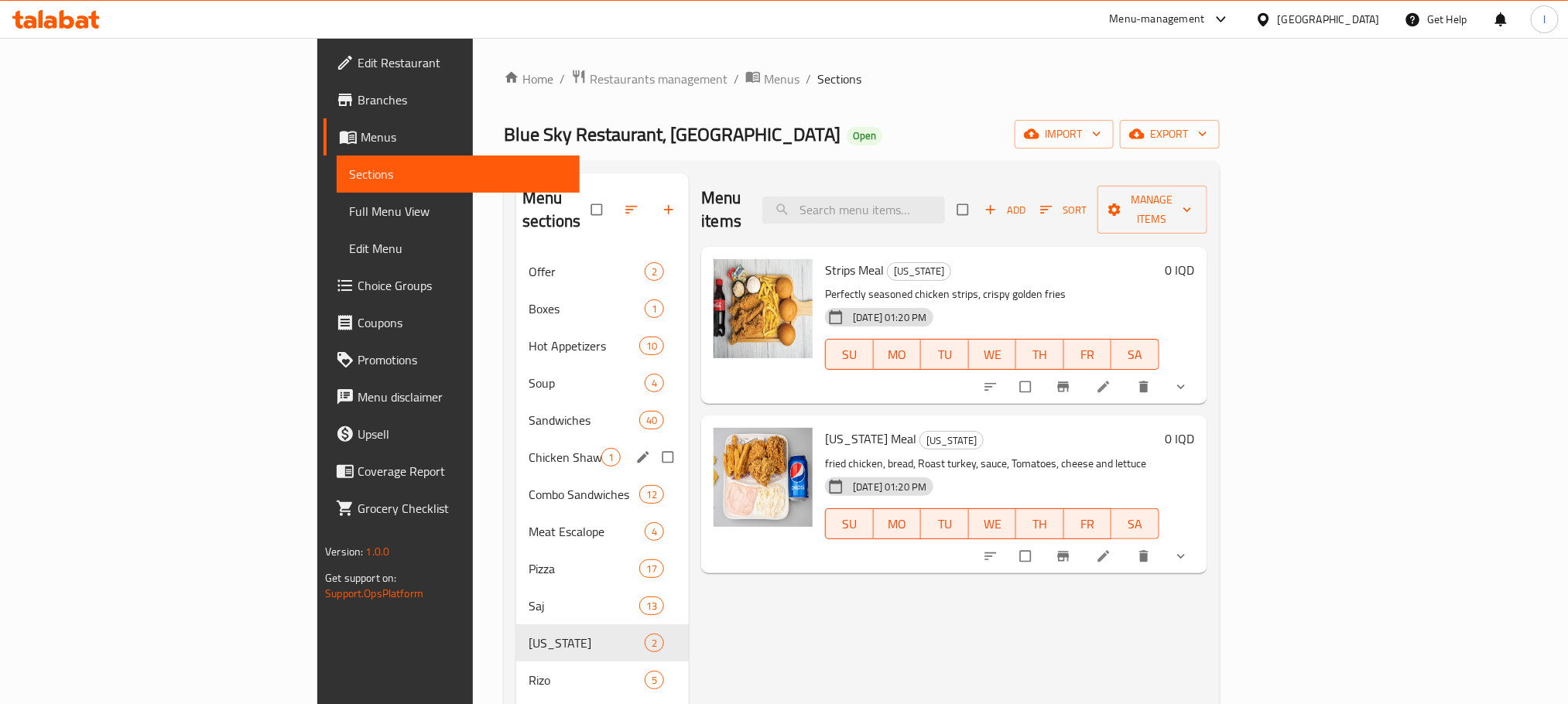
click at [528, 411] on span "Sandwiches" at bounding box center [584, 420] width 111 height 19
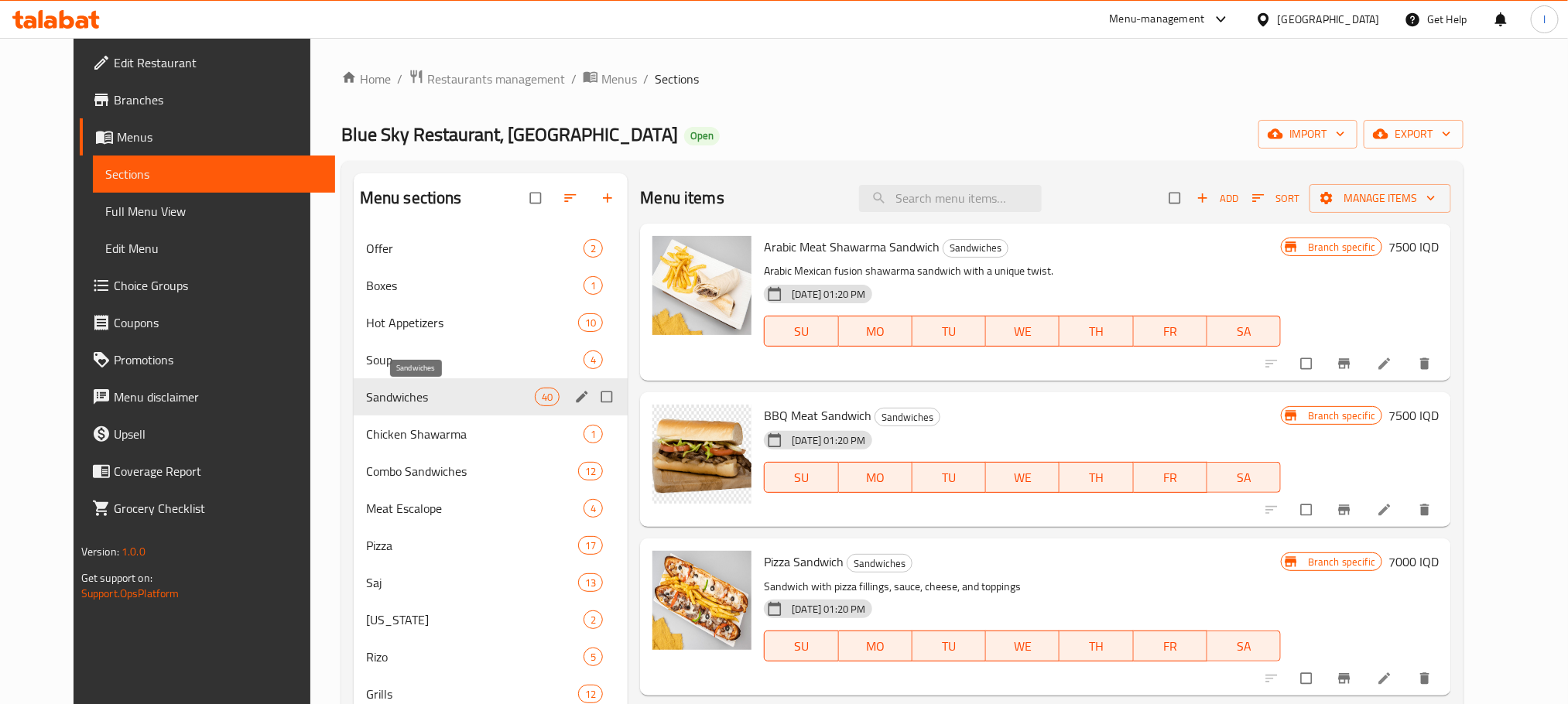
click at [401, 388] on span "Sandwiches" at bounding box center [449, 397] width 168 height 19
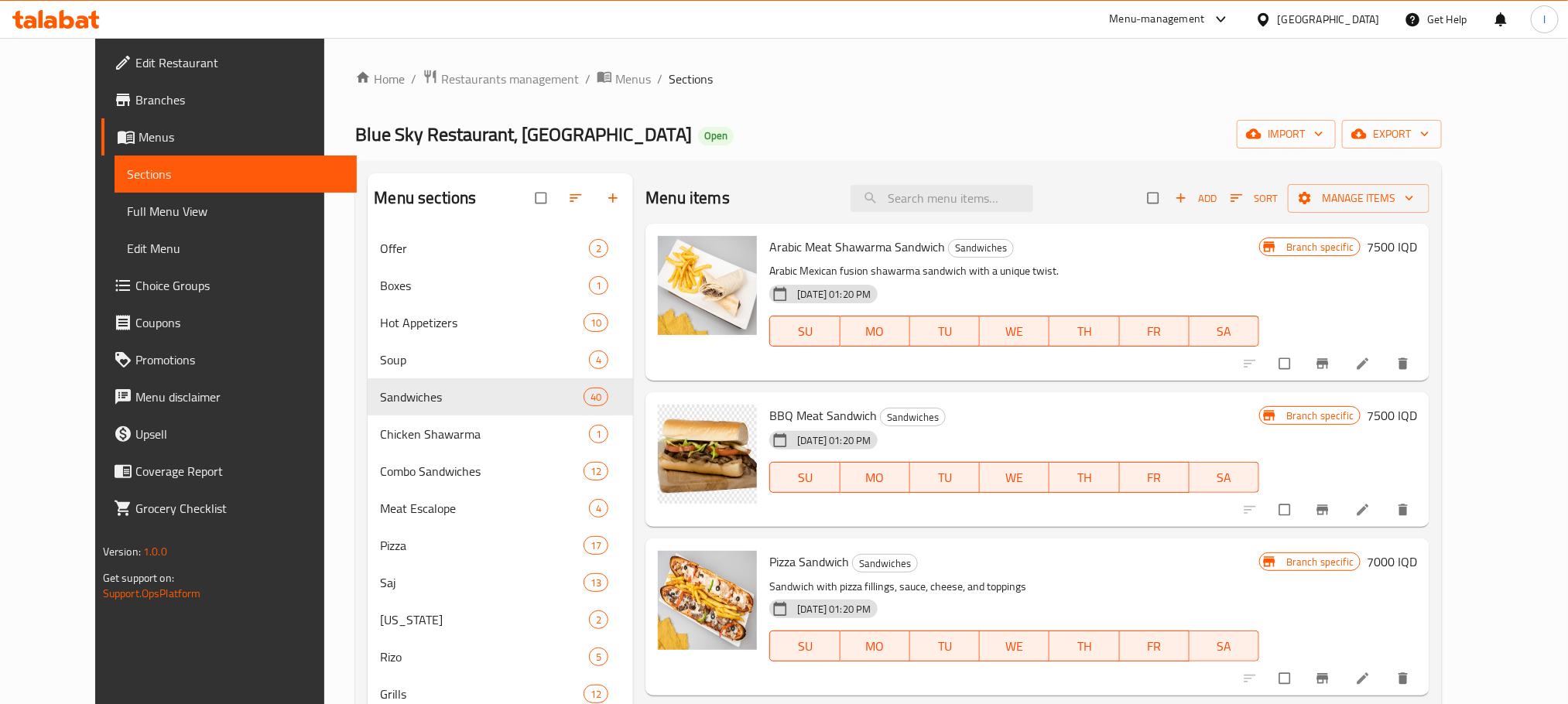
click at [1052, 79] on ol "Home / Restaurants management / Menus / Sections" at bounding box center [899, 78] width 1087 height 20
click at [961, 189] on input "search" at bounding box center [942, 198] width 182 height 27
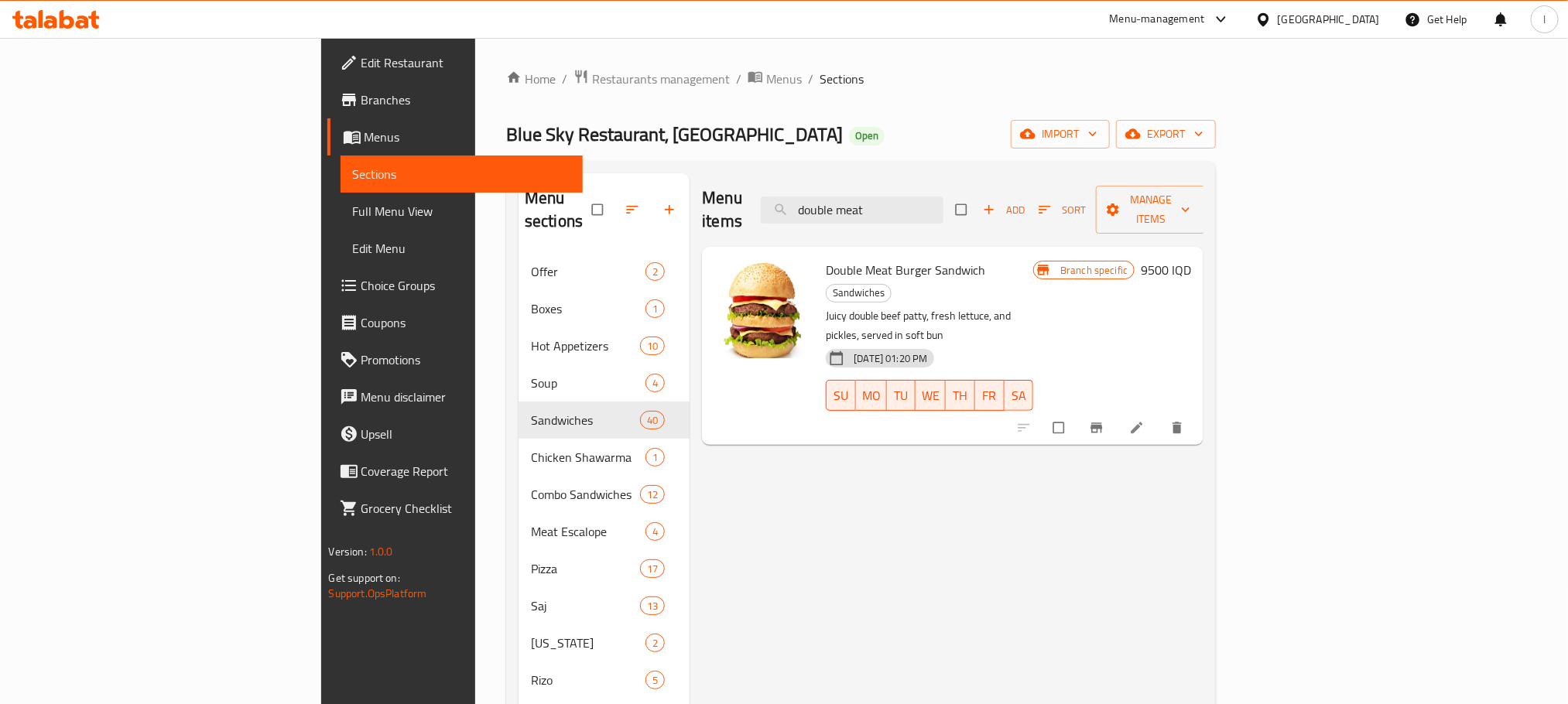
type input "double meat"
click at [1135, 260] on div "Branch specific" at bounding box center [1084, 270] width 102 height 19
click at [1105, 420] on icon "Branch-specific-item" at bounding box center [1096, 428] width 15 height 15
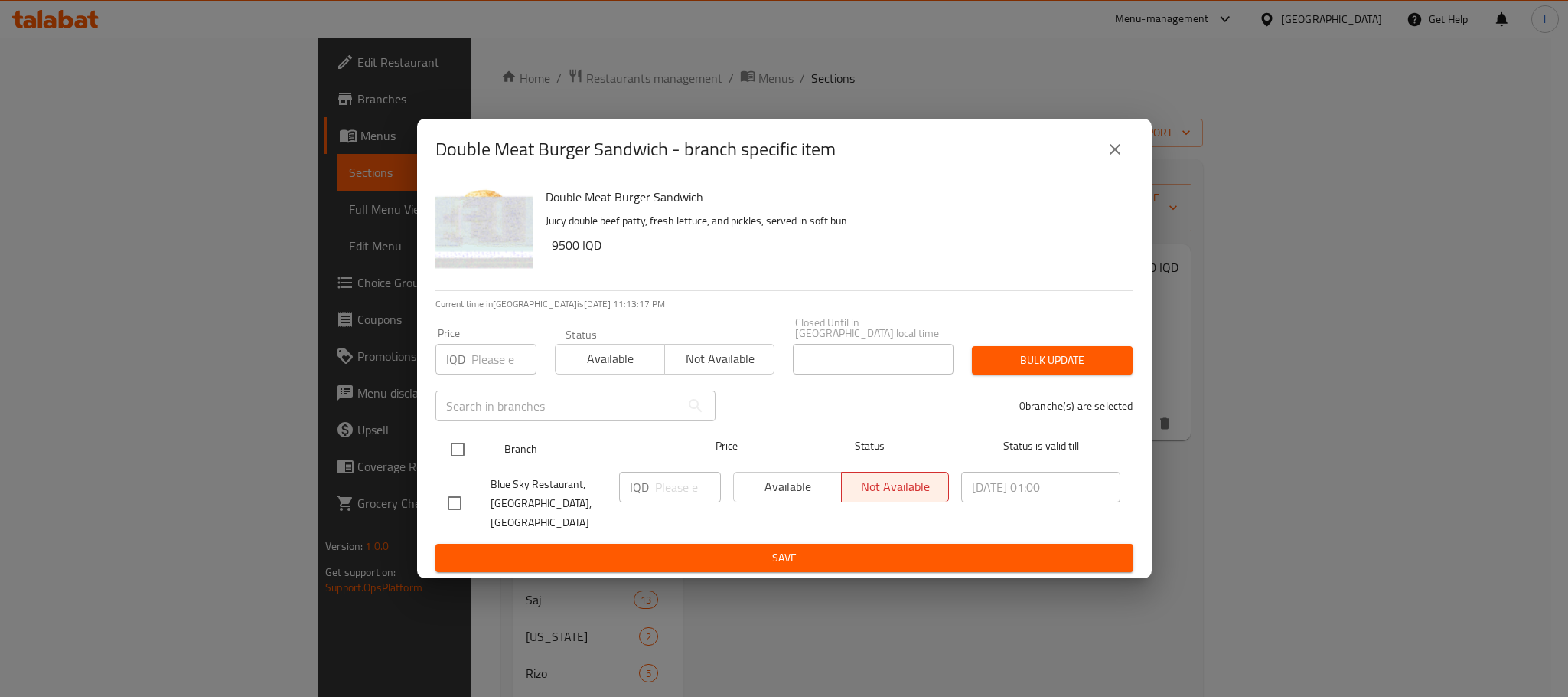
click at [457, 449] on input "checkbox" at bounding box center [458, 449] width 33 height 33
checkbox input "true"
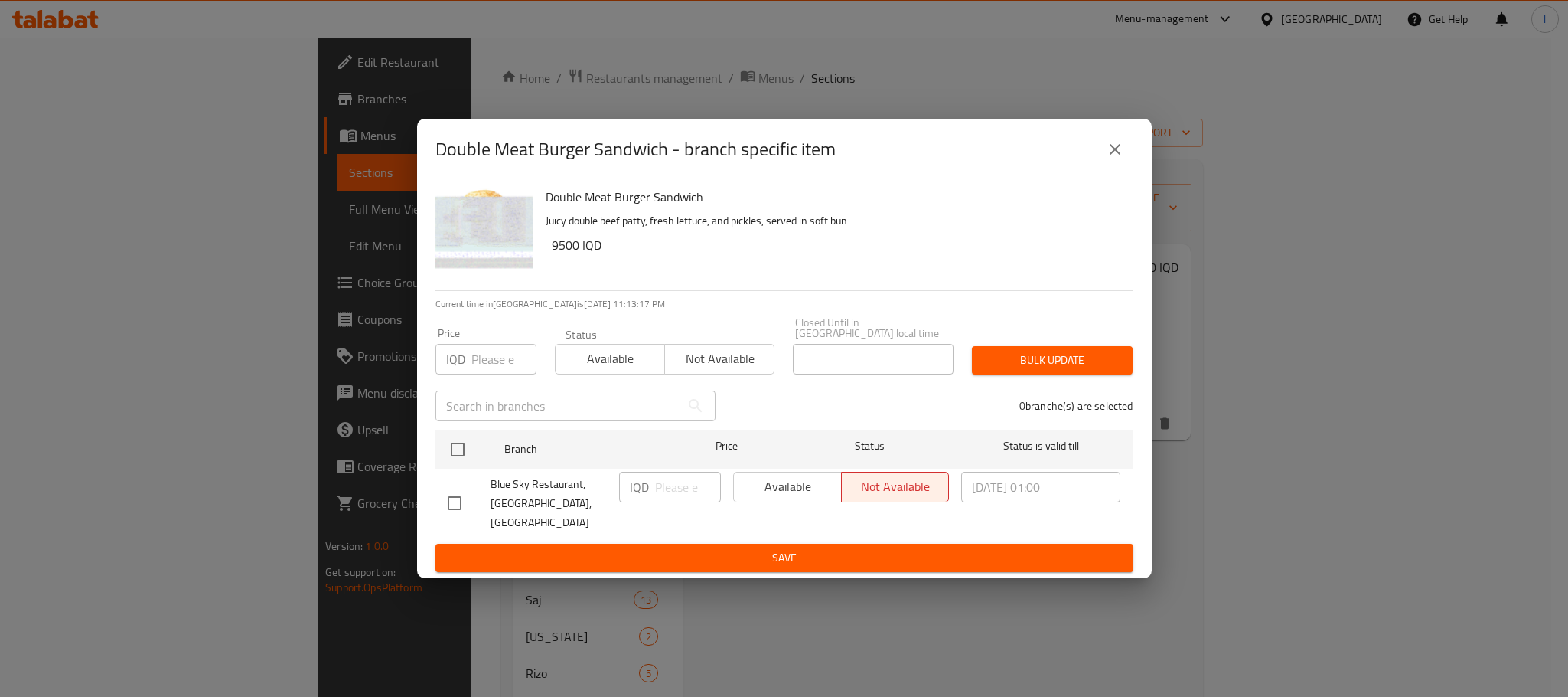
checkbox input "true"
click at [657, 488] on input "number" at bounding box center [688, 487] width 66 height 31
type input "7500"
click at [808, 549] on span "Save" at bounding box center [784, 557] width 673 height 20
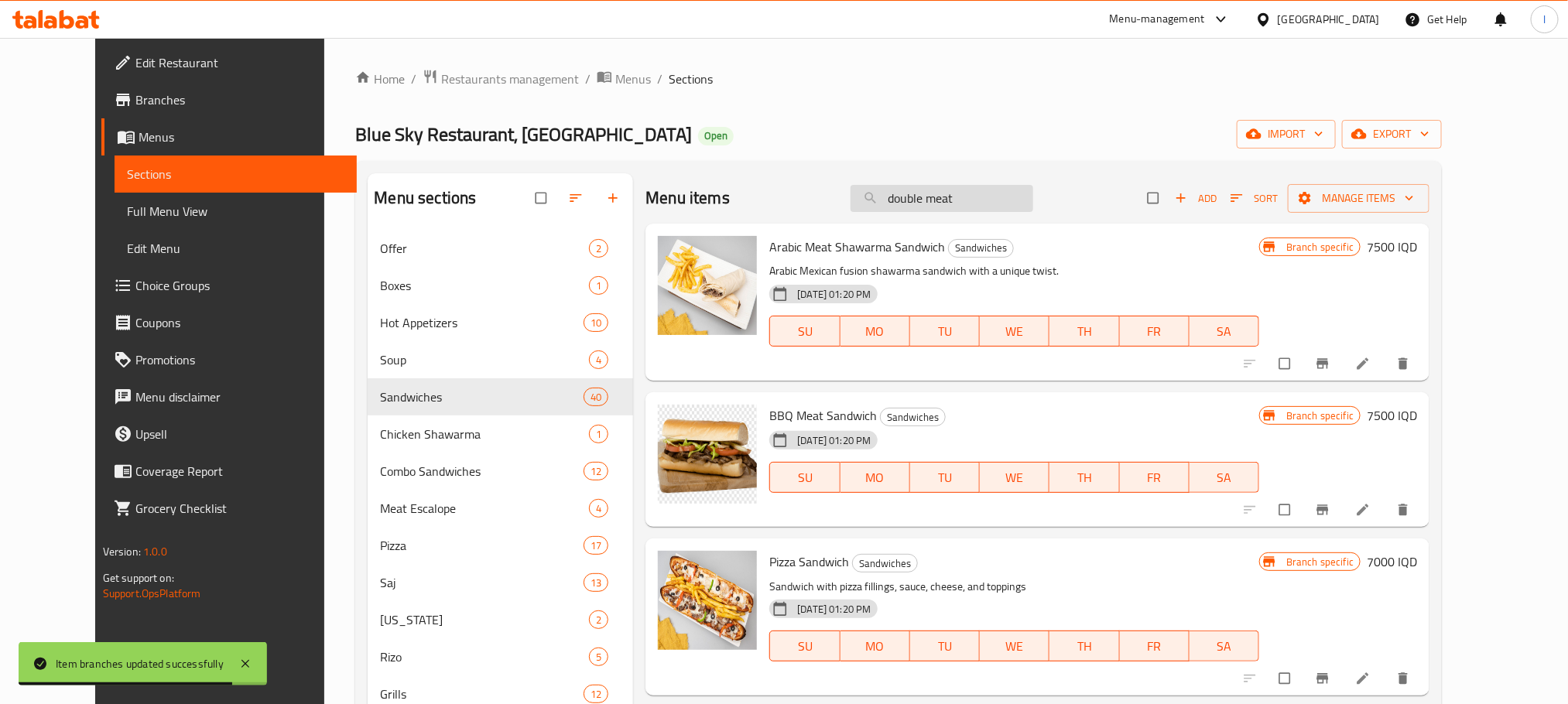
click at [1004, 200] on input "double meat" at bounding box center [942, 198] width 182 height 27
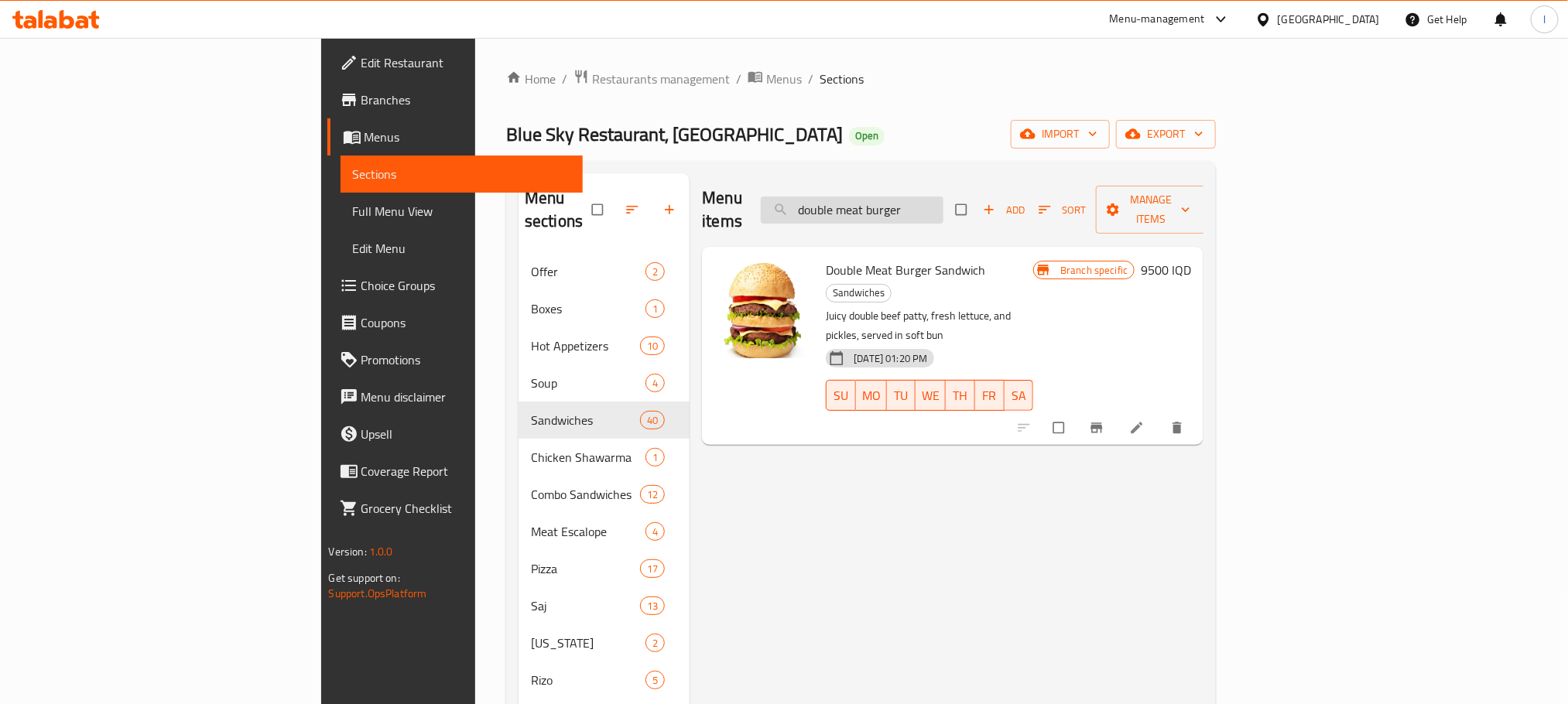
click at [925, 203] on input "double meat burger" at bounding box center [852, 210] width 182 height 27
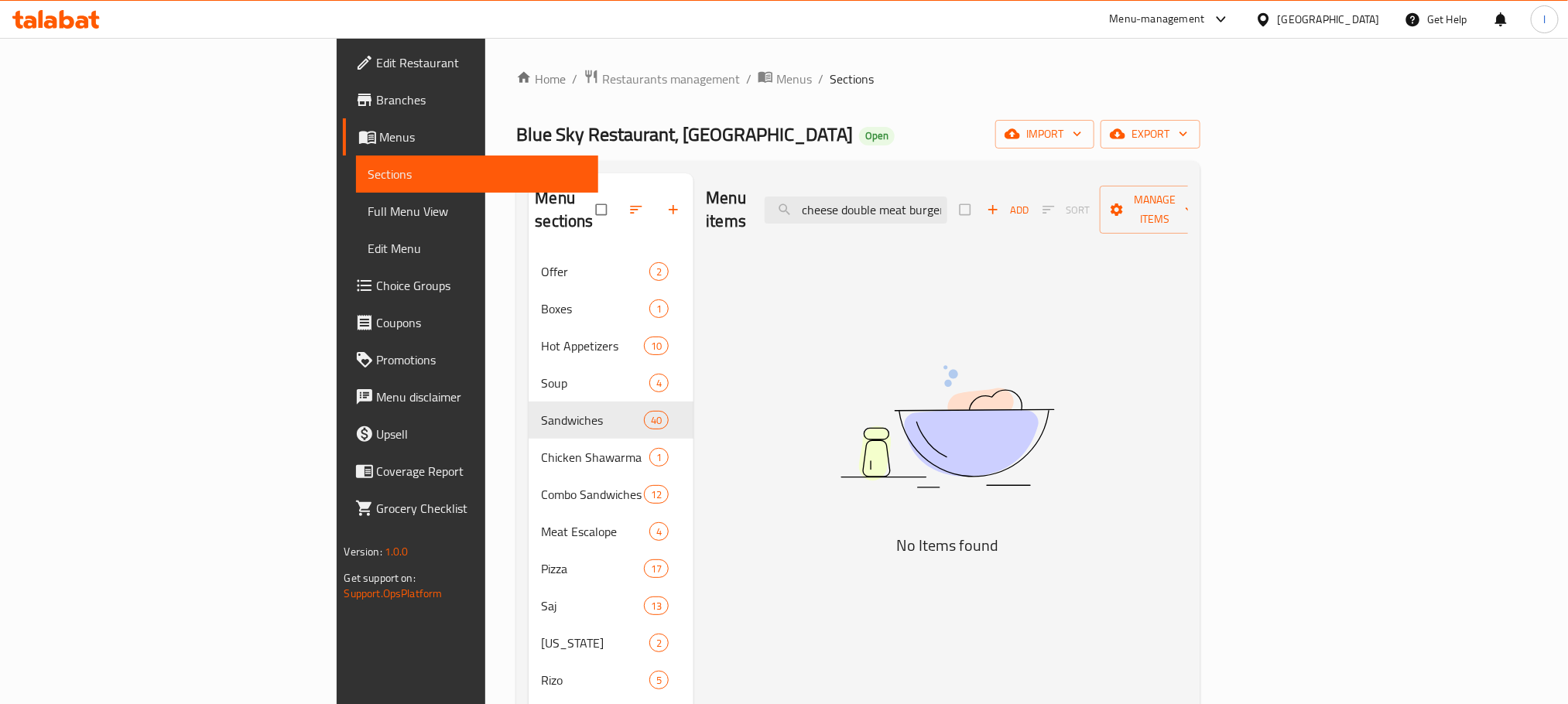
scroll to position [0, 3]
drag, startPoint x: 962, startPoint y: 200, endPoint x: 1118, endPoint y: 200, distance: 156.0
click at [1118, 200] on div "Menu items cheese double meat burger Add Sort Manage items" at bounding box center [947, 210] width 482 height 73
type input "cheese"
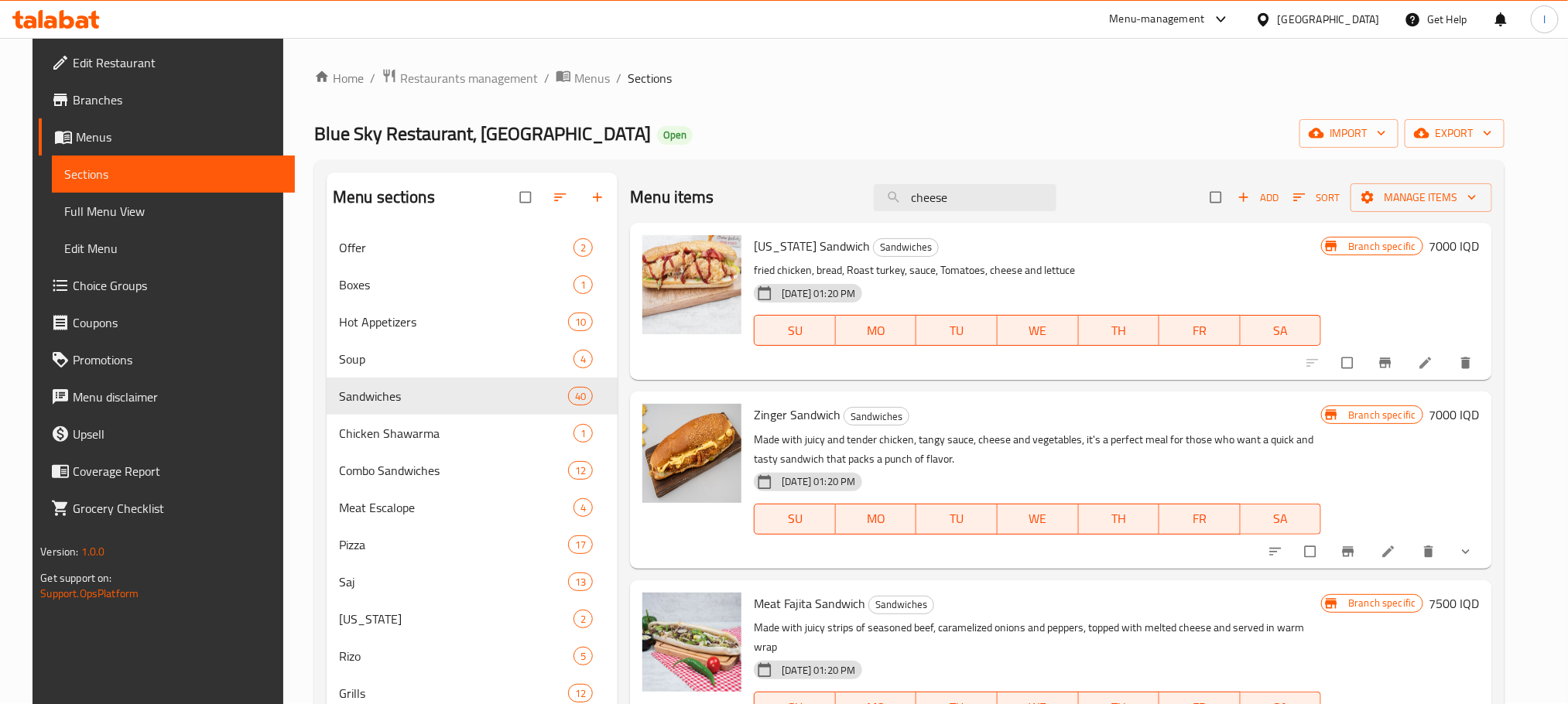
scroll to position [0, 0]
drag, startPoint x: 998, startPoint y: 200, endPoint x: 548, endPoint y: 135, distance: 454.7
click at [553, 137] on div "Home / Restaurants management / Menus / Sections Blue Sky Restaurant, Zayona Op…" at bounding box center [909, 567] width 1190 height 996
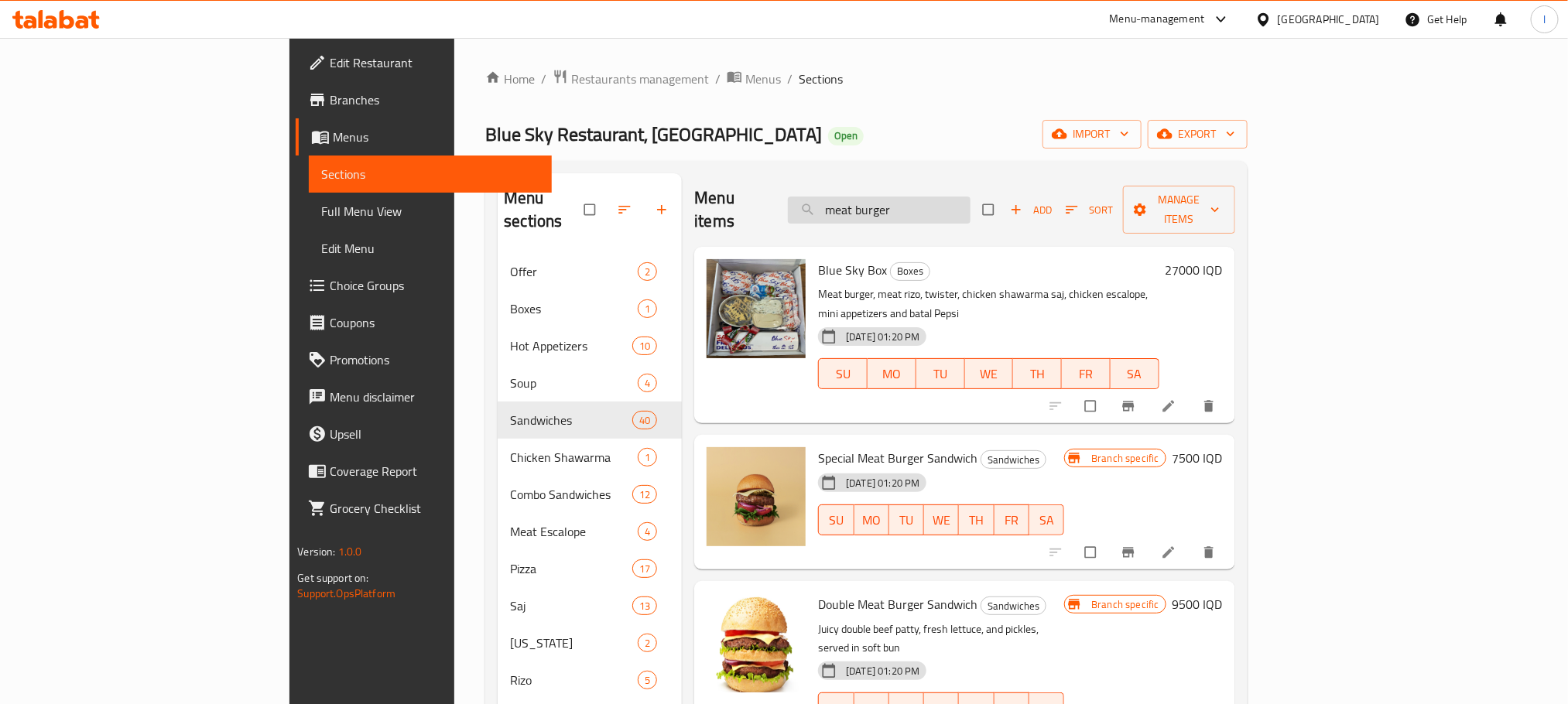
click at [970, 202] on input "meat burger" at bounding box center [879, 210] width 182 height 27
click at [947, 199] on input "meat burger" at bounding box center [879, 210] width 182 height 27
drag, startPoint x: 945, startPoint y: 199, endPoint x: 869, endPoint y: 199, distance: 76.0
click at [869, 199] on div "Menu items meat burger Add Sort Manage items" at bounding box center [964, 210] width 541 height 73
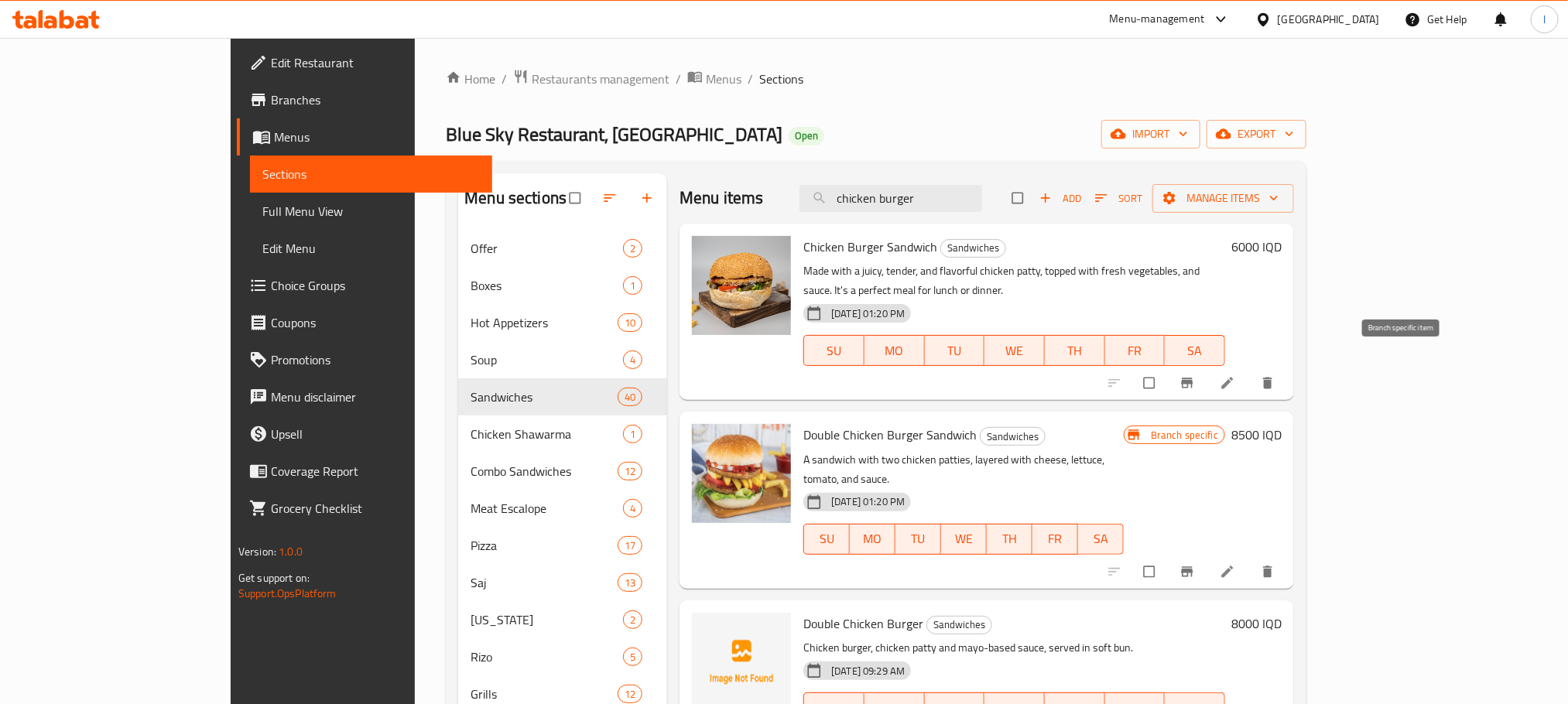
type input "chicken burger"
click at [1207, 368] on button "Branch-specific-item" at bounding box center [1188, 383] width 38 height 34
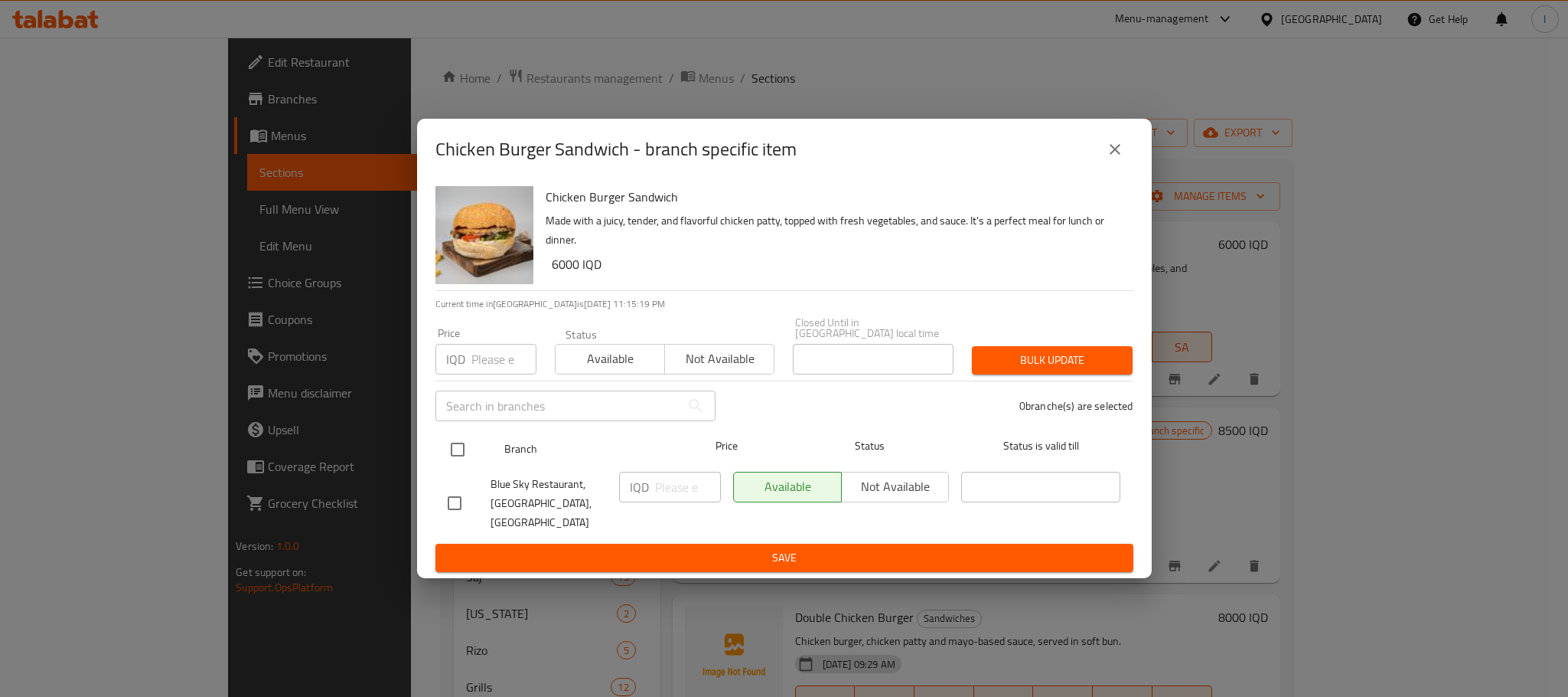
click at [455, 452] on input "checkbox" at bounding box center [458, 449] width 33 height 33
checkbox input "true"
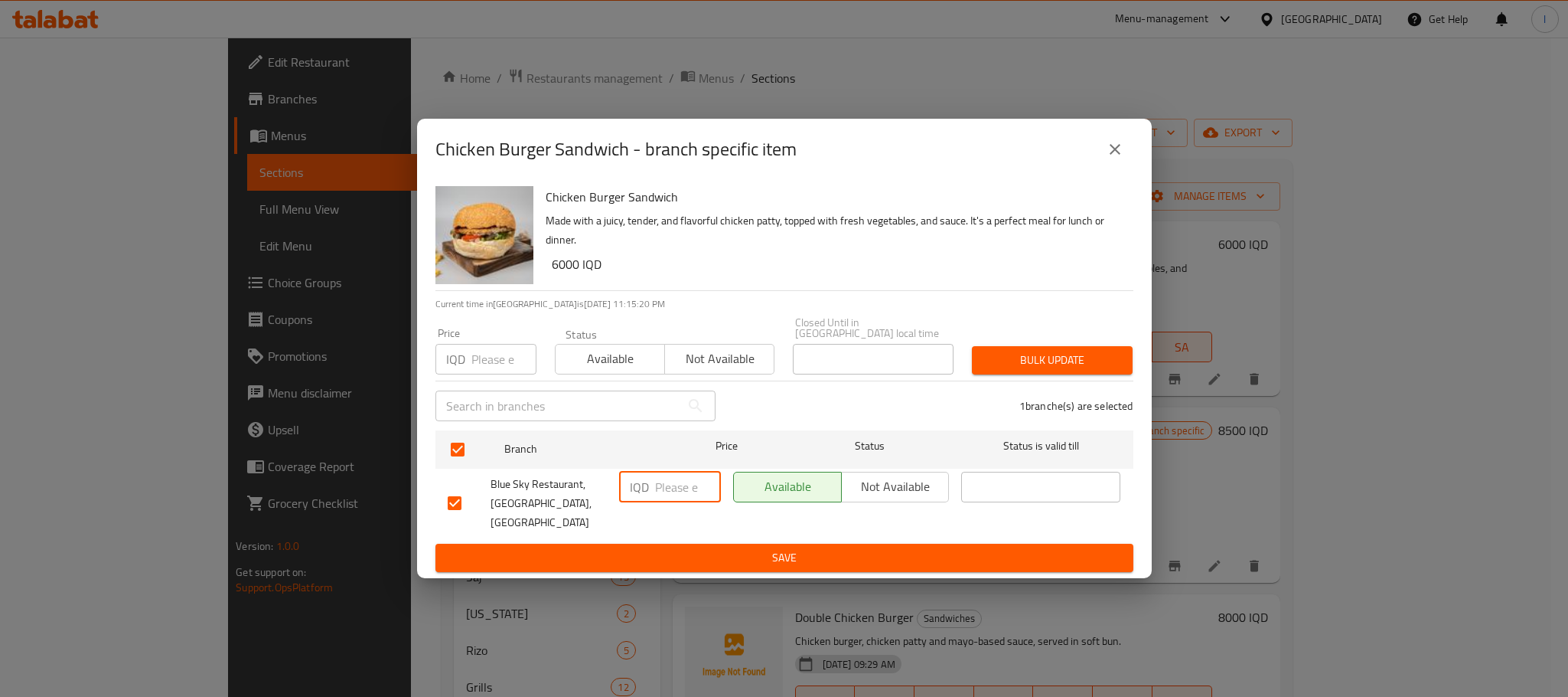
click at [664, 491] on input "number" at bounding box center [688, 487] width 66 height 31
type input "4000"
click at [824, 548] on span "Save" at bounding box center [784, 557] width 673 height 20
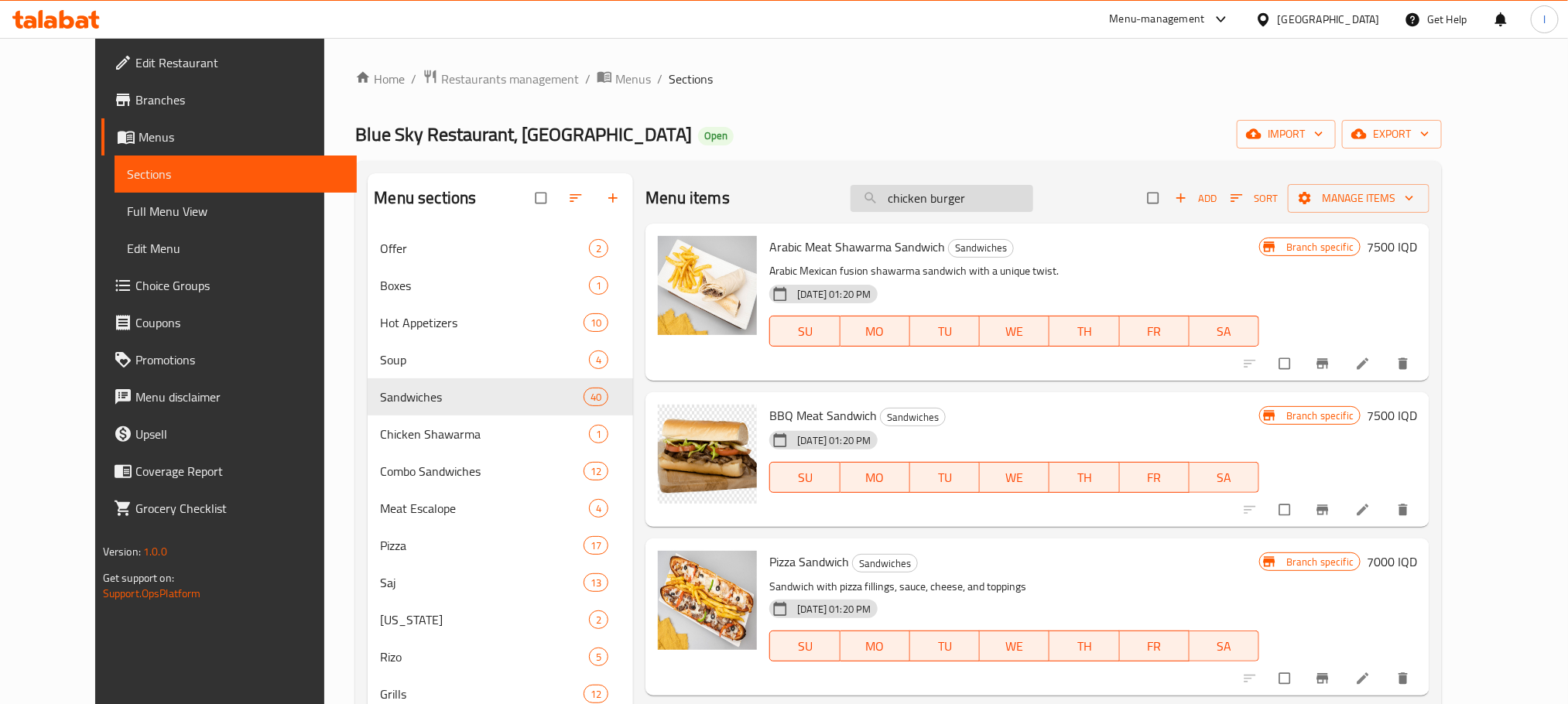
click at [982, 191] on input "chicken burger" at bounding box center [942, 198] width 182 height 27
drag, startPoint x: 1031, startPoint y: 188, endPoint x: 881, endPoint y: 195, distance: 150.2
click at [881, 195] on input "chicken burger" at bounding box center [942, 198] width 182 height 27
paste input "chicken burger"
type input "chicken burger"
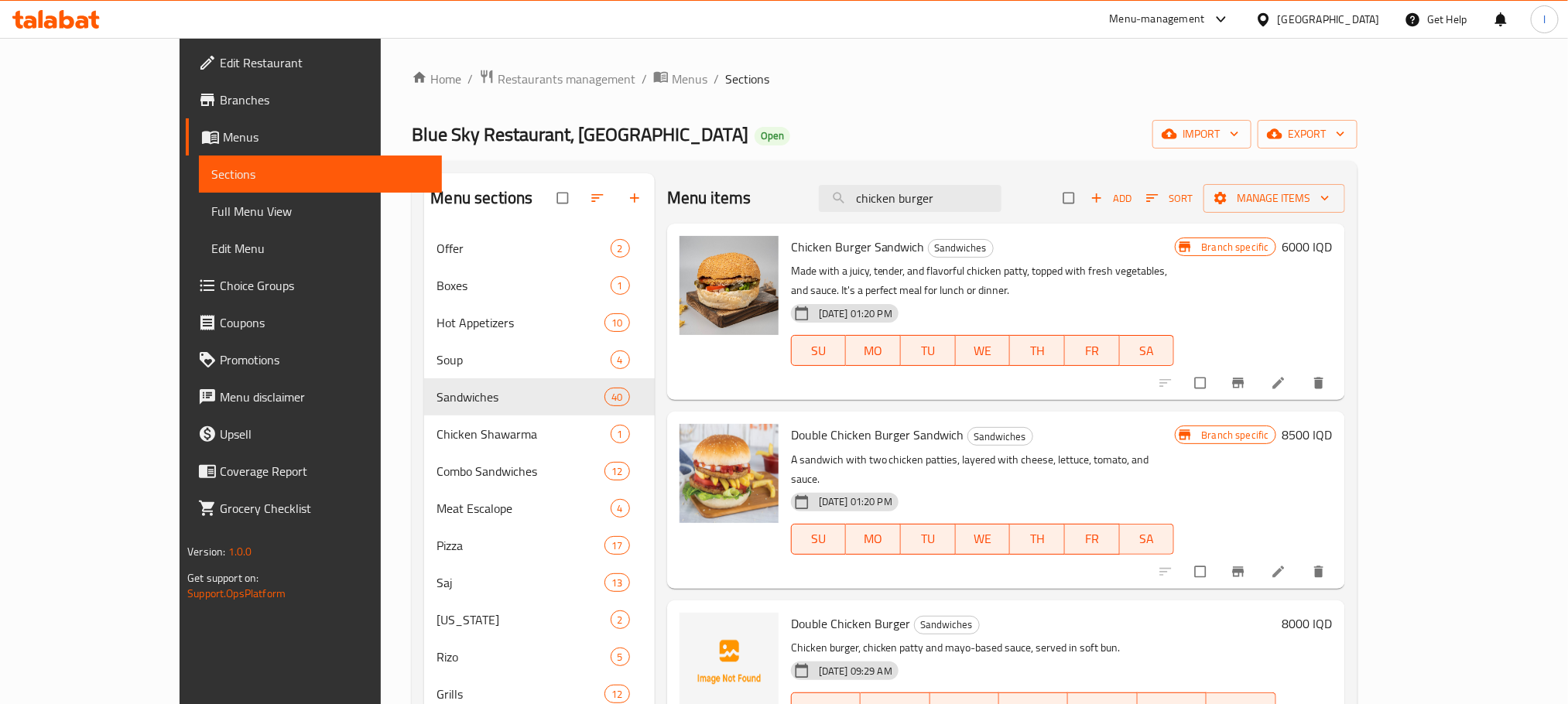
click at [1126, 151] on div "Home / Restaurants management / Menus / Sections Blue Sky Restaurant, Zayona Op…" at bounding box center [884, 567] width 945 height 996
click at [1258, 555] on button "Branch-specific-item" at bounding box center [1240, 571] width 38 height 34
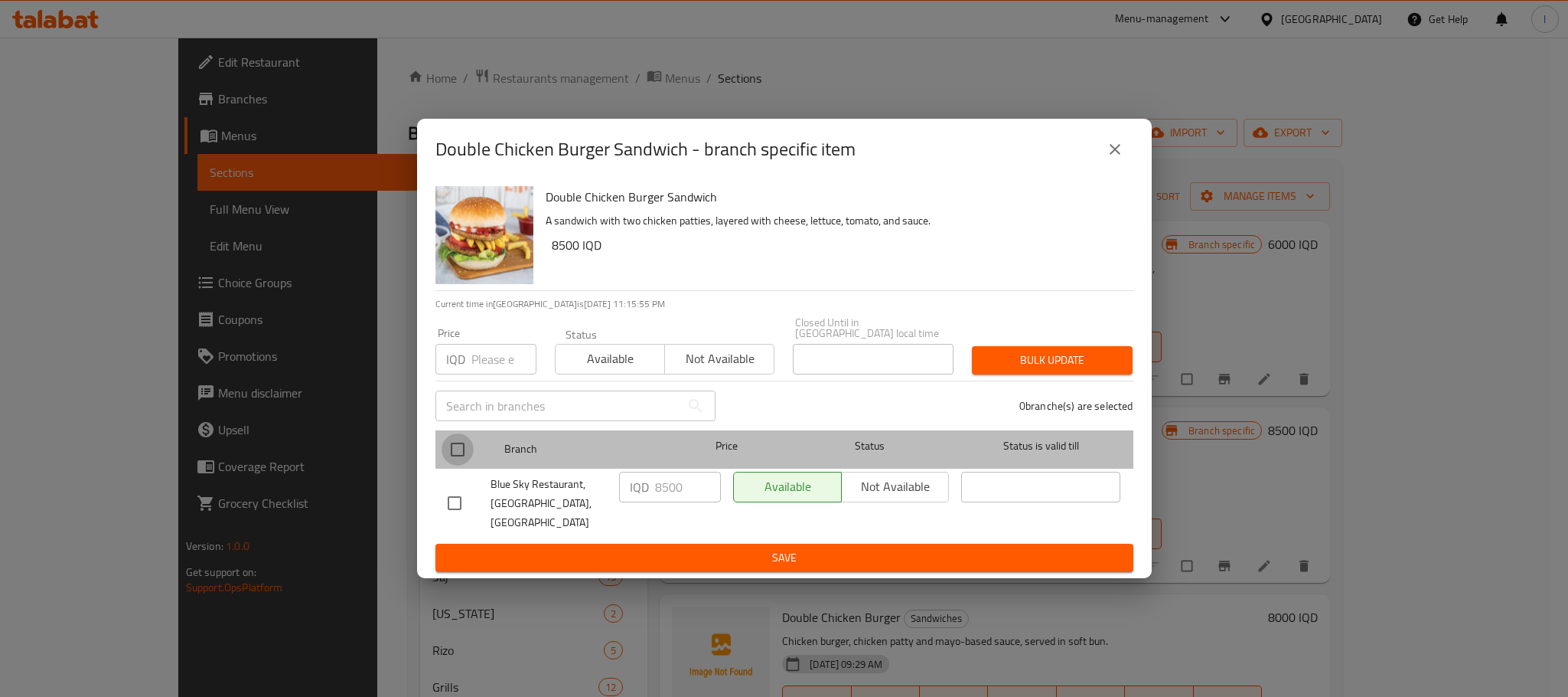
click at [466, 450] on input "checkbox" at bounding box center [458, 449] width 33 height 33
checkbox input "true"
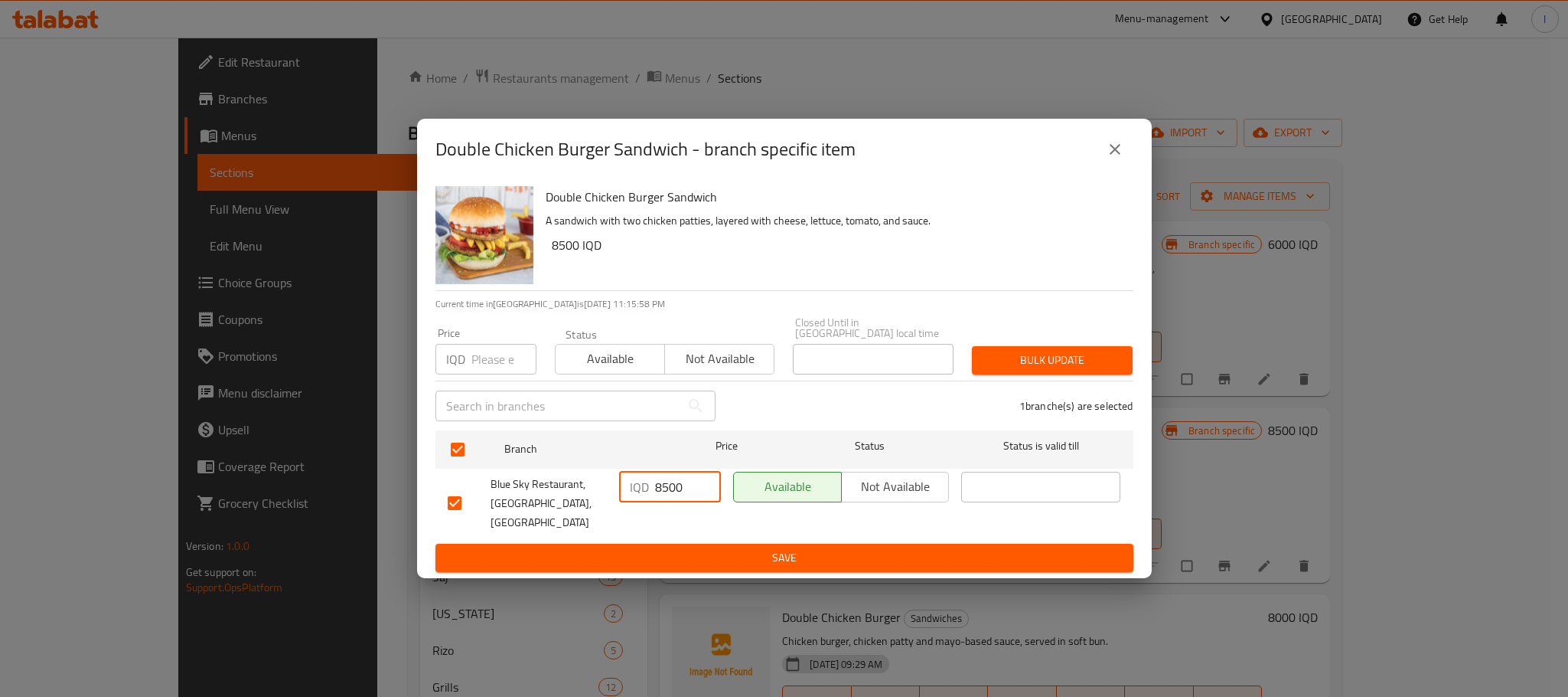
drag, startPoint x: 662, startPoint y: 491, endPoint x: 577, endPoint y: 491, distance: 85.0
click at [577, 491] on div "Blue Sky Restaurant, Zayona, Zayona IQD 8500 ​ Available Not available ​" at bounding box center [784, 503] width 685 height 75
type input "4500"
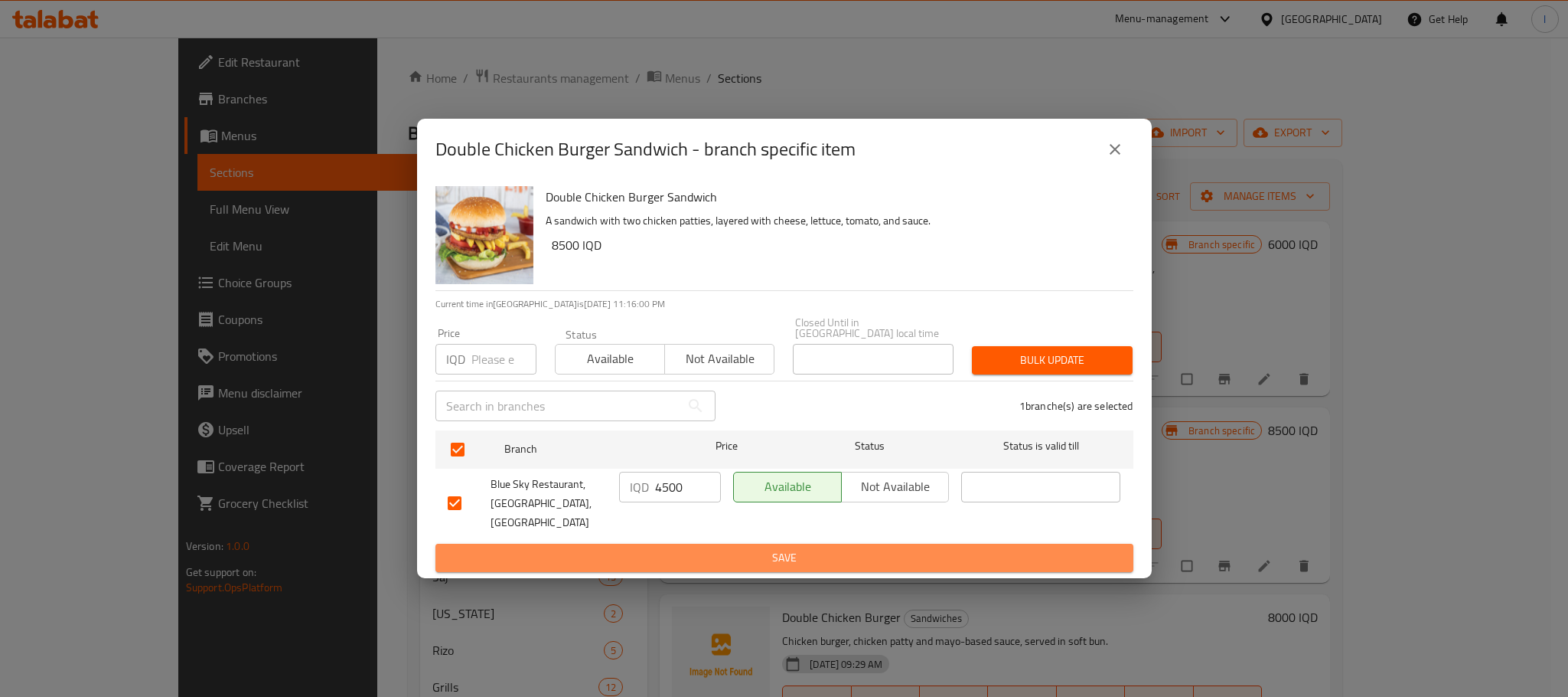
click at [703, 543] on button "Save" at bounding box center [784, 557] width 698 height 28
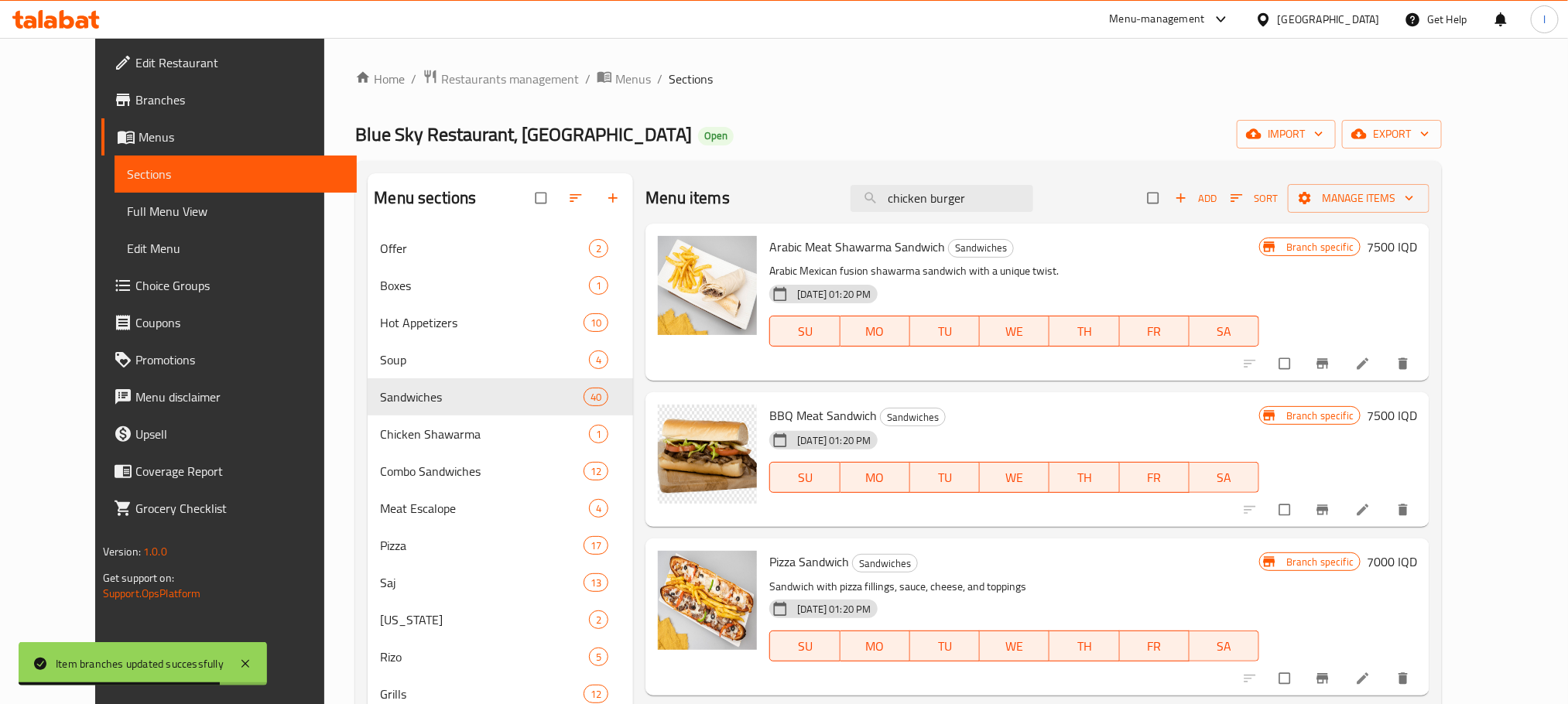
click at [1103, 184] on div "Menu items chicken burger Add Sort Manage items" at bounding box center [1037, 197] width 784 height 50
drag, startPoint x: 1017, startPoint y: 205, endPoint x: 641, endPoint y: 175, distance: 377.2
click at [645, 175] on div "Menu items chicken burger Add Sort Manage items" at bounding box center [1037, 197] width 784 height 50
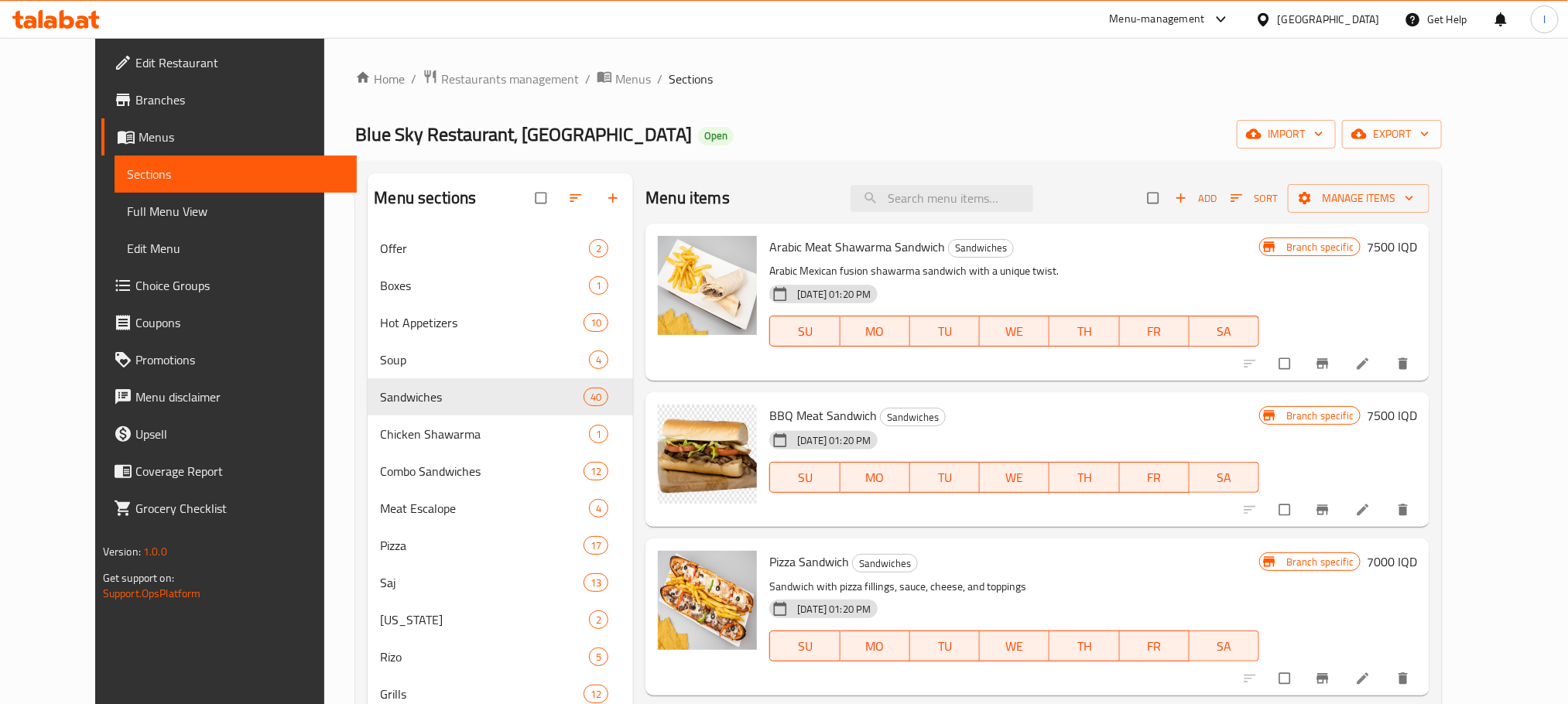
paste input "chicken burger"
type input "chicken burger"
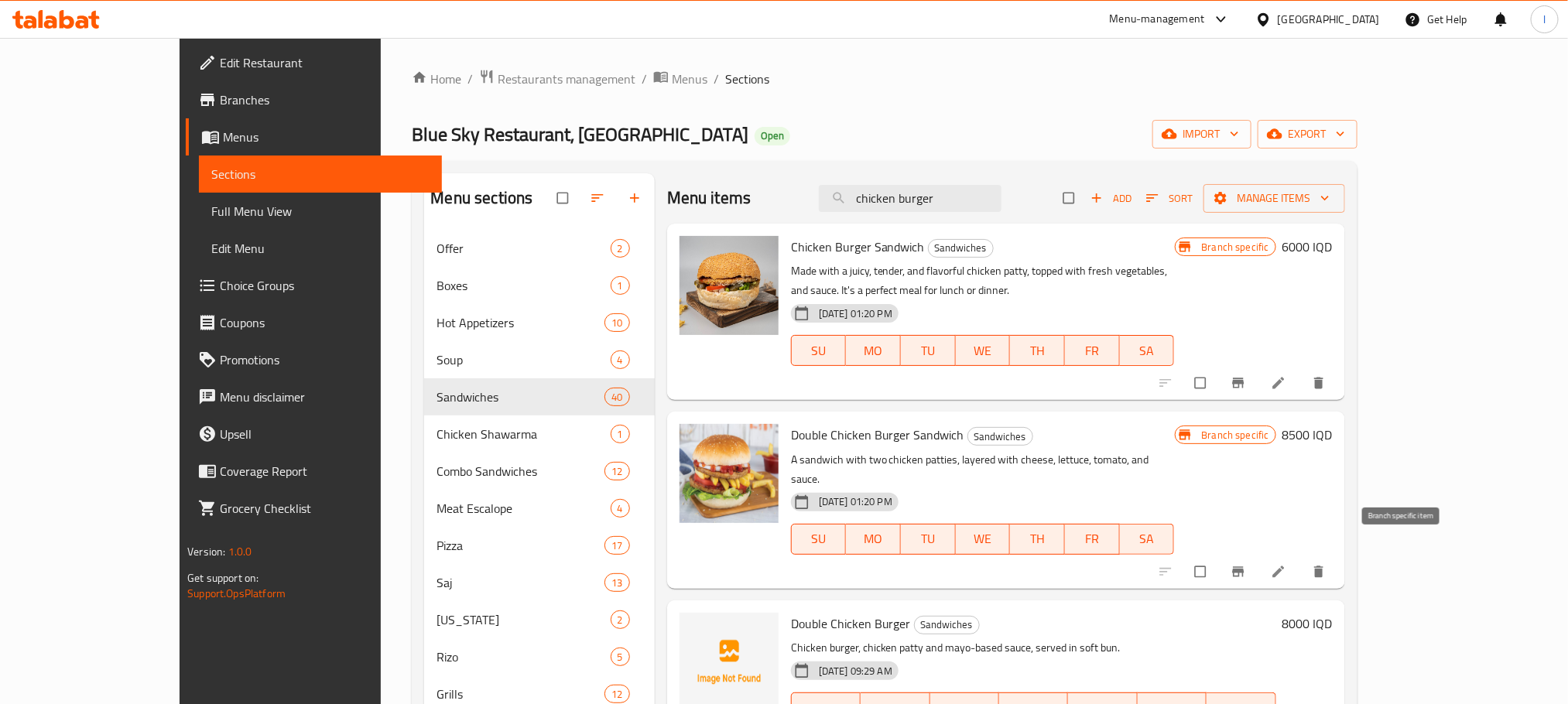
click at [1258, 555] on button "Branch-specific-item" at bounding box center [1240, 571] width 38 height 34
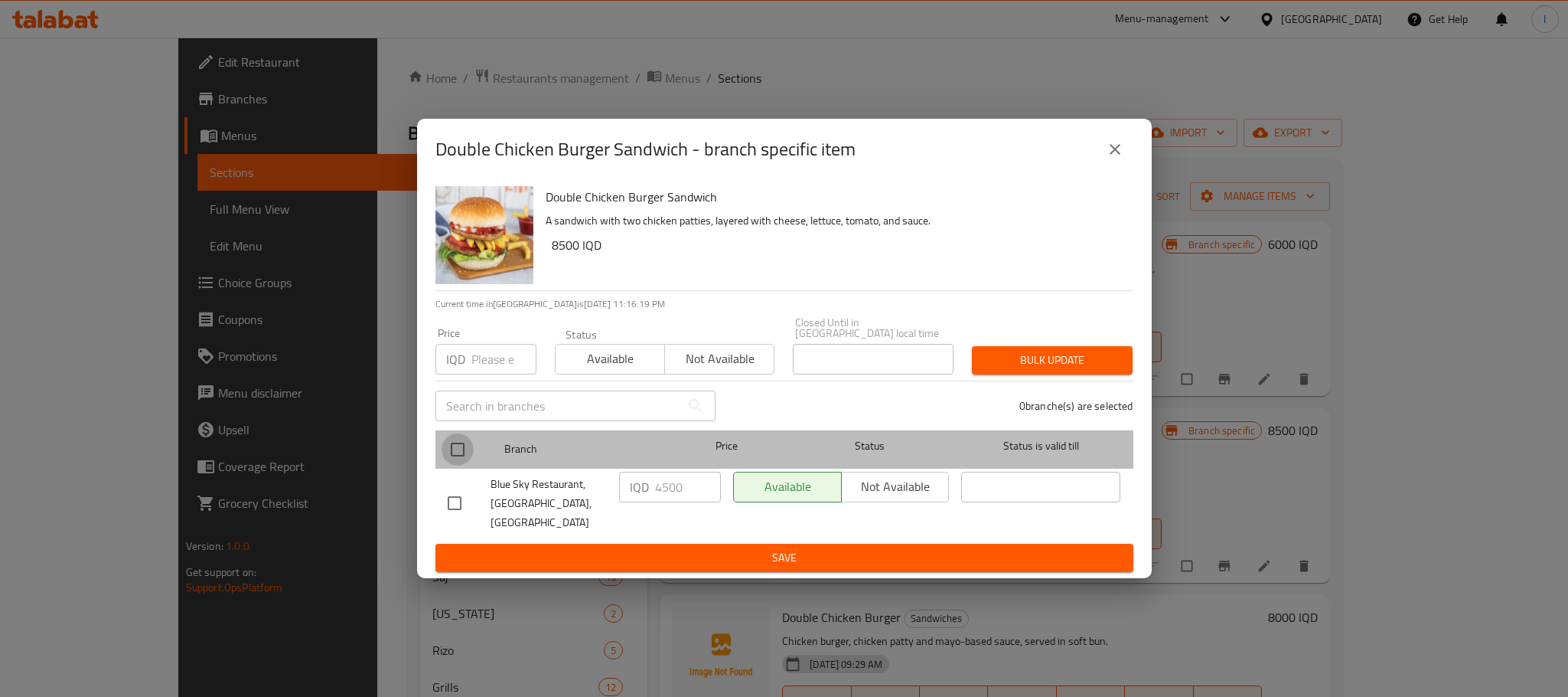
click at [456, 462] on input "checkbox" at bounding box center [458, 449] width 33 height 33
checkbox input "true"
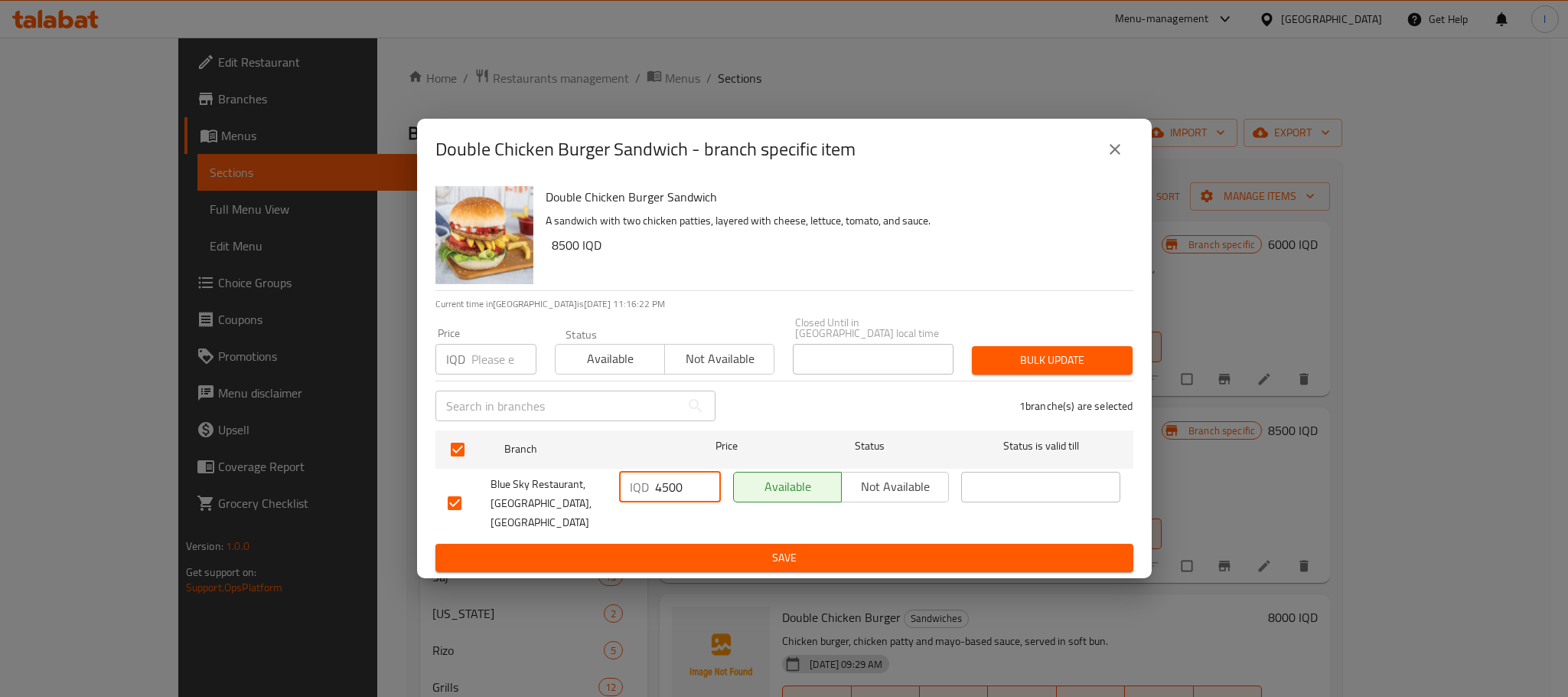
drag, startPoint x: 664, startPoint y: 486, endPoint x: 634, endPoint y: 486, distance: 30.0
click at [634, 486] on div "IQD 4500 ​" at bounding box center [670, 487] width 101 height 31
type input "8500"
click at [751, 548] on span "Save" at bounding box center [784, 557] width 673 height 20
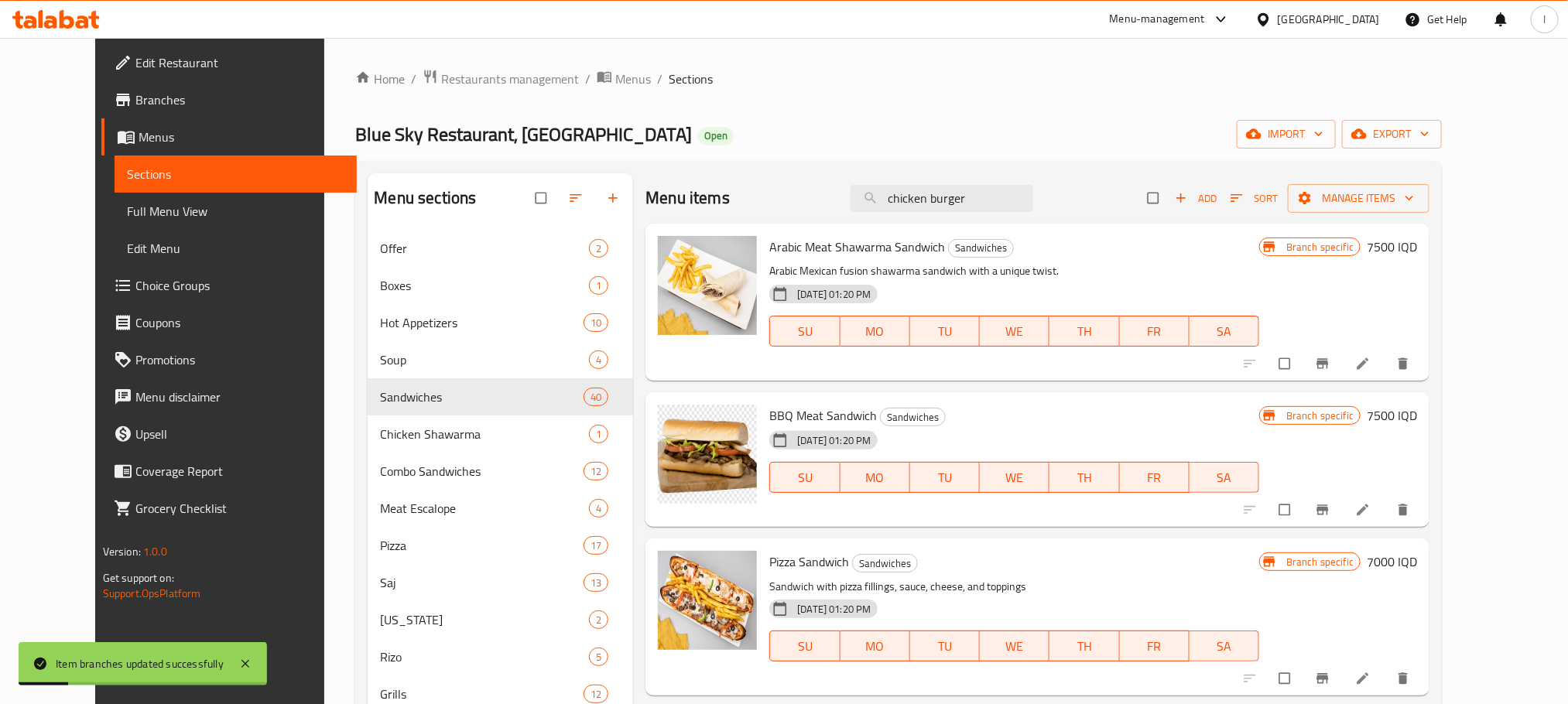
drag, startPoint x: 976, startPoint y: 204, endPoint x: 636, endPoint y: 184, distance: 340.6
click at [645, 197] on div "Menu items chicken burger Add Sort Manage items" at bounding box center [1037, 197] width 784 height 50
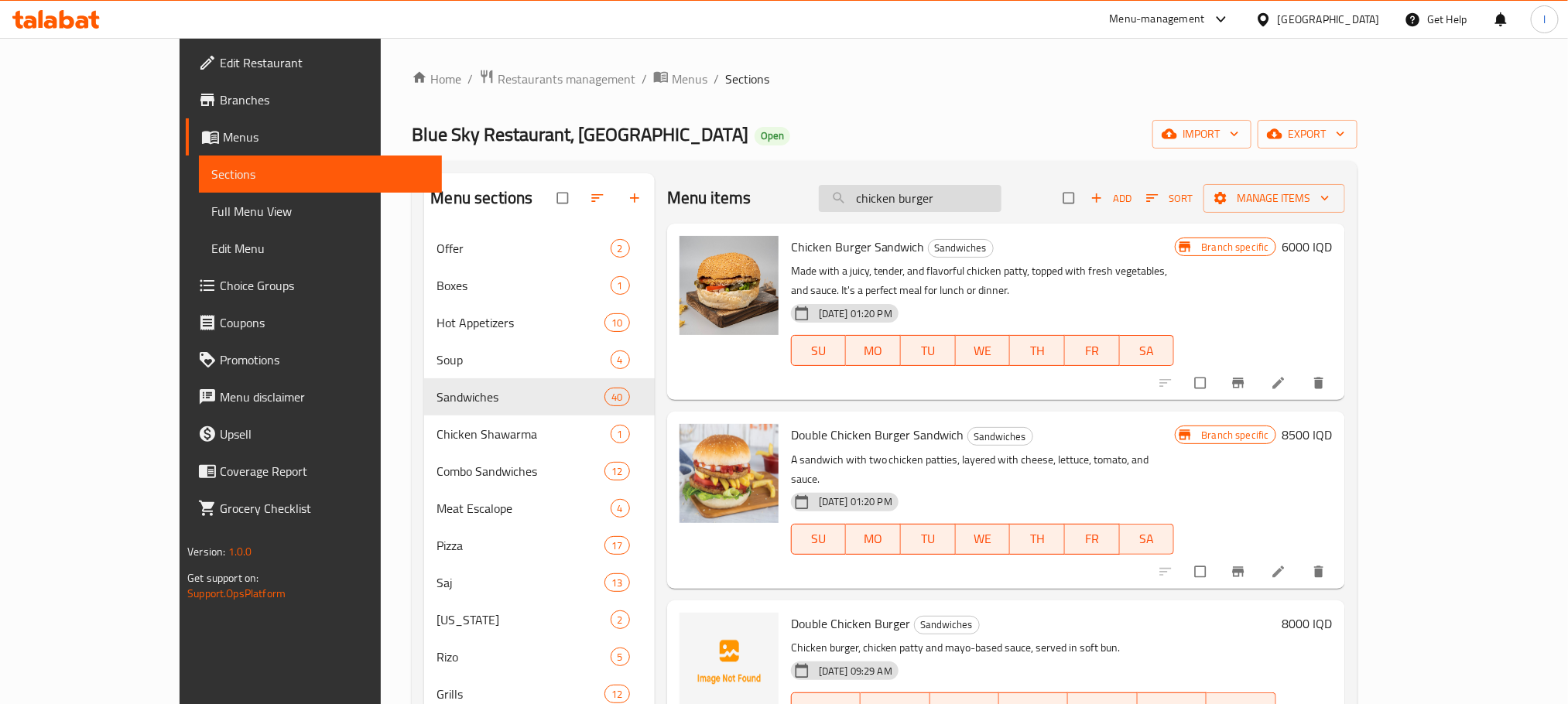
click at [916, 190] on input "chicken burger" at bounding box center [910, 198] width 182 height 27
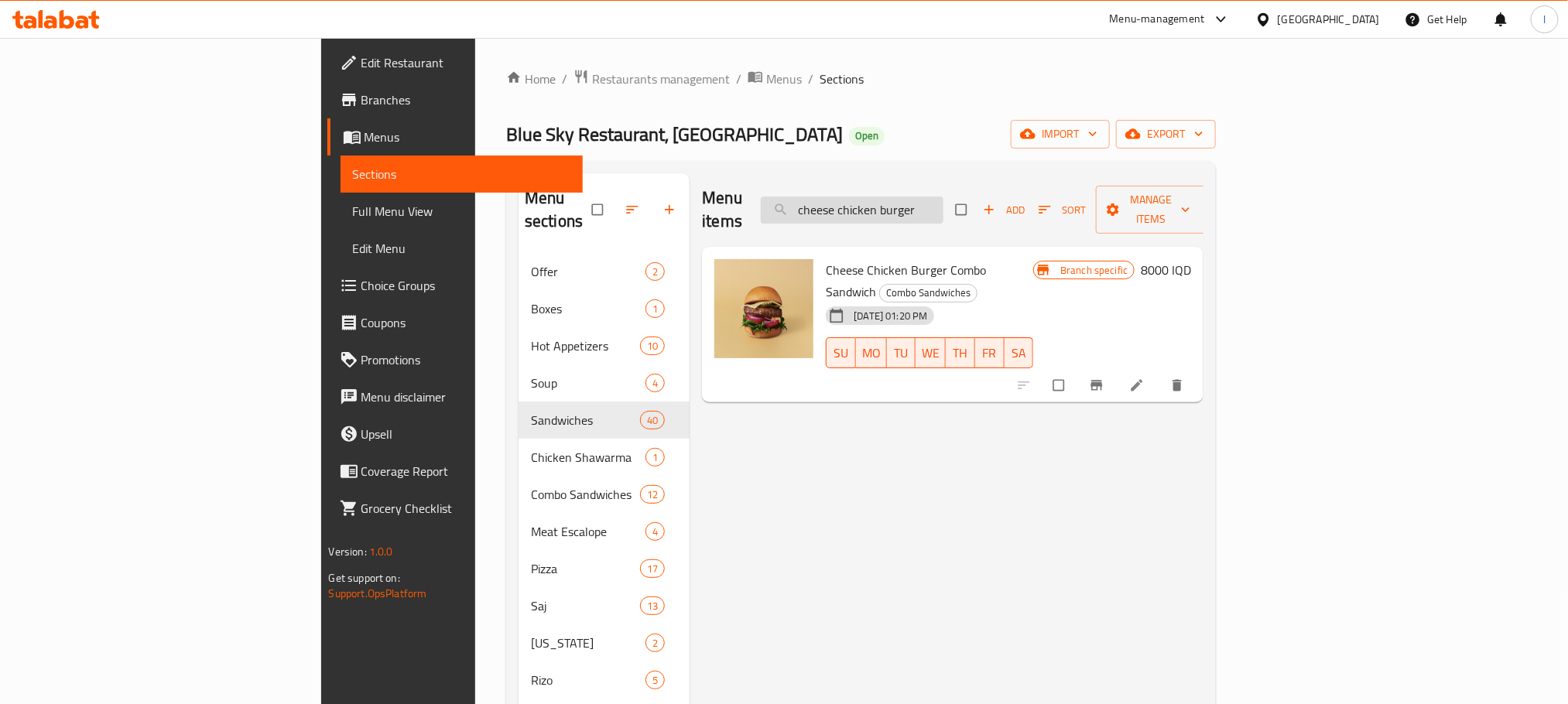
click at [943, 209] on input "cheese chicken burger" at bounding box center [852, 210] width 182 height 27
type input "cheese chicken burger"
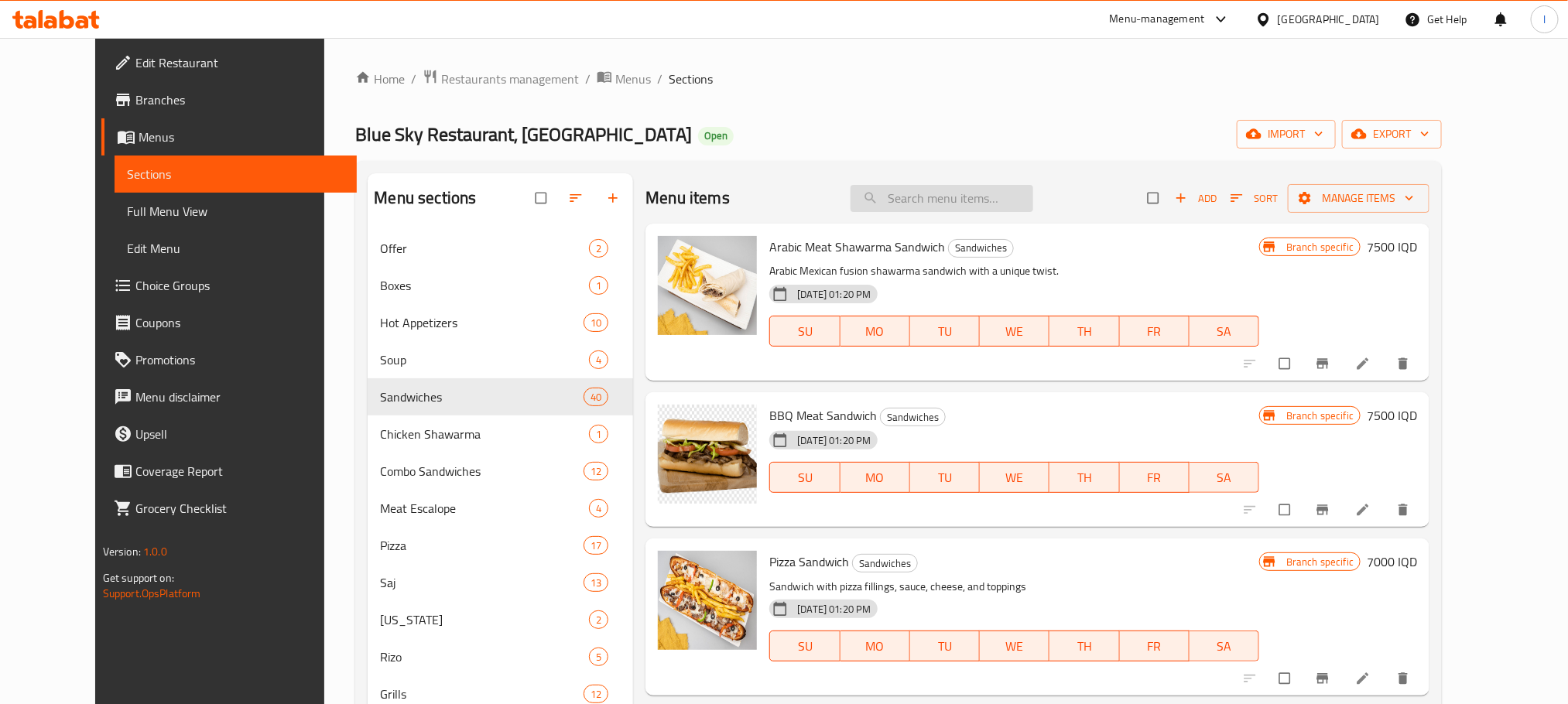
drag, startPoint x: 965, startPoint y: 179, endPoint x: 933, endPoint y: 198, distance: 37.2
click at [965, 179] on div "Menu items Add Sort Manage items" at bounding box center [1037, 197] width 784 height 50
click at [933, 199] on input "search" at bounding box center [942, 198] width 182 height 27
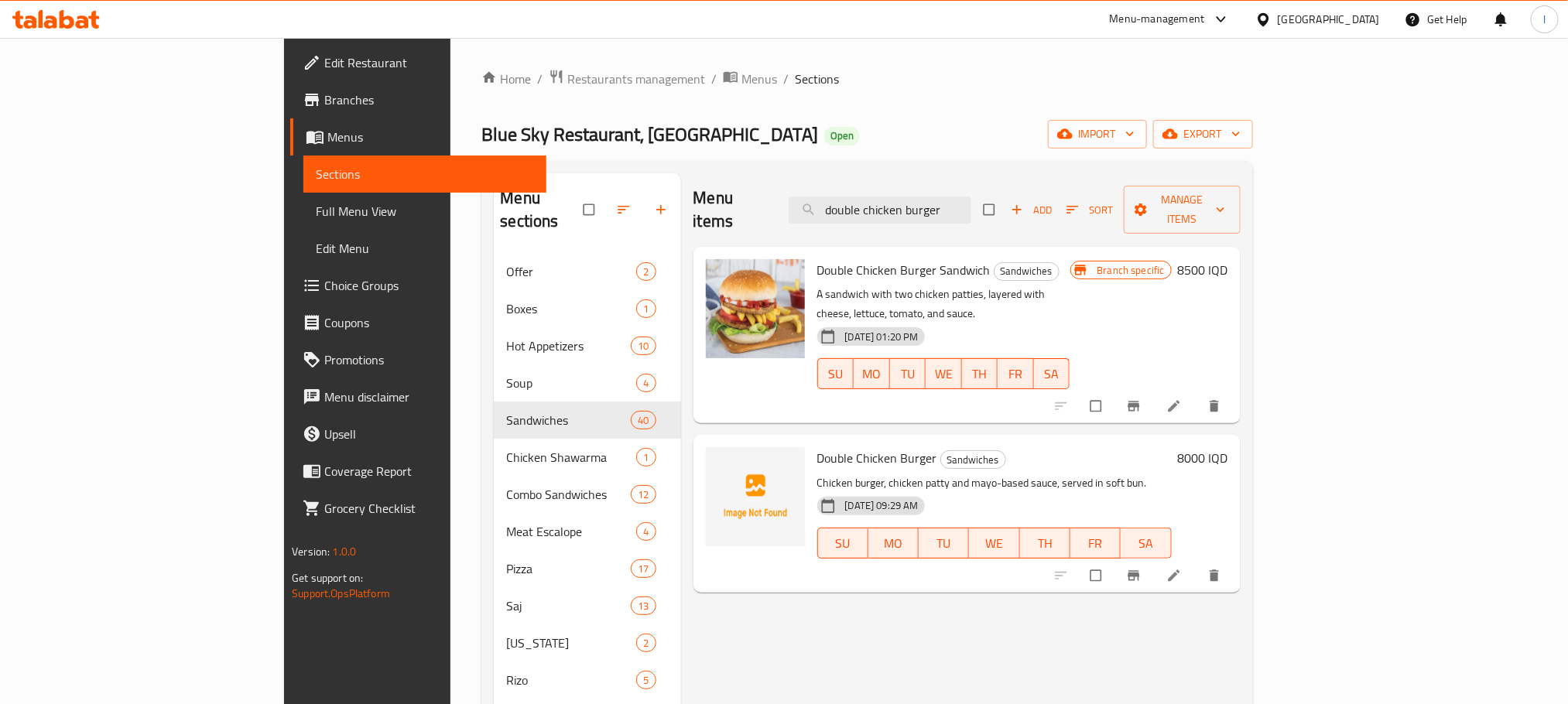
type input "double chicken burger"
drag, startPoint x: 1143, startPoint y: 60, endPoint x: 1156, endPoint y: 65, distance: 13.9
click at [1143, 60] on div "Home / Restaurants management / Menus / Sections Blue Sky Restaurant, Zayona Op…" at bounding box center [867, 578] width 833 height 1082
click at [1139, 401] on icon "Branch-specific-item" at bounding box center [1133, 406] width 11 height 10
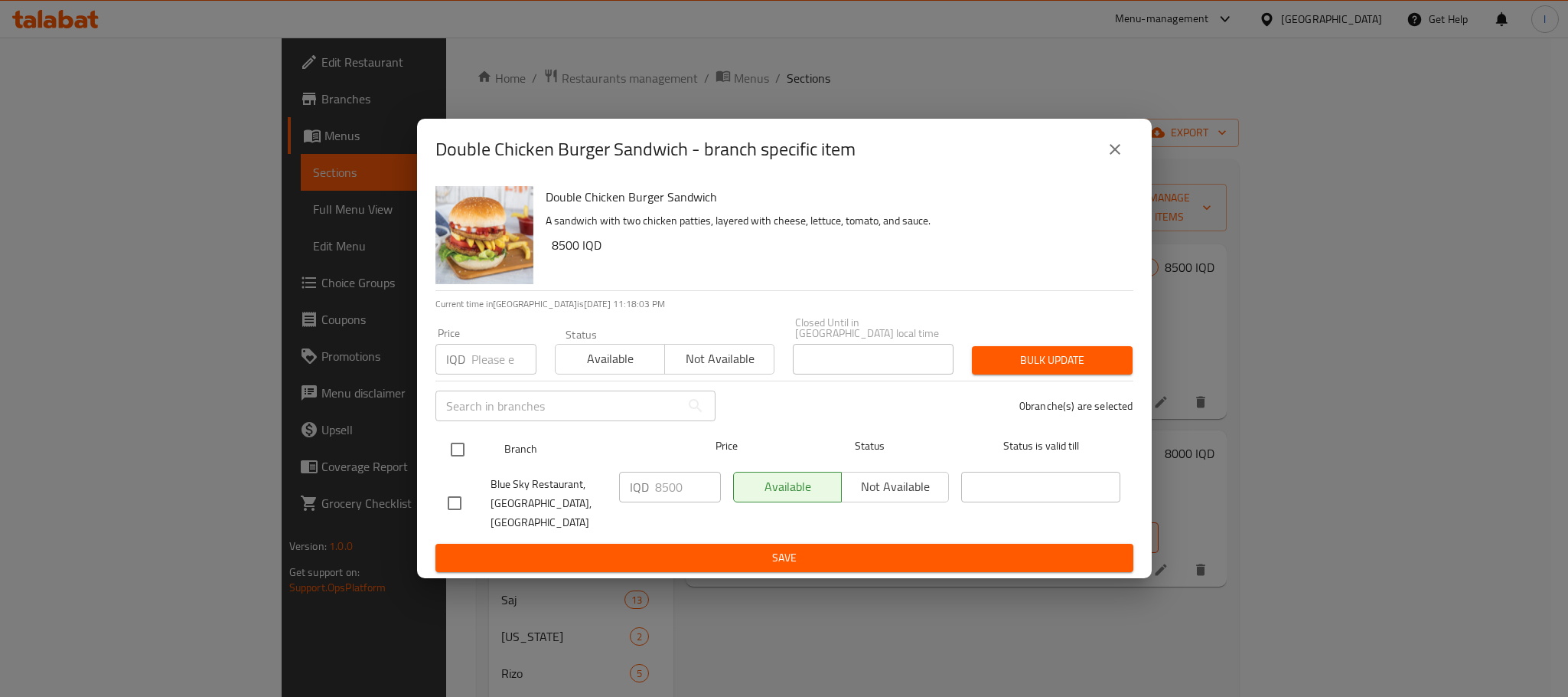
click at [465, 452] on input "checkbox" at bounding box center [458, 449] width 33 height 33
checkbox input "true"
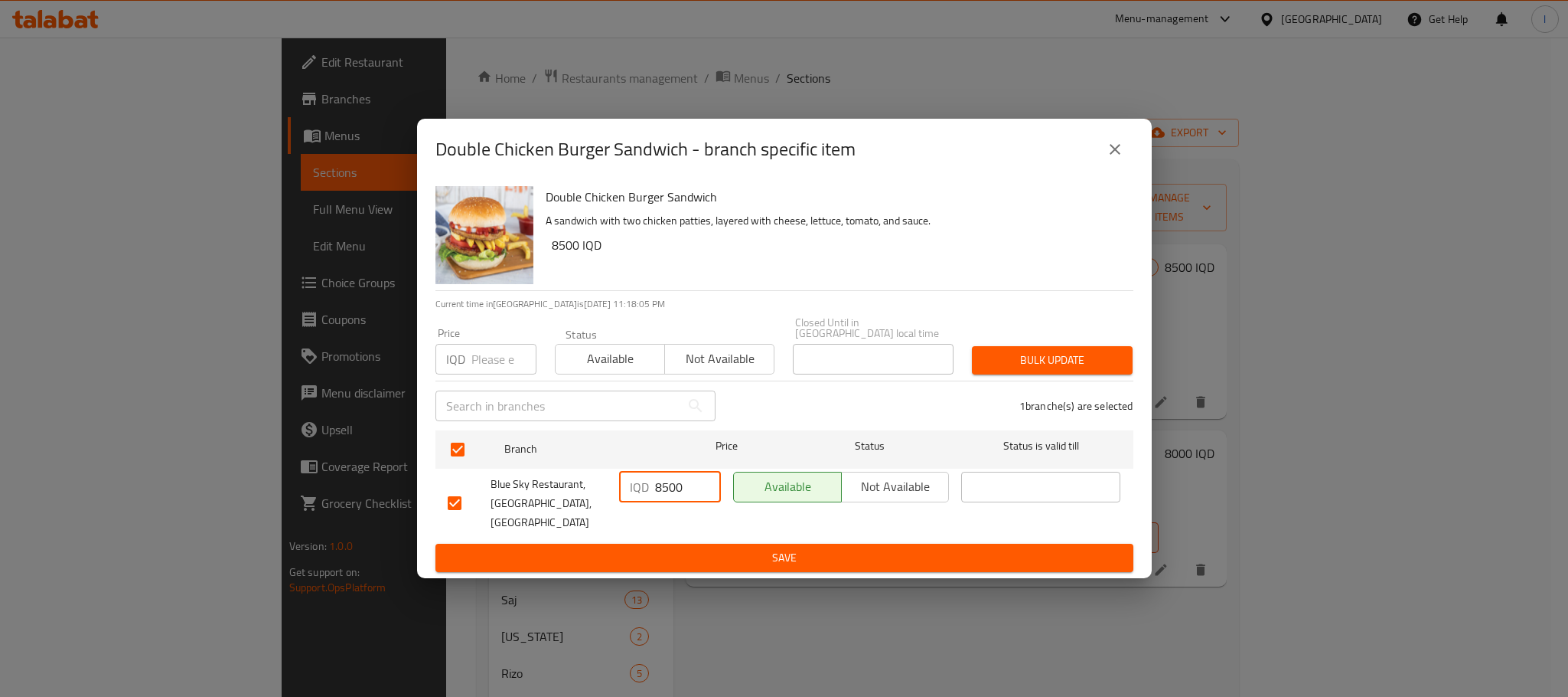
drag, startPoint x: 659, startPoint y: 488, endPoint x: 535, endPoint y: 496, distance: 124.3
click at [535, 496] on div "Blue Sky Restaurant, Zayona, Zayona IQD 8500 ​ Available Not available ​" at bounding box center [784, 503] width 685 height 75
type input "6500"
drag, startPoint x: 791, startPoint y: 527, endPoint x: 794, endPoint y: 539, distance: 12.4
click at [794, 538] on form "Branch Price Status Status is valid till Blue Sky Restaurant, Zayona, Zayona IQ…" at bounding box center [784, 499] width 698 height 149
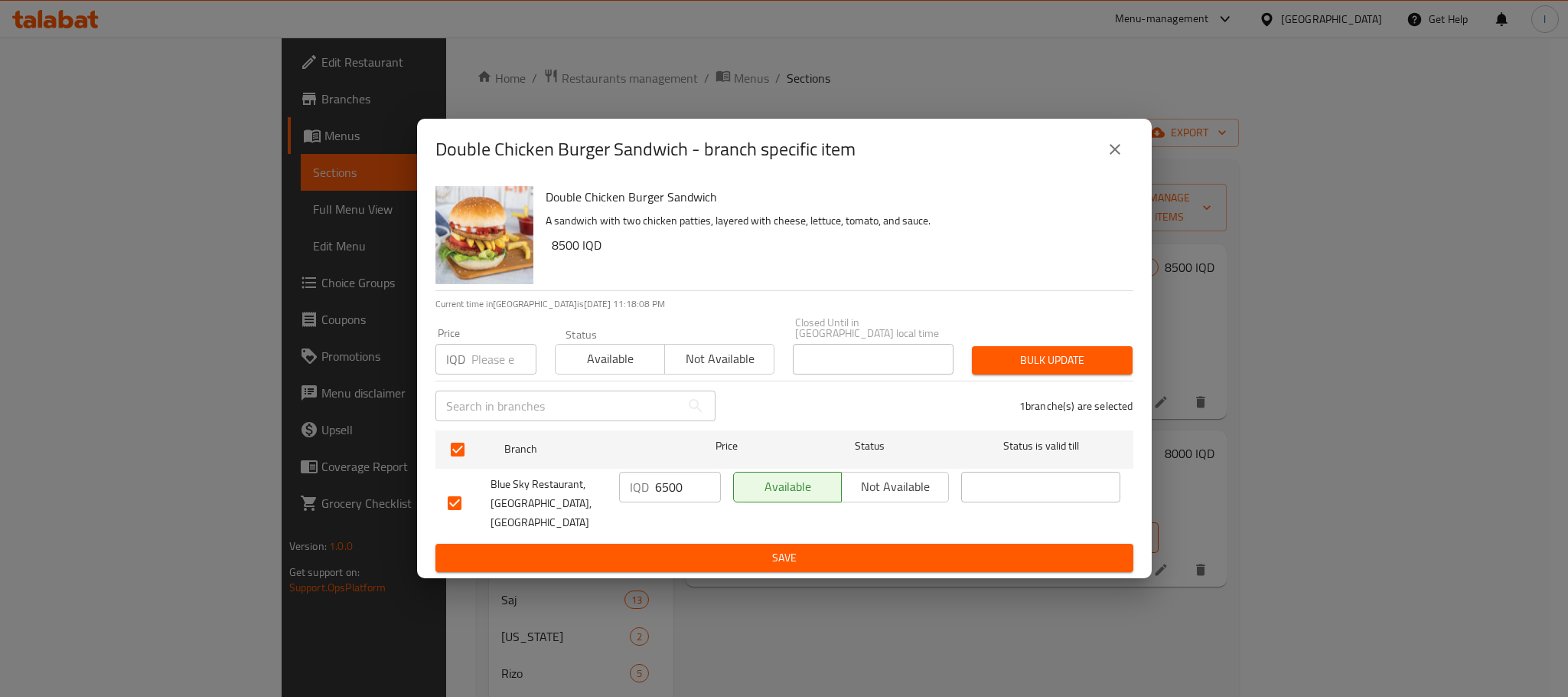
click at [794, 548] on span "Save" at bounding box center [784, 557] width 673 height 20
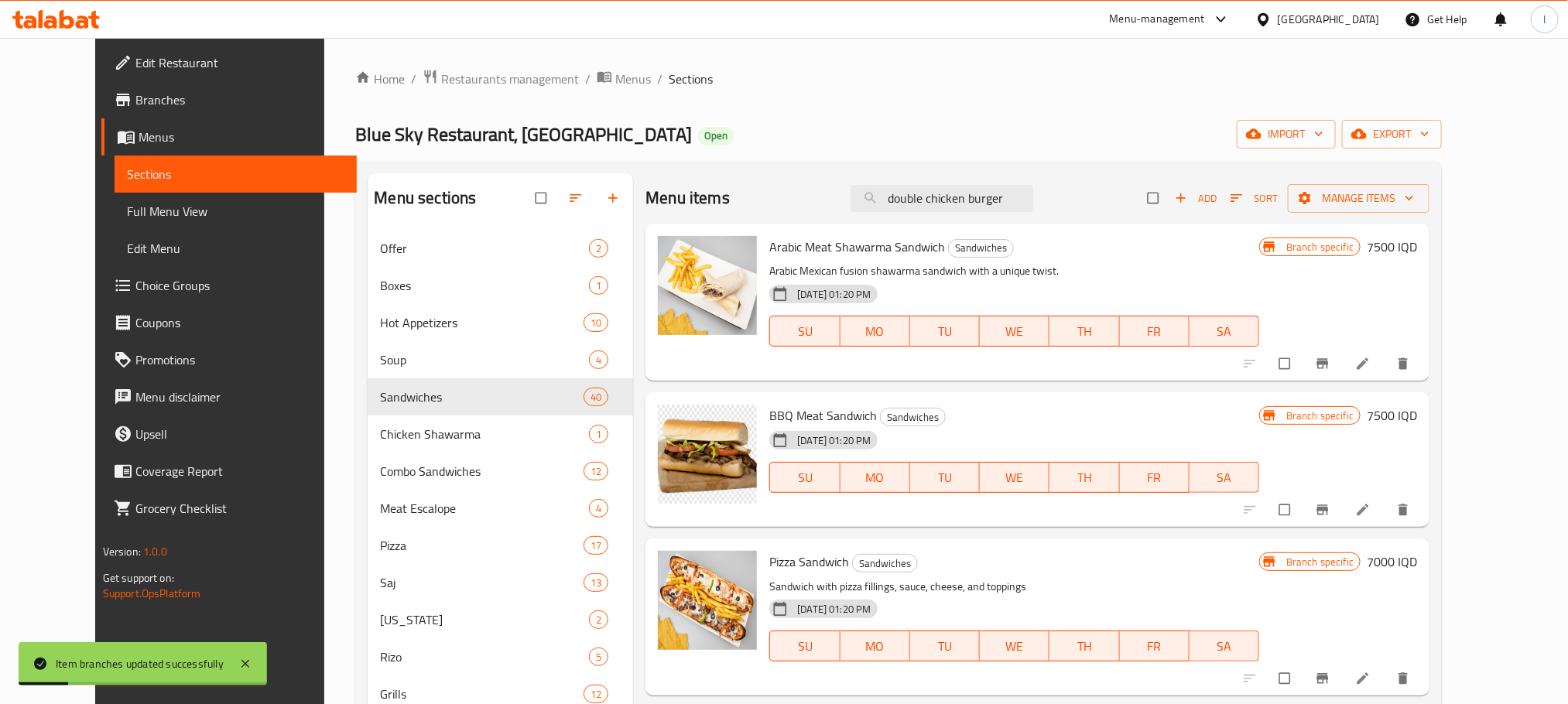
click at [965, 213] on div "Menu items double chicken burger Add Sort Manage items" at bounding box center [1037, 197] width 784 height 50
click at [968, 204] on input "double chicken burger" at bounding box center [942, 198] width 182 height 27
paste input "double chicken burger"
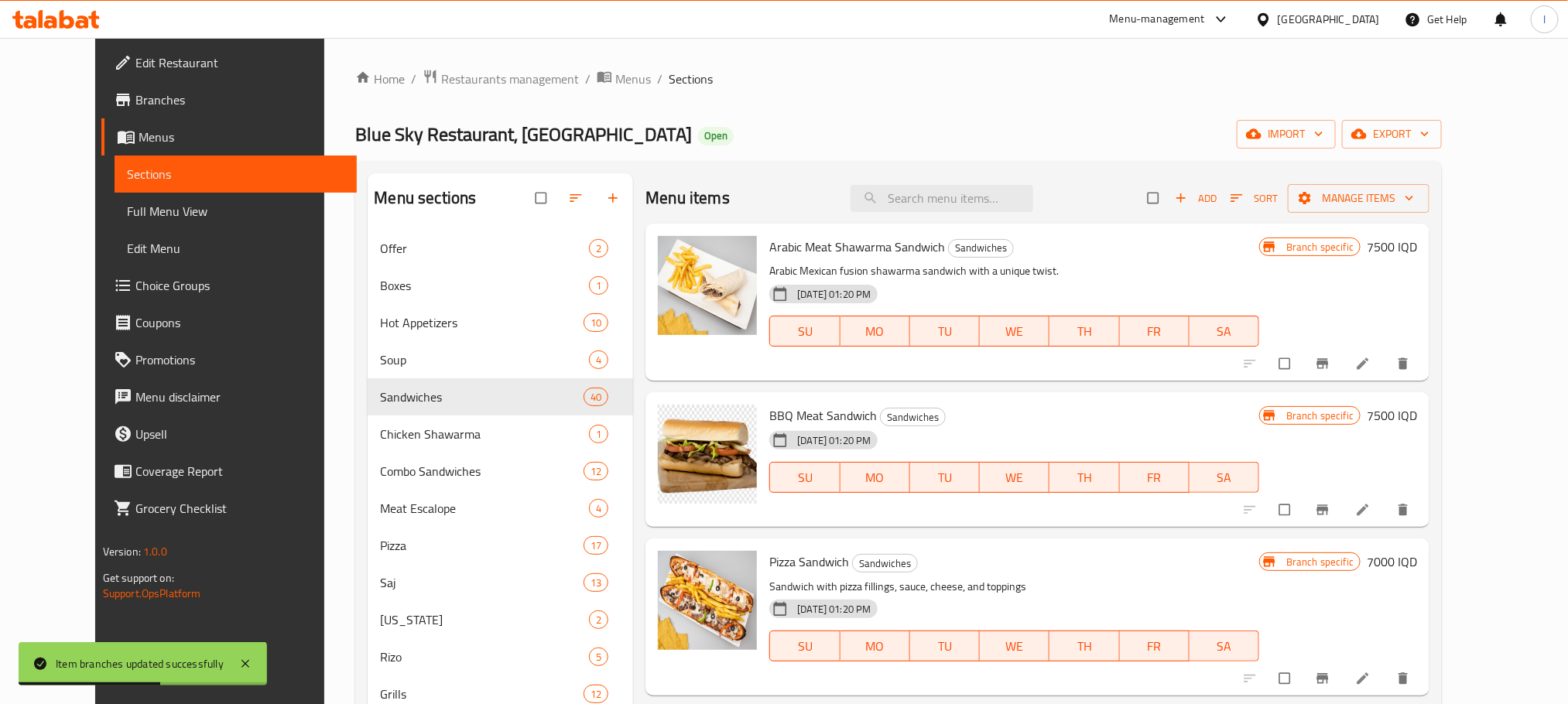
type input "double chicken burger"
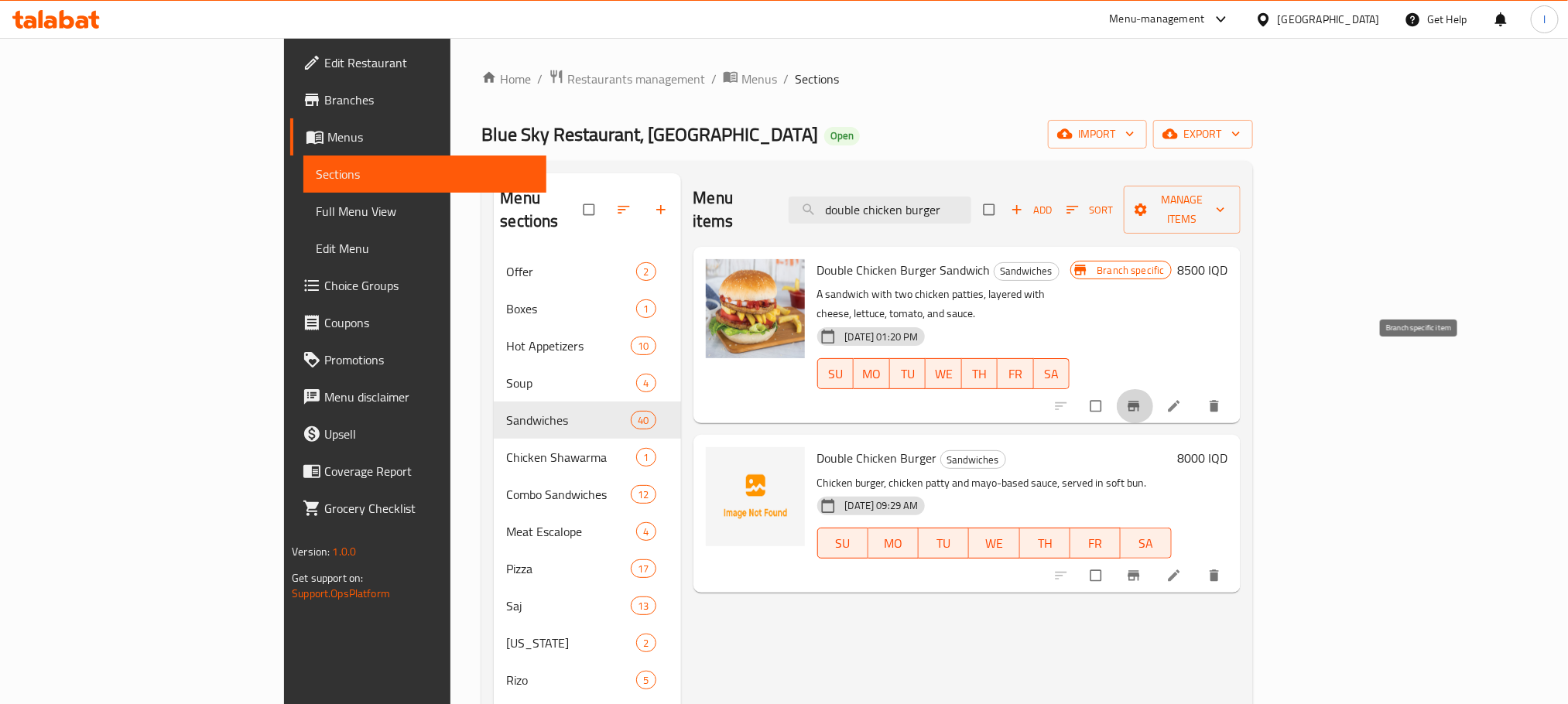
click at [1153, 389] on button "Branch-specific-item" at bounding box center [1136, 406] width 38 height 34
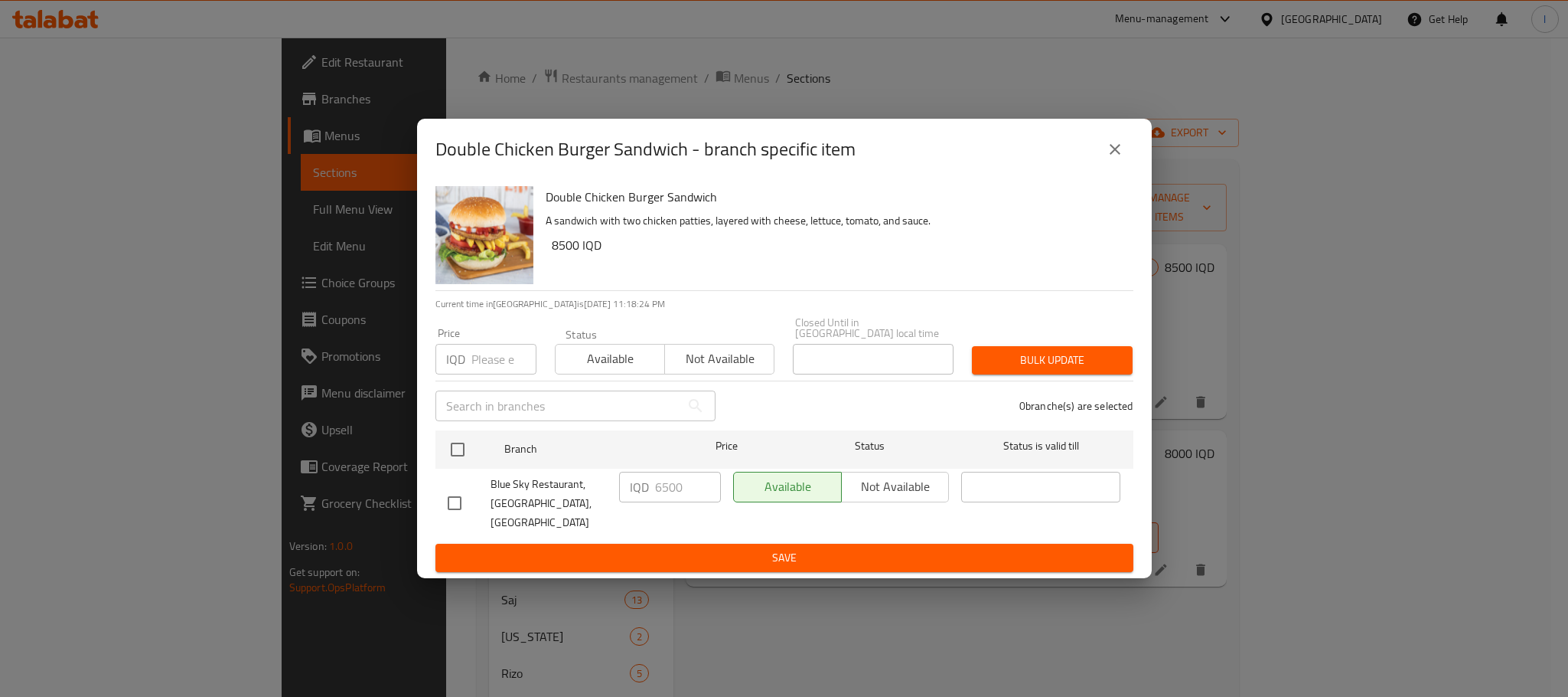
click at [1123, 166] on button "close" at bounding box center [1115, 150] width 37 height 37
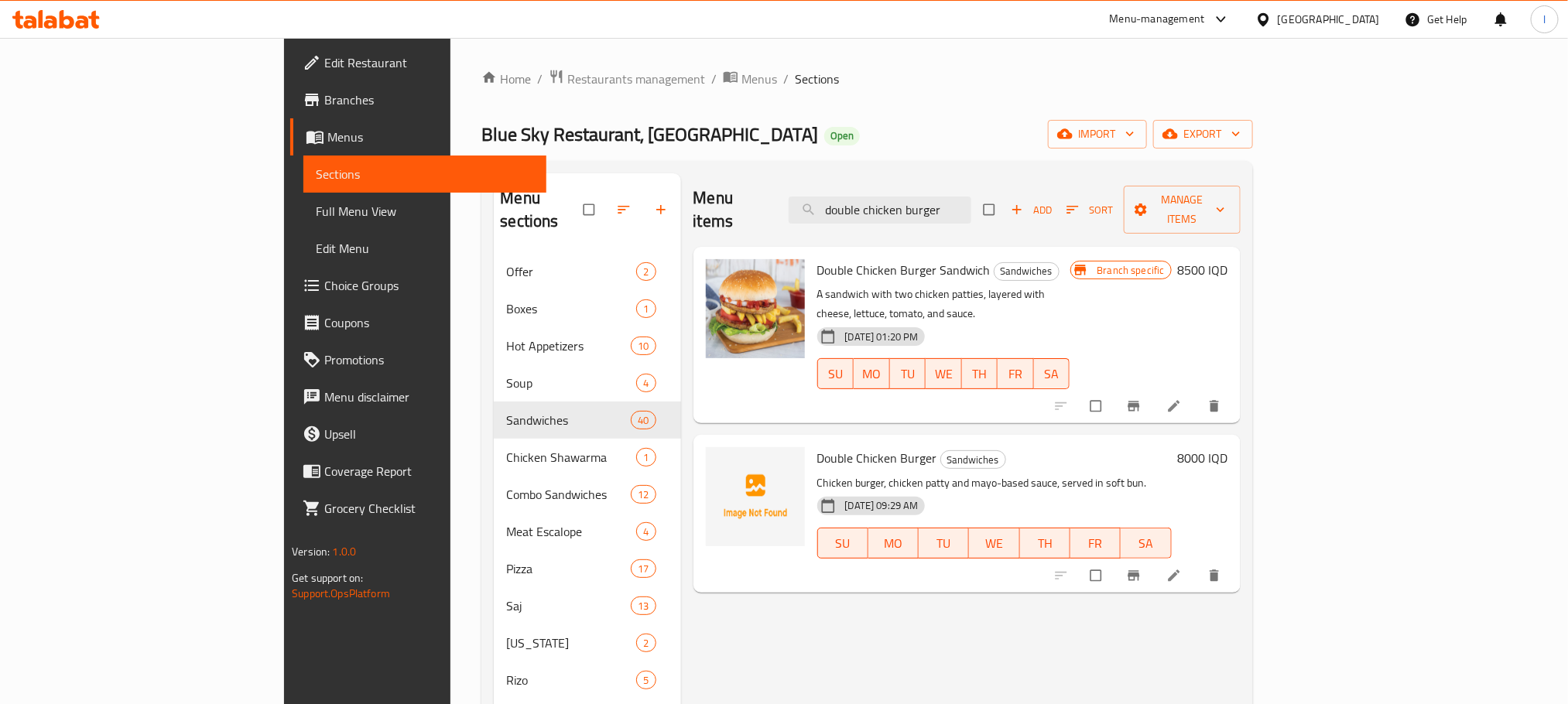
click at [1038, 125] on div "Blue Sky Restaurant, Zayona Open import export" at bounding box center [867, 134] width 771 height 28
click at [1139, 401] on icon "Branch-specific-item" at bounding box center [1133, 406] width 11 height 10
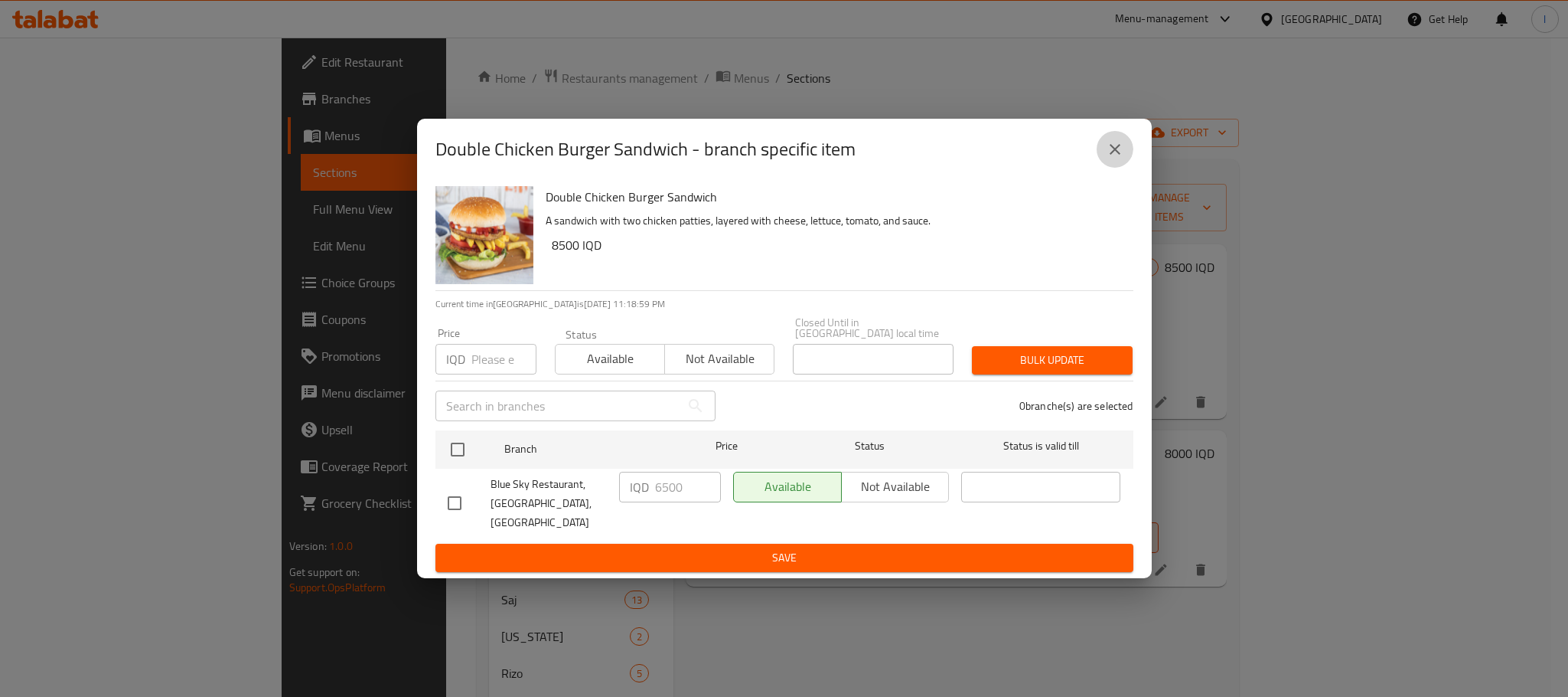
click at [1116, 158] on icon "close" at bounding box center [1115, 150] width 19 height 19
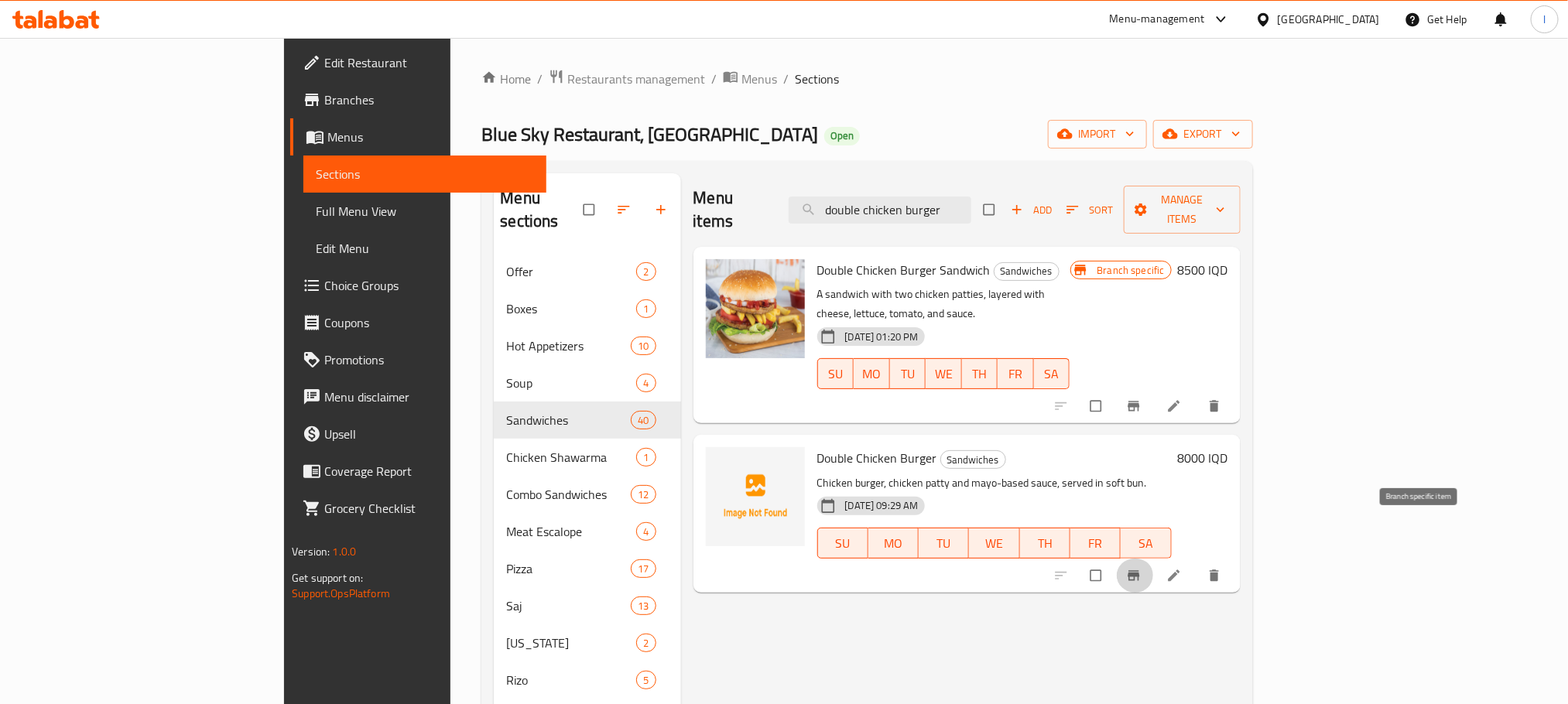
click at [1139, 571] on icon "Branch-specific-item" at bounding box center [1133, 575] width 11 height 10
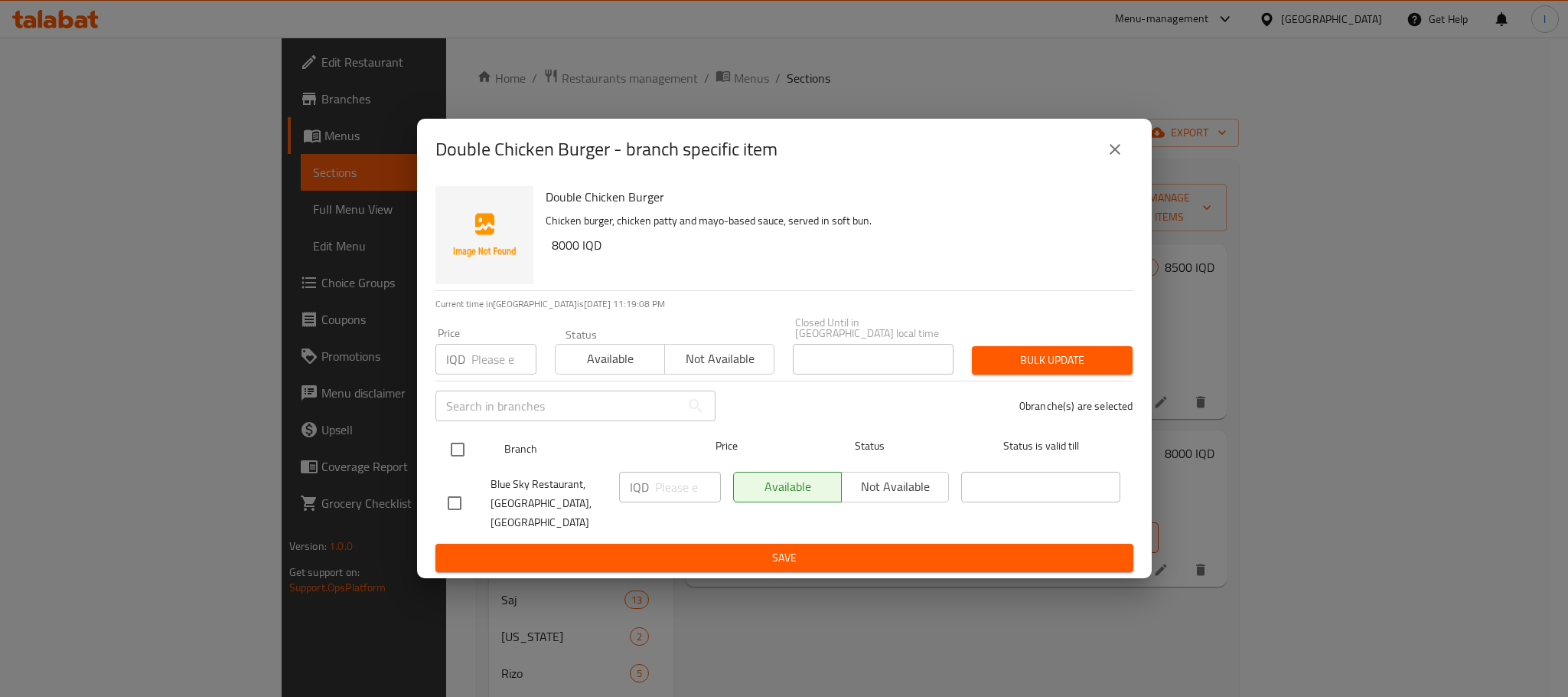
click at [459, 453] on input "checkbox" at bounding box center [458, 449] width 33 height 33
checkbox input "true"
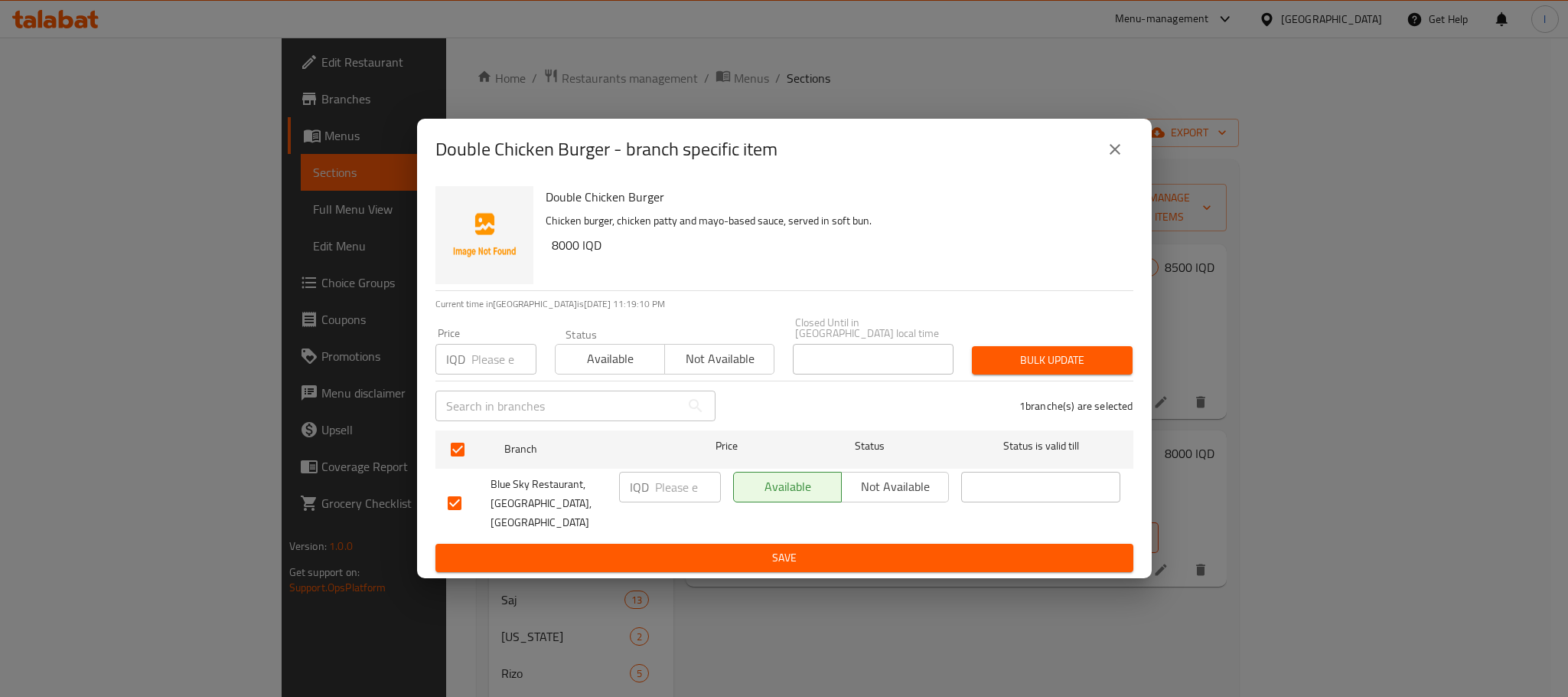
click at [680, 488] on input "number" at bounding box center [688, 487] width 66 height 31
type input "6500"
click at [751, 548] on span "Save" at bounding box center [784, 557] width 673 height 20
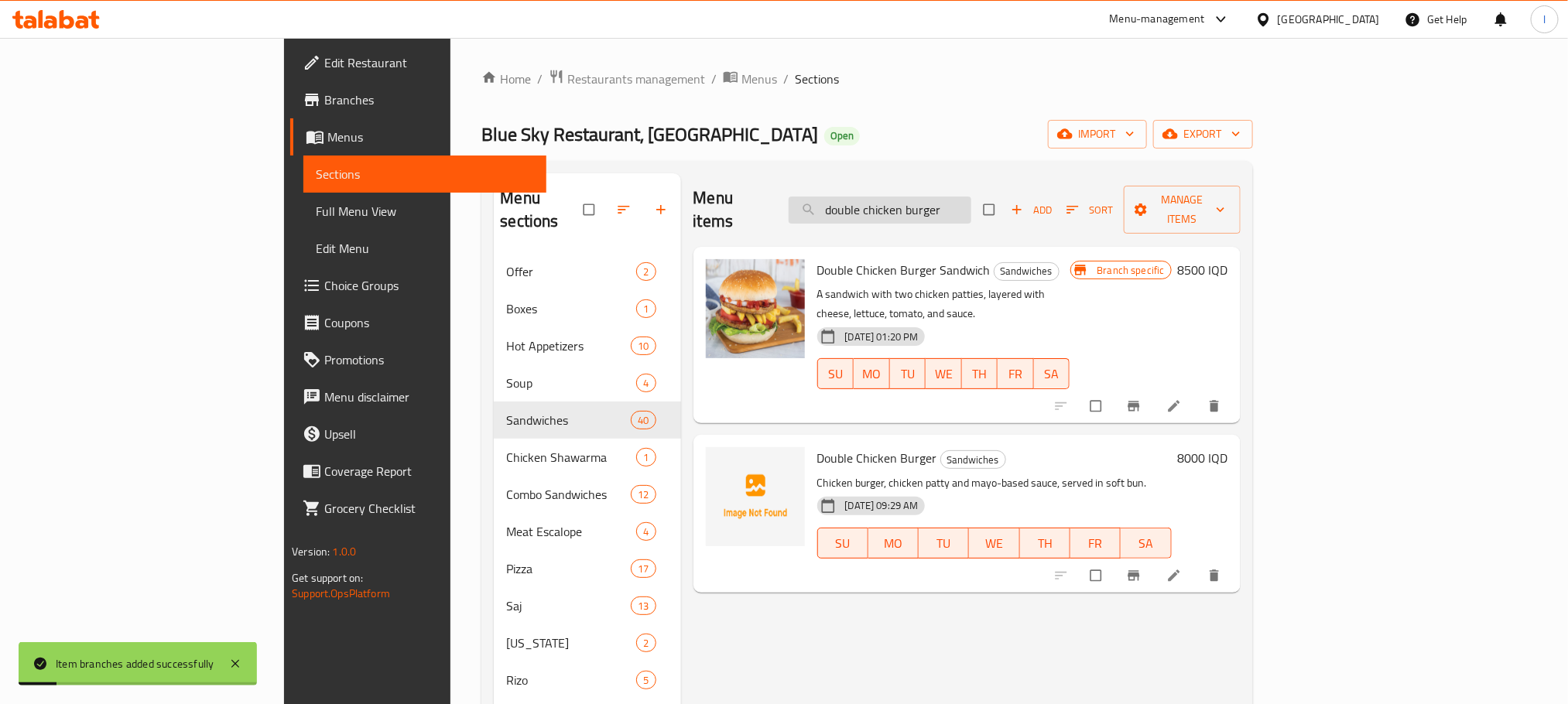
click at [971, 196] on input "double chicken burger" at bounding box center [880, 210] width 182 height 27
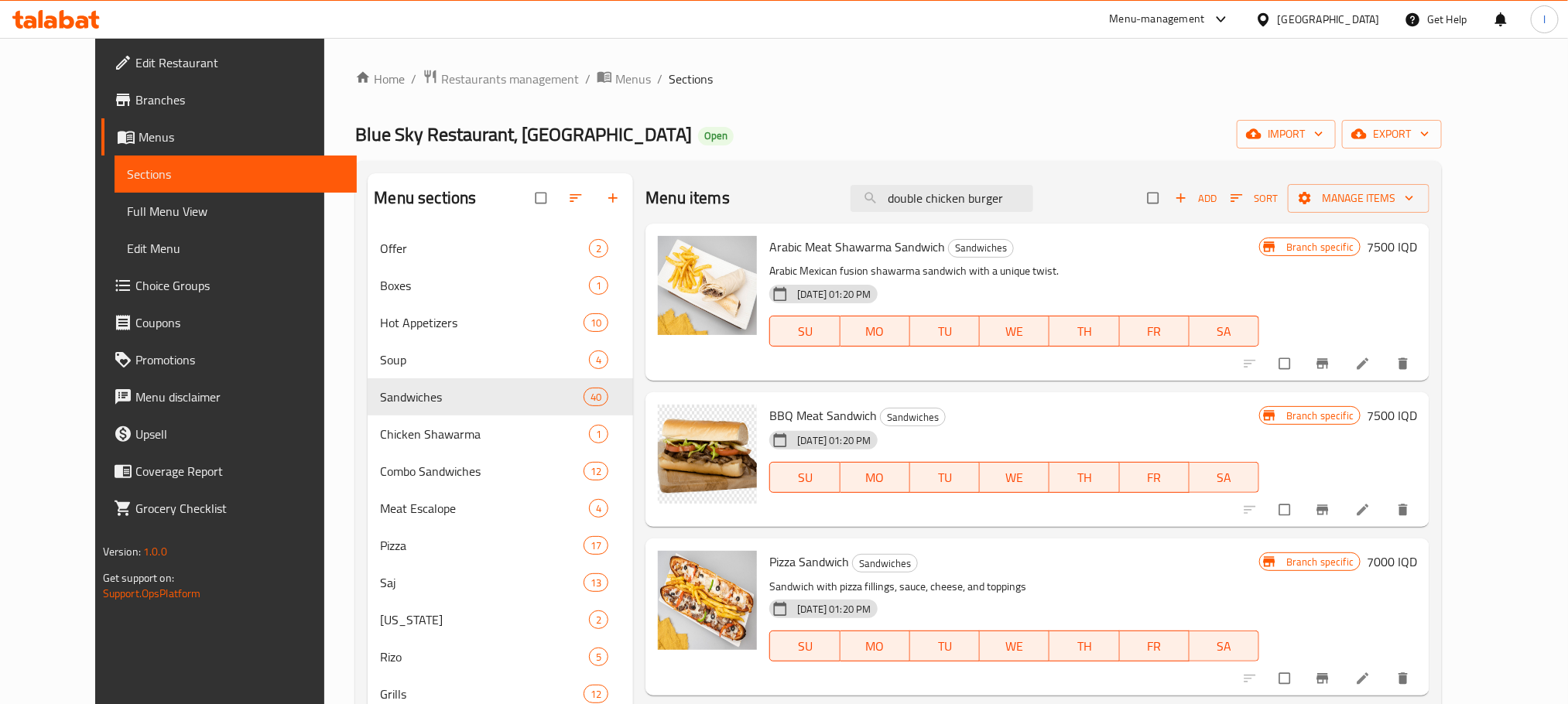
click at [1082, 95] on div "Home / Restaurants management / Menus / Sections Blue Sky Restaurant, Zayona Op…" at bounding box center [899, 567] width 1087 height 996
drag, startPoint x: 1039, startPoint y: 188, endPoint x: 634, endPoint y: 175, distance: 405.2
click at [645, 175] on div "Menu items double chicken burger Add Sort Manage items" at bounding box center [1037, 197] width 784 height 50
paste input "double chicken burger"
type input "double chicken burger"
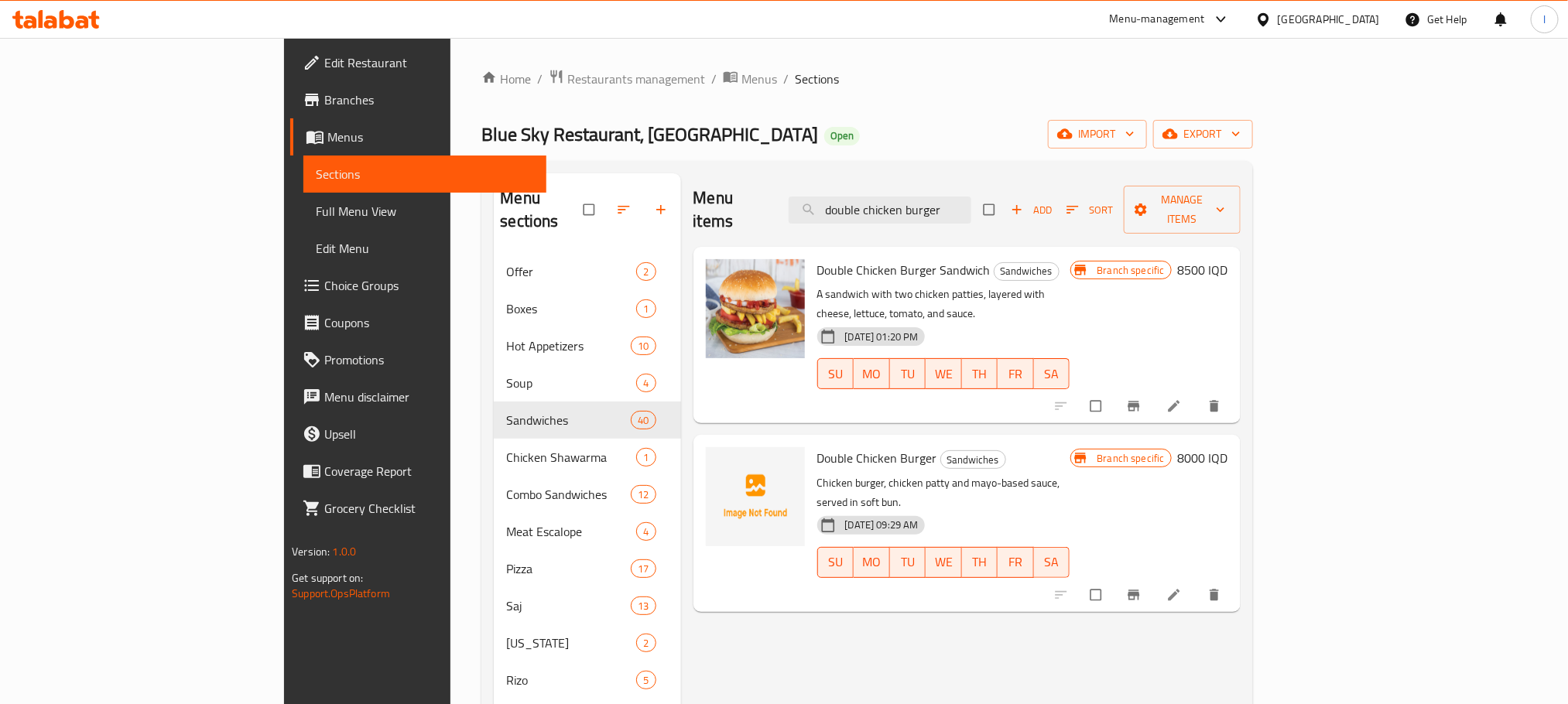
drag, startPoint x: 921, startPoint y: 50, endPoint x: 938, endPoint y: 128, distance: 79.8
click at [921, 50] on div "Home / Restaurants management / Menus / Sections Blue Sky Restaurant, Zayona Op…" at bounding box center [867, 578] width 833 height 1082
click at [957, 199] on input "double chicken burger" at bounding box center [880, 210] width 182 height 27
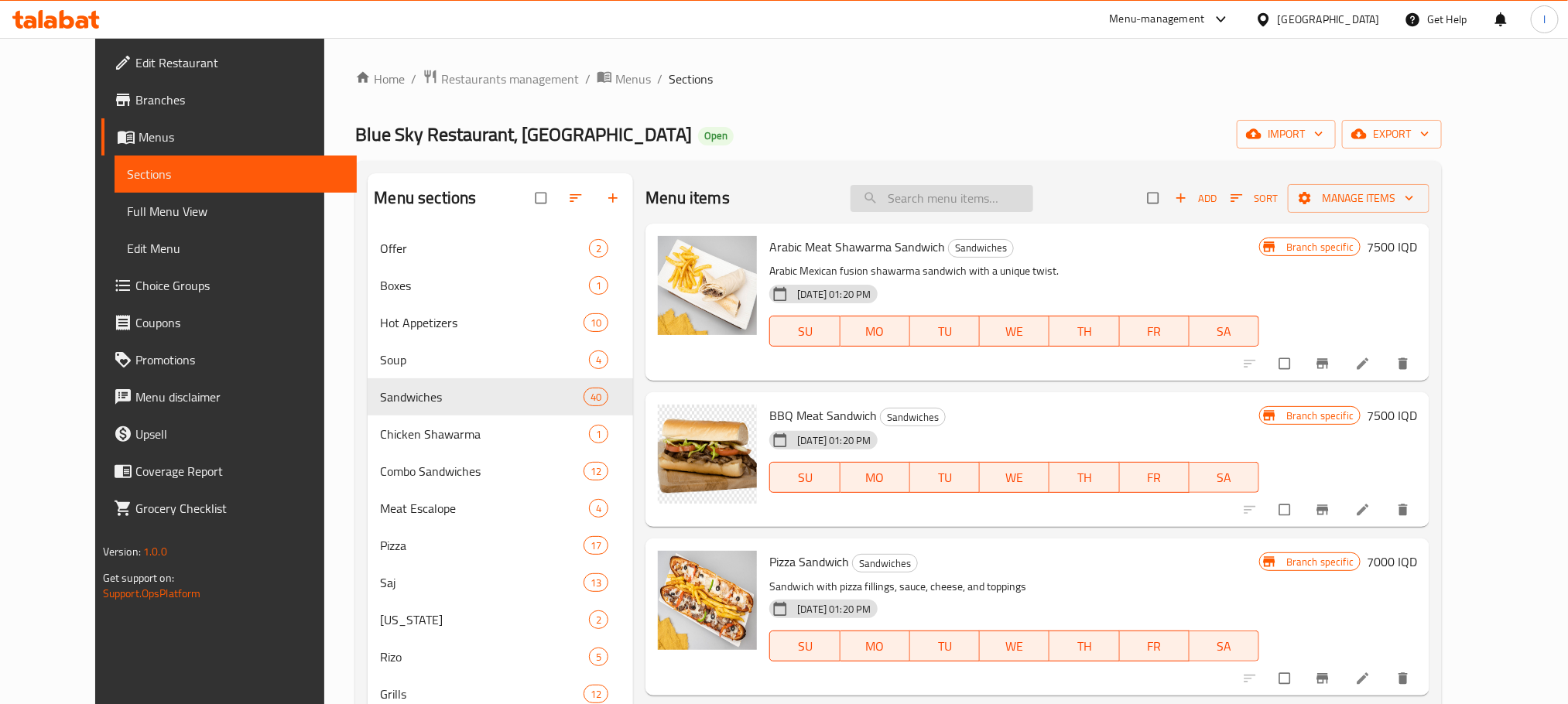
click at [998, 205] on input "search" at bounding box center [942, 198] width 182 height 27
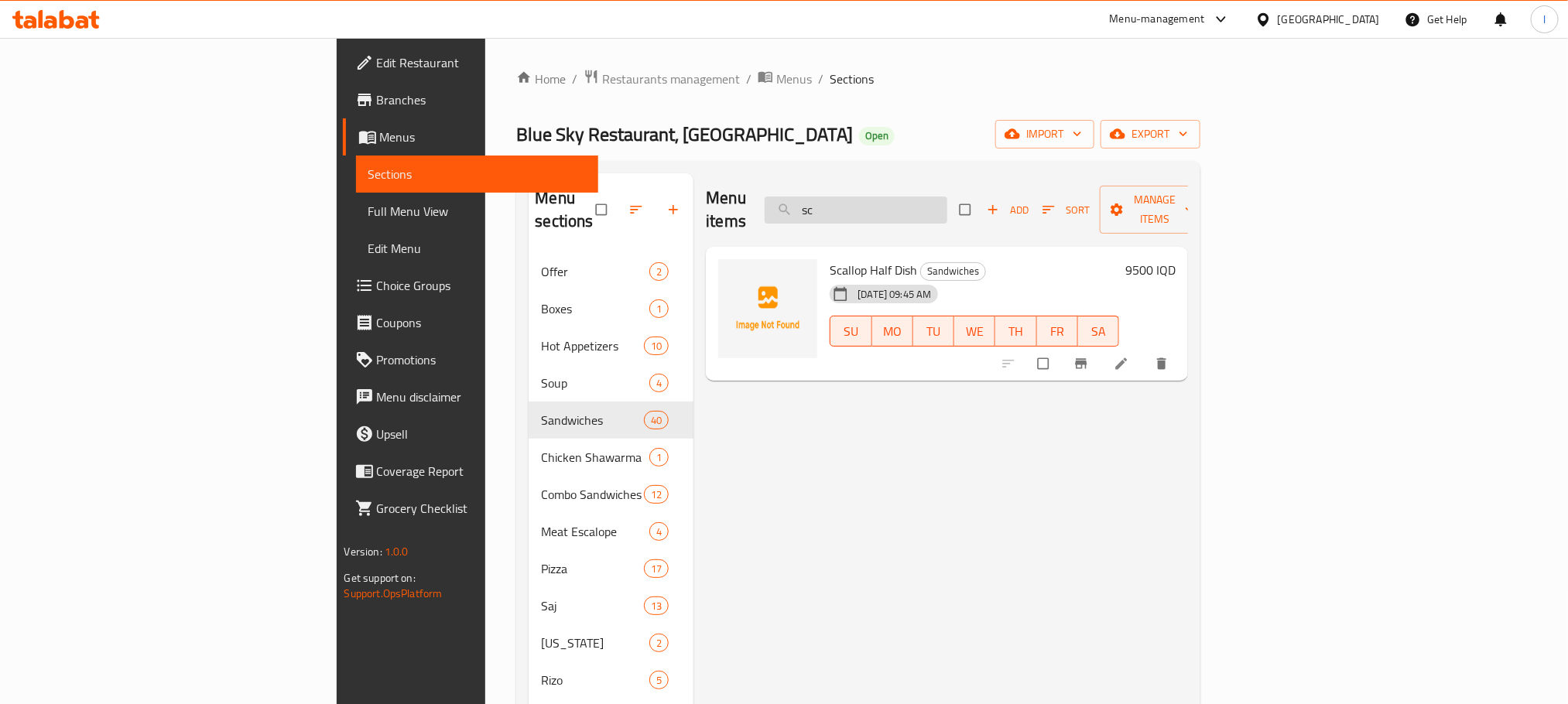
type input "s"
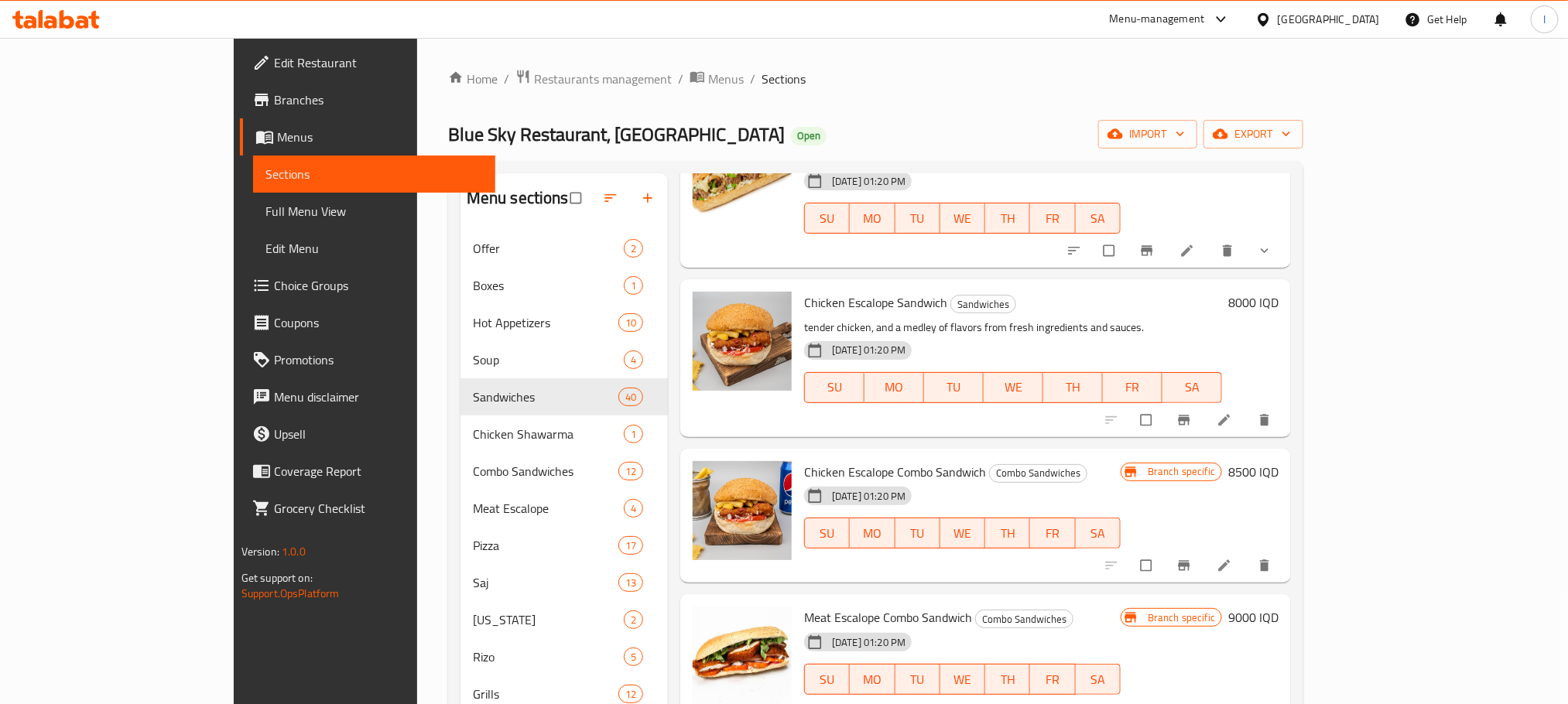
scroll to position [493, 0]
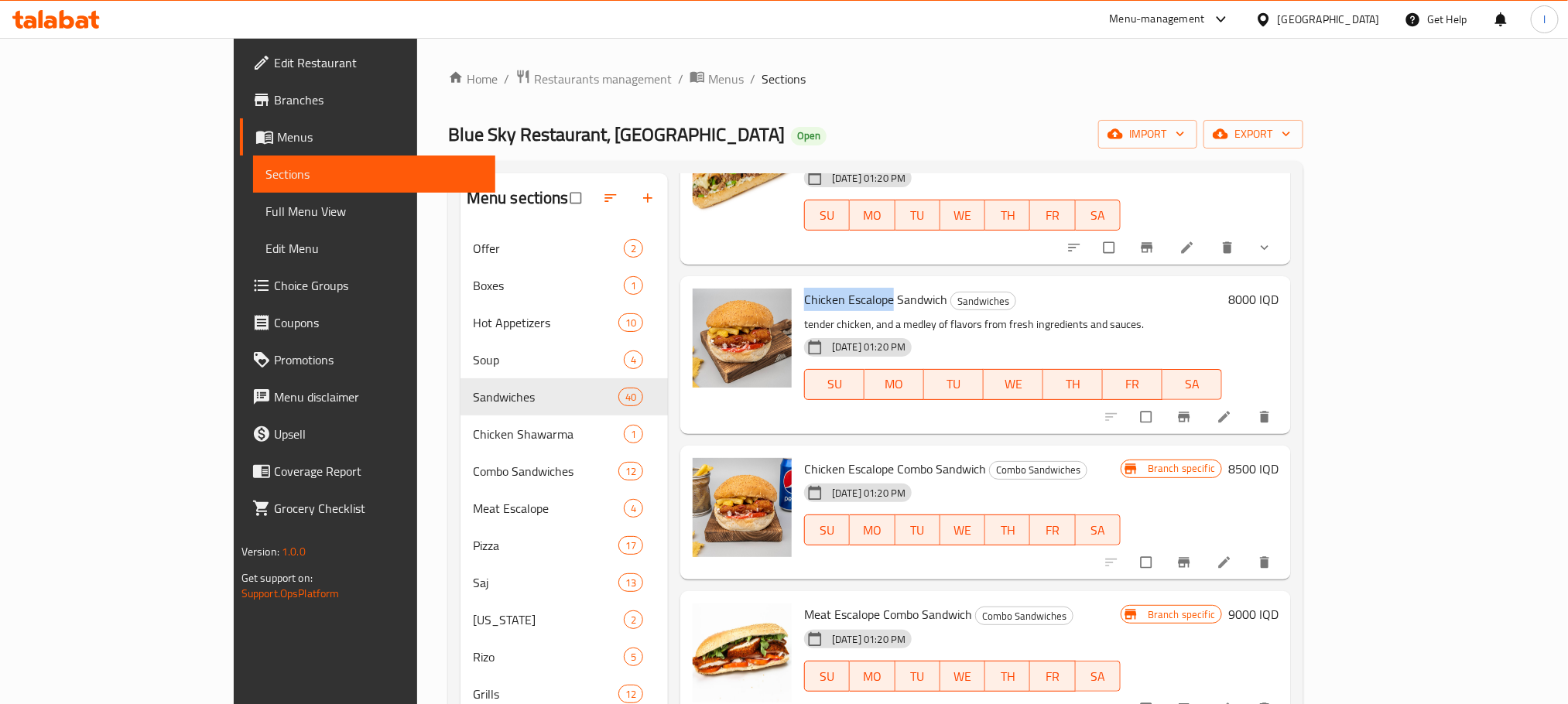
drag, startPoint x: 834, startPoint y: 264, endPoint x: 741, endPoint y: 267, distance: 93.0
click at [798, 282] on div "Chicken Escalope Sandwich Sandwiches tender chicken, and a medley of flavors fr…" at bounding box center [1013, 354] width 431 height 145
copy span "Chicken Escalope"
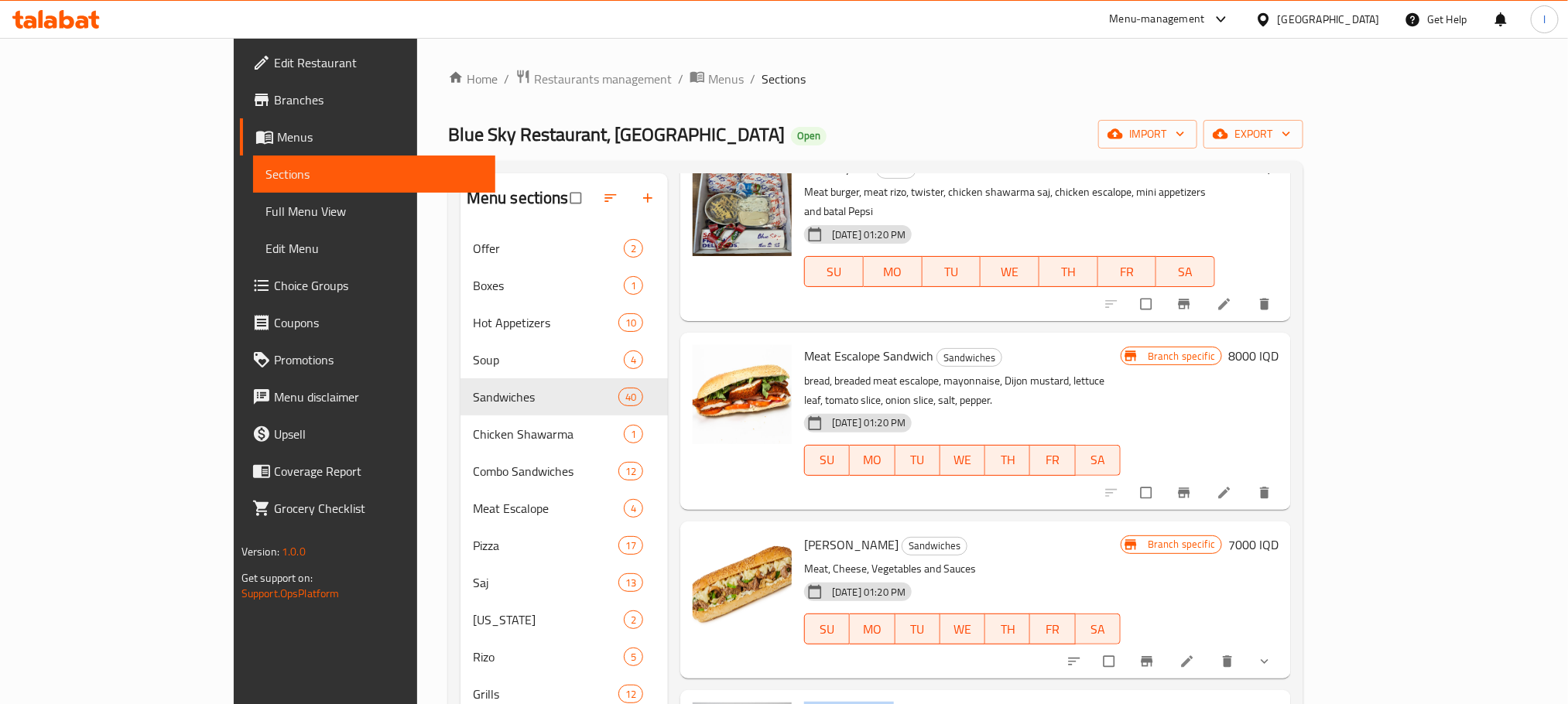
scroll to position [0, 0]
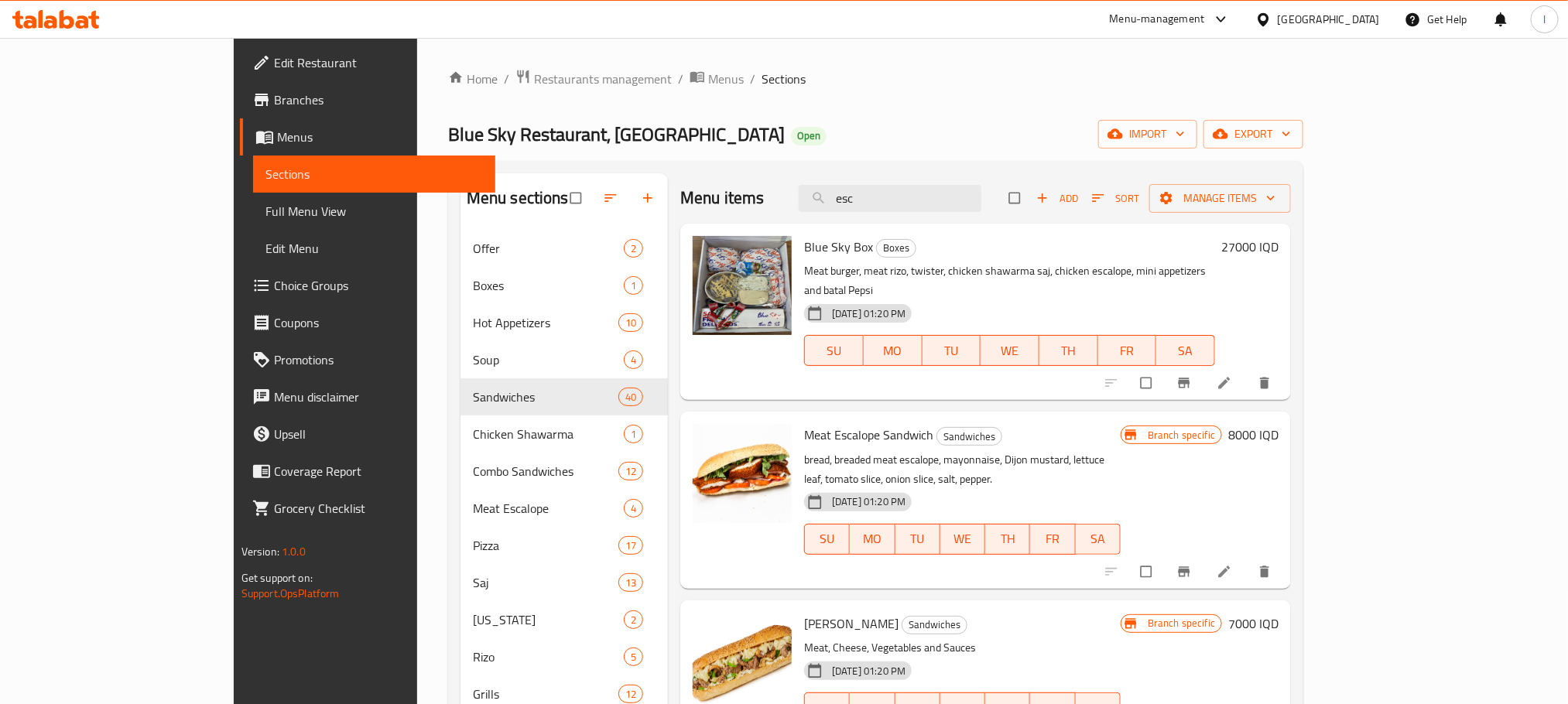
drag, startPoint x: 981, startPoint y: 191, endPoint x: 580, endPoint y: 112, distance: 408.7
click at [585, 129] on div "Home / Restaurants management / Menus / Sections Blue Sky Restaurant, Zayona Op…" at bounding box center [875, 567] width 855 height 996
paste input "Chicken Escalope"
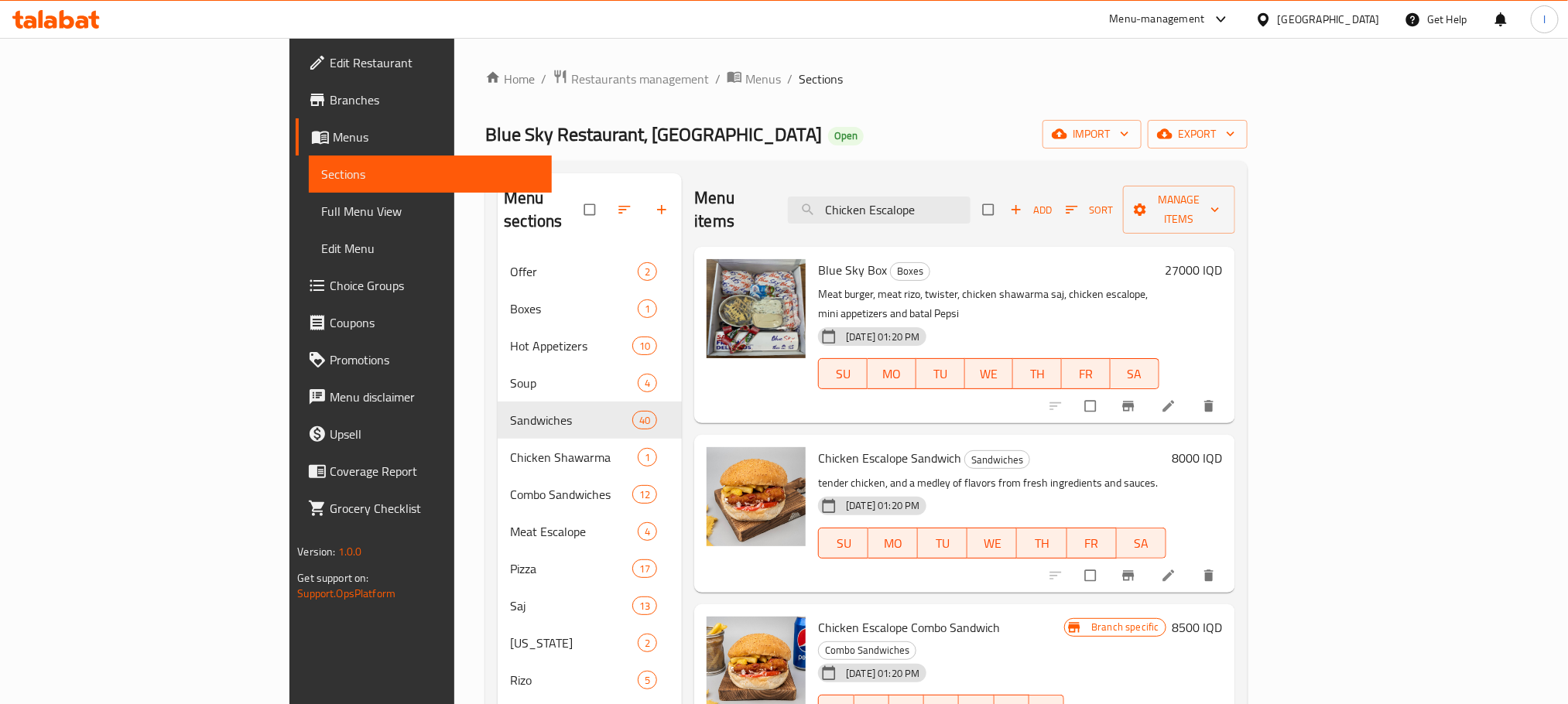
type input "Chicken Escalope"
click at [1008, 120] on div "Blue Sky Restaurant, Zayona Open import export" at bounding box center [866, 134] width 761 height 28
click at [1136, 568] on icon "Branch-specific-item" at bounding box center [1128, 575] width 15 height 15
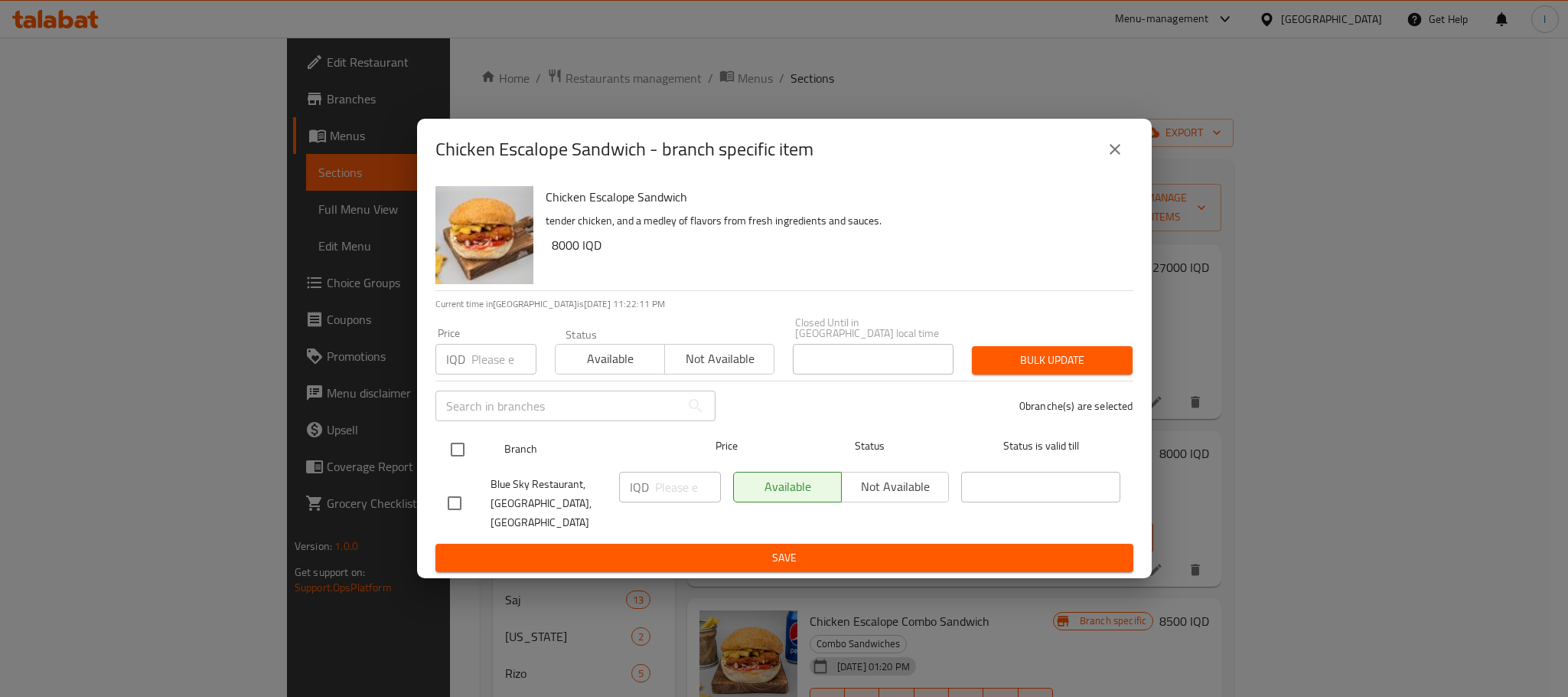
click at [460, 450] on input "checkbox" at bounding box center [458, 449] width 33 height 33
checkbox input "true"
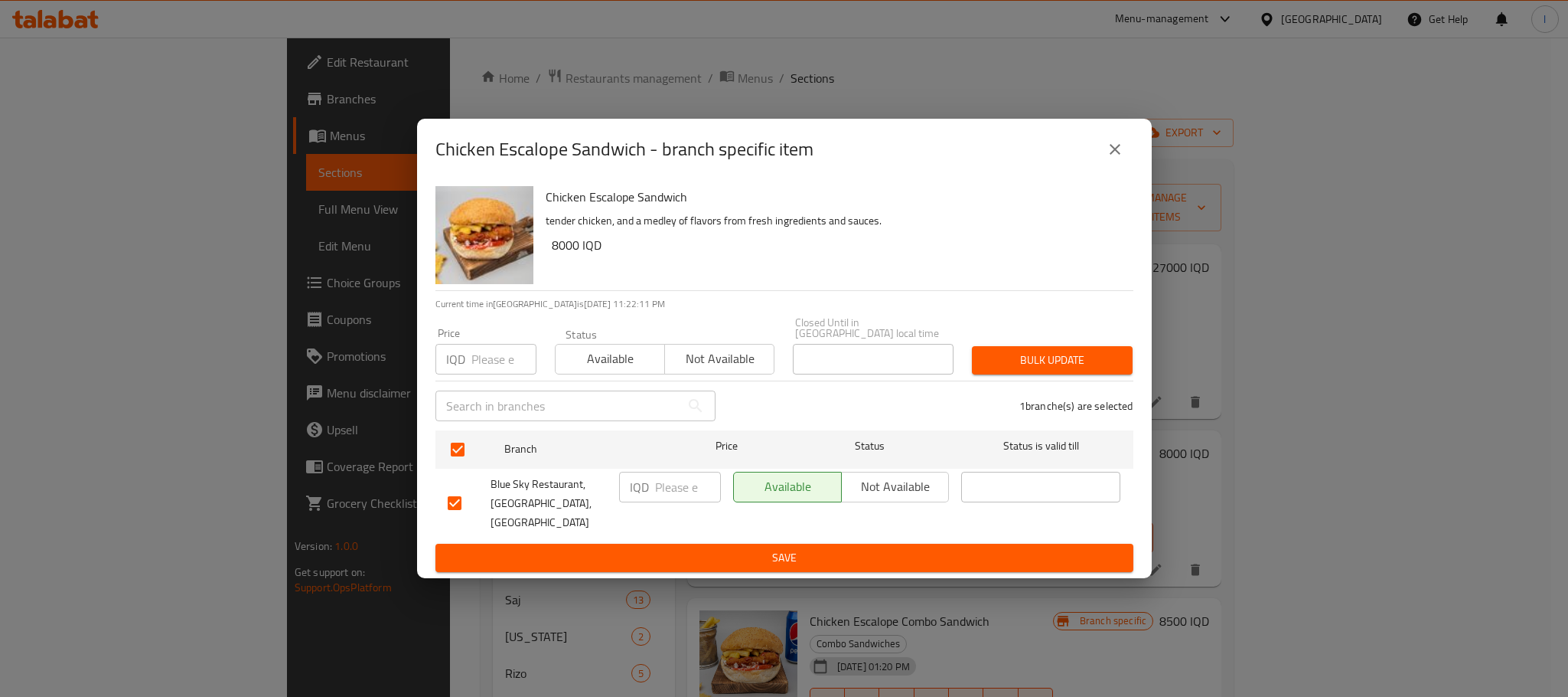
click at [657, 502] on input "number" at bounding box center [688, 487] width 66 height 31
type input "6000"
click at [788, 548] on span "Save" at bounding box center [784, 557] width 673 height 20
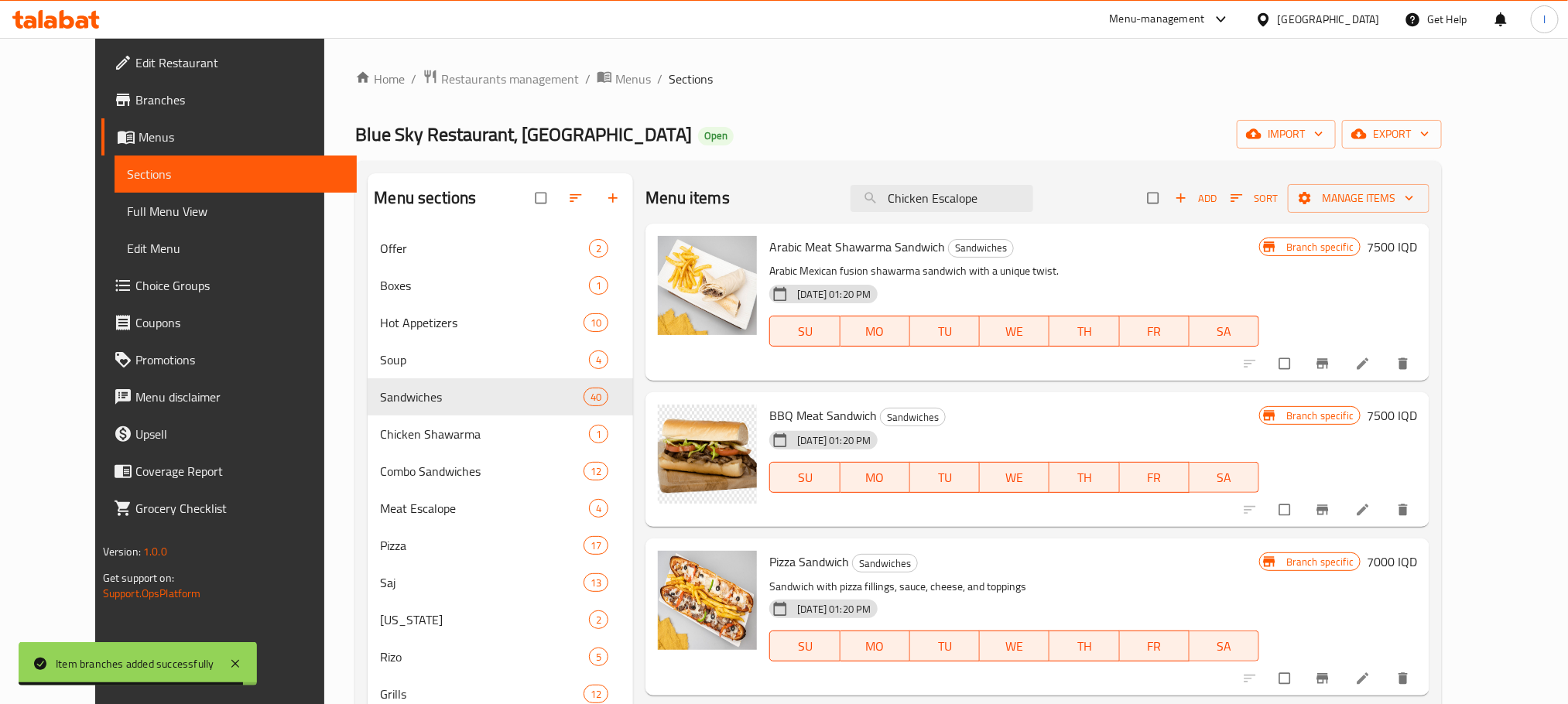
click at [1008, 180] on div "Menu items Chicken Escalope Add Sort Manage items" at bounding box center [1037, 197] width 784 height 50
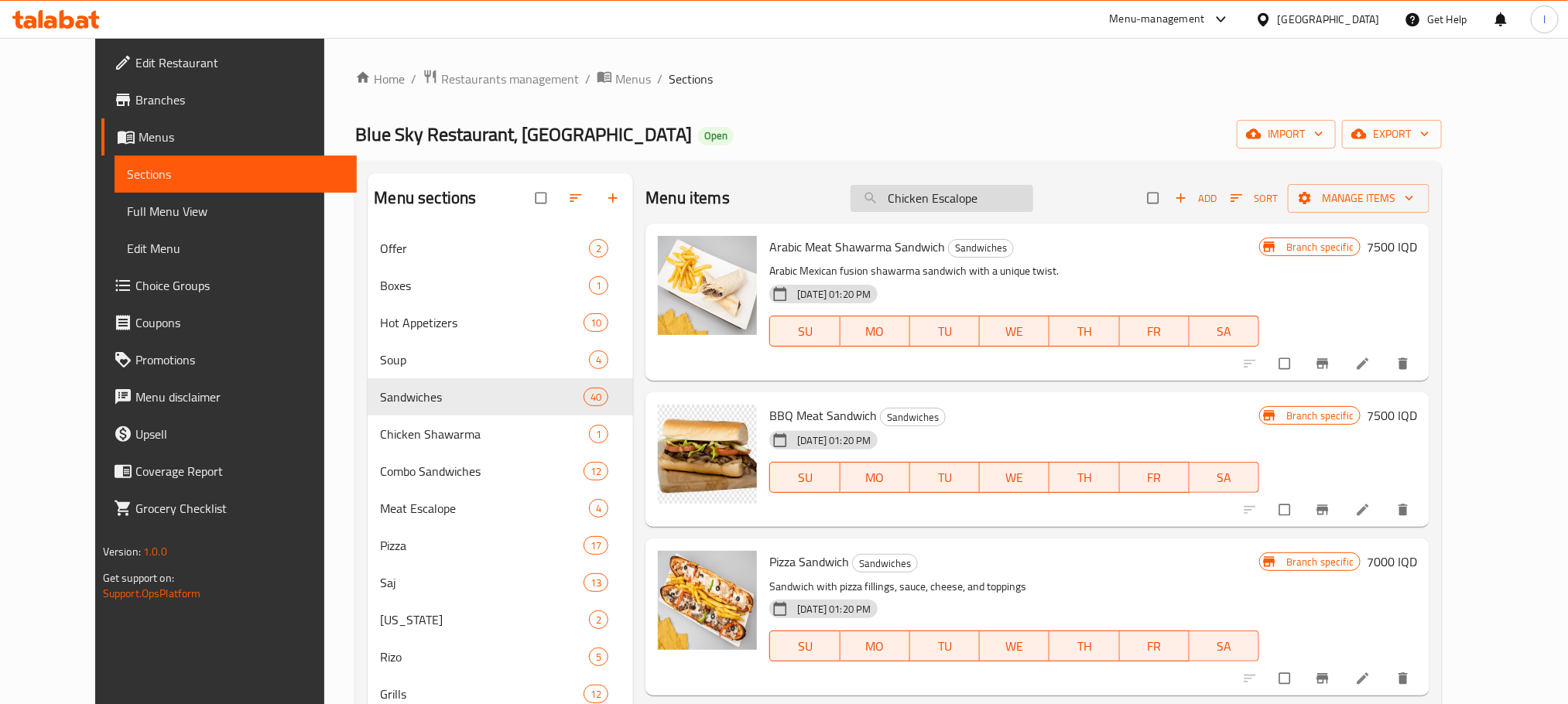
click at [942, 198] on input "Chicken Escalope" at bounding box center [942, 198] width 182 height 27
paste input "Chicken Escalope"
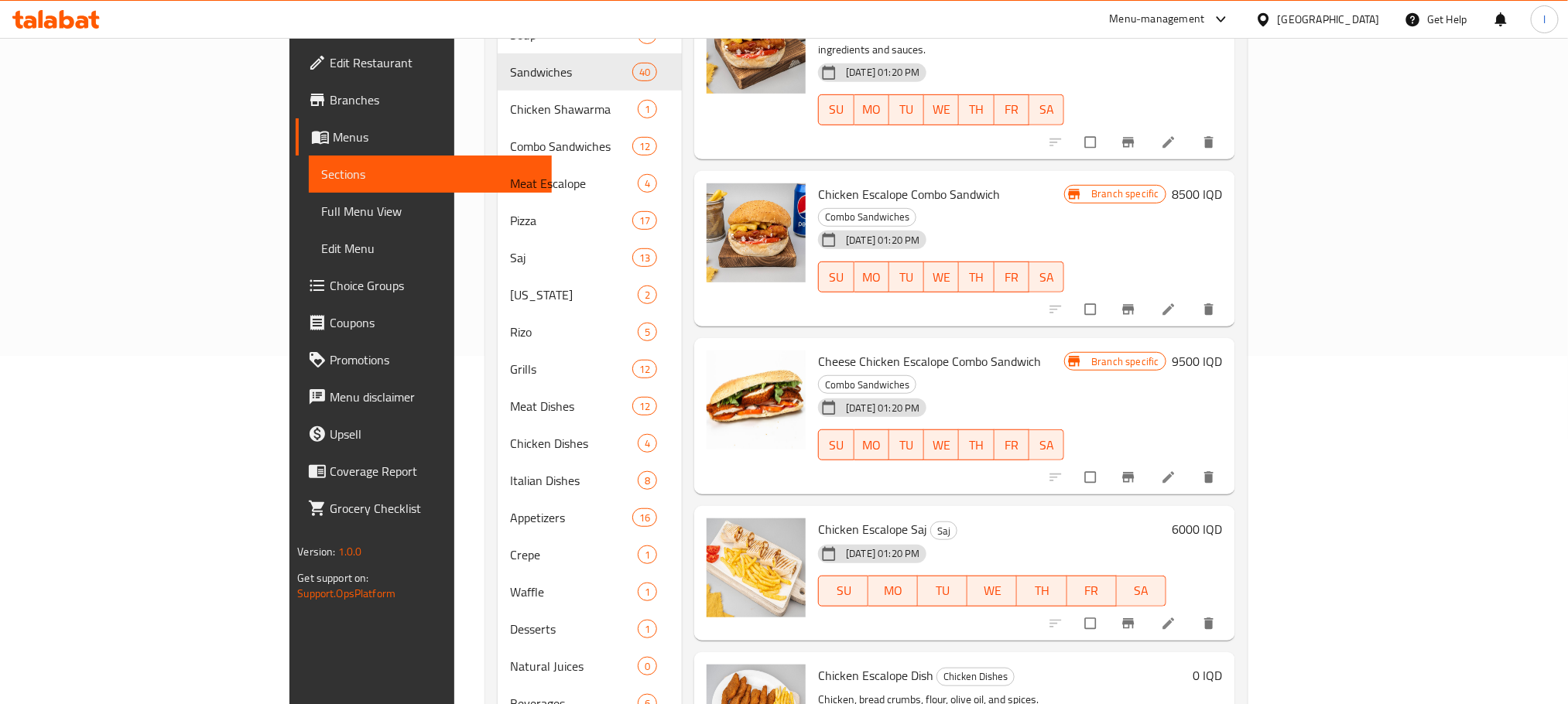
scroll to position [391, 0]
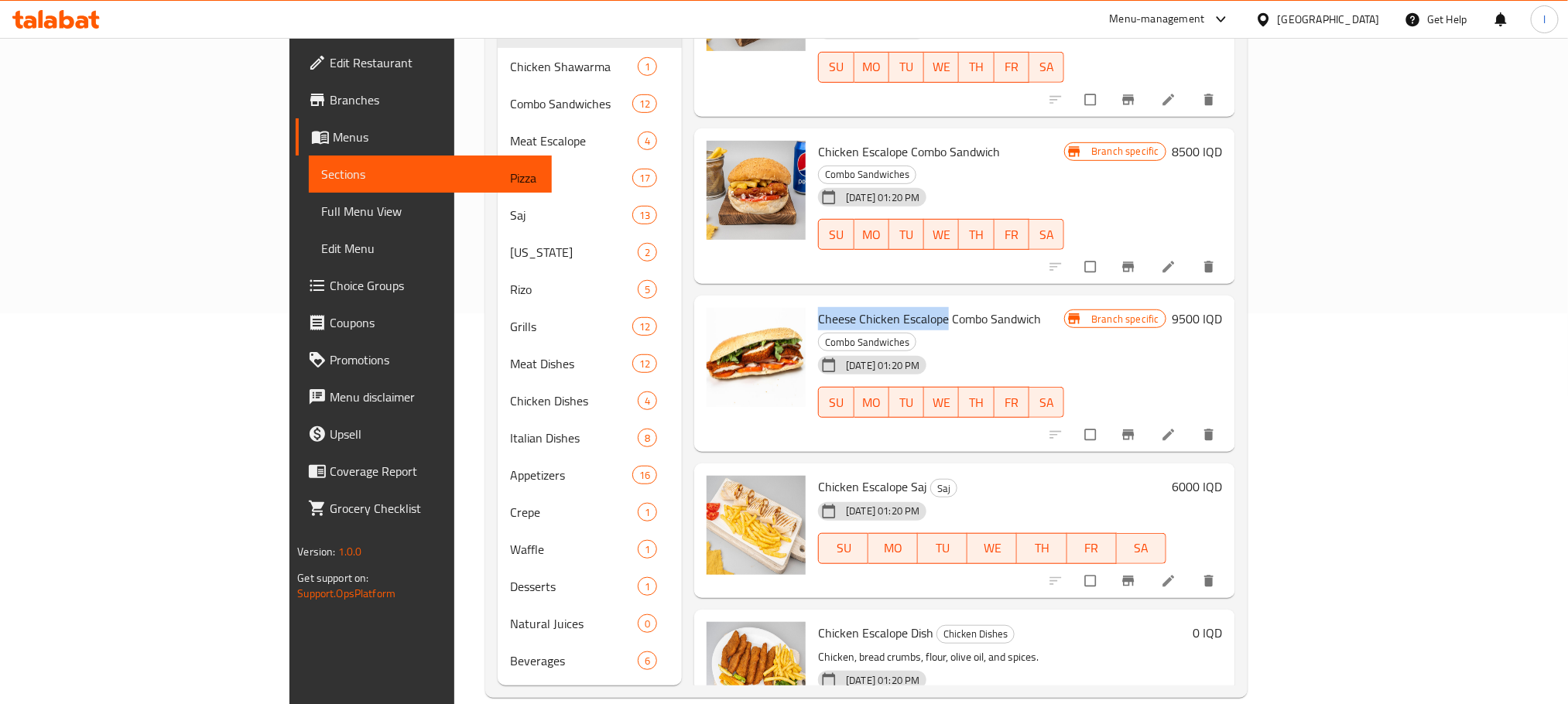
drag, startPoint x: 873, startPoint y: 234, endPoint x: 745, endPoint y: 242, distance: 128.2
click at [818, 307] on span "Cheese Chicken Escalope Combo Sandwich" at bounding box center [929, 319] width 223 height 23
copy span "Cheese Chicken Escalope"
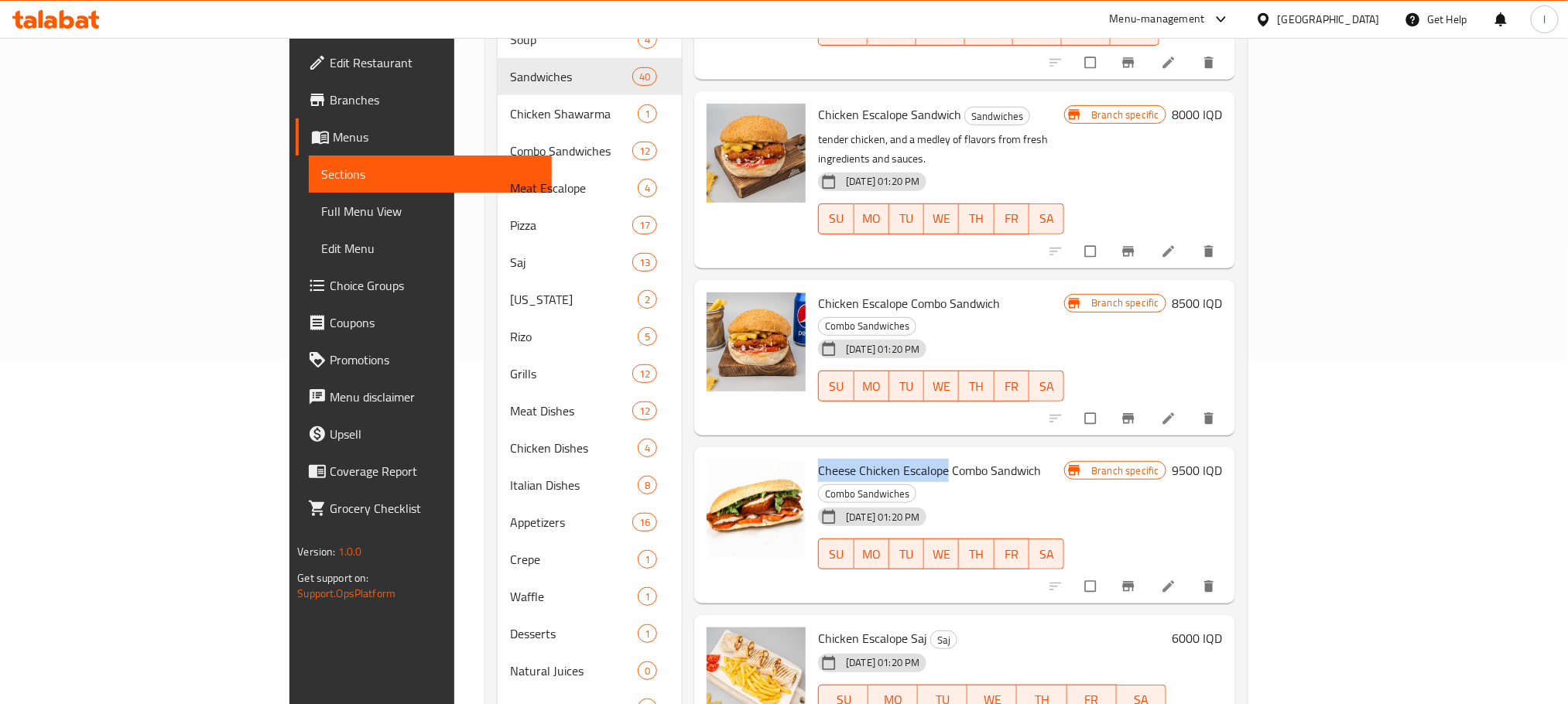
scroll to position [0, 0]
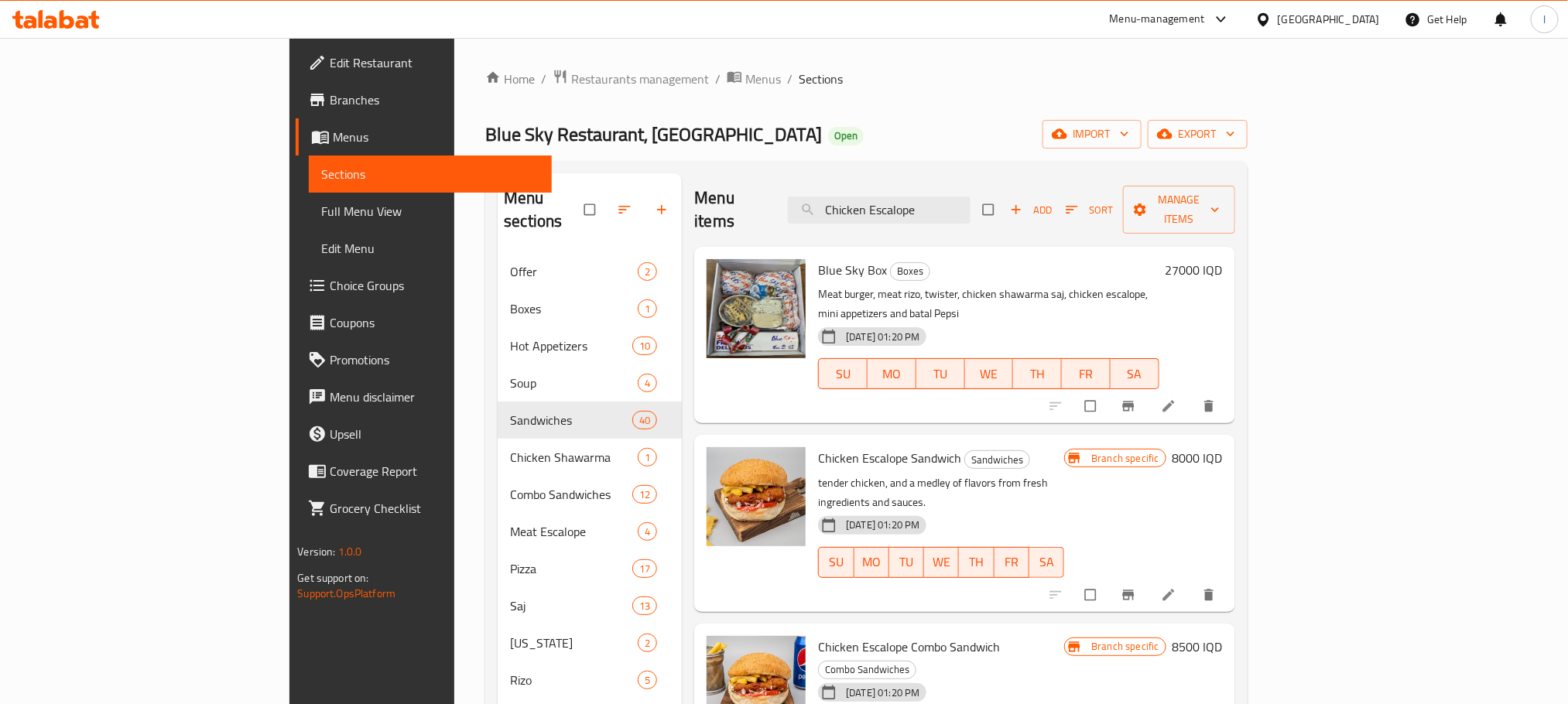
drag, startPoint x: 1034, startPoint y: 212, endPoint x: 734, endPoint y: 202, distance: 300.2
click at [734, 202] on div "Menu items Chicken Escalope Add Sort Manage items" at bounding box center [964, 210] width 541 height 73
paste input "Cheese"
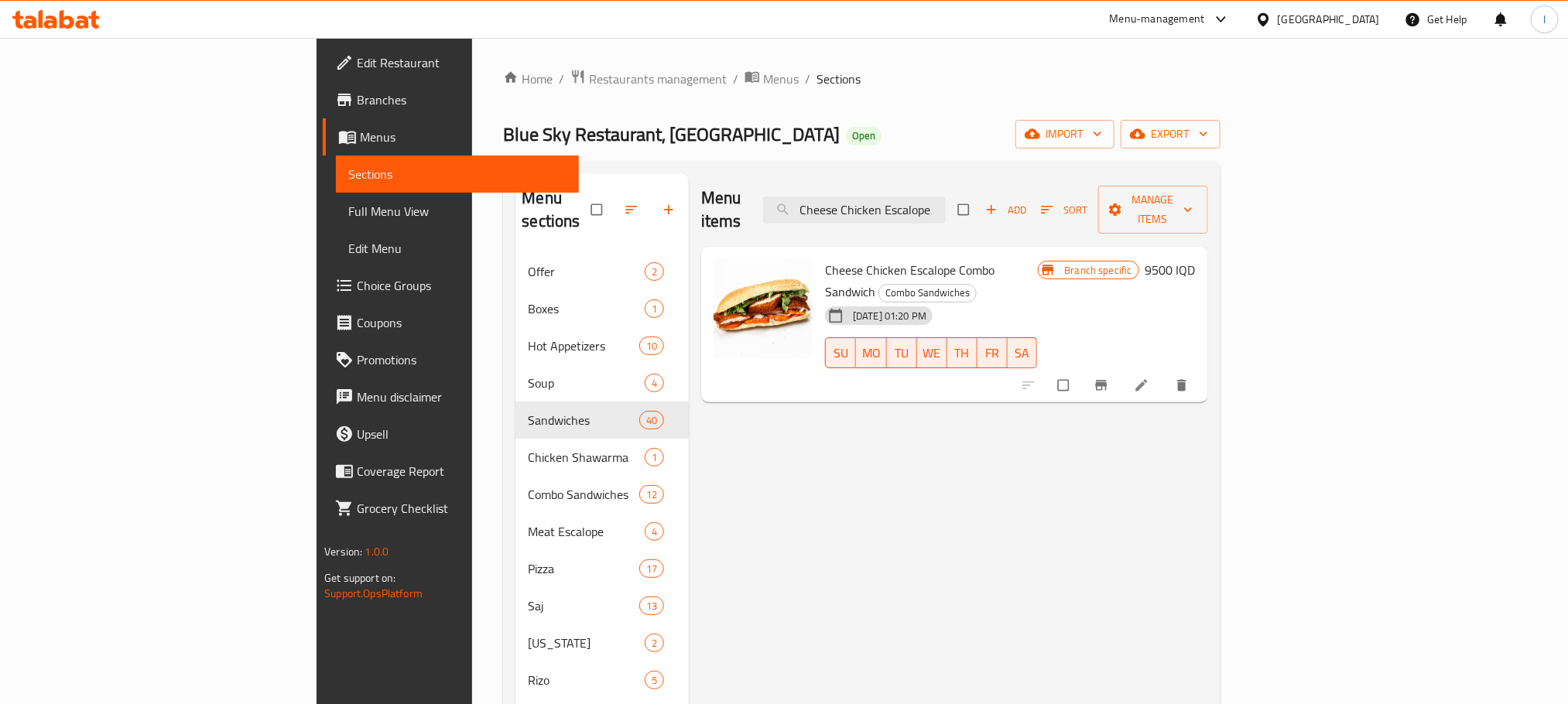
type input "Cheese Chicken Escalope"
click at [946, 205] on input "Cheese Chicken Escalope" at bounding box center [855, 210] width 182 height 27
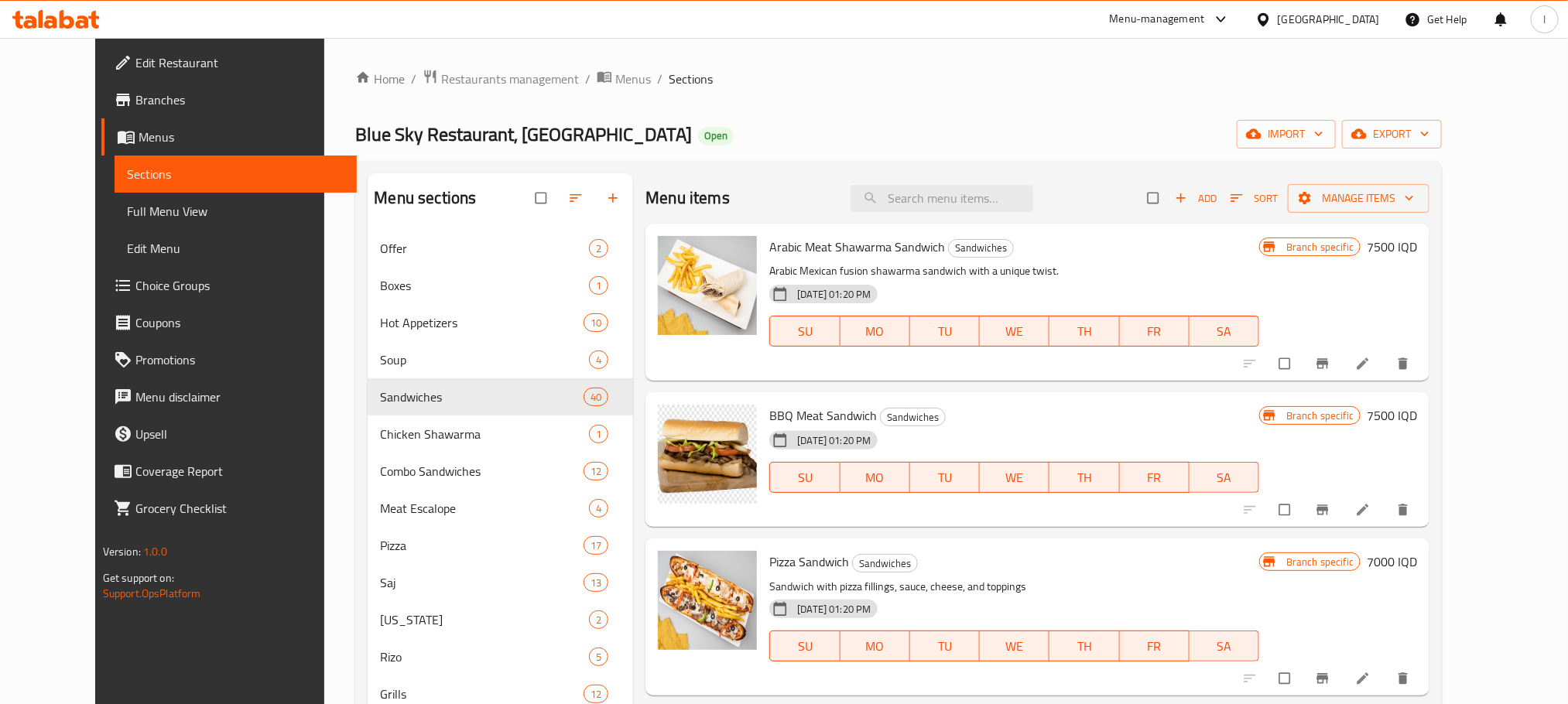
drag, startPoint x: 1010, startPoint y: 123, endPoint x: 989, endPoint y: 133, distance: 23.3
click at [1010, 123] on div "Blue Sky Restaurant, Zayona Open import export" at bounding box center [899, 134] width 1087 height 28
click at [922, 198] on input "search" at bounding box center [942, 198] width 182 height 27
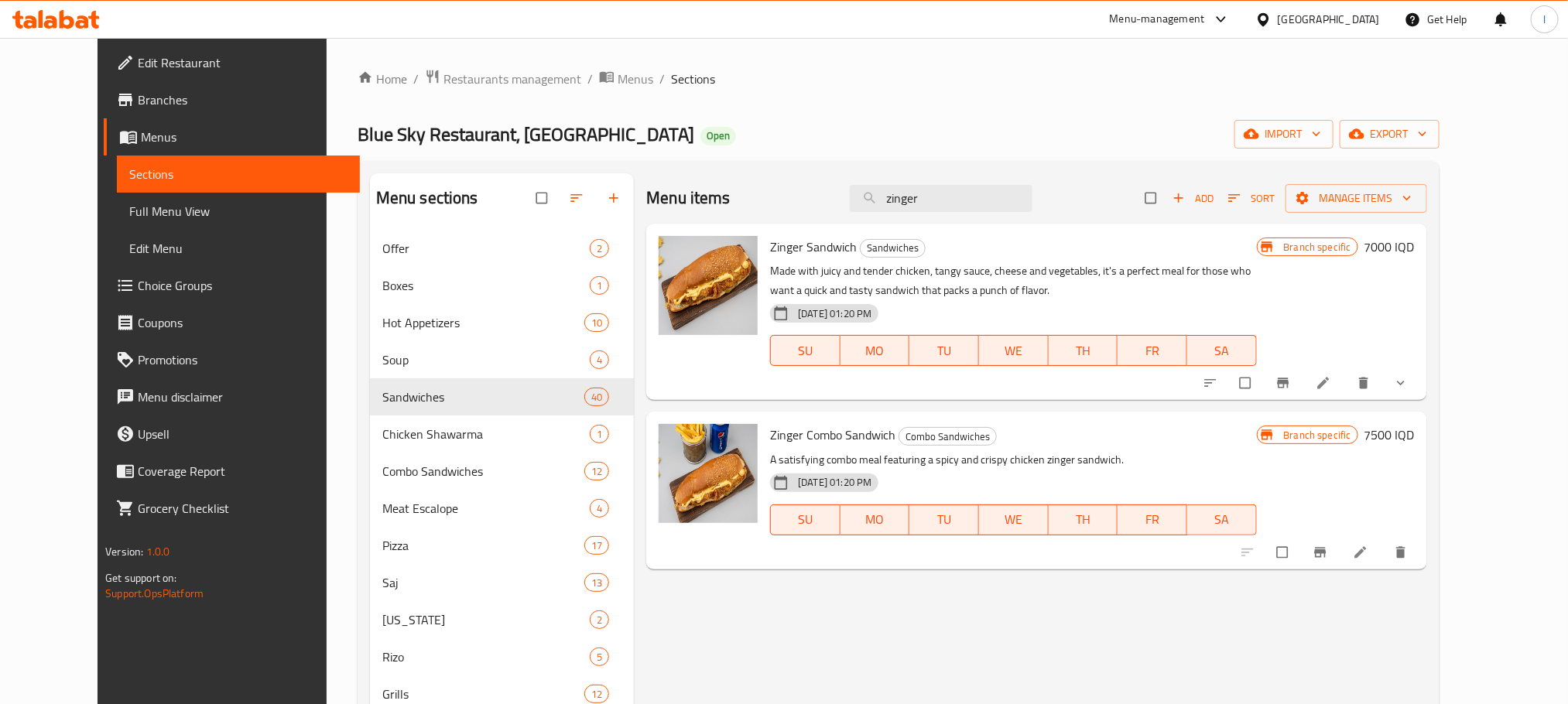
type input "zinger"
click at [1288, 383] on icon "Branch-specific-item" at bounding box center [1282, 383] width 11 height 10
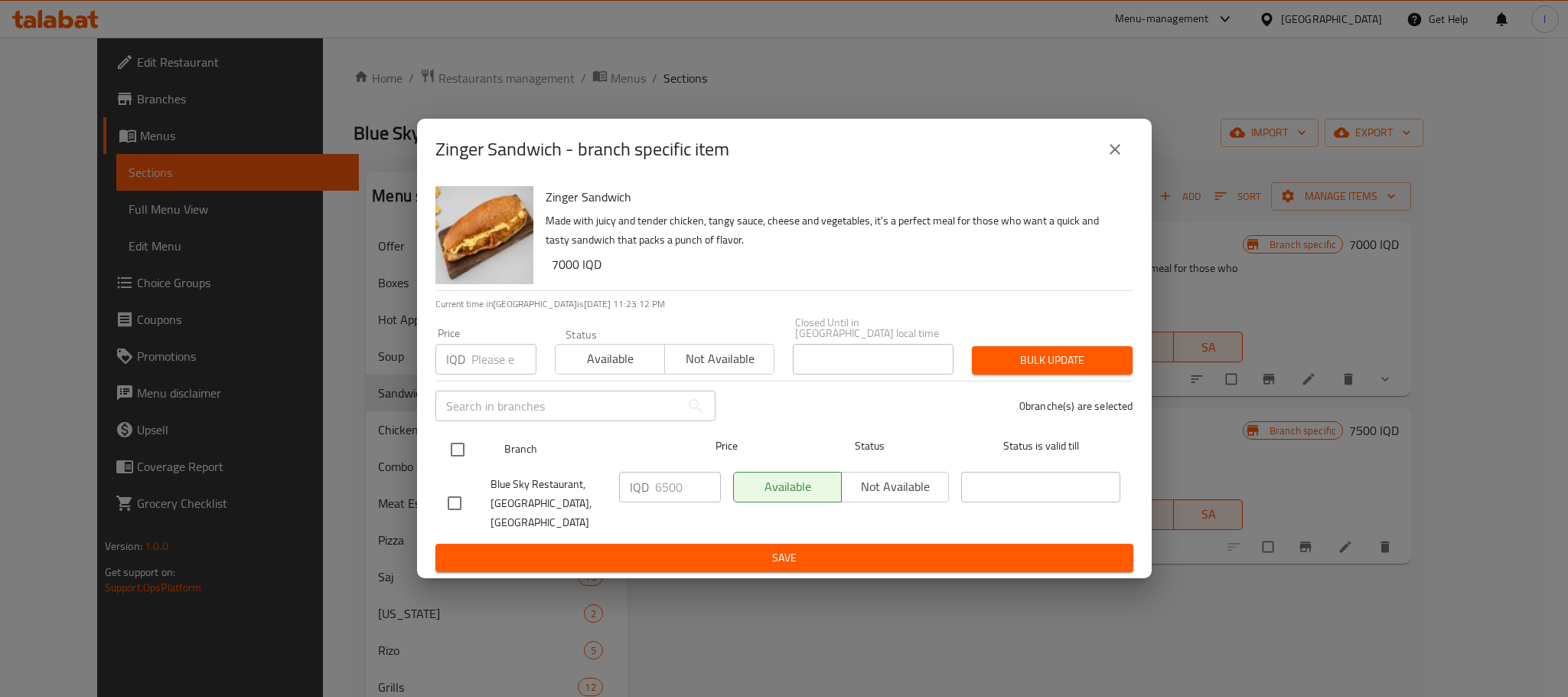
click at [455, 460] on input "checkbox" at bounding box center [458, 449] width 33 height 33
checkbox input "true"
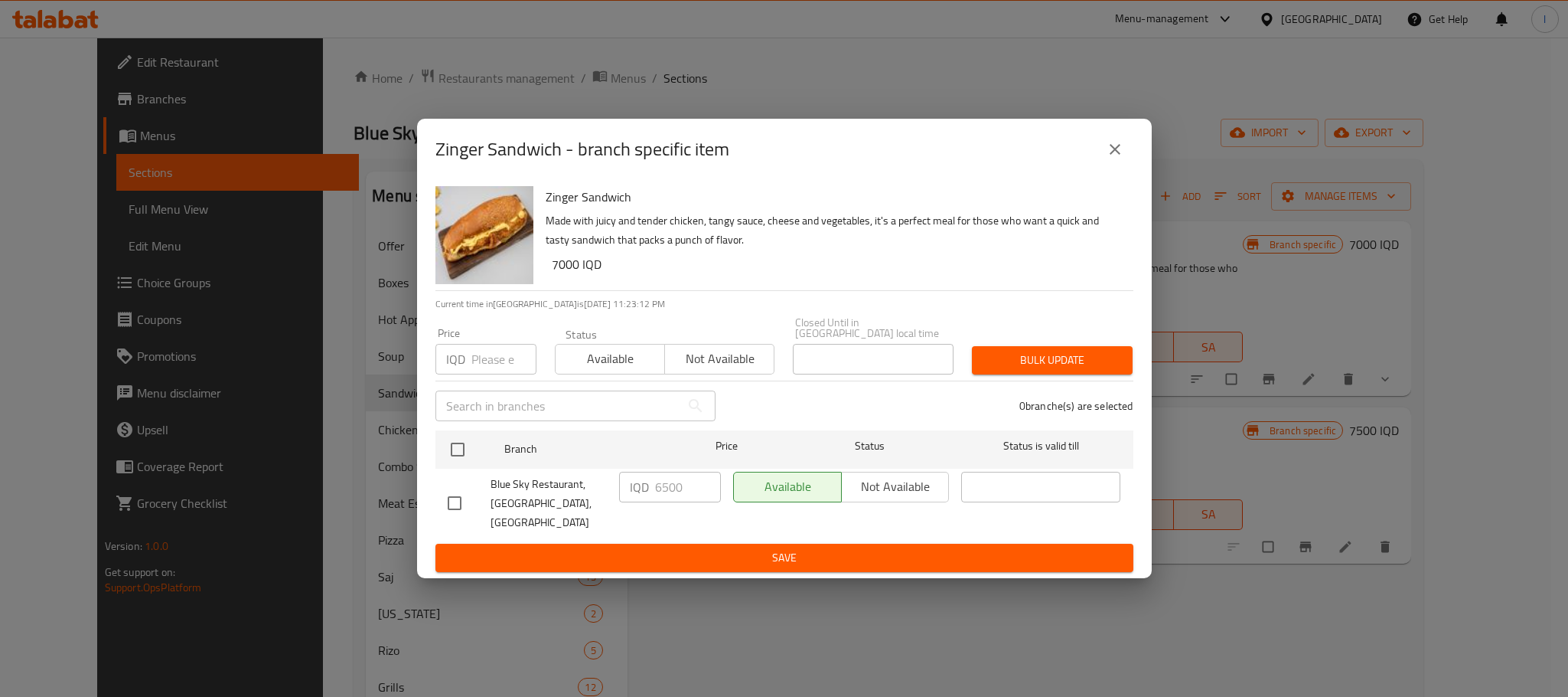
checkbox input "true"
click at [698, 491] on input "6499" at bounding box center [688, 487] width 66 height 31
drag, startPoint x: 695, startPoint y: 491, endPoint x: 588, endPoint y: 490, distance: 107.0
click at [588, 490] on div "Blue Sky Restaurant, Zayona, Zayona IQD 6499 ​ Available Not available ​" at bounding box center [784, 503] width 685 height 75
type input "5000"
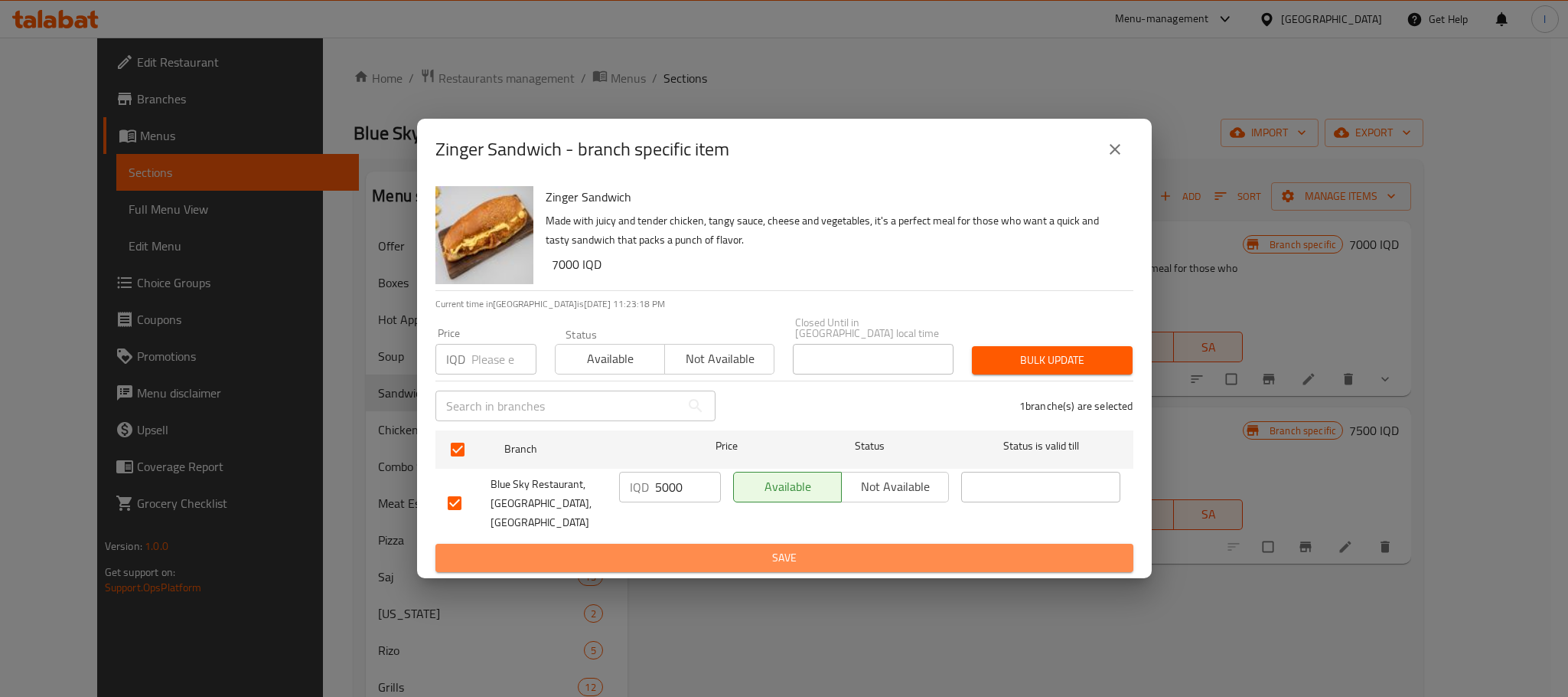
click at [729, 548] on span "Save" at bounding box center [784, 557] width 673 height 20
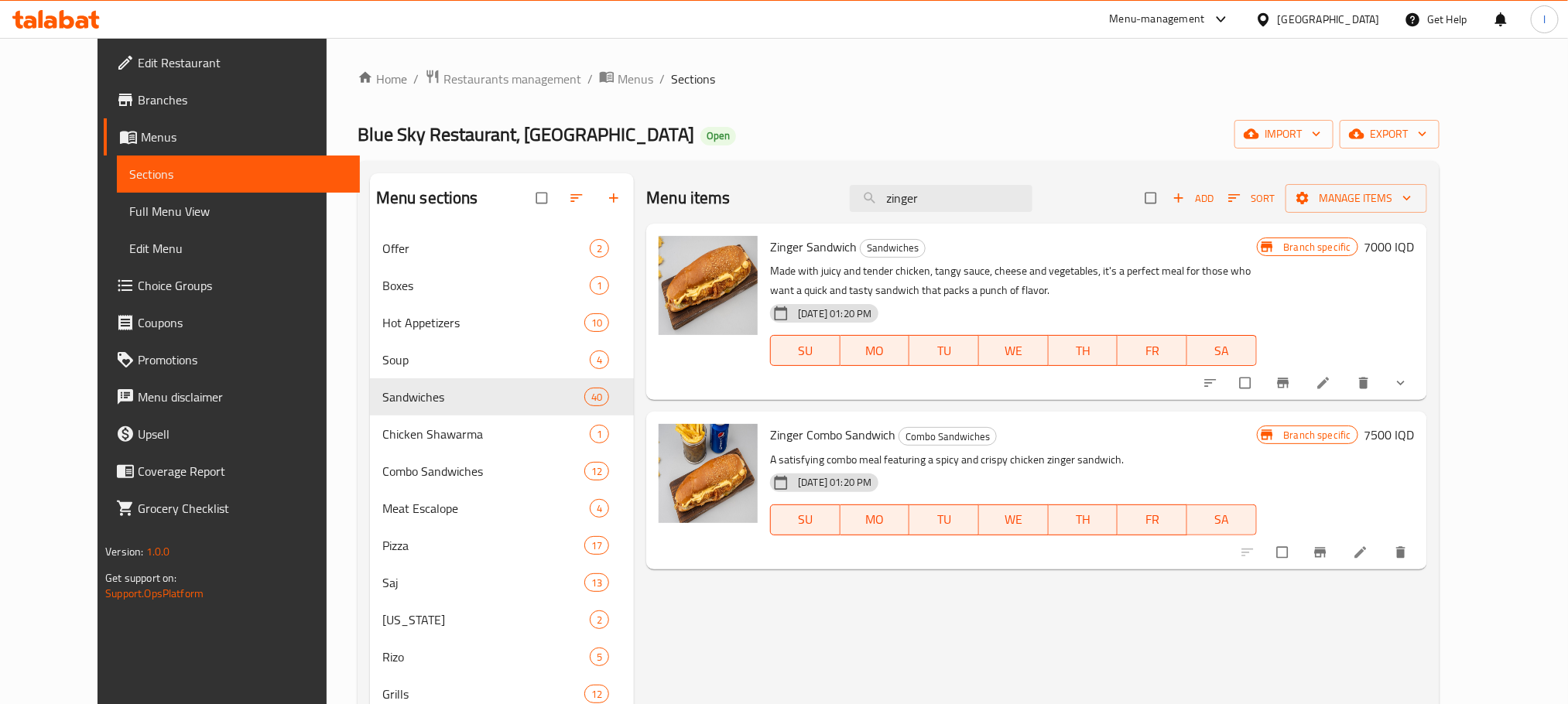
click at [990, 179] on div "Menu items zinger Add Sort Manage items" at bounding box center [1036, 197] width 780 height 50
drag, startPoint x: 987, startPoint y: 193, endPoint x: 628, endPoint y: 169, distance: 359.8
click at [628, 169] on div "Menu sections Offer 2 Boxes 1 Hot Appetizers 10 Soup 4 Sandwiches 40 Chicken Sh…" at bounding box center [898, 613] width 1082 height 904
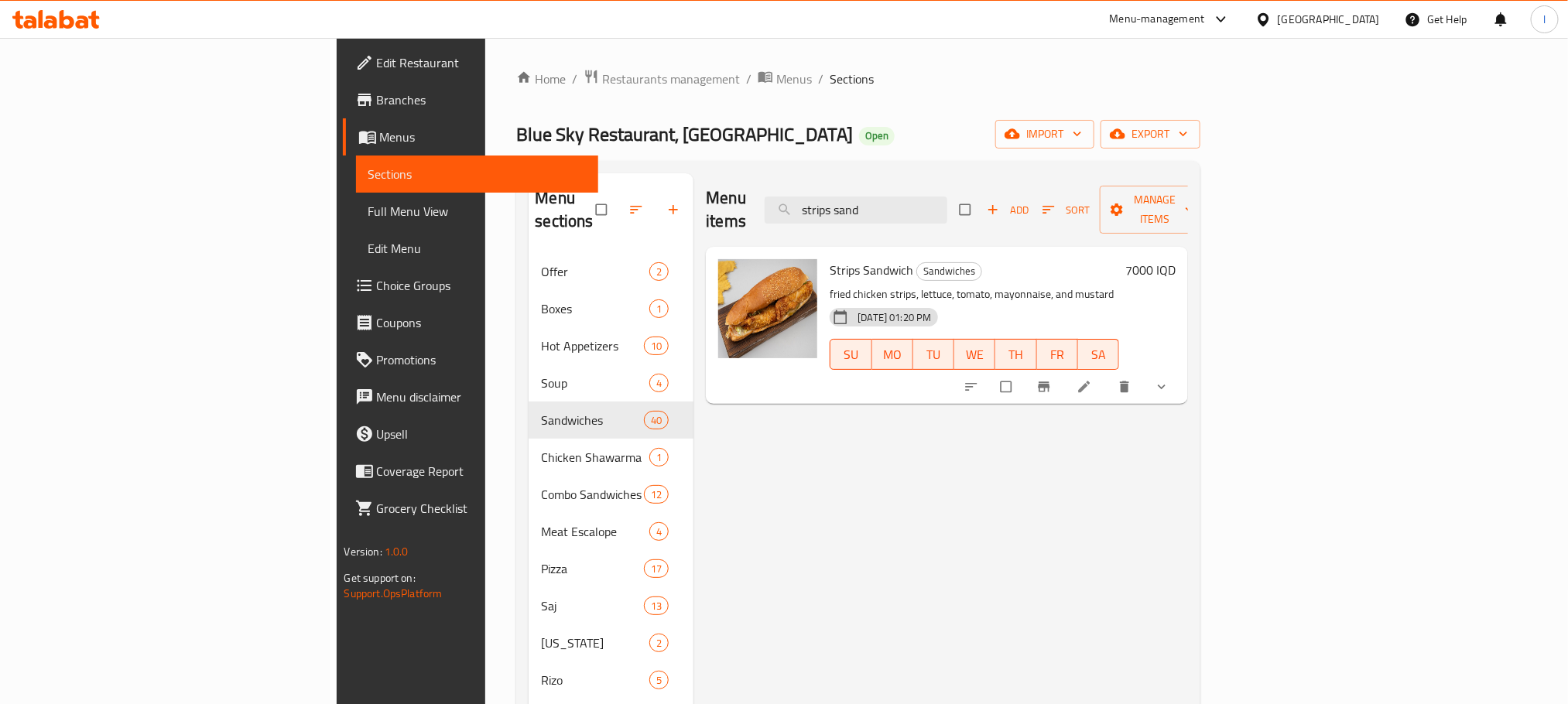
type input "strips sand"
click at [1052, 379] on icon "Branch-specific-item" at bounding box center [1043, 386] width 15 height 15
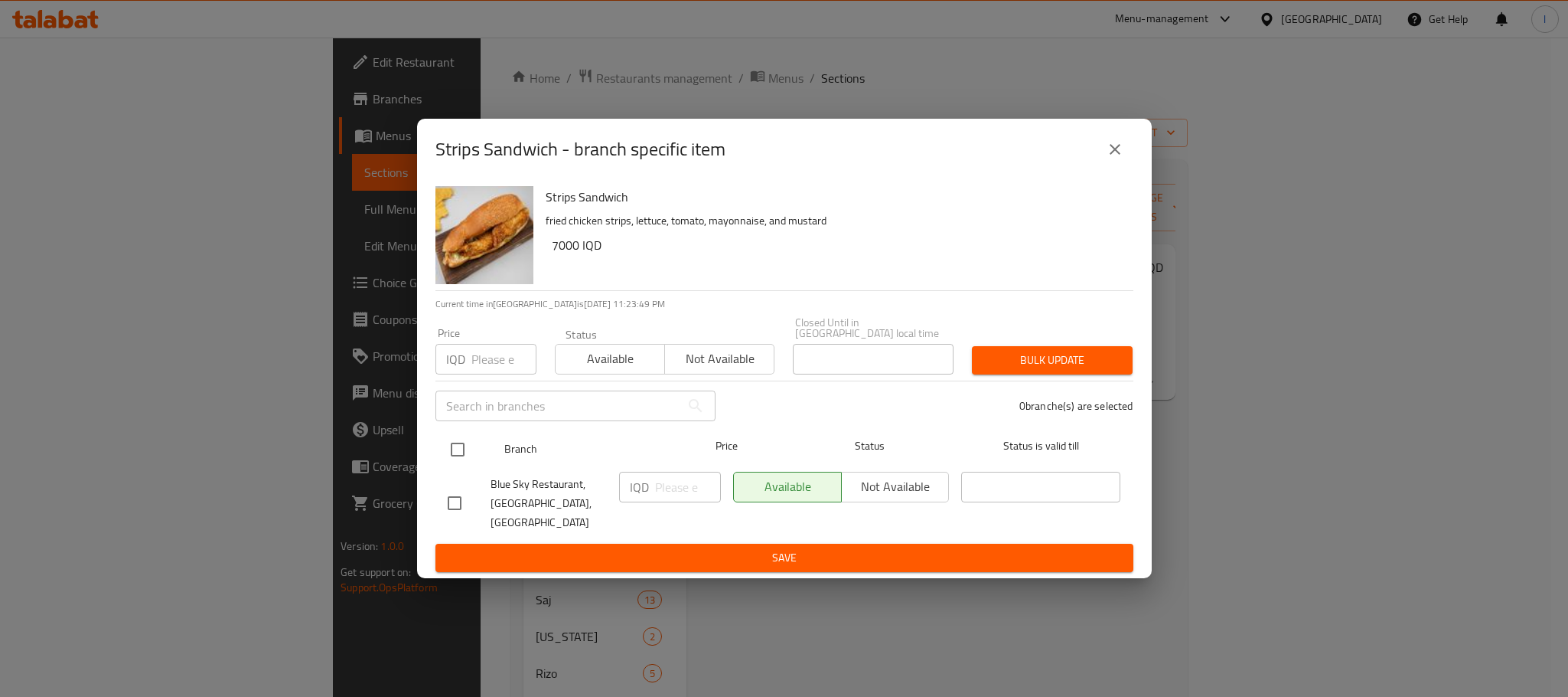
click at [464, 451] on input "checkbox" at bounding box center [458, 449] width 33 height 33
checkbox input "true"
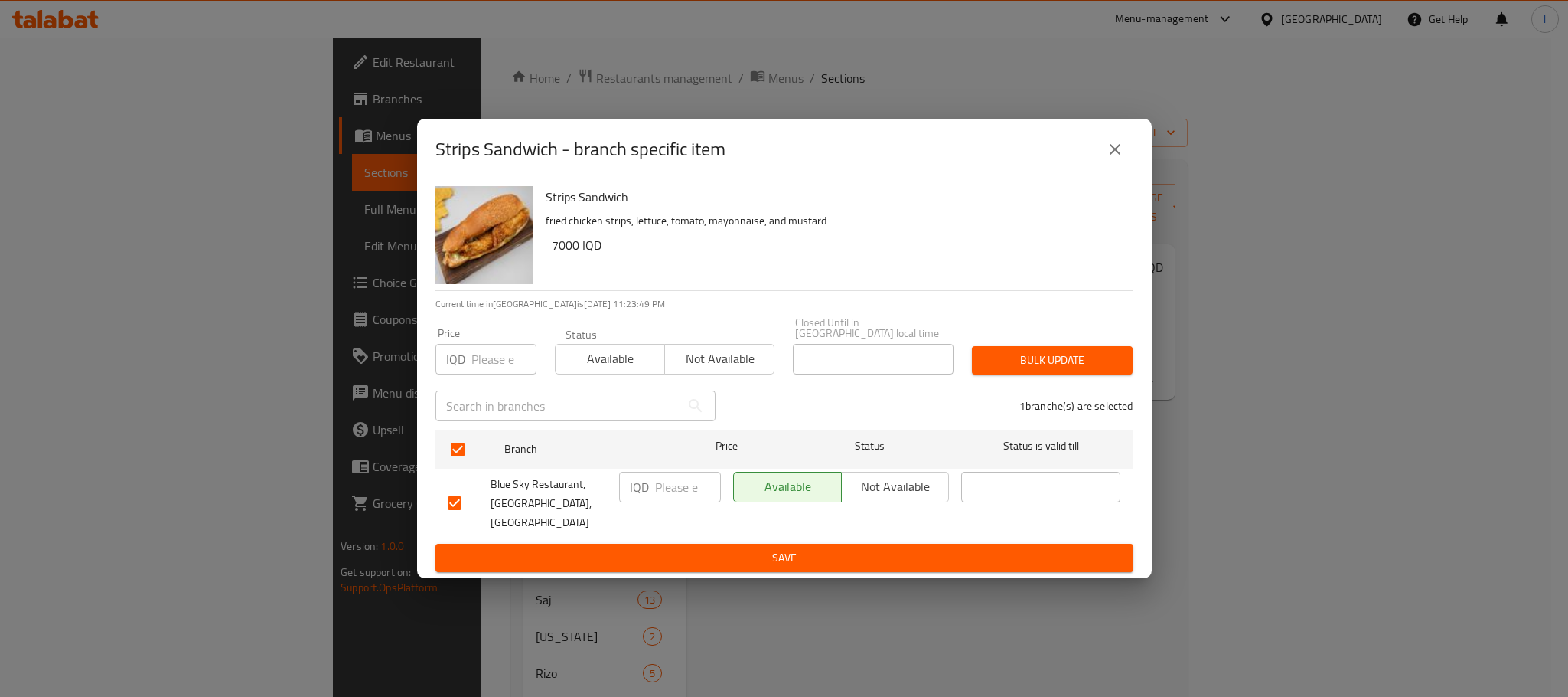
click at [669, 490] on input "number" at bounding box center [688, 487] width 66 height 31
type input "5000"
click at [786, 548] on span "Save" at bounding box center [784, 557] width 673 height 20
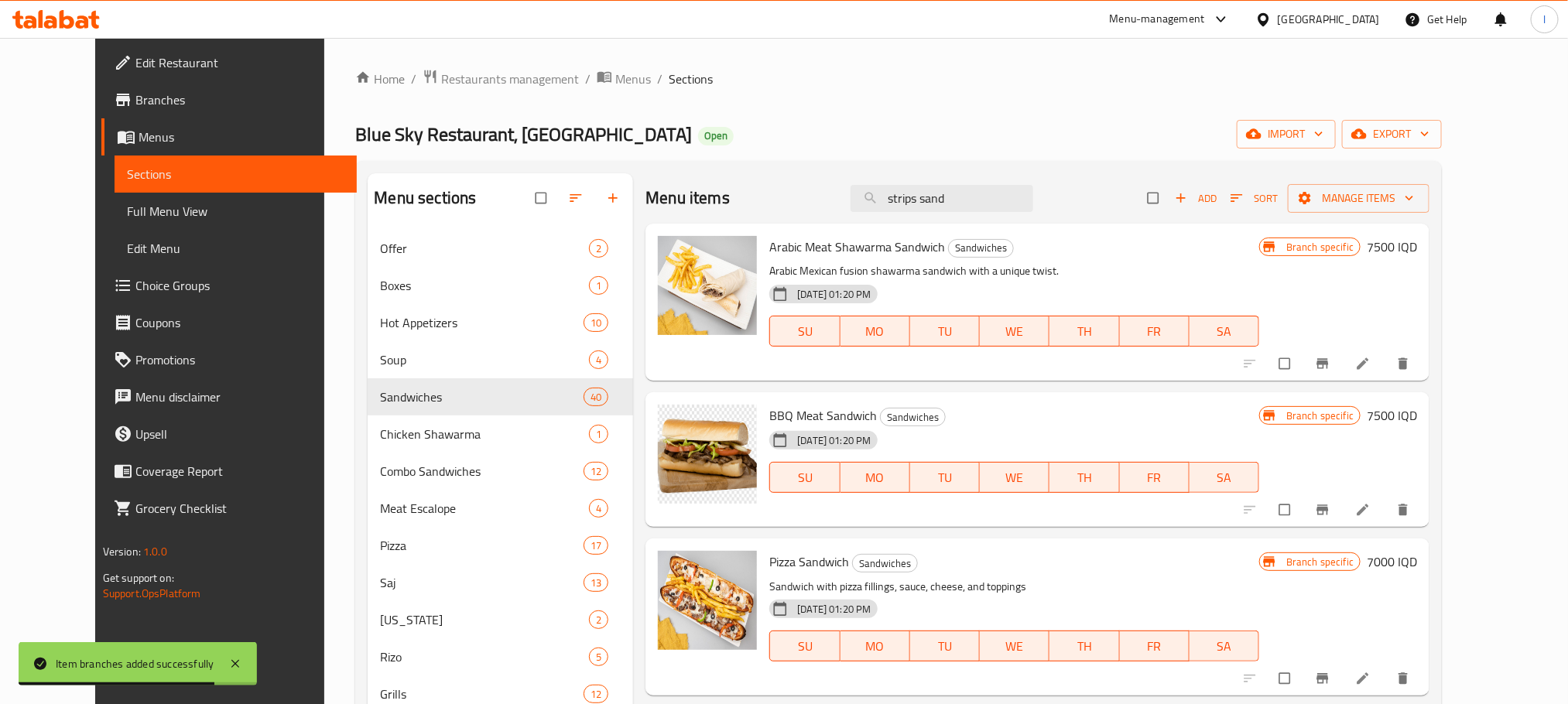
drag, startPoint x: 1004, startPoint y: 199, endPoint x: 768, endPoint y: 183, distance: 236.5
click at [768, 183] on div "Menu items strips sand Add Sort Manage items" at bounding box center [1037, 197] width 784 height 50
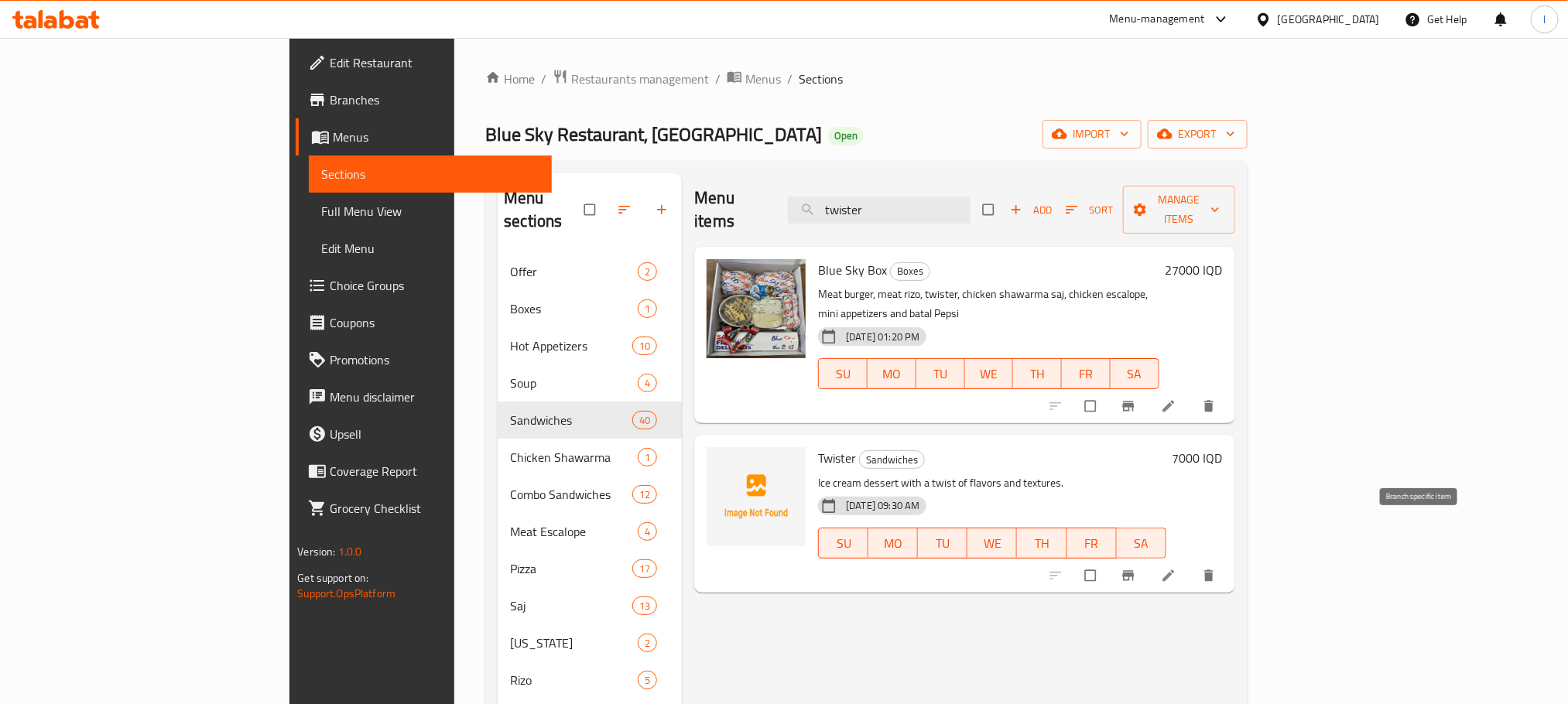
type input "twister"
click at [1136, 568] on icon "Branch-specific-item" at bounding box center [1128, 575] width 15 height 15
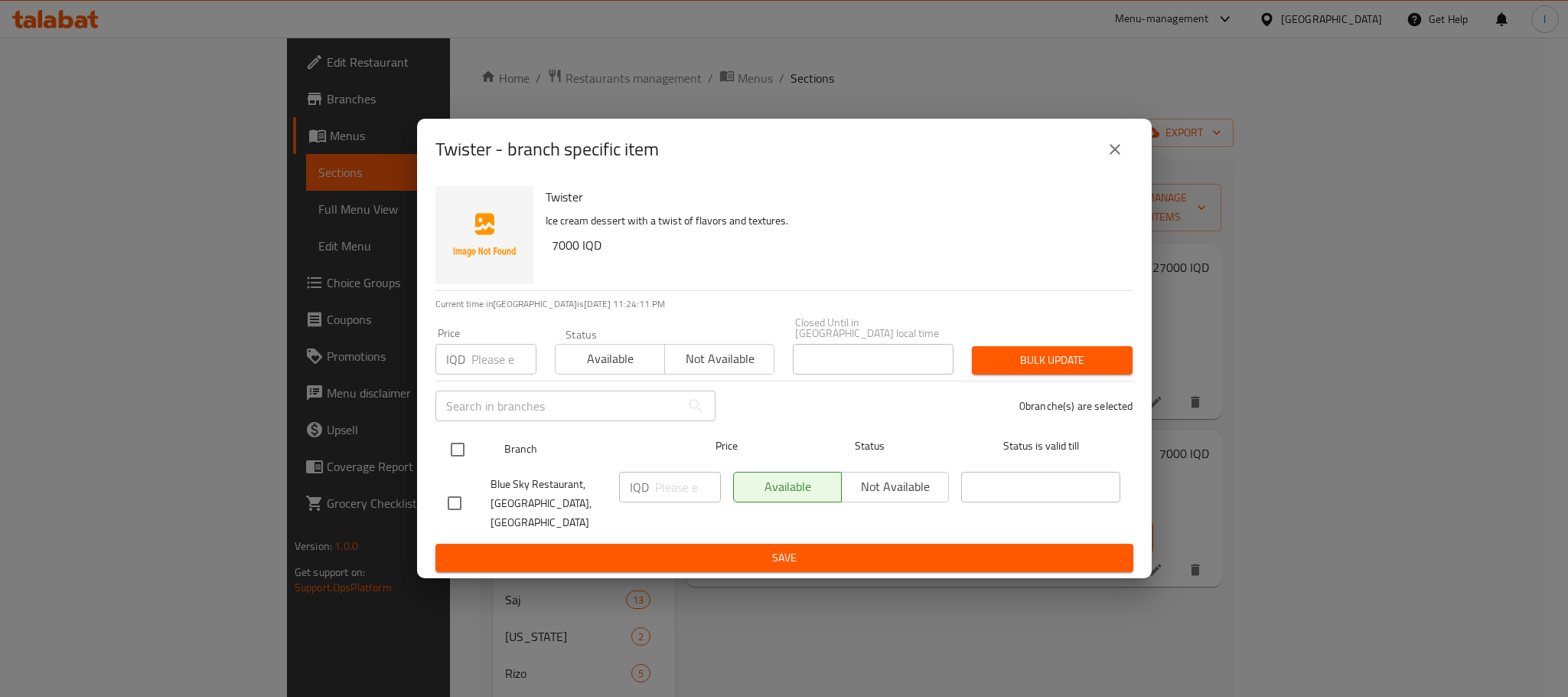
click at [460, 464] on input "checkbox" at bounding box center [458, 449] width 33 height 33
checkbox input "true"
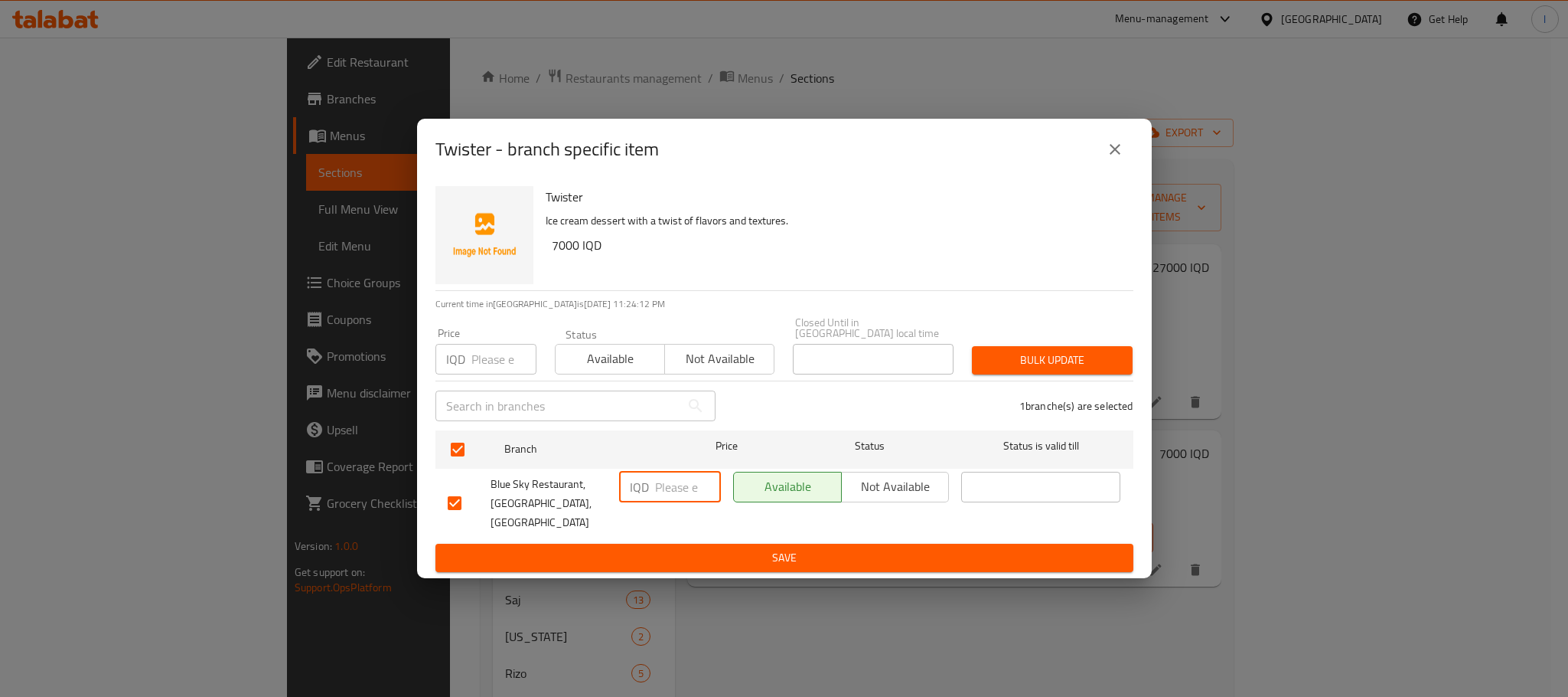
click at [678, 496] on input "number" at bounding box center [688, 487] width 66 height 31
type input "5500"
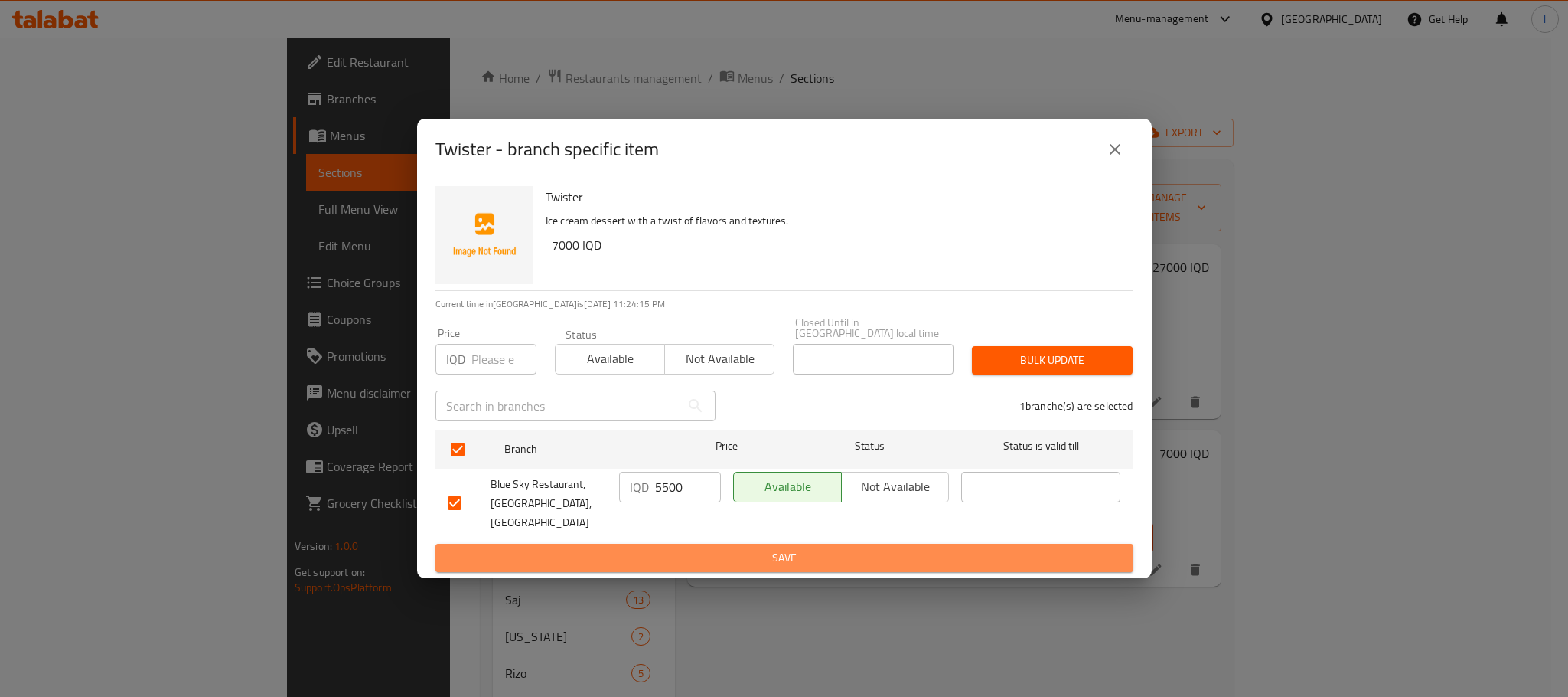
click at [772, 550] on span "Save" at bounding box center [784, 557] width 673 height 20
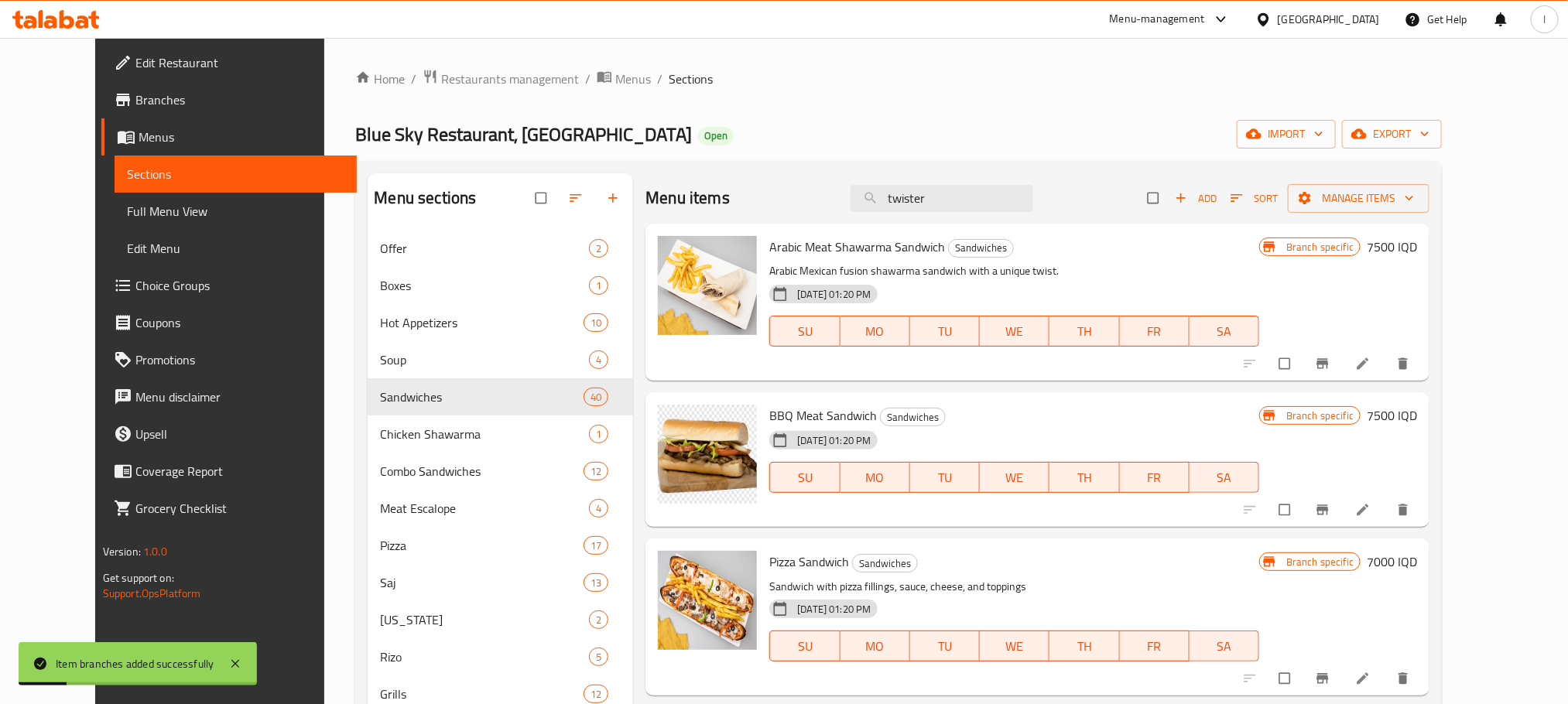
click at [1024, 175] on div "Menu items twister Add Sort Manage items" at bounding box center [1037, 197] width 784 height 50
drag, startPoint x: 957, startPoint y: 200, endPoint x: 706, endPoint y: 216, distance: 251.5
click at [706, 216] on div "Menu items twister Add Sort Manage items" at bounding box center [1037, 197] width 784 height 50
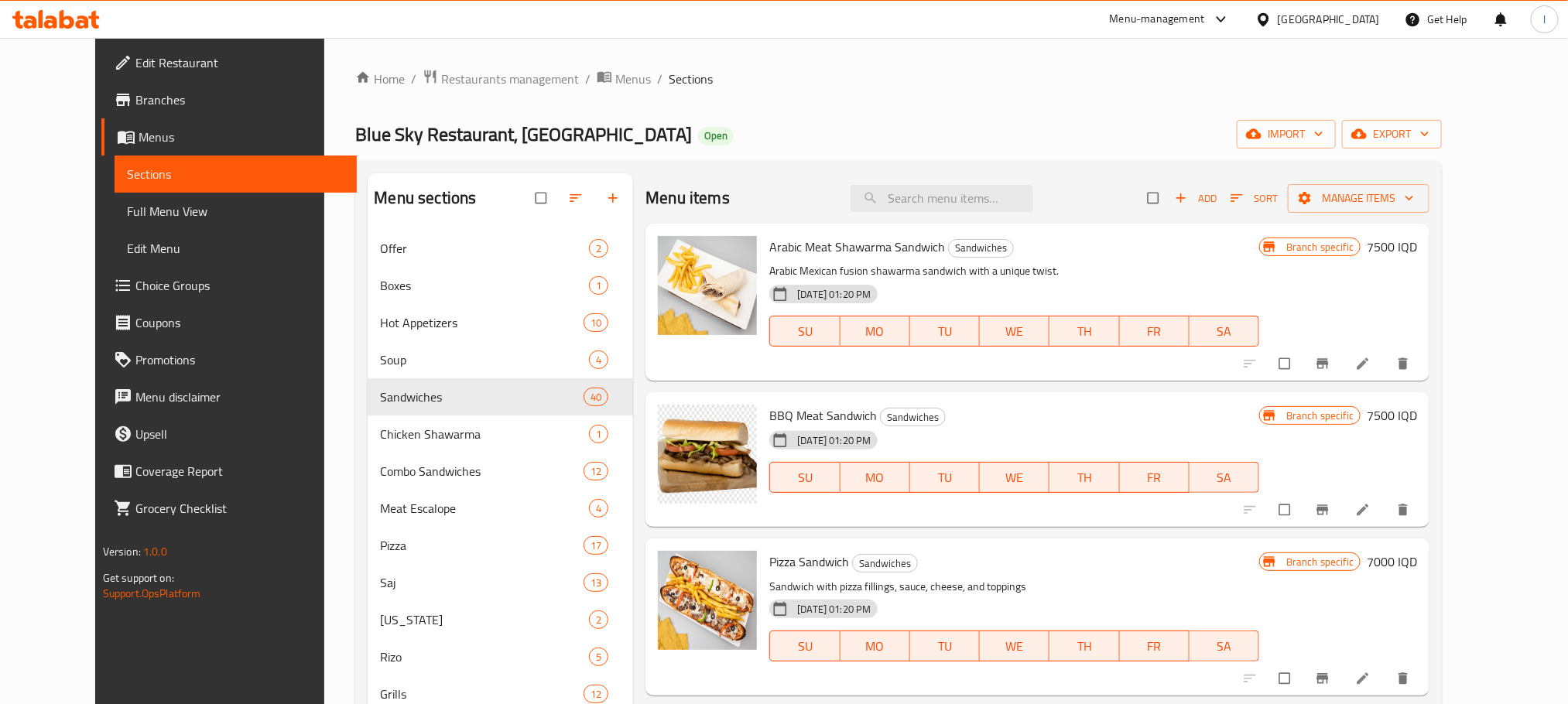
click at [150, 204] on span "Full Menu View" at bounding box center [235, 211] width 217 height 19
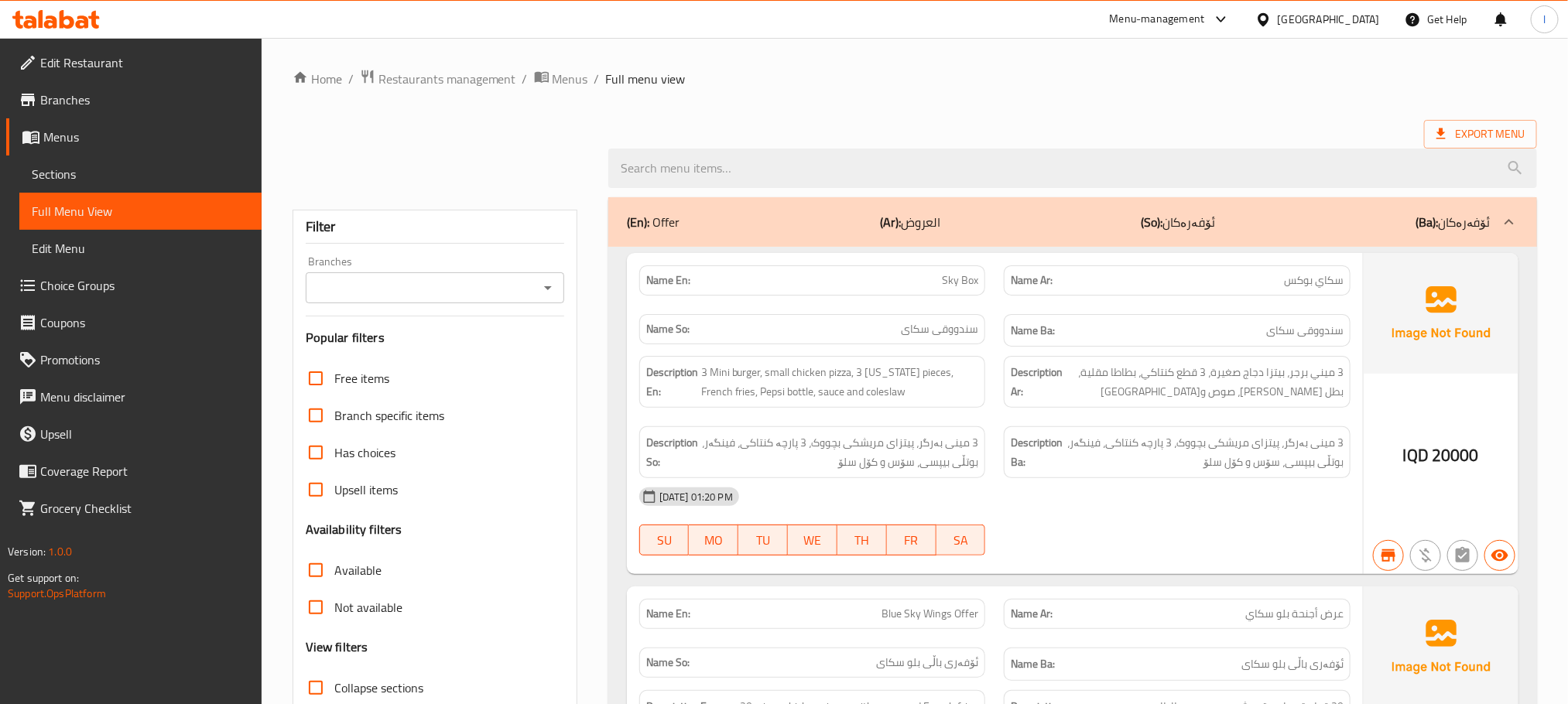
click at [546, 284] on icon "Open" at bounding box center [548, 288] width 19 height 19
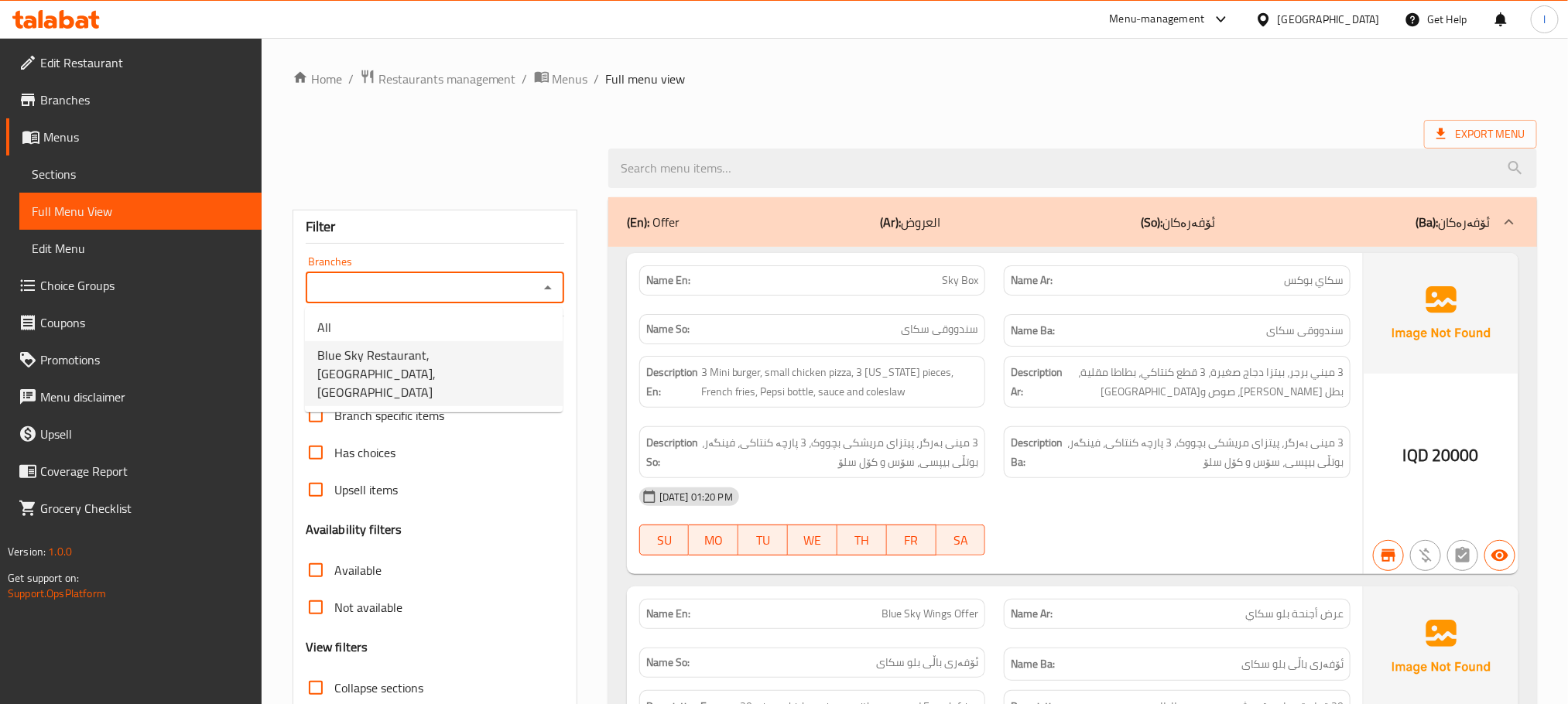
click at [492, 342] on li "Blue Sky Restaurant, [GEOGRAPHIC_DATA], [GEOGRAPHIC_DATA]" at bounding box center [433, 373] width 258 height 65
type input "Blue Sky Restaurant, [GEOGRAPHIC_DATA], [GEOGRAPHIC_DATA]"
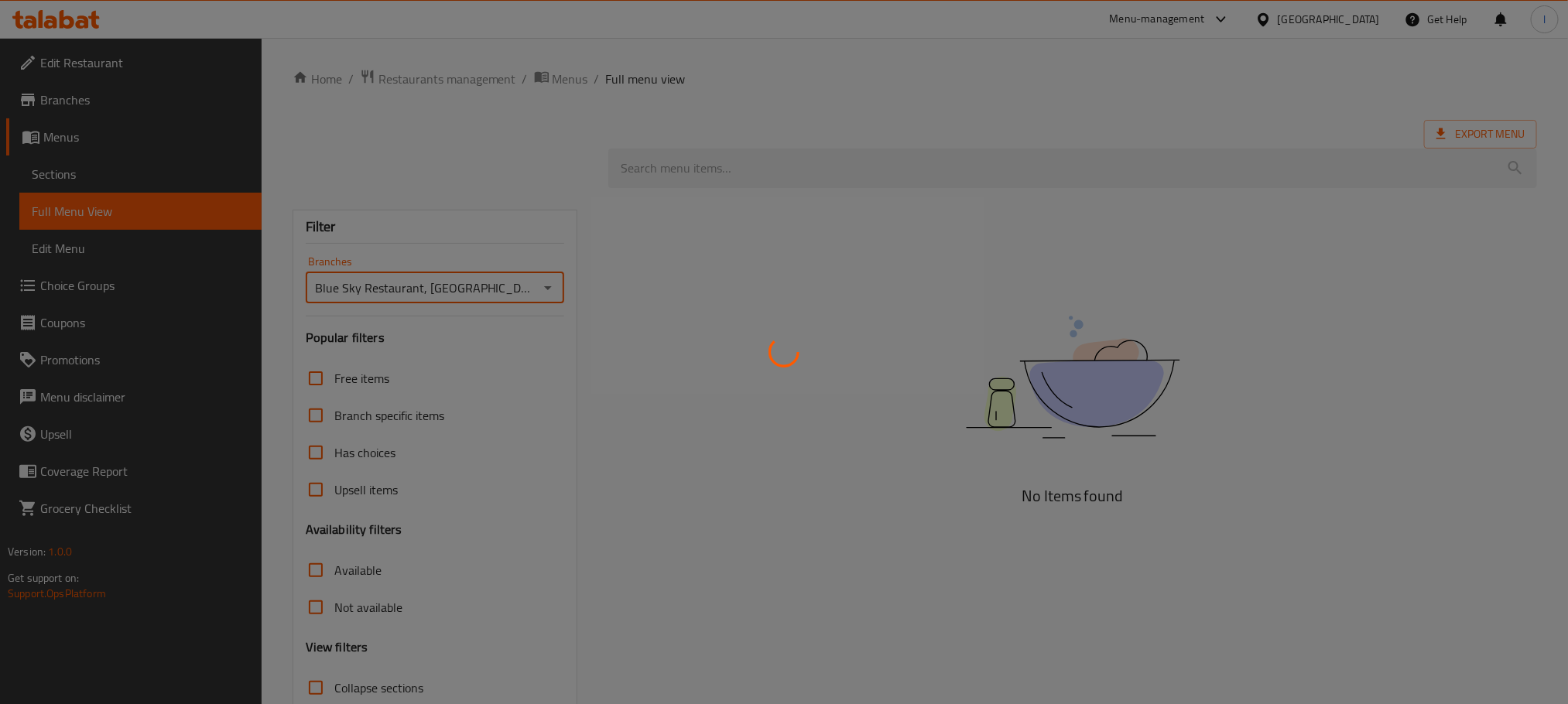
scroll to position [110, 0]
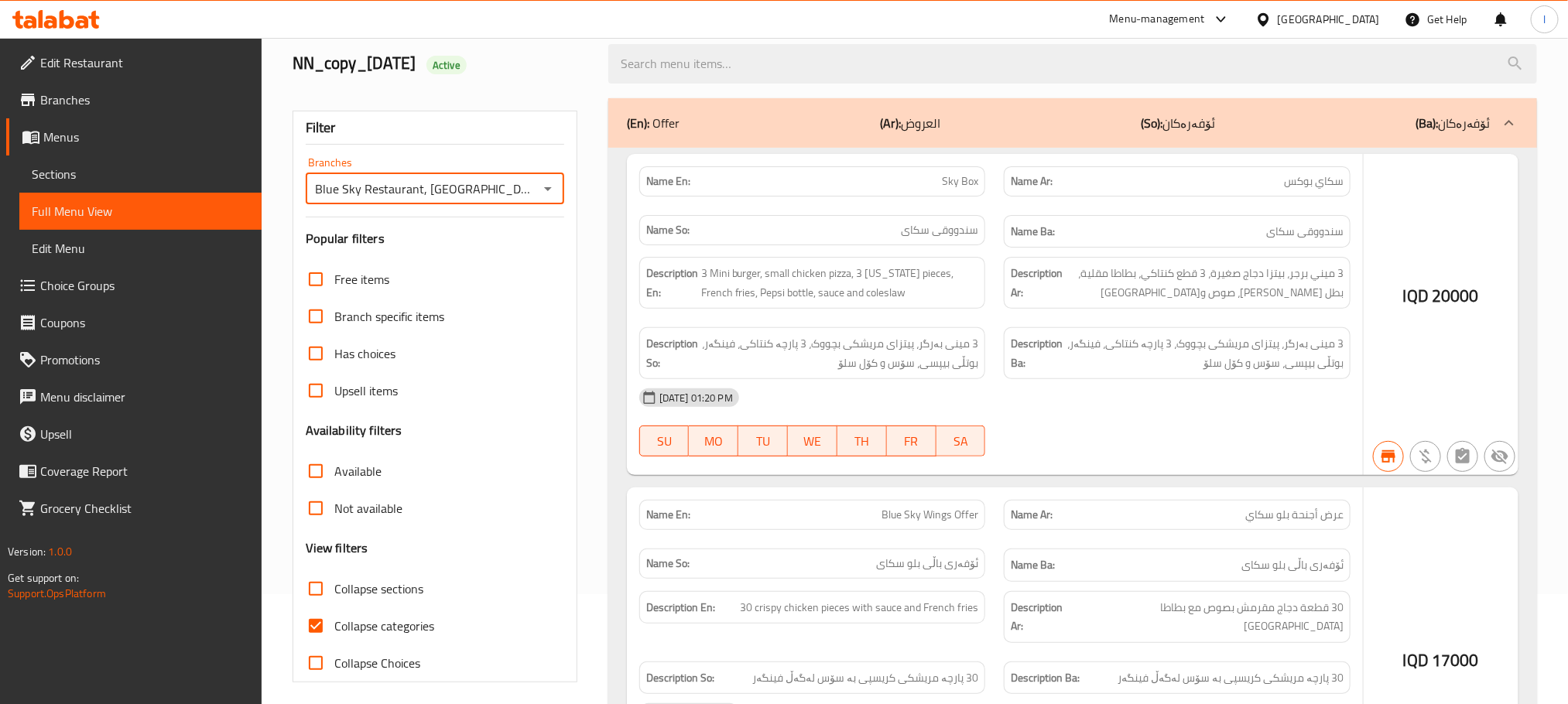
click at [316, 623] on input "Collapse categories" at bounding box center [316, 626] width 38 height 38
click at [323, 614] on input "Collapse categories" at bounding box center [316, 626] width 38 height 38
checkbox input "true"
click at [326, 584] on input "Collapse sections" at bounding box center [316, 589] width 38 height 38
checkbox input "true"
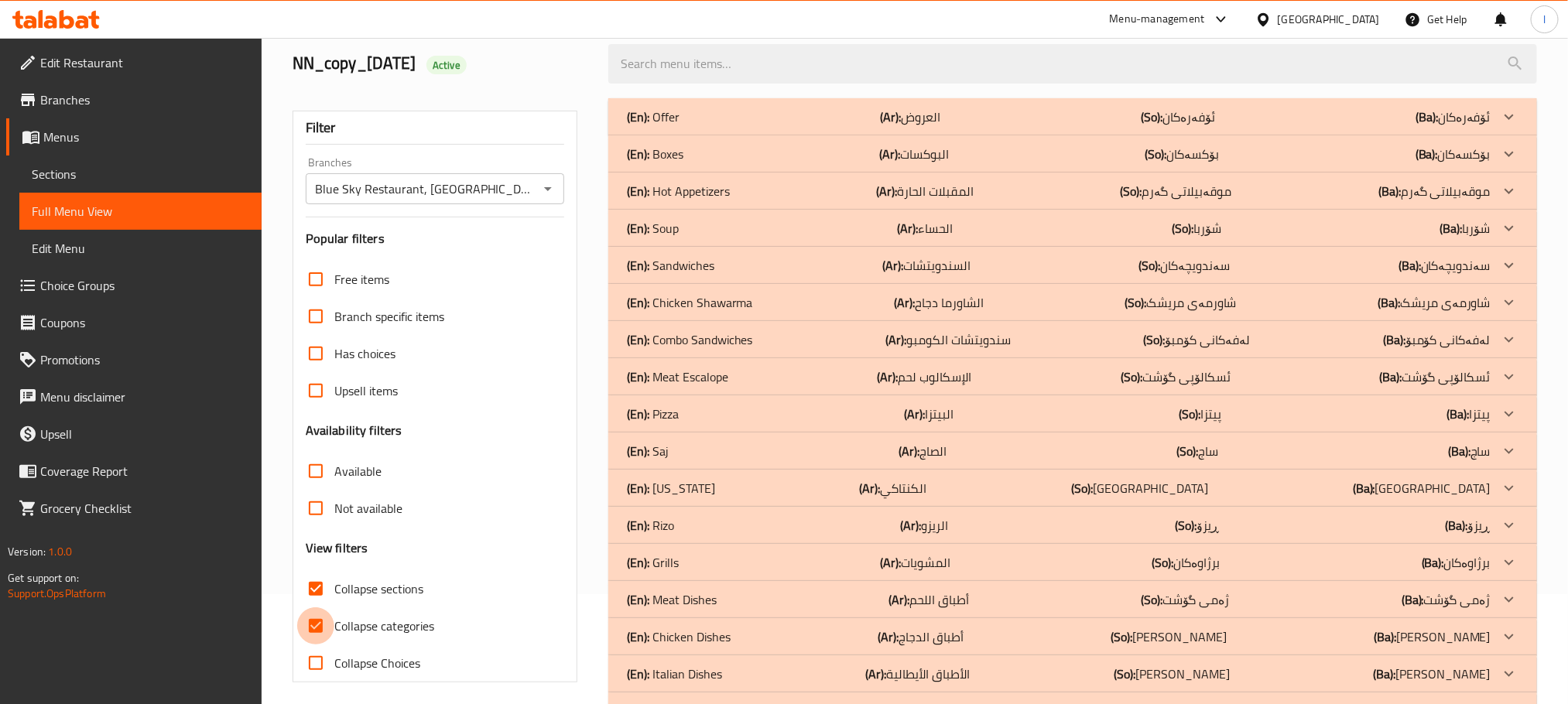
click at [311, 628] on input "Collapse categories" at bounding box center [316, 626] width 38 height 38
checkbox input "false"
click at [702, 421] on div "(En): Pizza (Ar): البيتزا (So): پیتزا (Ba): پیتزا" at bounding box center [1058, 414] width 864 height 19
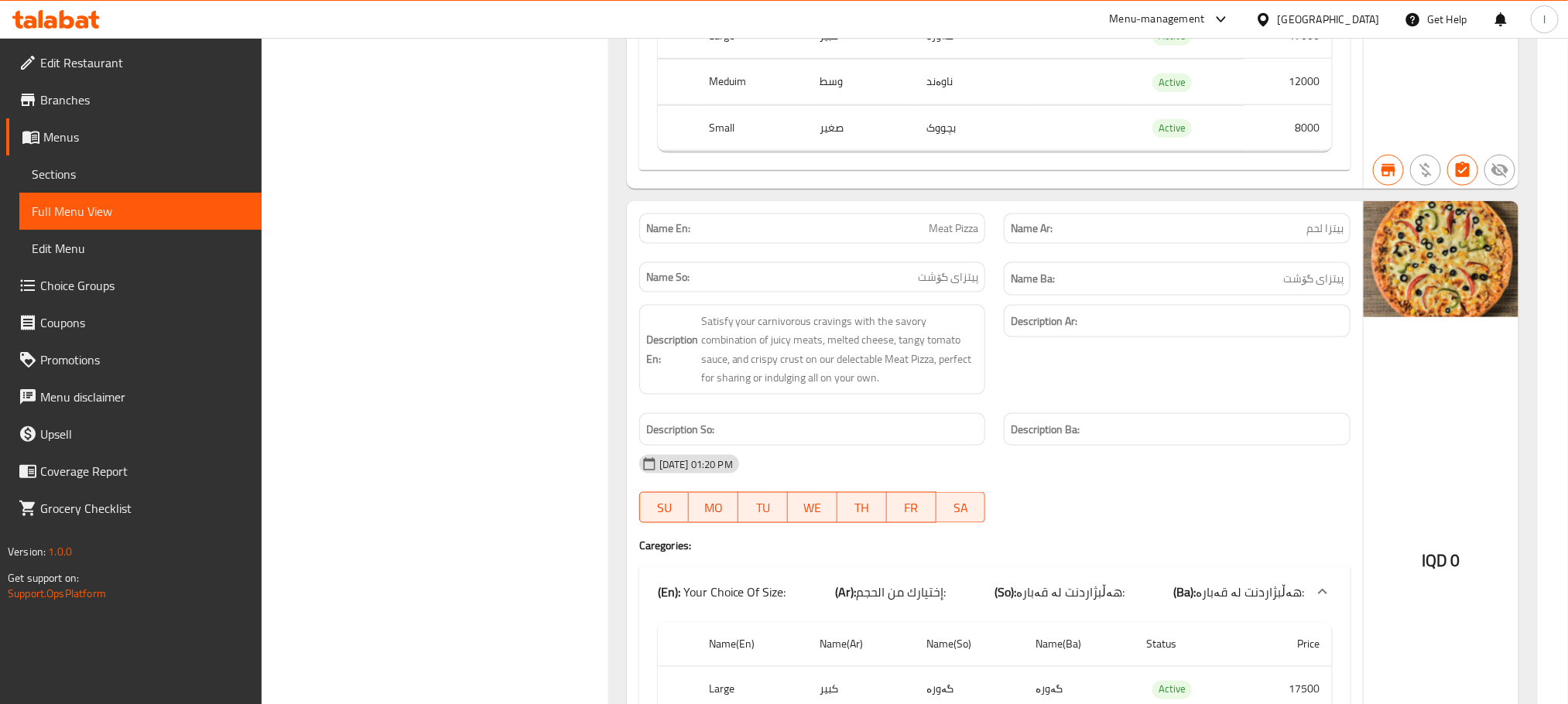
scroll to position [961, 0]
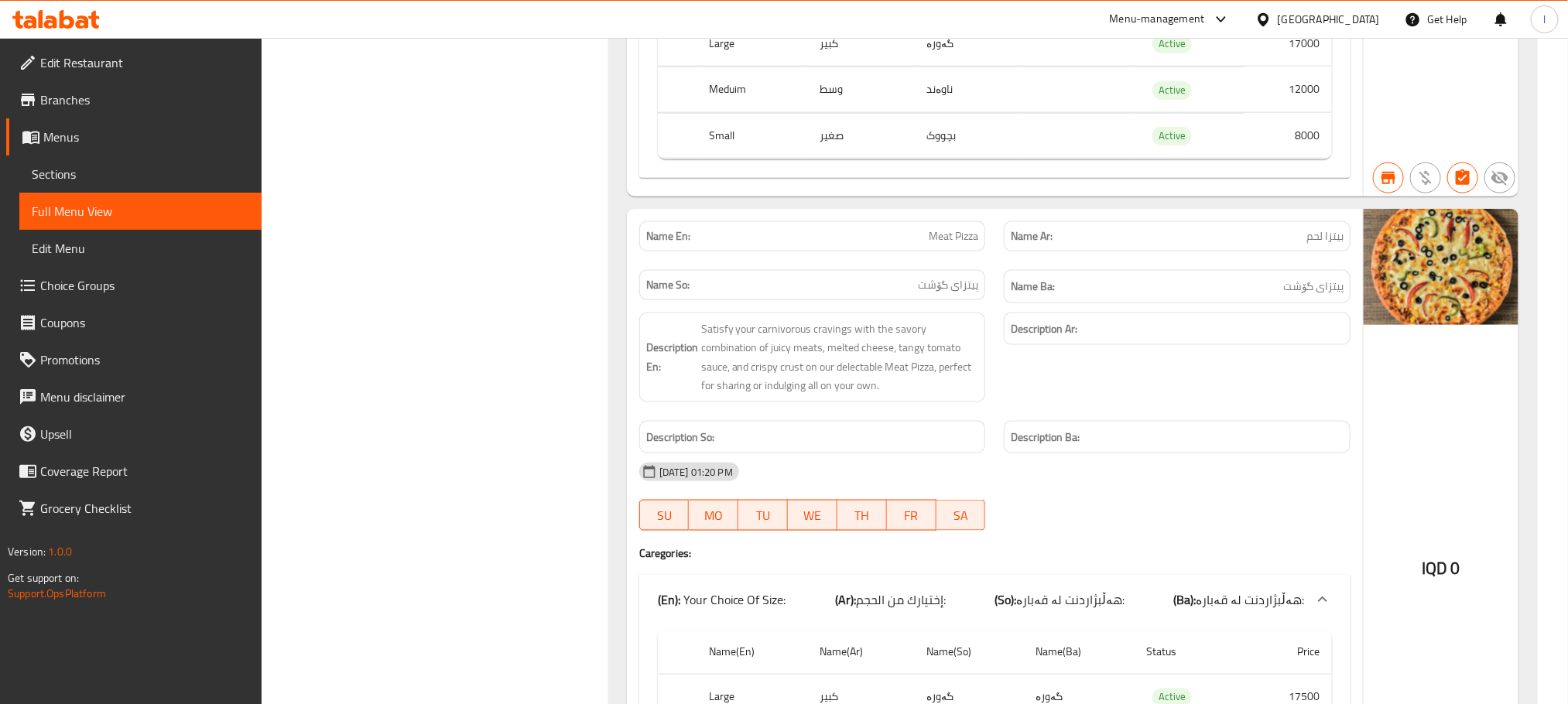
click at [1245, 502] on div "22-06-2025 01:20 PM SU MO TU WE TH FR SA" at bounding box center [995, 496] width 729 height 86
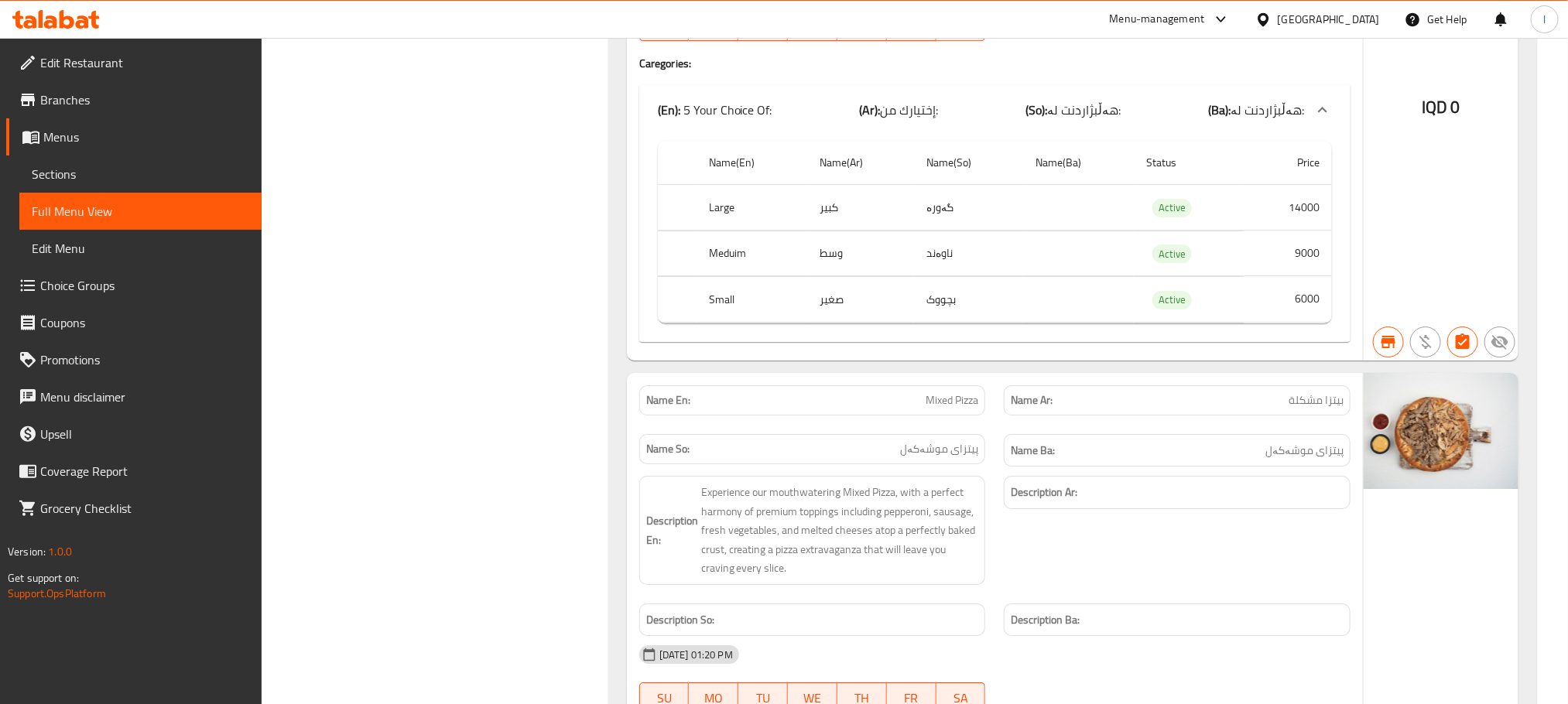
scroll to position [3090, 0]
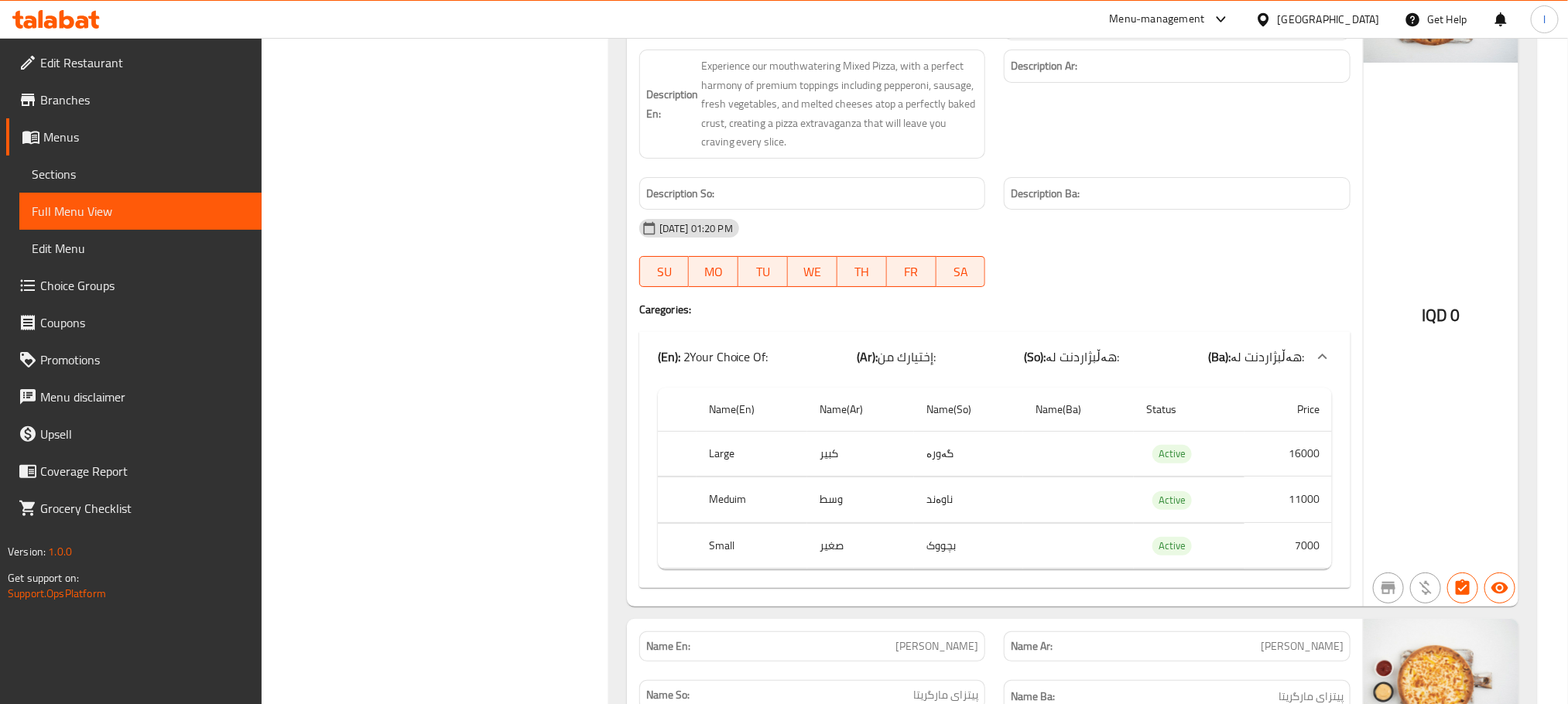
click at [1231, 365] on b "(Ba):" at bounding box center [1219, 356] width 23 height 23
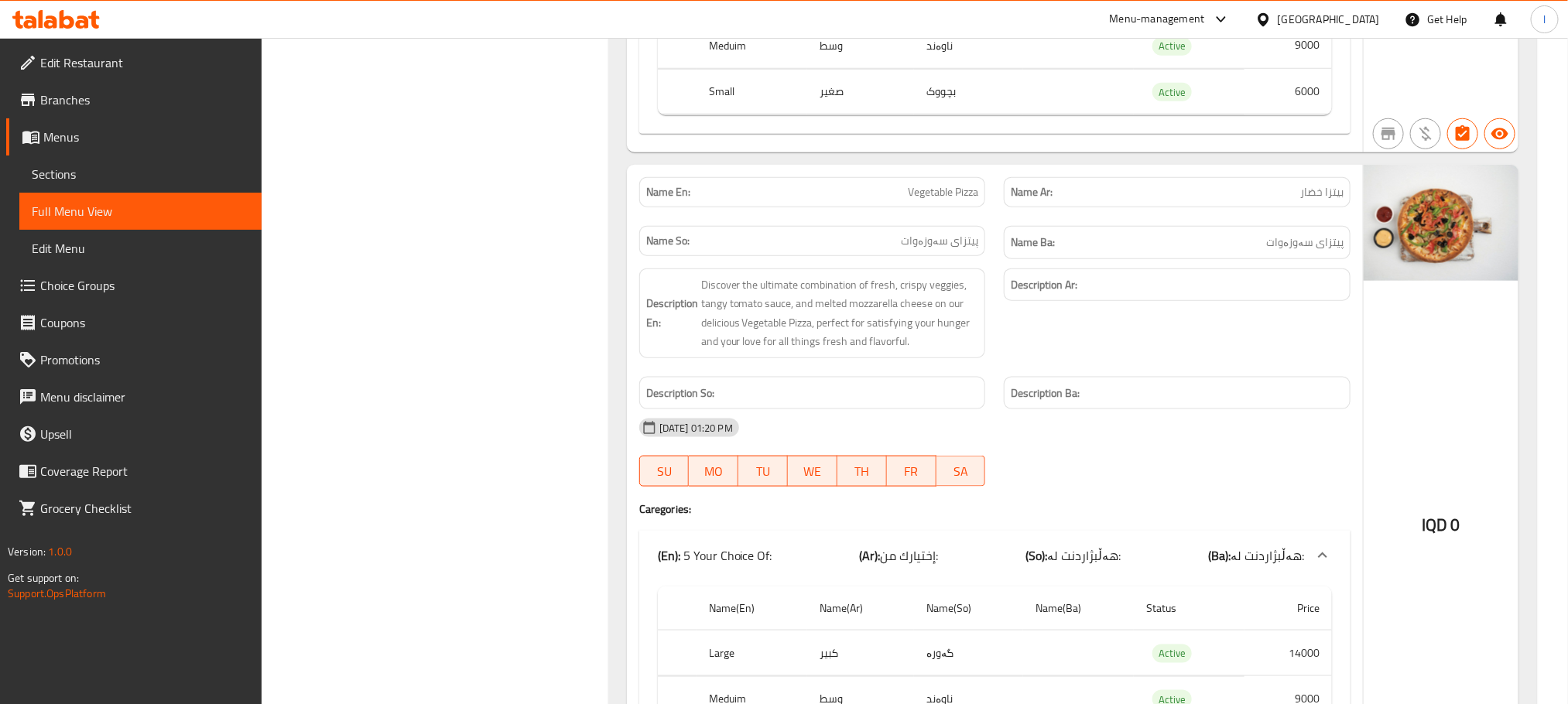
scroll to position [4366, 0]
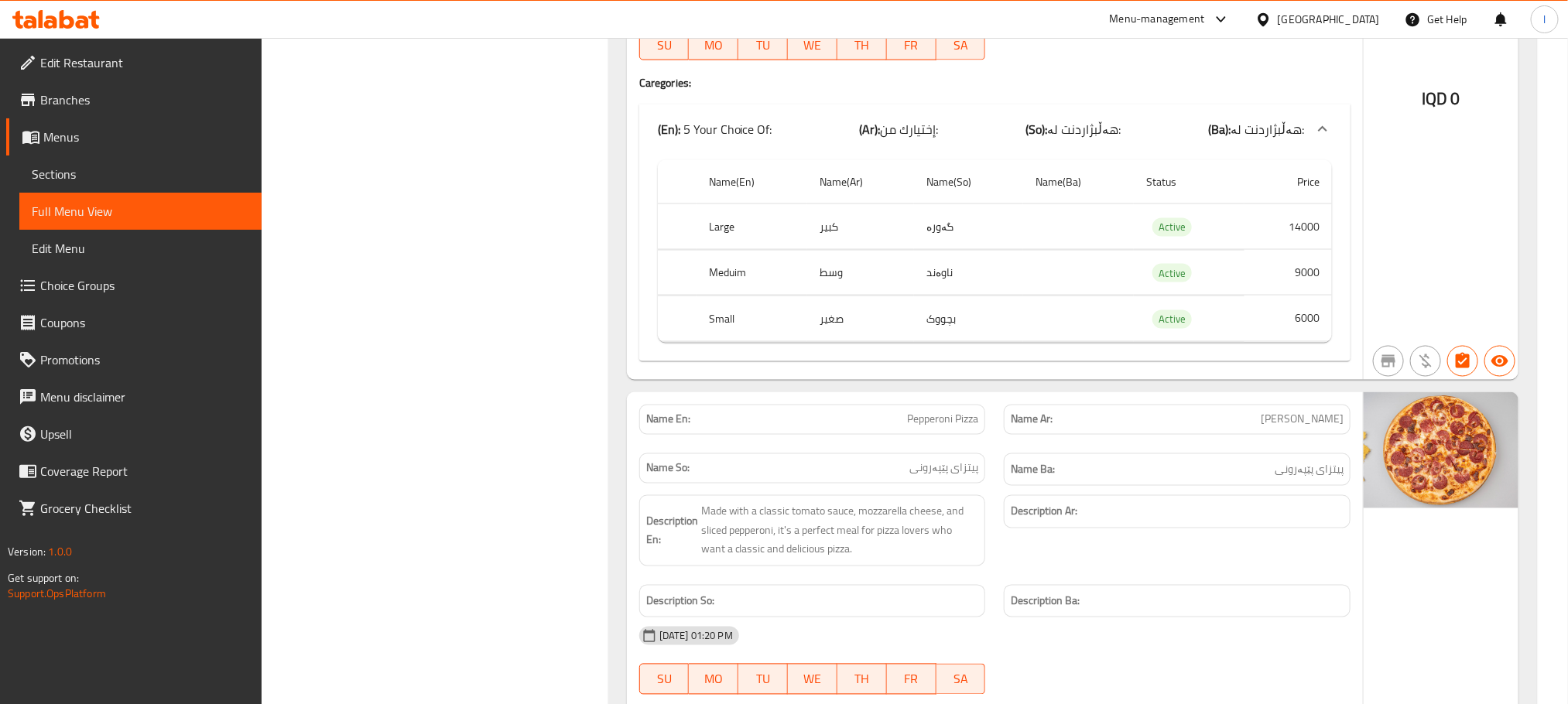
click at [1344, 528] on div "Description Ar:" at bounding box center [1177, 511] width 347 height 33
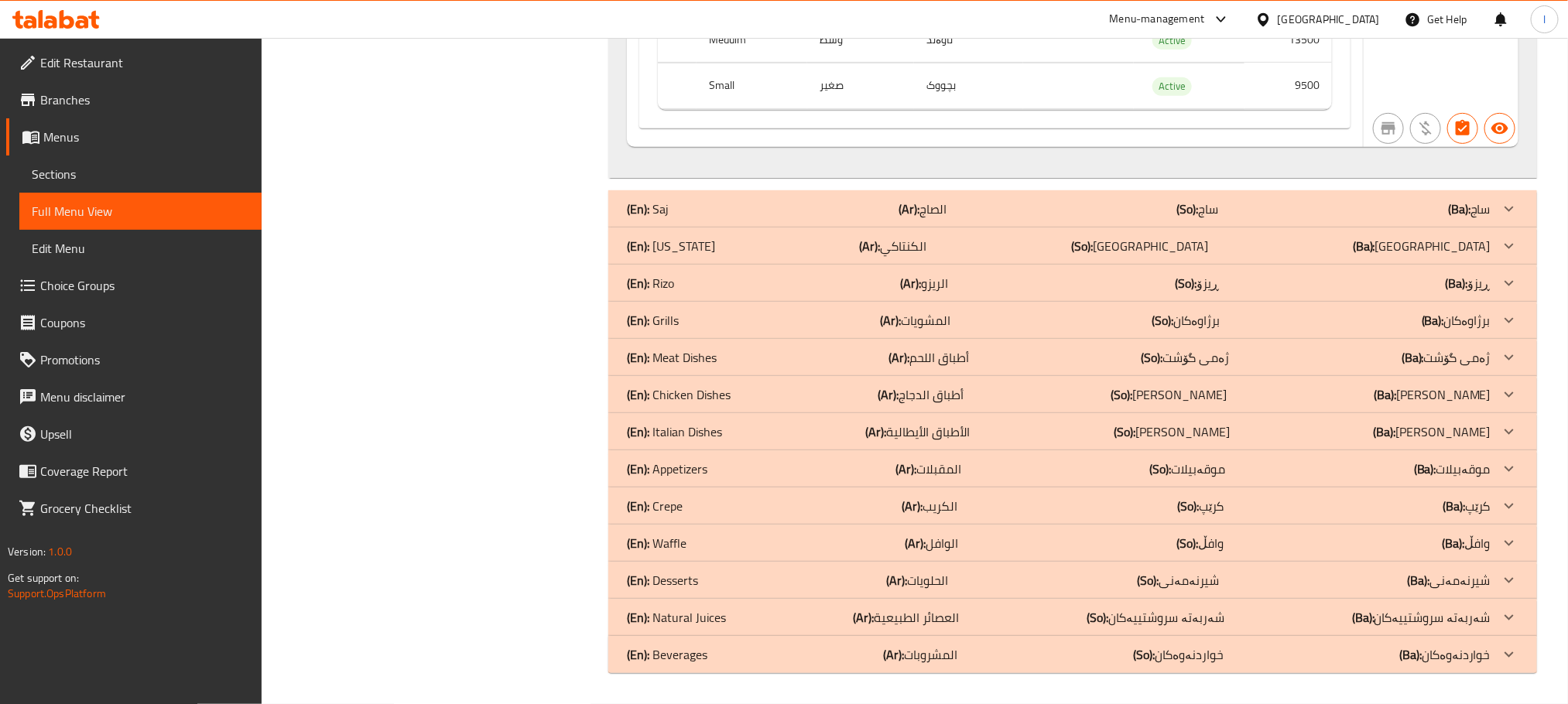
scroll to position [9808, 0]
click at [836, 243] on div "(En): Kentucky (Ar): الكنتاكي (So): کنتاکی (Ba): کنتاکی" at bounding box center [1058, 246] width 864 height 19
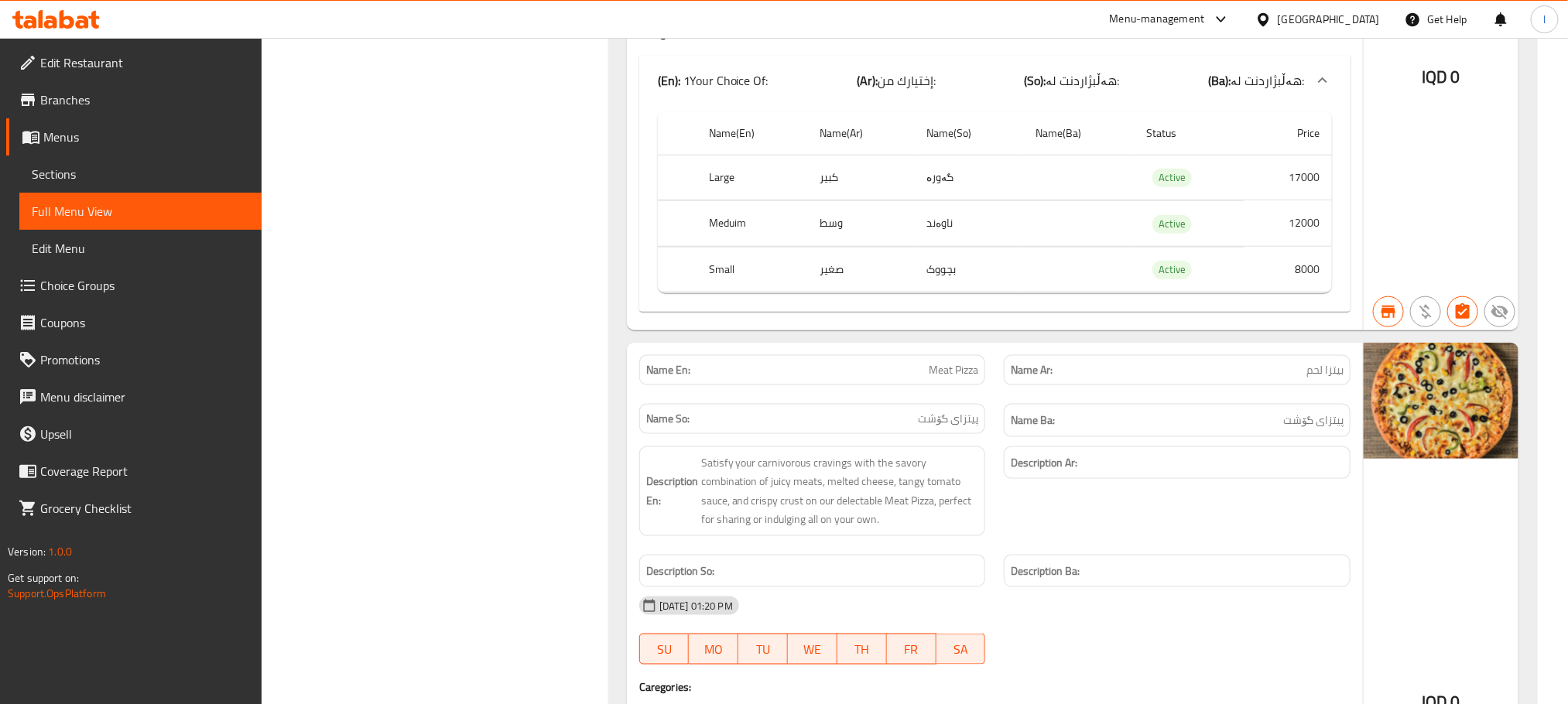
scroll to position [0, 0]
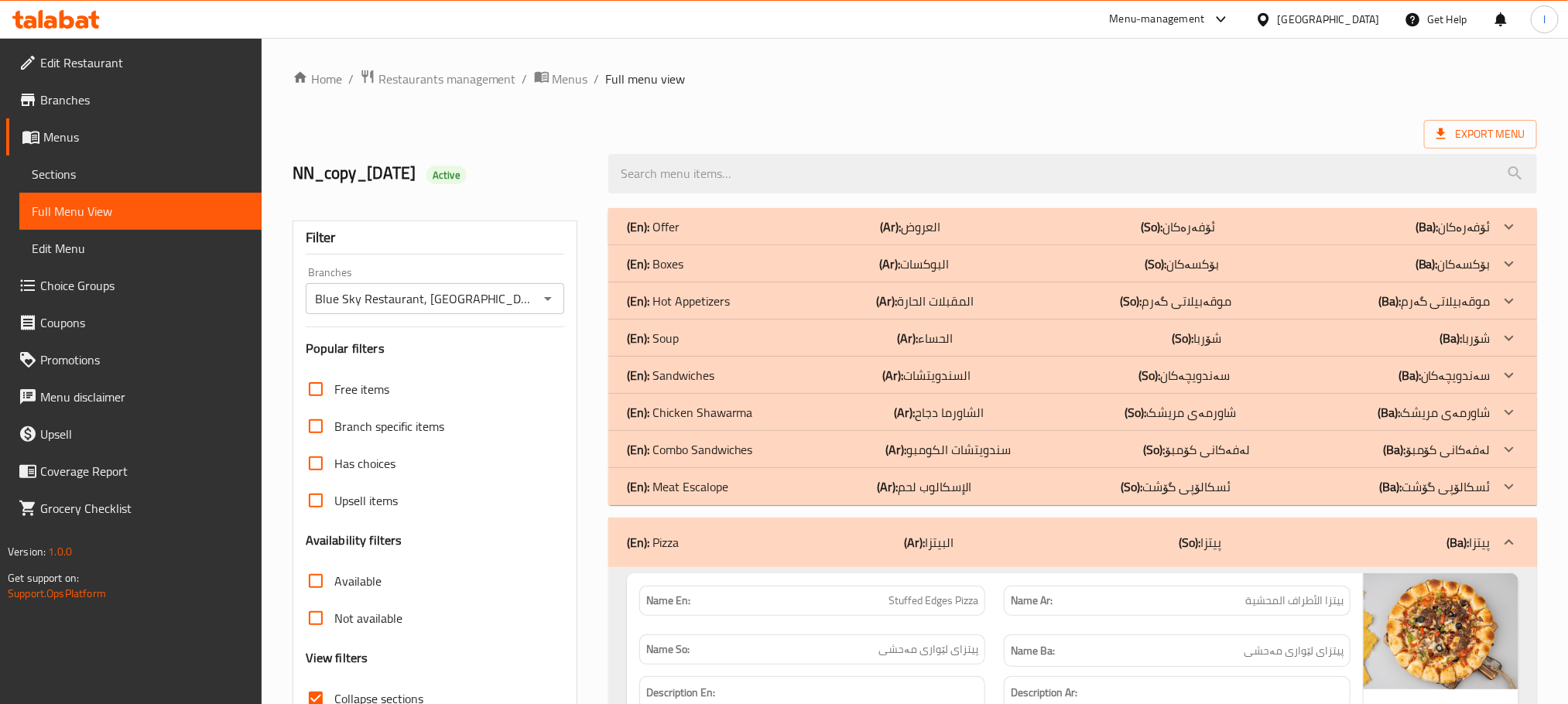
drag, startPoint x: 984, startPoint y: 365, endPoint x: 1057, endPoint y: 470, distance: 127.9
click at [984, 366] on div "(En): Sandwiches (Ar): السندويتشات (So): سەندویچەکان (Ba): سەندویچەکان" at bounding box center [1058, 375] width 864 height 19
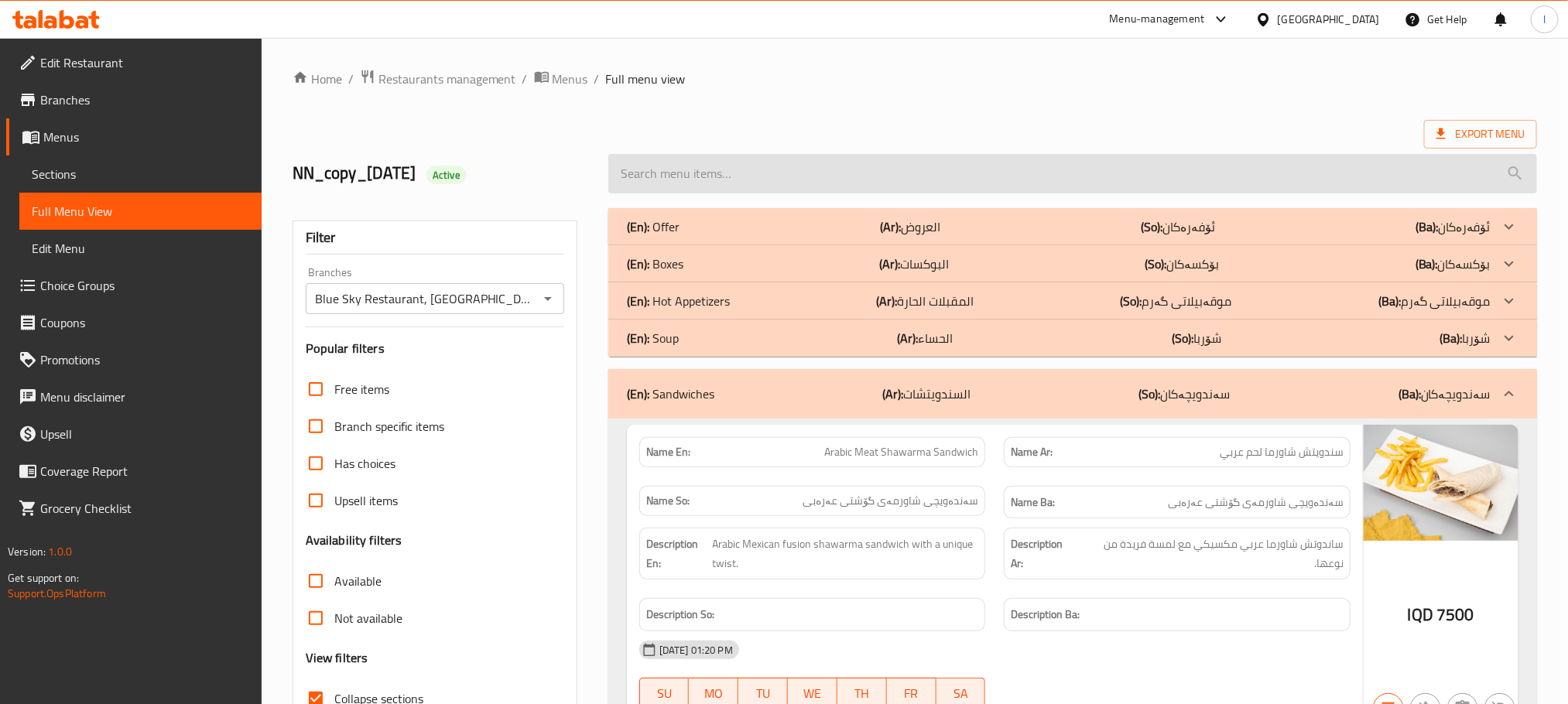
click at [679, 177] on input "search" at bounding box center [1073, 174] width 929 height 39
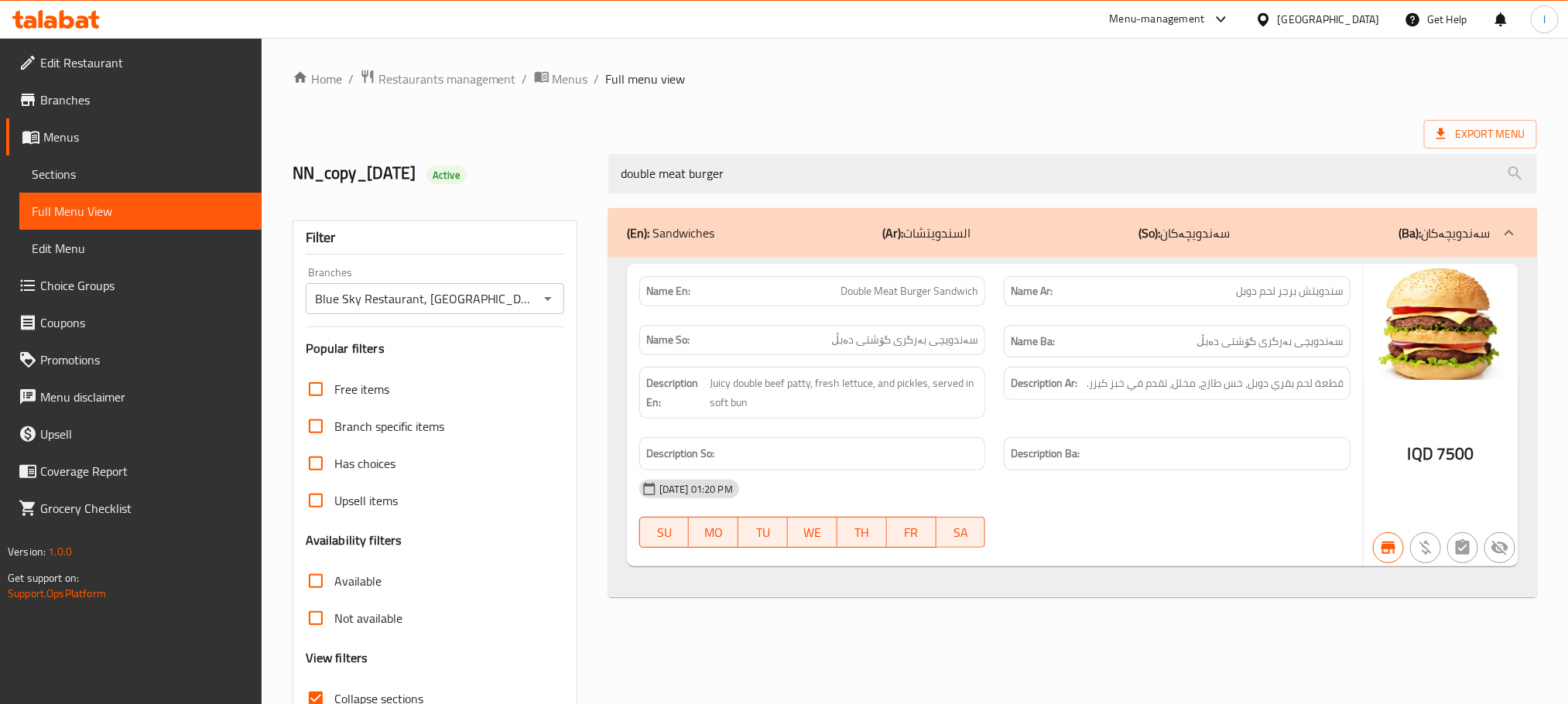
type input "double meat burger"
drag, startPoint x: 745, startPoint y: 177, endPoint x: 318, endPoint y: 164, distance: 427.2
click at [318, 164] on div "NN_copy_23/01/2025 Active double meat burger" at bounding box center [914, 173] width 1262 height 69
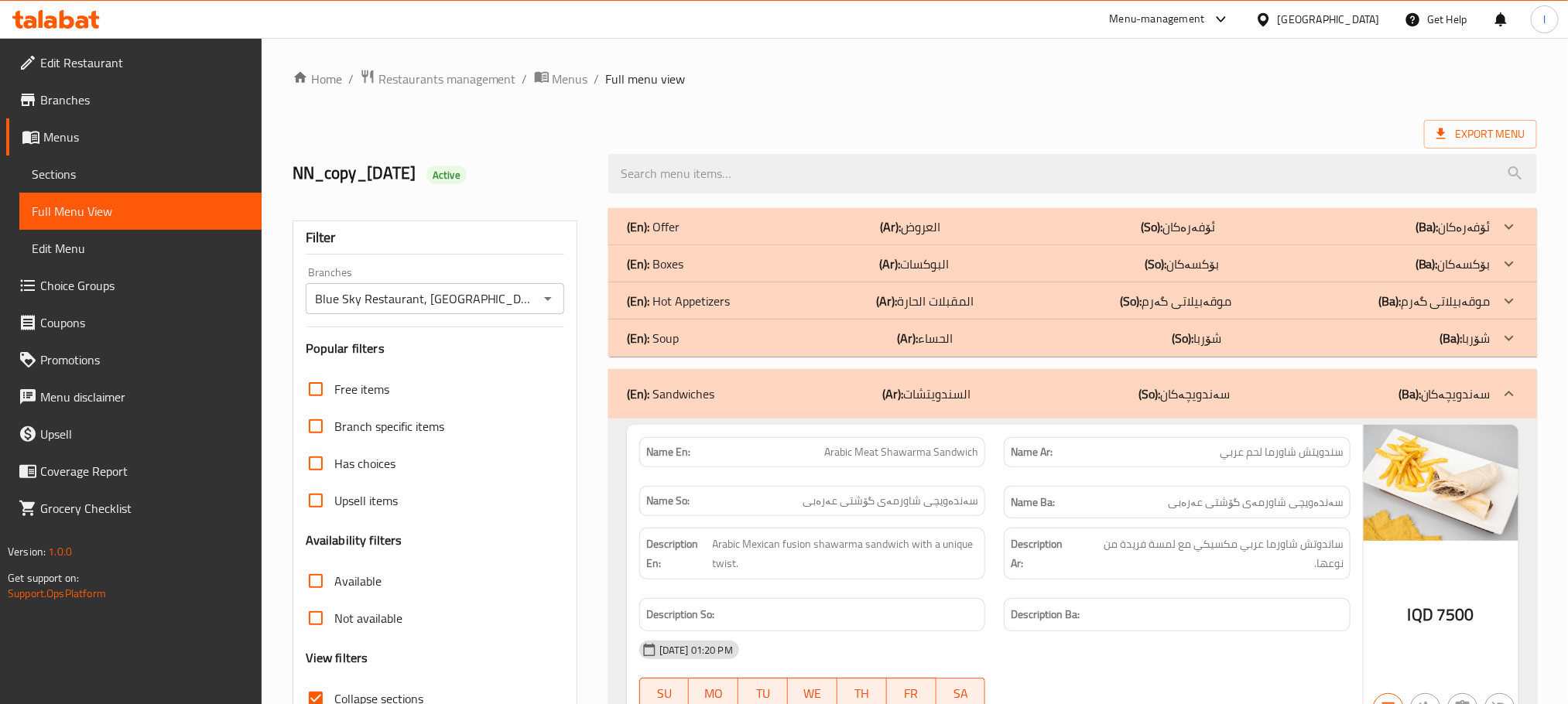
click at [996, 121] on div "Export Menu" at bounding box center [914, 134] width 1244 height 28
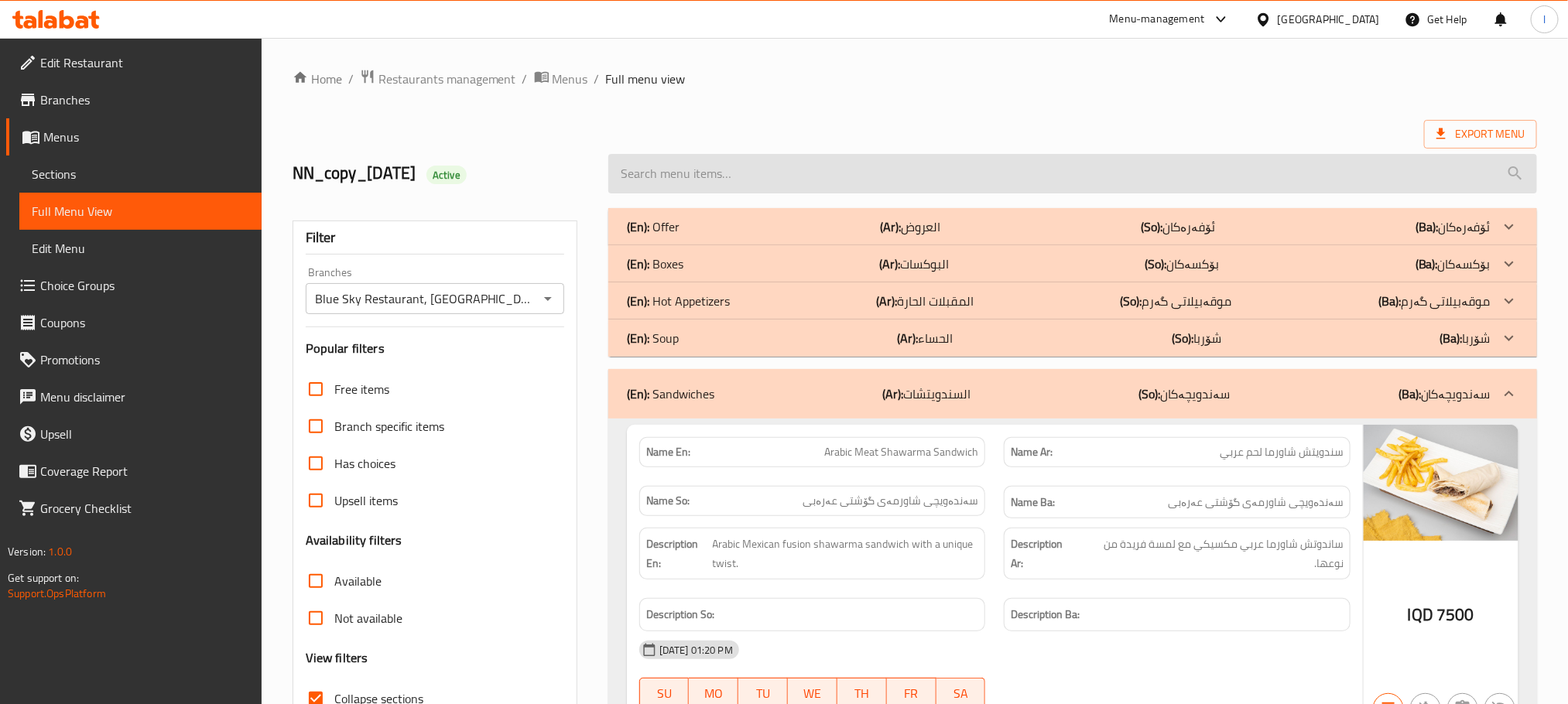
click at [723, 169] on input "search" at bounding box center [1073, 174] width 929 height 39
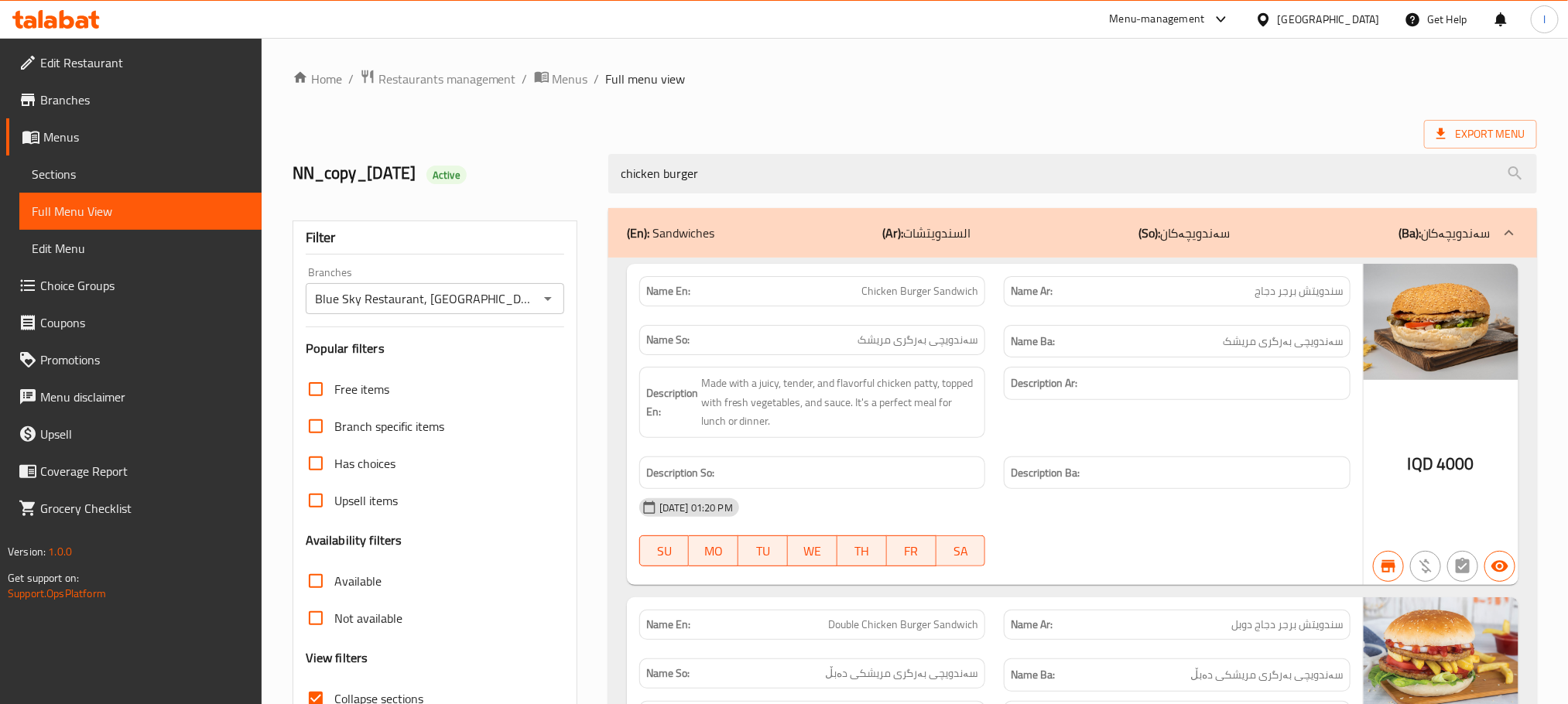
type input "chicken burger"
click at [847, 126] on div "Export Menu" at bounding box center [914, 134] width 1244 height 28
drag, startPoint x: 715, startPoint y: 177, endPoint x: 204, endPoint y: 165, distance: 511.1
click at [204, 165] on div "Edit Restaurant Branches Menus Sections Full Menu View Edit Menu Choice Groups …" at bounding box center [784, 700] width 1568 height 1325
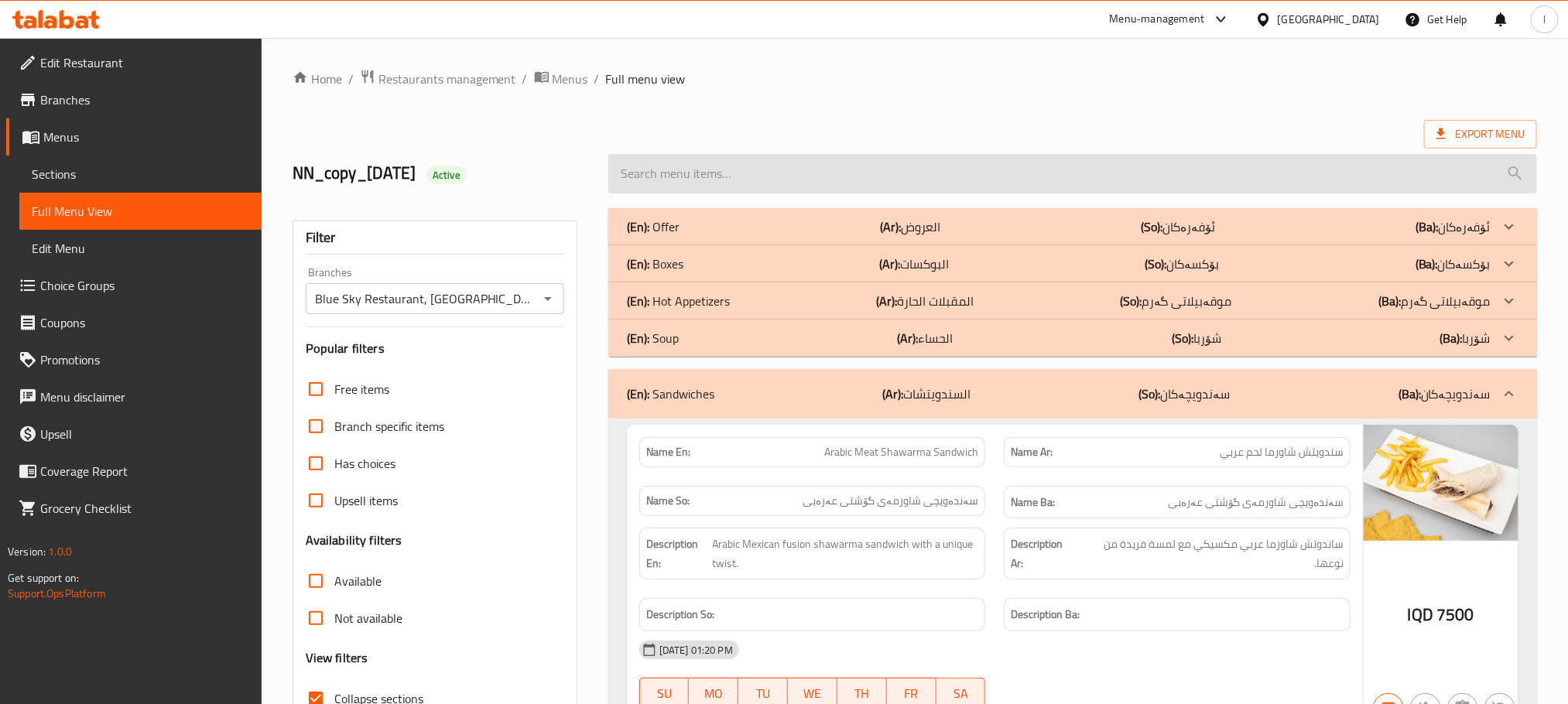
click at [729, 160] on input "search" at bounding box center [1073, 174] width 929 height 39
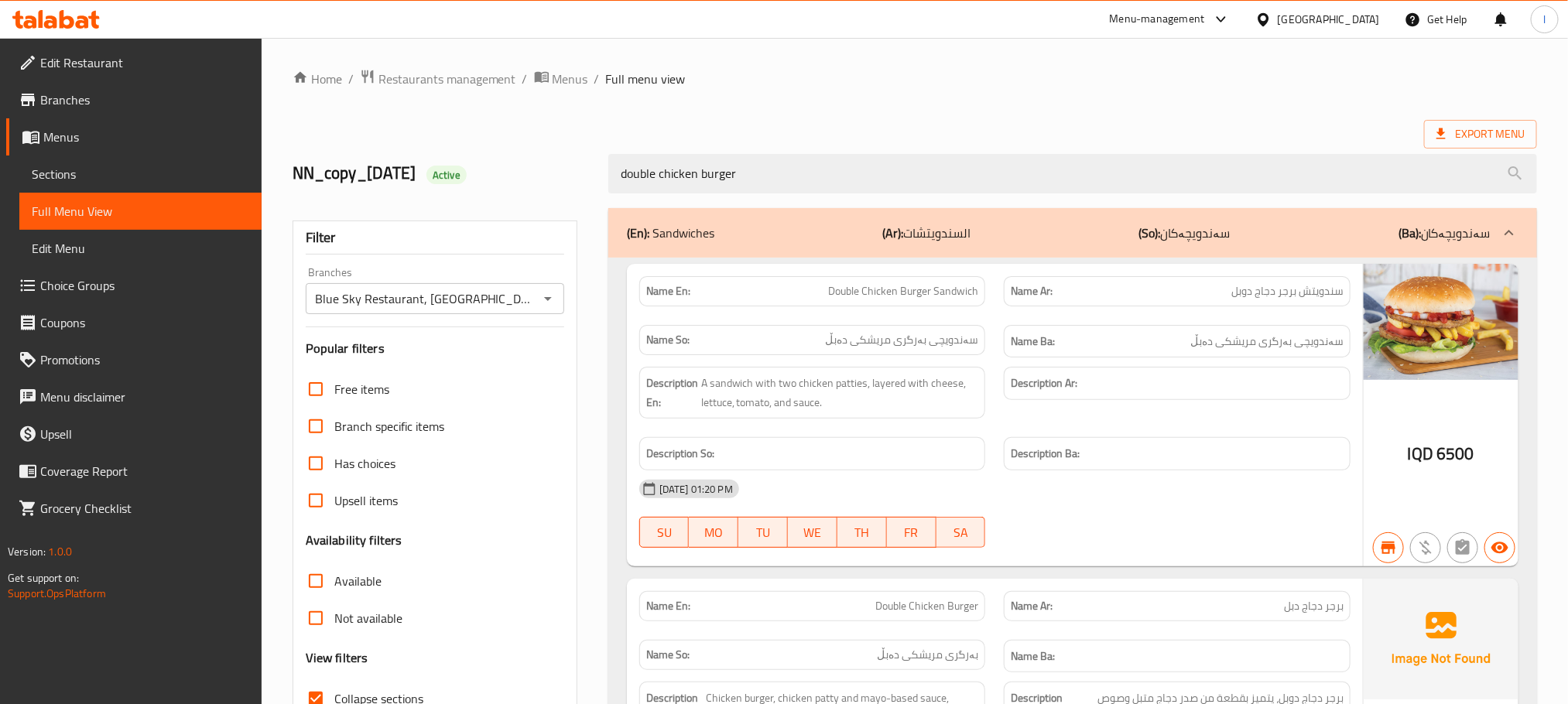
type input "double chicken burger"
drag, startPoint x: 764, startPoint y: 177, endPoint x: 279, endPoint y: 149, distance: 485.8
click at [279, 149] on div "Home / Restaurants management / Menus / Full menu view Export Menu NN_copy_23/0…" at bounding box center [914, 490] width 1306 height 905
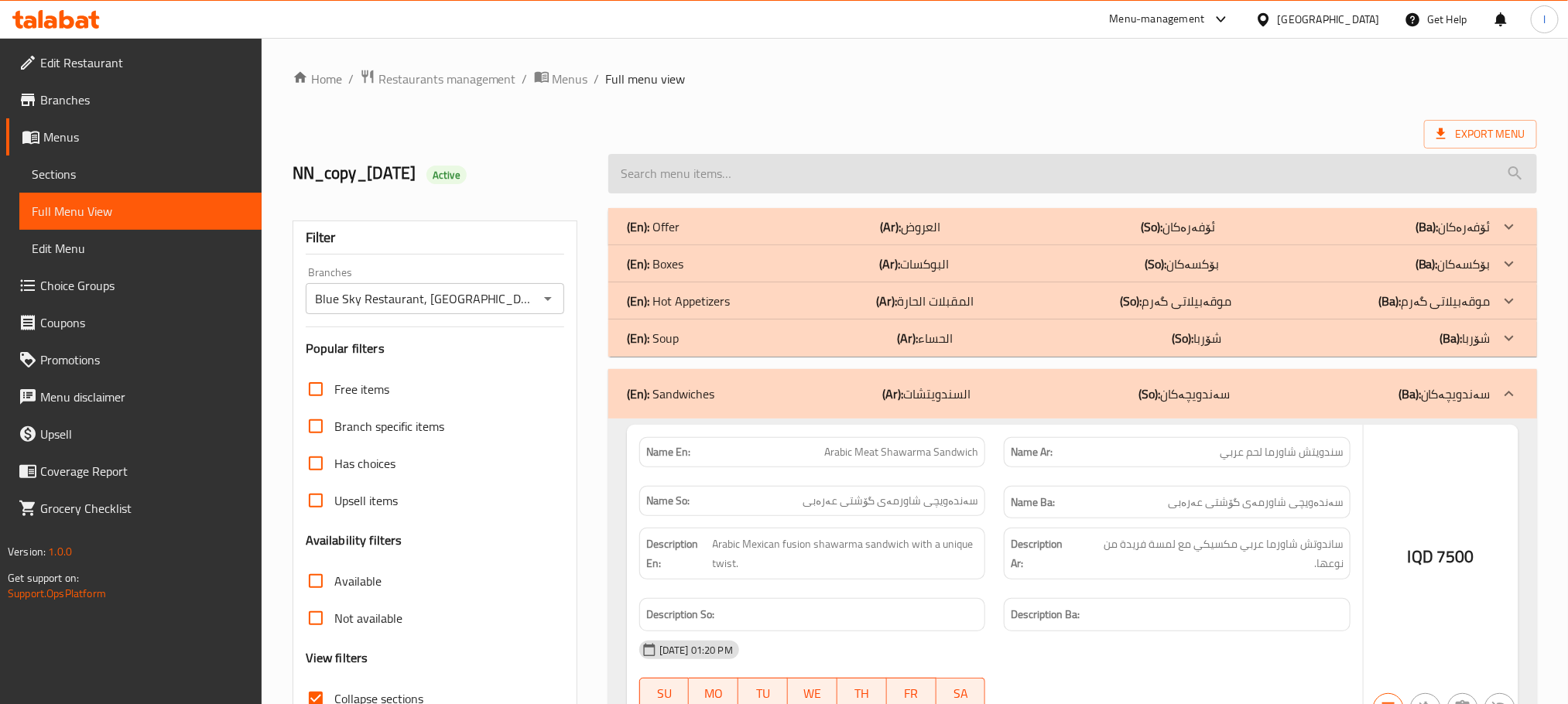
click at [717, 177] on input "search" at bounding box center [1073, 174] width 929 height 39
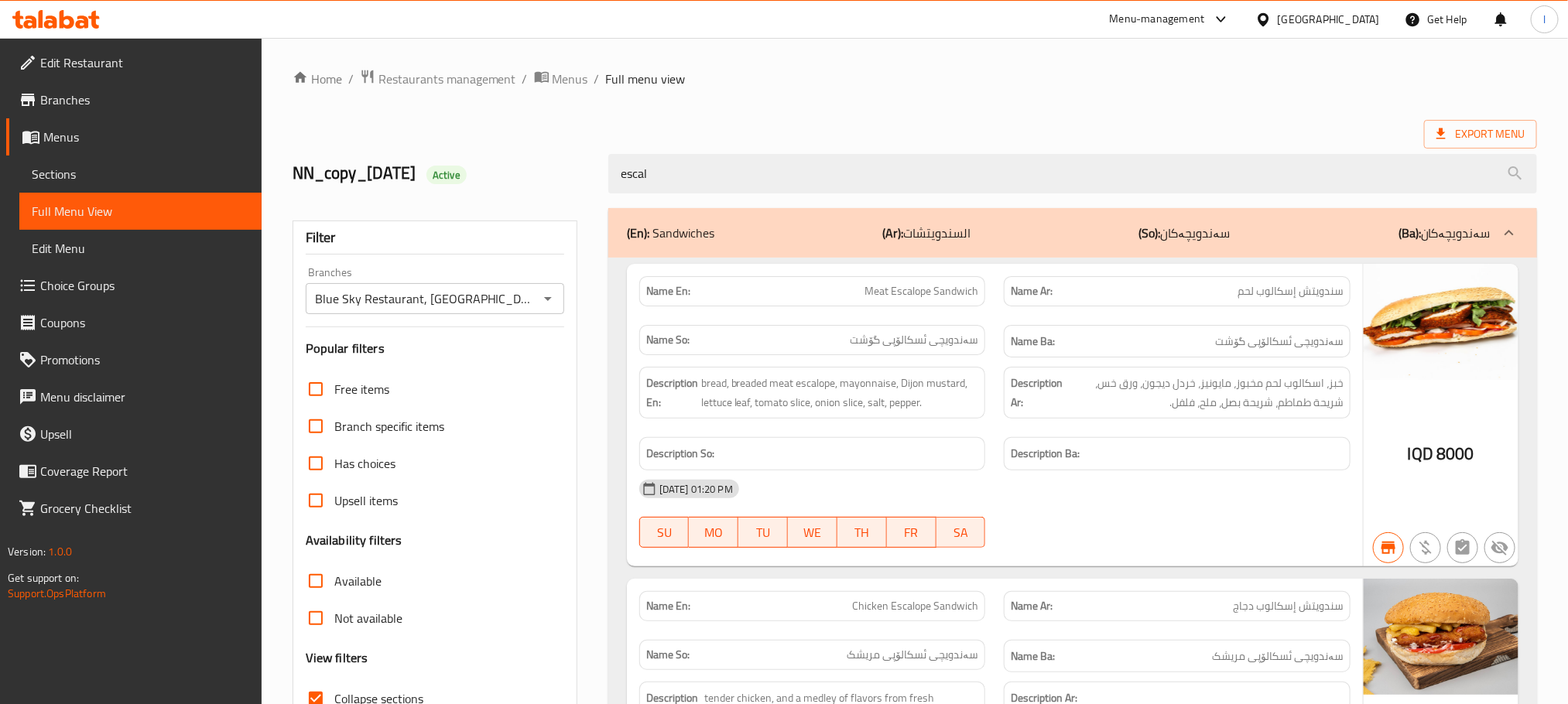
type input "escal"
drag, startPoint x: 688, startPoint y: 177, endPoint x: 400, endPoint y: 165, distance: 288.2
click at [400, 165] on div "NN_copy_23/01/2025 Active escal" at bounding box center [914, 173] width 1262 height 69
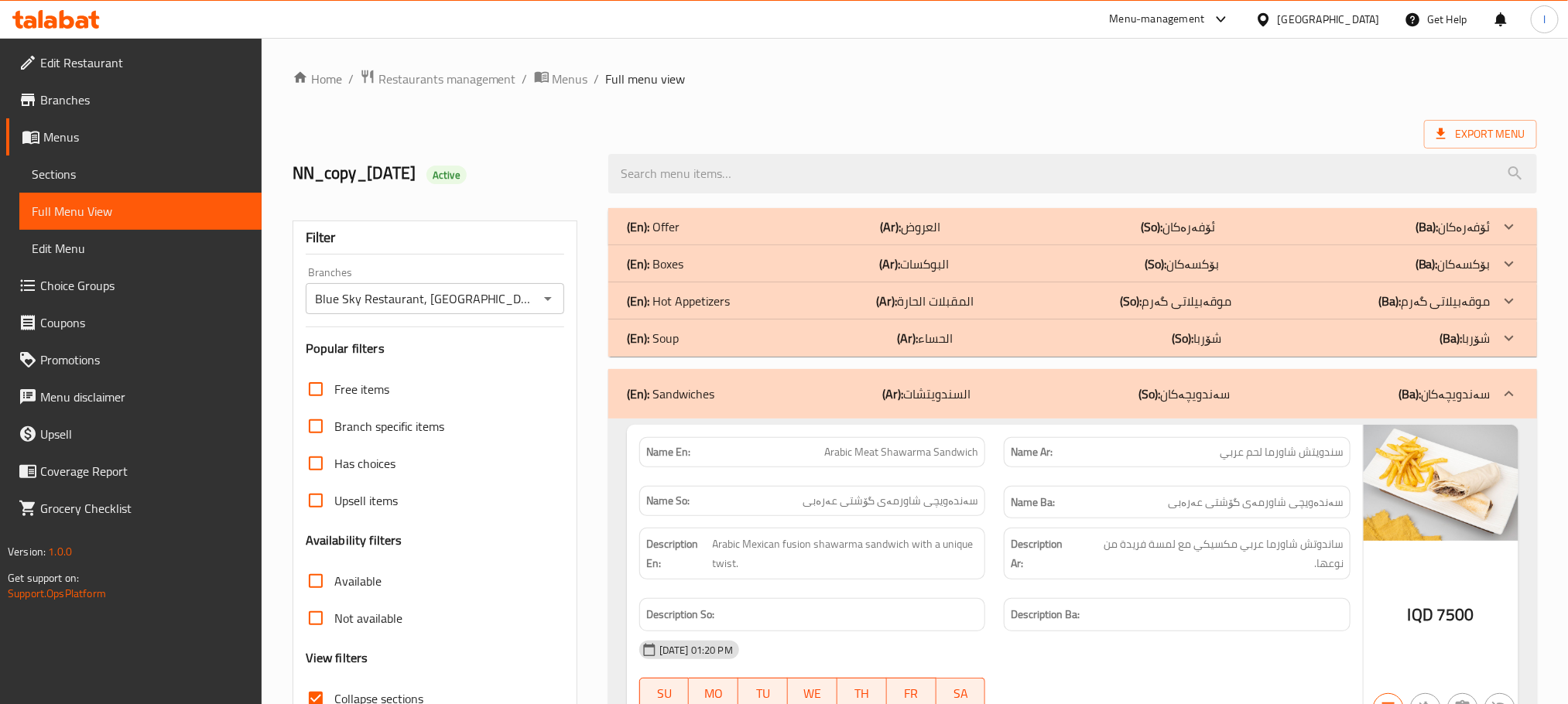
click at [925, 82] on ol "Home / Restaurants management / Menus / Full menu view" at bounding box center [914, 78] width 1244 height 20
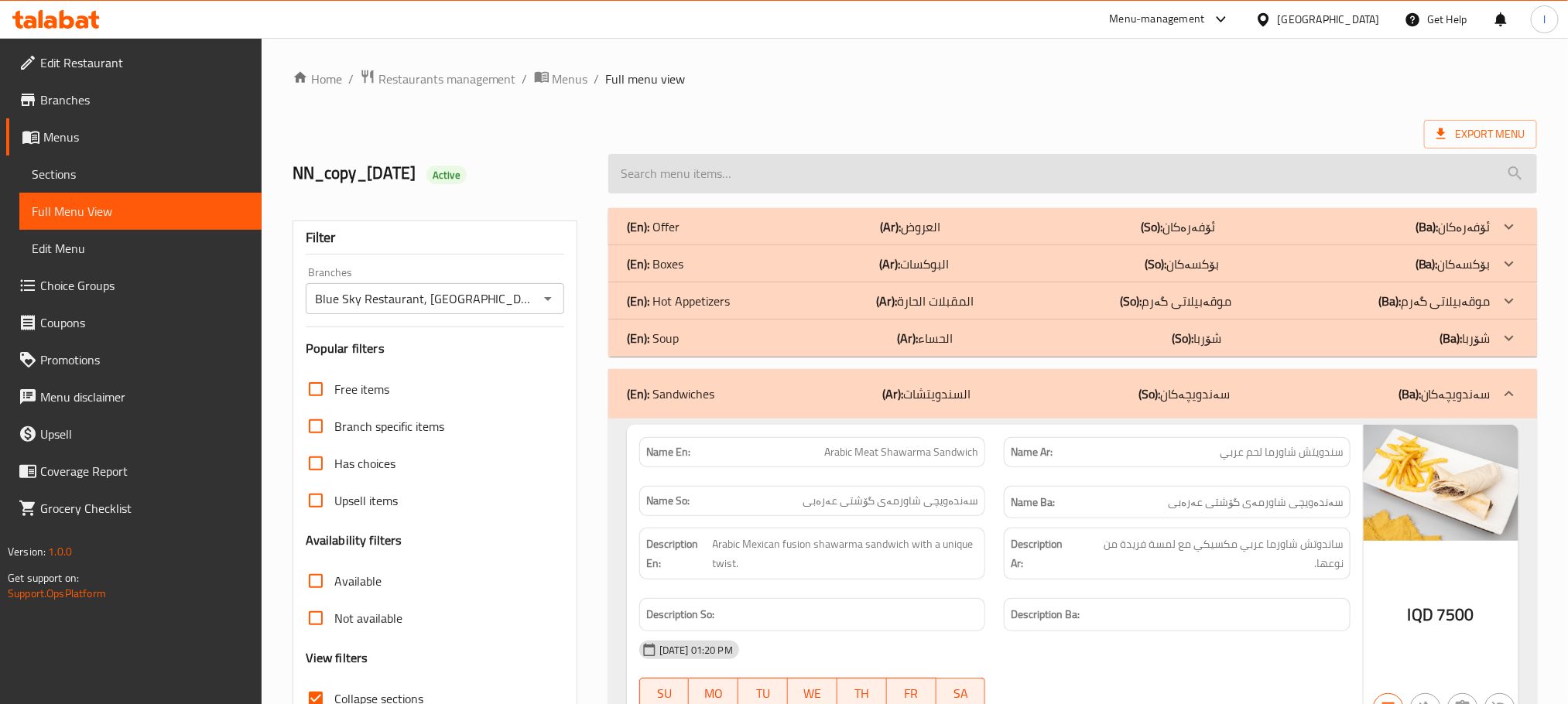
click at [657, 164] on input "search" at bounding box center [1073, 174] width 929 height 39
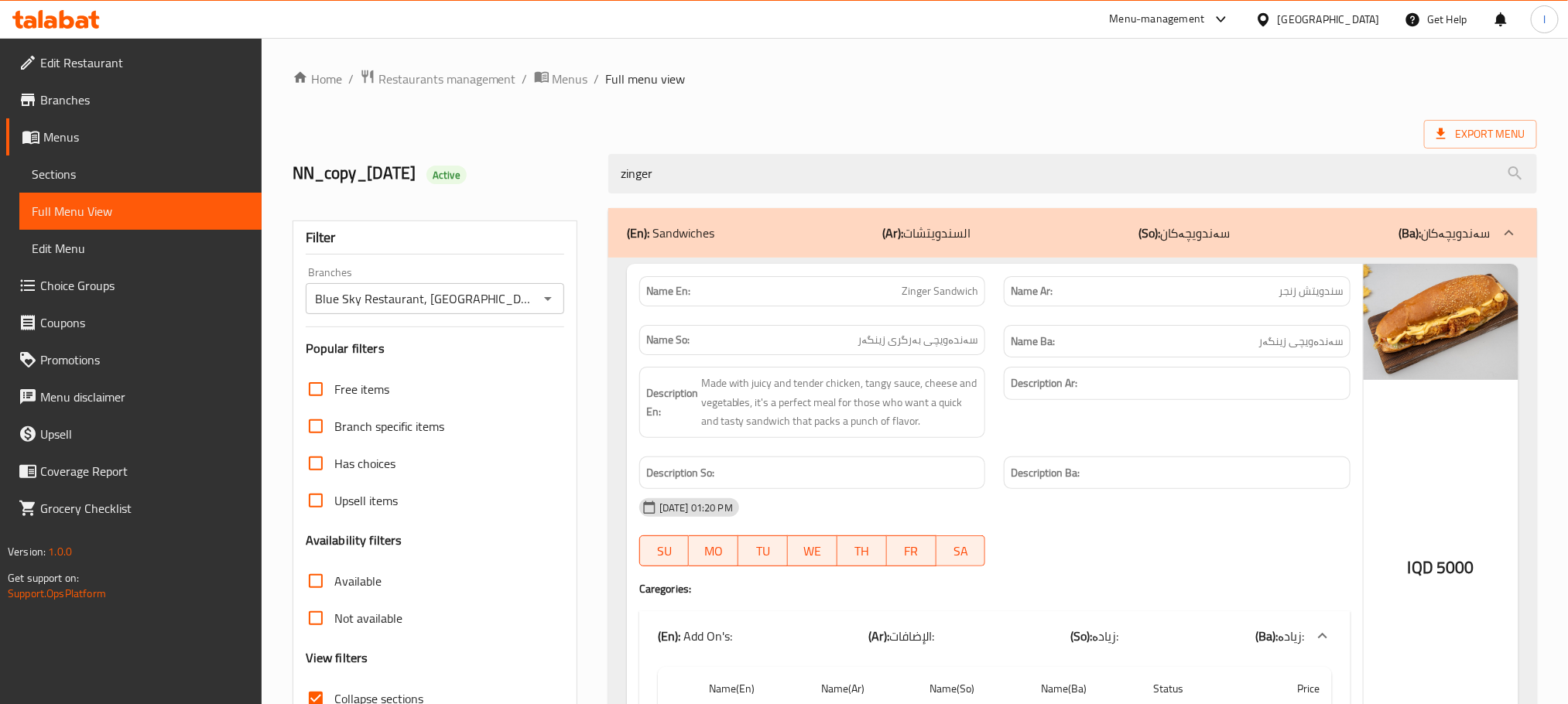
drag, startPoint x: 708, startPoint y: 164, endPoint x: 374, endPoint y: 138, distance: 335.0
click at [374, 138] on div "Home / Restaurants management / Menus / Full menu view Export Menu NN_copy_23/0…" at bounding box center [914, 471] width 1244 height 806
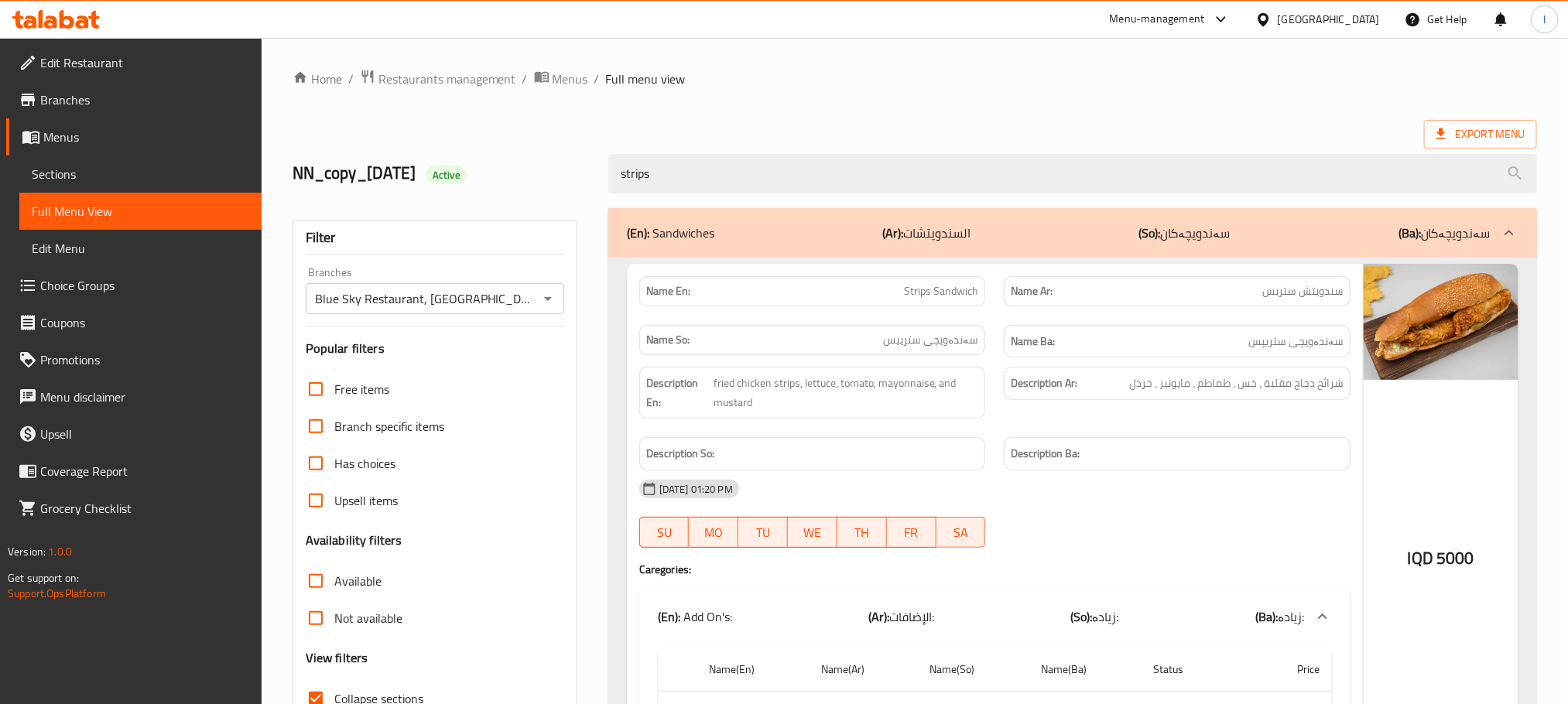
drag, startPoint x: 708, startPoint y: 167, endPoint x: 303, endPoint y: 144, distance: 405.7
click at [303, 144] on div "NN_copy_23/01/2025 Active strips" at bounding box center [914, 173] width 1262 height 69
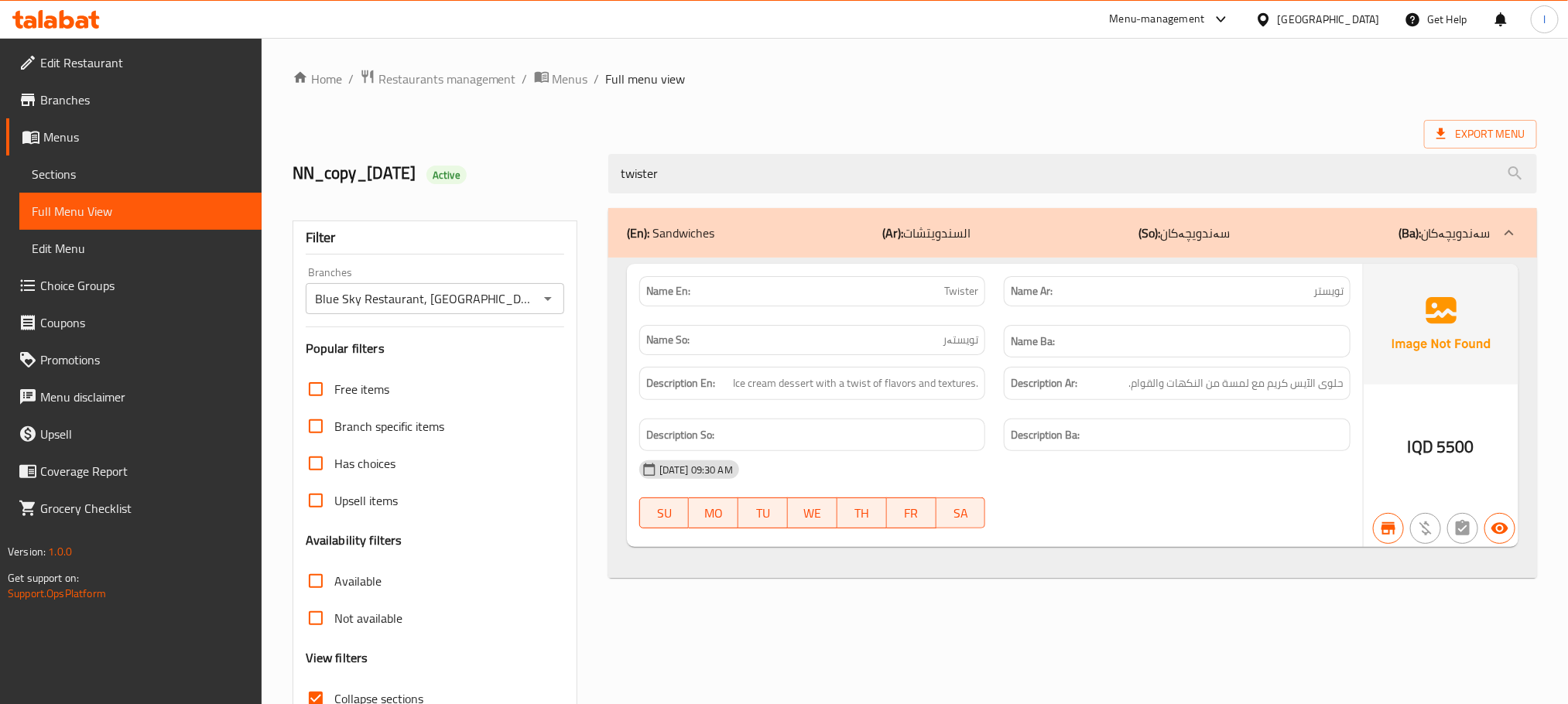
type input "twister"
drag, startPoint x: 729, startPoint y: 180, endPoint x: 571, endPoint y: 172, distance: 158.2
click at [571, 172] on div "NN_copy_23/01/2025 Active twister" at bounding box center [914, 173] width 1262 height 69
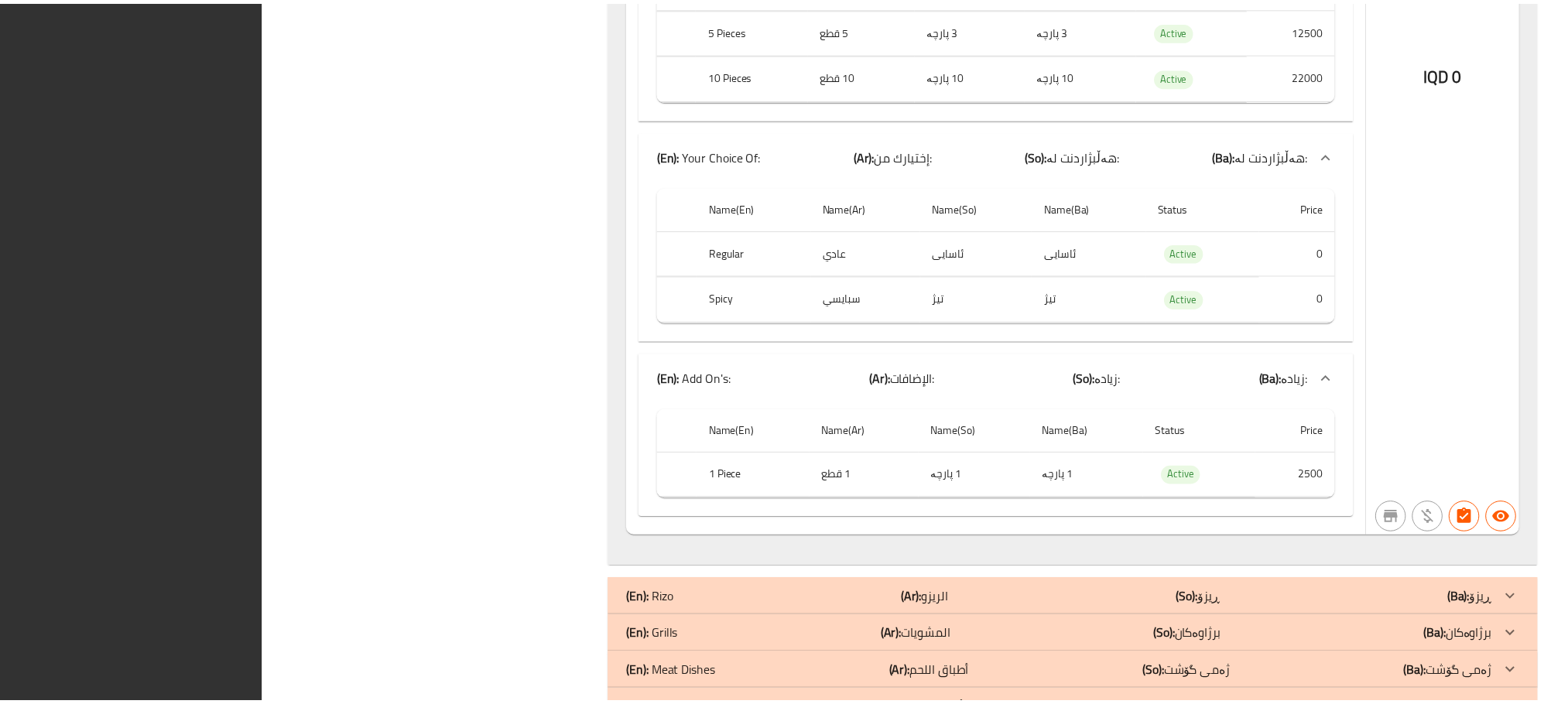
scroll to position [25711, 0]
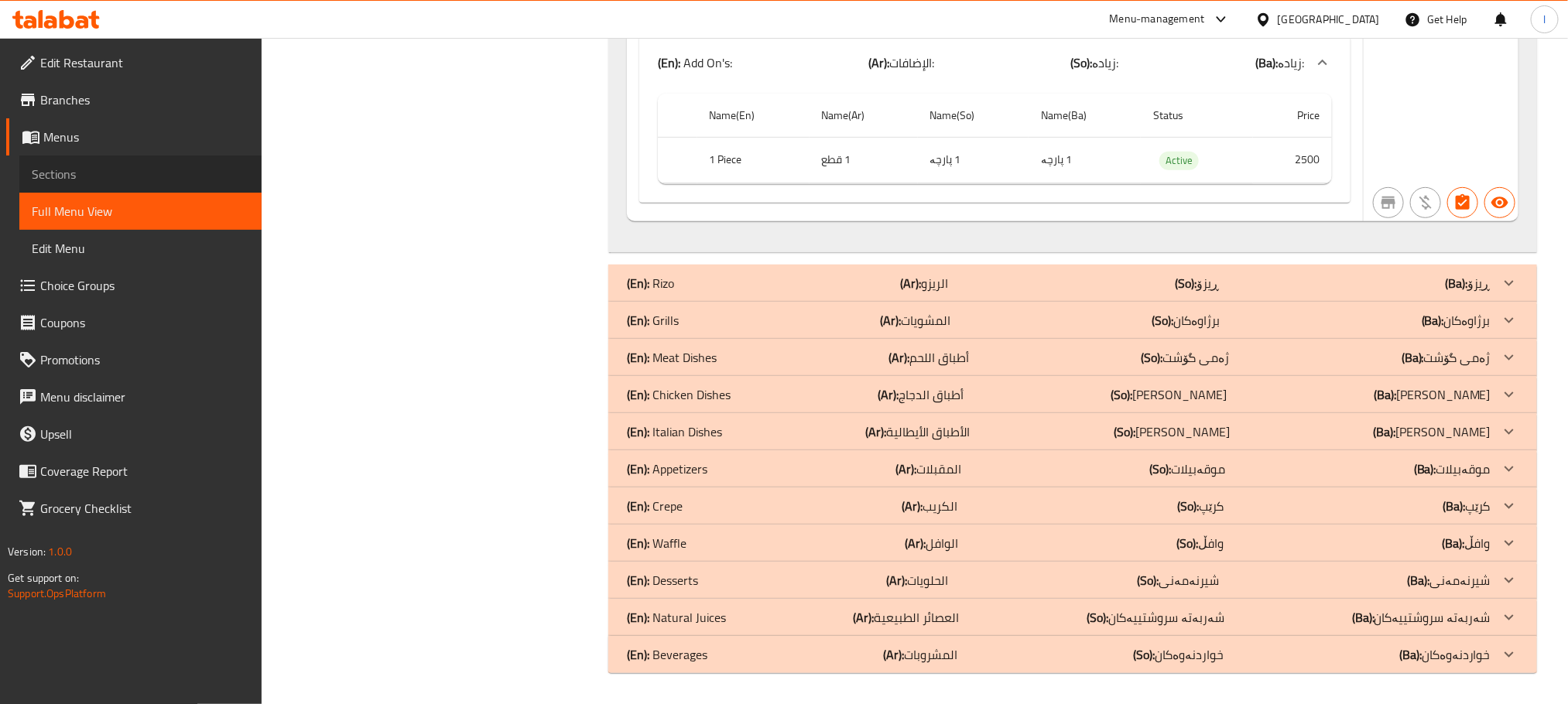
click at [68, 168] on span "Sections" at bounding box center [140, 174] width 217 height 19
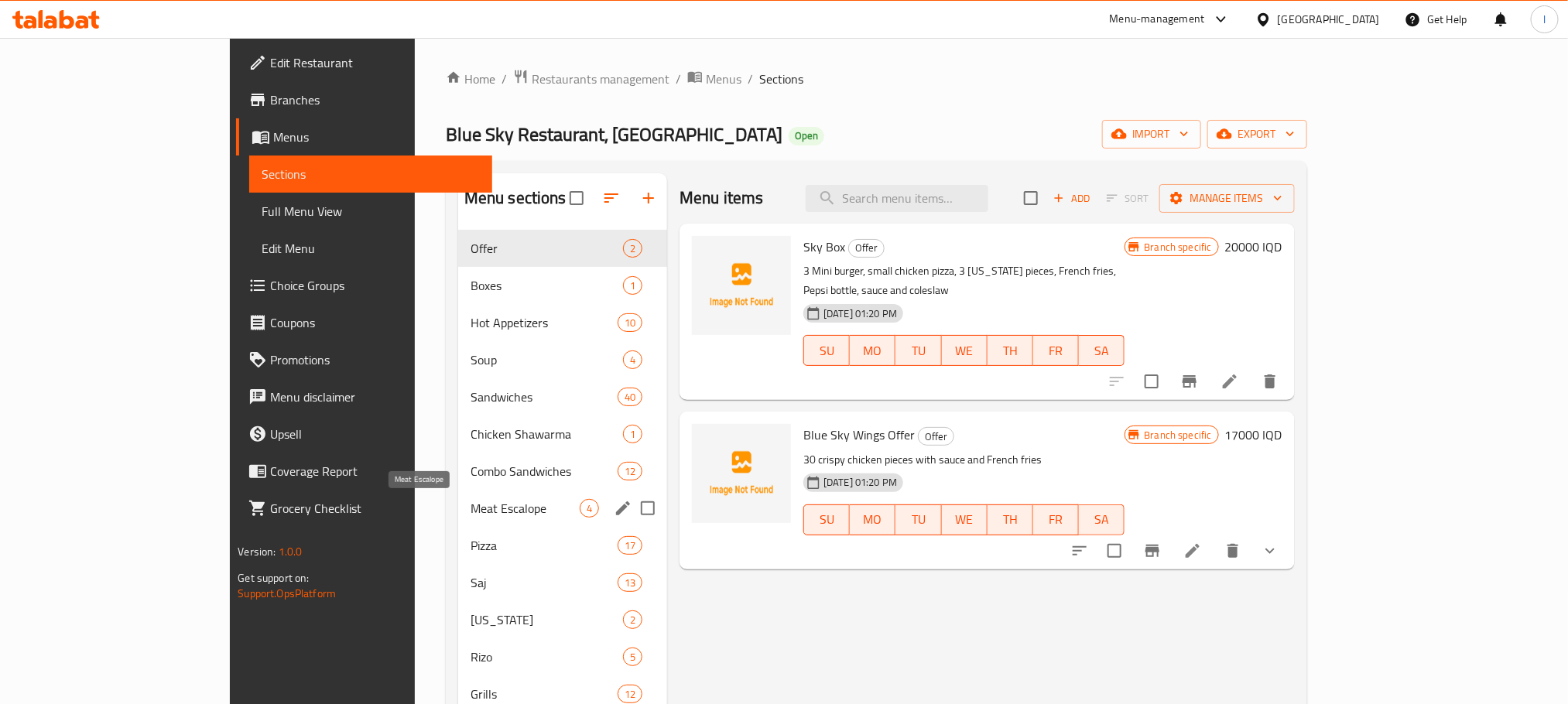
scroll to position [391, 0]
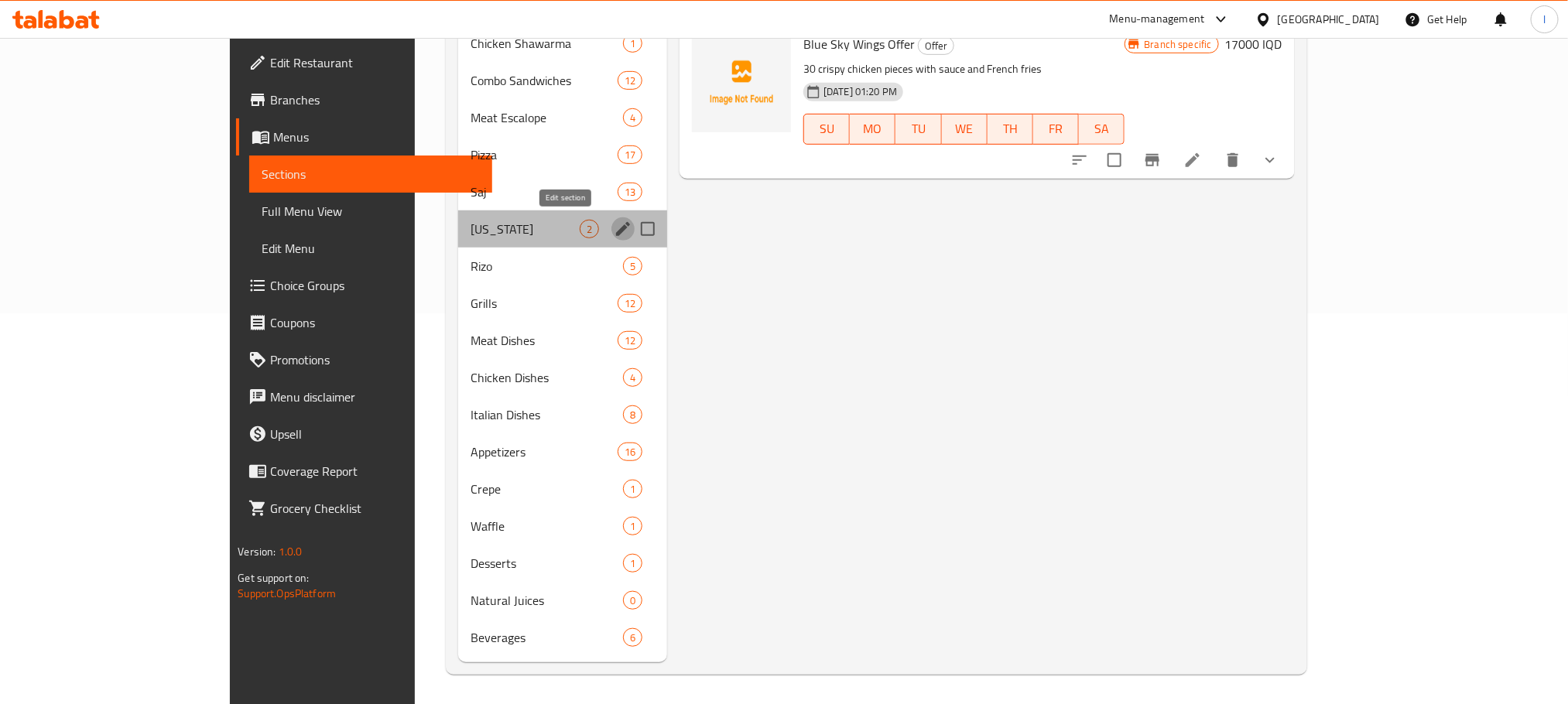
click at [614, 221] on icon "edit" at bounding box center [623, 229] width 19 height 19
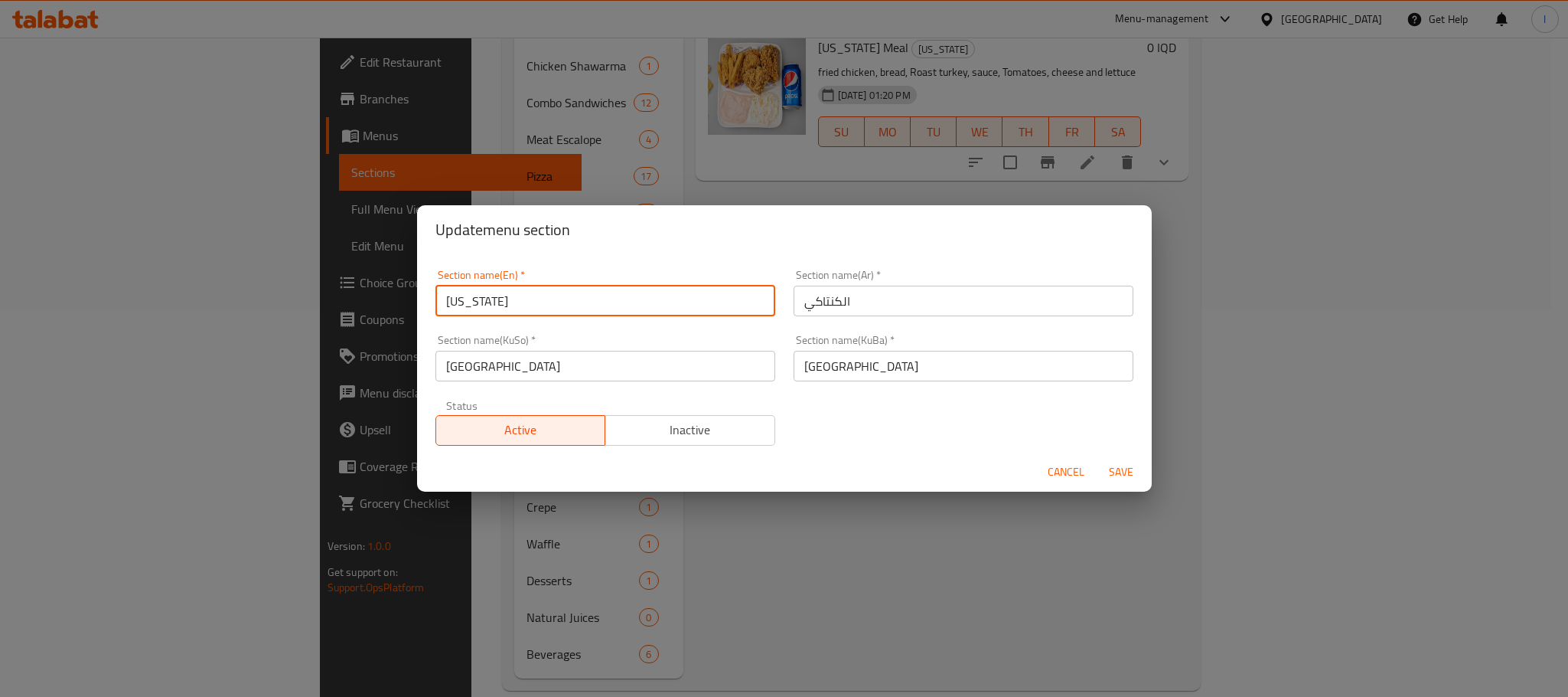
drag, startPoint x: 545, startPoint y: 313, endPoint x: 256, endPoint y: 275, distance: 291.5
click at [256, 275] on div "Update menu section Section name(En)   * Kentucky Section name(En) * Section na…" at bounding box center [784, 348] width 1568 height 697
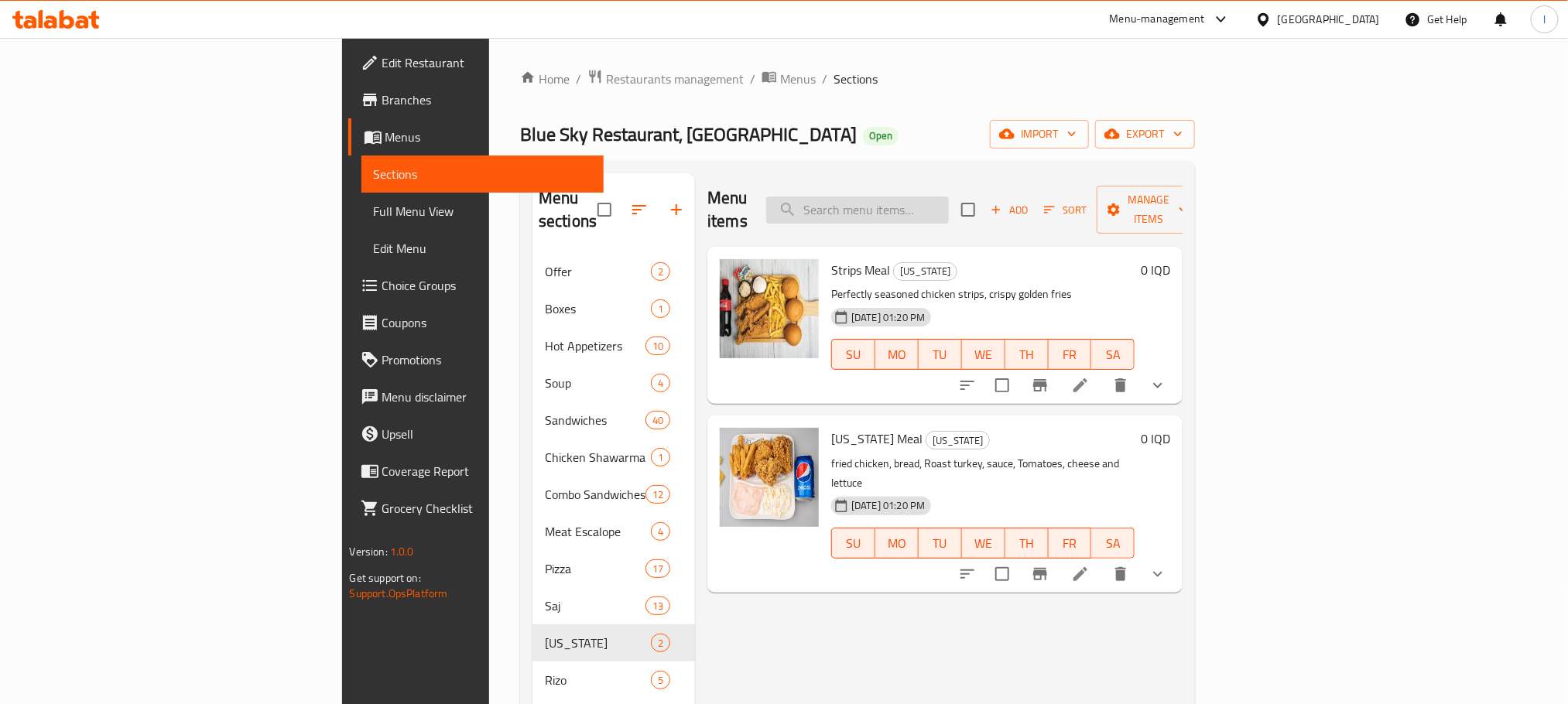
click at [949, 212] on input "search" at bounding box center [857, 210] width 182 height 27
type input "chicken burger"
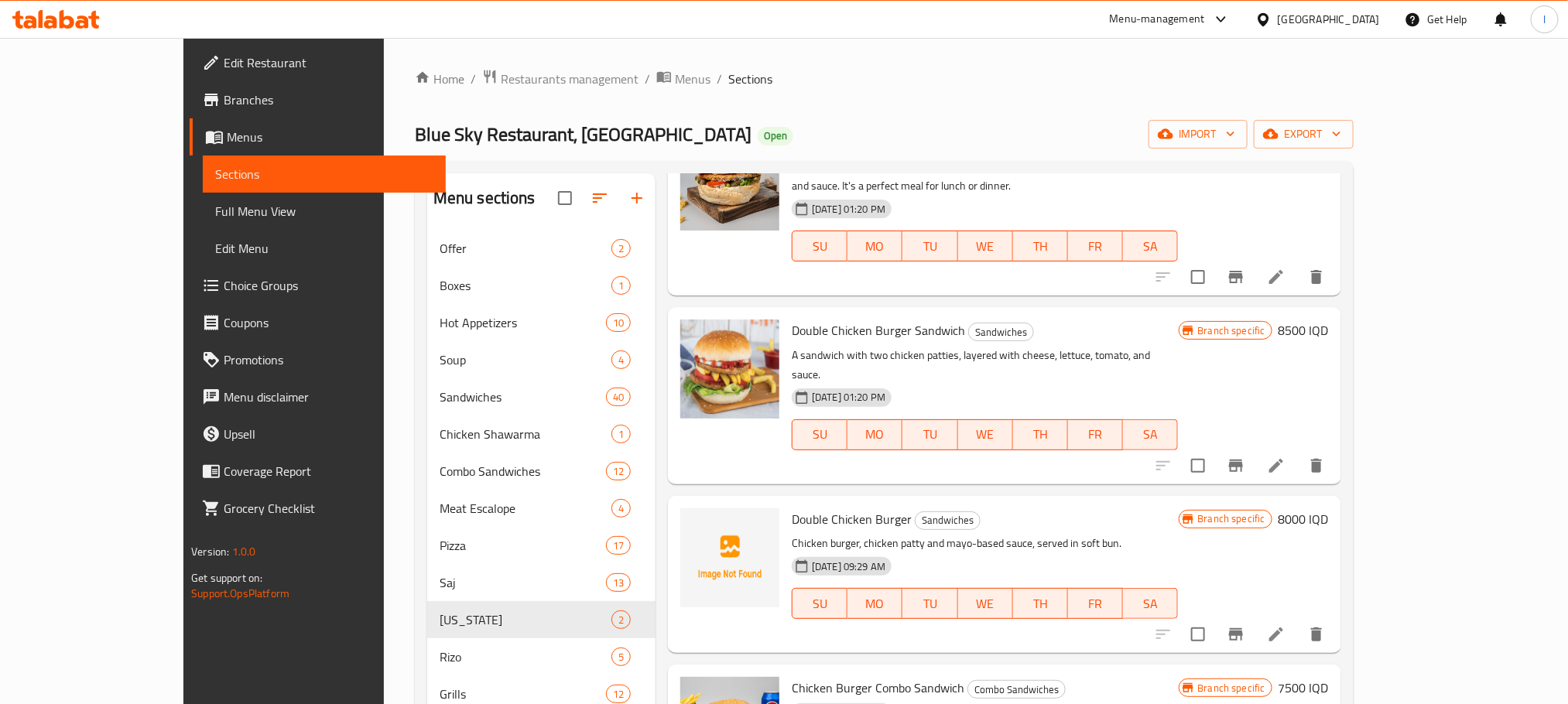
scroll to position [391, 0]
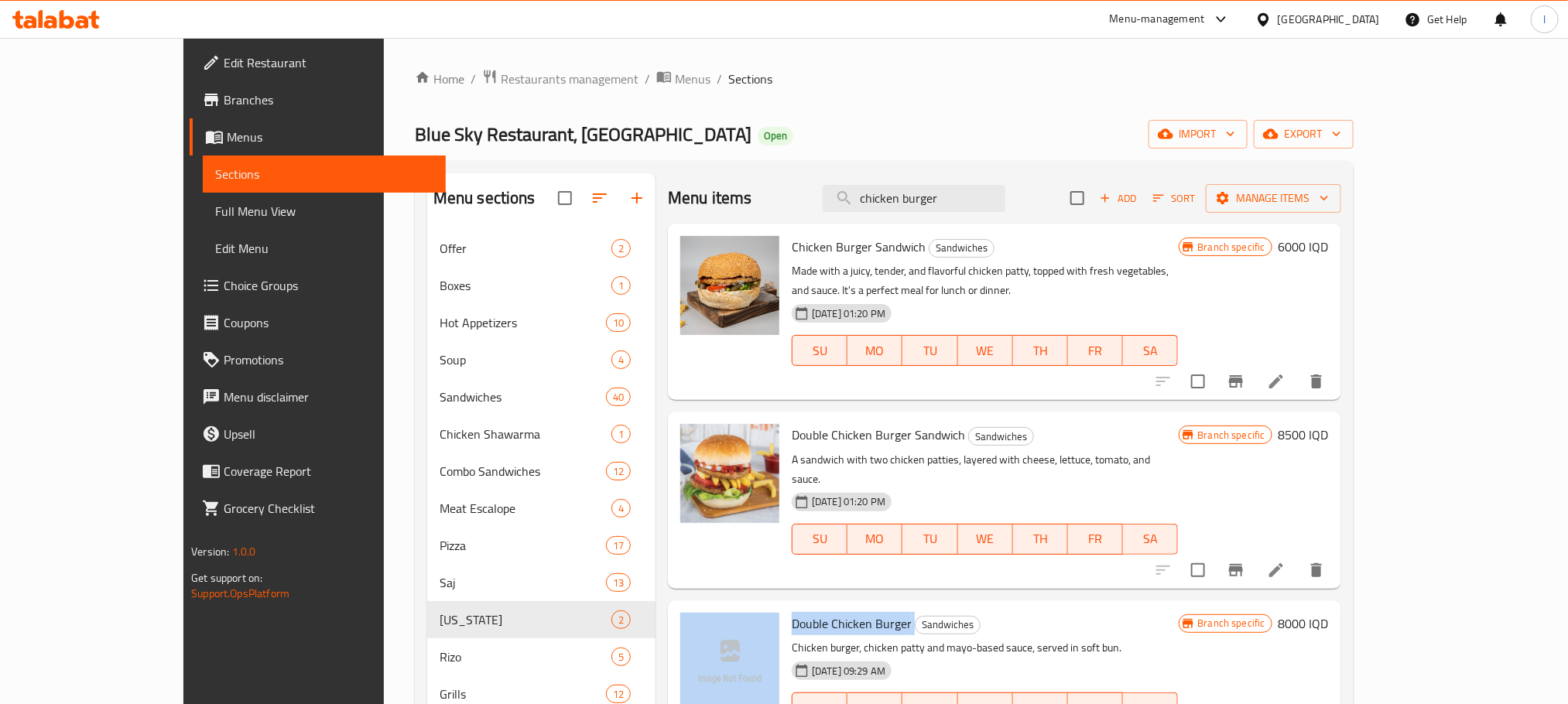
drag, startPoint x: 864, startPoint y: 579, endPoint x: 737, endPoint y: 592, distance: 127.7
click at [737, 606] on div "Double Chicken Burger Sandwiches Chicken burger, chicken [PERSON_NAME] and [PER…" at bounding box center [1004, 679] width 661 height 145
copy div "Double Chicken Burger"
drag, startPoint x: 1020, startPoint y: 207, endPoint x: 651, endPoint y: 219, distance: 369.2
click at [667, 219] on div "Menu items chicken burger Add Sort Manage items" at bounding box center [1004, 197] width 673 height 50
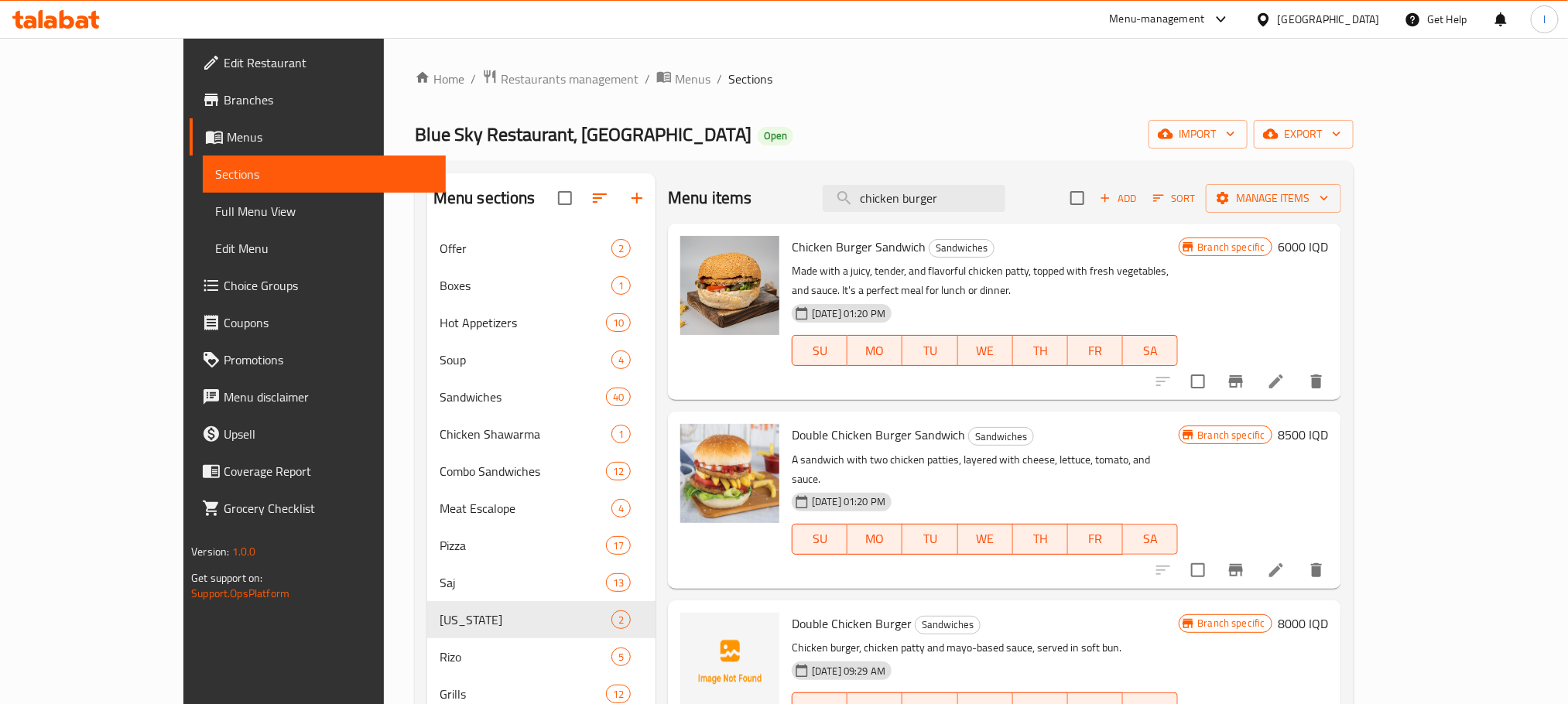
paste input "Double Chicken Burger"
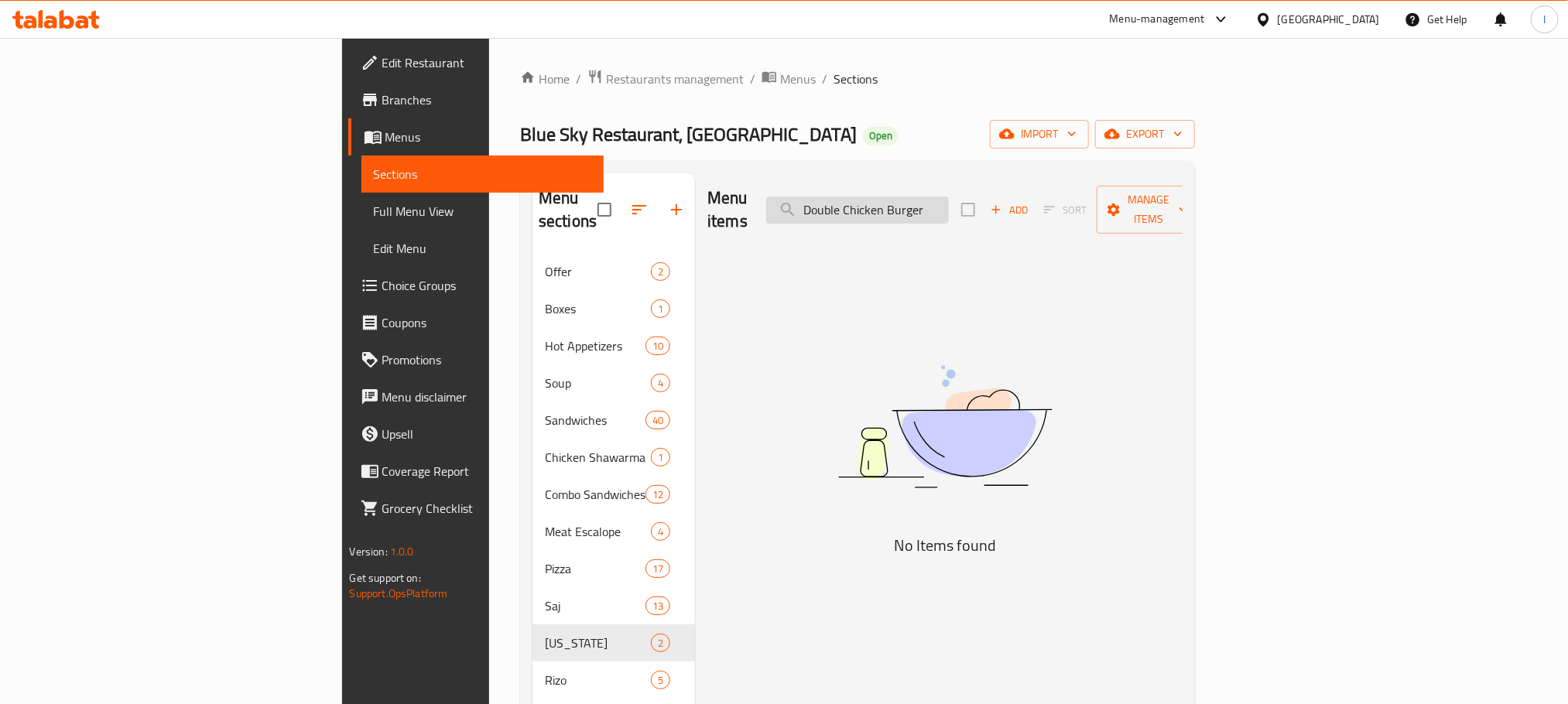
click at [929, 197] on input "Double Chicken Burger" at bounding box center [857, 210] width 182 height 27
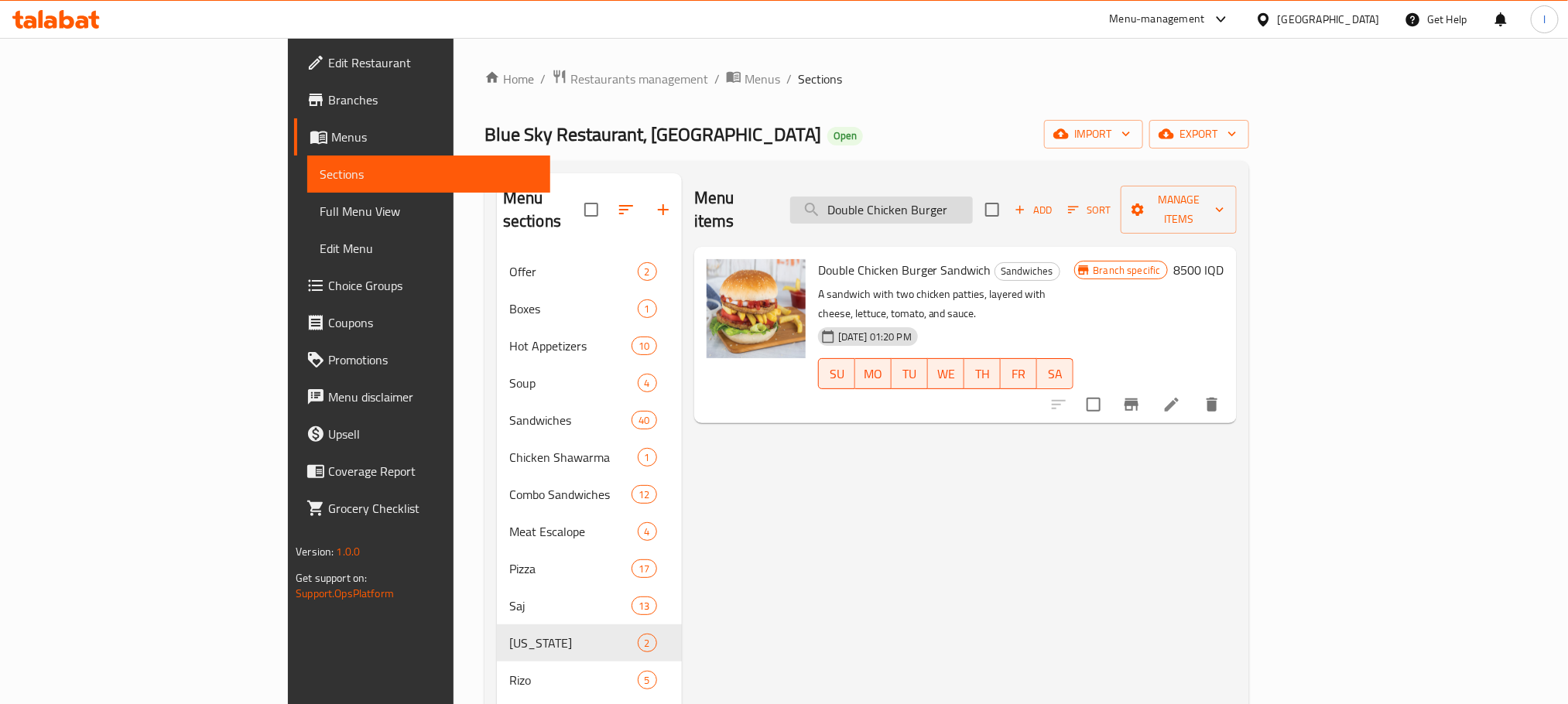
click at [973, 203] on input "Double Chicken Burger" at bounding box center [881, 210] width 182 height 27
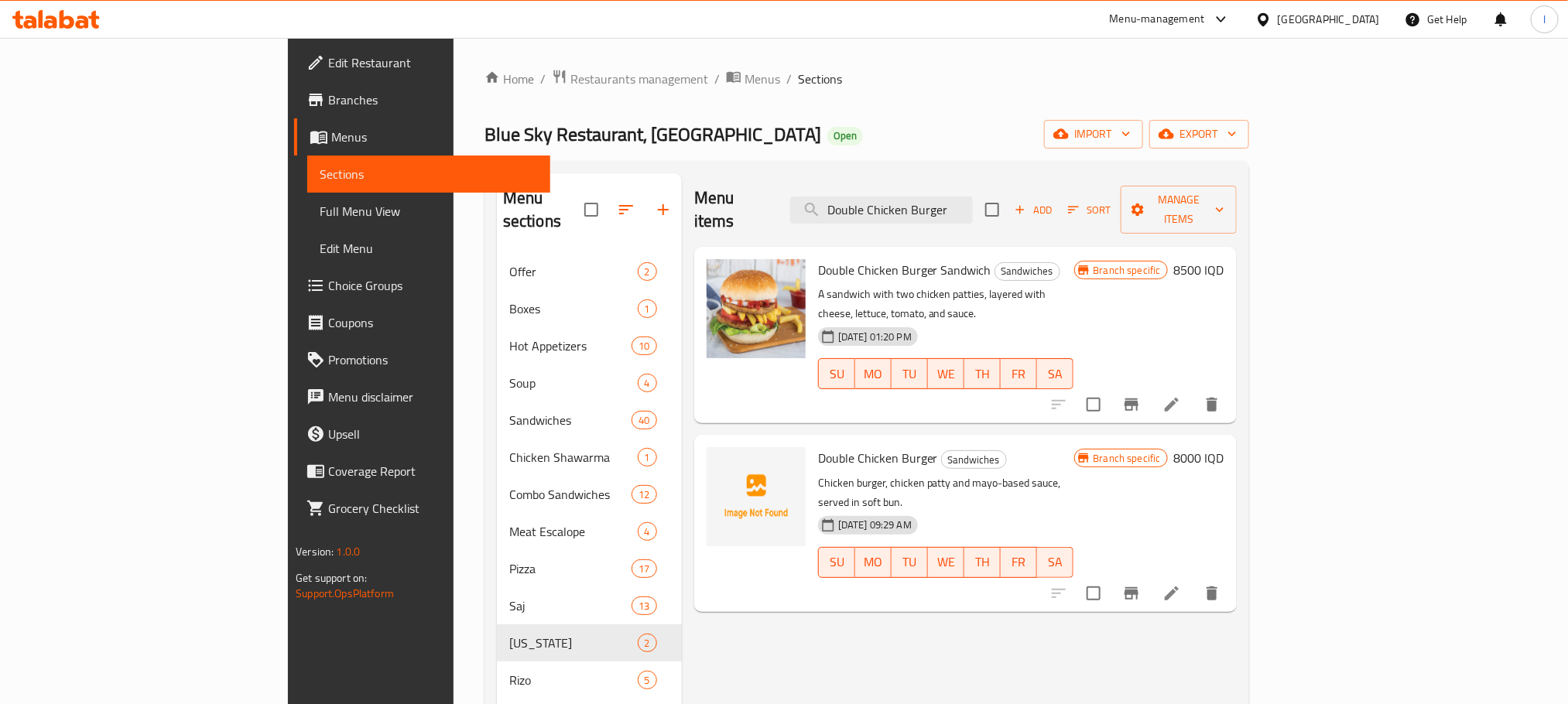
drag, startPoint x: 1047, startPoint y: 193, endPoint x: 651, endPoint y: 170, distance: 396.7
click at [651, 170] on div "Menu sections Offer 2 Boxes 1 Hot Appetizers 10 Soup 4 Sandwiches 40 Chicken Sh…" at bounding box center [866, 624] width 764 height 928
click at [954, 205] on input "Double Chicken Burger" at bounding box center [881, 210] width 182 height 27
drag, startPoint x: 970, startPoint y: 197, endPoint x: 701, endPoint y: 177, distance: 269.7
click at [701, 177] on div "Menu items Double Chicken Burger Add Sort Manage items" at bounding box center [964, 210] width 542 height 73
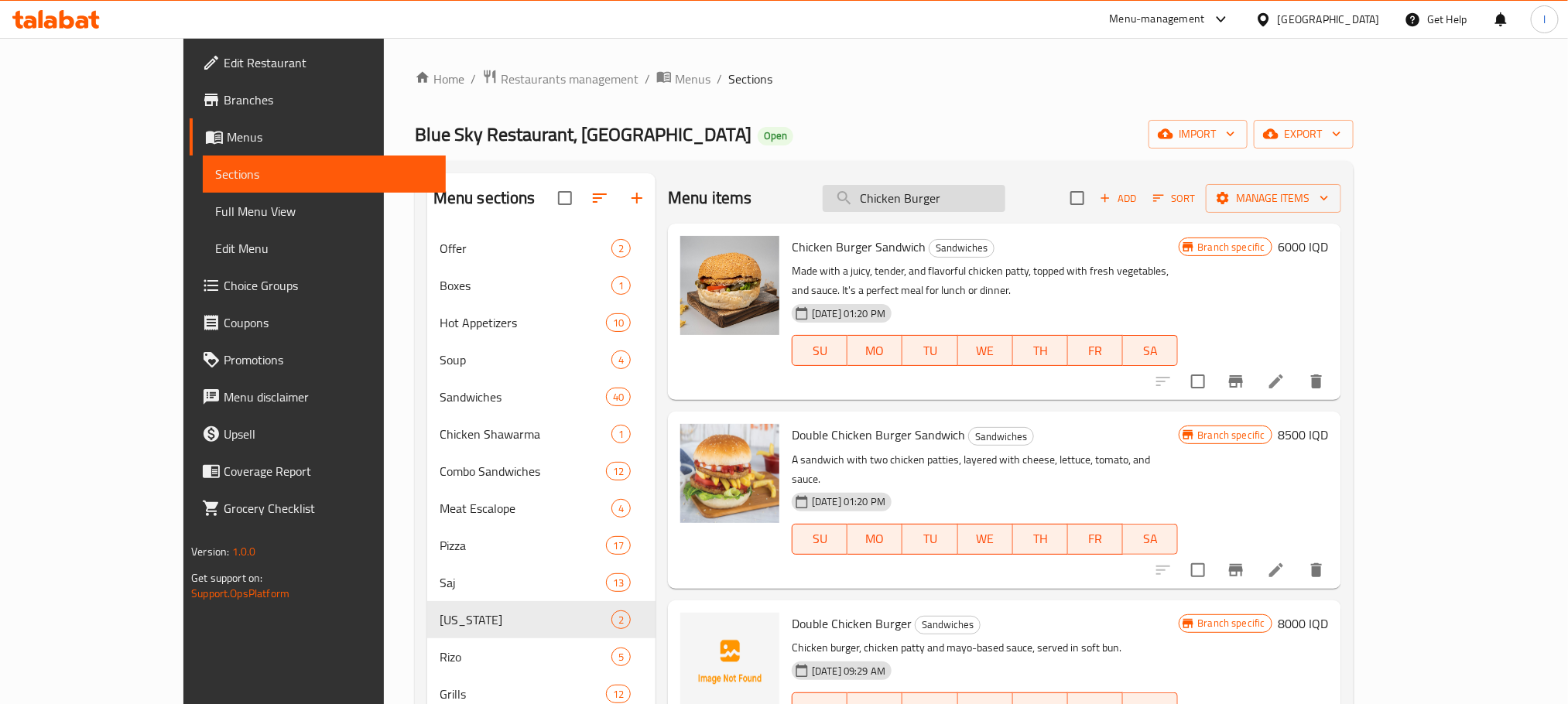
click at [1005, 194] on input "Chicken Burger" at bounding box center [914, 198] width 182 height 27
click at [1254, 363] on button "Branch-specific-item" at bounding box center [1236, 382] width 38 height 38
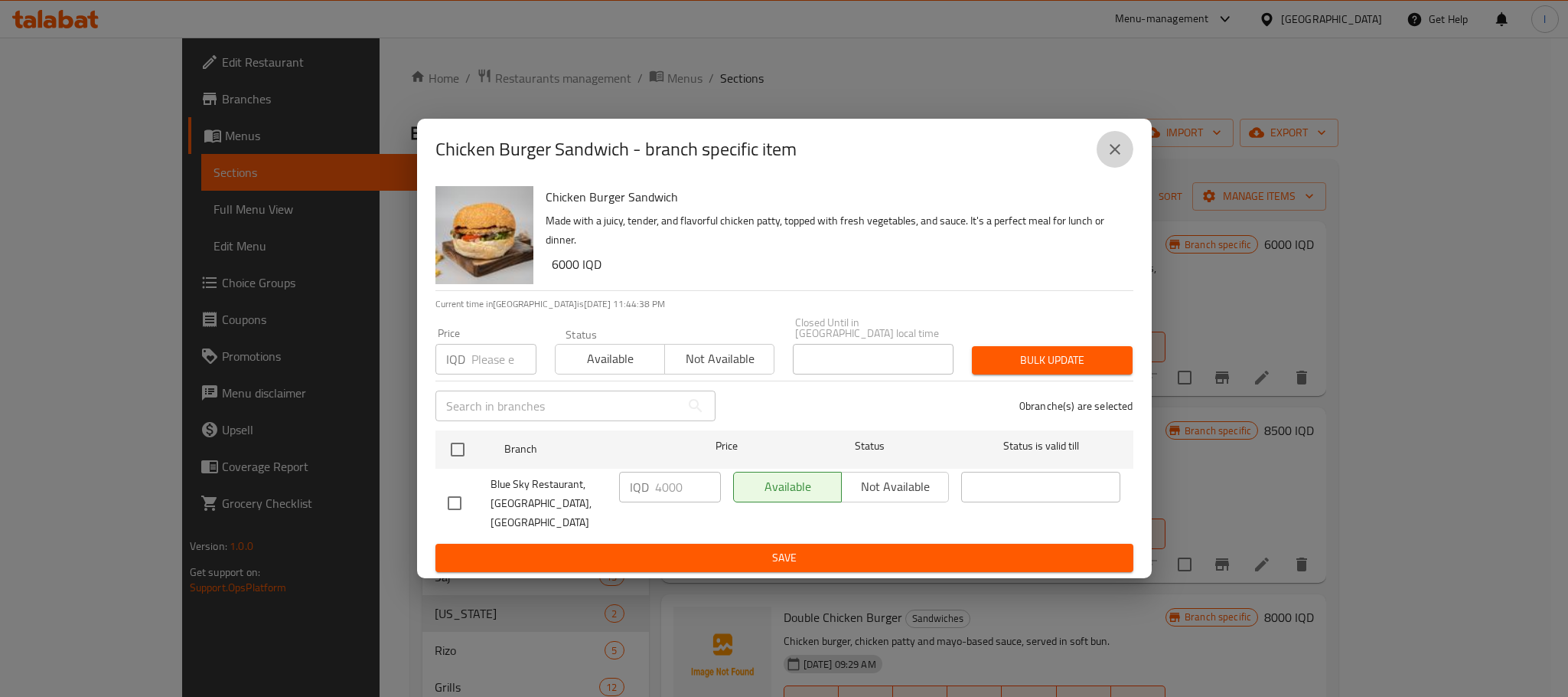
click at [1125, 164] on button "close" at bounding box center [1115, 150] width 37 height 37
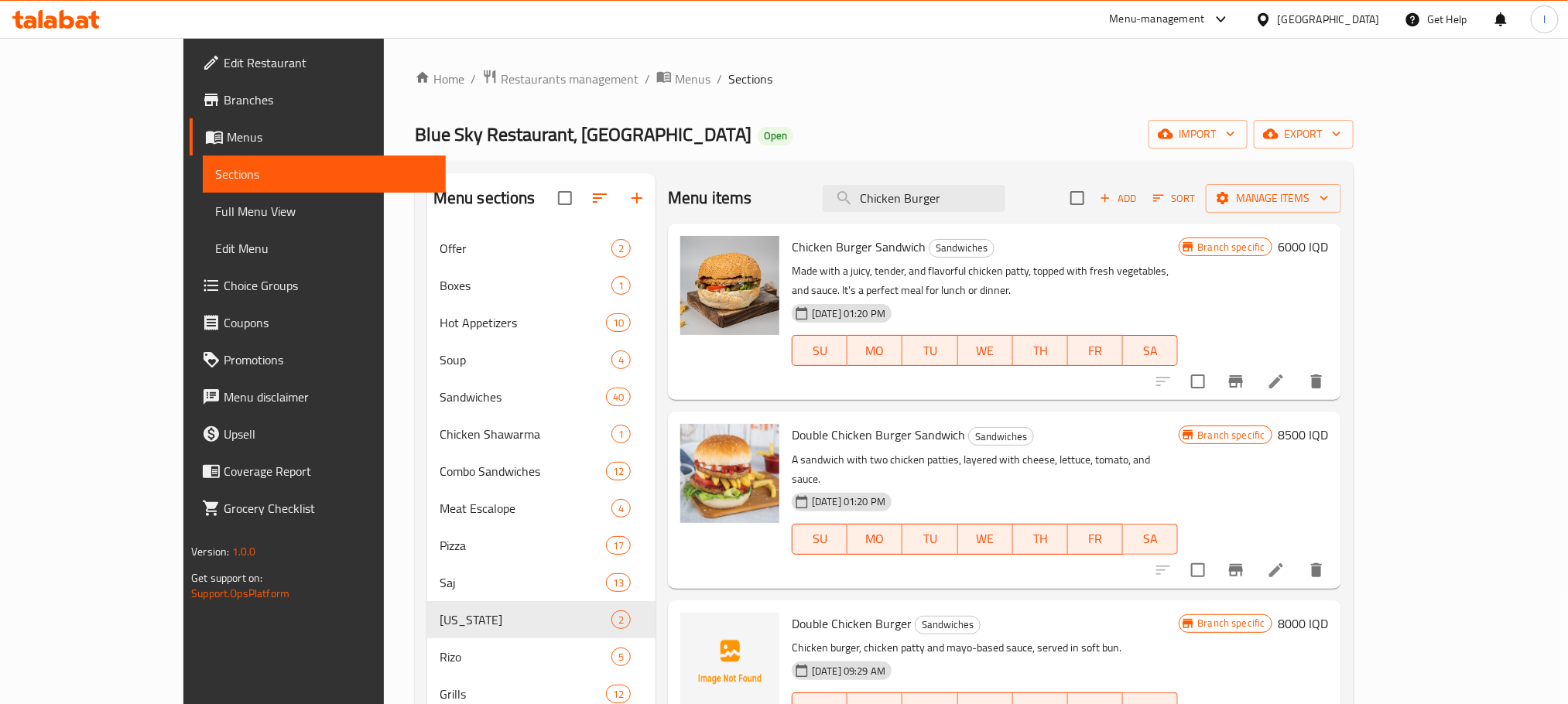
drag, startPoint x: 1015, startPoint y: 193, endPoint x: 385, endPoint y: 190, distance: 630.0
click at [427, 190] on div "Menu sections Offer 2 Boxes 1 Hot Appetizers 10 Soup 4 Sandwiches 40 Chicken Sh…" at bounding box center [884, 613] width 914 height 880
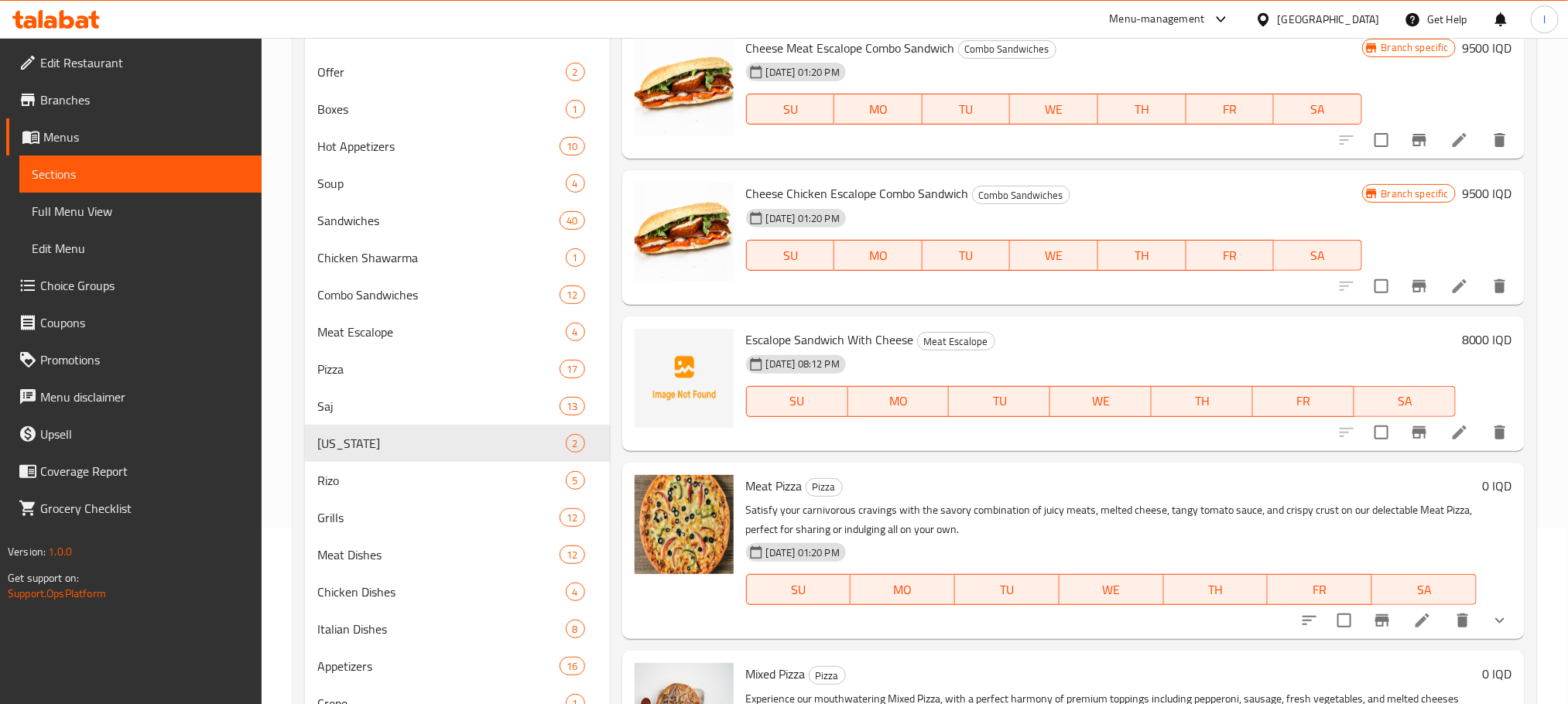
scroll to position [1823, 0]
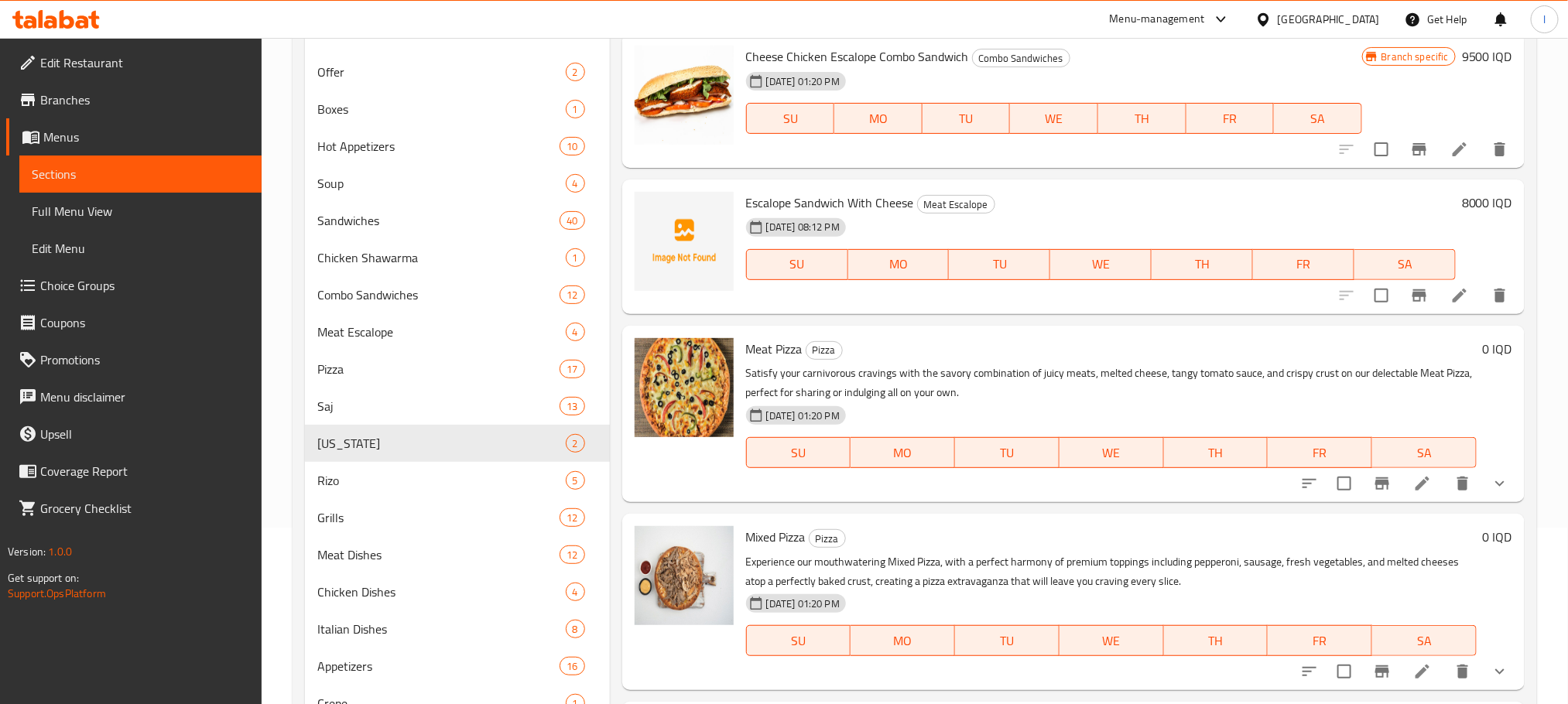
type input "cheese"
click at [1063, 219] on div "[DATE] 08:12 PM SU MO TU WE TH FR SA" at bounding box center [1101, 254] width 722 height 84
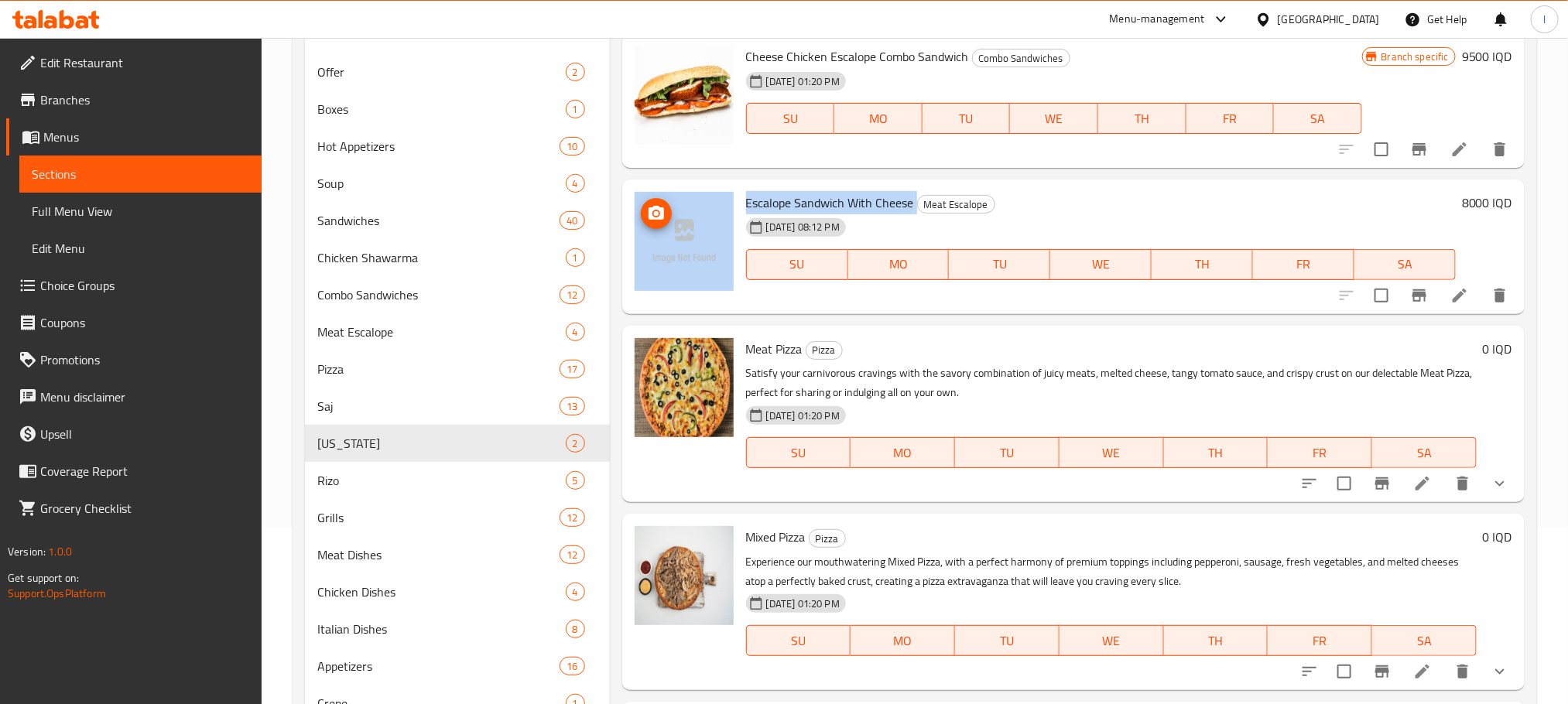
drag, startPoint x: 915, startPoint y: 202, endPoint x: 729, endPoint y: 208, distance: 186.1
click at [729, 208] on div "Escalope Sandwich With Cheese Meat Escalope [DATE] 08:12 PM SU MO TU WE TH FR S…" at bounding box center [1073, 247] width 890 height 122
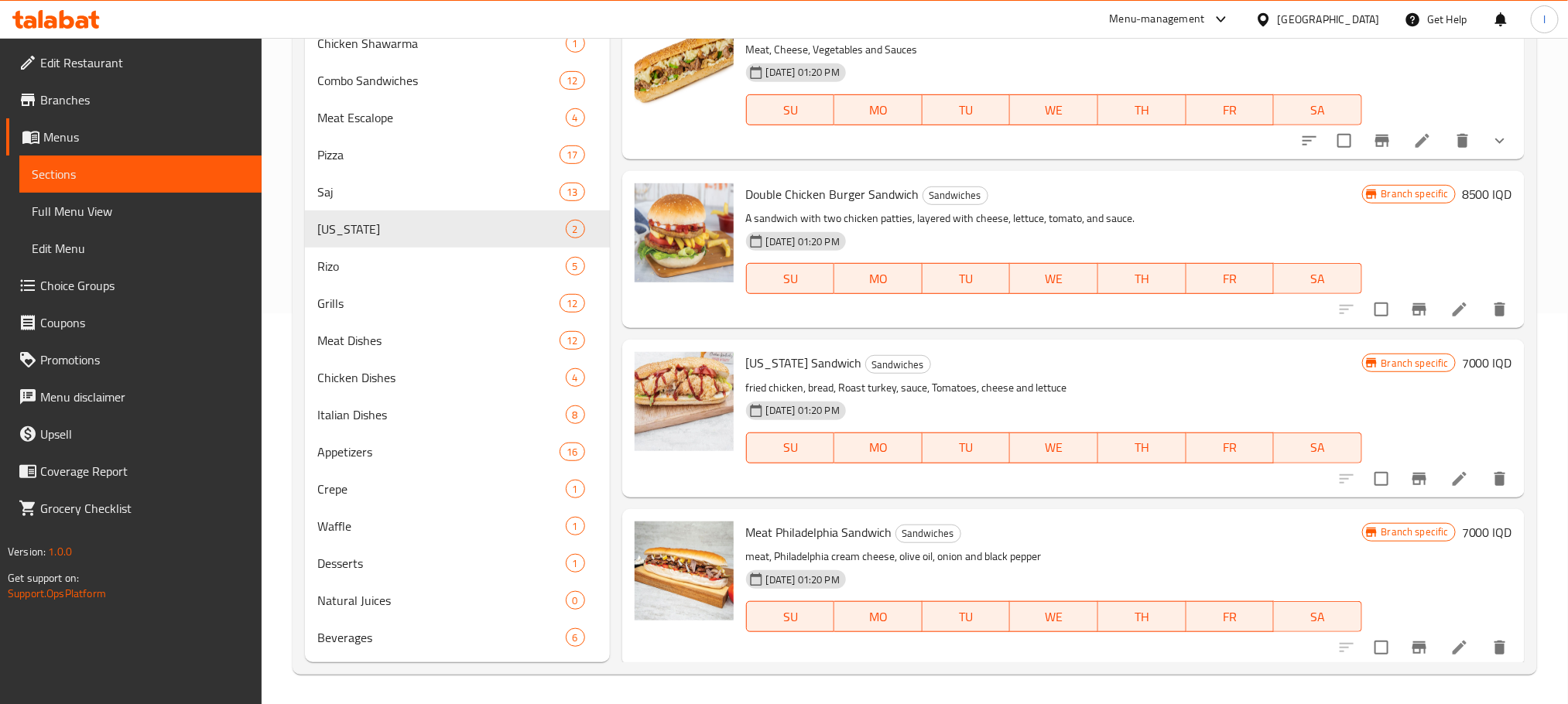
scroll to position [0, 0]
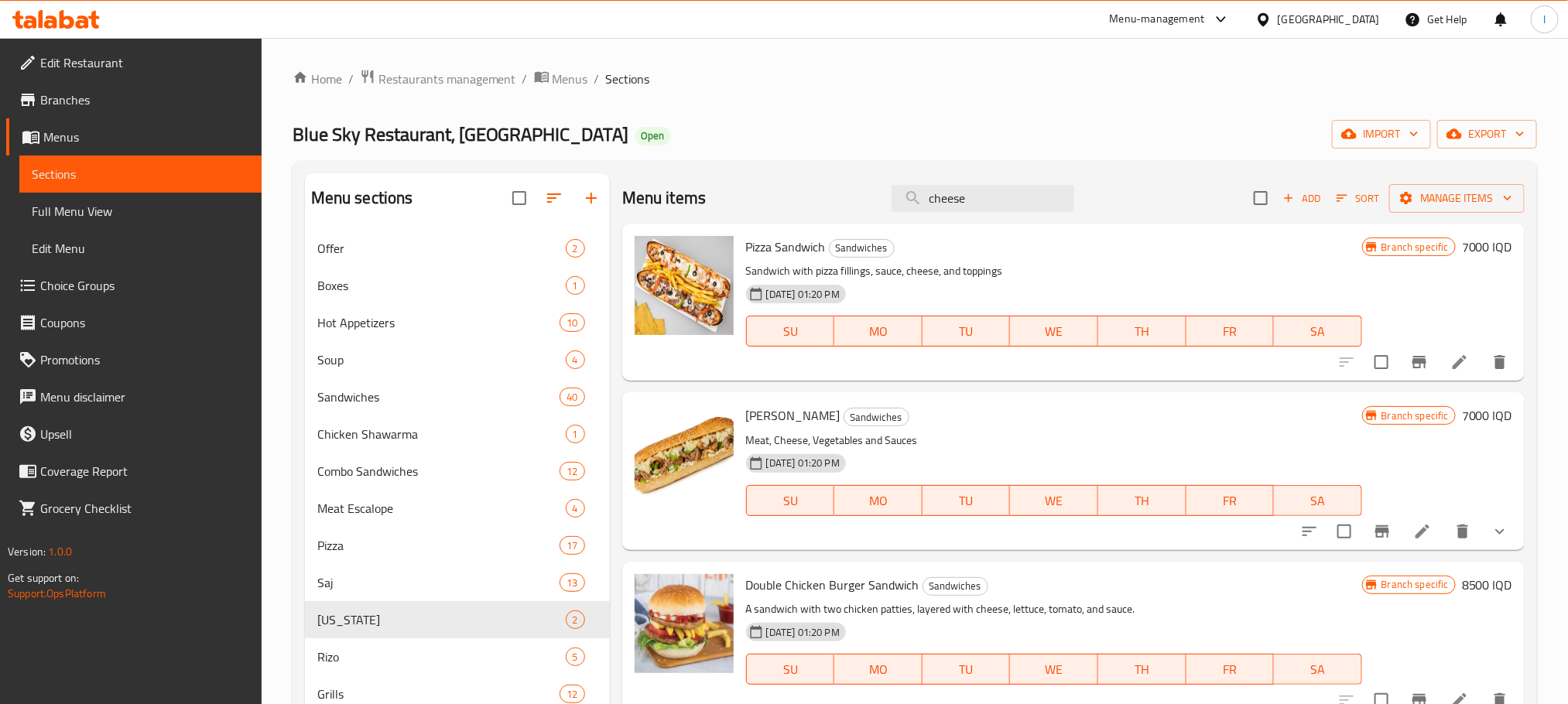
drag, startPoint x: 978, startPoint y: 209, endPoint x: 648, endPoint y: 203, distance: 330.1
click at [648, 208] on div "Menu items cheese Add Sort Manage items" at bounding box center [1074, 197] width 902 height 50
paste input "search"
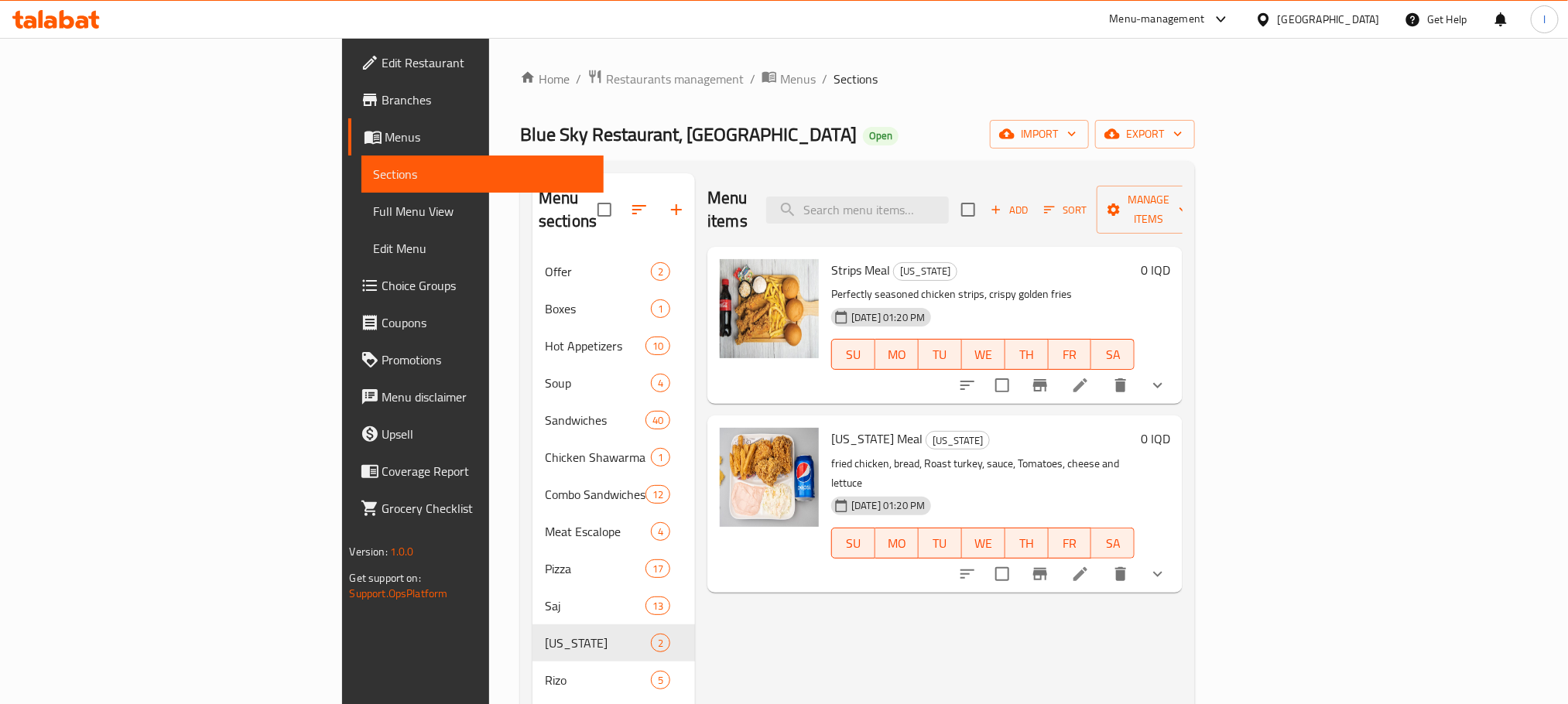
click at [915, 592] on div "Menu items Add Sort Manage items Strips Meal [US_STATE] Perfectly seasoned chic…" at bounding box center [938, 624] width 488 height 903
click at [949, 211] on input "search" at bounding box center [857, 210] width 182 height 27
